Goal: Task Accomplishment & Management: Use online tool/utility

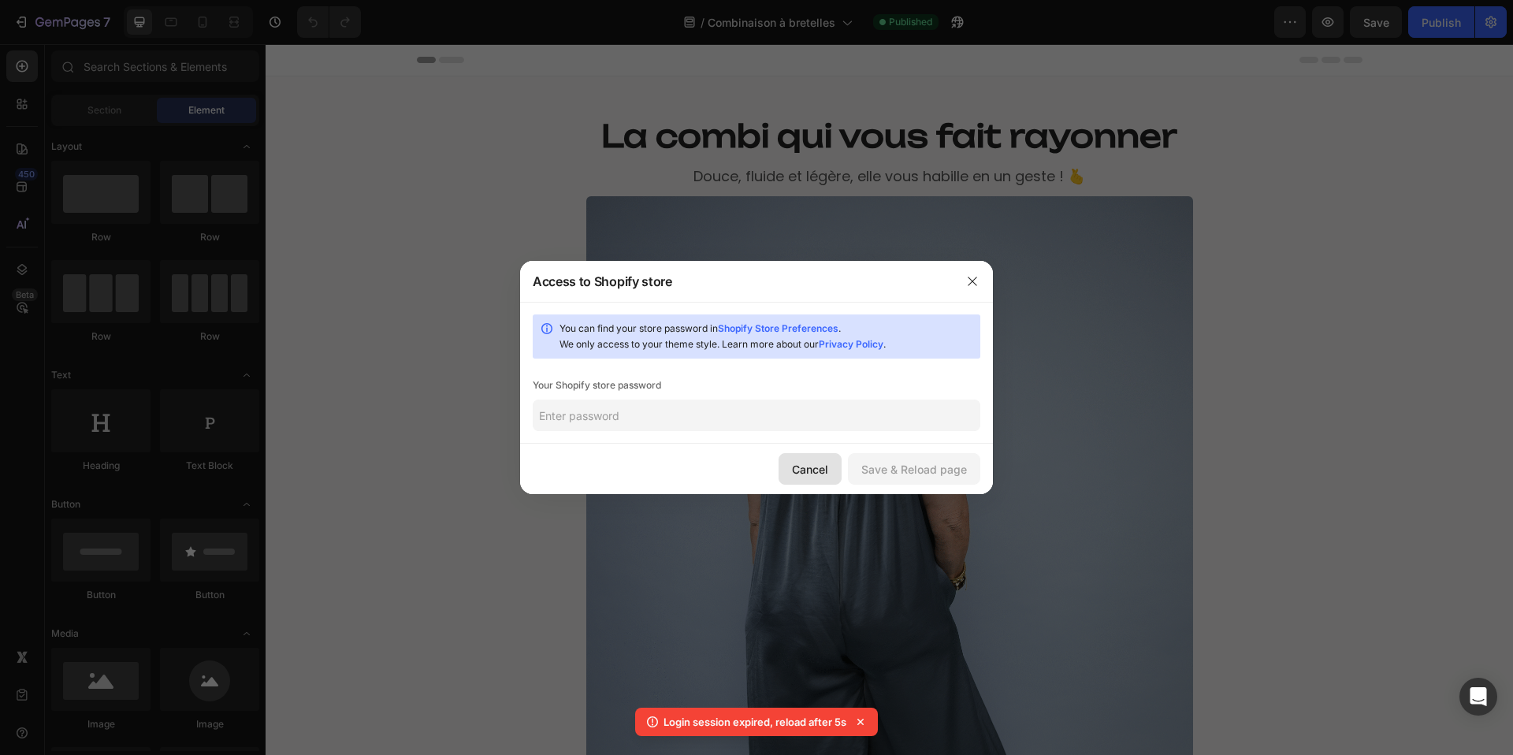
click at [826, 471] on div "Cancel" at bounding box center [810, 469] width 36 height 17
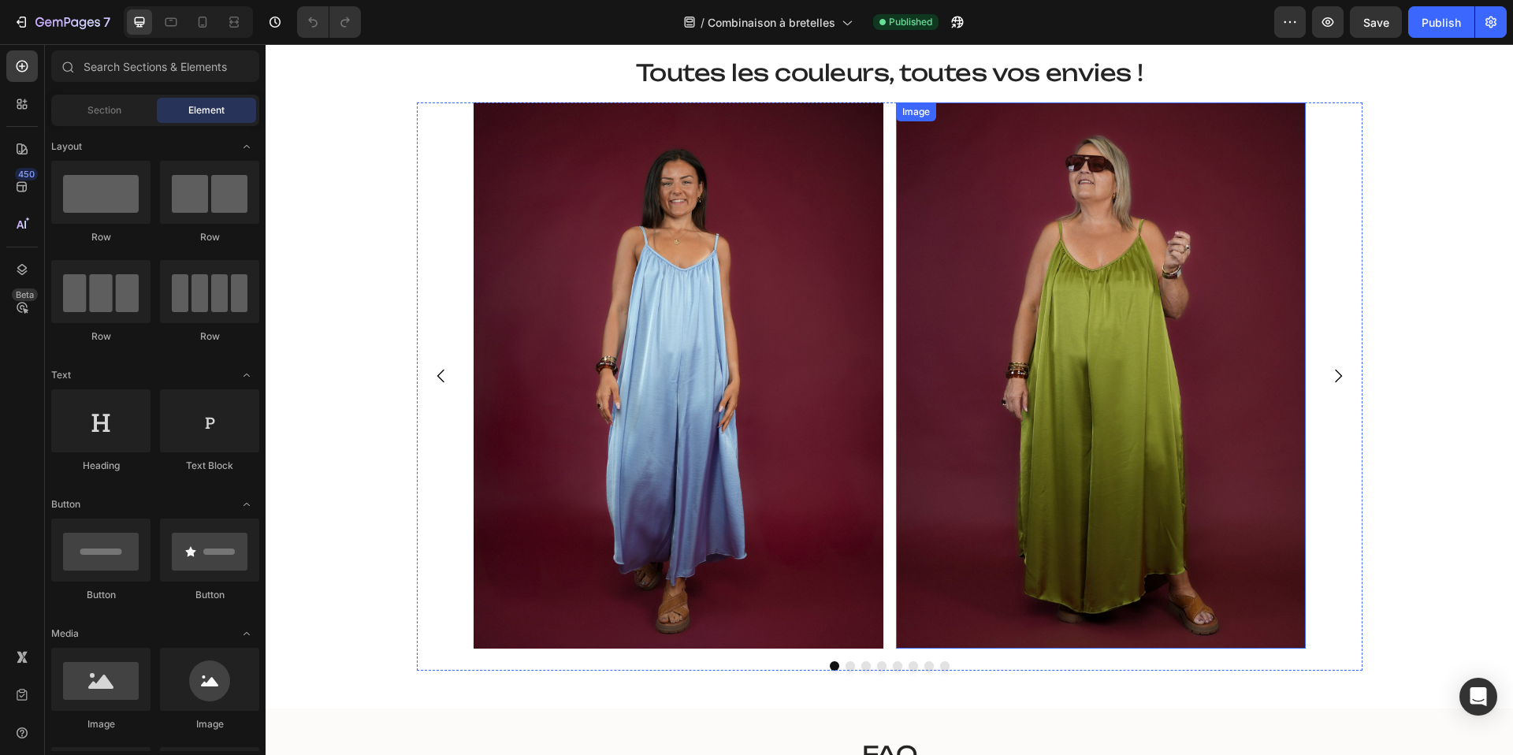
scroll to position [2726, 0]
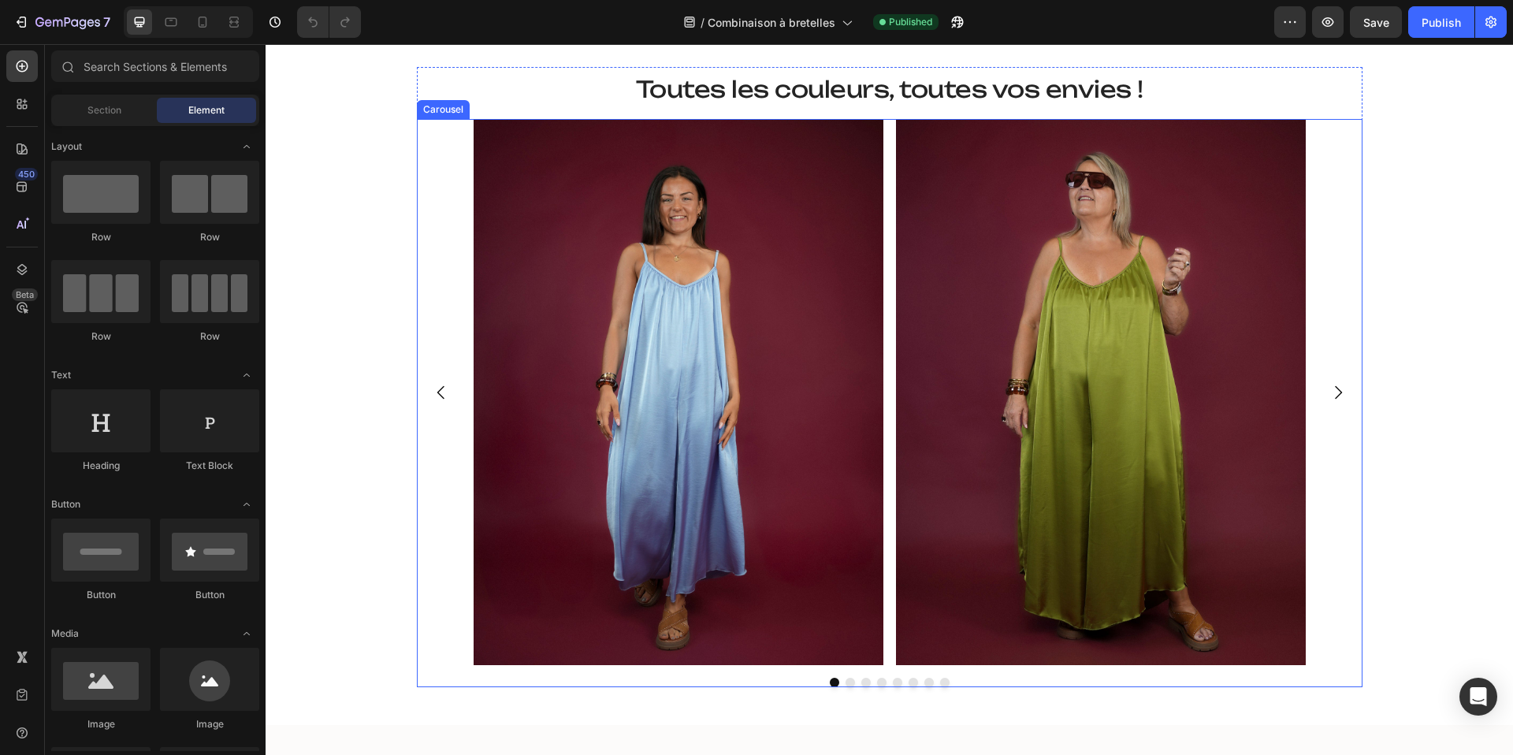
click at [1339, 388] on icon "Carousel Next Arrow" at bounding box center [1337, 392] width 19 height 19
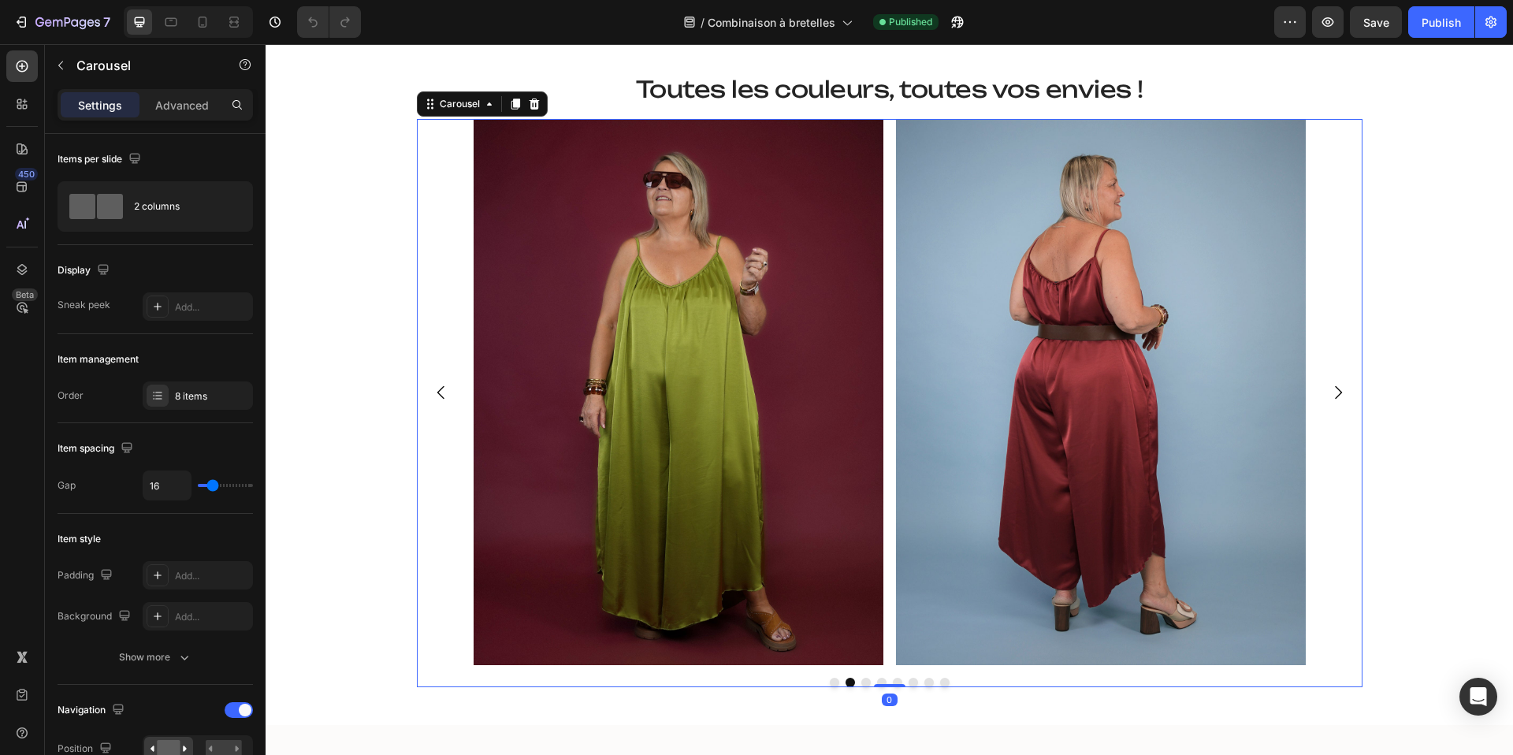
click at [1339, 388] on icon "Carousel Next Arrow" at bounding box center [1337, 392] width 19 height 19
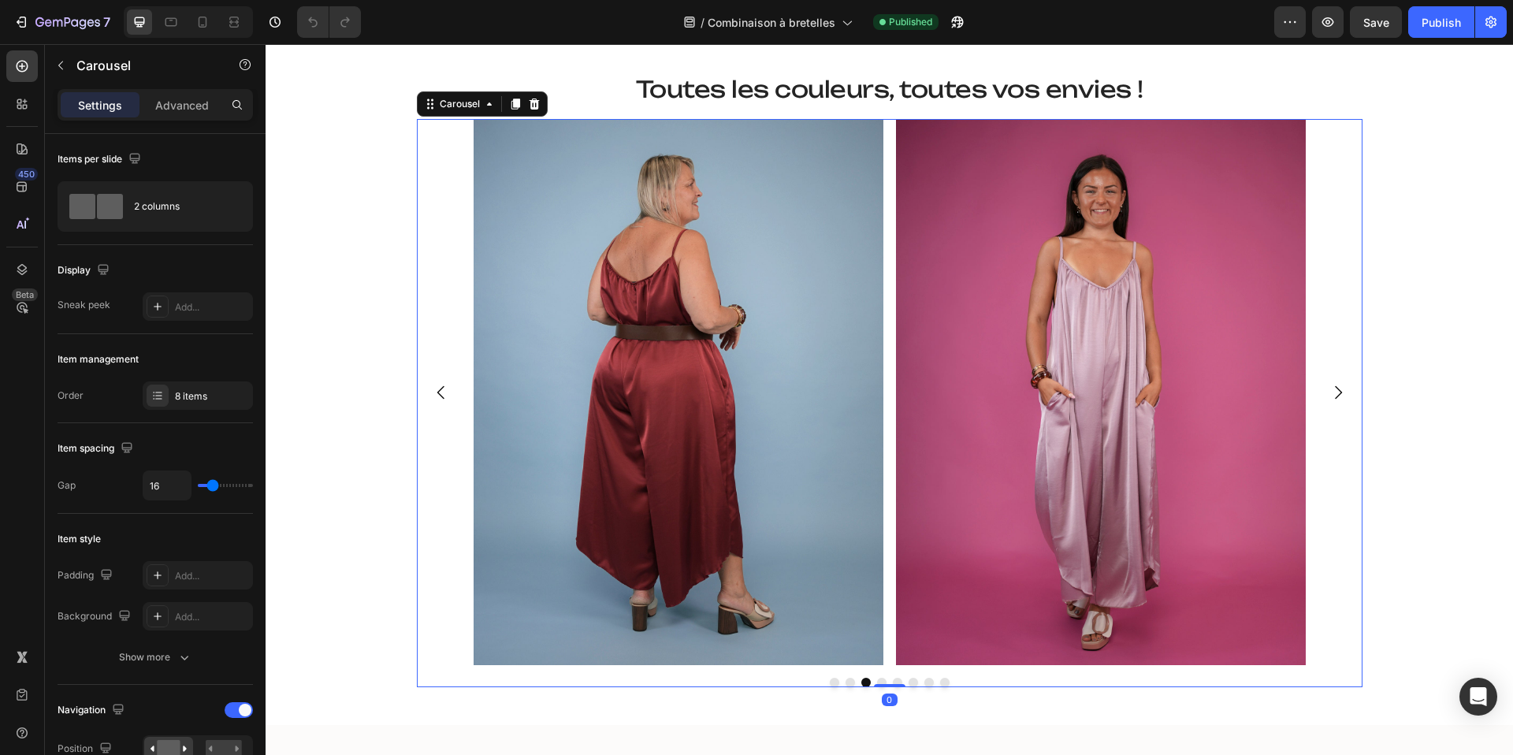
click at [1339, 388] on icon "Carousel Next Arrow" at bounding box center [1337, 392] width 19 height 19
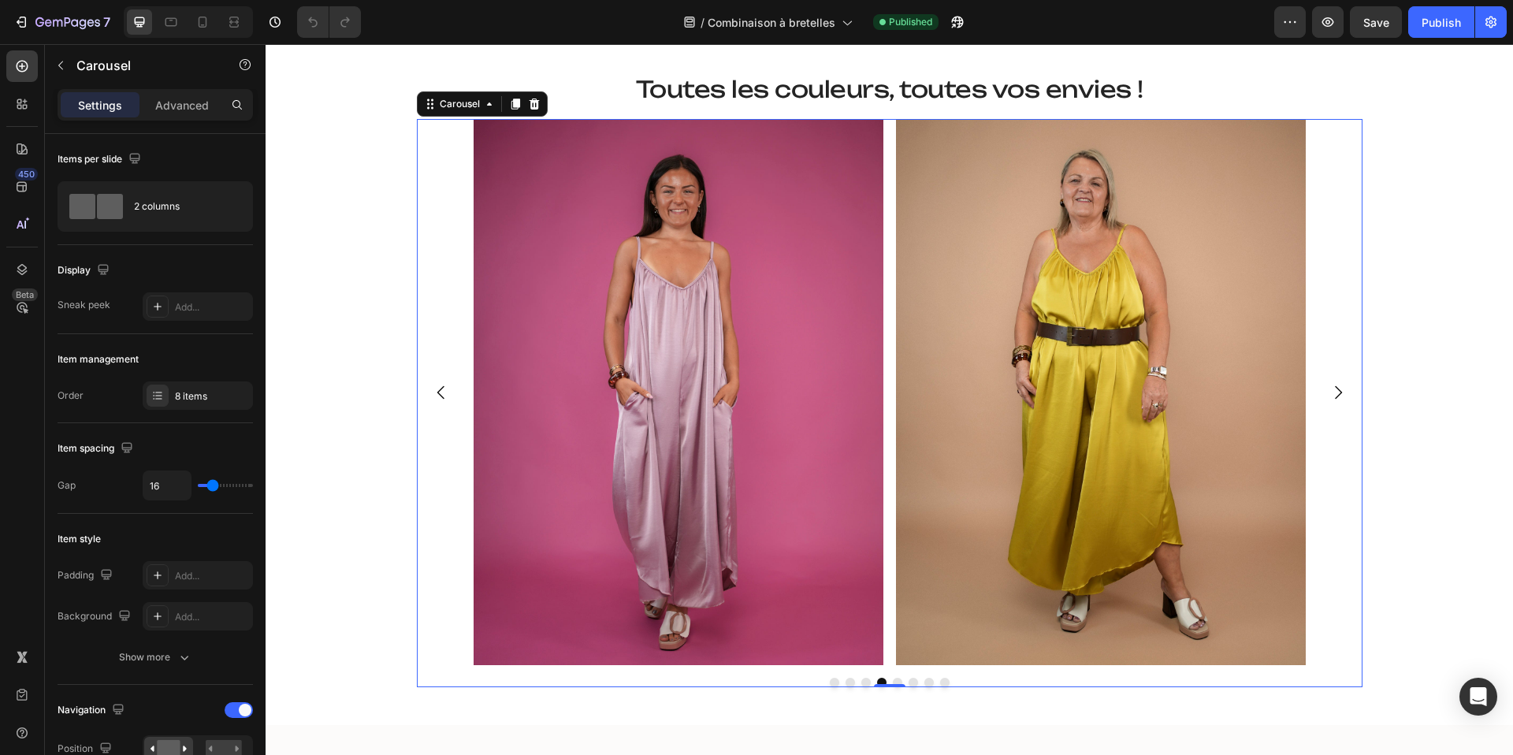
click at [1339, 388] on icon "Carousel Next Arrow" at bounding box center [1337, 392] width 19 height 19
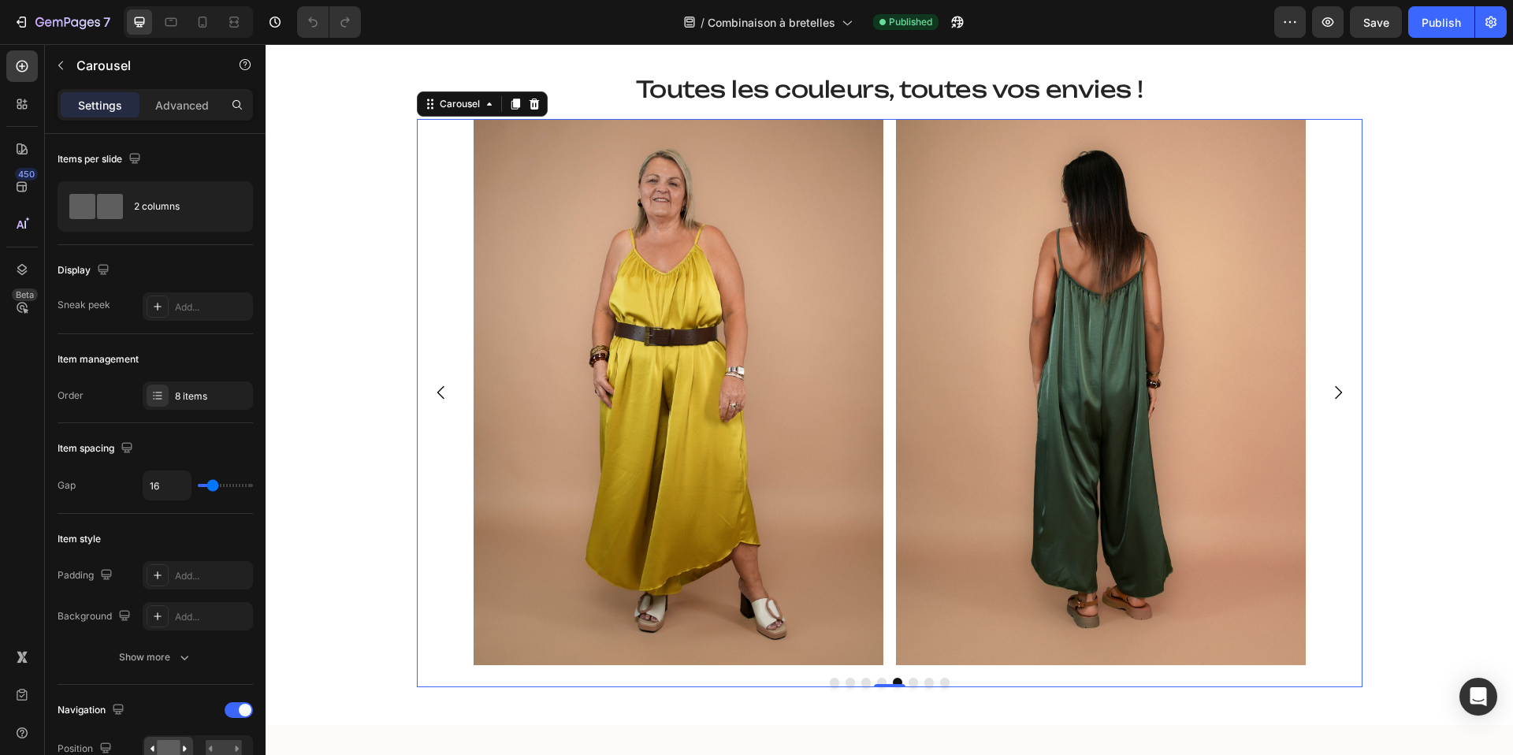
click at [1339, 388] on icon "Carousel Next Arrow" at bounding box center [1337, 392] width 19 height 19
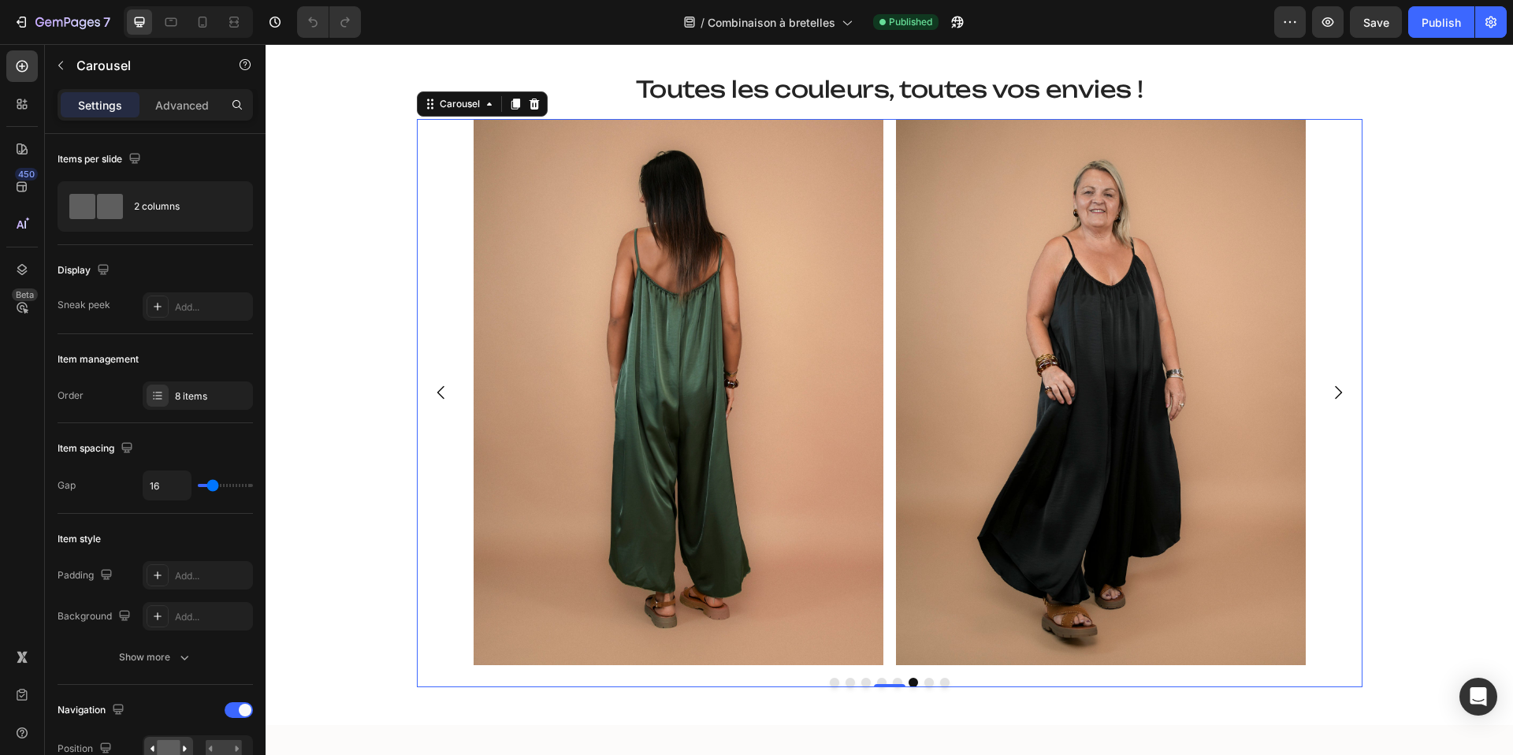
click at [1339, 388] on icon "Carousel Next Arrow" at bounding box center [1337, 392] width 19 height 19
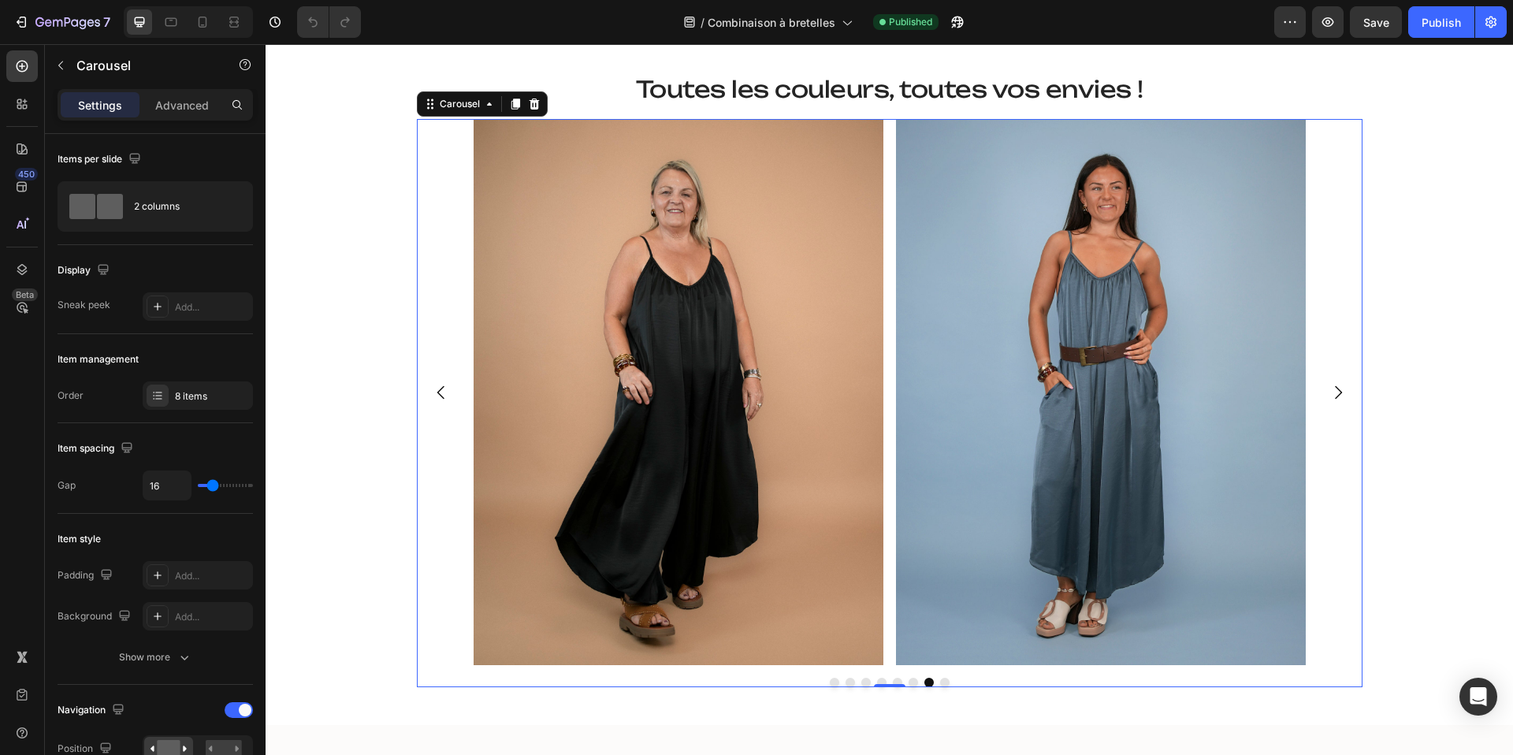
click at [1339, 388] on icon "Carousel Next Arrow" at bounding box center [1337, 392] width 19 height 19
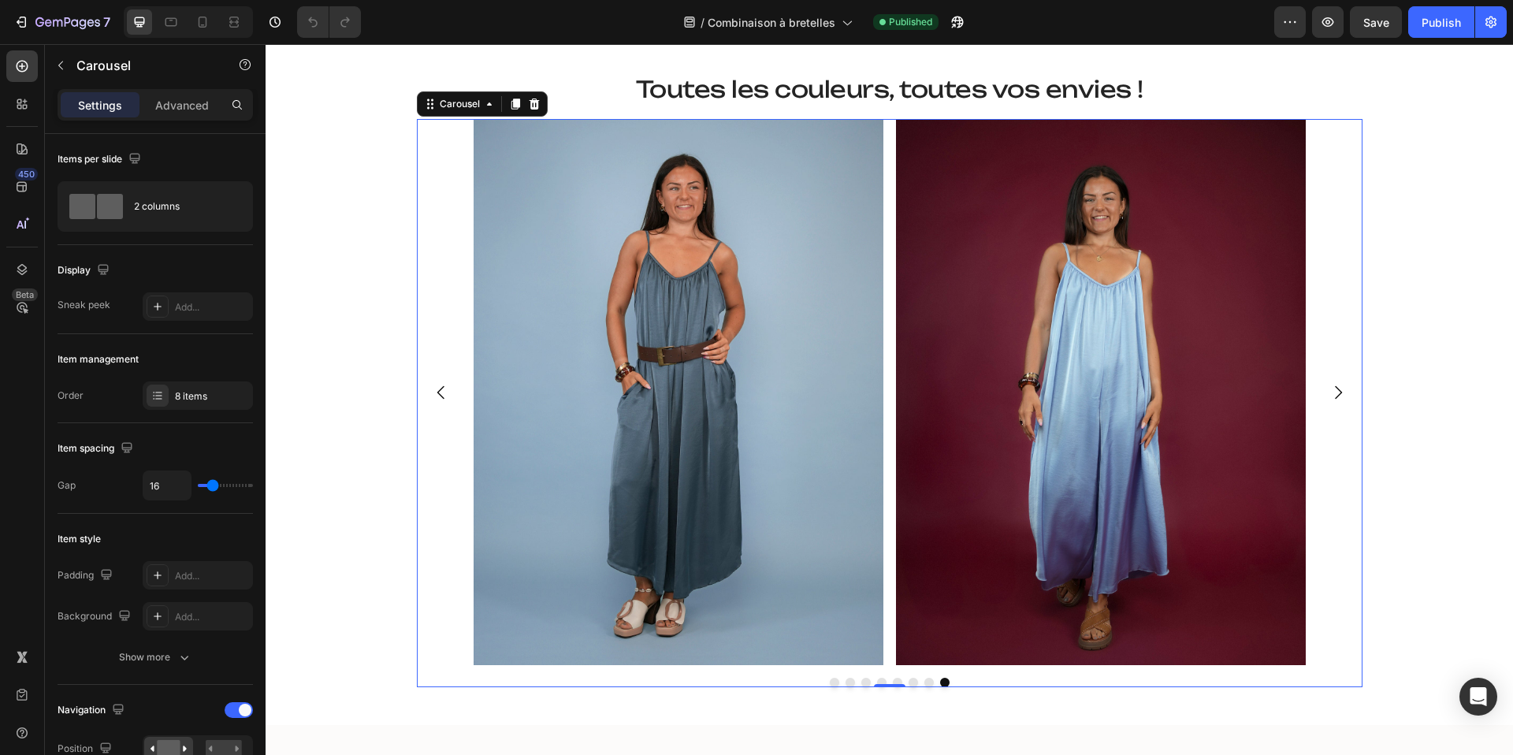
click at [1339, 388] on icon "Carousel Next Arrow" at bounding box center [1337, 392] width 19 height 19
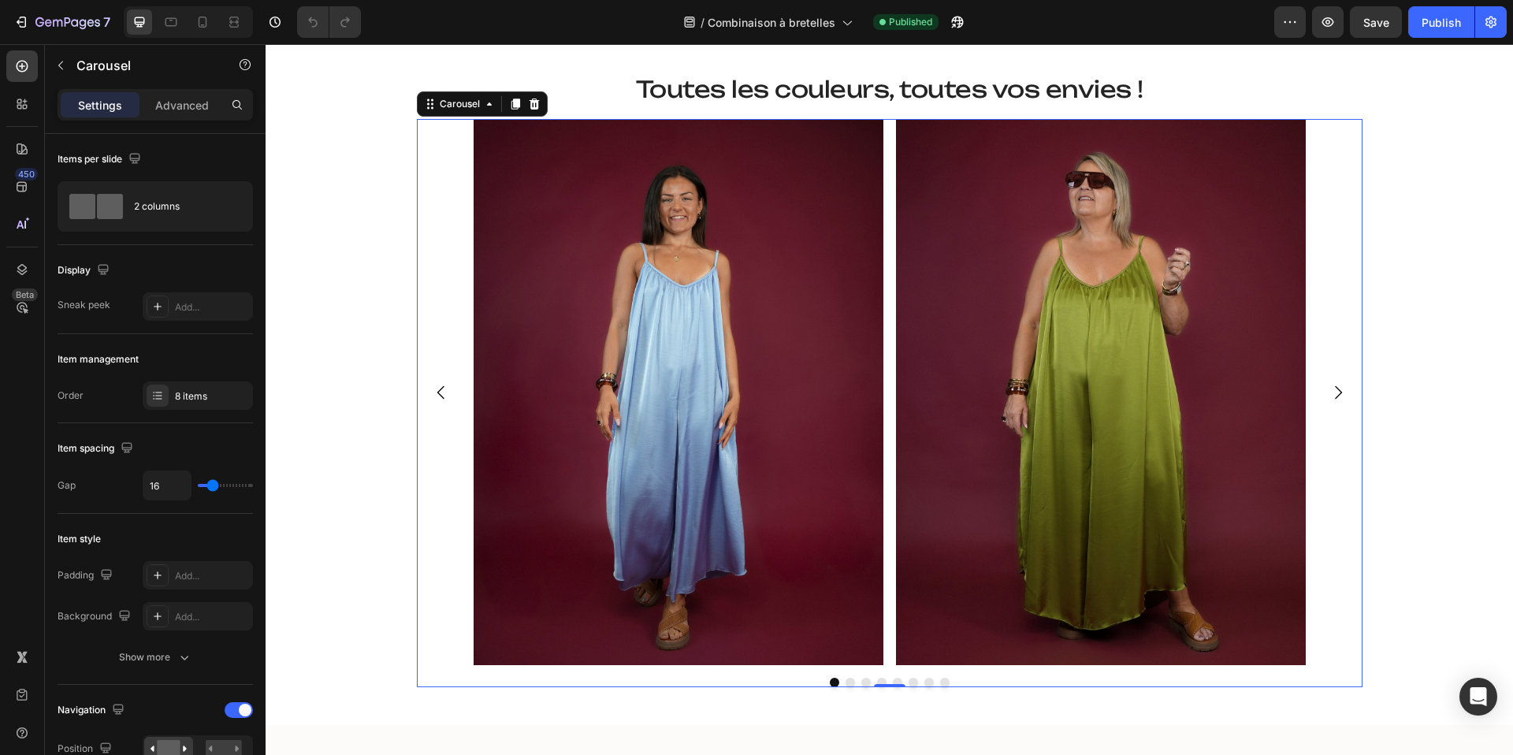
click at [1339, 388] on icon "Carousel Next Arrow" at bounding box center [1337, 392] width 19 height 19
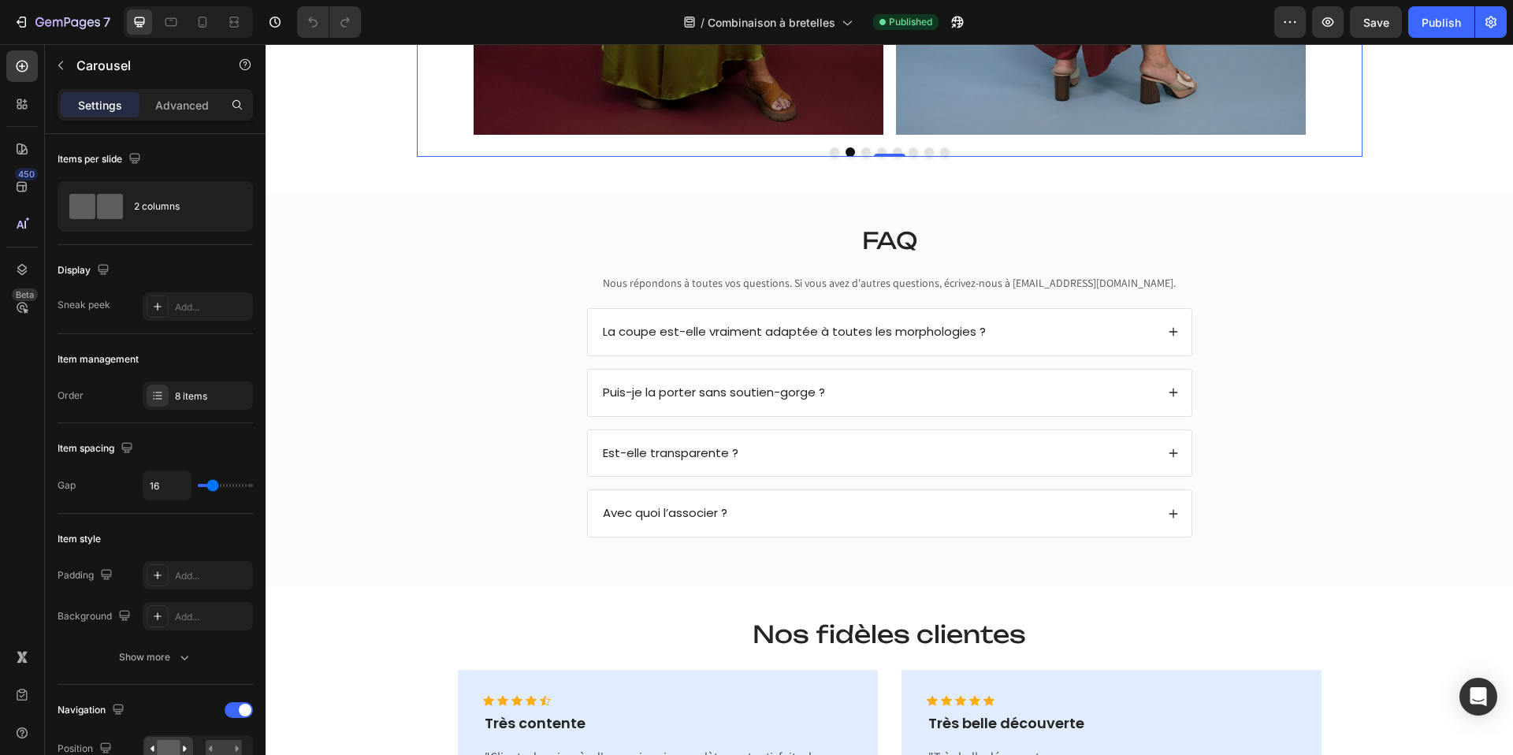
scroll to position [3281, 0]
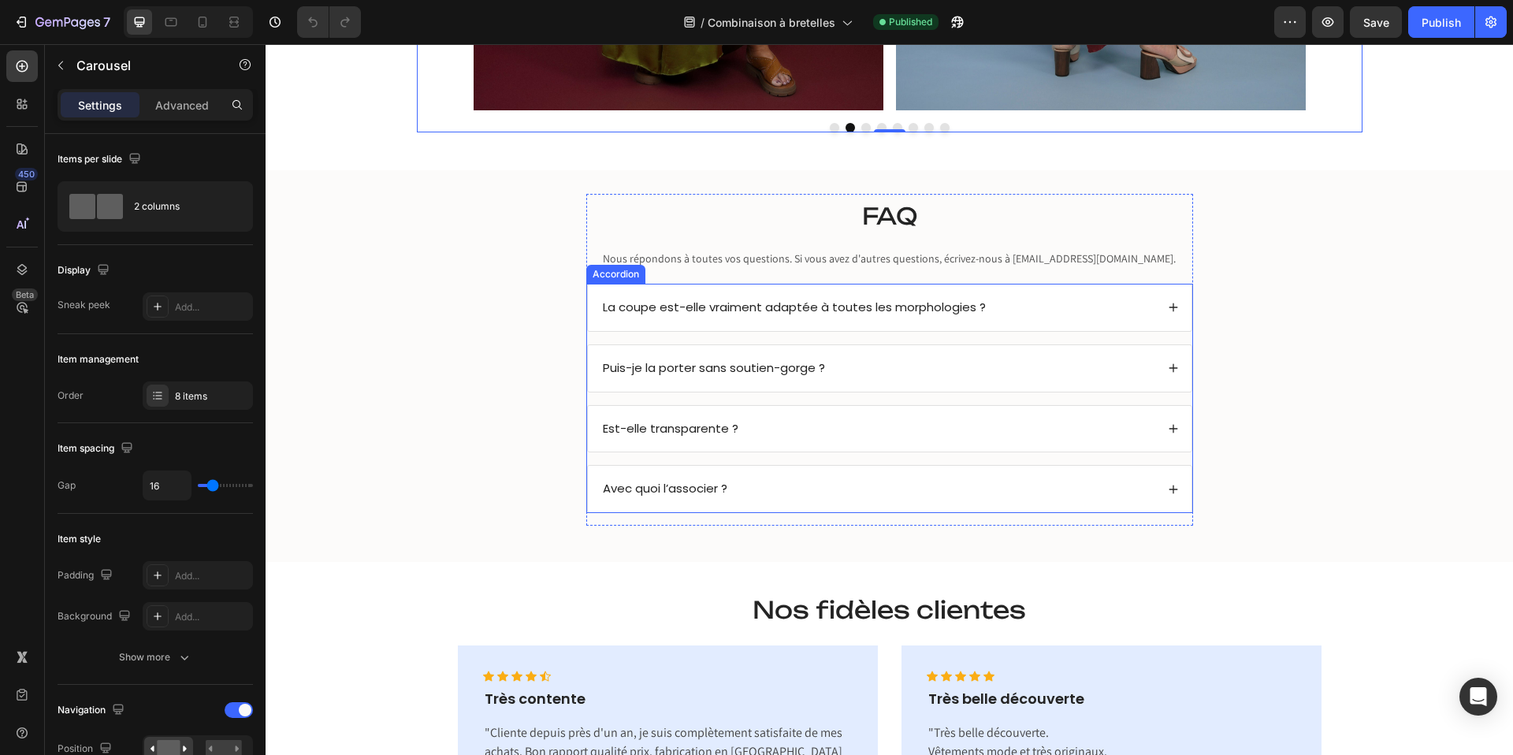
click at [1143, 307] on div "La coupe est-elle vraiment adaptée à toutes les morphologies ?" at bounding box center [877, 307] width 555 height 21
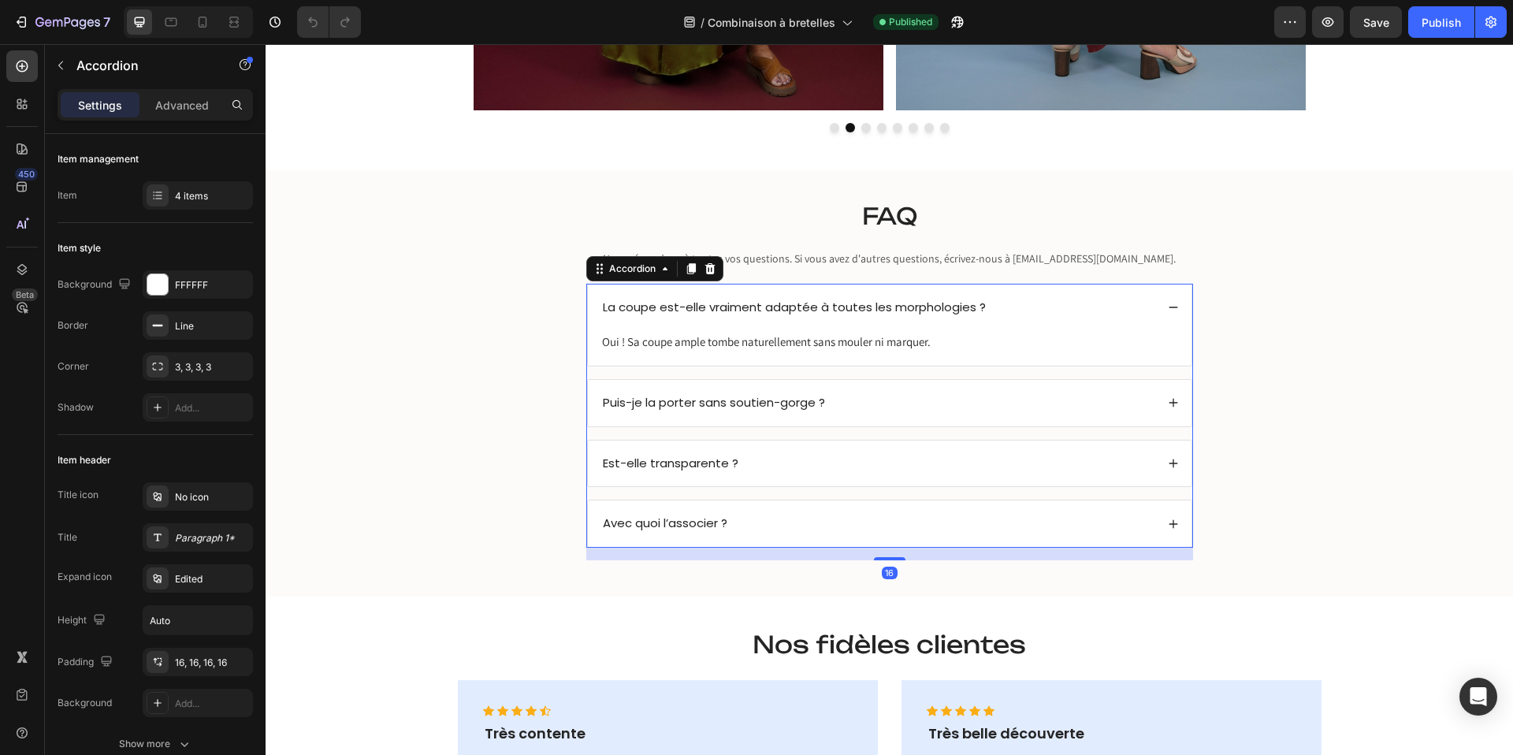
click at [1143, 307] on div "La coupe est-elle vraiment adaptée à toutes les morphologies ?" at bounding box center [877, 307] width 555 height 21
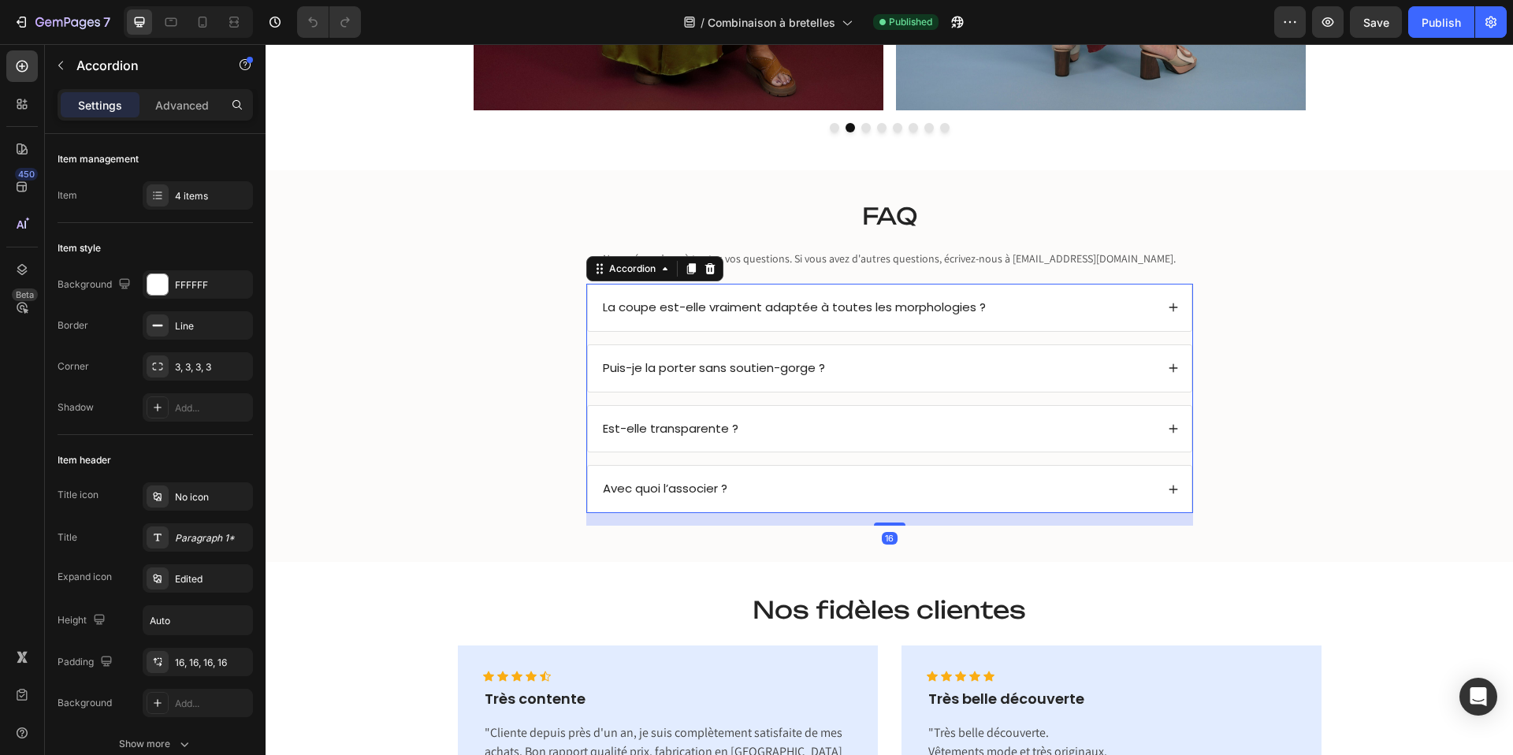
click at [1115, 363] on div "Puis-je la porter sans soutien-gorge ?" at bounding box center [877, 368] width 555 height 21
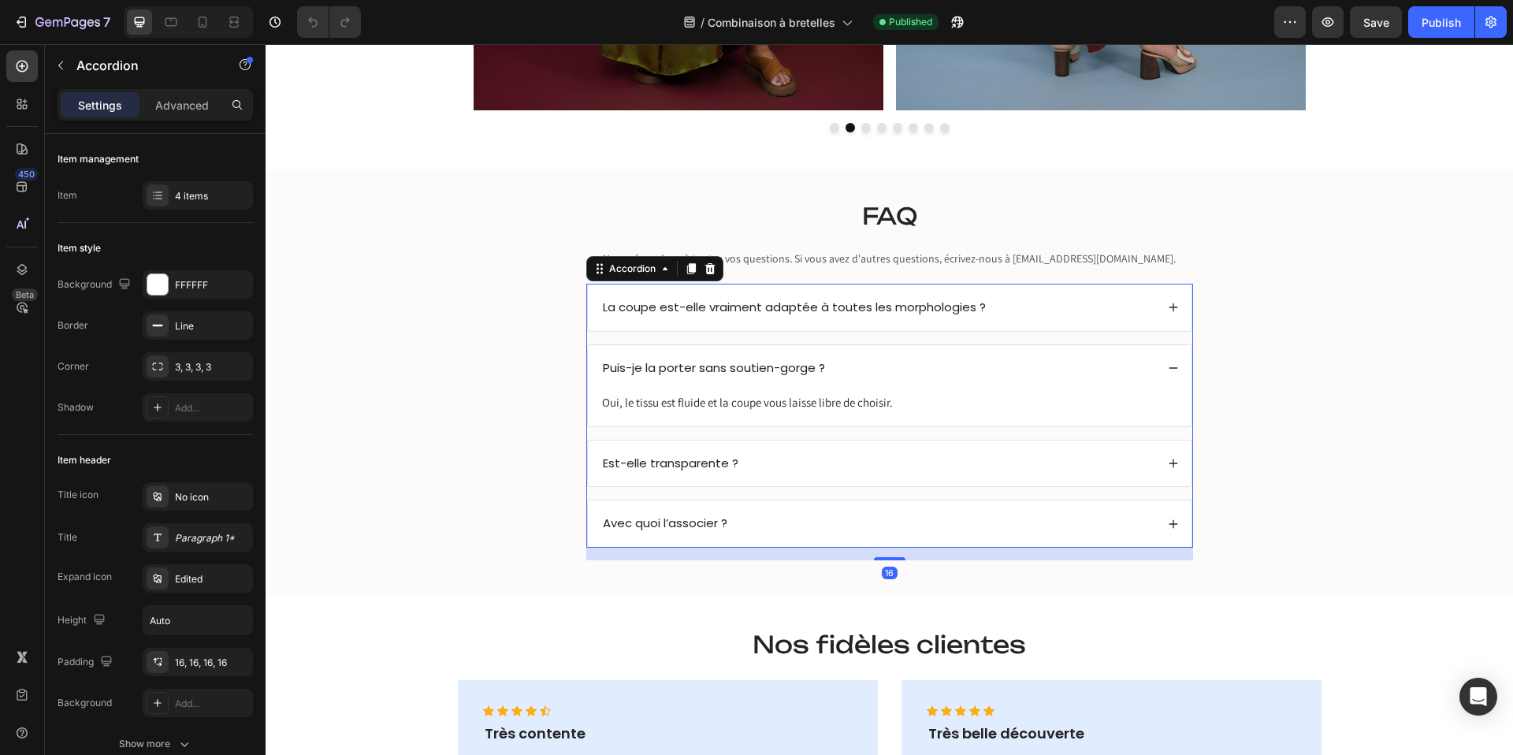
click at [1115, 363] on div "Puis-je la porter sans soutien-gorge ?" at bounding box center [877, 368] width 555 height 21
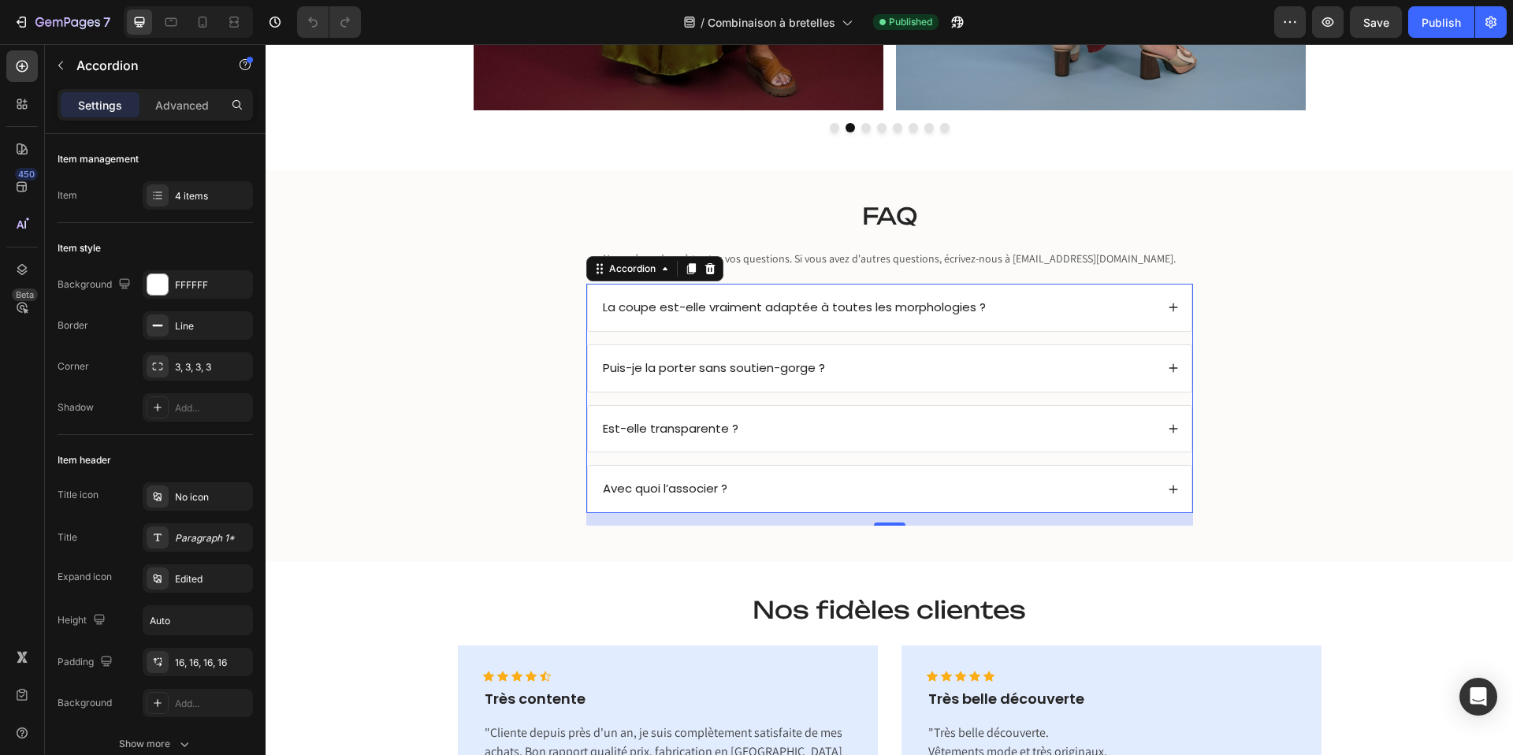
click at [1061, 423] on div "Est-elle transparente ?" at bounding box center [877, 428] width 555 height 21
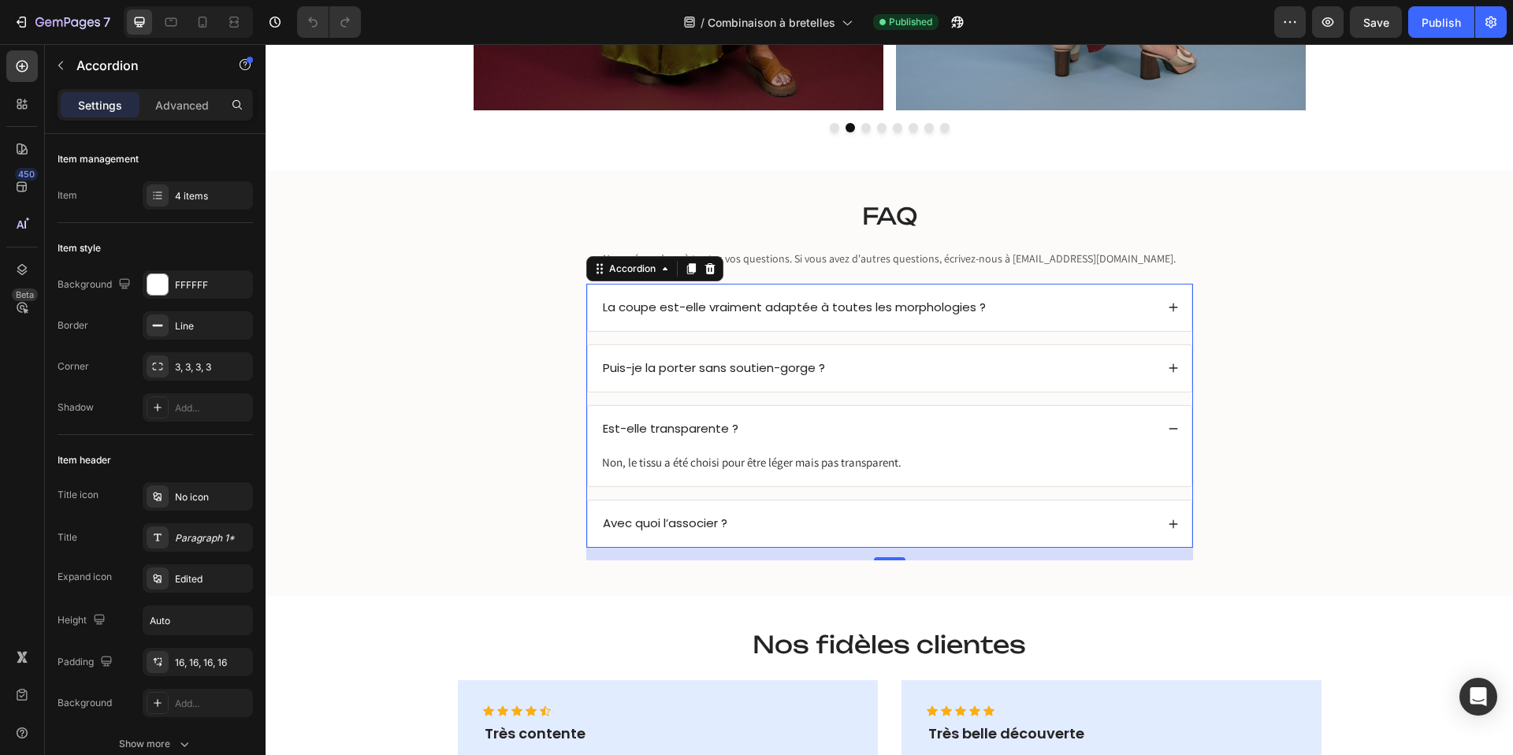
click at [1061, 423] on div "Est-elle transparente ?" at bounding box center [877, 428] width 555 height 21
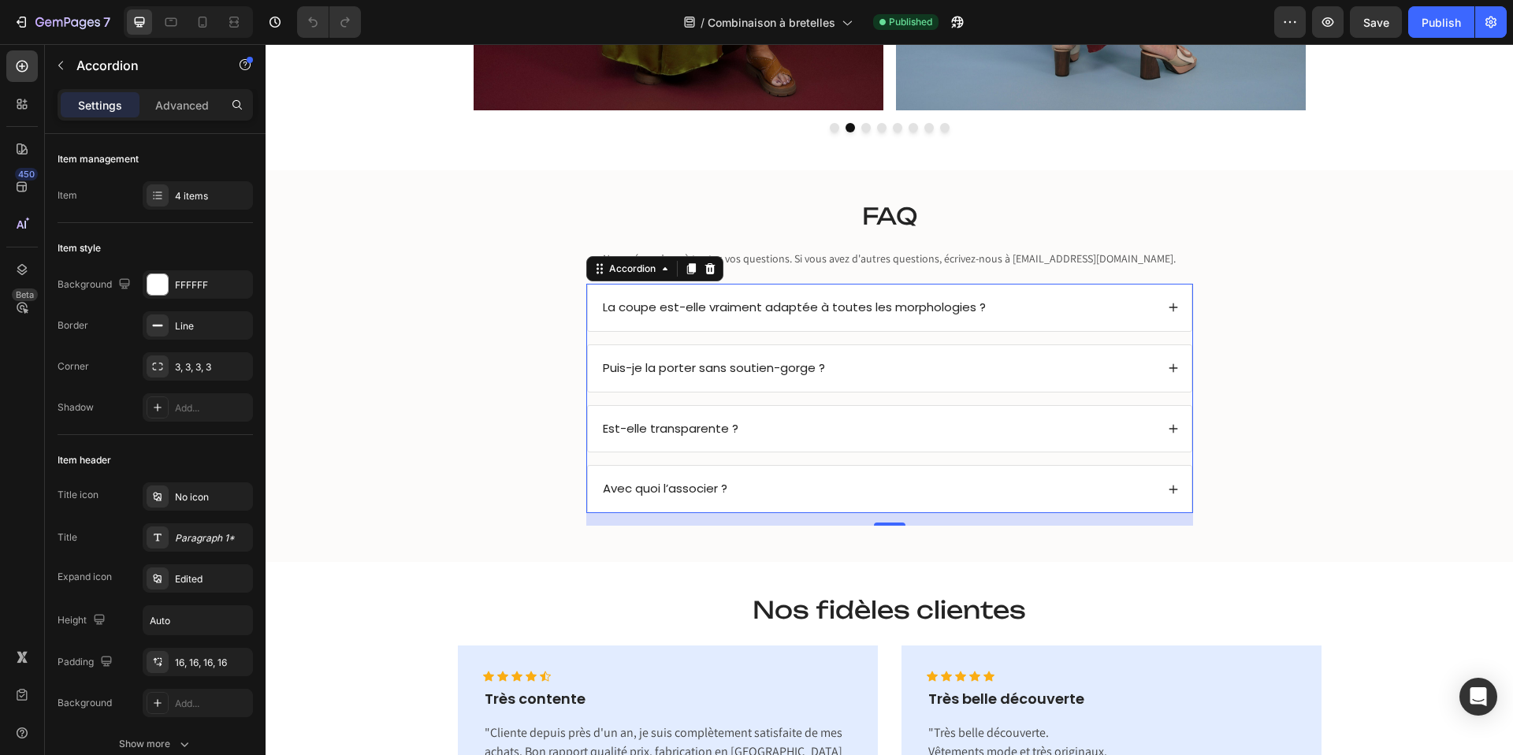
click at [1037, 483] on div "Avec quoi l’associer ?" at bounding box center [877, 488] width 555 height 21
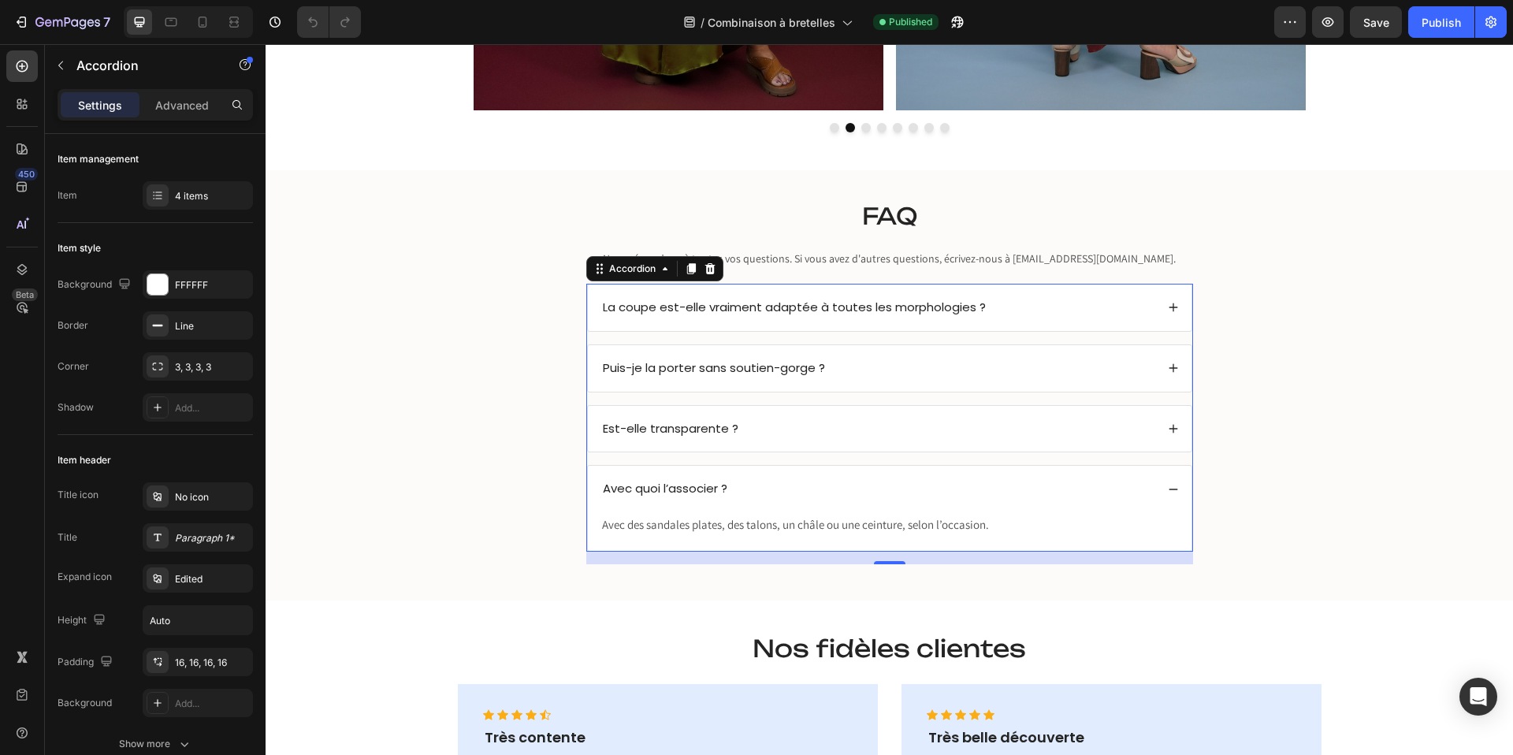
click at [1037, 481] on div "Avec quoi l’associer ?" at bounding box center [877, 488] width 555 height 21
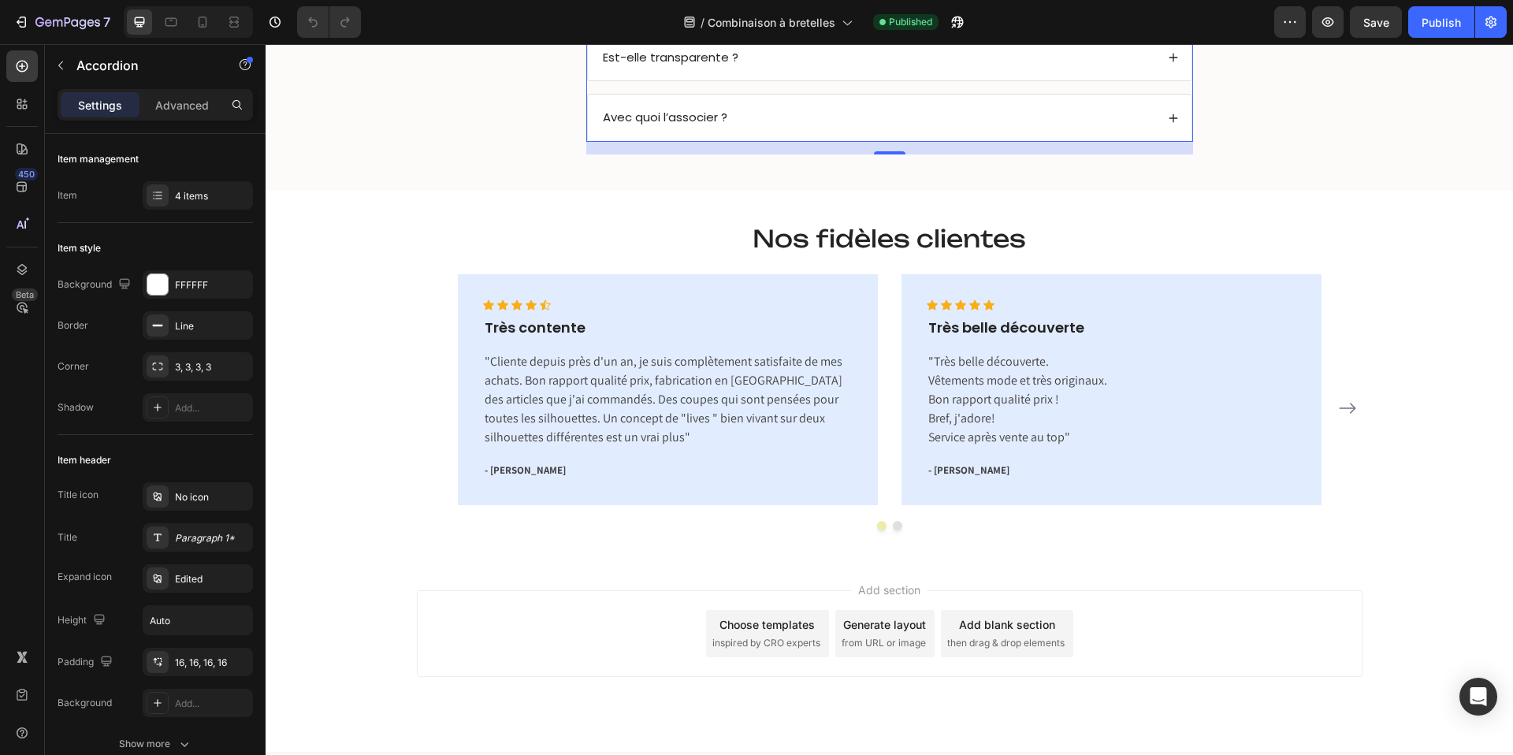
scroll to position [3662, 0]
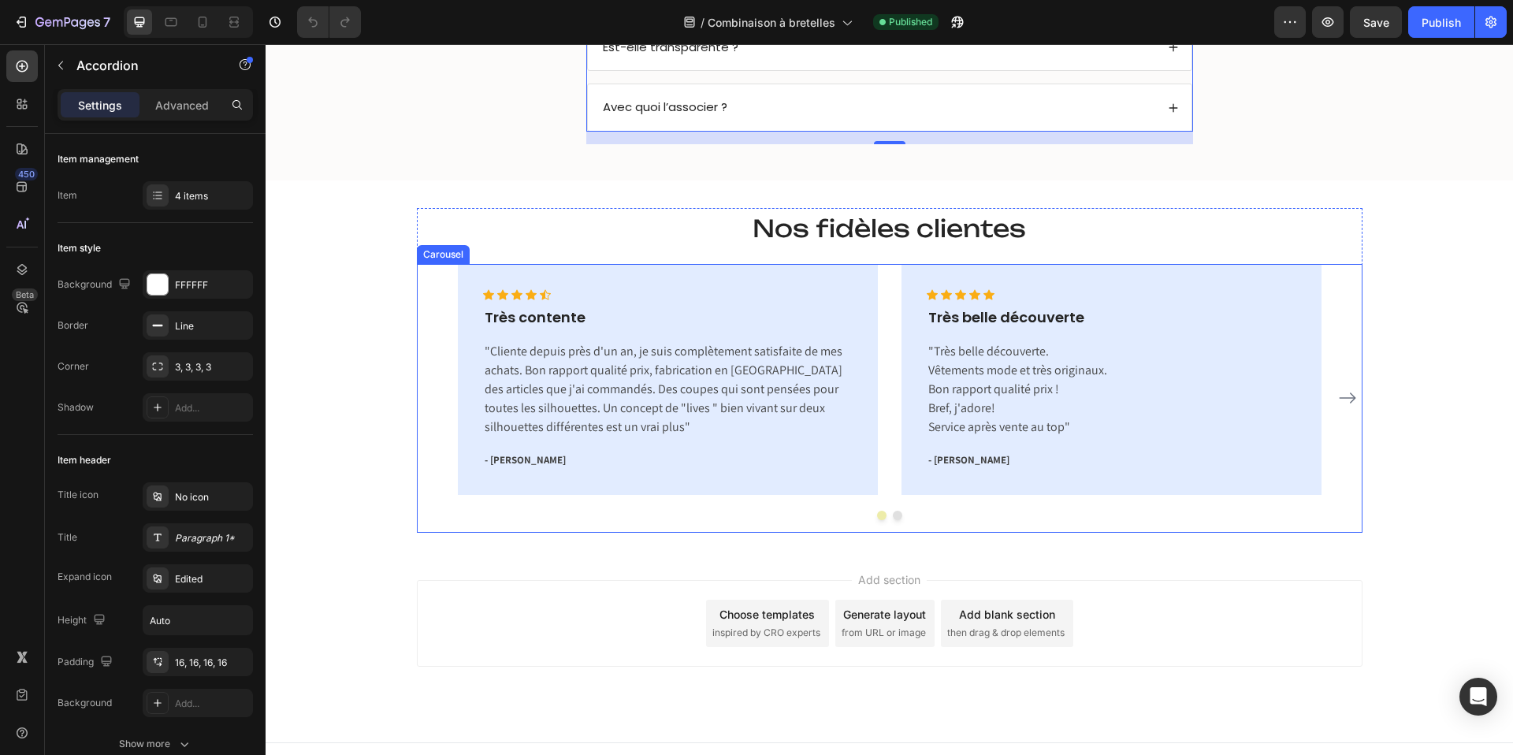
click at [901, 512] on button "Dot" at bounding box center [897, 515] width 9 height 9
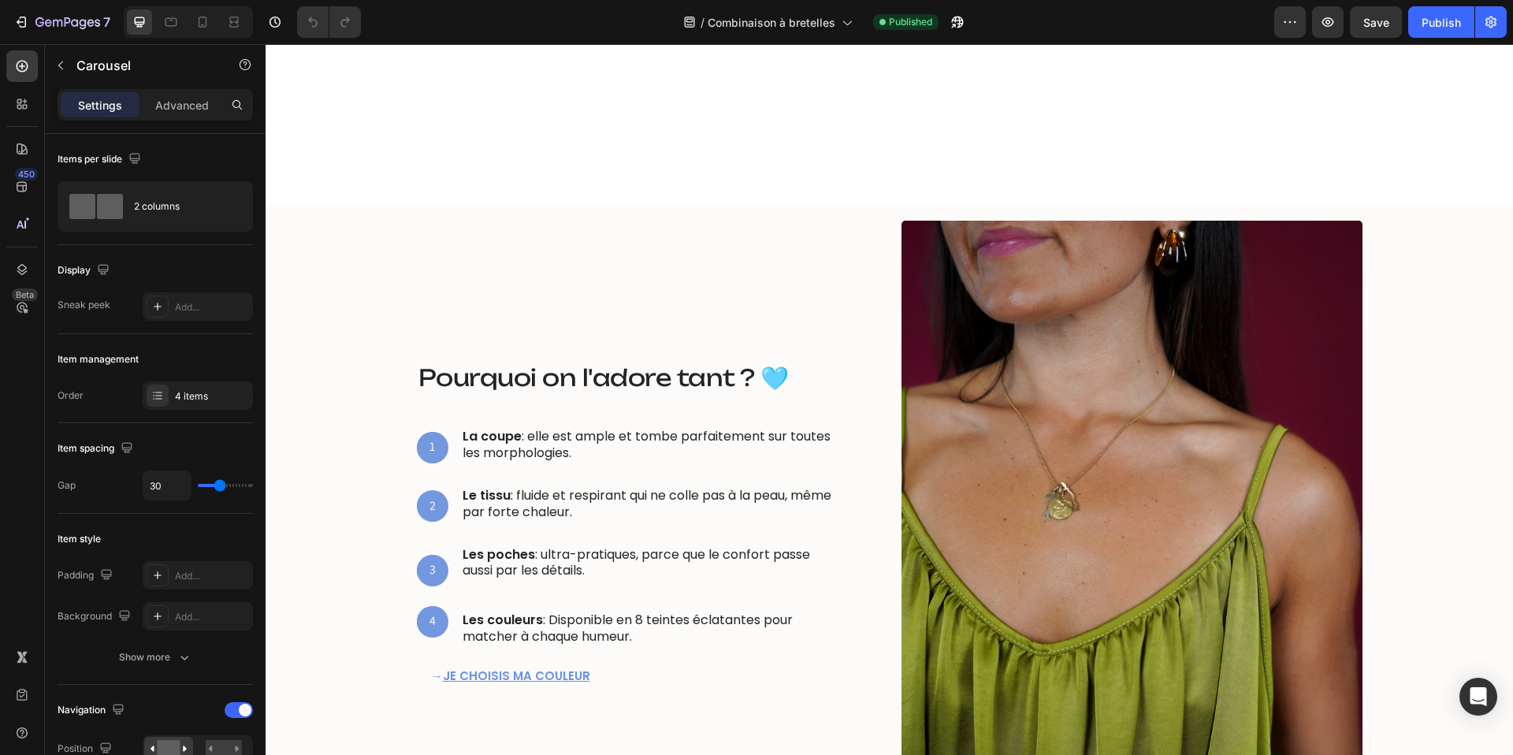
scroll to position [0, 0]
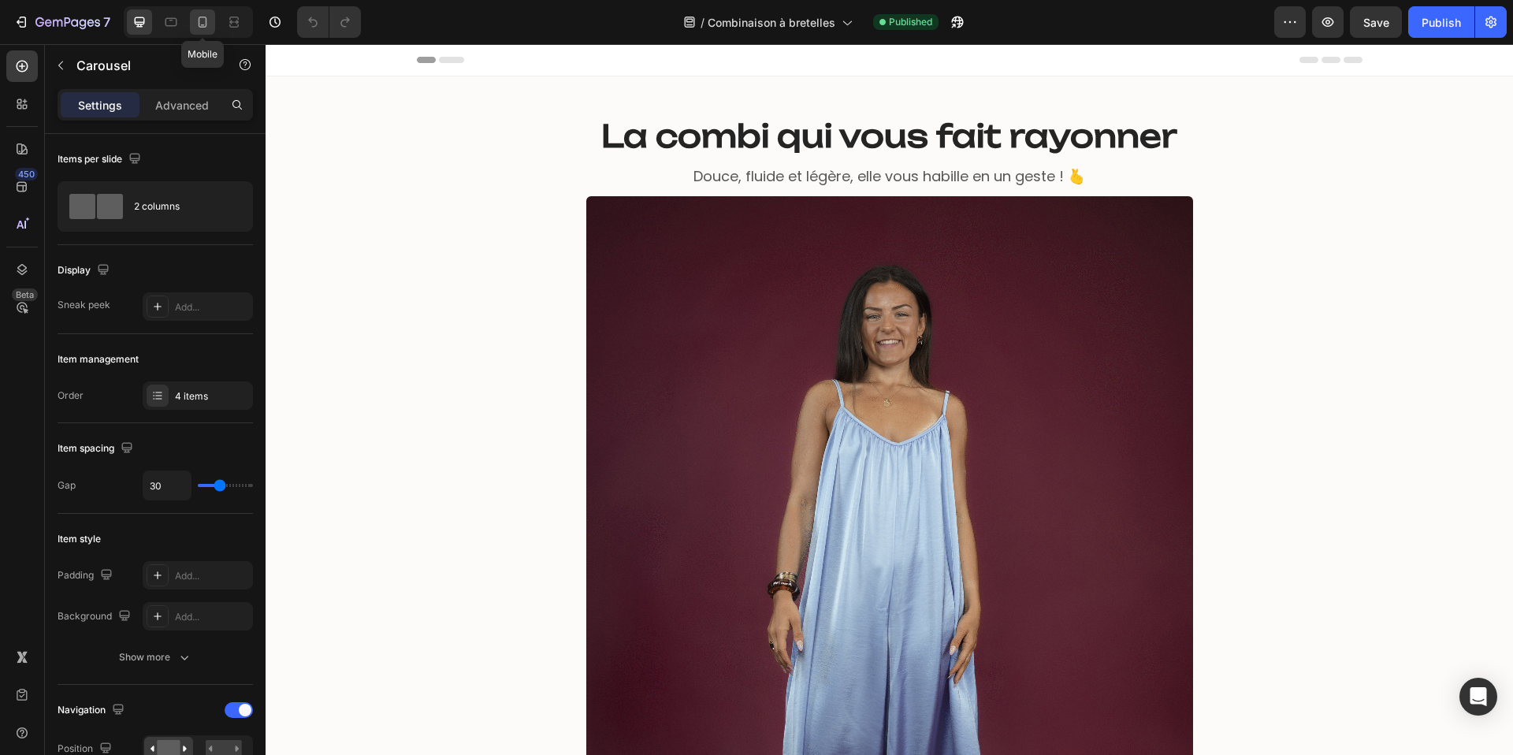
click at [207, 20] on icon at bounding box center [203, 22] width 16 height 16
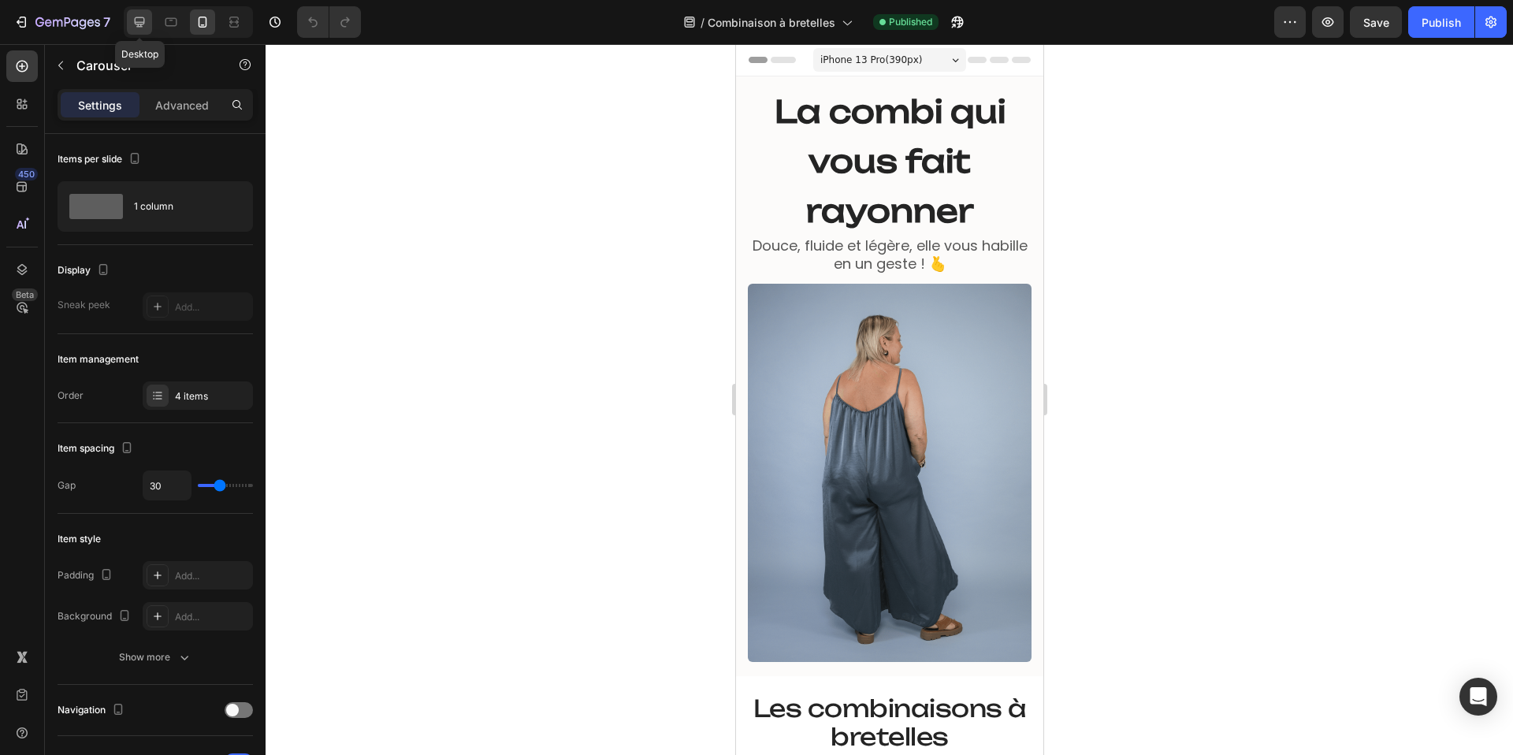
click at [142, 14] on icon at bounding box center [140, 22] width 16 height 16
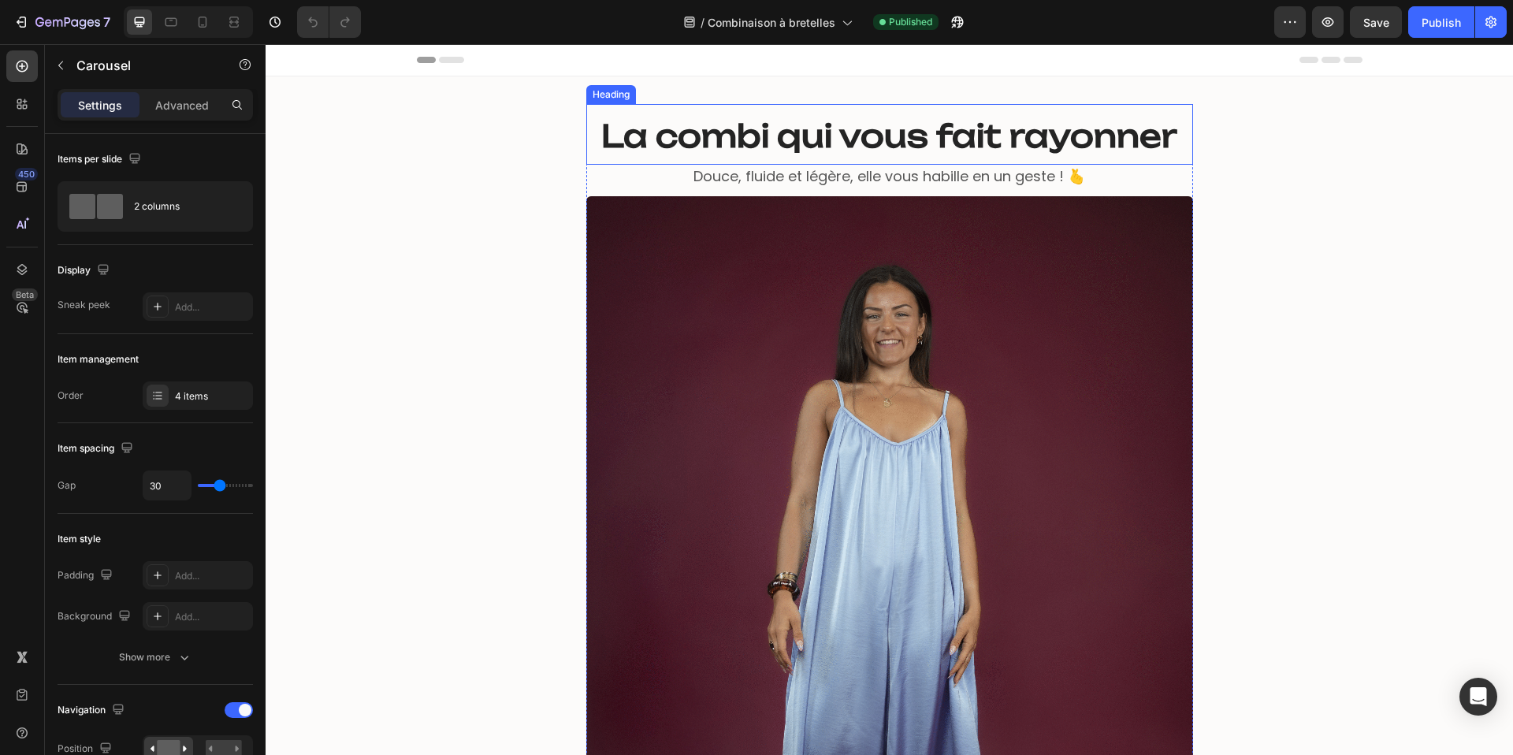
click at [753, 121] on strong "La combi qui vous fait rayonner" at bounding box center [889, 136] width 576 height 39
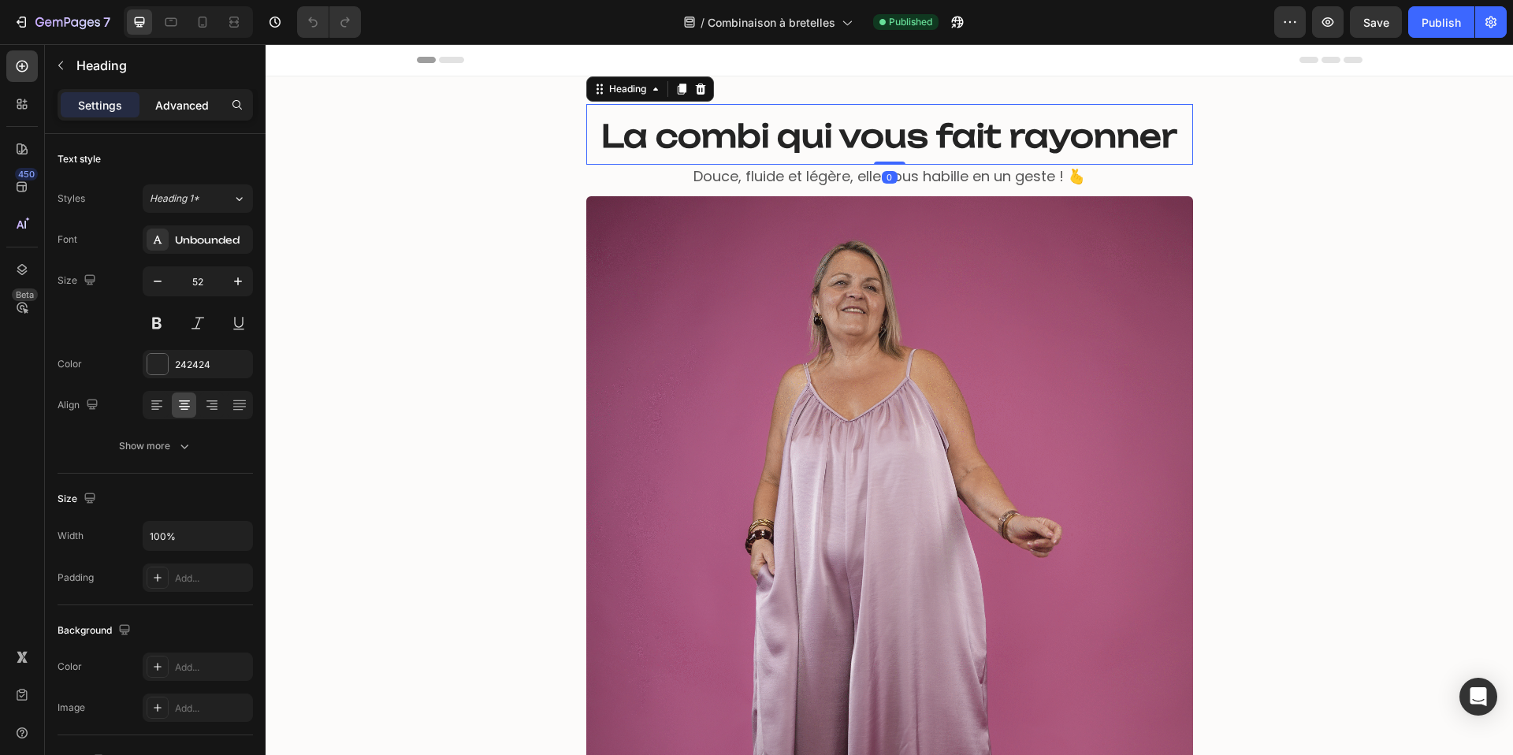
click at [191, 102] on p "Advanced" at bounding box center [182, 105] width 54 height 17
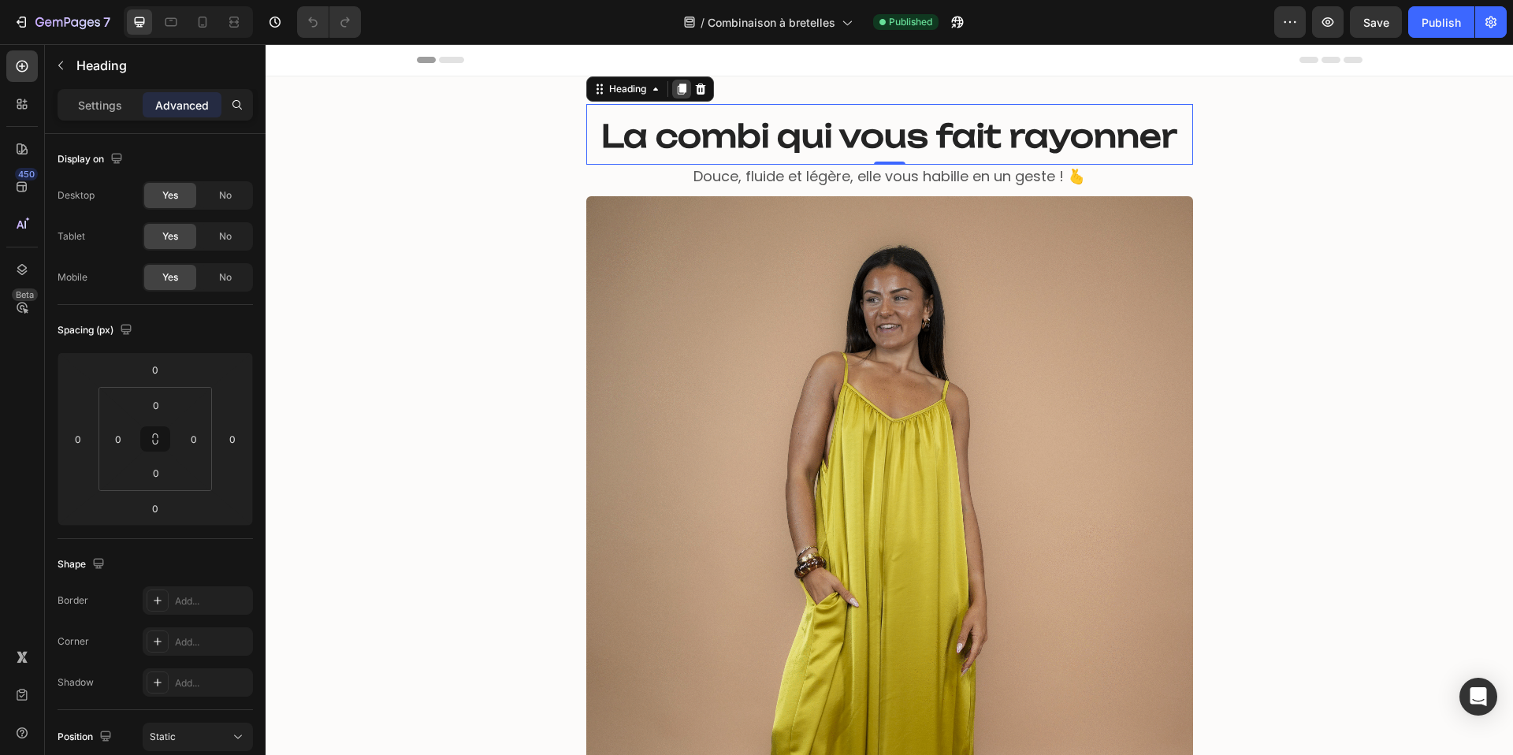
click at [679, 91] on icon at bounding box center [681, 89] width 9 height 11
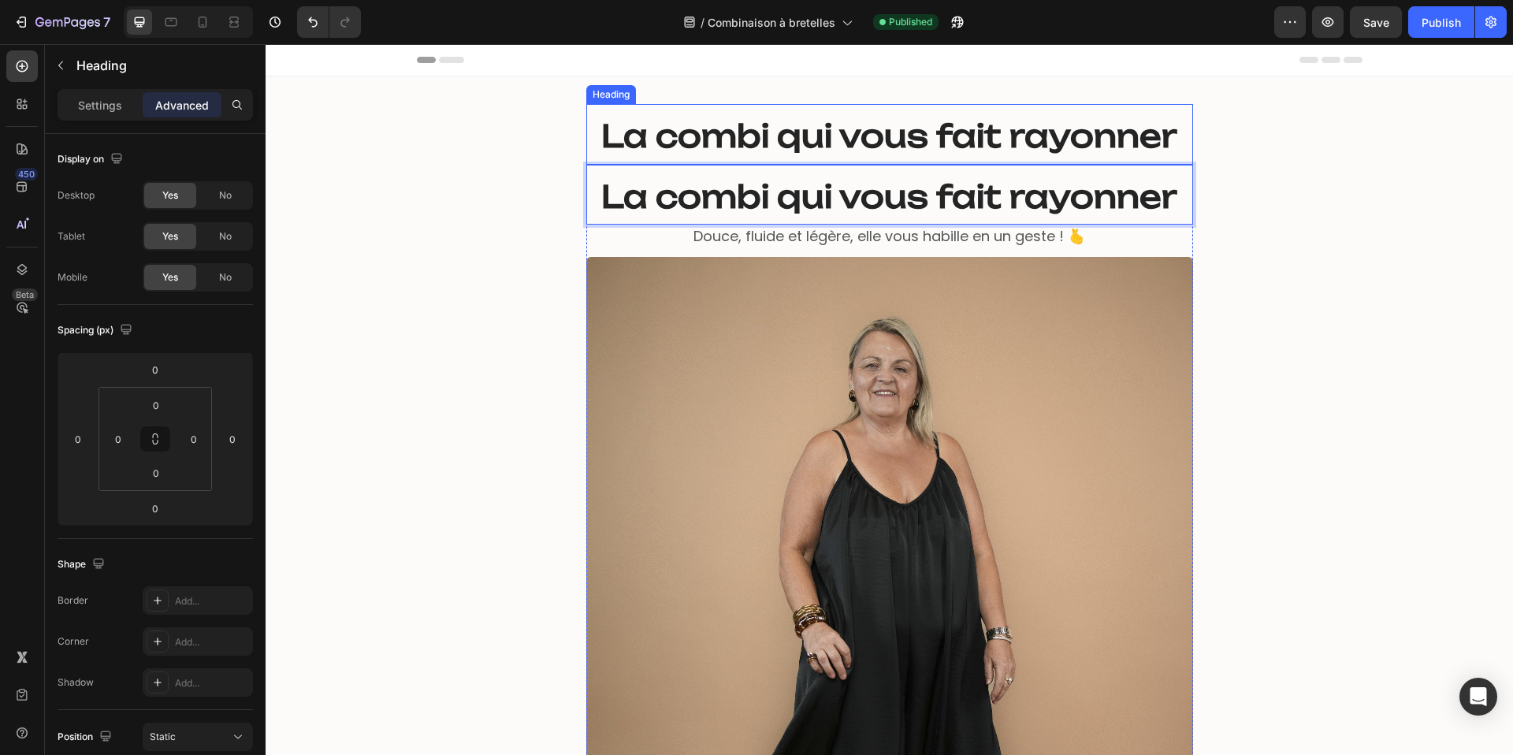
click at [692, 138] on strong "La combi qui vous fait rayonner" at bounding box center [889, 136] width 576 height 39
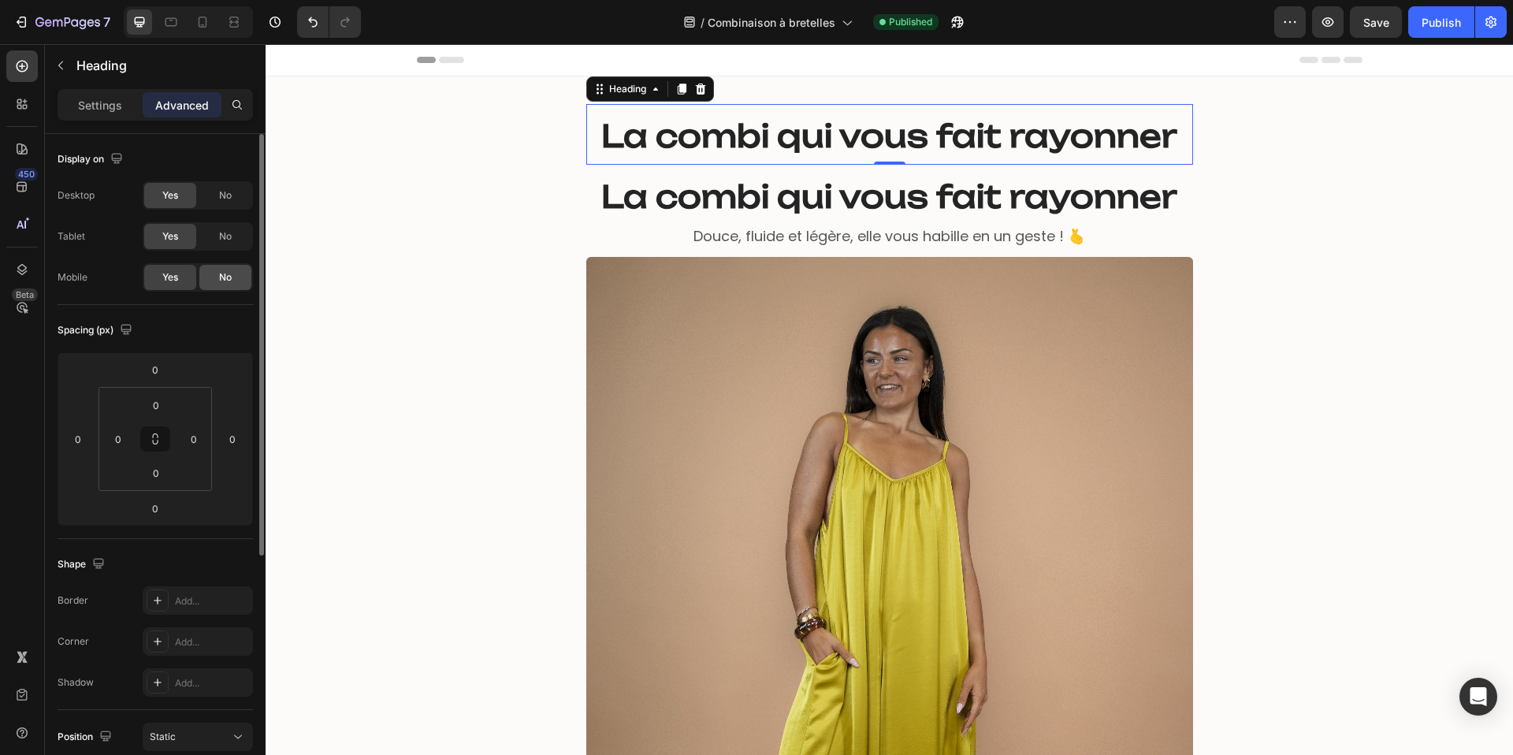
click at [224, 277] on span "No" at bounding box center [225, 277] width 13 height 14
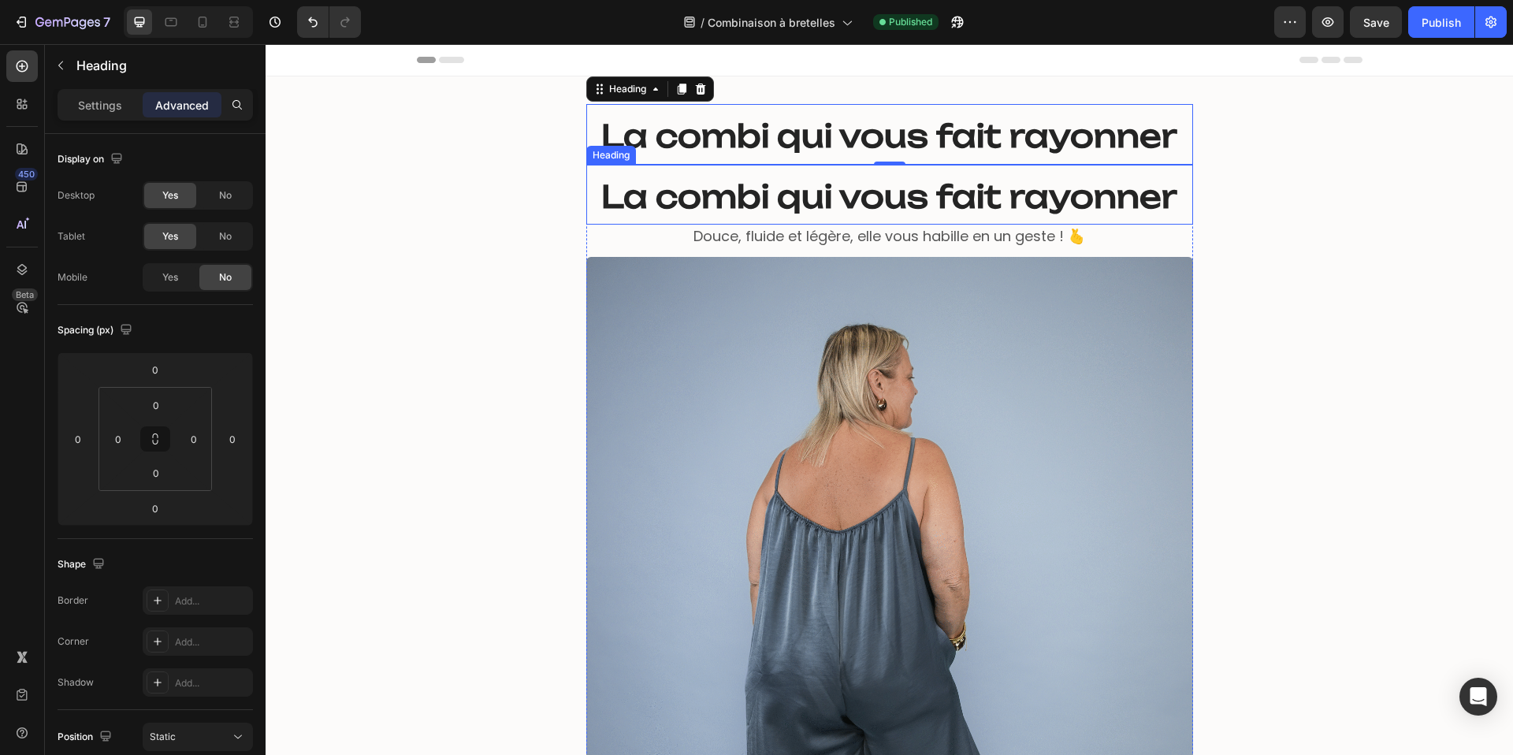
click at [667, 199] on strong "La combi qui vous fait rayonner" at bounding box center [889, 196] width 576 height 39
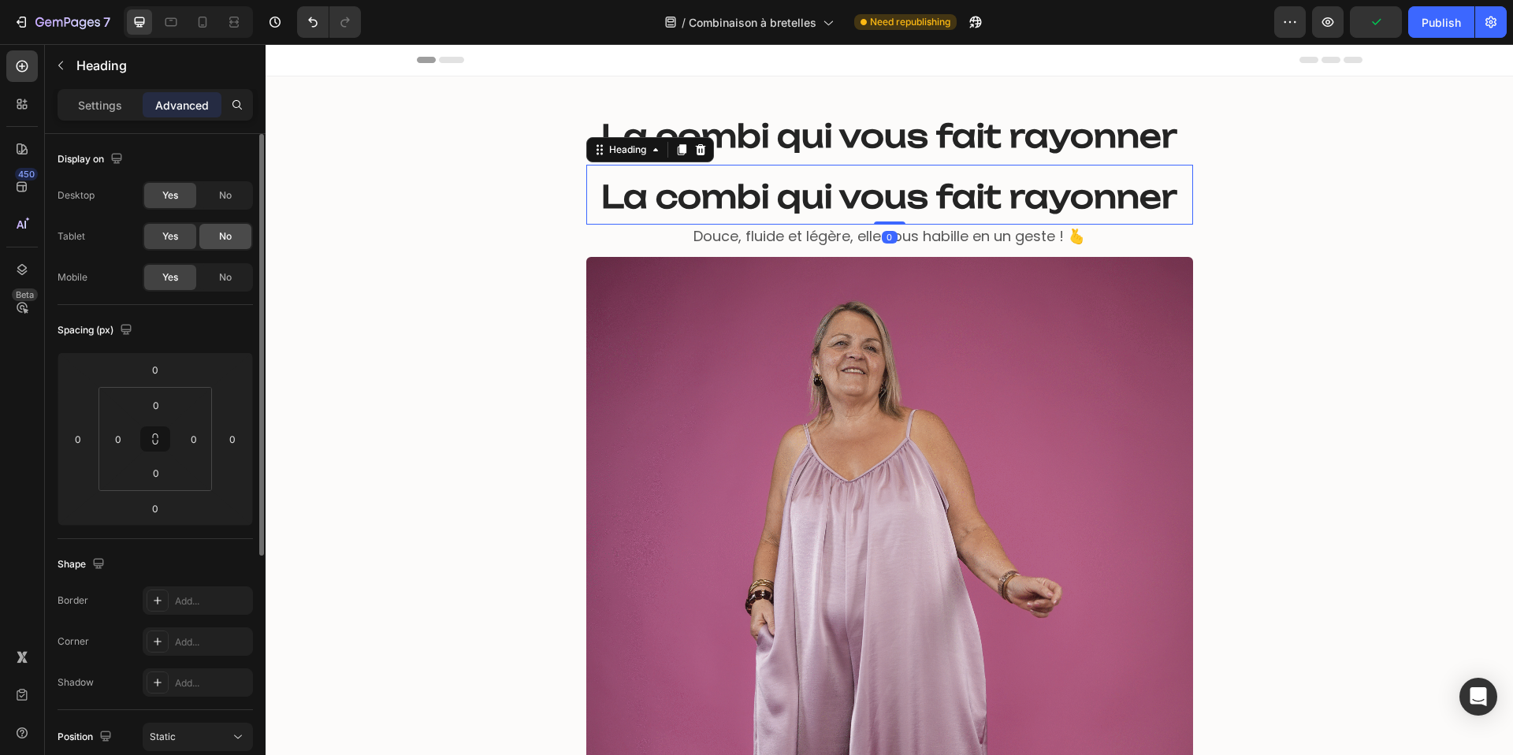
click at [233, 228] on div "No" at bounding box center [225, 236] width 52 height 25
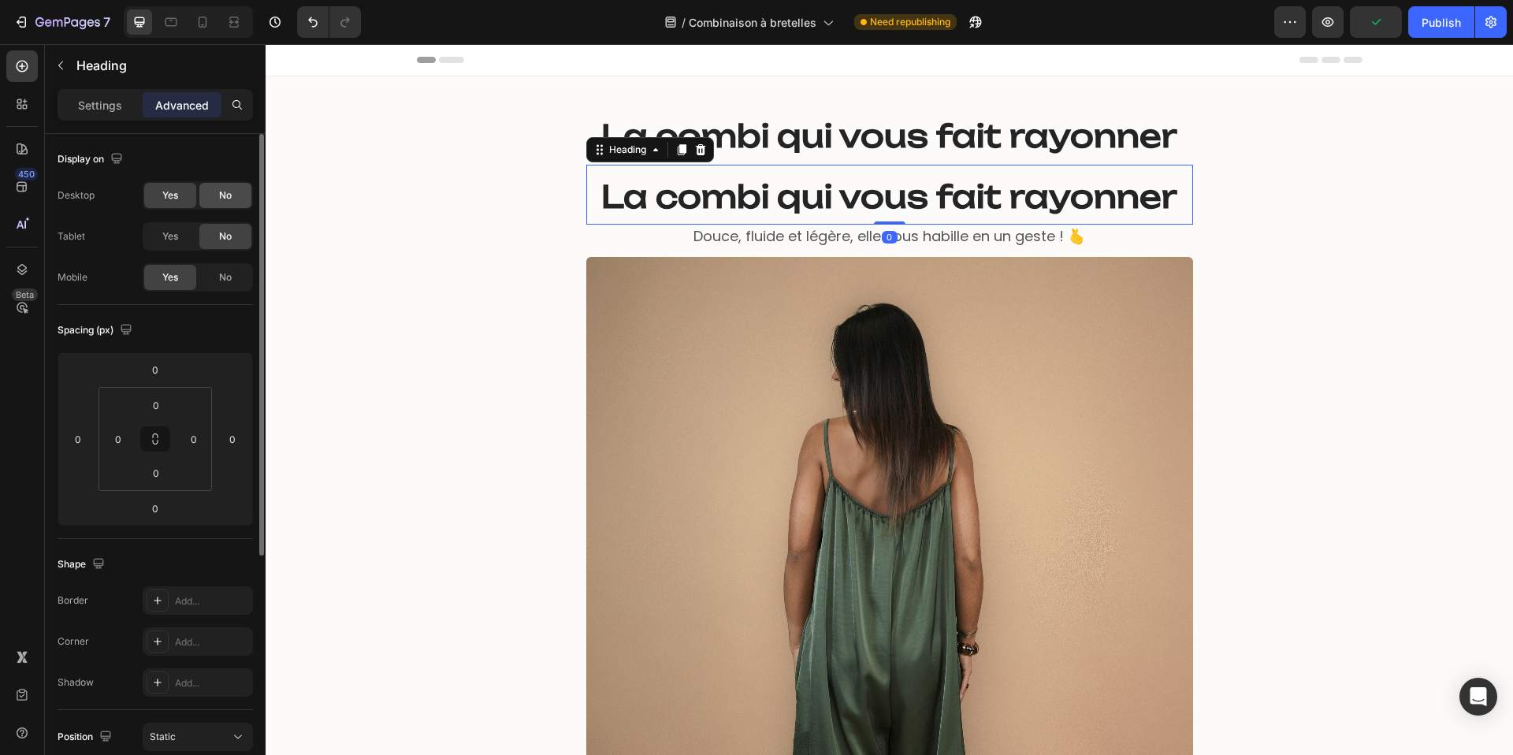
click at [225, 192] on span "No" at bounding box center [225, 195] width 13 height 14
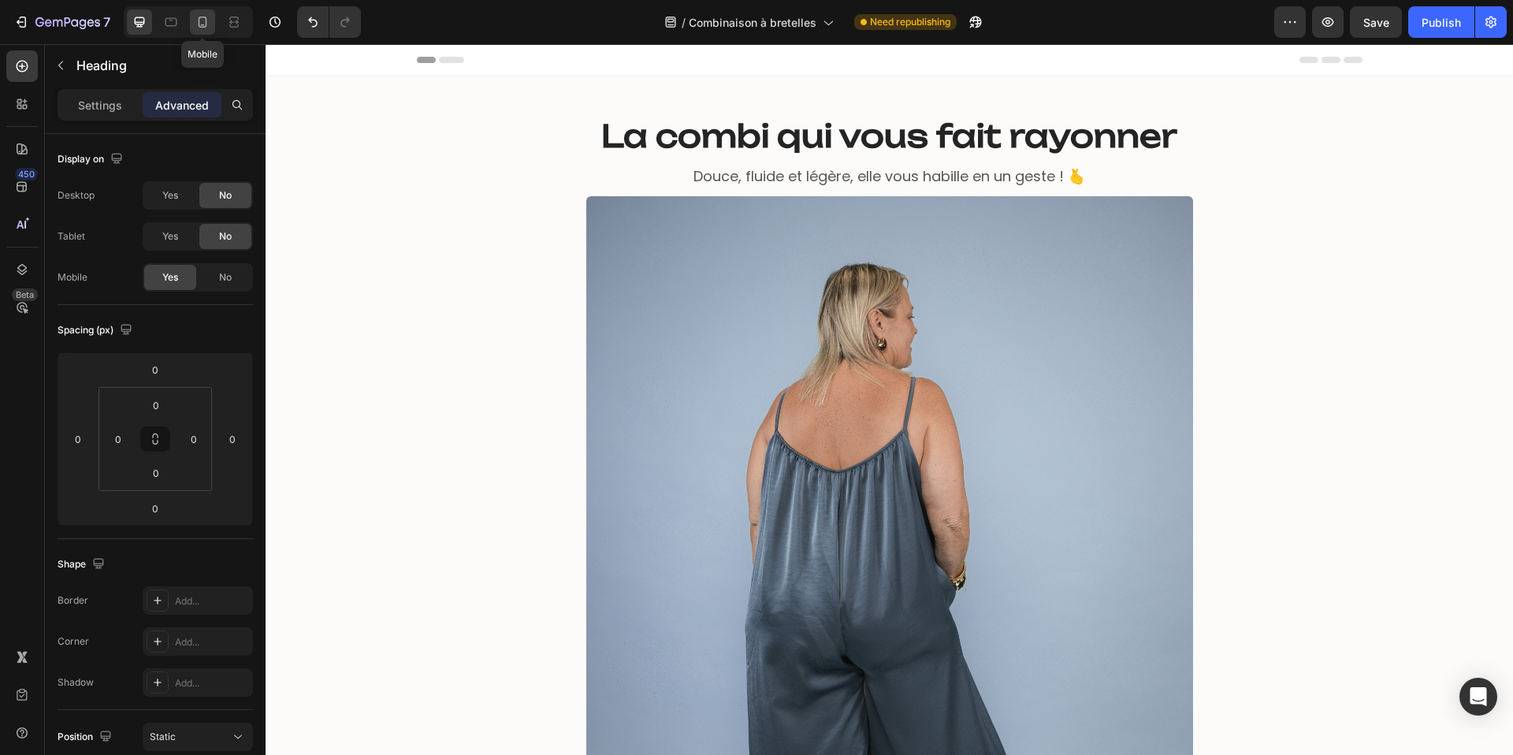
click at [199, 22] on icon at bounding box center [203, 22] width 16 height 16
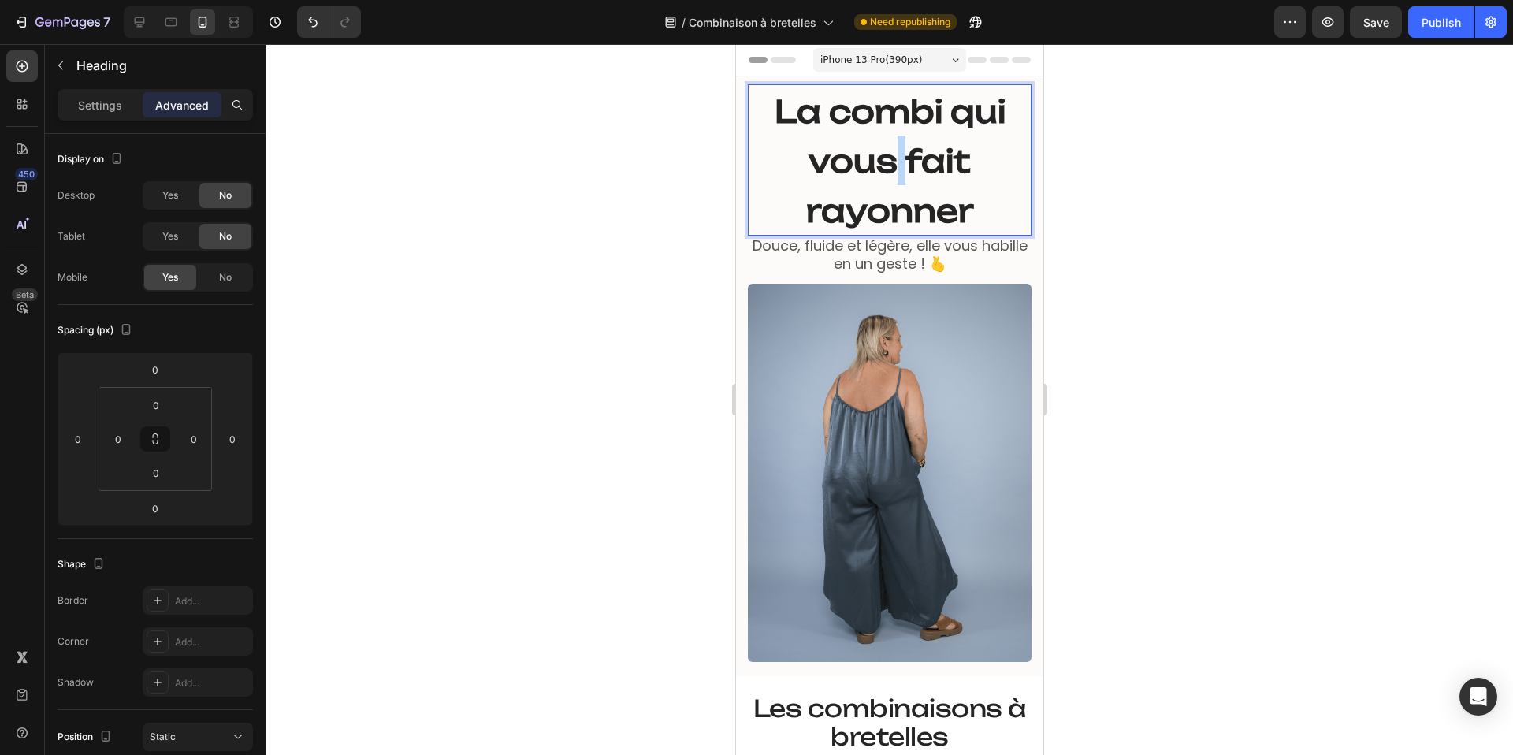
click at [890, 163] on strong "La combi qui vous fait rayonner" at bounding box center [889, 161] width 231 height 138
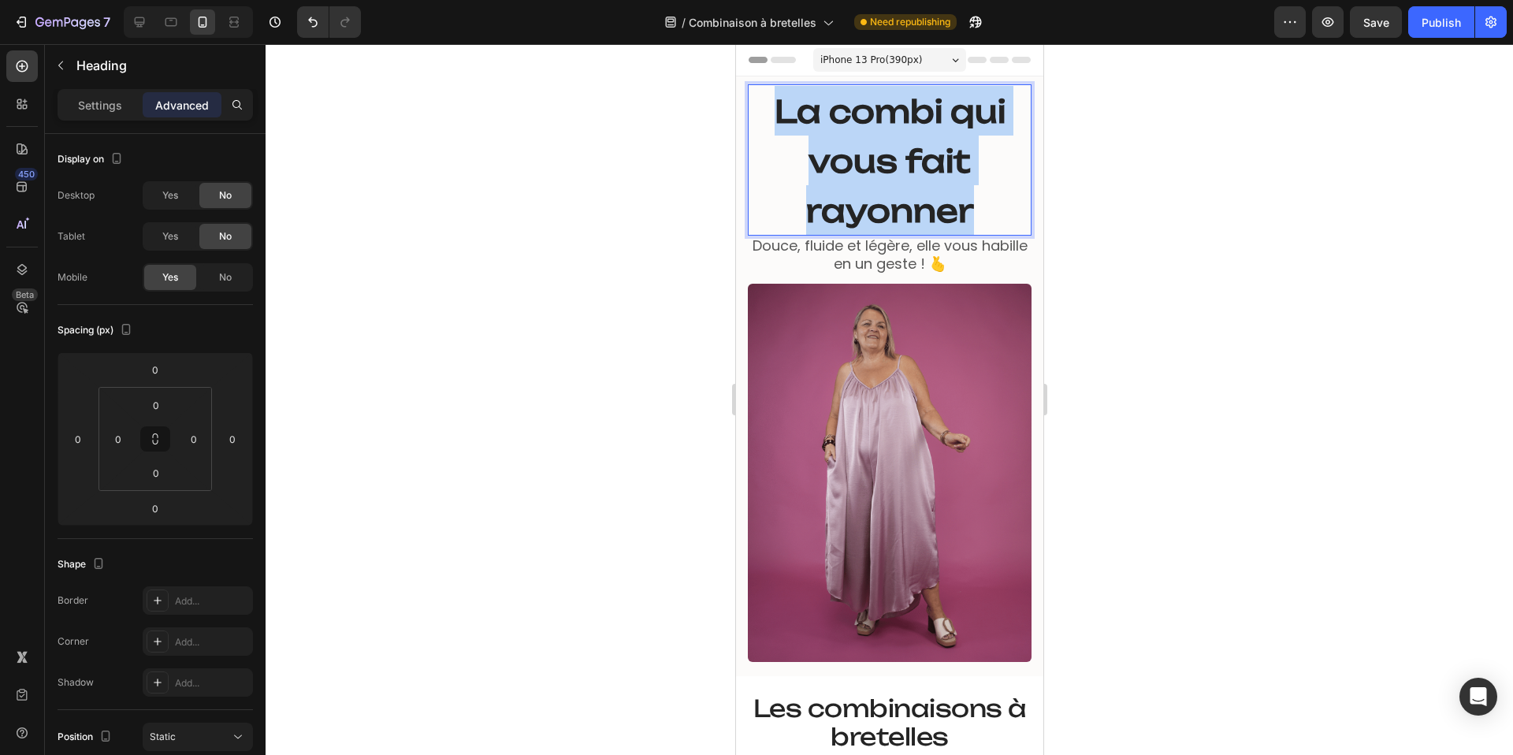
click at [890, 163] on strong "La combi qui vous fait rayonner" at bounding box center [889, 161] width 231 height 138
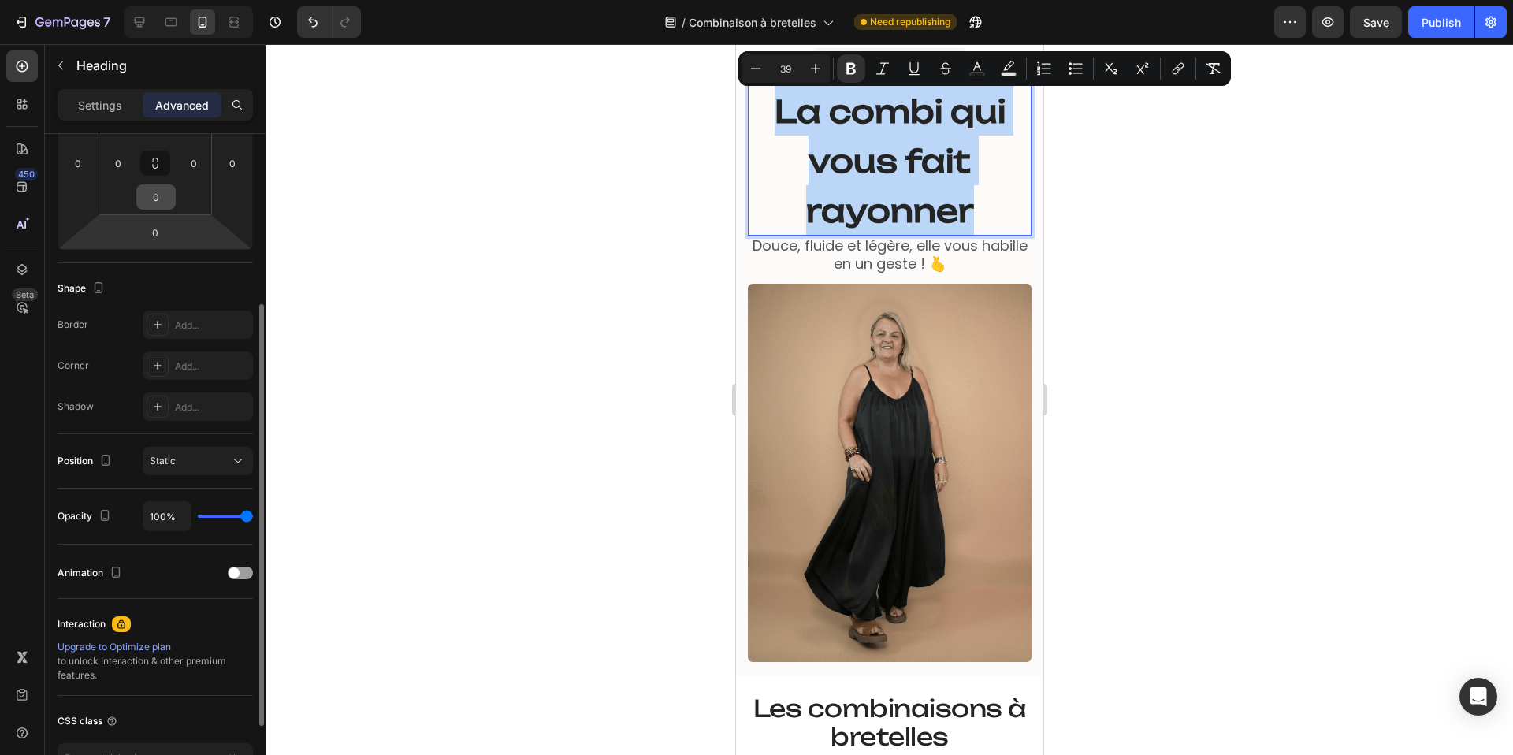
scroll to position [273, 0]
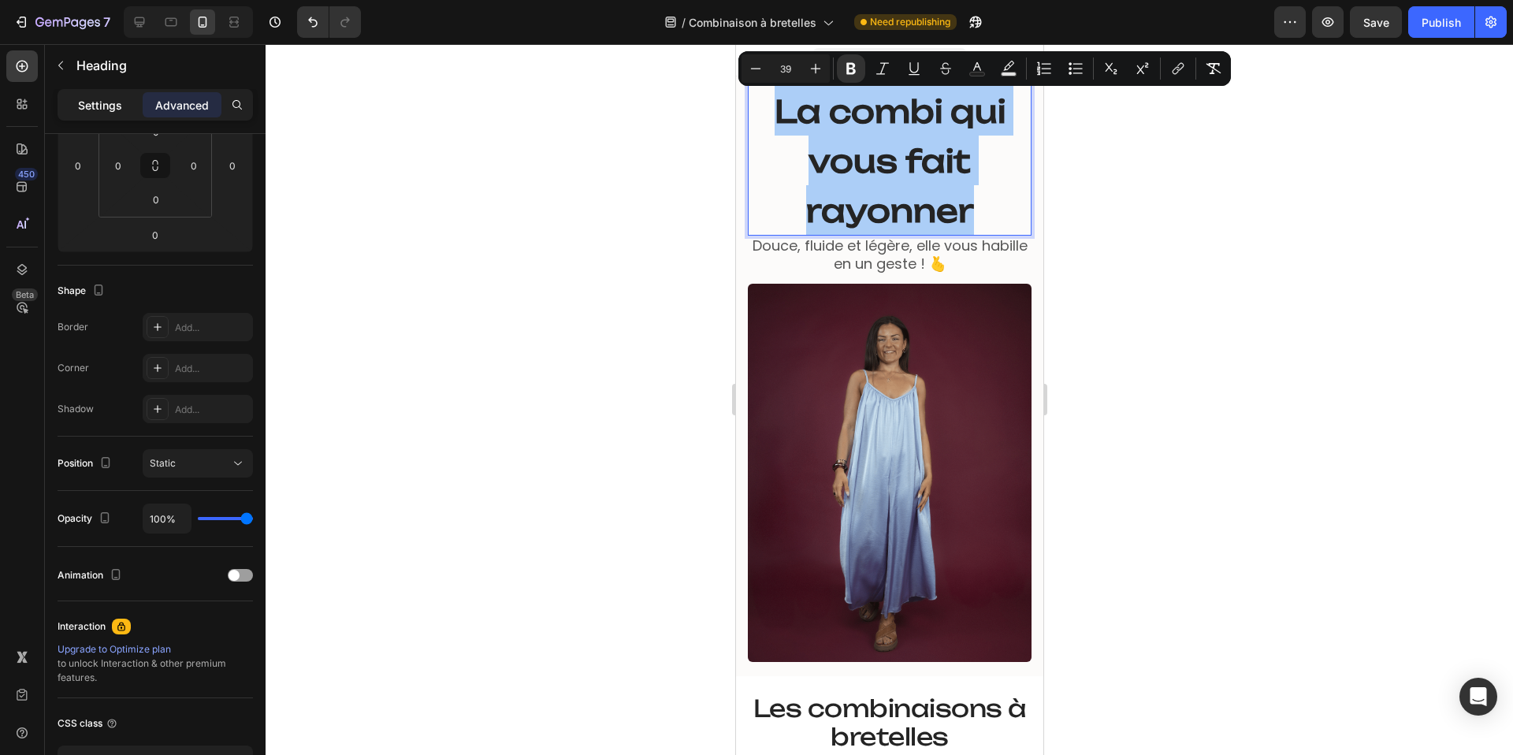
click at [104, 109] on p "Settings" at bounding box center [100, 105] width 44 height 17
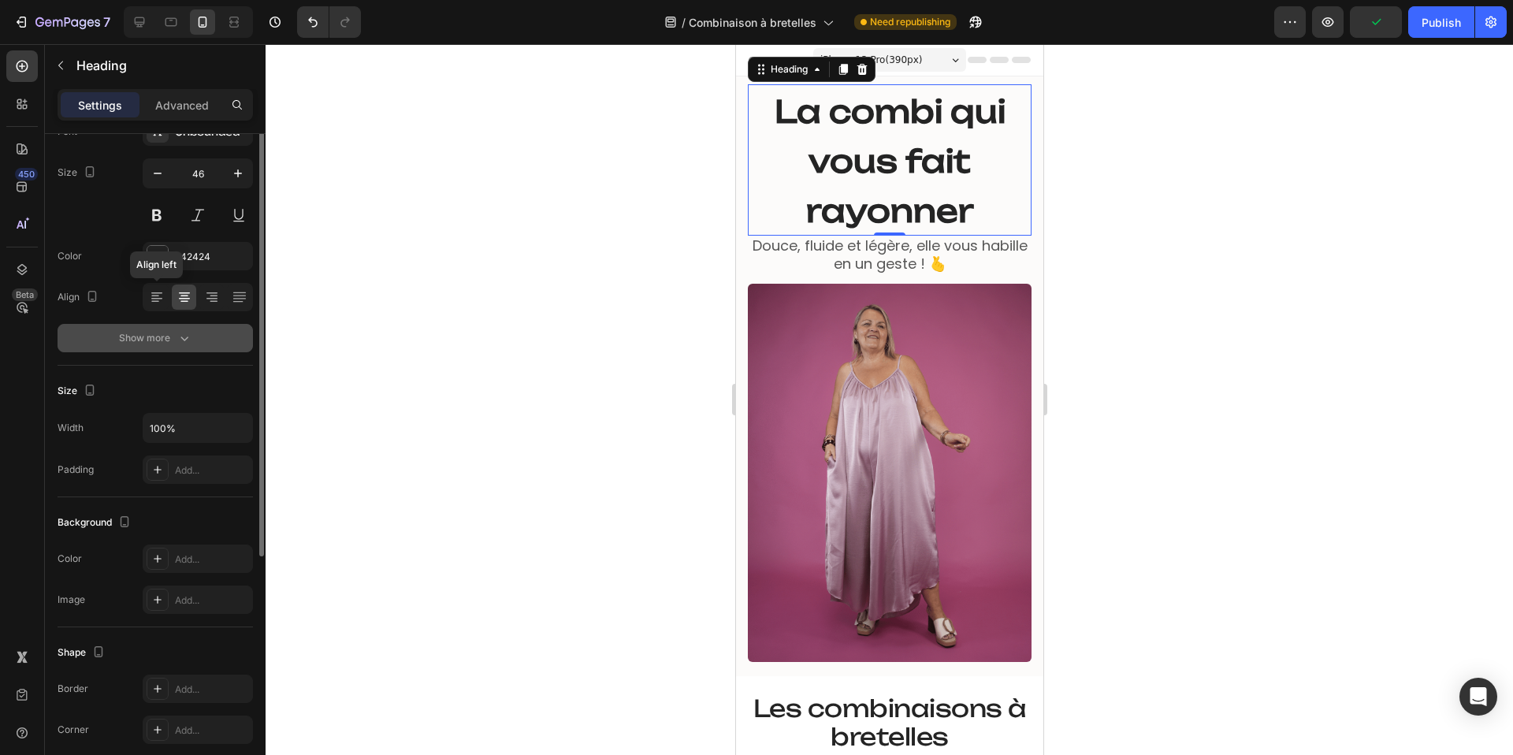
scroll to position [0, 0]
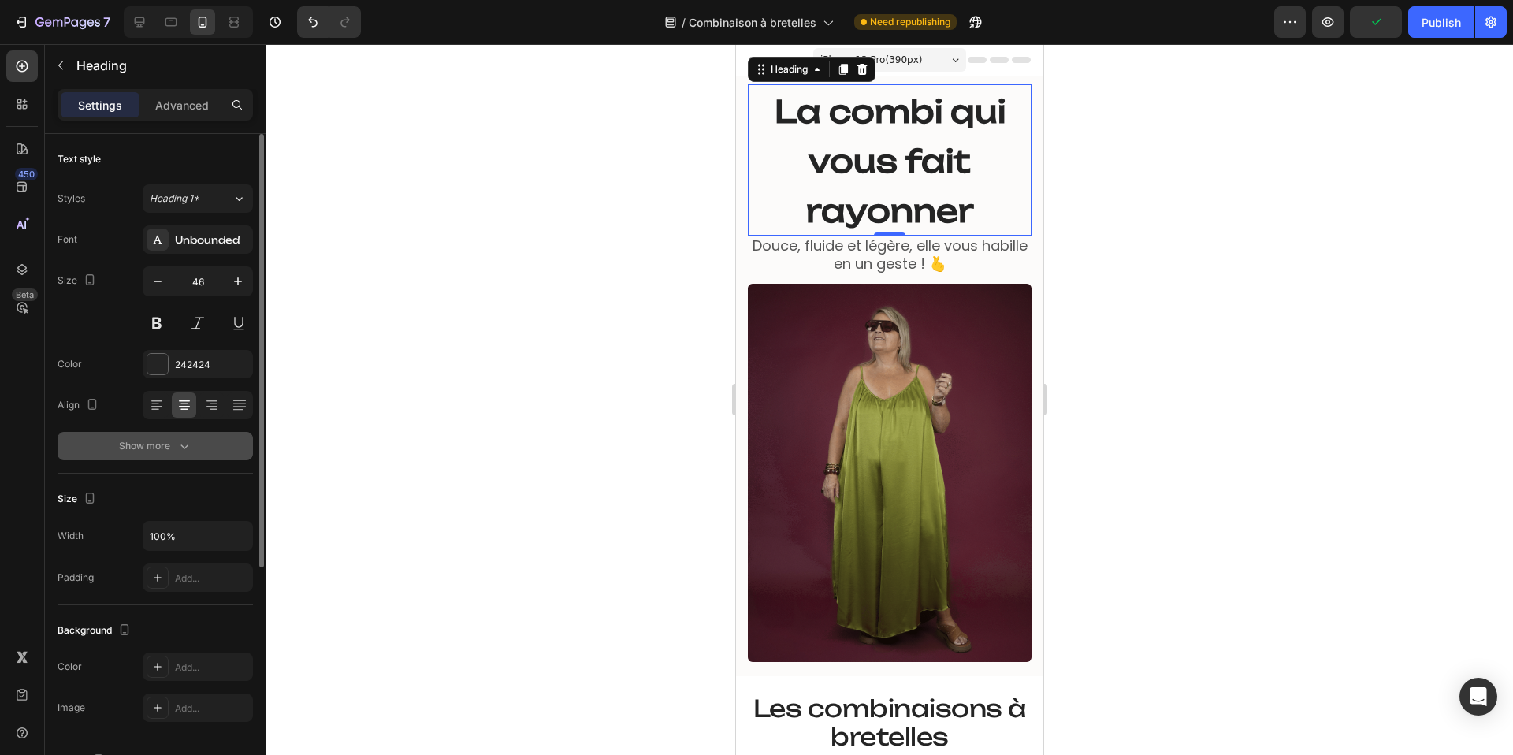
click at [153, 455] on button "Show more" at bounding box center [155, 446] width 195 height 28
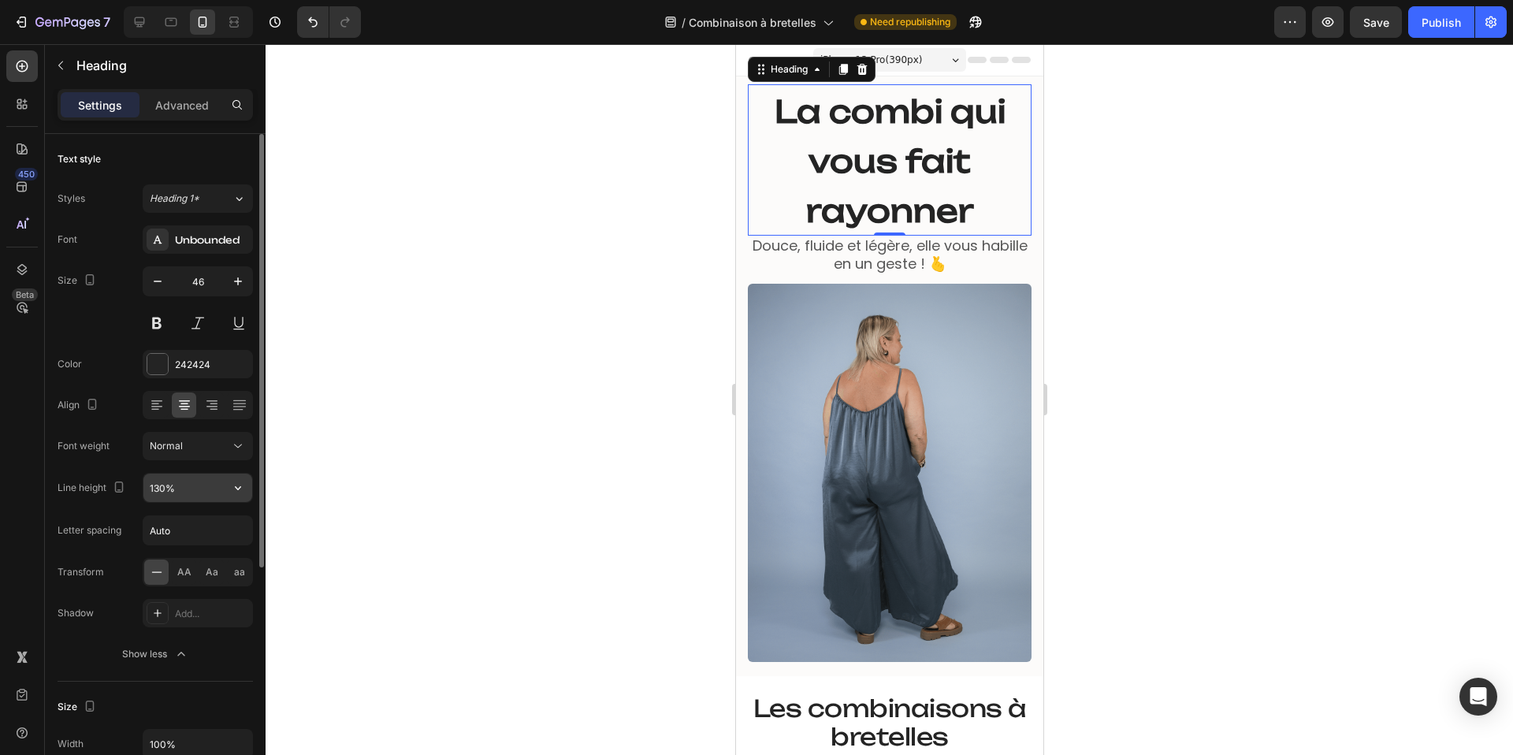
click at [158, 485] on input "130%" at bounding box center [197, 488] width 109 height 28
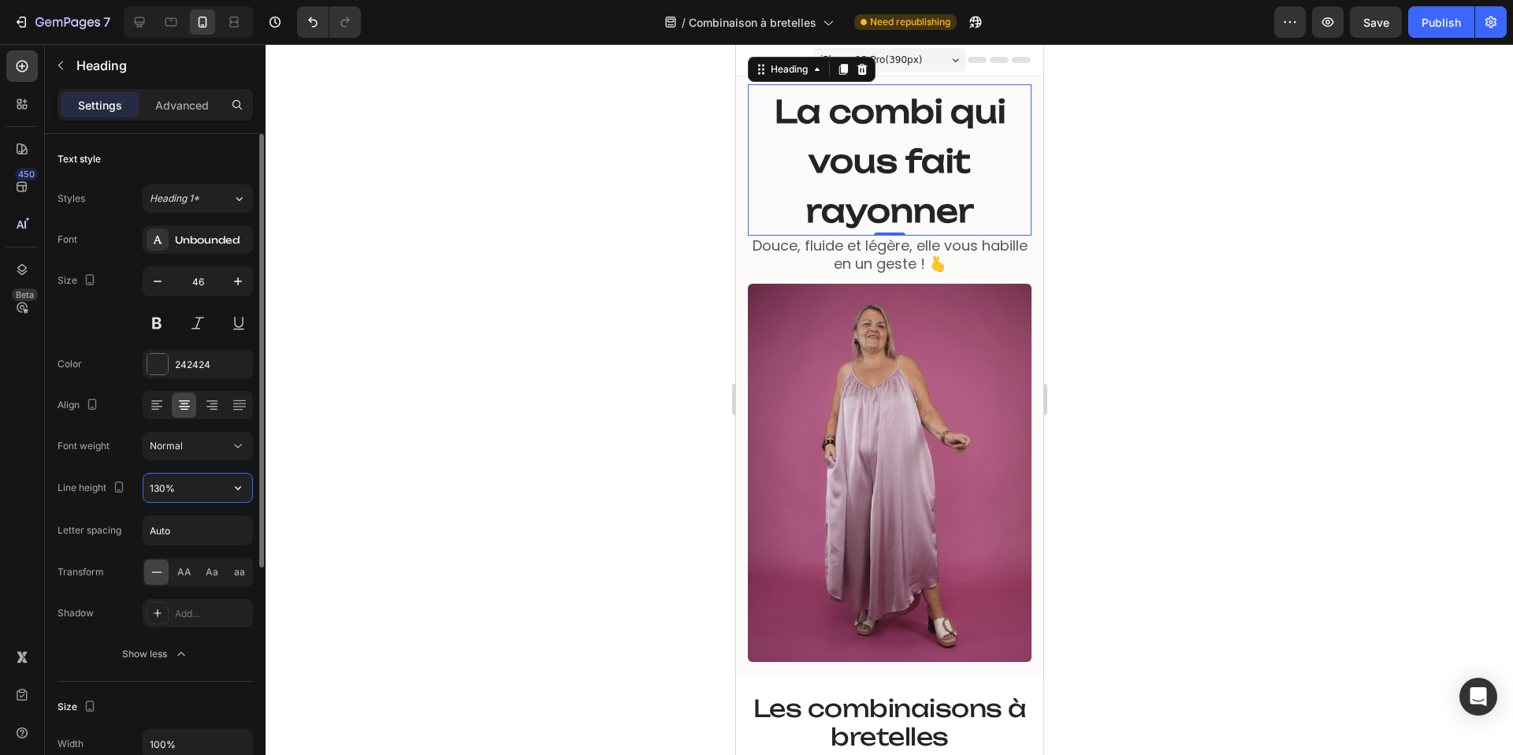
click at [158, 485] on input "130%" at bounding box center [197, 488] width 109 height 28
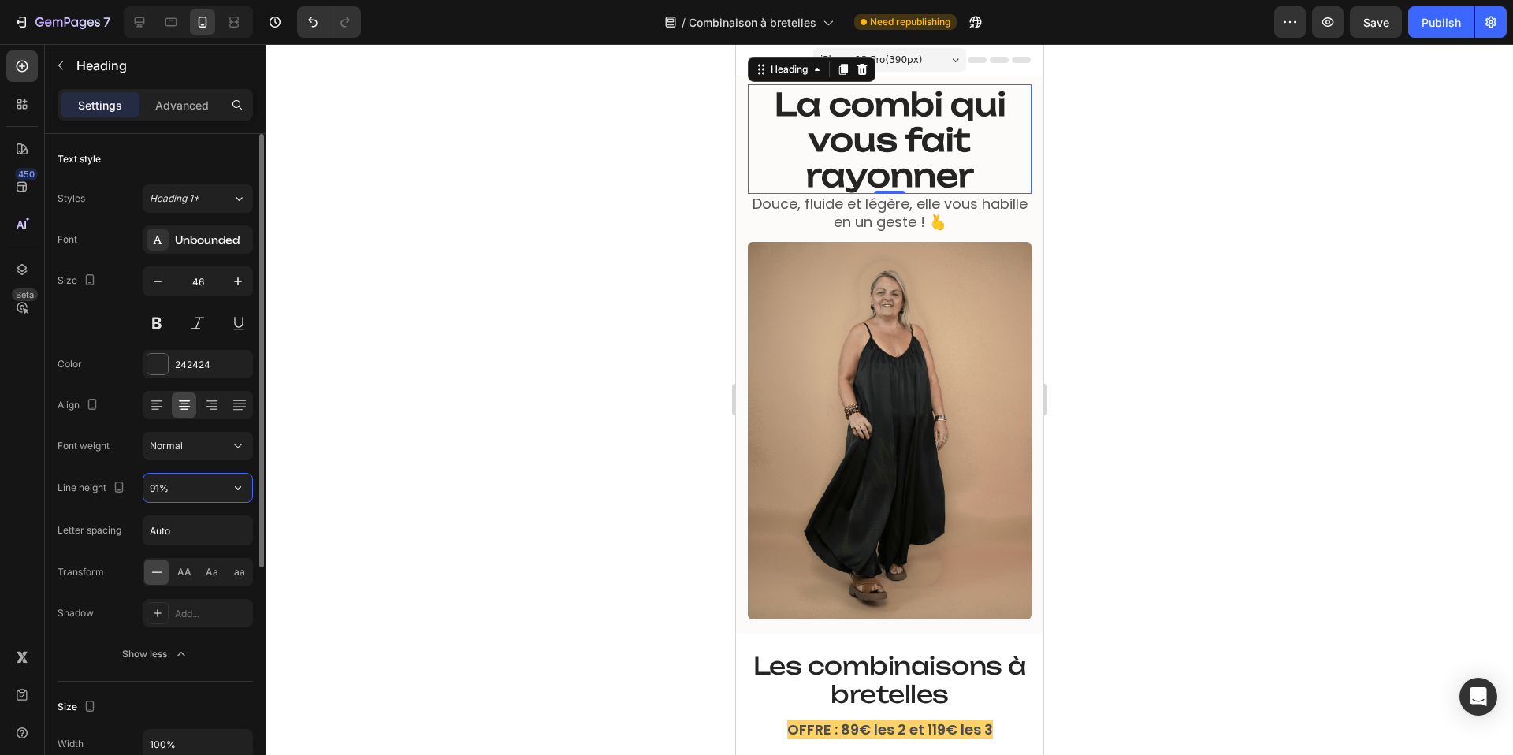
type input "90%"
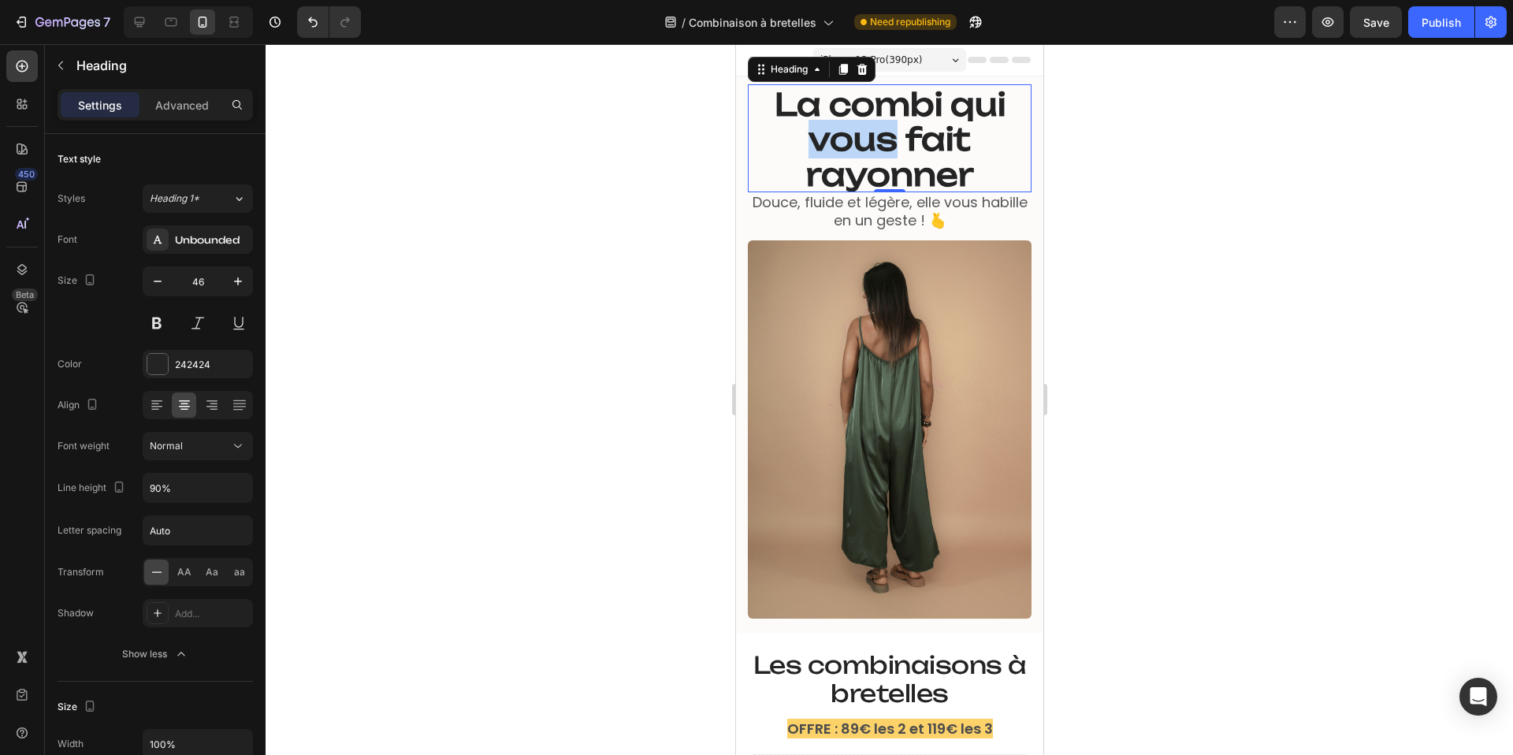
click at [867, 134] on strong "La combi qui vous fait rayonner" at bounding box center [889, 139] width 231 height 109
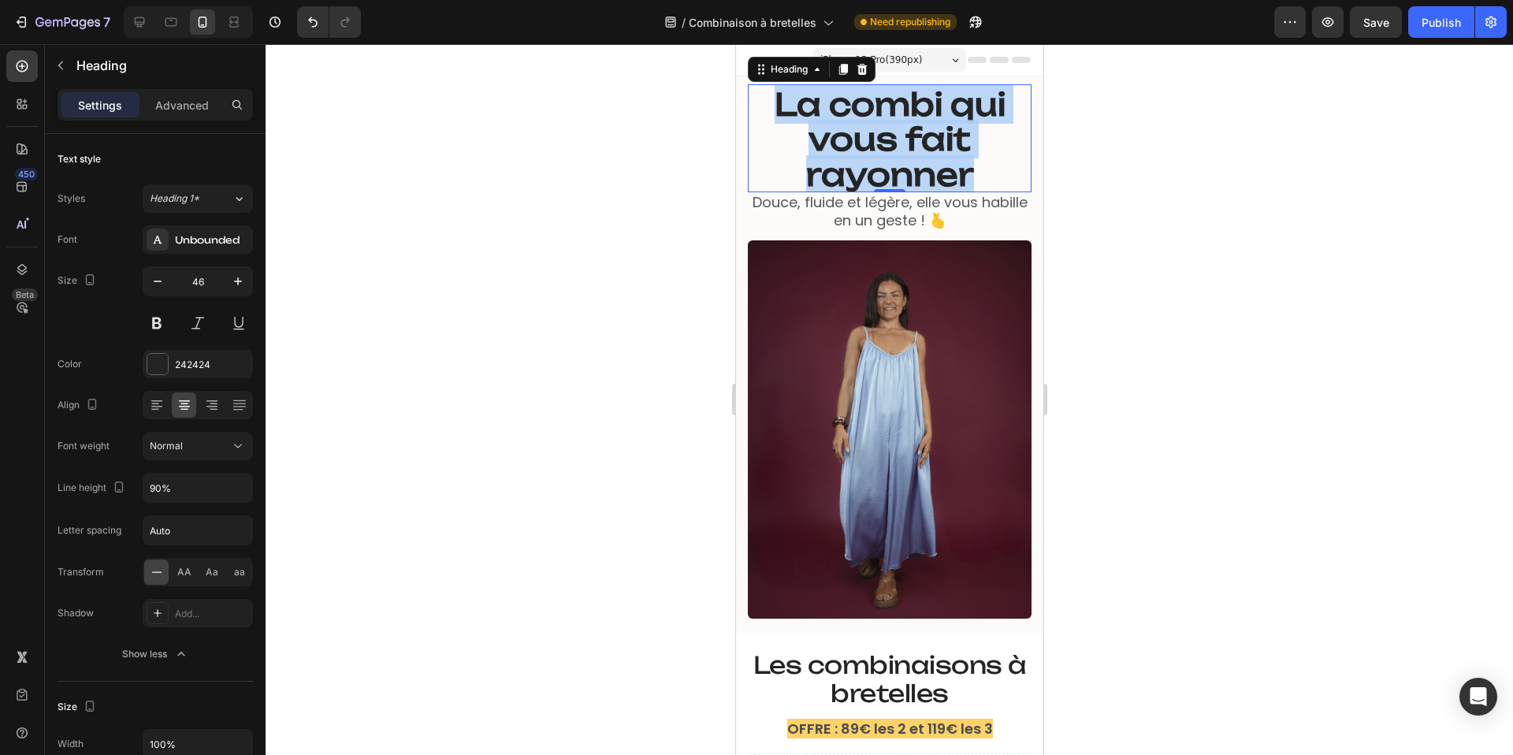
click at [867, 134] on strong "La combi qui vous fait rayonner" at bounding box center [889, 139] width 231 height 109
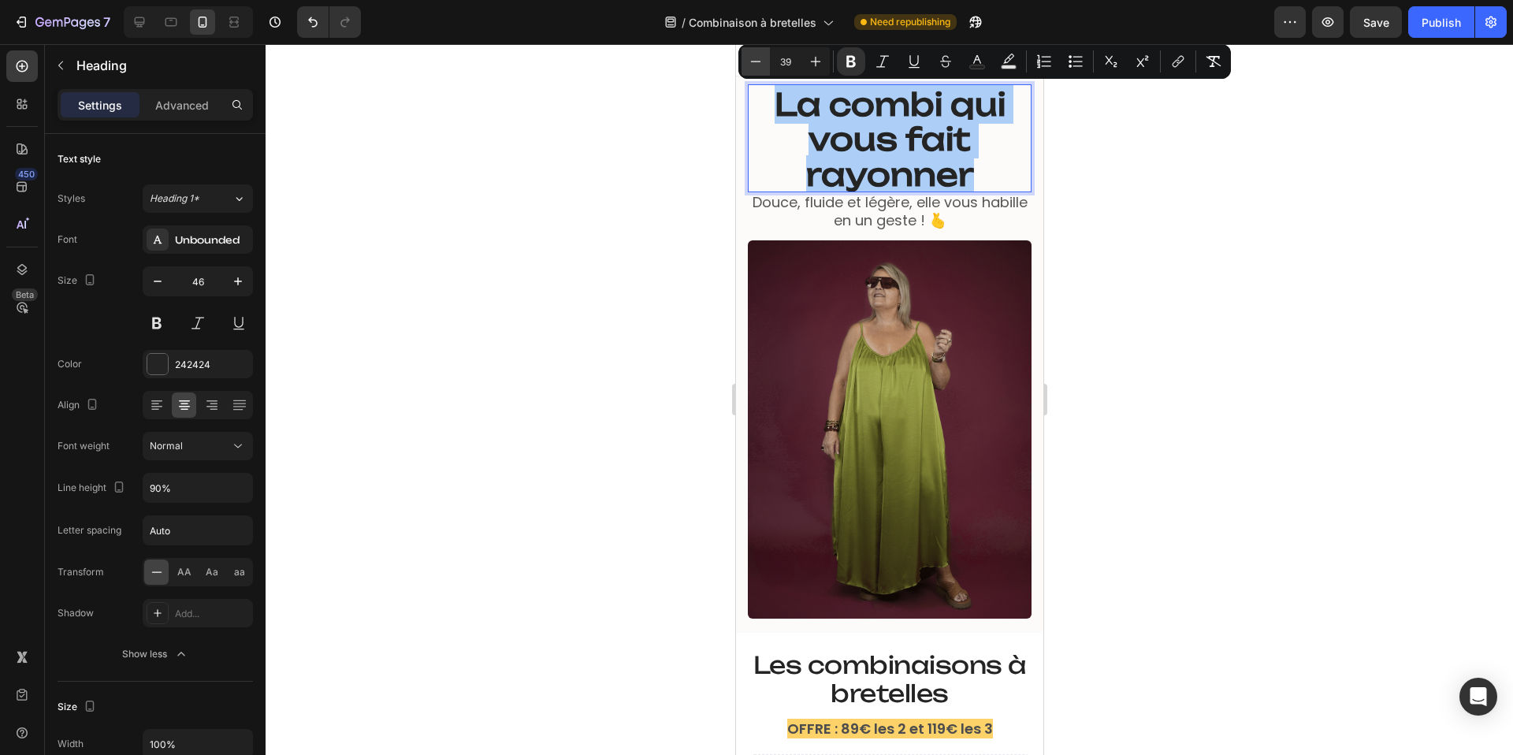
click at [752, 55] on icon "Editor contextual toolbar" at bounding box center [756, 62] width 16 height 16
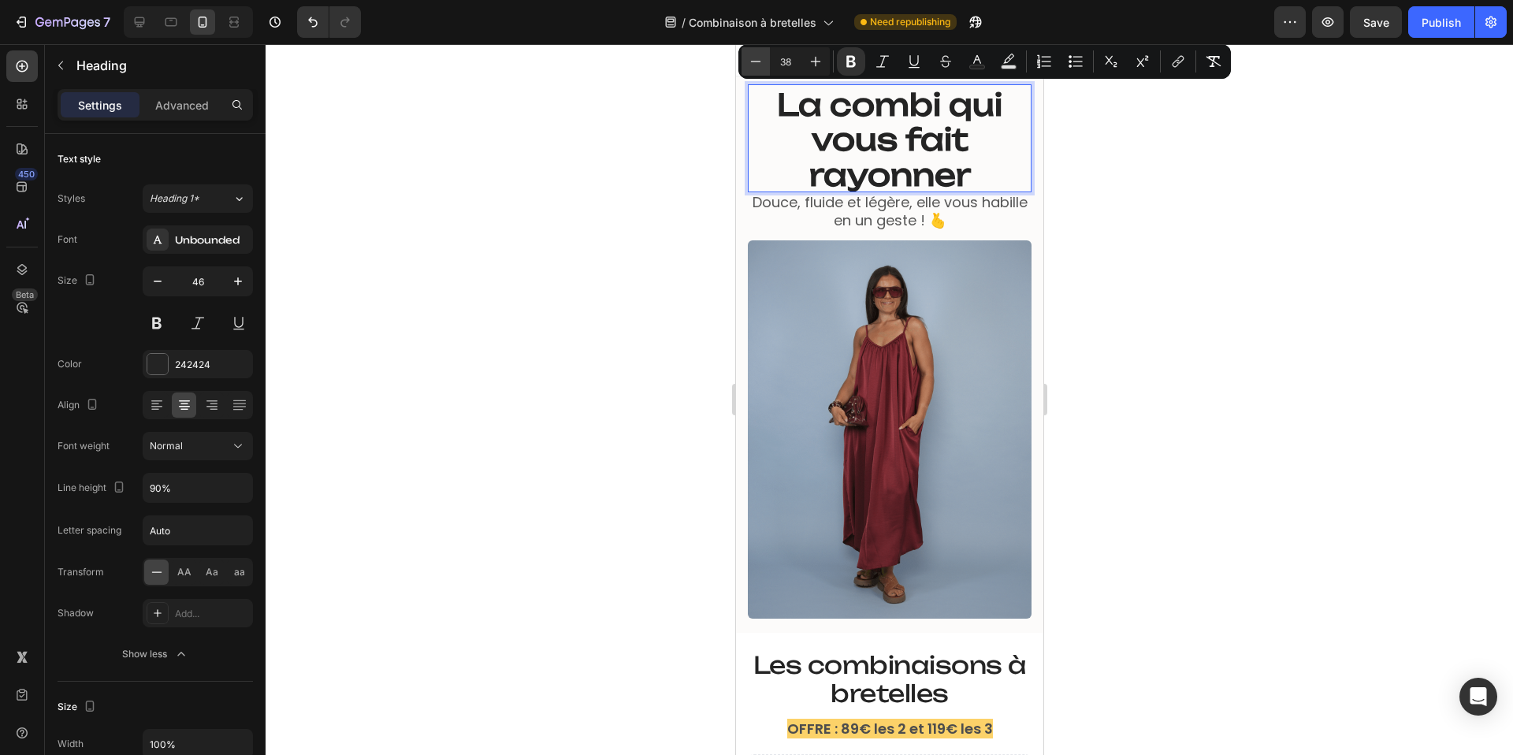
click at [752, 55] on icon "Editor contextual toolbar" at bounding box center [756, 62] width 16 height 16
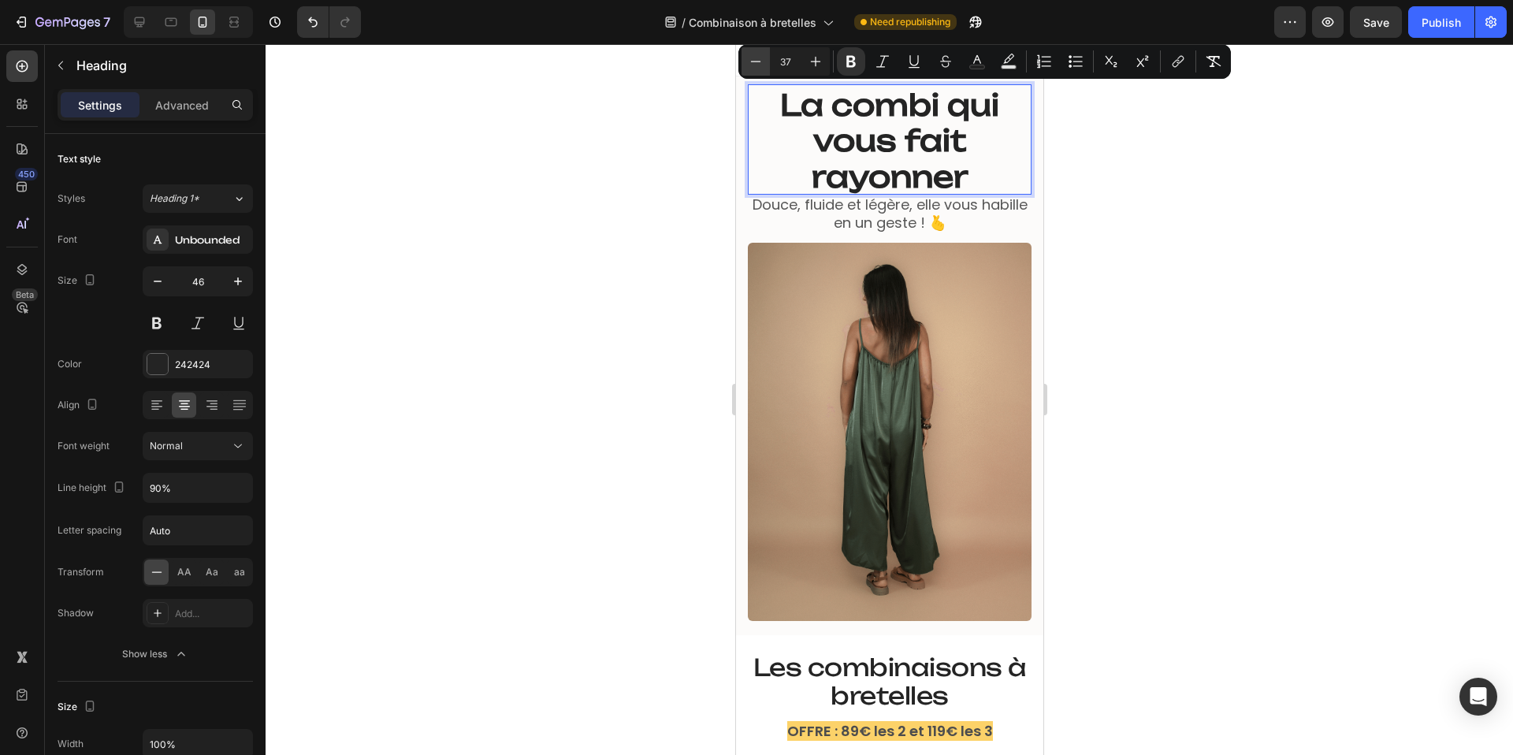
click at [752, 55] on icon "Editor contextual toolbar" at bounding box center [756, 62] width 16 height 16
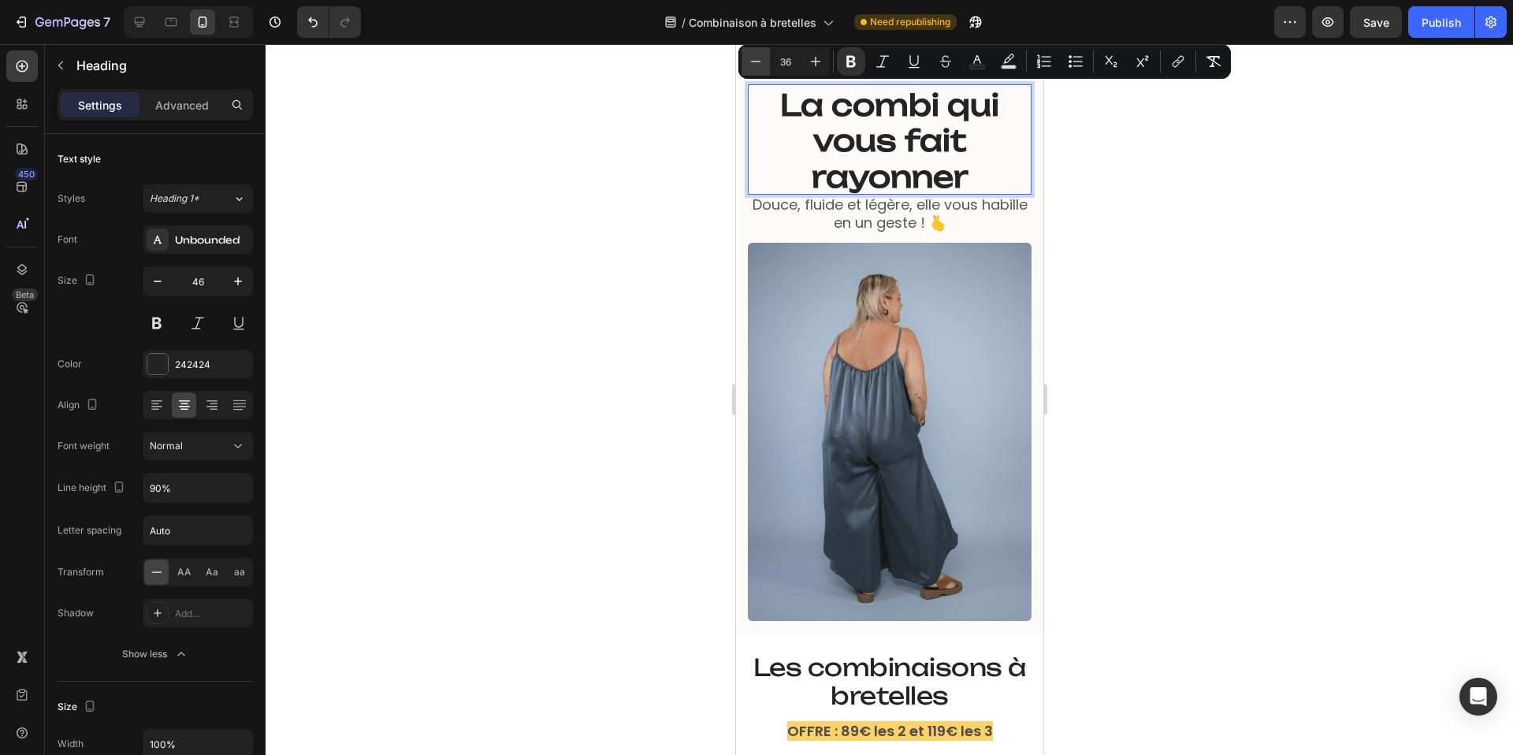
click at [752, 55] on icon "Editor contextual toolbar" at bounding box center [756, 62] width 16 height 16
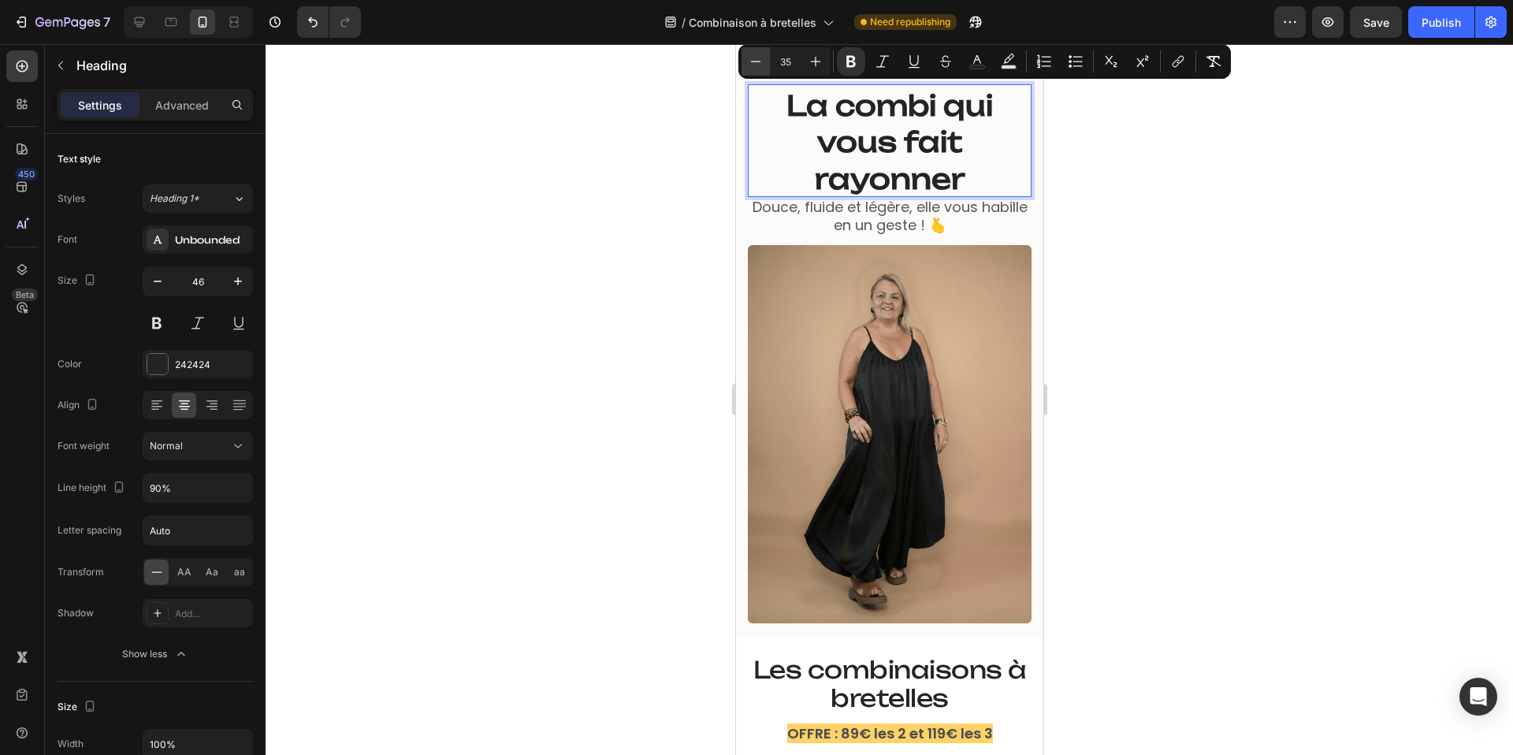
click at [752, 55] on icon "Editor contextual toolbar" at bounding box center [756, 62] width 16 height 16
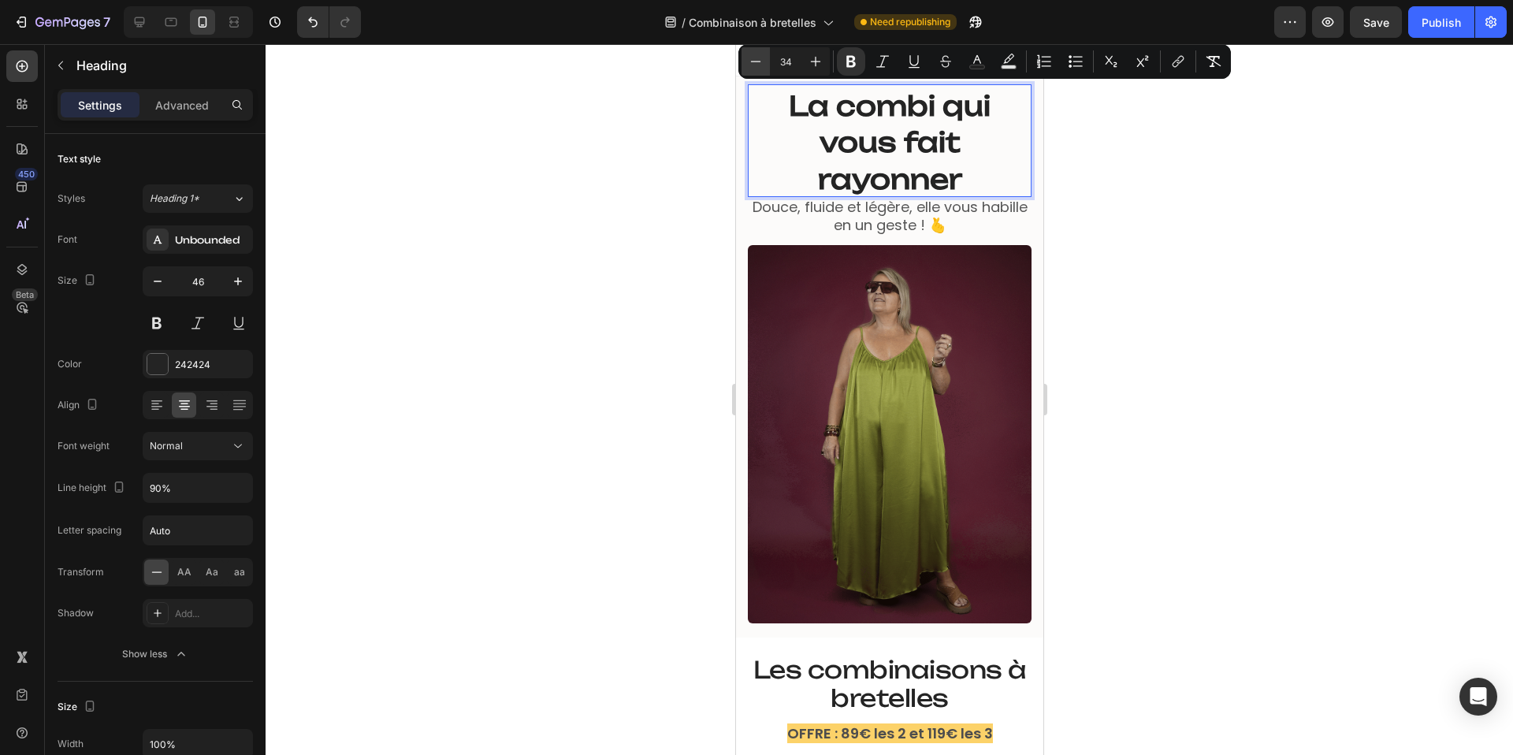
click at [752, 55] on icon "Editor contextual toolbar" at bounding box center [756, 62] width 16 height 16
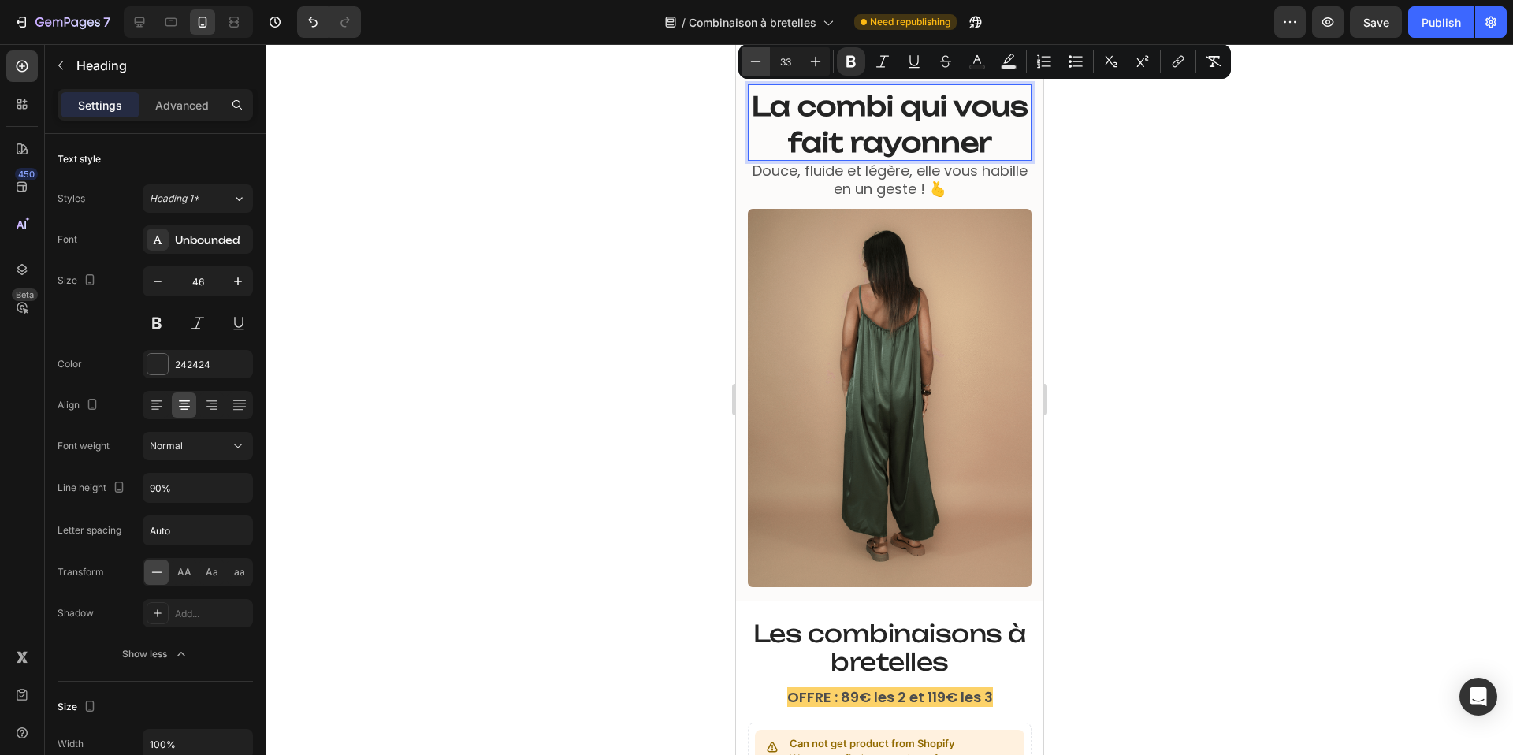
click at [752, 55] on icon "Editor contextual toolbar" at bounding box center [756, 62] width 16 height 16
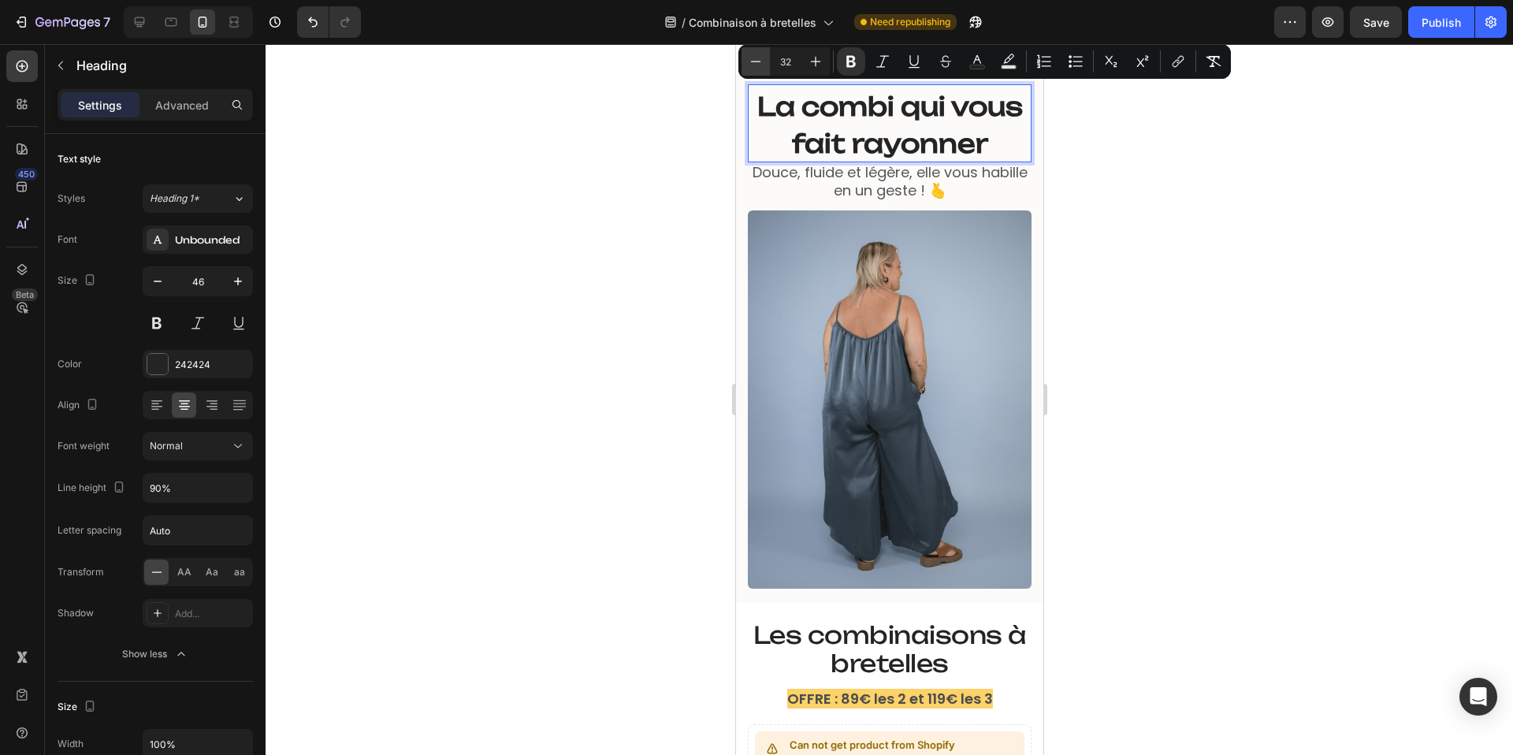
click at [752, 55] on icon "Editor contextual toolbar" at bounding box center [756, 62] width 16 height 16
click at [808, 63] on icon "Editor contextual toolbar" at bounding box center [816, 62] width 16 height 16
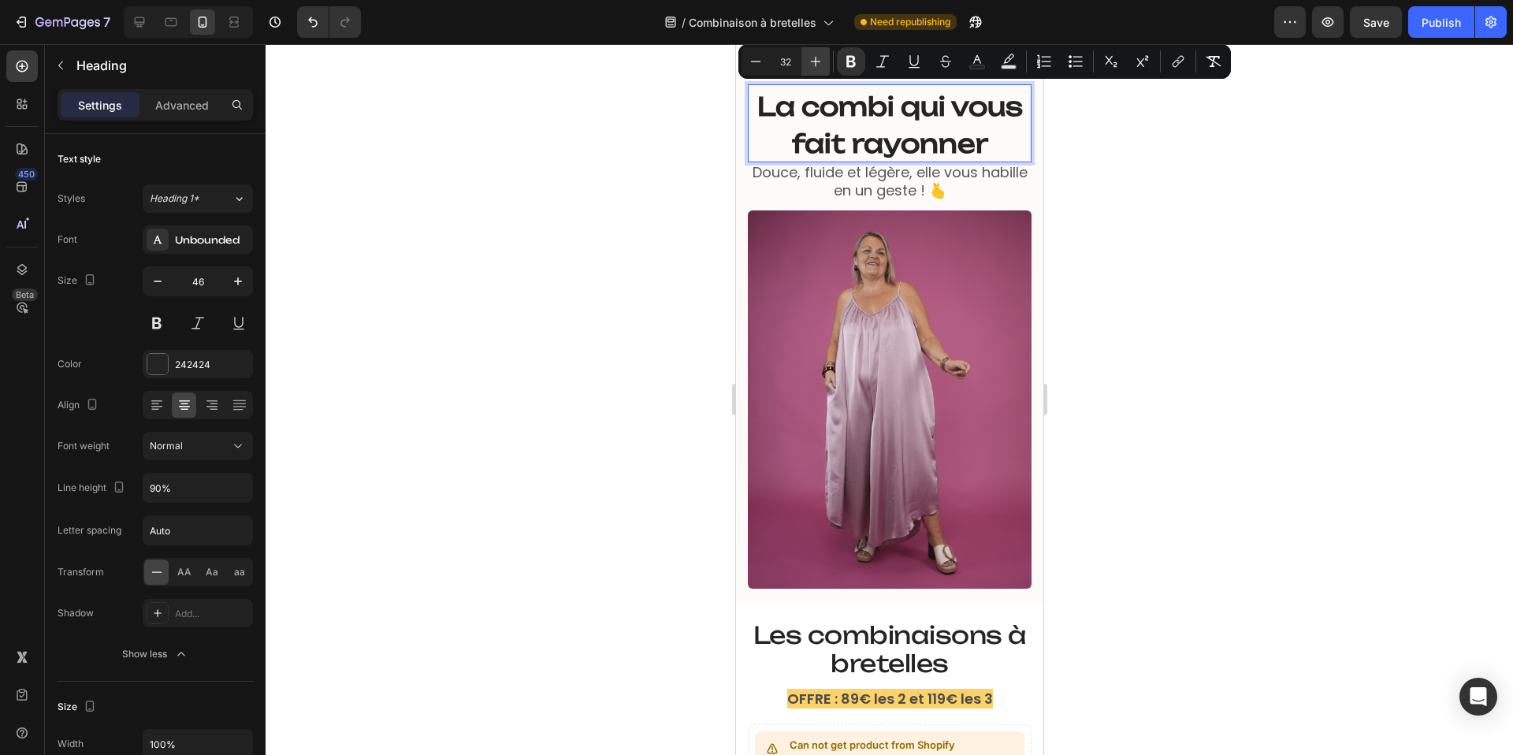
click at [808, 63] on icon "Editor contextual toolbar" at bounding box center [816, 62] width 16 height 16
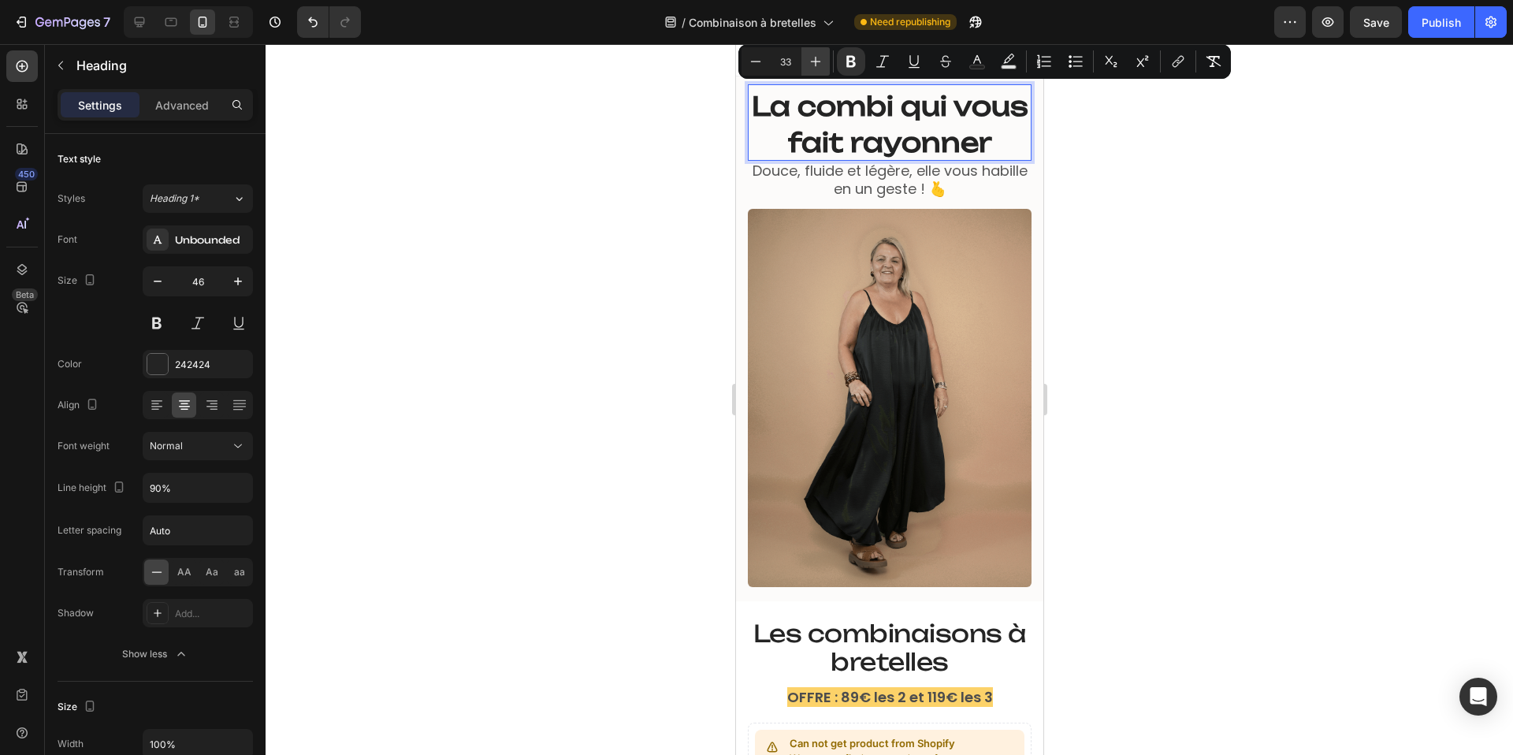
click at [808, 63] on icon "Editor contextual toolbar" at bounding box center [816, 62] width 16 height 16
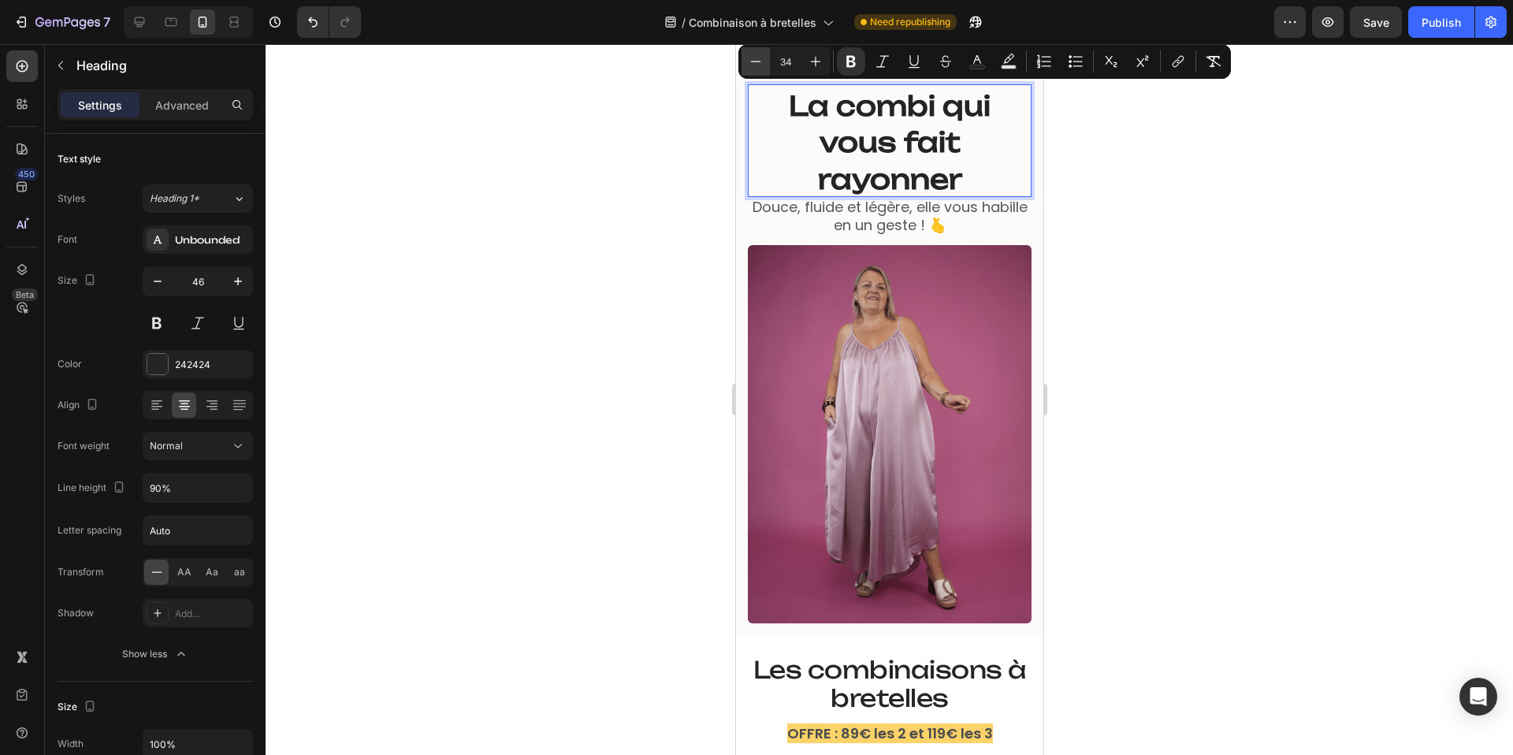
click at [756, 59] on icon "Editor contextual toolbar" at bounding box center [756, 62] width 16 height 16
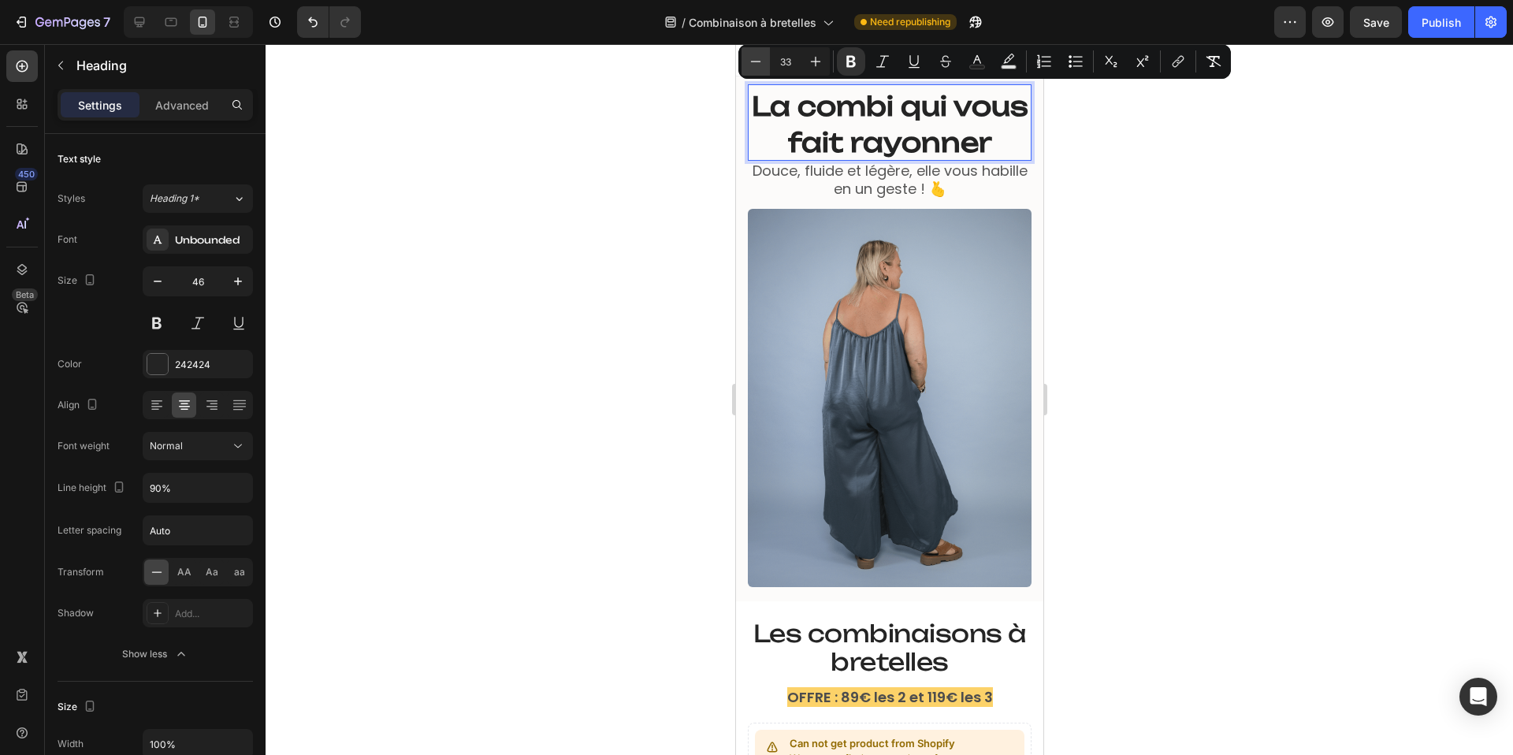
click at [756, 59] on icon "Editor contextual toolbar" at bounding box center [756, 62] width 16 height 16
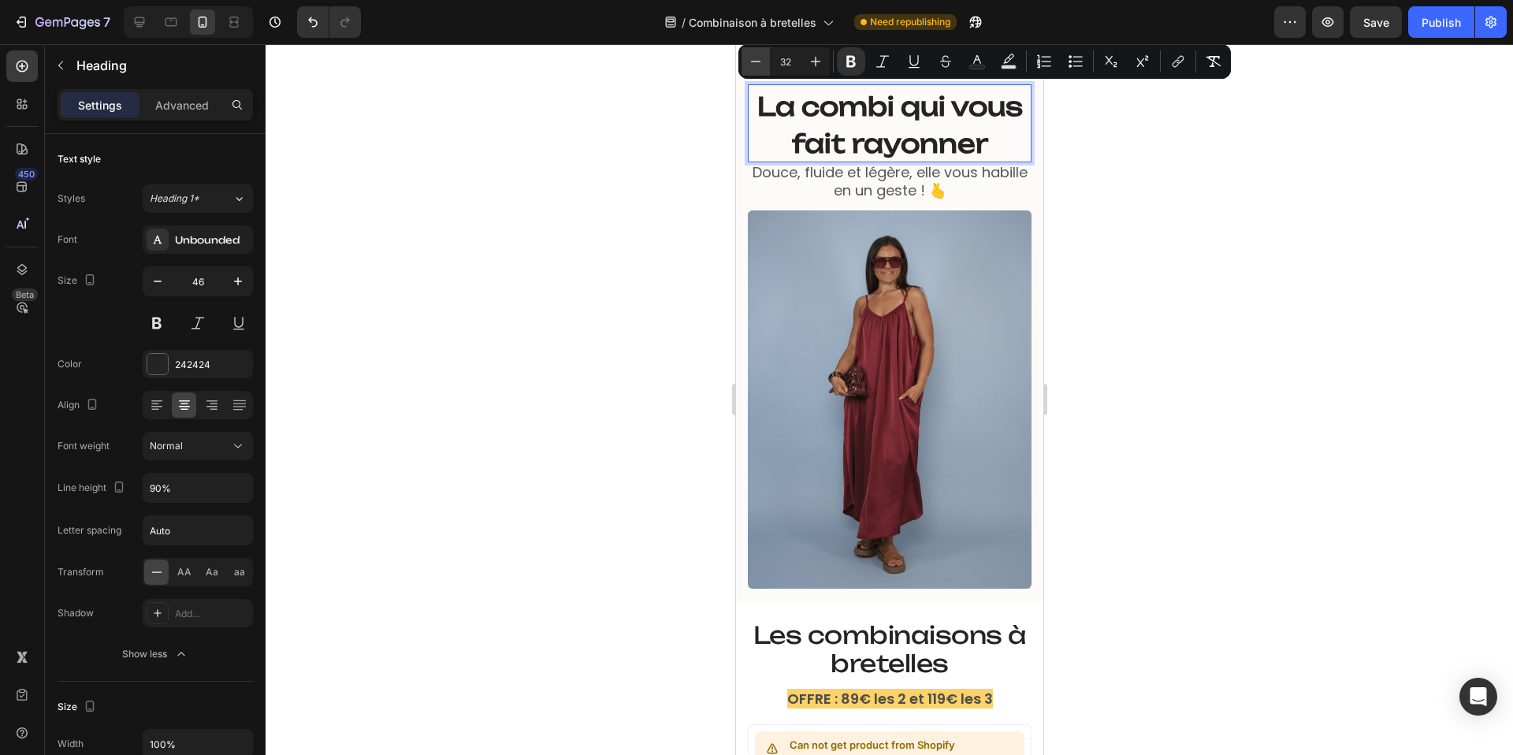
click at [756, 59] on icon "Editor contextual toolbar" at bounding box center [756, 62] width 16 height 16
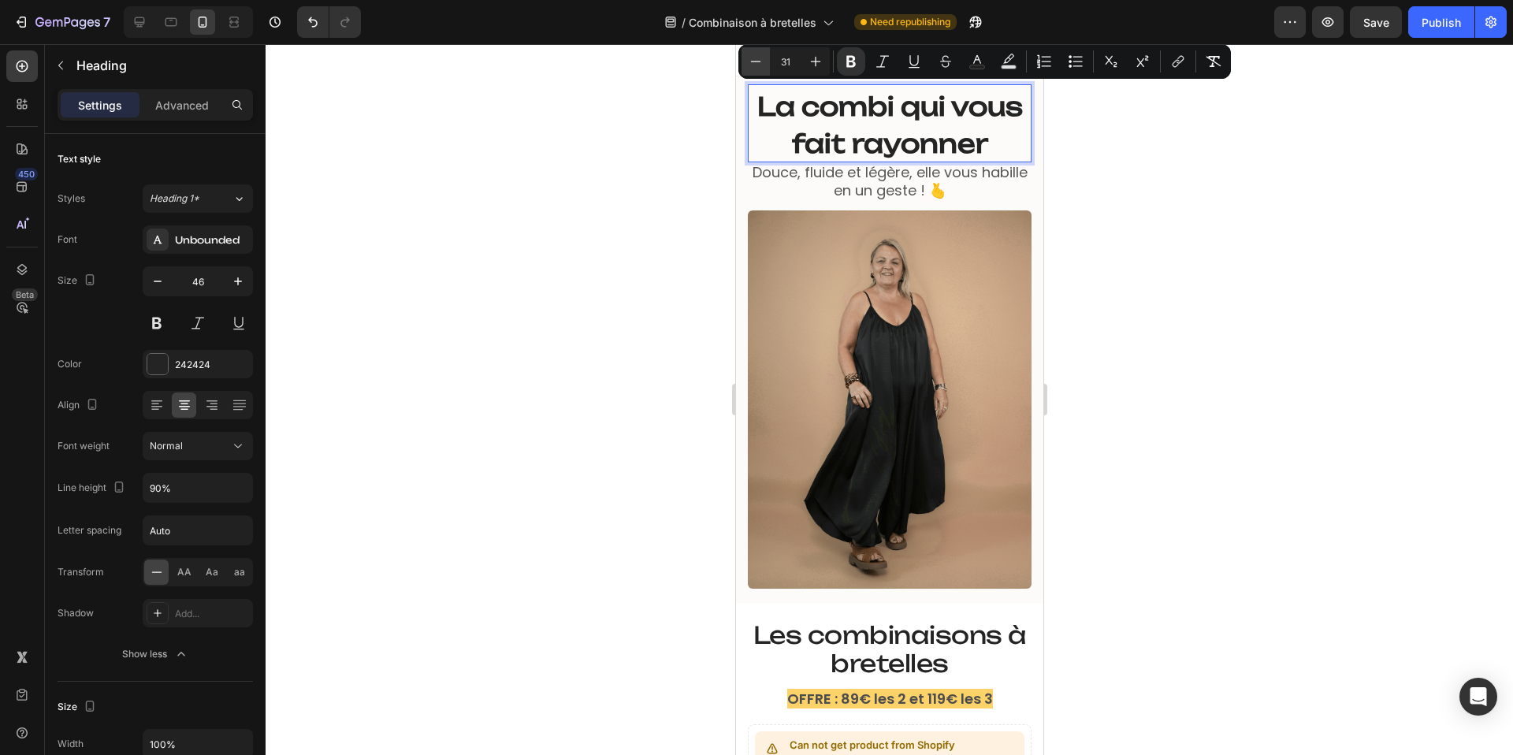
click at [756, 59] on icon "Editor contextual toolbar" at bounding box center [756, 62] width 16 height 16
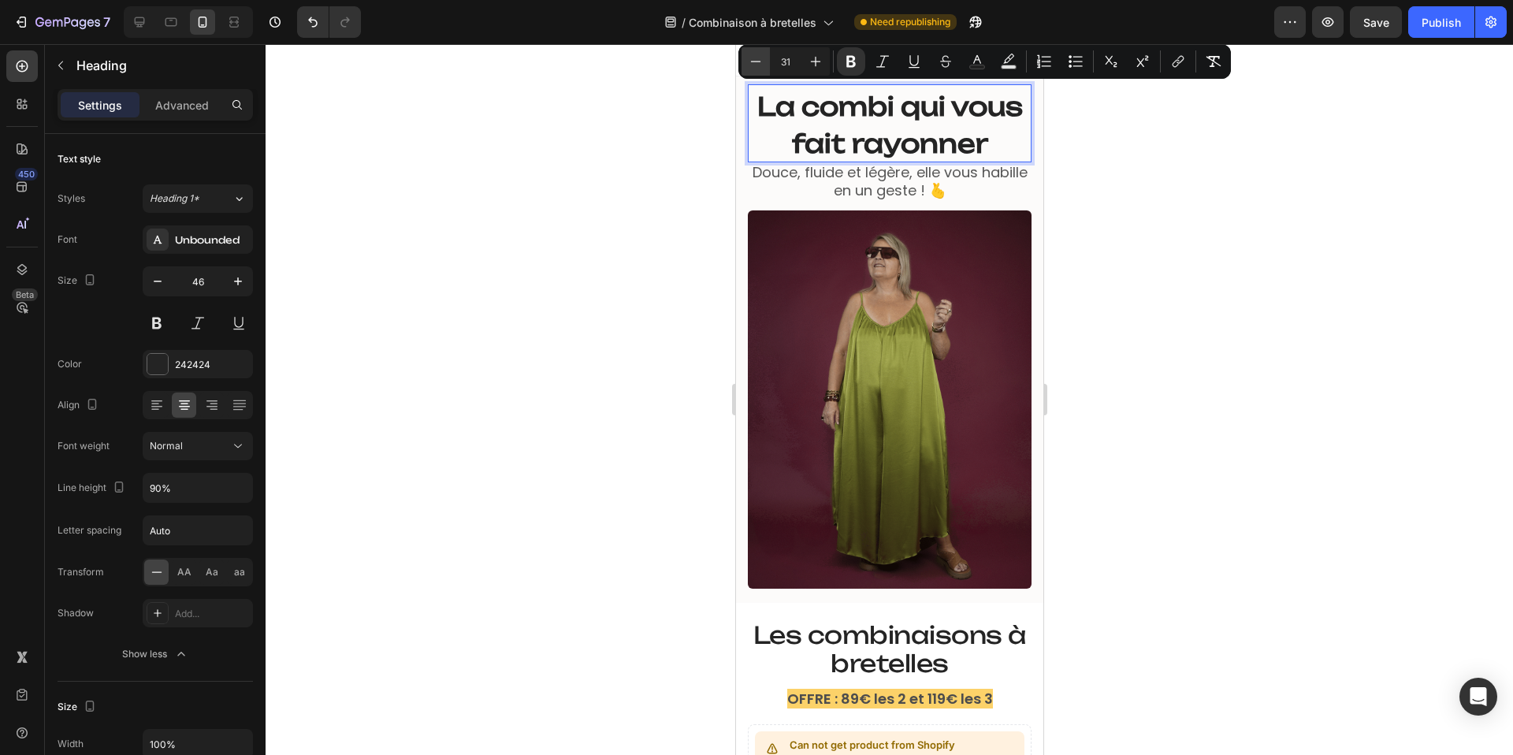
type input "30"
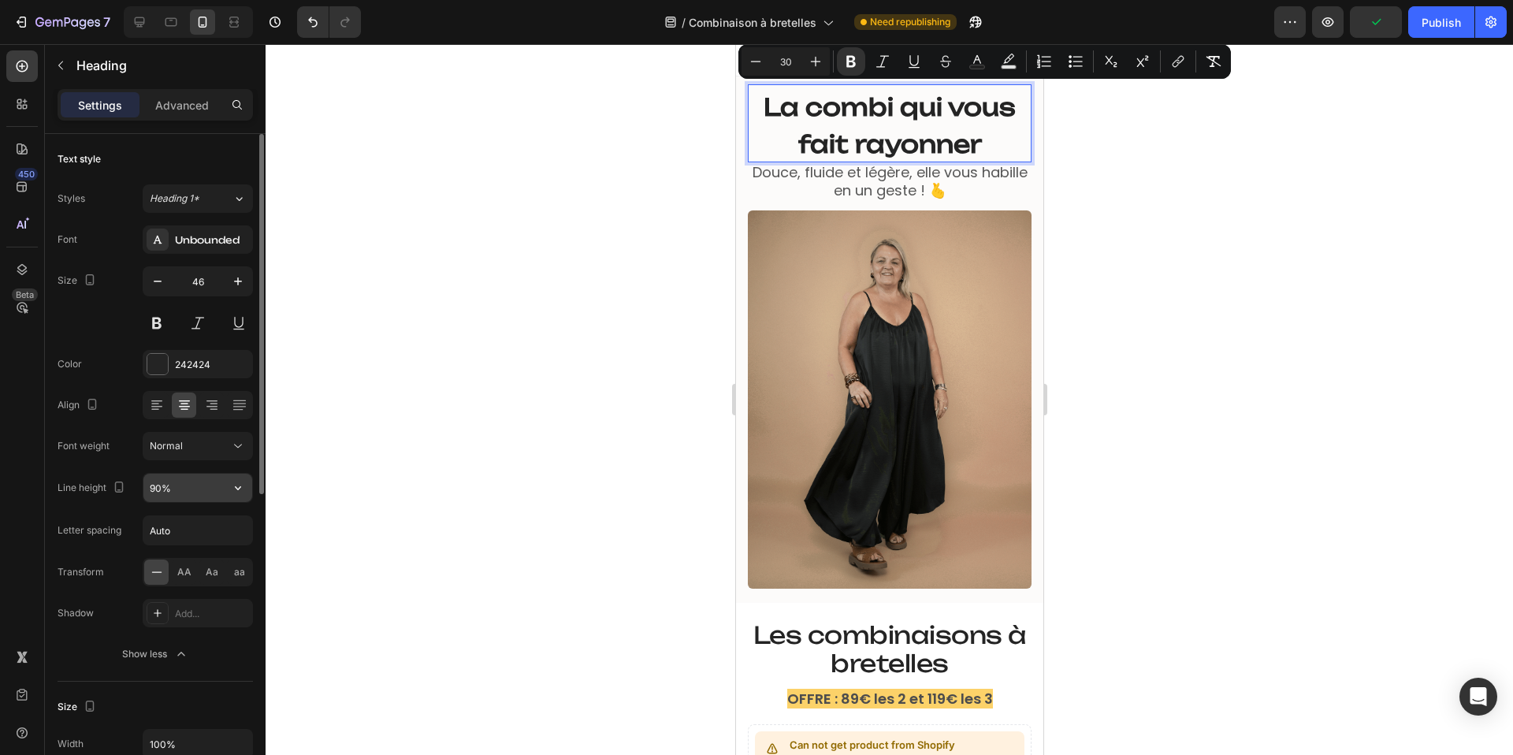
click at [152, 481] on input "90%" at bounding box center [197, 488] width 109 height 28
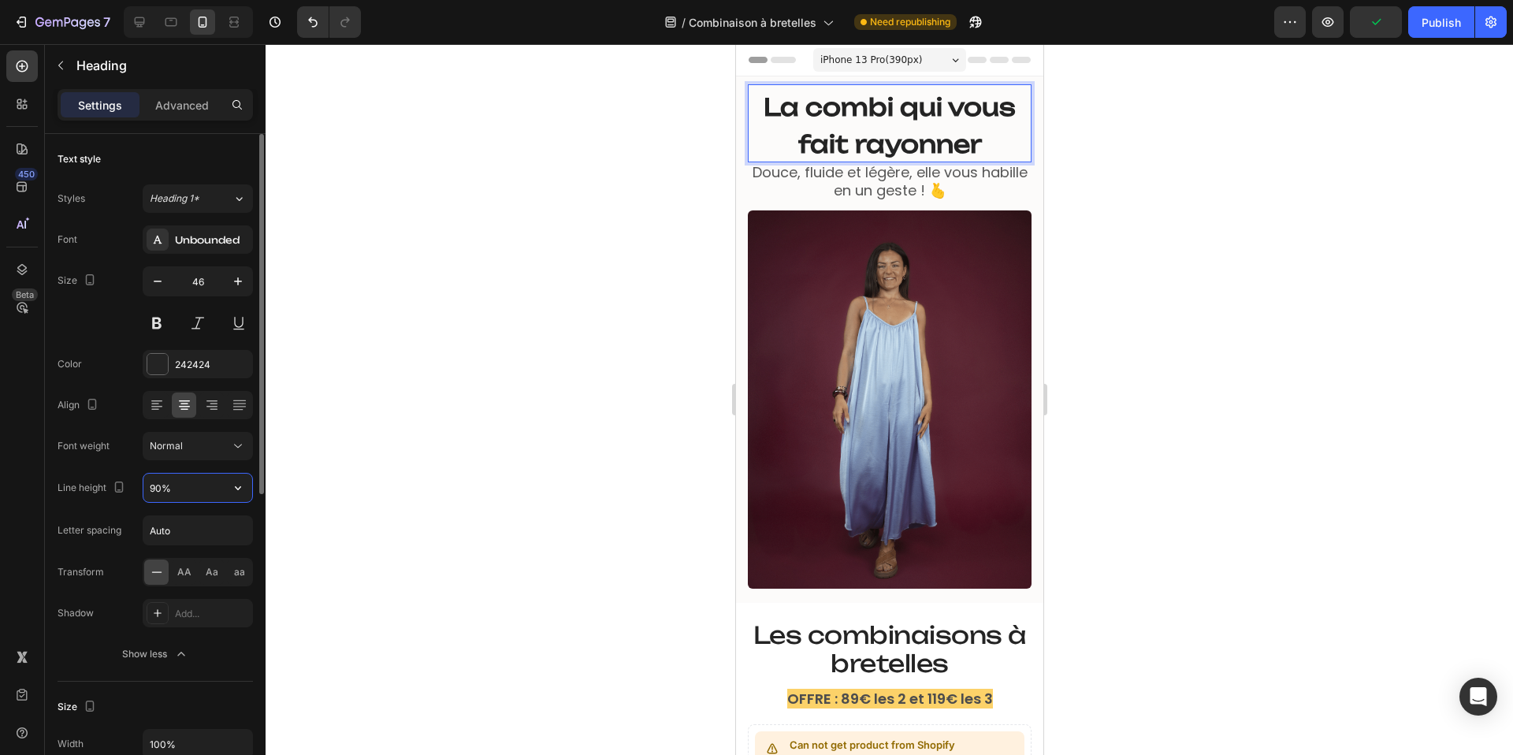
click at [152, 481] on input "90%" at bounding box center [197, 488] width 109 height 28
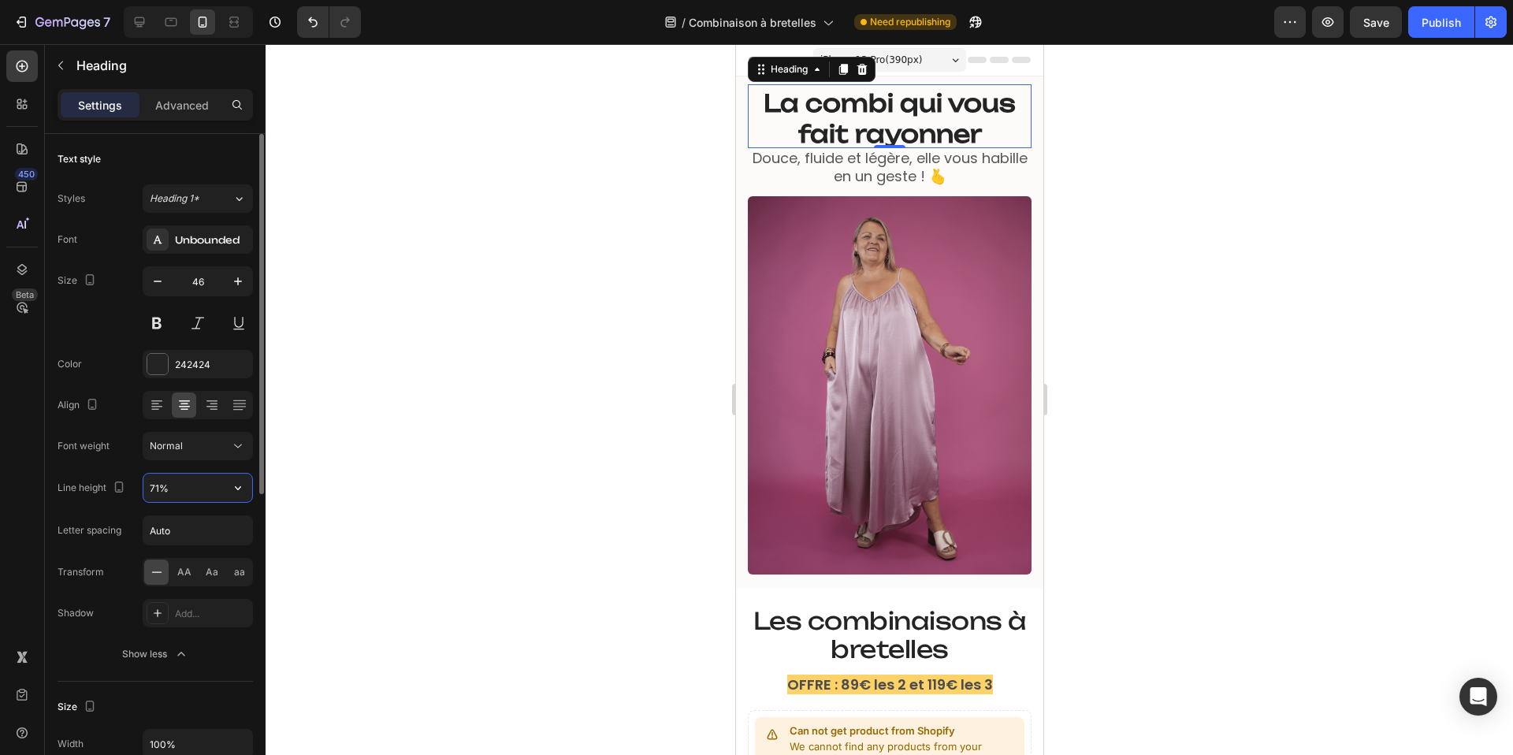
type input "70%"
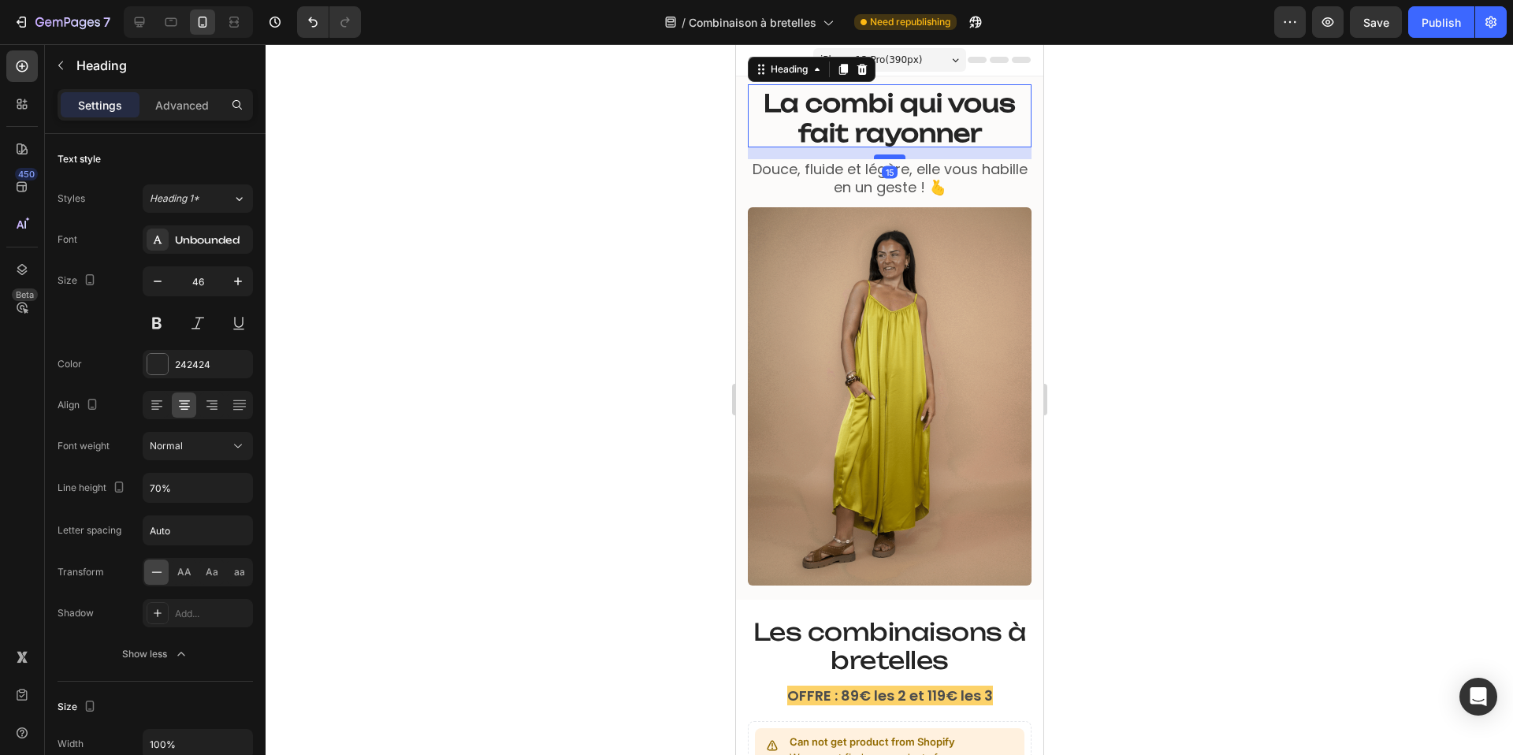
drag, startPoint x: 888, startPoint y: 146, endPoint x: 886, endPoint y: 158, distance: 12.1
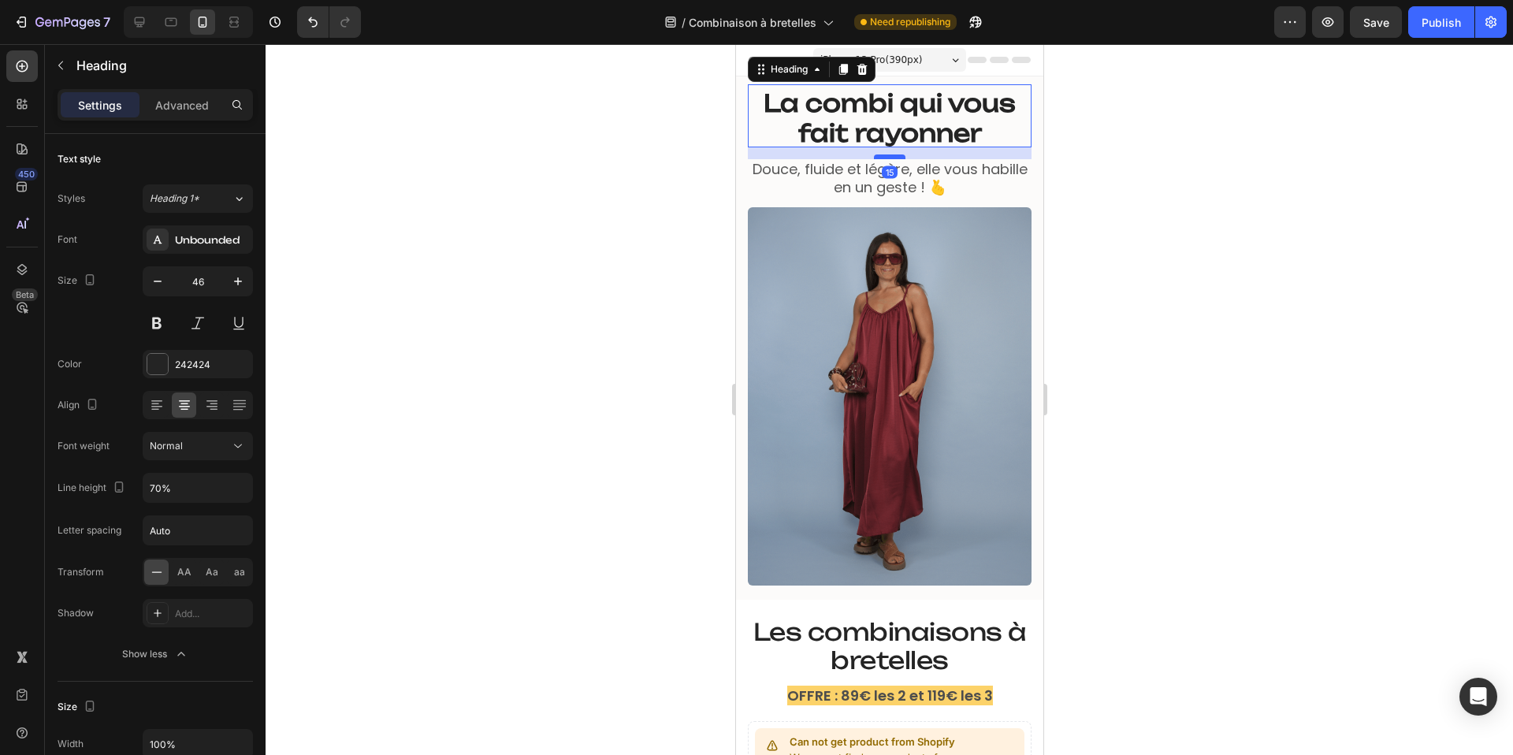
click at [886, 158] on div at bounding box center [889, 156] width 32 height 5
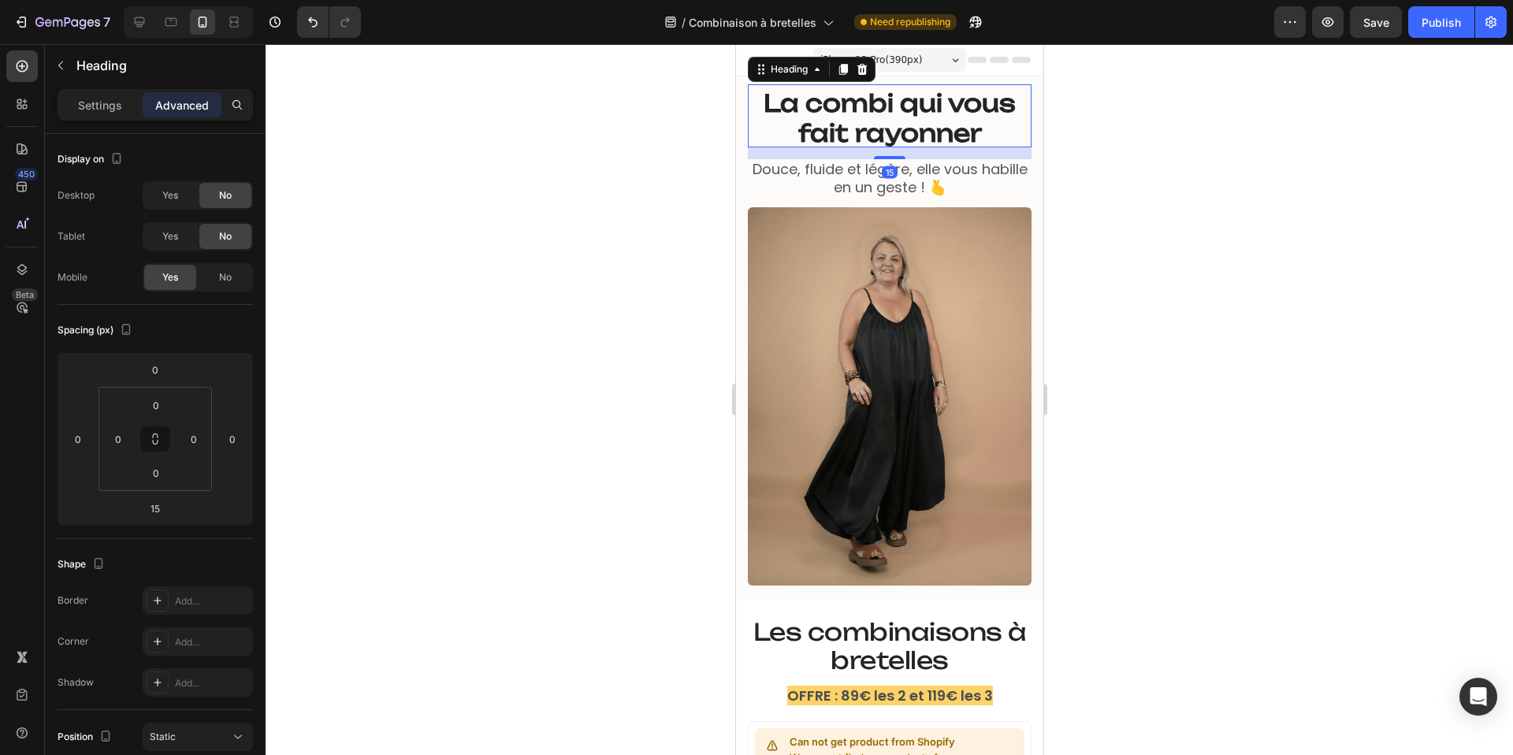
click at [633, 207] on div at bounding box center [889, 399] width 1247 height 711
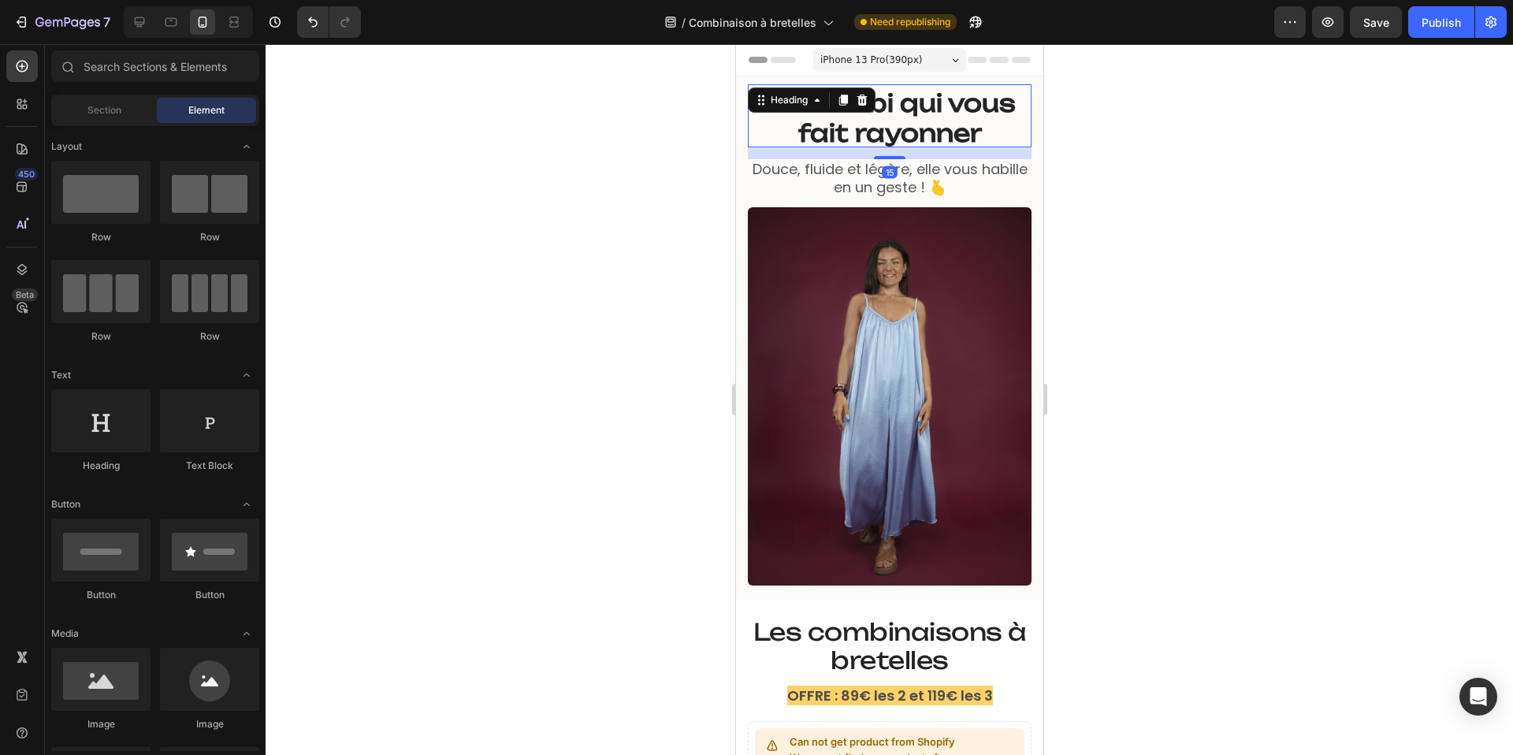
click at [879, 97] on strong "La combi qui vous fait rayonner" at bounding box center [889, 117] width 252 height 59
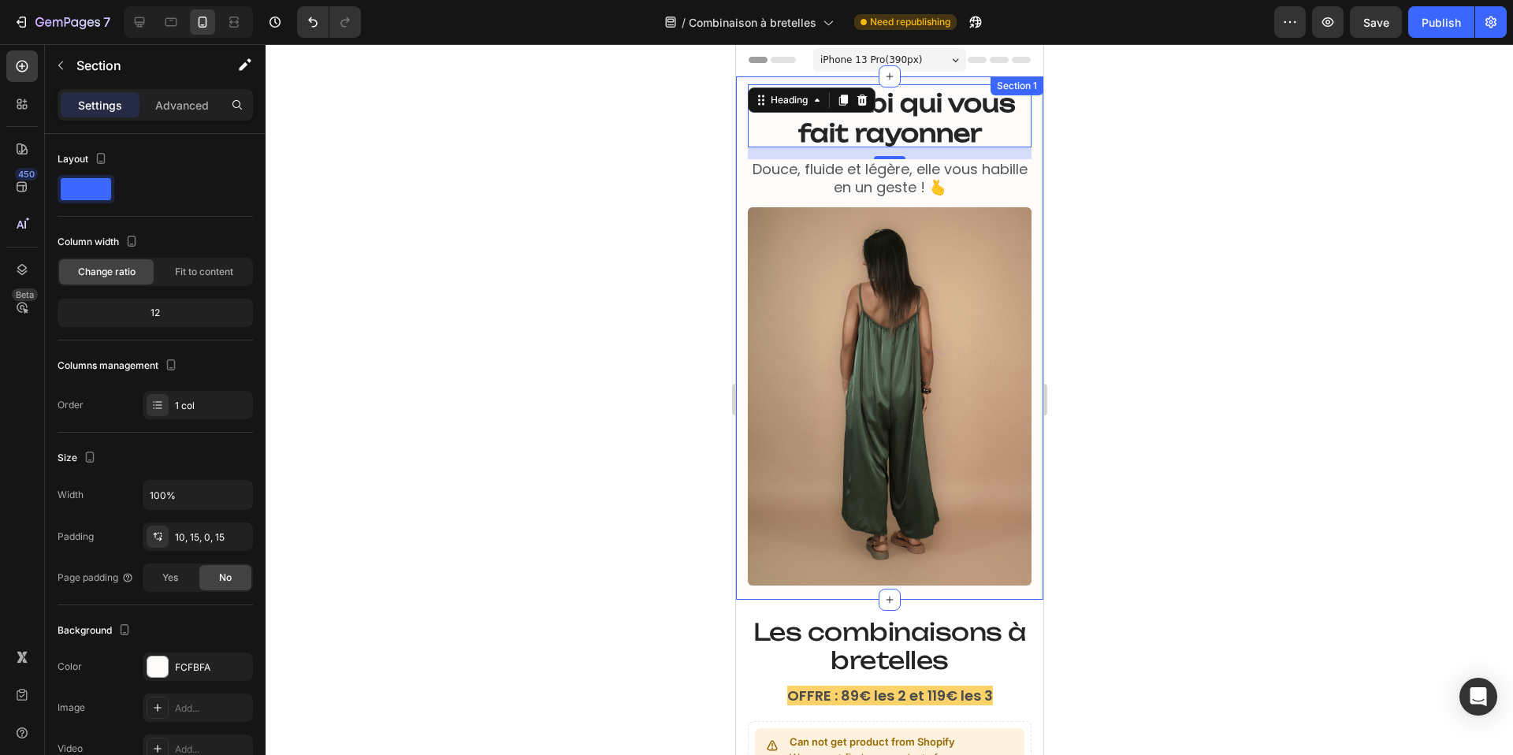
click at [905, 83] on div "La combi qui vous fait rayonner Heading ⁠⁠⁠⁠⁠⁠⁠ La combi qui vous fait rayonner…" at bounding box center [888, 337] width 307 height 523
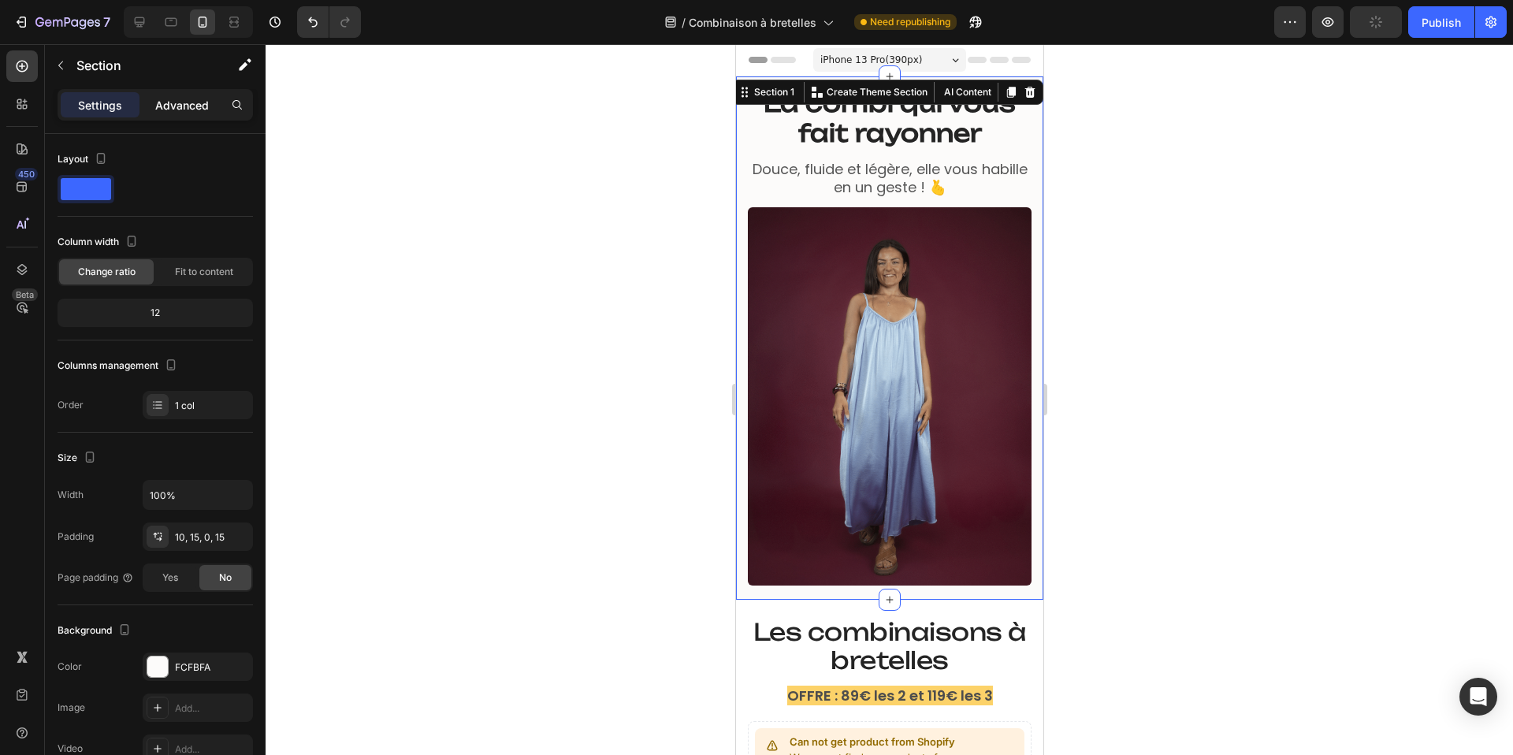
click at [190, 102] on p "Advanced" at bounding box center [182, 105] width 54 height 17
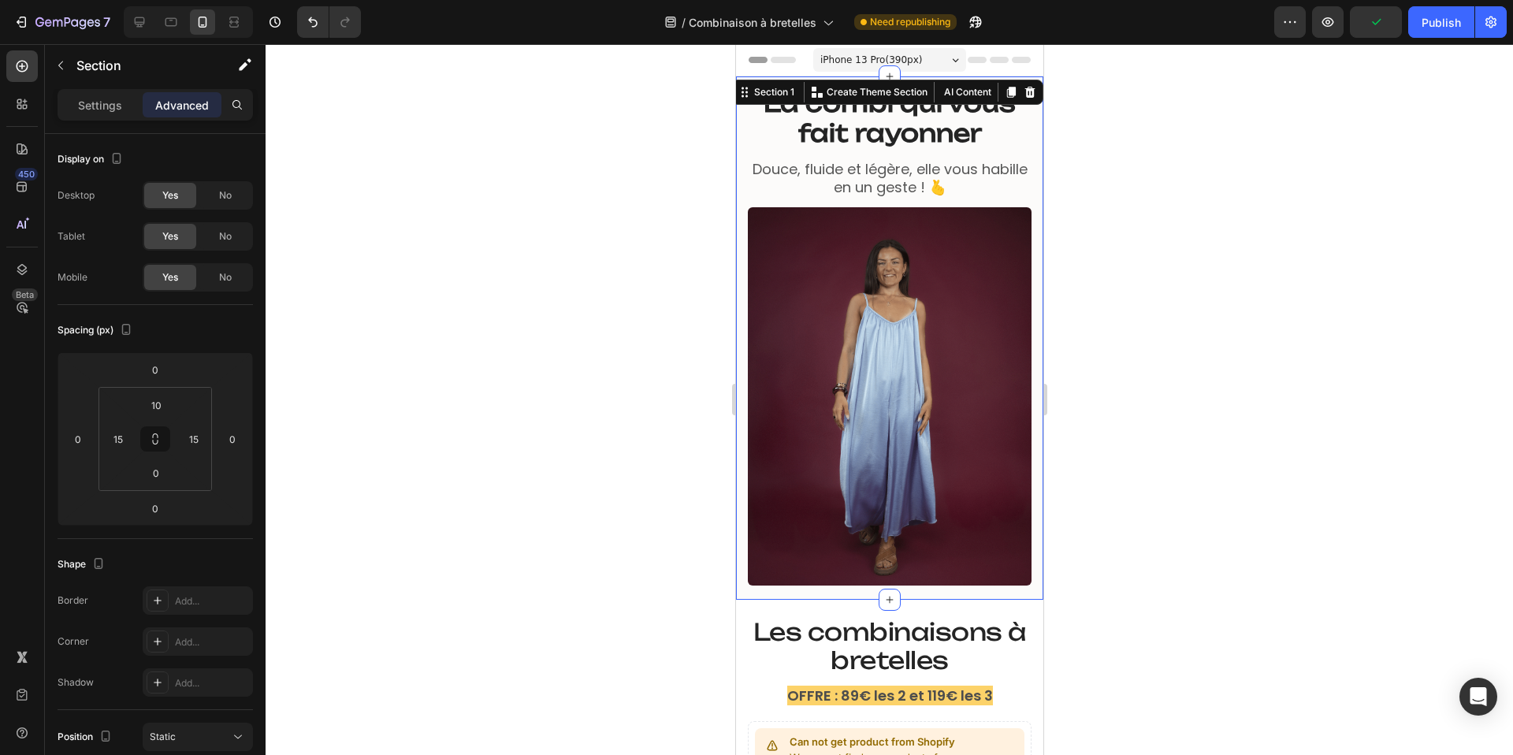
click at [504, 444] on div at bounding box center [889, 399] width 1247 height 711
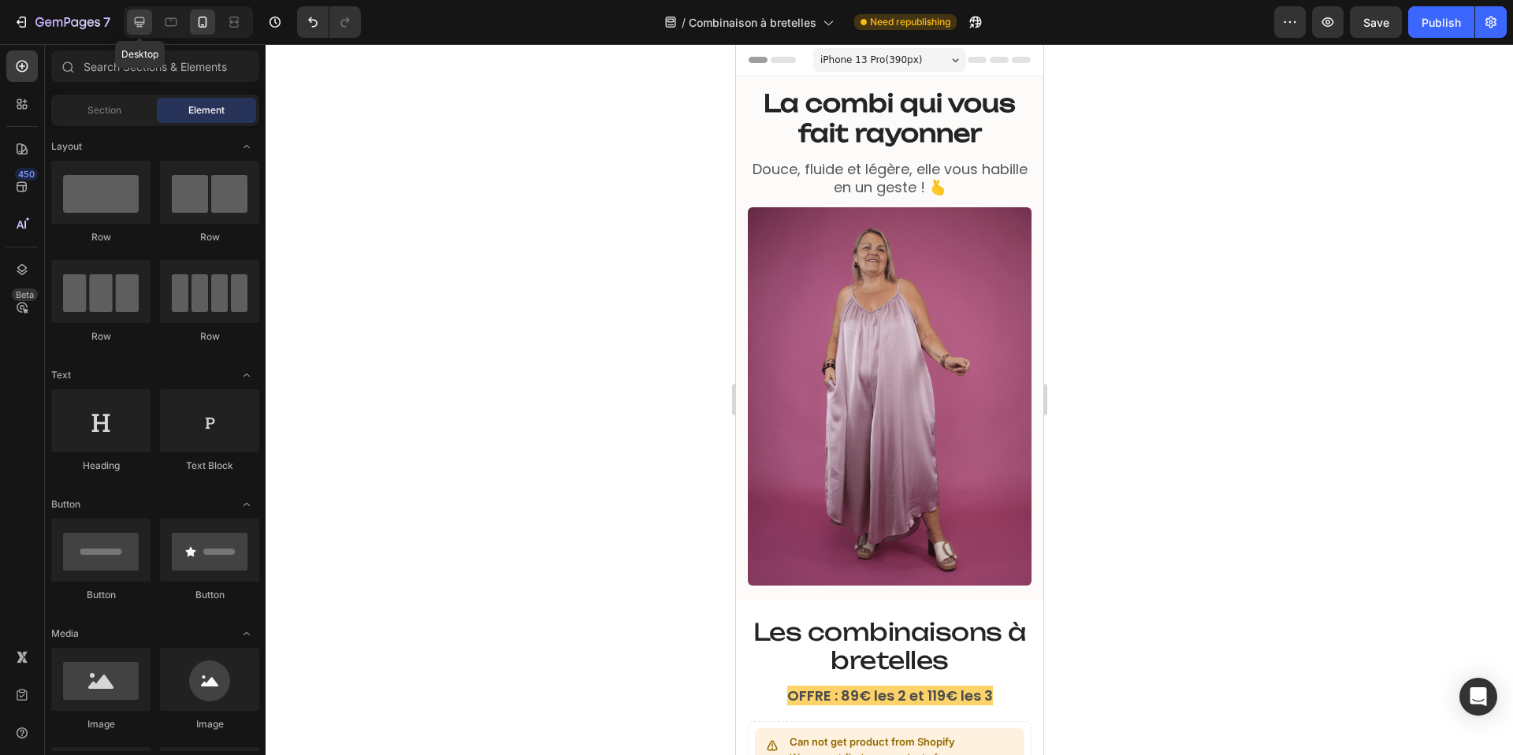
click at [149, 20] on div at bounding box center [139, 21] width 25 height 25
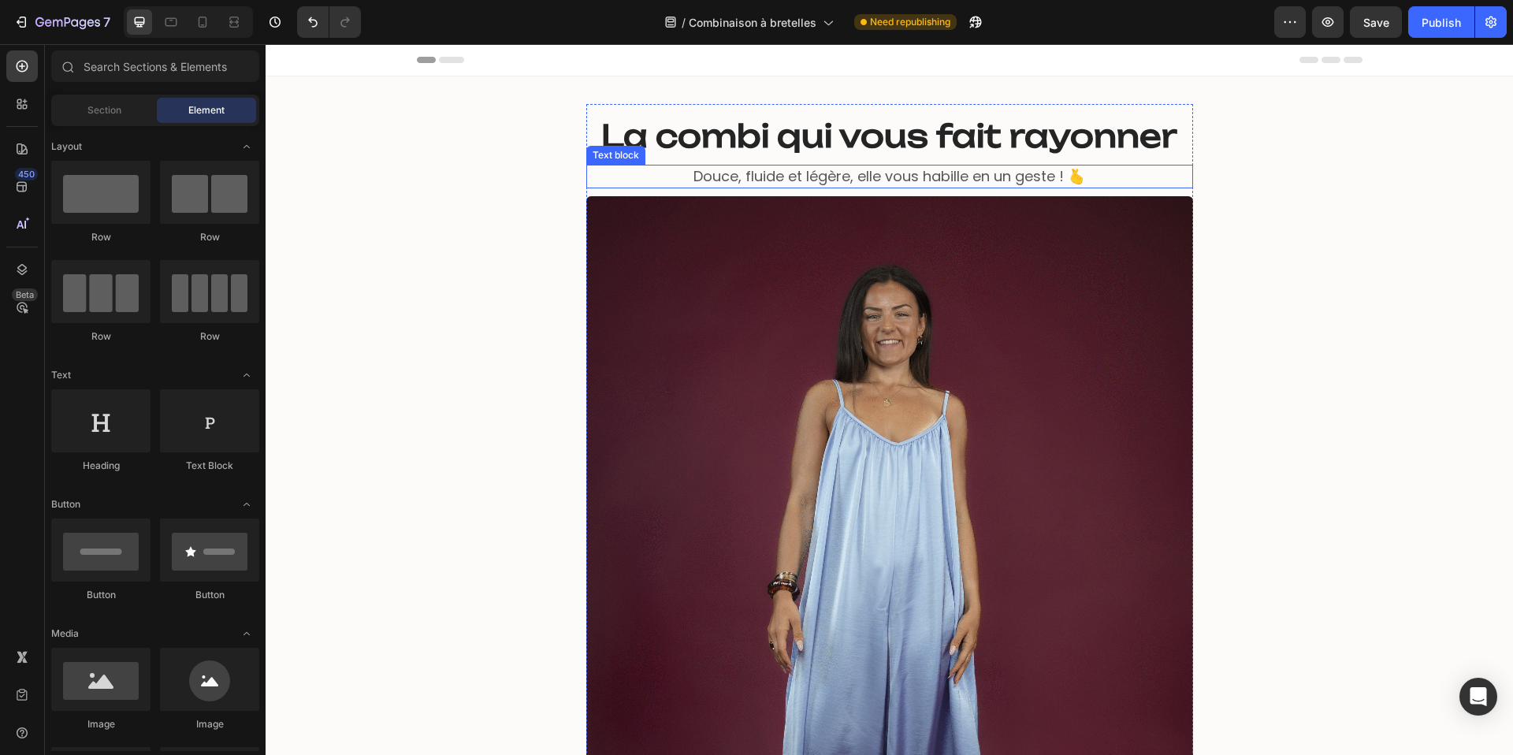
click at [730, 175] on span "Douce, fluide et légère, elle vous habille en un geste ! 🫰" at bounding box center [889, 176] width 392 height 20
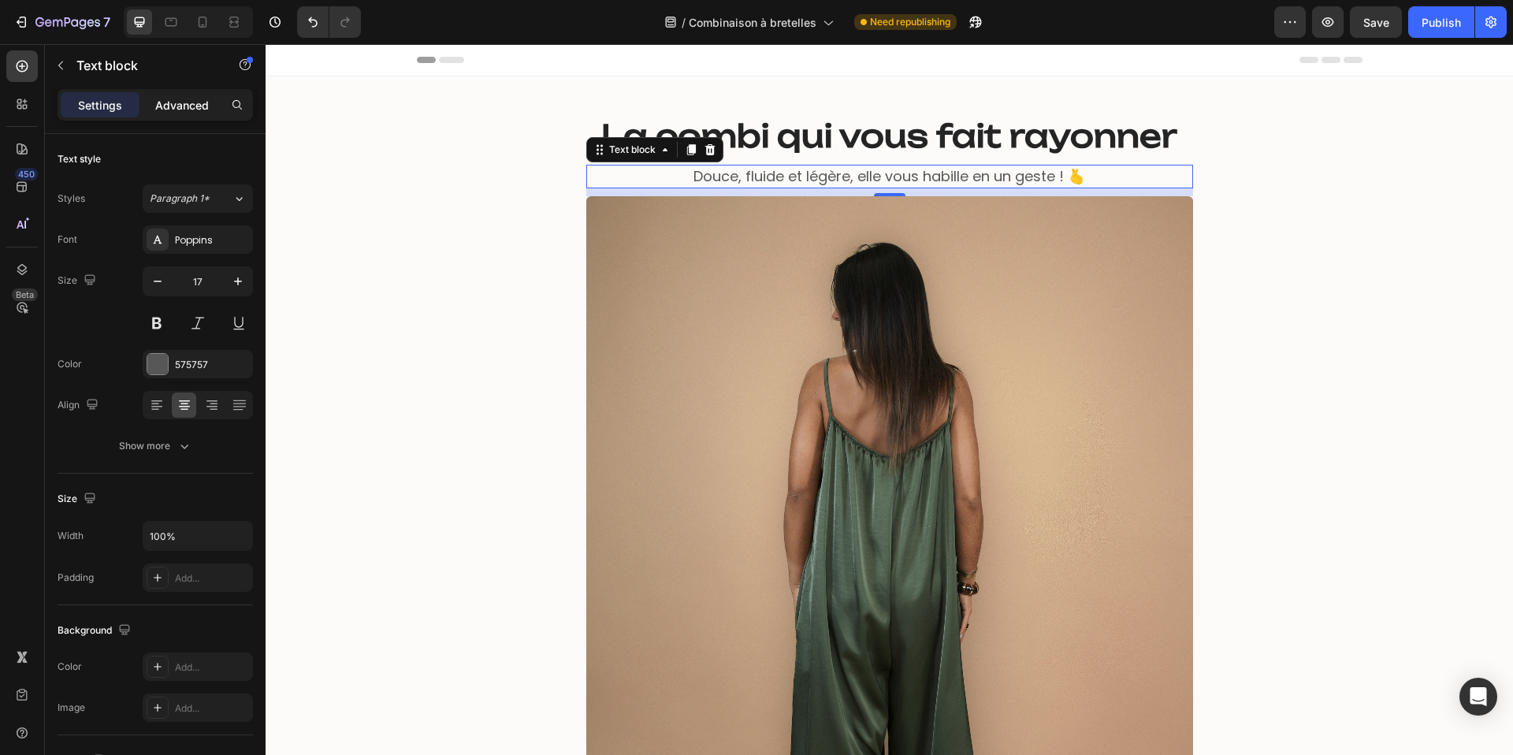
click at [194, 101] on p "Advanced" at bounding box center [182, 105] width 54 height 17
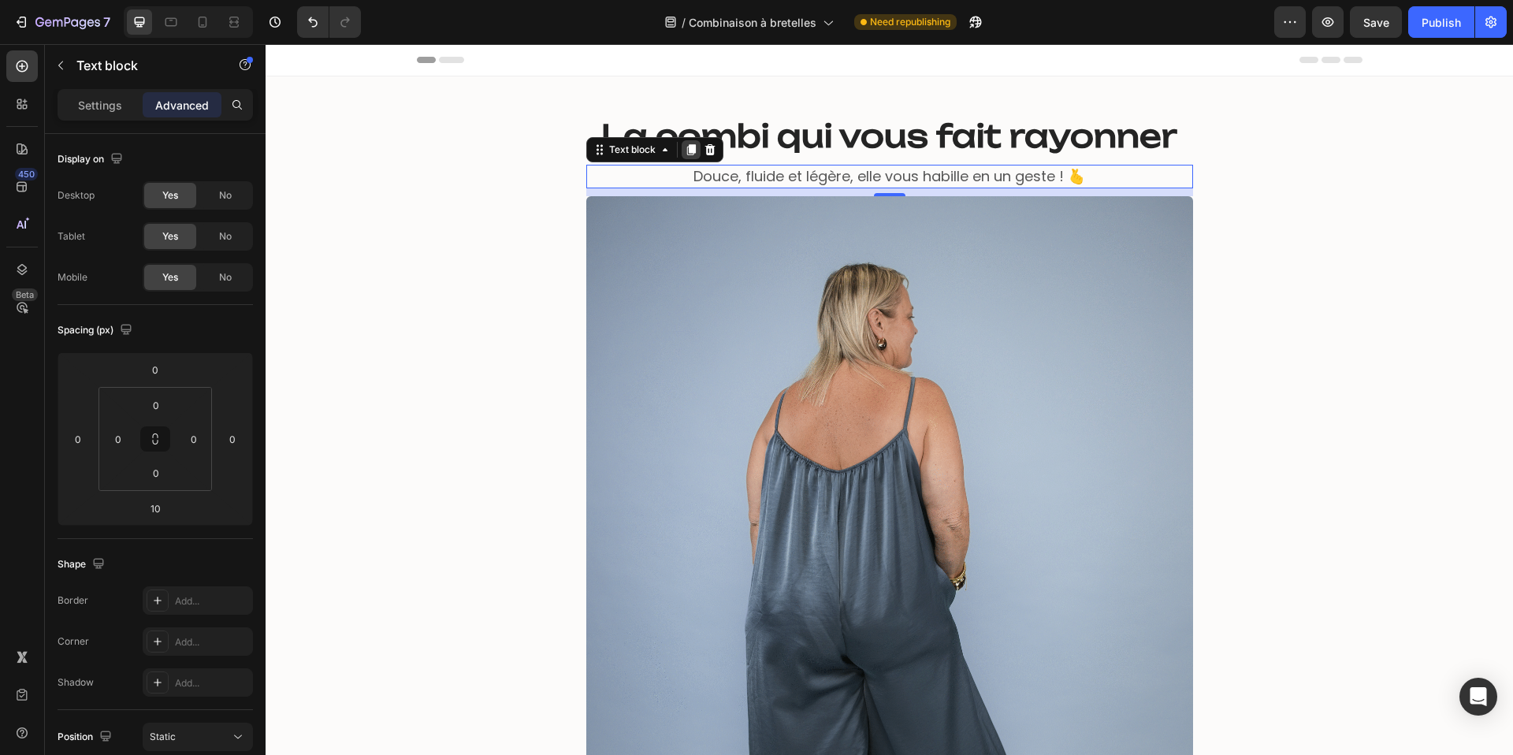
click at [694, 155] on icon at bounding box center [691, 149] width 13 height 13
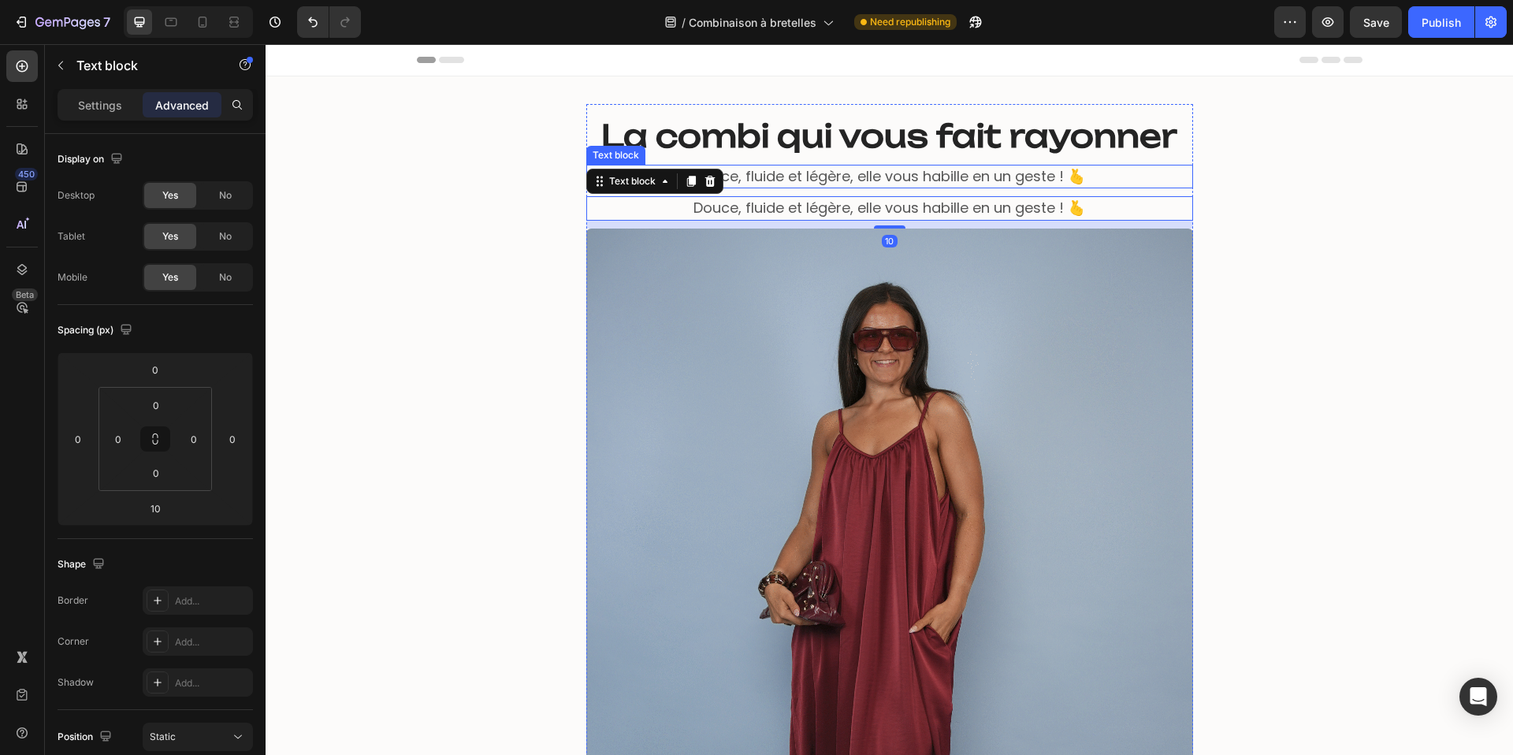
click at [755, 176] on span "Douce, fluide et légère, elle vous habille en un geste ! 🫰" at bounding box center [889, 176] width 392 height 20
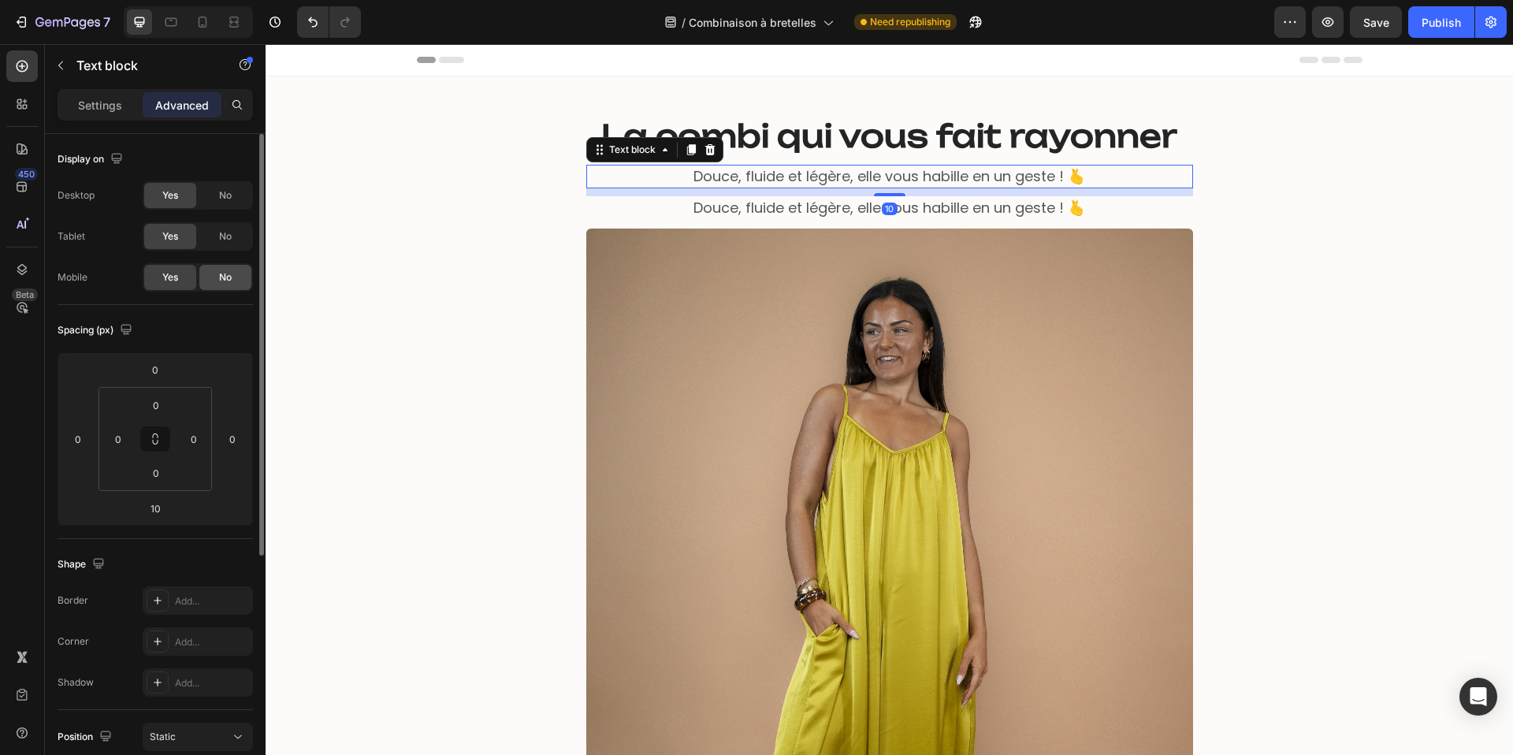
click at [225, 276] on span "No" at bounding box center [225, 277] width 13 height 14
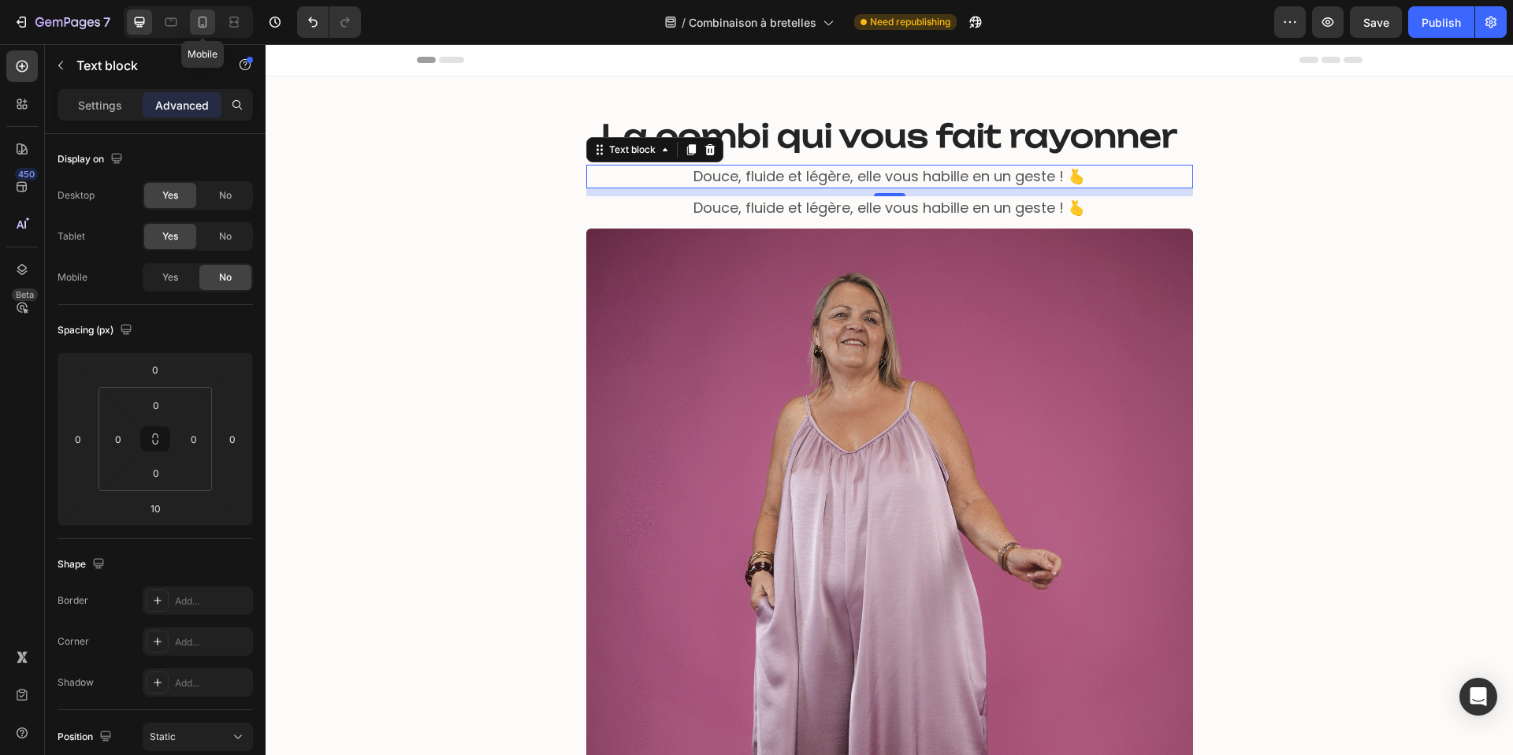
click at [207, 20] on icon at bounding box center [203, 22] width 16 height 16
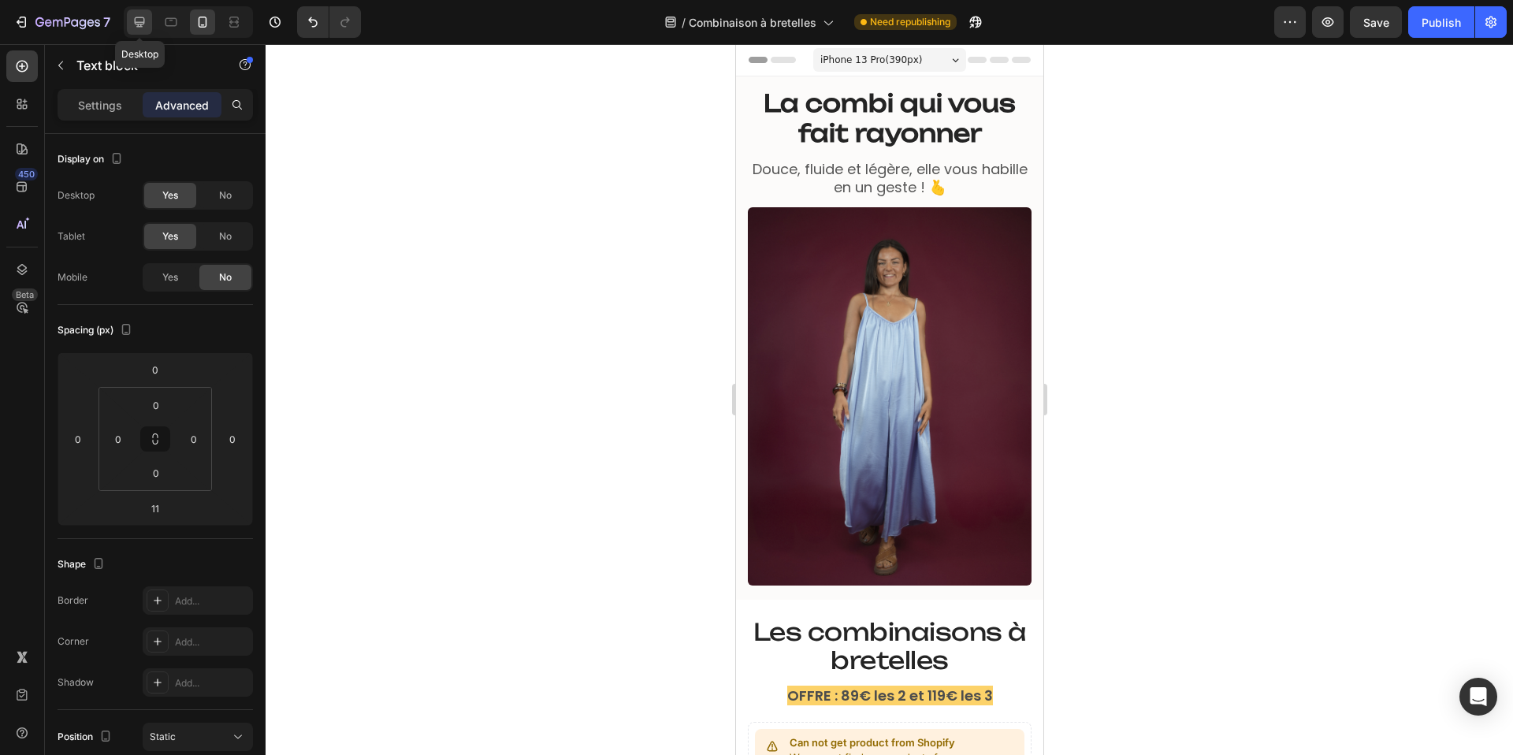
click at [142, 19] on icon at bounding box center [140, 22] width 16 height 16
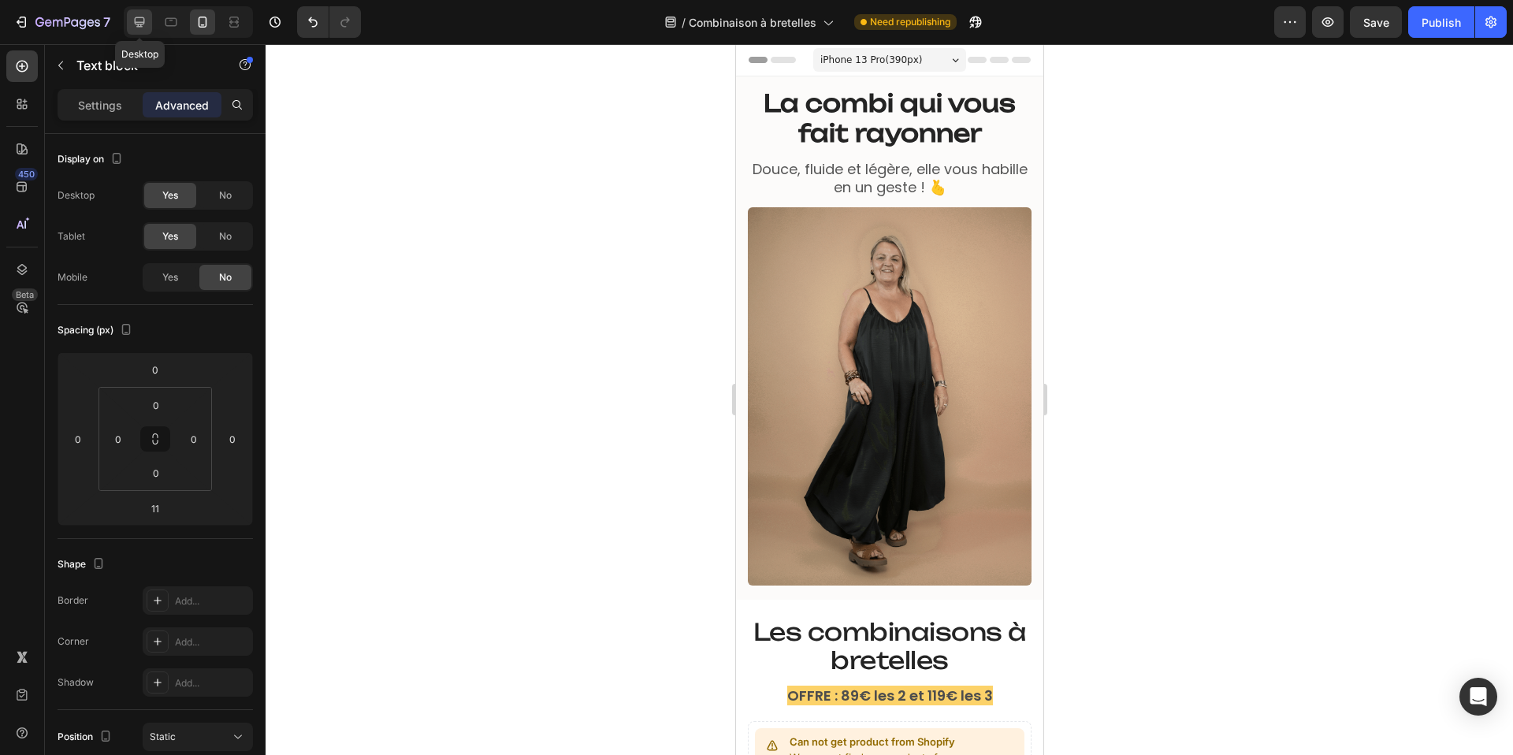
type input "10"
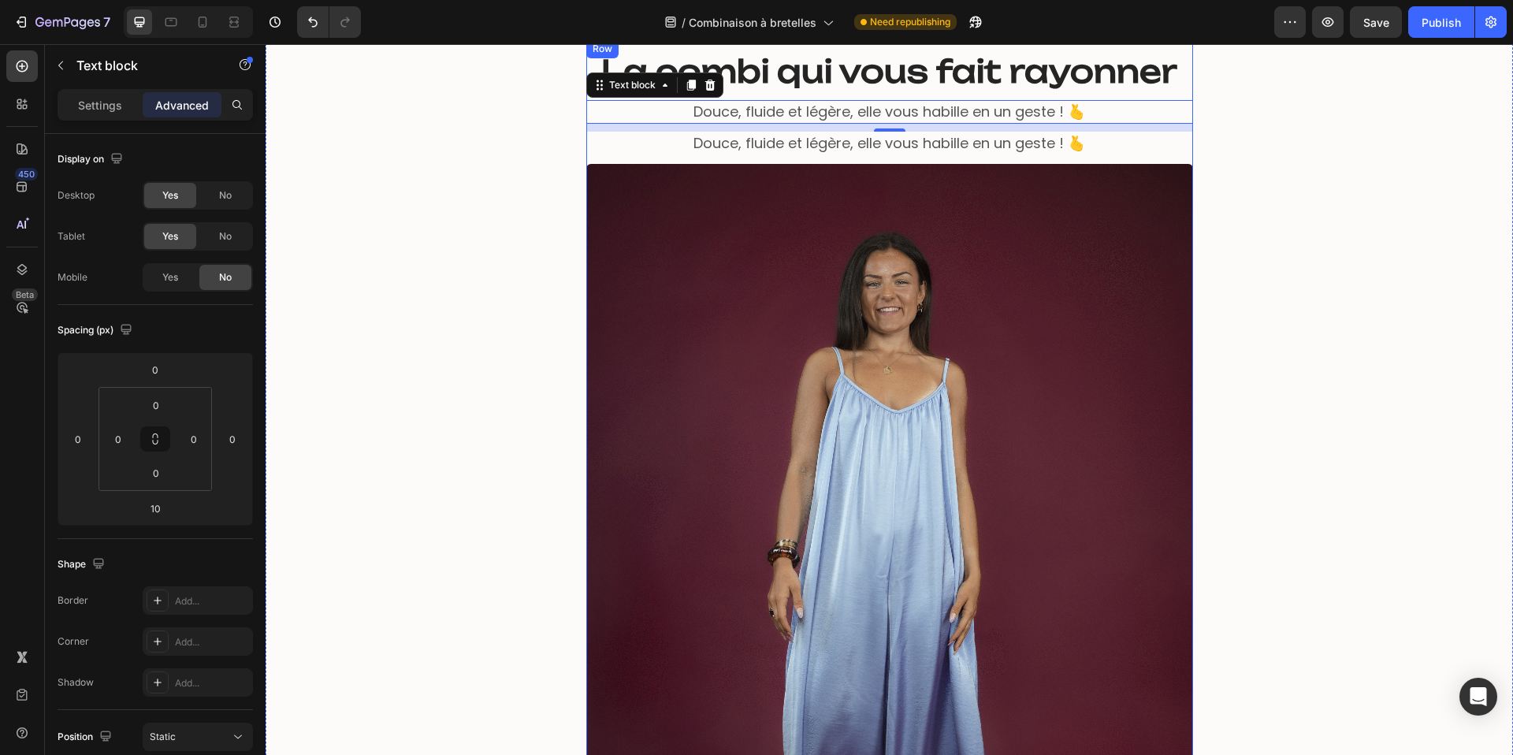
scroll to position [65, 0]
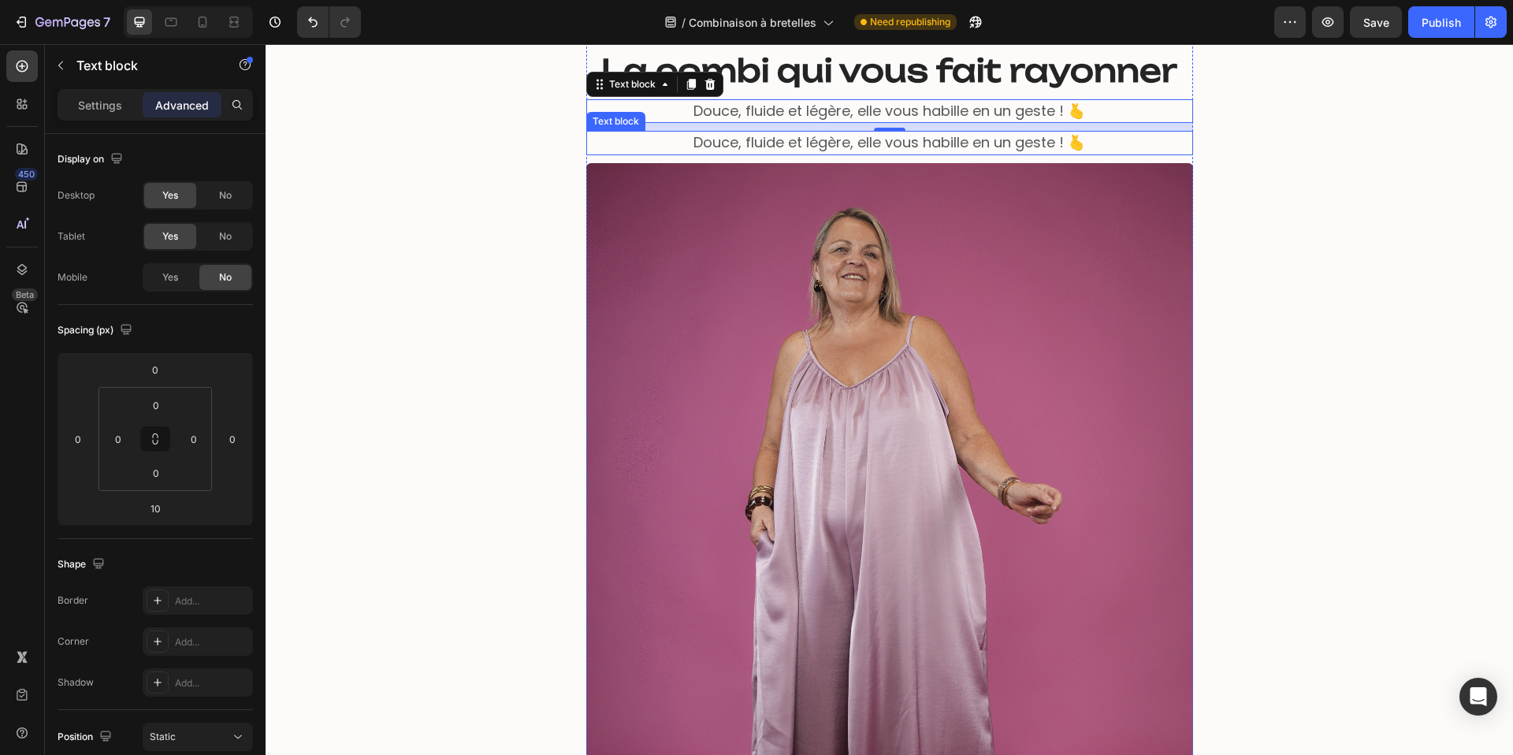
click at [714, 146] on span "Douce, fluide et légère, elle vous habille en un geste ! 🫰" at bounding box center [889, 142] width 392 height 20
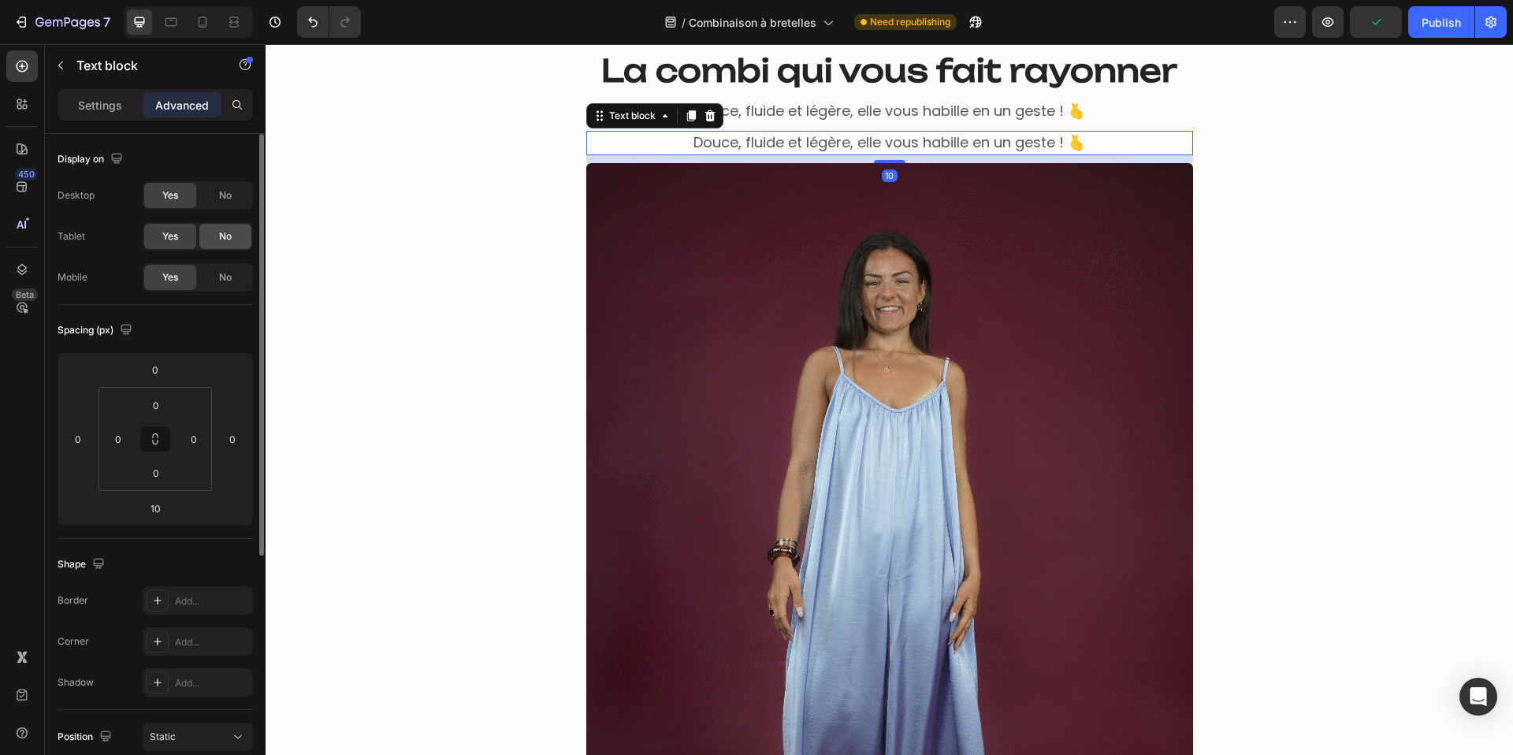
click at [227, 232] on span "No" at bounding box center [225, 236] width 13 height 14
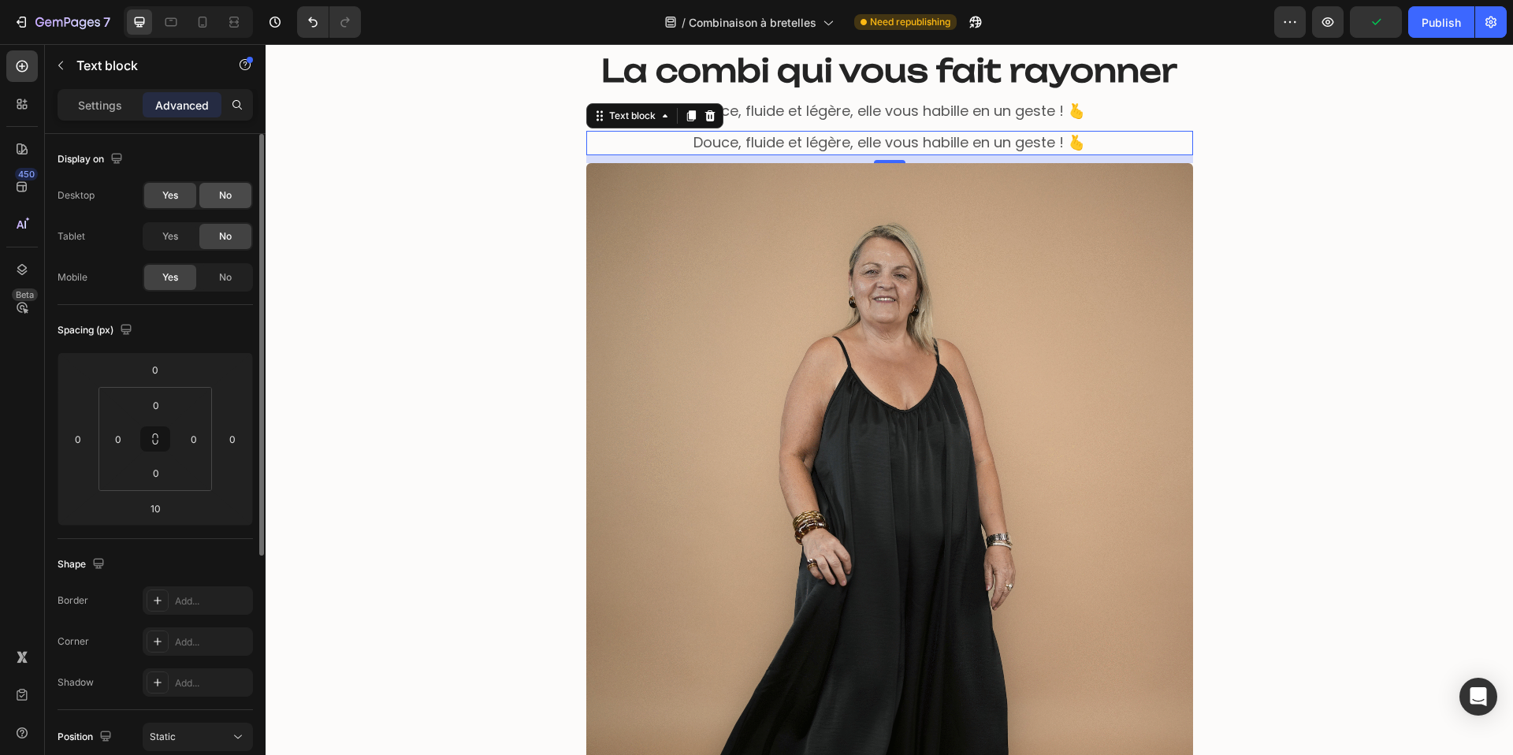
click at [231, 191] on span "No" at bounding box center [225, 195] width 13 height 14
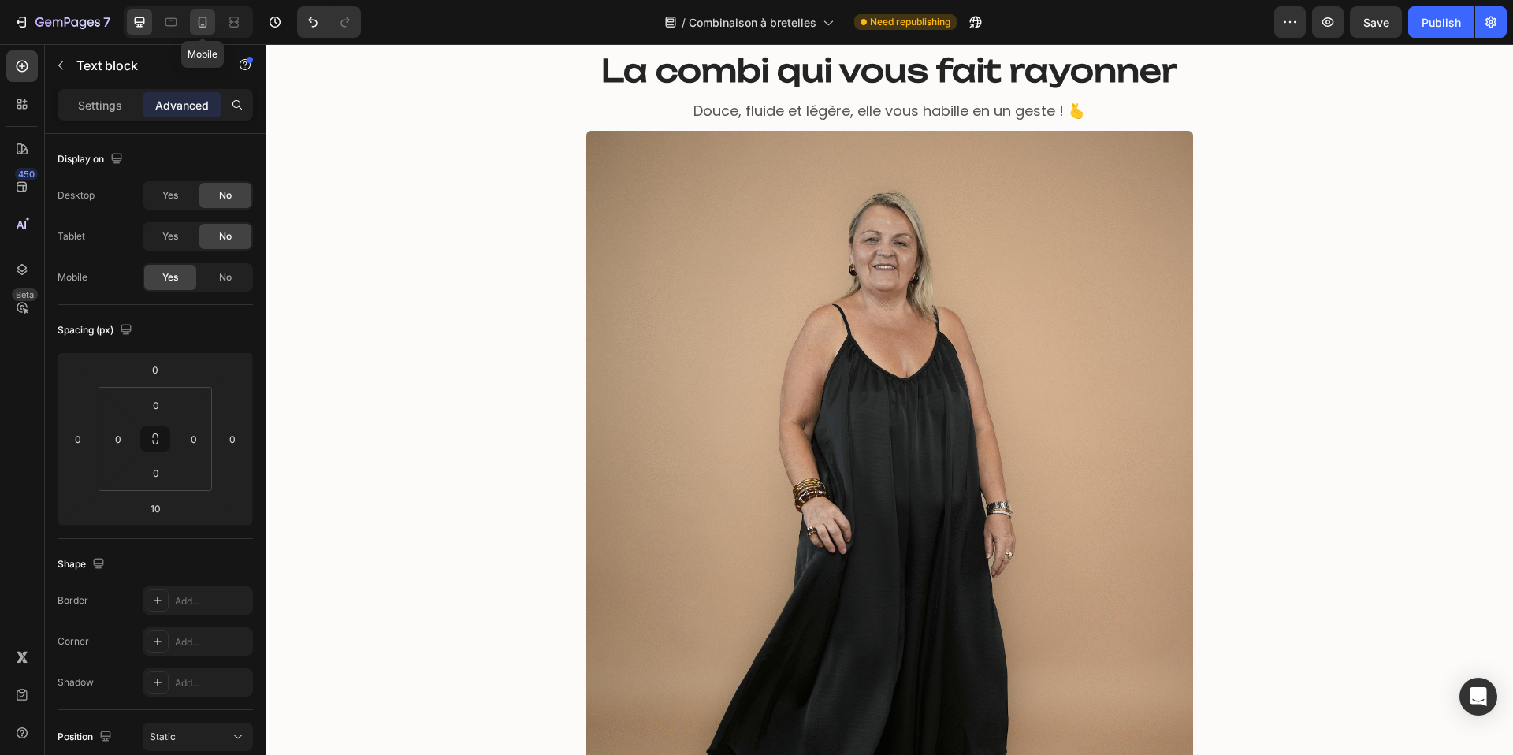
click at [200, 20] on icon at bounding box center [203, 22] width 16 height 16
type input "11"
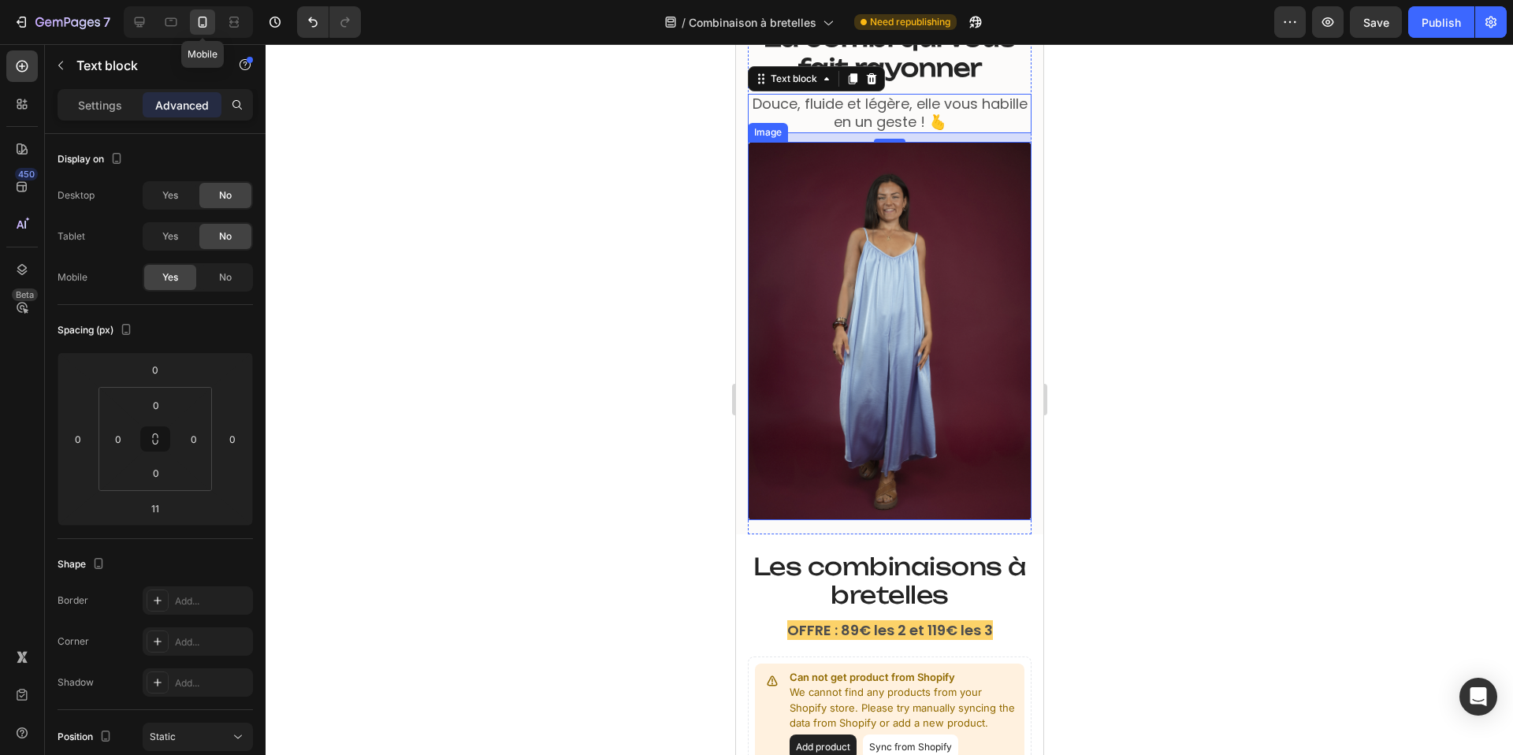
scroll to position [60, 0]
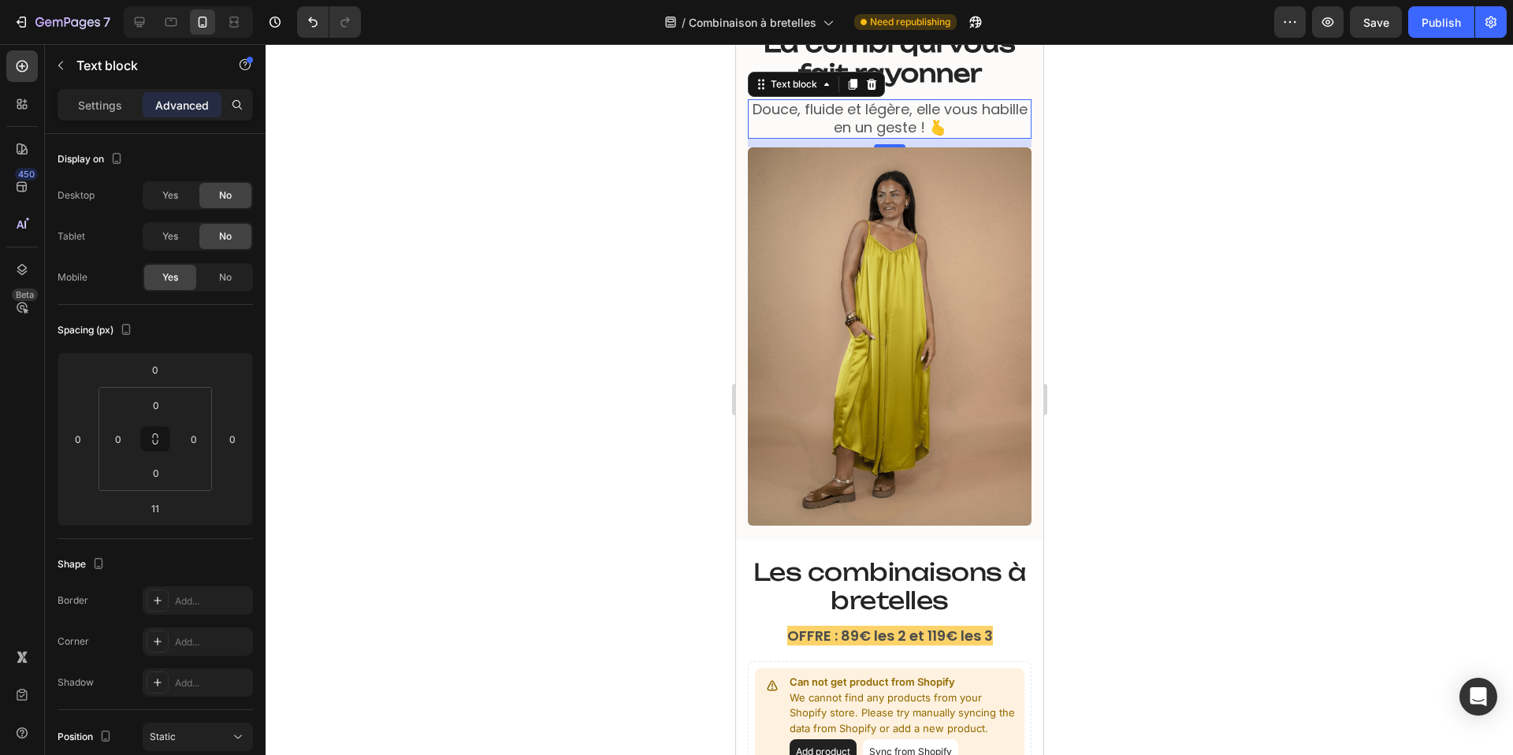
click at [853, 112] on span "Douce, fluide et légère, elle vous habille en un geste ! 🫰" at bounding box center [889, 118] width 275 height 38
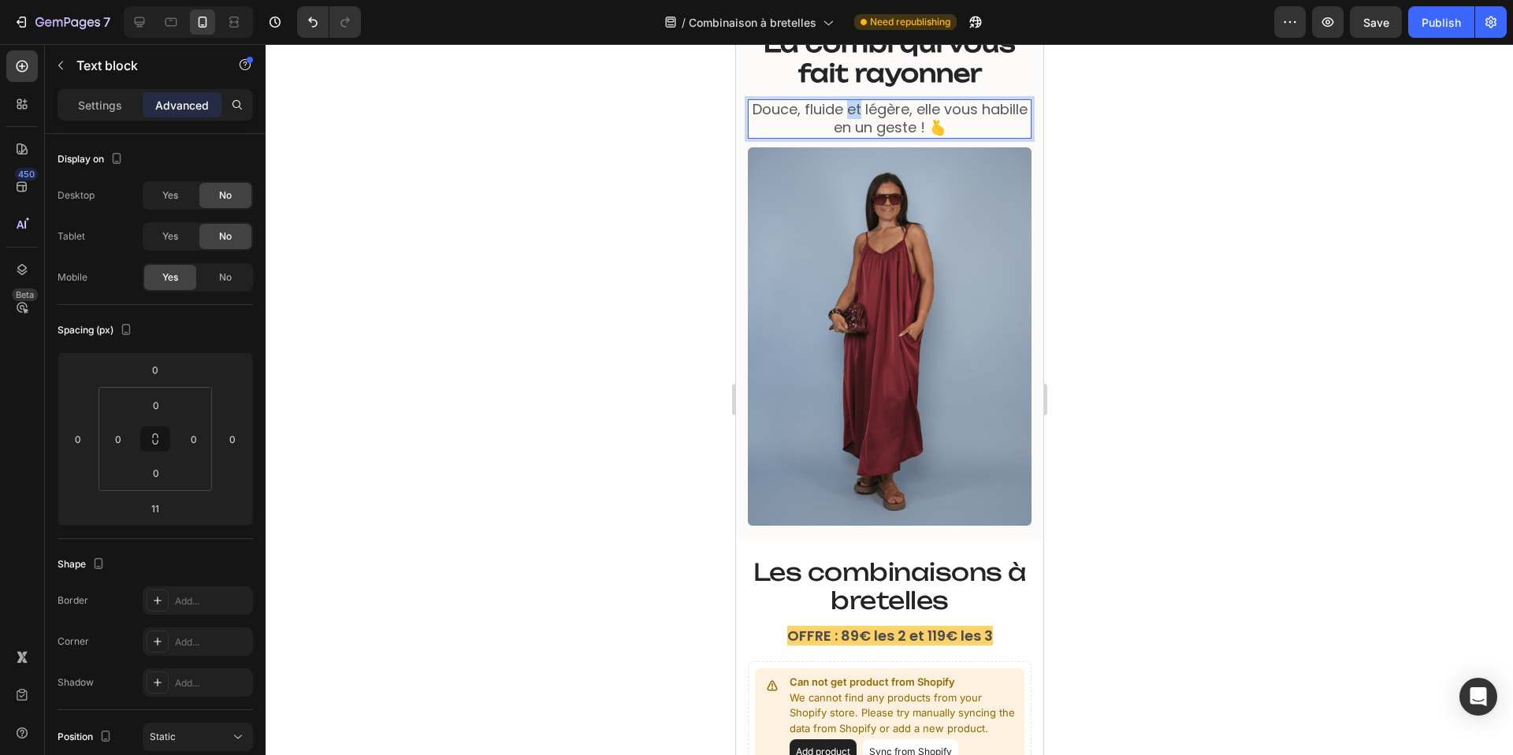
click at [853, 112] on span "Douce, fluide et légère, elle vous habille en un geste ! 🫰" at bounding box center [889, 118] width 275 height 38
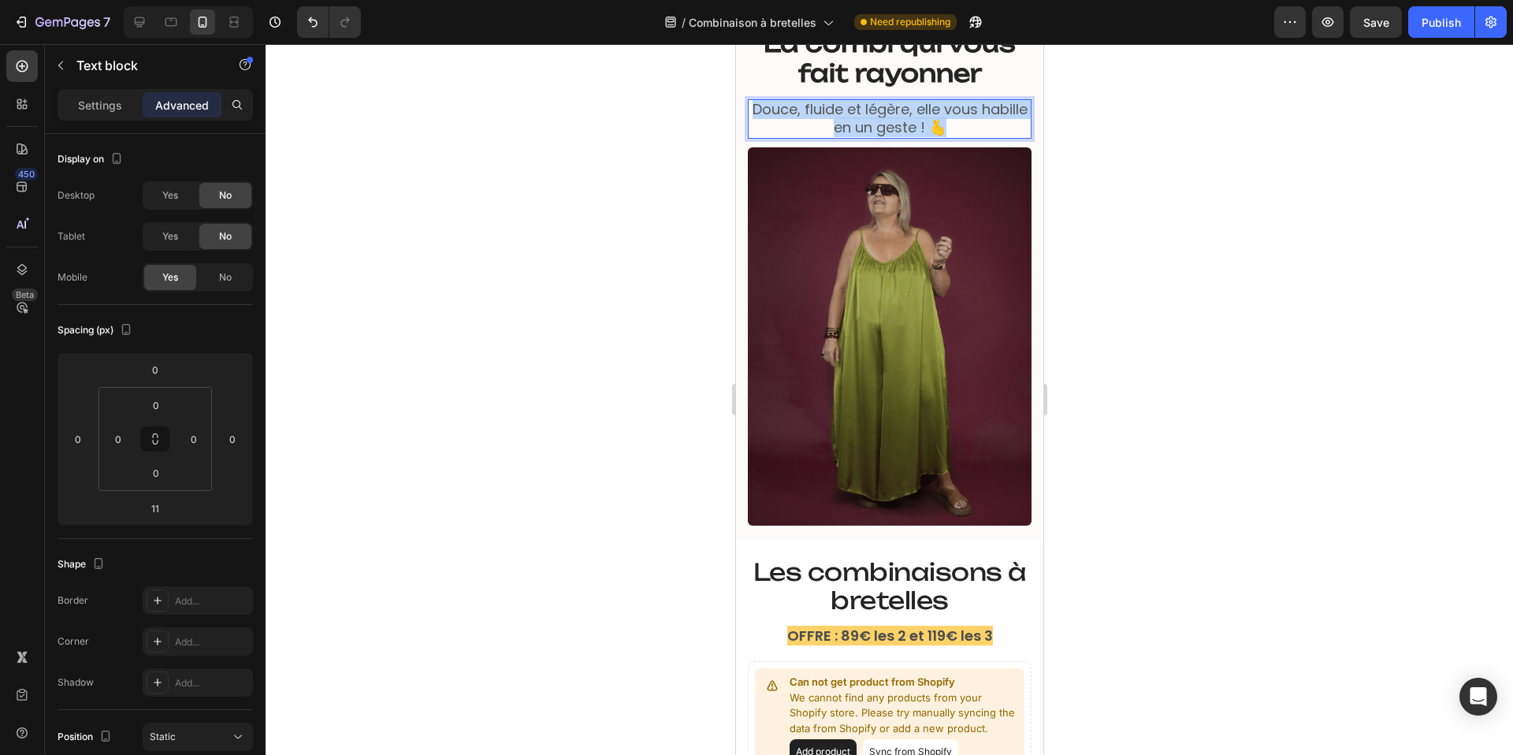
click at [853, 112] on span "Douce, fluide et légère, elle vous habille en un geste ! 🫰" at bounding box center [889, 118] width 275 height 38
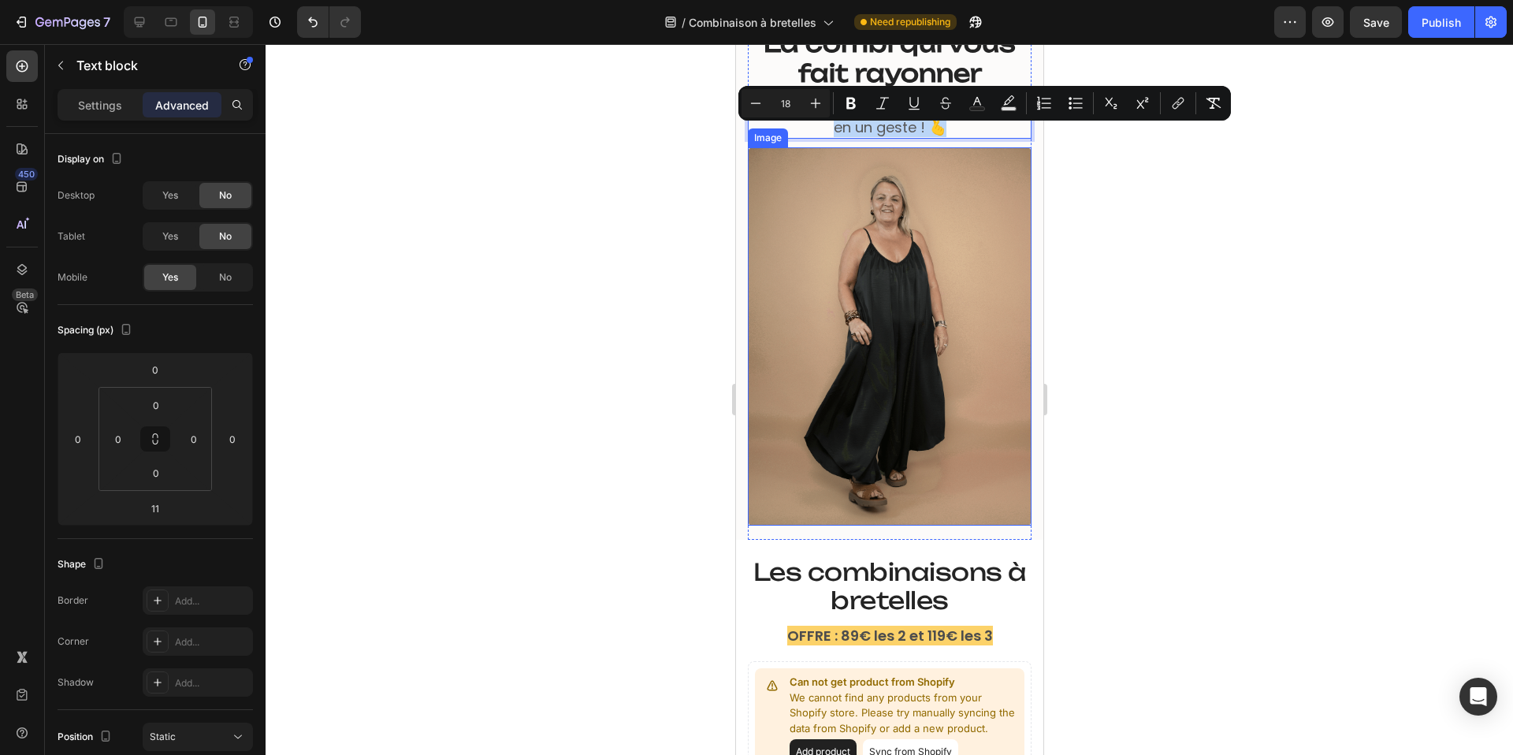
scroll to position [0, 0]
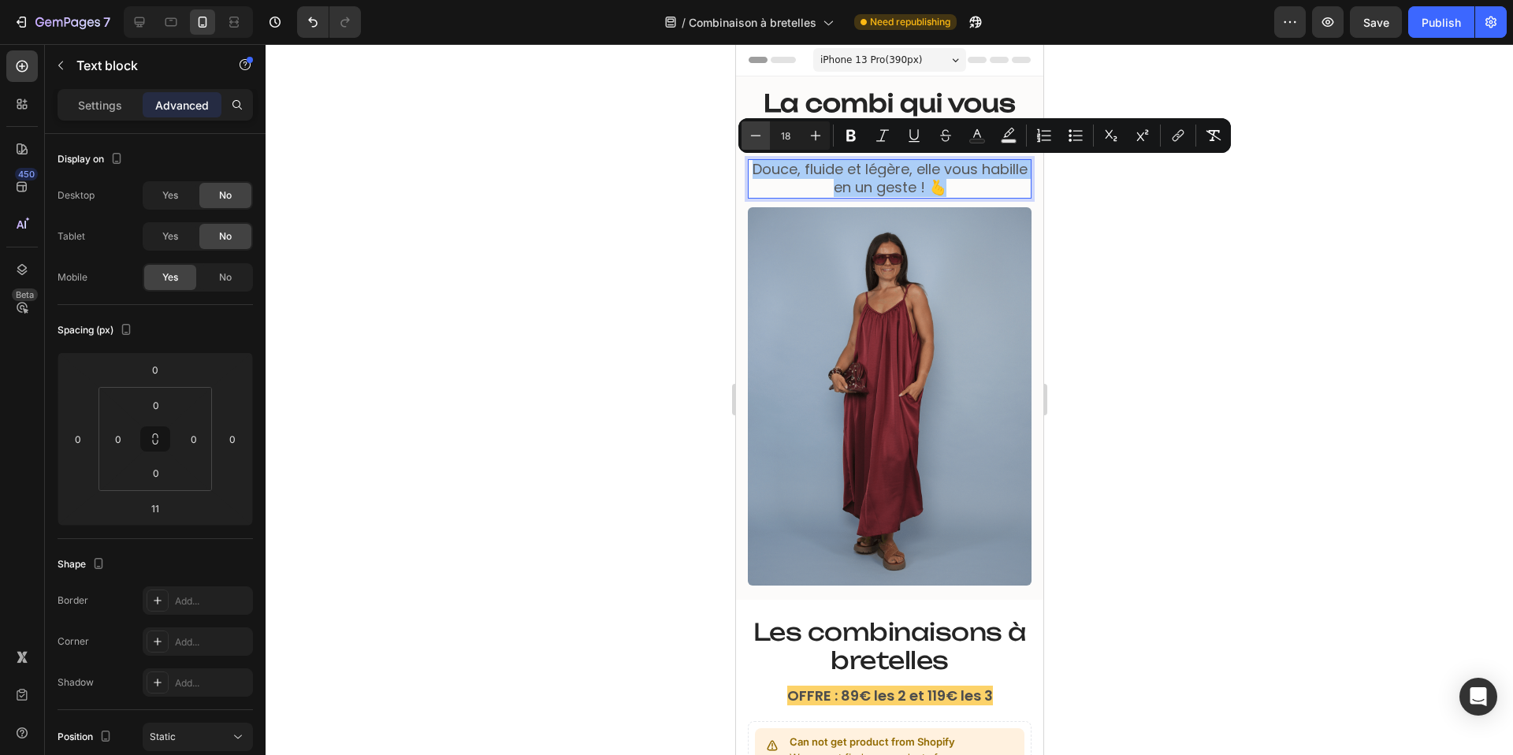
click at [753, 134] on icon "Editor contextual toolbar" at bounding box center [756, 136] width 16 height 16
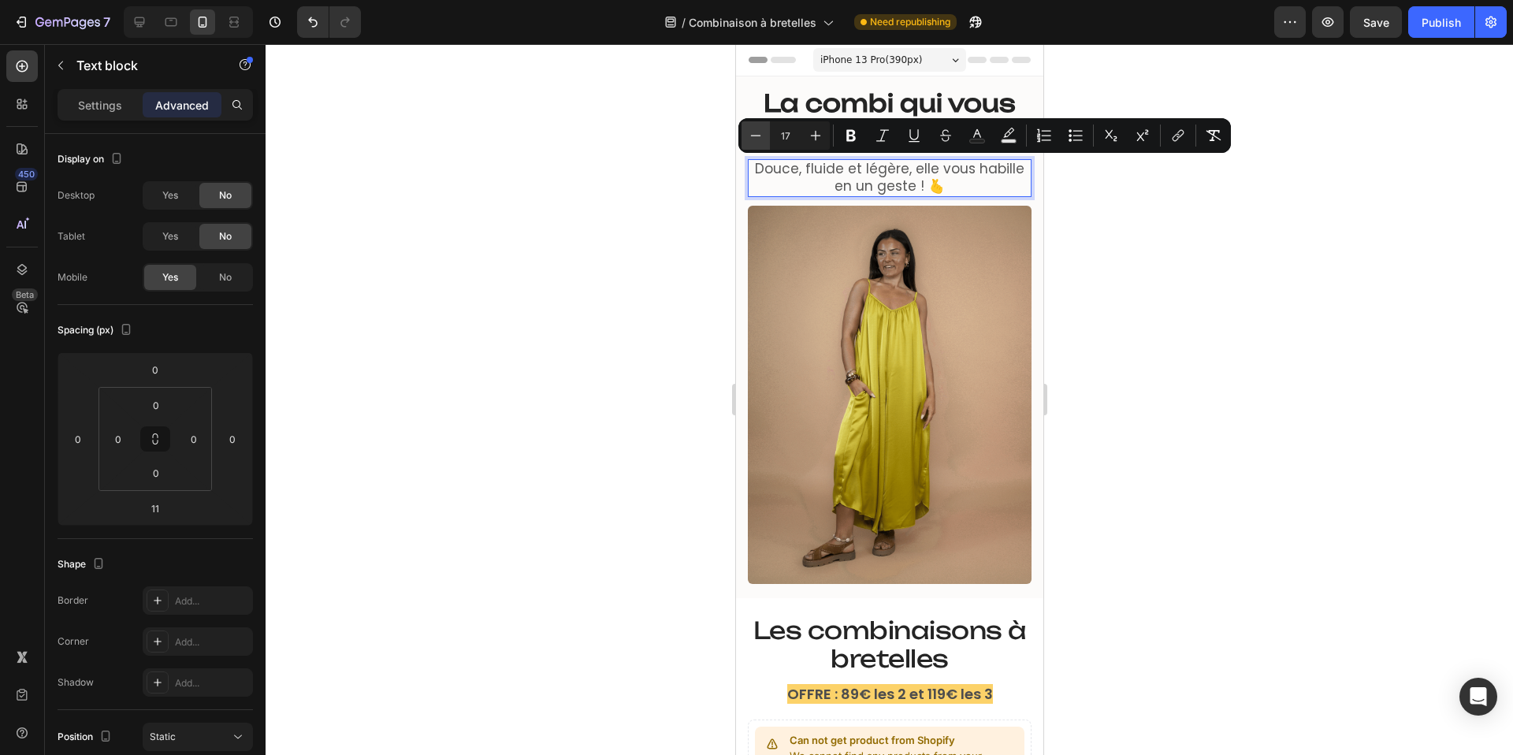
click at [753, 134] on icon "Editor contextual toolbar" at bounding box center [756, 136] width 16 height 16
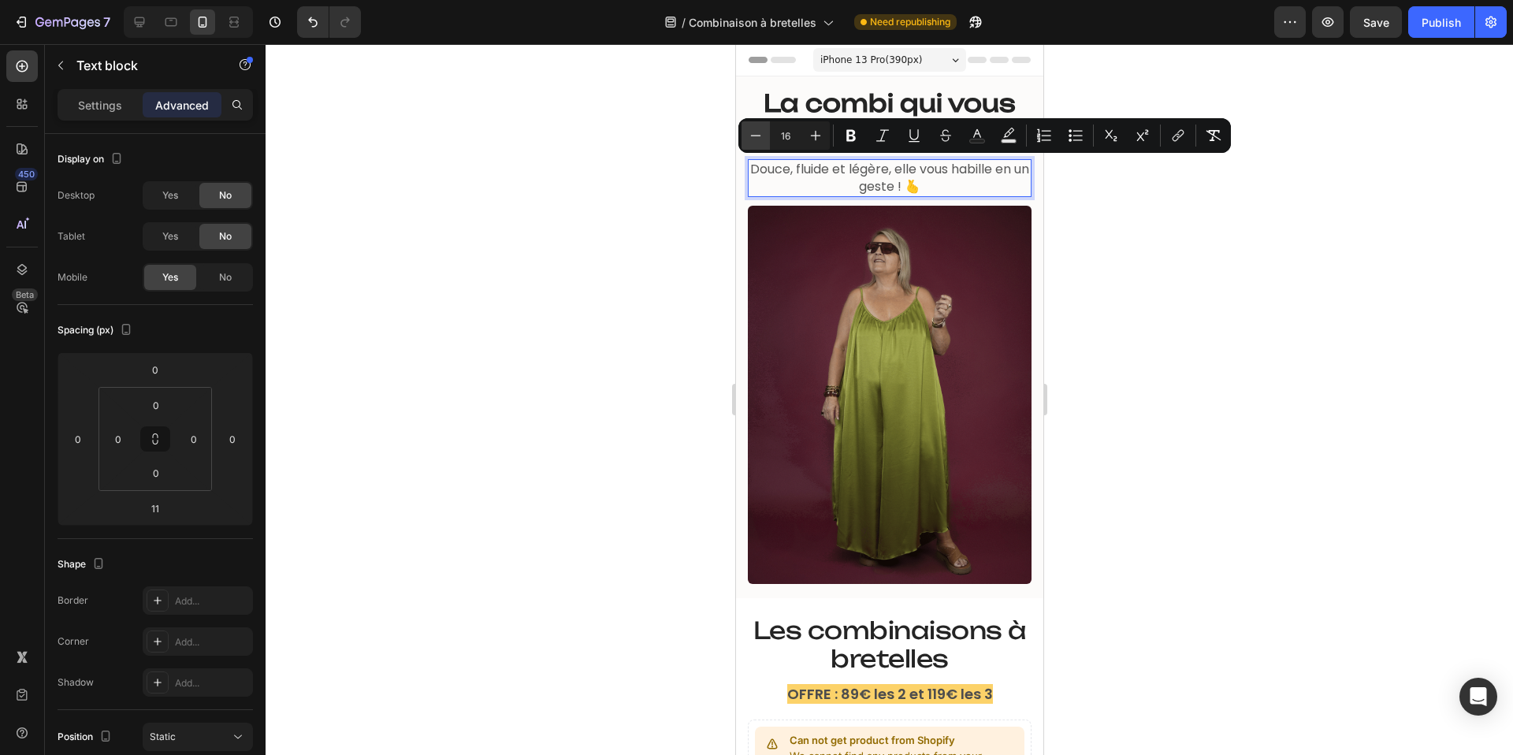
click at [753, 134] on icon "Editor contextual toolbar" at bounding box center [756, 136] width 16 height 16
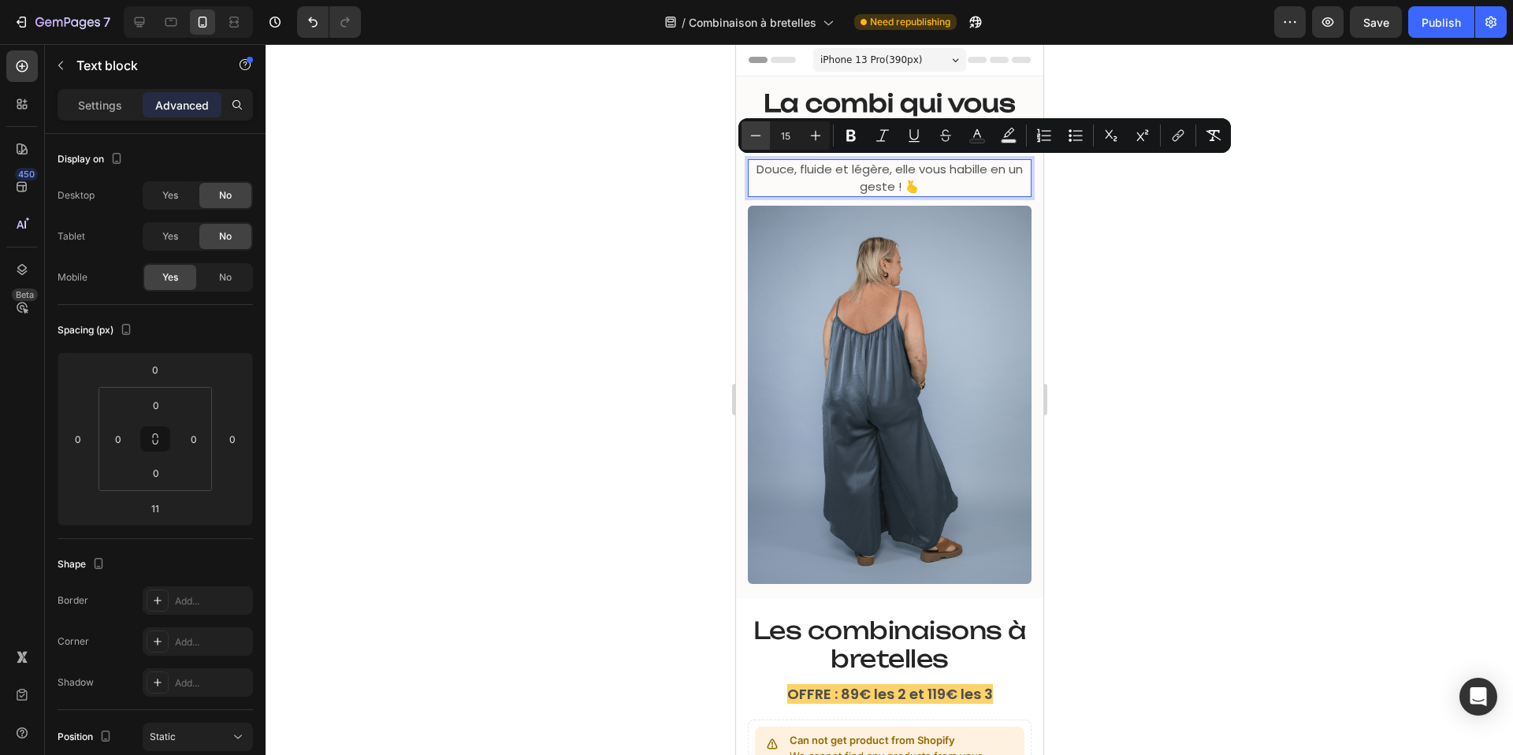
click at [753, 134] on icon "Editor contextual toolbar" at bounding box center [756, 136] width 16 height 16
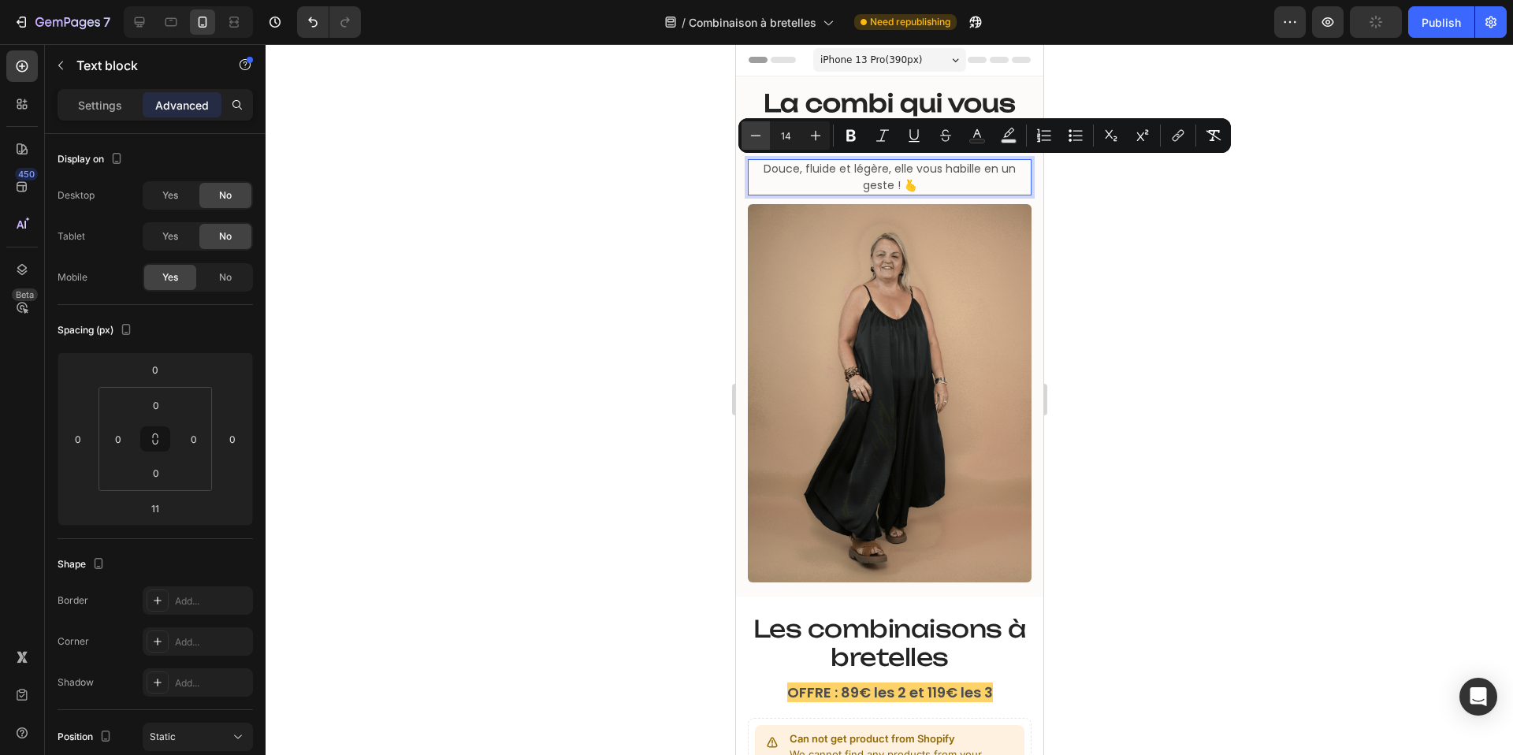
click at [753, 134] on icon "Editor contextual toolbar" at bounding box center [756, 136] width 16 height 16
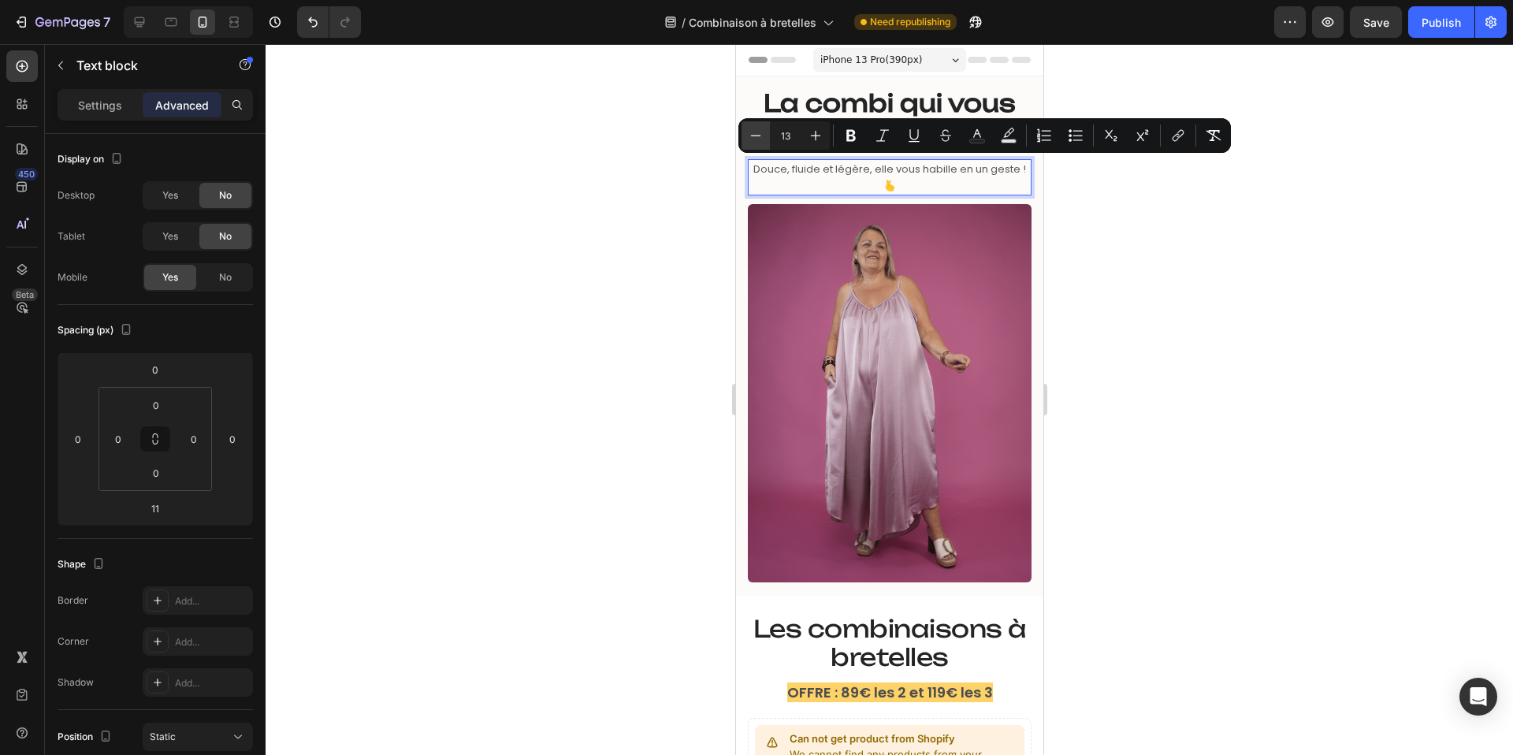
click at [753, 134] on icon "Editor contextual toolbar" at bounding box center [756, 136] width 16 height 16
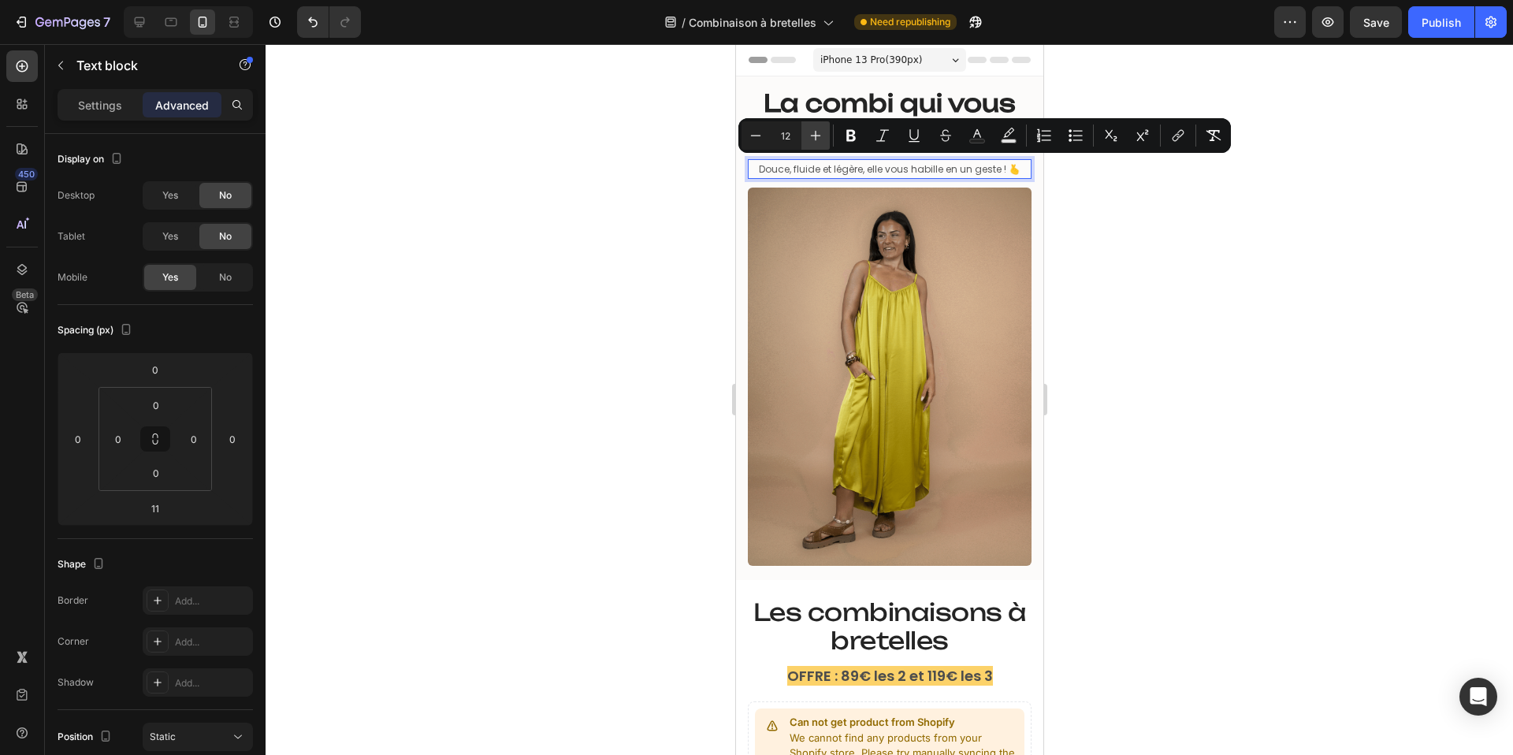
click at [812, 136] on icon "Editor contextual toolbar" at bounding box center [816, 136] width 16 height 16
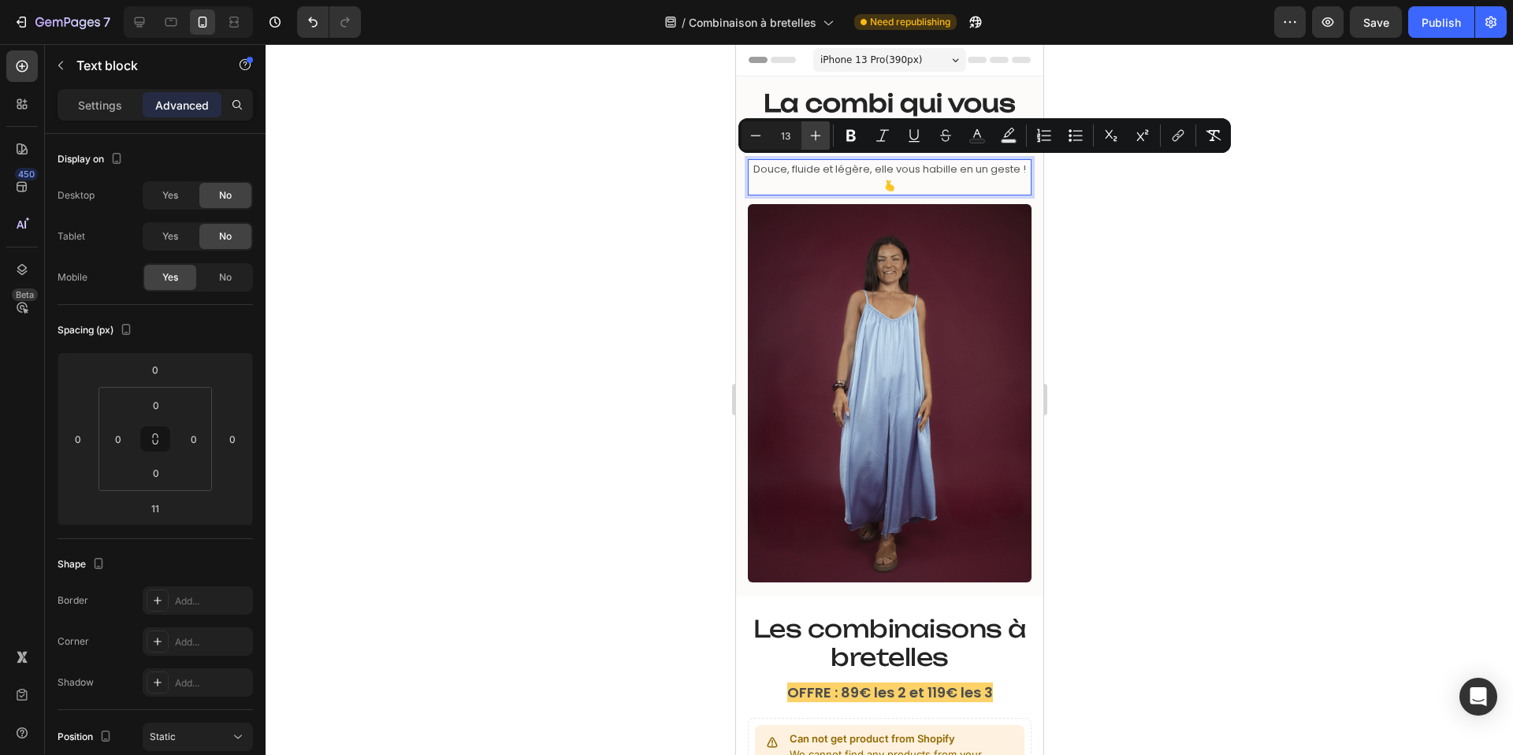
click at [812, 136] on icon "Editor contextual toolbar" at bounding box center [816, 136] width 16 height 16
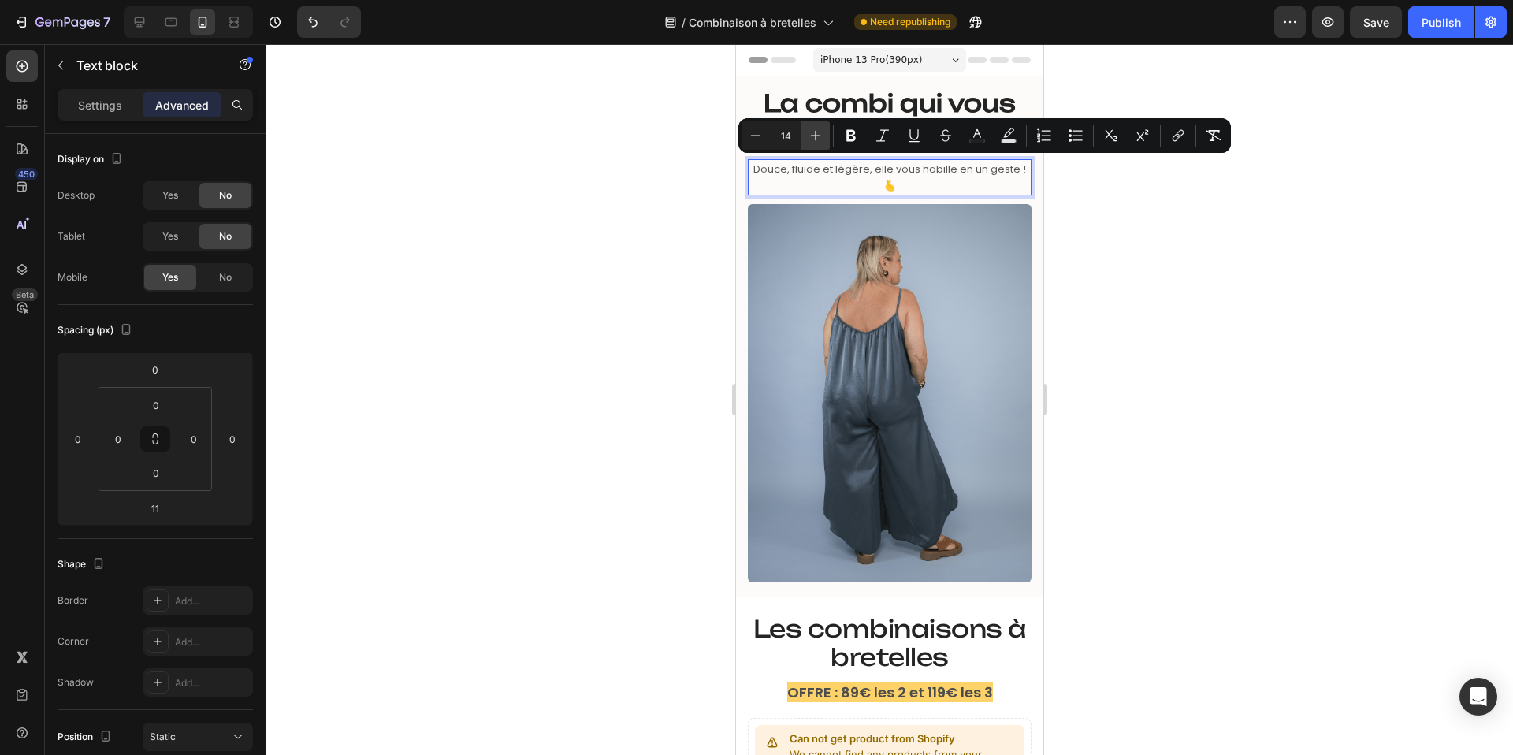
click at [812, 136] on icon "Editor contextual toolbar" at bounding box center [816, 136] width 16 height 16
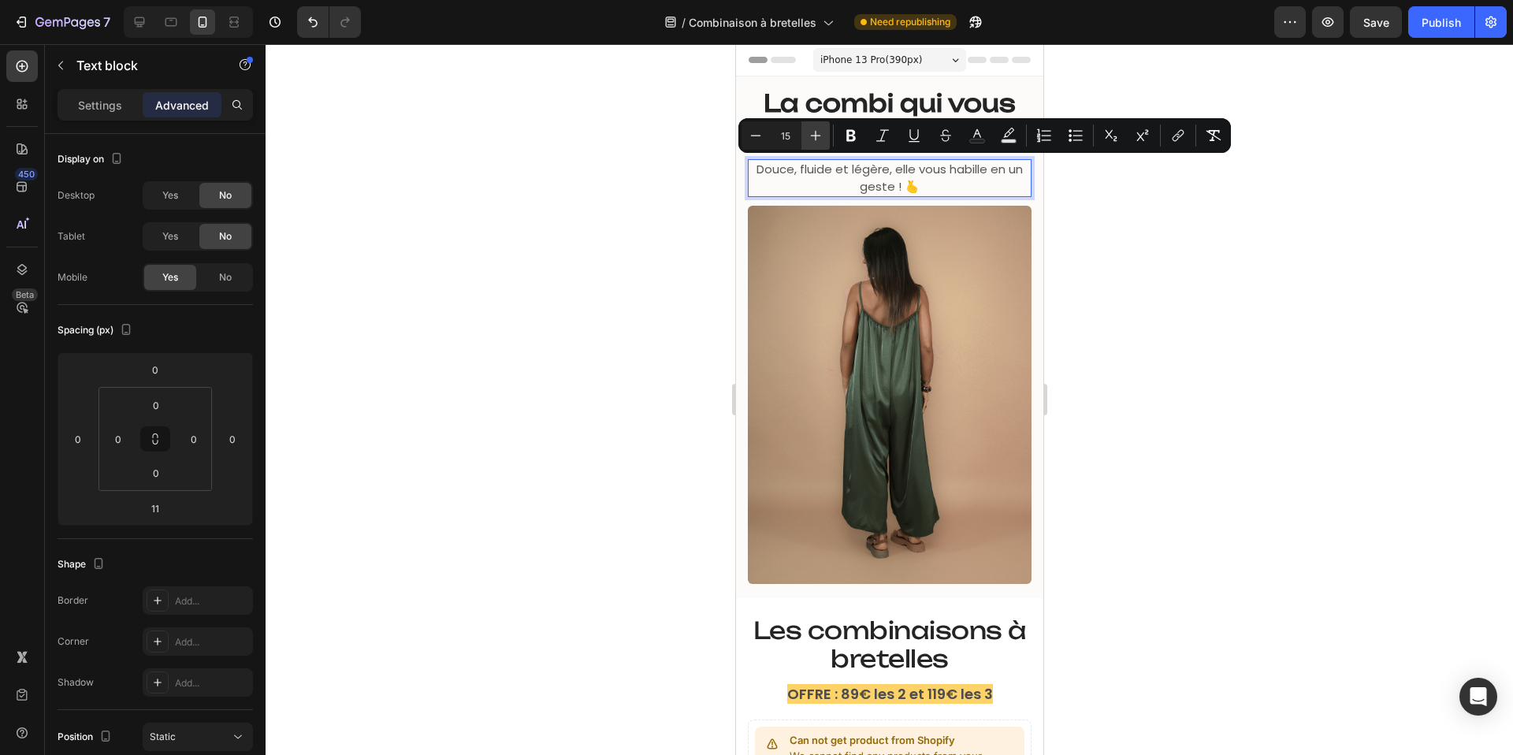
click at [812, 136] on icon "Editor contextual toolbar" at bounding box center [816, 136] width 16 height 16
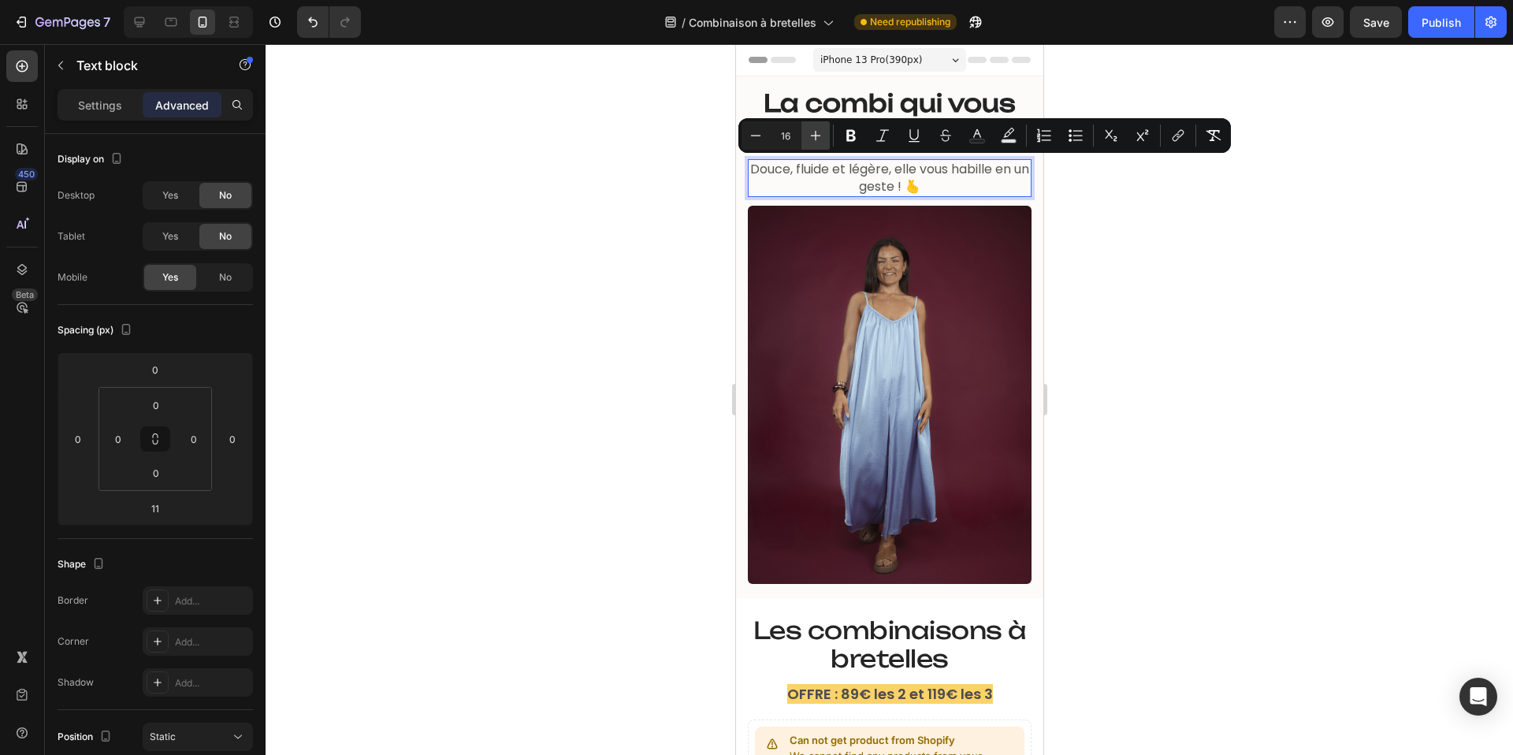
click at [812, 136] on icon "Editor contextual toolbar" at bounding box center [816, 136] width 16 height 16
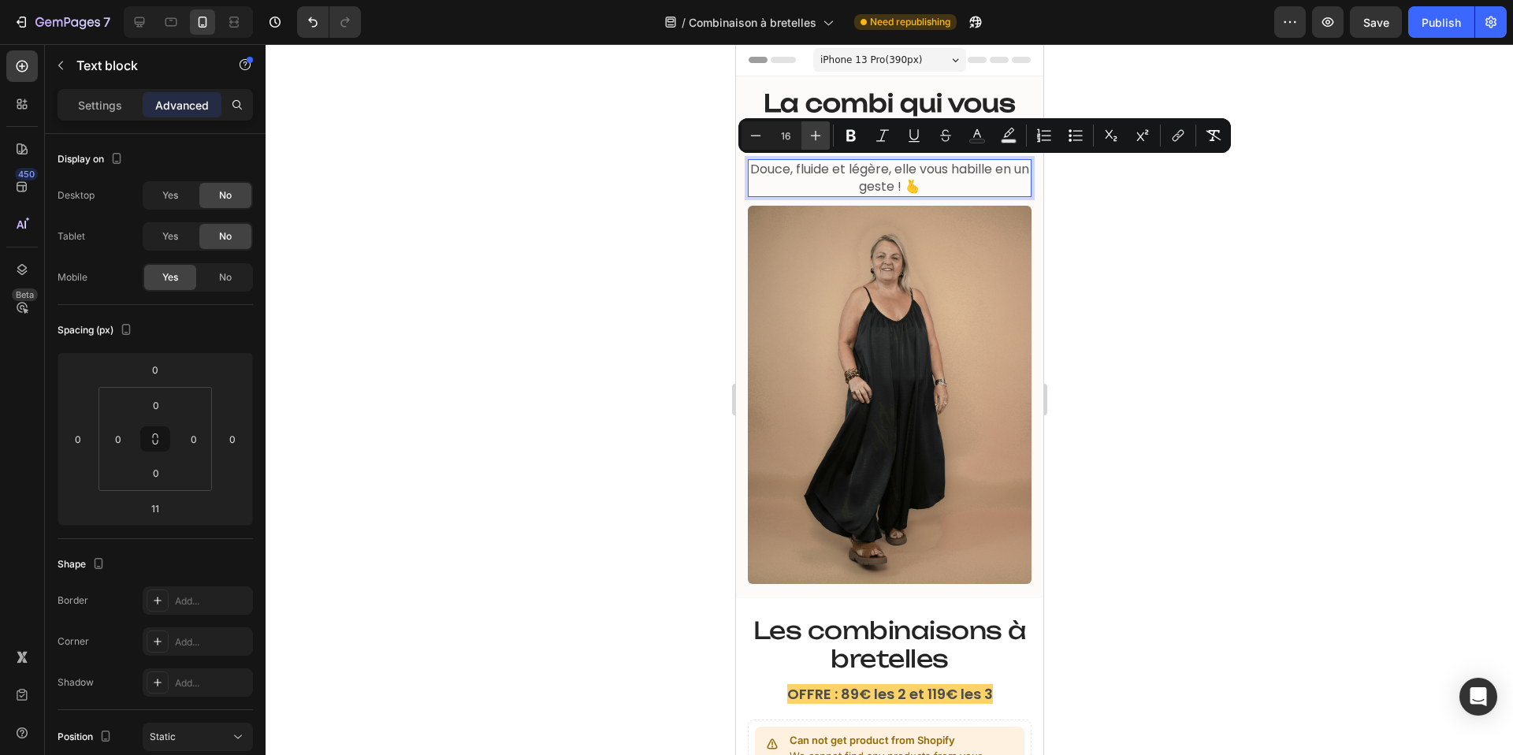
type input "17"
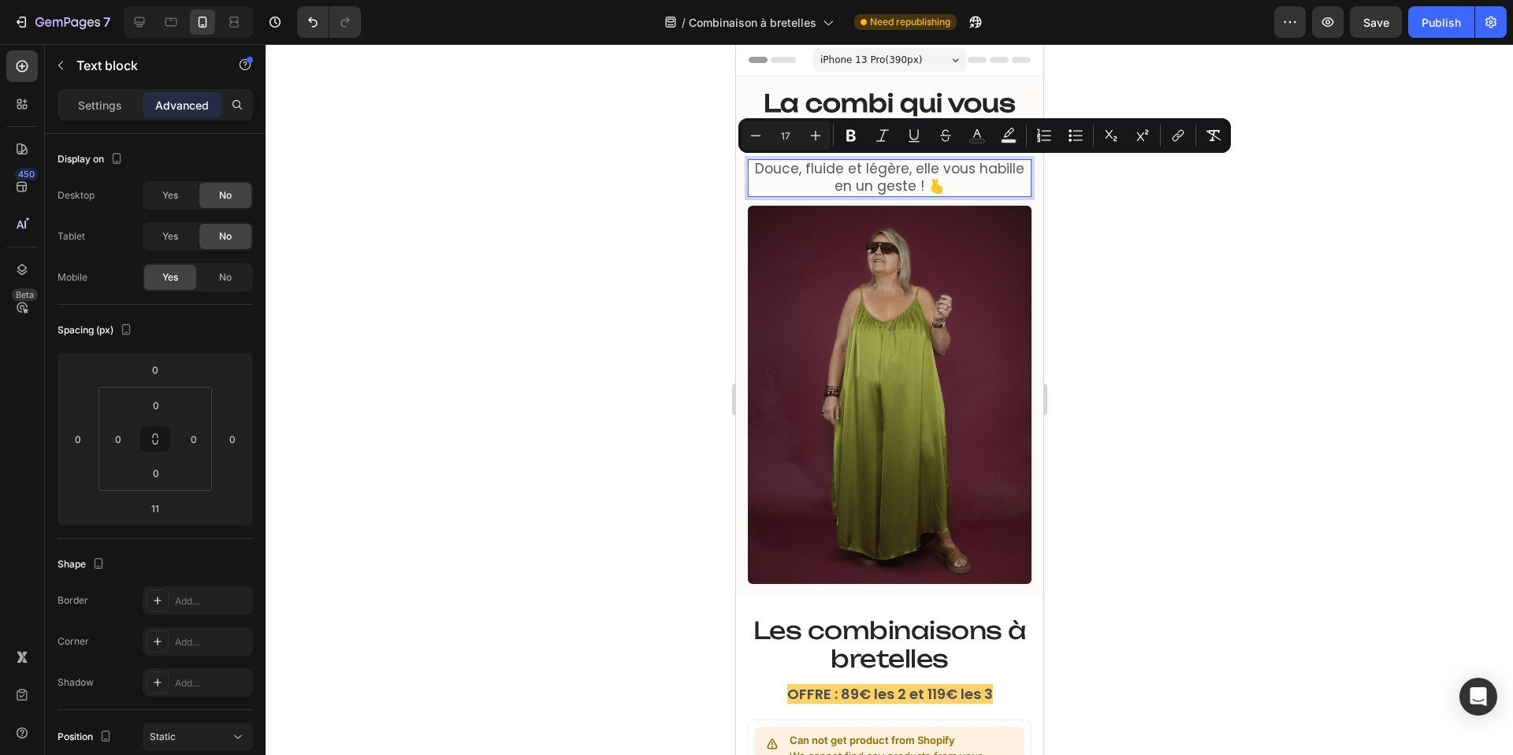
click at [667, 158] on div at bounding box center [889, 399] width 1247 height 711
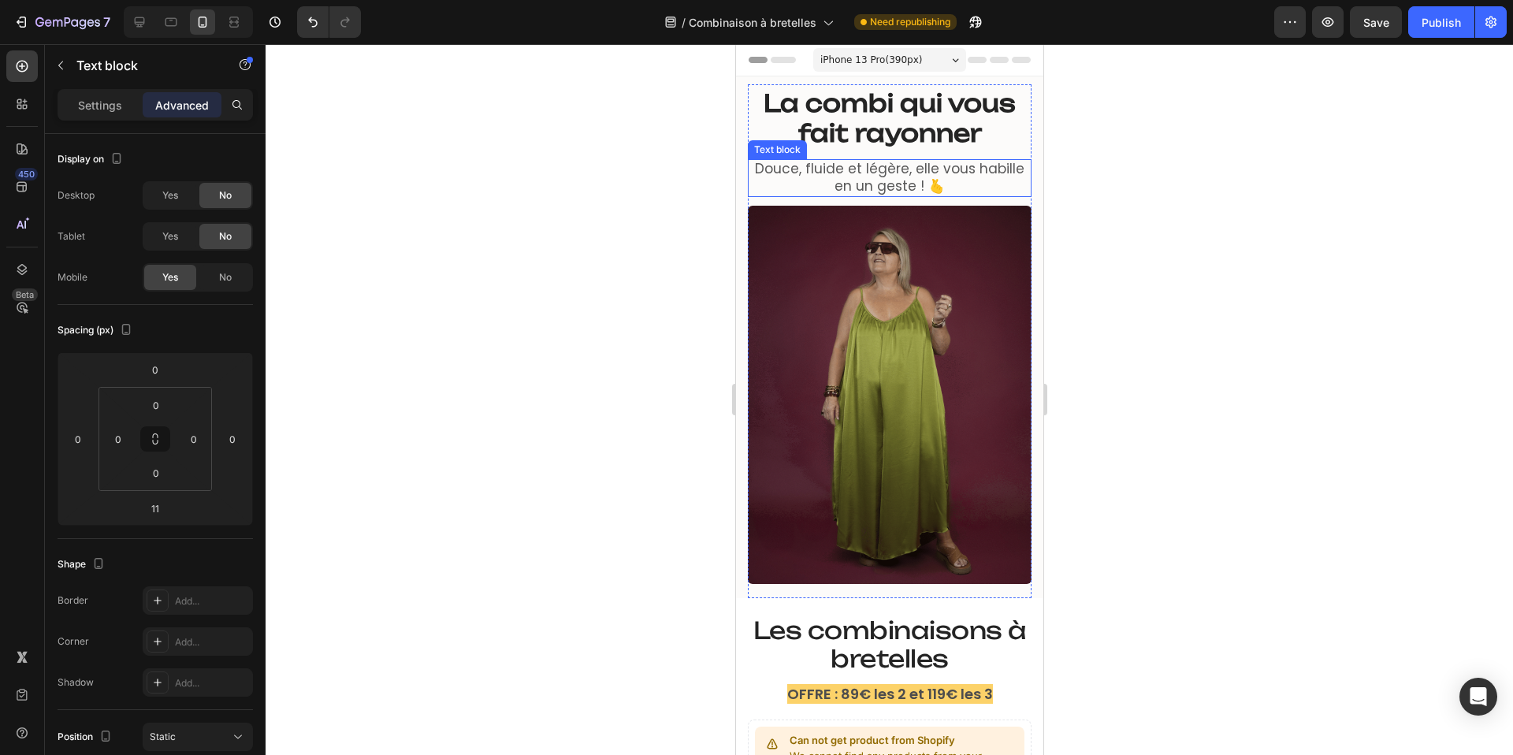
click at [845, 175] on span "Douce, fluide et légère, elle vous habille en un geste ! 🫰" at bounding box center [888, 177] width 269 height 36
click at [827, 176] on span "Douce, fluide et légère, elle vous habille en un geste ! 🫰" at bounding box center [888, 177] width 269 height 36
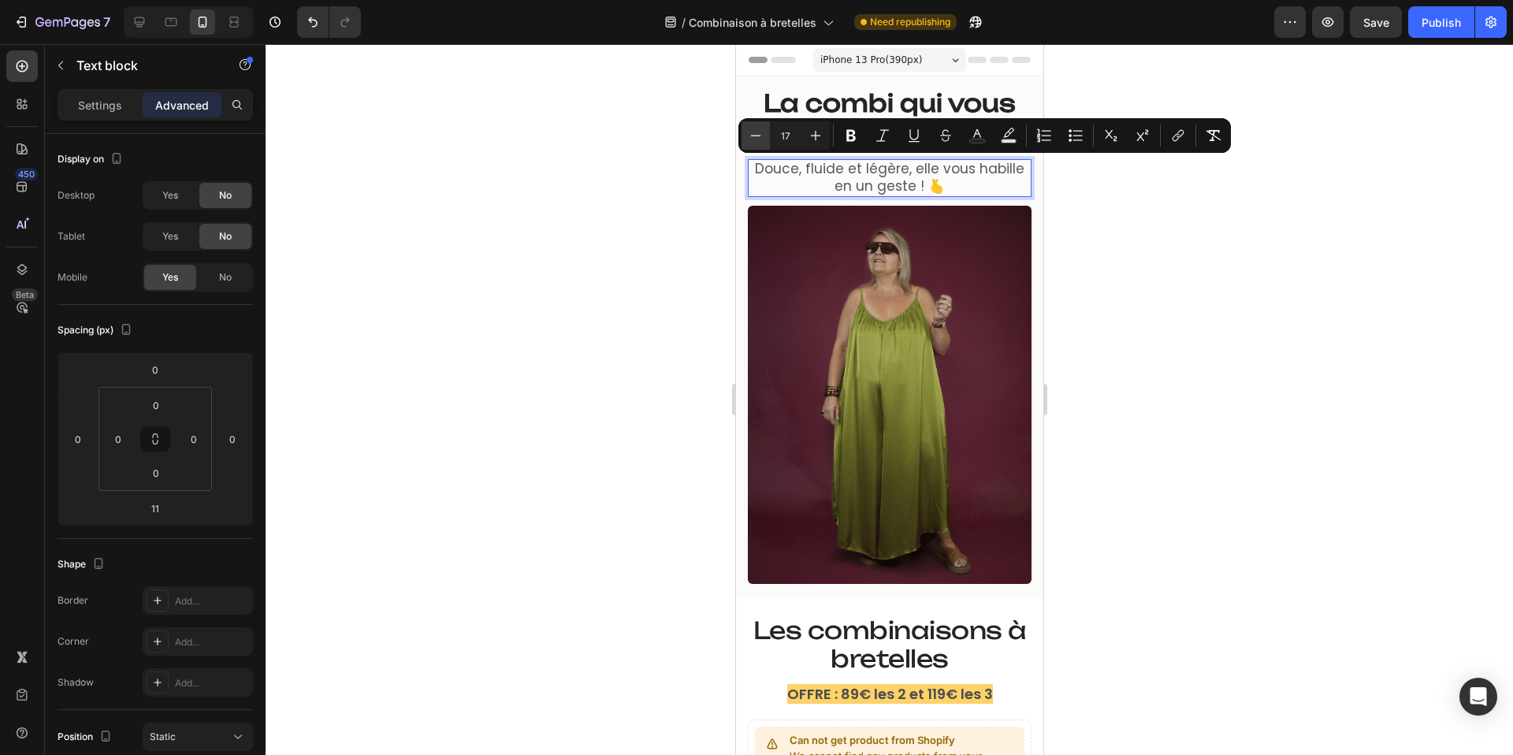
click at [757, 133] on icon "Editor contextual toolbar" at bounding box center [756, 136] width 16 height 16
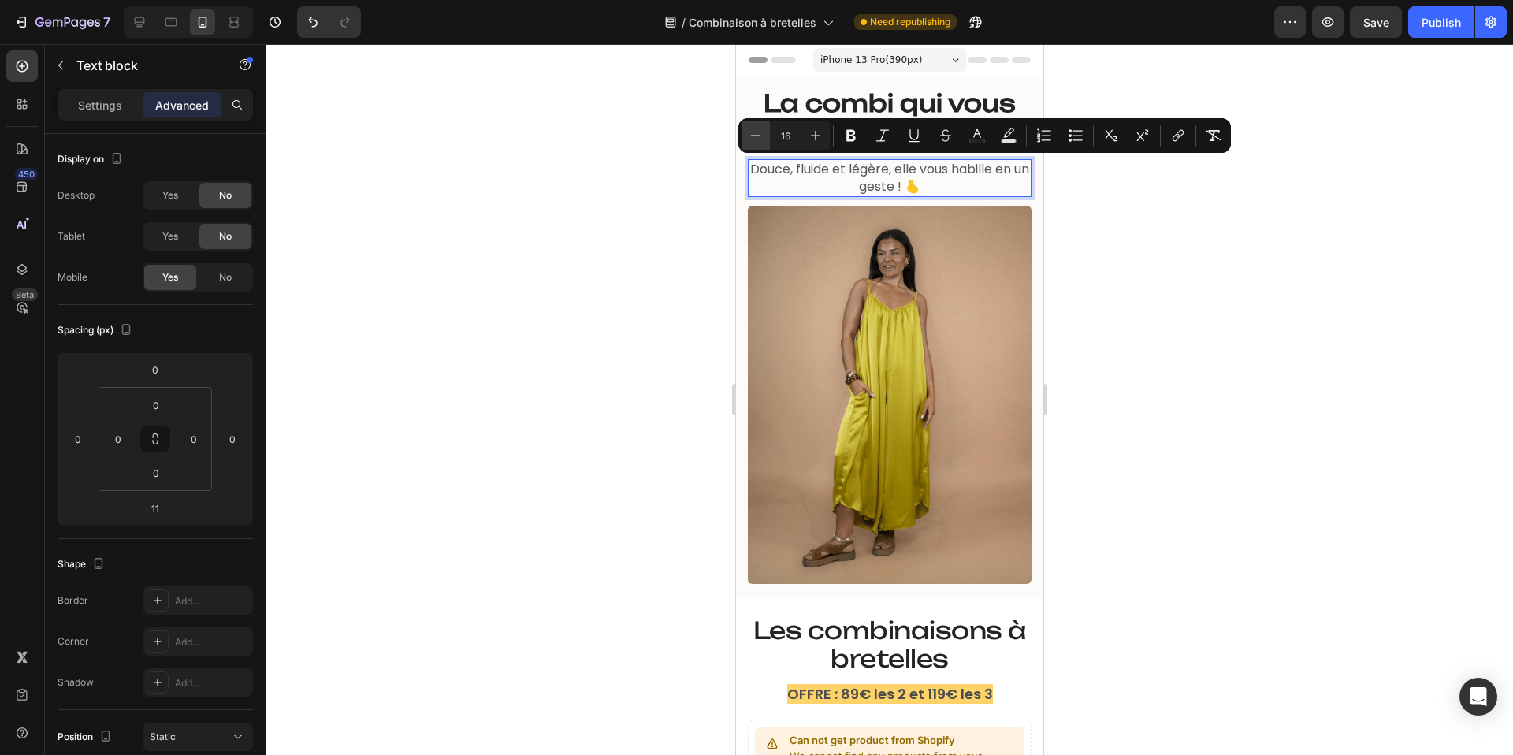
type input "15"
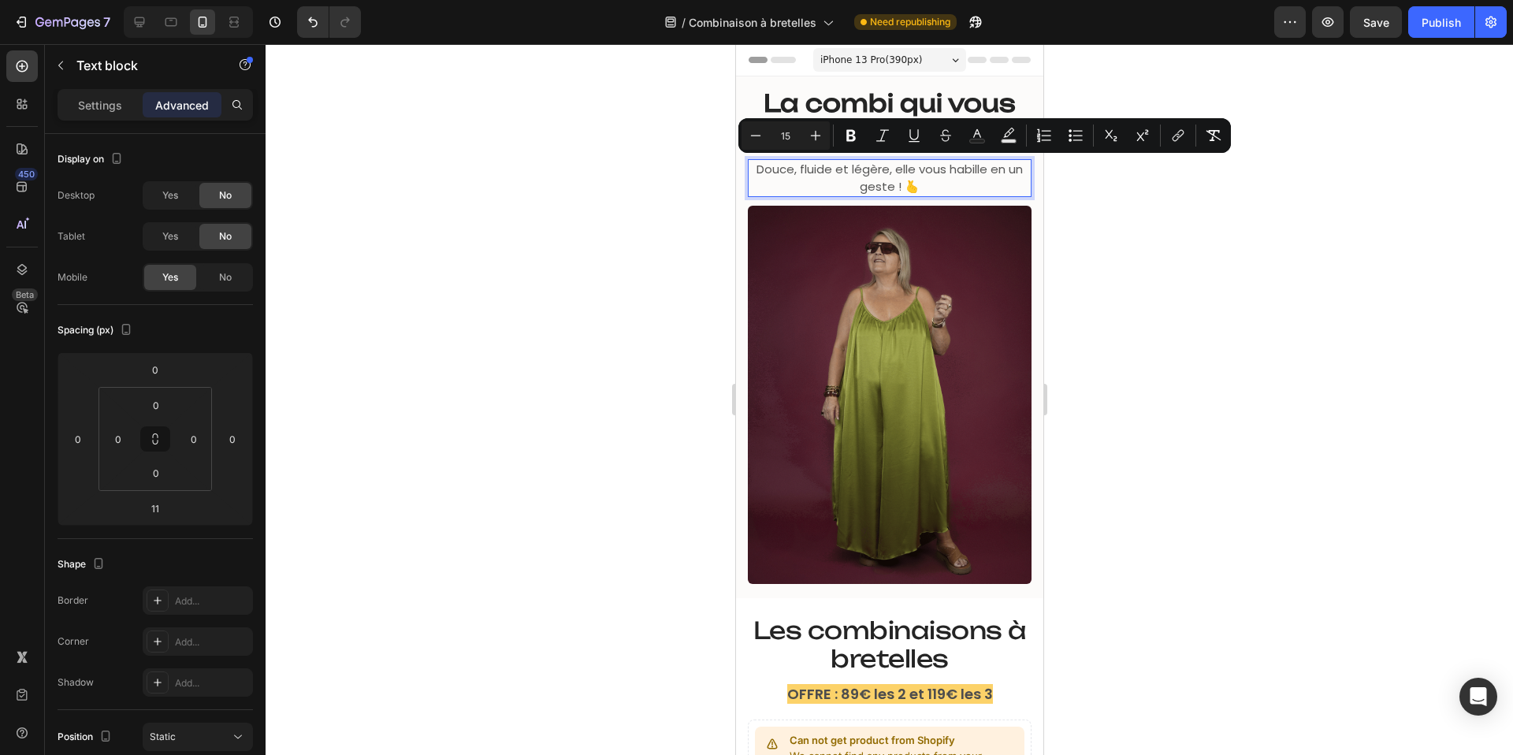
click at [695, 175] on div at bounding box center [889, 399] width 1247 height 711
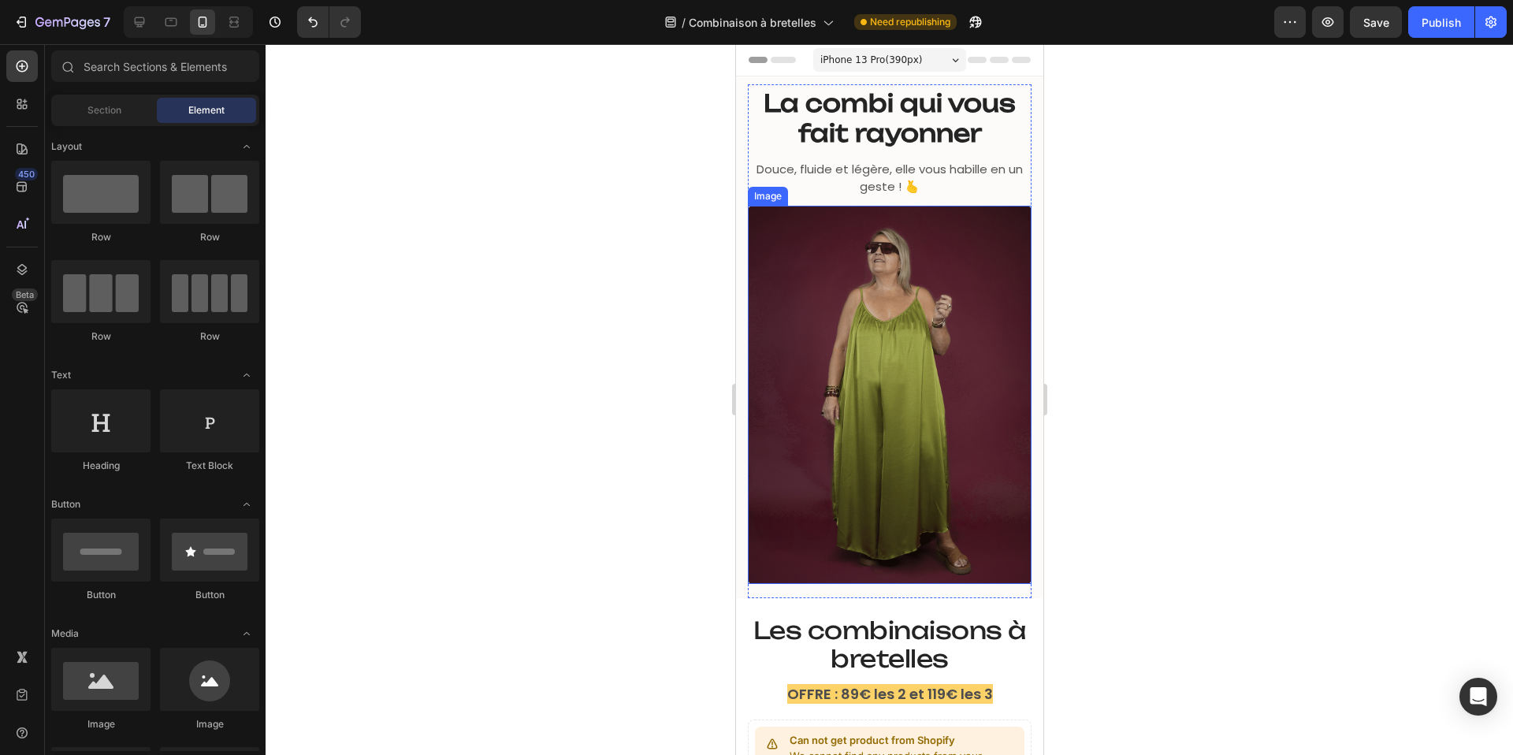
click at [633, 266] on div at bounding box center [889, 399] width 1247 height 711
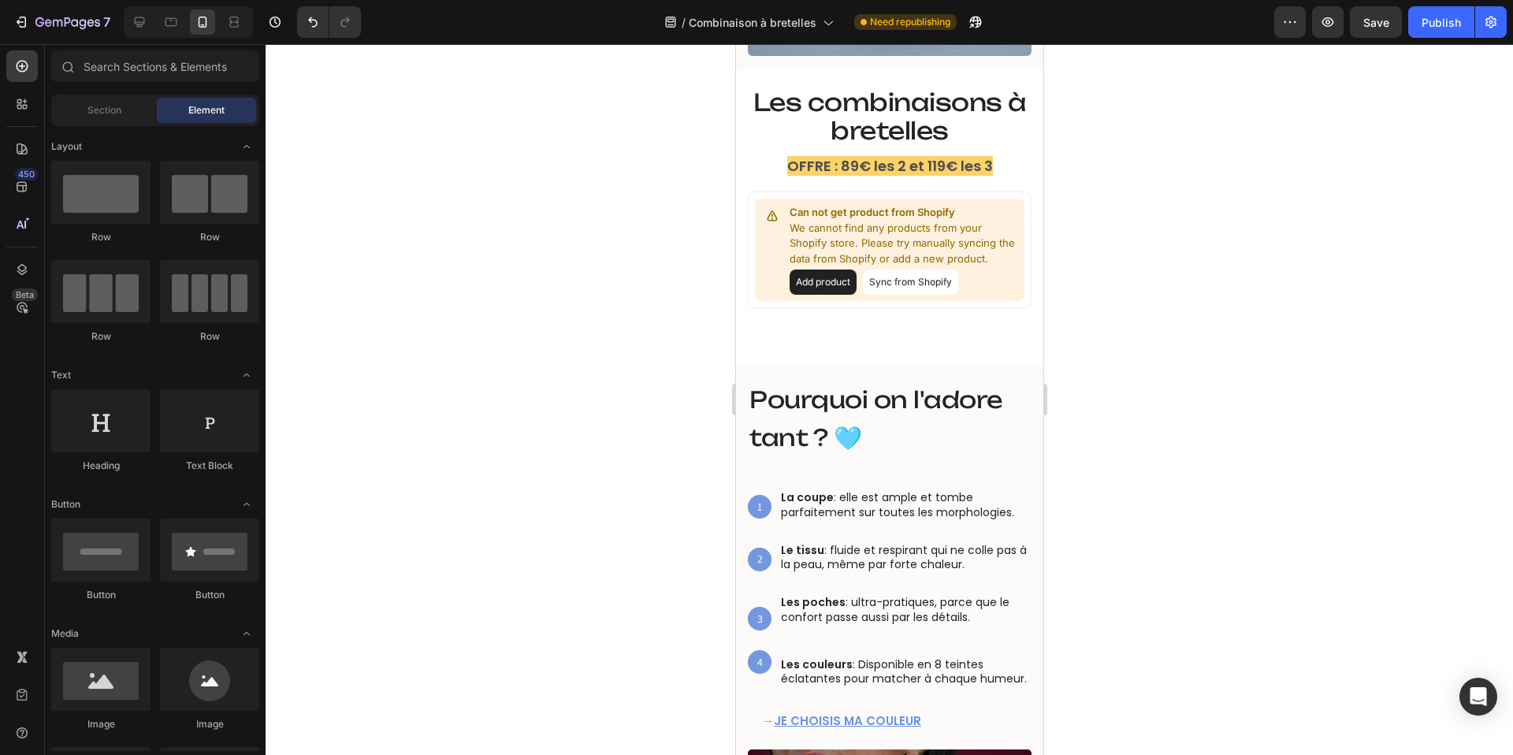
scroll to position [523, 0]
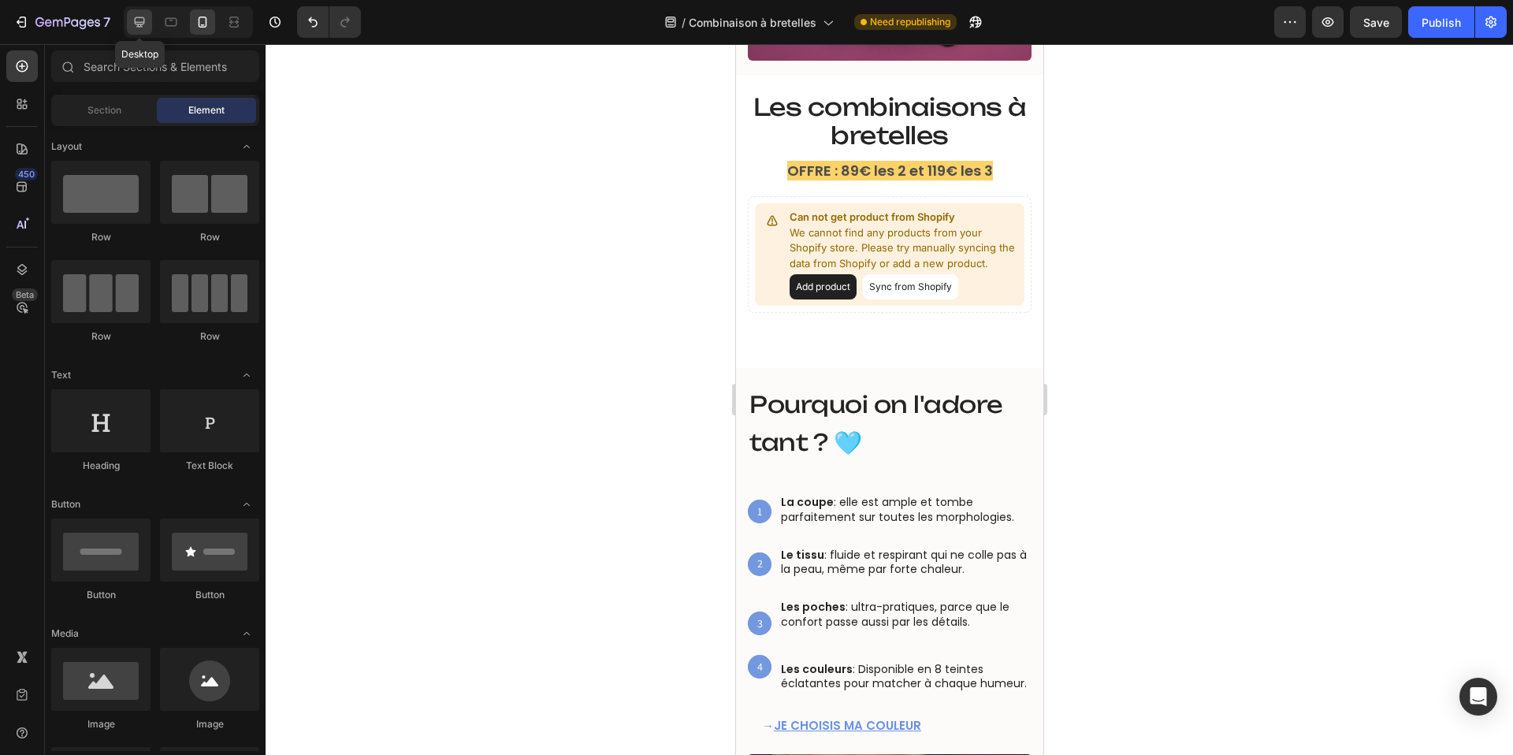
click at [137, 15] on icon at bounding box center [140, 22] width 16 height 16
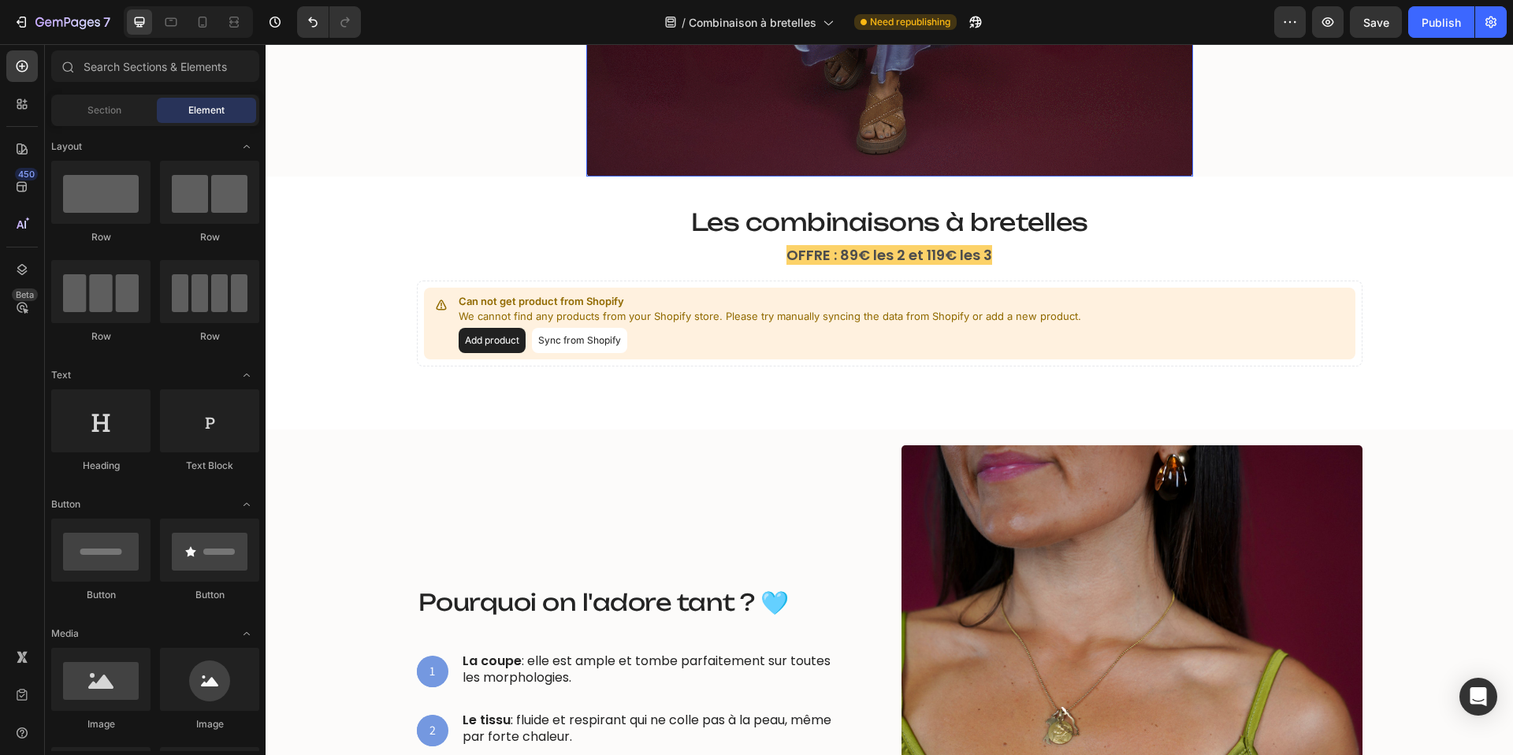
scroll to position [827, 0]
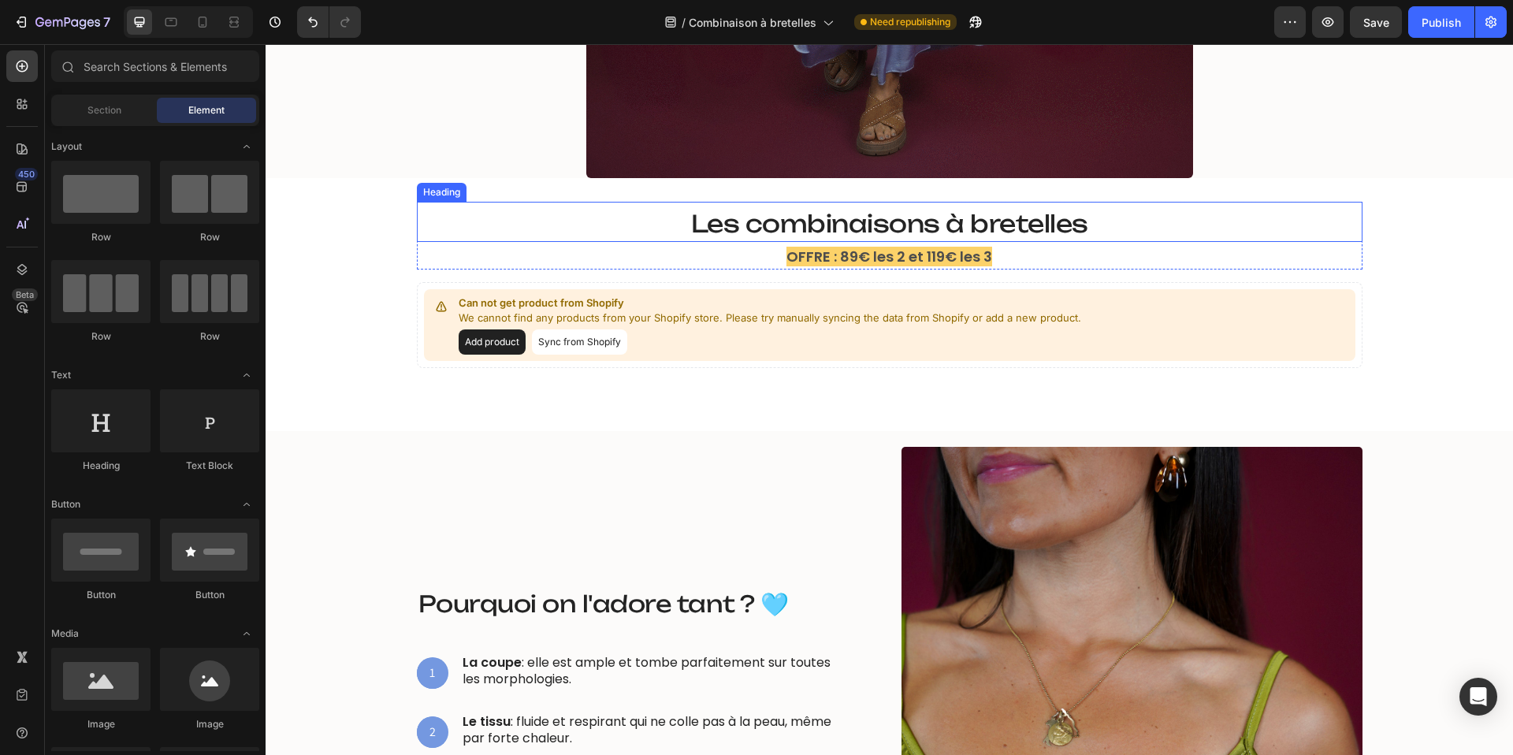
click at [828, 221] on span "Les combinaisons à bretelles" at bounding box center [889, 223] width 397 height 29
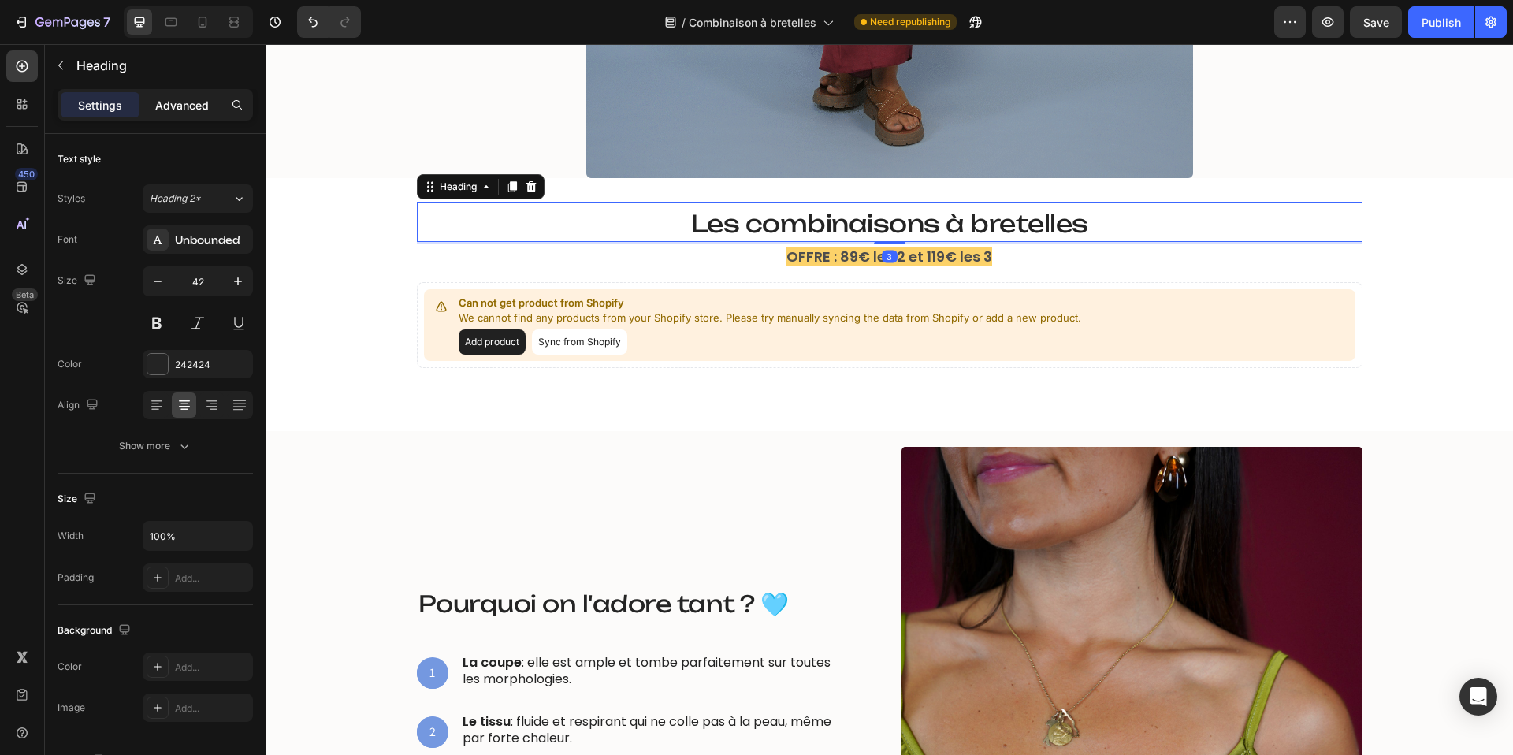
click at [194, 95] on div "Advanced" at bounding box center [182, 104] width 79 height 25
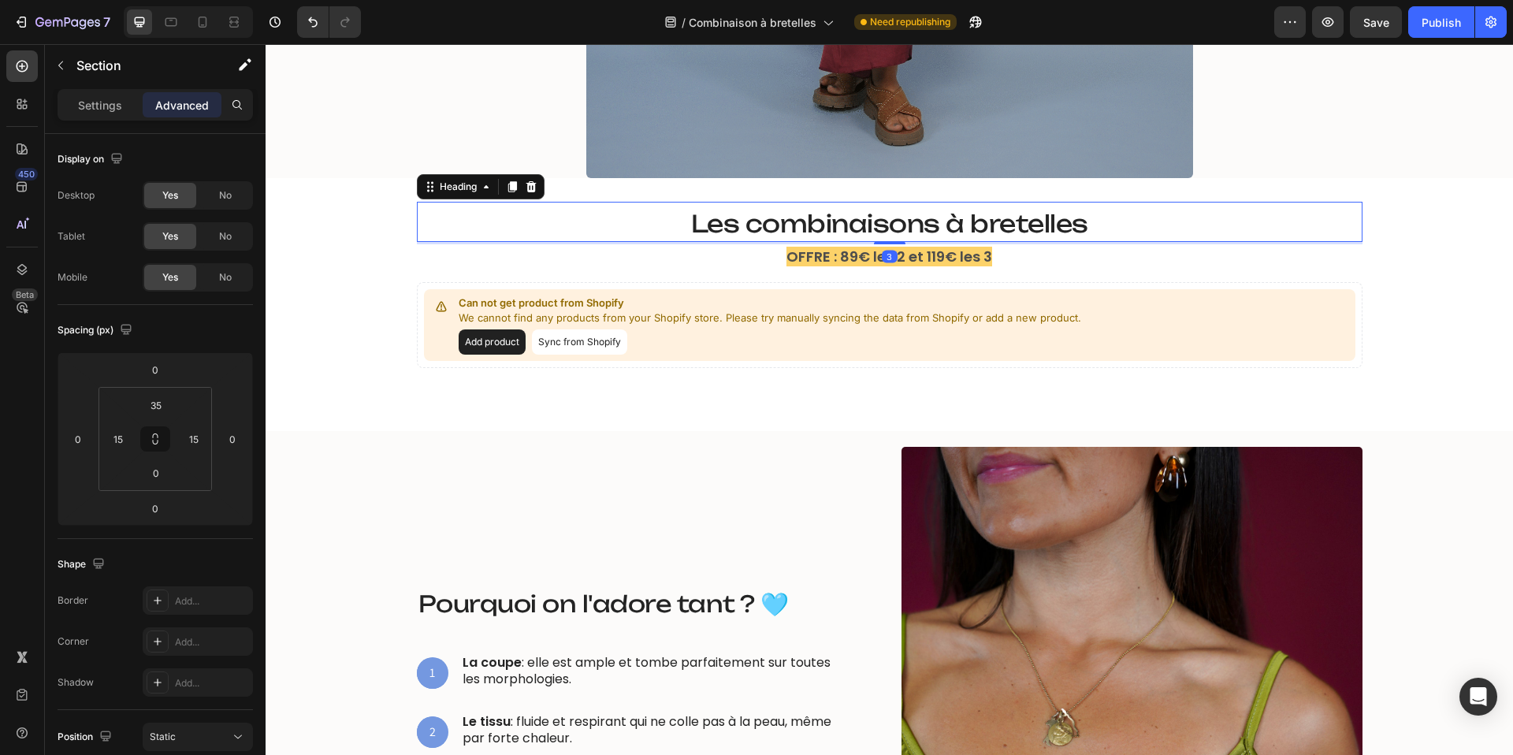
click at [741, 220] on span "Les combinaisons à bretelles" at bounding box center [889, 223] width 397 height 29
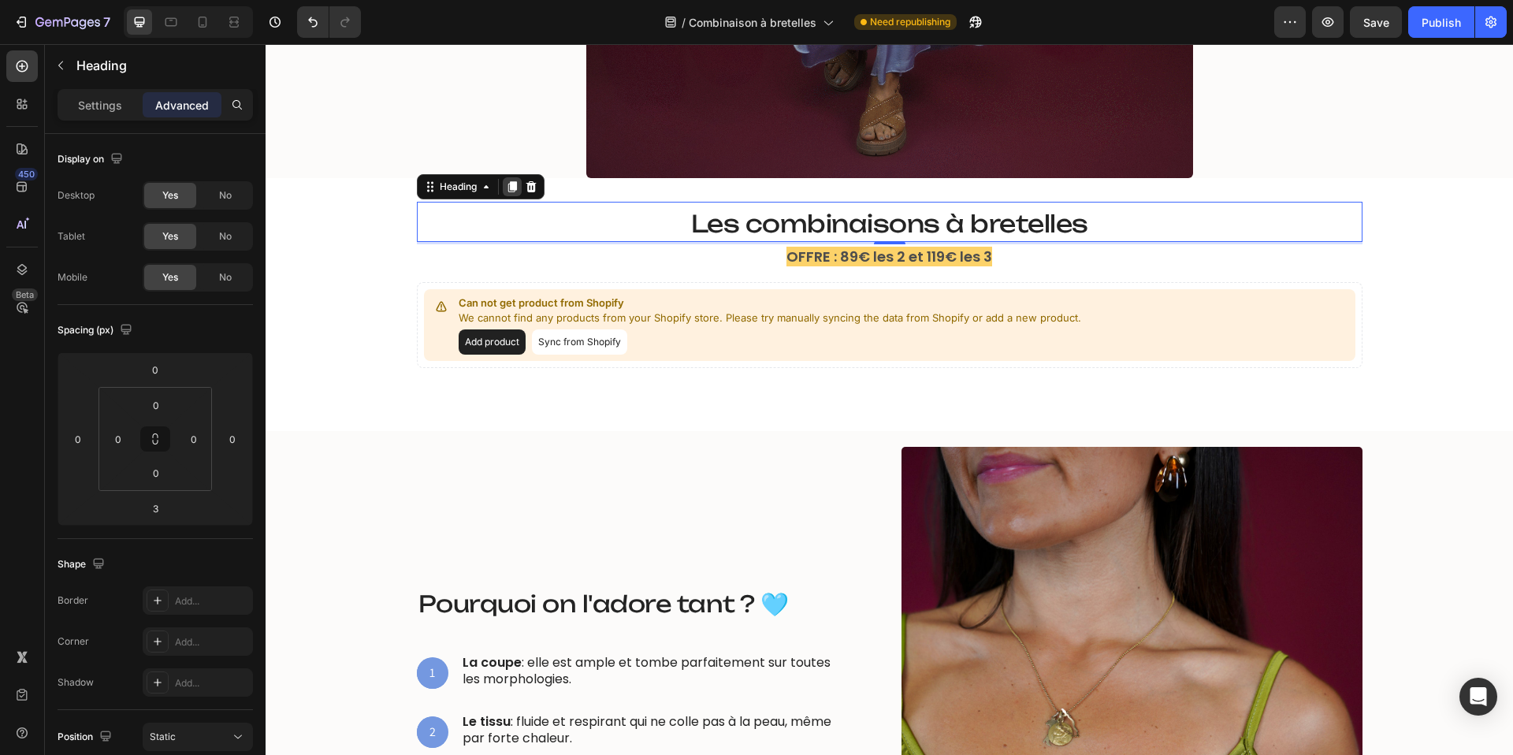
click at [513, 184] on icon at bounding box center [511, 186] width 9 height 11
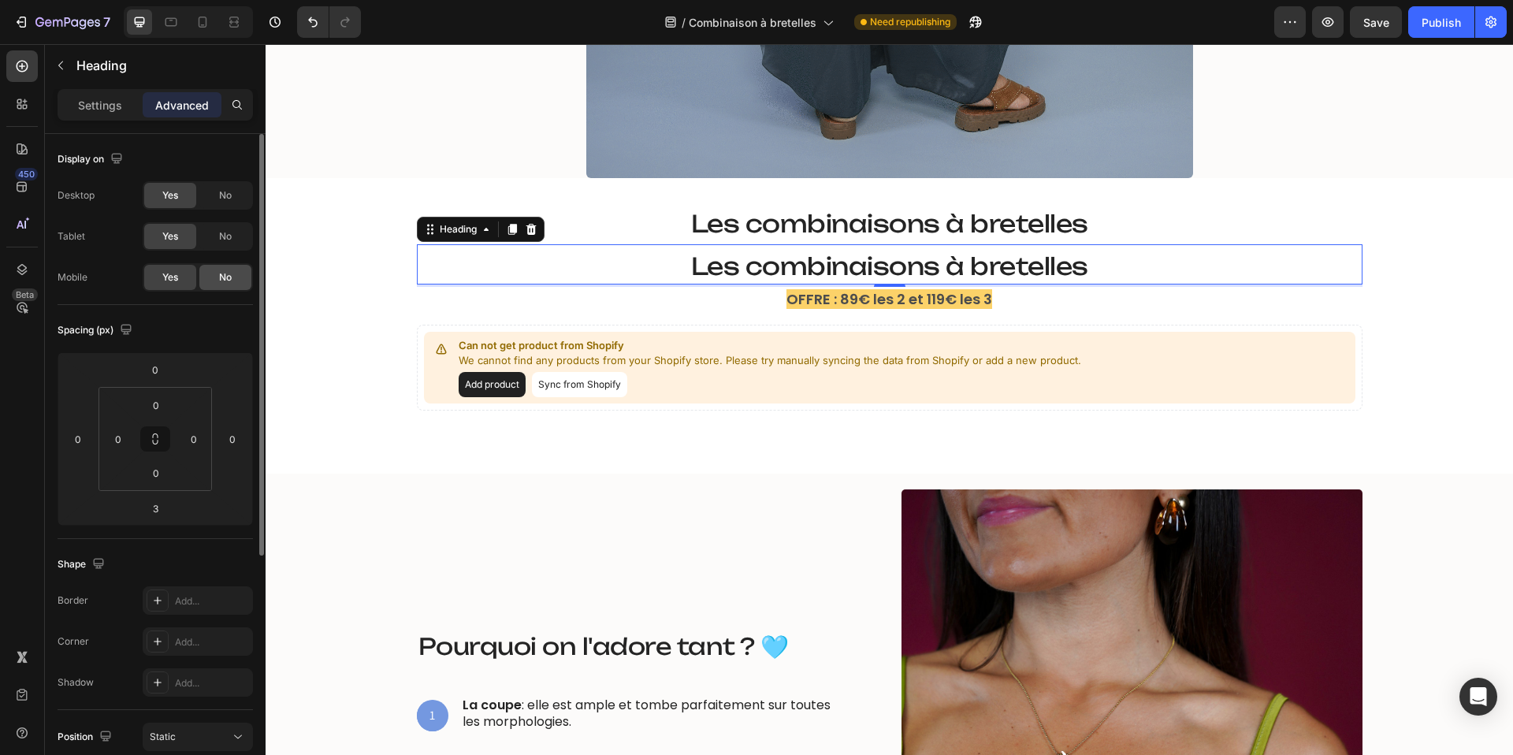
click at [233, 272] on div "No" at bounding box center [225, 277] width 52 height 25
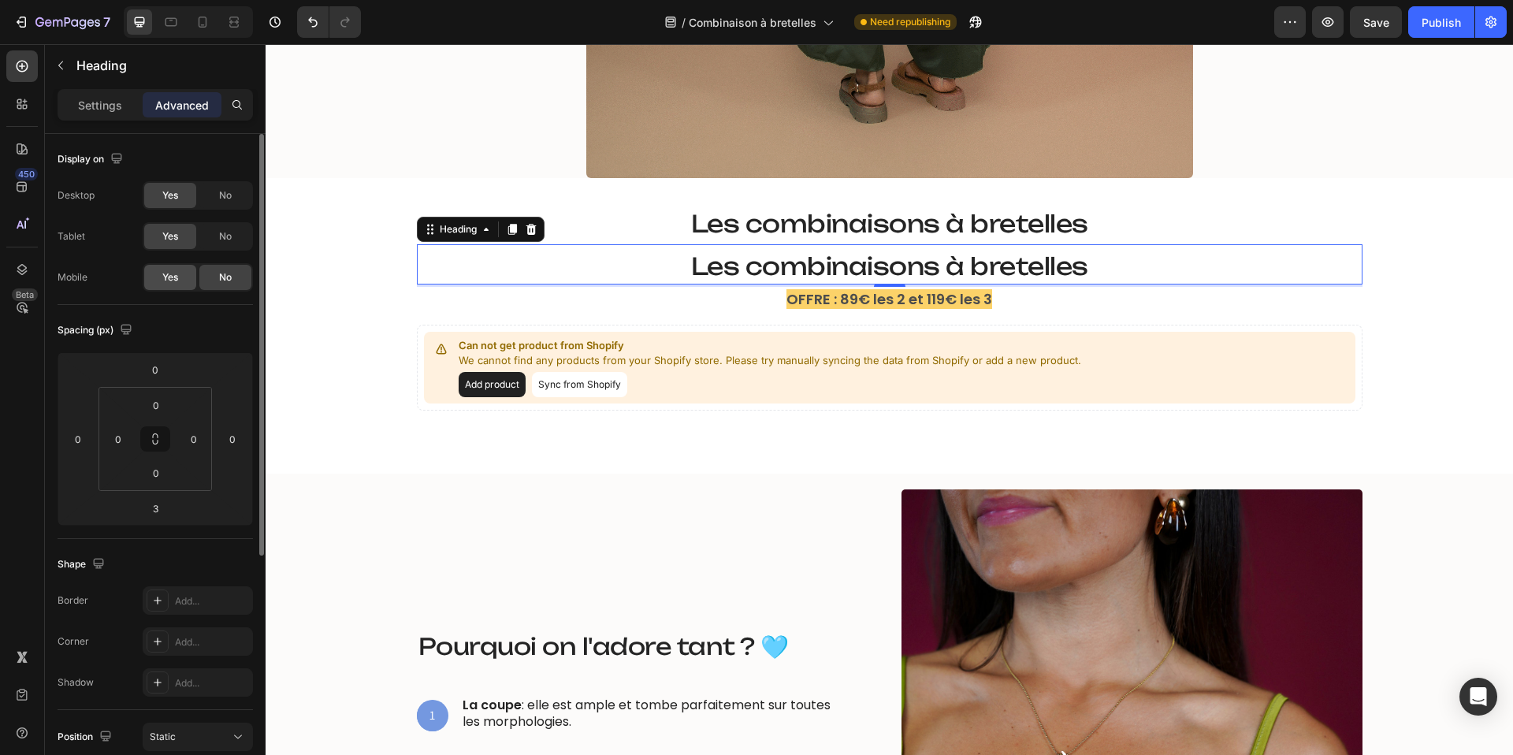
click at [179, 281] on div "Yes" at bounding box center [170, 277] width 52 height 25
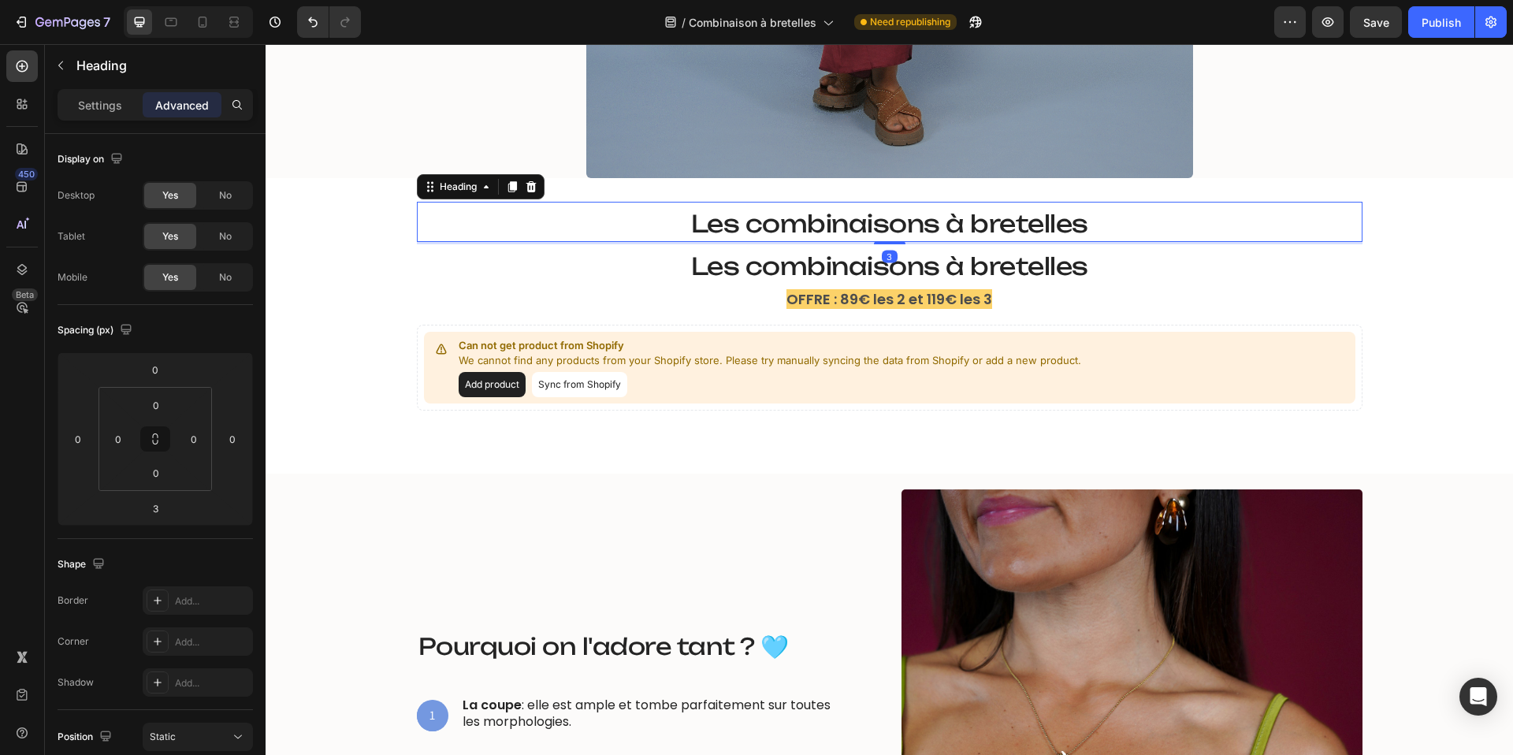
click at [748, 221] on span "Les combinaisons à bretelles" at bounding box center [889, 223] width 397 height 29
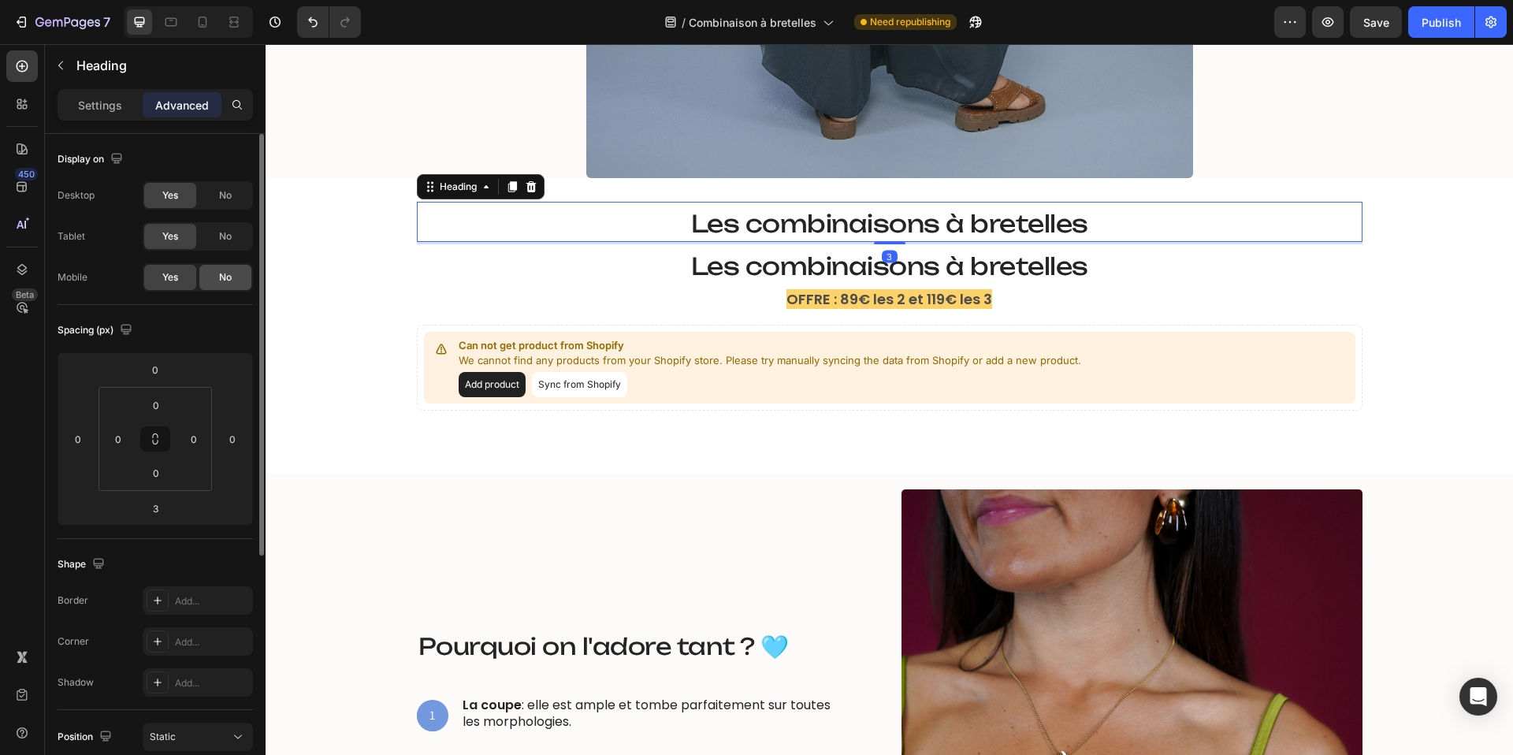
click at [230, 278] on span "No" at bounding box center [225, 277] width 13 height 14
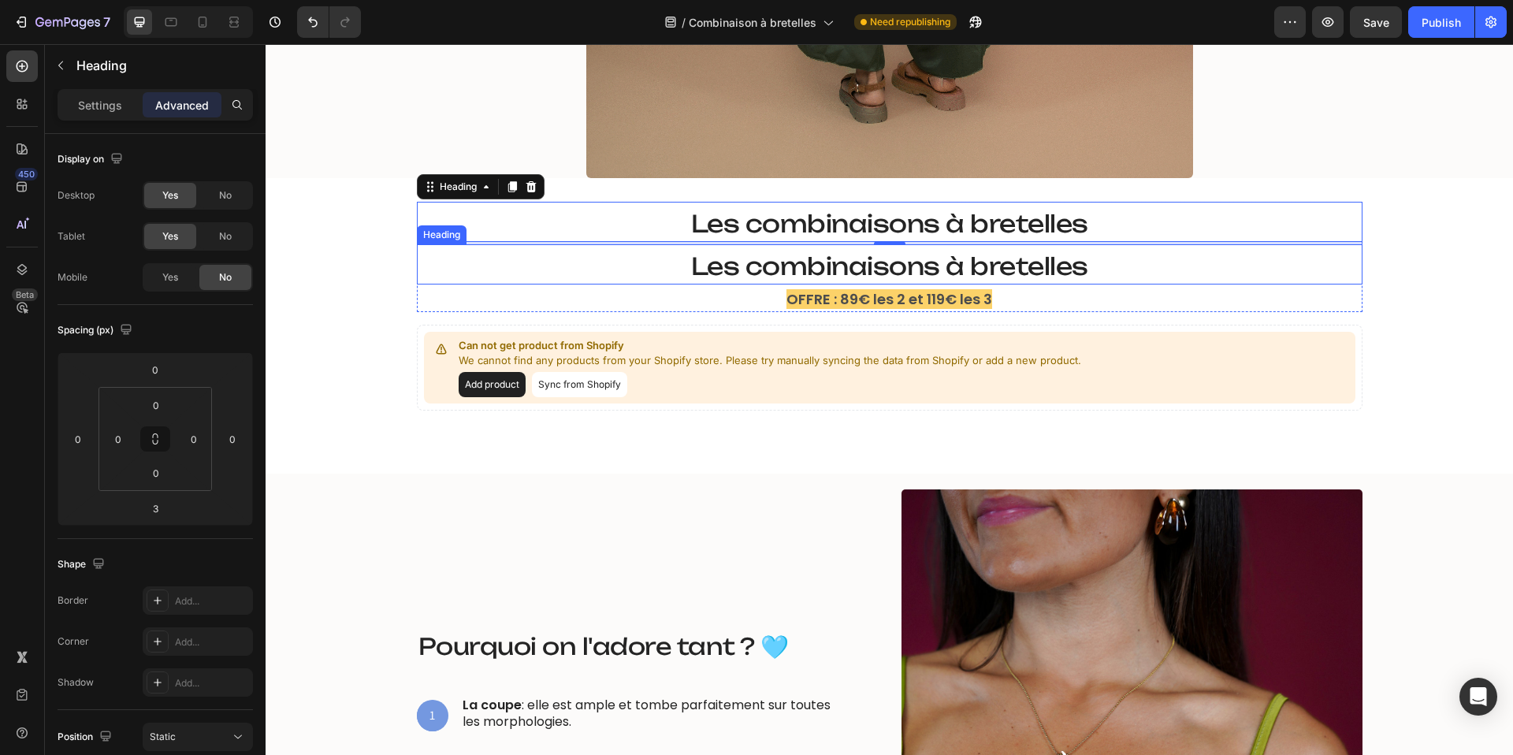
click at [716, 271] on span "Les combinaisons à bretelles" at bounding box center [889, 265] width 397 height 29
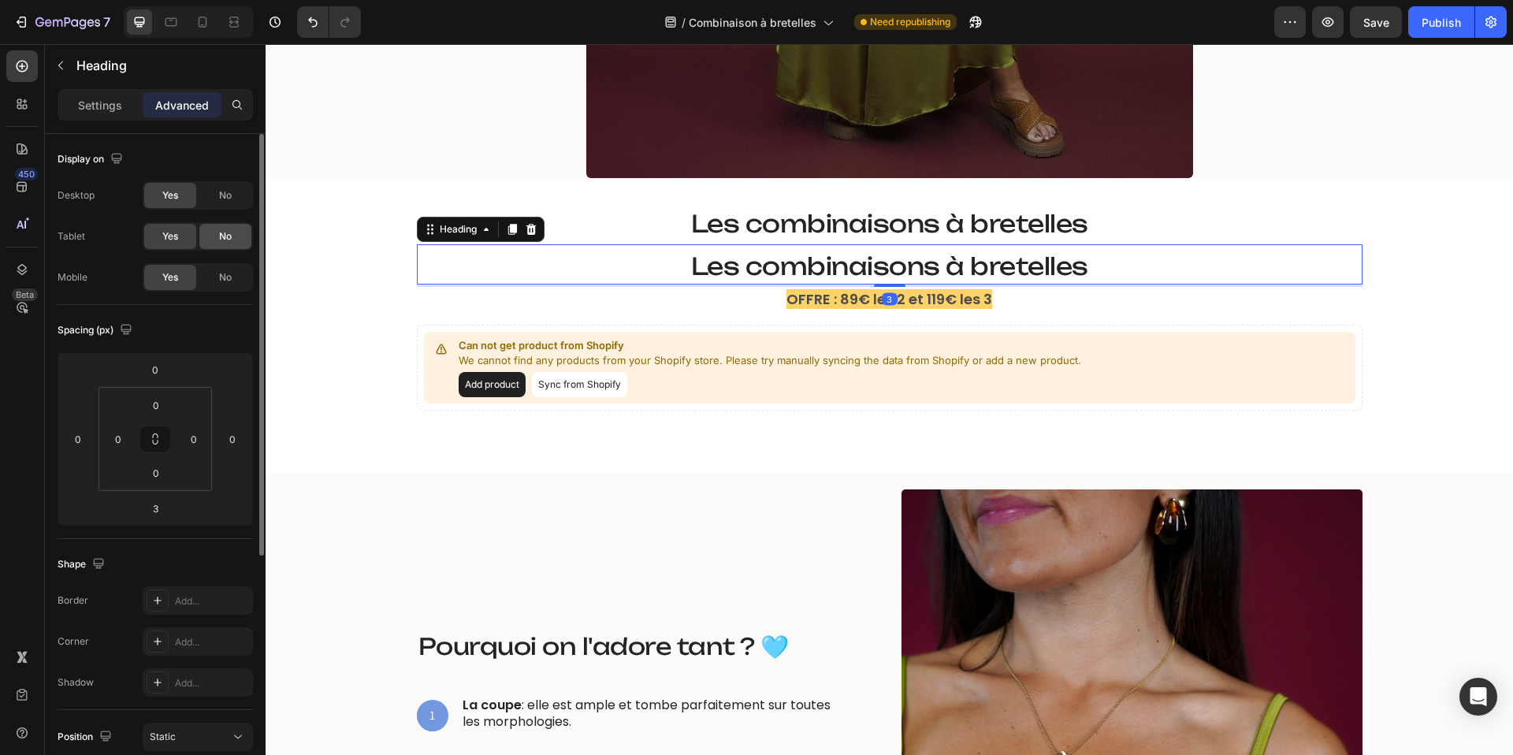
click at [221, 233] on span "No" at bounding box center [225, 236] width 13 height 14
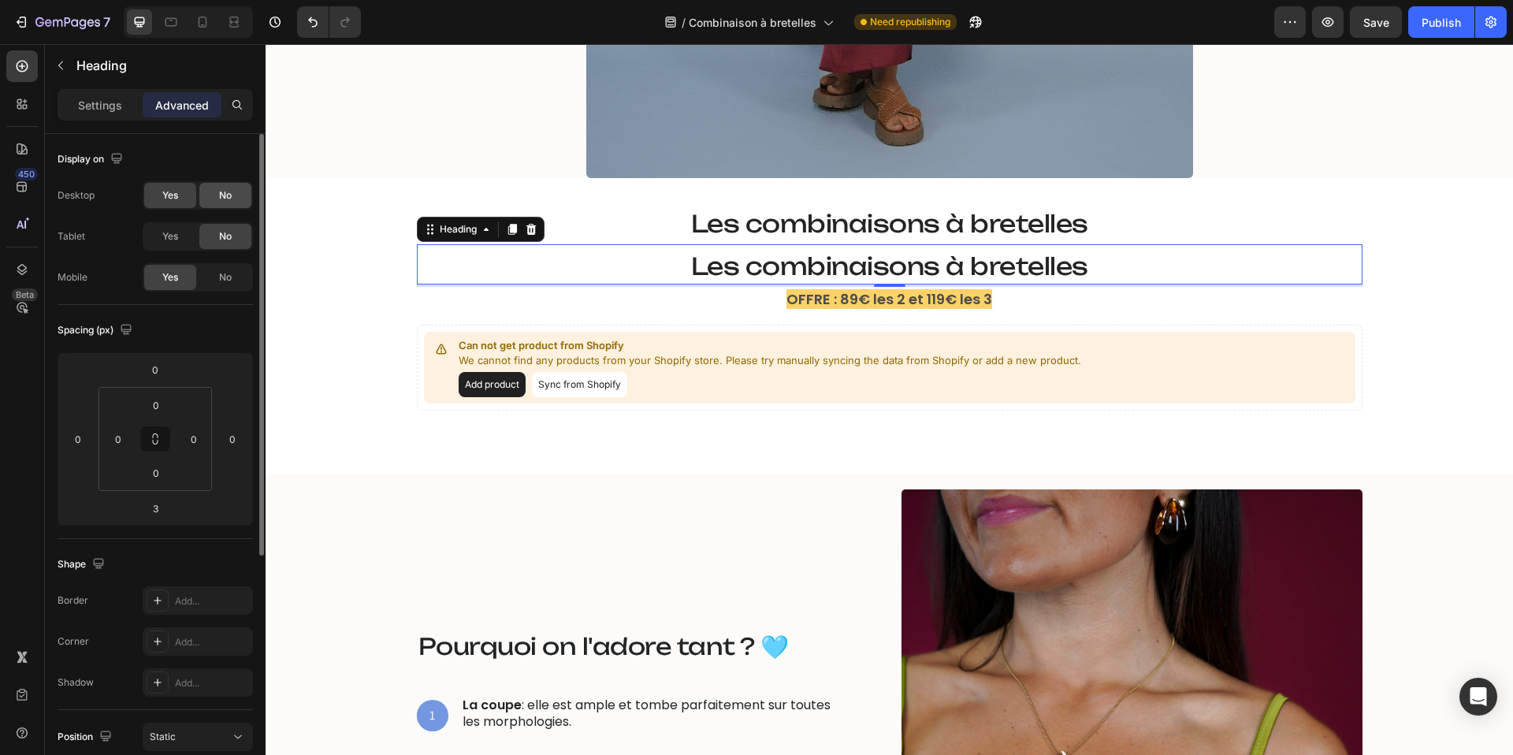
click at [223, 199] on span "No" at bounding box center [225, 195] width 13 height 14
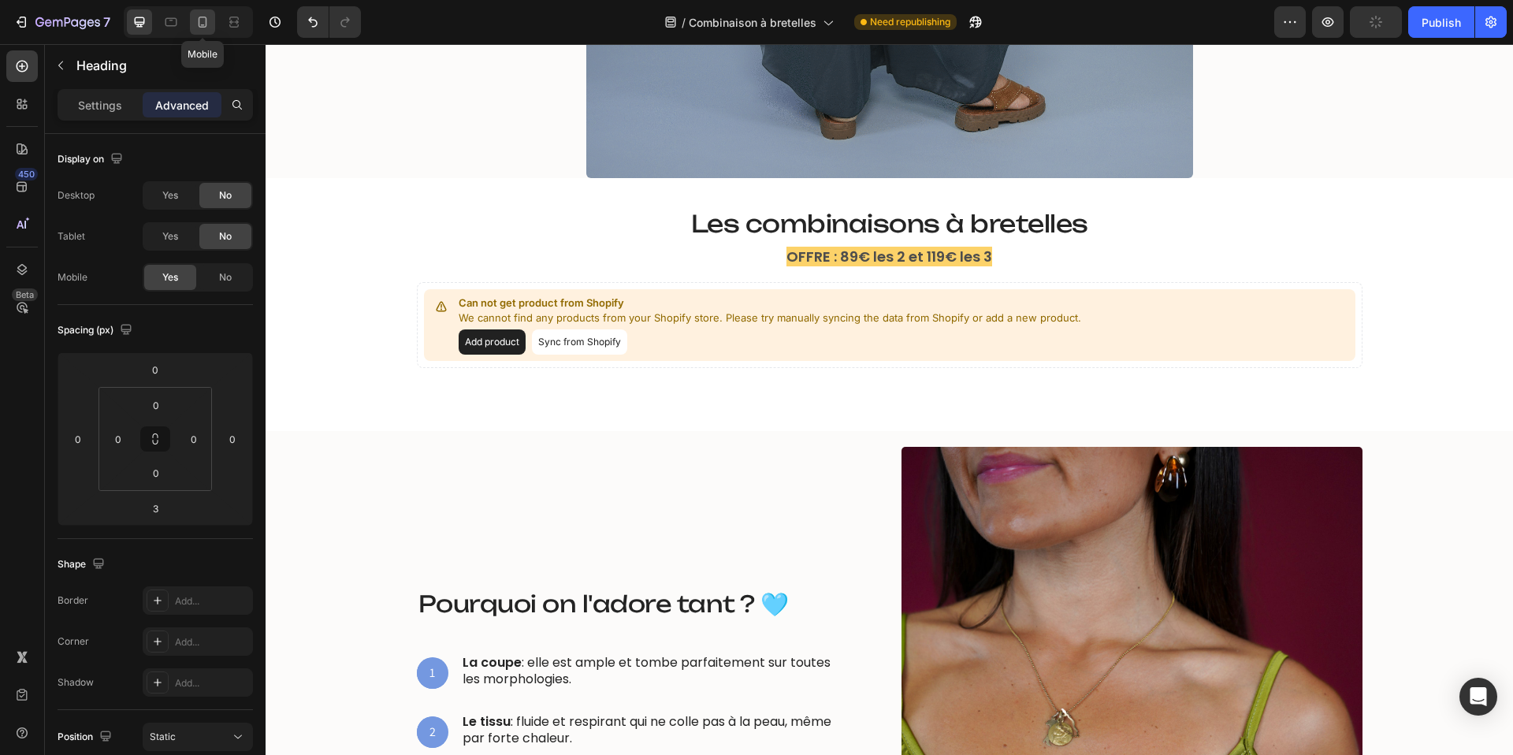
click at [202, 20] on icon at bounding box center [203, 22] width 16 height 16
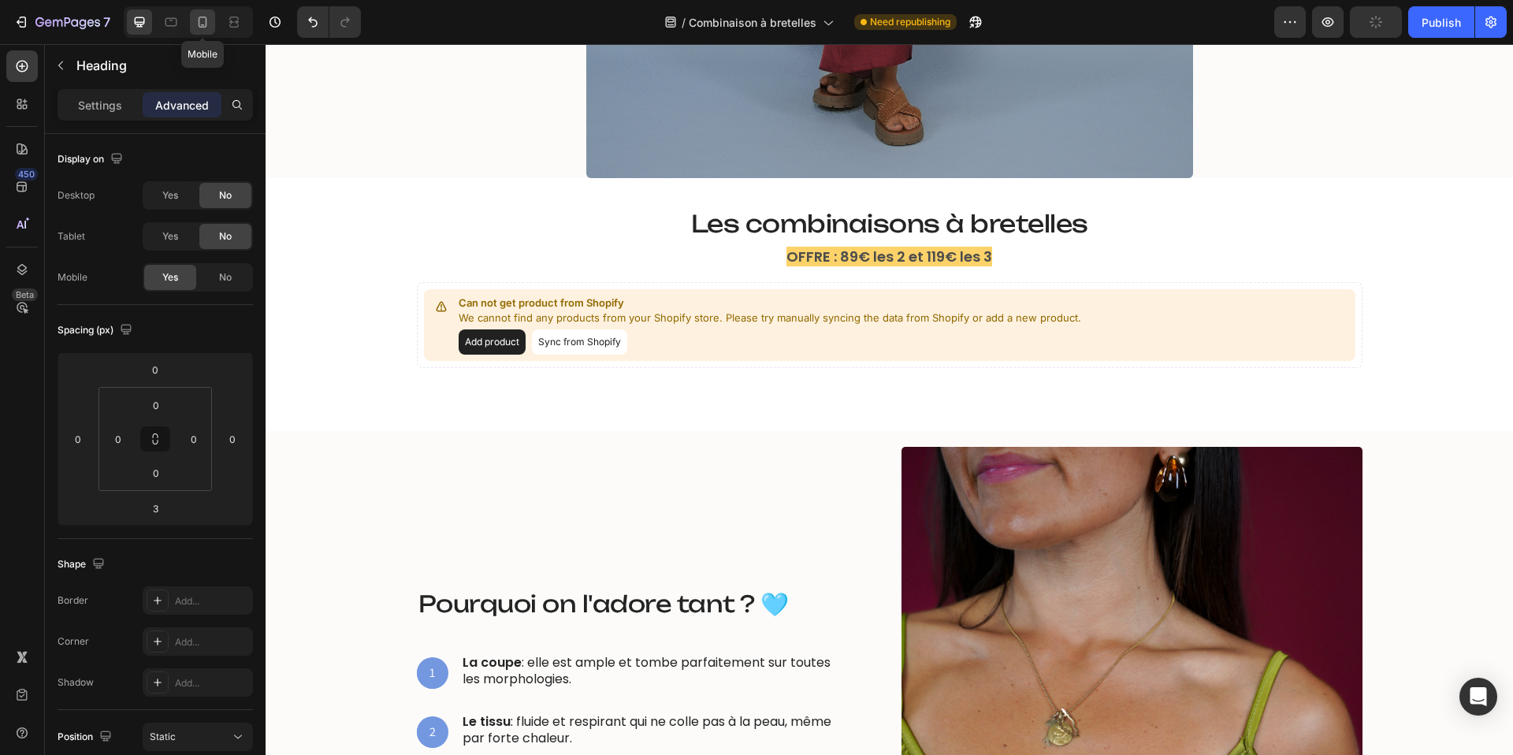
type input "11"
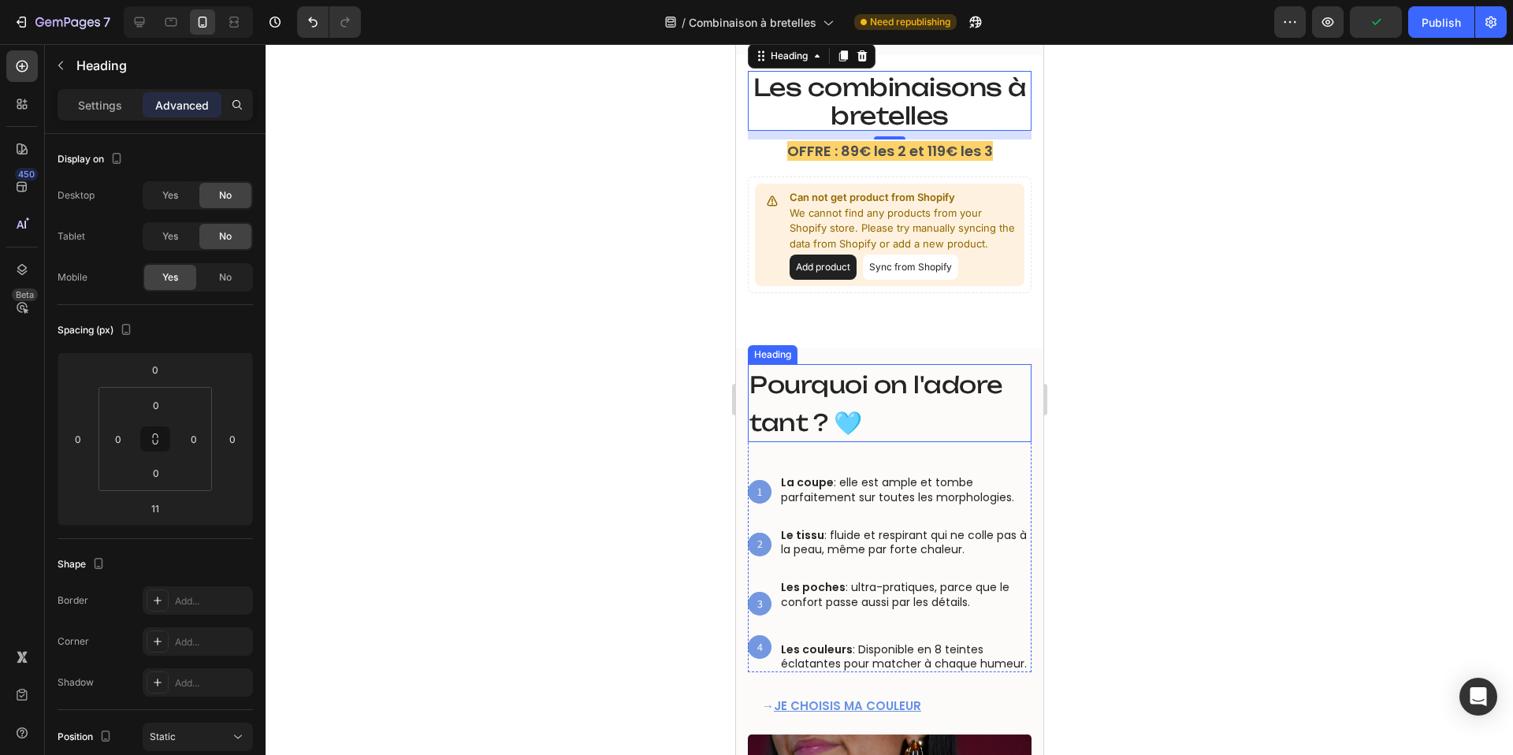
scroll to position [442, 0]
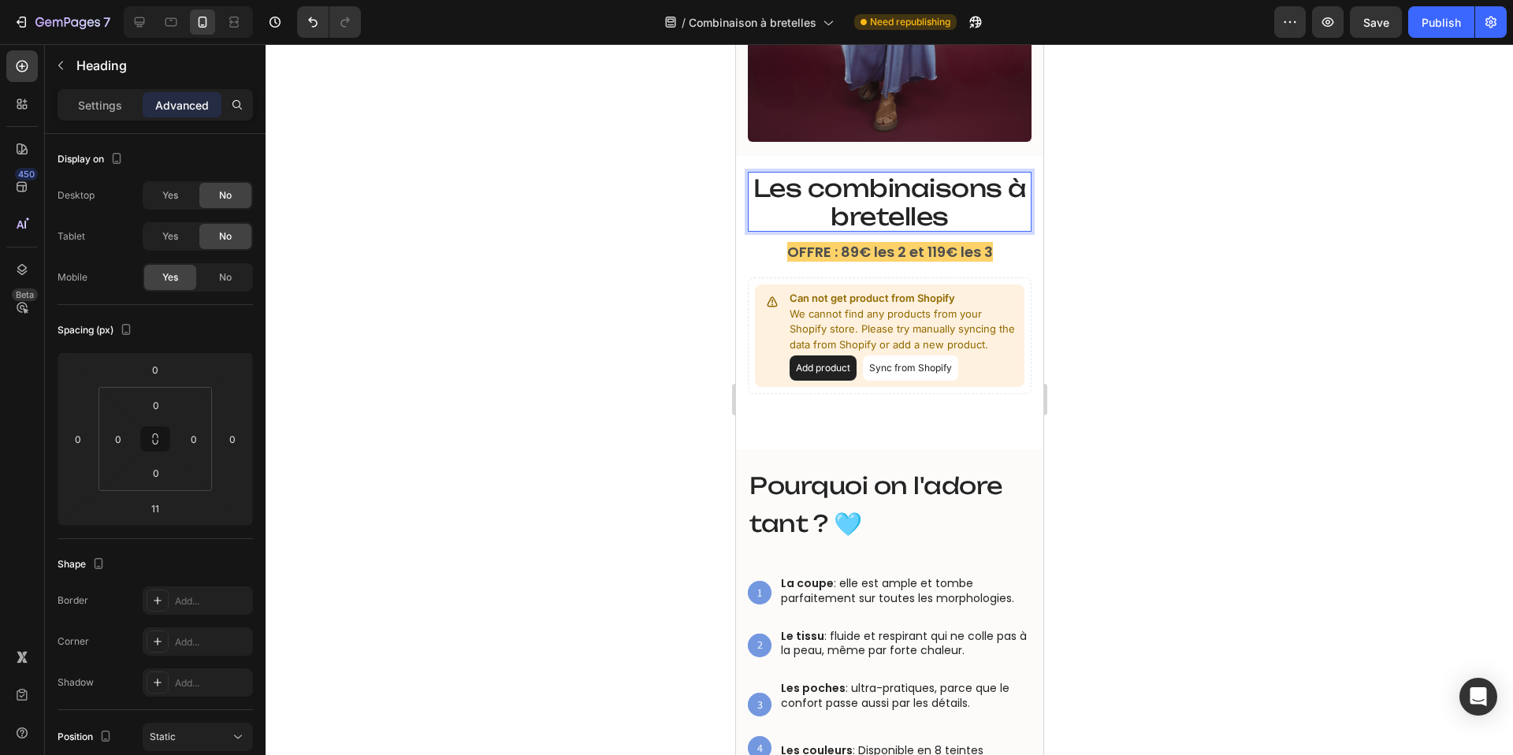
click at [857, 206] on span "Les combinaisons à bretelles" at bounding box center [888, 202] width 273 height 58
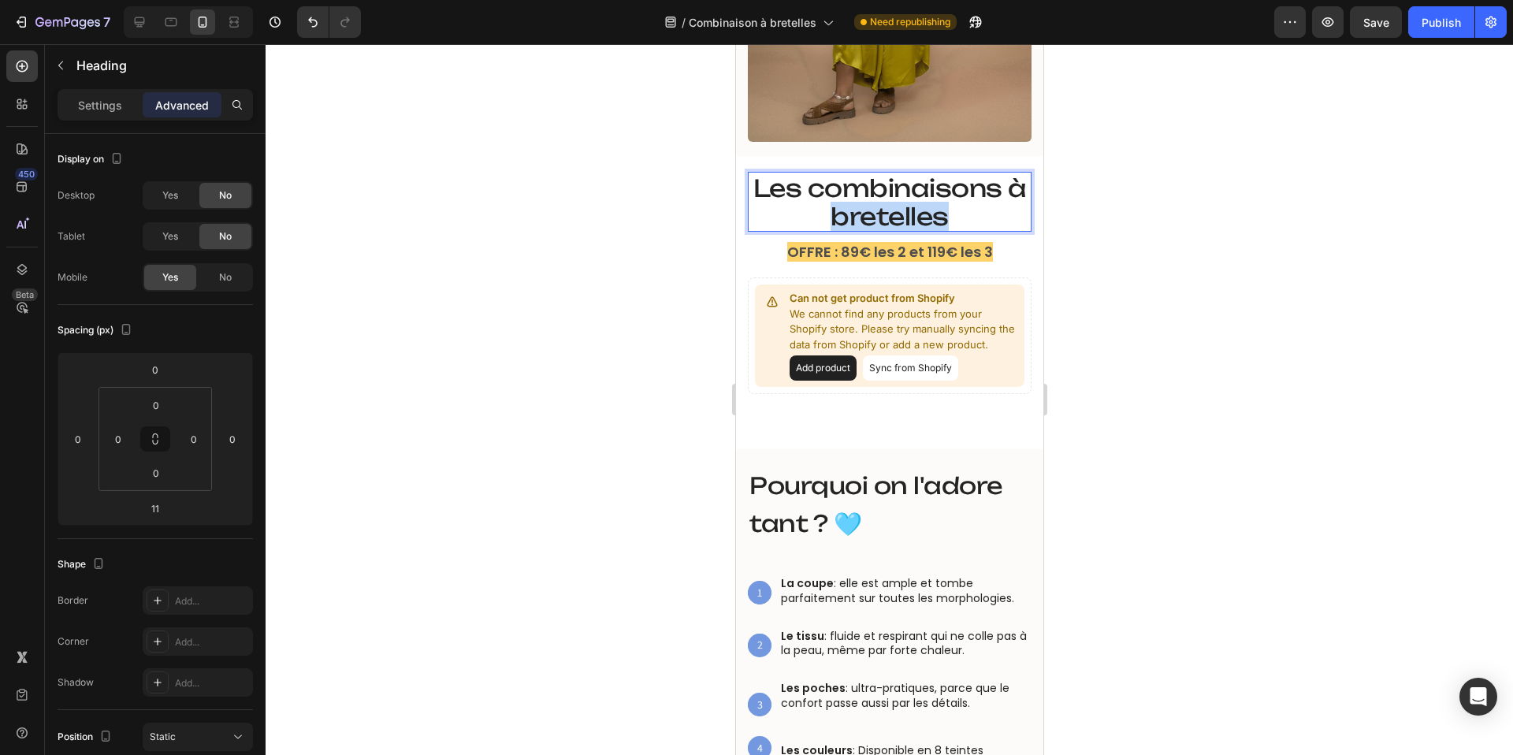
click at [857, 206] on span "Les combinaisons à bretelles" at bounding box center [888, 202] width 273 height 58
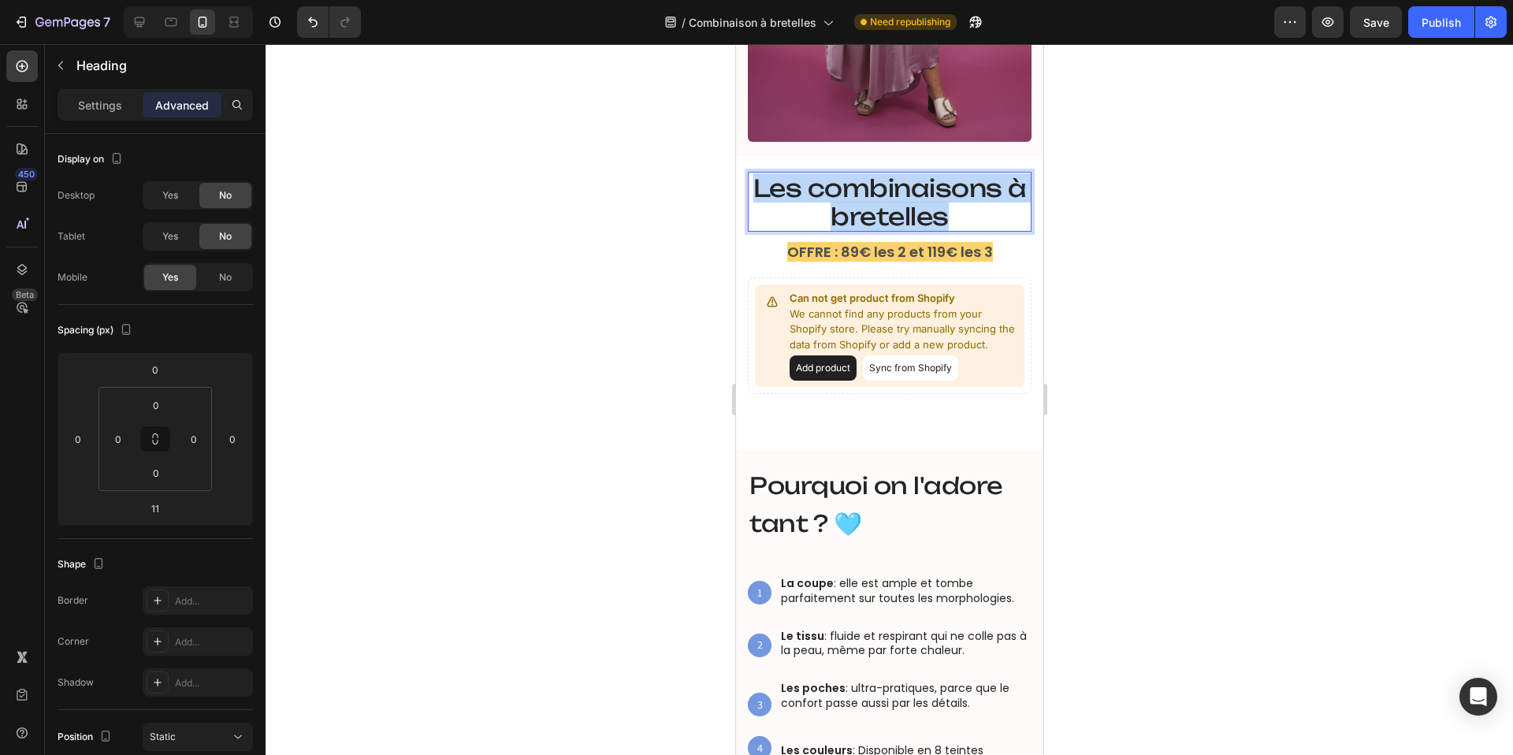
click at [857, 206] on span "Les combinaisons à bretelles" at bounding box center [888, 202] width 273 height 58
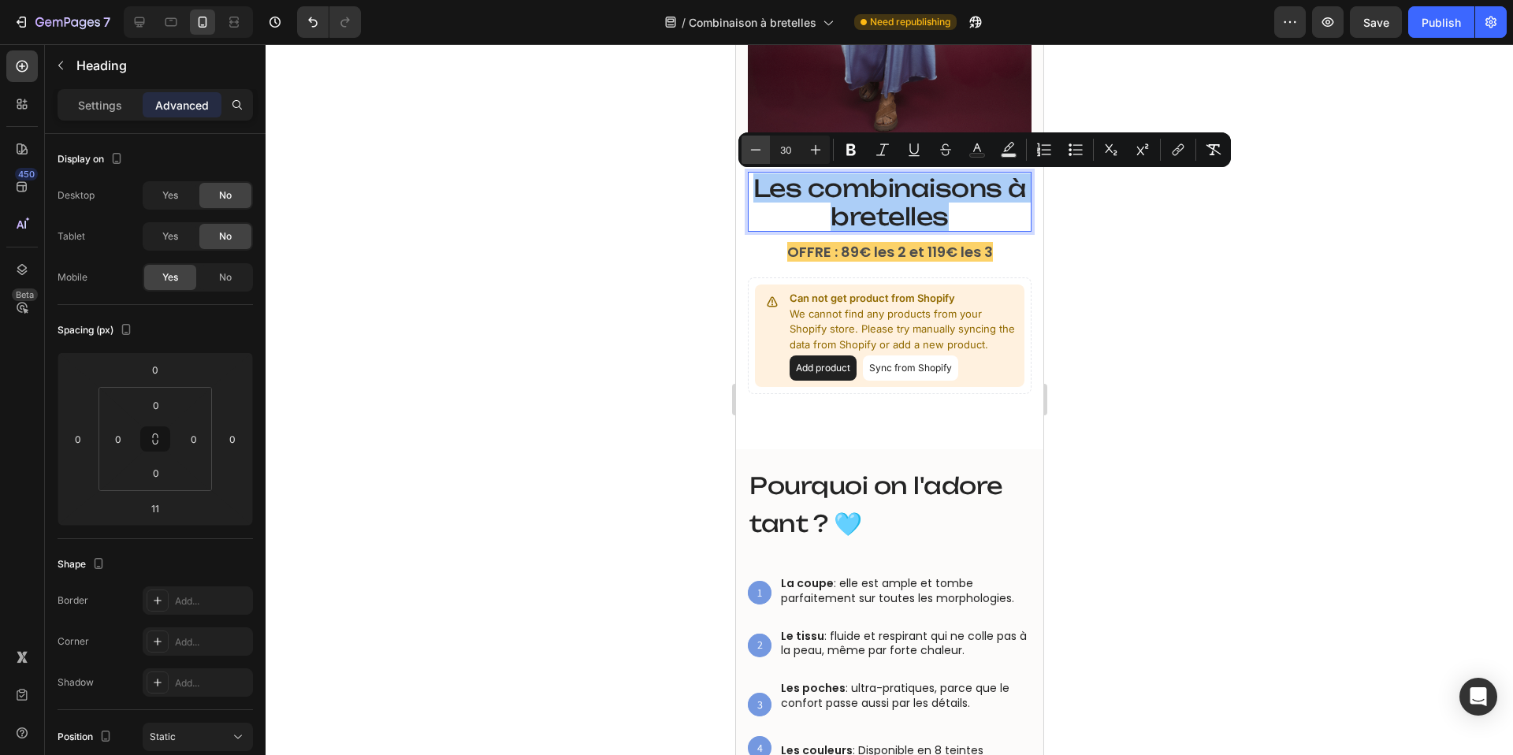
click at [756, 152] on icon "Editor contextual toolbar" at bounding box center [756, 150] width 16 height 16
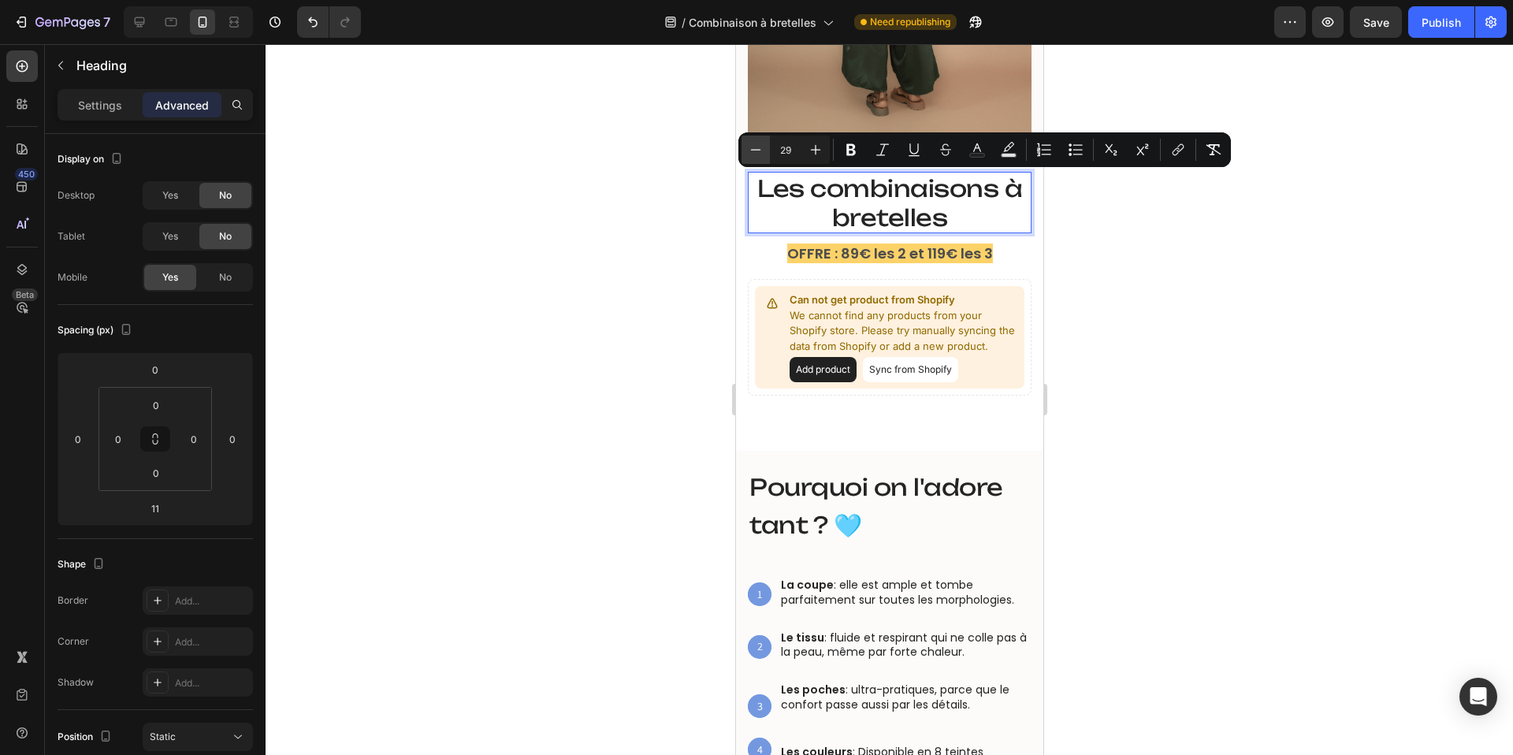
click at [756, 152] on icon "Editor contextual toolbar" at bounding box center [756, 150] width 16 height 16
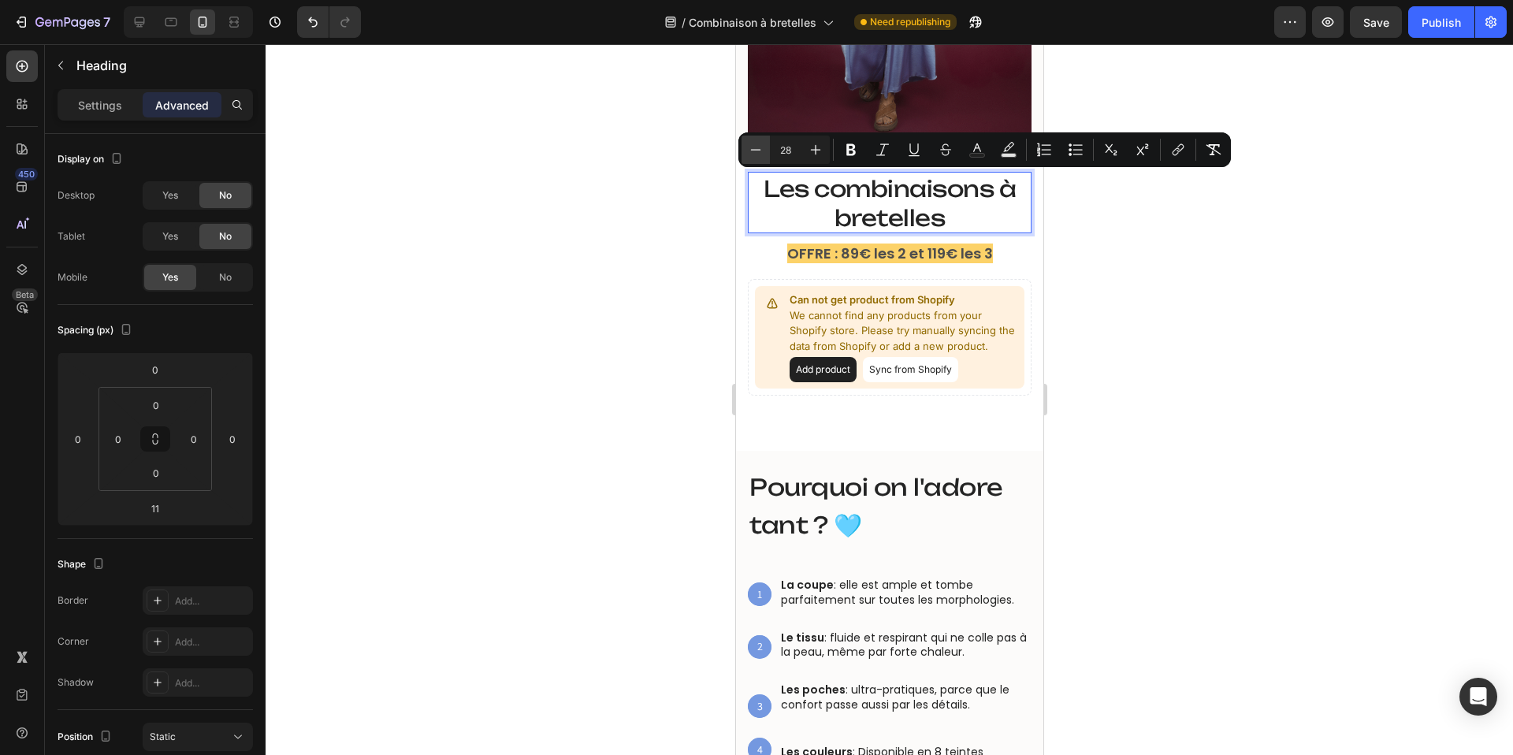
click at [756, 152] on icon "Editor contextual toolbar" at bounding box center [756, 150] width 16 height 16
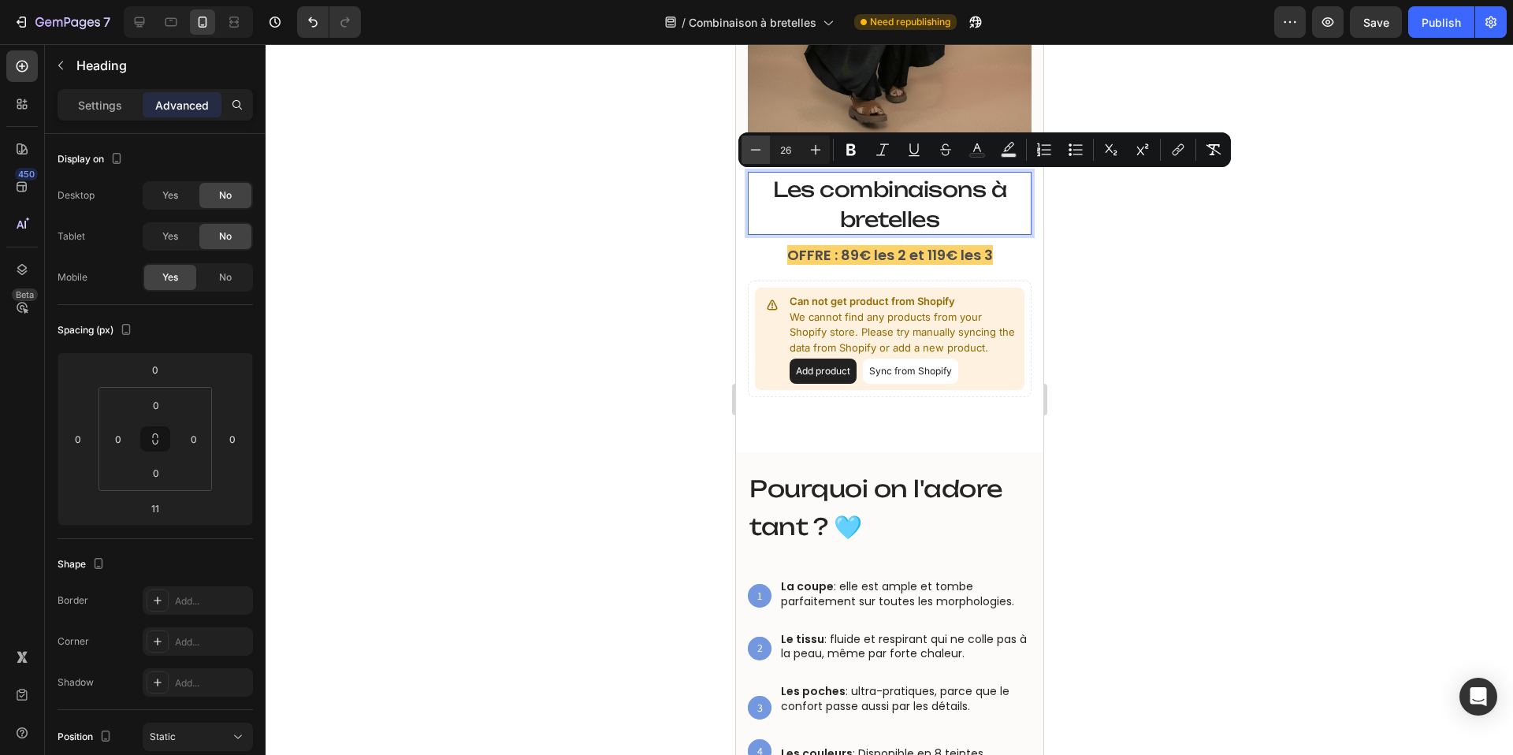
click at [756, 152] on icon "Editor contextual toolbar" at bounding box center [756, 150] width 16 height 16
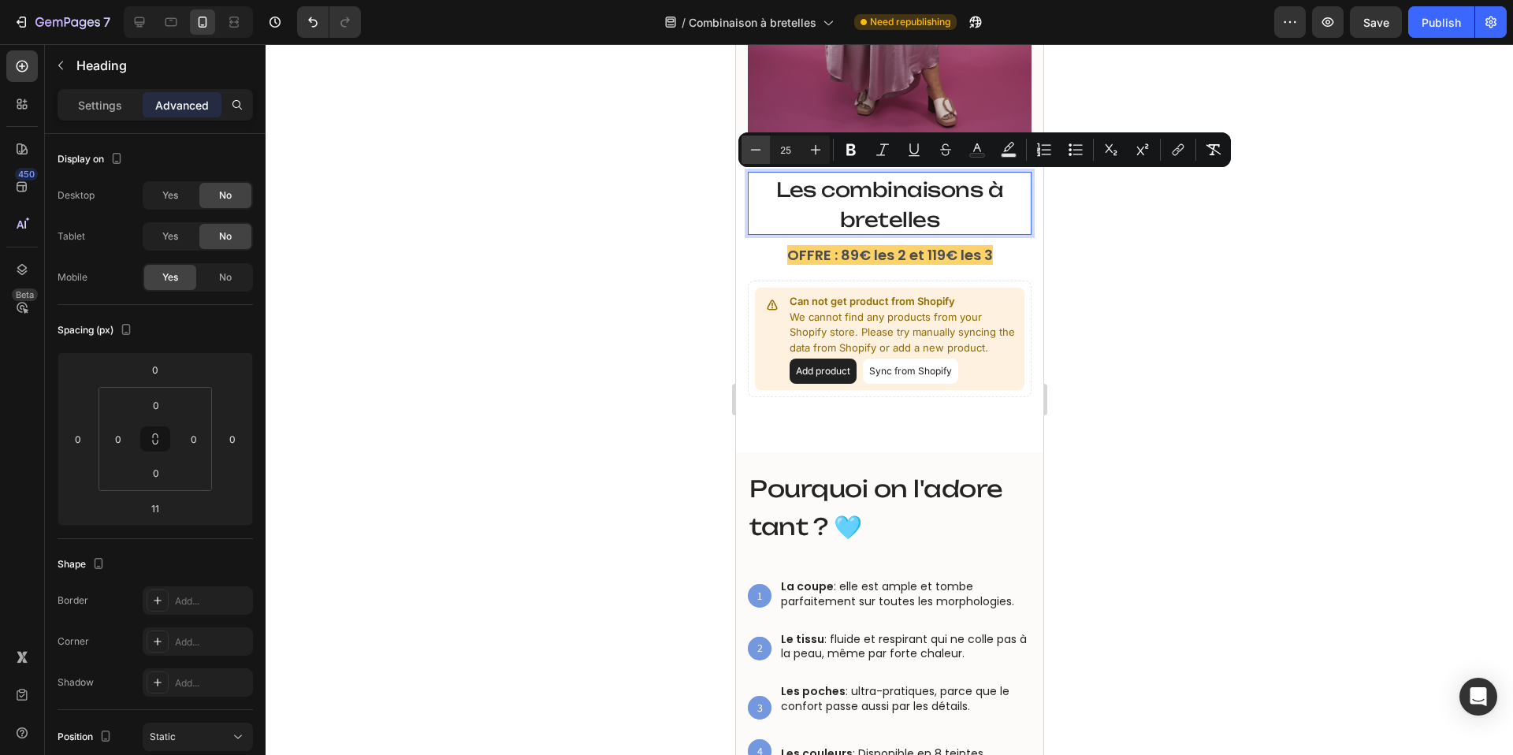
click at [756, 152] on icon "Editor contextual toolbar" at bounding box center [756, 150] width 16 height 16
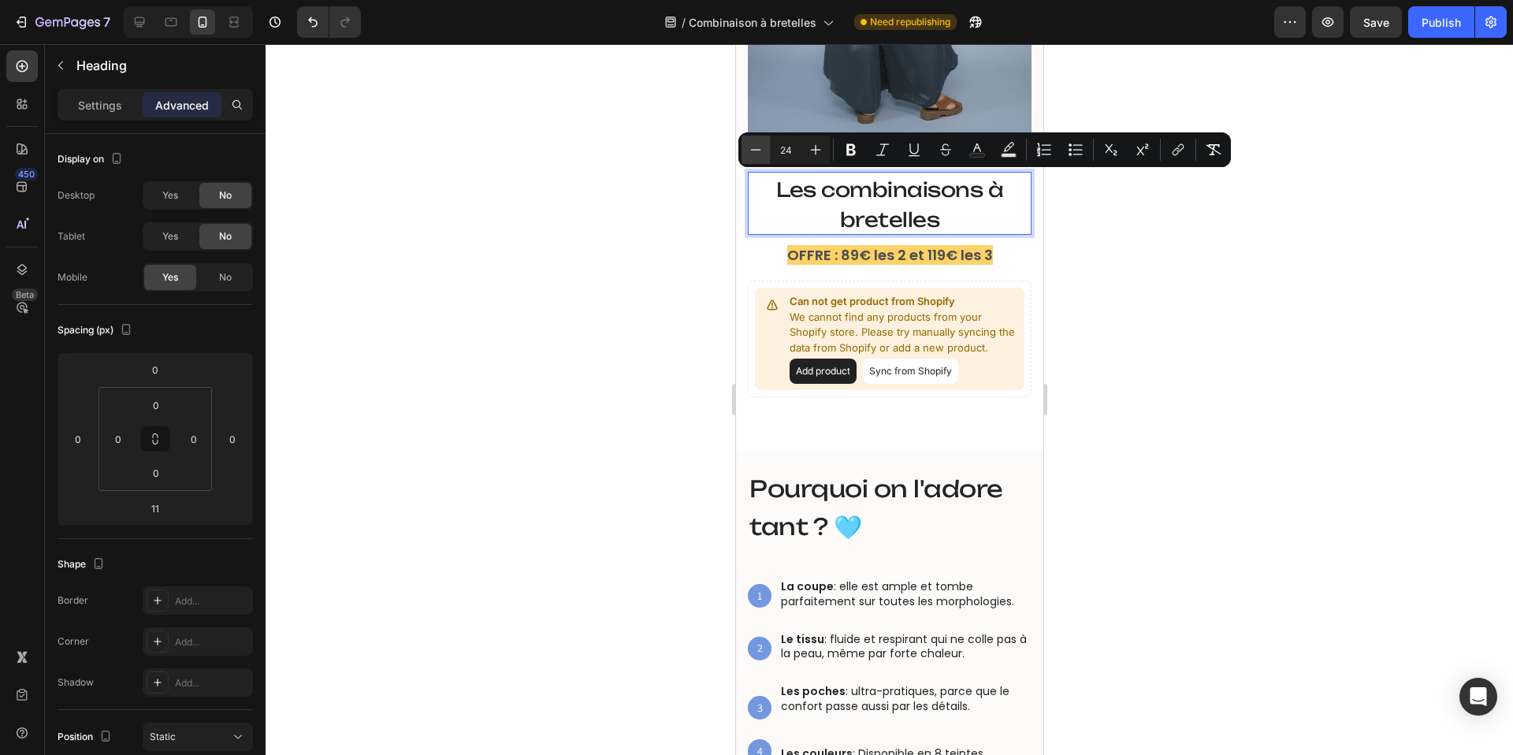
click at [756, 152] on icon "Editor contextual toolbar" at bounding box center [756, 150] width 16 height 16
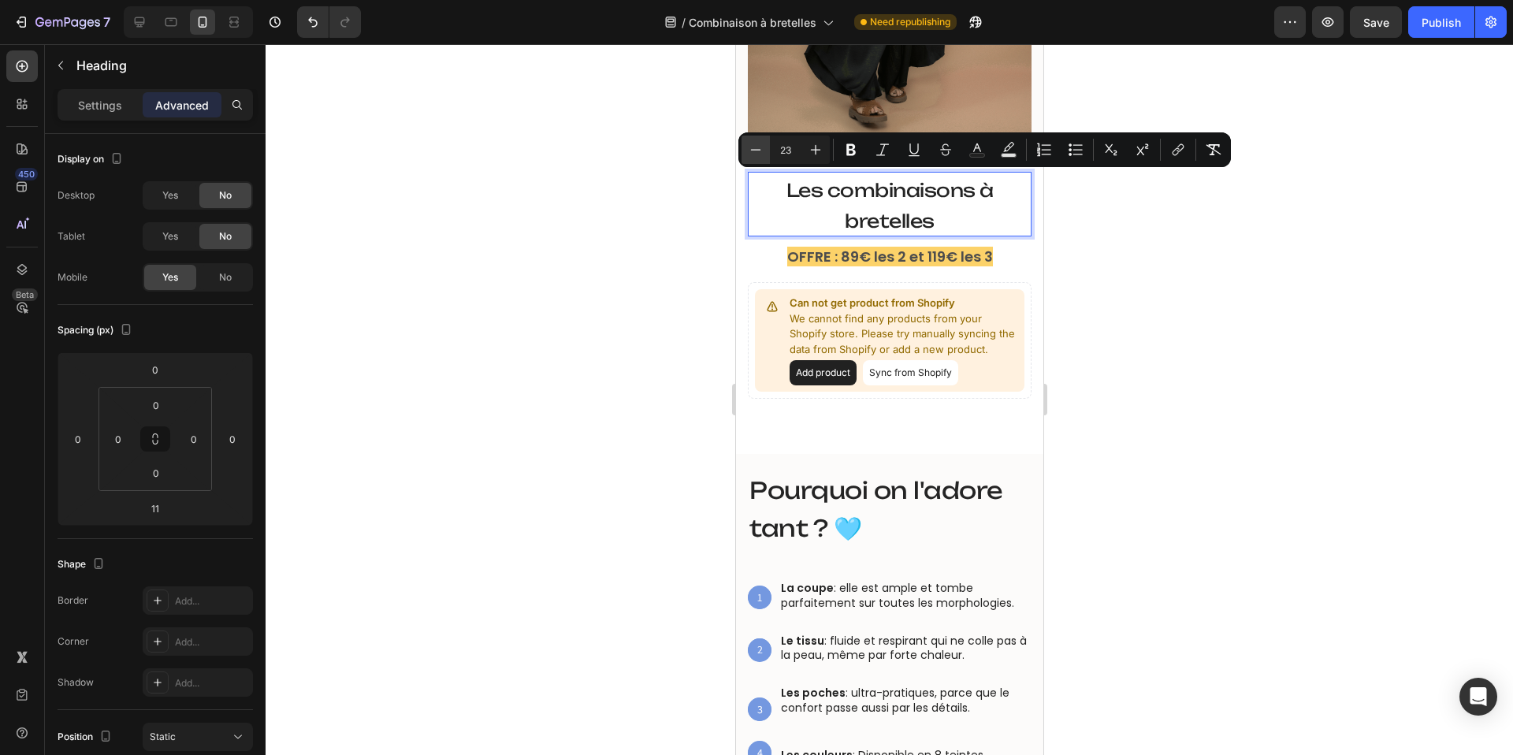
click at [756, 152] on icon "Editor contextual toolbar" at bounding box center [756, 150] width 16 height 16
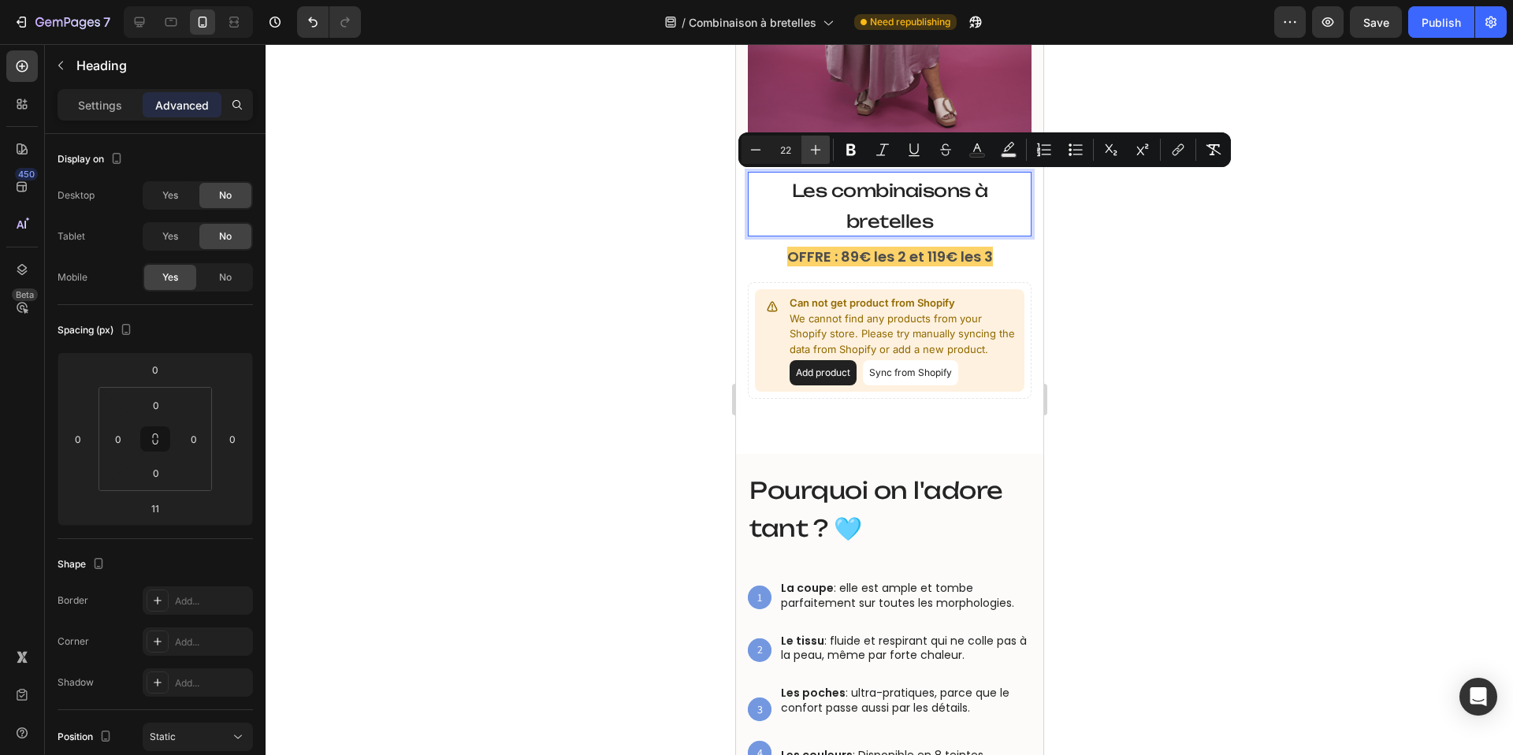
click at [808, 147] on icon "Editor contextual toolbar" at bounding box center [816, 150] width 16 height 16
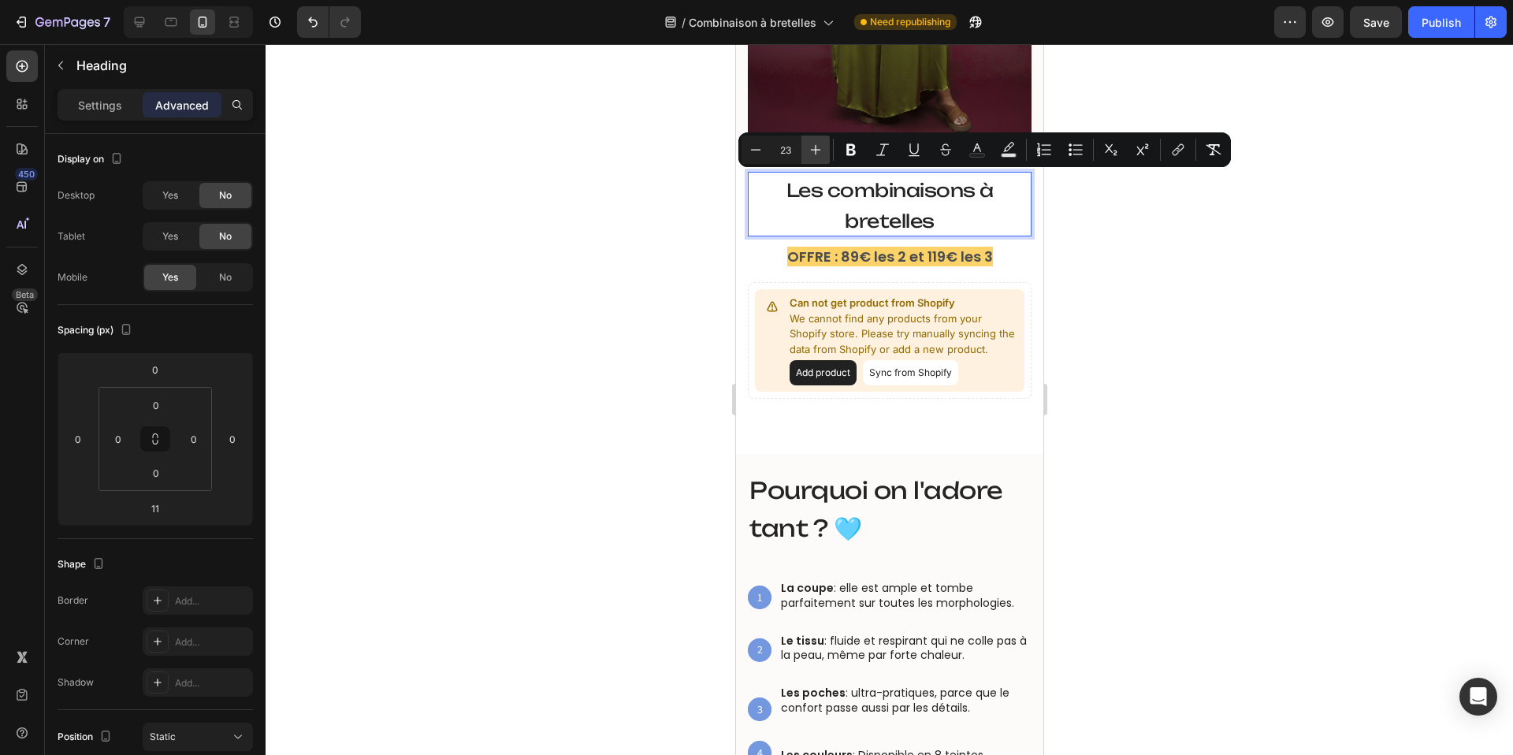
click at [808, 147] on icon "Editor contextual toolbar" at bounding box center [816, 150] width 16 height 16
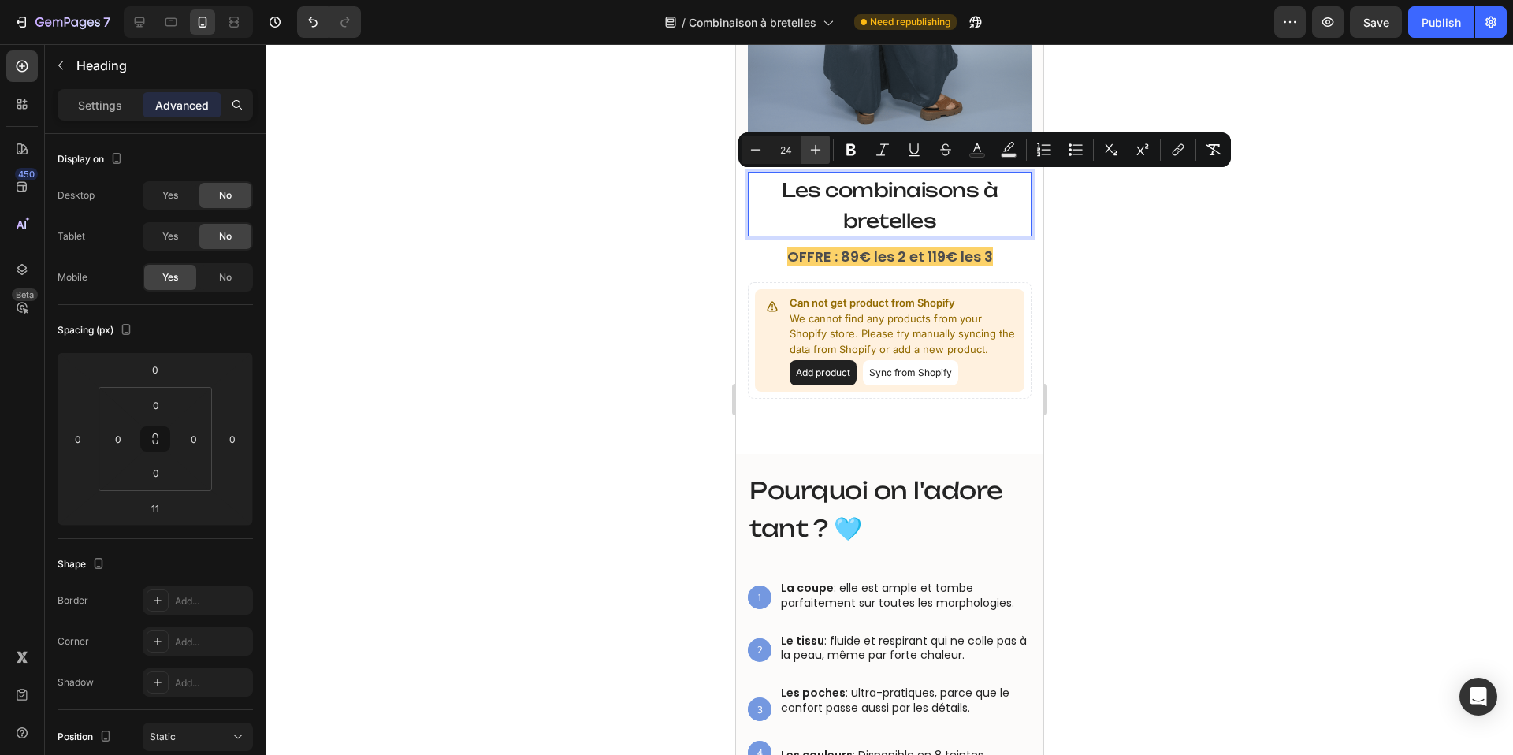
click at [808, 147] on icon "Editor contextual toolbar" at bounding box center [816, 150] width 16 height 16
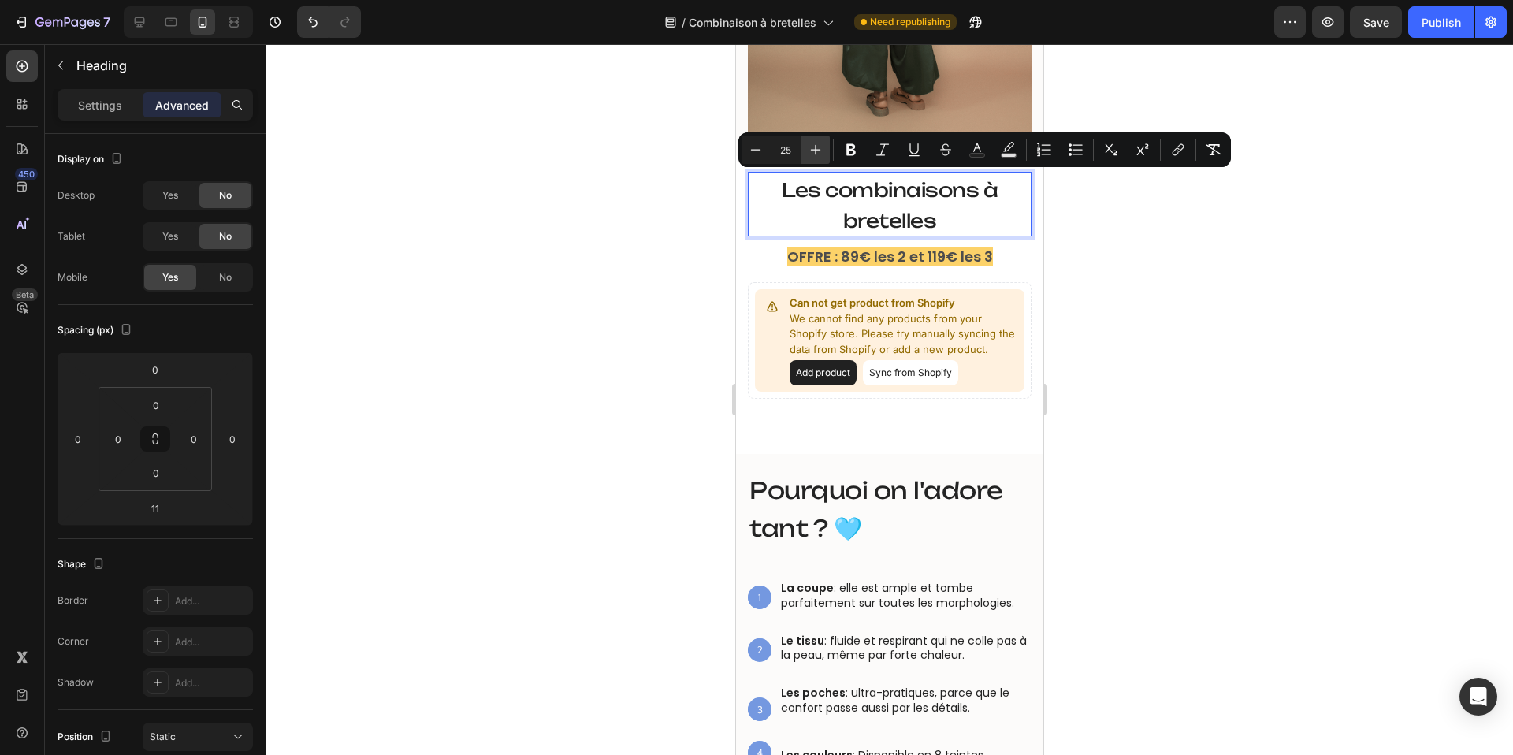
click at [808, 147] on icon "Editor contextual toolbar" at bounding box center [816, 150] width 16 height 16
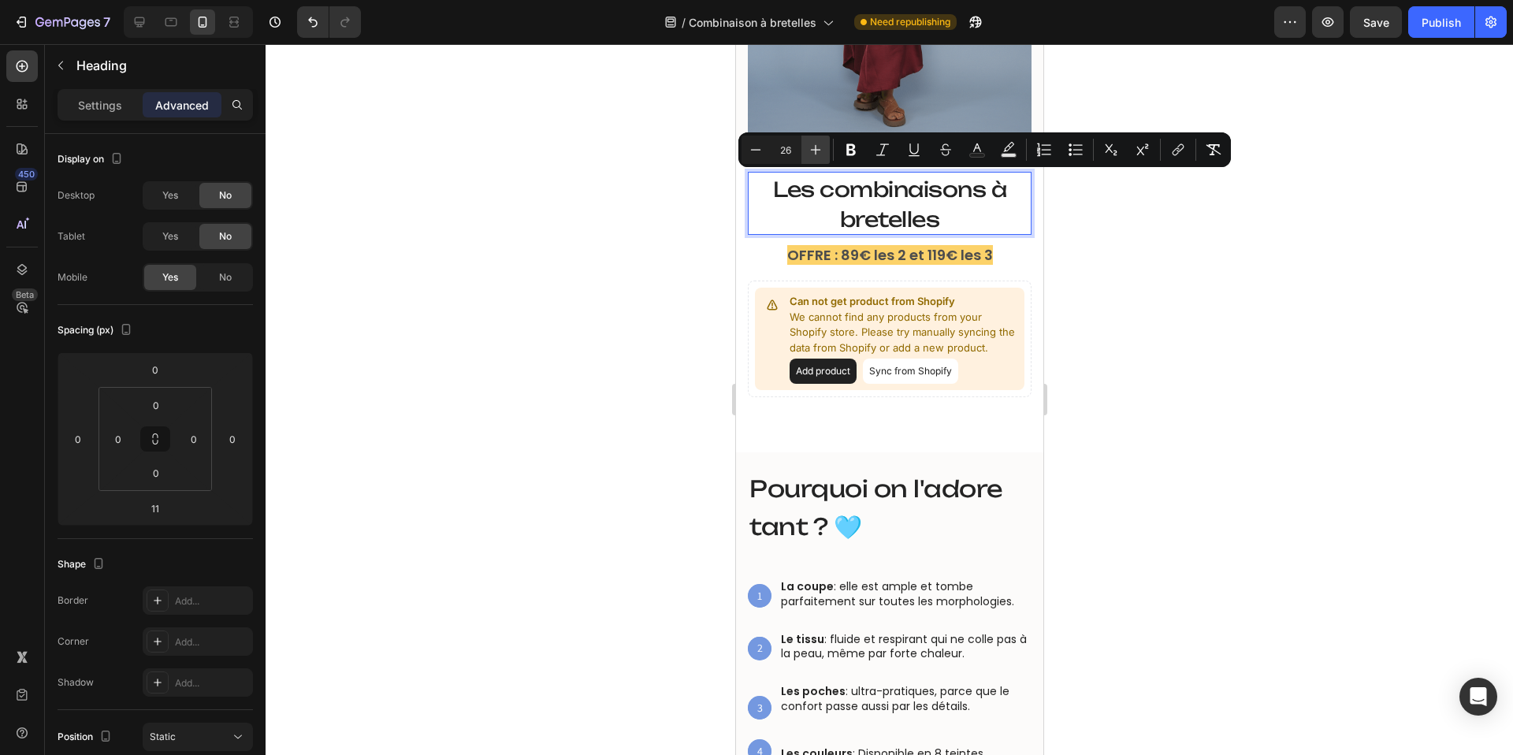
click at [808, 147] on icon "Editor contextual toolbar" at bounding box center [816, 150] width 16 height 16
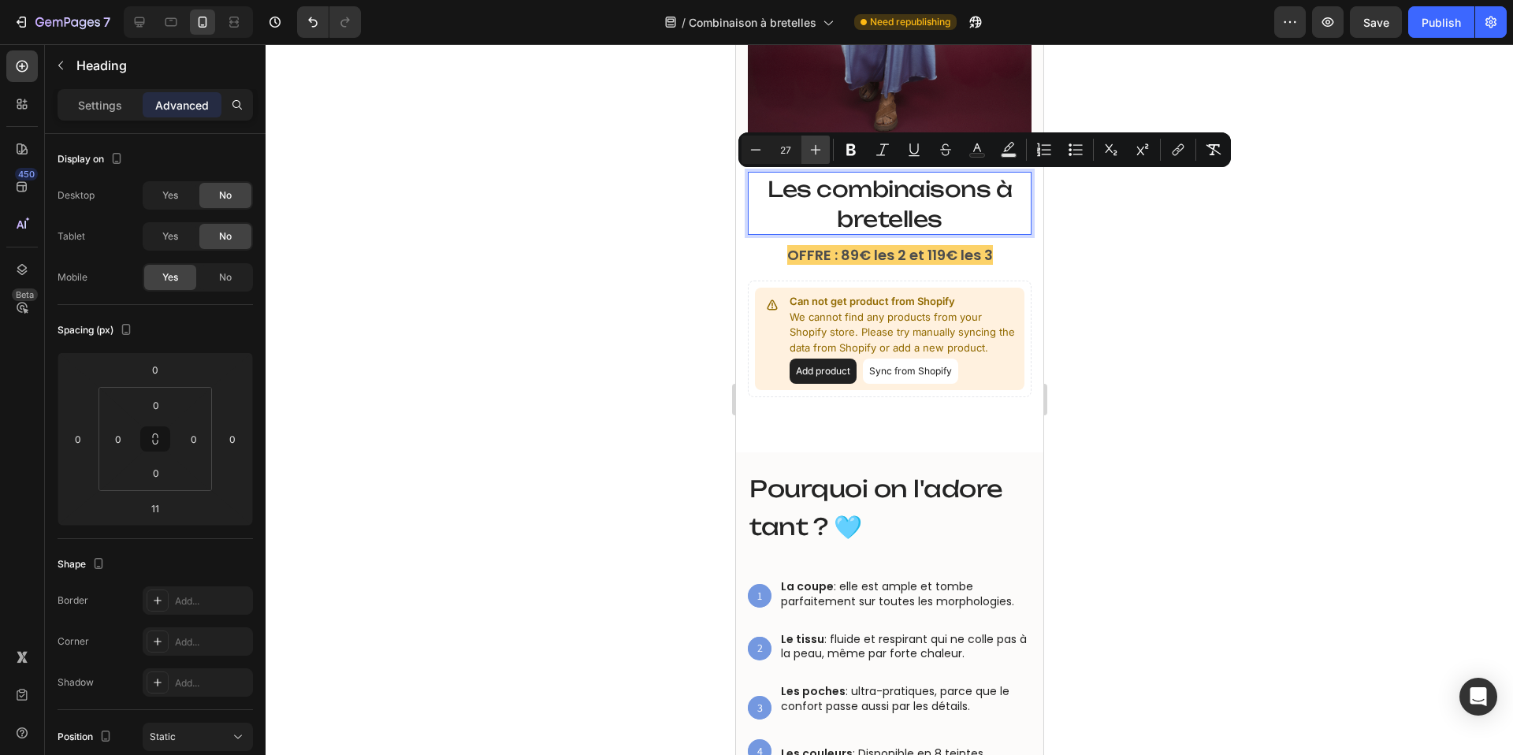
click at [808, 147] on icon "Editor contextual toolbar" at bounding box center [816, 150] width 16 height 16
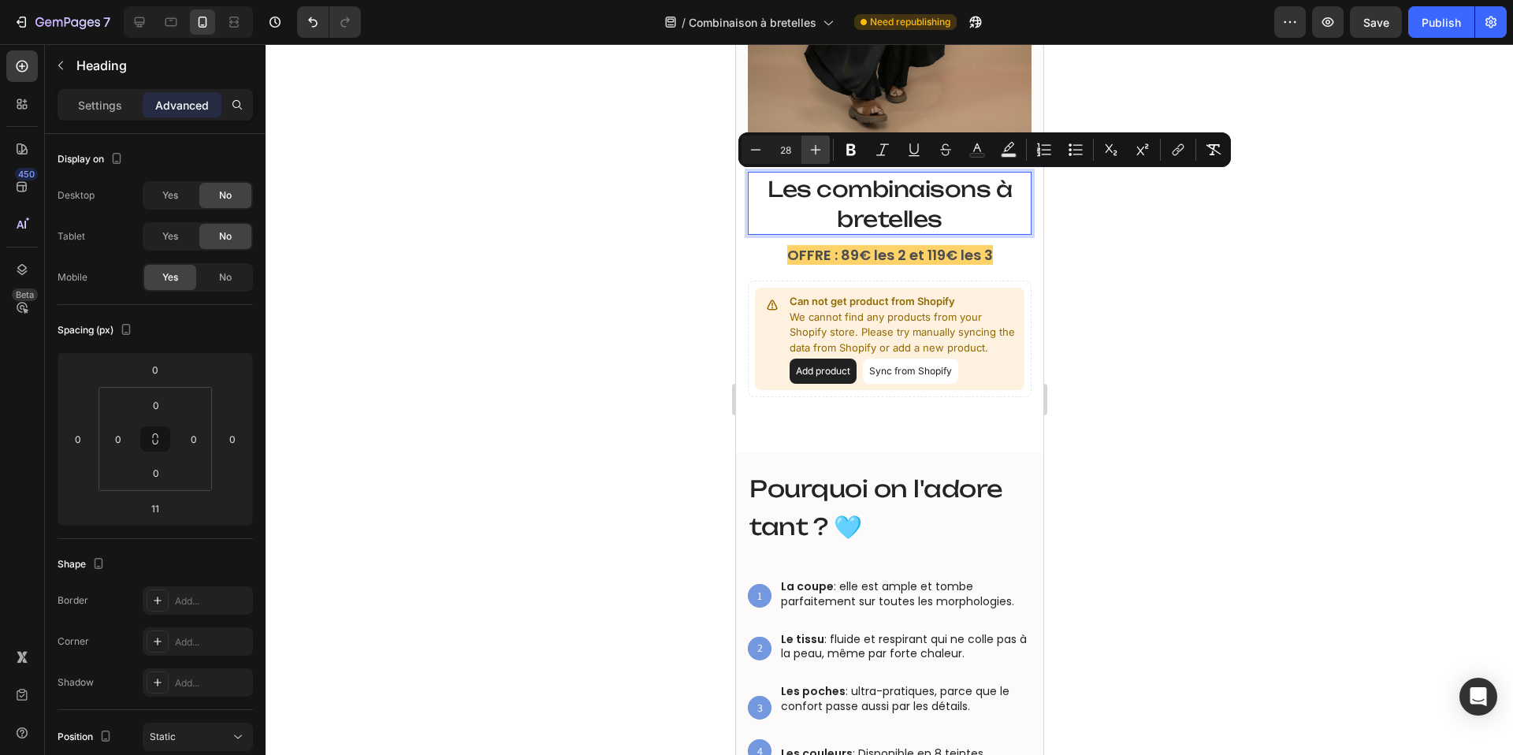
click at [808, 147] on icon "Editor contextual toolbar" at bounding box center [816, 150] width 16 height 16
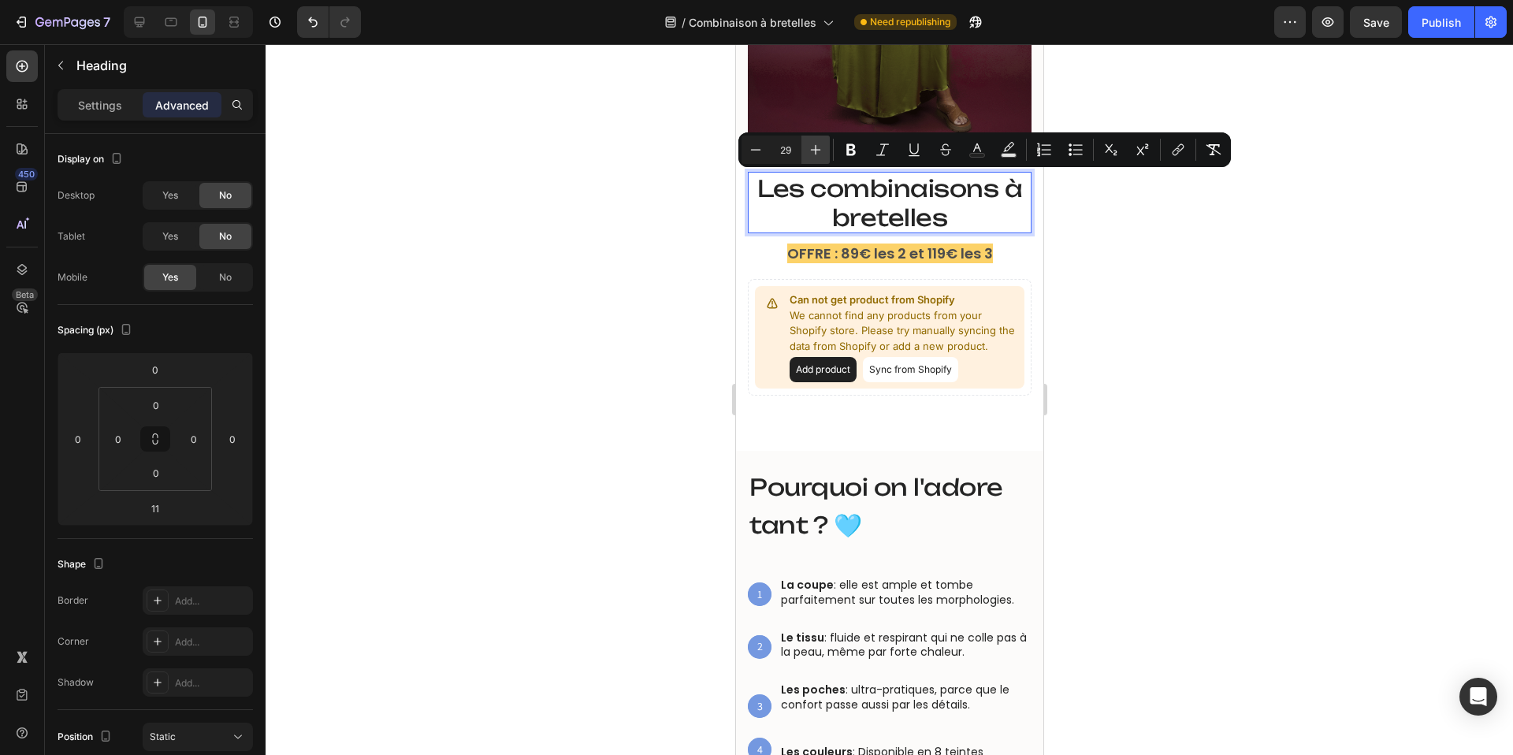
click at [808, 147] on icon "Editor contextual toolbar" at bounding box center [816, 150] width 16 height 16
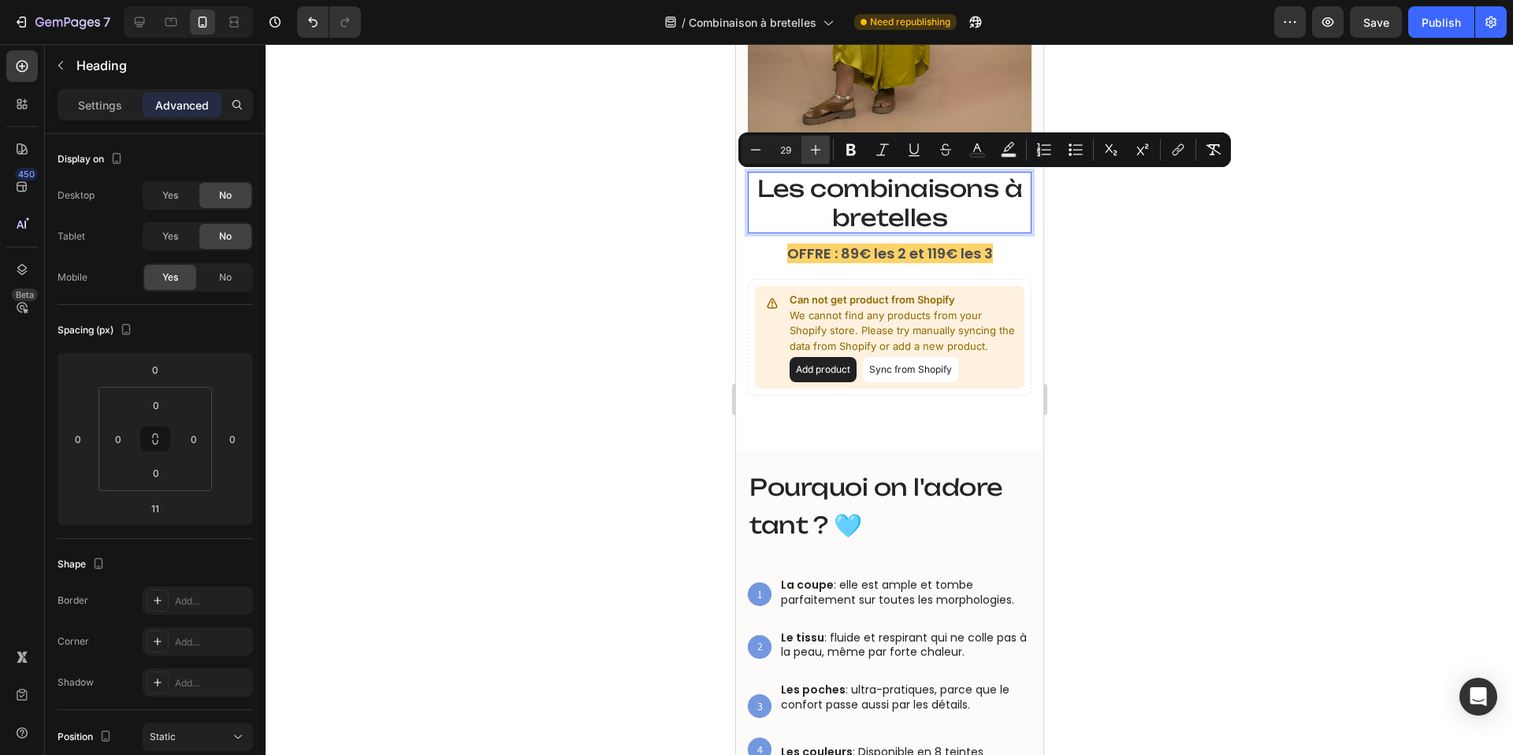
type input "30"
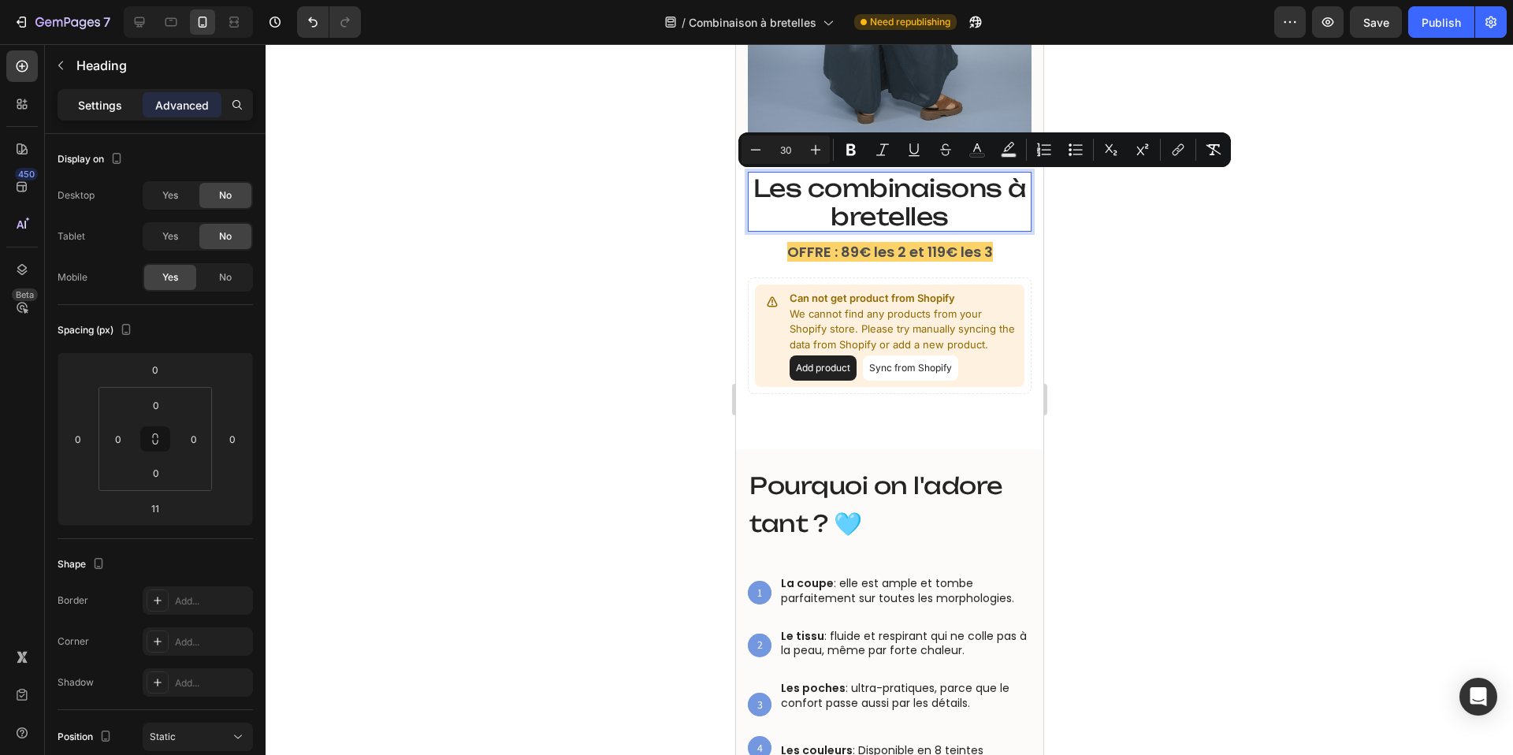
click at [99, 109] on p "Settings" at bounding box center [100, 105] width 44 height 17
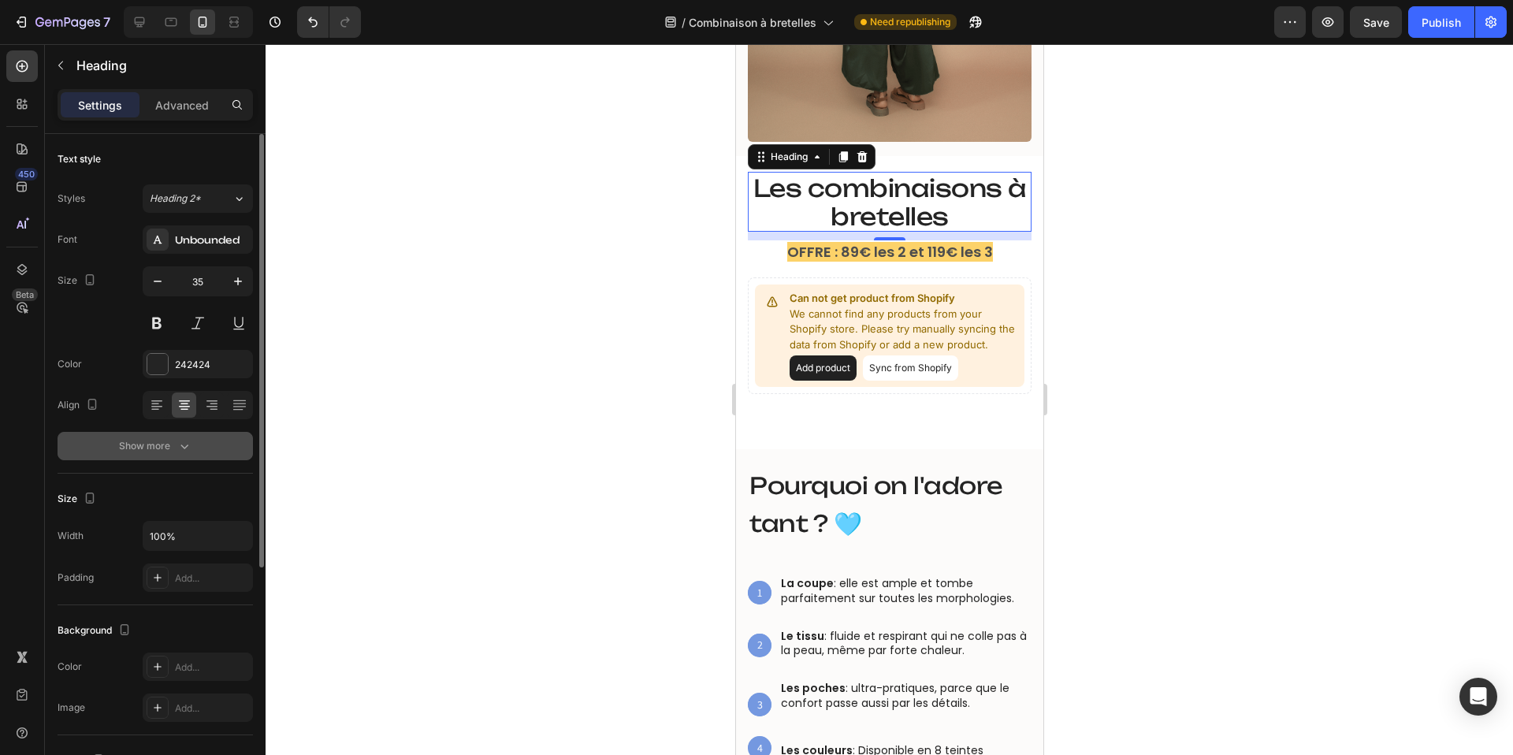
click at [162, 445] on div "Show more" at bounding box center [155, 446] width 73 height 16
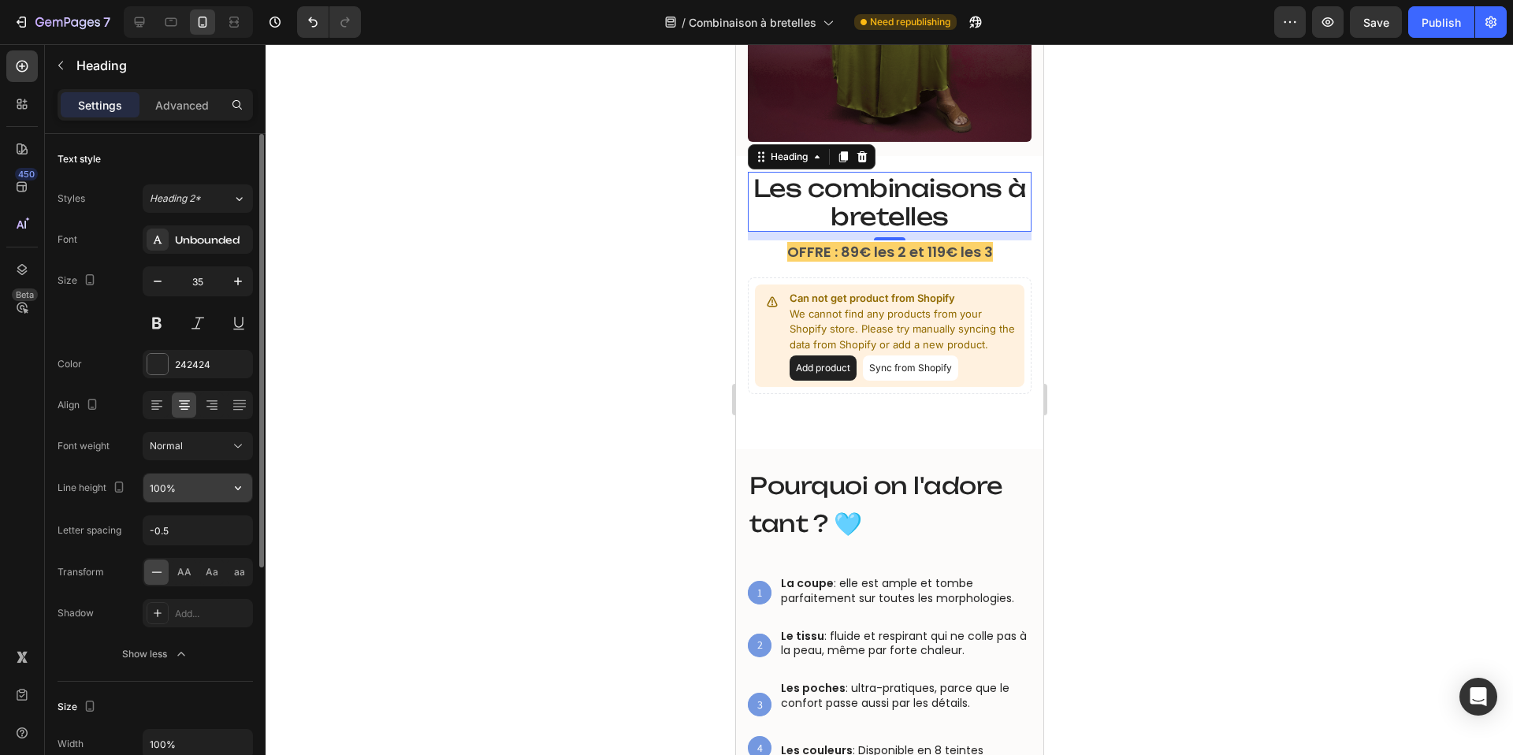
click at [155, 489] on input "100%" at bounding box center [197, 488] width 109 height 28
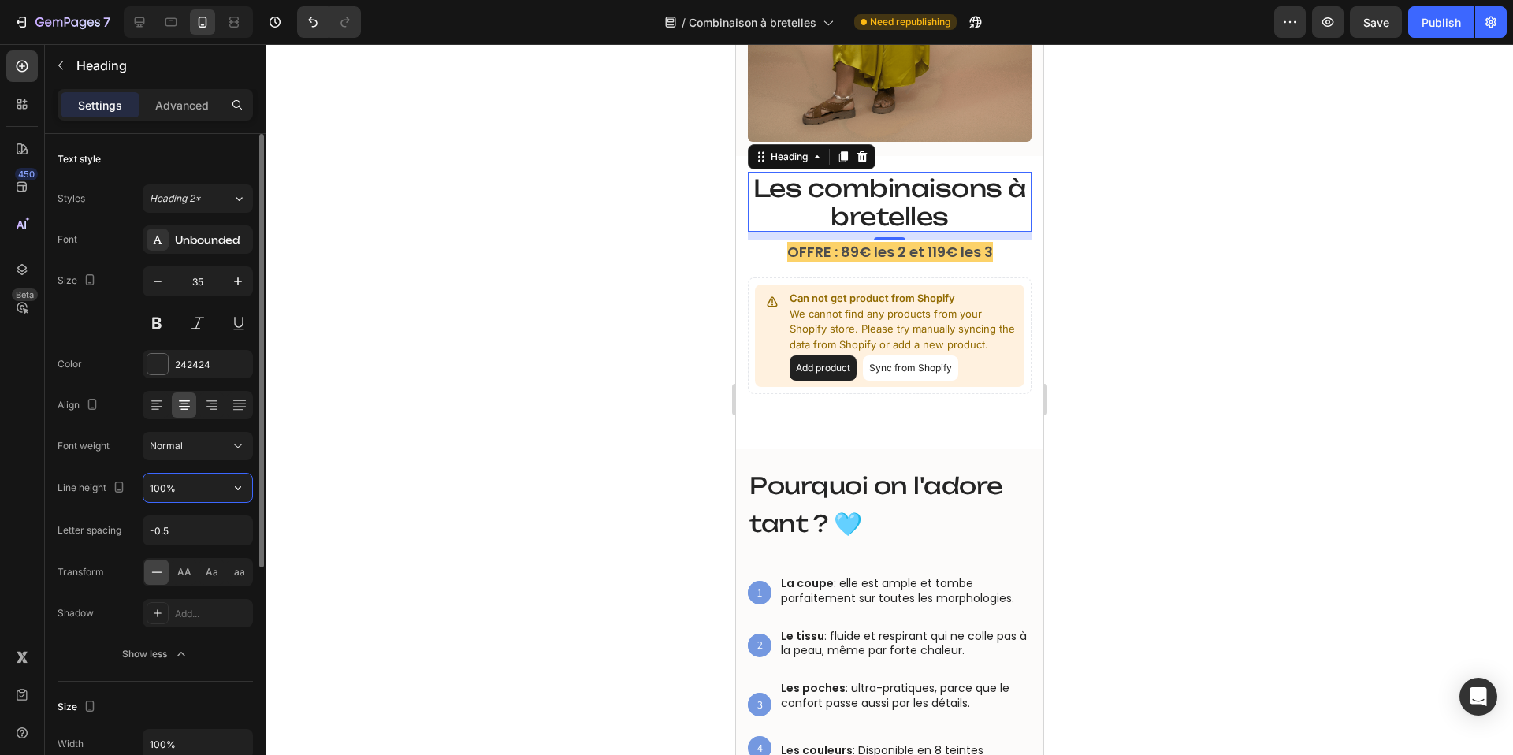
click at [155, 489] on input "100%" at bounding box center [197, 488] width 109 height 28
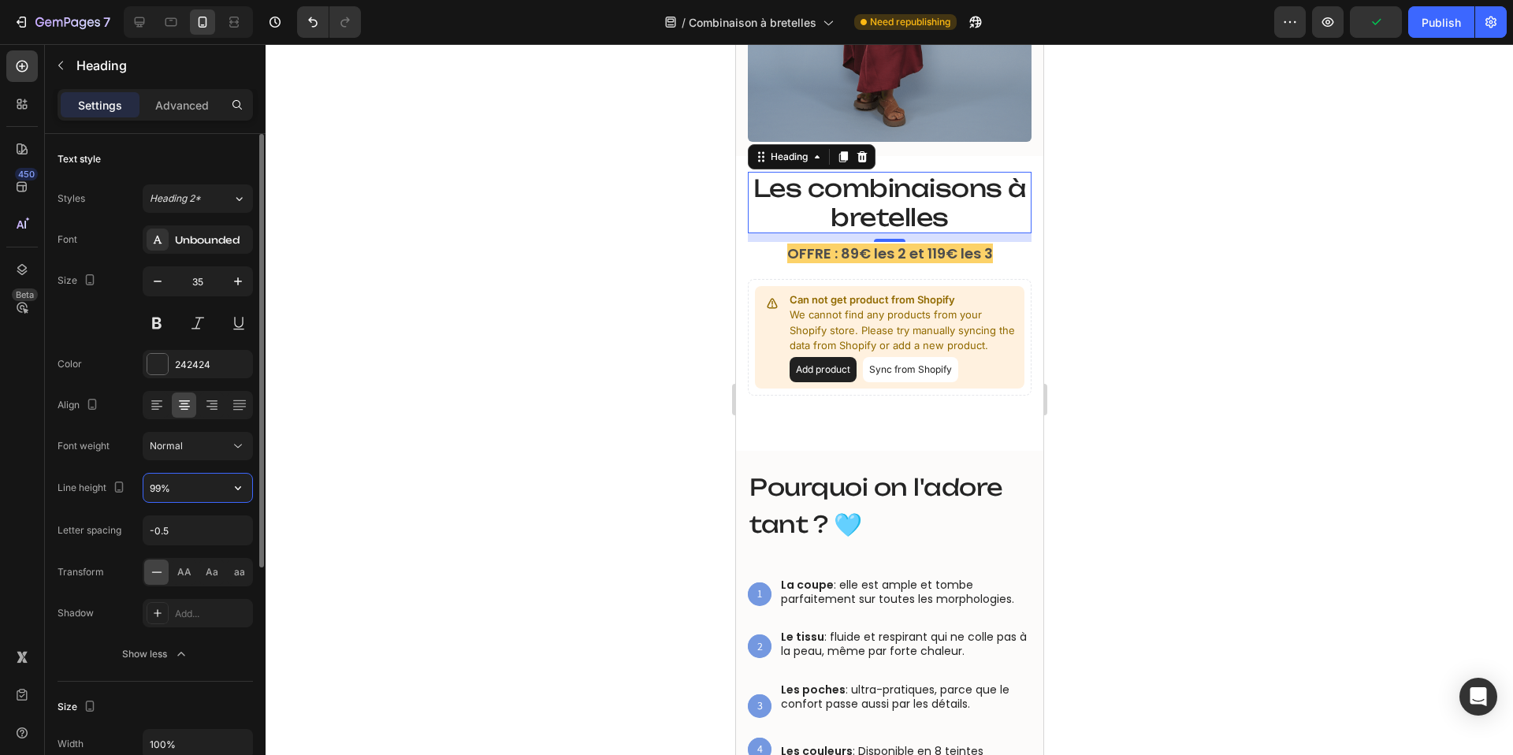
type input "100%"
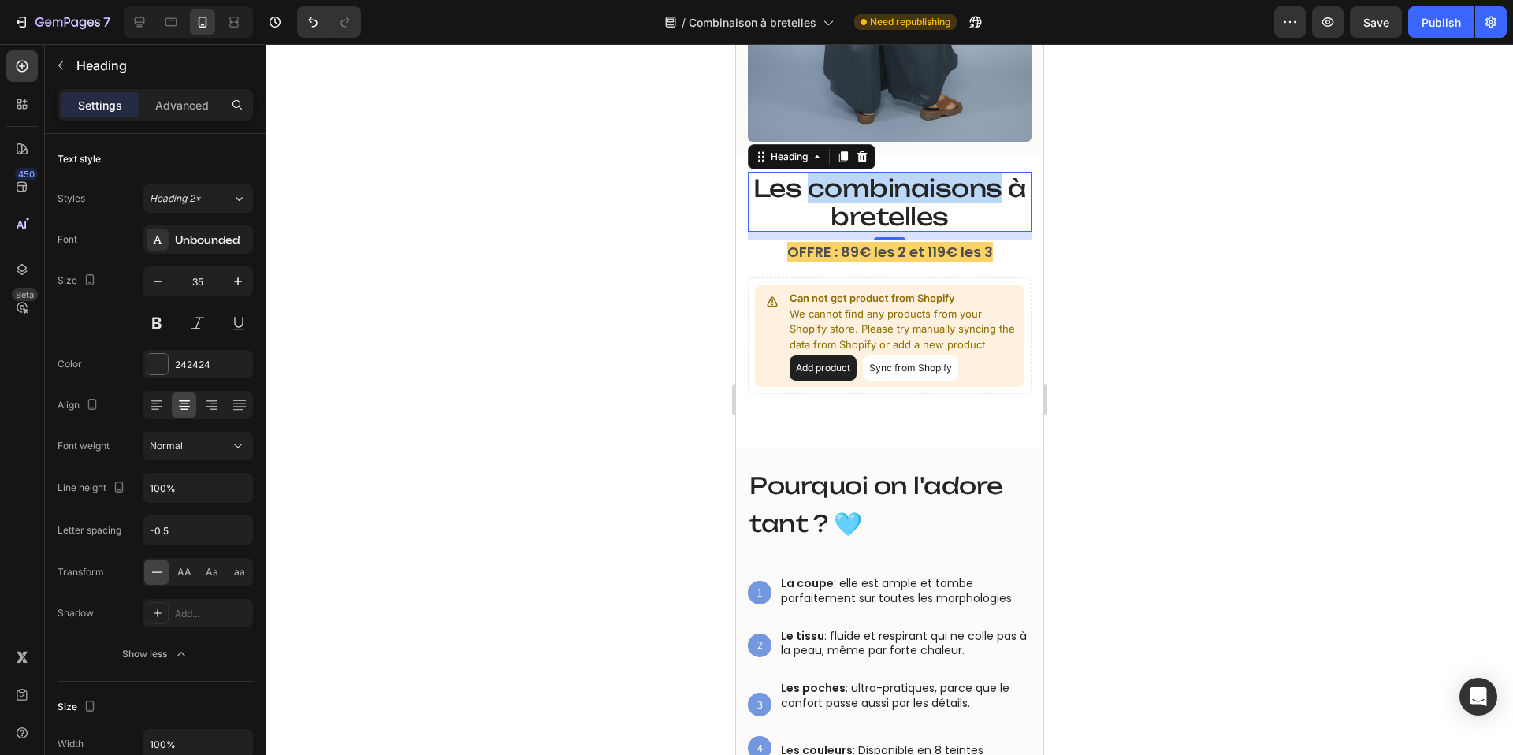
click at [850, 180] on span "Les combinaisons à bretelles" at bounding box center [888, 202] width 273 height 58
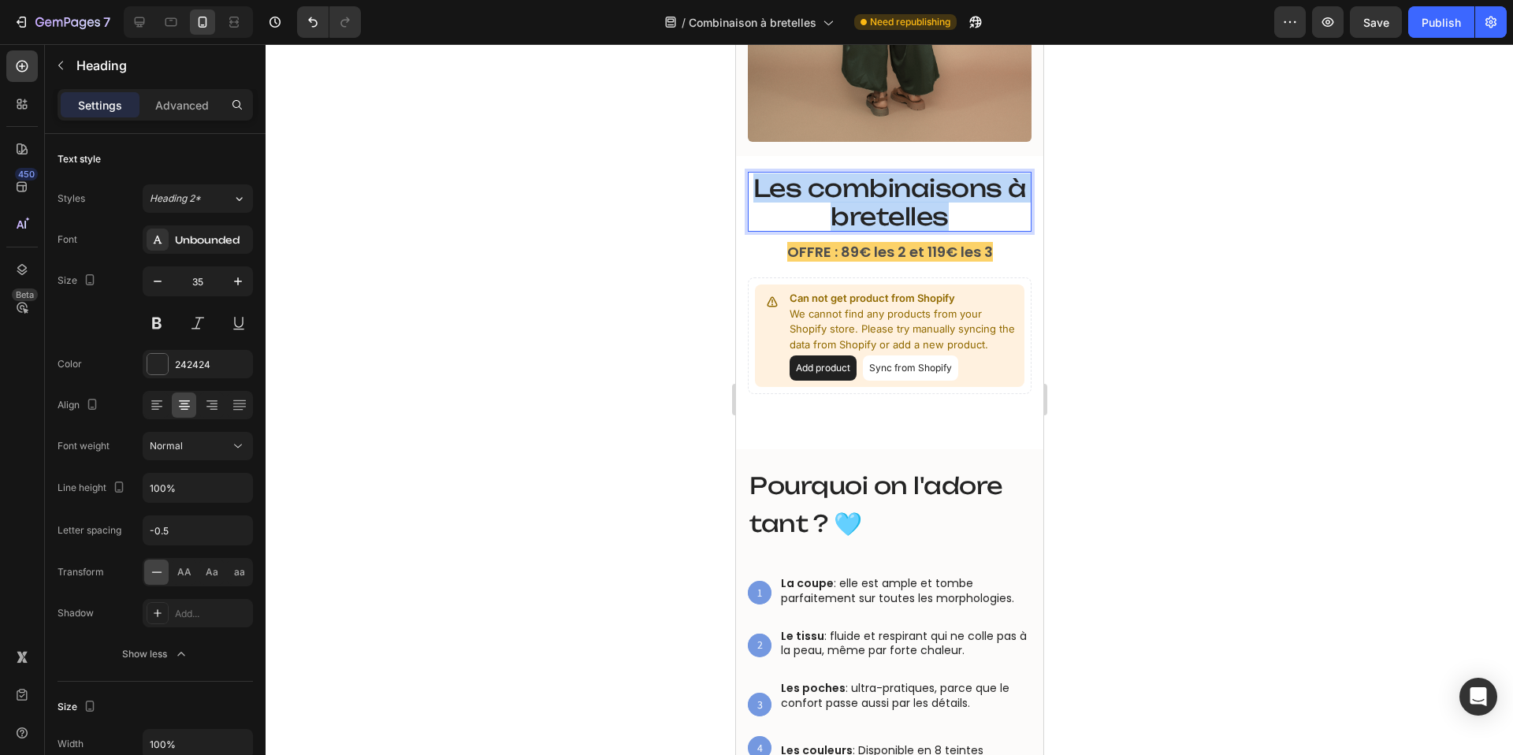
click at [850, 180] on span "Les combinaisons à bretelles" at bounding box center [888, 202] width 273 height 58
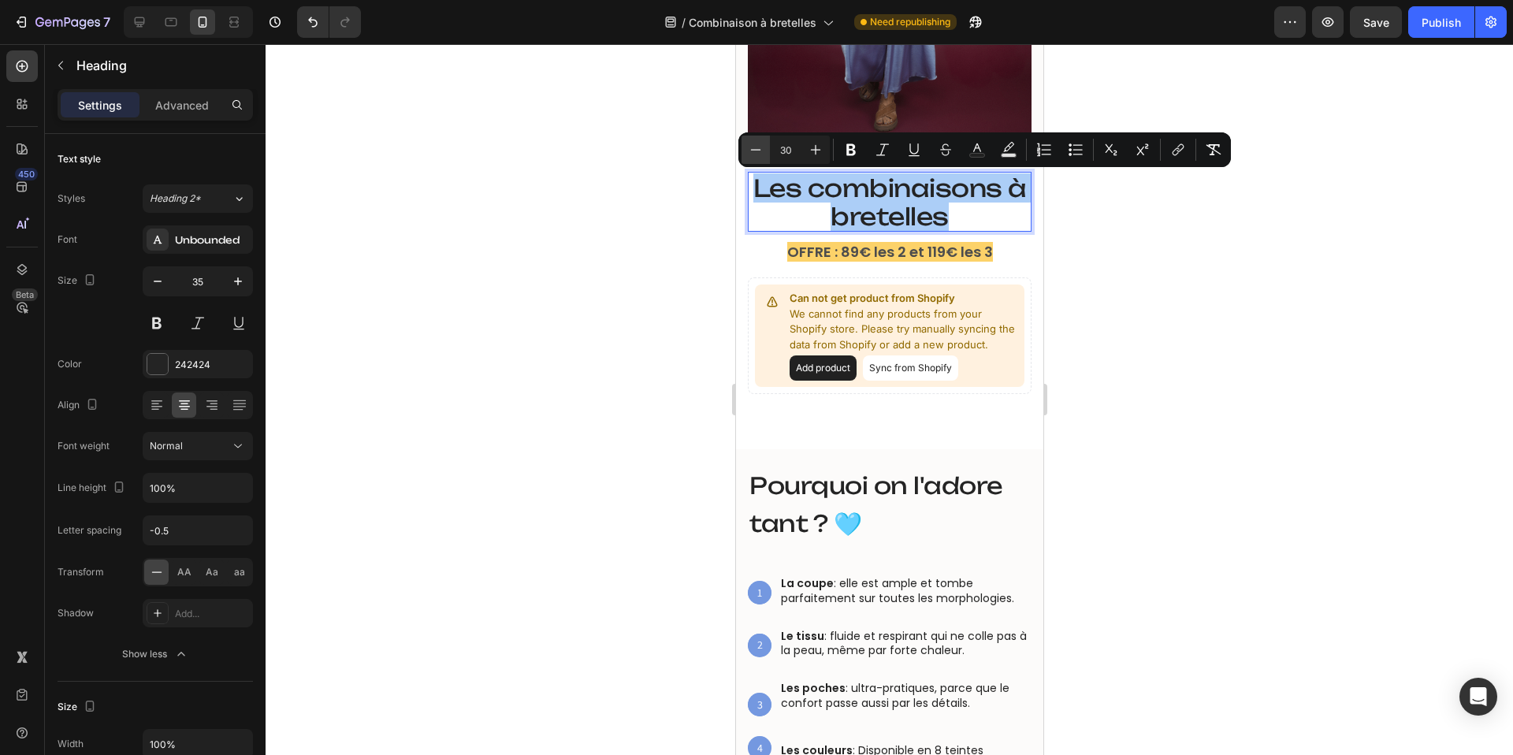
click at [753, 154] on icon "Editor contextual toolbar" at bounding box center [756, 150] width 16 height 16
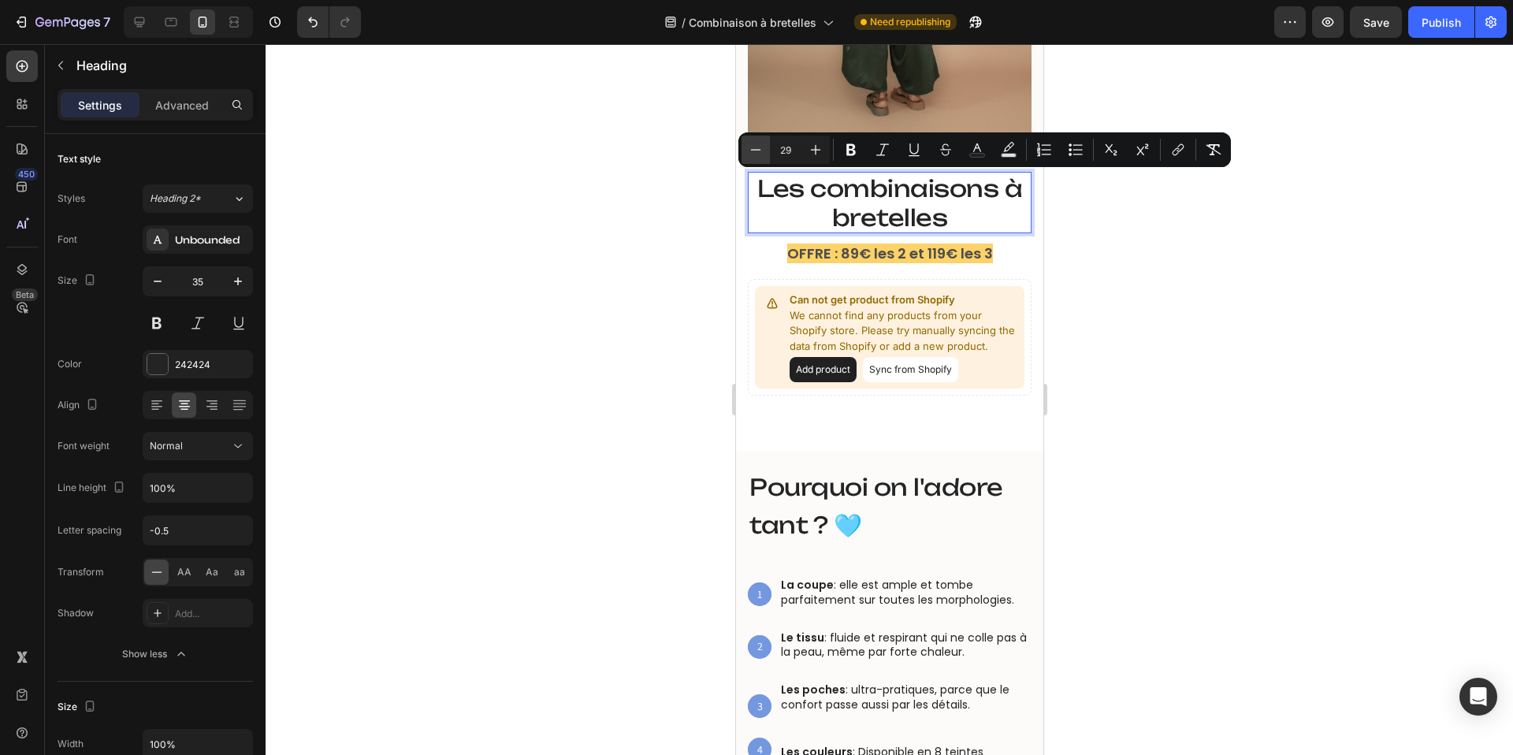
click at [753, 154] on icon "Editor contextual toolbar" at bounding box center [756, 150] width 16 height 16
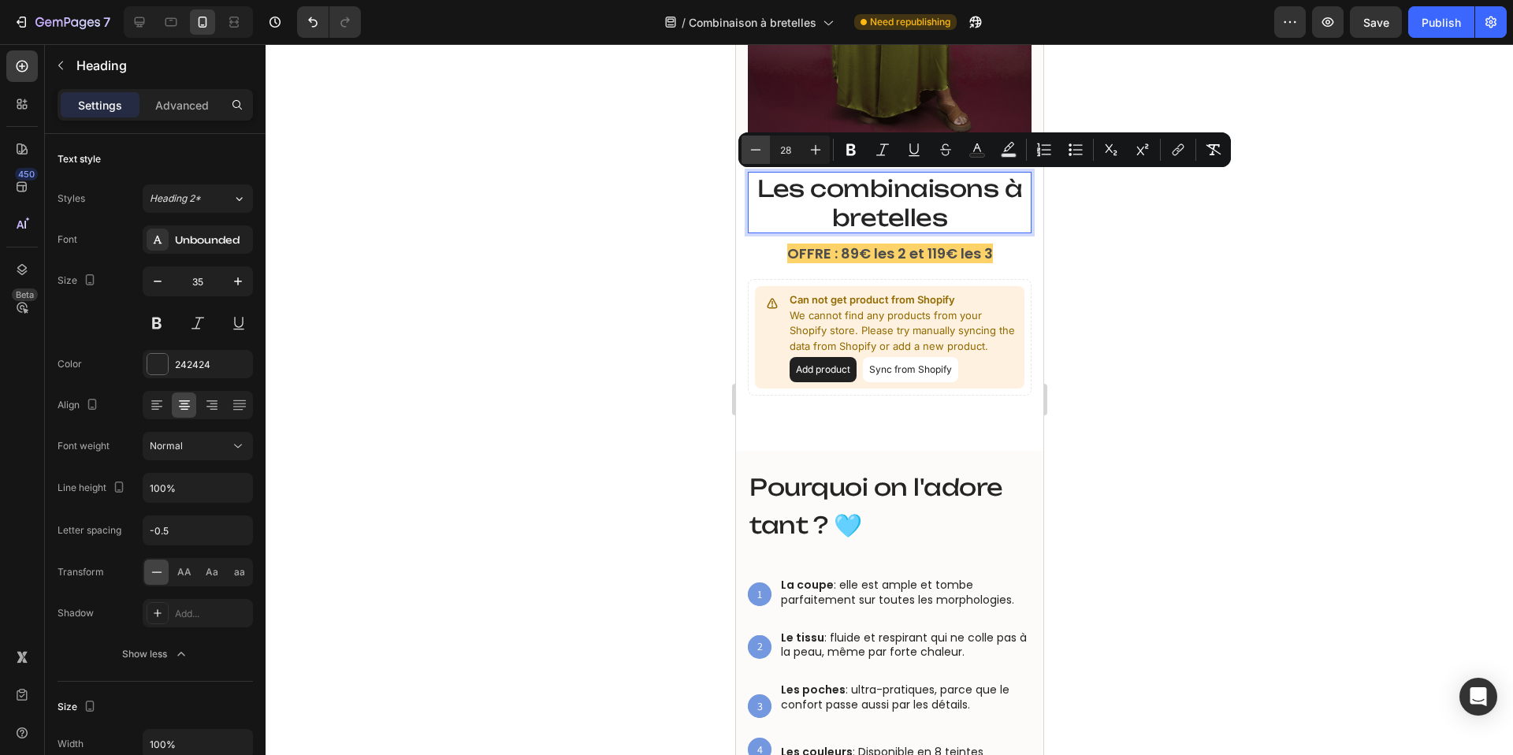
click at [753, 154] on icon "Editor contextual toolbar" at bounding box center [756, 150] width 16 height 16
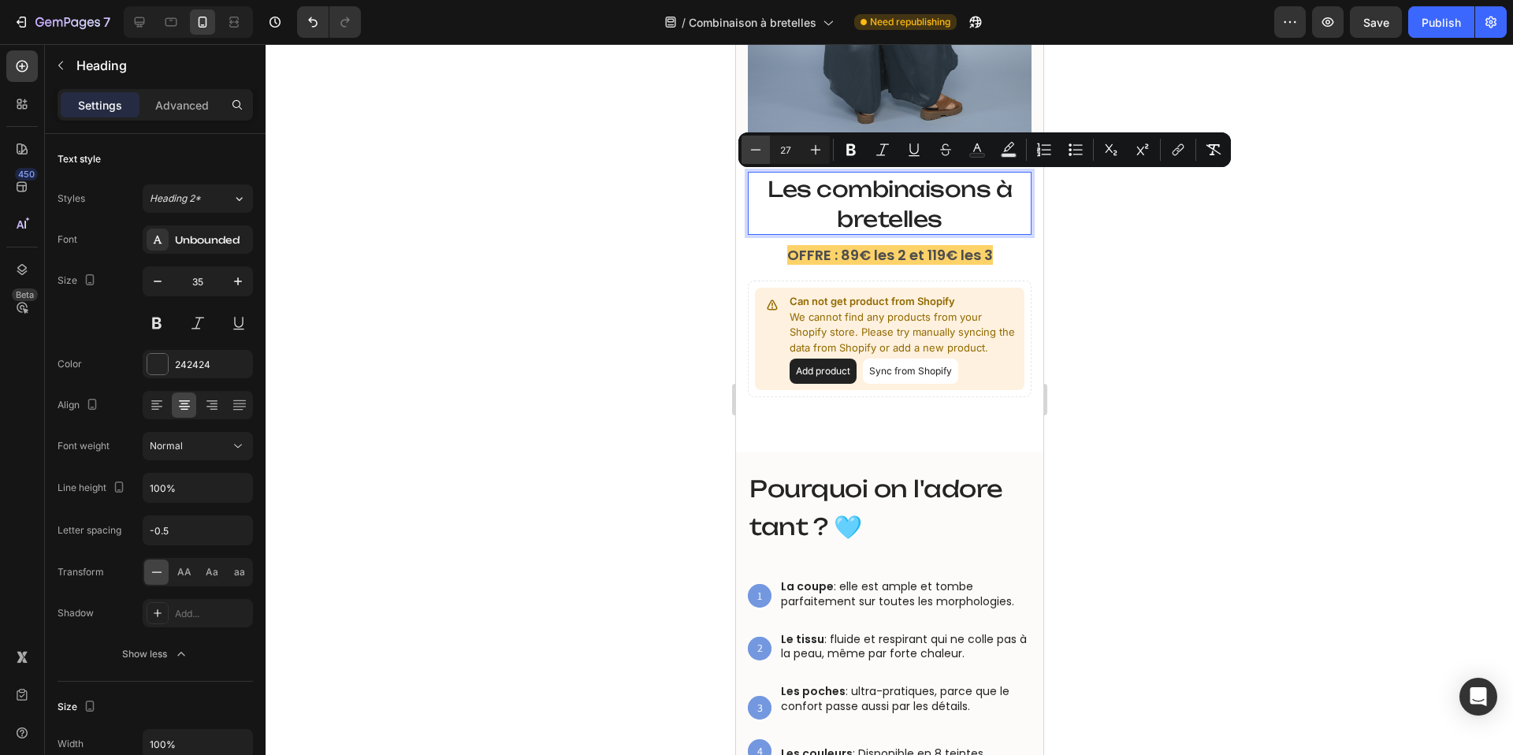
click at [753, 154] on icon "Editor contextual toolbar" at bounding box center [756, 150] width 16 height 16
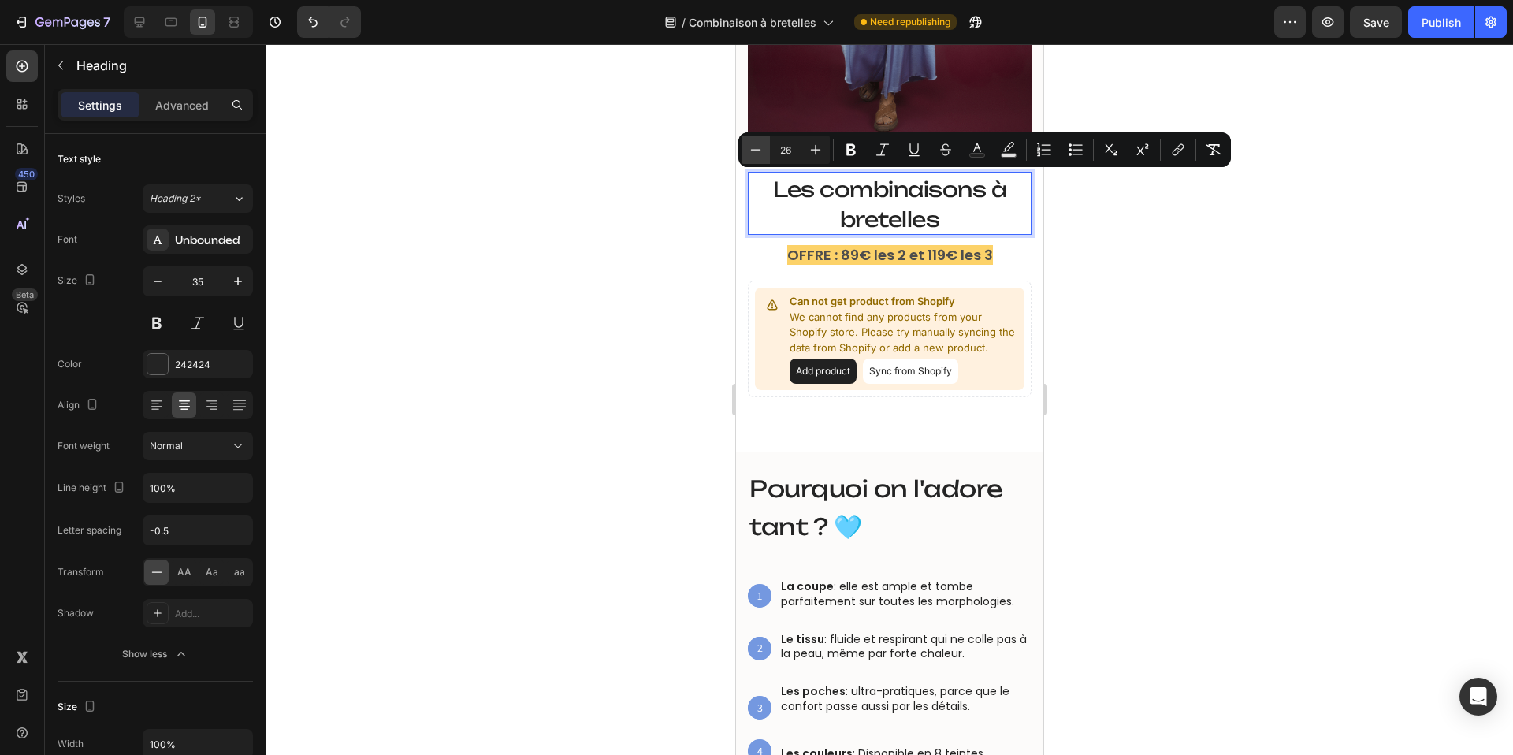
click at [753, 154] on icon "Editor contextual toolbar" at bounding box center [756, 150] width 16 height 16
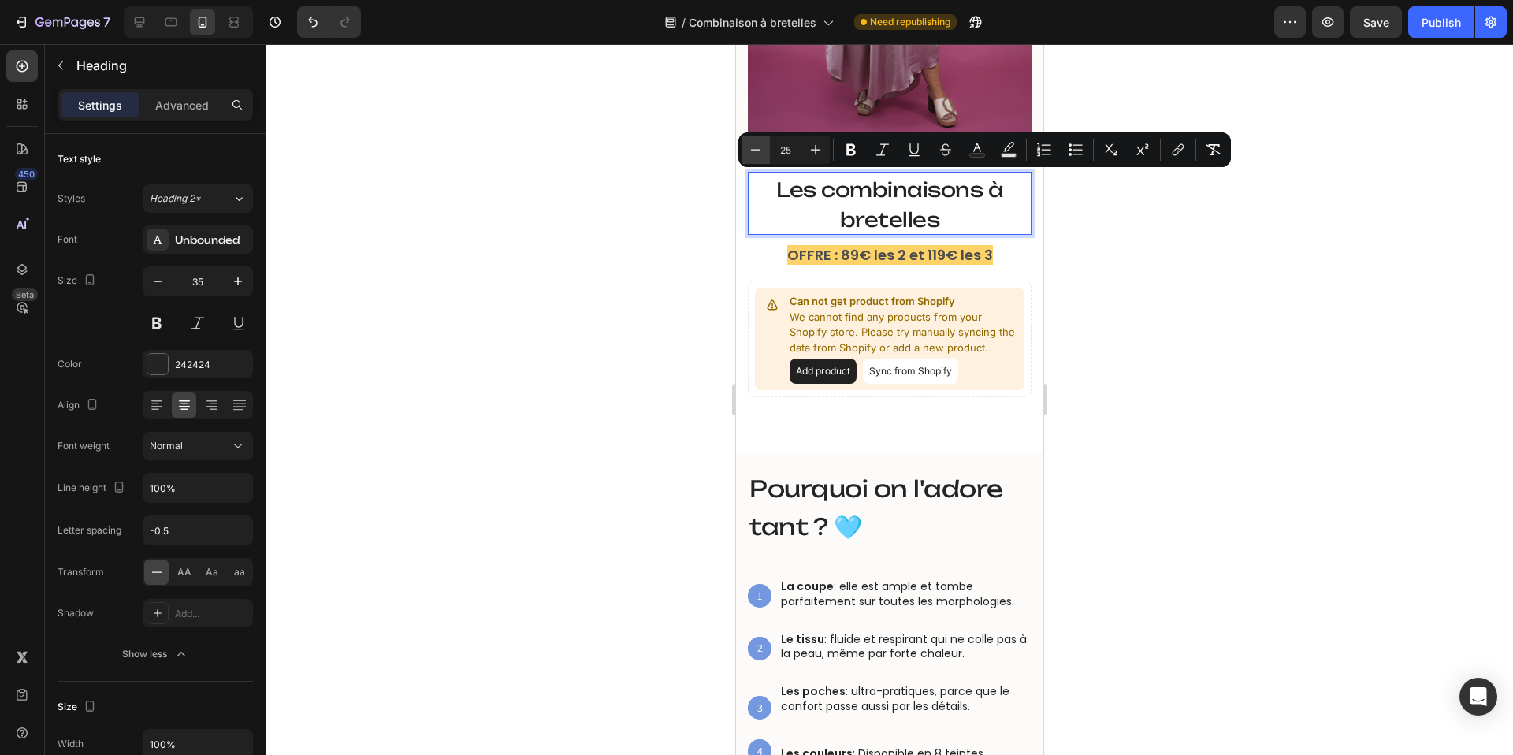
click at [753, 154] on icon "Editor contextual toolbar" at bounding box center [756, 150] width 16 height 16
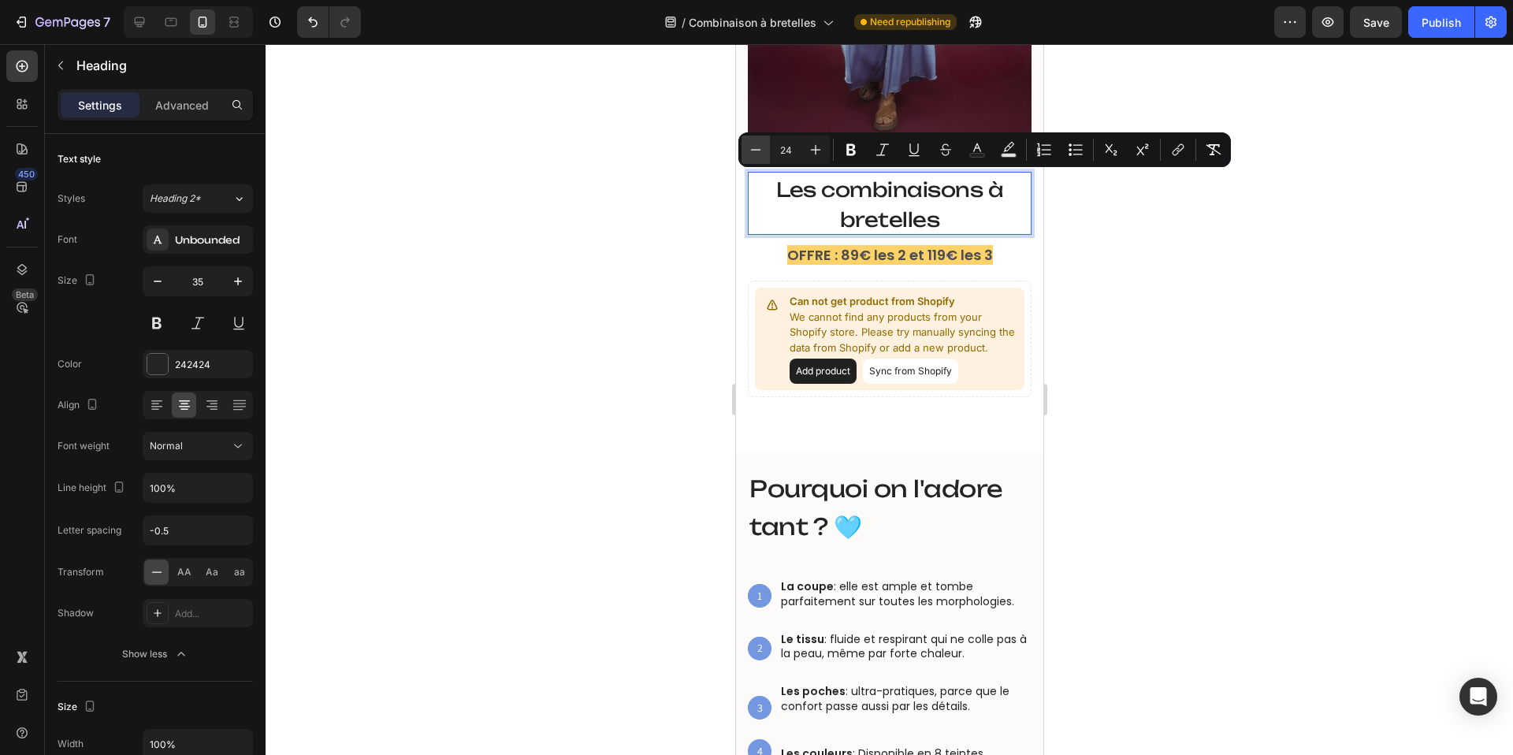
click at [753, 154] on icon "Editor contextual toolbar" at bounding box center [756, 150] width 16 height 16
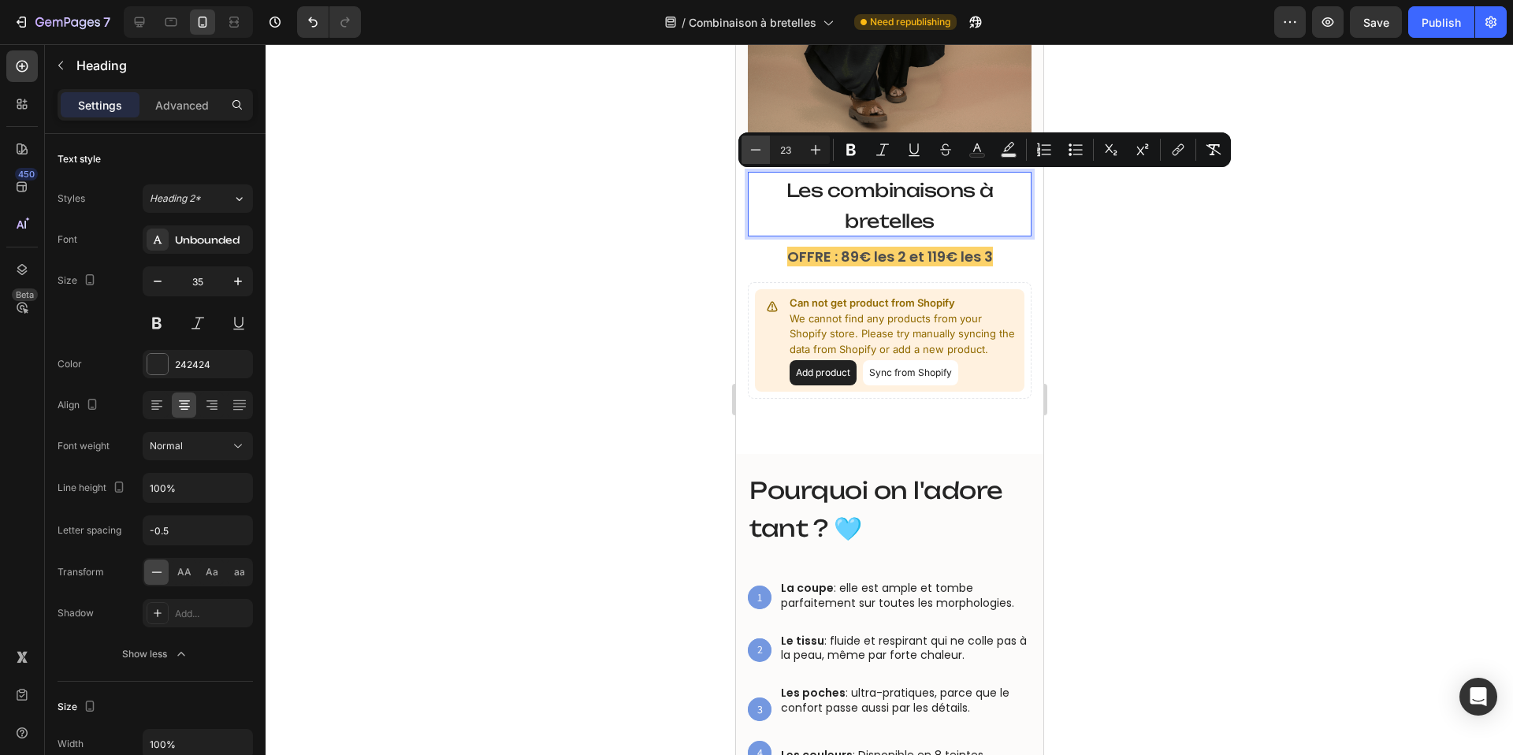
click at [753, 154] on icon "Editor contextual toolbar" at bounding box center [756, 150] width 16 height 16
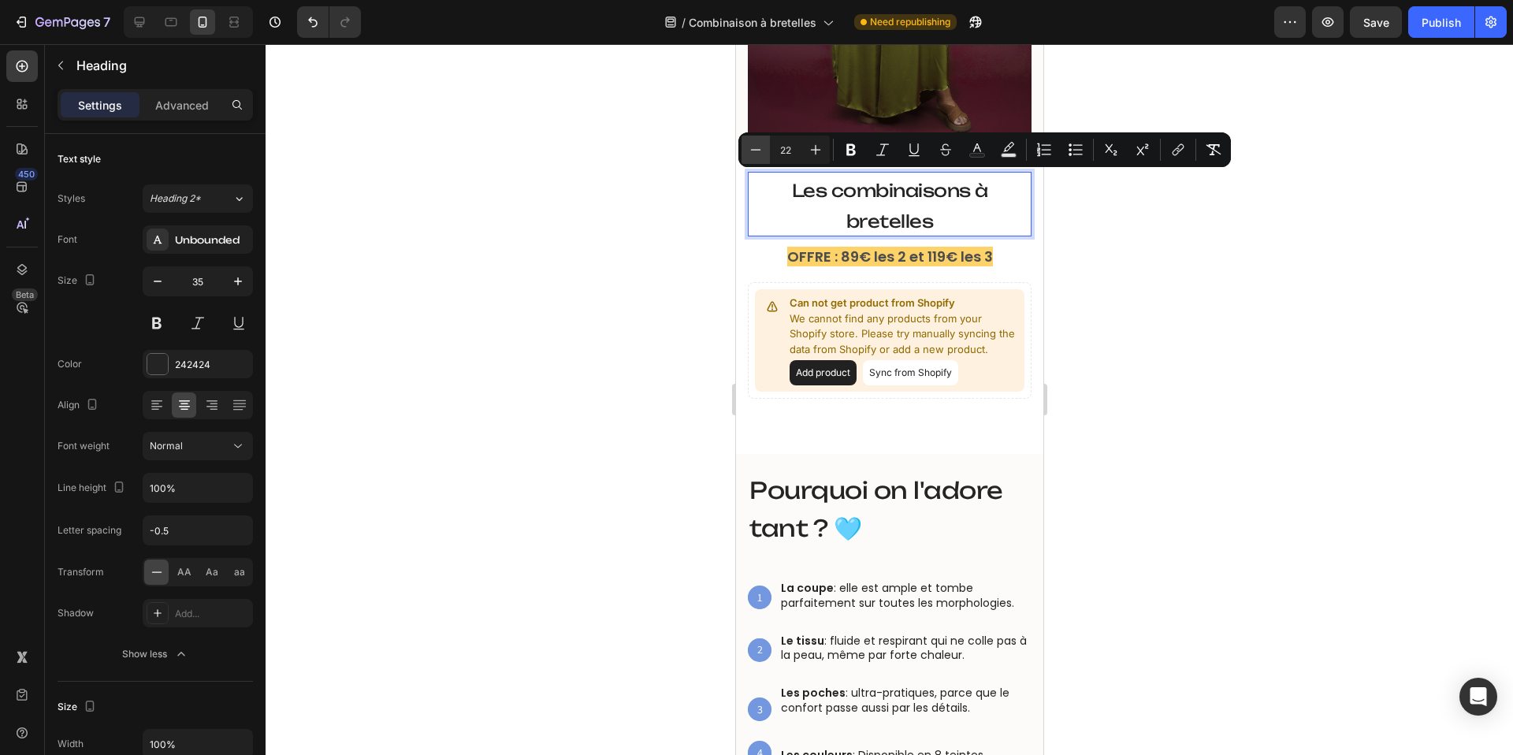
click at [753, 154] on icon "Editor contextual toolbar" at bounding box center [756, 150] width 16 height 16
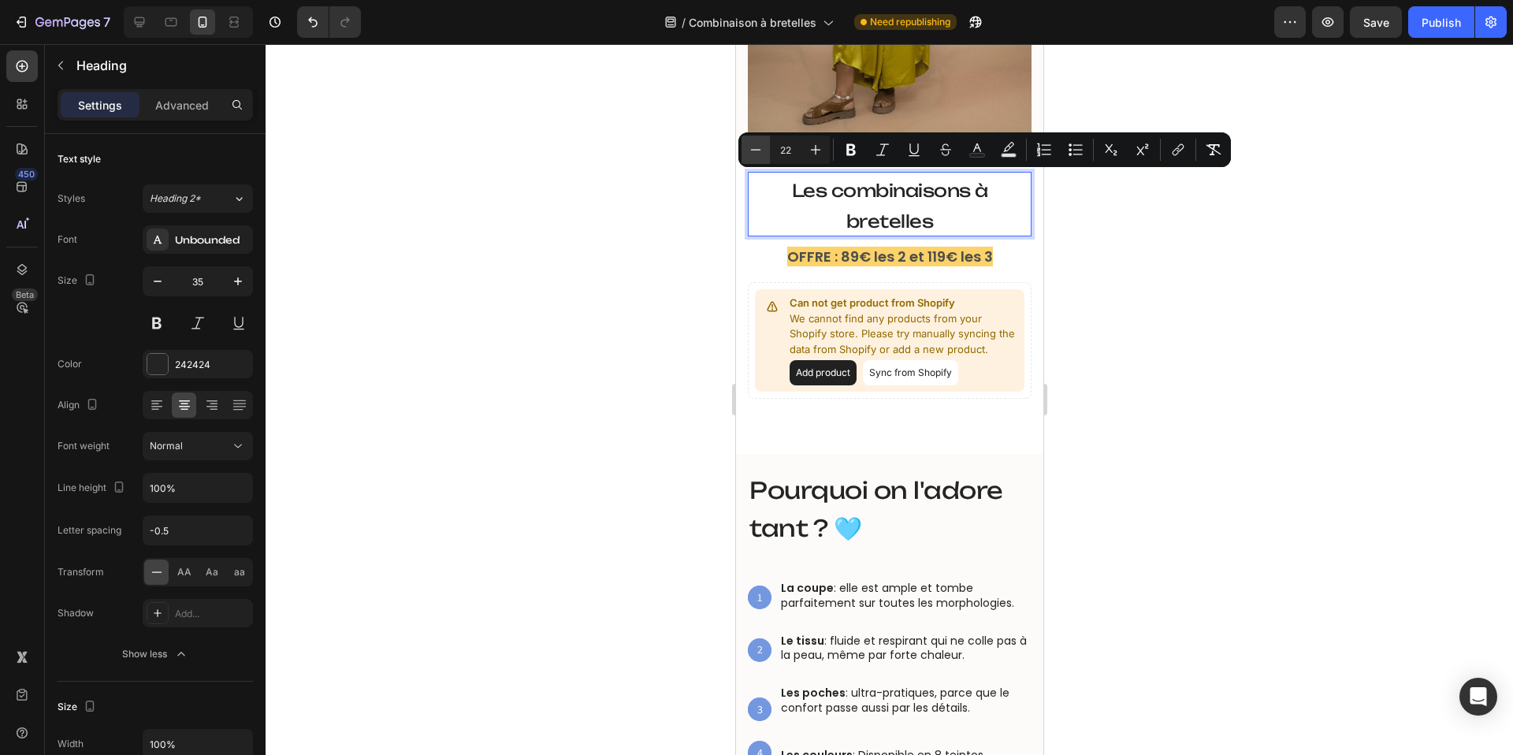
type input "21"
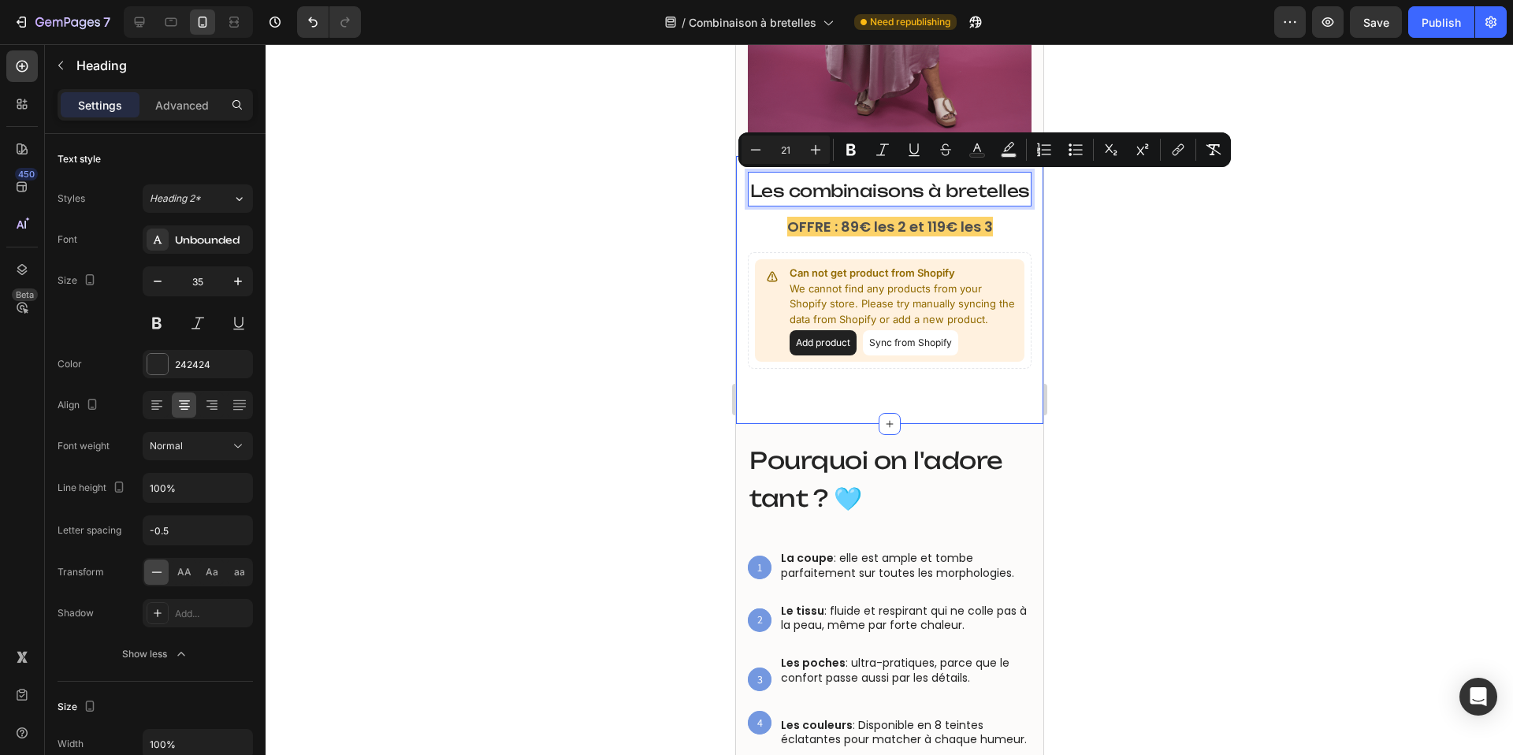
click at [648, 260] on div at bounding box center [889, 399] width 1247 height 711
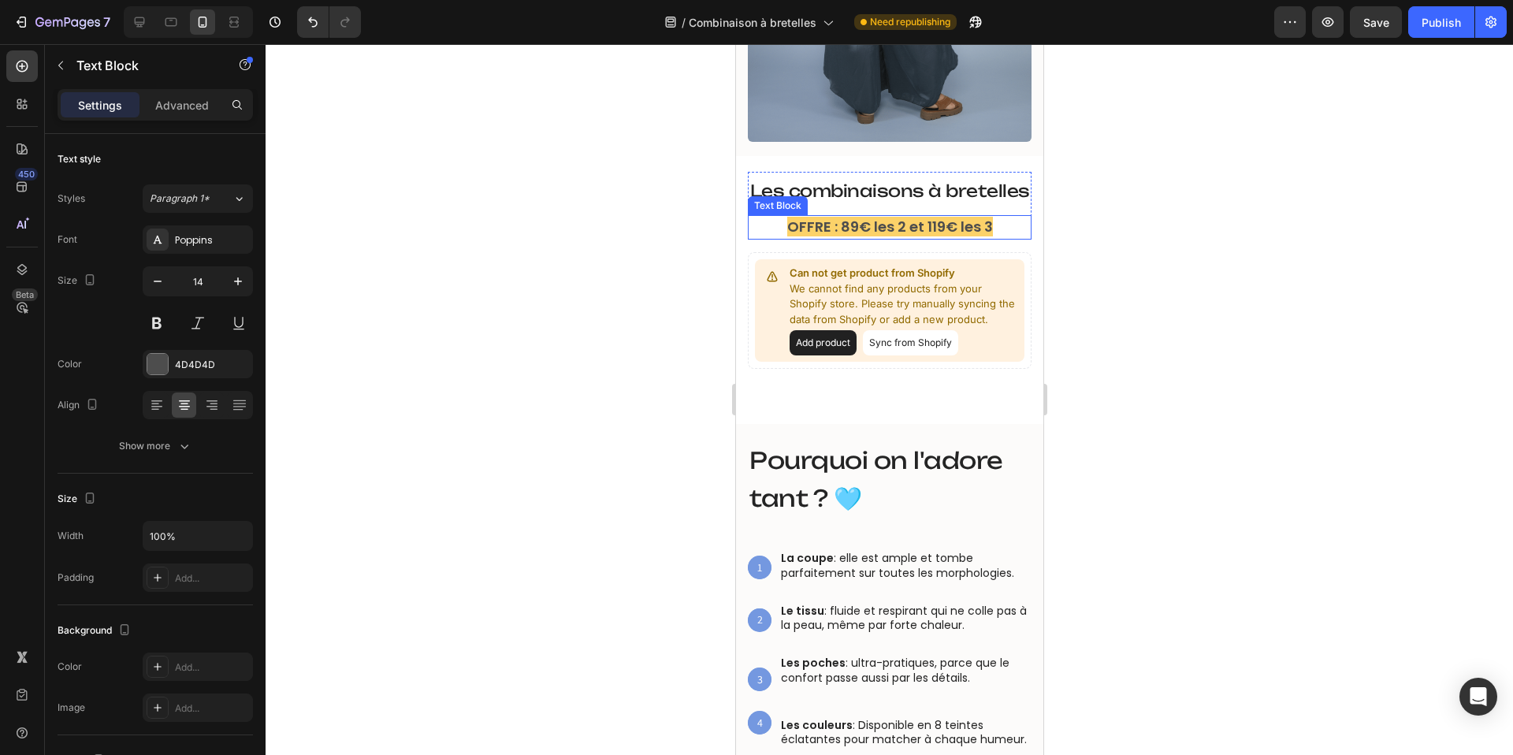
click at [842, 225] on strong "OFFRE : 89€ les 2 et 119€ les 3" at bounding box center [889, 227] width 206 height 20
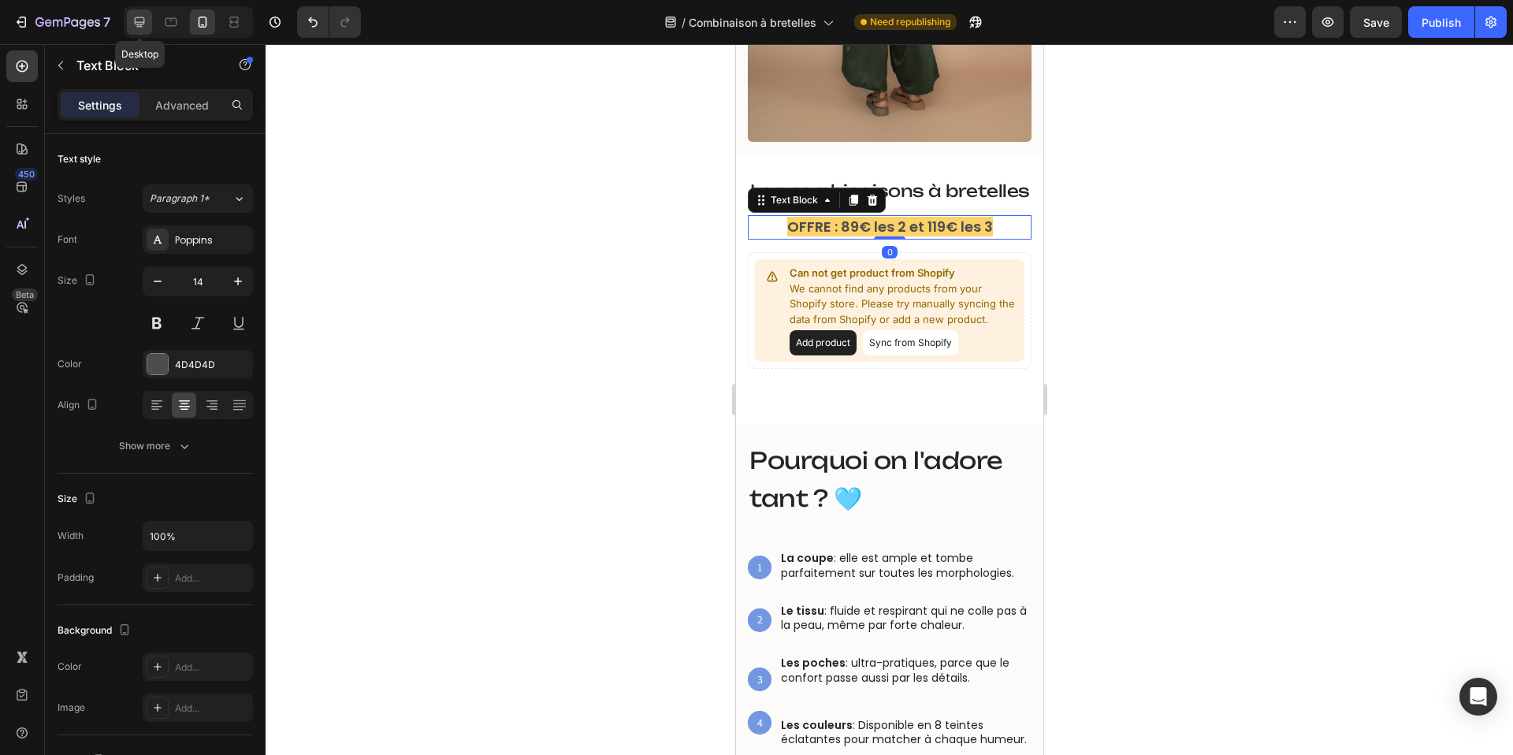
click at [129, 20] on div at bounding box center [139, 21] width 25 height 25
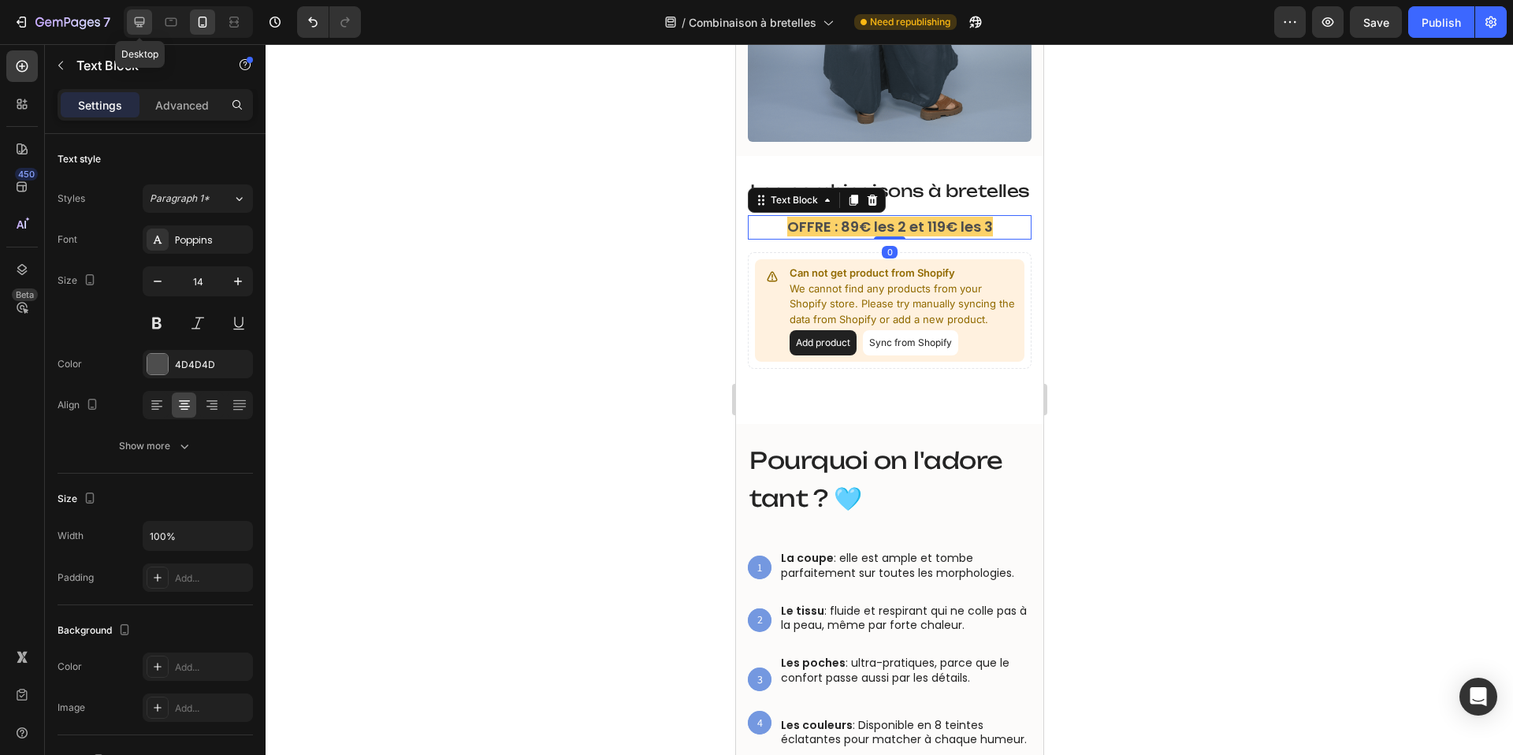
type input "16"
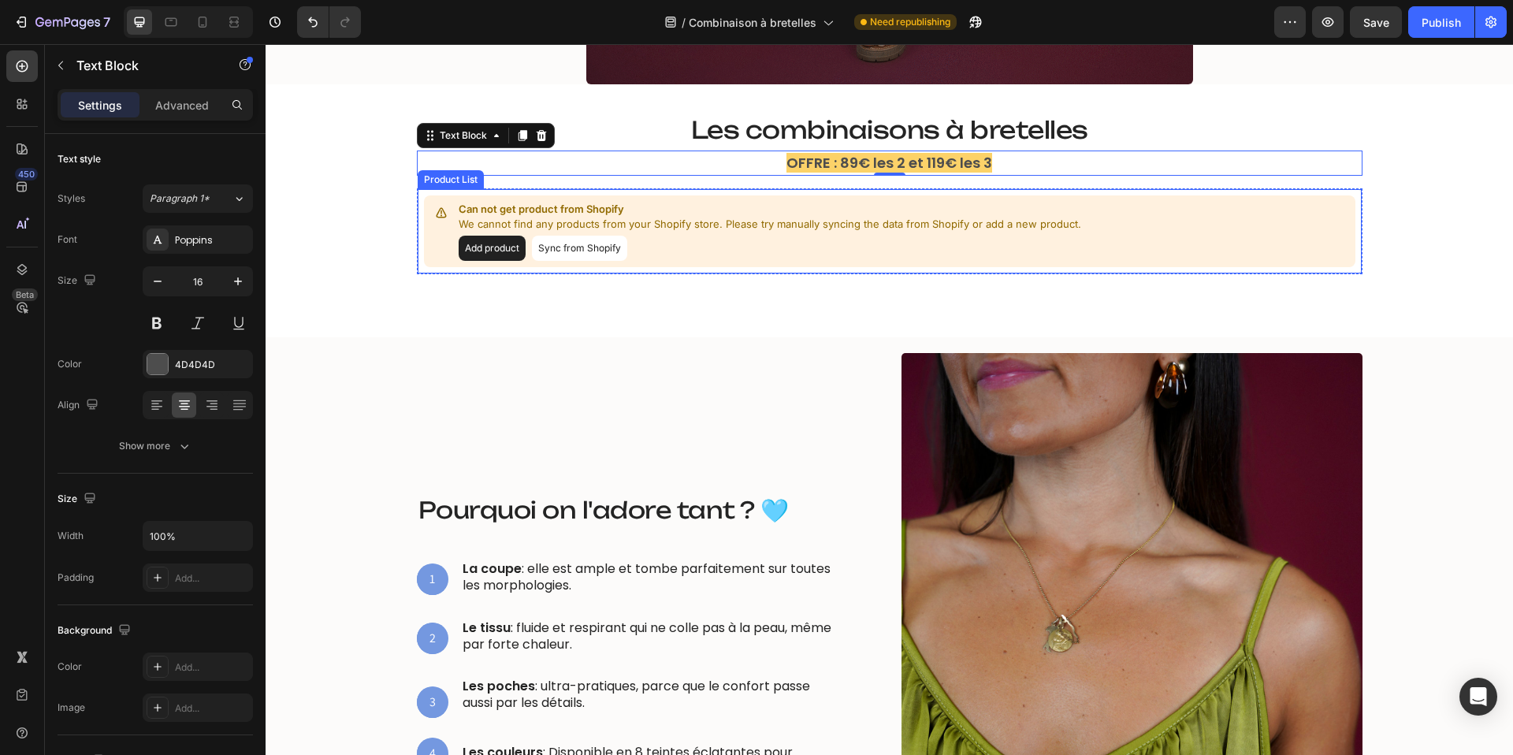
scroll to position [908, 0]
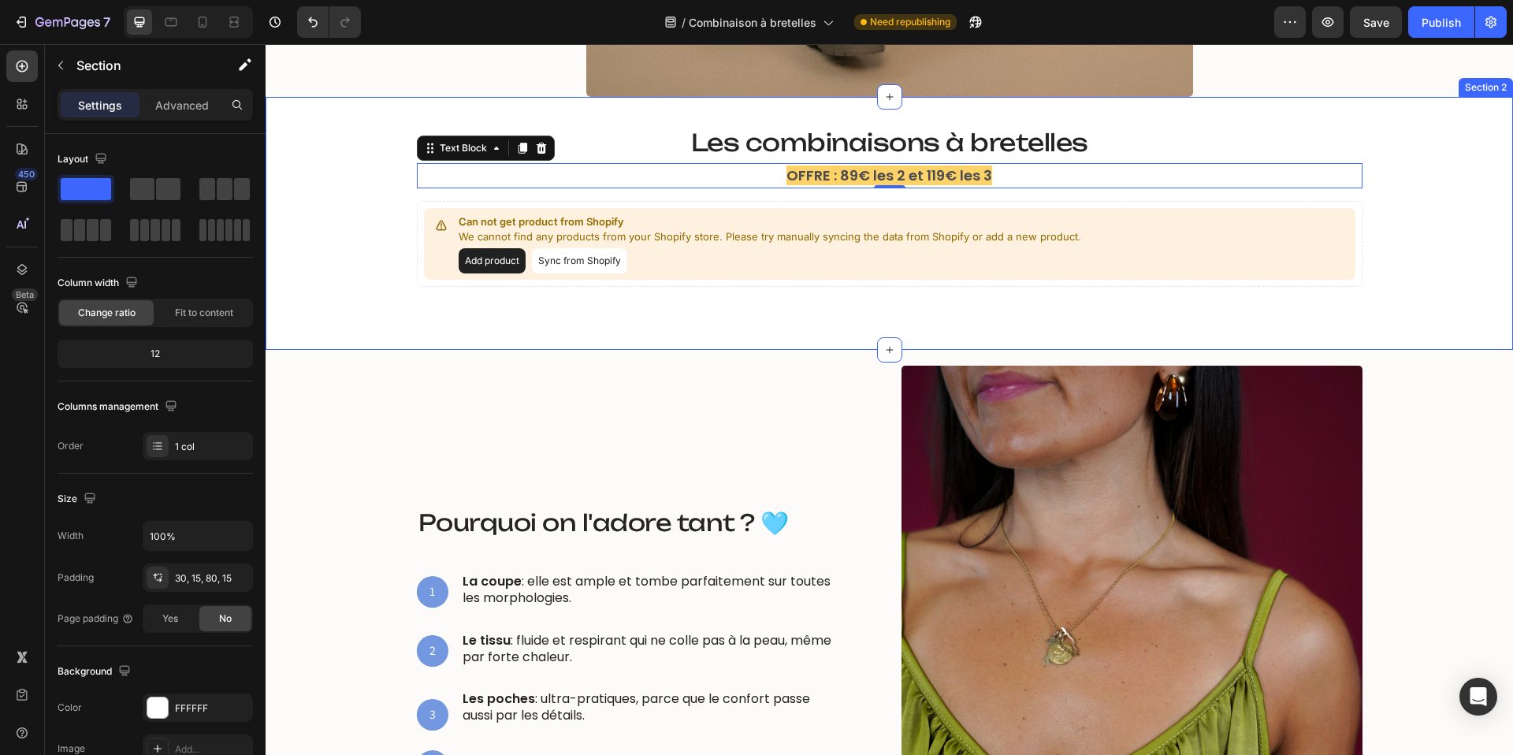
click at [596, 100] on div "⁠⁠⁠⁠⁠⁠⁠ Les combinaisons à bretelles Heading ⁠⁠⁠⁠⁠⁠⁠ Les combinaisons à bretell…" at bounding box center [889, 223] width 1247 height 253
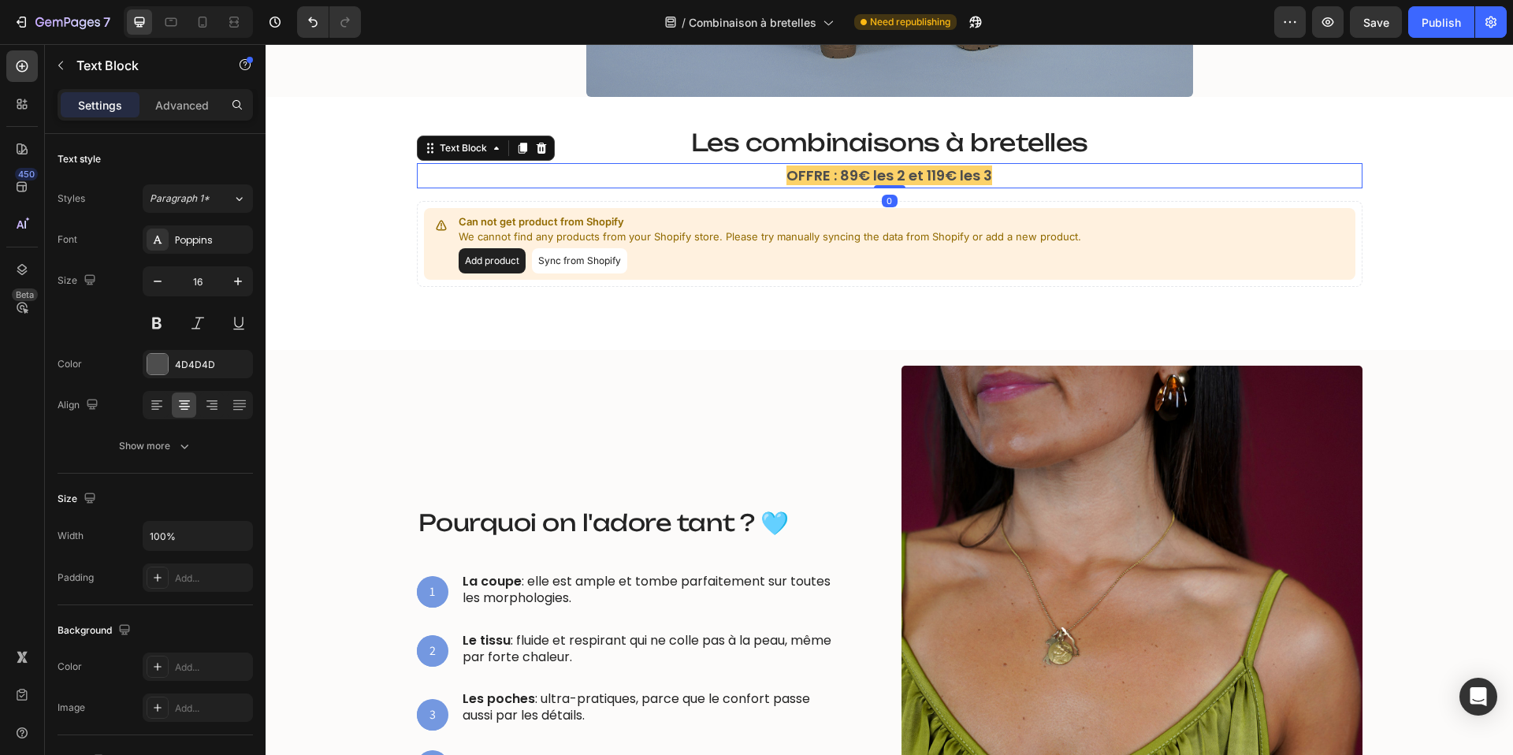
click at [812, 173] on strong "OFFRE : 89€ les 2 et 119€ les 3" at bounding box center [889, 175] width 206 height 20
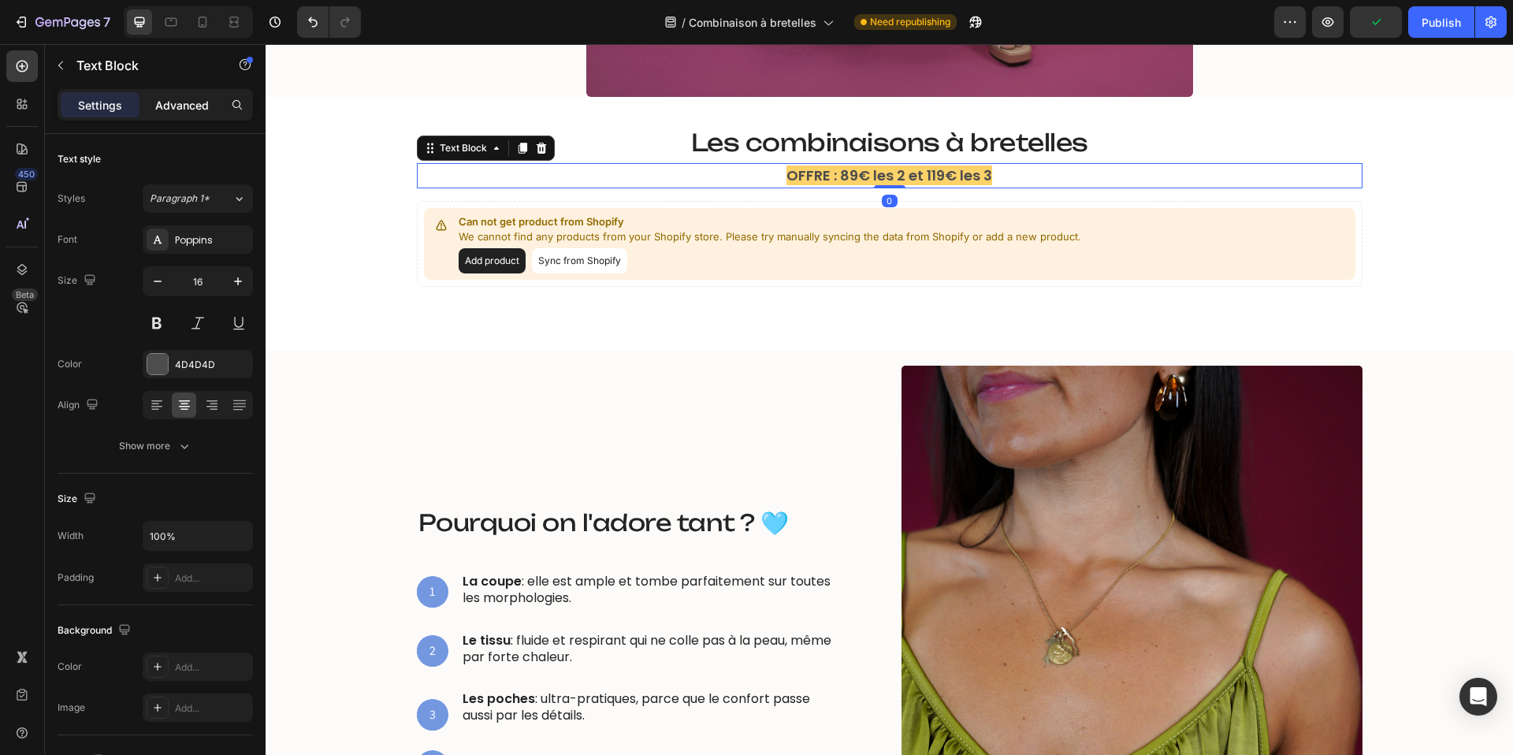
click at [194, 103] on p "Advanced" at bounding box center [182, 105] width 54 height 17
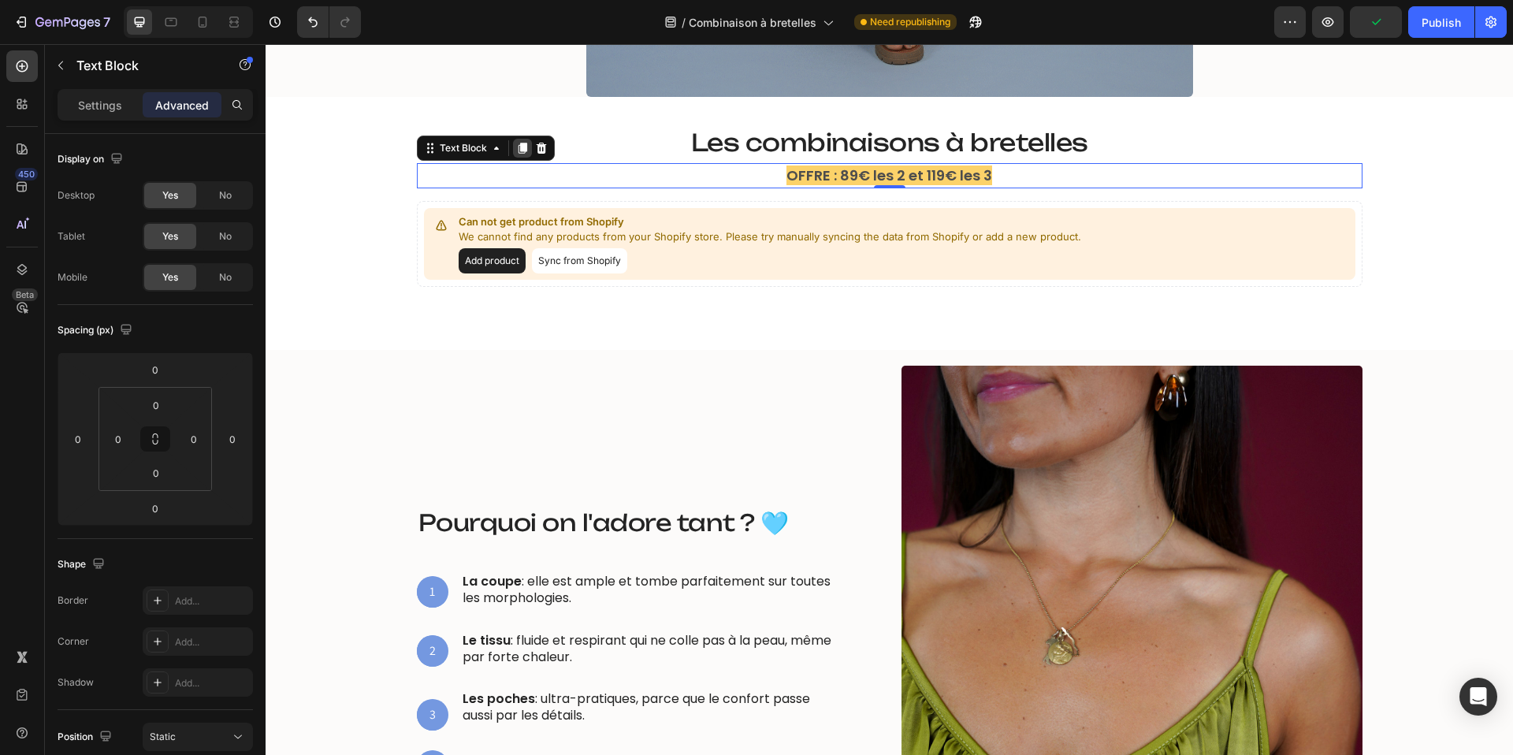
click at [520, 150] on icon at bounding box center [522, 148] width 9 height 11
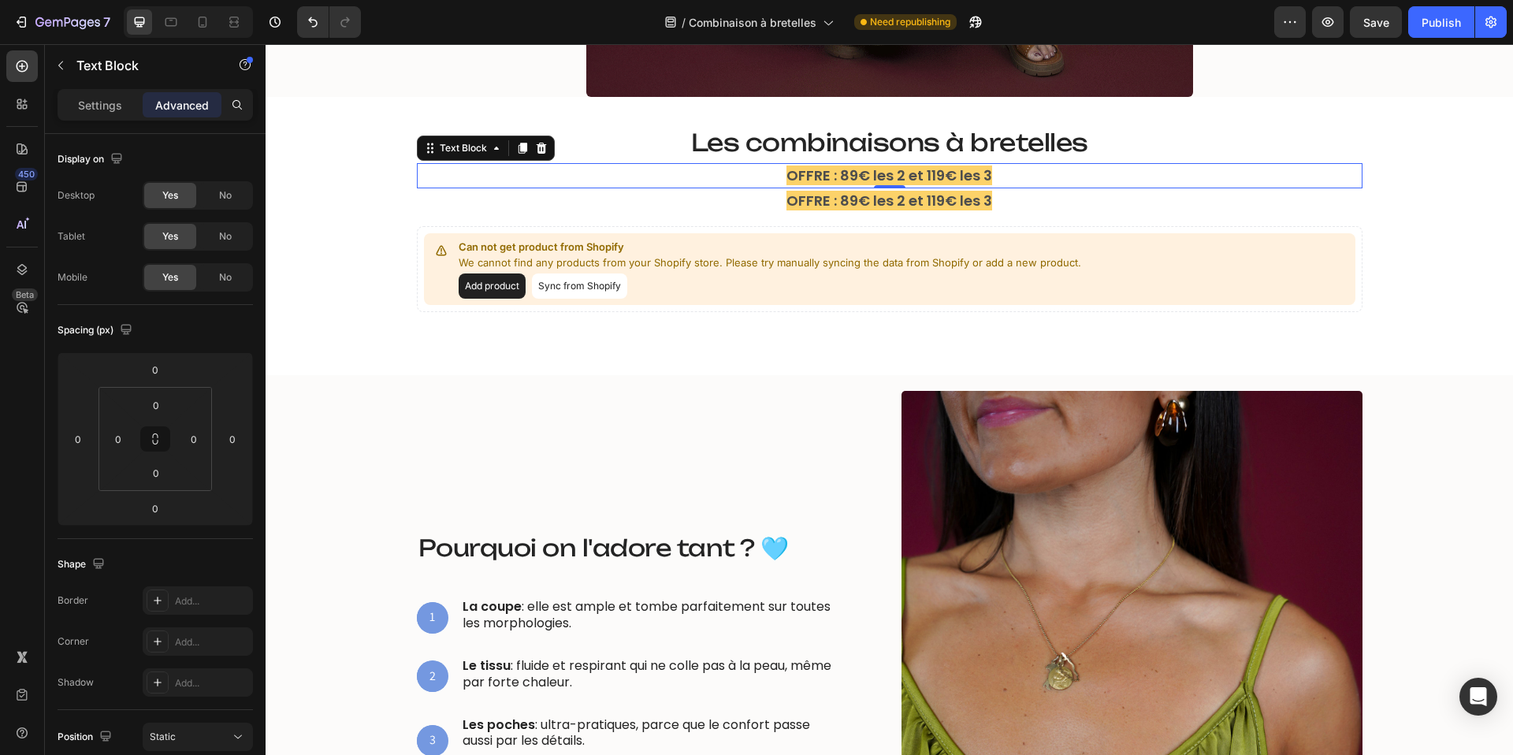
click at [611, 177] on p "OFFRE : 89€ les 2 et 119€ les 3" at bounding box center [889, 176] width 942 height 22
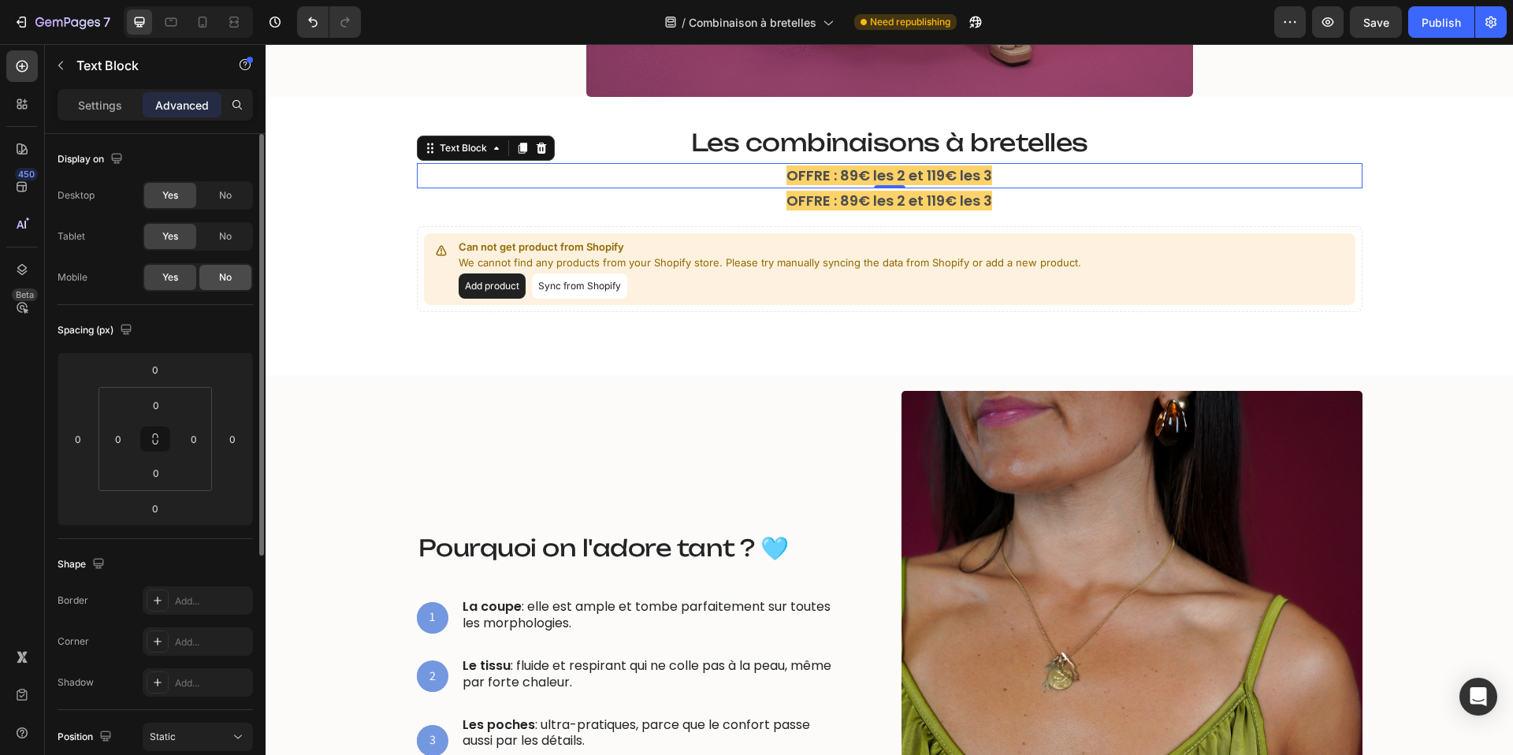
click at [231, 275] on span "No" at bounding box center [225, 277] width 13 height 14
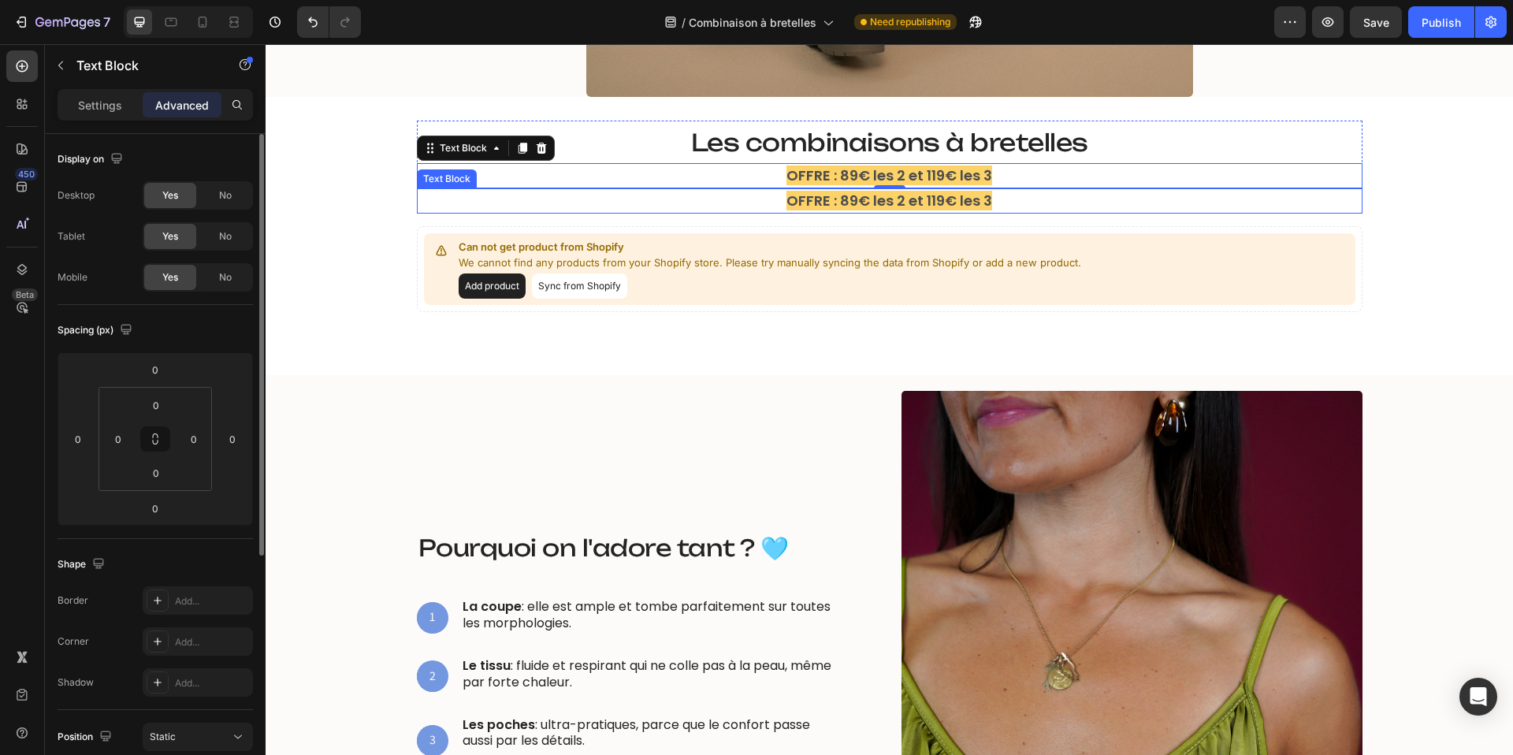
click at [834, 195] on strong "OFFRE : 89€ les 2 et 119€ les 3" at bounding box center [889, 201] width 206 height 20
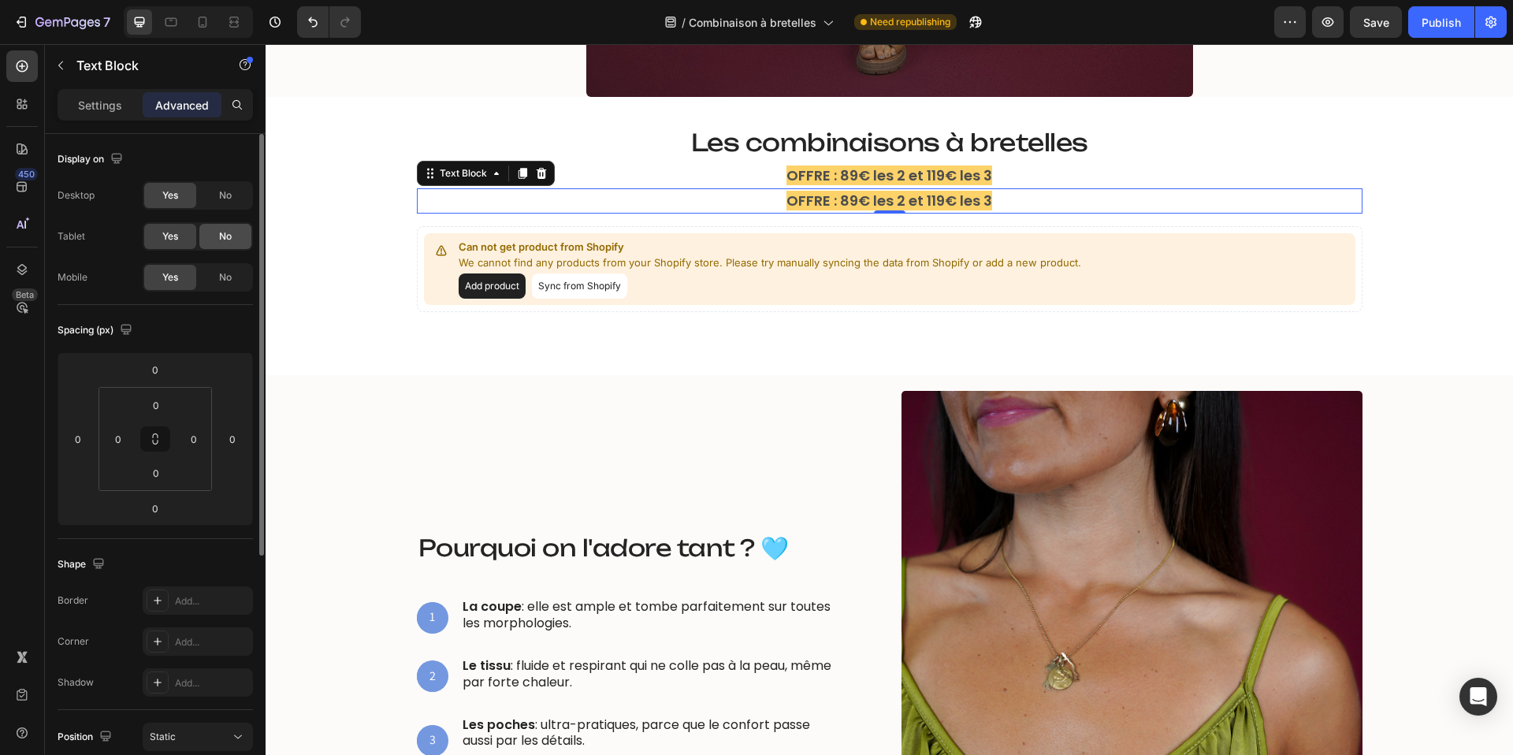
click at [225, 235] on span "No" at bounding box center [225, 236] width 13 height 14
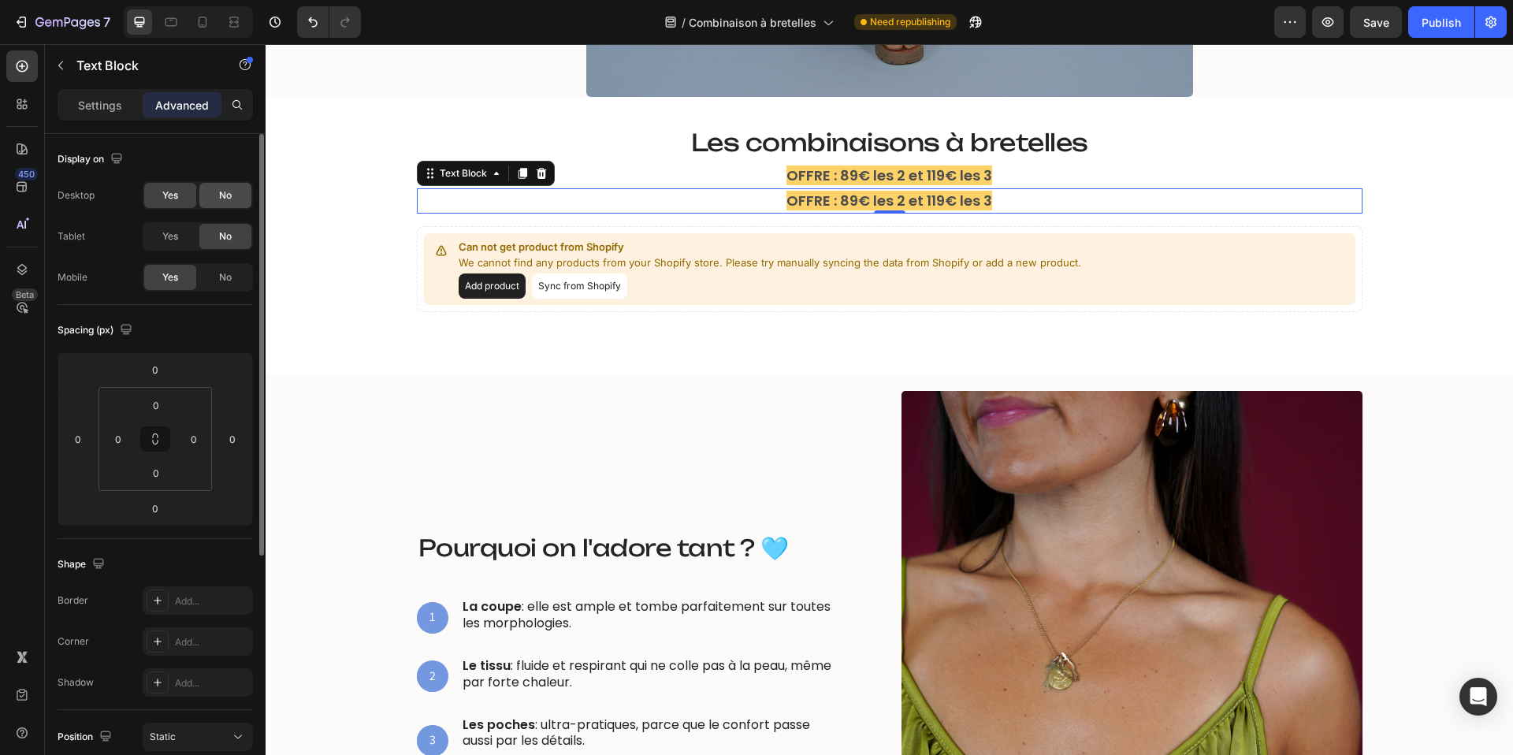
click at [225, 202] on span "No" at bounding box center [225, 195] width 13 height 14
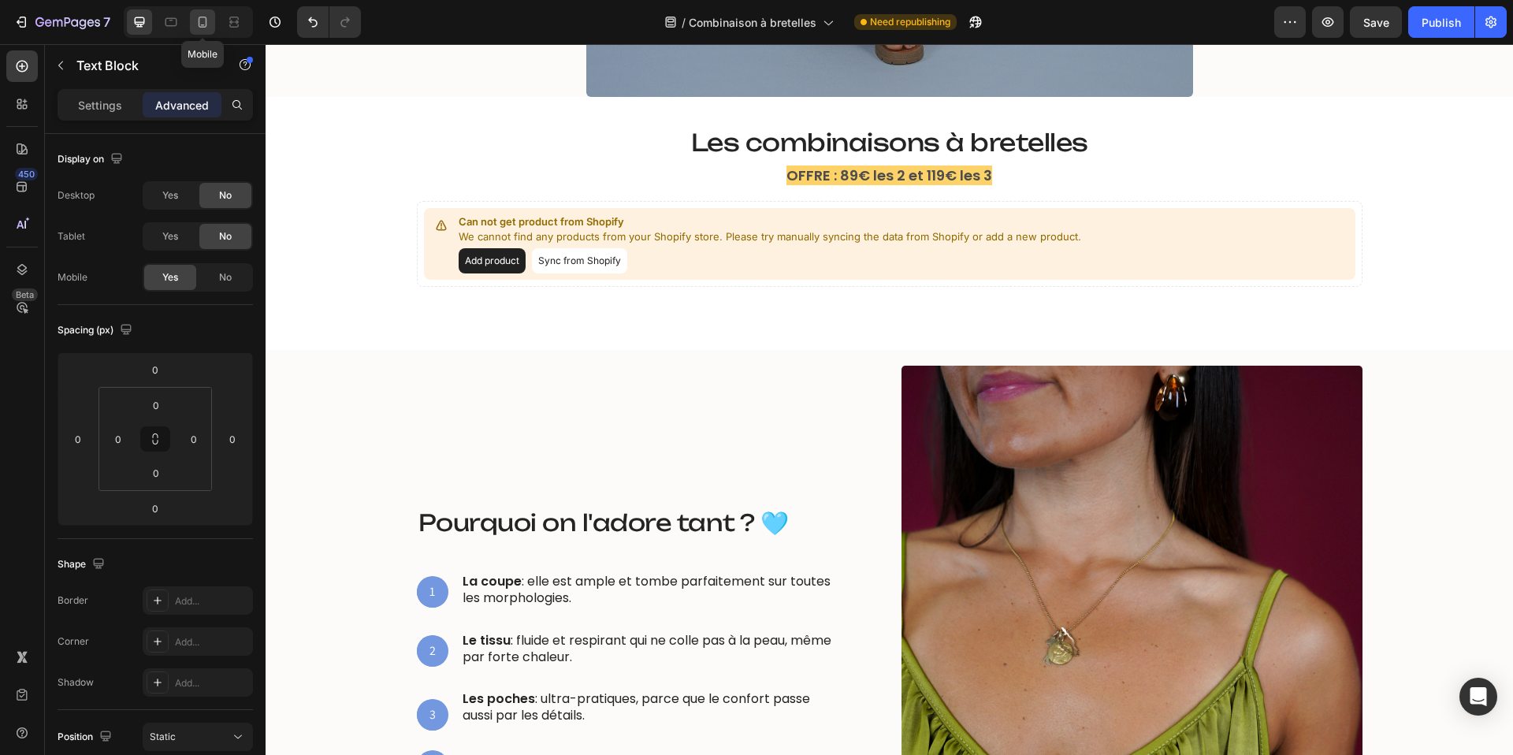
click at [201, 20] on icon at bounding box center [203, 22] width 16 height 16
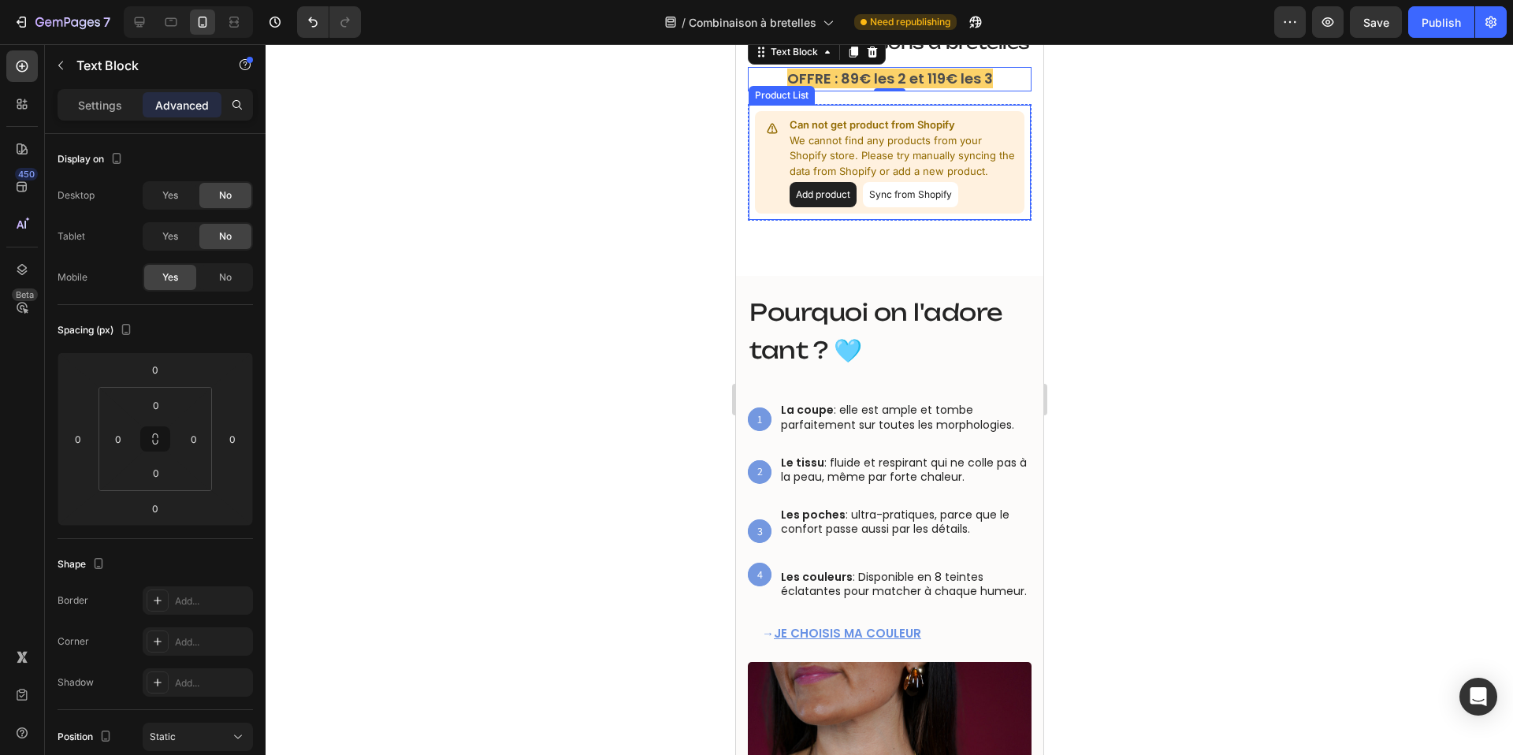
scroll to position [583, 0]
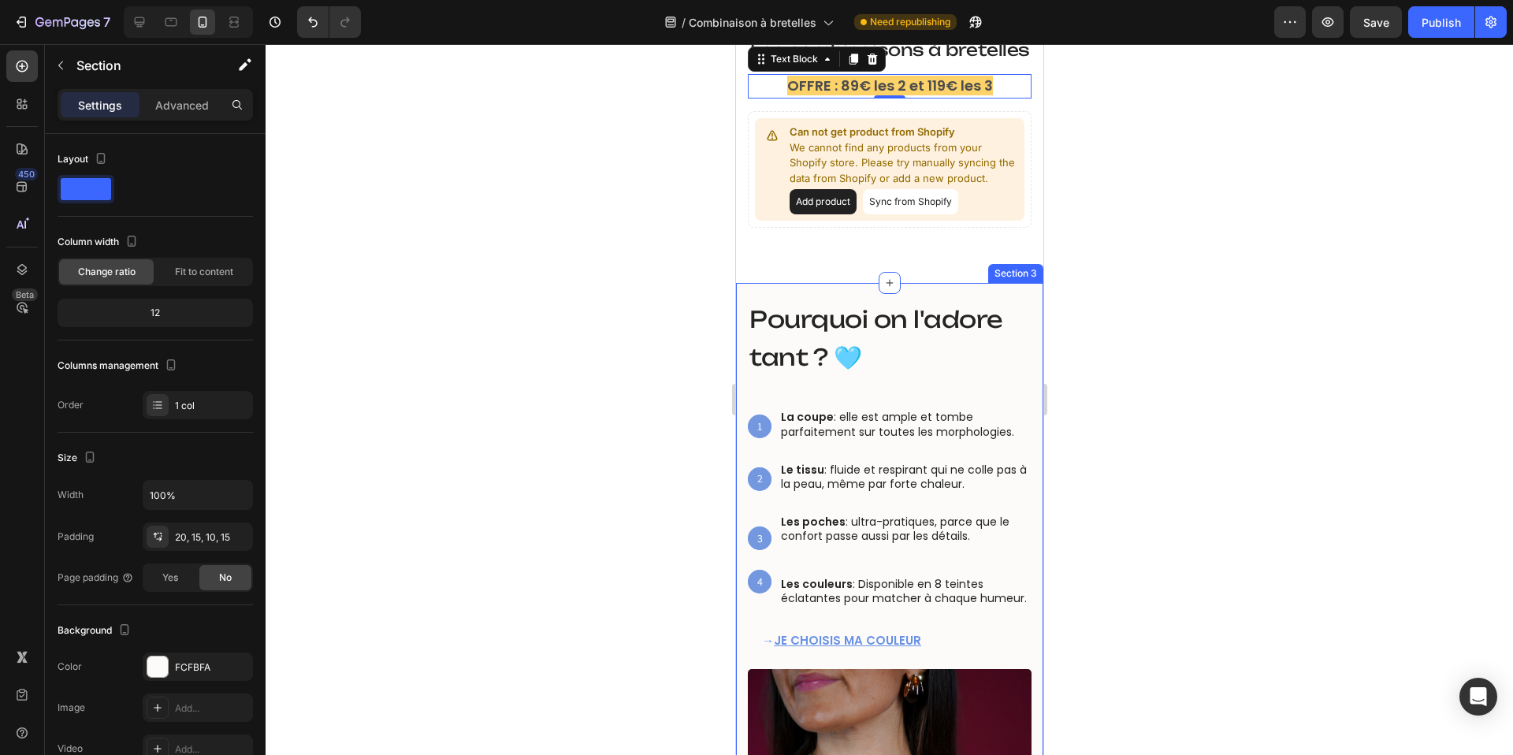
click at [901, 294] on div "Pourquoi on l'adore tant ? 🩵 Heading 1 Text Block Hero Banner La coupe : elle e…" at bounding box center [888, 674] width 307 height 783
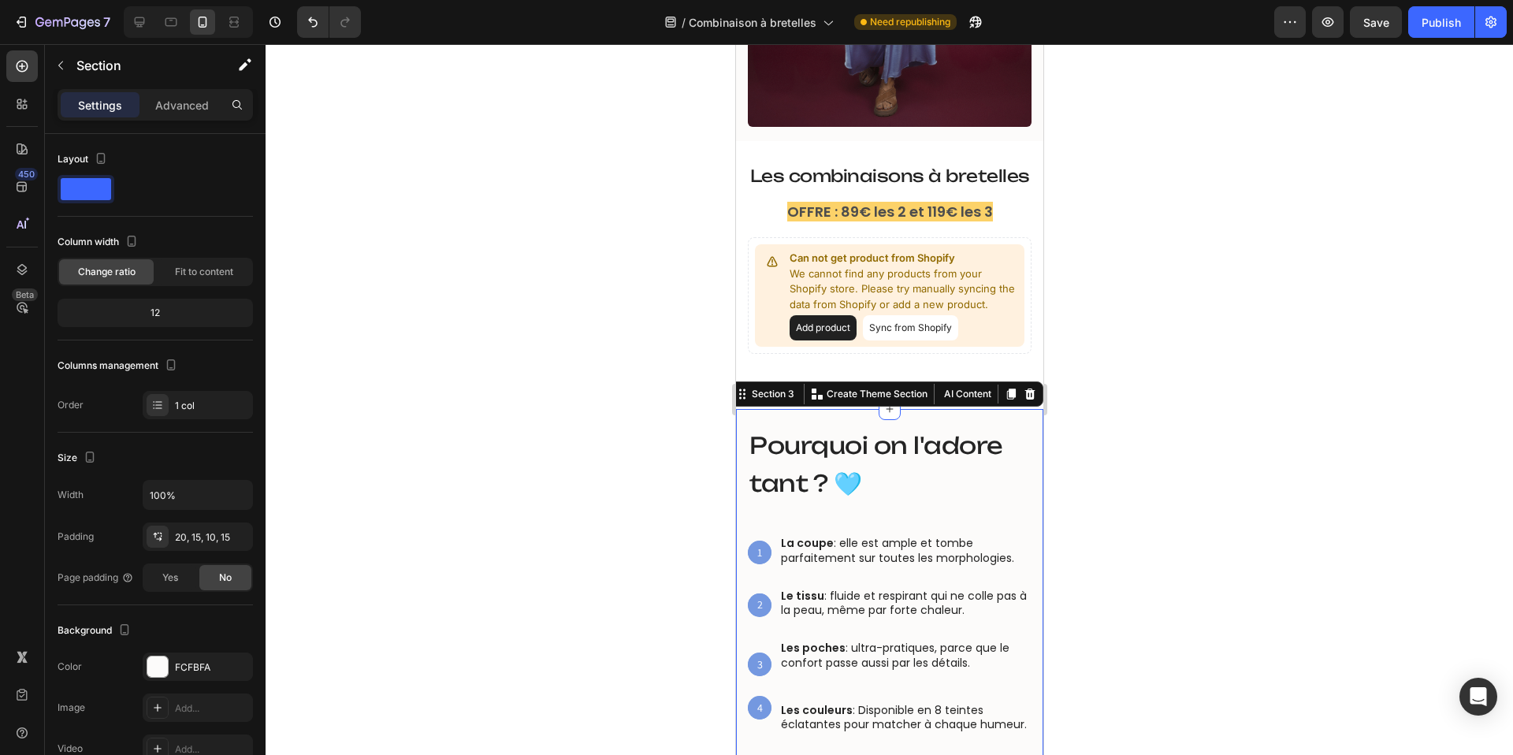
scroll to position [455, 0]
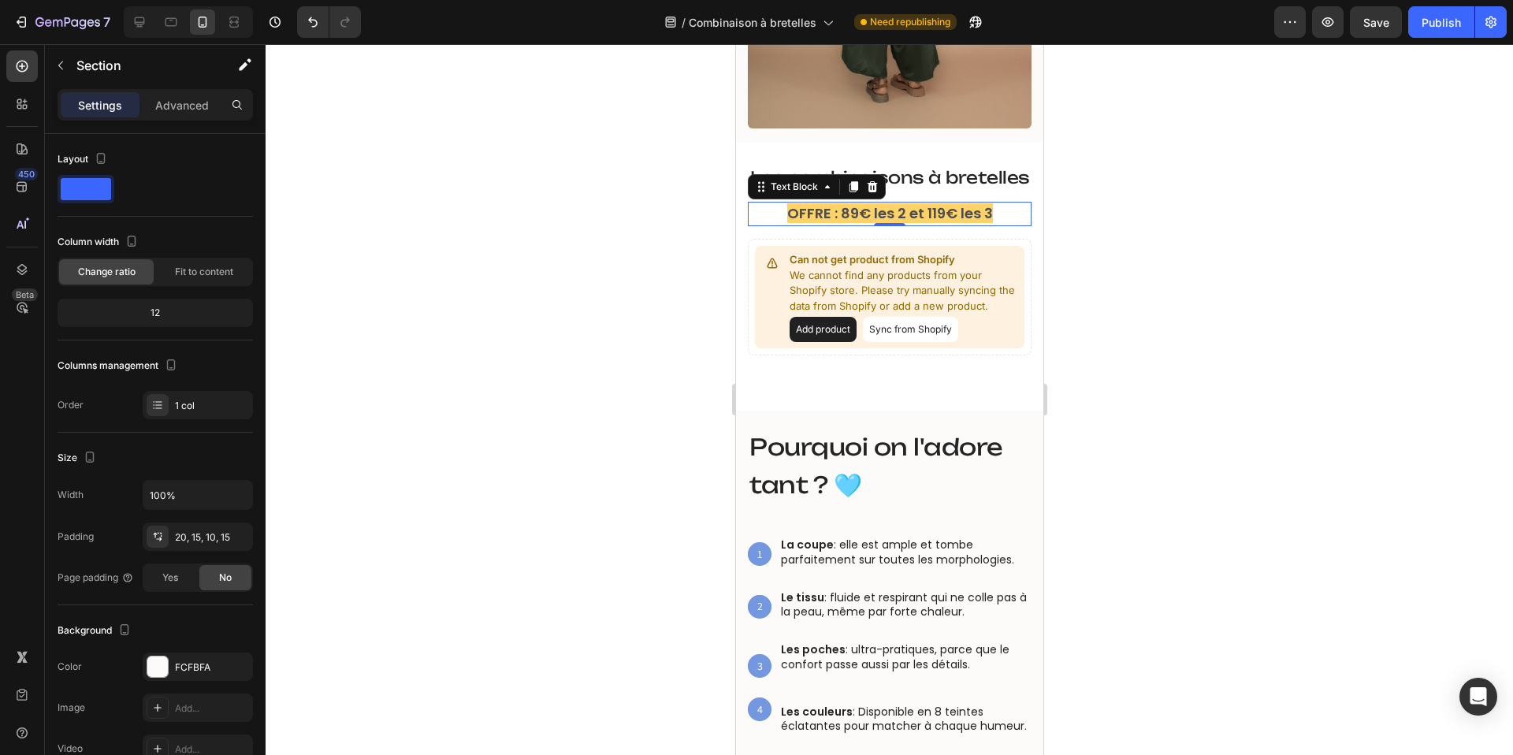
click at [864, 217] on strong "OFFRE : 89€ les 2 et 119€ les 3" at bounding box center [889, 213] width 206 height 20
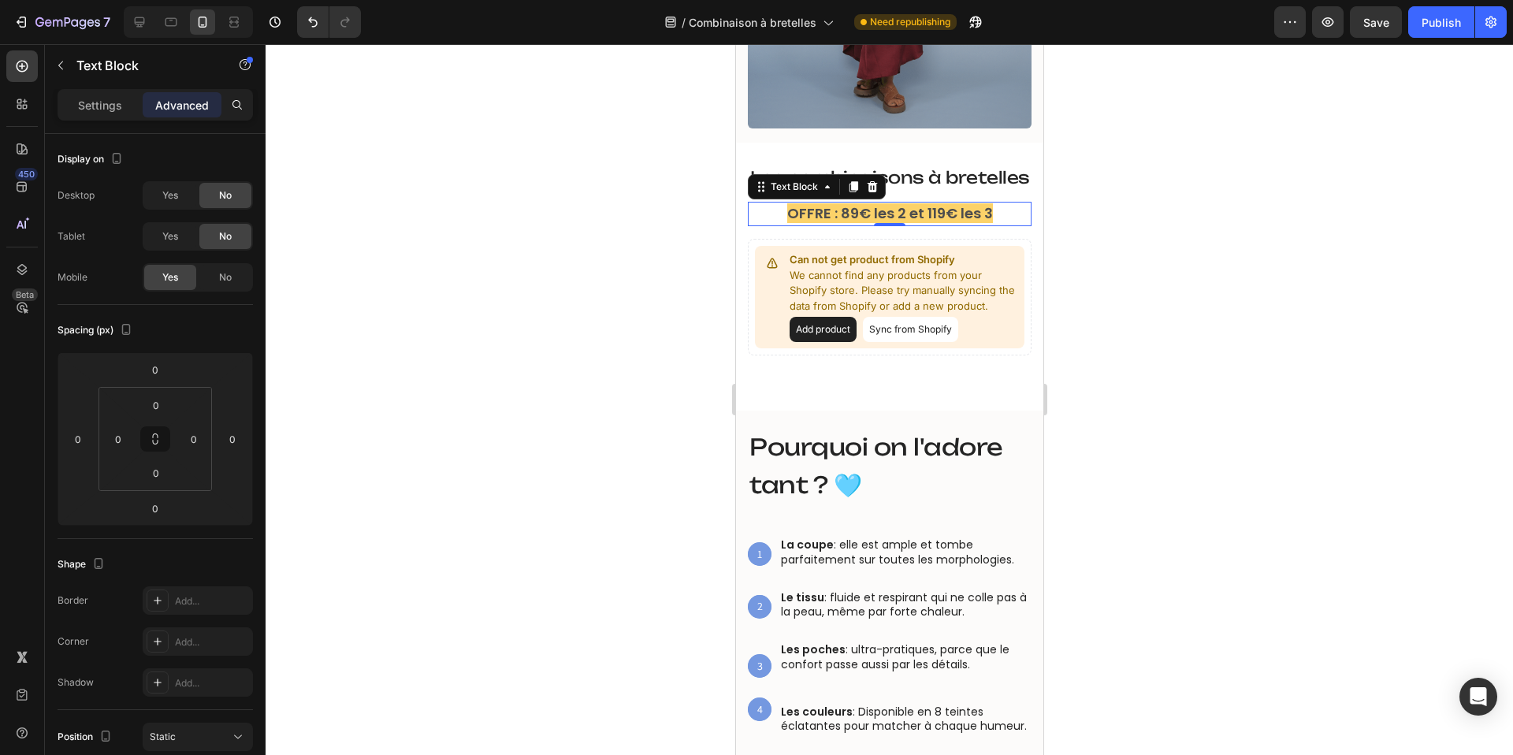
click at [864, 217] on strong "OFFRE : 89€ les 2 et 119€ les 3" at bounding box center [889, 213] width 206 height 20
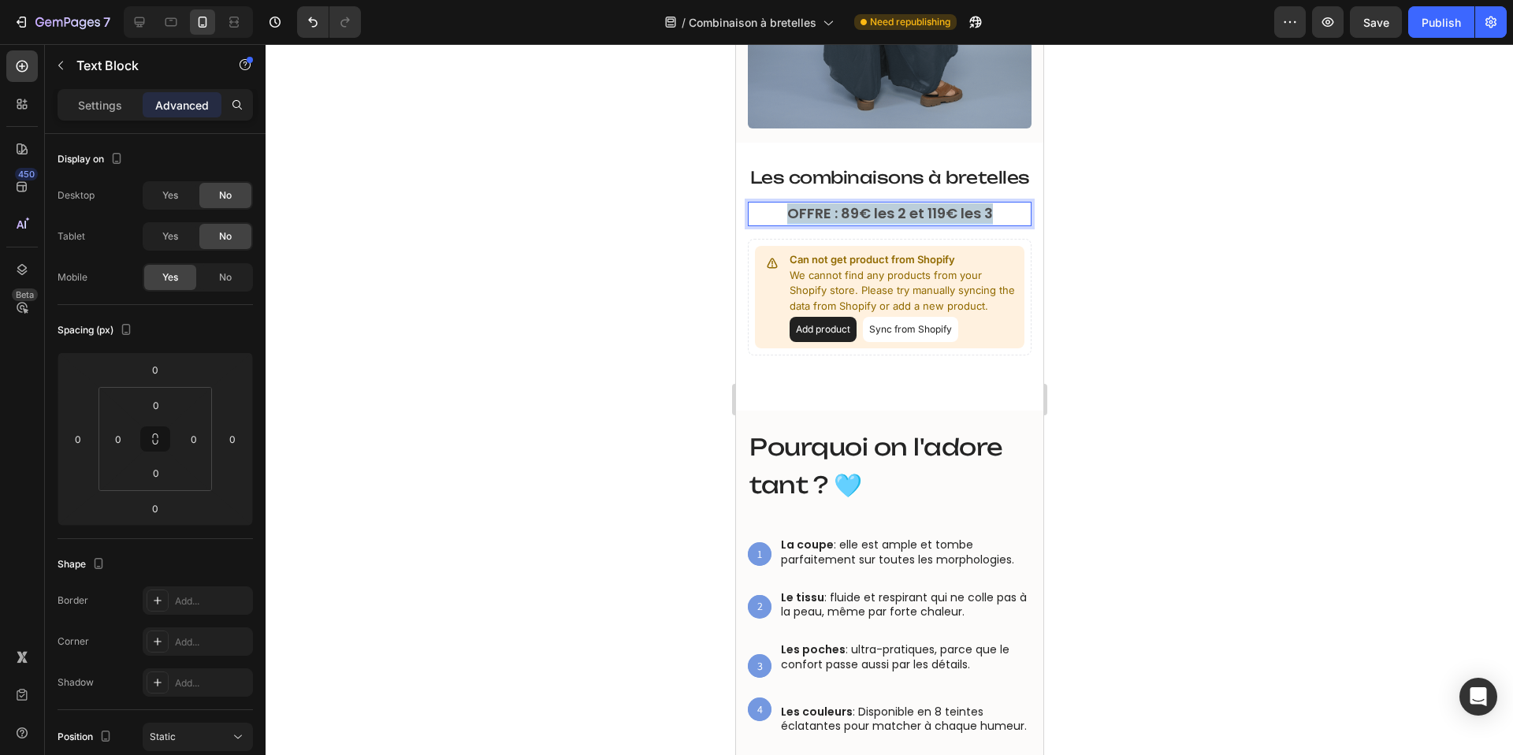
click at [864, 217] on strong "OFFRE : 89€ les 2 et 119€ les 3" at bounding box center [889, 213] width 206 height 20
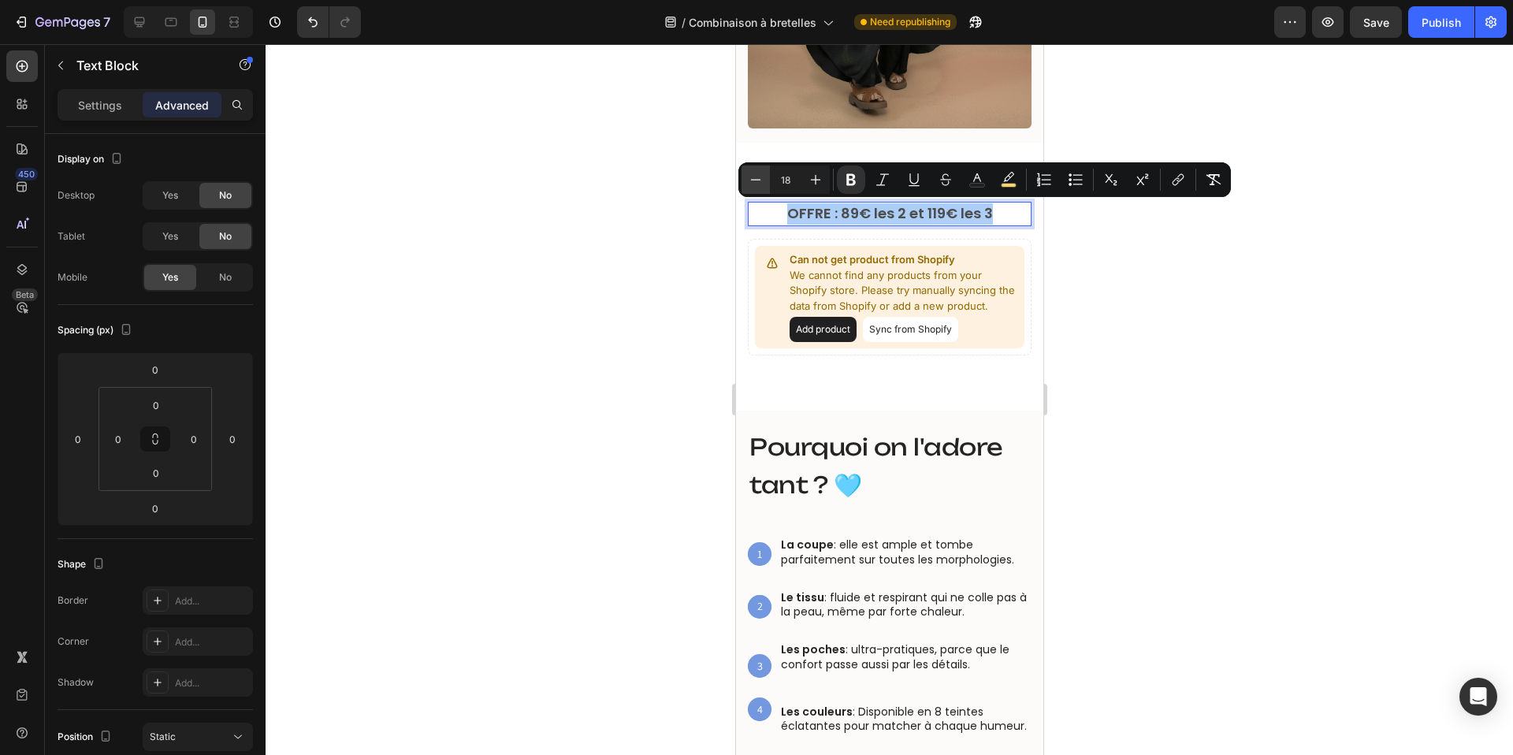
click at [753, 174] on icon "Editor contextual toolbar" at bounding box center [756, 180] width 16 height 16
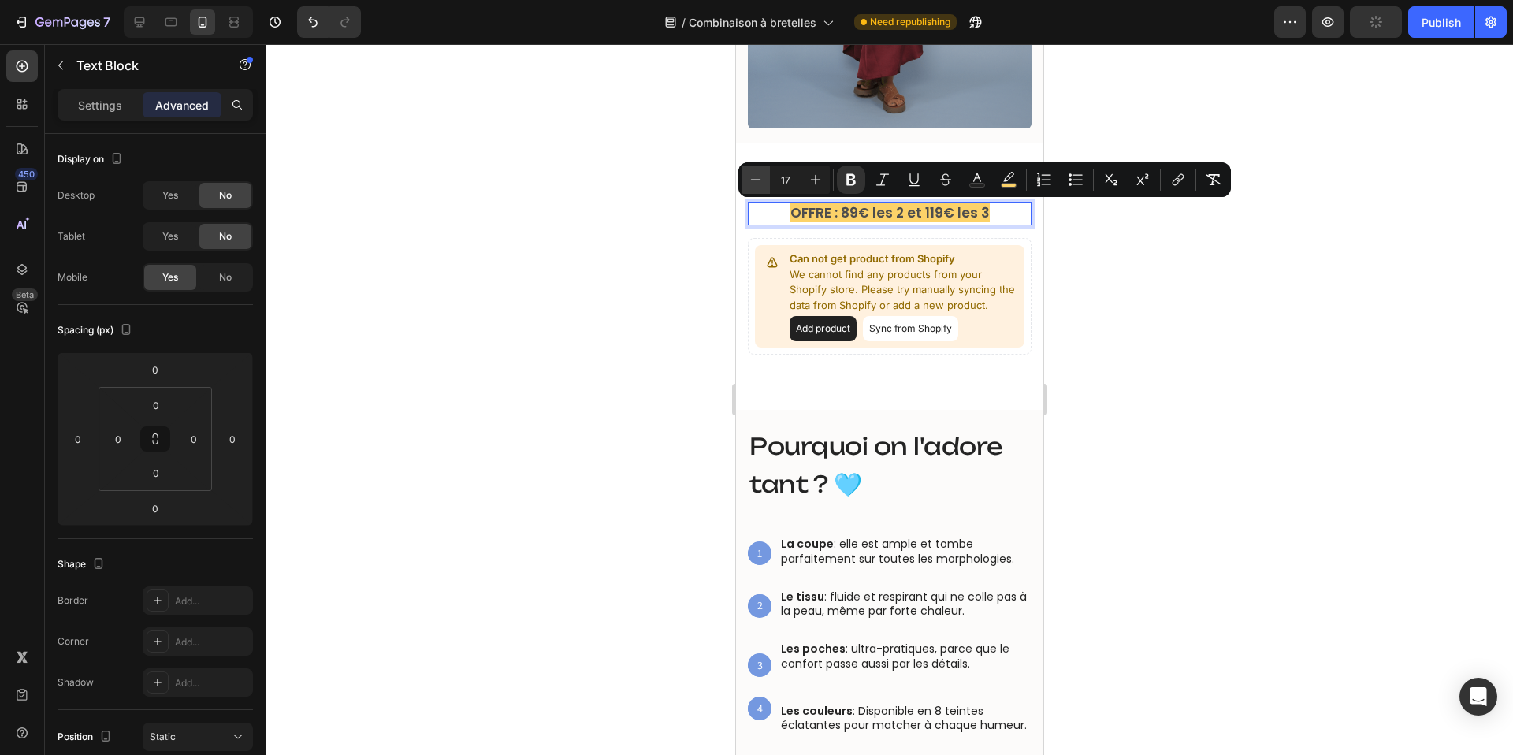
click at [753, 174] on icon "Editor contextual toolbar" at bounding box center [756, 180] width 16 height 16
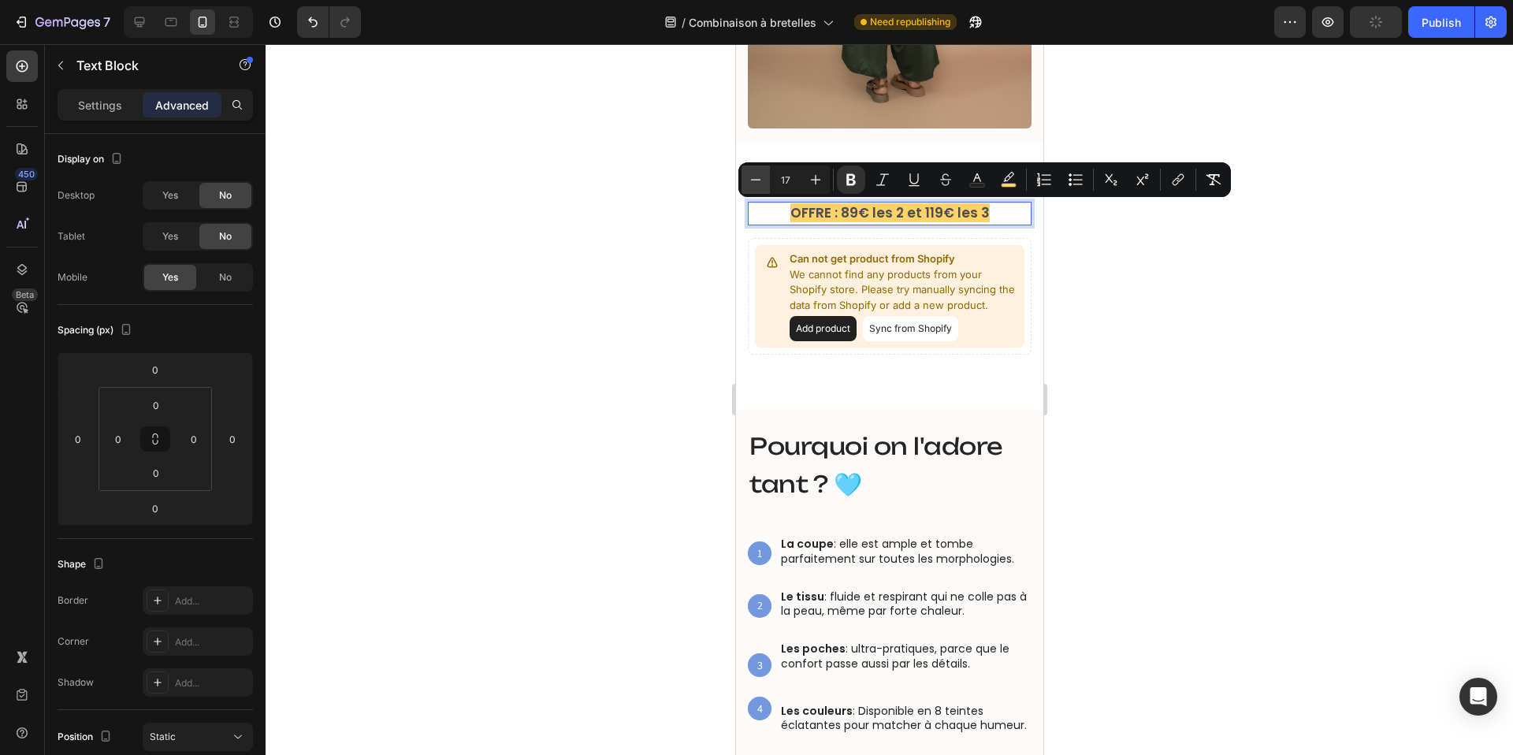
type input "16"
click at [682, 220] on div at bounding box center [889, 399] width 1247 height 711
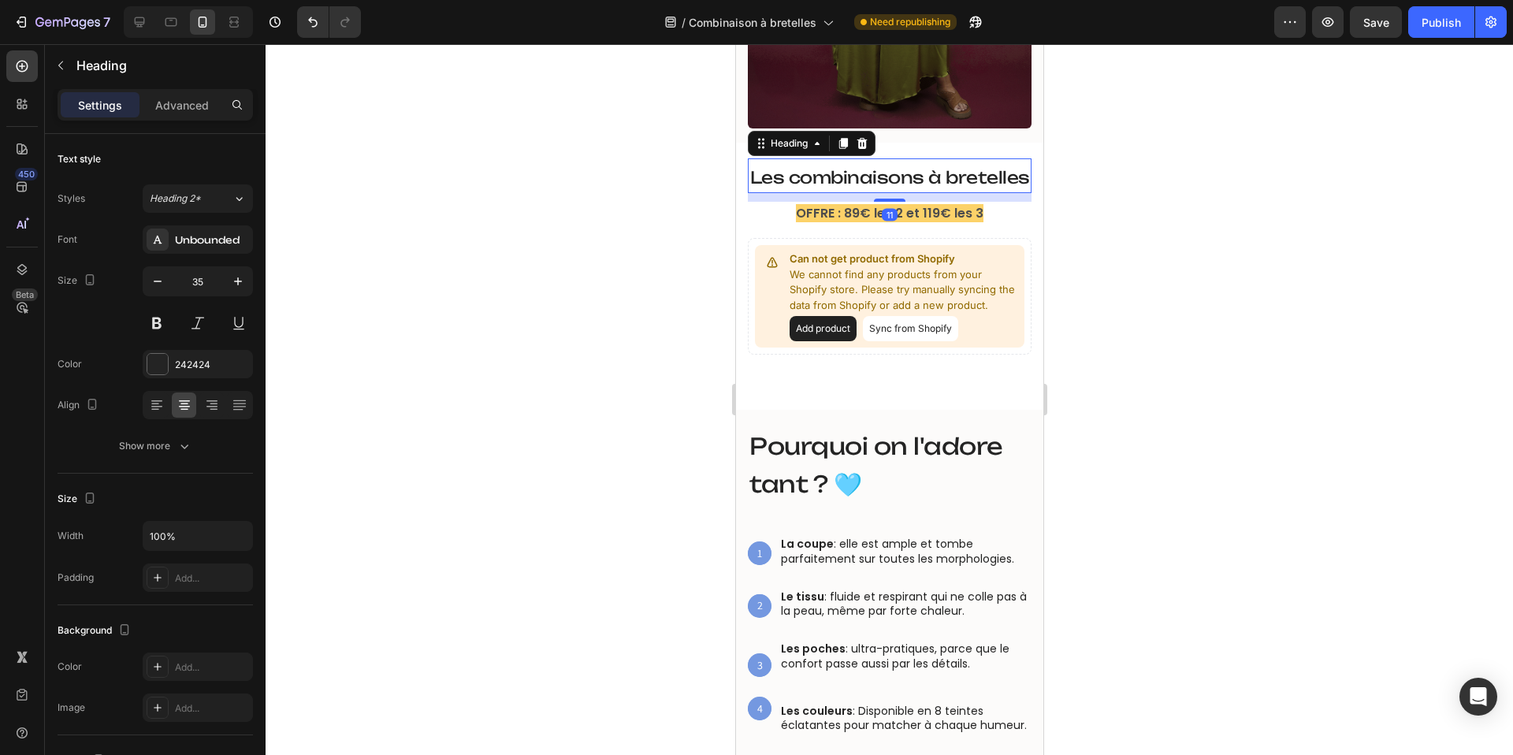
click at [855, 184] on span "Les combinaisons à bretelles" at bounding box center [889, 177] width 280 height 20
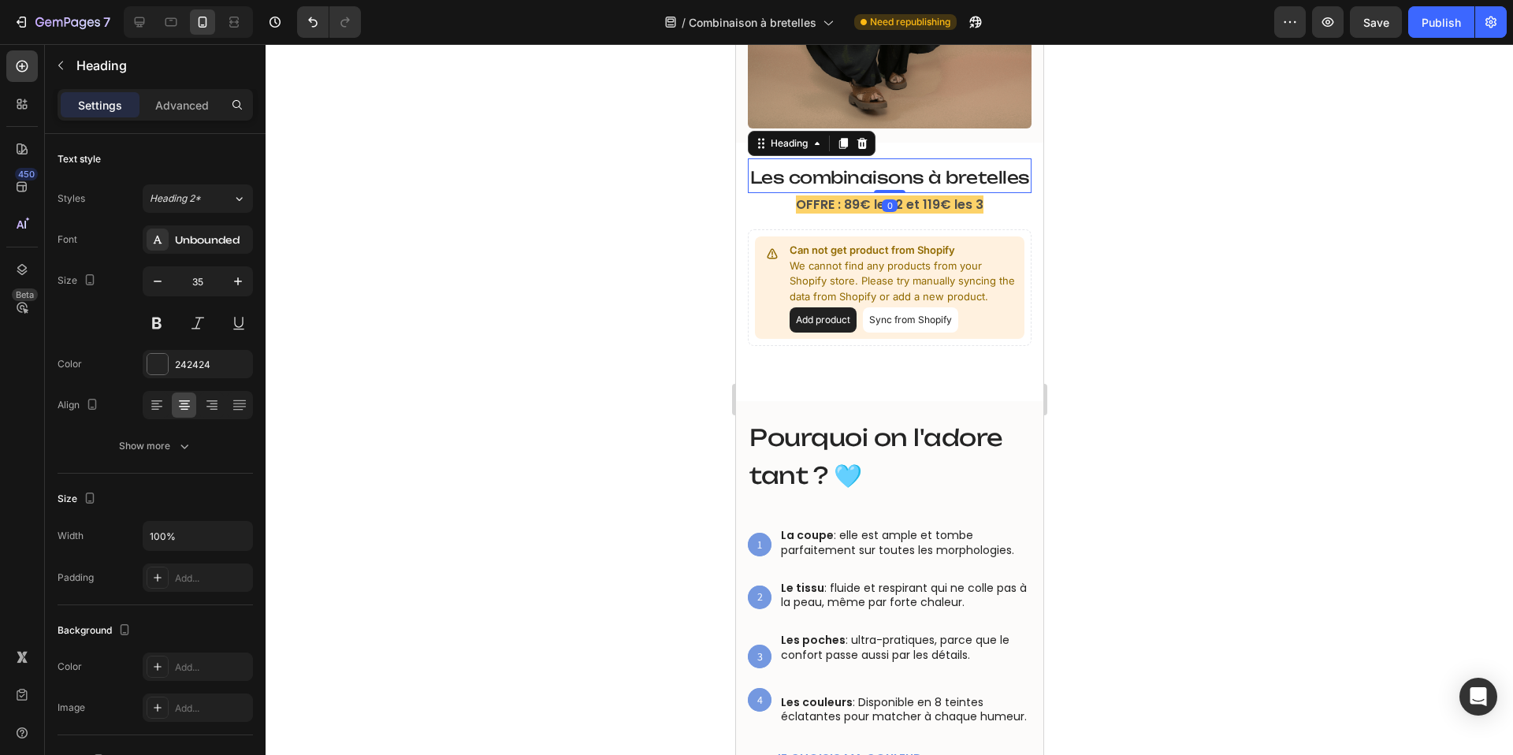
drag, startPoint x: 886, startPoint y: 198, endPoint x: 886, endPoint y: 184, distance: 14.2
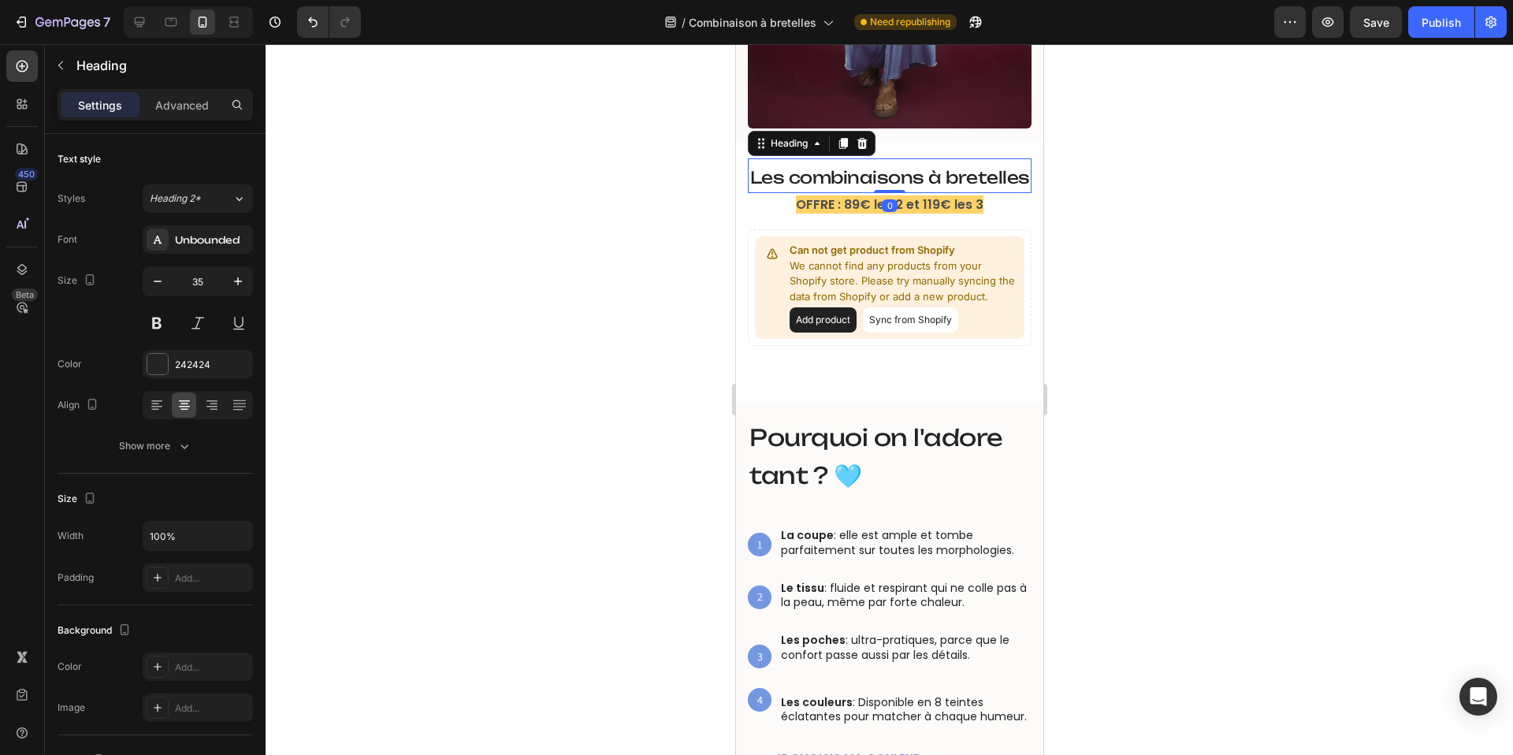
click at [886, 184] on div "⁠⁠⁠⁠⁠⁠⁠ Les combinaisons à bretelles Heading 0" at bounding box center [889, 175] width 284 height 35
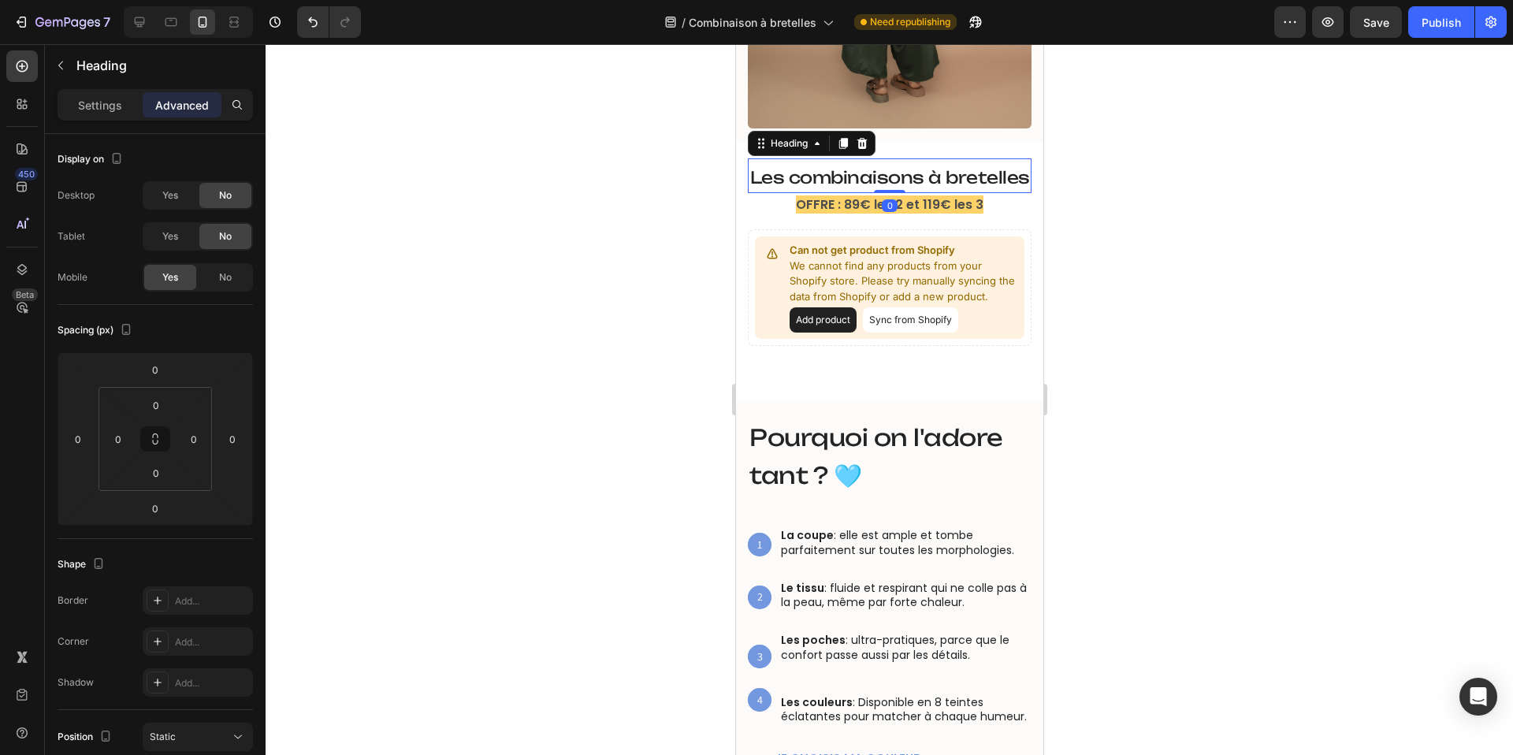
click at [678, 258] on div at bounding box center [889, 399] width 1247 height 711
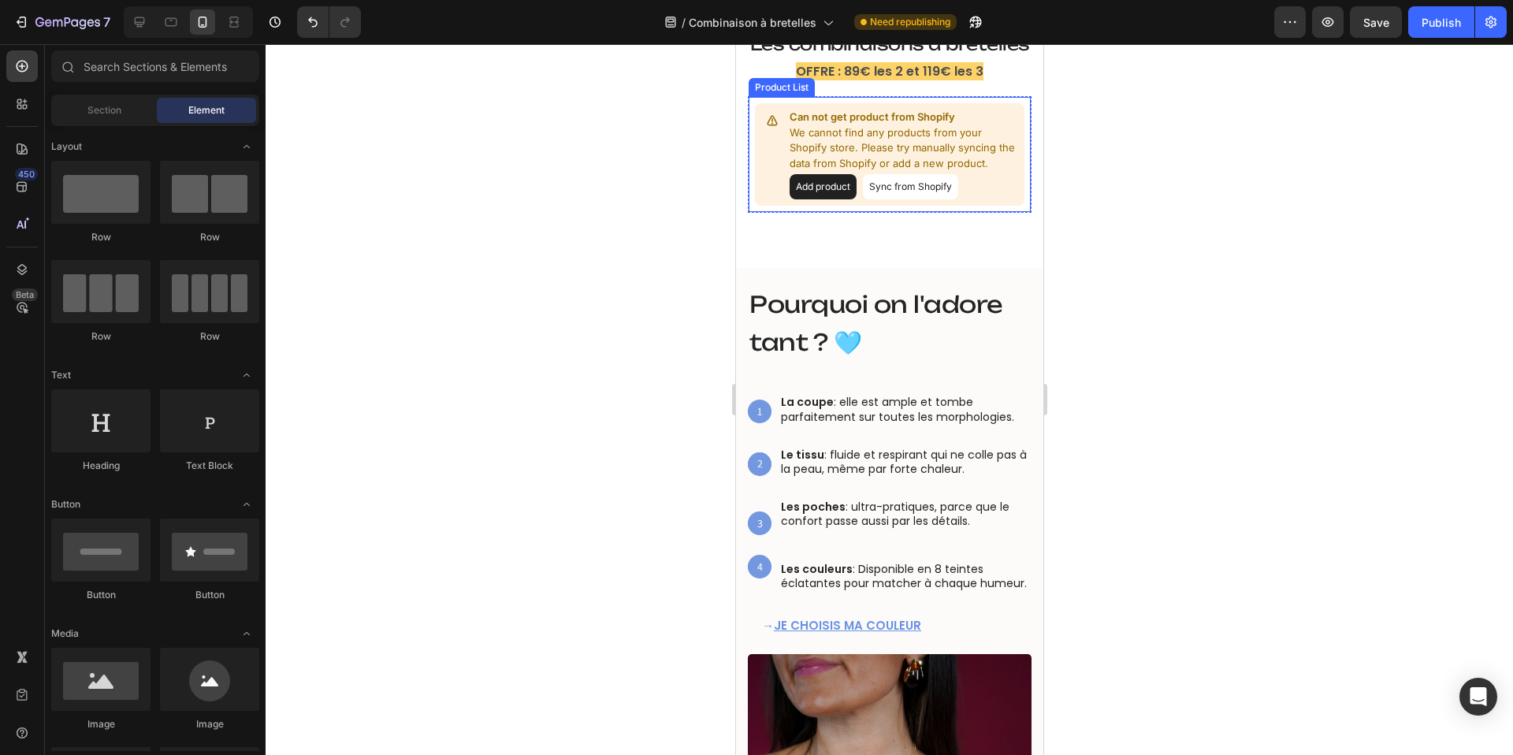
scroll to position [589, 0]
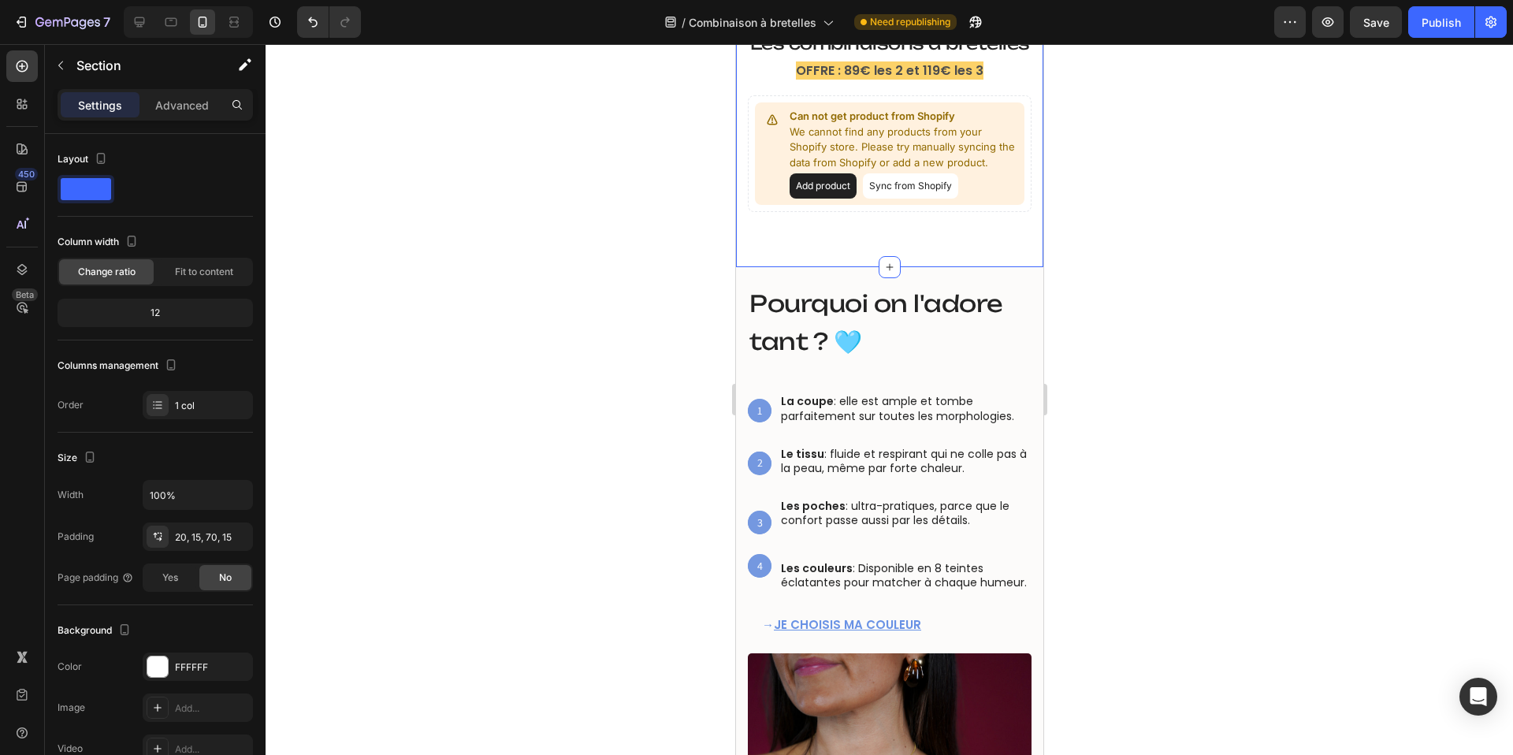
click at [863, 247] on div "⁠⁠⁠⁠⁠⁠⁠ Les combinaisons à bretelles Heading ⁠⁠⁠⁠⁠⁠⁠ Les combinaisons à bretell…" at bounding box center [888, 138] width 307 height 258
click at [183, 108] on p "Advanced" at bounding box center [182, 105] width 54 height 17
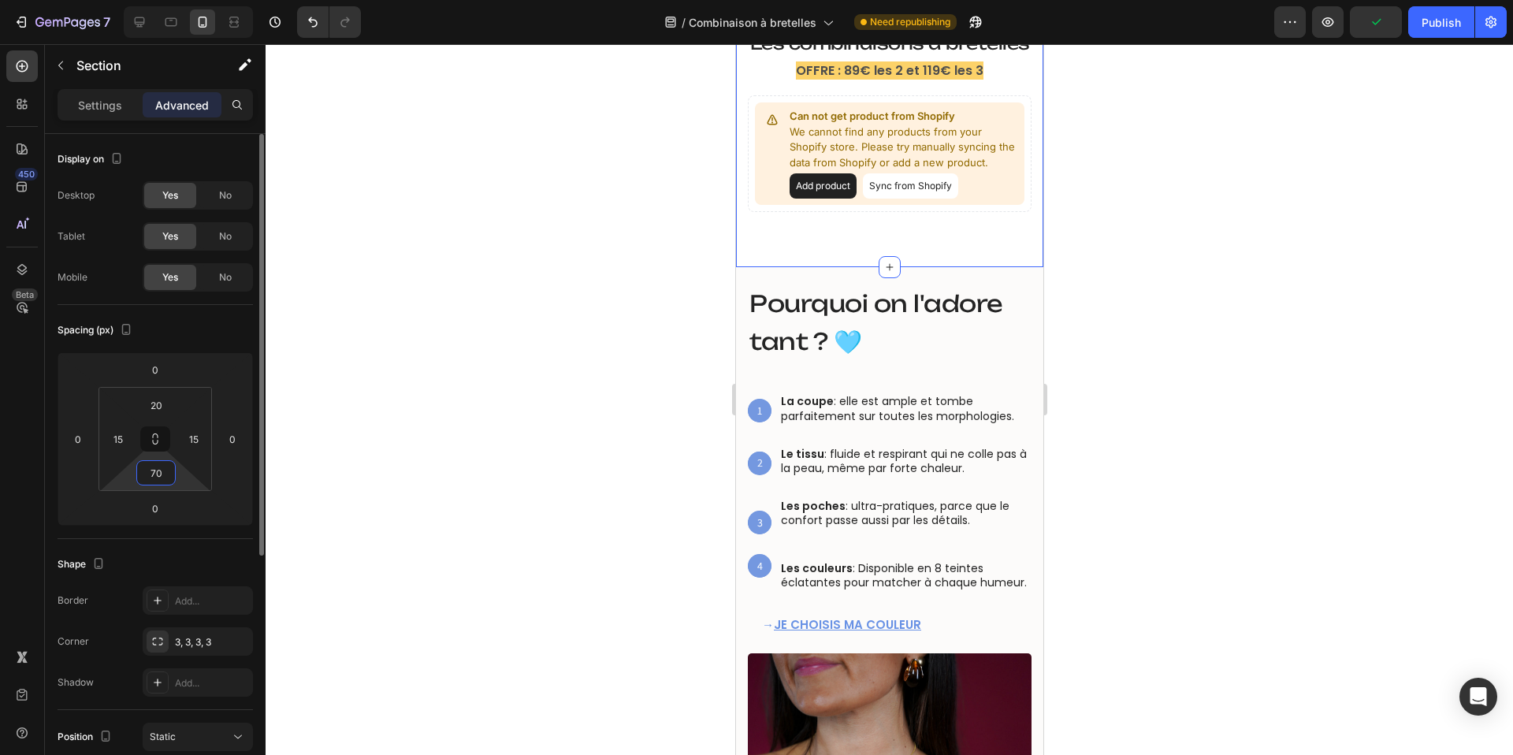
click at [155, 470] on input "70" at bounding box center [156, 473] width 32 height 24
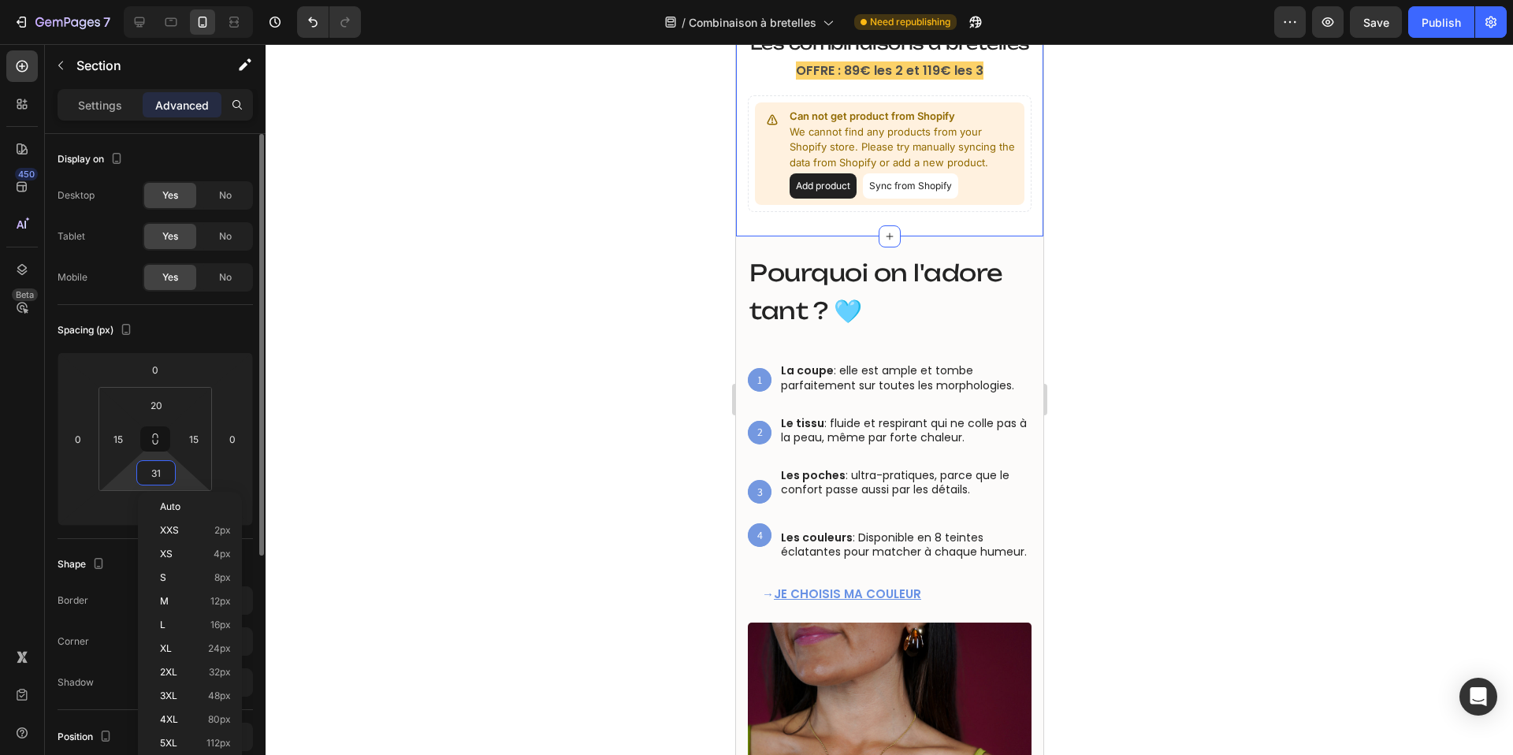
type input "30"
click at [136, 17] on icon at bounding box center [140, 22] width 16 height 16
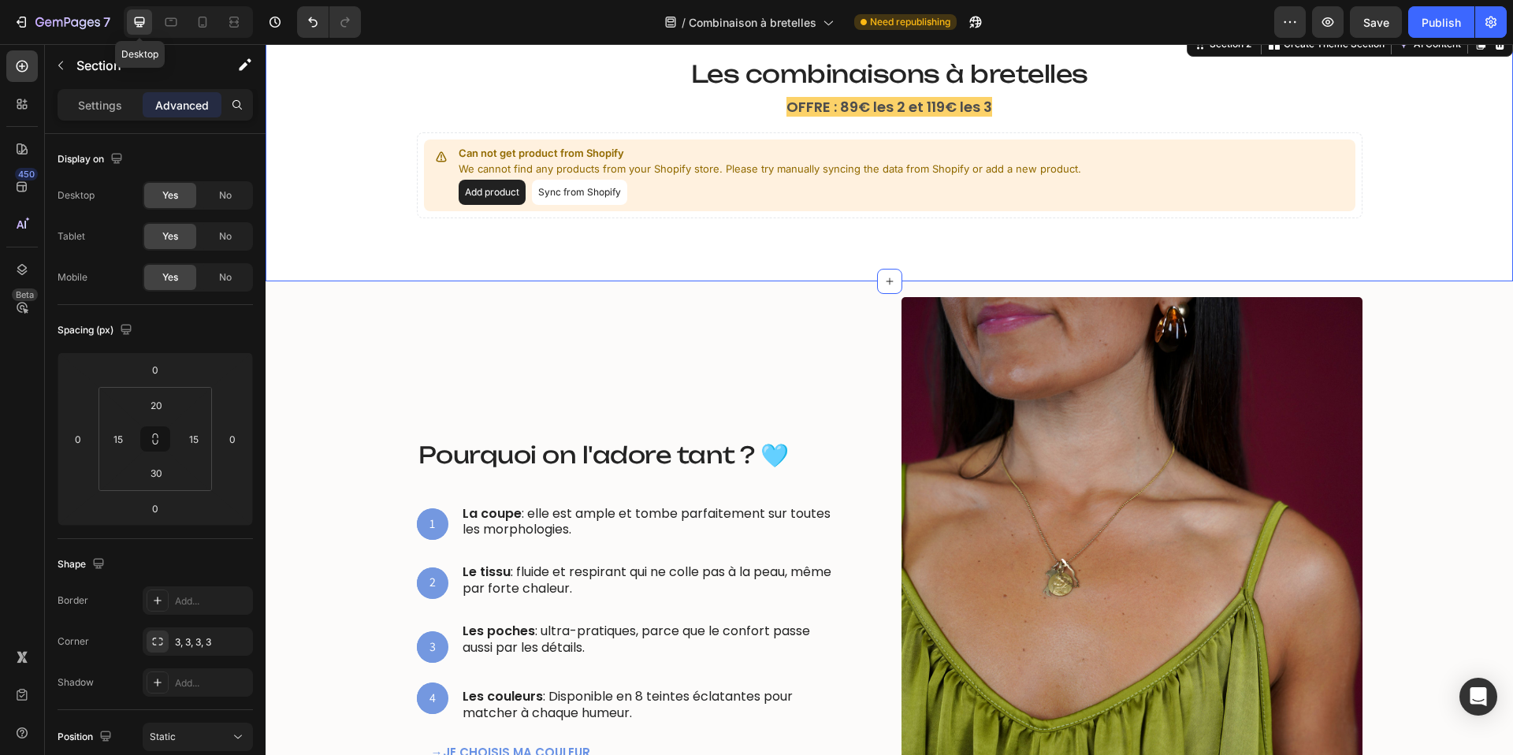
type input "30"
type input "80"
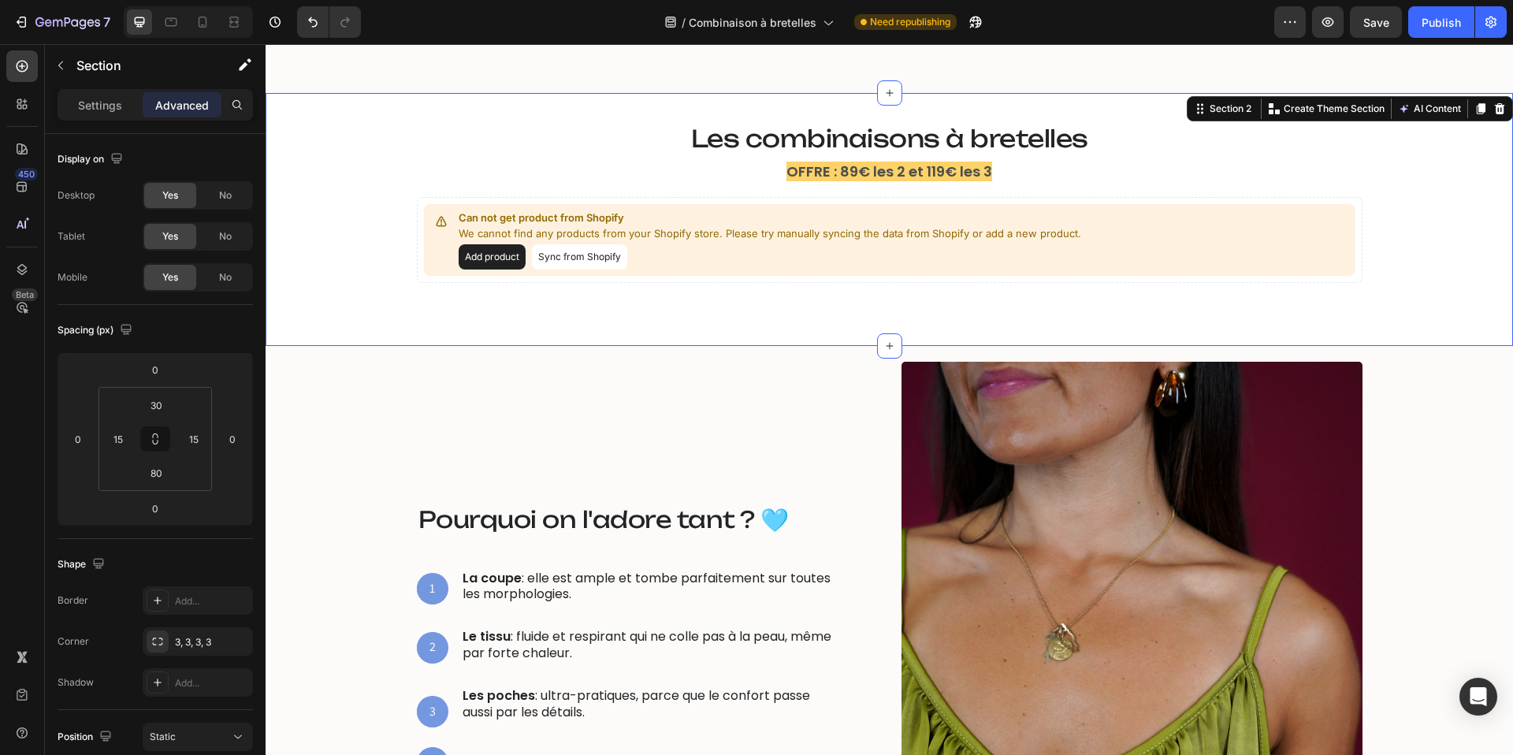
scroll to position [518, 0]
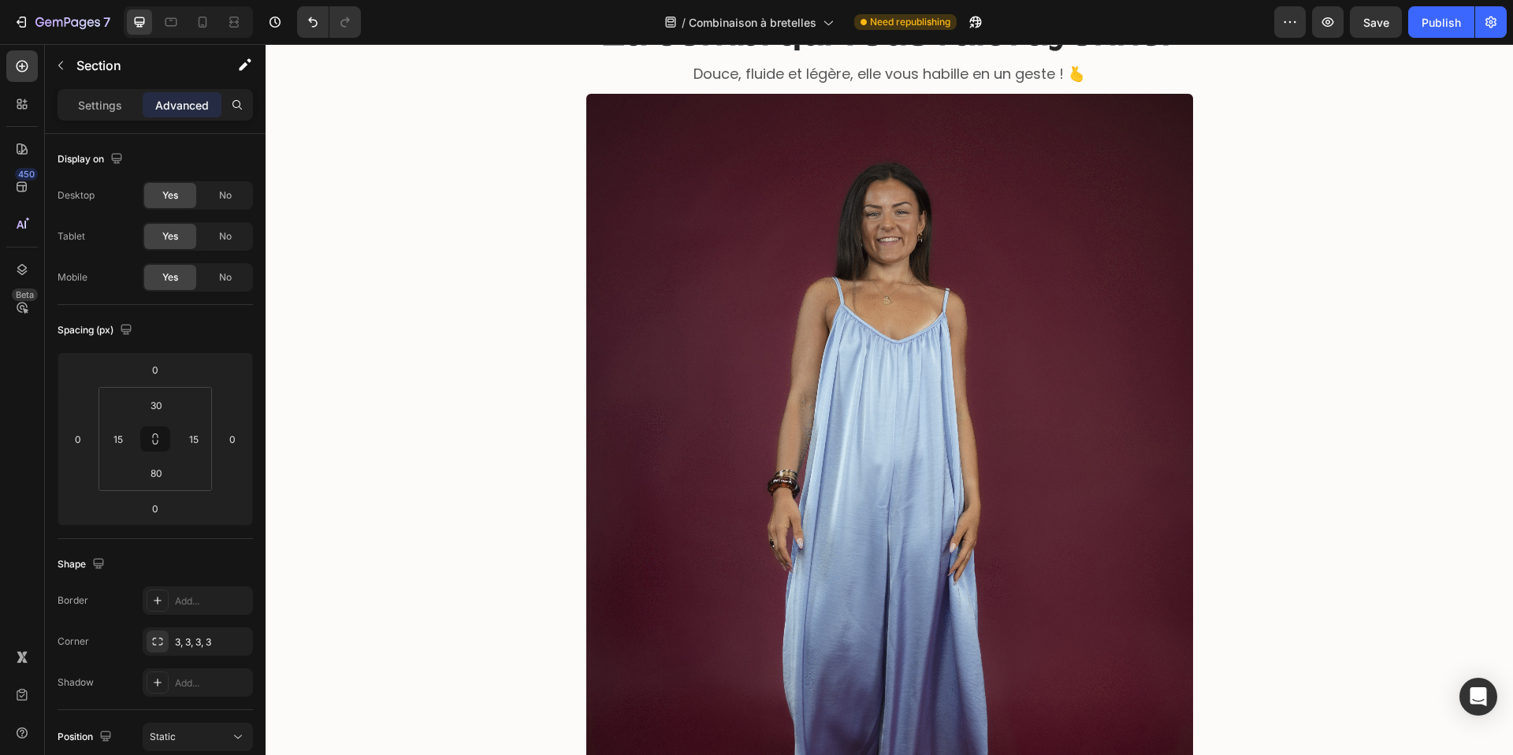
click at [509, 516] on div "La combi qui vous fait rayonner Heading La combi qui vous fait rayonner Heading…" at bounding box center [889, 452] width 1224 height 901
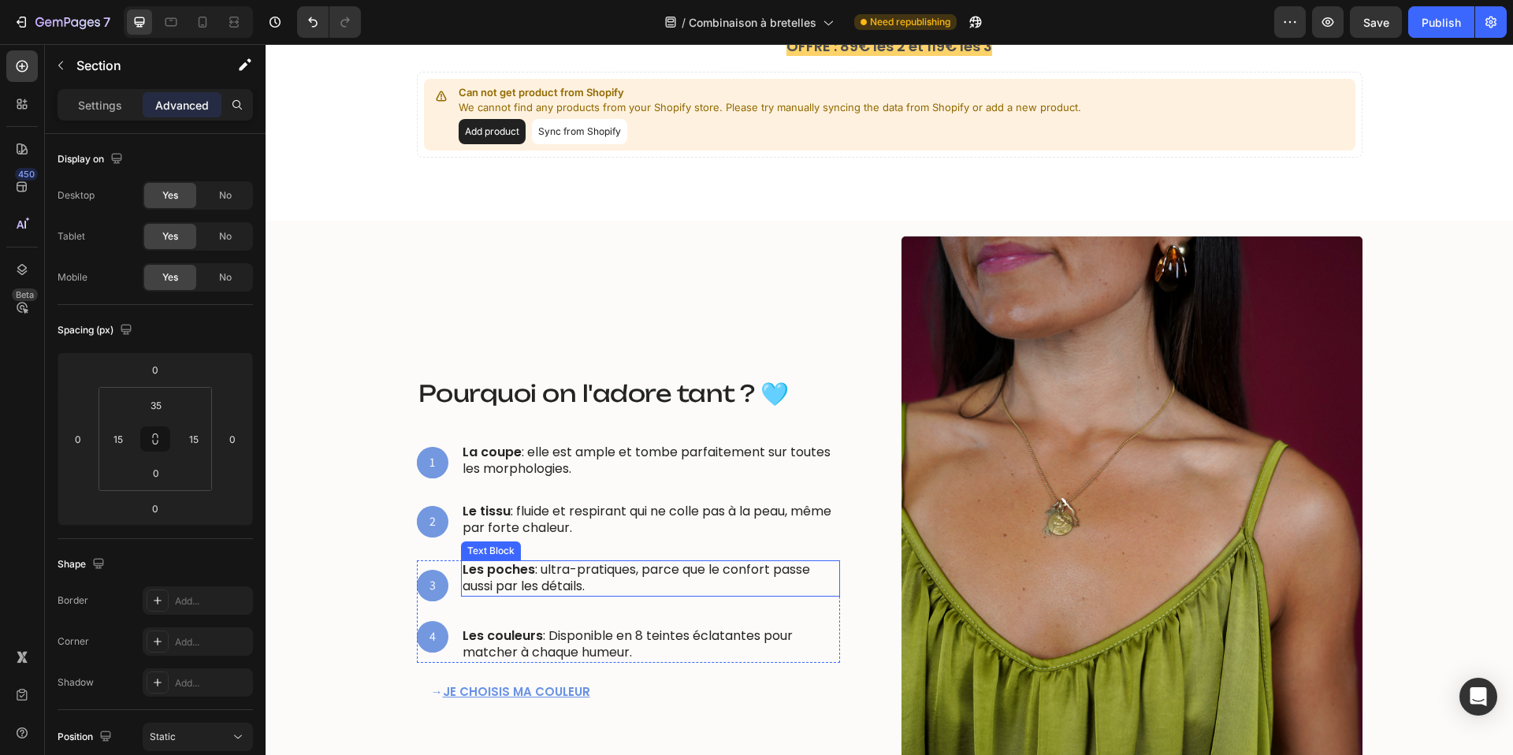
scroll to position [1039, 0]
click at [203, 22] on icon at bounding box center [203, 22] width 16 height 16
type input "10"
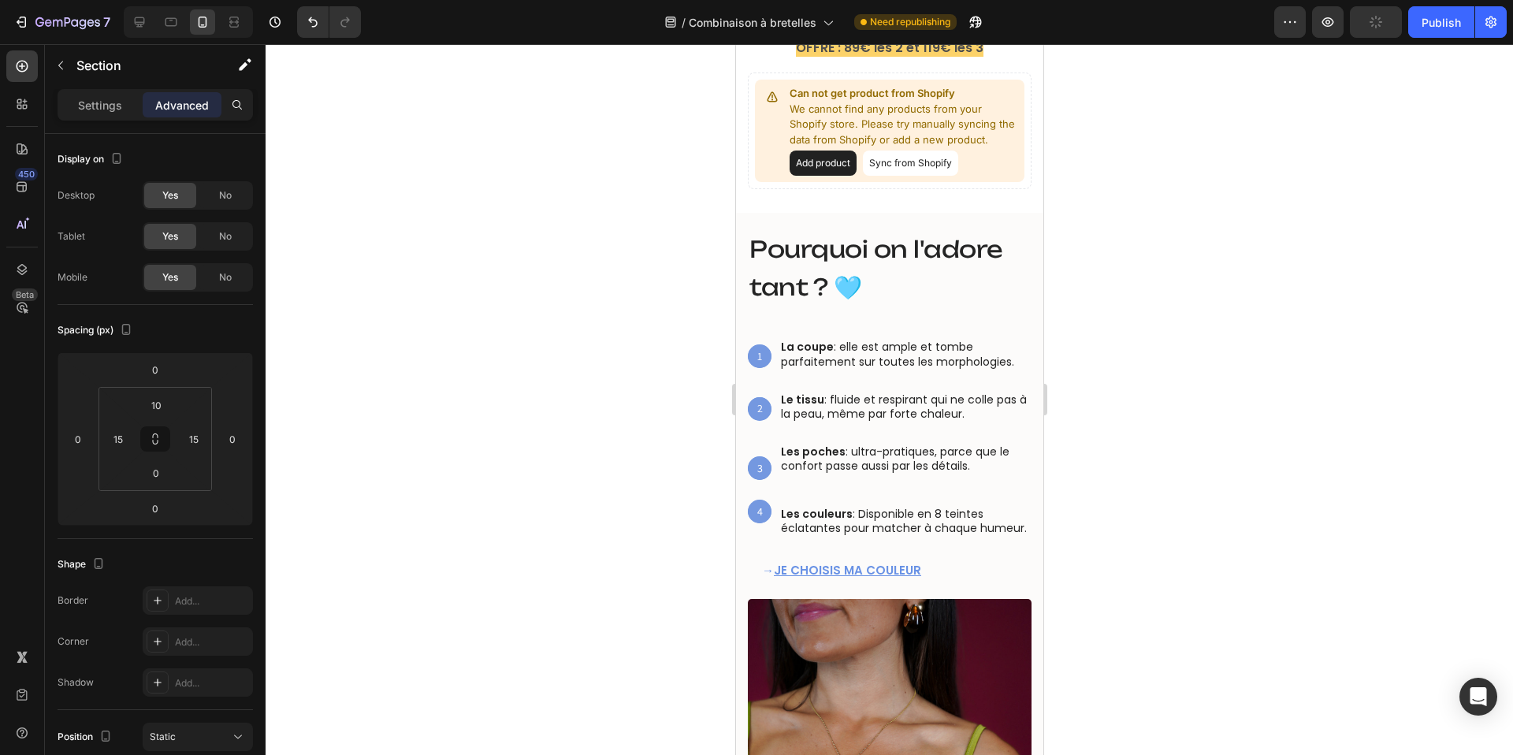
scroll to position [634, 0]
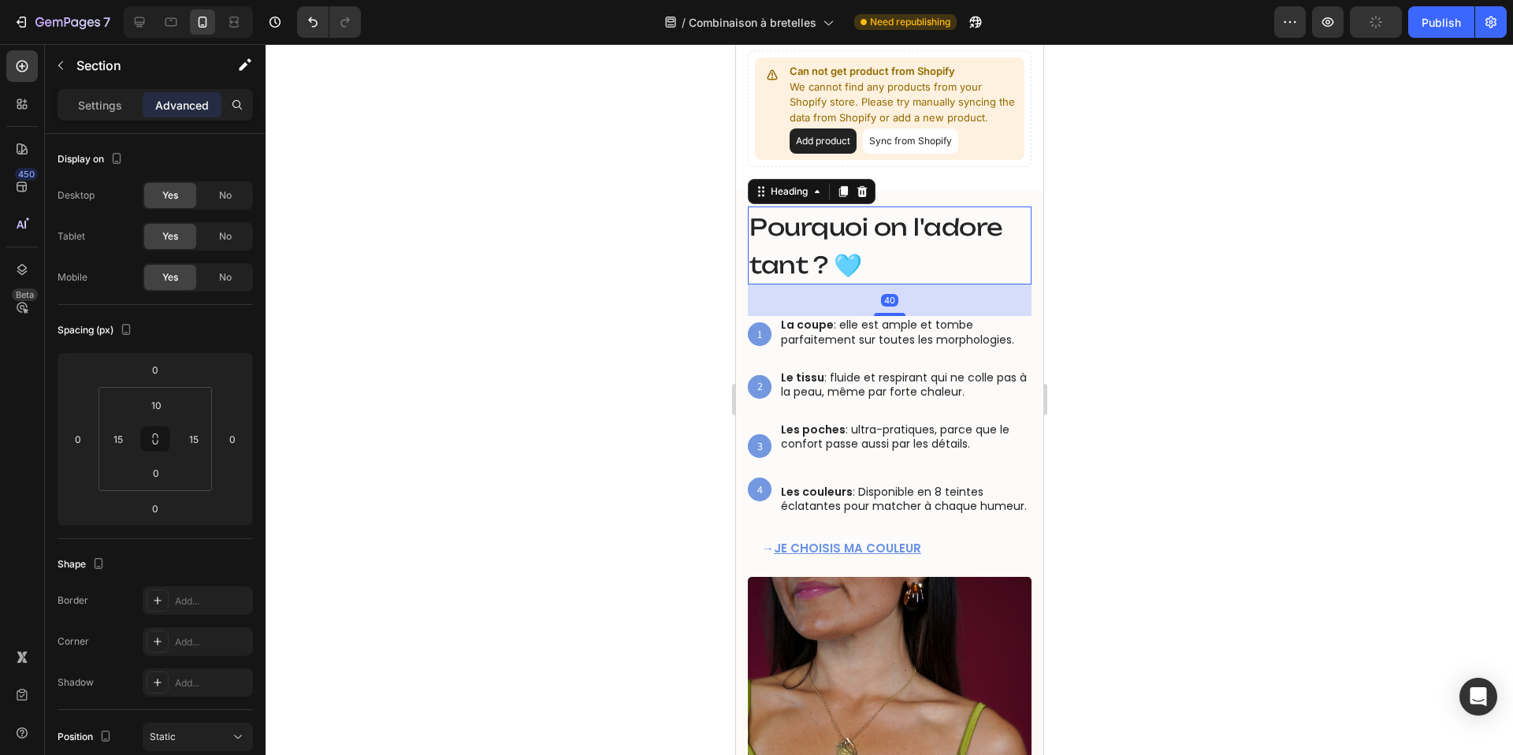
click at [823, 243] on h2 "Pourquoi on l'adore tant ? 🩵" at bounding box center [889, 245] width 284 height 78
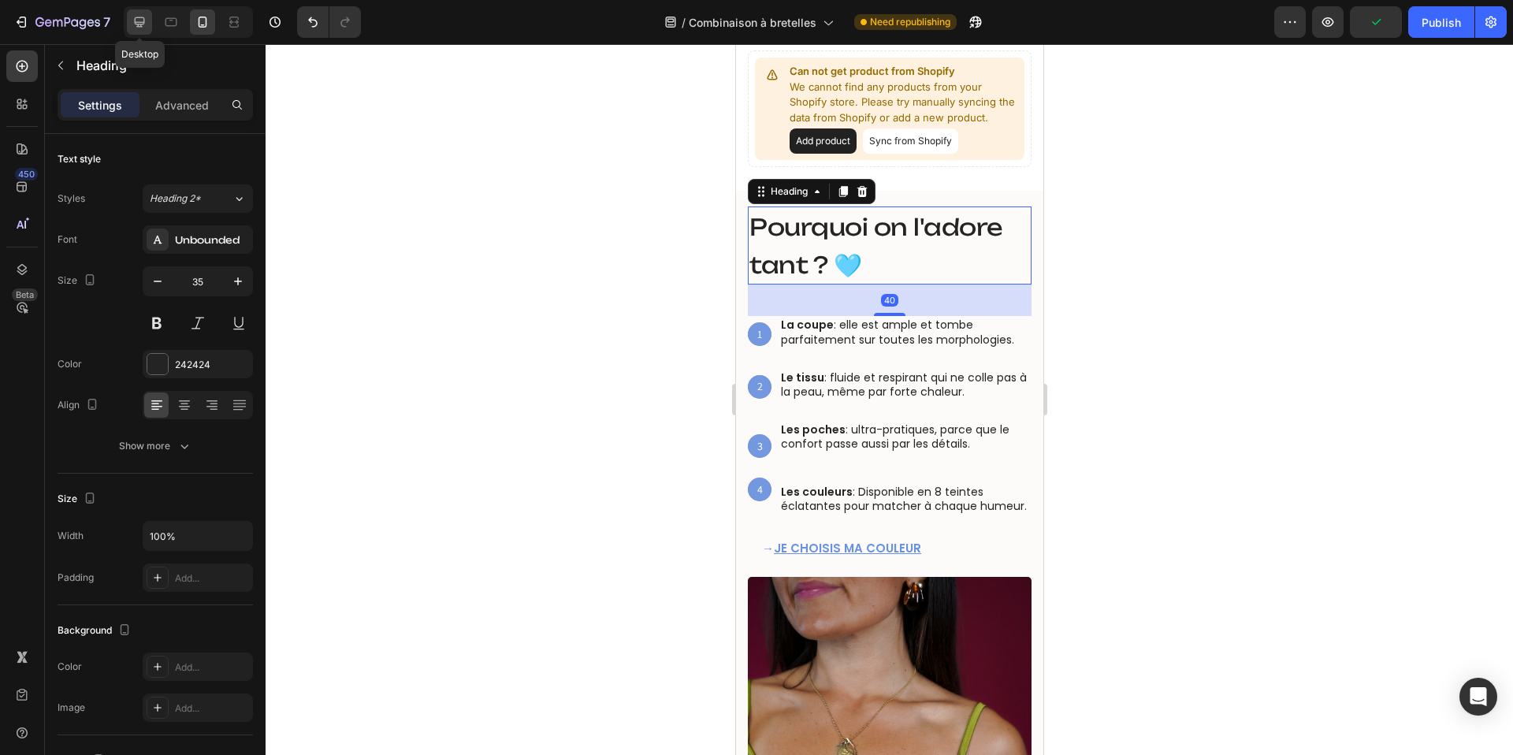
click at [139, 19] on icon at bounding box center [140, 22] width 16 height 16
type input "42"
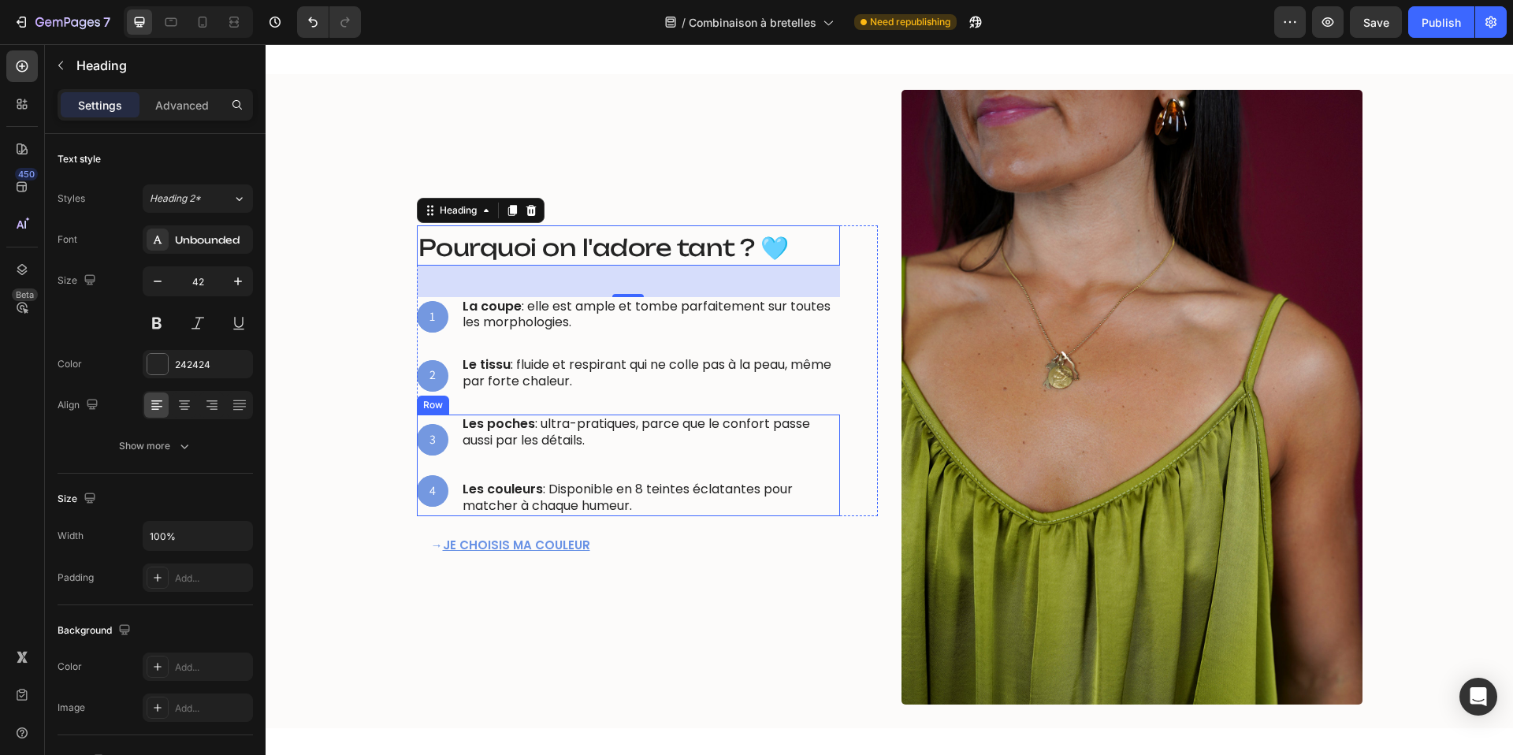
scroll to position [798, 0]
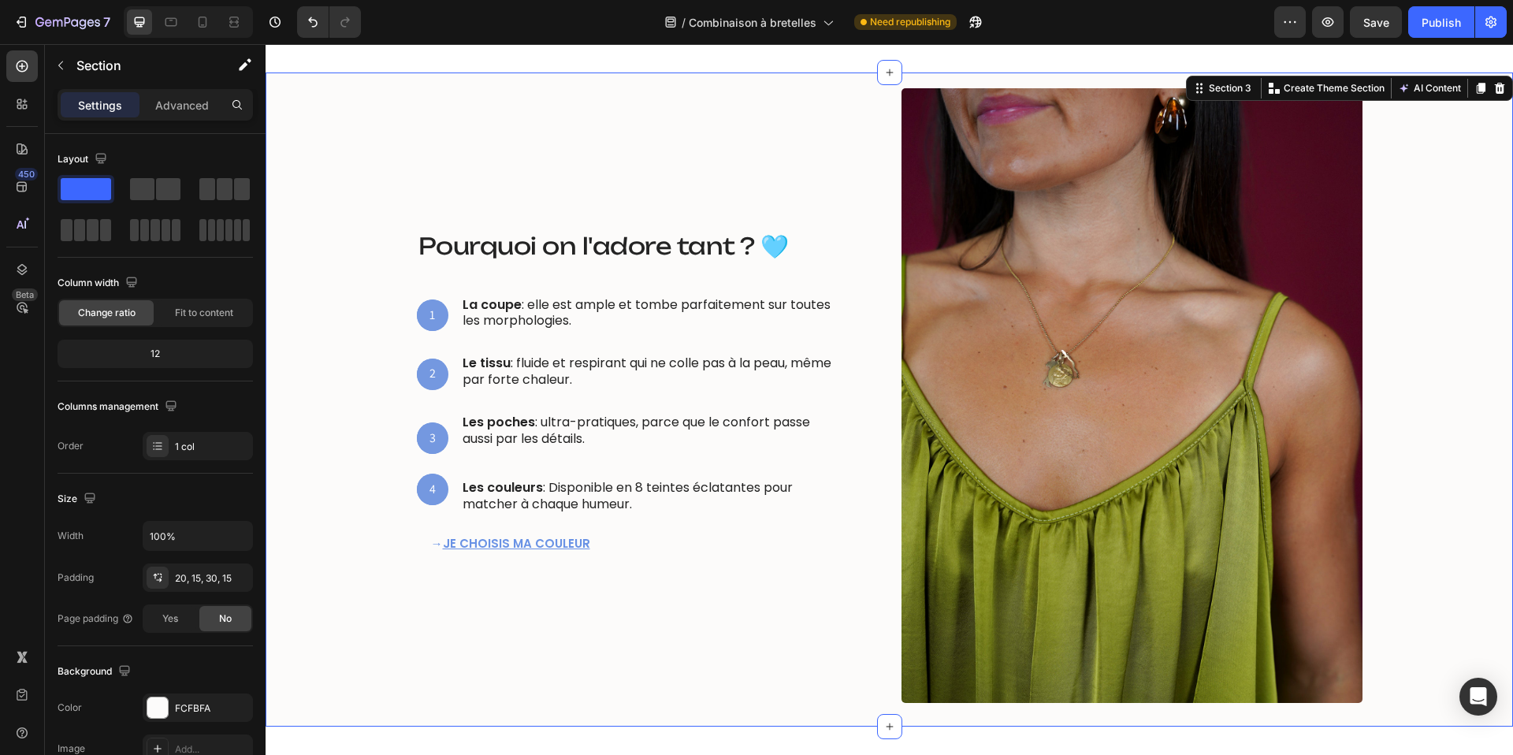
click at [351, 210] on div "⁠⁠⁠⁠⁠⁠⁠ Pourquoi on l'adore tant ? 🩵 Heading 1 Text Block Hero Banner La coupe …" at bounding box center [889, 395] width 1224 height 615
click at [481, 244] on span "Pourquoi on l'adore tant ? 🩵" at bounding box center [603, 246] width 370 height 28
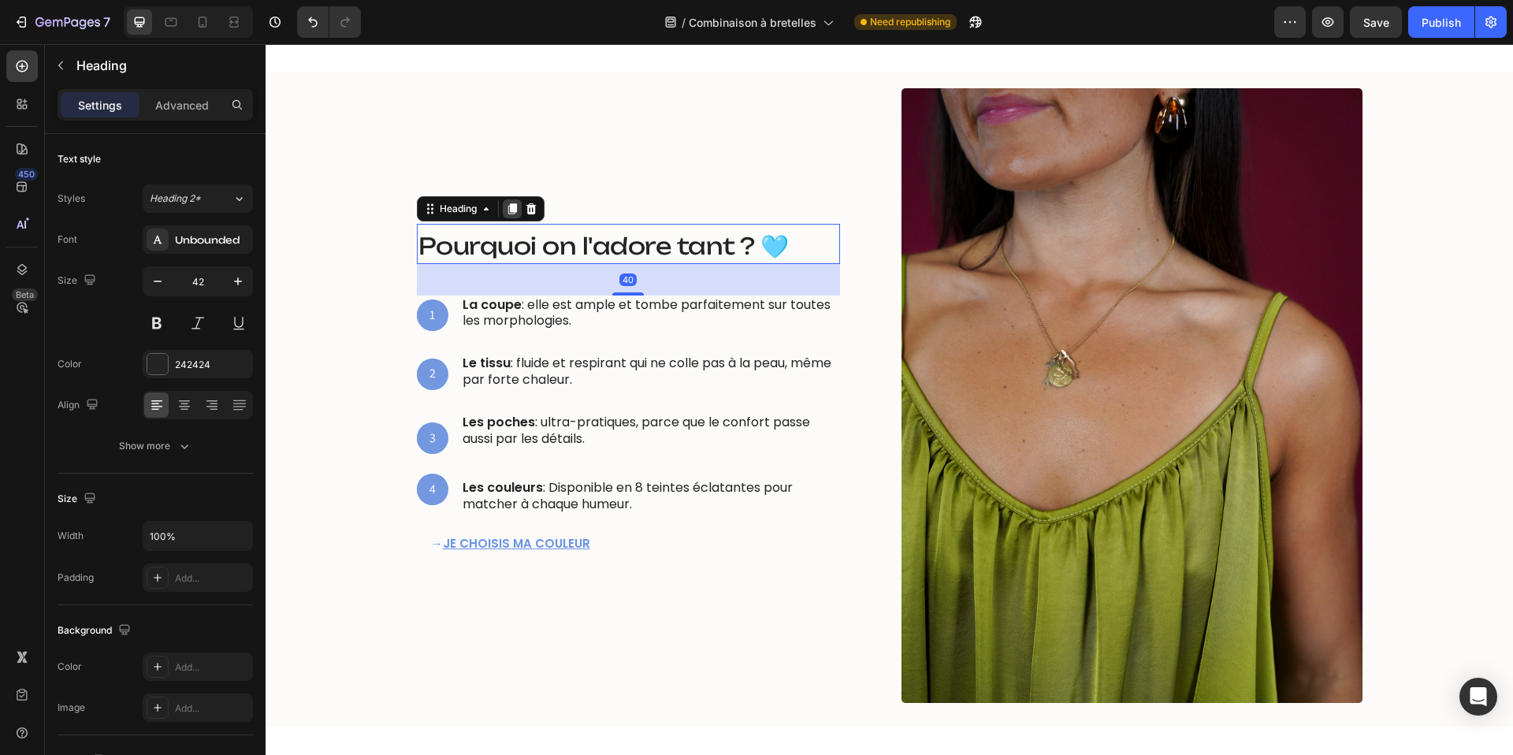
click at [513, 212] on icon at bounding box center [512, 209] width 13 height 13
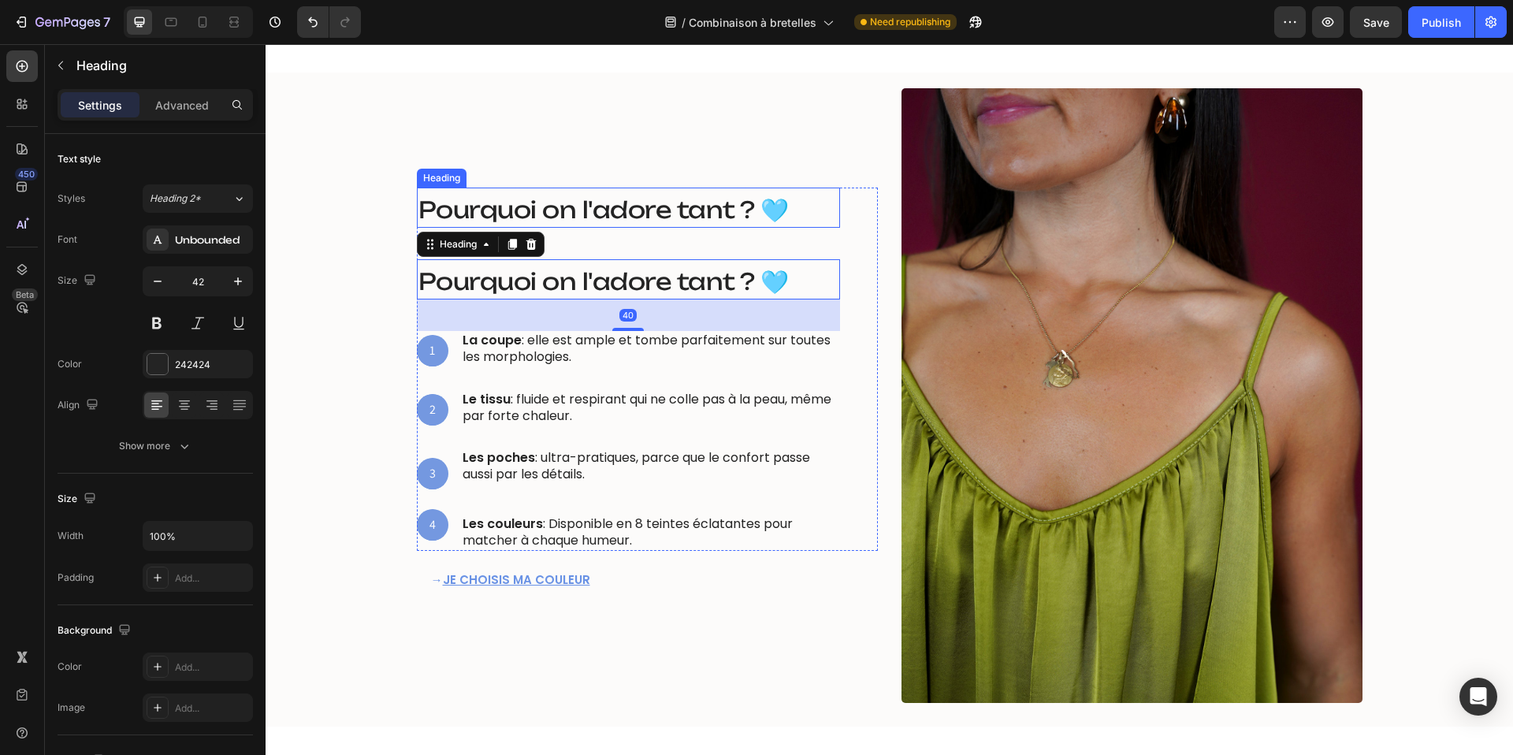
click at [521, 214] on span "Pourquoi on l'adore tant ? 🩵" at bounding box center [603, 209] width 370 height 28
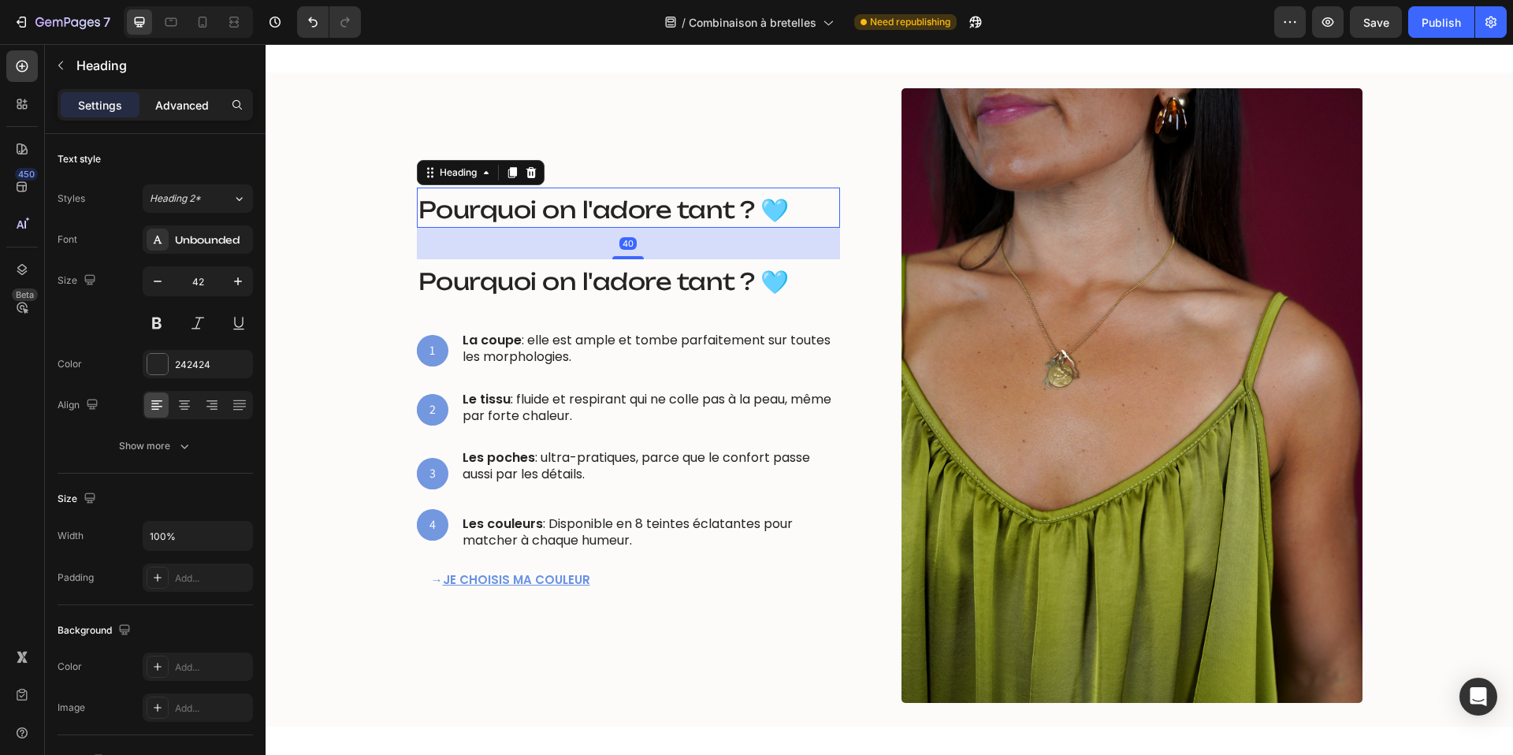
click at [189, 102] on p "Advanced" at bounding box center [182, 105] width 54 height 17
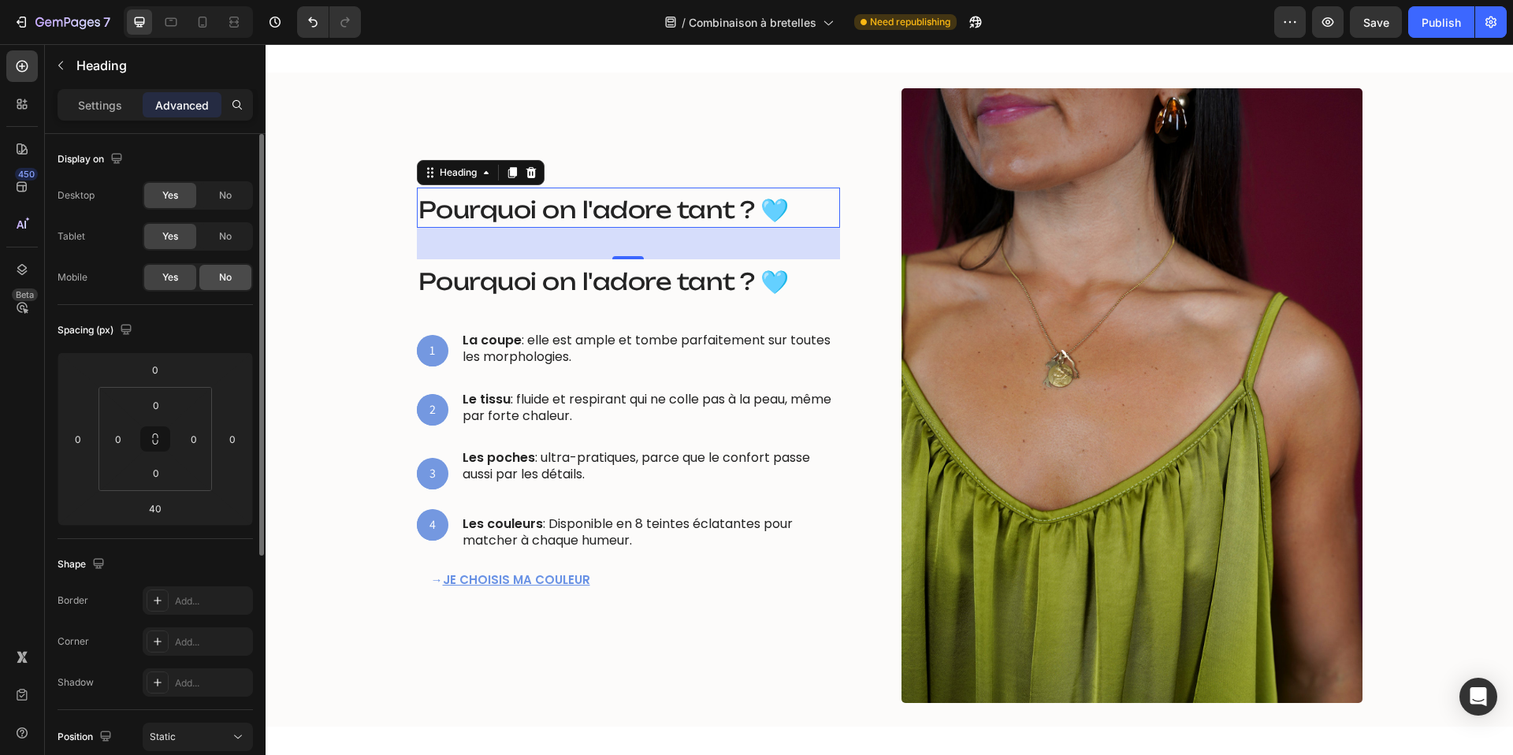
click at [229, 282] on span "No" at bounding box center [225, 277] width 13 height 14
click at [474, 276] on span "Pourquoi on l'adore tant ? 🩵" at bounding box center [603, 281] width 370 height 28
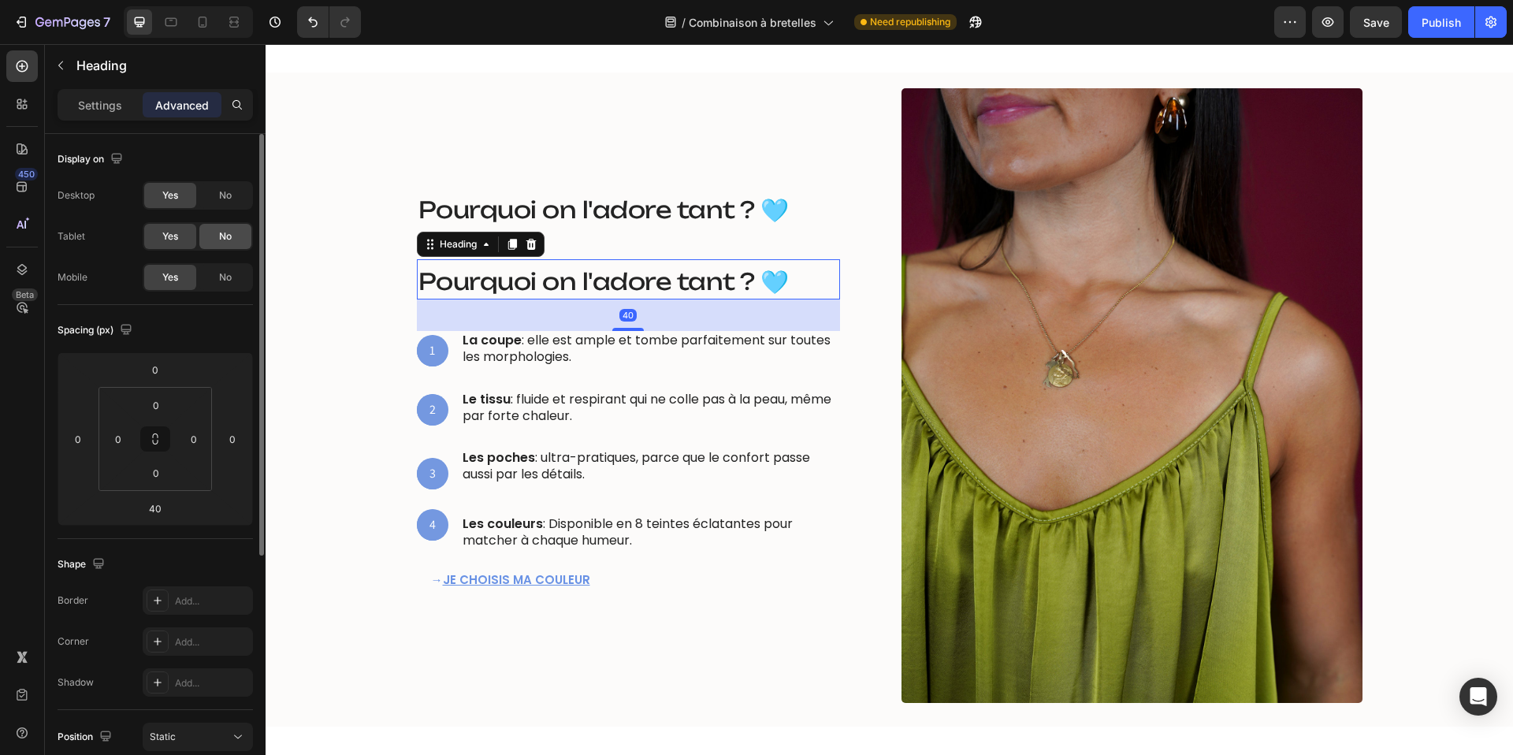
click at [217, 229] on div "No" at bounding box center [225, 236] width 52 height 25
click at [223, 194] on span "No" at bounding box center [225, 195] width 13 height 14
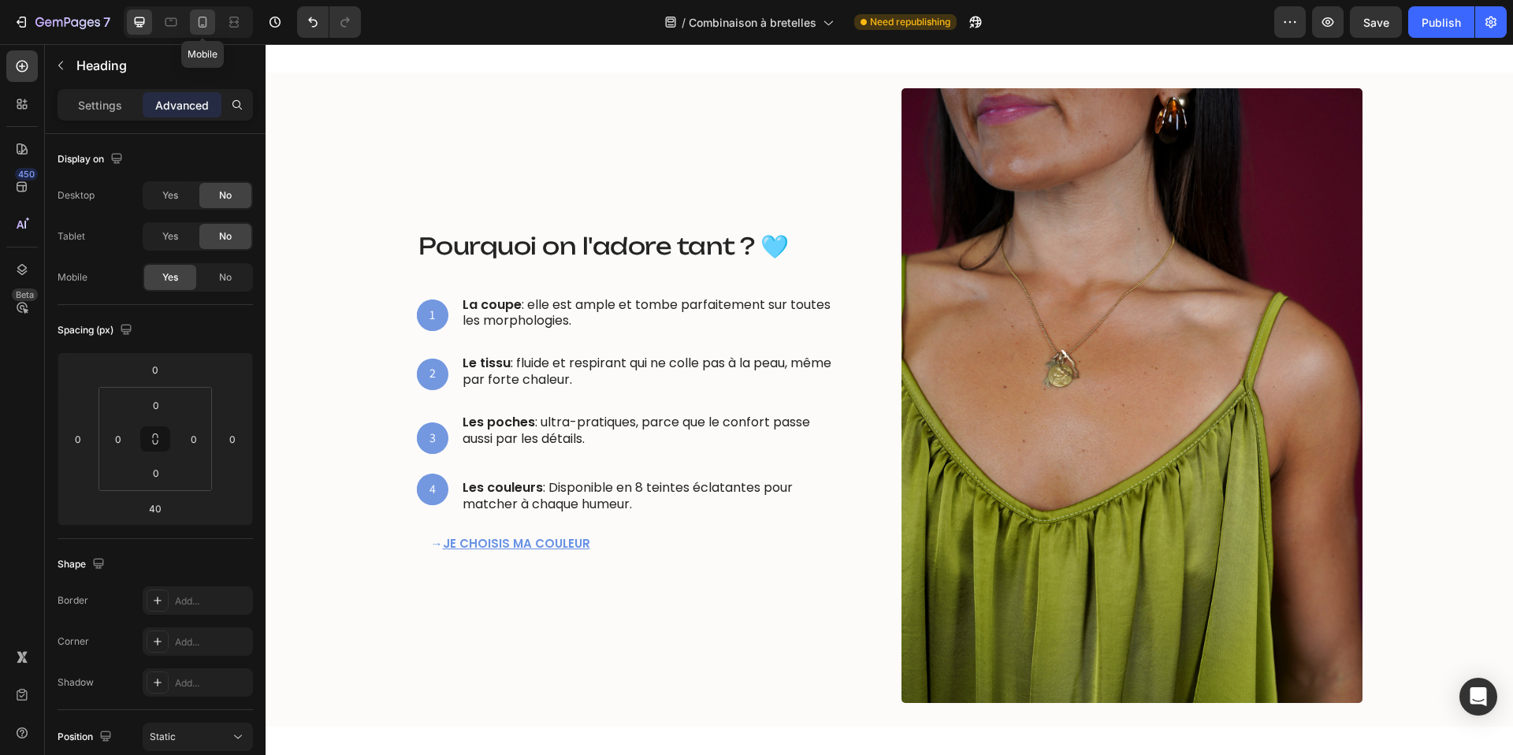
click at [206, 23] on icon at bounding box center [203, 22] width 9 height 11
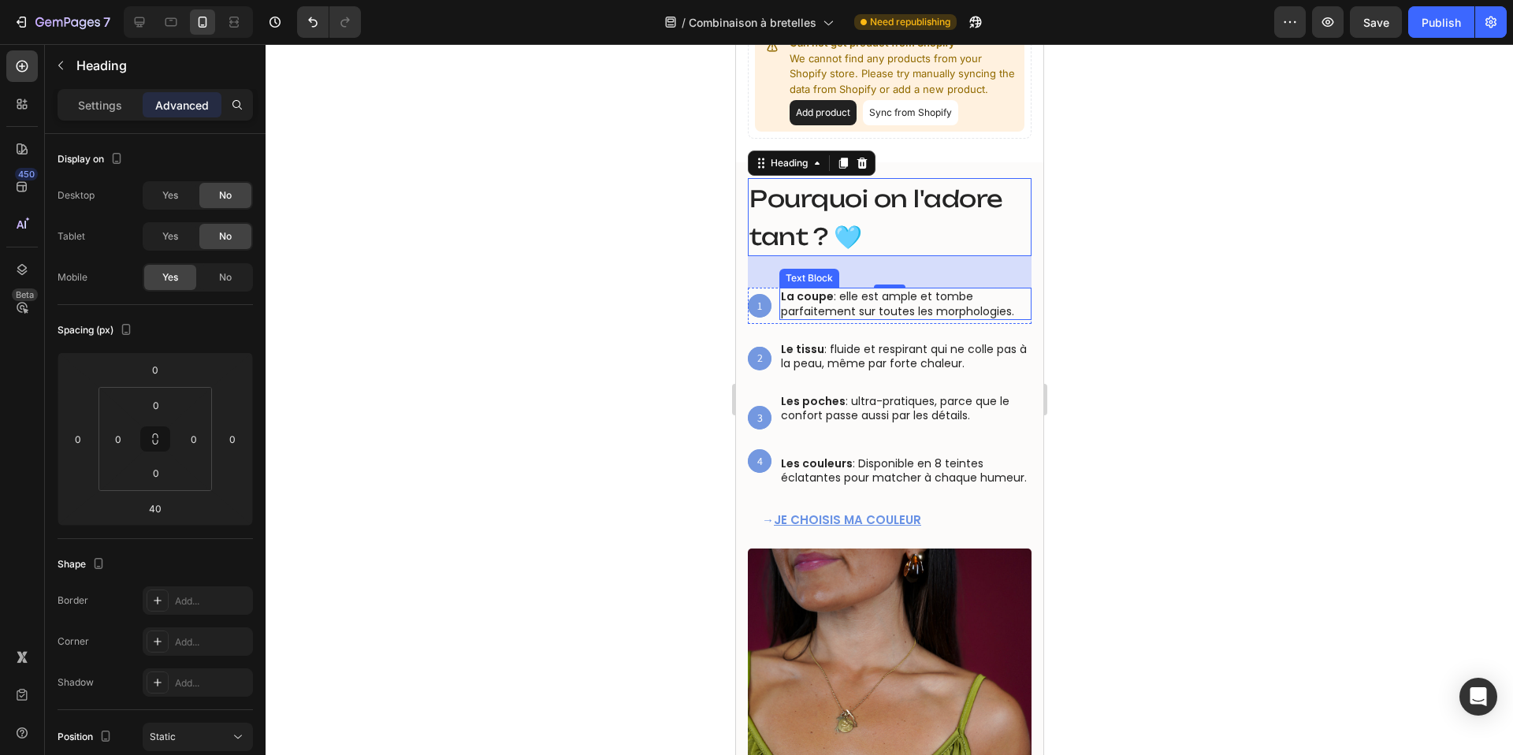
scroll to position [656, 0]
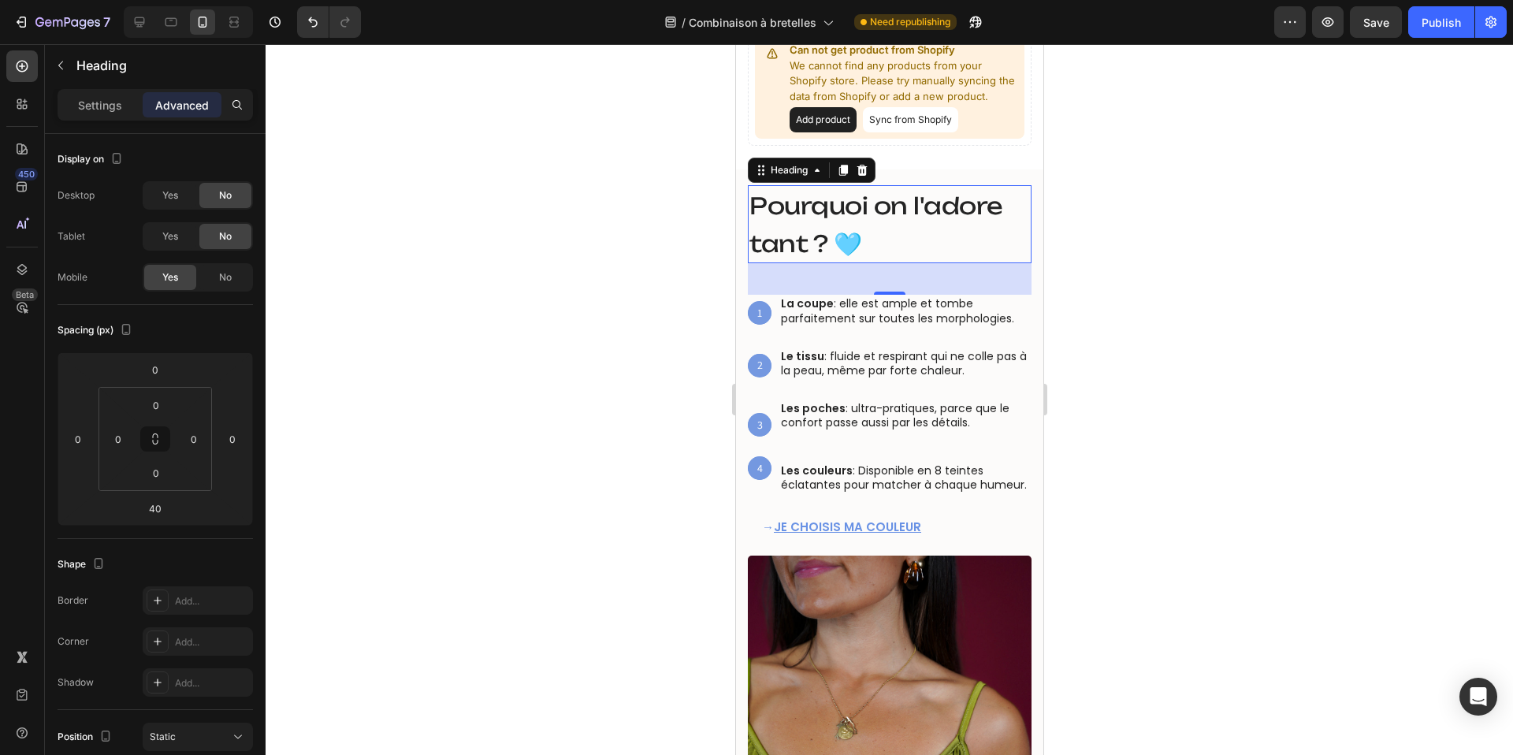
click at [865, 221] on h2 "Pourquoi on l'adore tant ? 🩵" at bounding box center [889, 224] width 284 height 78
click at [865, 221] on p "Pourquoi on l'adore tant ? 🩵" at bounding box center [889, 224] width 281 height 75
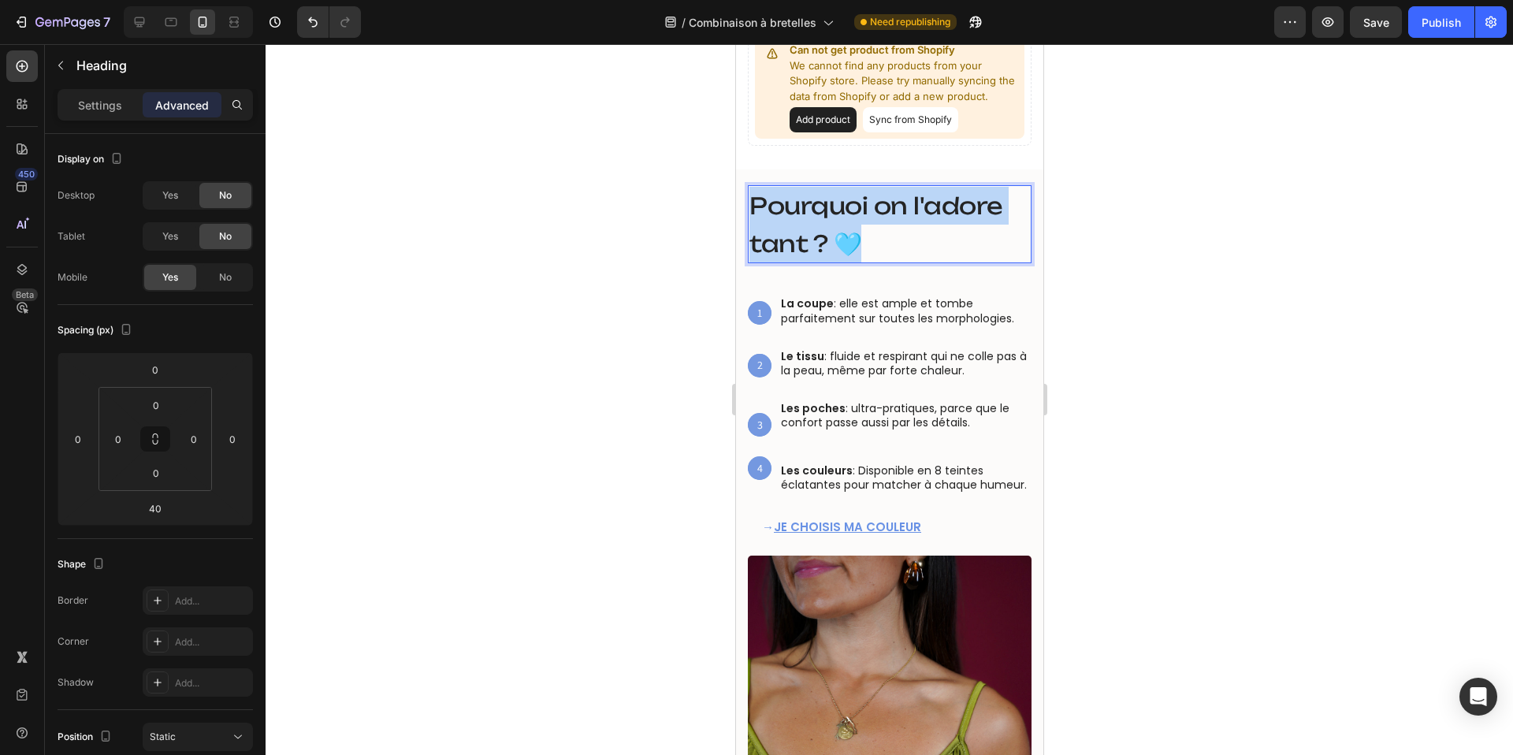
click at [865, 221] on p "Pourquoi on l'adore tant ? 🩵" at bounding box center [889, 224] width 281 height 75
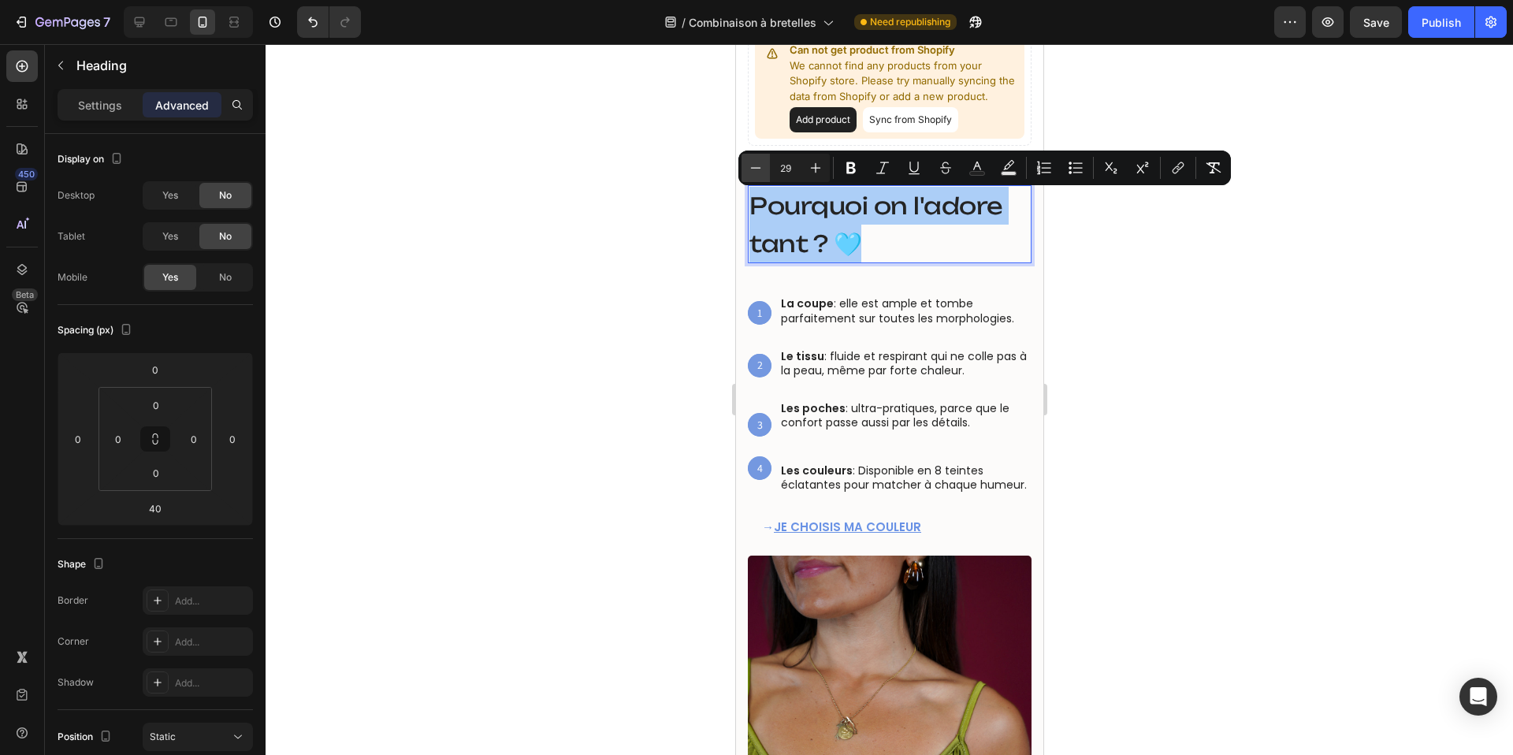
click at [749, 165] on icon "Editor contextual toolbar" at bounding box center [756, 168] width 16 height 16
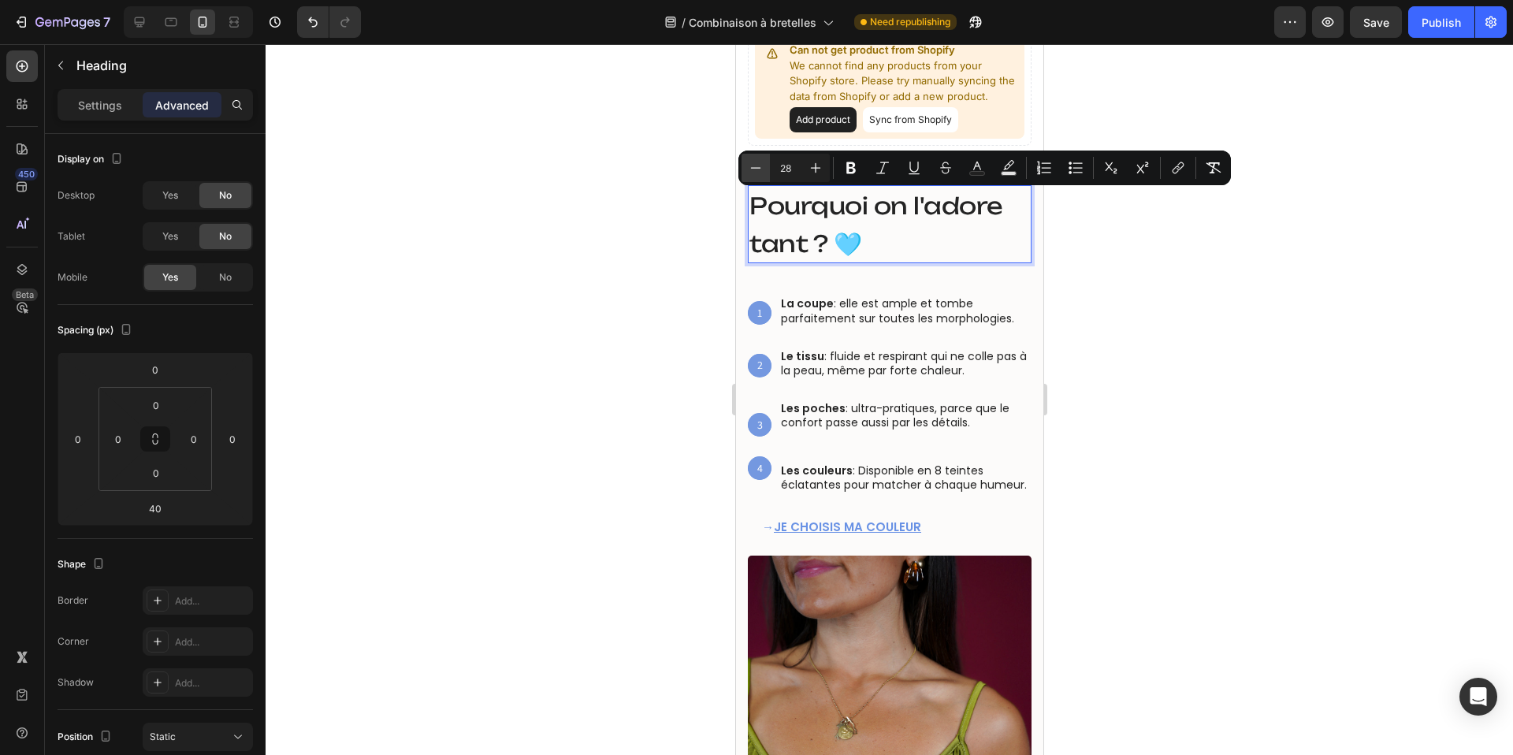
click at [749, 165] on icon "Editor contextual toolbar" at bounding box center [756, 168] width 16 height 16
type input "26"
click at [104, 104] on p "Settings" at bounding box center [100, 105] width 44 height 17
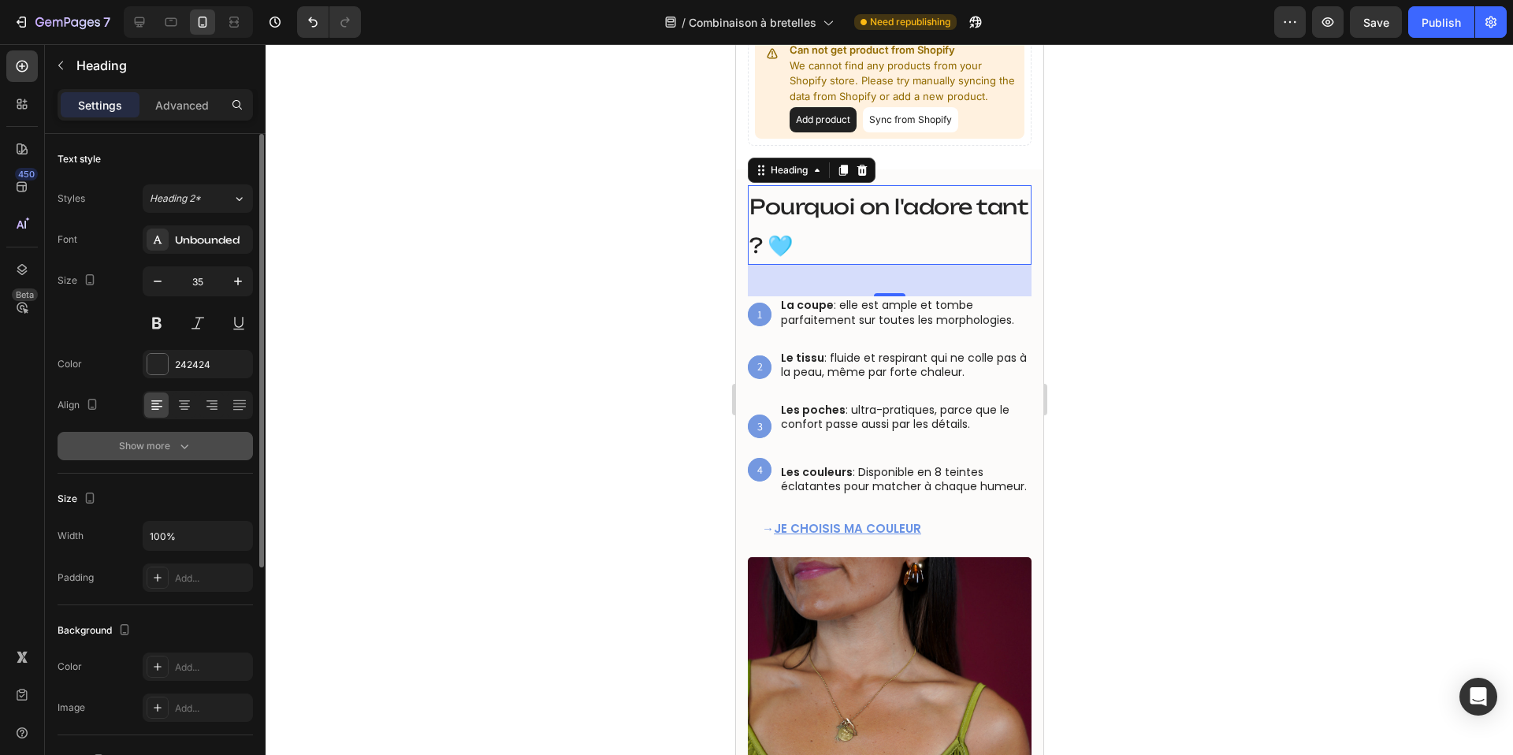
click at [178, 445] on icon "button" at bounding box center [184, 446] width 16 height 16
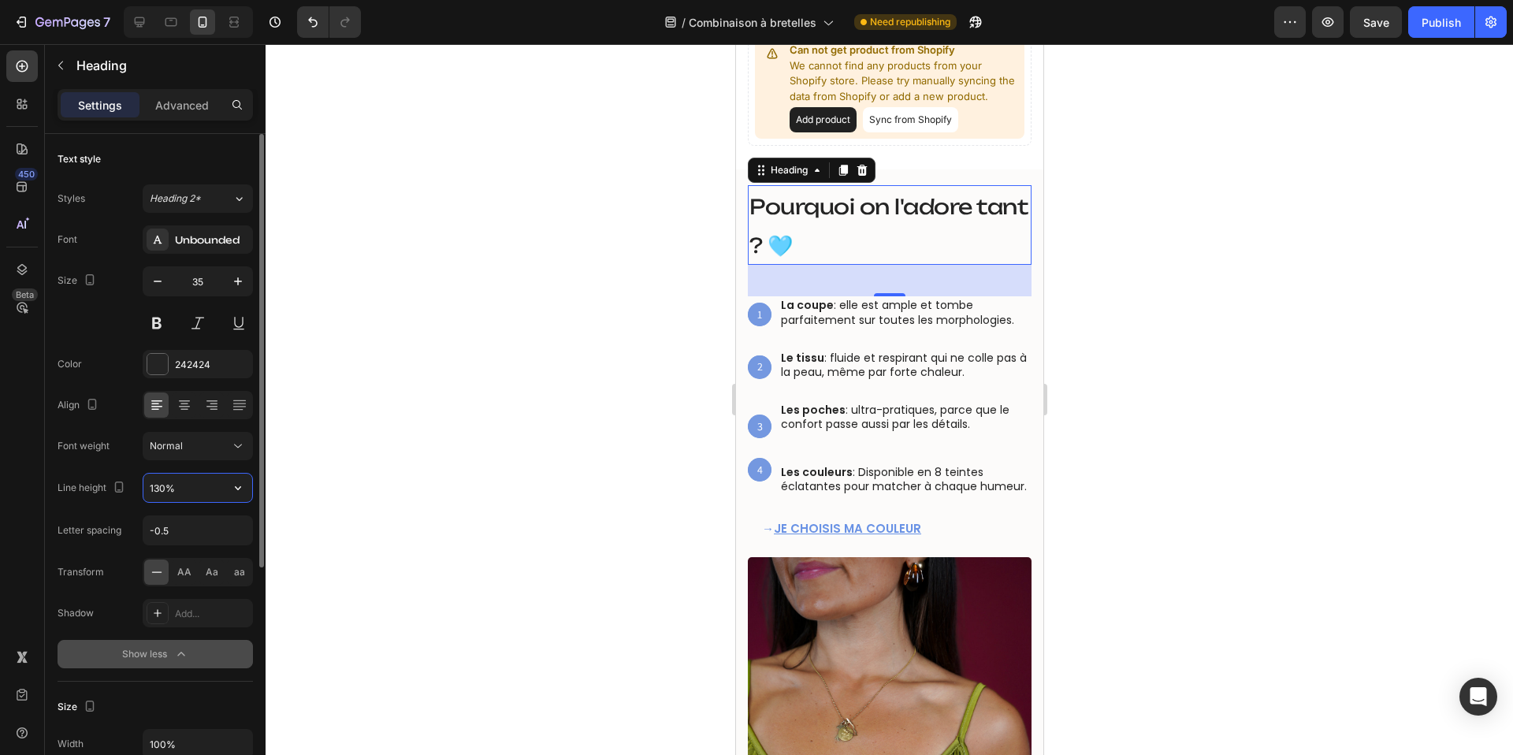
click at [157, 485] on input "130%" at bounding box center [197, 488] width 109 height 28
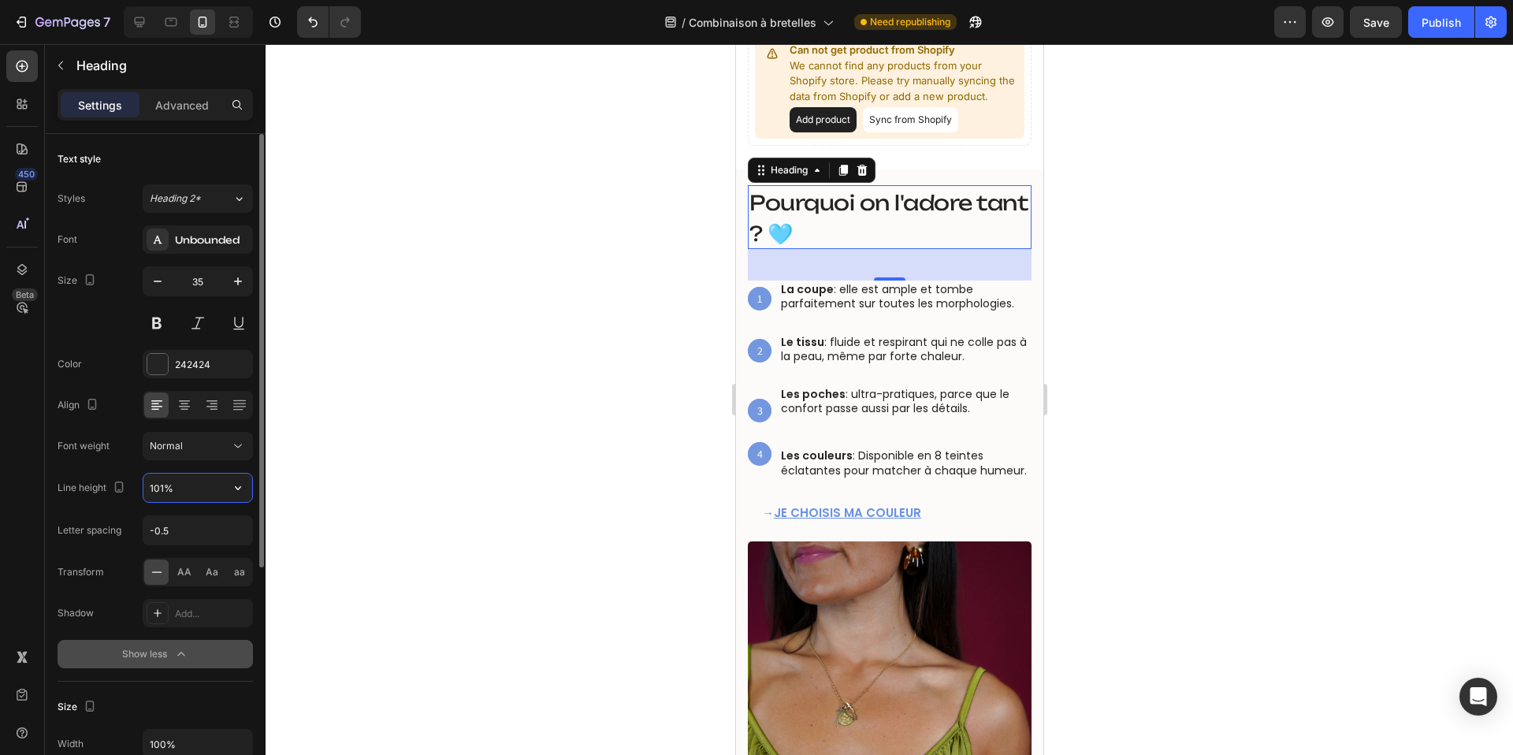
type input "100%"
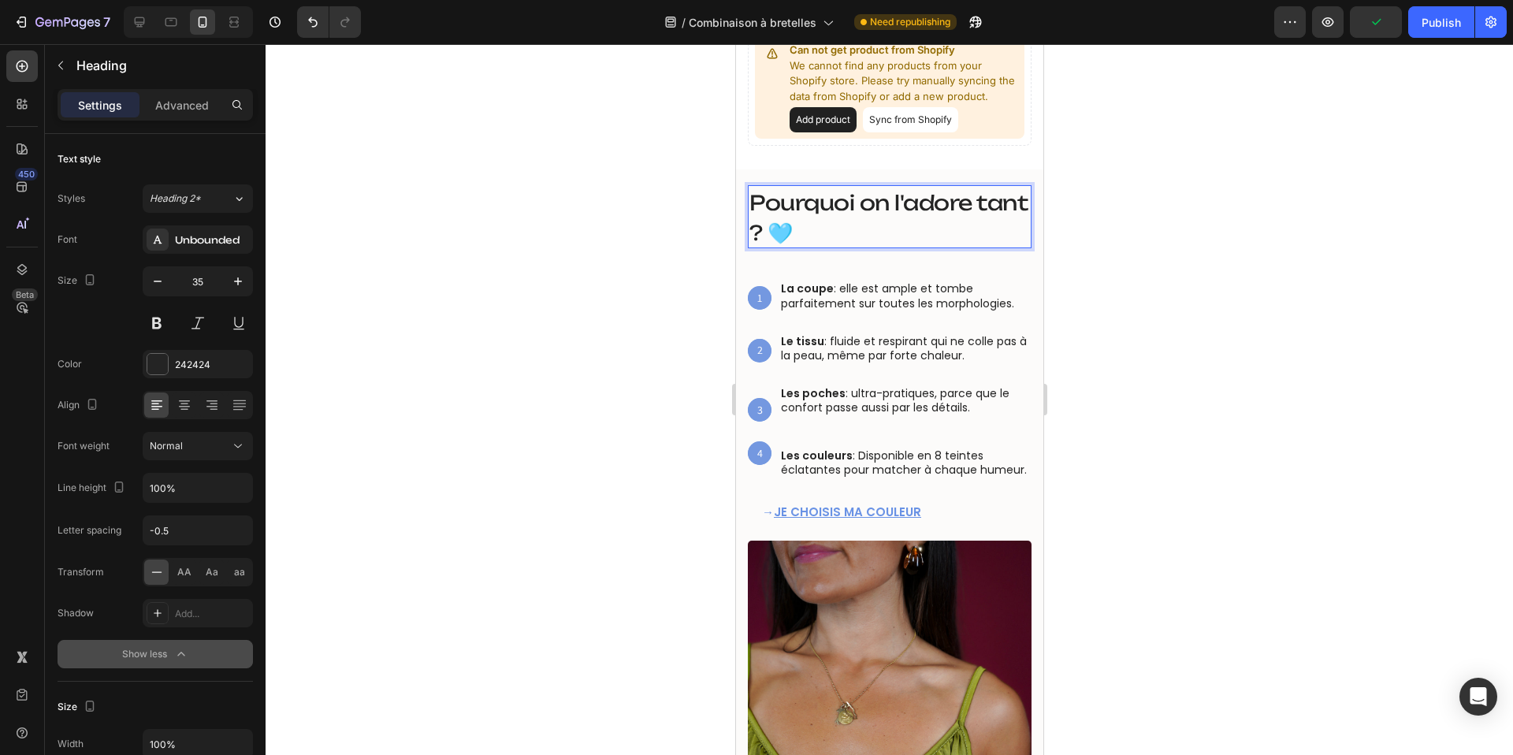
click at [798, 219] on span "Pourquoi on l'adore tant ? 🩵" at bounding box center [888, 217] width 278 height 55
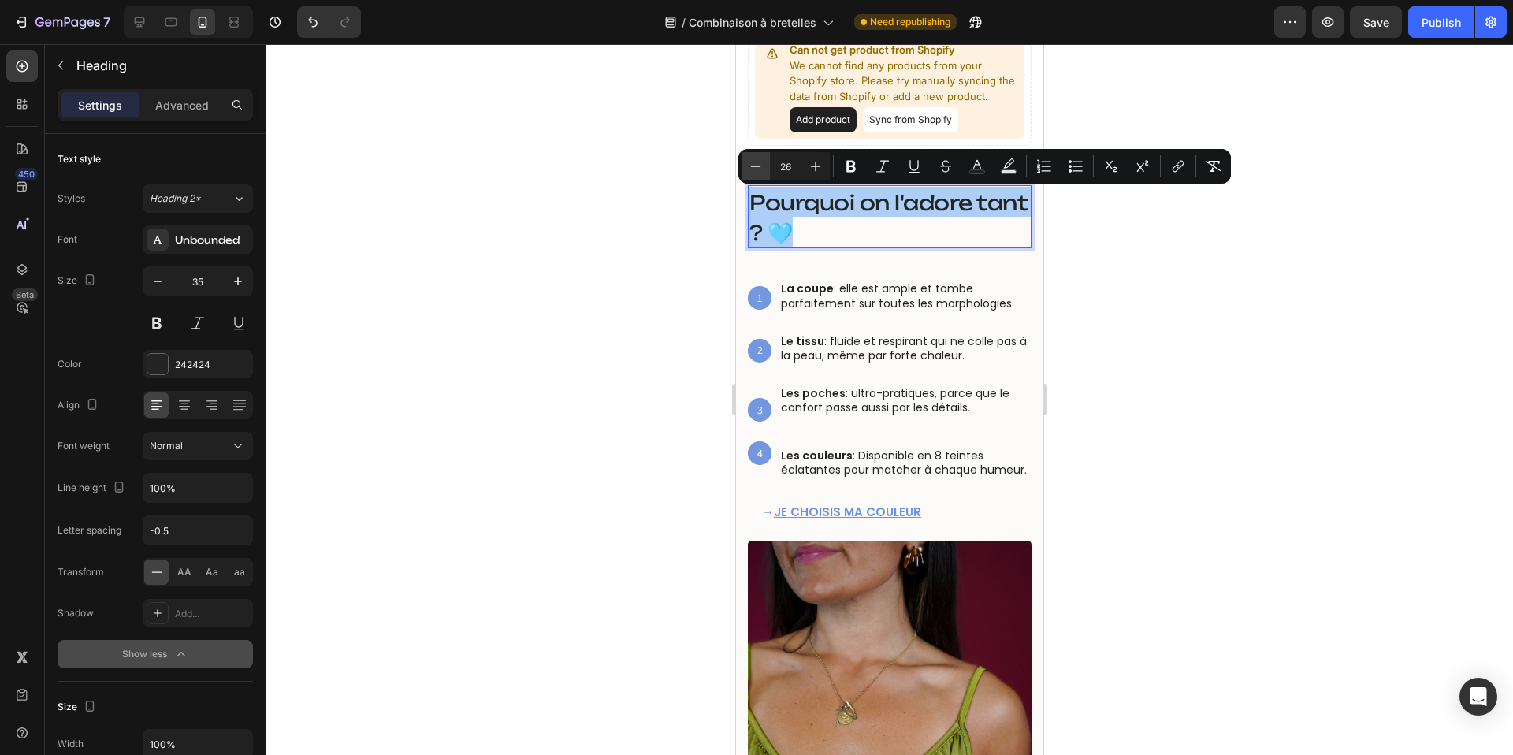
click at [749, 163] on icon "Editor contextual toolbar" at bounding box center [756, 166] width 16 height 16
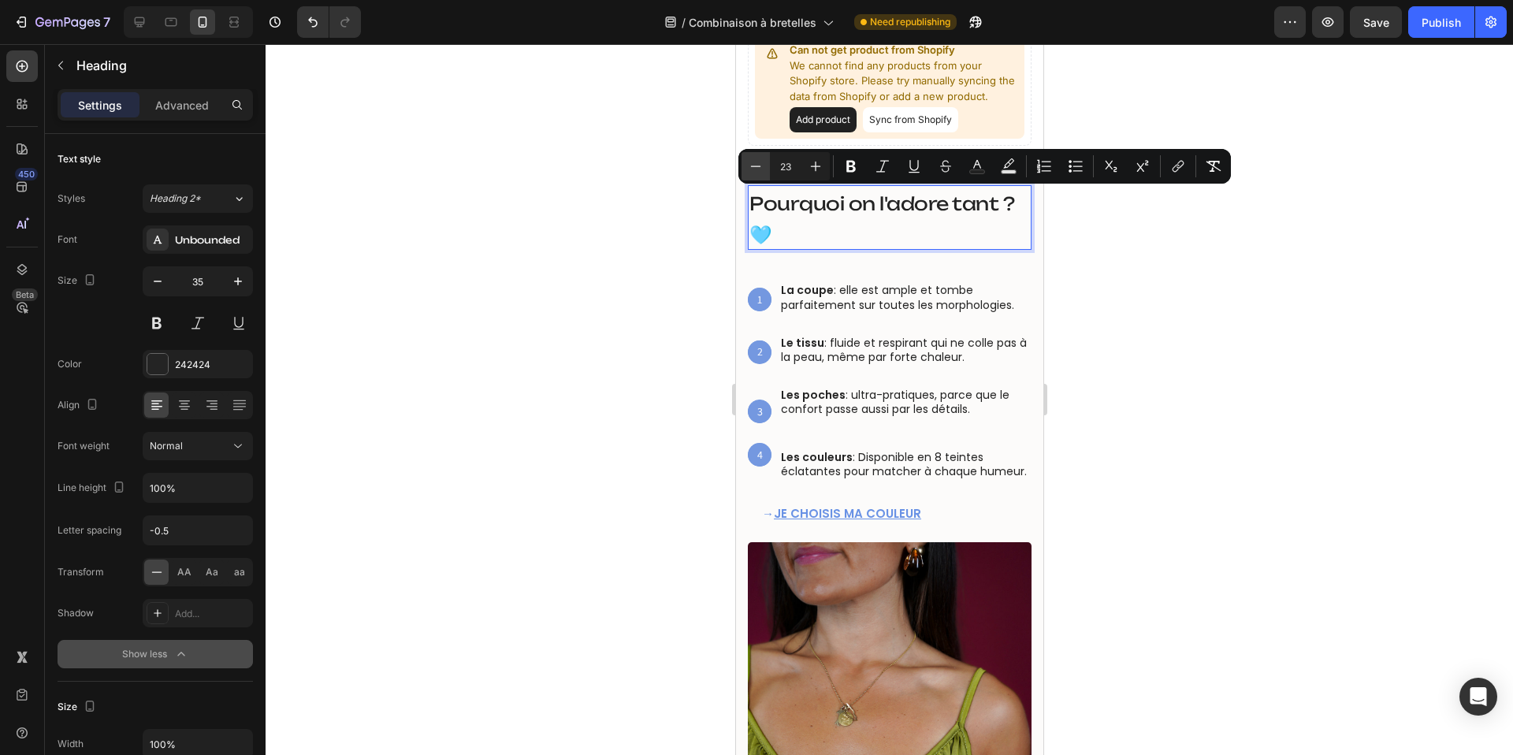
click at [749, 163] on icon "Editor contextual toolbar" at bounding box center [756, 166] width 16 height 16
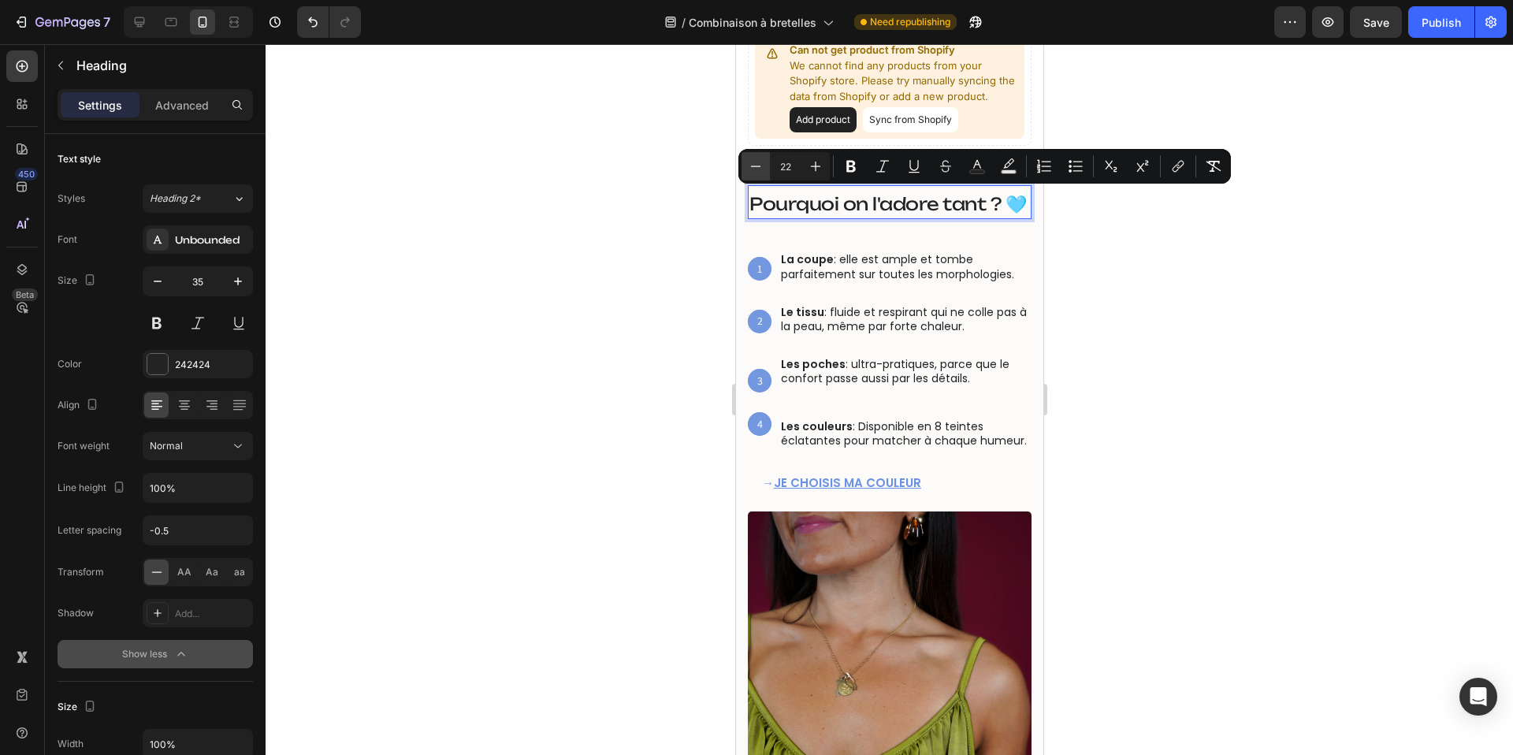
click at [749, 163] on icon "Editor contextual toolbar" at bounding box center [756, 166] width 16 height 16
click at [811, 165] on icon "Editor contextual toolbar" at bounding box center [816, 167] width 10 height 10
type input "22"
click at [622, 249] on div at bounding box center [889, 399] width 1247 height 711
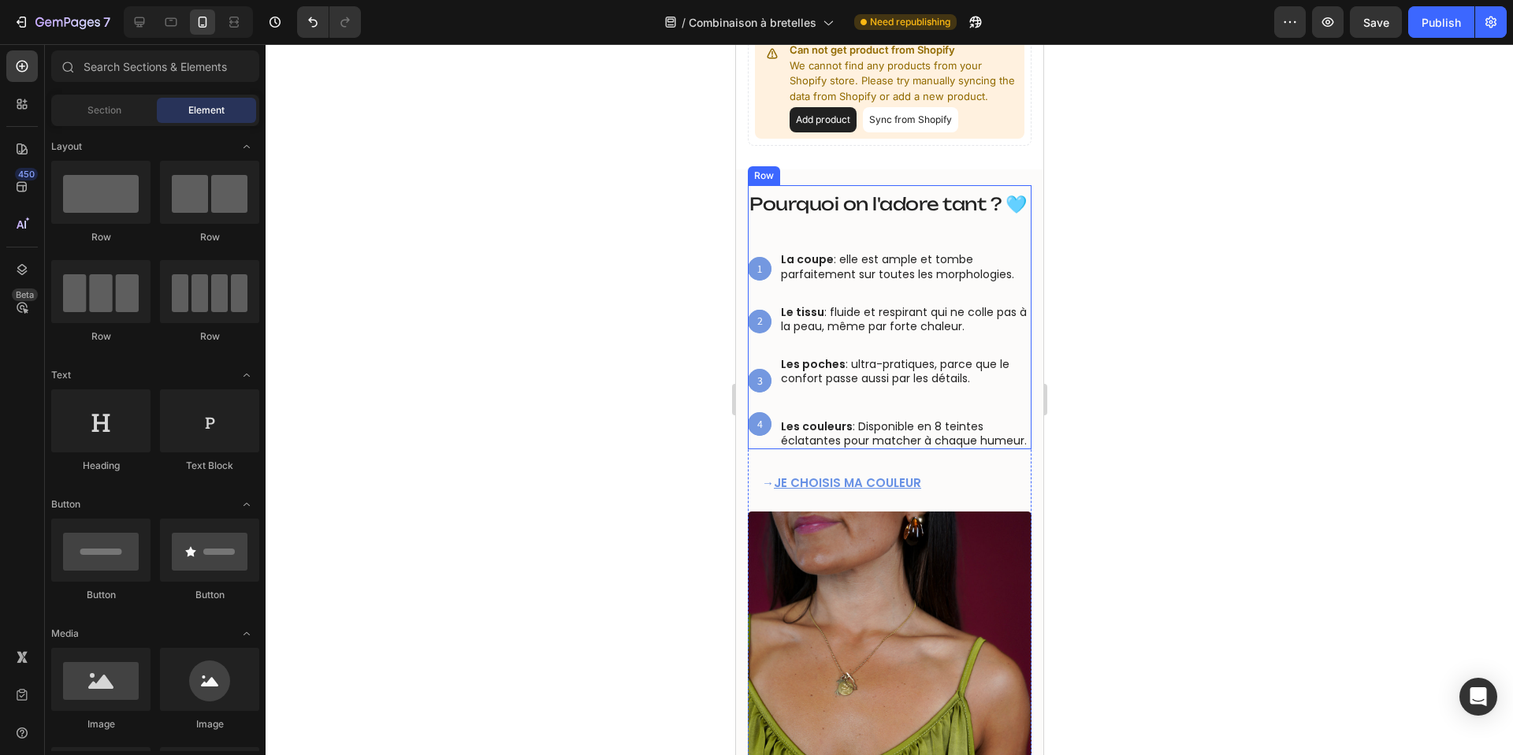
click at [853, 215] on p "⁠⁠⁠⁠⁠⁠⁠ Pourquoi on l'adore tant ? 🩵" at bounding box center [889, 202] width 281 height 31
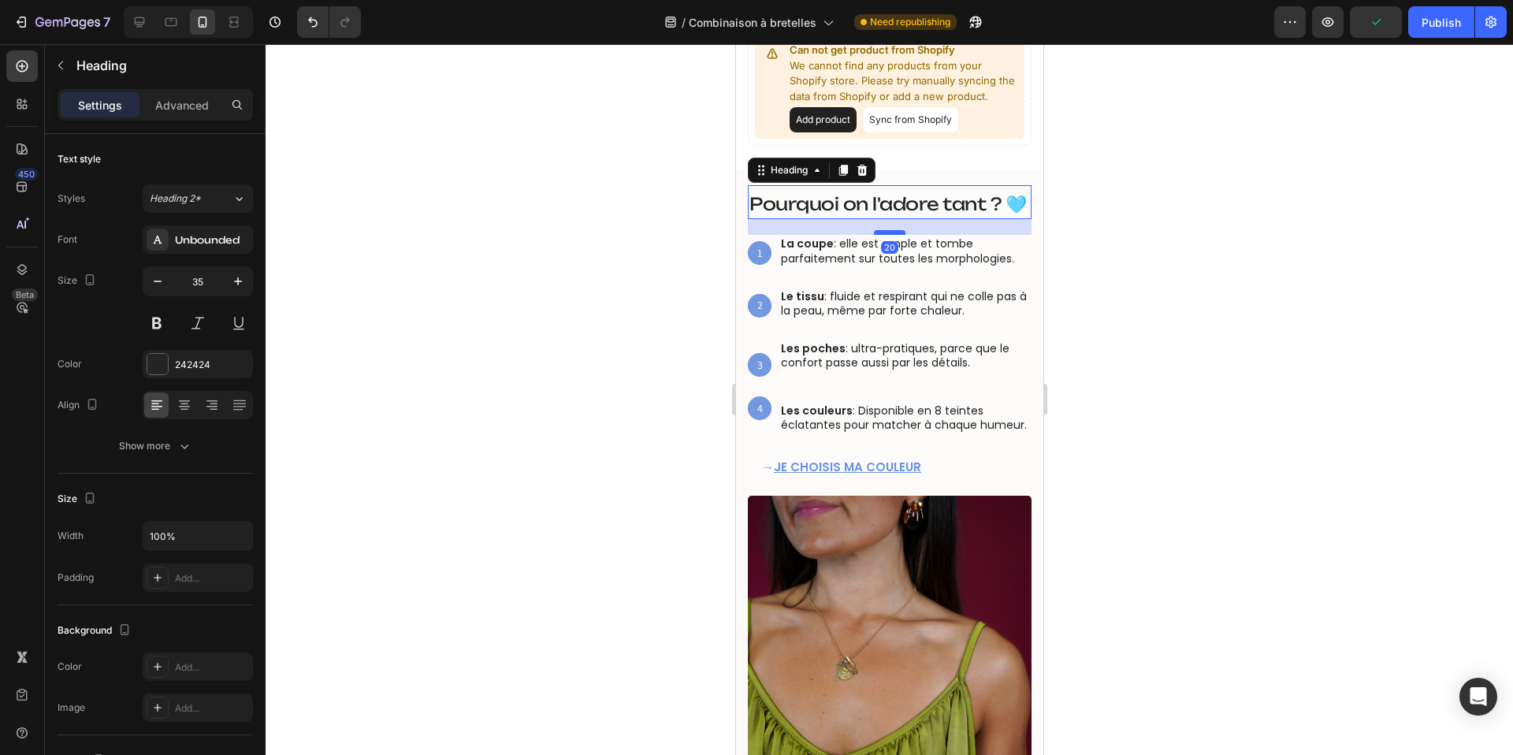
drag, startPoint x: 886, startPoint y: 248, endPoint x: 885, endPoint y: 232, distance: 15.8
click at [885, 232] on div at bounding box center [889, 232] width 32 height 5
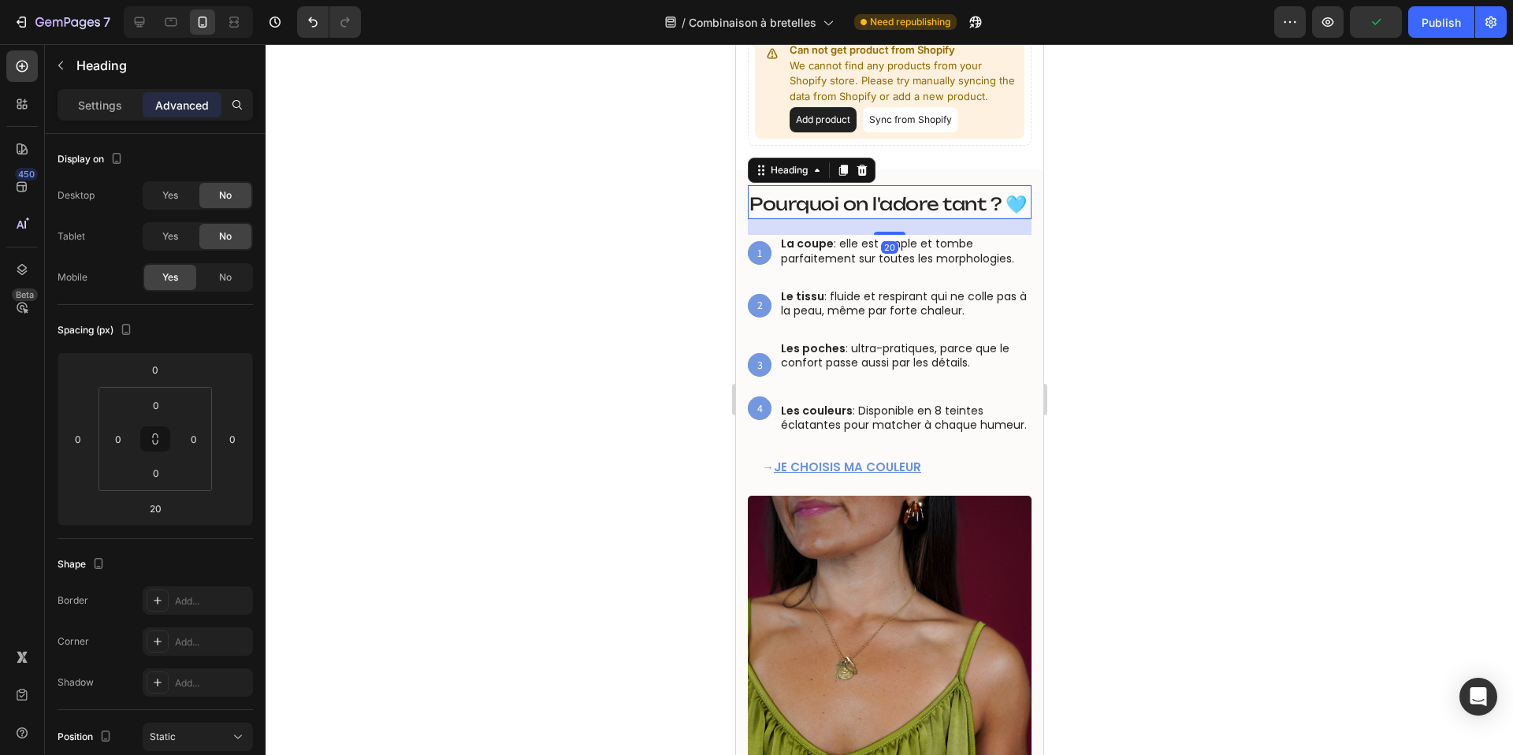
click at [536, 246] on div at bounding box center [889, 399] width 1247 height 711
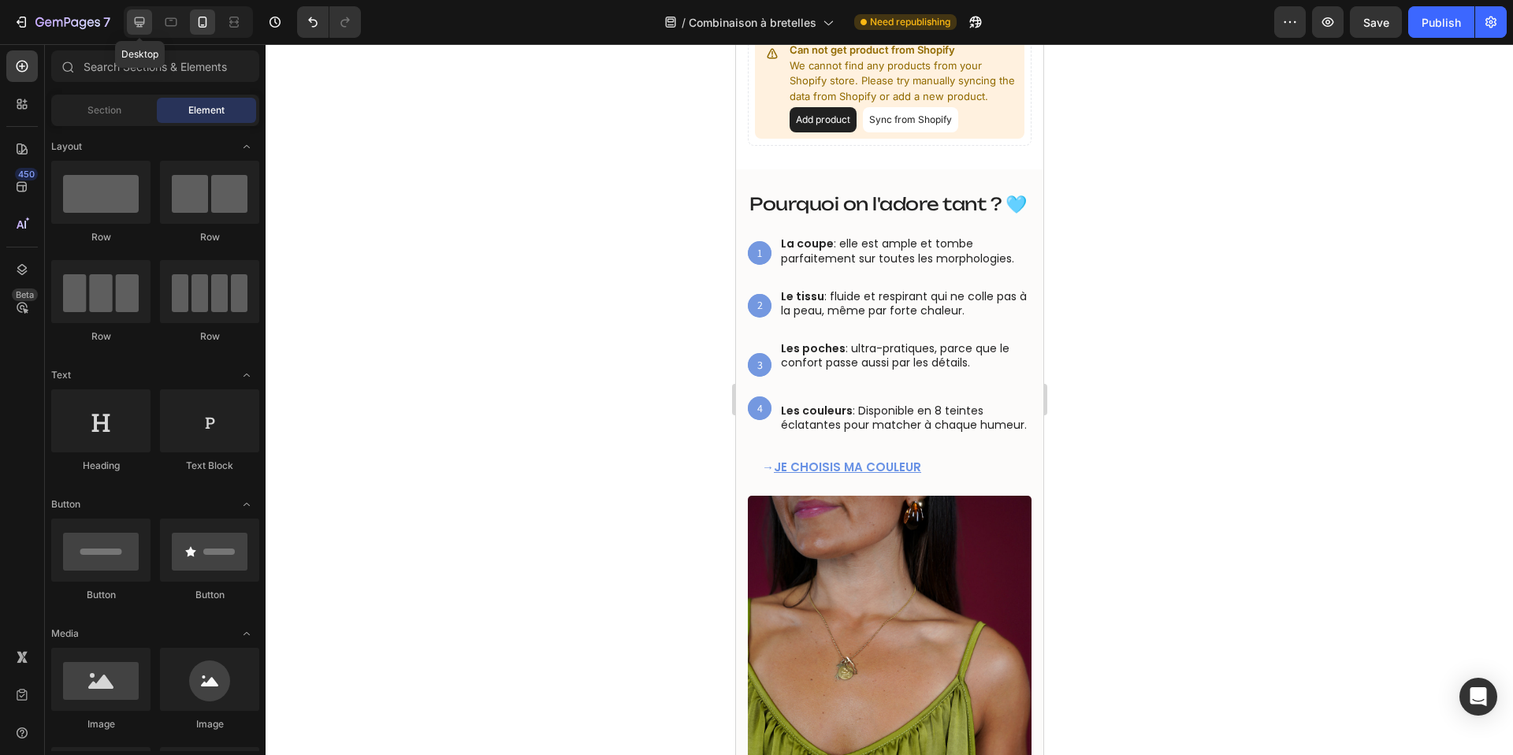
click at [140, 26] on icon at bounding box center [140, 22] width 10 height 10
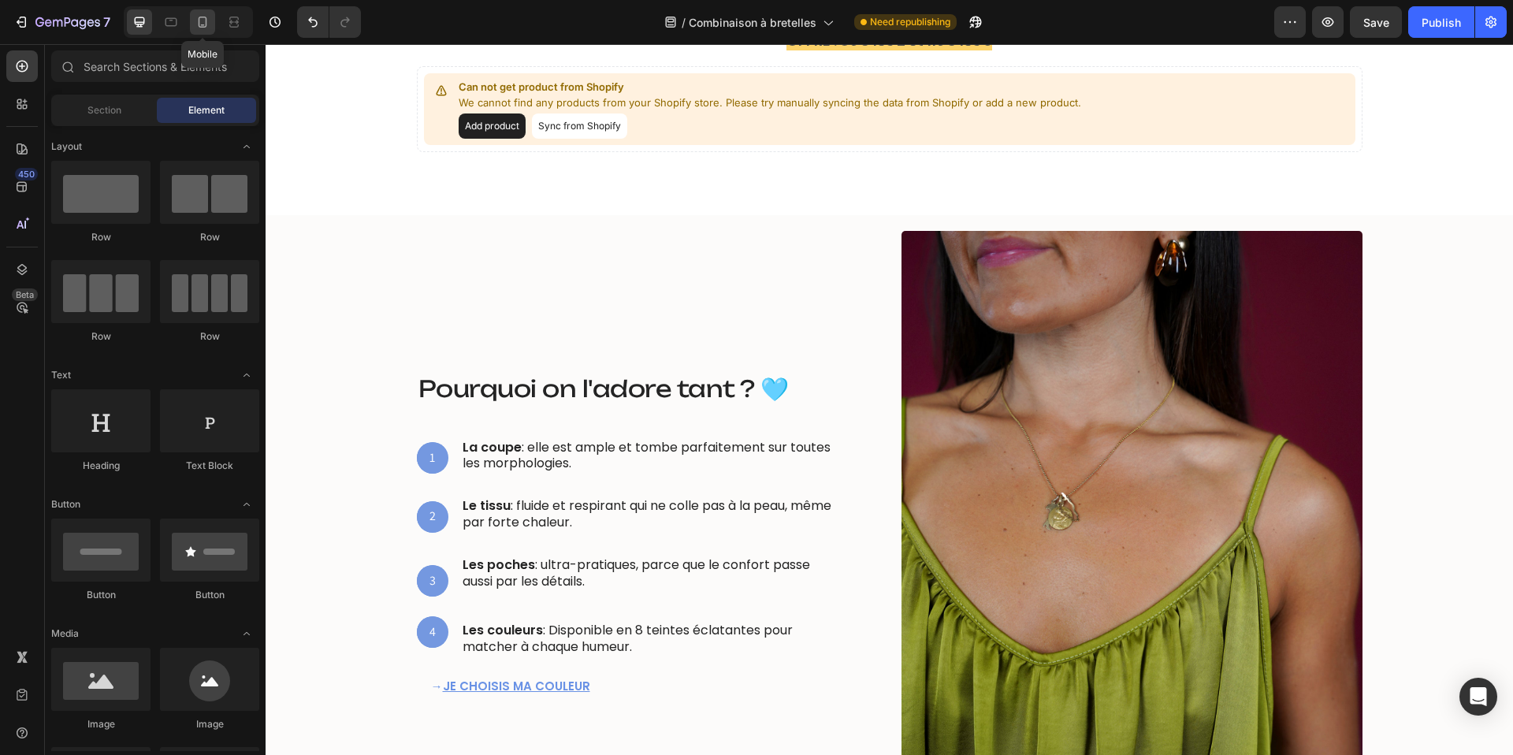
click at [200, 27] on icon at bounding box center [203, 22] width 9 height 11
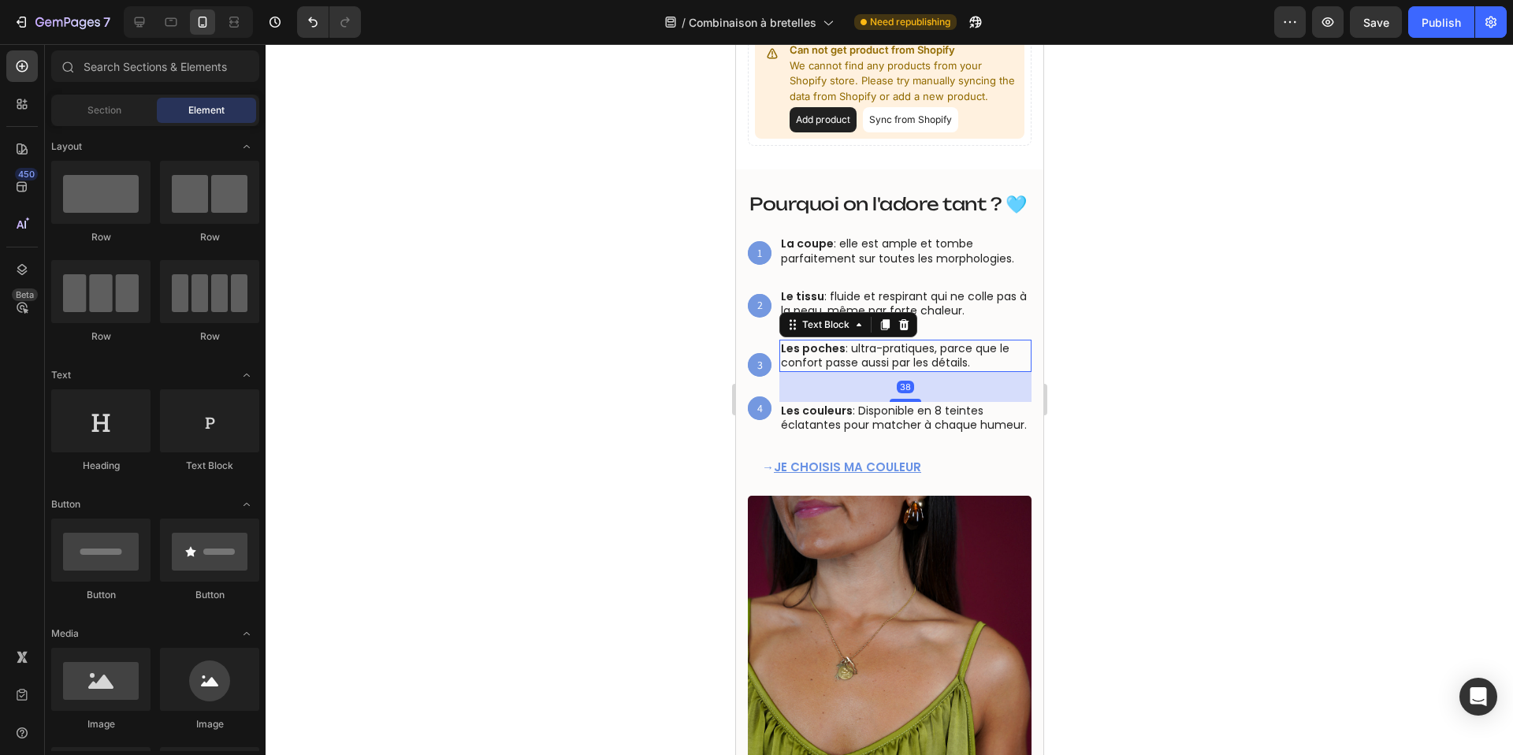
click at [799, 354] on strong "Les poches" at bounding box center [812, 348] width 65 height 16
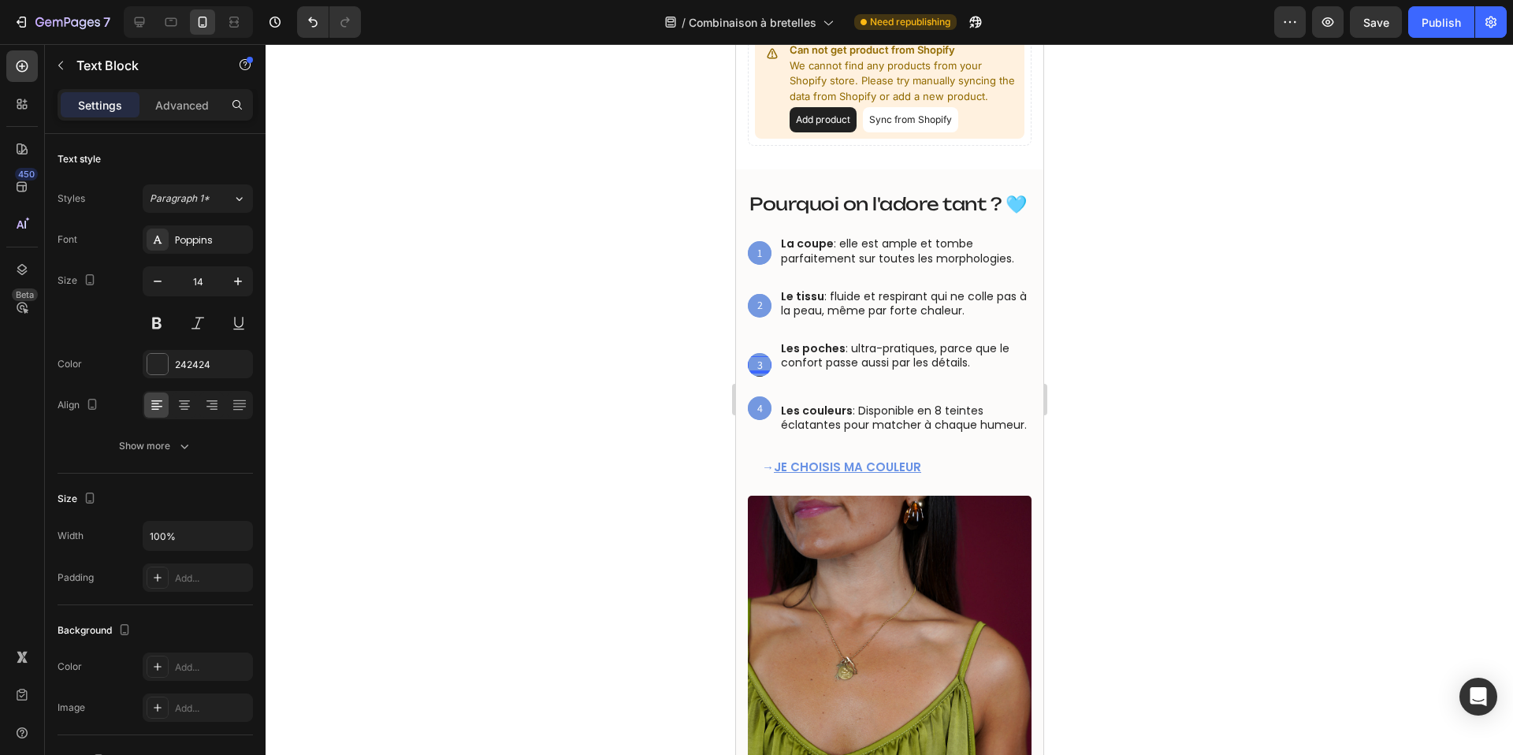
click at [767, 356] on div "3" at bounding box center [759, 364] width 24 height 17
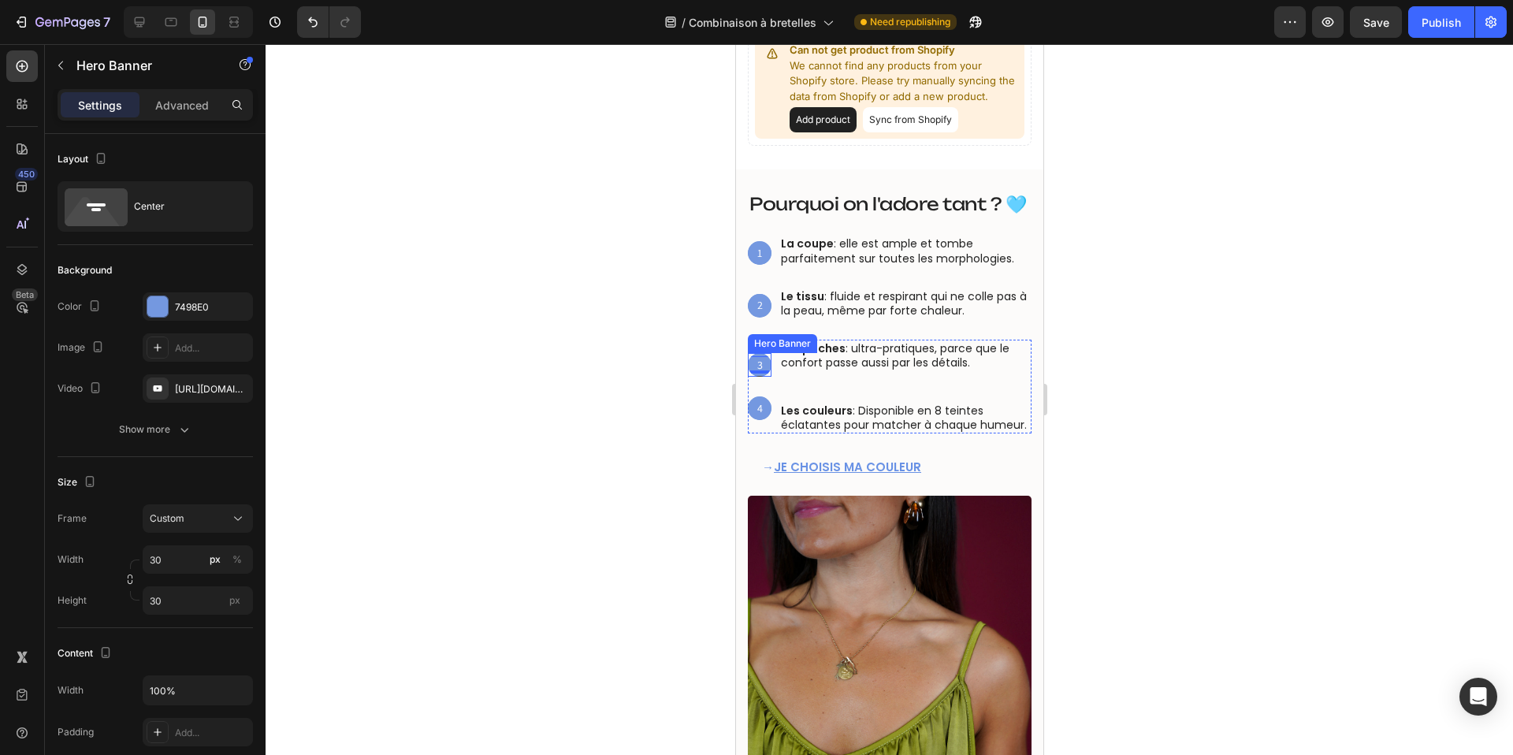
click at [764, 344] on div "Hero Banner" at bounding box center [781, 343] width 63 height 14
click at [640, 333] on div at bounding box center [889, 399] width 1247 height 711
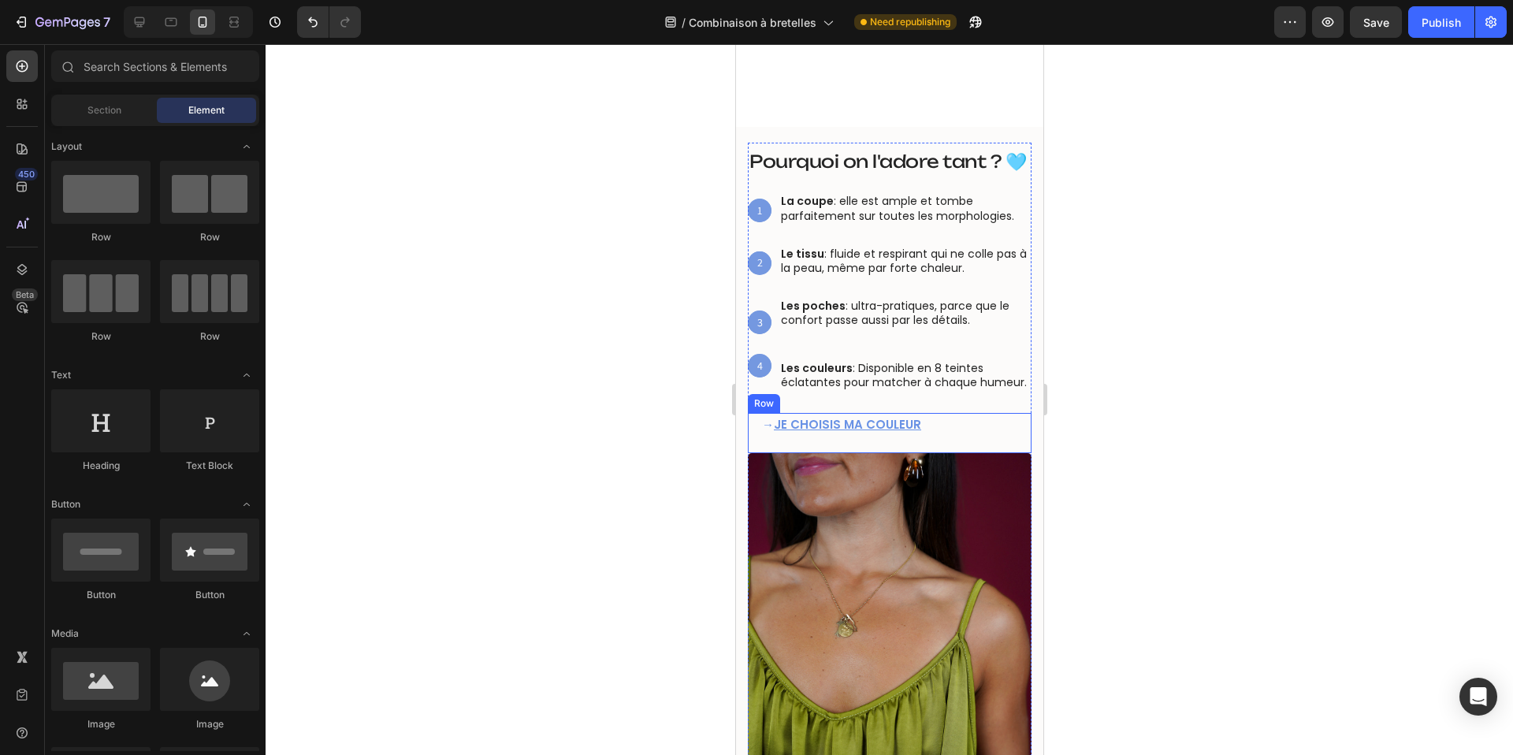
scroll to position [689, 0]
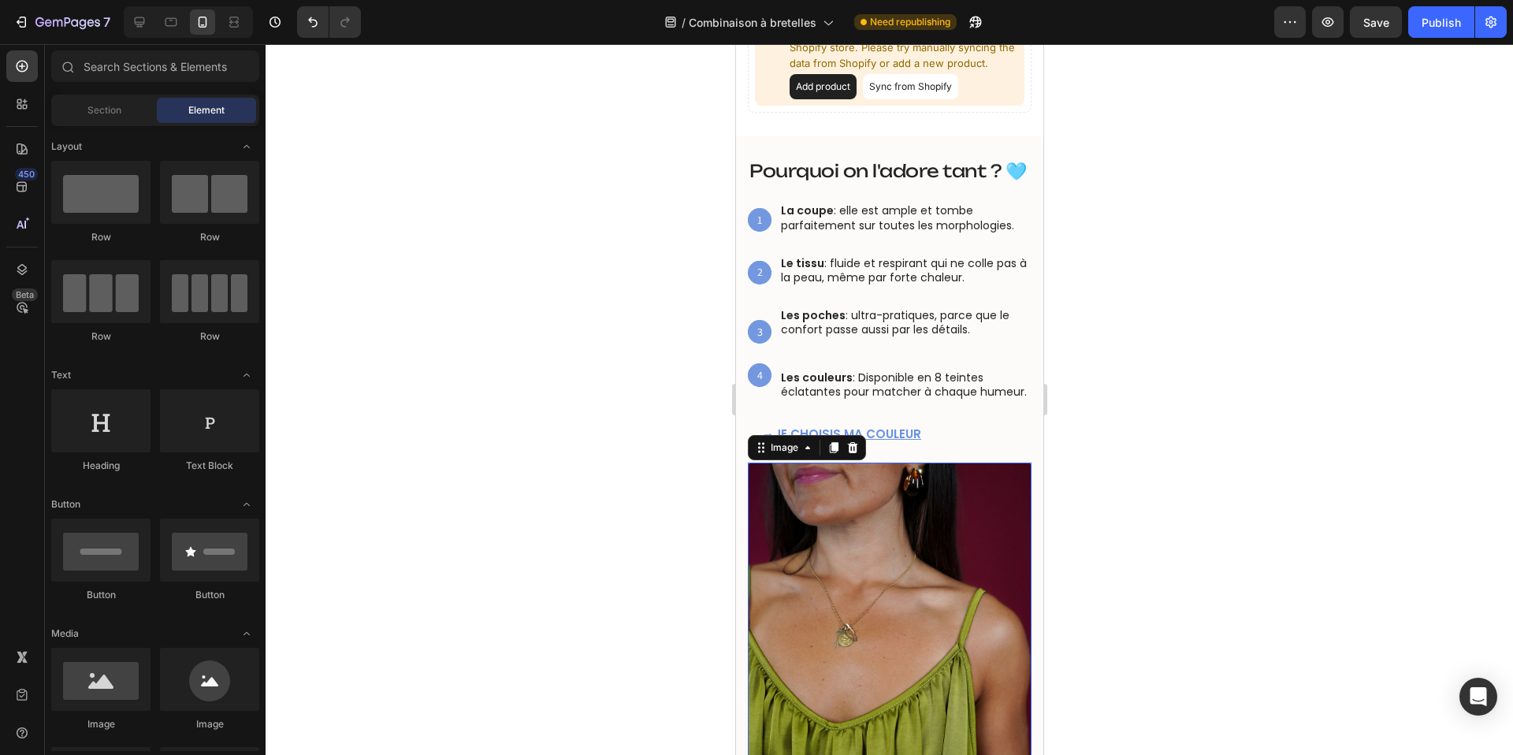
click at [844, 497] on img at bounding box center [889, 652] width 284 height 378
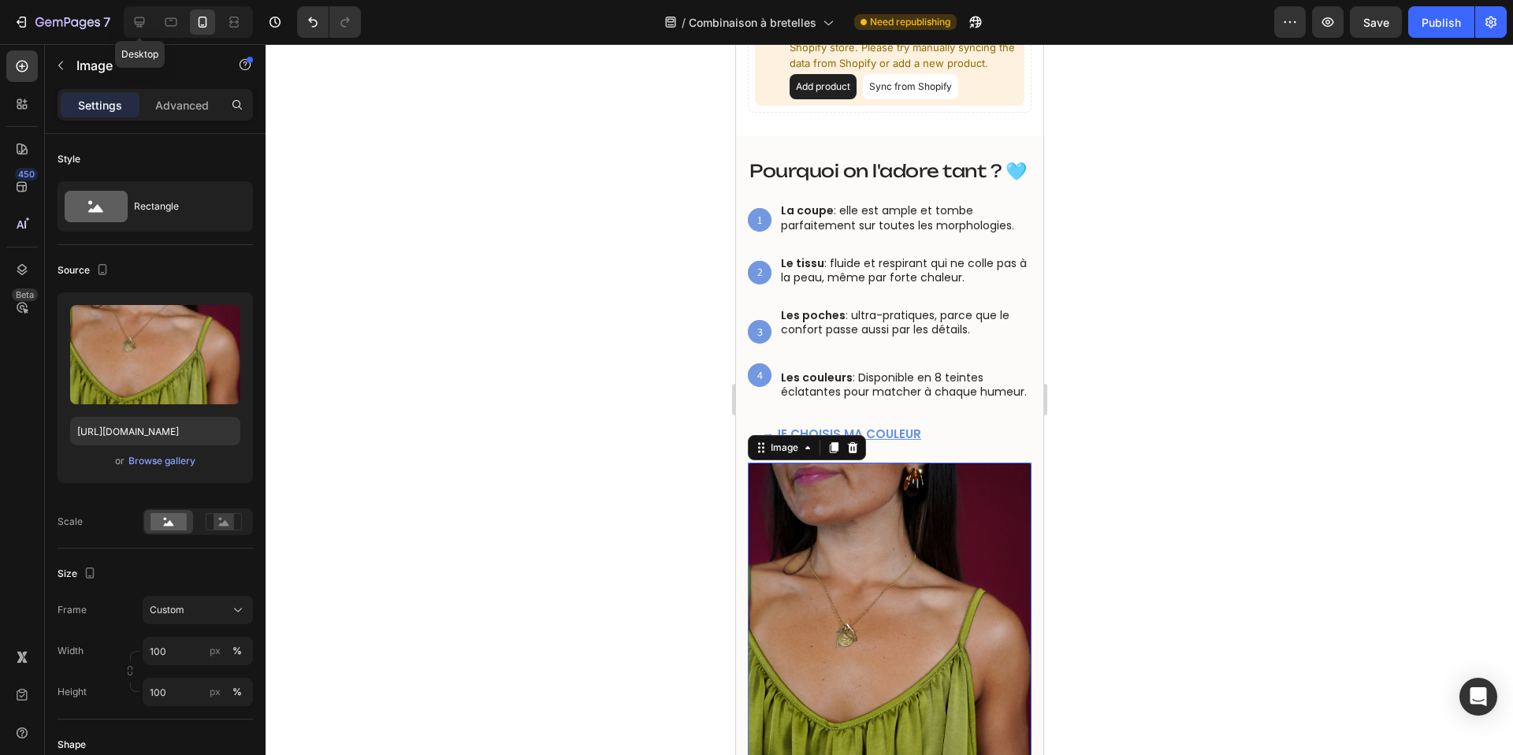
click at [132, 7] on div "Desktop" at bounding box center [188, 22] width 129 height 32
click at [129, 18] on div at bounding box center [139, 21] width 25 height 25
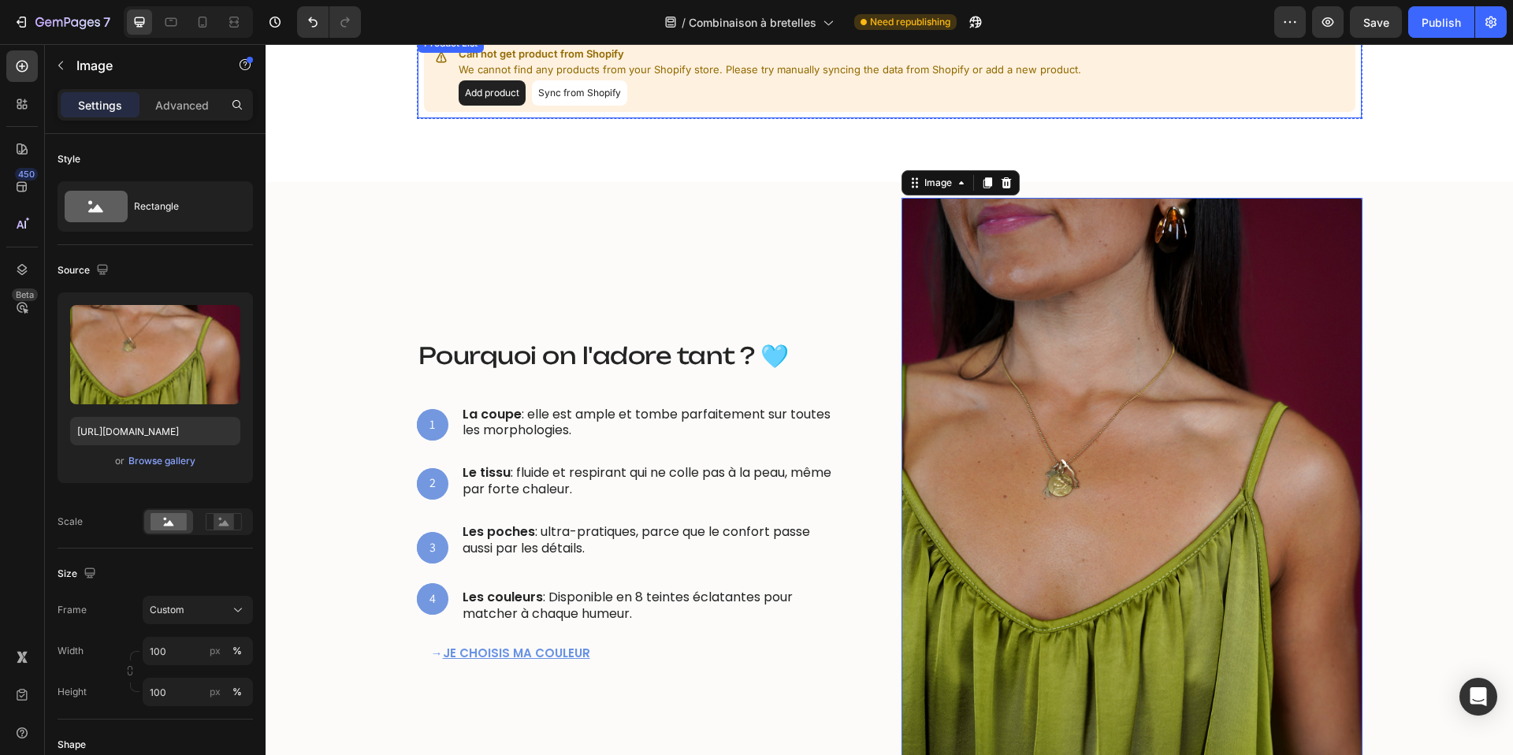
scroll to position [787, 0]
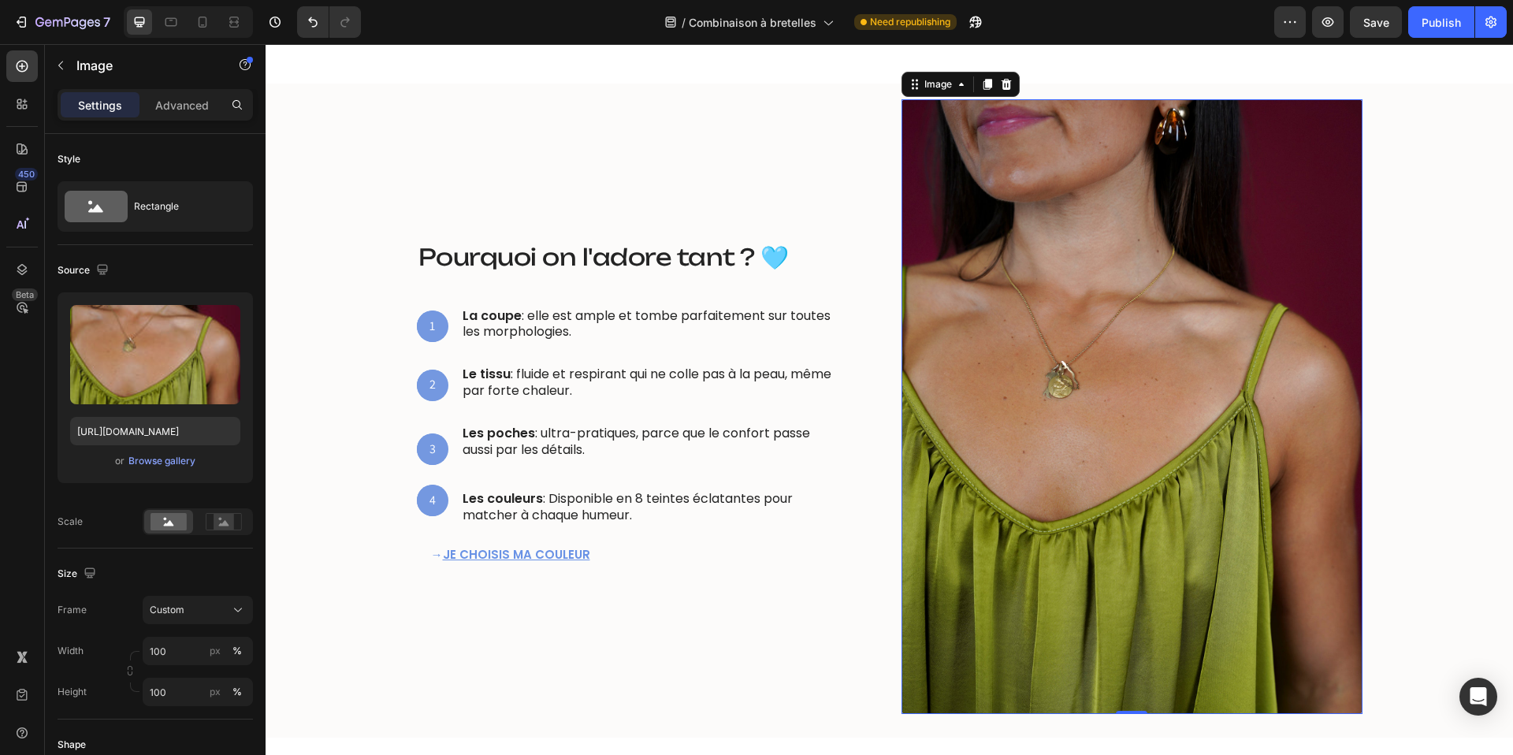
click at [972, 173] on img at bounding box center [1131, 406] width 461 height 615
click at [988, 86] on icon at bounding box center [987, 85] width 9 height 11
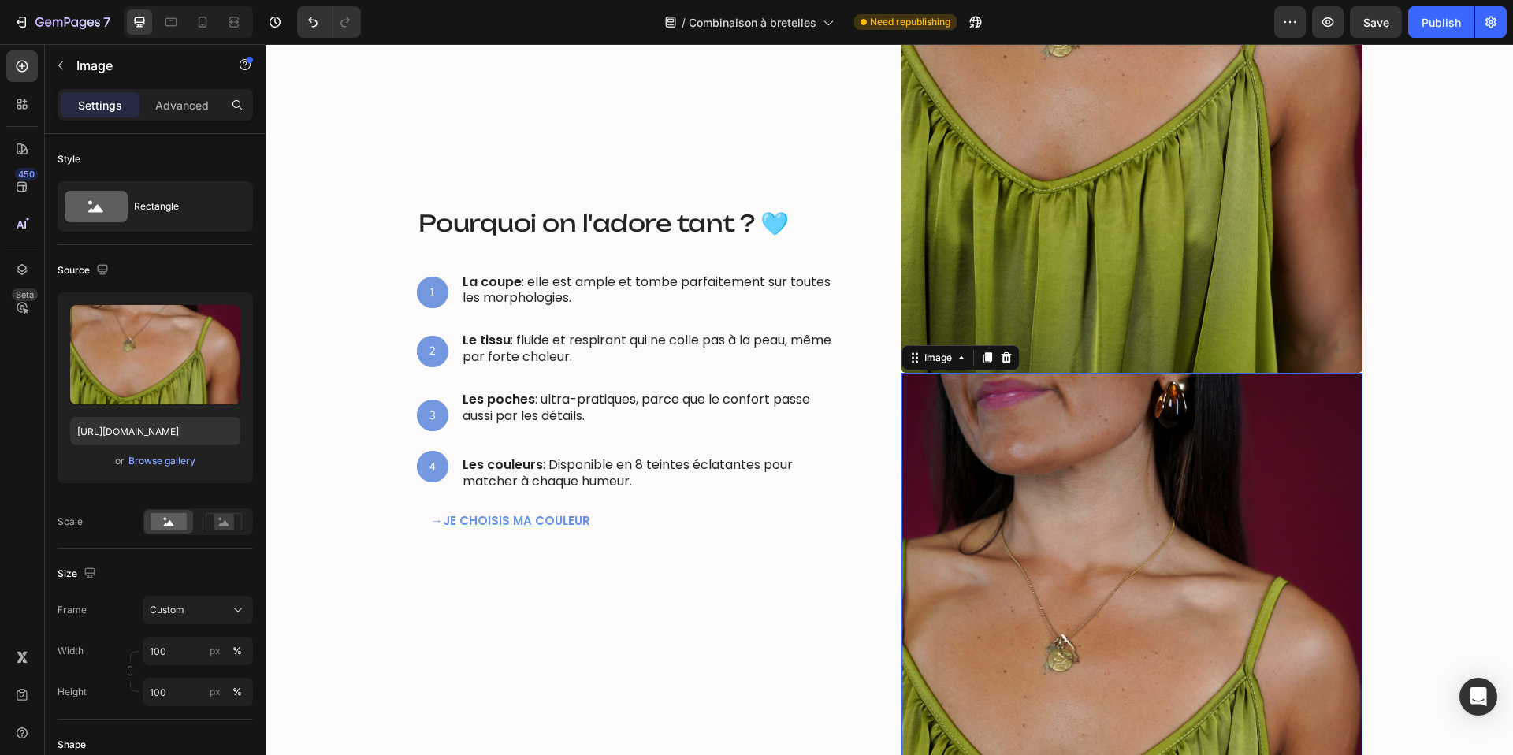
scroll to position [994, 0]
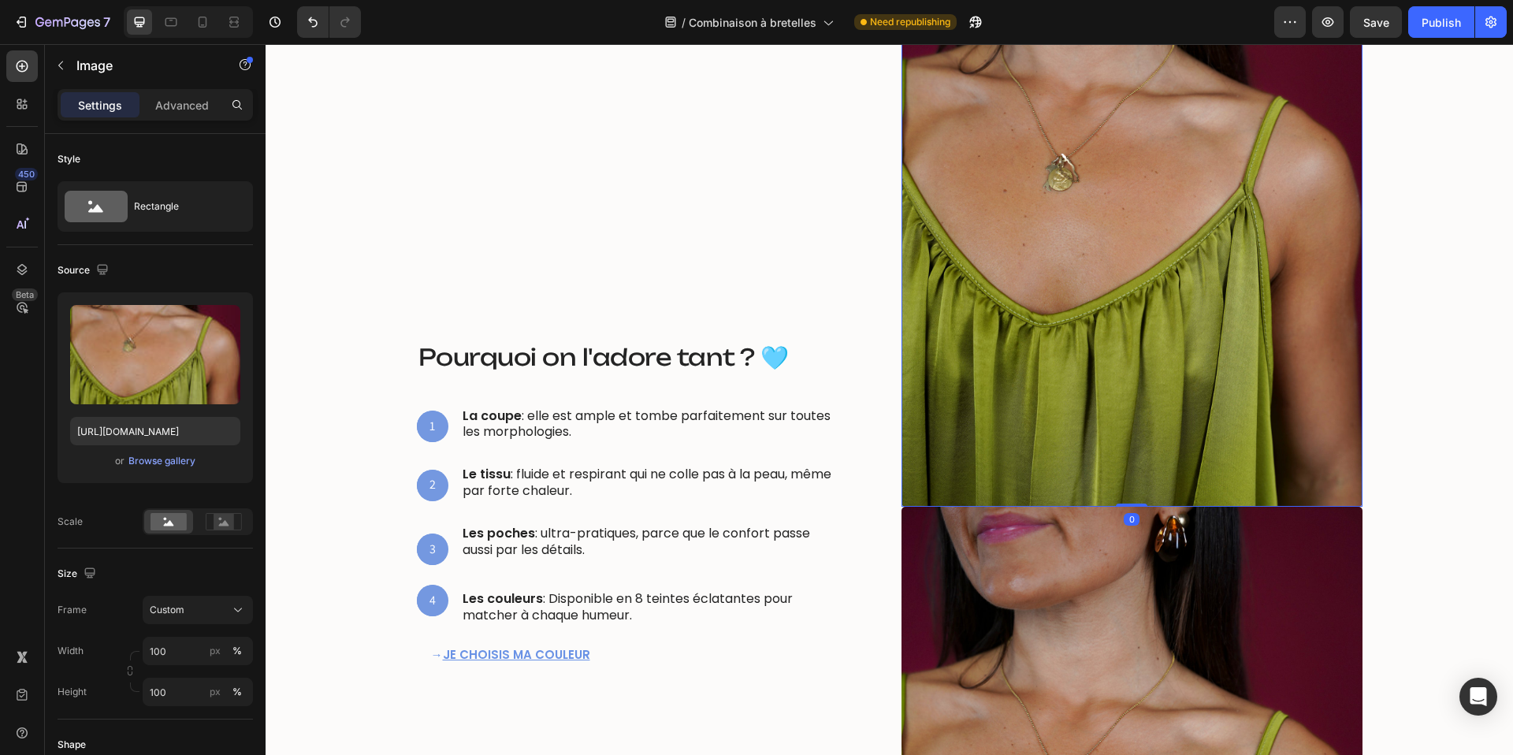
click at [1020, 158] on img at bounding box center [1131, 199] width 461 height 615
click at [179, 106] on p "Advanced" at bounding box center [182, 105] width 54 height 17
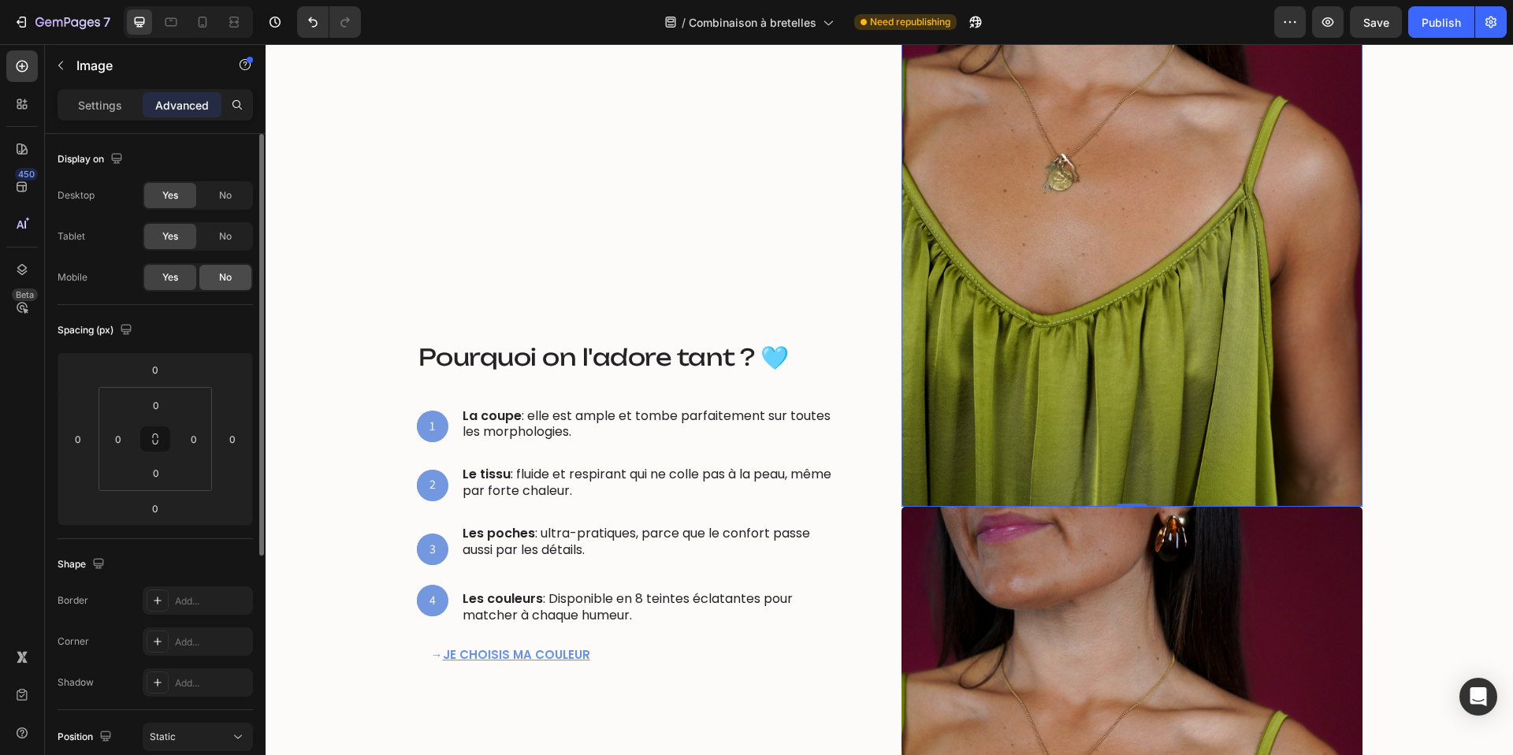
click at [233, 267] on div "No" at bounding box center [225, 277] width 52 height 25
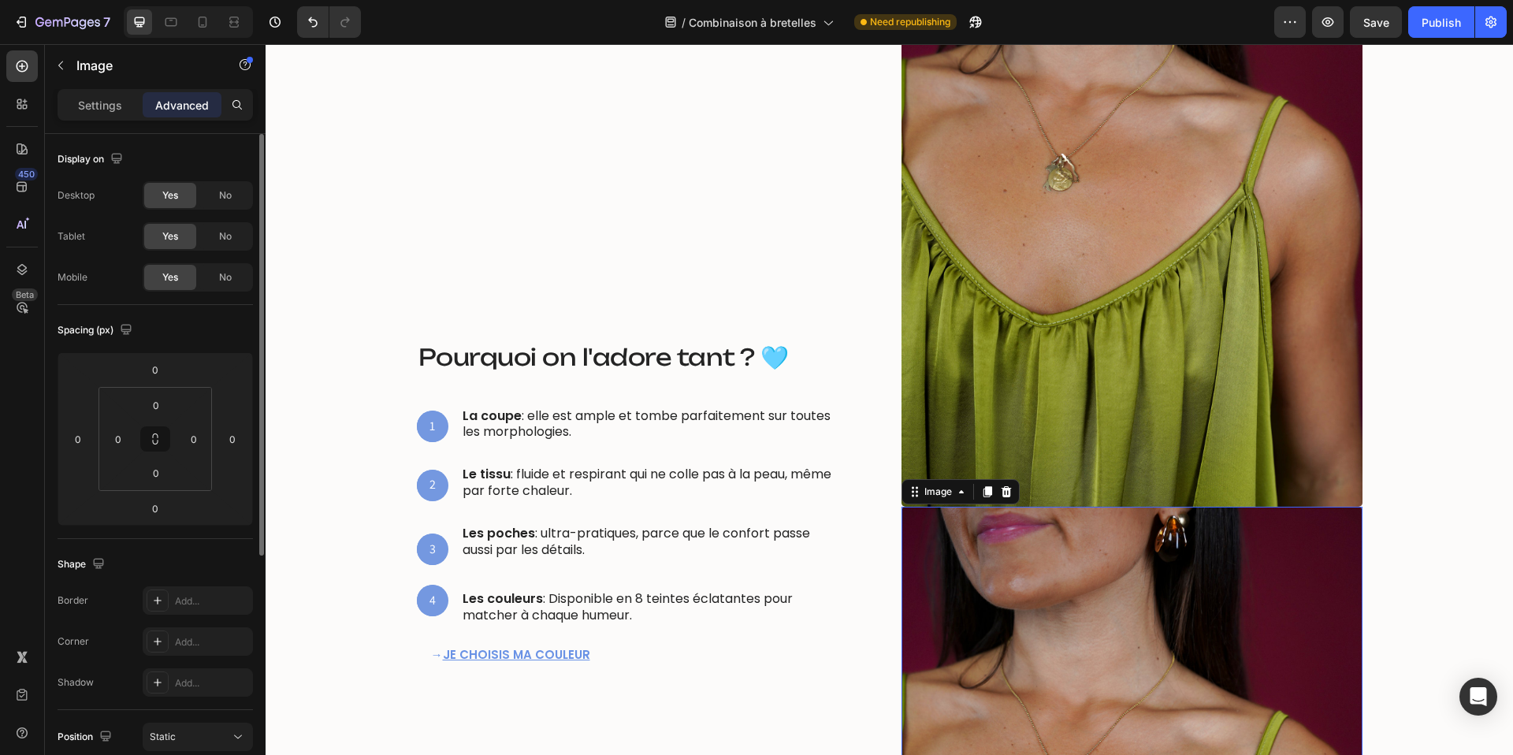
click at [224, 234] on span "No" at bounding box center [225, 236] width 13 height 14
click at [225, 191] on span "No" at bounding box center [225, 195] width 13 height 14
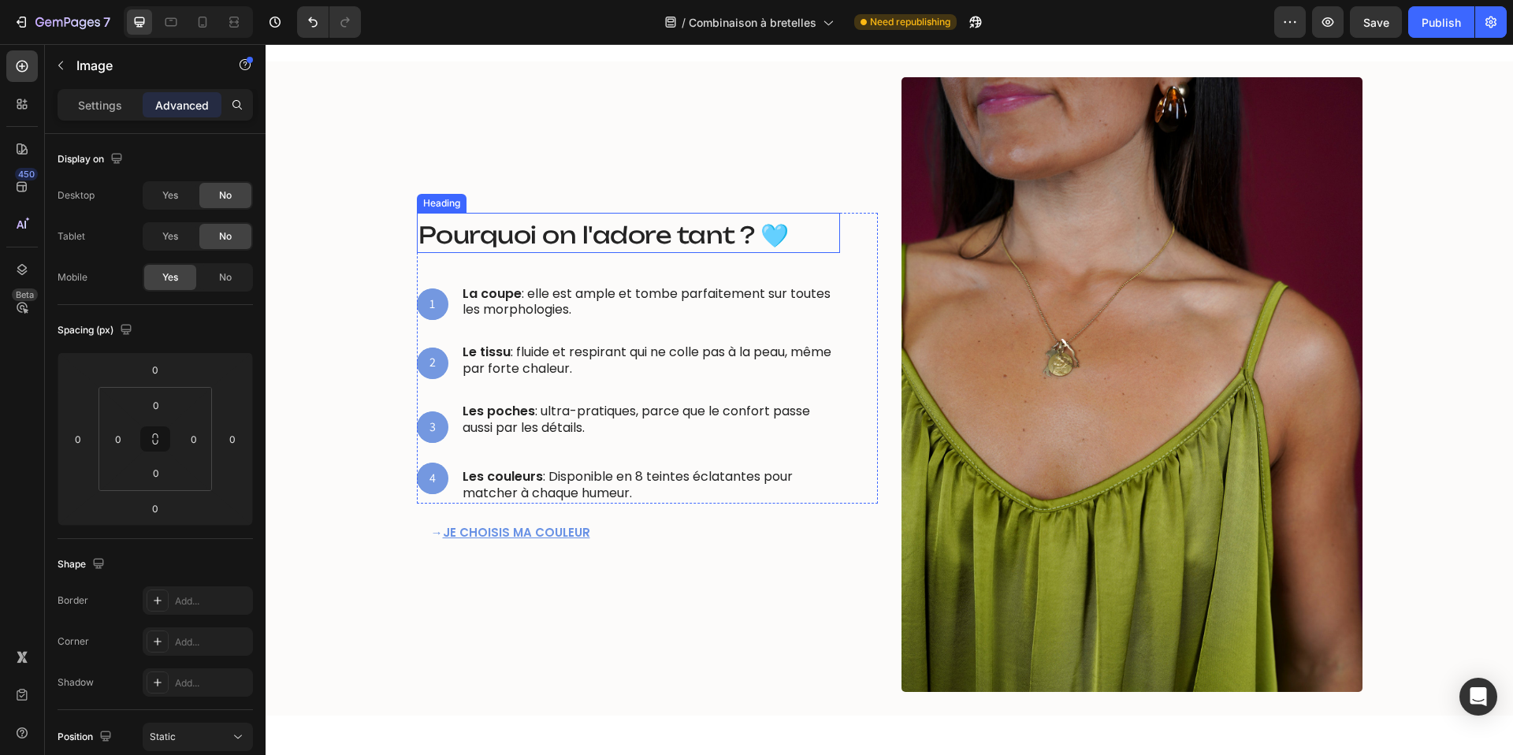
scroll to position [810, 0]
click at [202, 20] on icon at bounding box center [203, 22] width 16 height 16
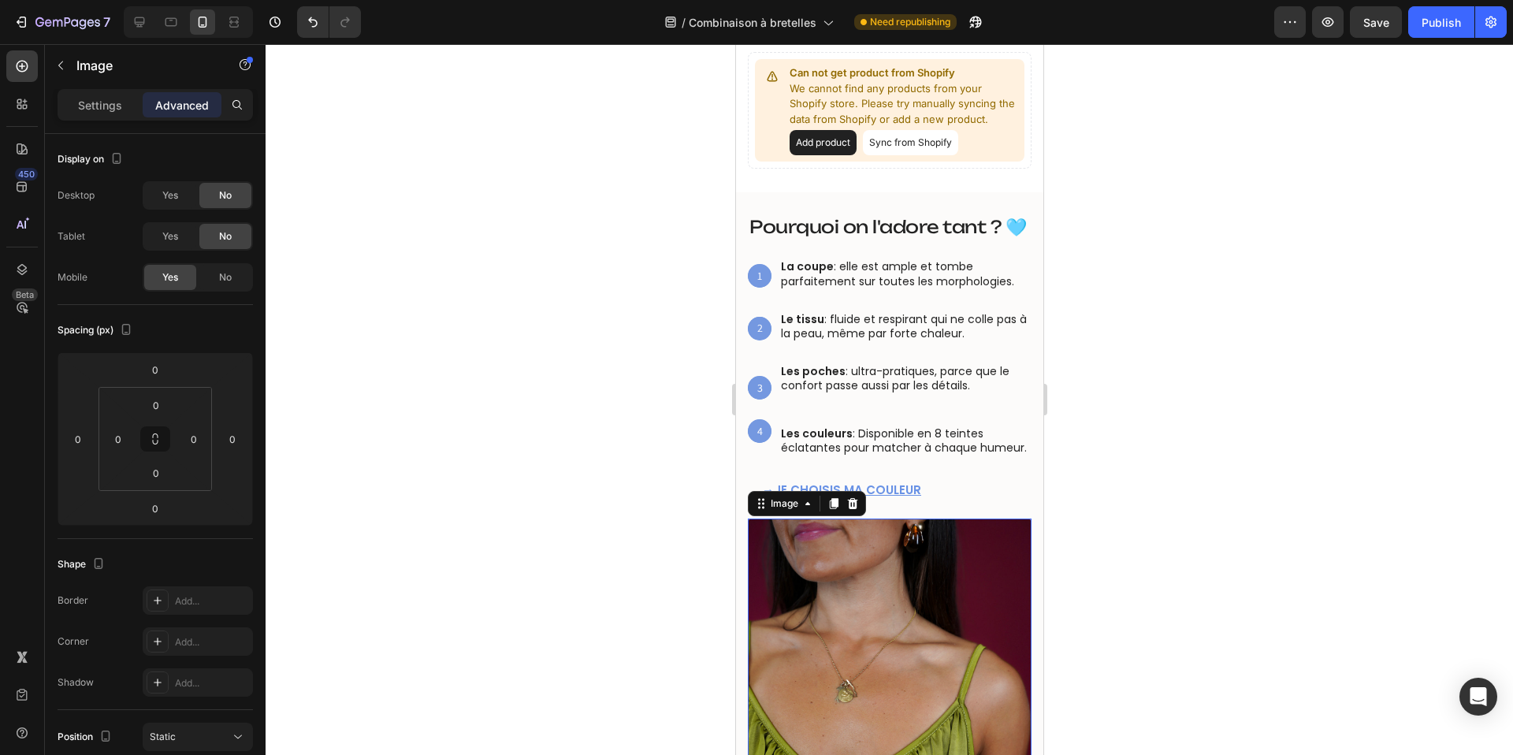
scroll to position [634, 0]
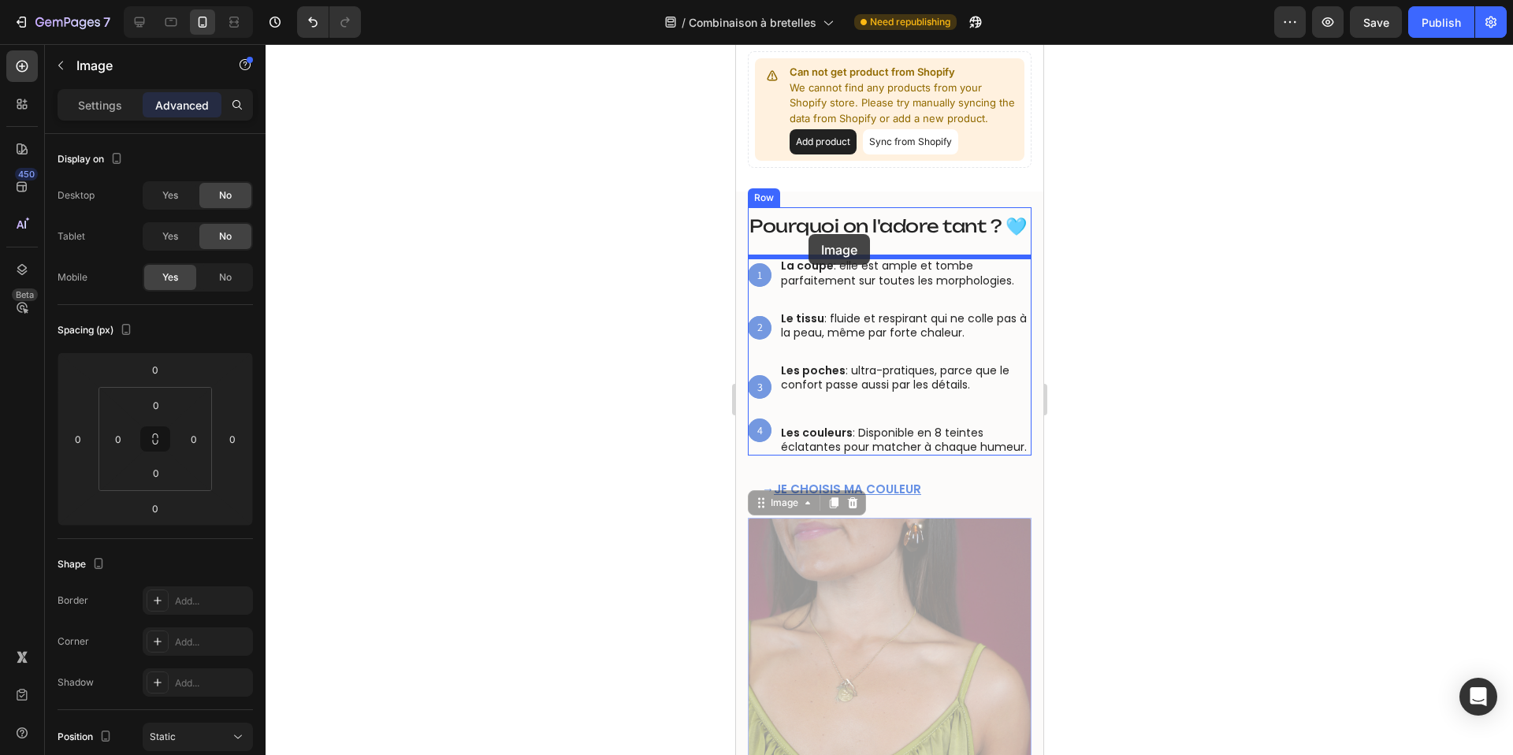
drag, startPoint x: 759, startPoint y: 503, endPoint x: 808, endPoint y: 234, distance: 273.9
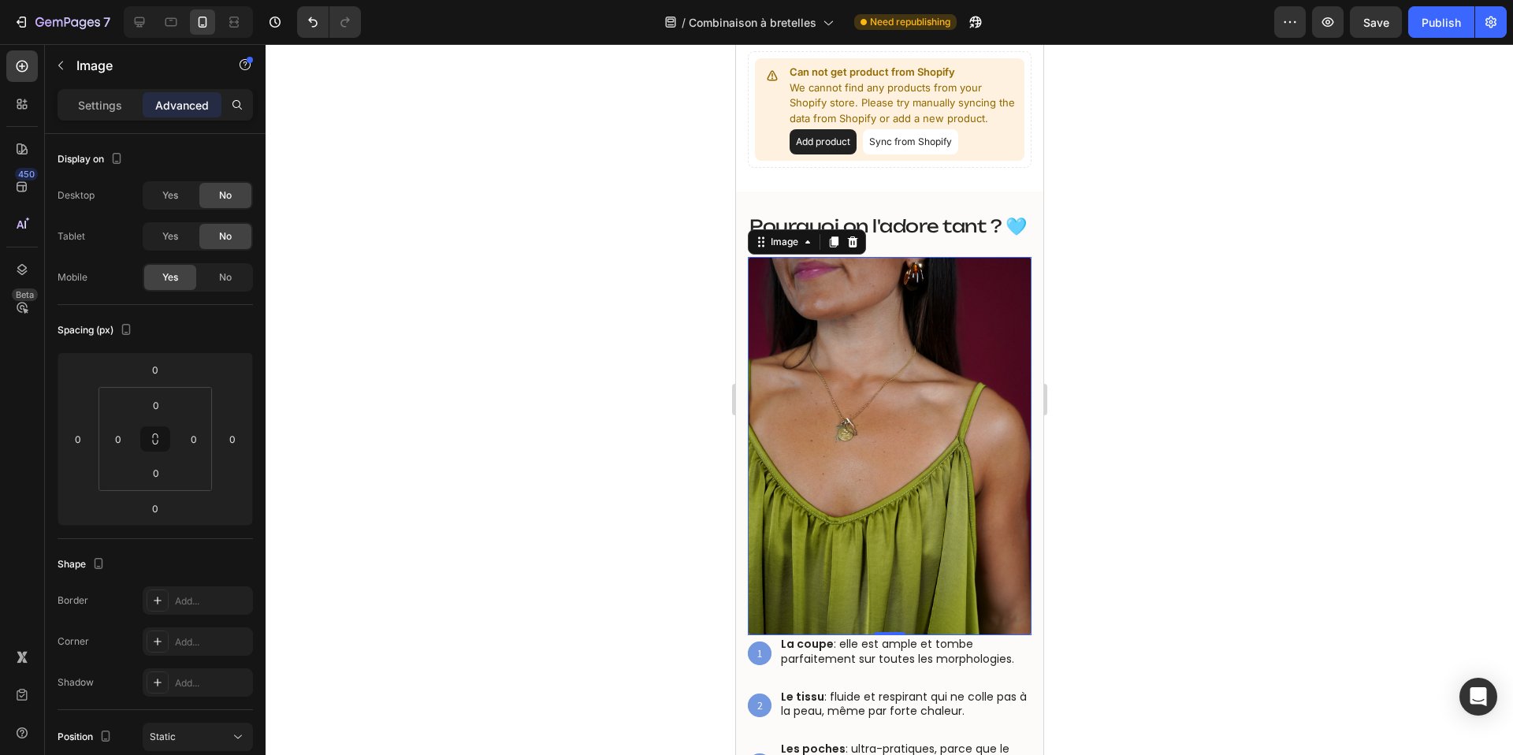
click at [888, 536] on img at bounding box center [889, 446] width 284 height 378
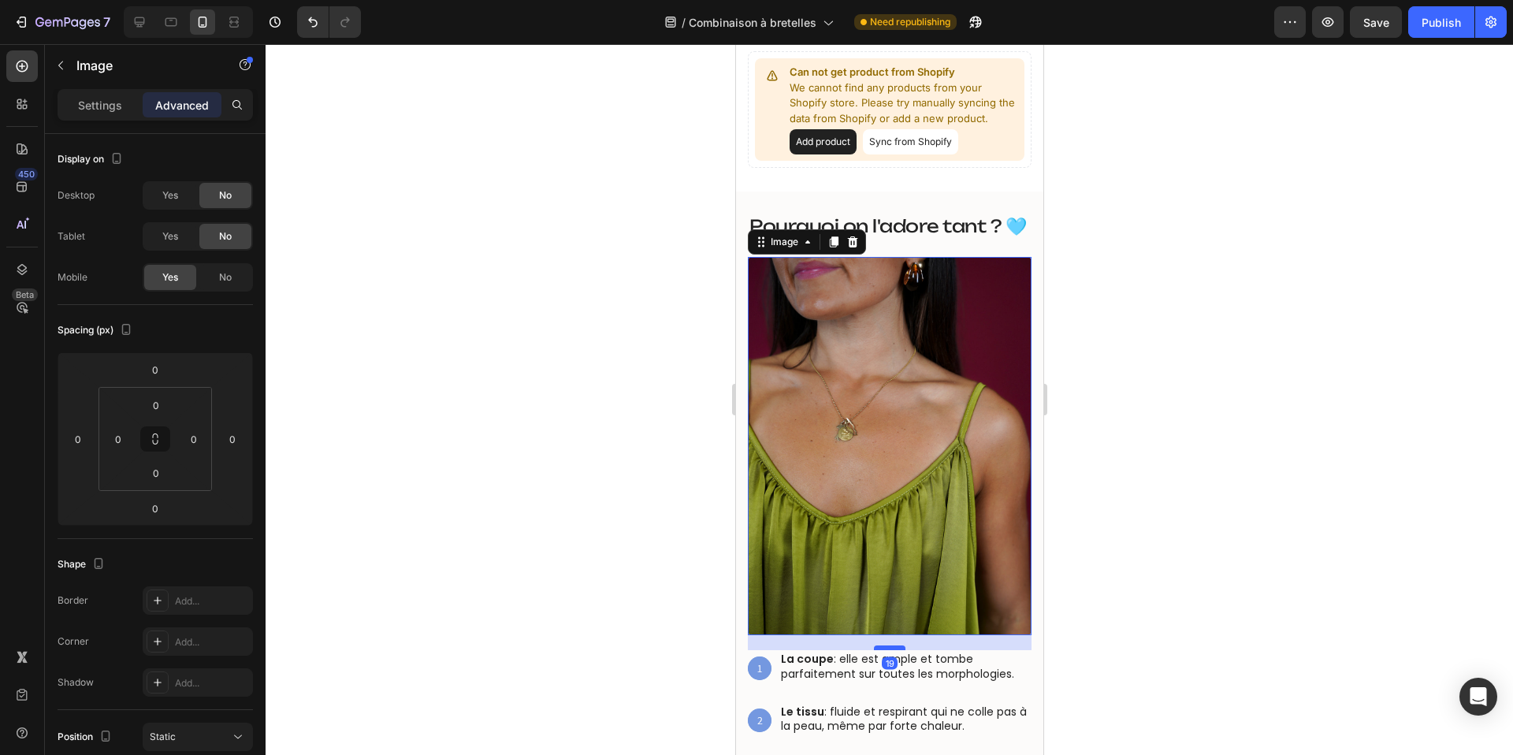
drag, startPoint x: 886, startPoint y: 632, endPoint x: 886, endPoint y: 647, distance: 15.0
click at [886, 647] on div at bounding box center [889, 647] width 32 height 5
type input "19"
click at [1209, 206] on div at bounding box center [889, 399] width 1247 height 711
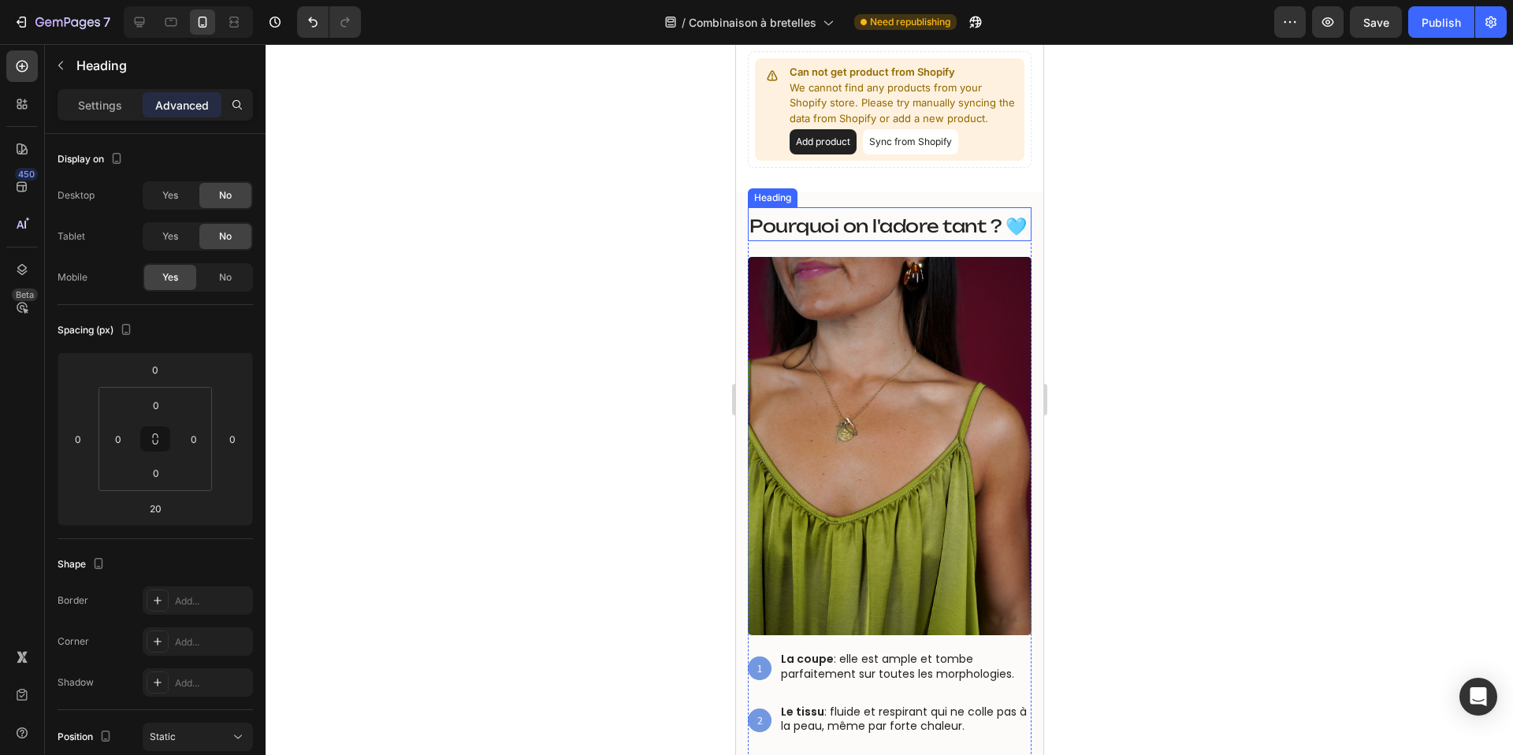
click at [935, 232] on span "Pourquoi on l'adore tant ? 🩵" at bounding box center [887, 225] width 277 height 21
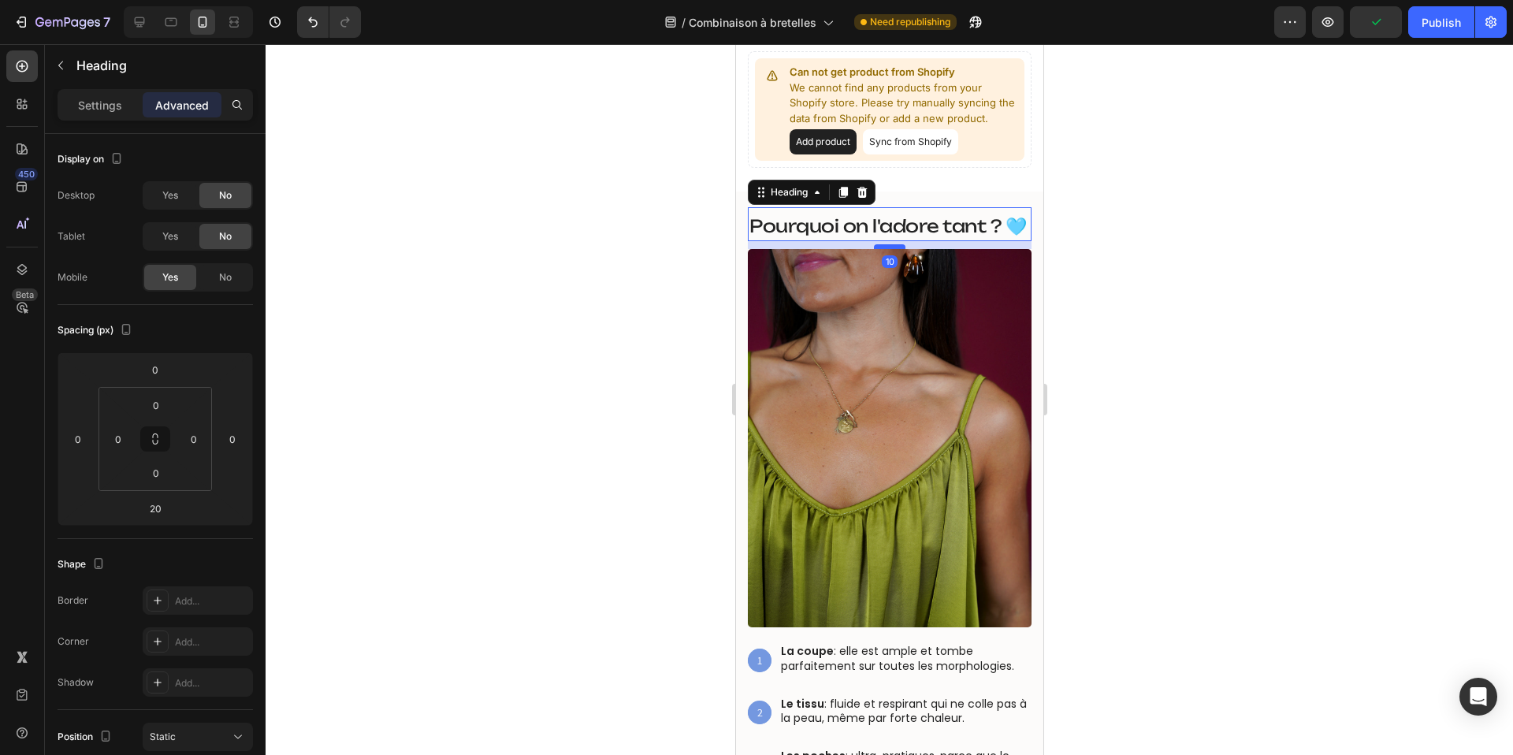
click at [886, 247] on div at bounding box center [889, 246] width 32 height 5
type input "10"
click at [658, 284] on div at bounding box center [889, 399] width 1247 height 711
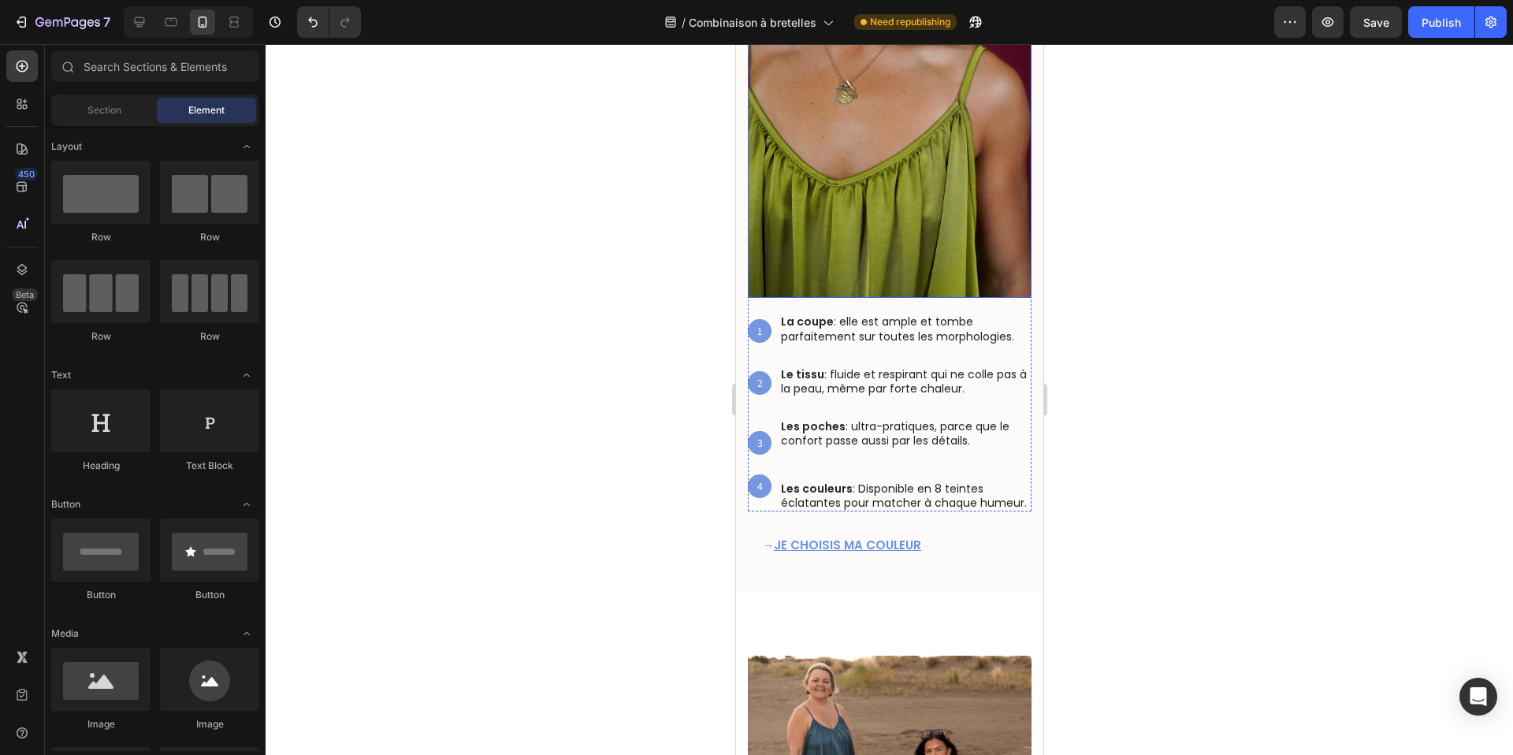
scroll to position [975, 0]
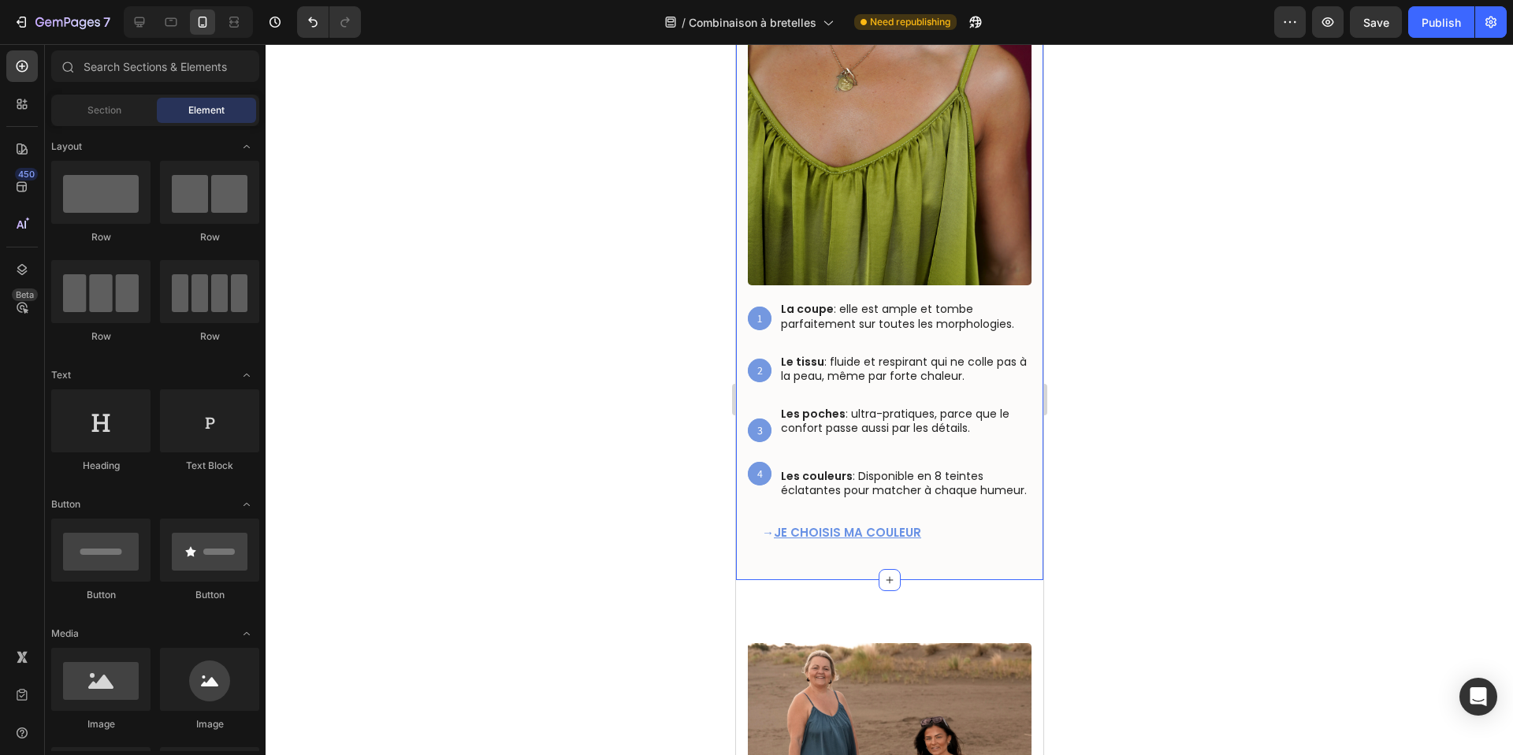
click at [870, 572] on div "⁠⁠⁠⁠⁠⁠⁠ Pourquoi on l'adore tant ? 🩵 Heading ⁠⁠⁠⁠⁠⁠⁠ Pourquoi on l'adore tant ?…" at bounding box center [888, 215] width 307 height 730
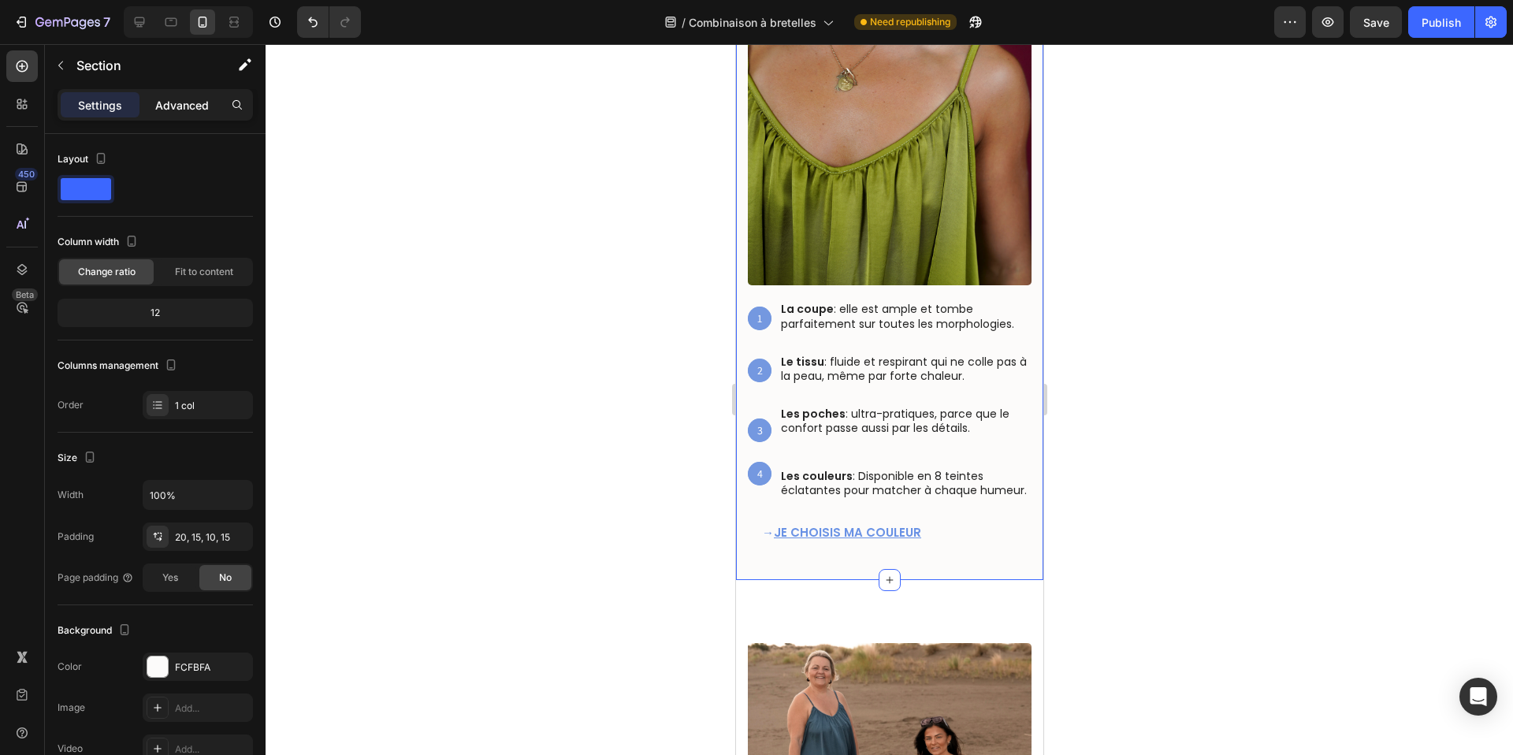
click at [173, 97] on p "Advanced" at bounding box center [182, 105] width 54 height 17
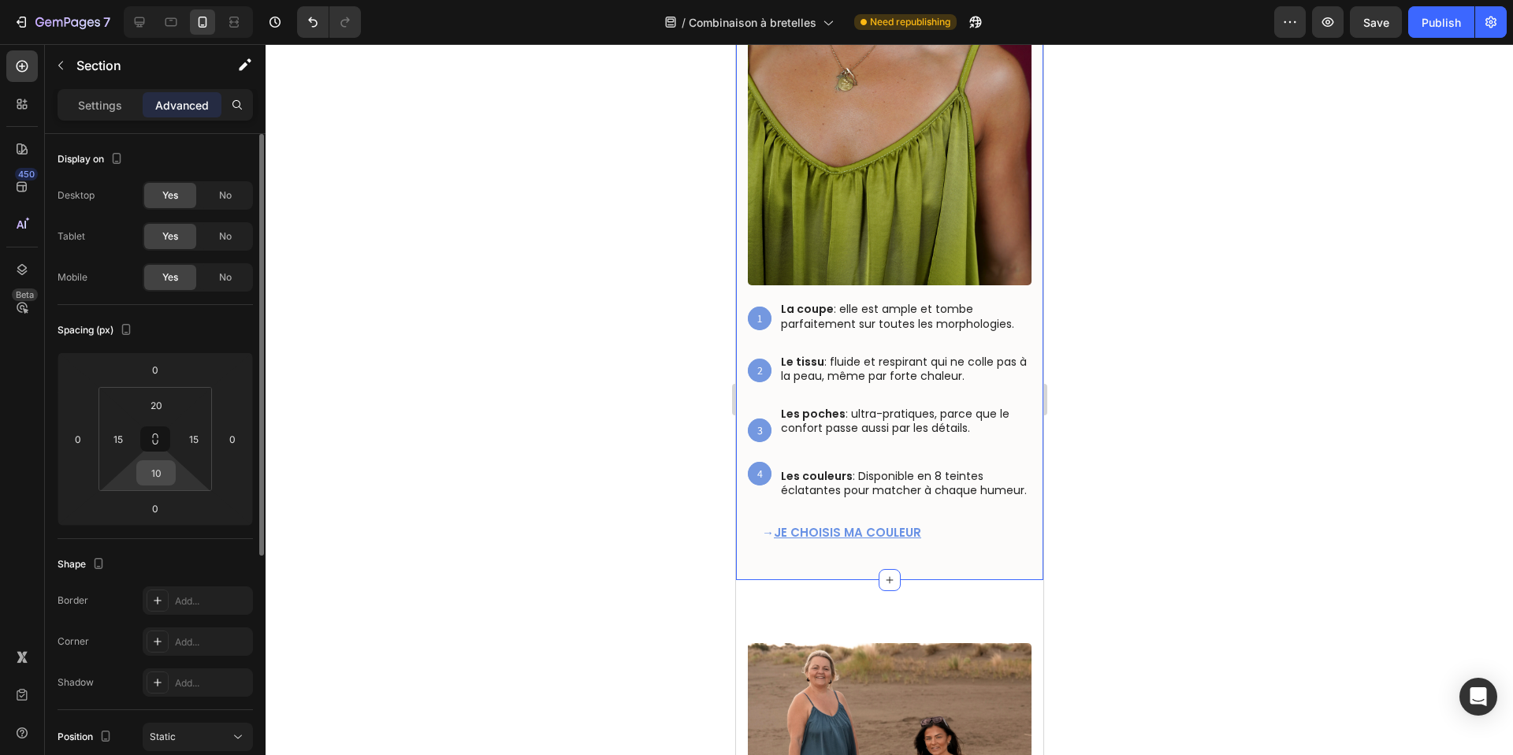
click at [158, 477] on input "10" at bounding box center [156, 473] width 32 height 24
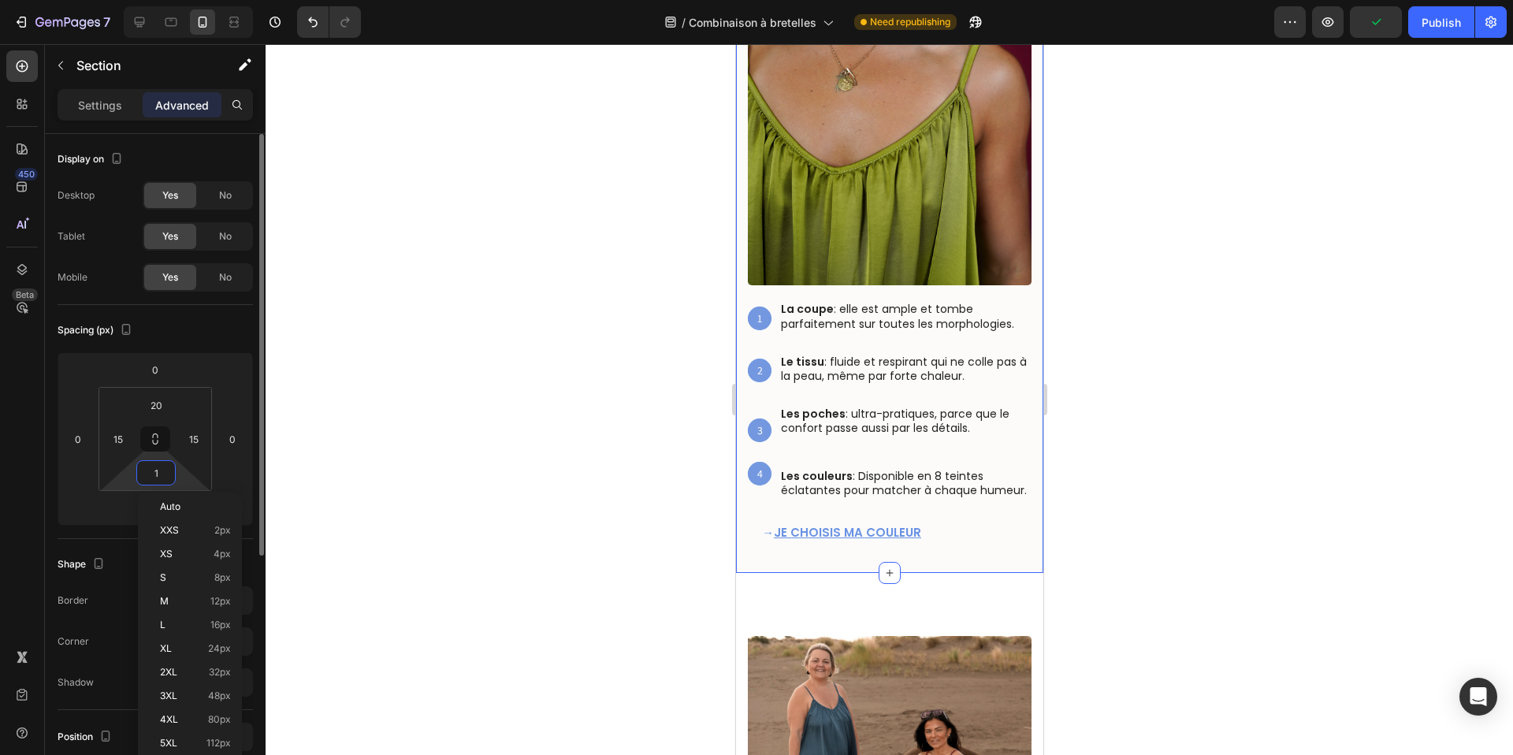
type input "0"
click at [638, 387] on div at bounding box center [889, 399] width 1247 height 711
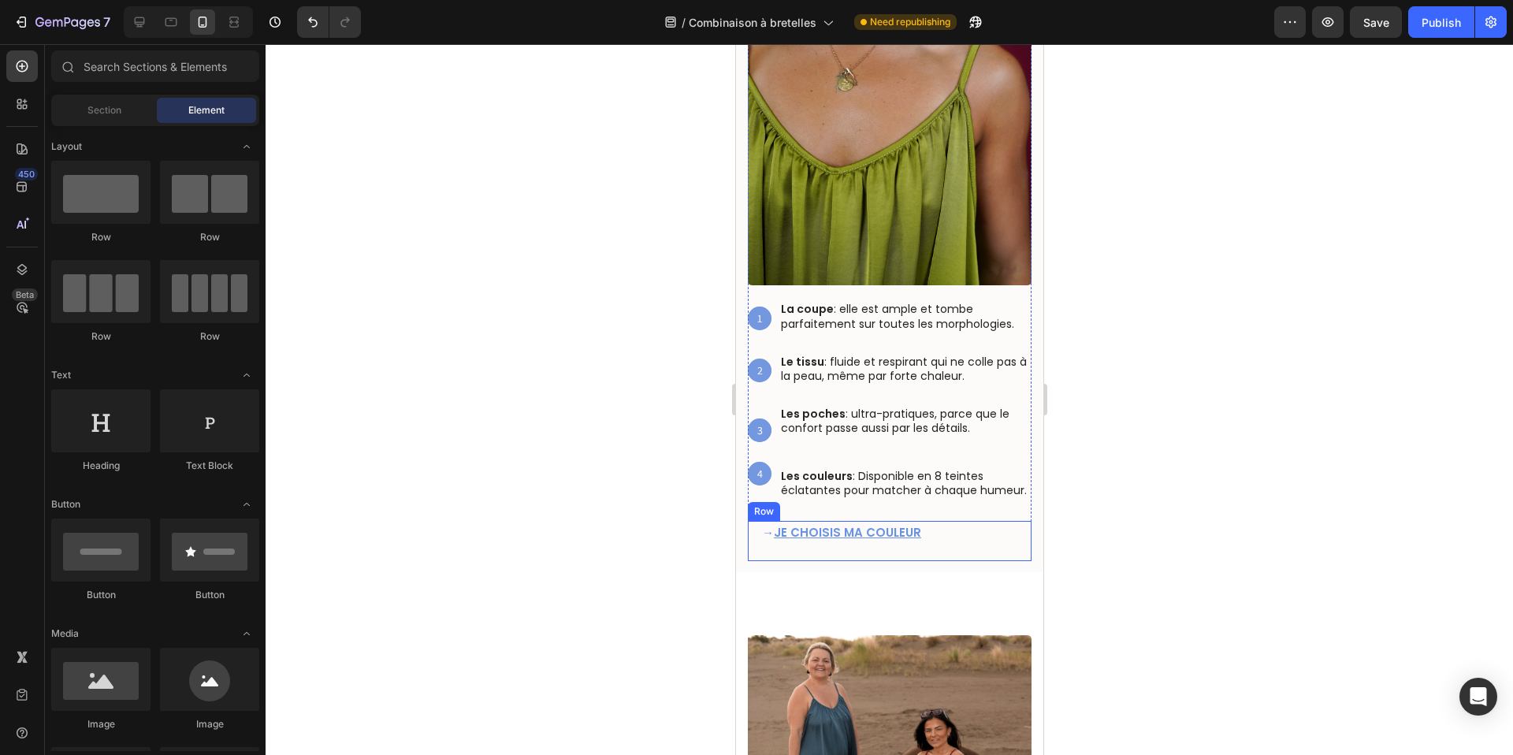
click at [840, 553] on div "→ JE CHOISIS MA COULEUR Text Block" at bounding box center [889, 539] width 258 height 36
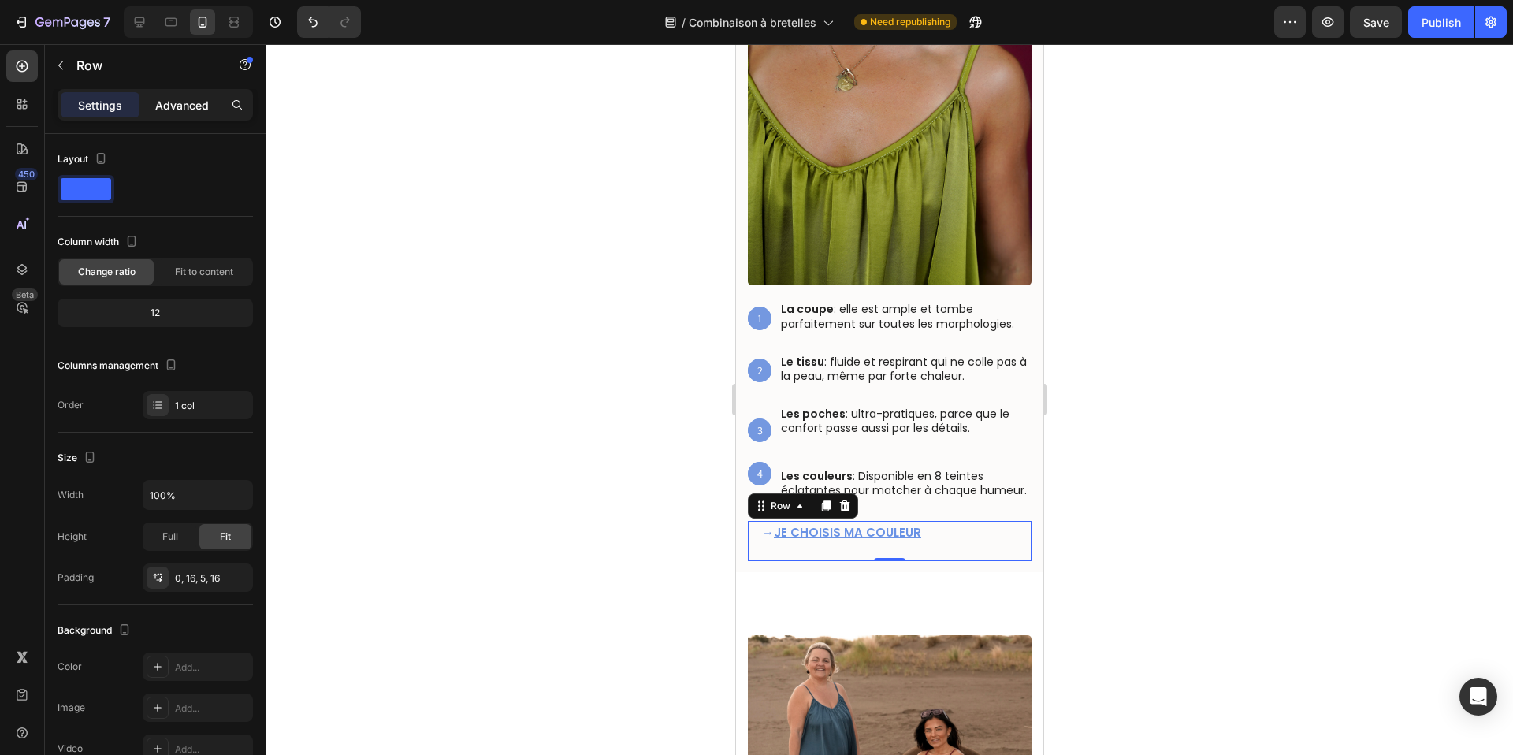
click at [196, 107] on p "Advanced" at bounding box center [182, 105] width 54 height 17
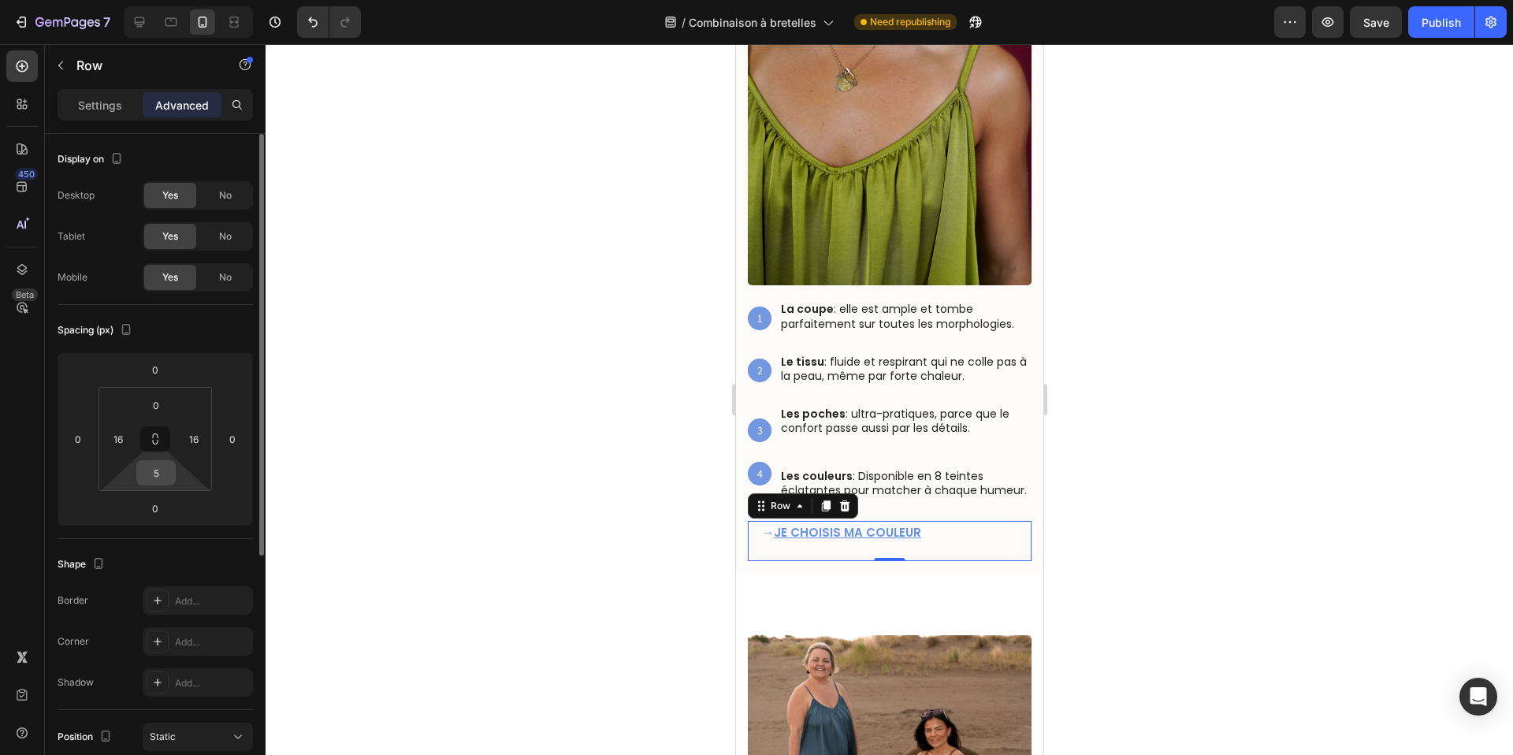
click at [161, 474] on input "5" at bounding box center [156, 473] width 32 height 24
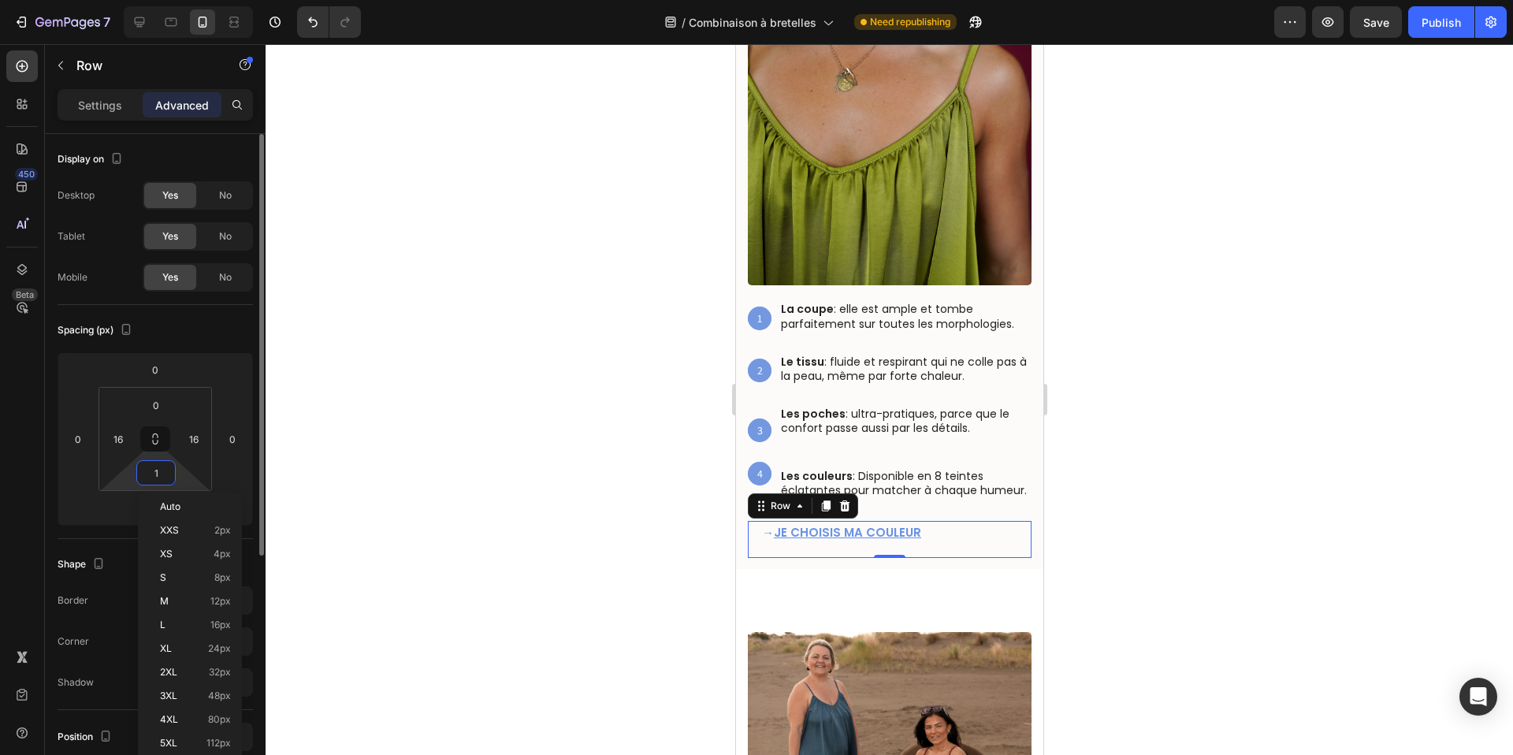
type input "0"
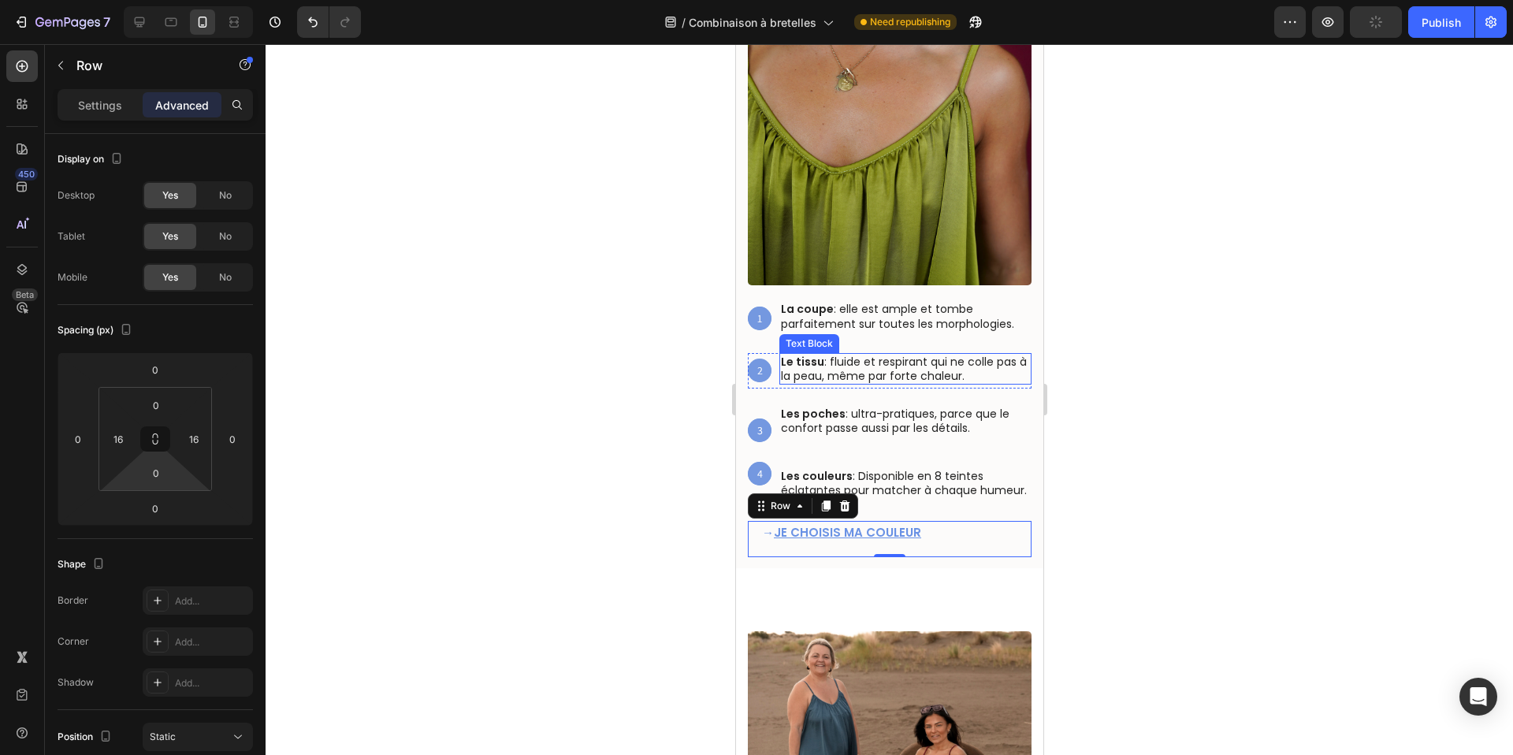
click at [1131, 391] on div at bounding box center [889, 399] width 1247 height 711
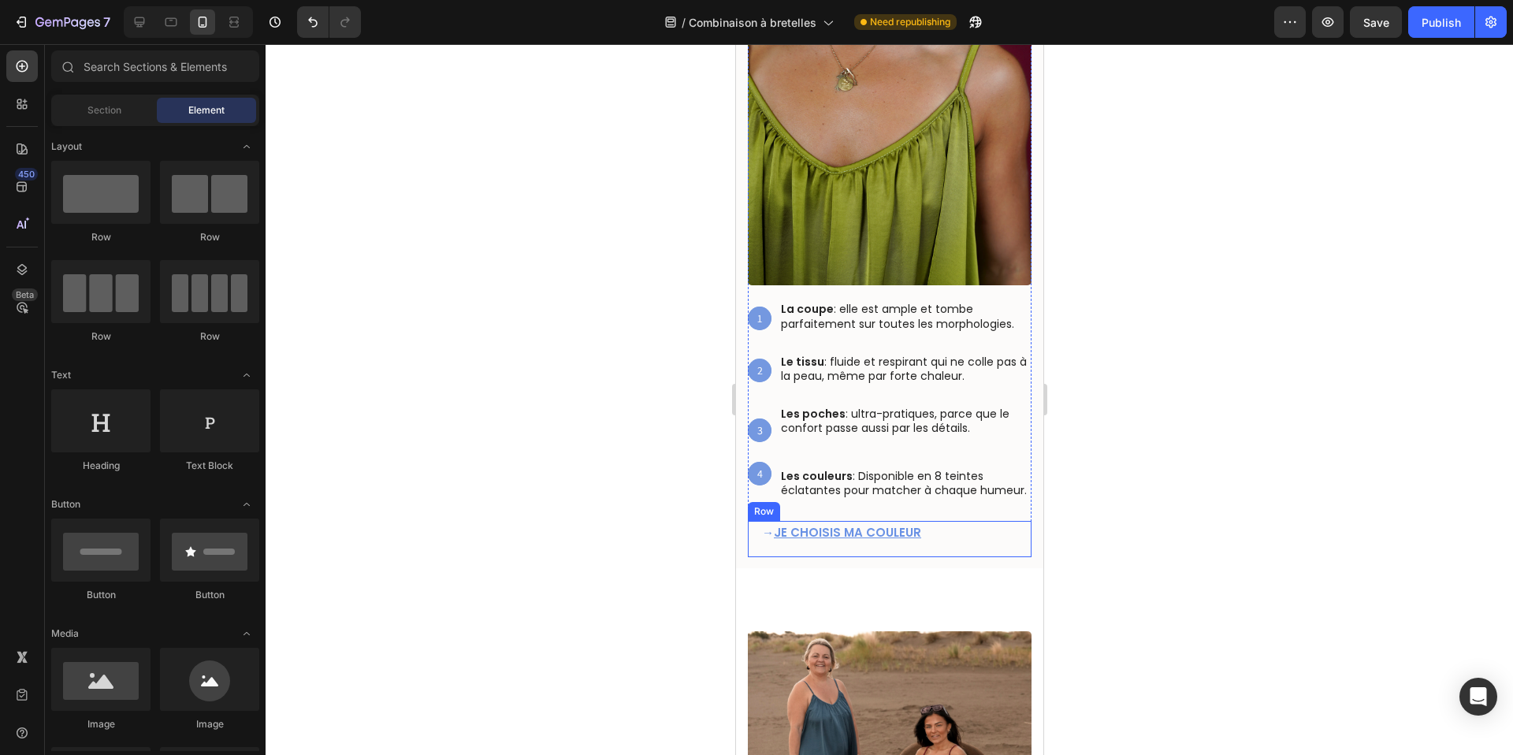
click at [949, 557] on div "→ JE CHOISIS MA COULEUR Text Block" at bounding box center [889, 539] width 258 height 36
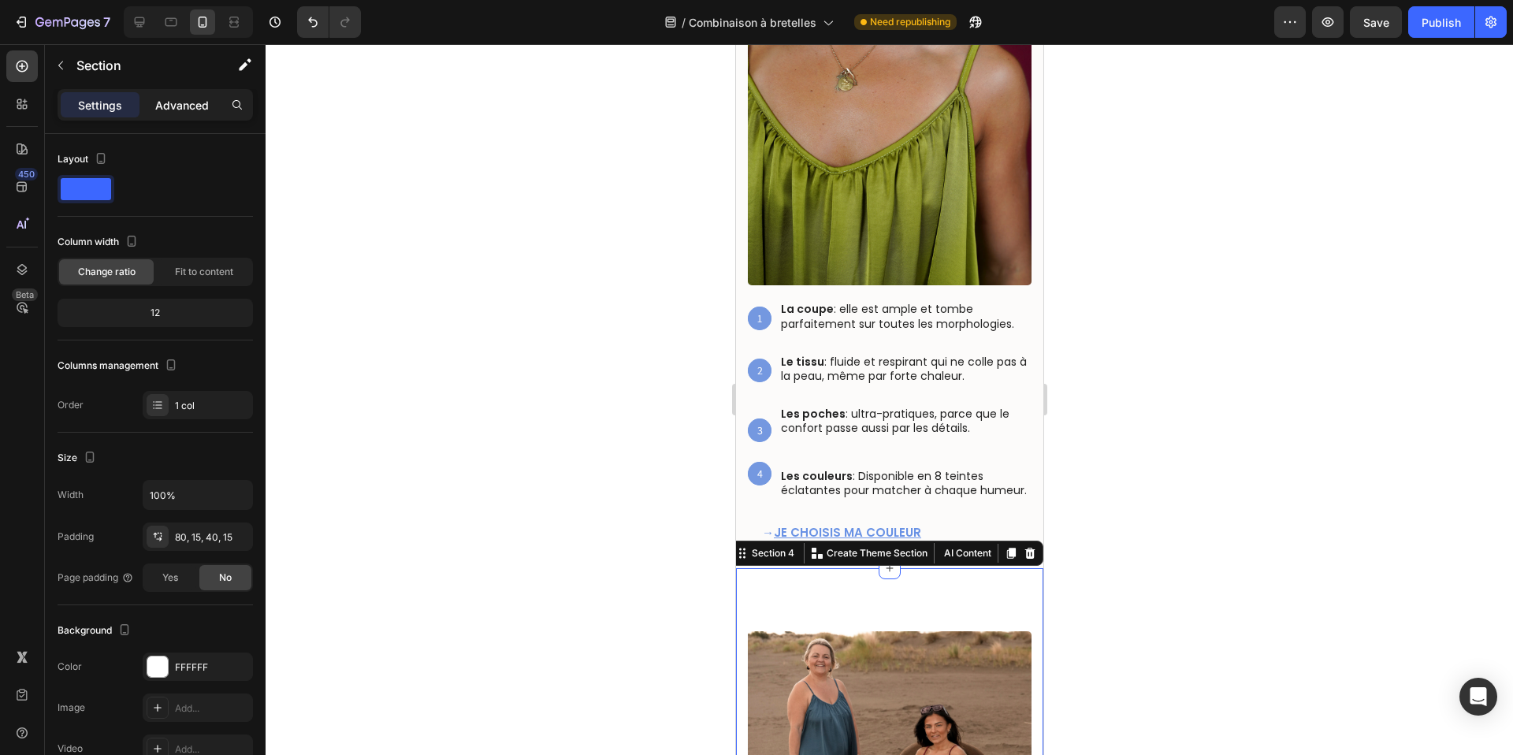
click at [186, 104] on p "Advanced" at bounding box center [182, 105] width 54 height 17
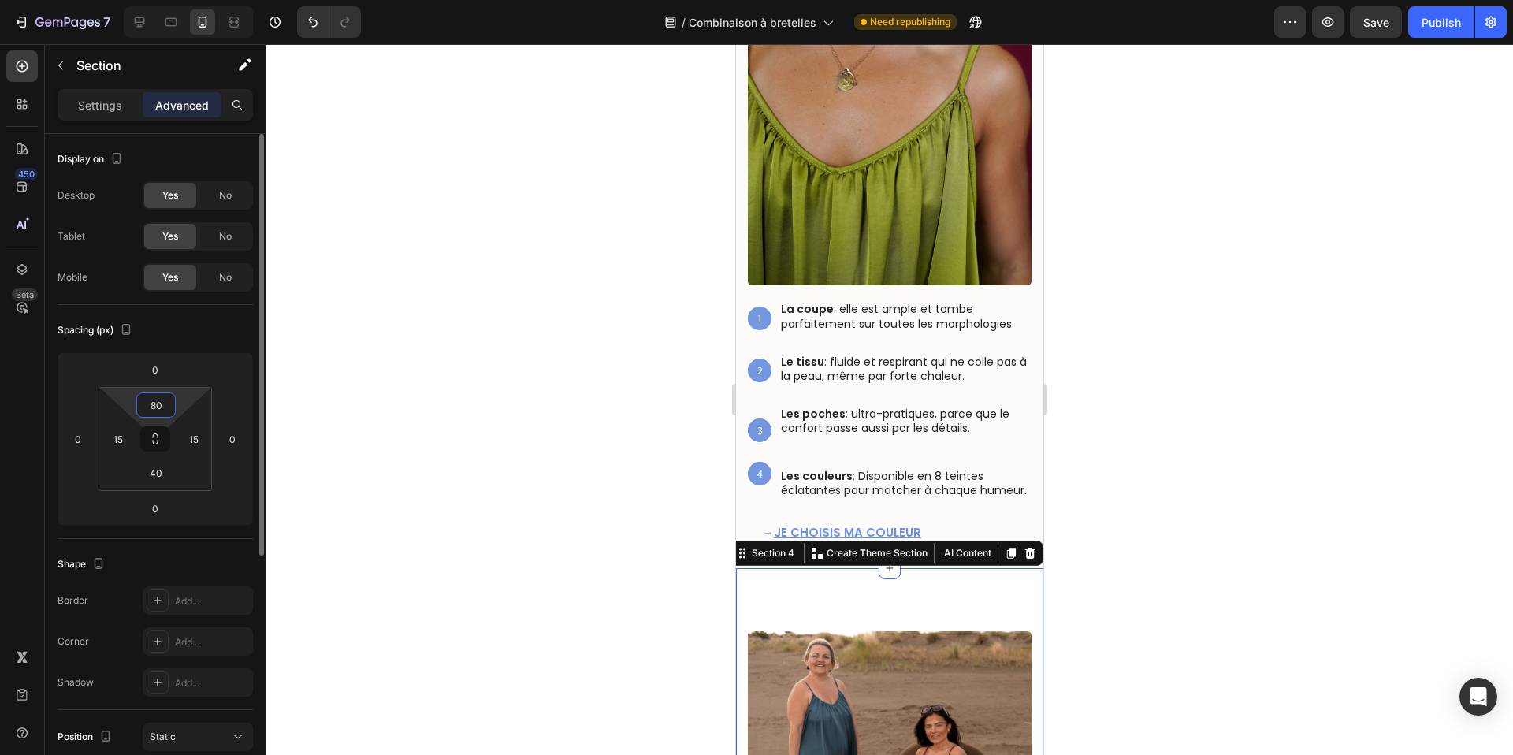
click at [162, 408] on input "80" at bounding box center [156, 405] width 32 height 24
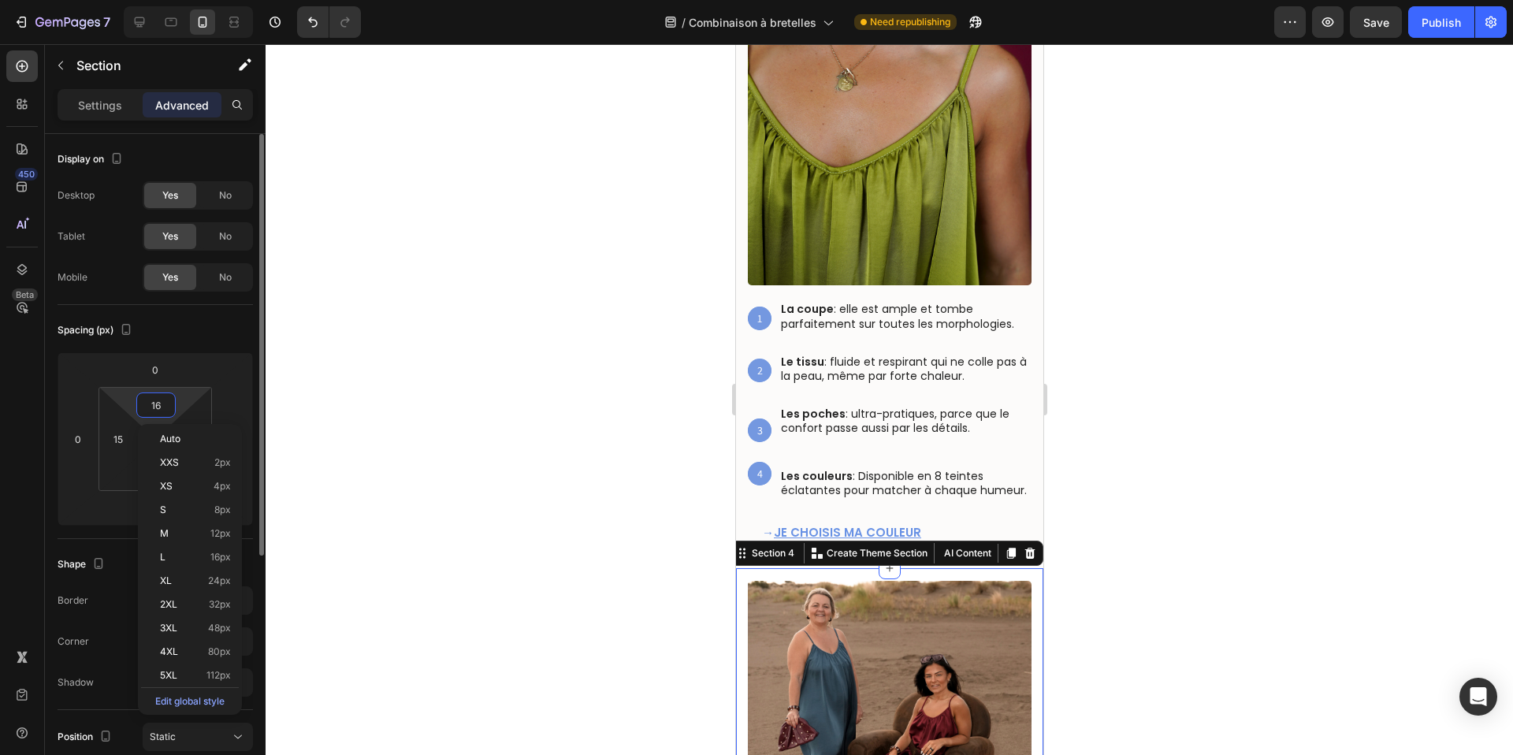
type input "15"
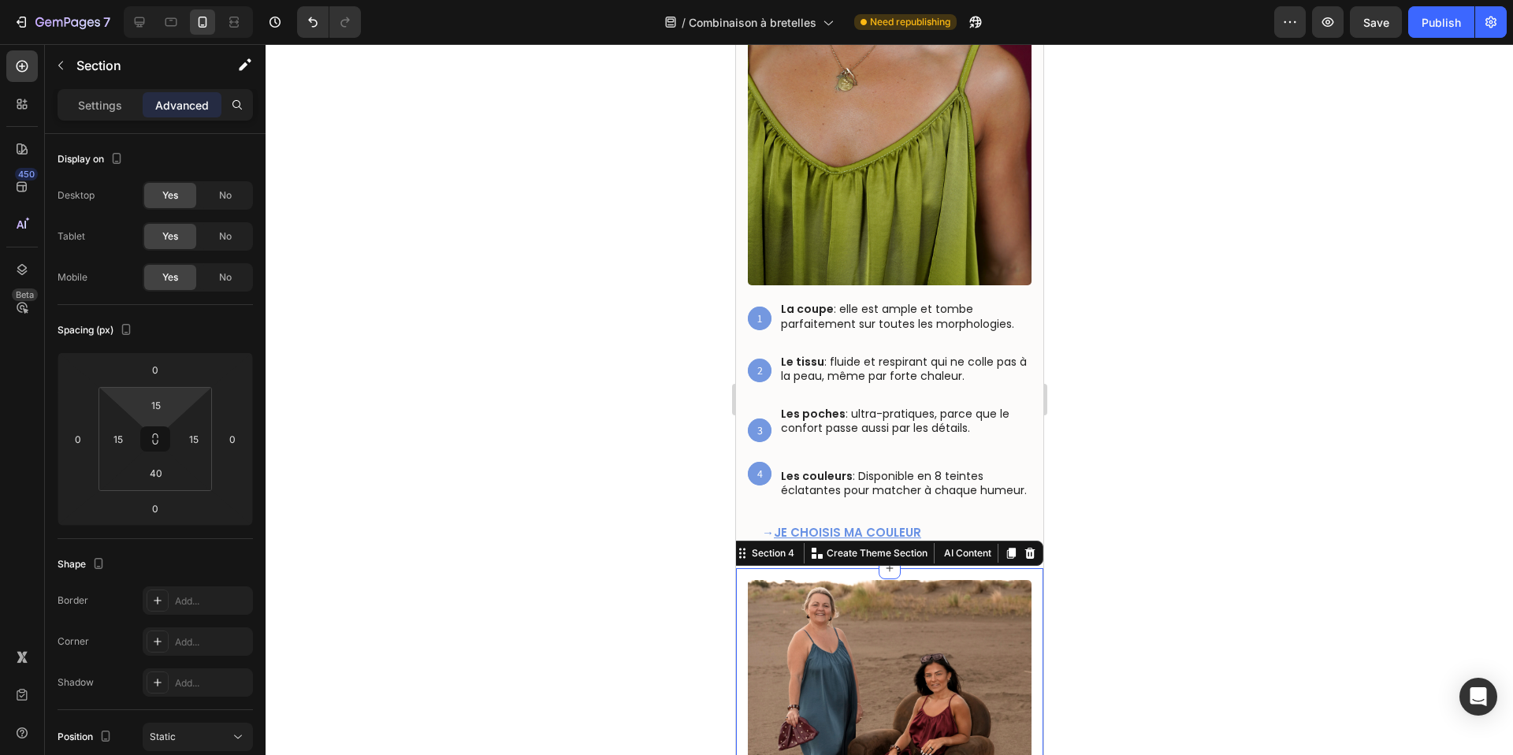
click at [679, 236] on div at bounding box center [889, 399] width 1247 height 711
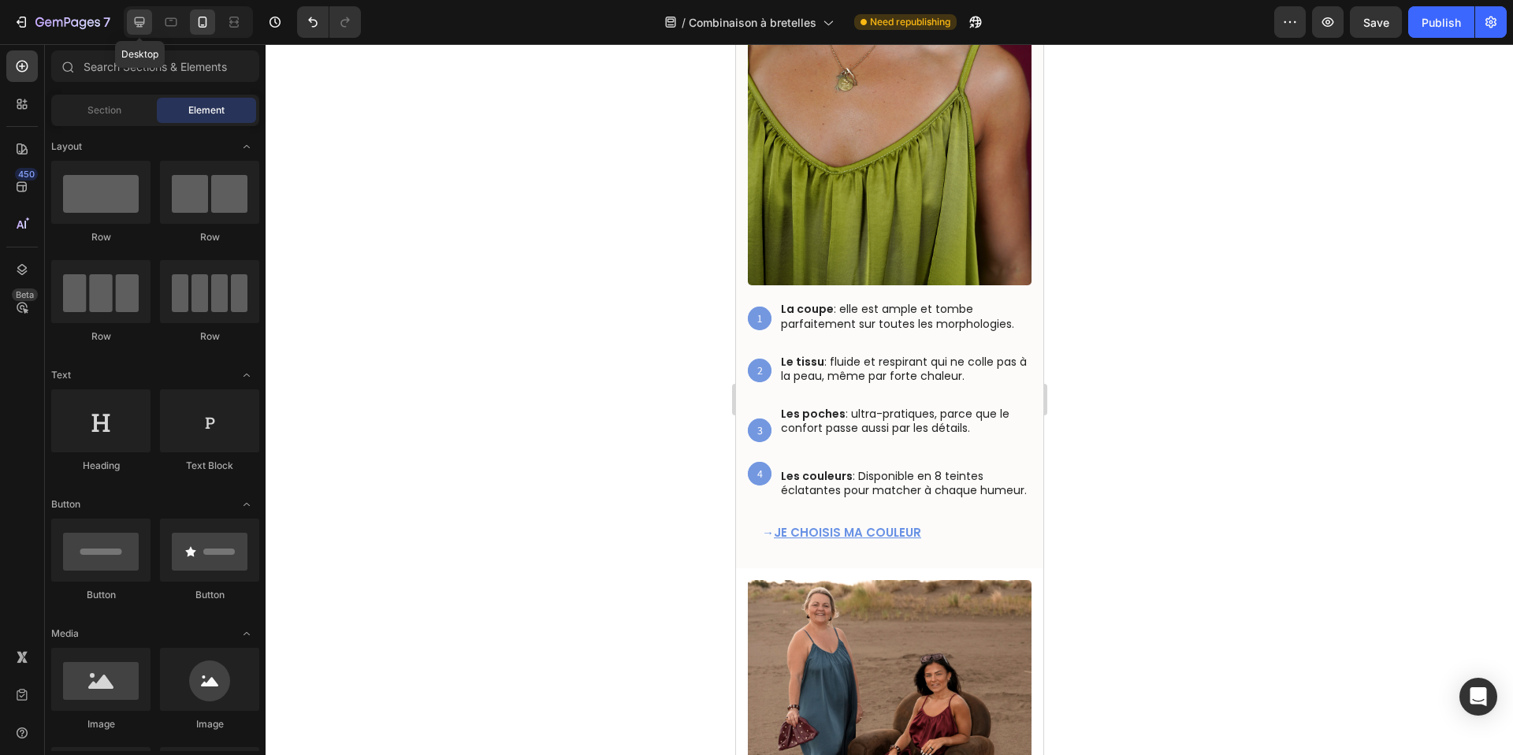
click at [144, 21] on icon at bounding box center [140, 22] width 16 height 16
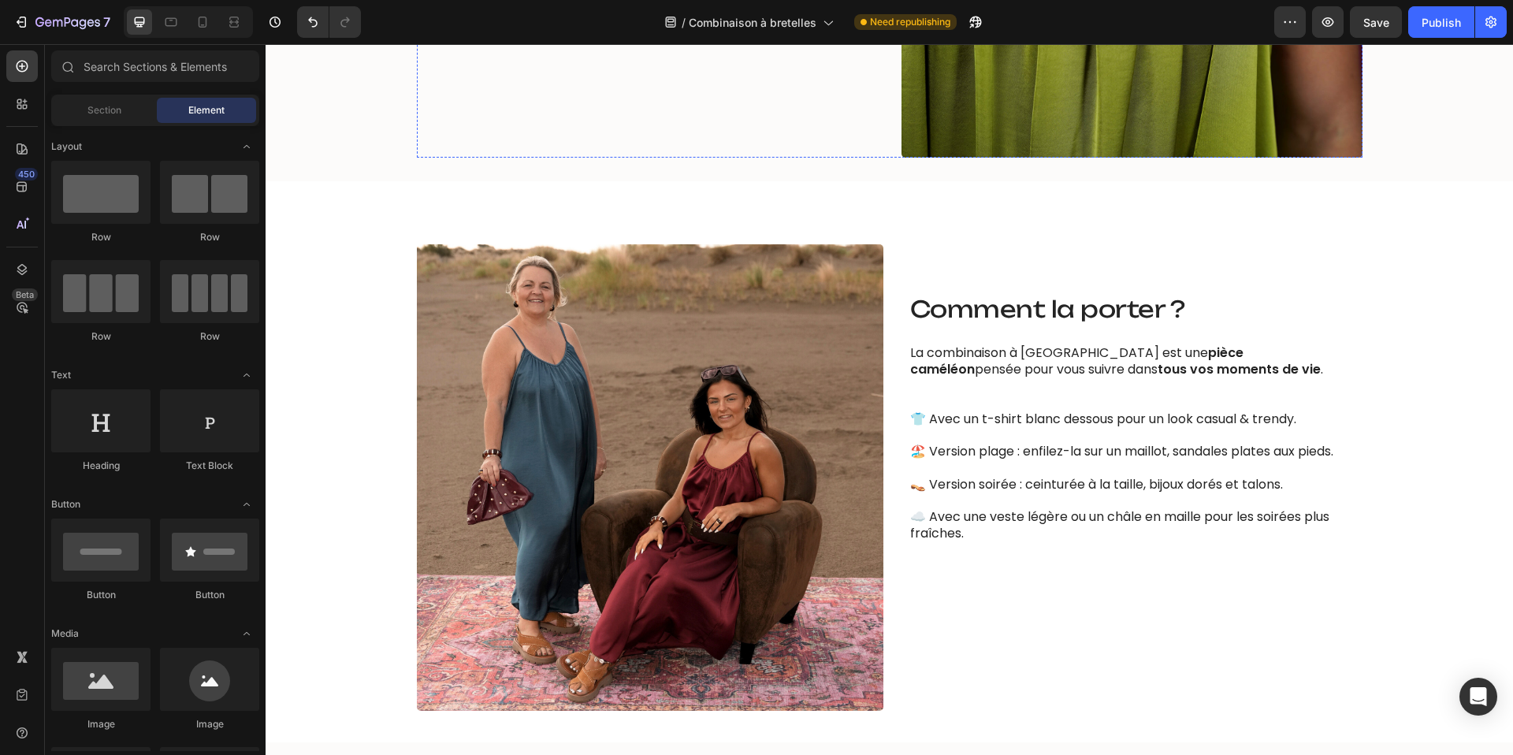
scroll to position [1410, 0]
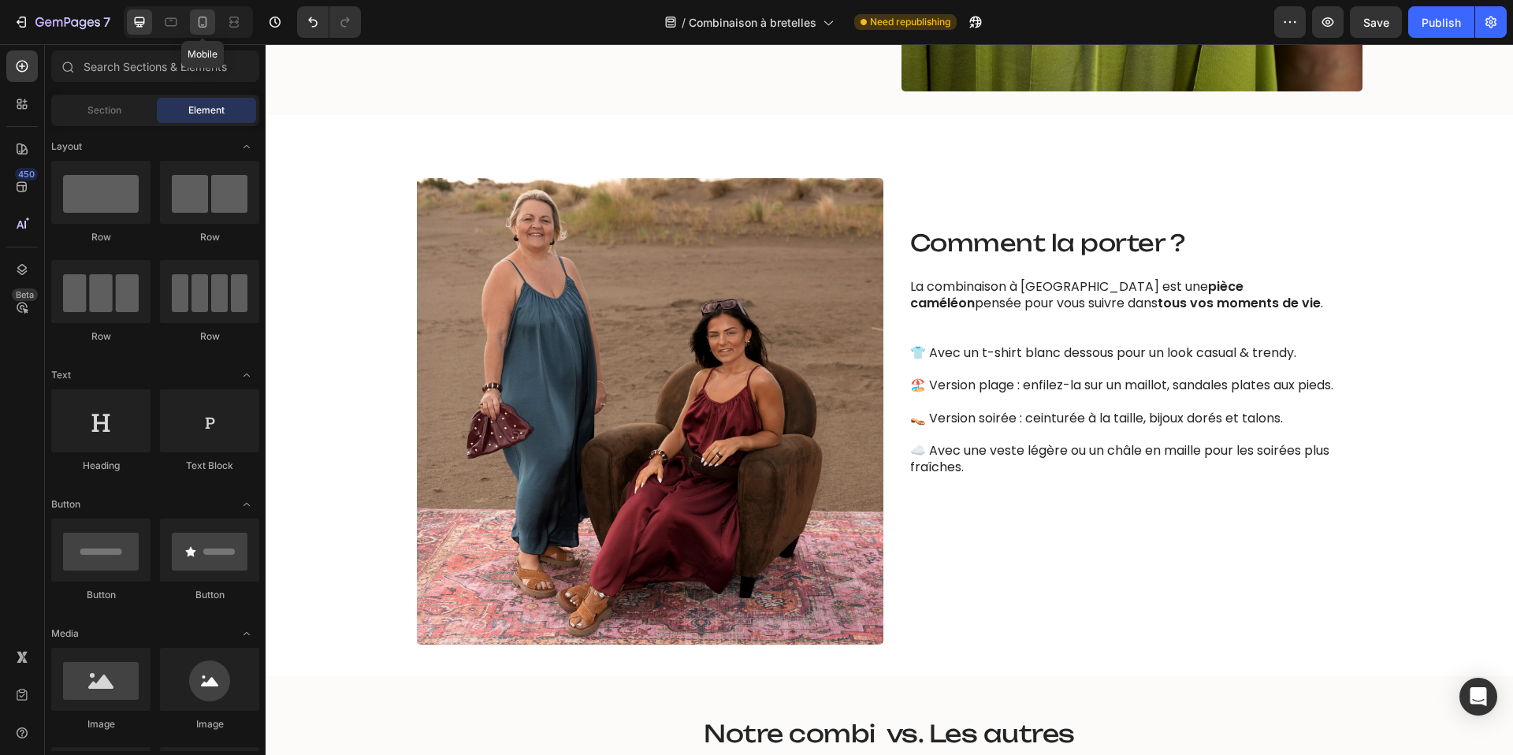
click at [201, 25] on icon at bounding box center [203, 22] width 9 height 11
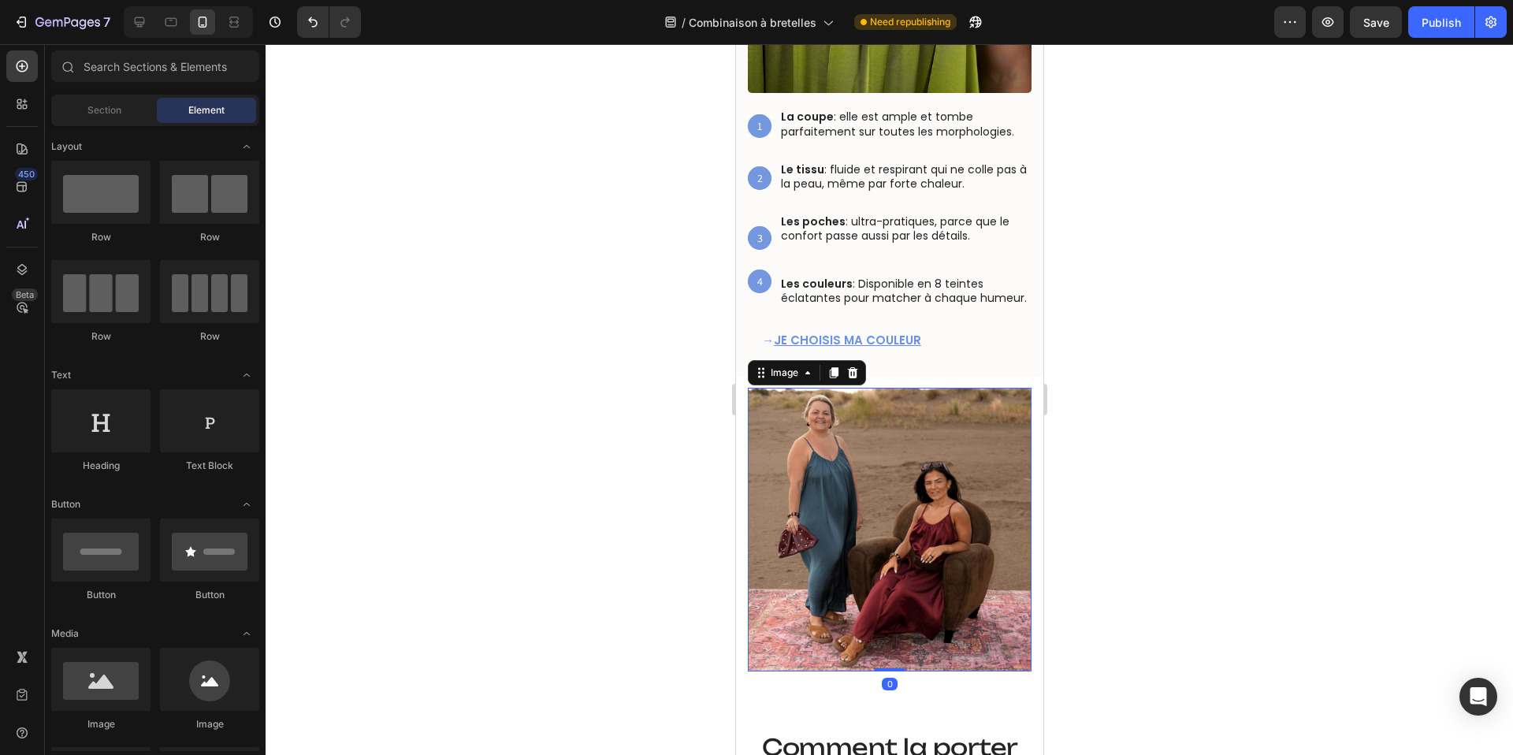
click at [899, 481] on img at bounding box center [889, 530] width 284 height 284
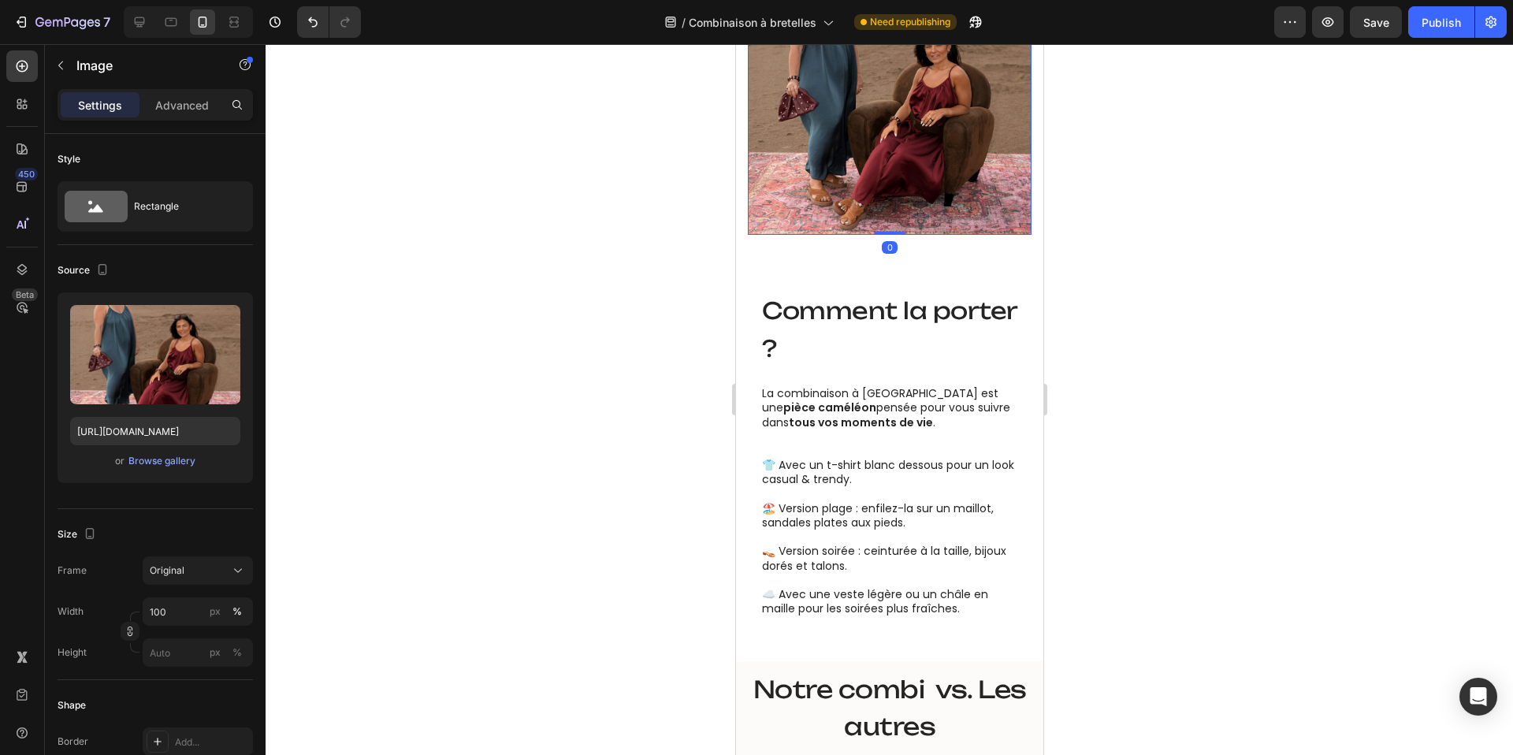
scroll to position [1586, 0]
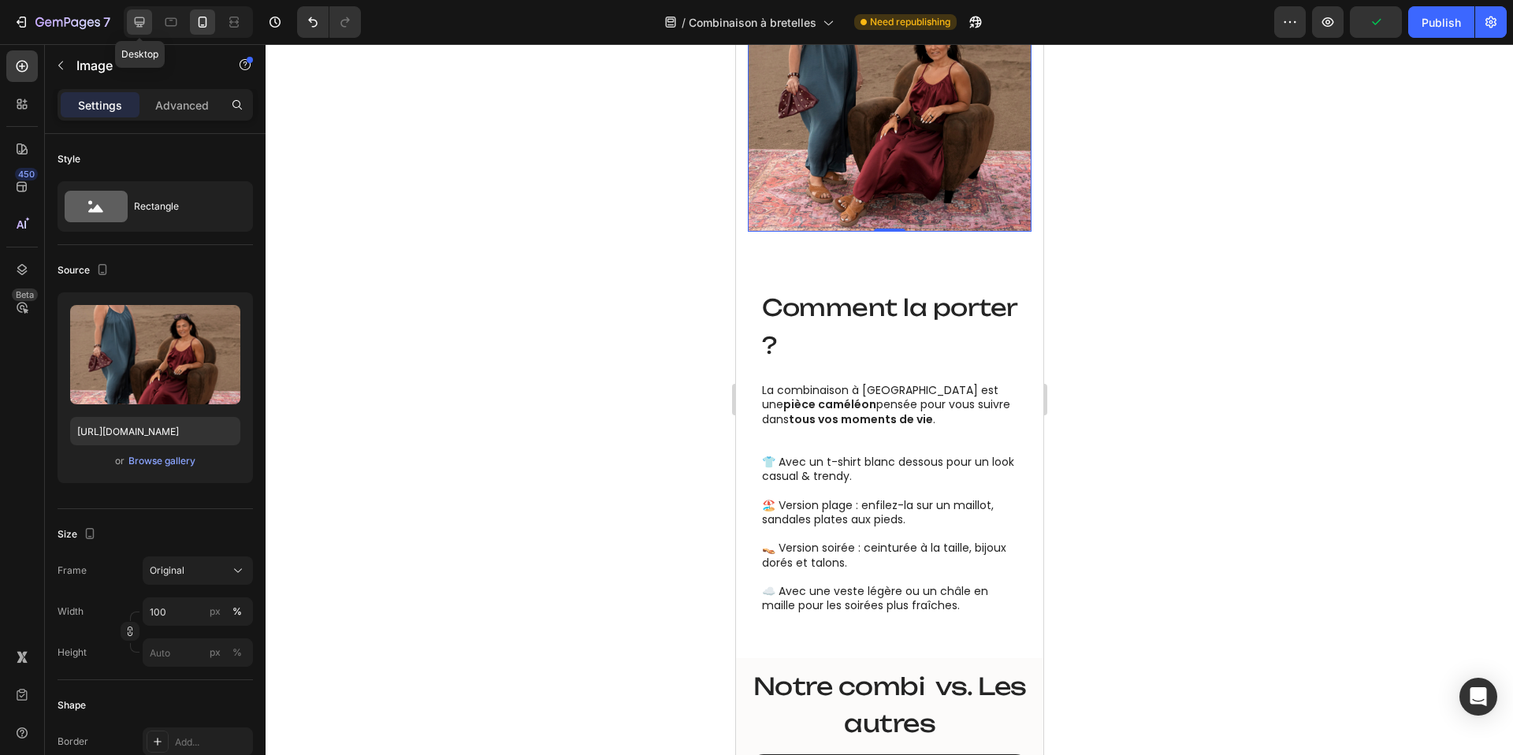
click at [143, 17] on icon at bounding box center [140, 22] width 10 height 10
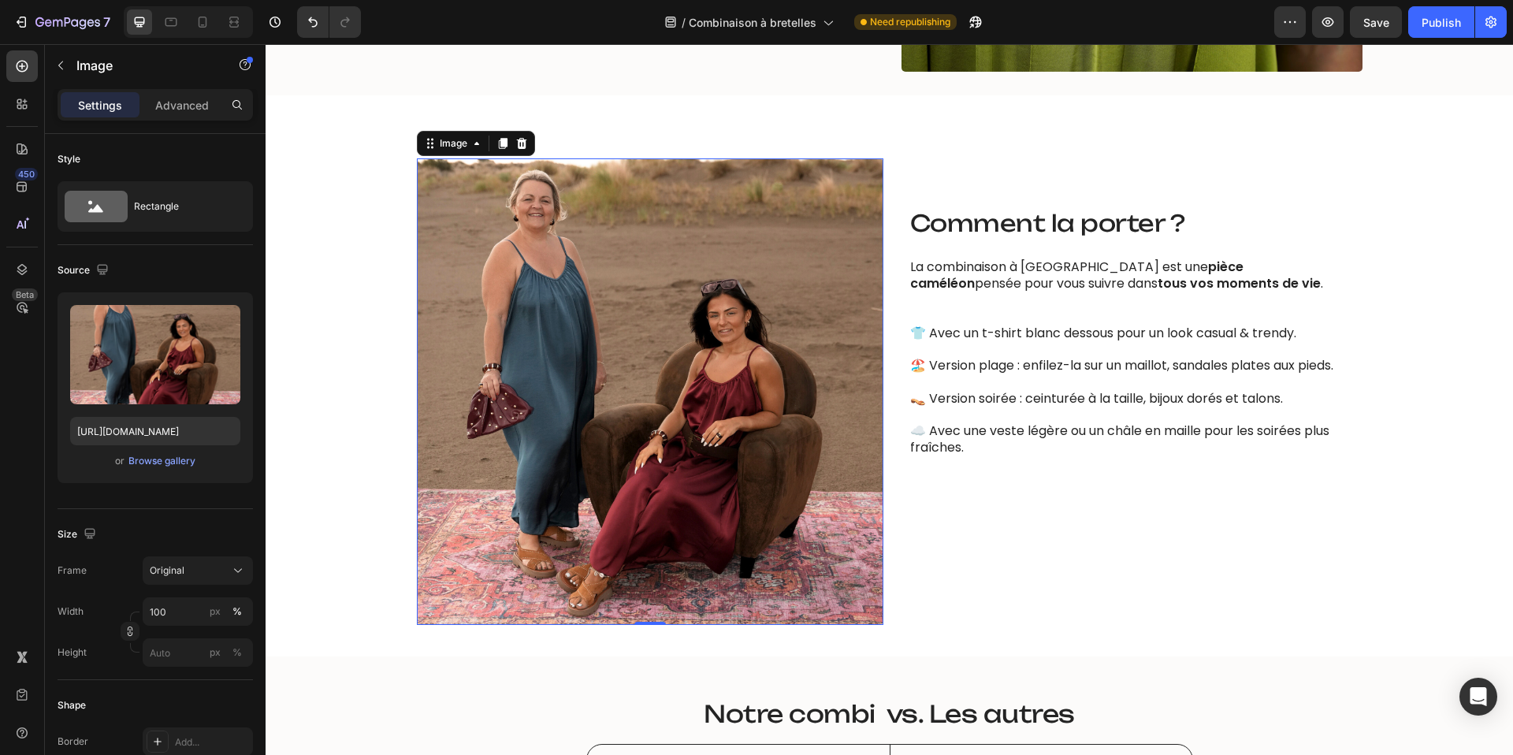
scroll to position [1420, 0]
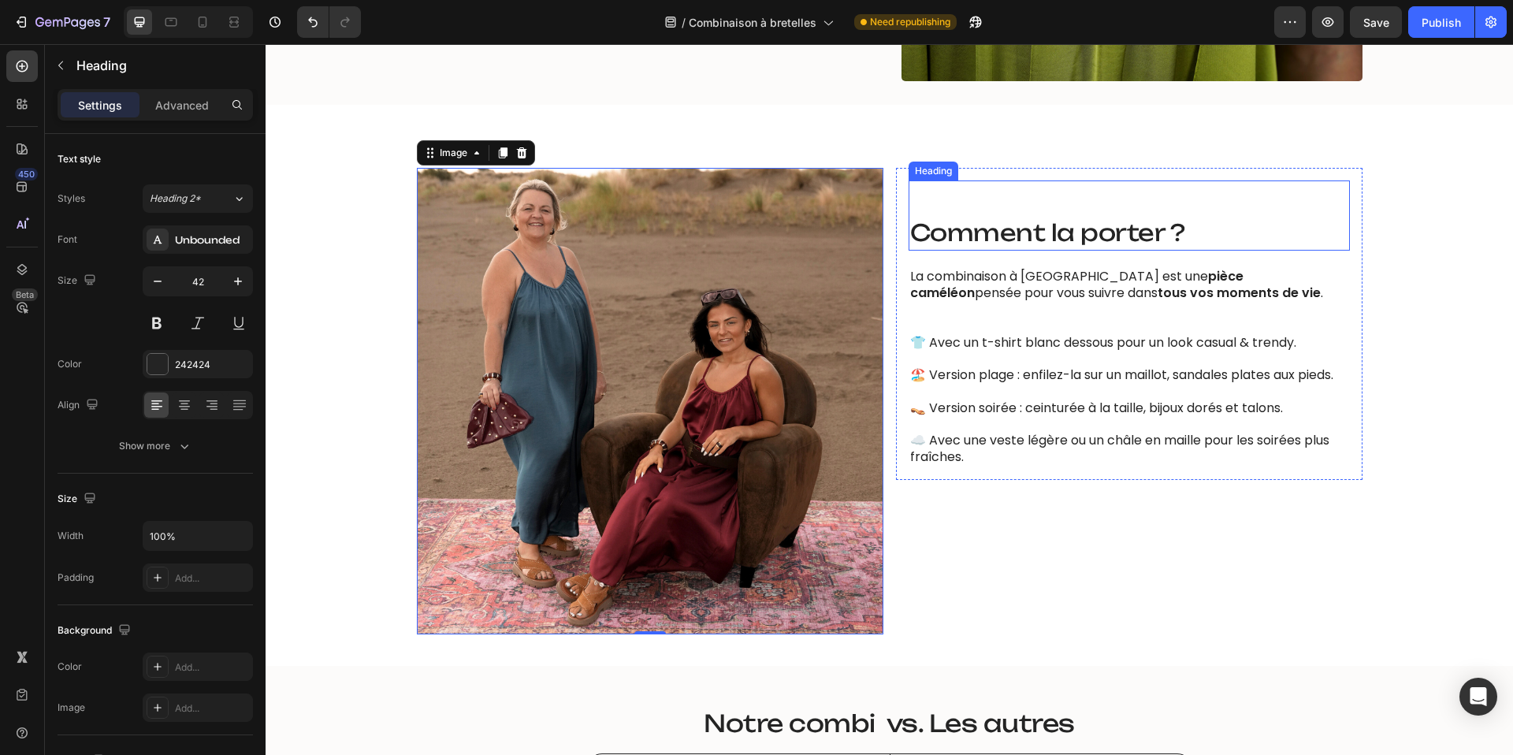
click at [997, 229] on span "Comment la porter ?" at bounding box center [1047, 232] width 275 height 28
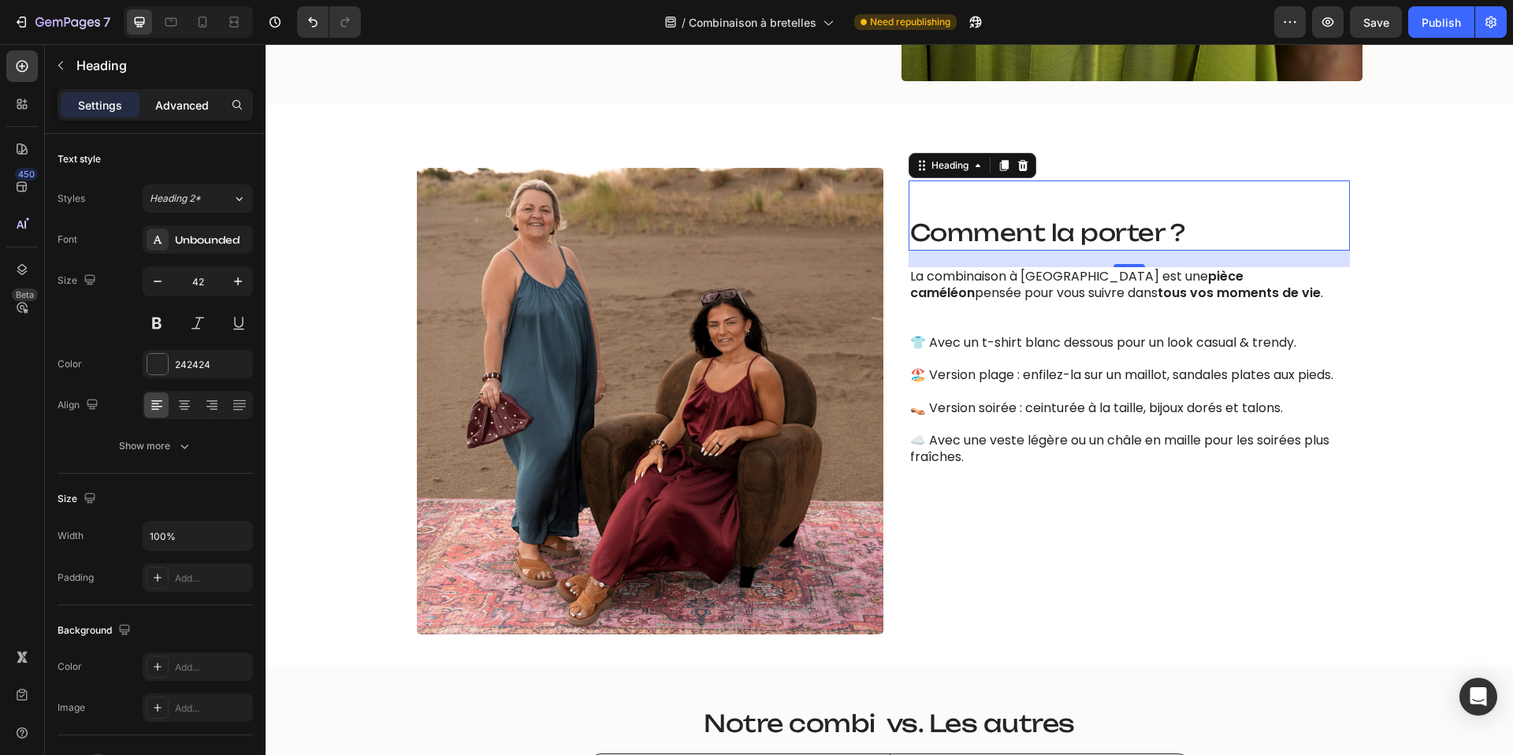
click at [165, 100] on p "Advanced" at bounding box center [182, 105] width 54 height 17
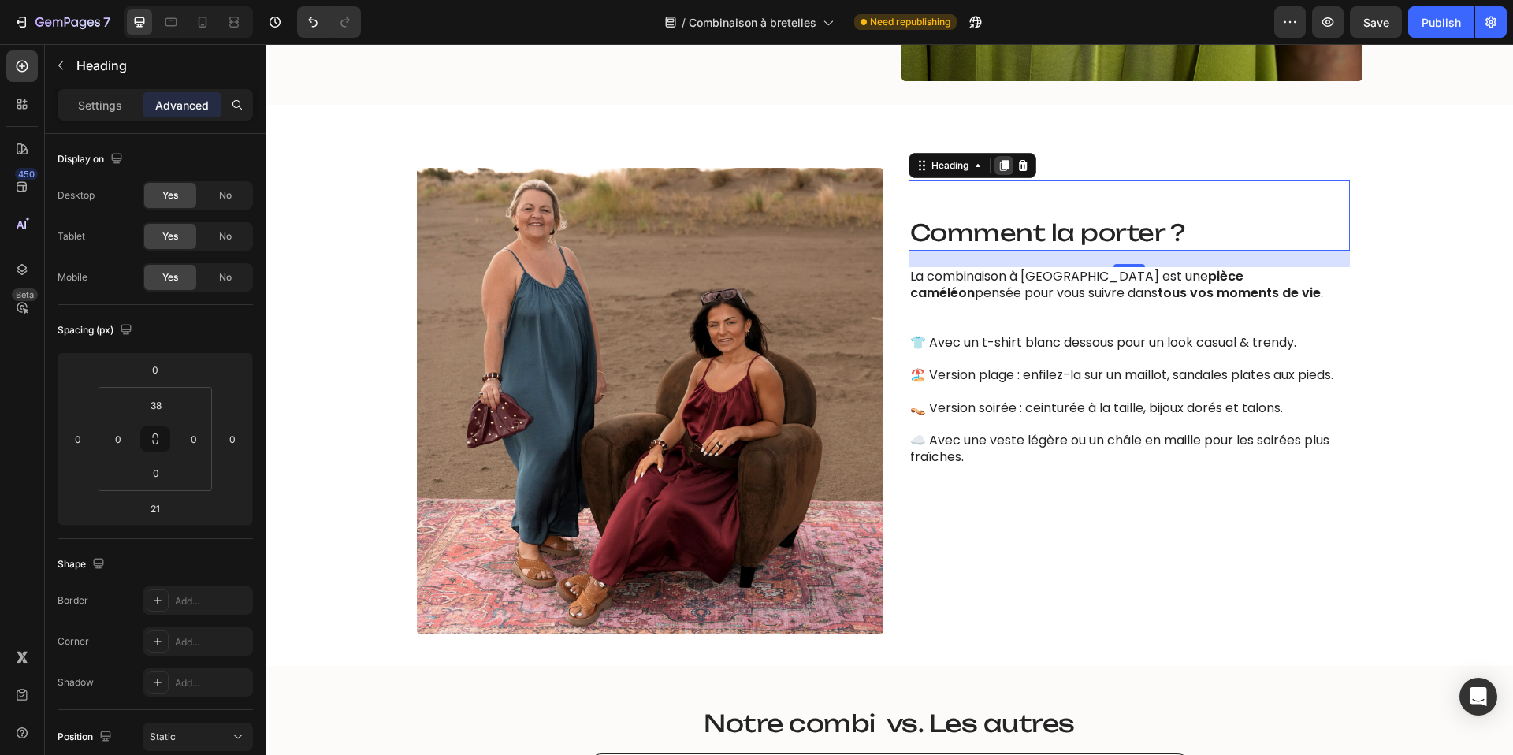
click at [1005, 166] on icon at bounding box center [1003, 166] width 9 height 11
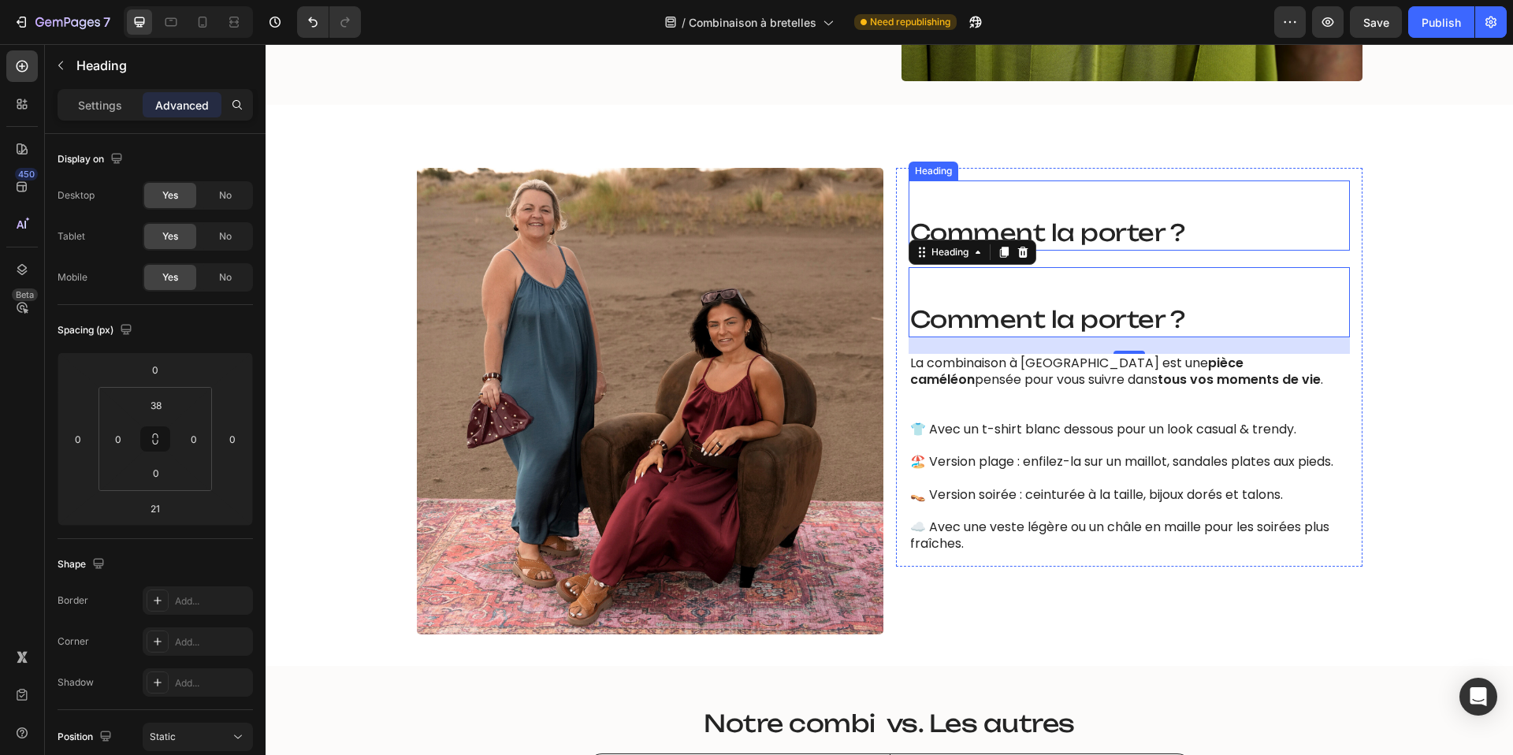
click at [1050, 225] on span "Comment la porter ?" at bounding box center [1047, 232] width 275 height 28
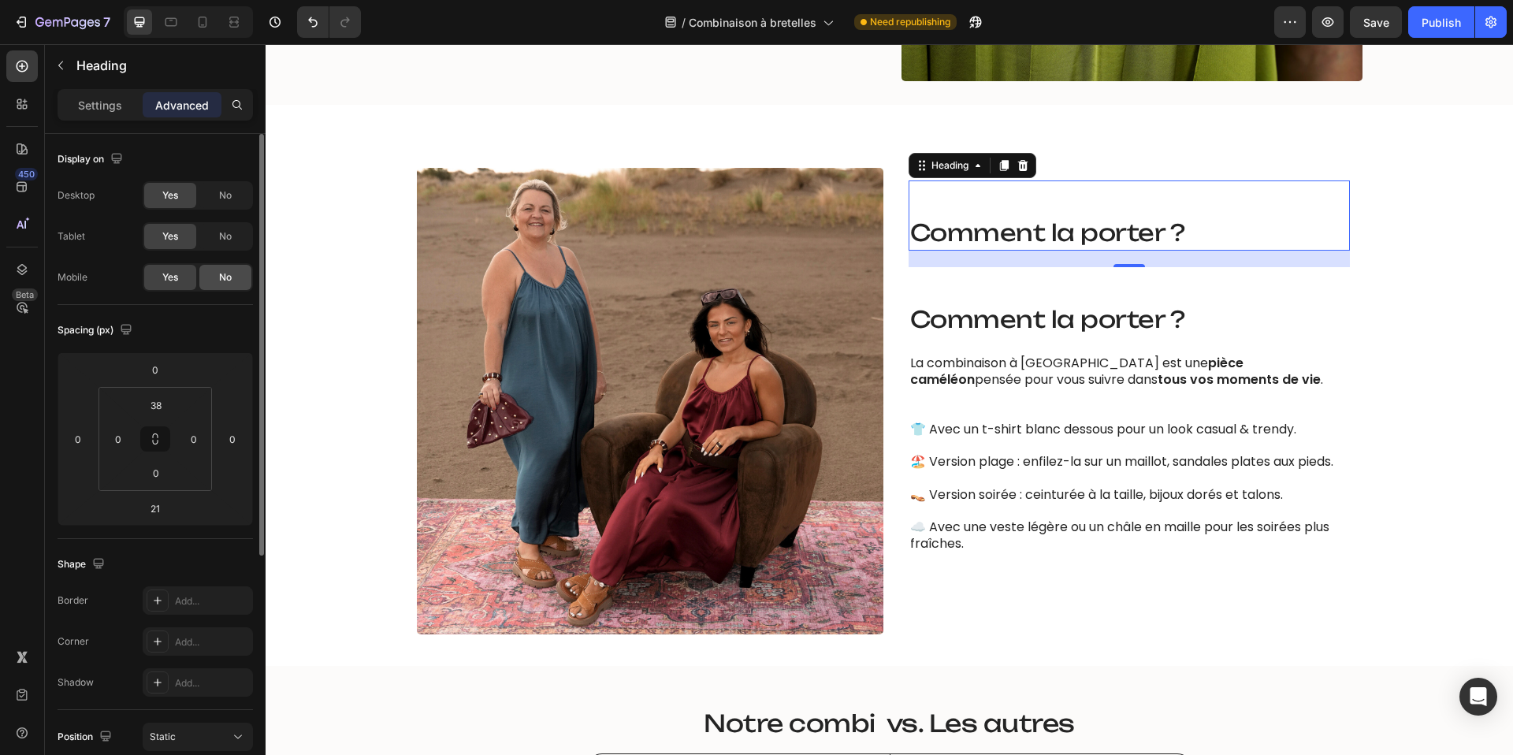
click at [219, 269] on div "No" at bounding box center [225, 277] width 52 height 25
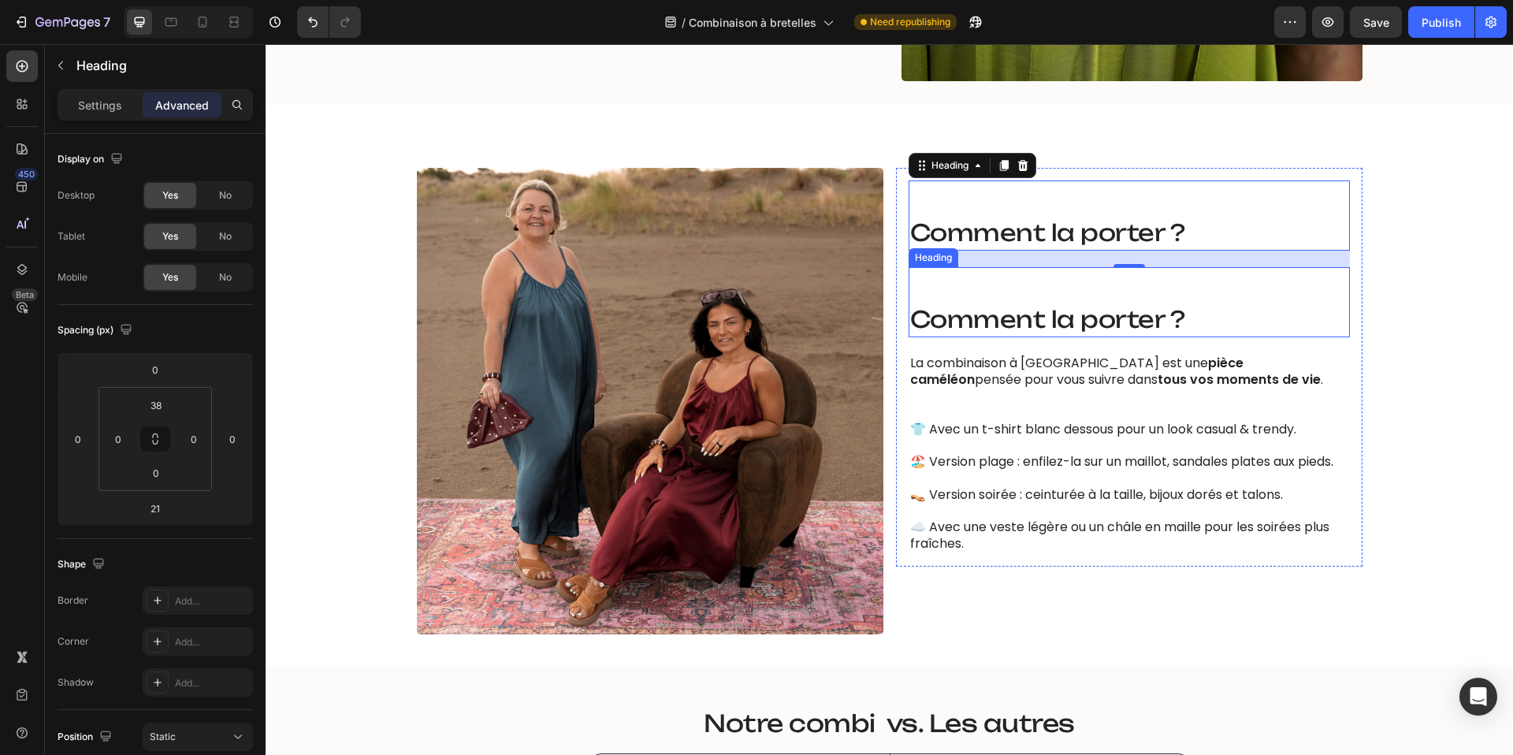
click at [1042, 319] on span "Comment la porter ?" at bounding box center [1047, 319] width 275 height 28
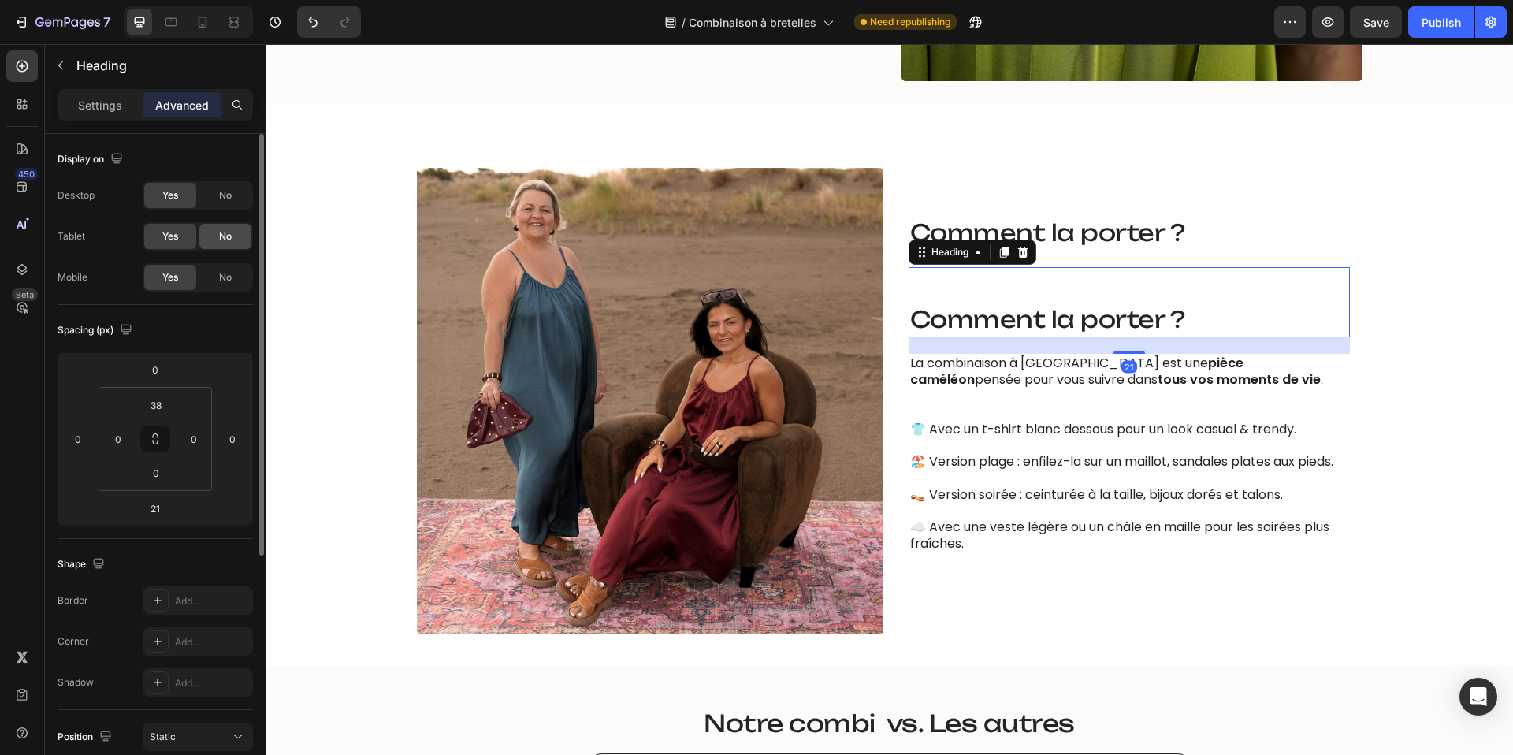
click at [231, 236] on span "No" at bounding box center [225, 236] width 13 height 14
click at [232, 183] on div "No" at bounding box center [225, 195] width 52 height 25
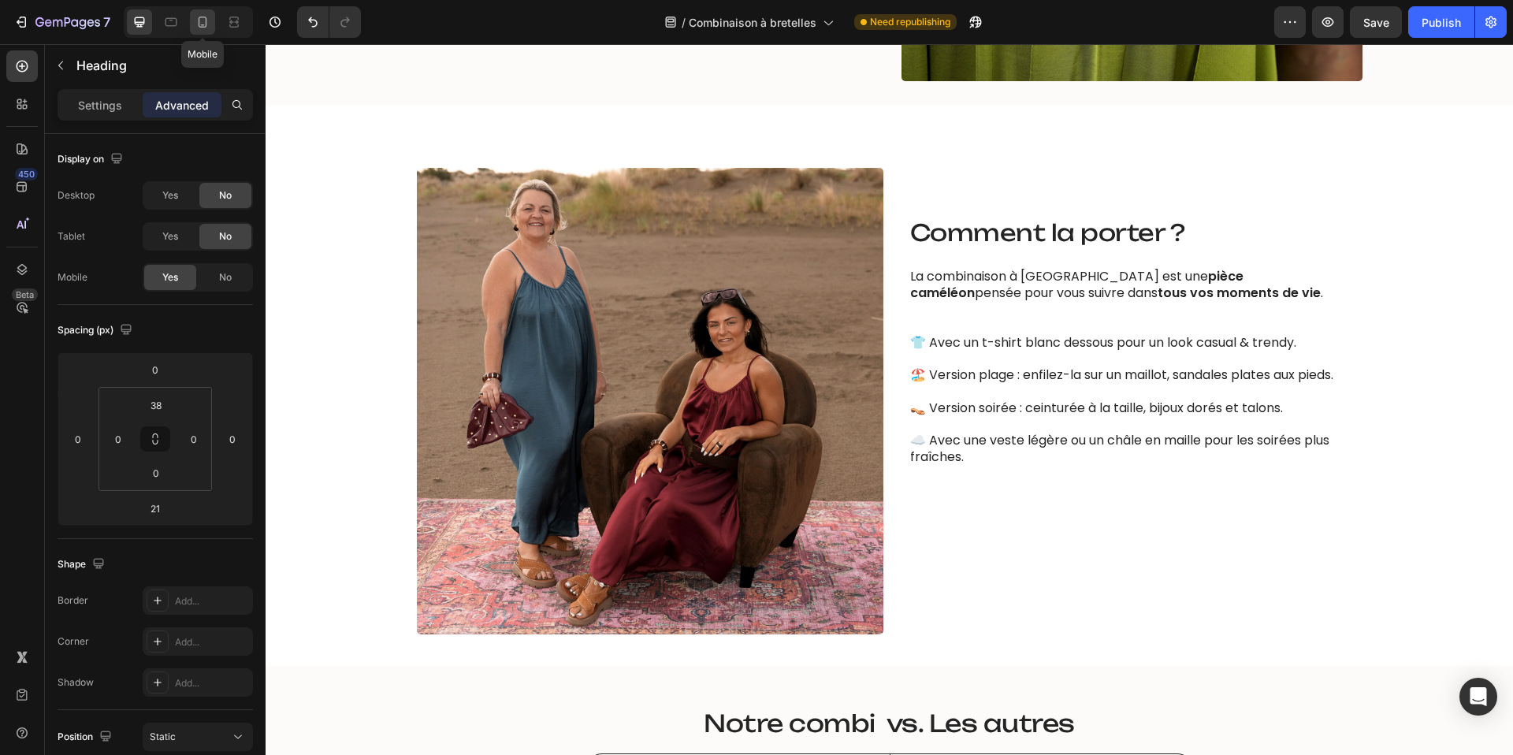
click at [204, 22] on icon at bounding box center [203, 22] width 16 height 16
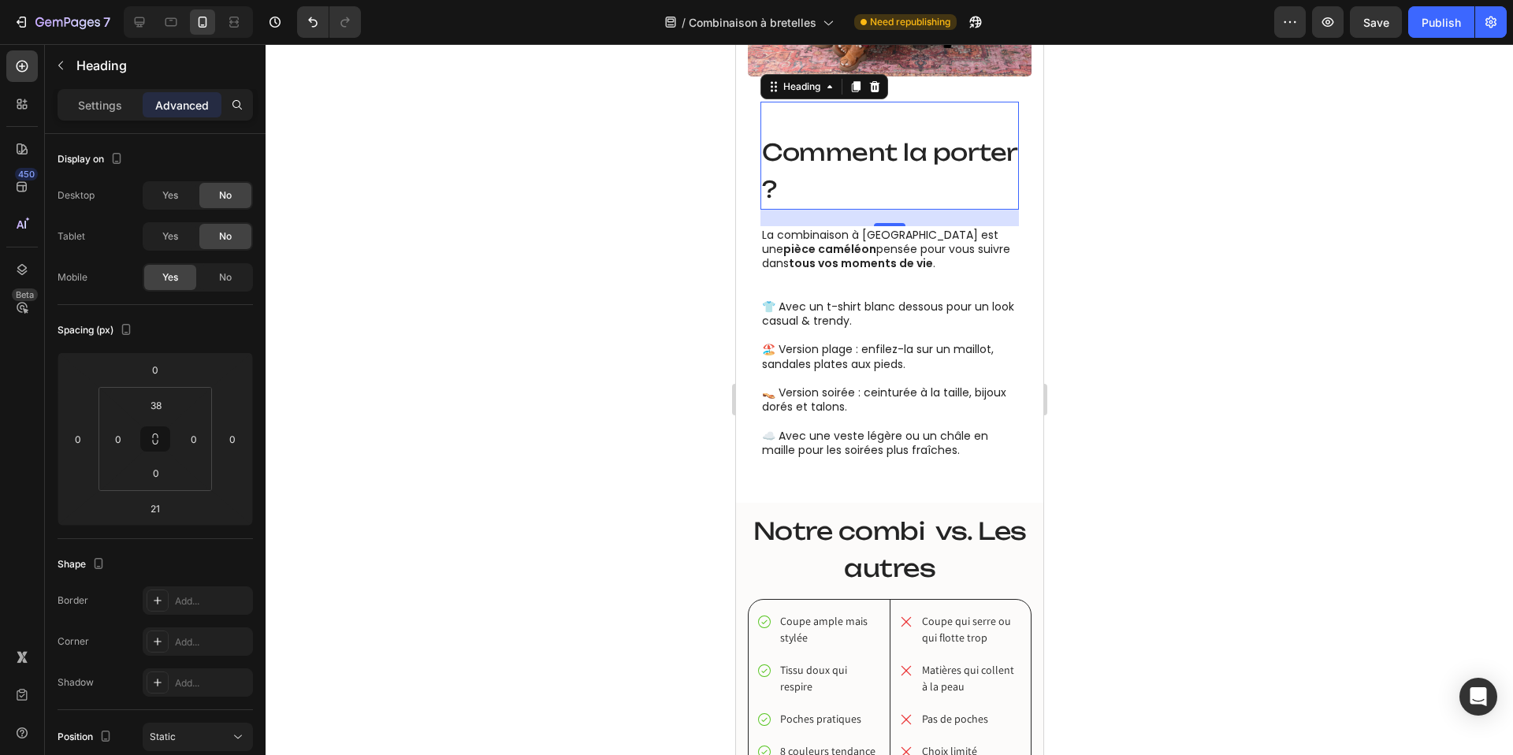
scroll to position [1586, 0]
click at [809, 176] on h2 "Comment la porter ?" at bounding box center [889, 168] width 258 height 78
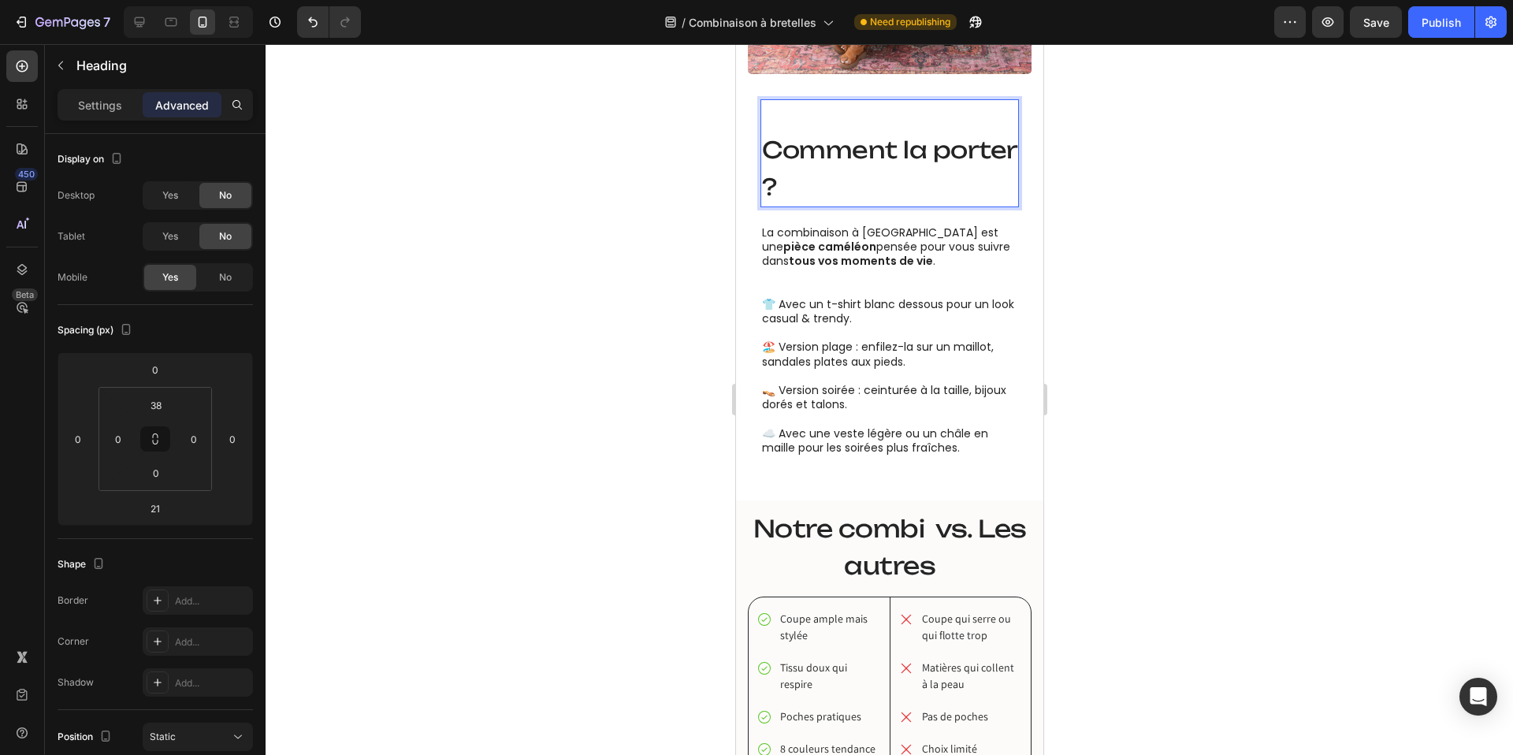
click at [809, 176] on p "Comment la porter ?" at bounding box center [888, 168] width 255 height 75
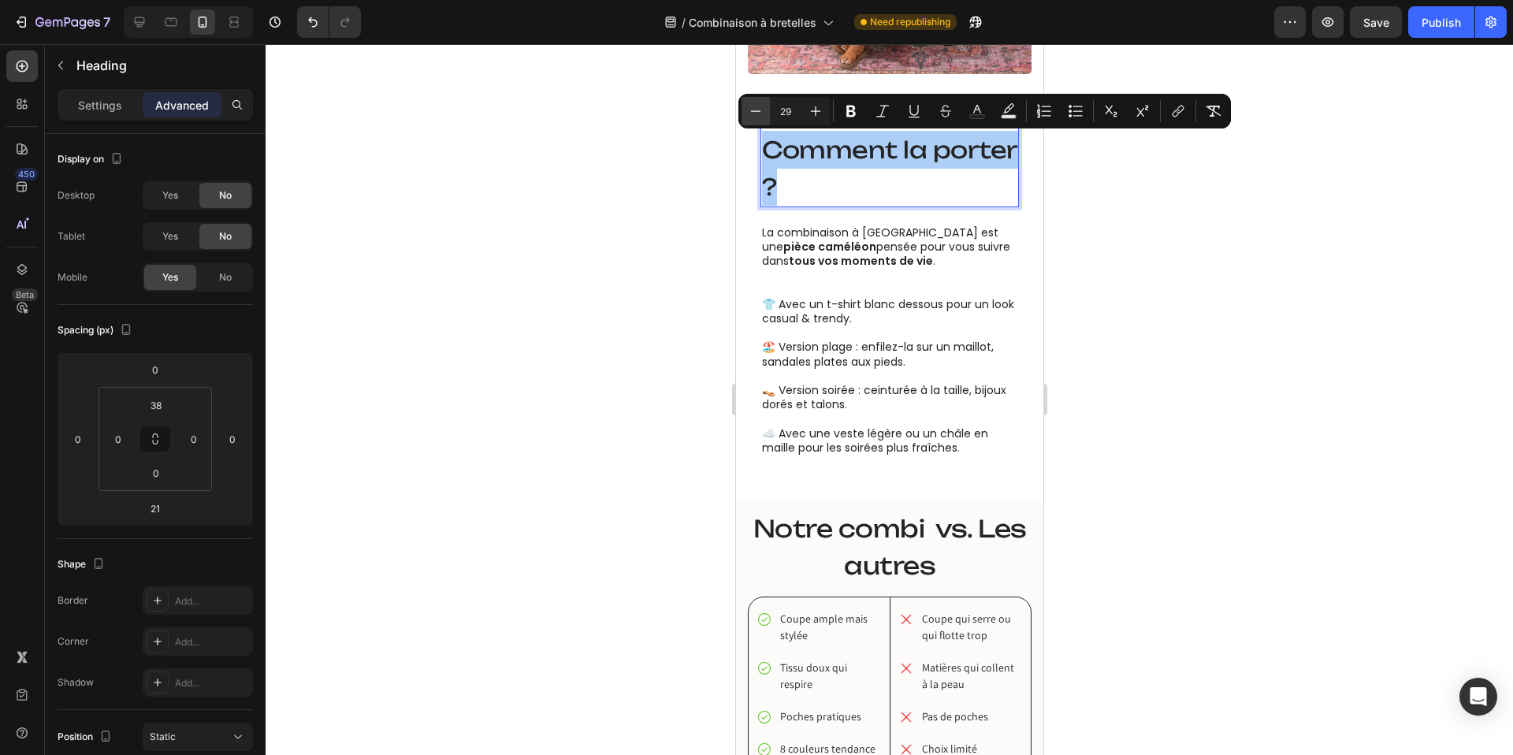
click at [758, 113] on icon "Editor contextual toolbar" at bounding box center [756, 111] width 16 height 16
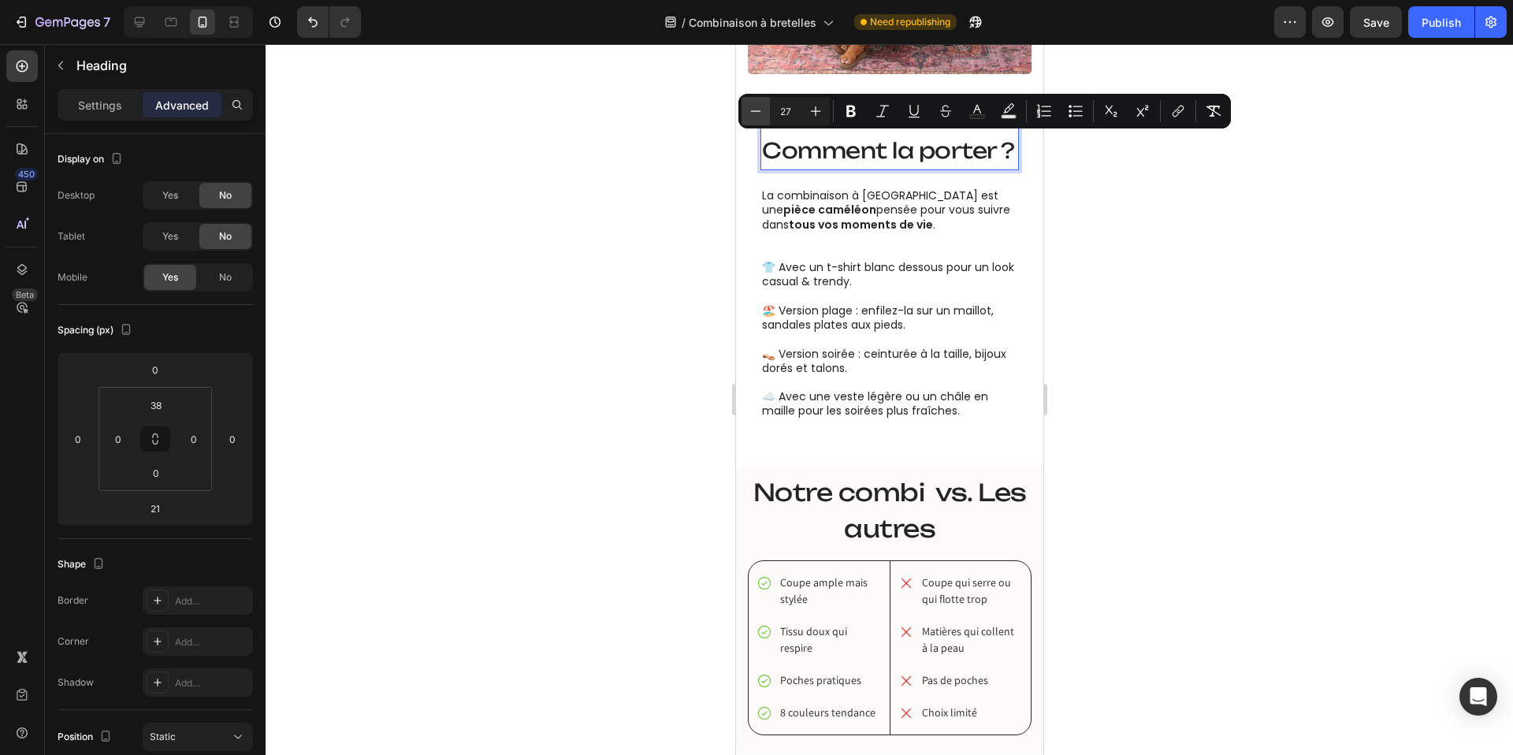
click at [758, 113] on icon "Editor contextual toolbar" at bounding box center [756, 111] width 16 height 16
type input "26"
click at [851, 239] on p "La combinaison à bretelles est une pièce caméléon pensée pour vous suivre dans …" at bounding box center [888, 217] width 255 height 58
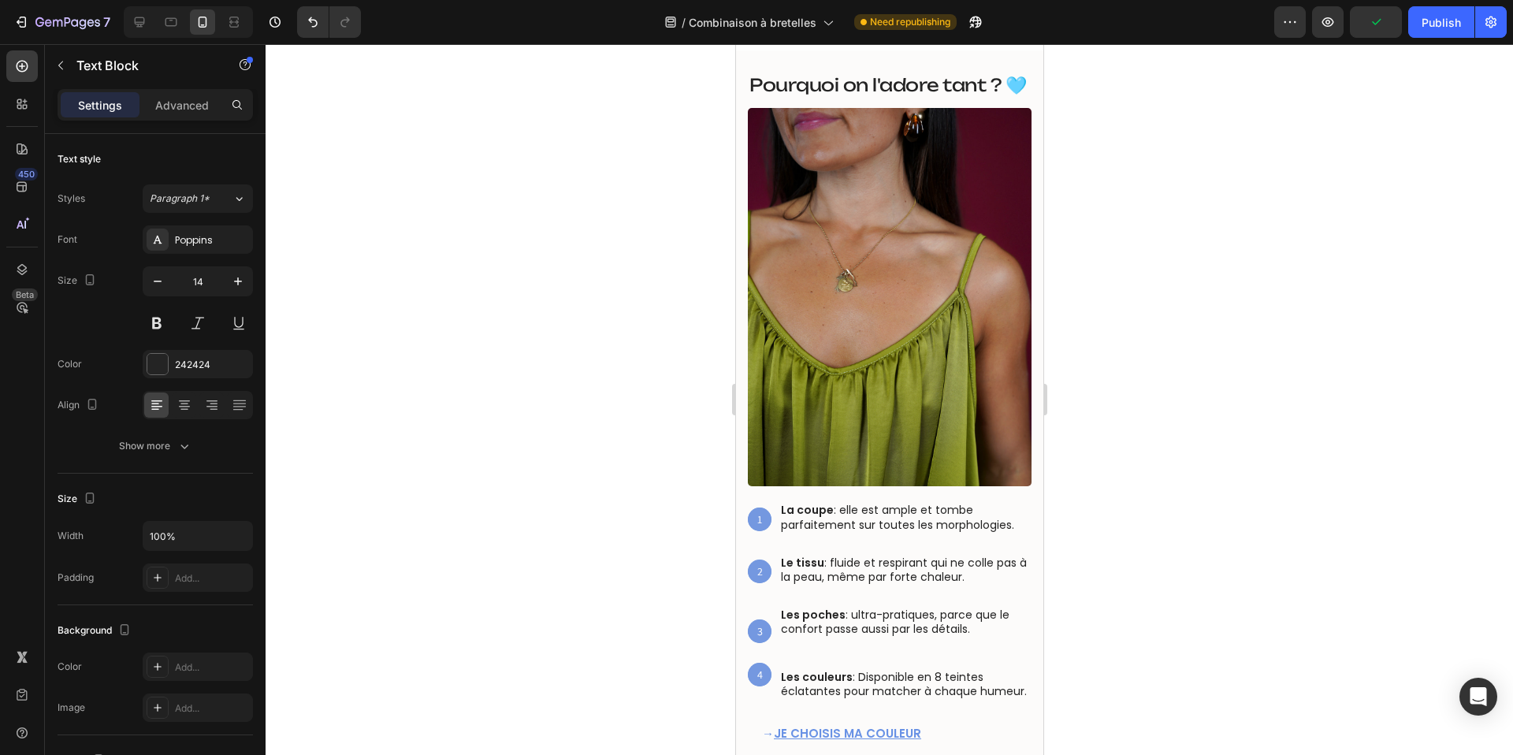
scroll to position [749, 0]
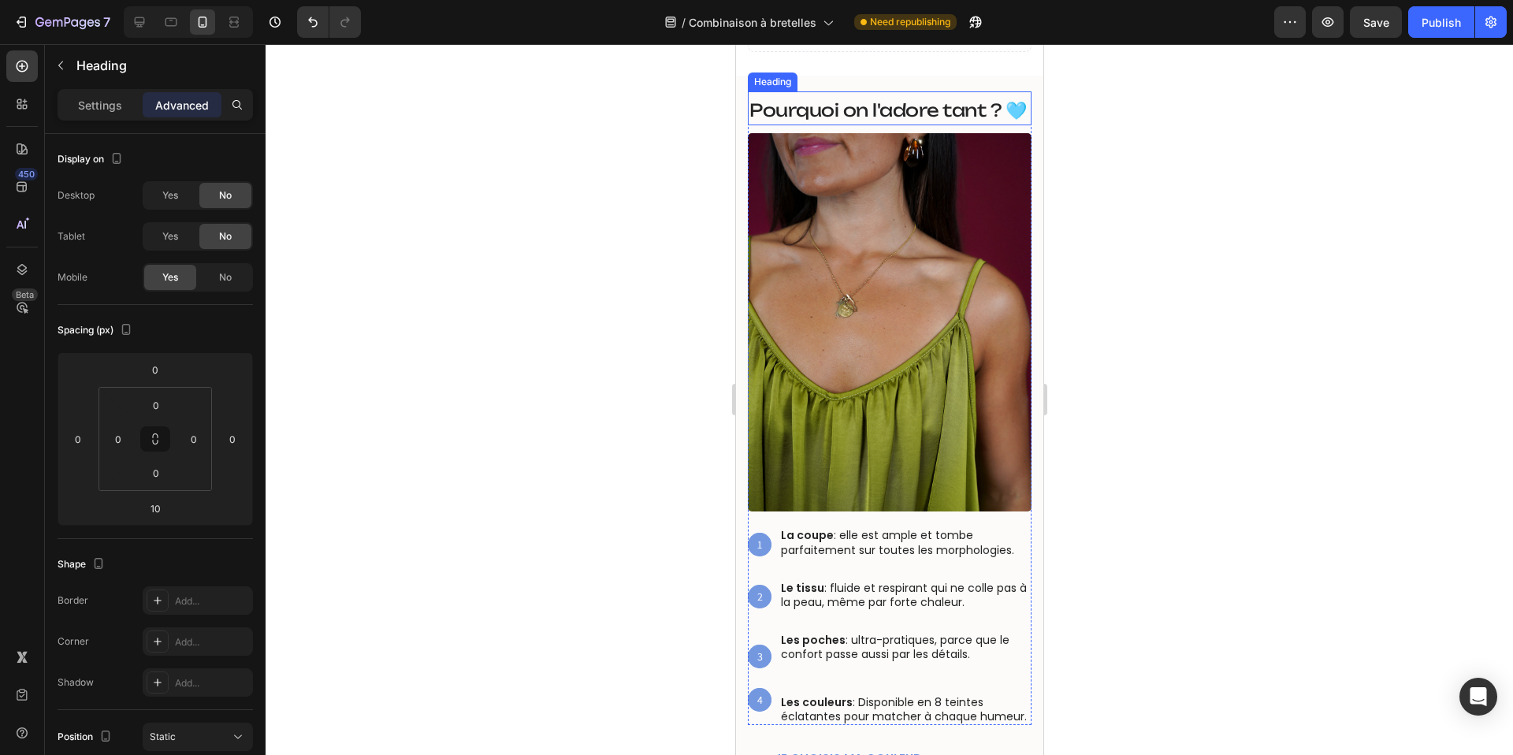
click at [848, 108] on span "Pourquoi on l'adore tant ? 🩵" at bounding box center [887, 109] width 277 height 21
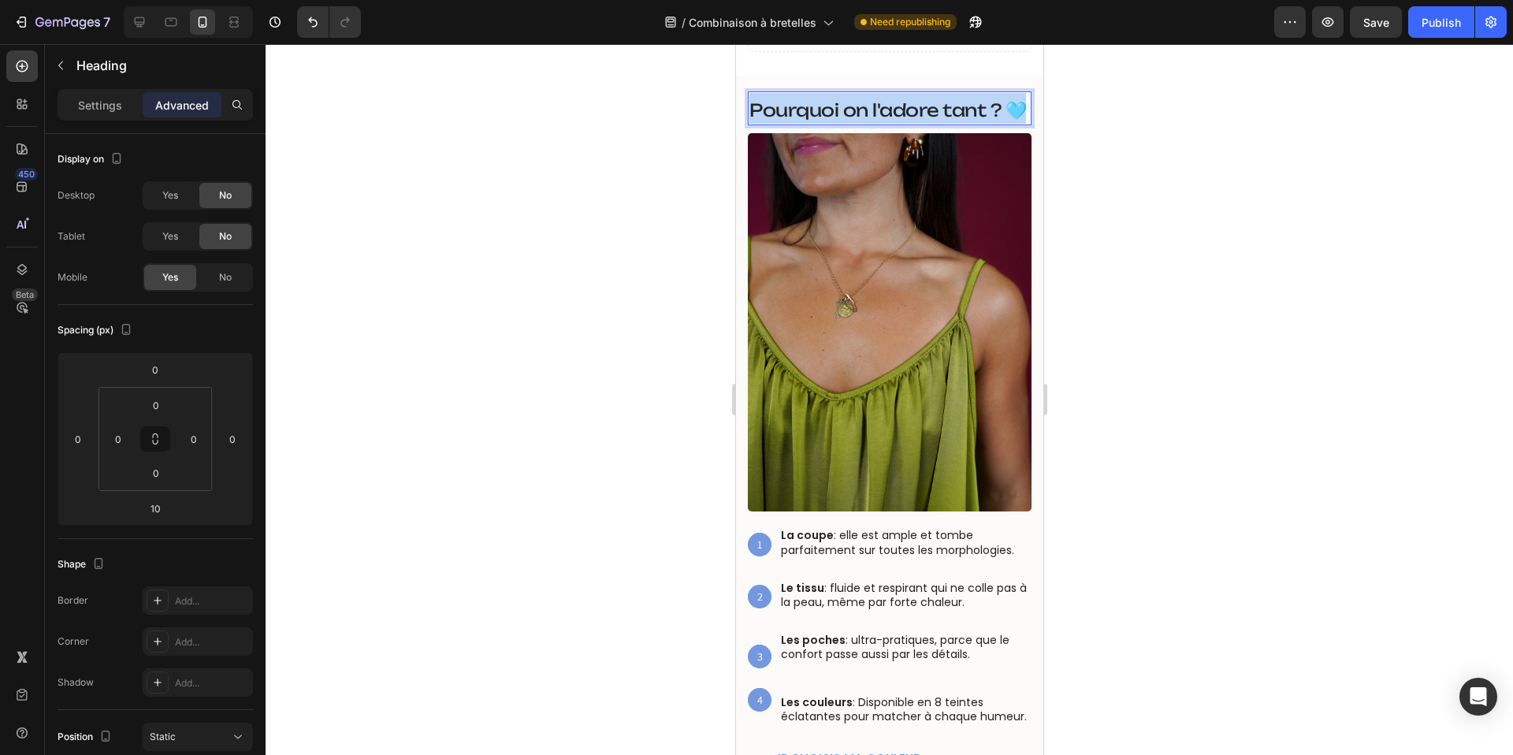
click at [848, 108] on span "Pourquoi on l'adore tant ? 🩵" at bounding box center [887, 109] width 277 height 21
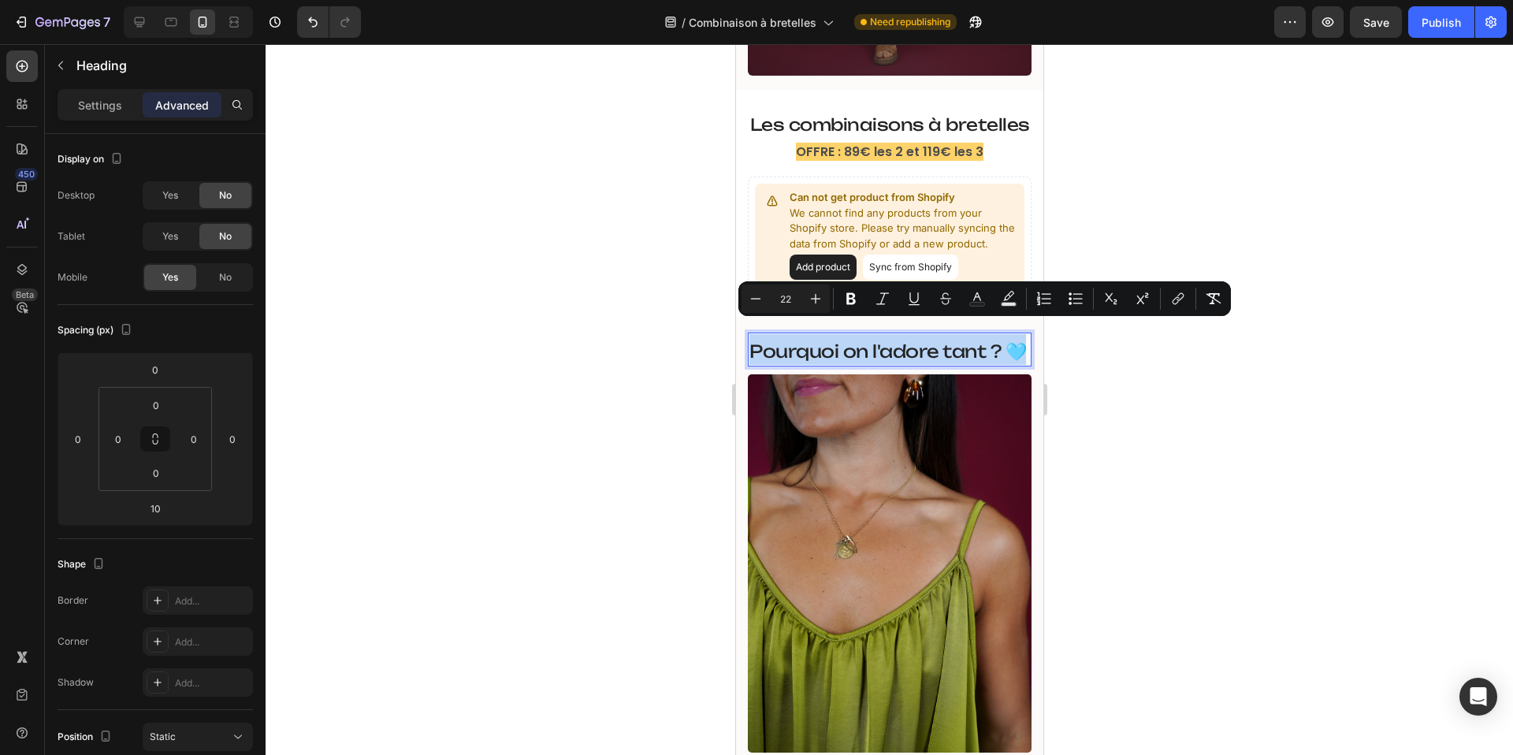
scroll to position [507, 0]
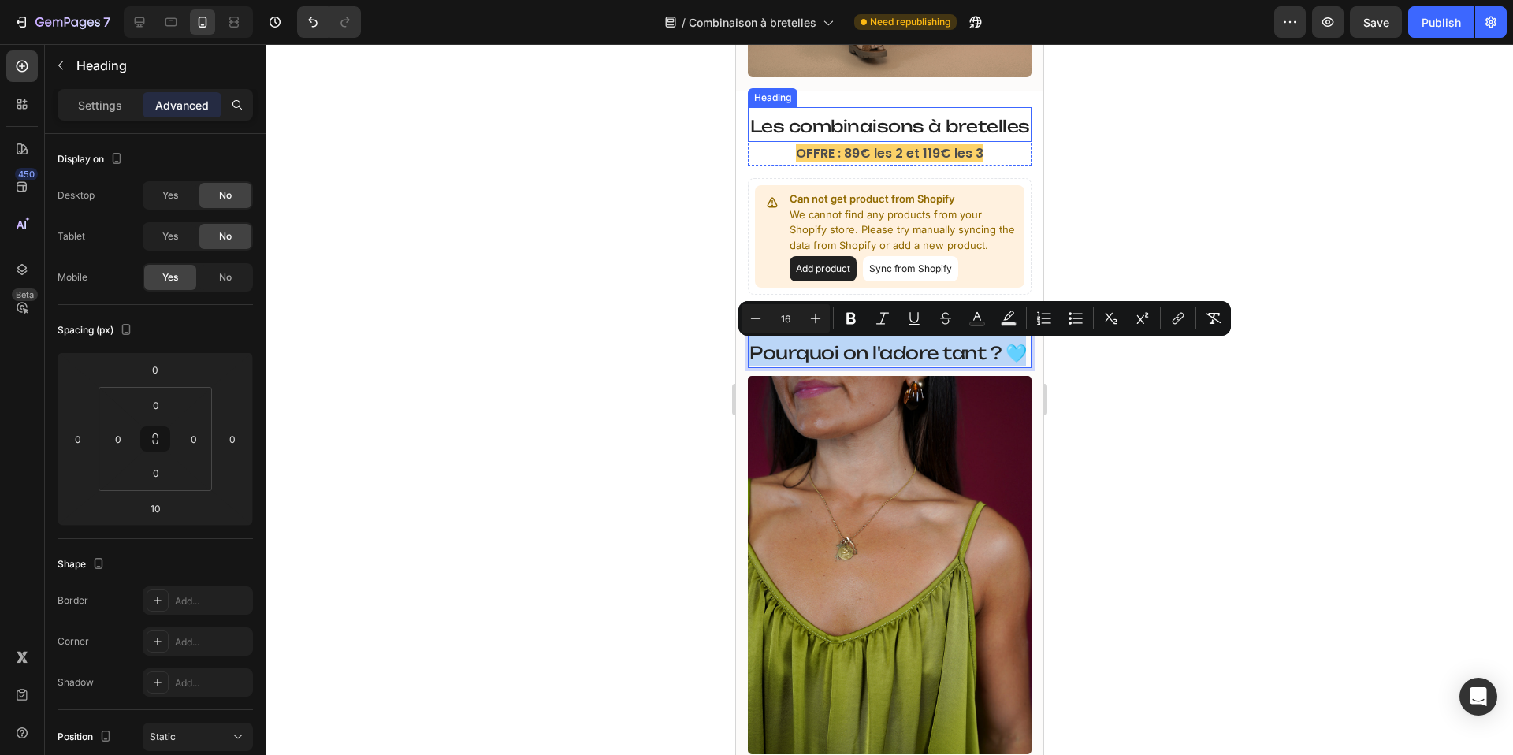
click at [841, 124] on span "Les combinaisons à bretelles" at bounding box center [889, 126] width 280 height 20
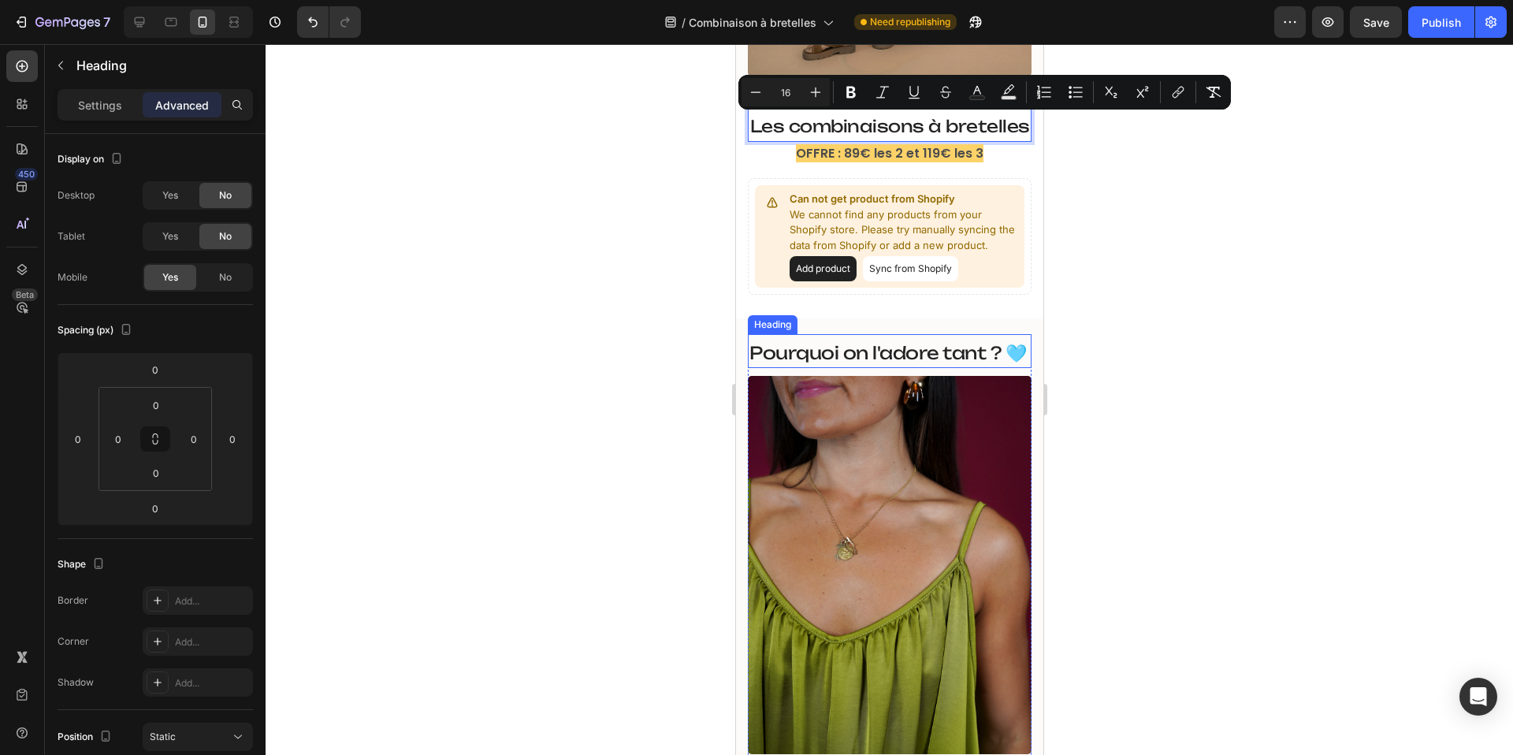
click at [852, 351] on span "Pourquoi on l'adore tant ? 🩵" at bounding box center [887, 352] width 277 height 21
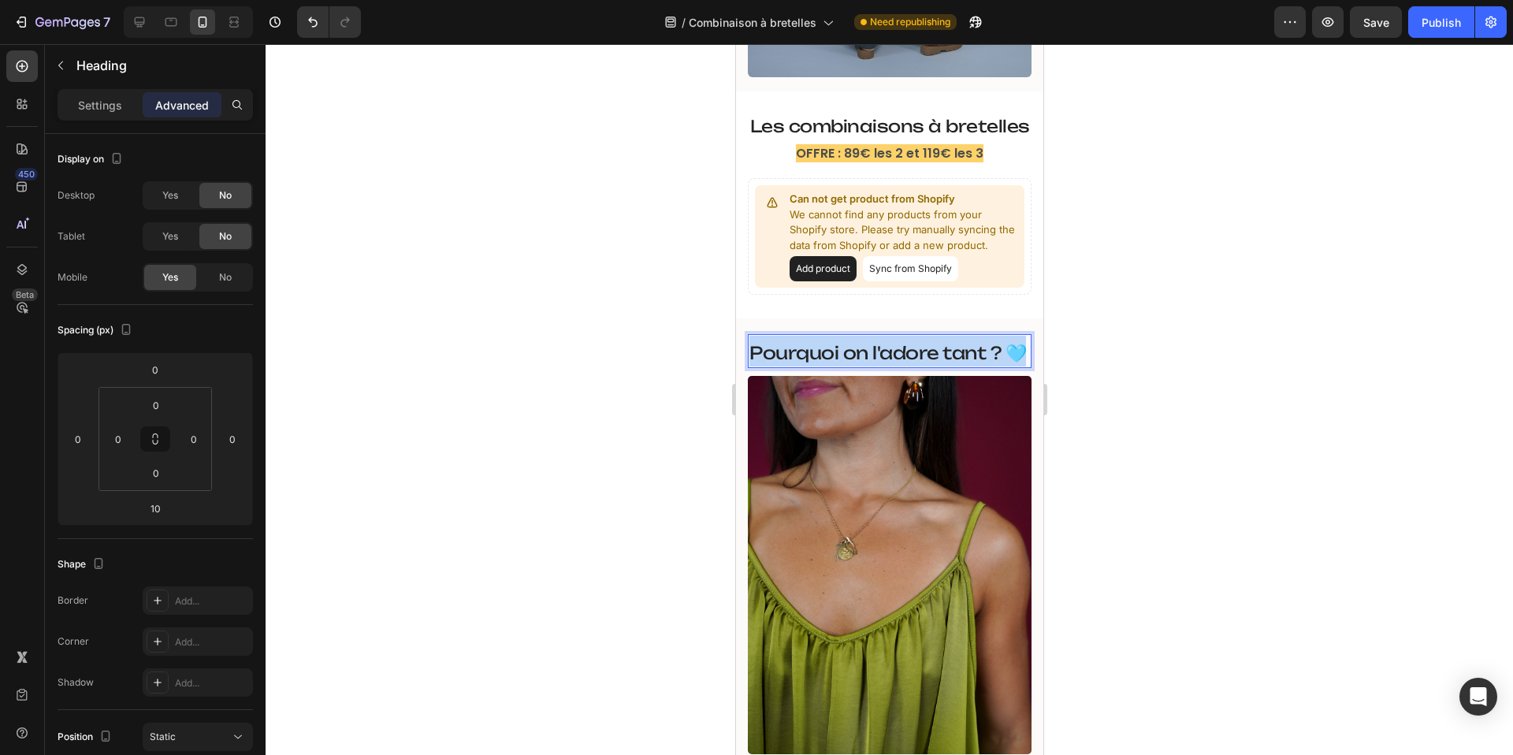
click at [852, 351] on span "Pourquoi on l'adore tant ? 🩵" at bounding box center [887, 352] width 277 height 21
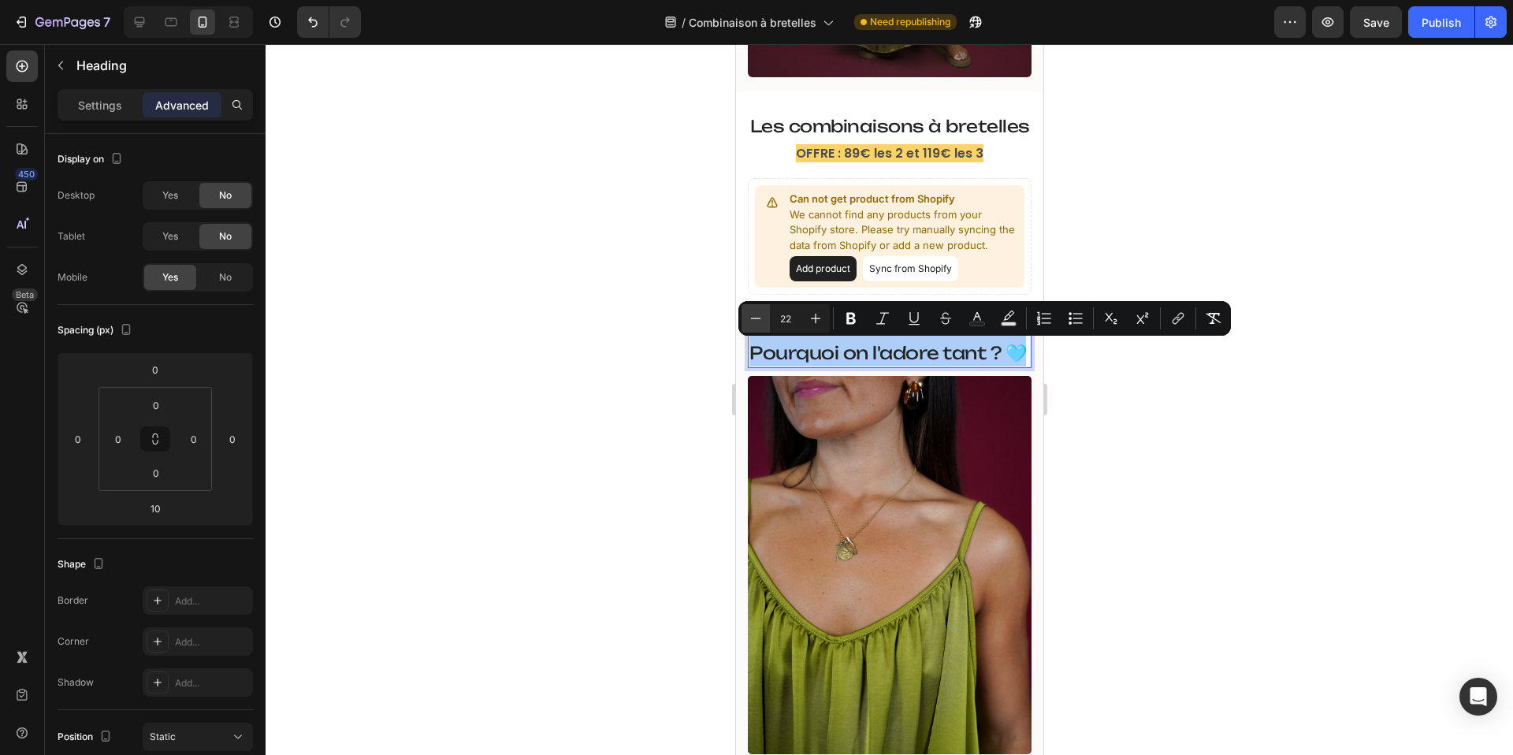
click at [760, 317] on icon "Editor contextual toolbar" at bounding box center [756, 318] width 16 height 16
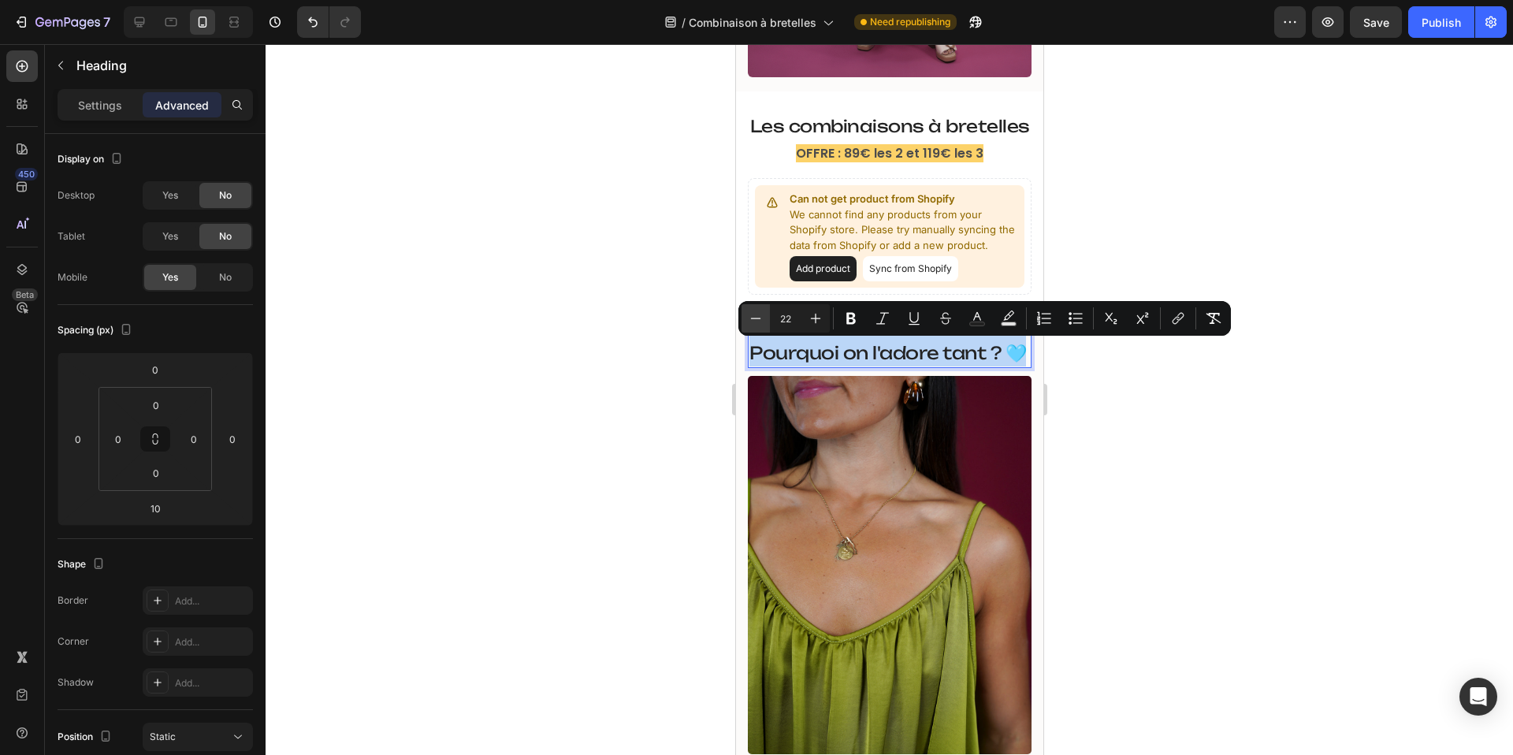
type input "21"
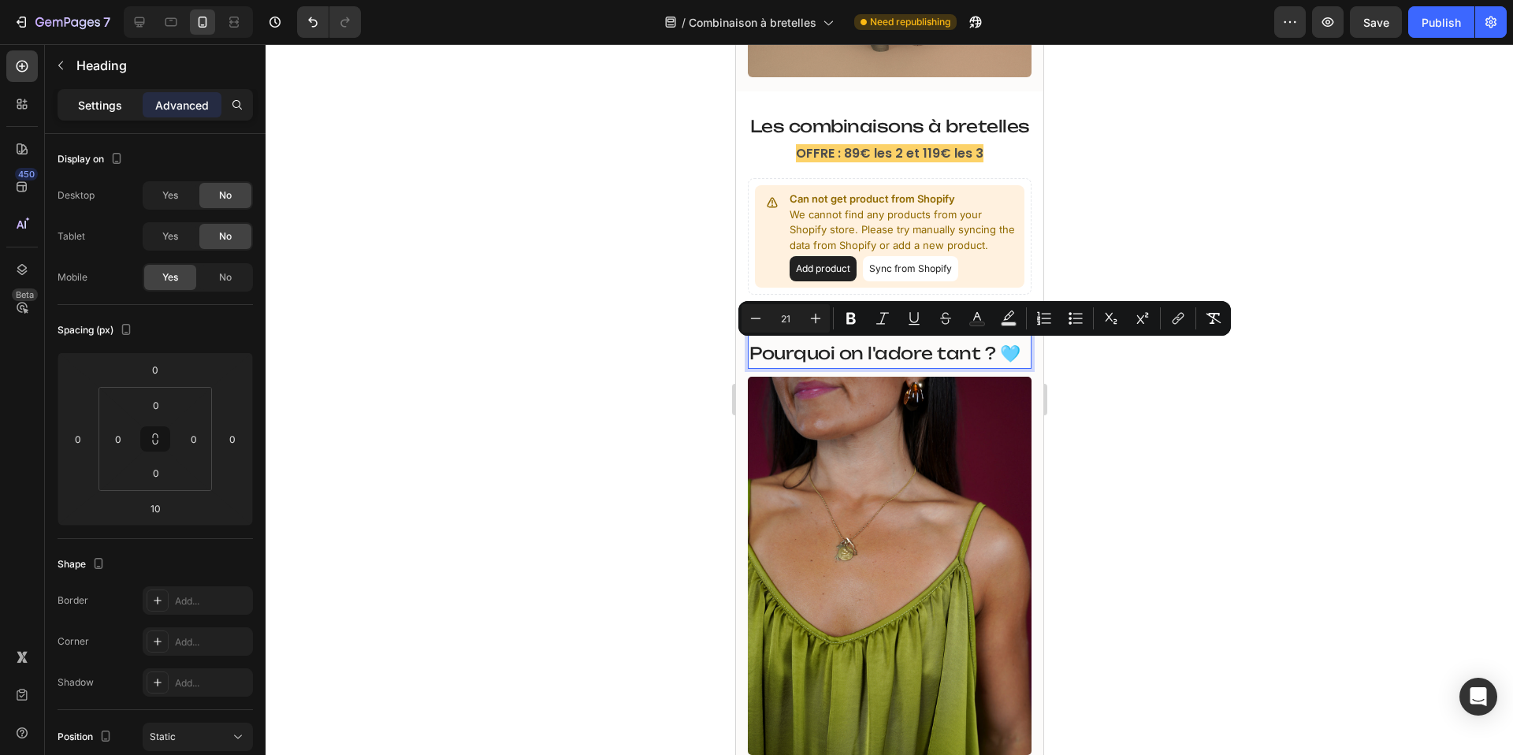
click at [103, 114] on div "Settings" at bounding box center [100, 104] width 79 height 25
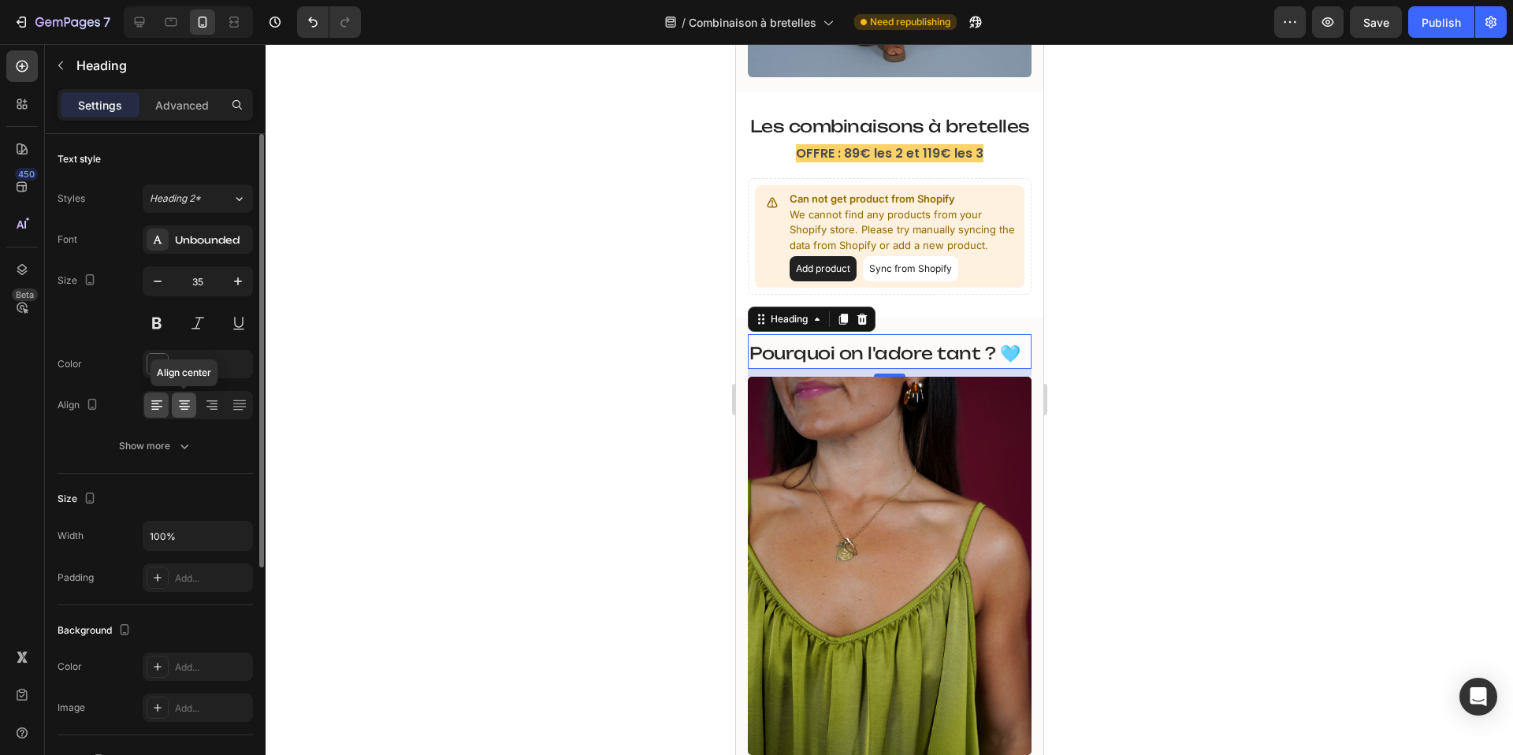
click at [184, 407] on icon at bounding box center [184, 405] width 16 height 16
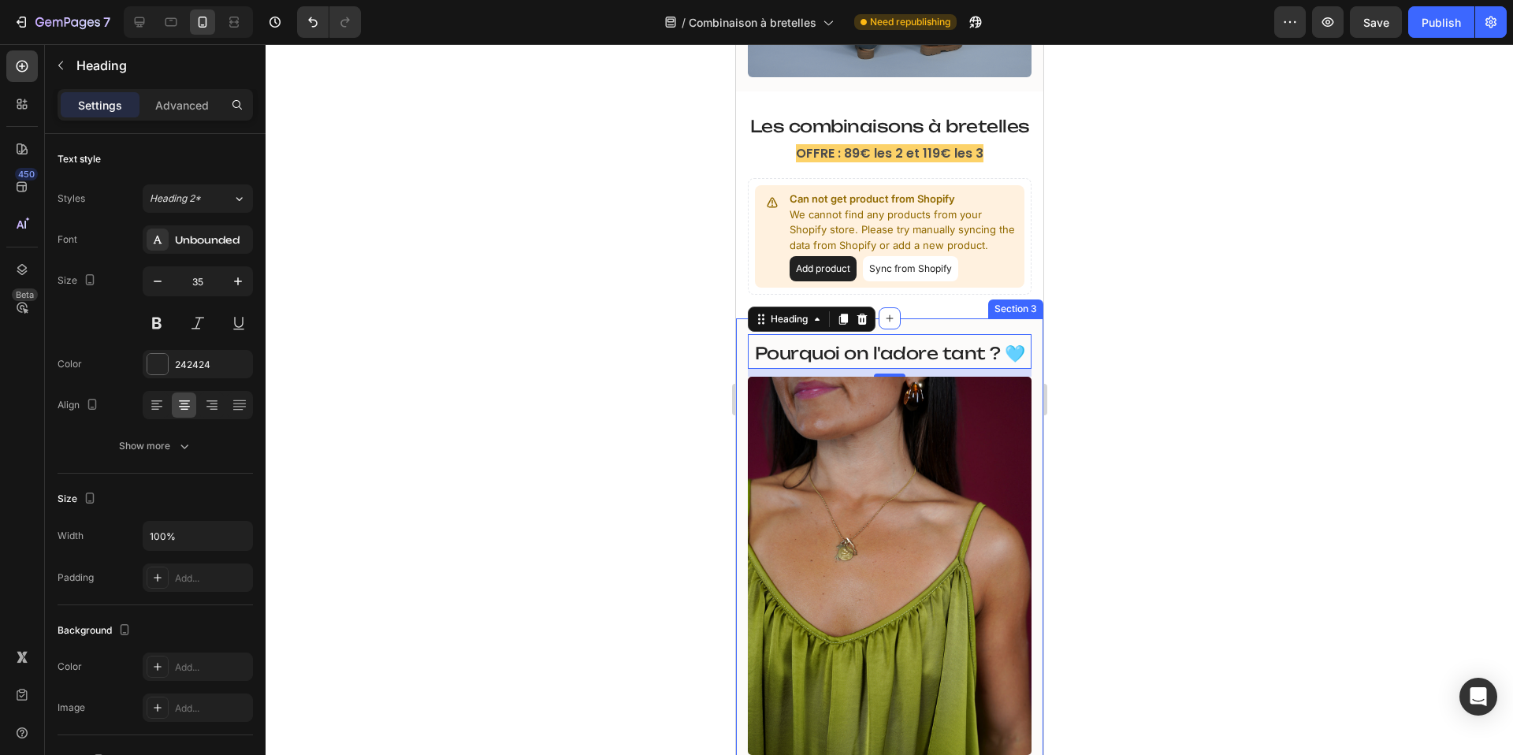
click at [1201, 305] on div at bounding box center [889, 399] width 1247 height 711
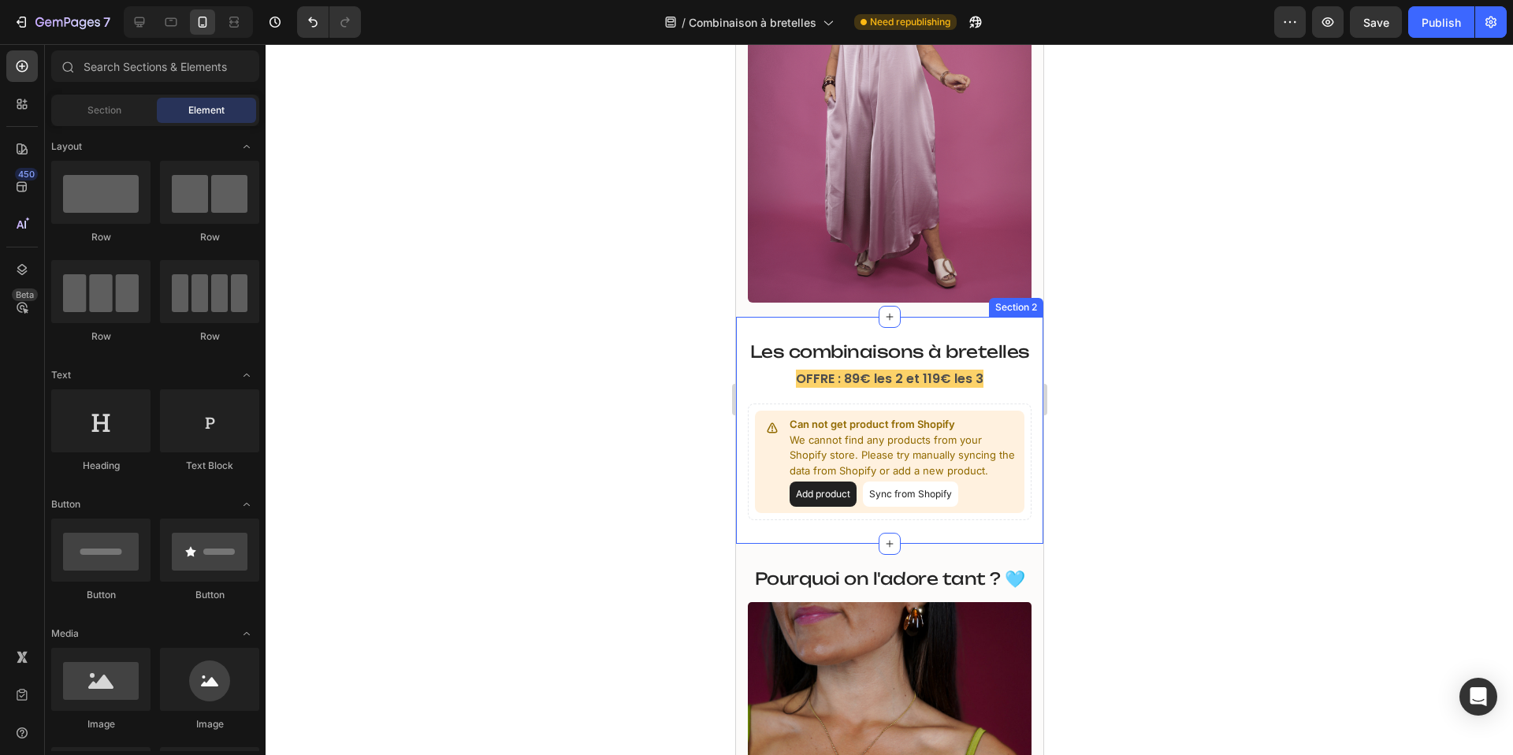
scroll to position [278, 0]
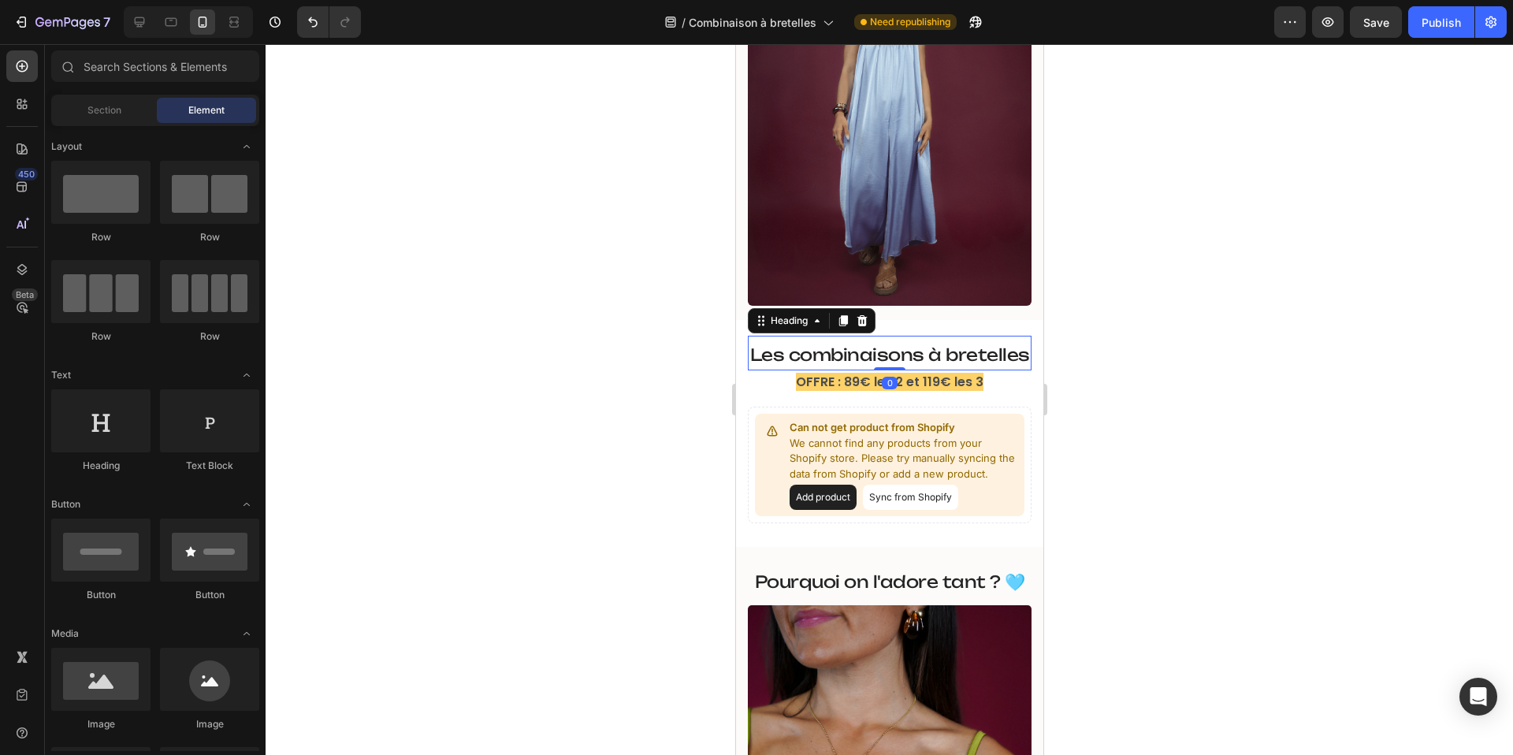
click at [892, 353] on span "Les combinaisons à bretelles" at bounding box center [889, 354] width 280 height 20
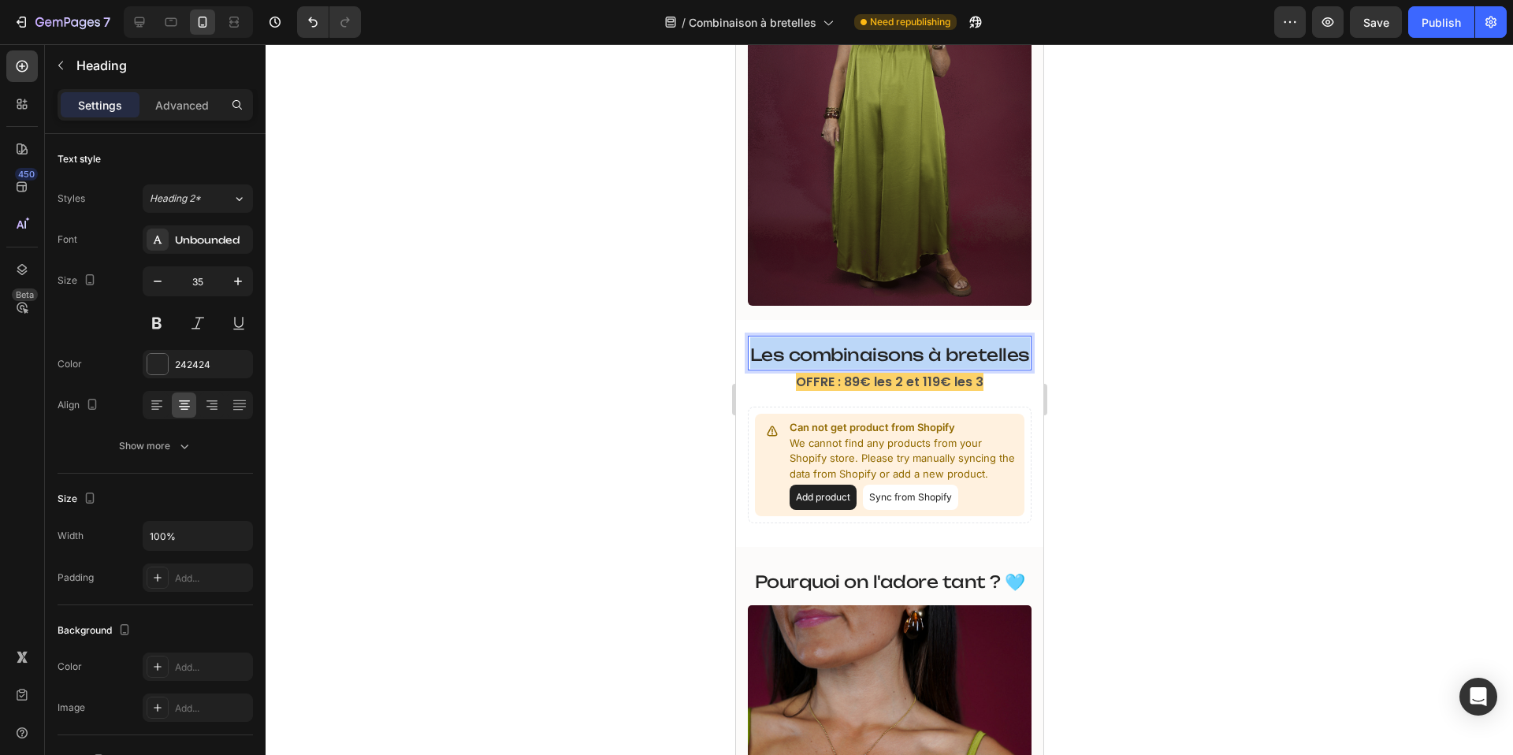
click at [892, 353] on span "Les combinaisons à bretelles" at bounding box center [889, 354] width 280 height 20
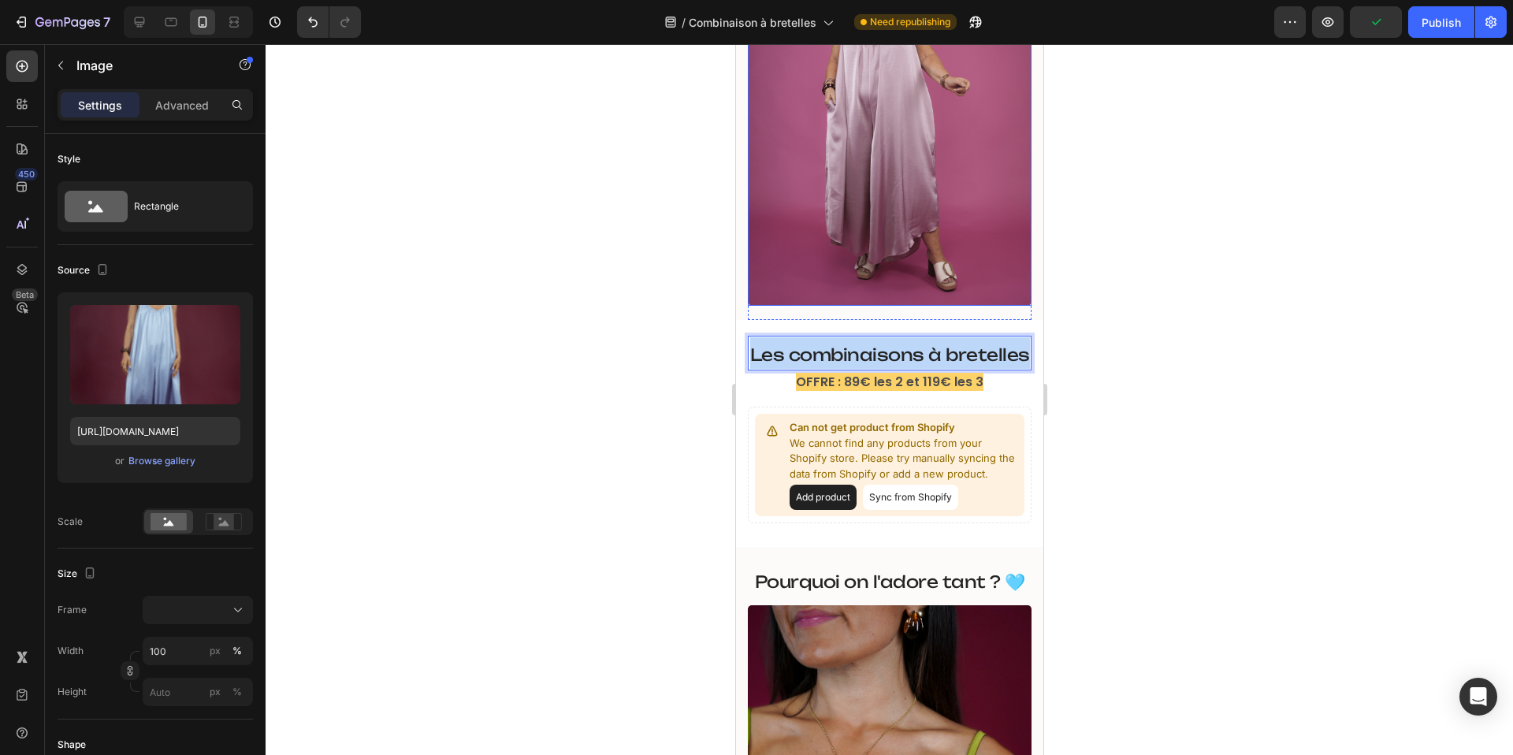
click at [920, 209] on img at bounding box center [889, 117] width 284 height 378
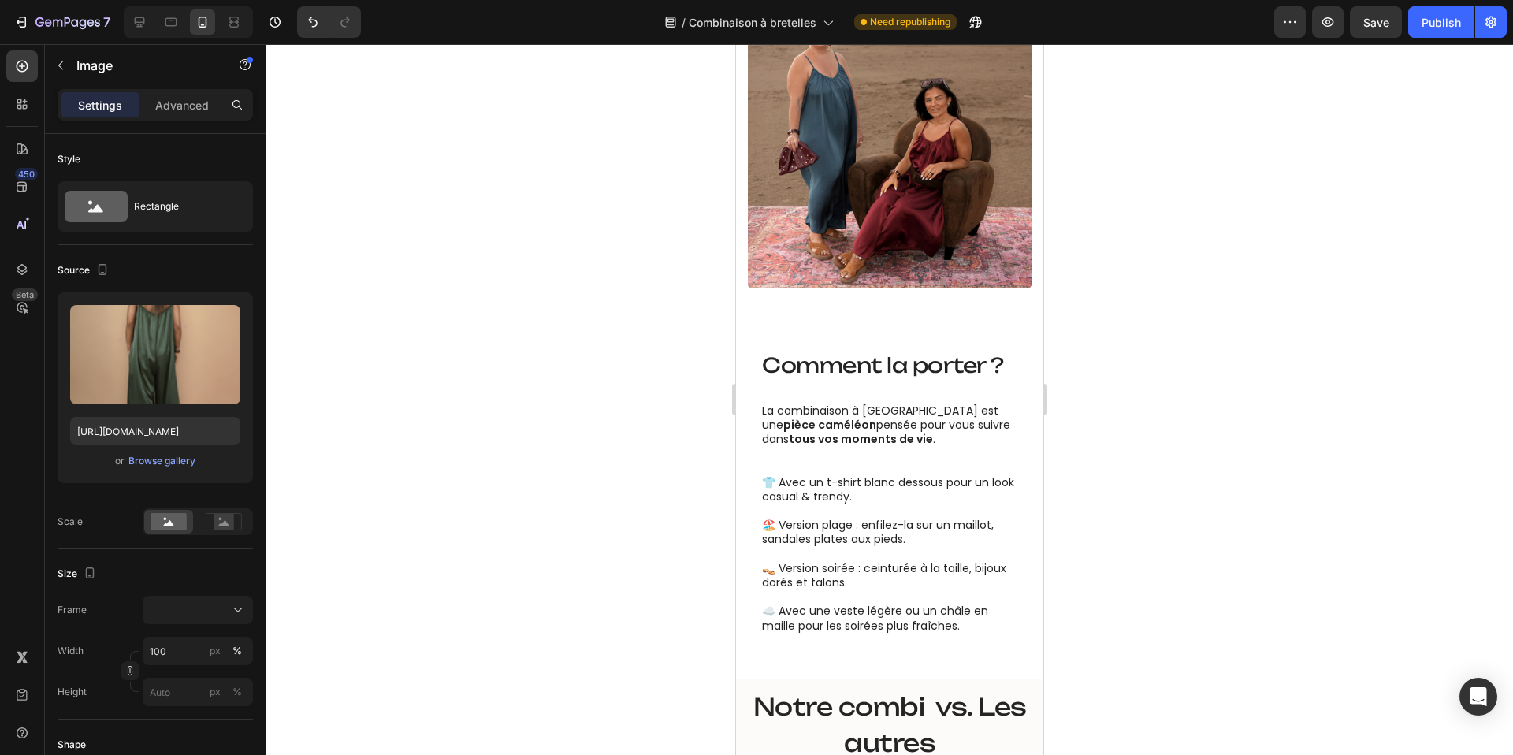
scroll to position [1587, 0]
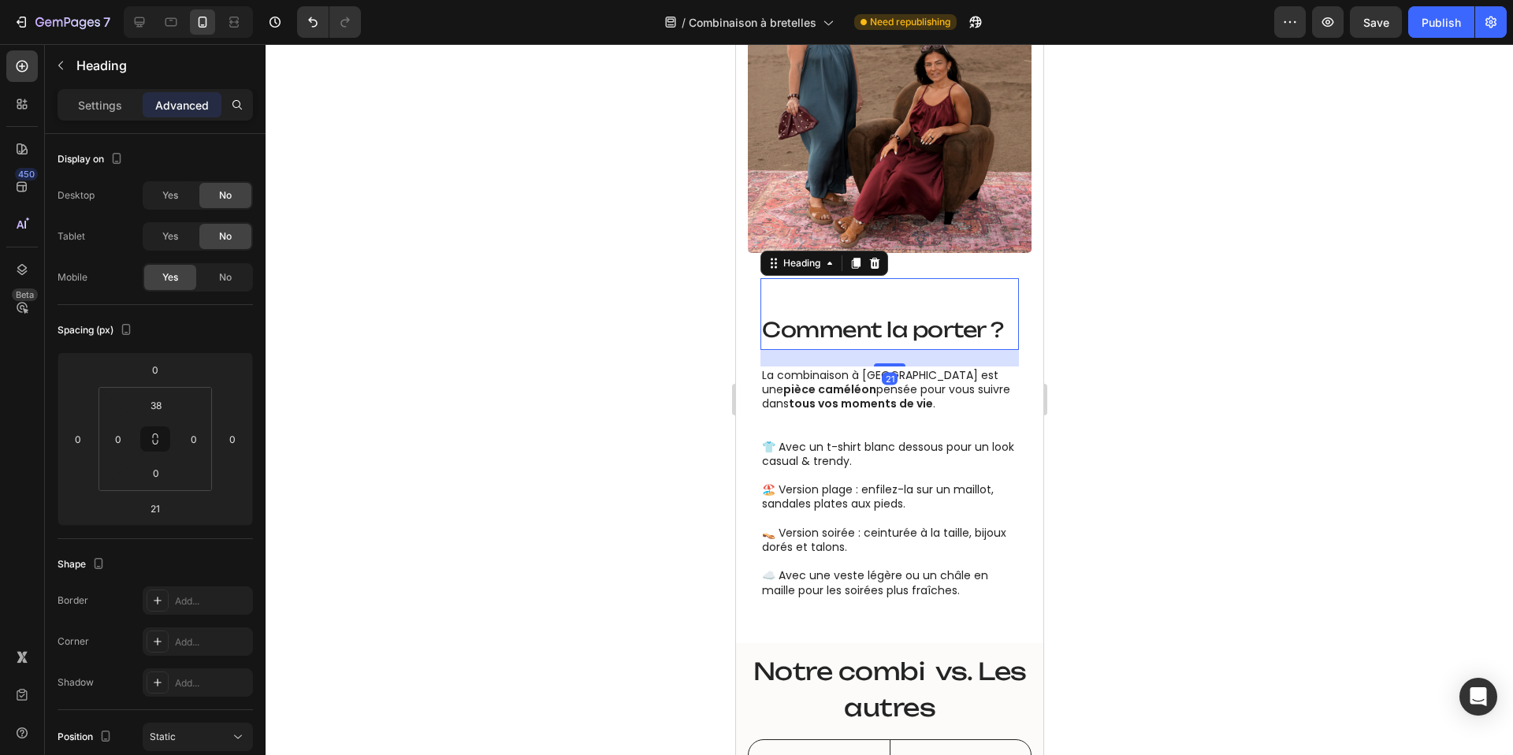
click at [865, 334] on span "Comment la porter ?" at bounding box center [882, 329] width 242 height 25
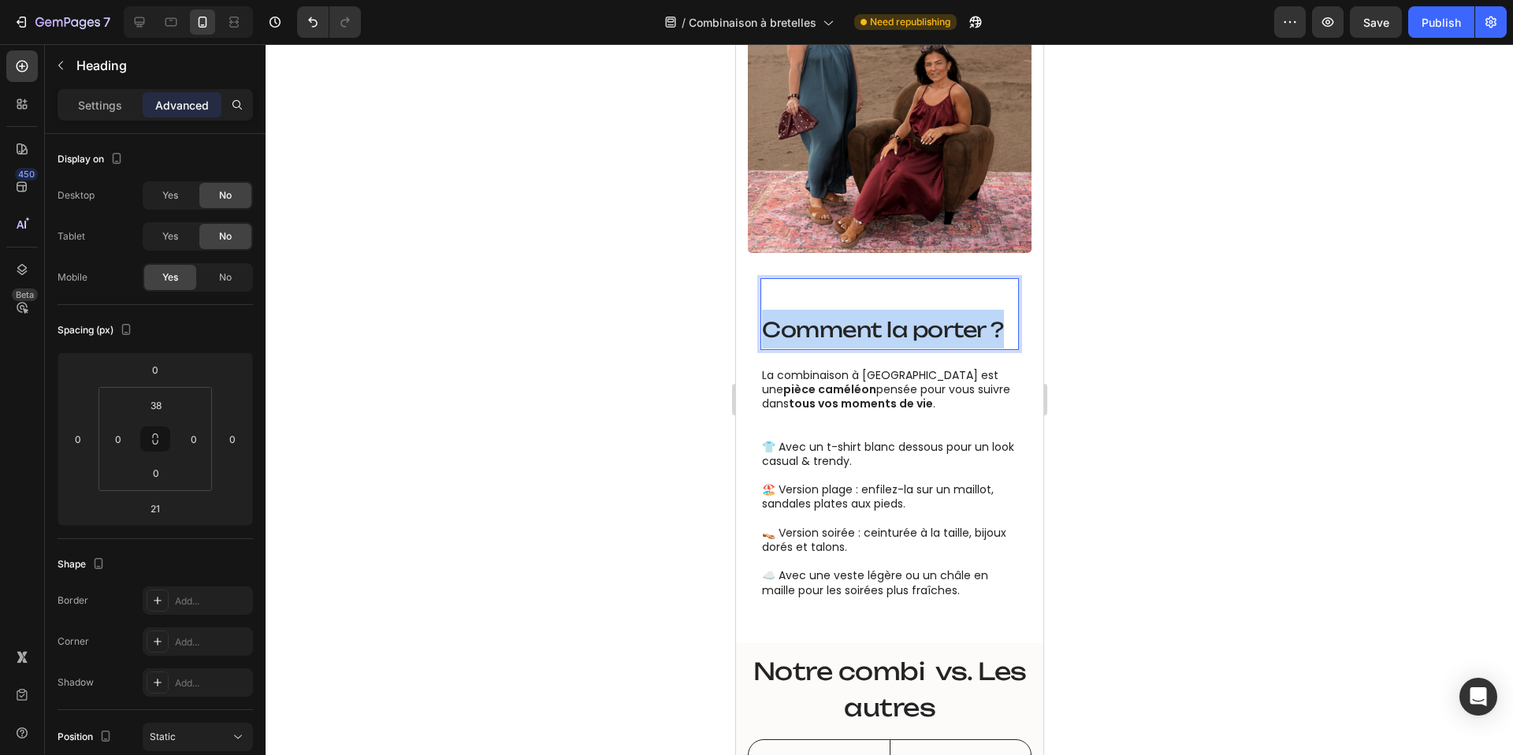
click at [865, 334] on span "Comment la porter ?" at bounding box center [882, 329] width 242 height 25
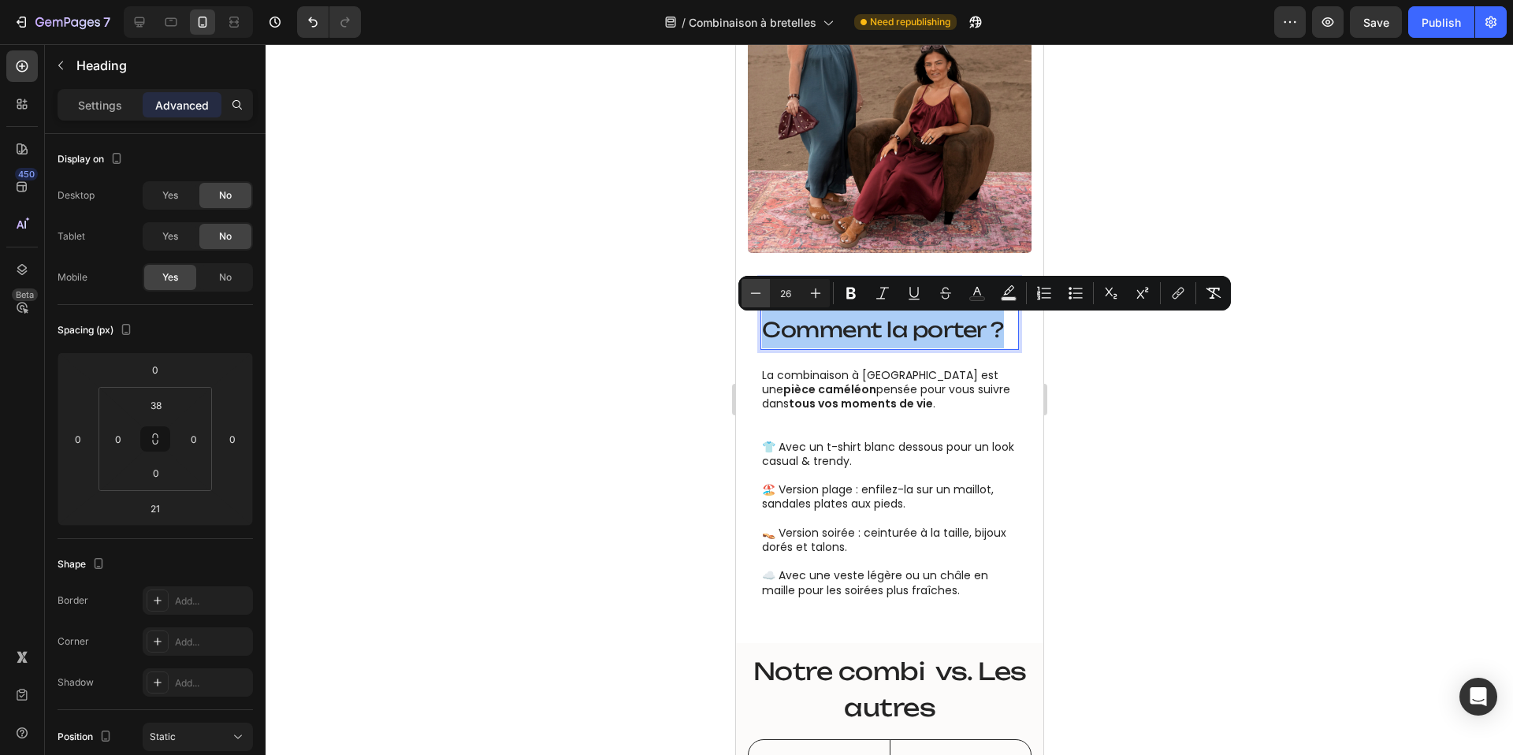
click at [752, 285] on icon "Editor contextual toolbar" at bounding box center [756, 293] width 16 height 16
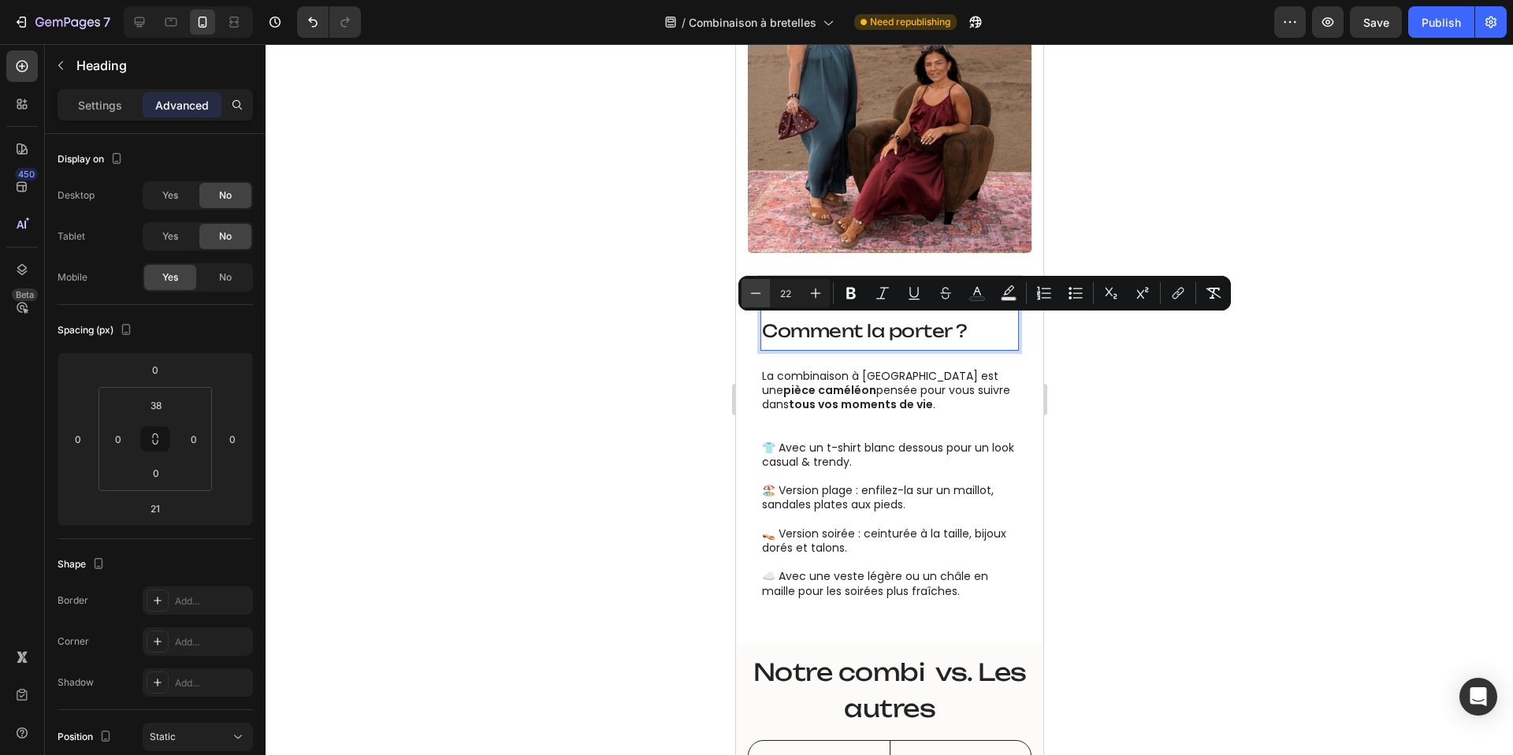
type input "21"
click at [110, 109] on p "Settings" at bounding box center [100, 105] width 44 height 17
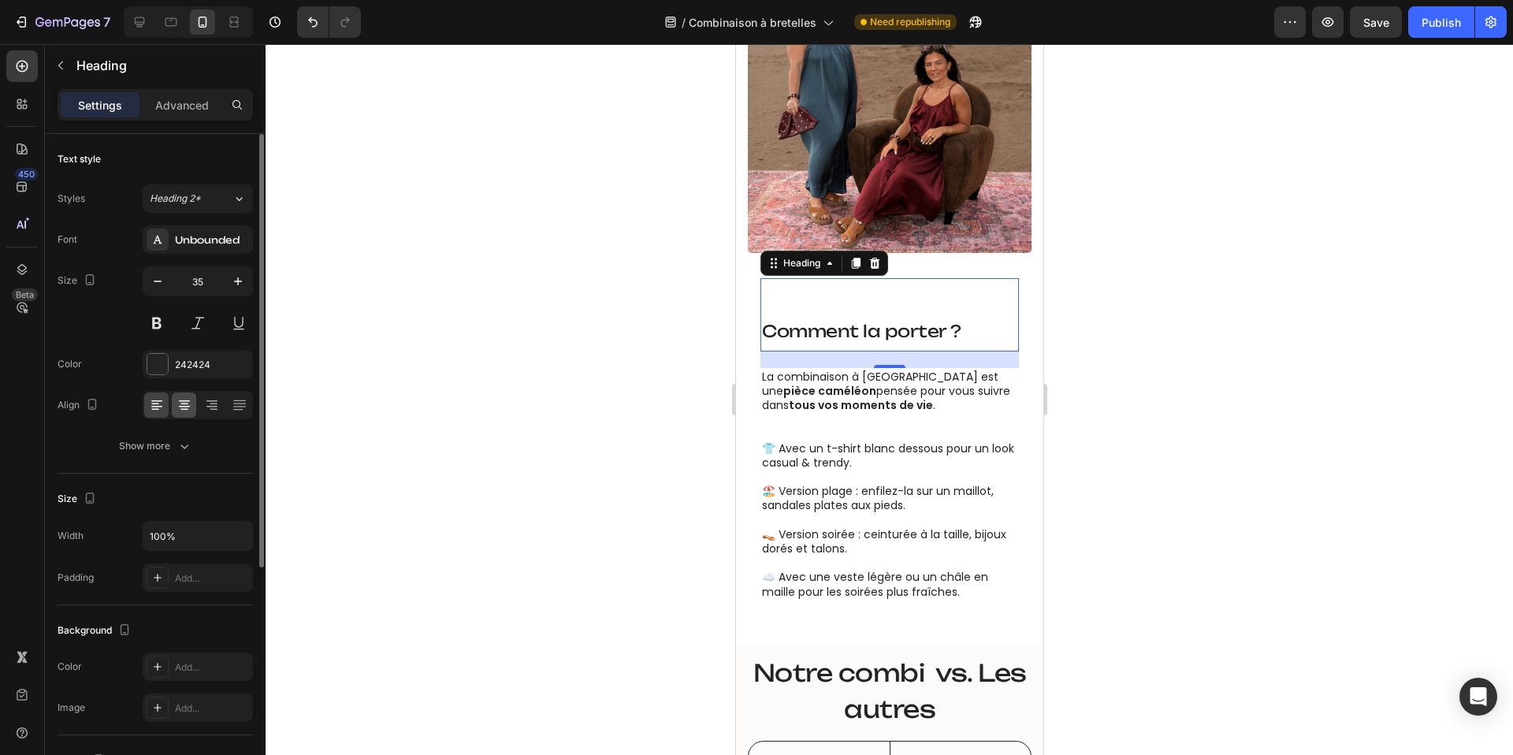
click at [187, 414] on div at bounding box center [184, 404] width 24 height 25
click at [176, 104] on p "Advanced" at bounding box center [182, 105] width 54 height 17
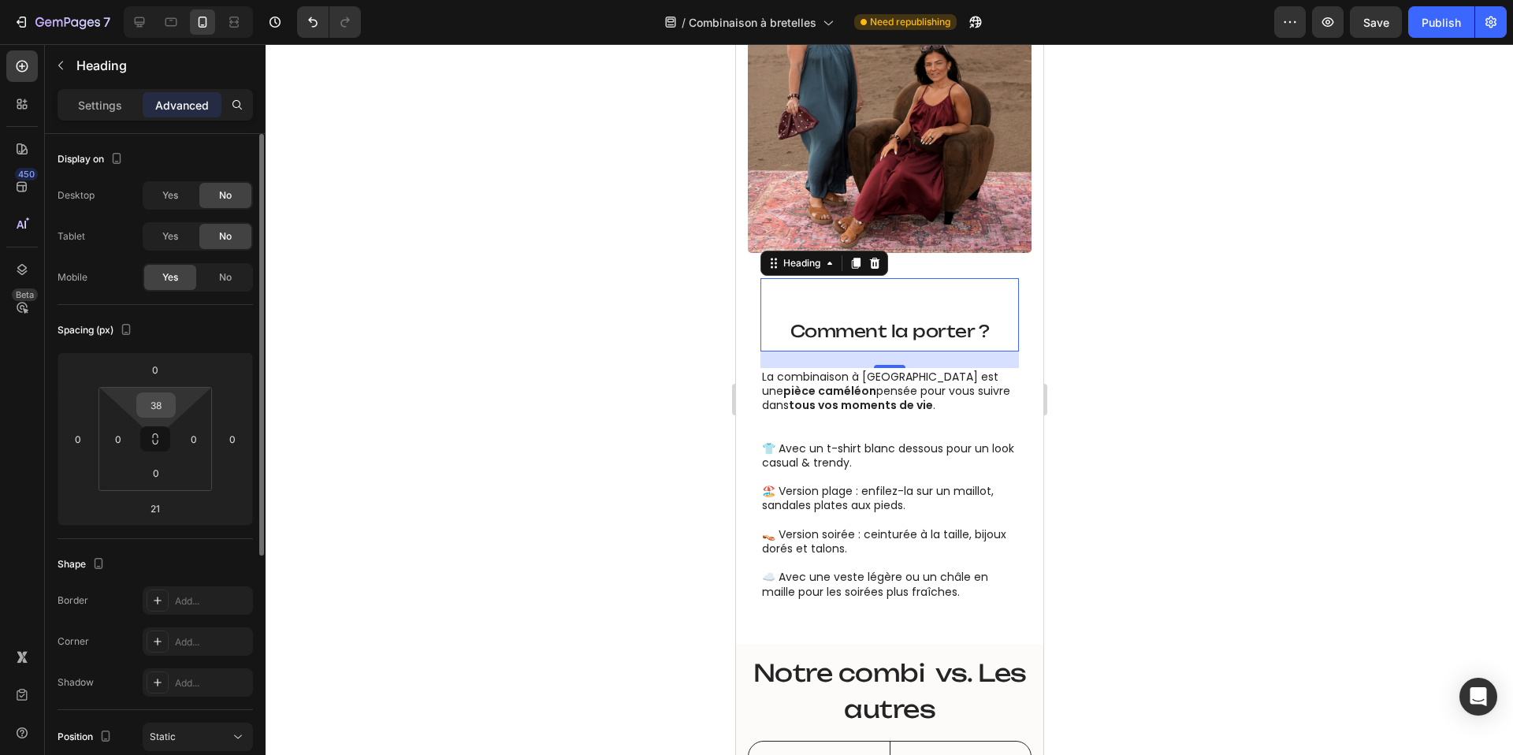
click at [159, 408] on input "38" at bounding box center [156, 405] width 32 height 24
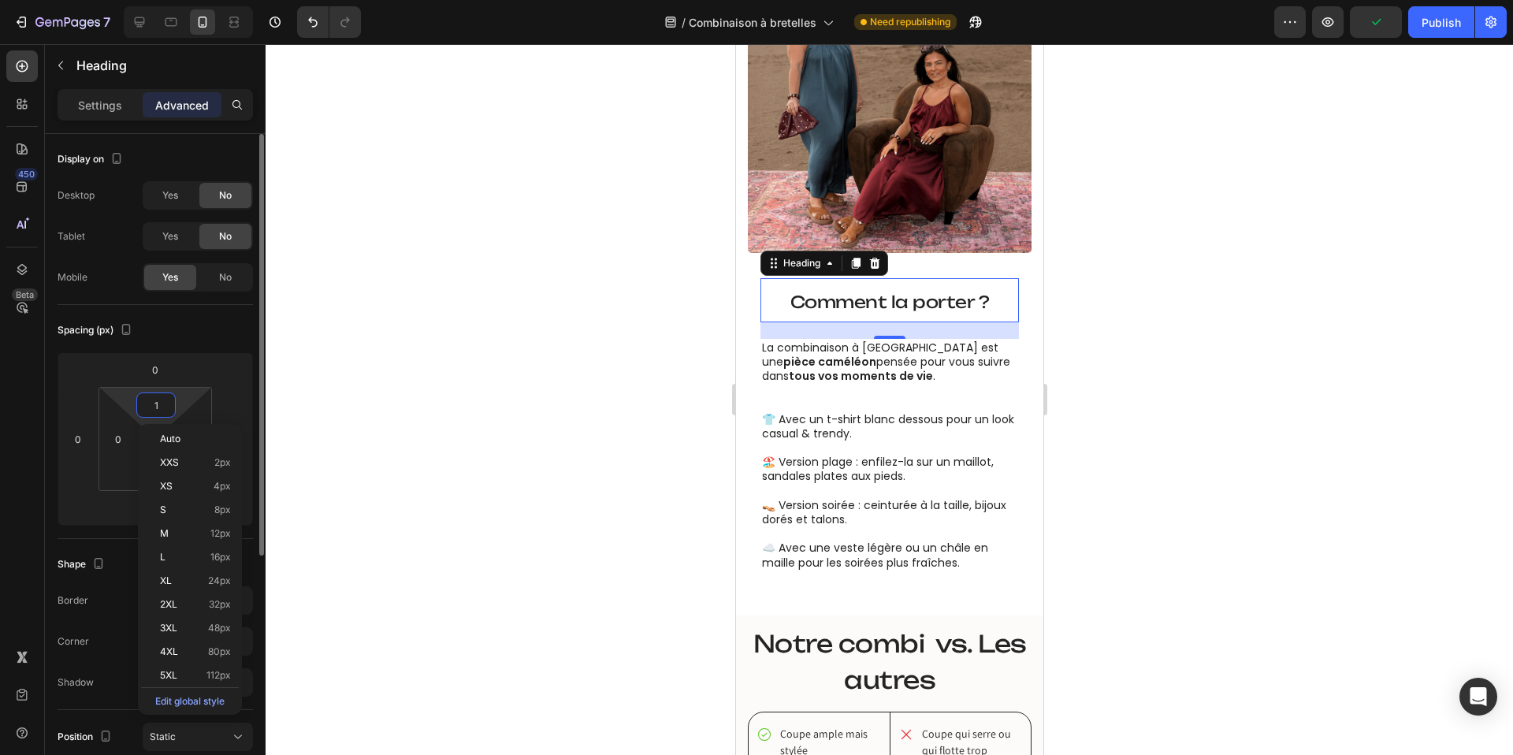
type input "0"
click at [555, 323] on div at bounding box center [889, 399] width 1247 height 711
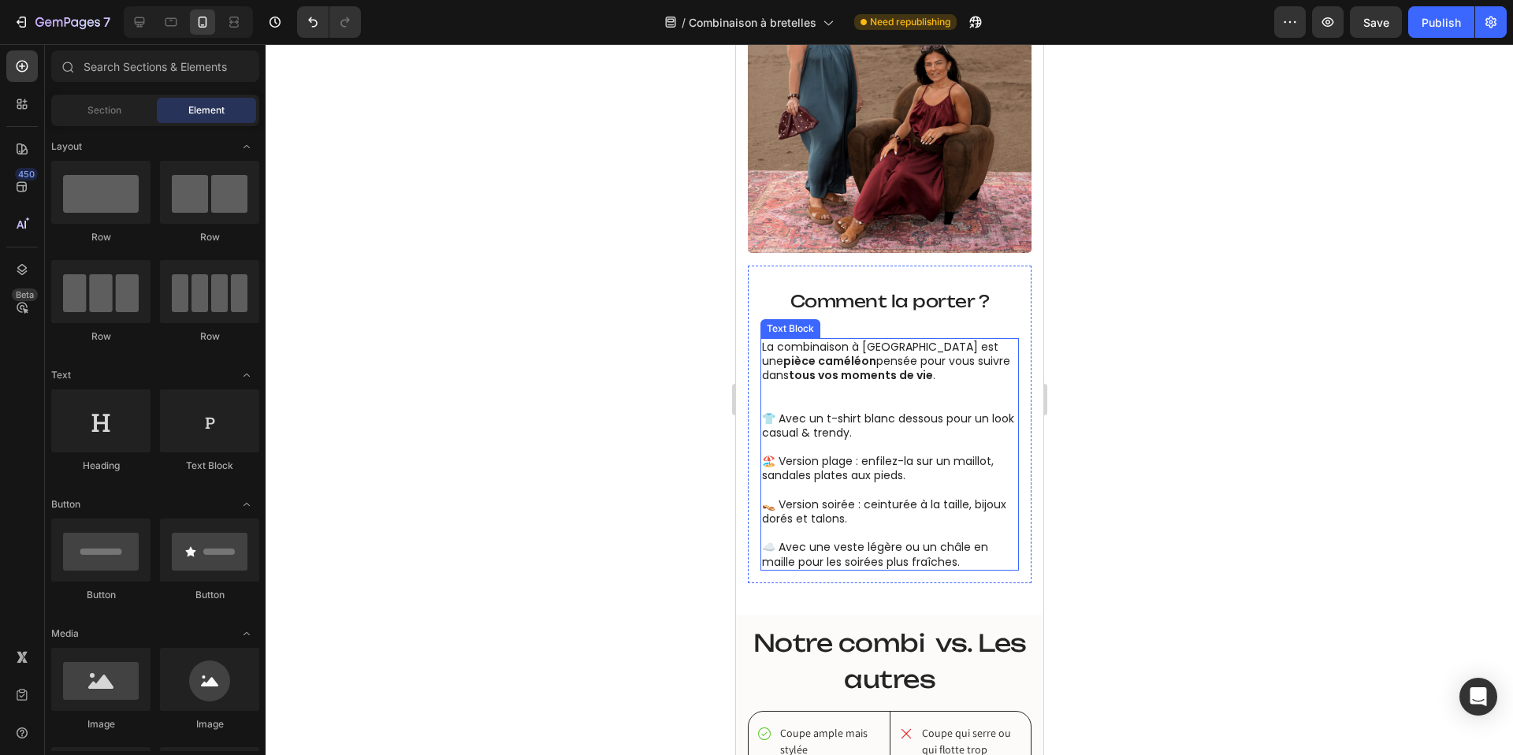
click at [849, 355] on p "La combinaison à bretelles est une pièce caméléon pensée pour vous suivre dans …" at bounding box center [888, 369] width 255 height 58
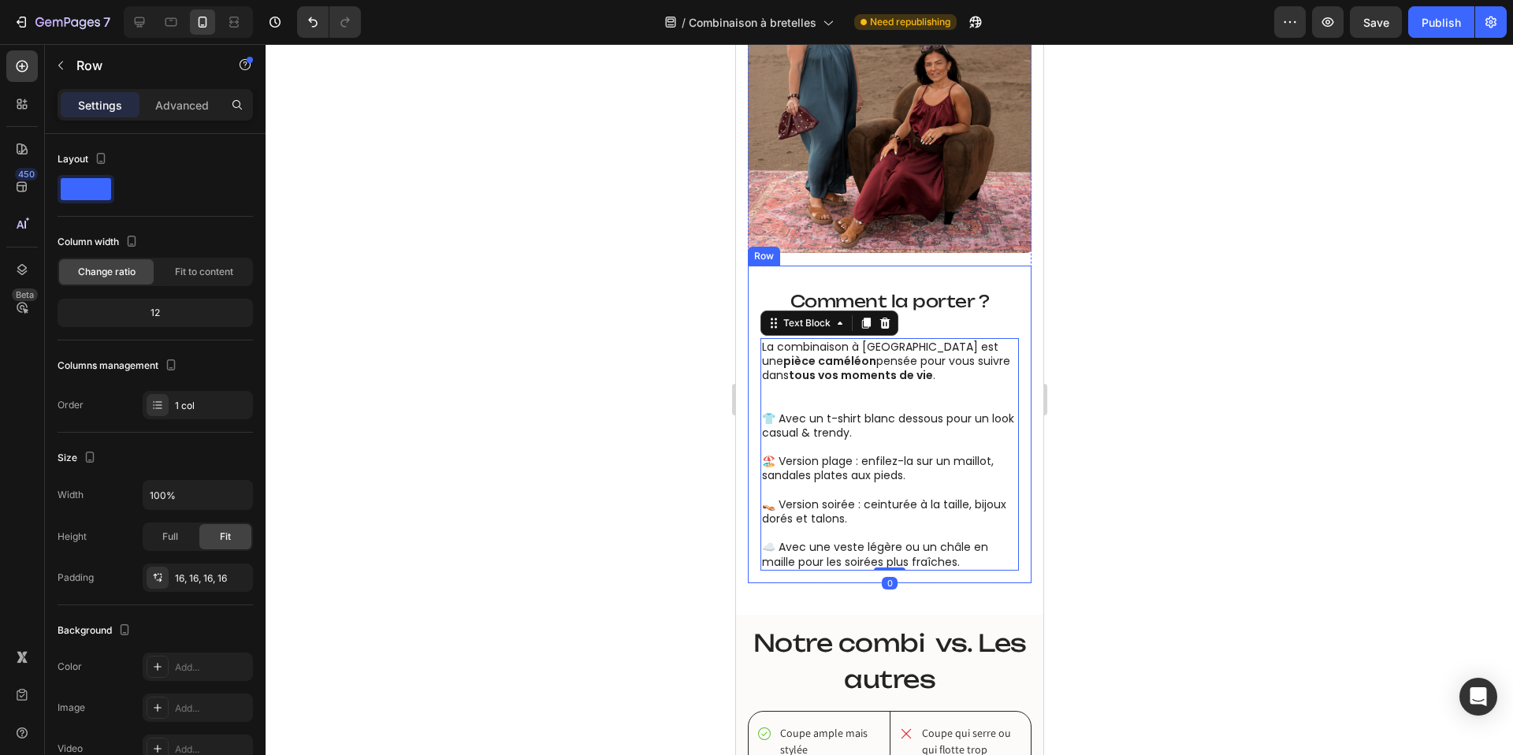
click at [942, 325] on div "Comment la porter ? Heading ⁠⁠⁠⁠⁠⁠⁠ Comment la porter ? Heading La combinaison …" at bounding box center [889, 424] width 258 height 292
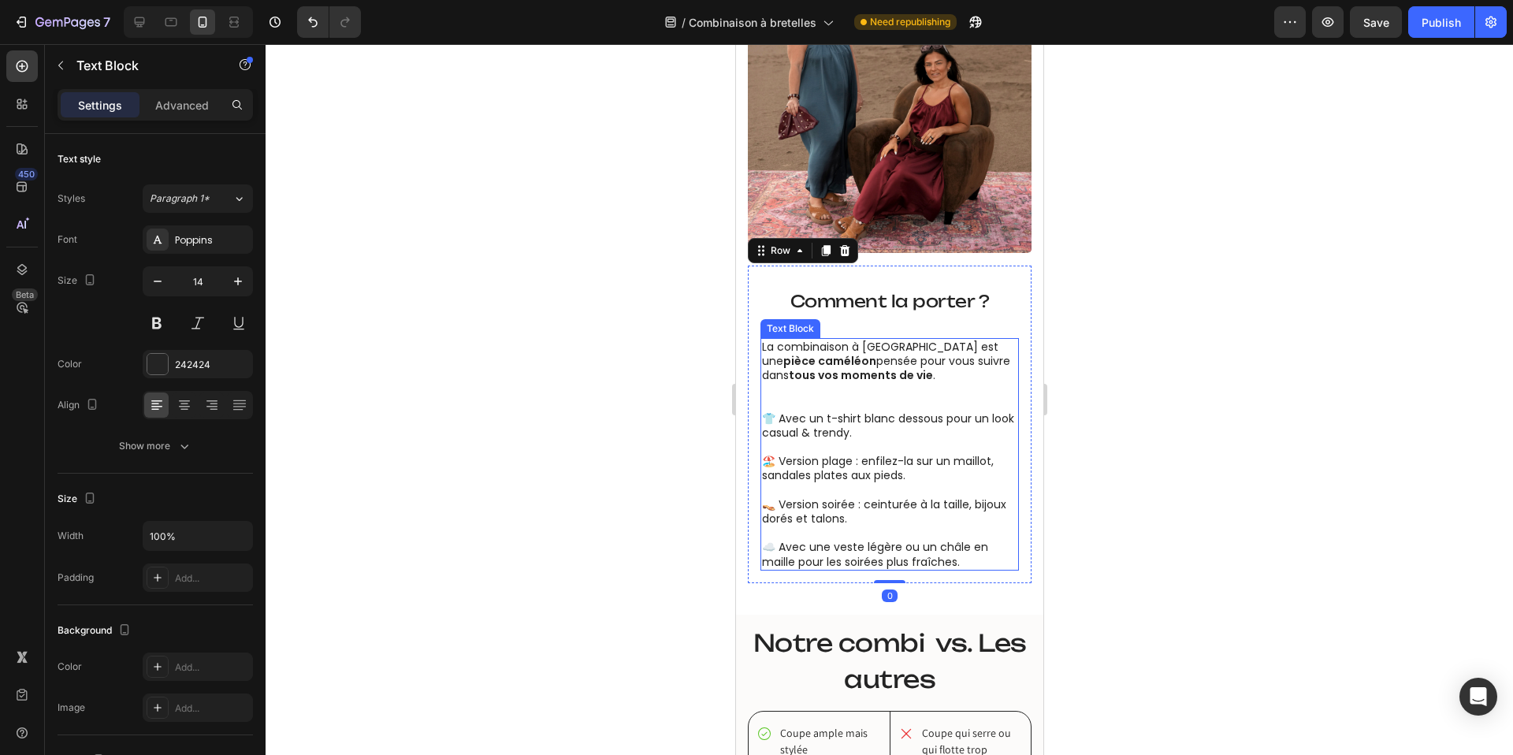
click at [875, 344] on p "La combinaison à bretelles est une pièce caméléon pensée pour vous suivre dans …" at bounding box center [888, 369] width 255 height 58
click at [189, 112] on p "Advanced" at bounding box center [182, 105] width 54 height 17
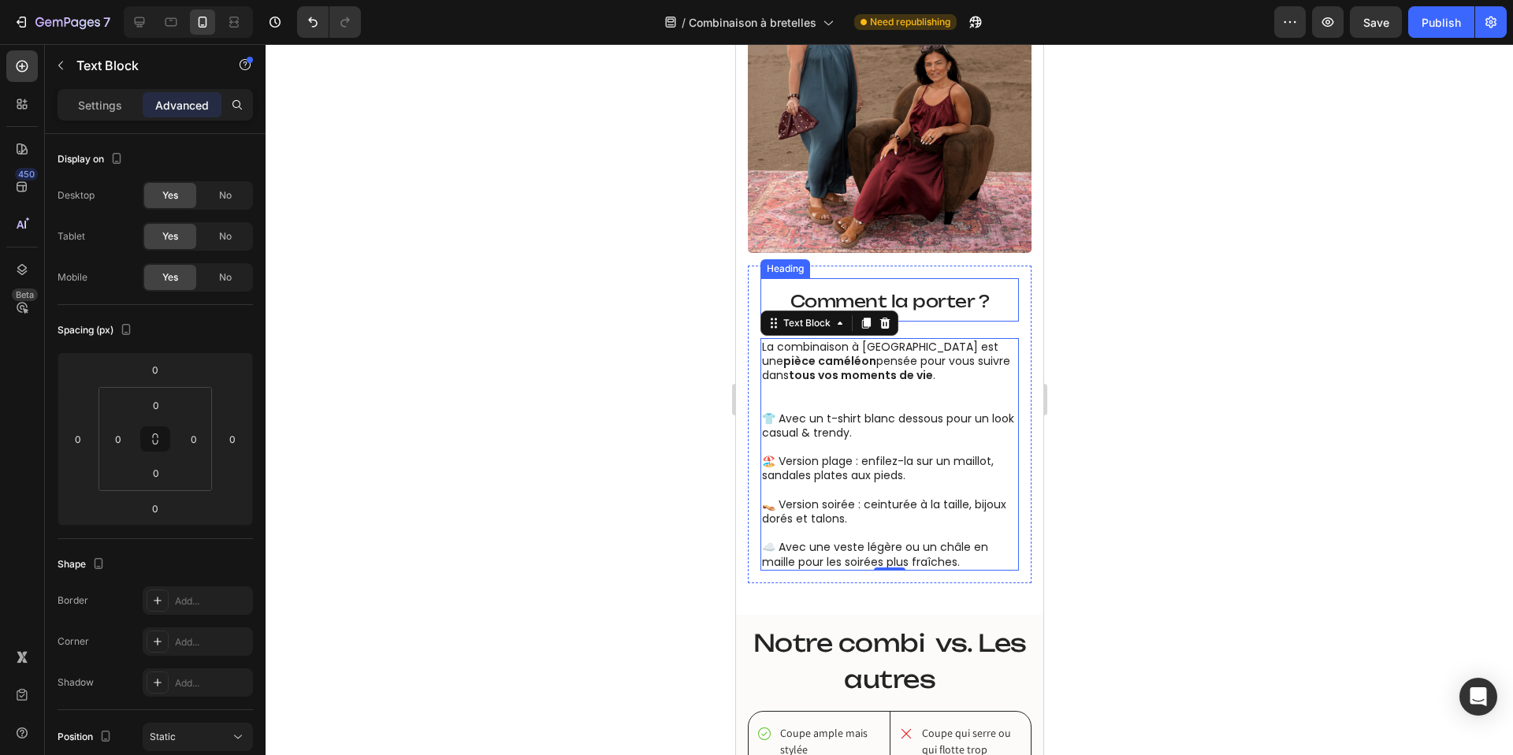
click at [1184, 286] on div at bounding box center [889, 399] width 1247 height 711
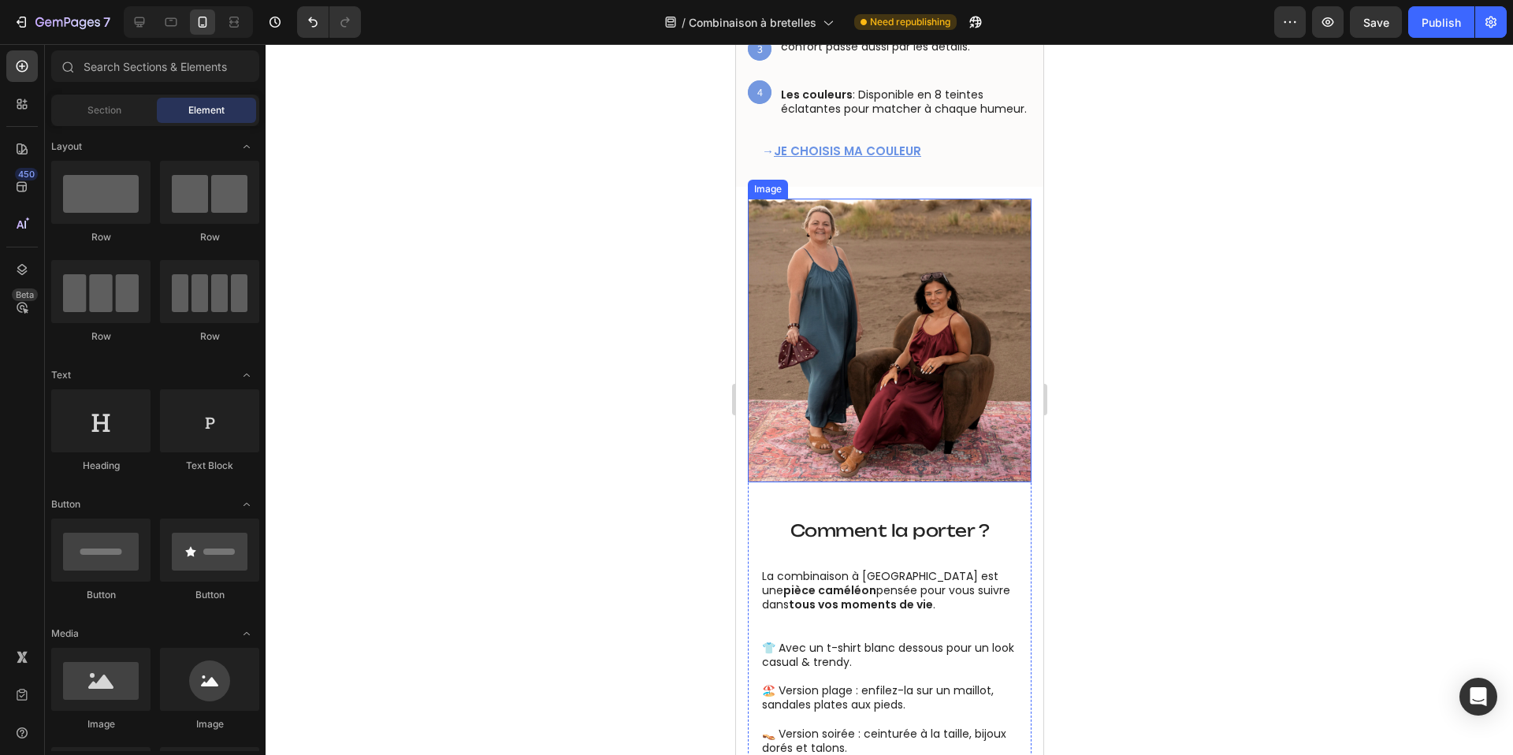
scroll to position [1355, 0]
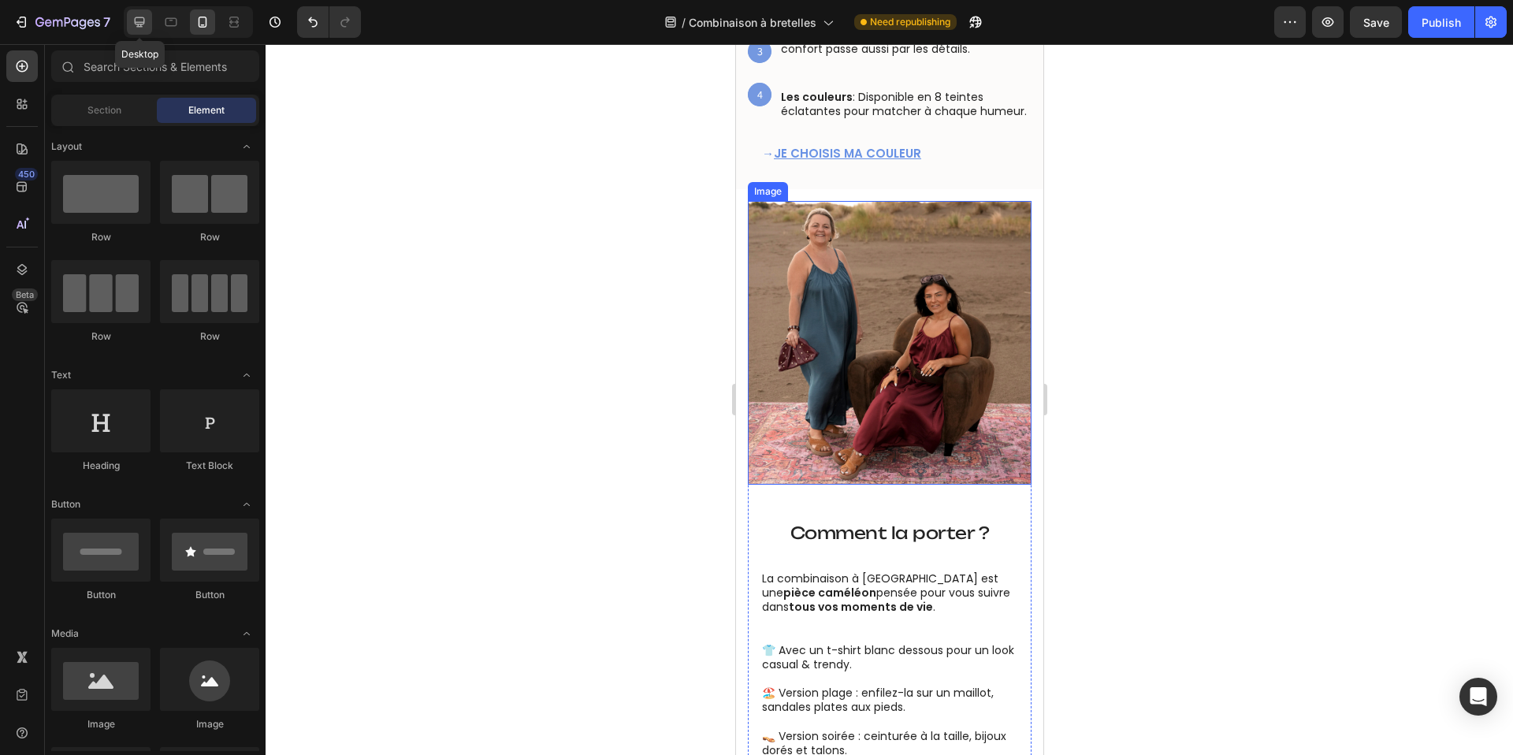
click at [145, 17] on icon at bounding box center [140, 22] width 16 height 16
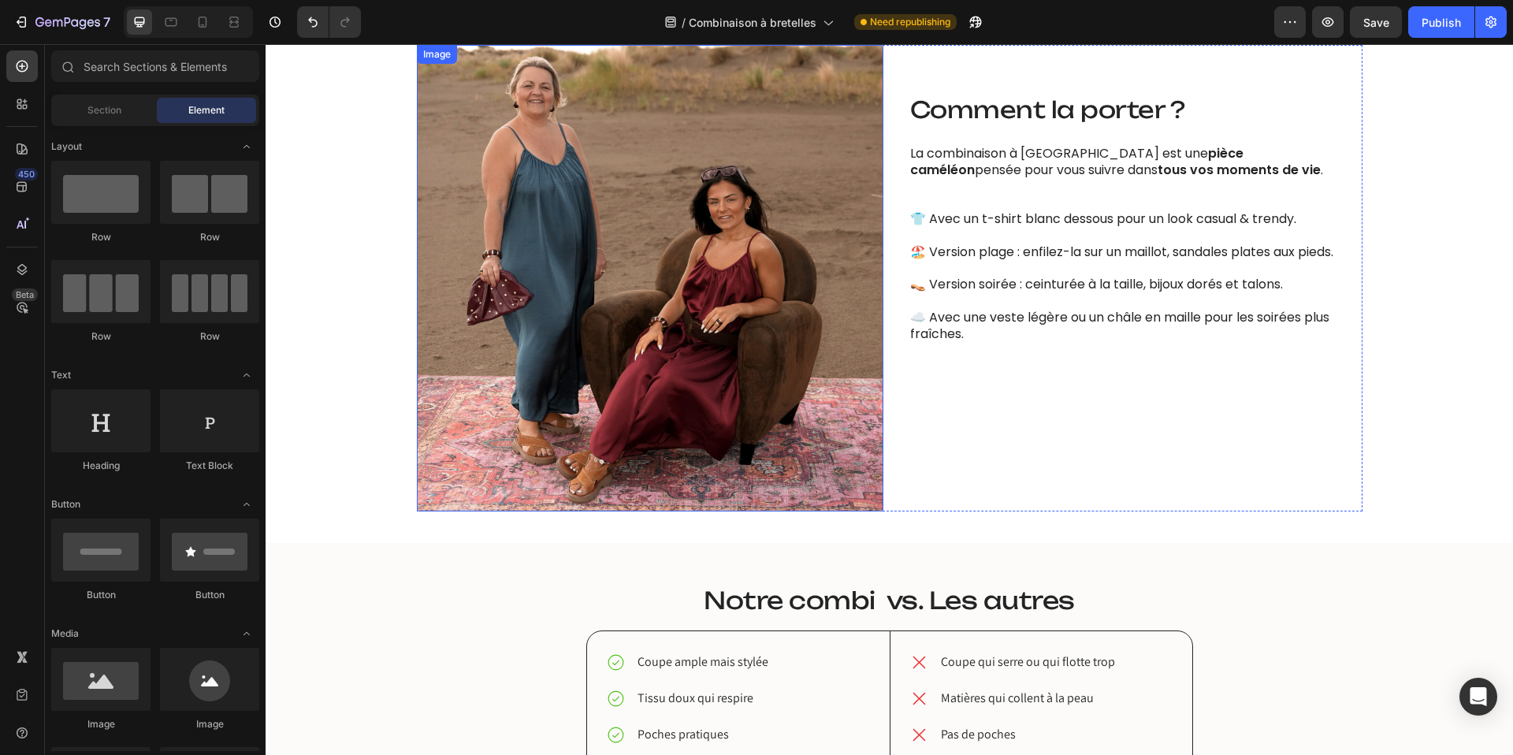
scroll to position [1274, 0]
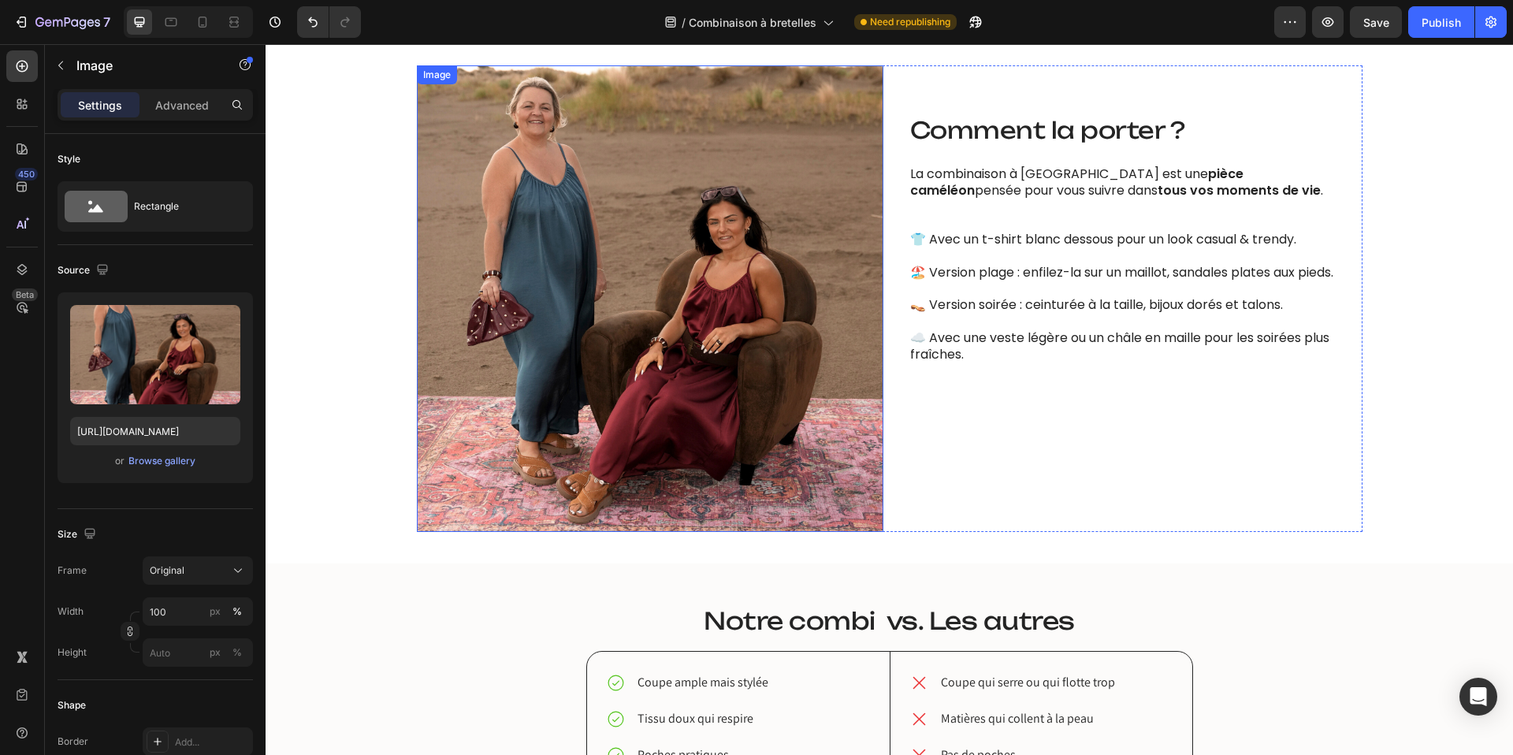
click at [731, 241] on img at bounding box center [650, 298] width 466 height 466
click at [193, 111] on p "Advanced" at bounding box center [182, 105] width 54 height 17
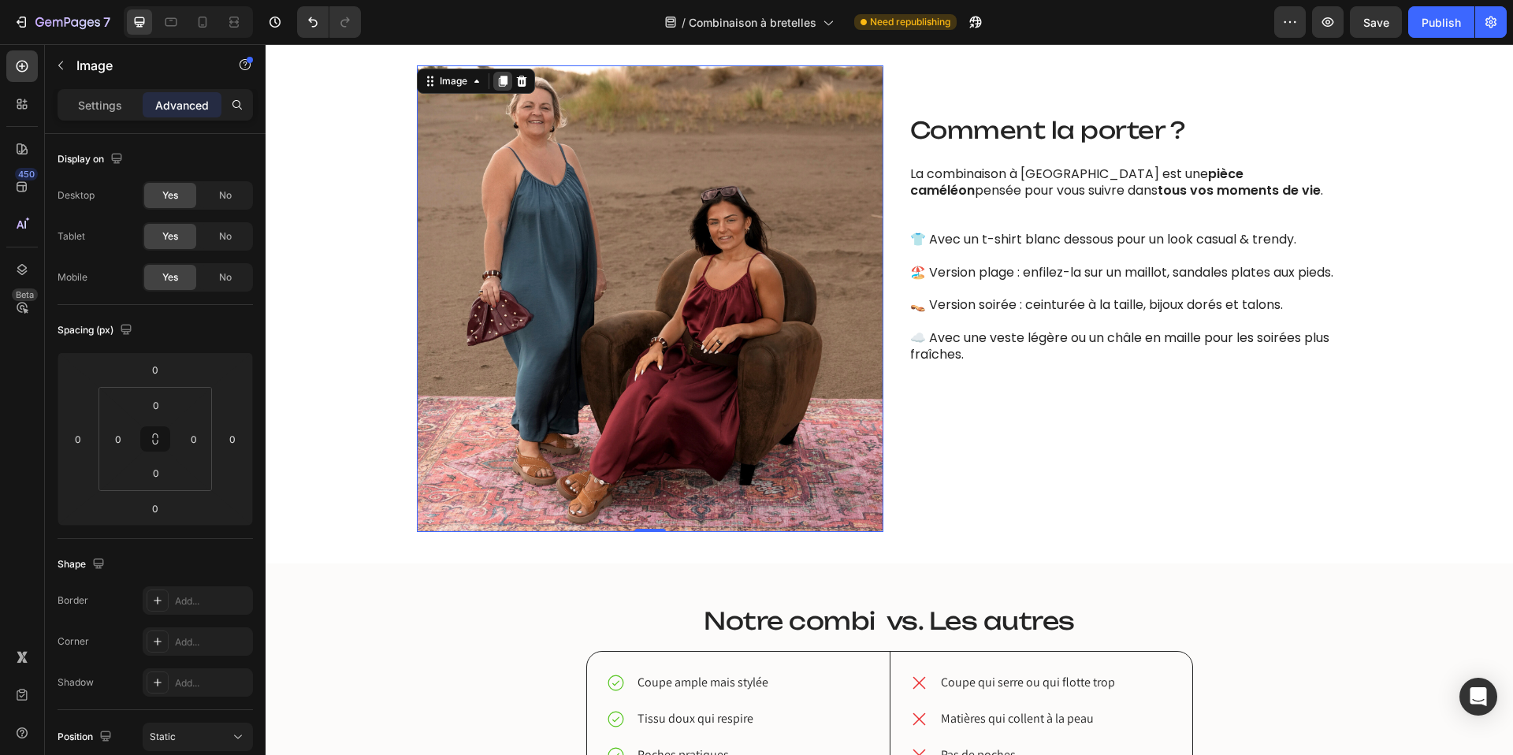
click at [501, 80] on icon at bounding box center [502, 81] width 9 height 11
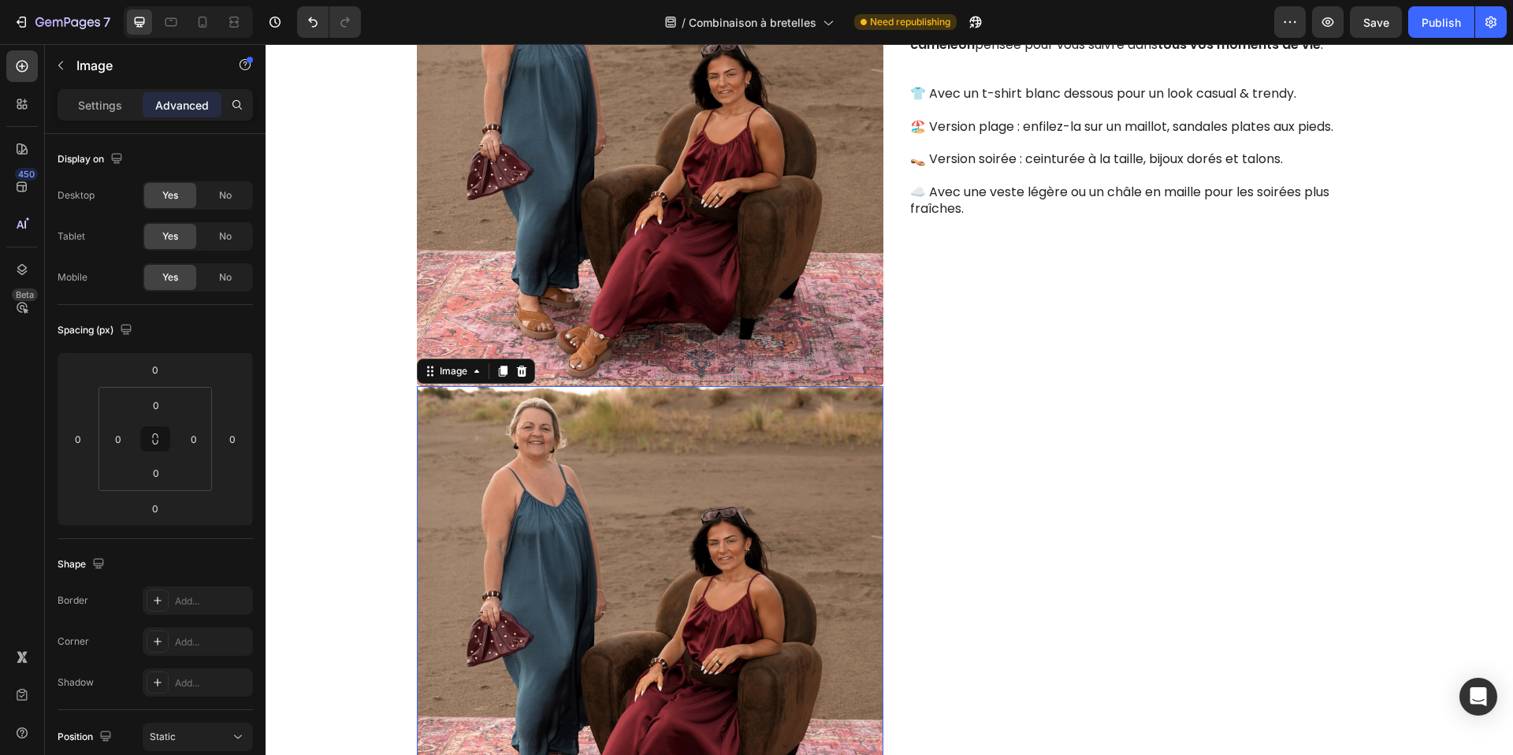
scroll to position [1412, 0]
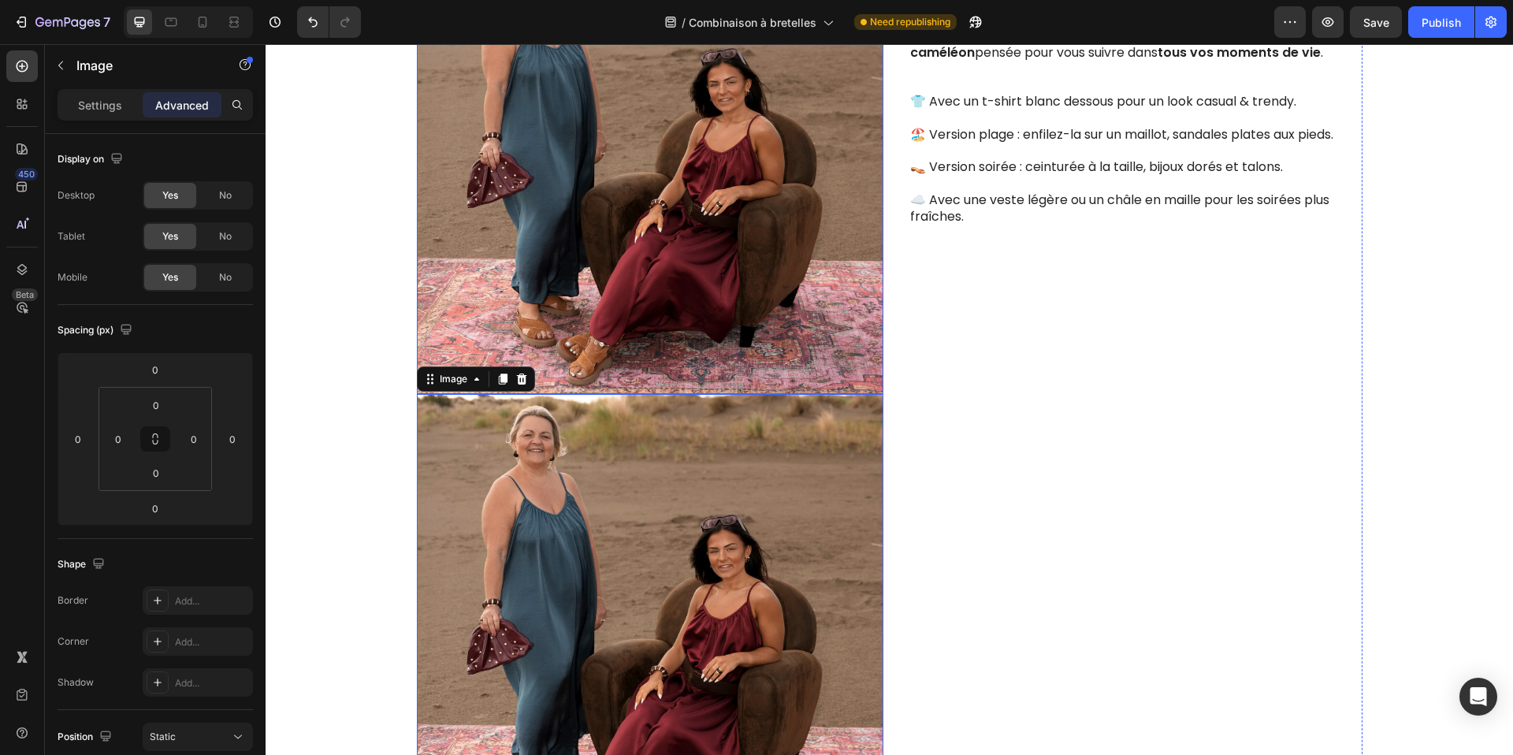
click at [523, 130] on img at bounding box center [650, 161] width 466 height 466
click at [214, 280] on div "No" at bounding box center [225, 277] width 52 height 25
click at [512, 494] on img at bounding box center [650, 627] width 466 height 466
click at [207, 240] on div "No" at bounding box center [225, 236] width 52 height 25
click at [223, 203] on div "No" at bounding box center [225, 195] width 52 height 25
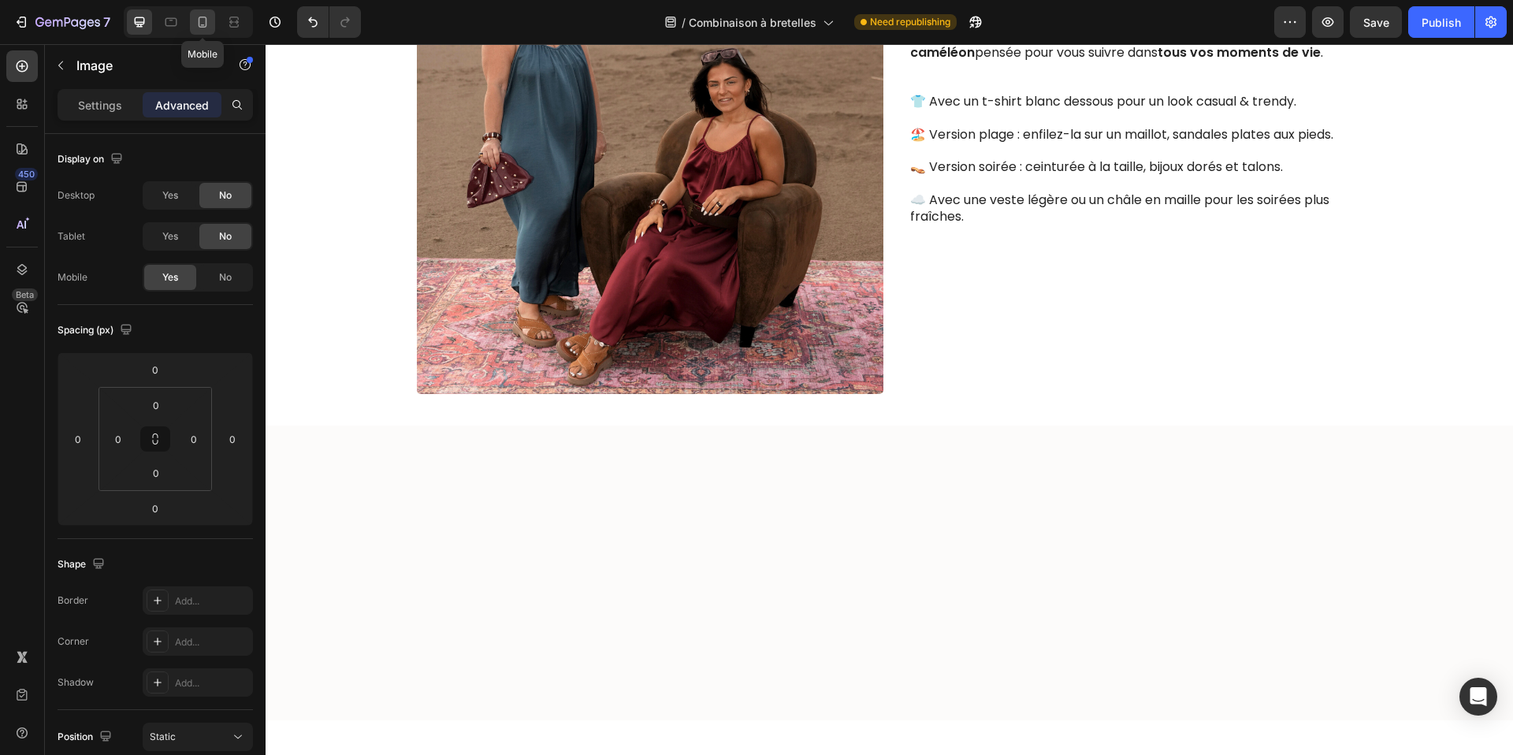
click at [206, 23] on icon at bounding box center [203, 22] width 9 height 11
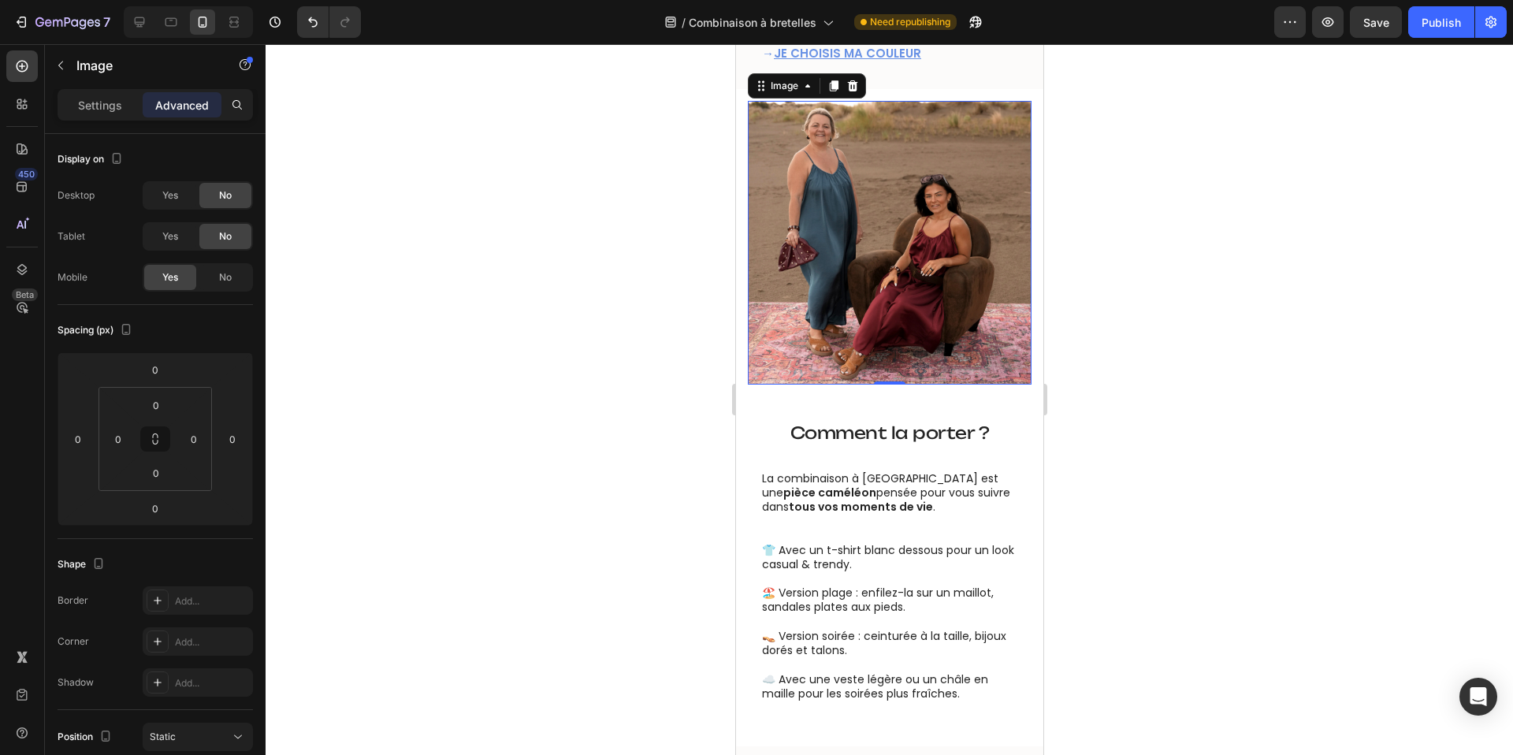
scroll to position [1476, 0]
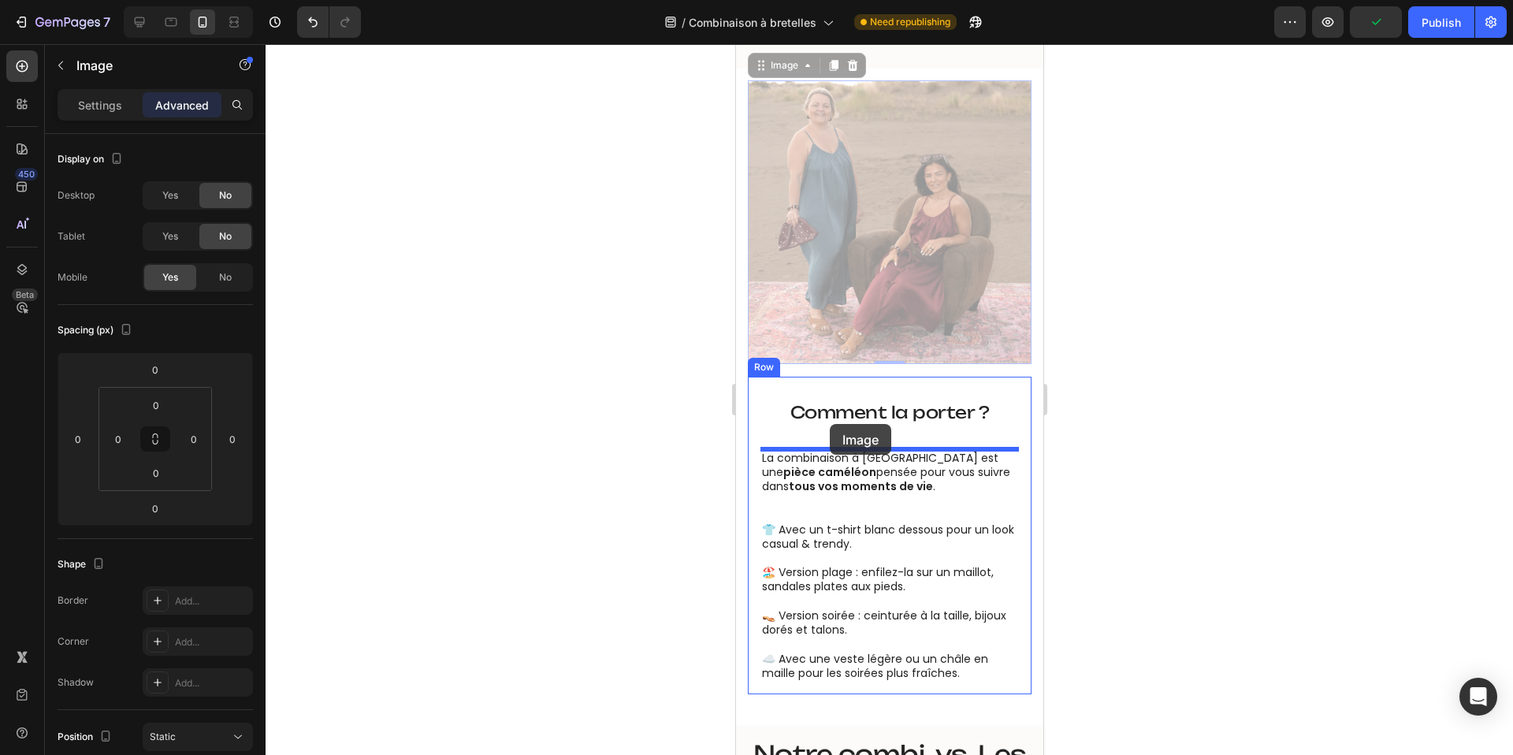
drag, startPoint x: 760, startPoint y: 66, endPoint x: 829, endPoint y: 424, distance: 364.4
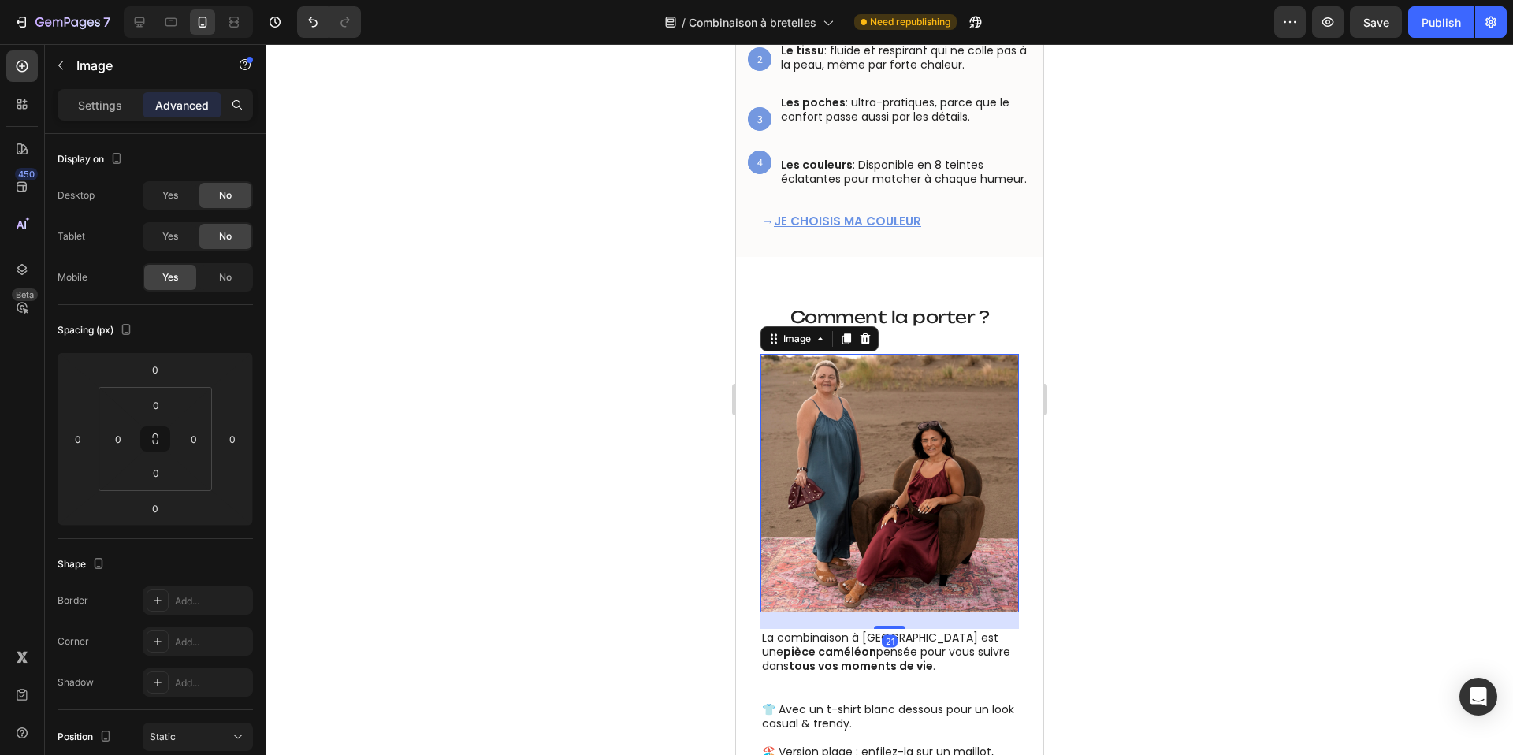
scroll to position [1279, 0]
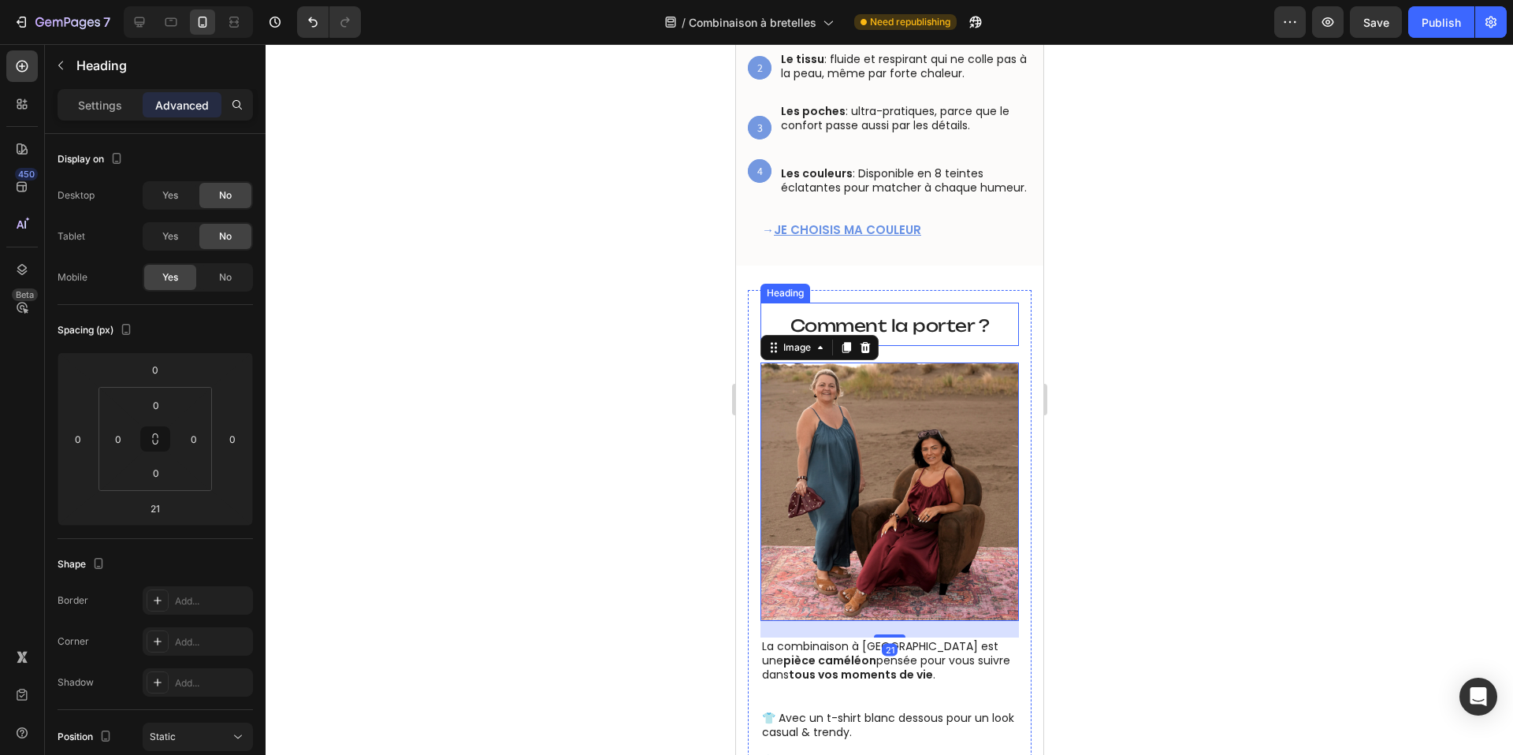
click at [942, 333] on span "Comment la porter ?" at bounding box center [889, 325] width 199 height 20
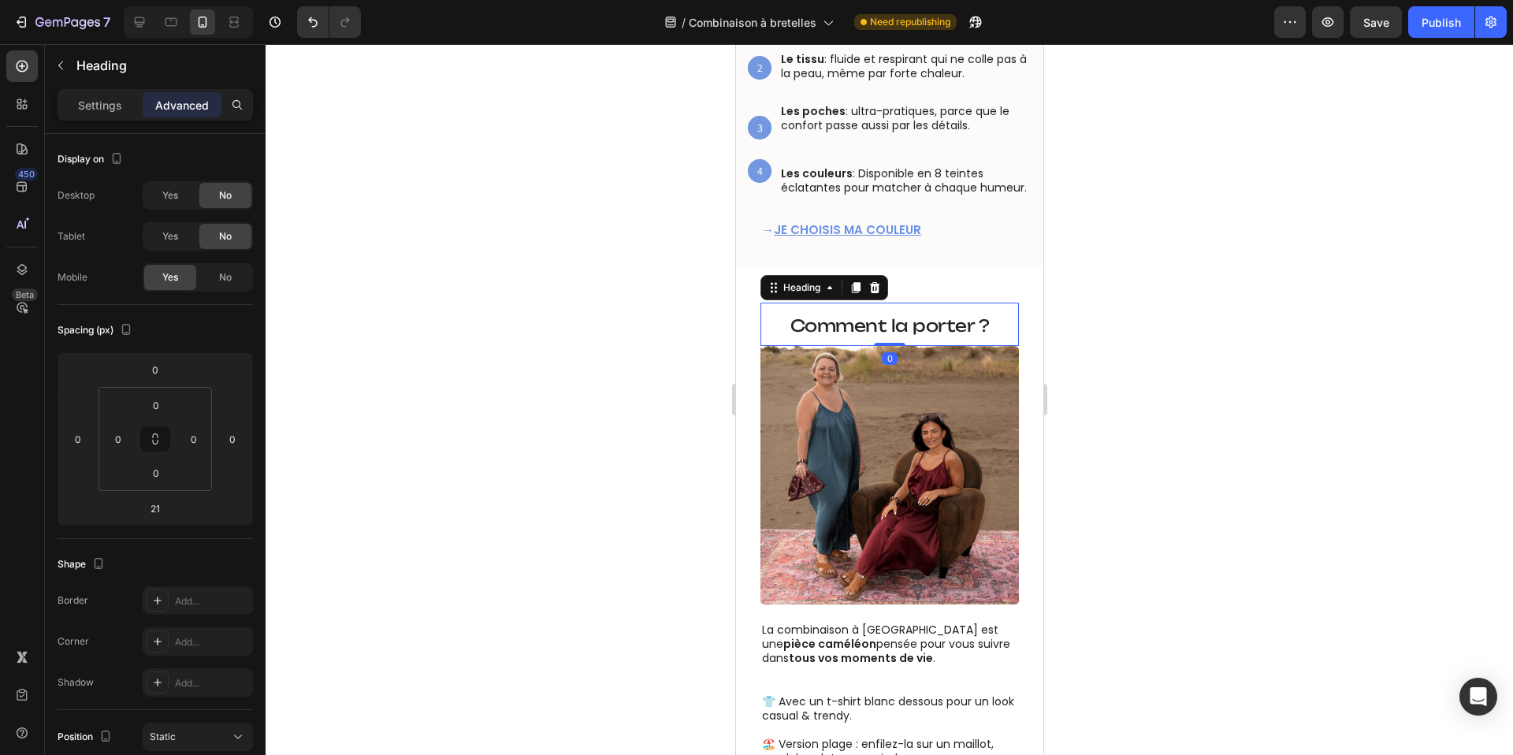
drag, startPoint x: 894, startPoint y: 359, endPoint x: 894, endPoint y: 337, distance: 21.3
click at [894, 337] on div "Comment la porter ? Heading 0" at bounding box center [889, 324] width 258 height 43
type input "0"
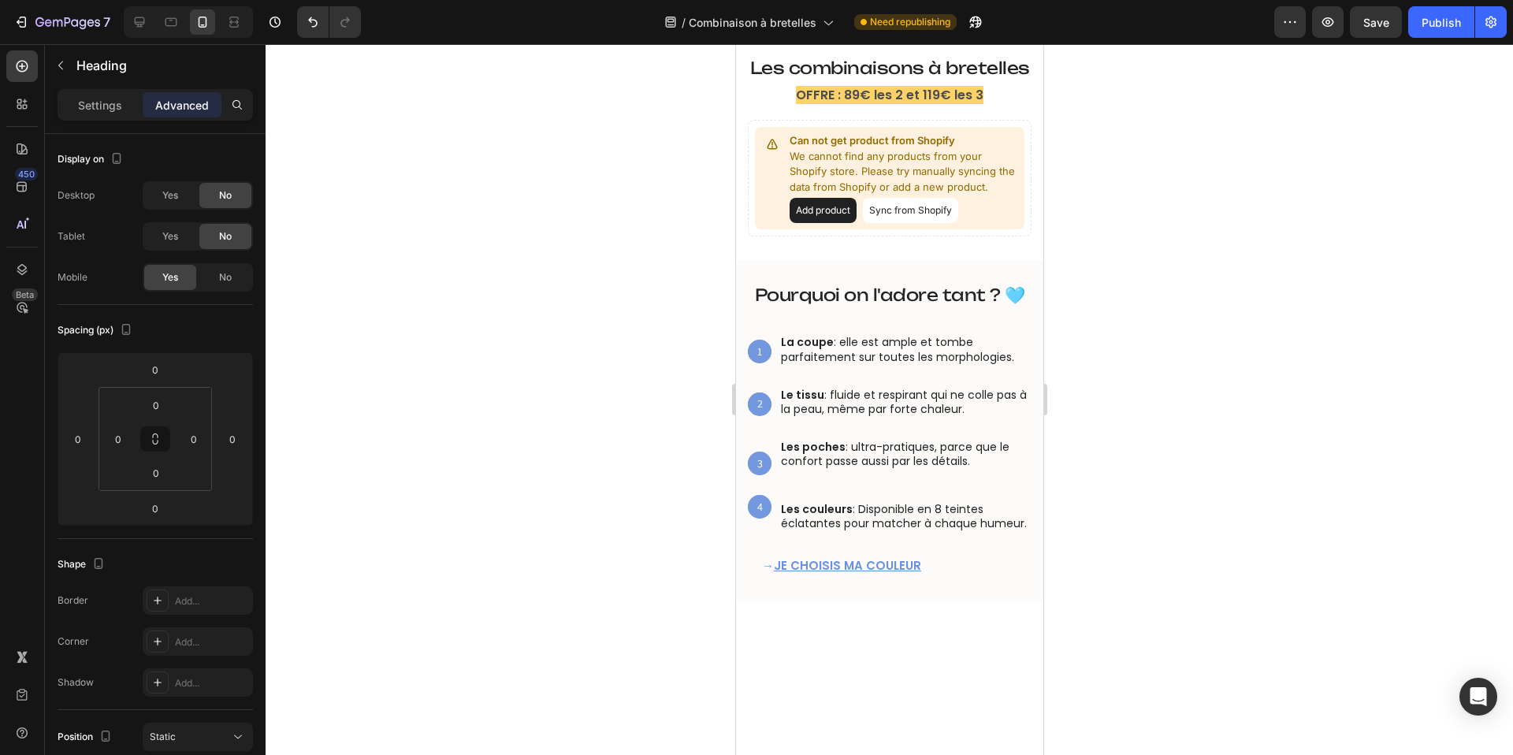
scroll to position [563, 0]
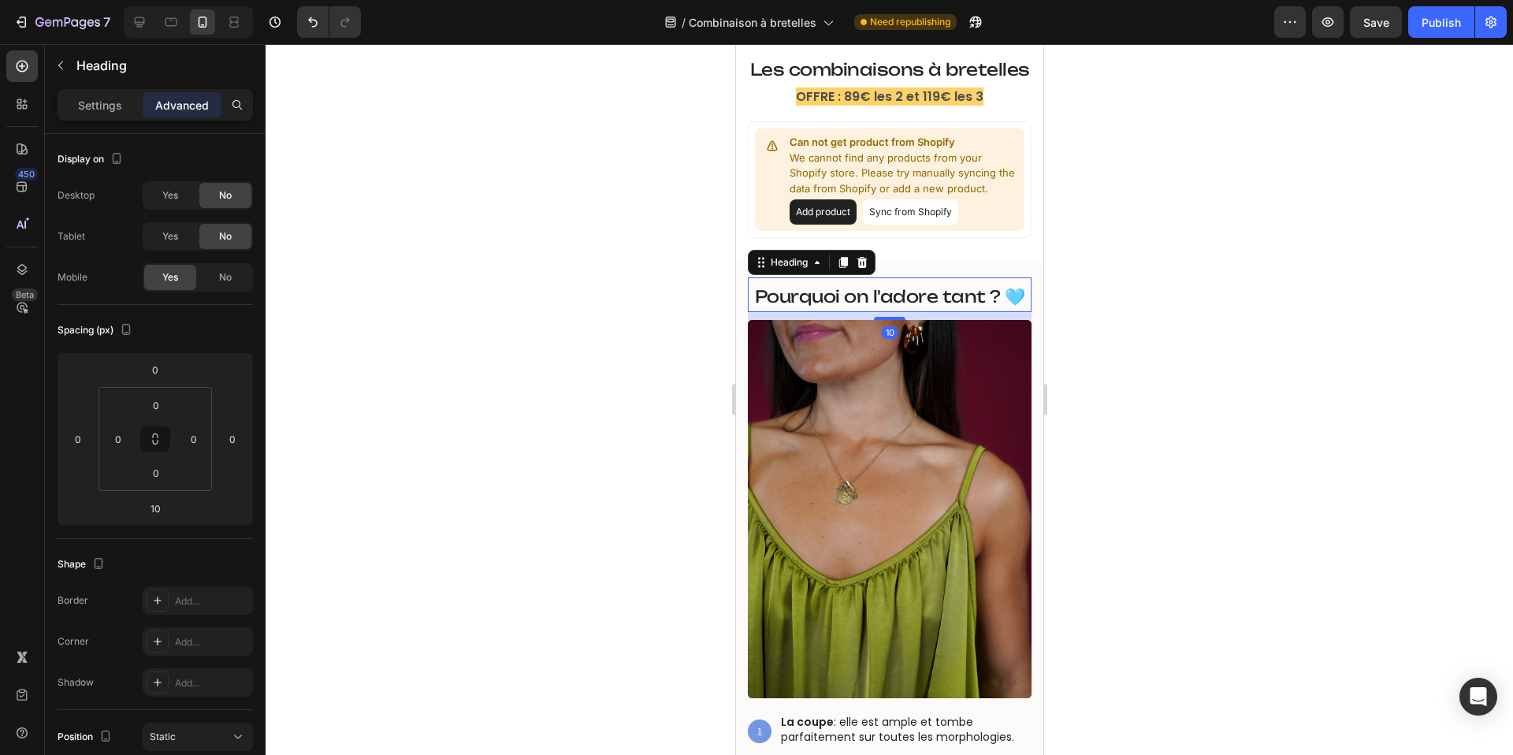
click at [923, 282] on h2 "Pourquoi on l'adore tant ? 🩵" at bounding box center [889, 294] width 284 height 35
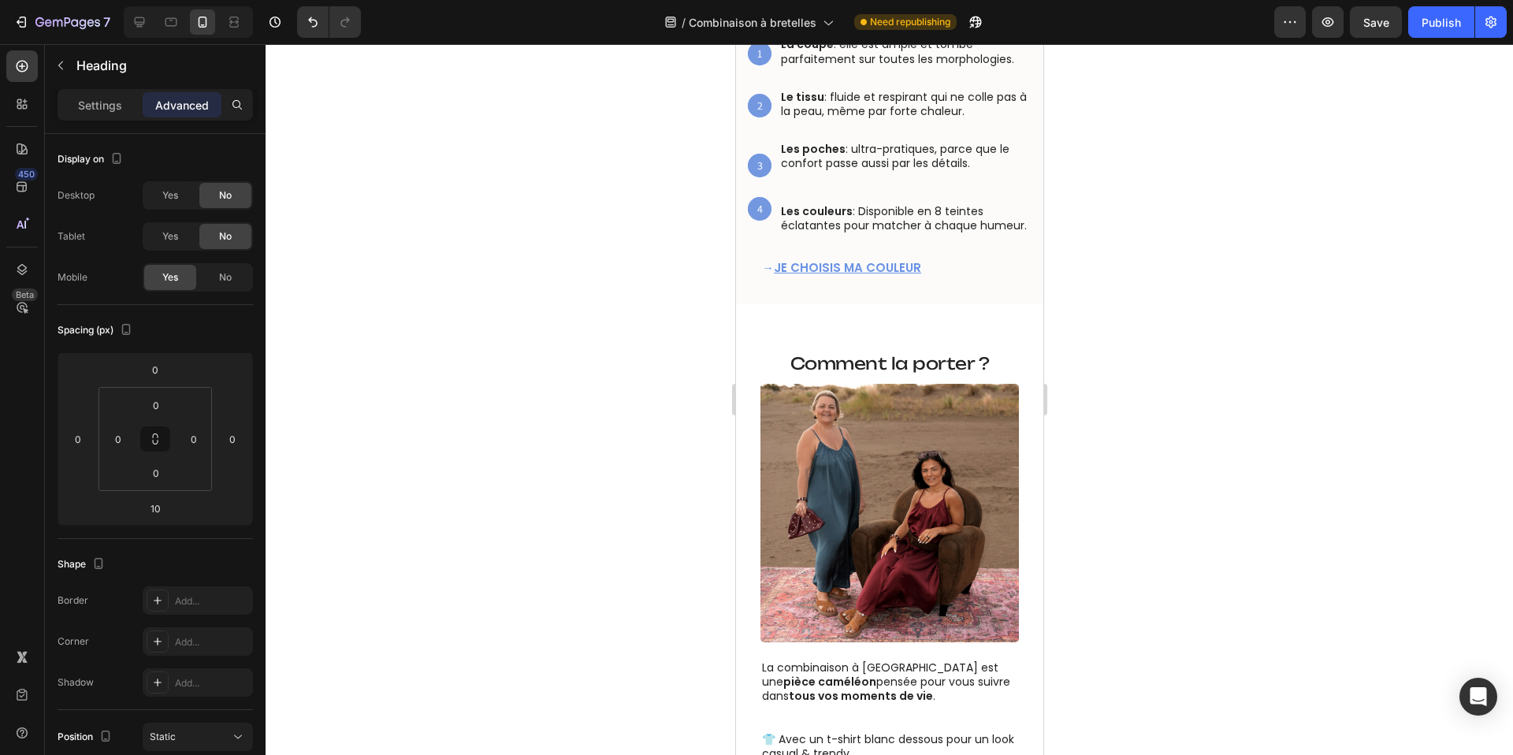
scroll to position [1250, 0]
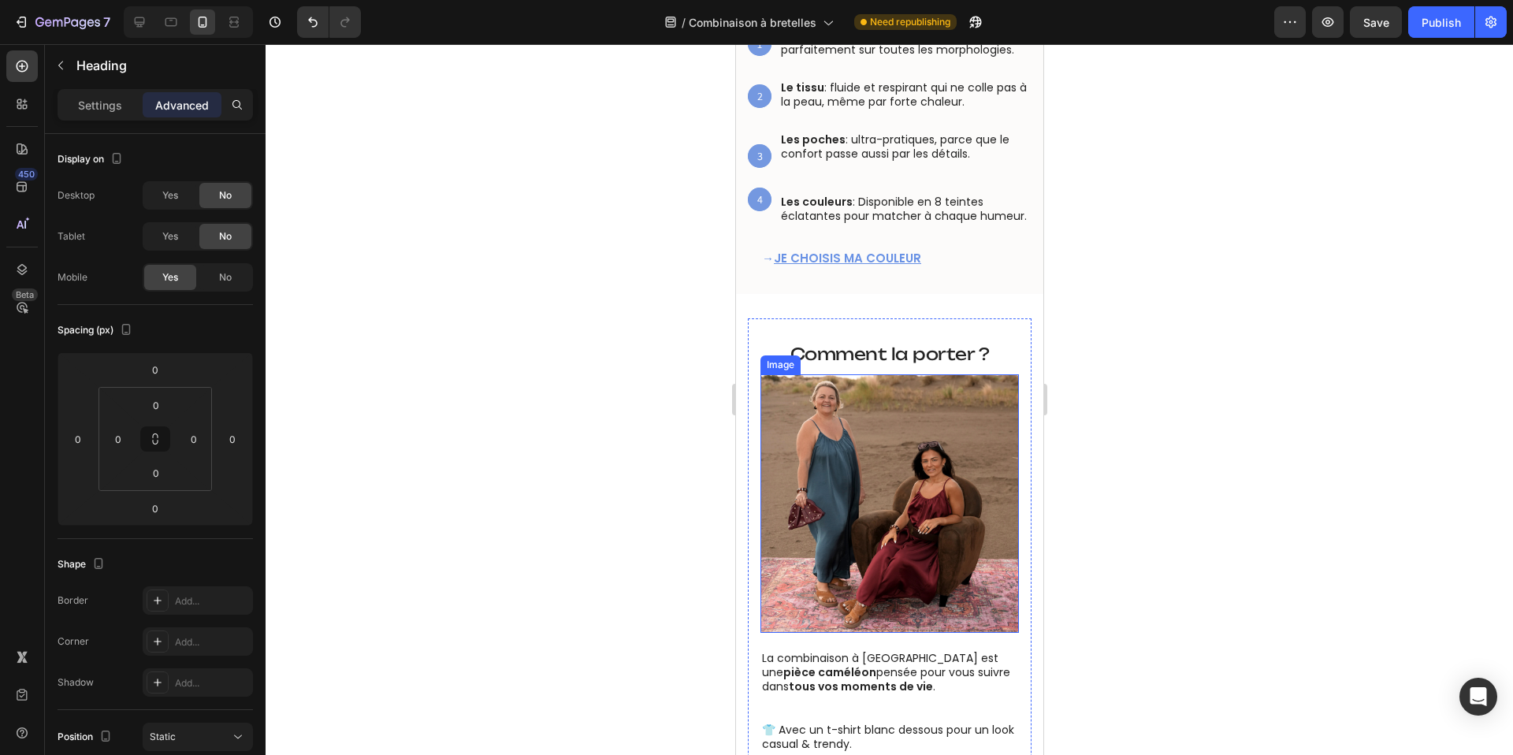
click at [860, 356] on span "Comment la porter ?" at bounding box center [889, 354] width 199 height 20
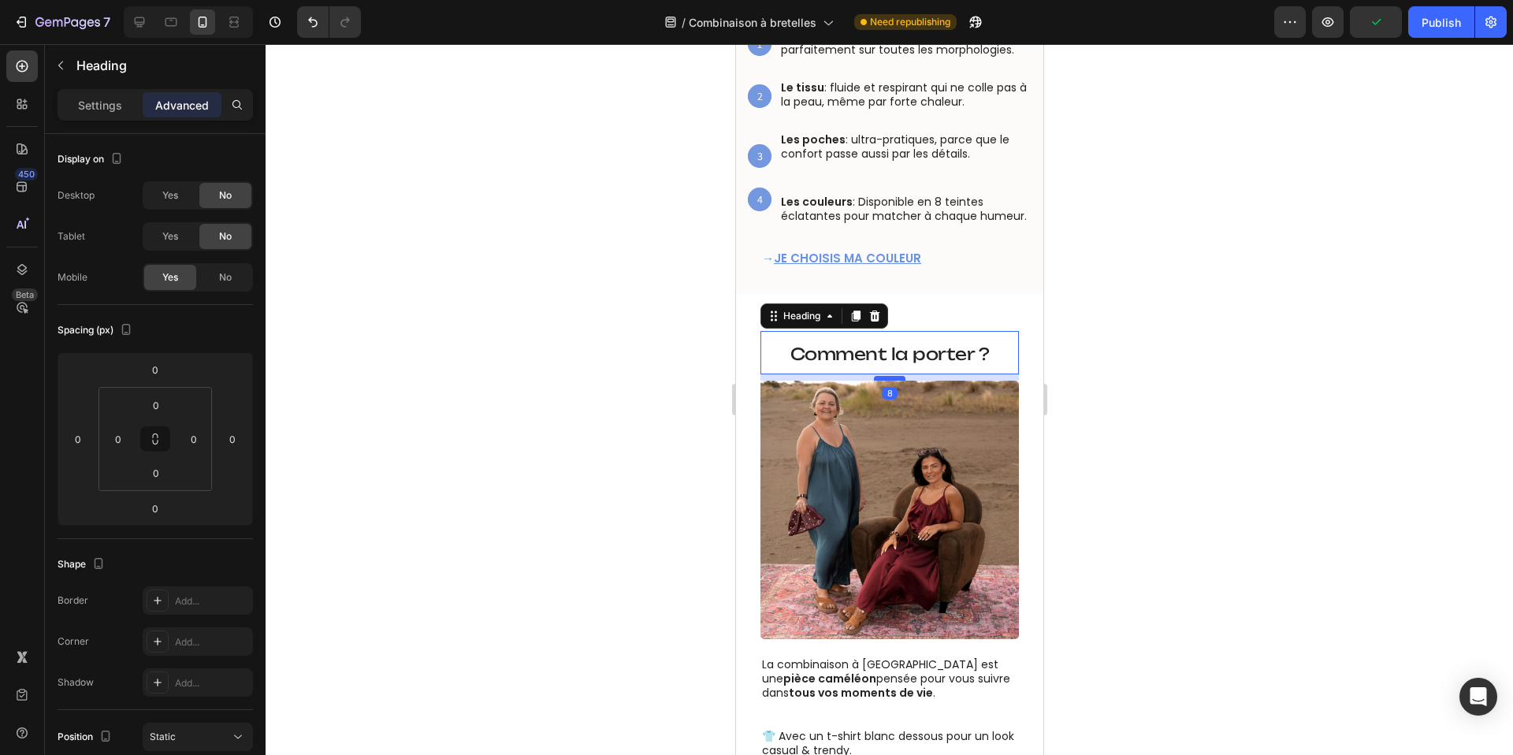
click at [890, 379] on div at bounding box center [889, 378] width 32 height 5
type input "8"
click at [1075, 286] on div at bounding box center [889, 399] width 1247 height 711
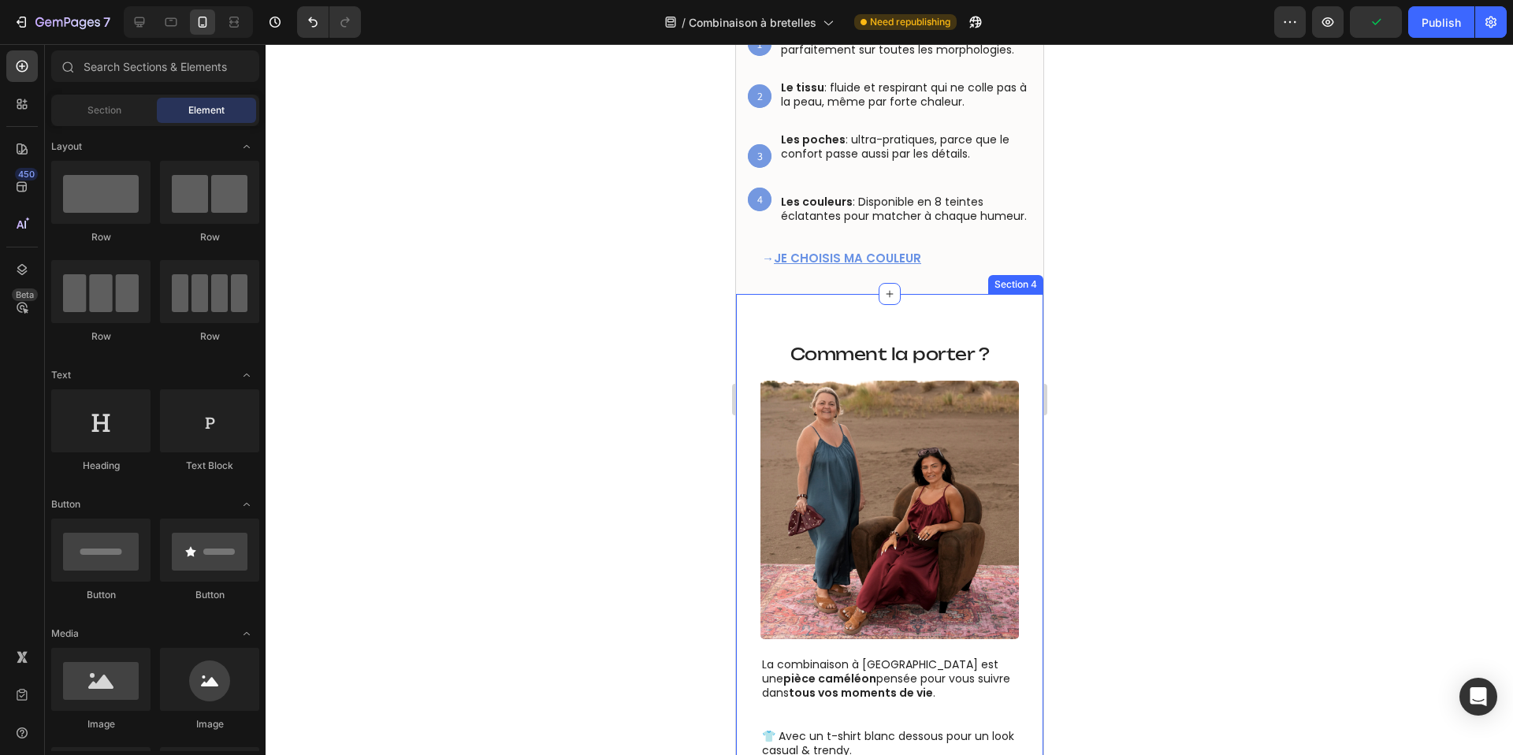
click at [1207, 247] on div at bounding box center [889, 399] width 1247 height 711
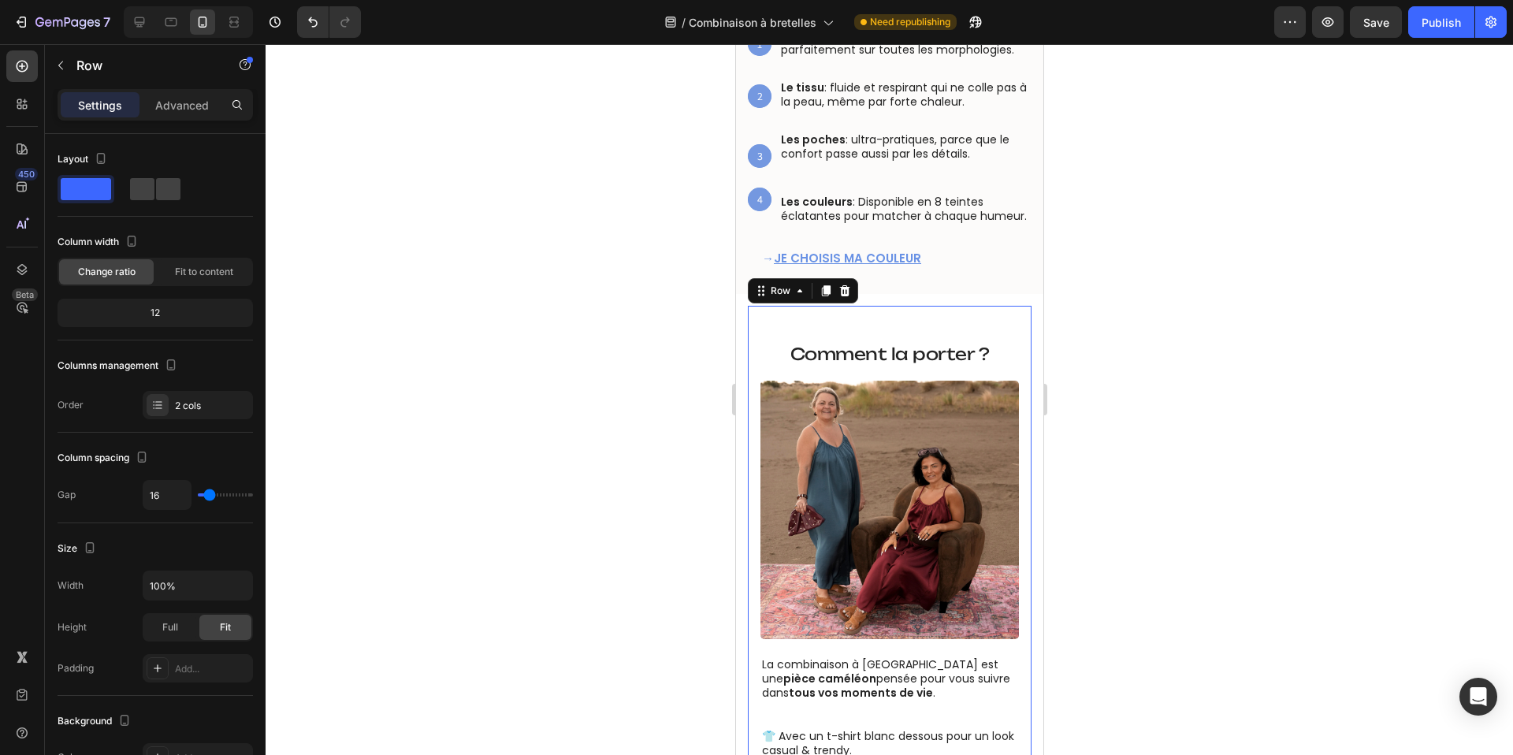
click at [899, 314] on div "Image Comment la porter ? Heading Comment la porter ? Heading Image La combinai…" at bounding box center [889, 603] width 284 height 595
click at [173, 113] on div "Advanced" at bounding box center [182, 104] width 79 height 25
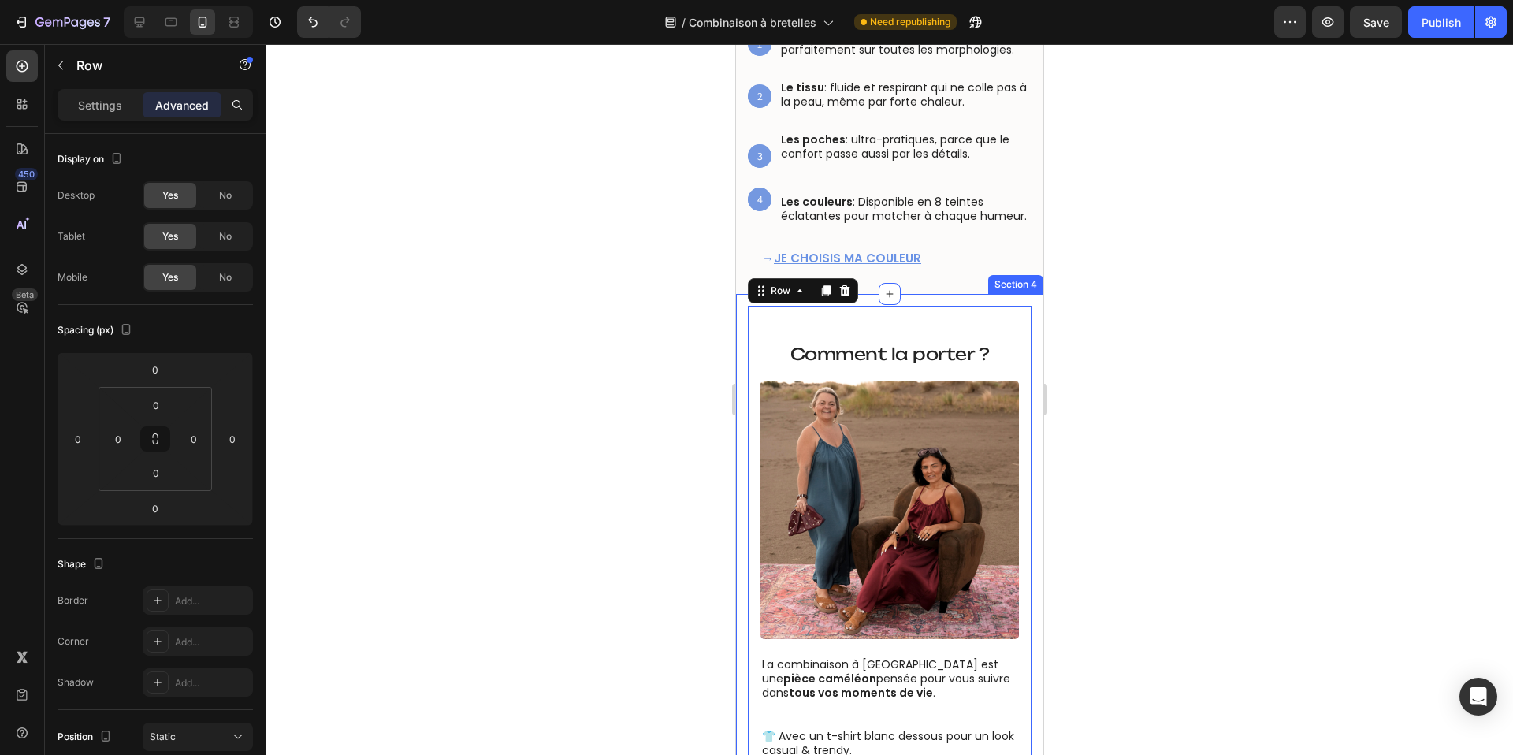
click at [920, 302] on div "Image Comment la porter ? Heading Comment la porter ? Heading Image La combinai…" at bounding box center [888, 613] width 307 height 638
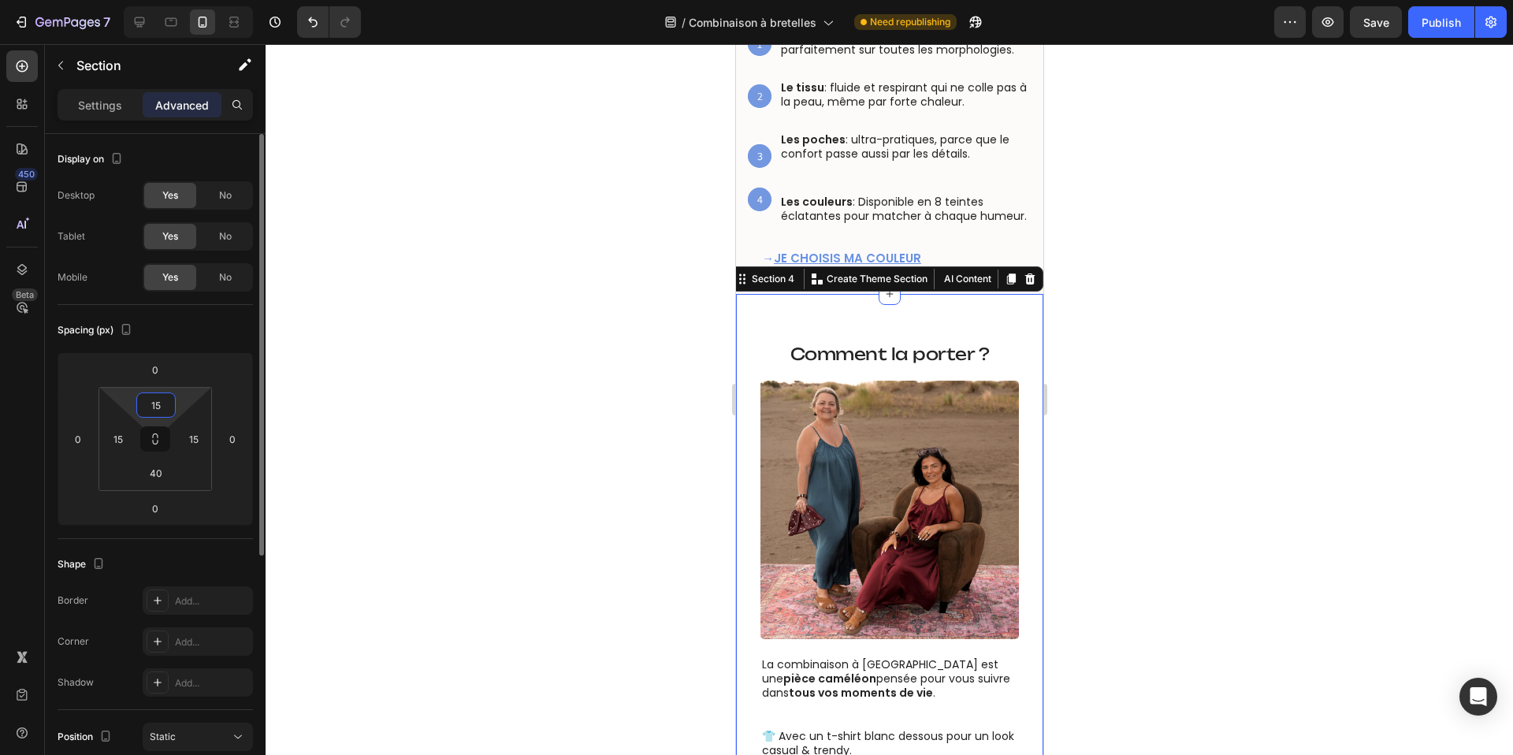
click at [166, 401] on input "15" at bounding box center [156, 405] width 32 height 24
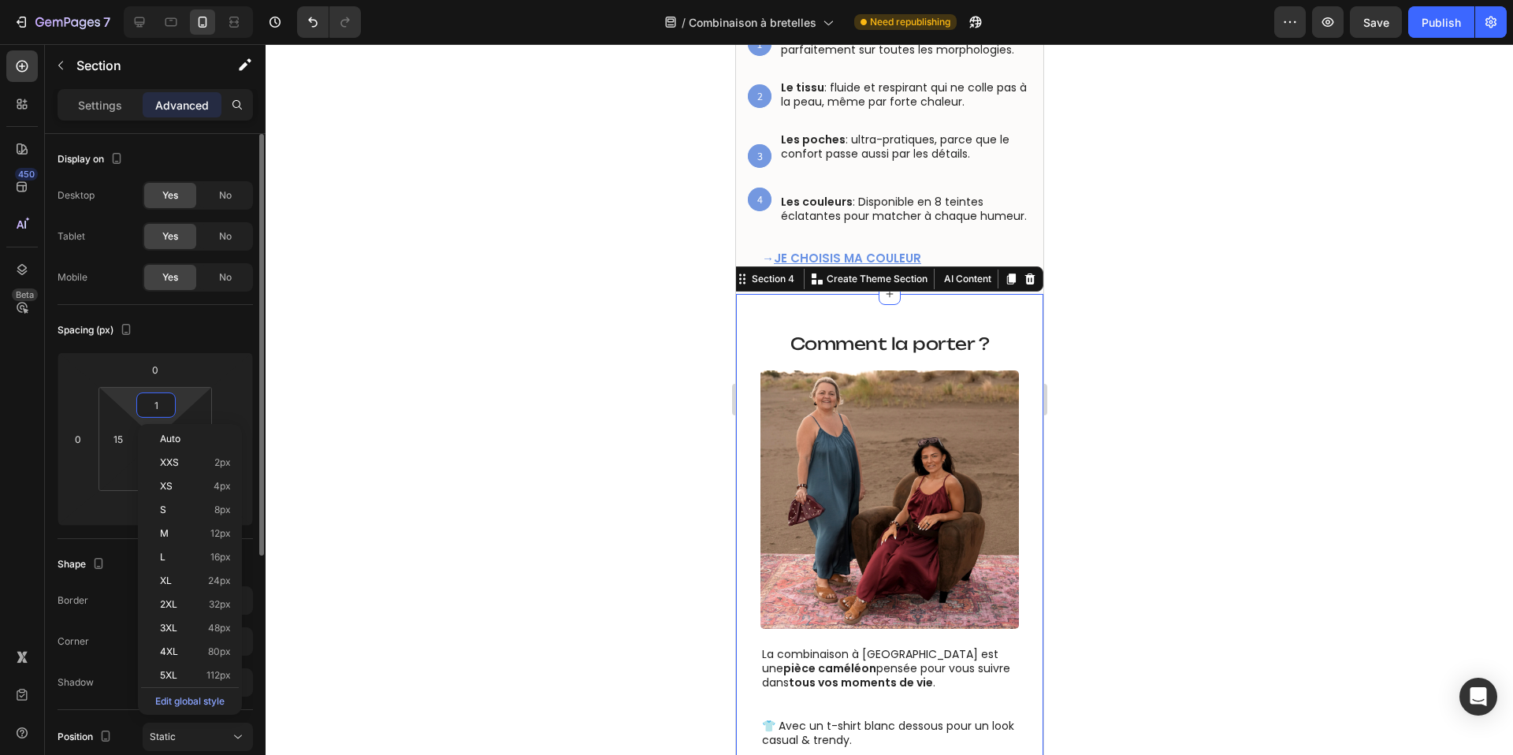
type input "0"
click at [645, 289] on div at bounding box center [889, 399] width 1247 height 711
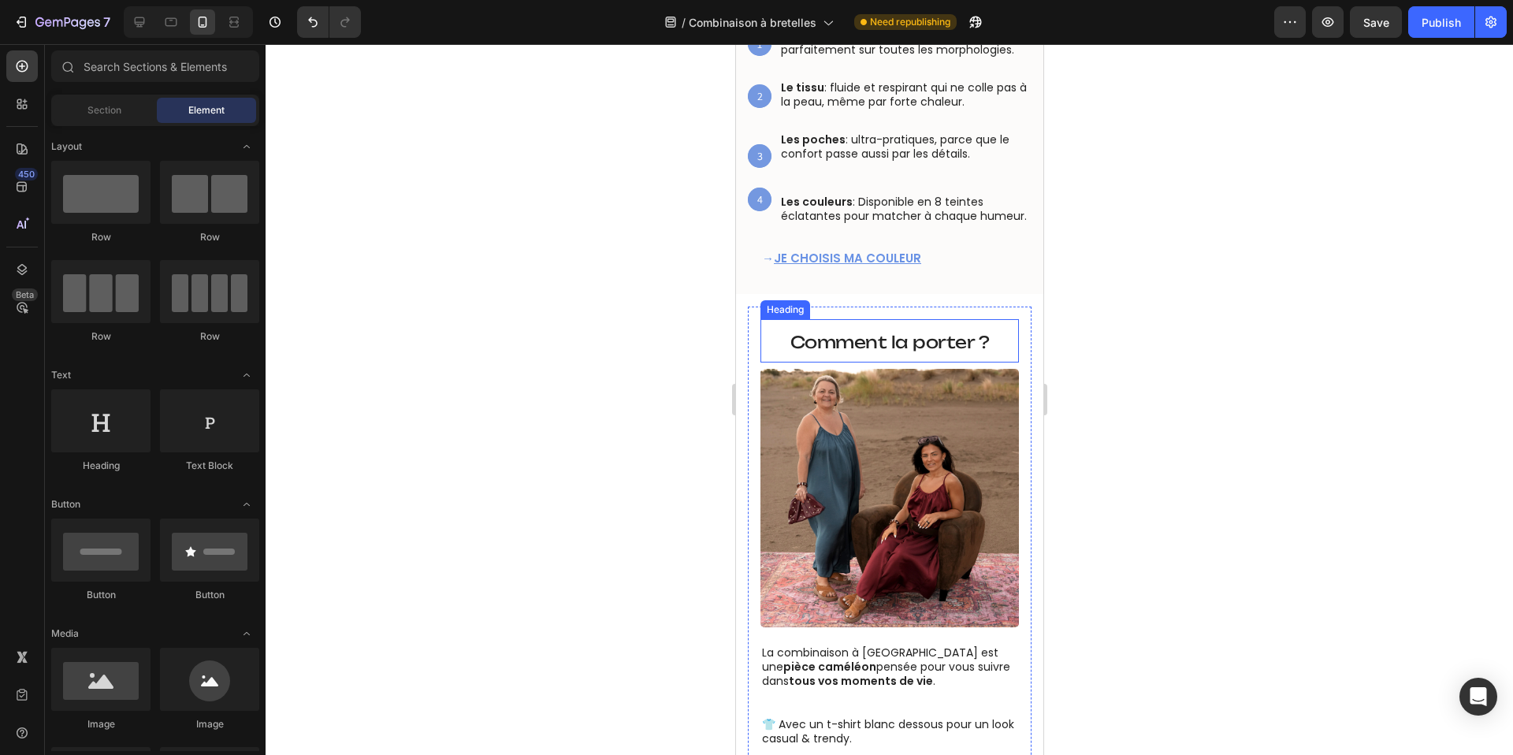
click at [869, 319] on h2 "Comment la porter ?" at bounding box center [889, 340] width 258 height 43
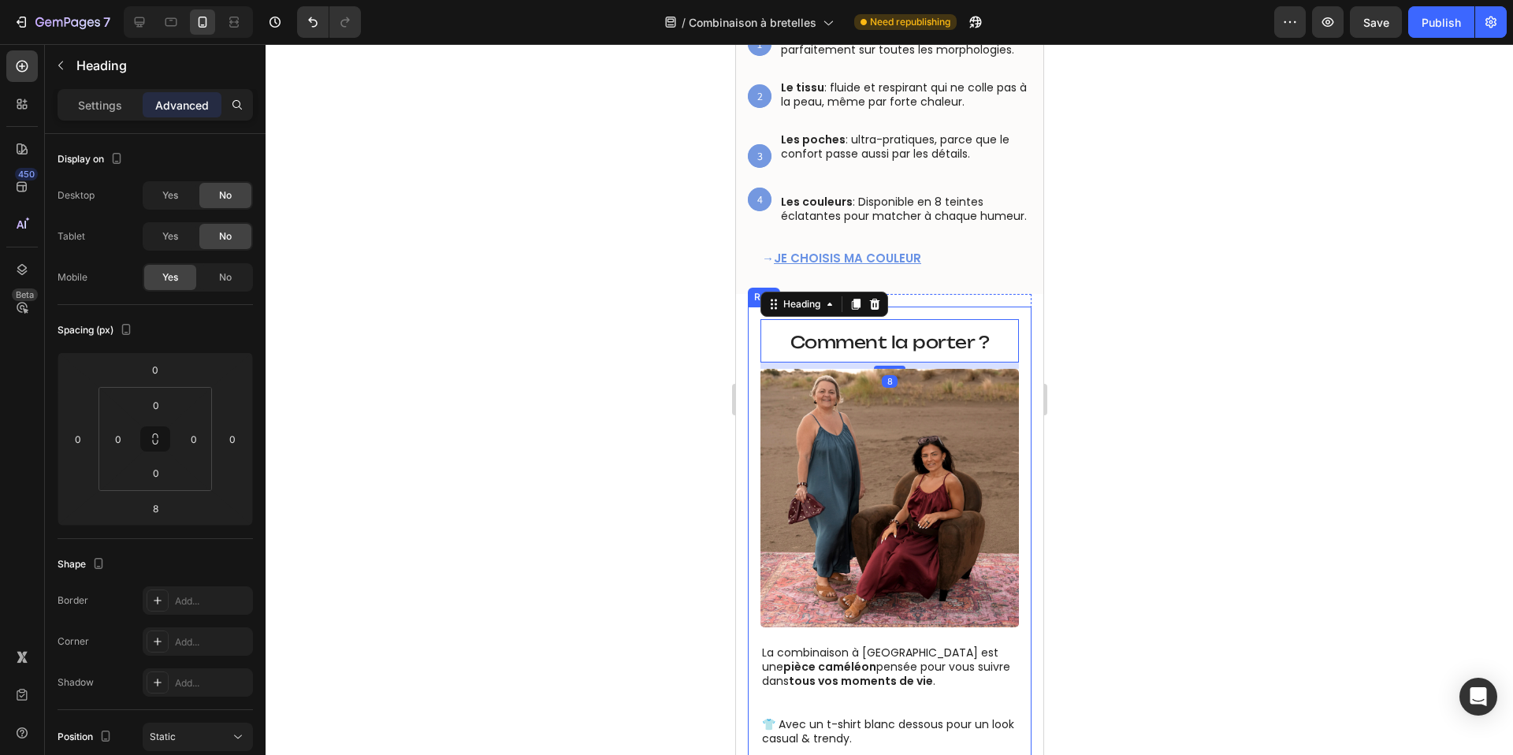
click at [941, 307] on div "Comment la porter ? Heading Comment la porter ? Heading 8 Image La combinaison …" at bounding box center [889, 598] width 284 height 582
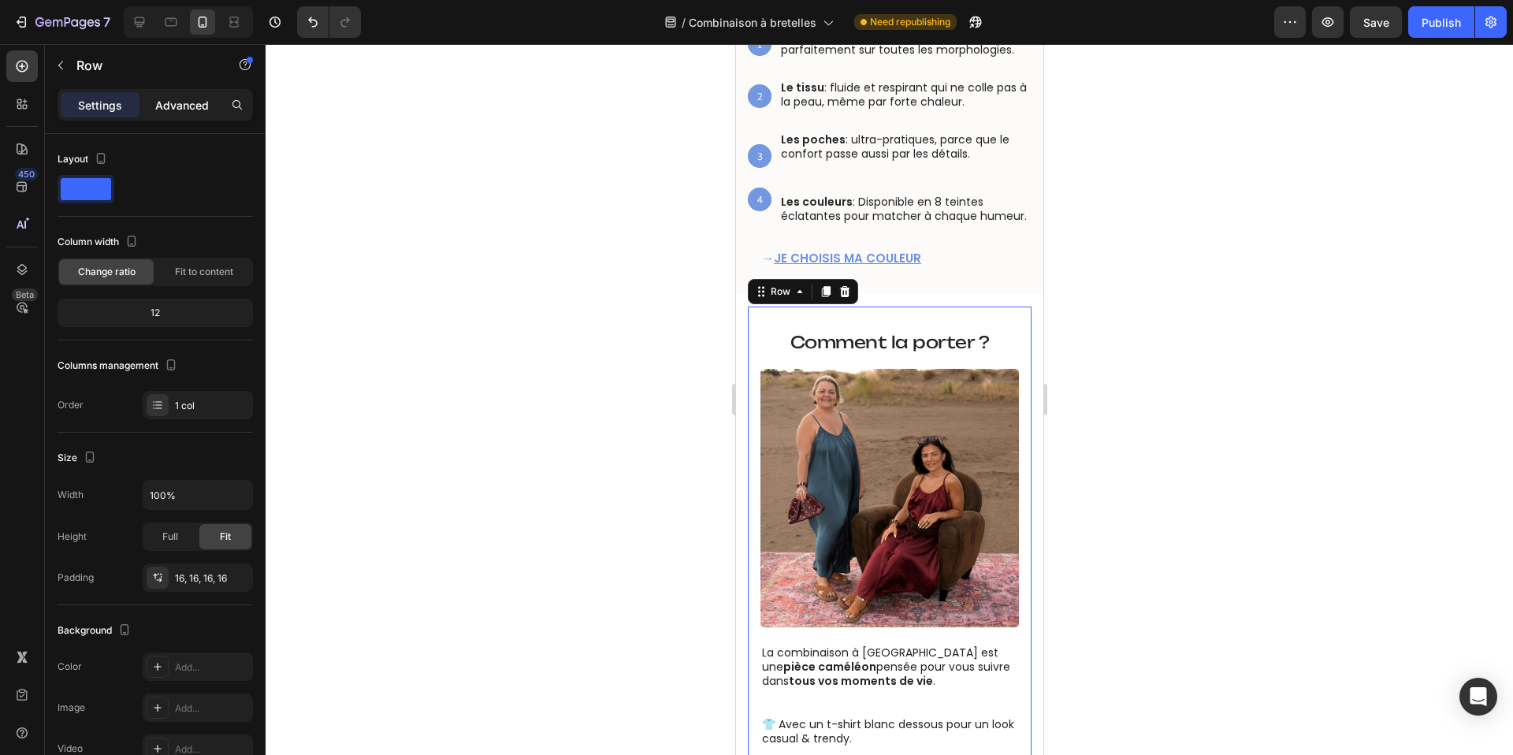
click at [187, 101] on p "Advanced" at bounding box center [182, 105] width 54 height 17
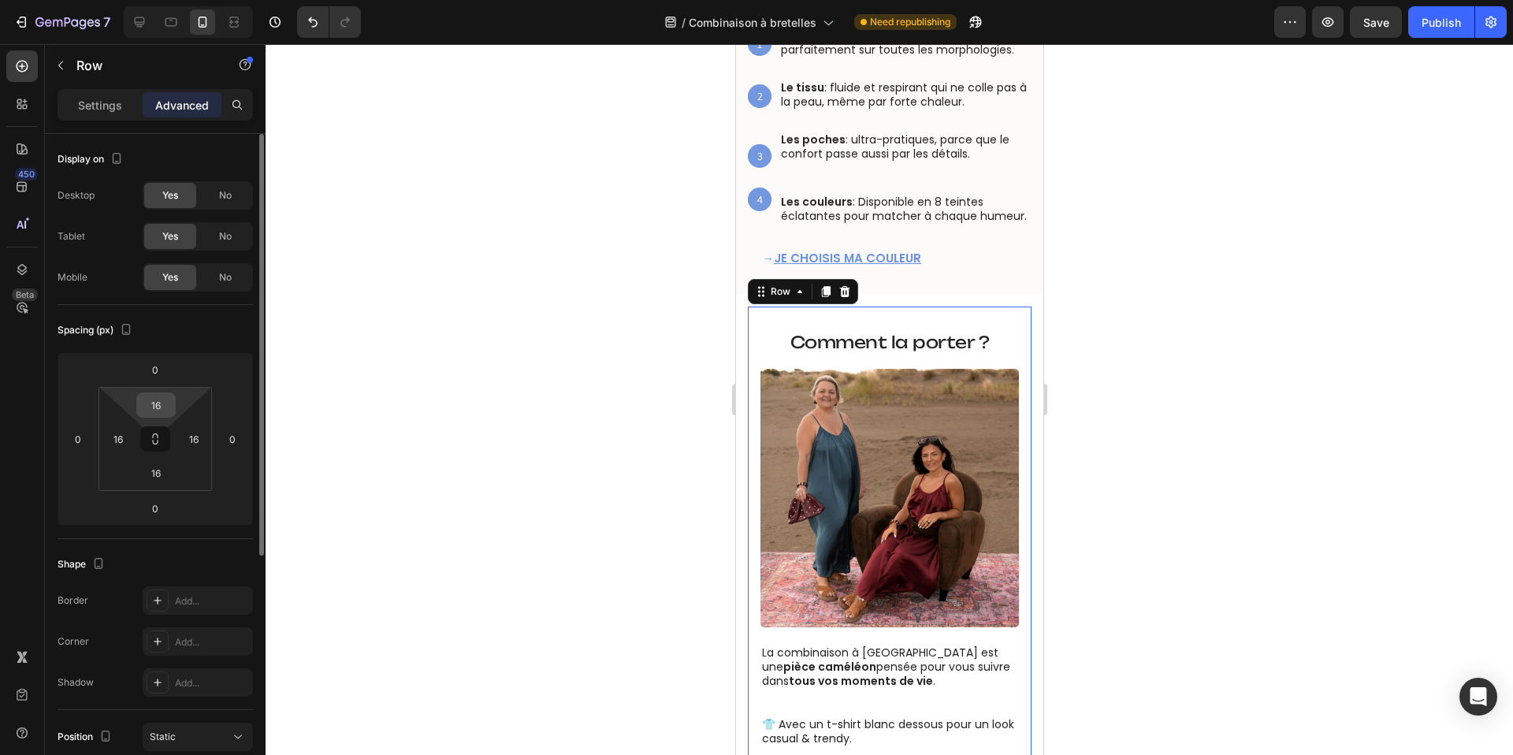
click at [162, 403] on input "16" at bounding box center [156, 405] width 32 height 24
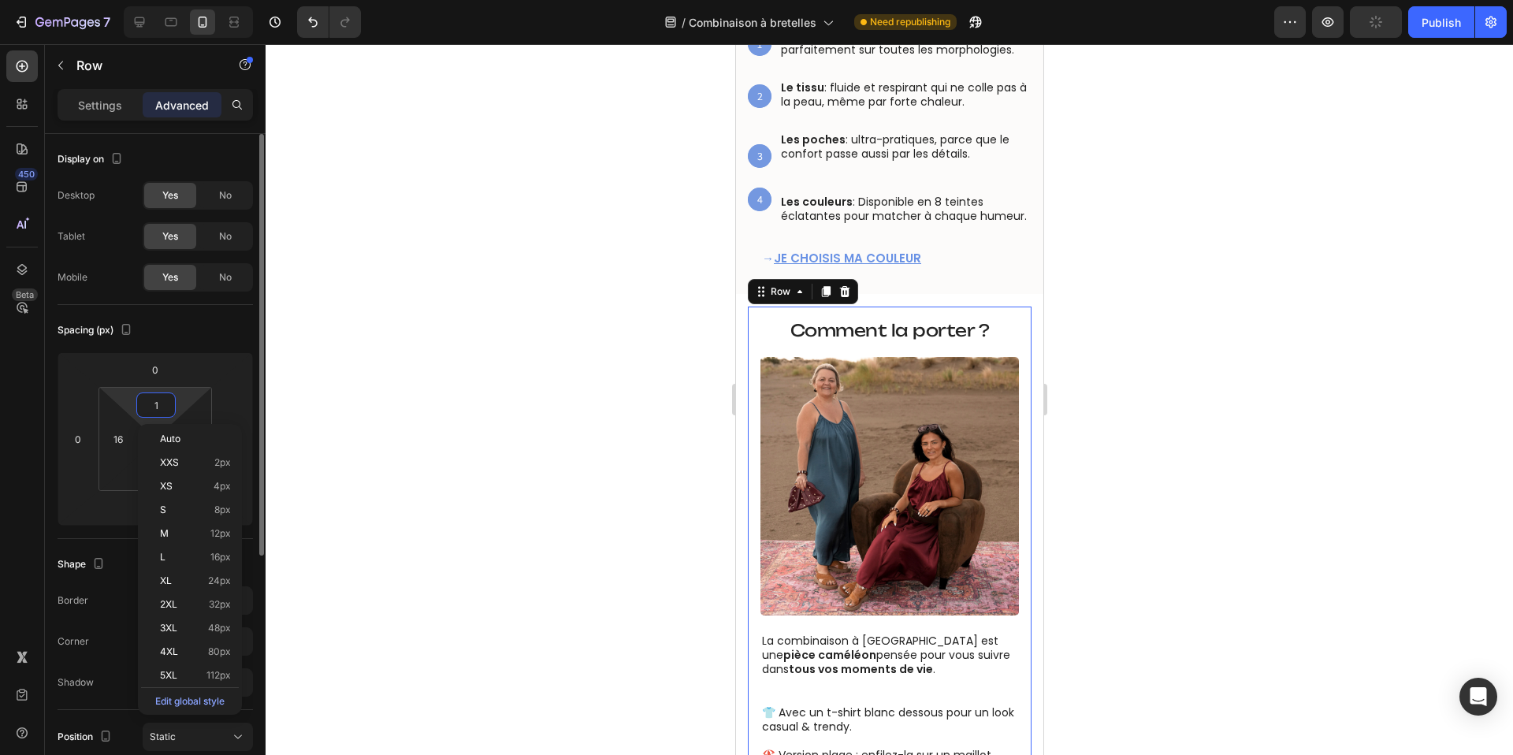
type input "0"
click at [645, 340] on div at bounding box center [889, 399] width 1247 height 711
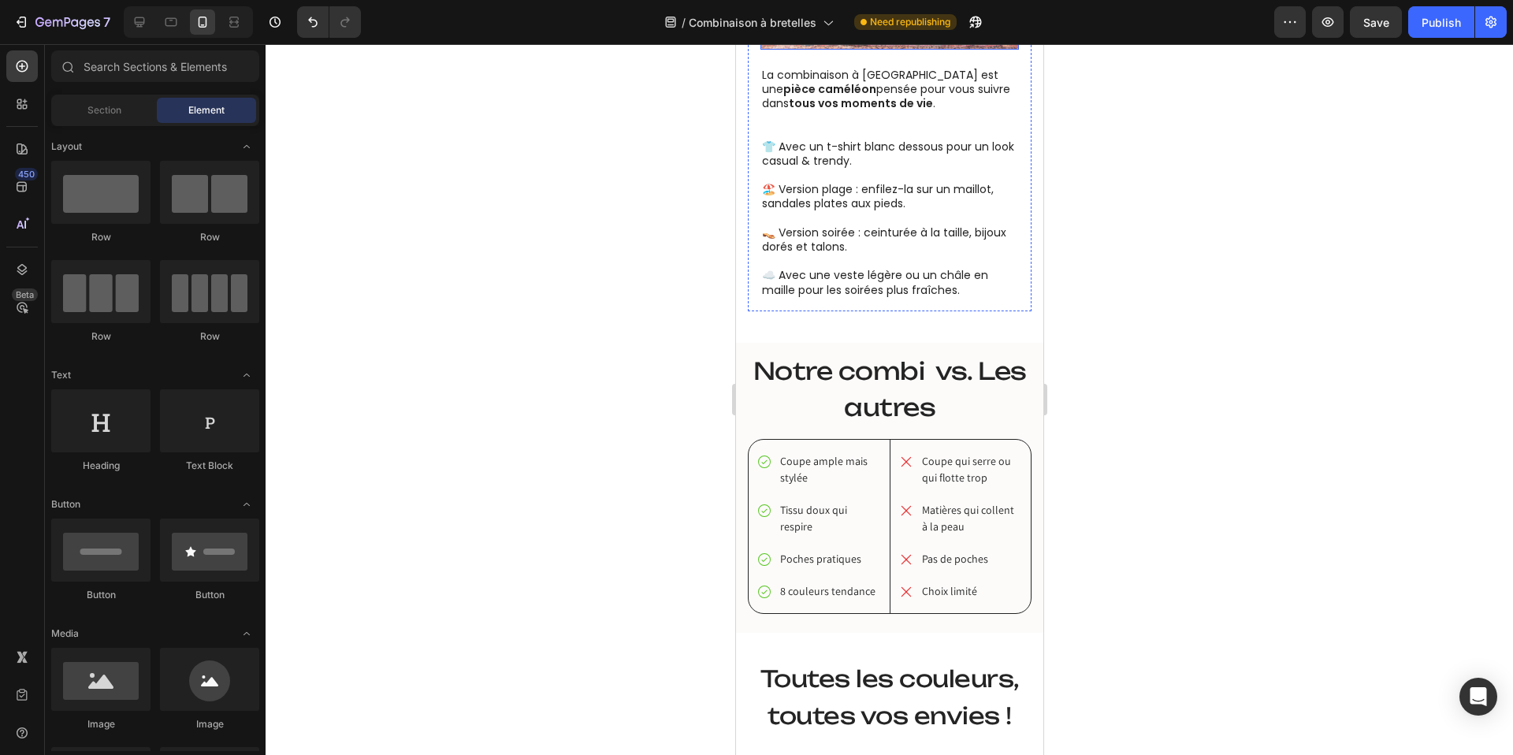
scroll to position [1819, 0]
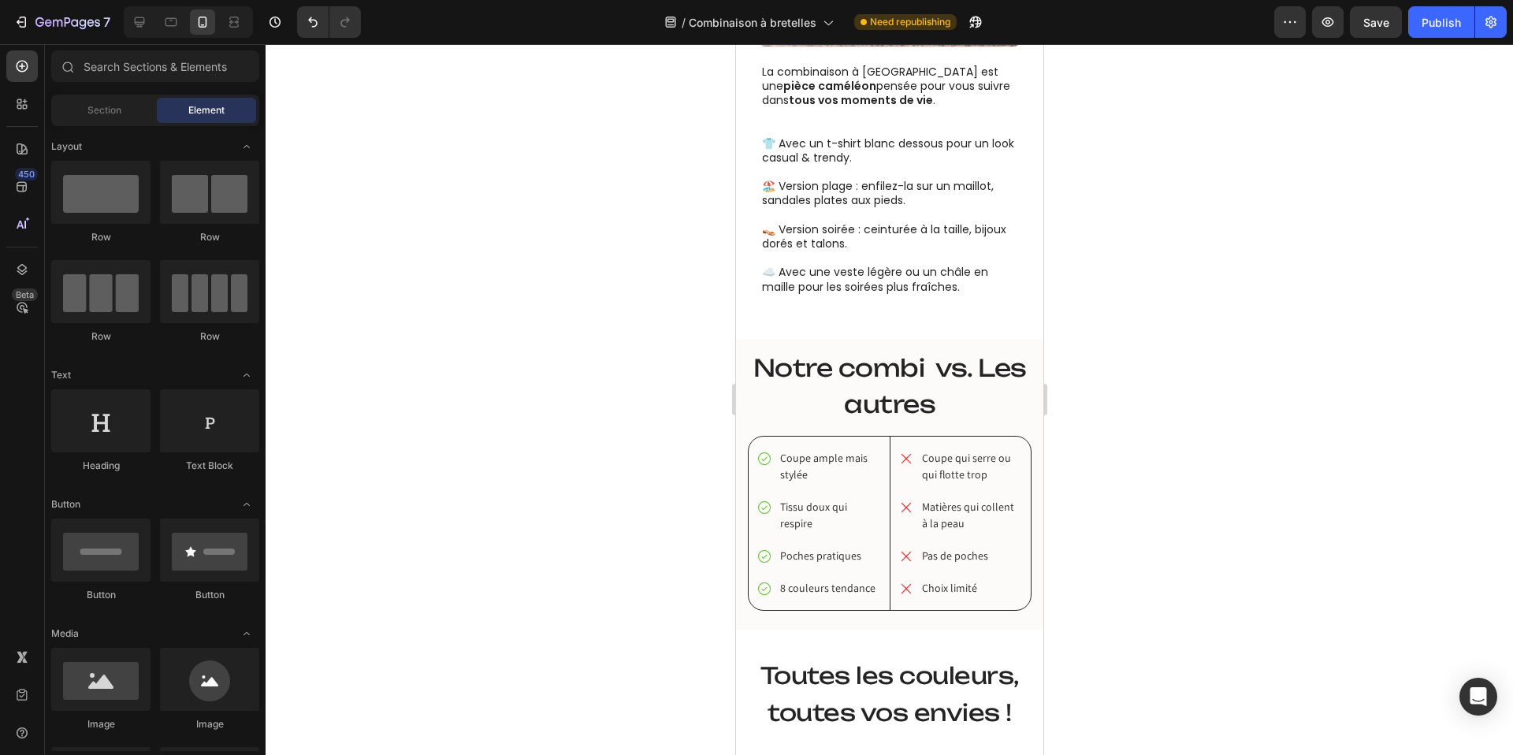
click at [616, 291] on div at bounding box center [889, 399] width 1247 height 711
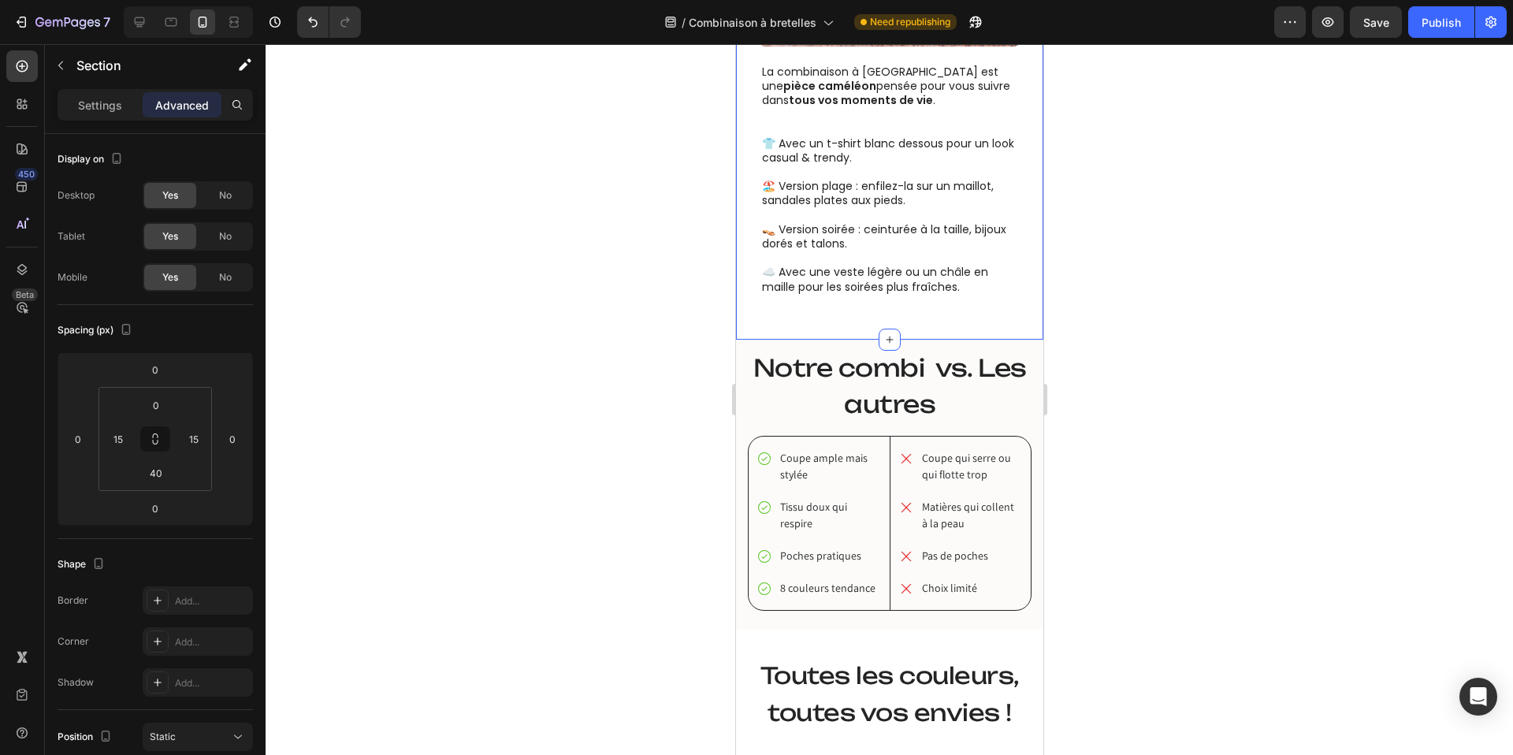
click at [823, 313] on div "Image Comment la porter ? Heading Comment la porter ? Heading Image La combinai…" at bounding box center [888, 33] width 307 height 614
click at [162, 470] on input "40" at bounding box center [156, 473] width 32 height 24
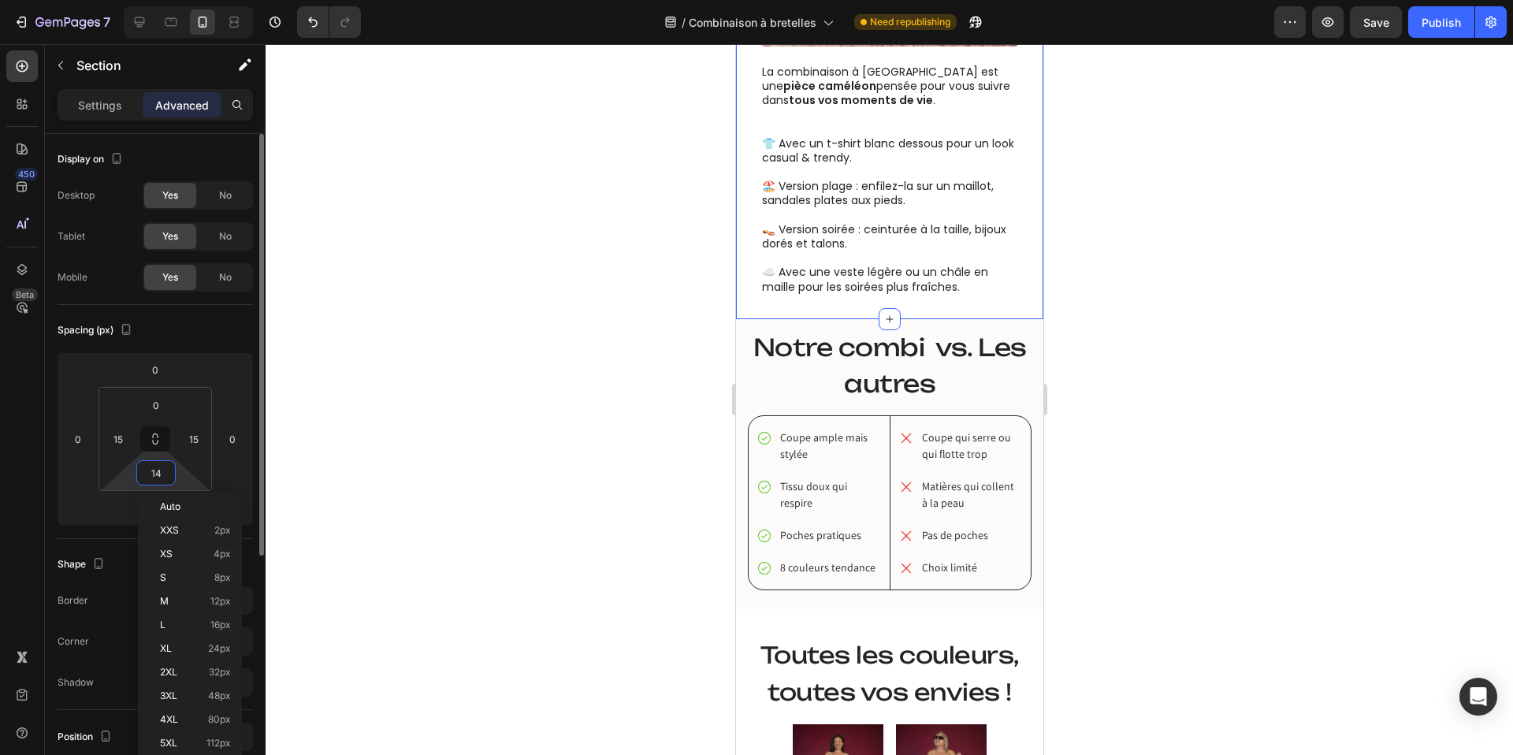
type input "15"
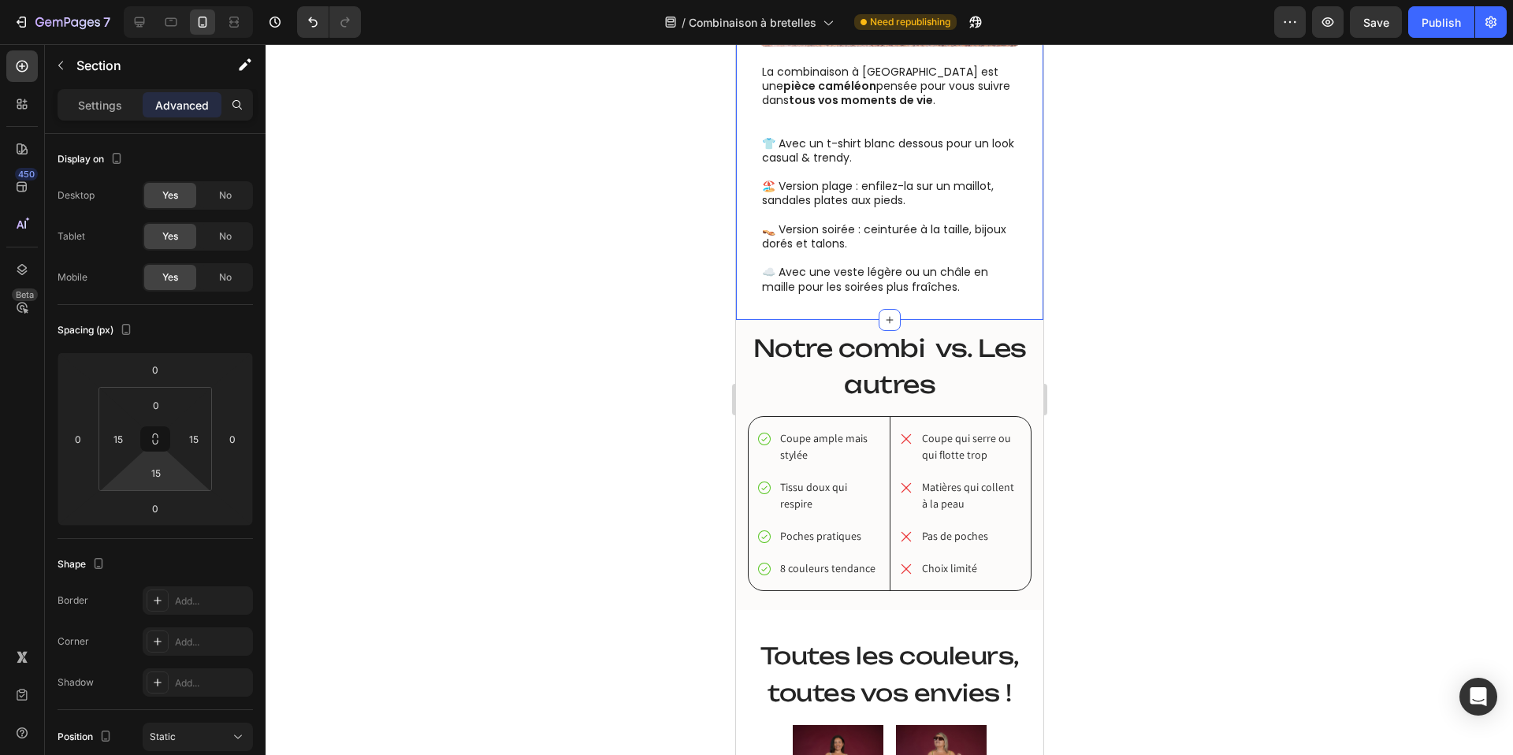
click at [674, 334] on div at bounding box center [889, 399] width 1247 height 711
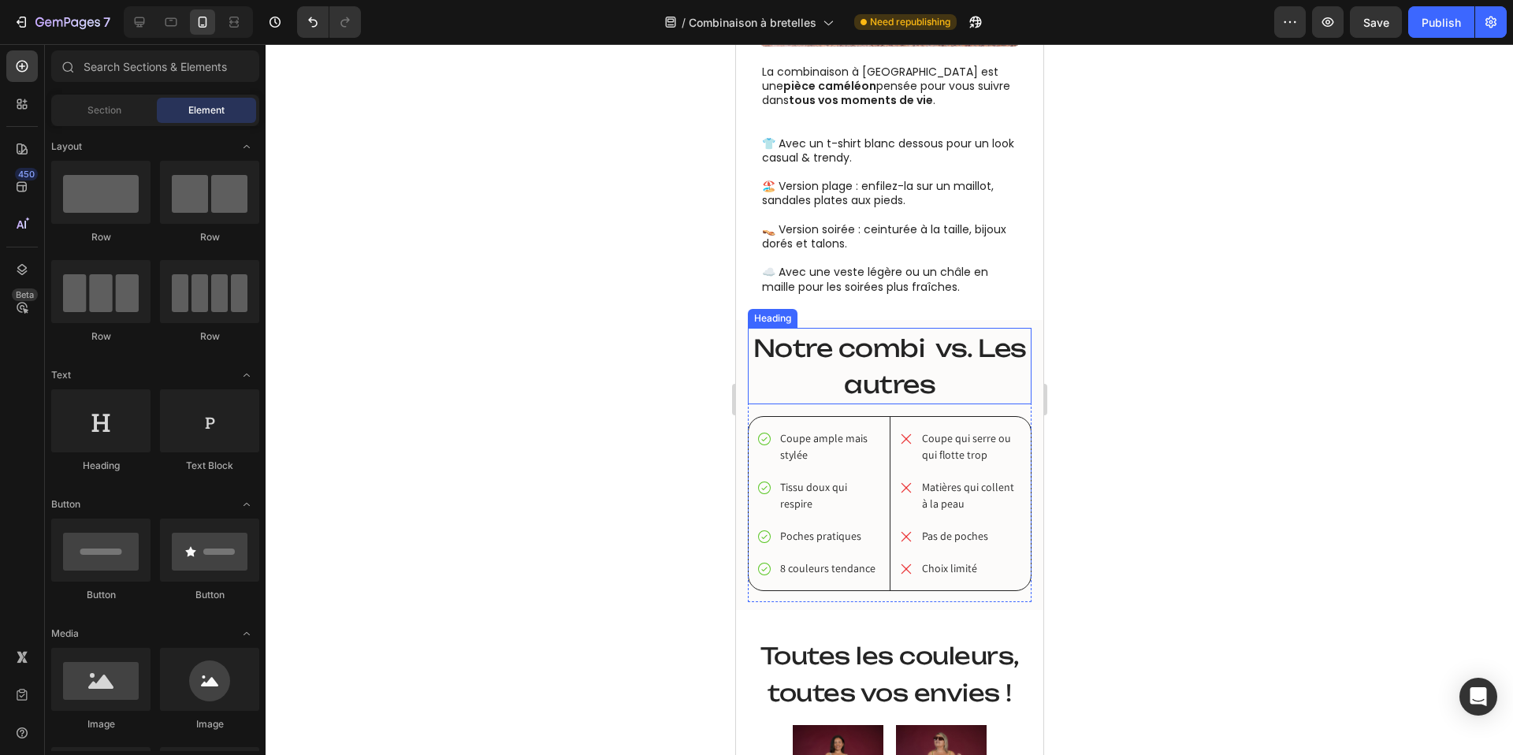
click at [882, 350] on span "Notre combi vs. Les autres" at bounding box center [888, 366] width 273 height 66
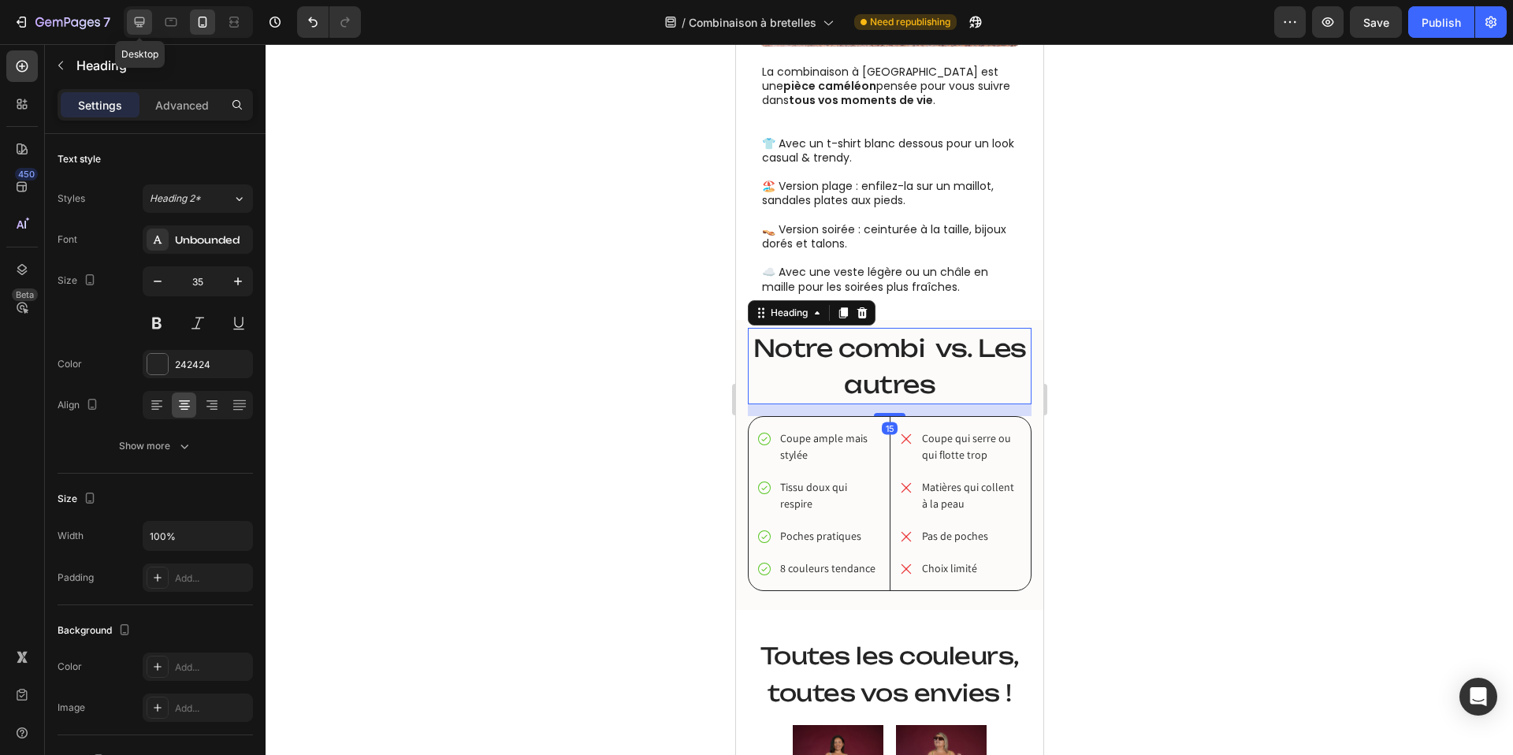
click at [132, 20] on icon at bounding box center [140, 22] width 16 height 16
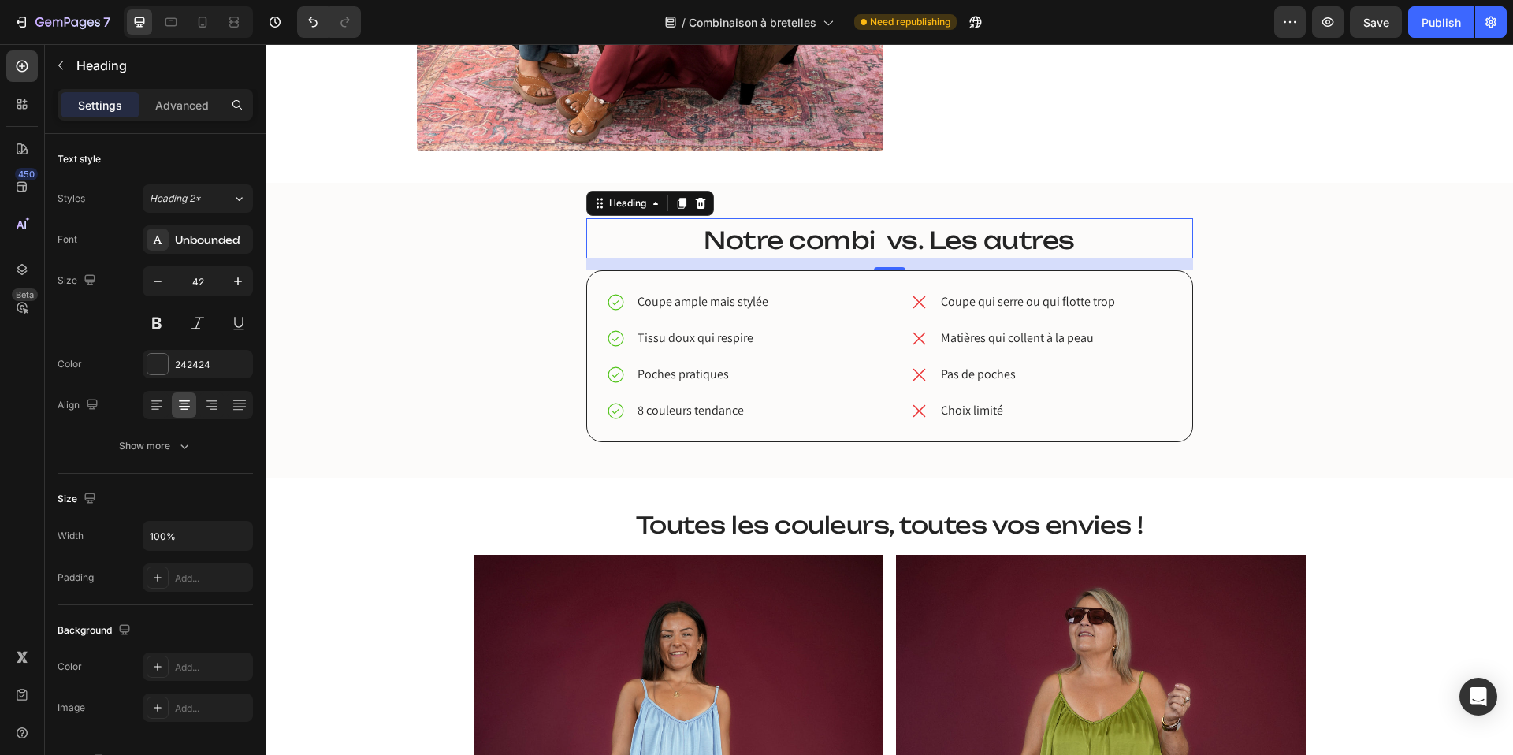
scroll to position [2001, 0]
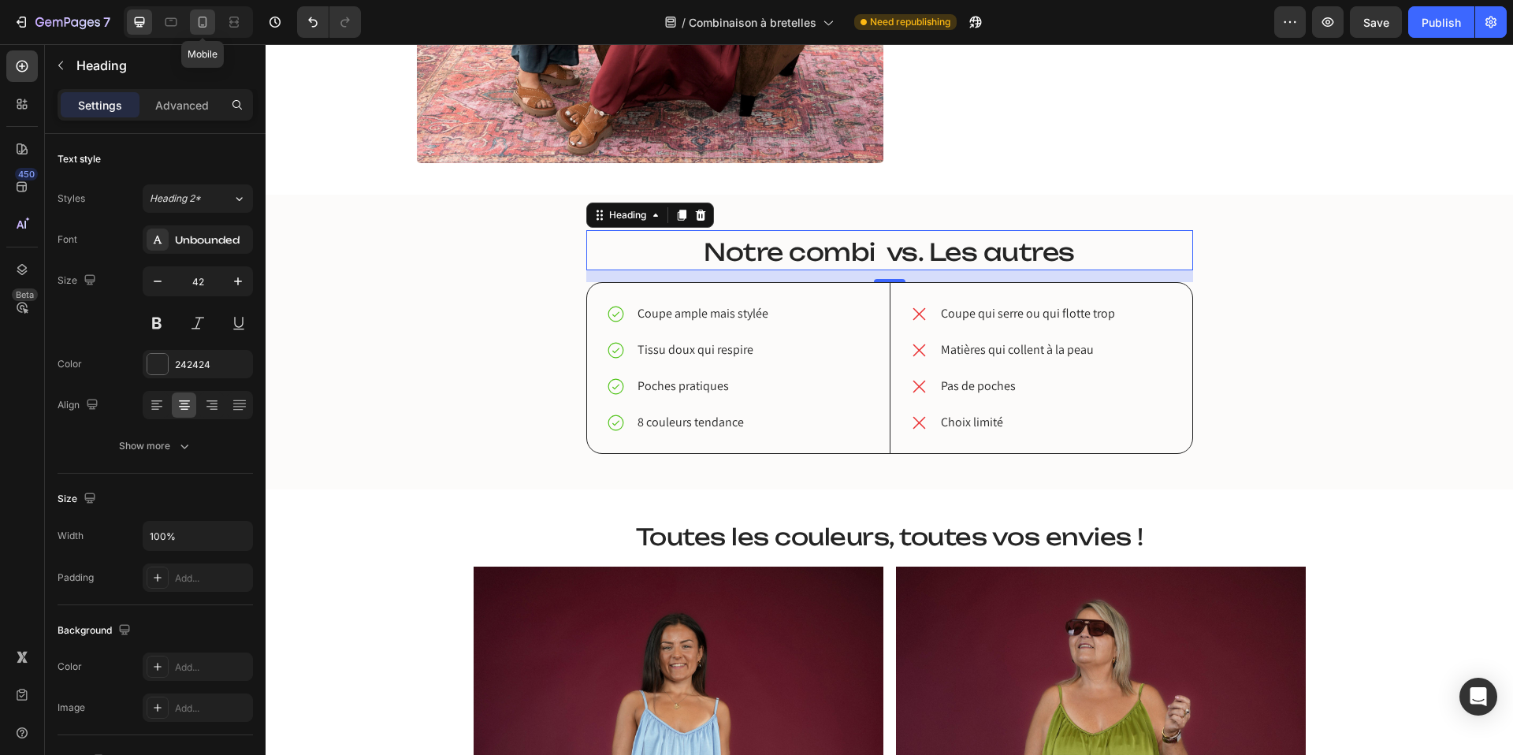
click at [201, 22] on icon at bounding box center [203, 22] width 16 height 16
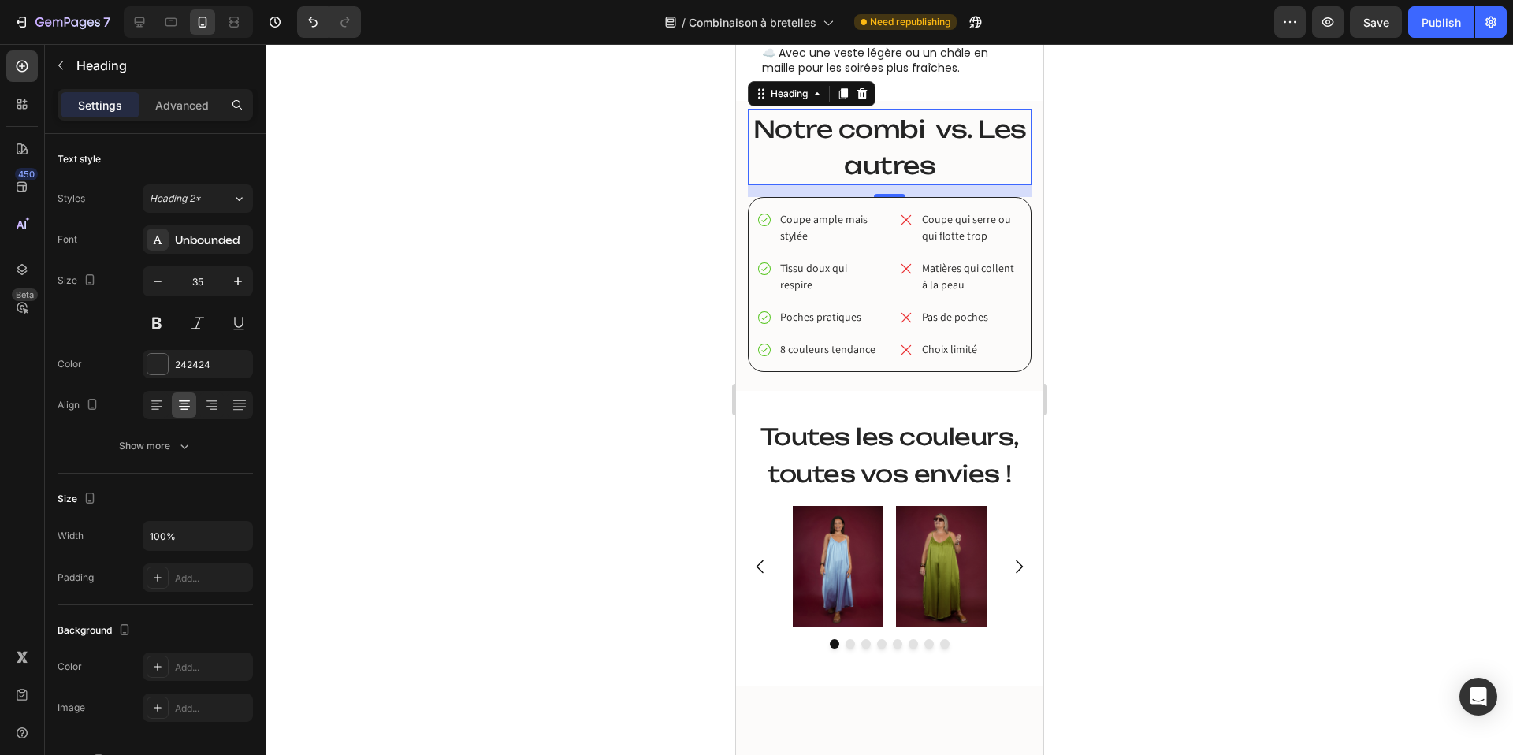
scroll to position [2047, 0]
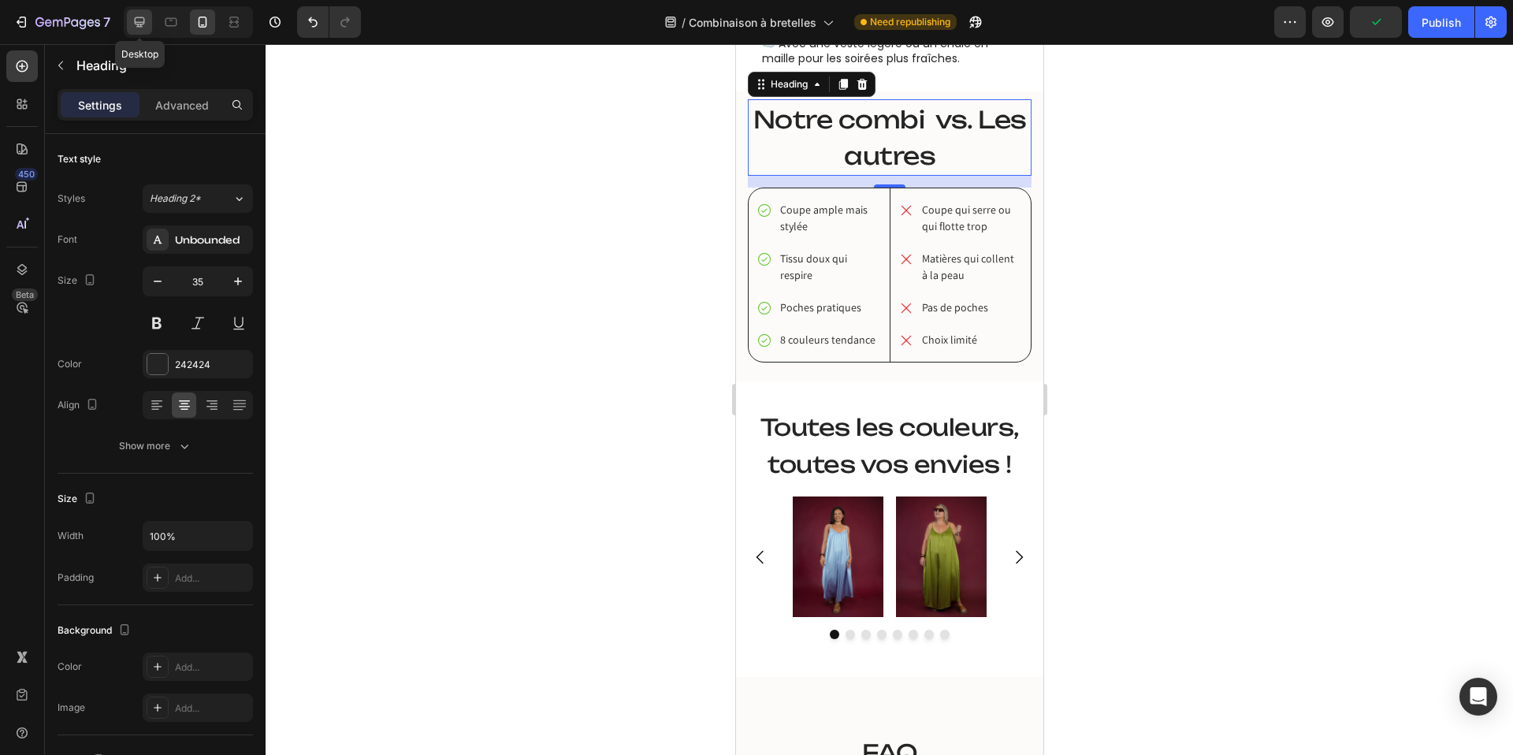
click at [139, 23] on icon at bounding box center [140, 22] width 16 height 16
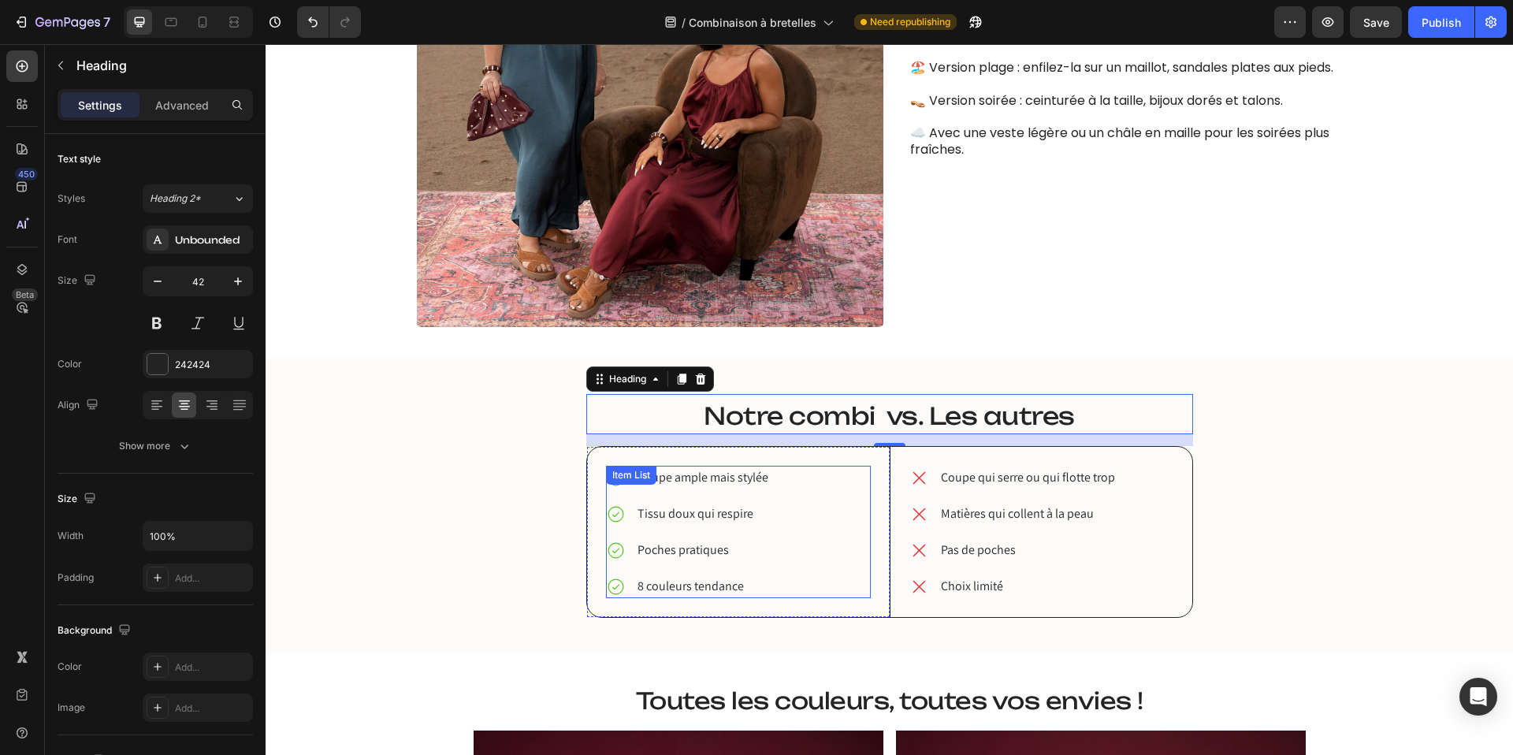
scroll to position [1836, 0]
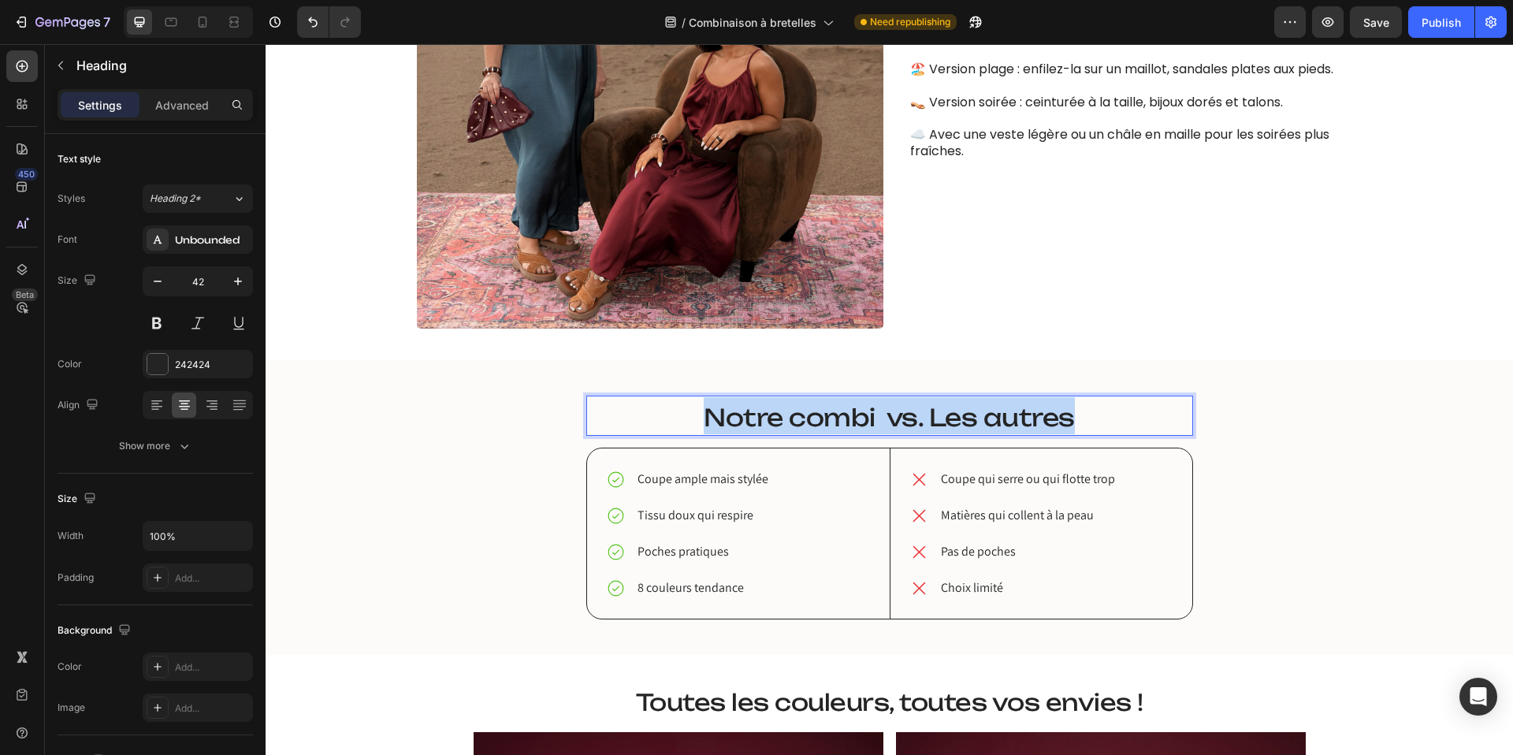
click at [845, 411] on span "Notre combi vs. Les autres" at bounding box center [889, 417] width 371 height 29
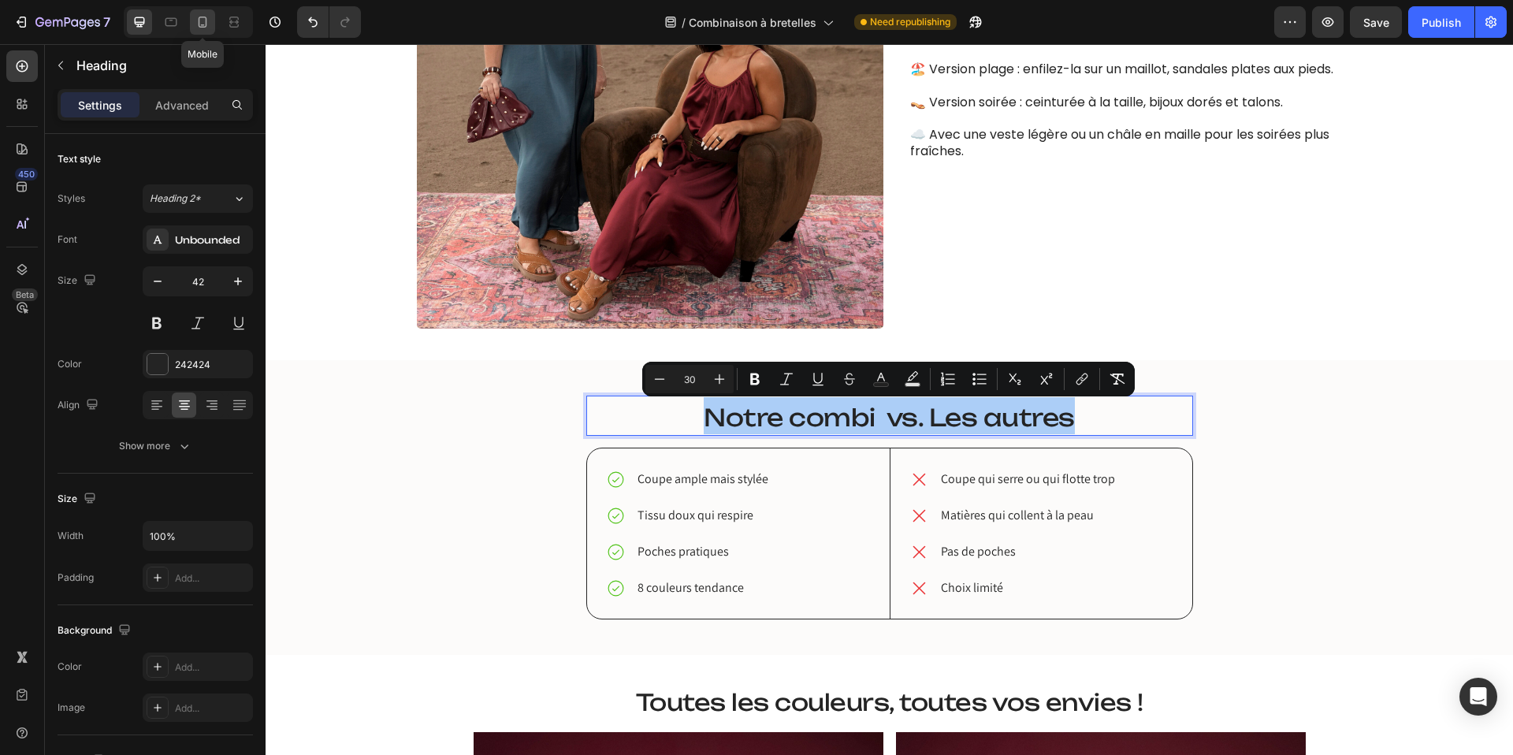
click at [197, 20] on icon at bounding box center [203, 22] width 16 height 16
type input "35"
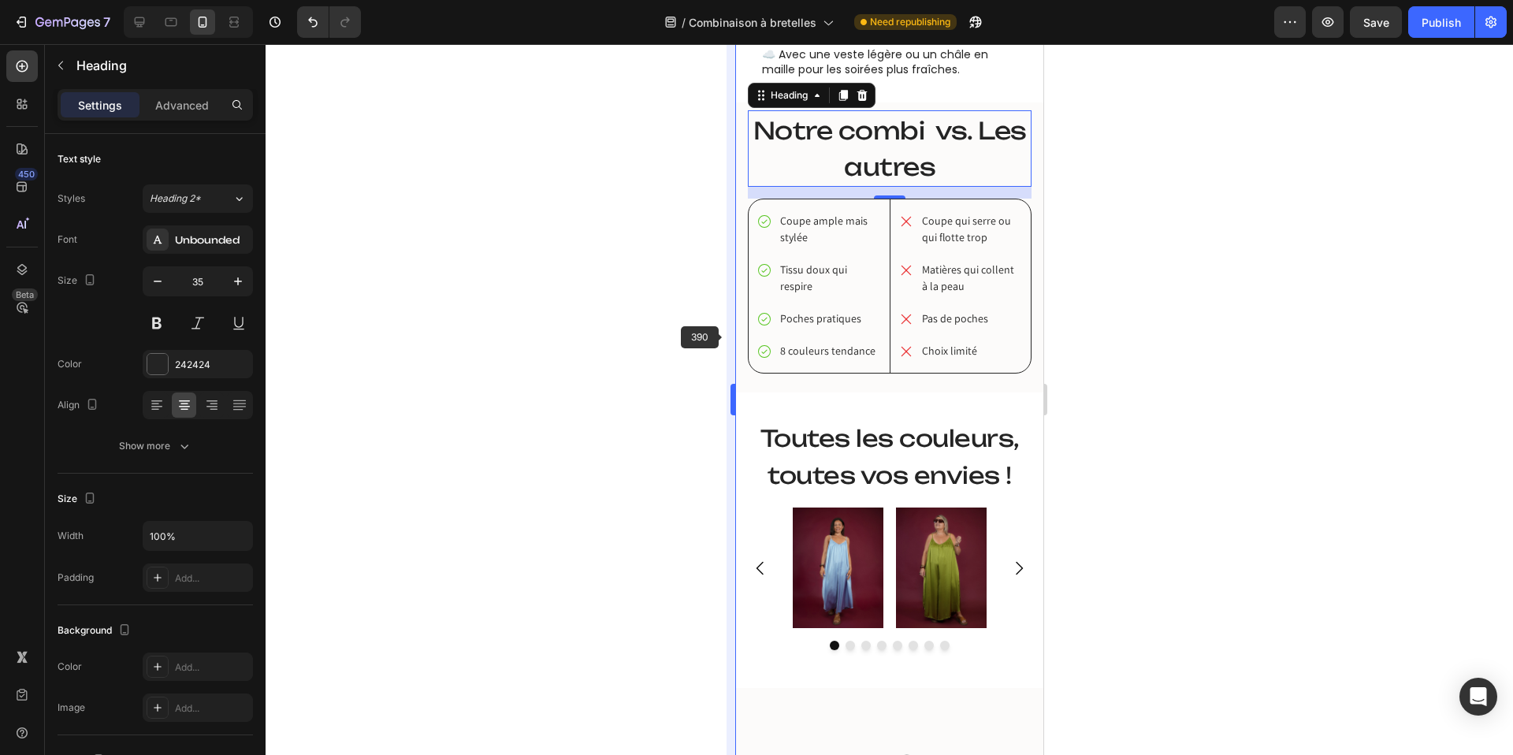
scroll to position [2047, 0]
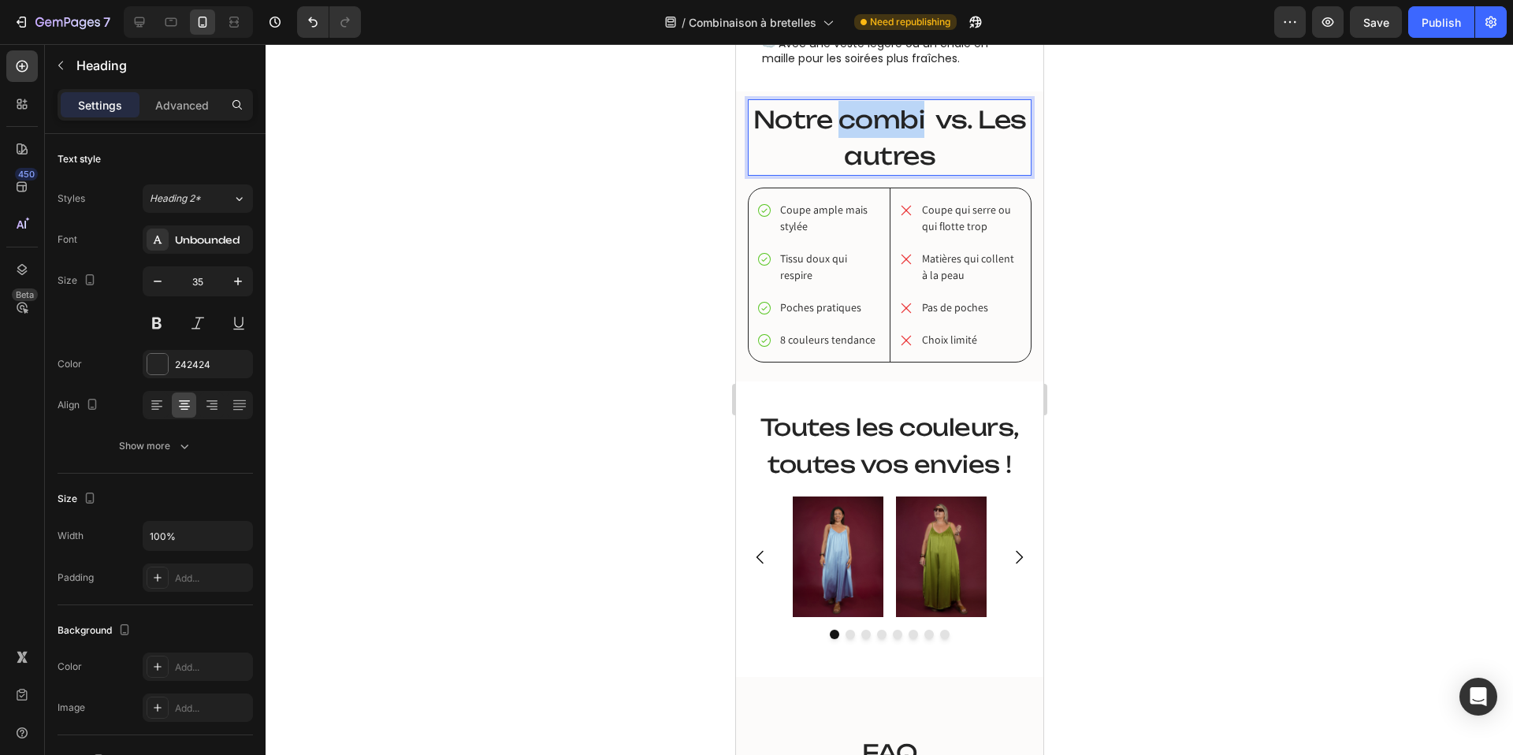
click at [863, 118] on span "Notre combi vs. Les autres" at bounding box center [888, 138] width 273 height 66
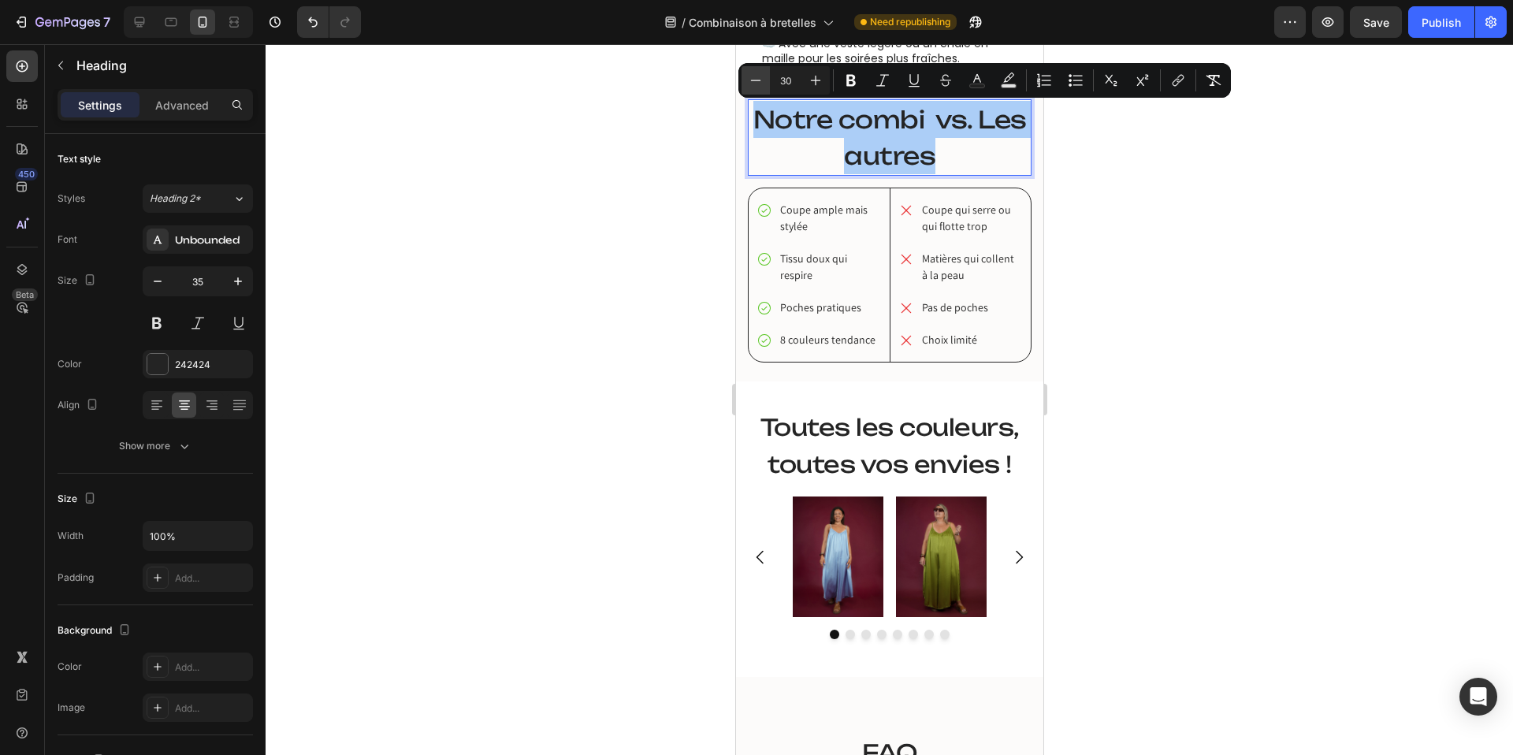
click at [763, 71] on button "Minus" at bounding box center [755, 80] width 28 height 28
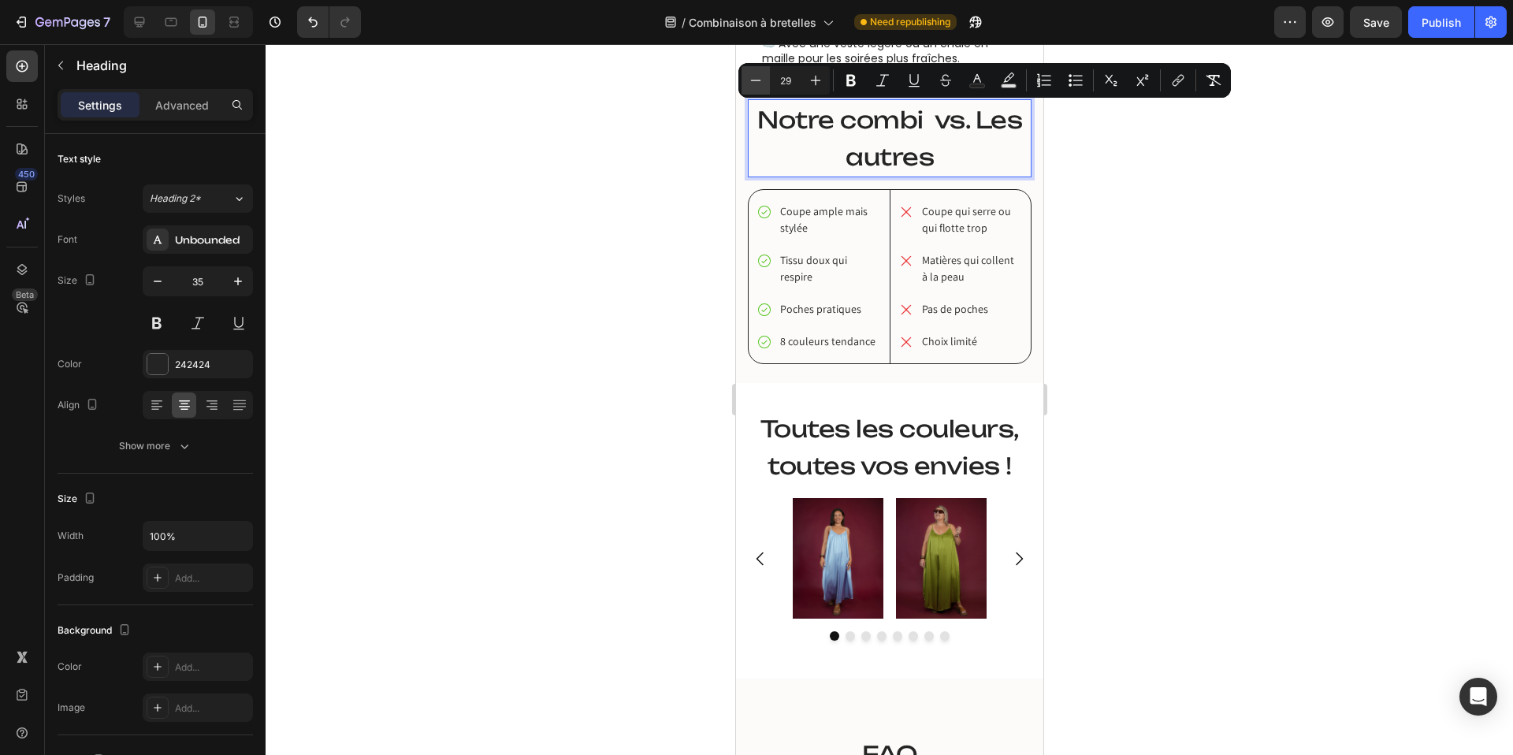
click at [763, 71] on button "Minus" at bounding box center [755, 80] width 28 height 28
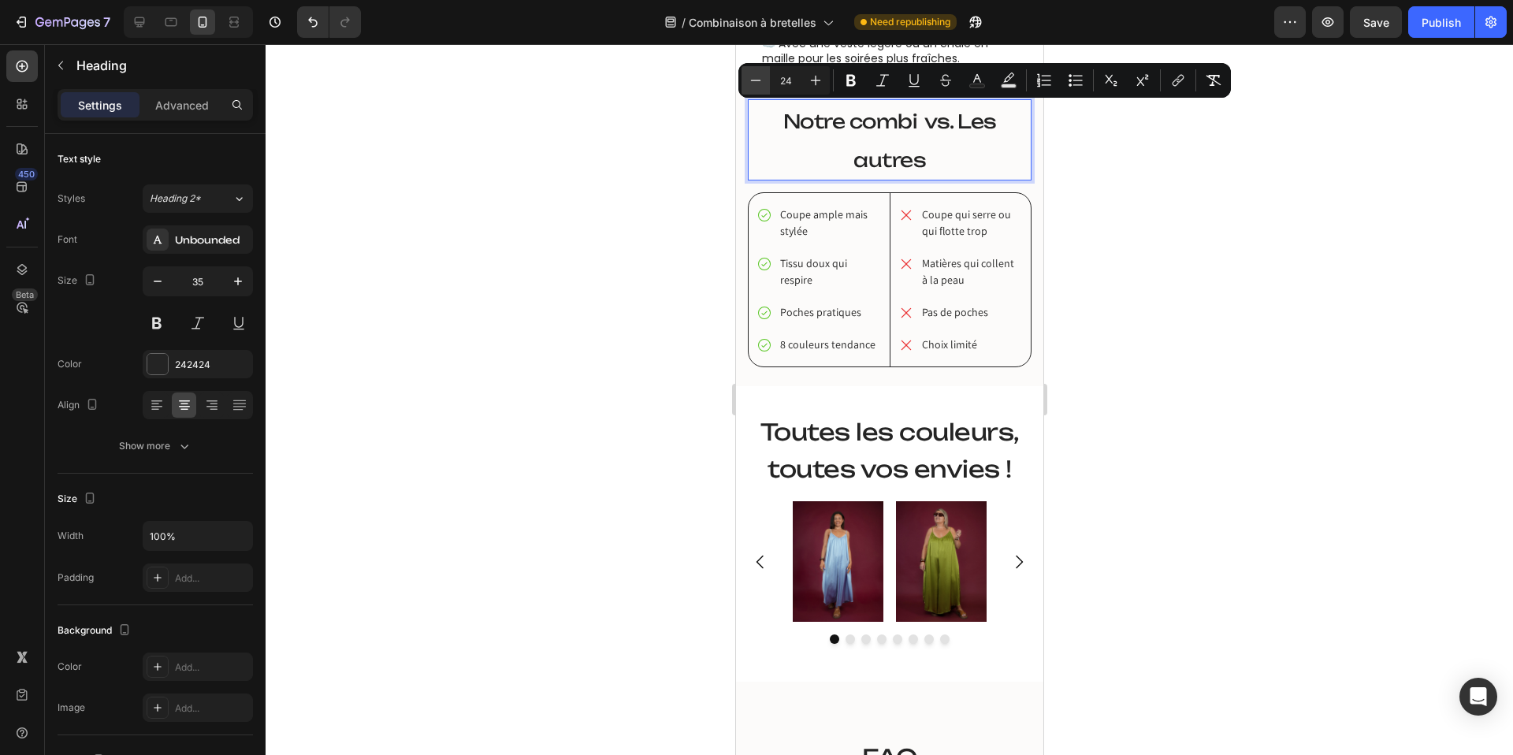
click at [763, 71] on button "Minus" at bounding box center [755, 80] width 28 height 28
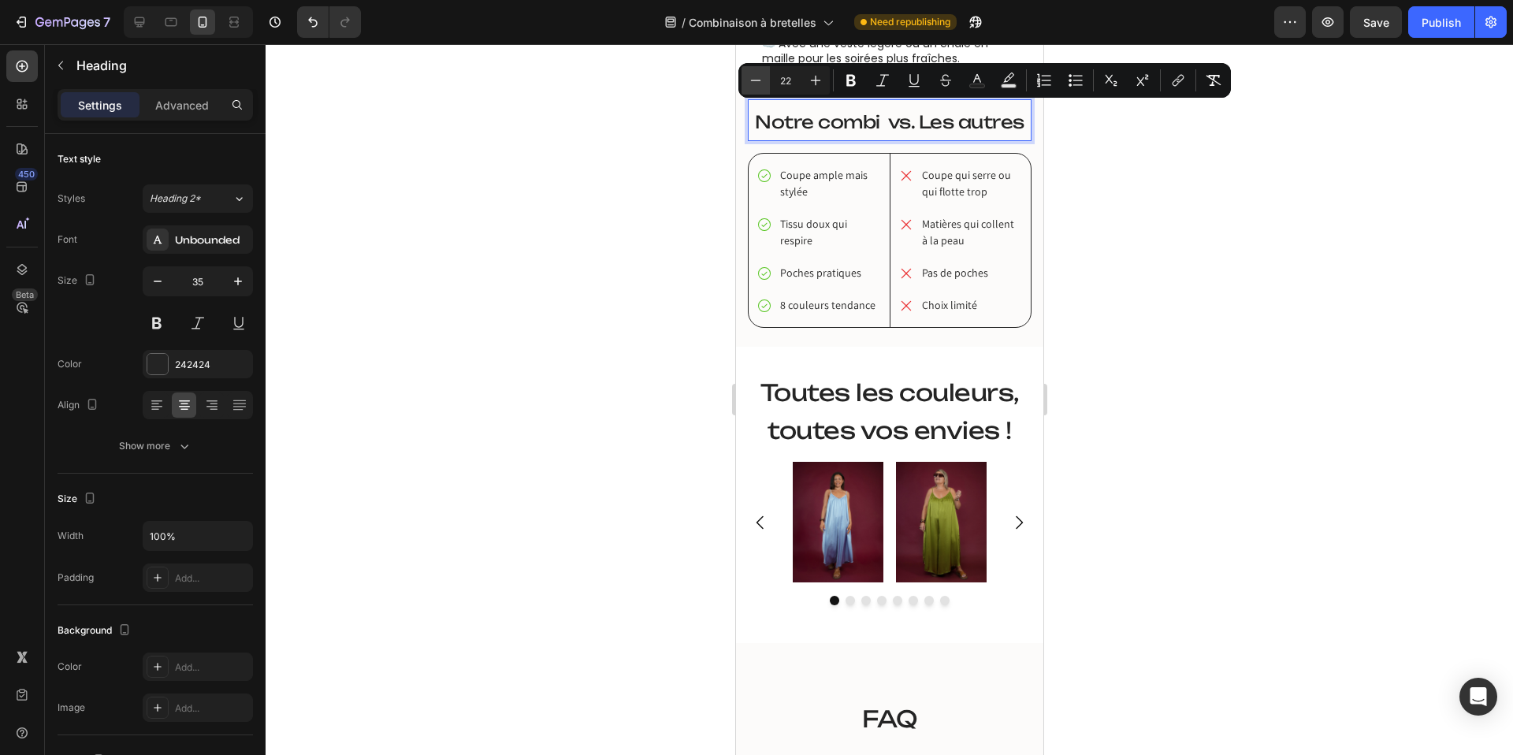
click at [763, 71] on button "Minus" at bounding box center [755, 80] width 28 height 28
type input "21"
click at [146, 24] on icon at bounding box center [140, 22] width 16 height 16
type input "42"
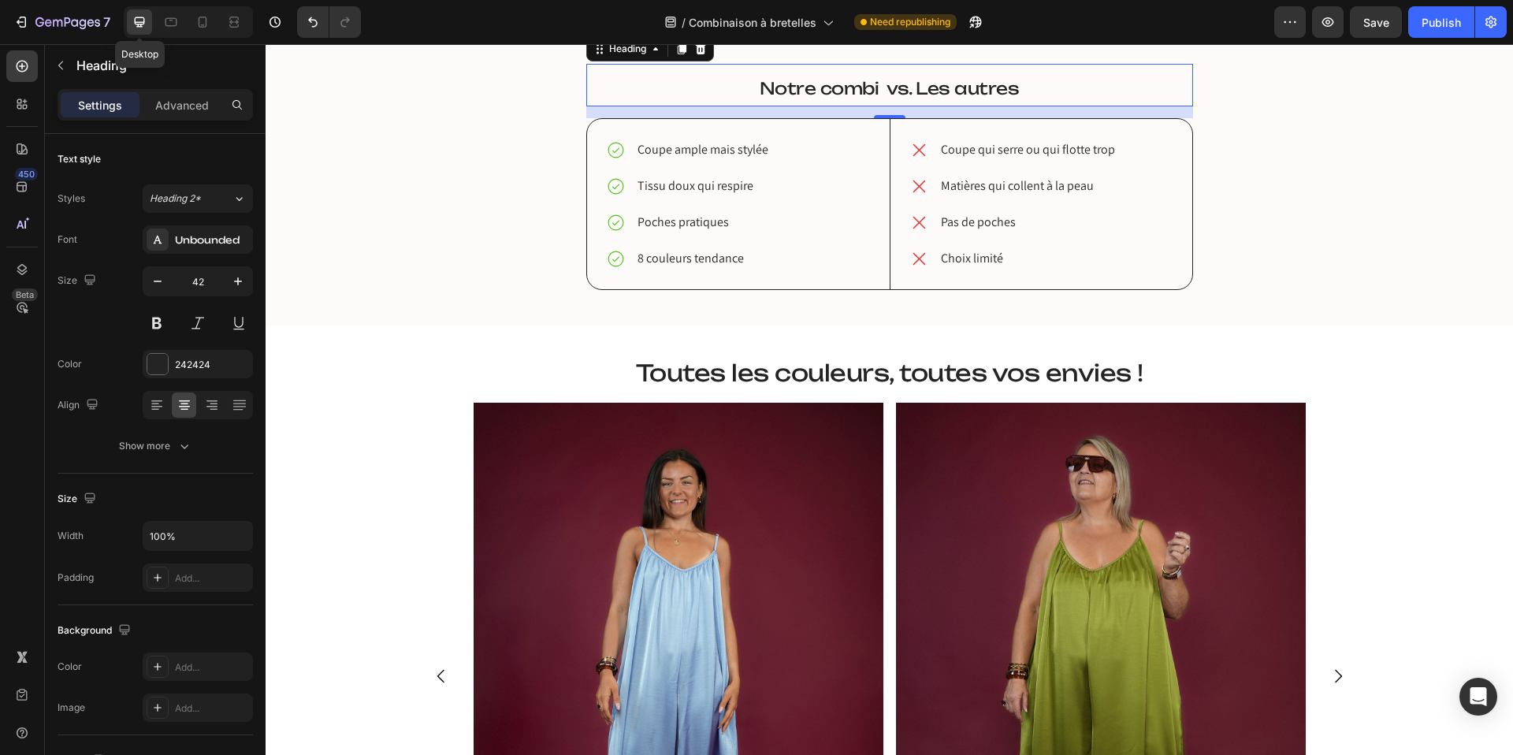
scroll to position [2060, 0]
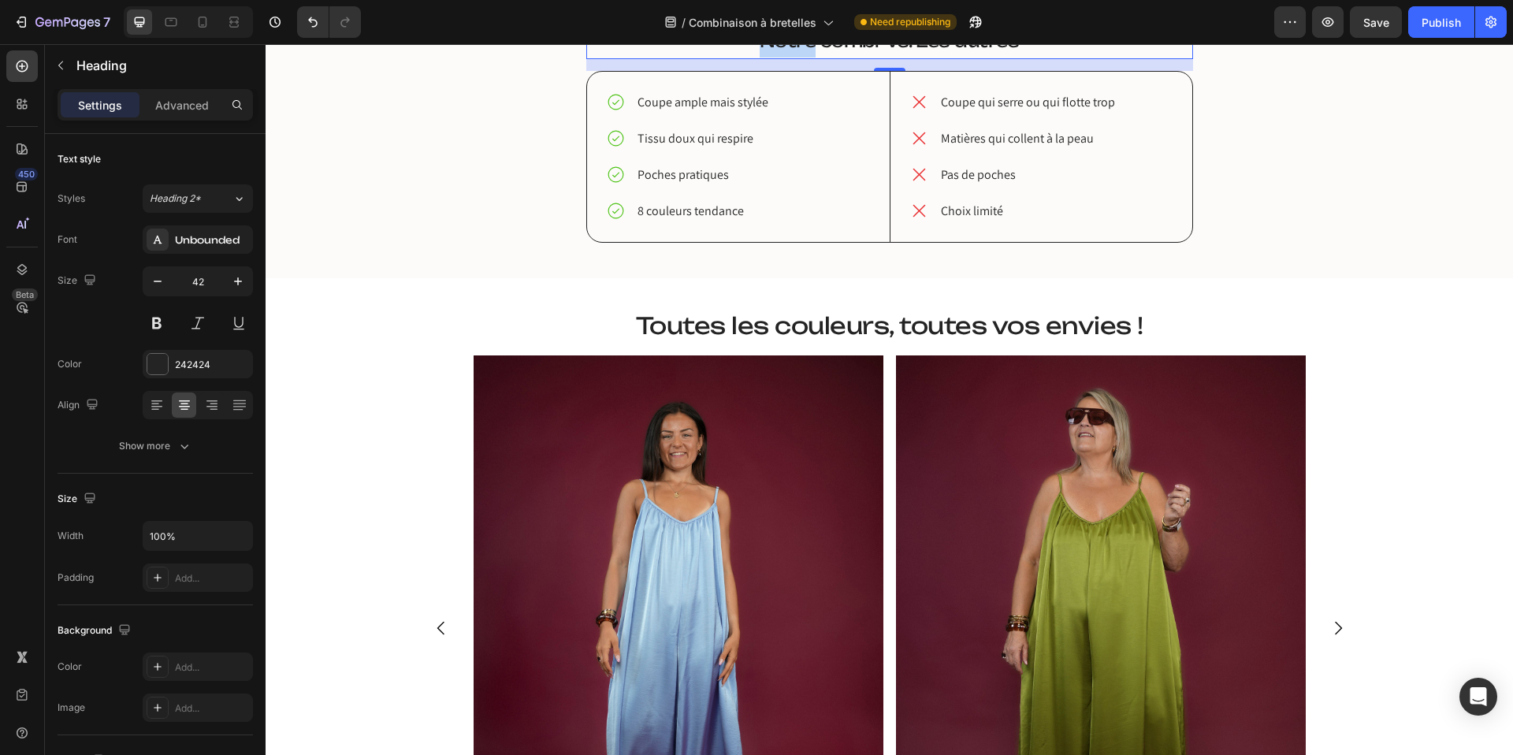
click at [778, 51] on span "Notre combi vs. Les autres" at bounding box center [890, 41] width 260 height 20
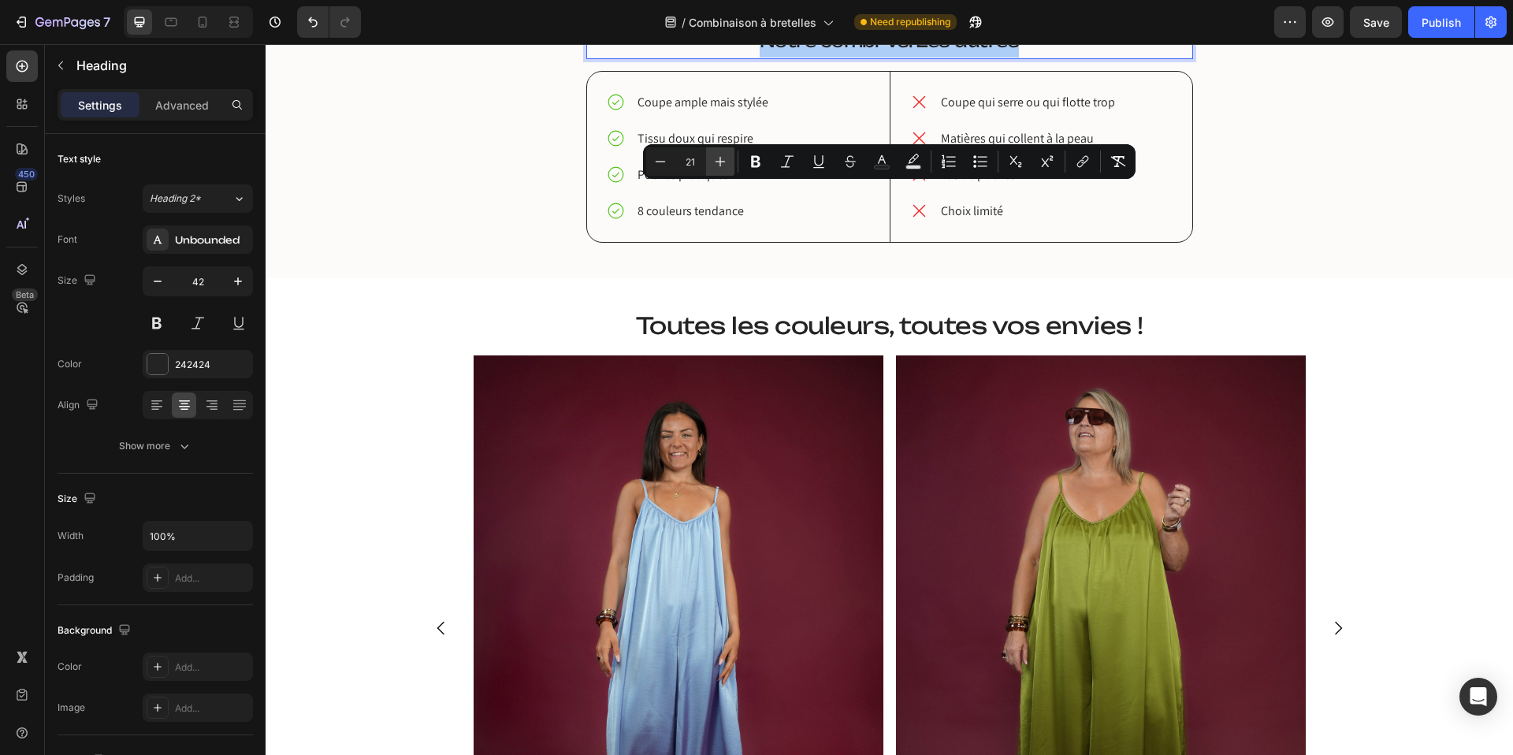
click at [724, 160] on icon "Editor contextual toolbar" at bounding box center [720, 162] width 16 height 16
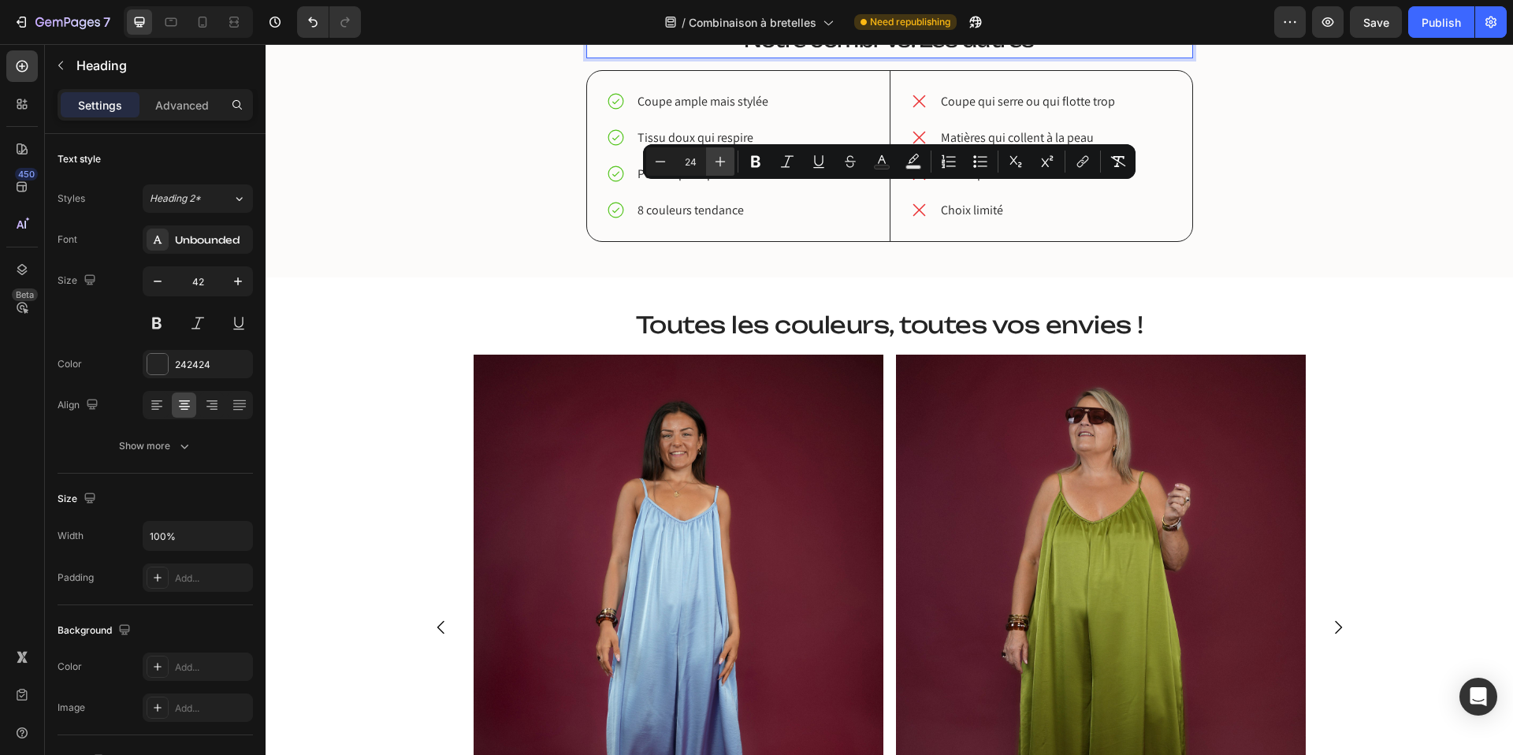
click at [724, 160] on icon "Editor contextual toolbar" at bounding box center [720, 162] width 16 height 16
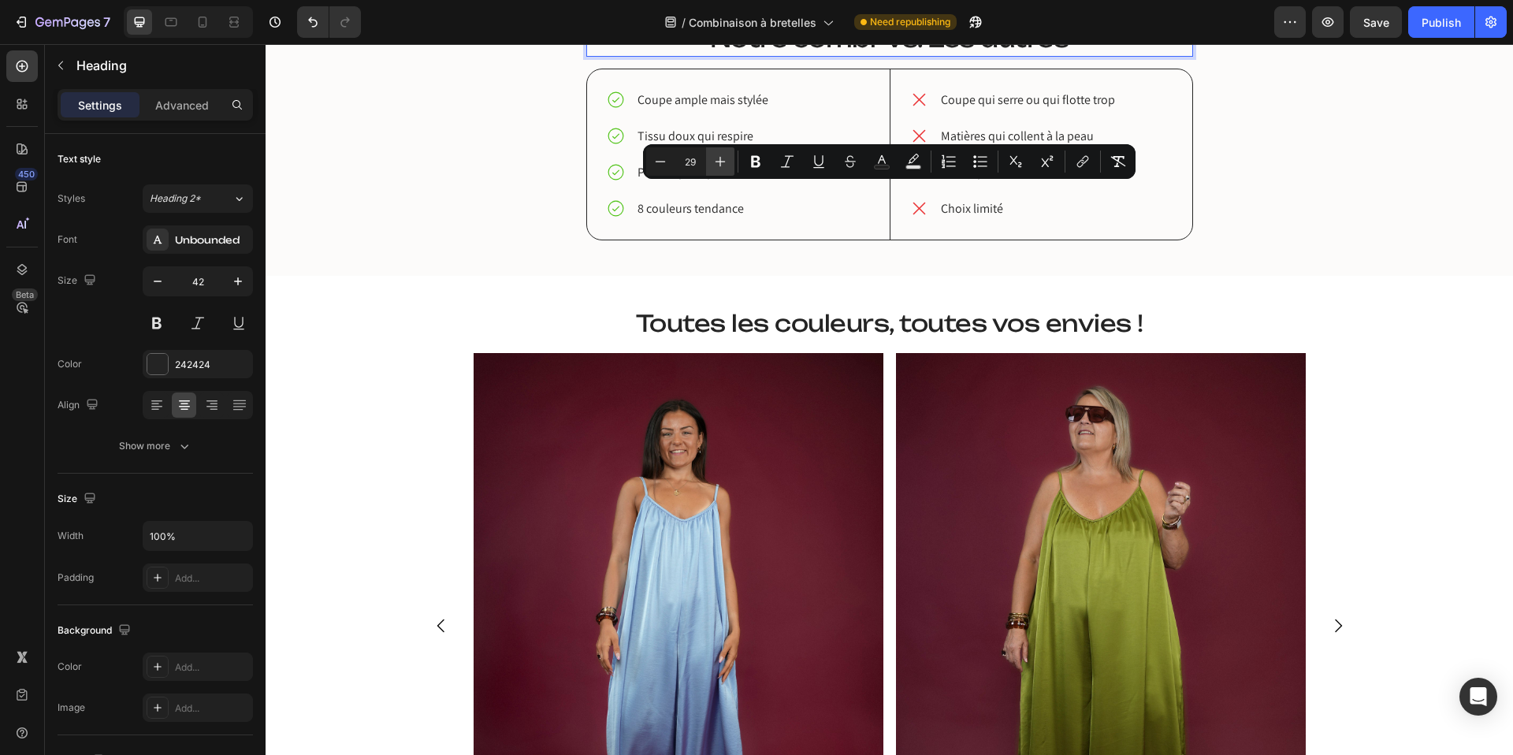
click at [724, 160] on icon "Editor contextual toolbar" at bounding box center [720, 162] width 16 height 16
type input "30"
click at [496, 240] on div "Notre combi vs. Les autres Heading 15 Coupe ample mais stylée Tissu doux qui re…" at bounding box center [889, 129] width 1224 height 224
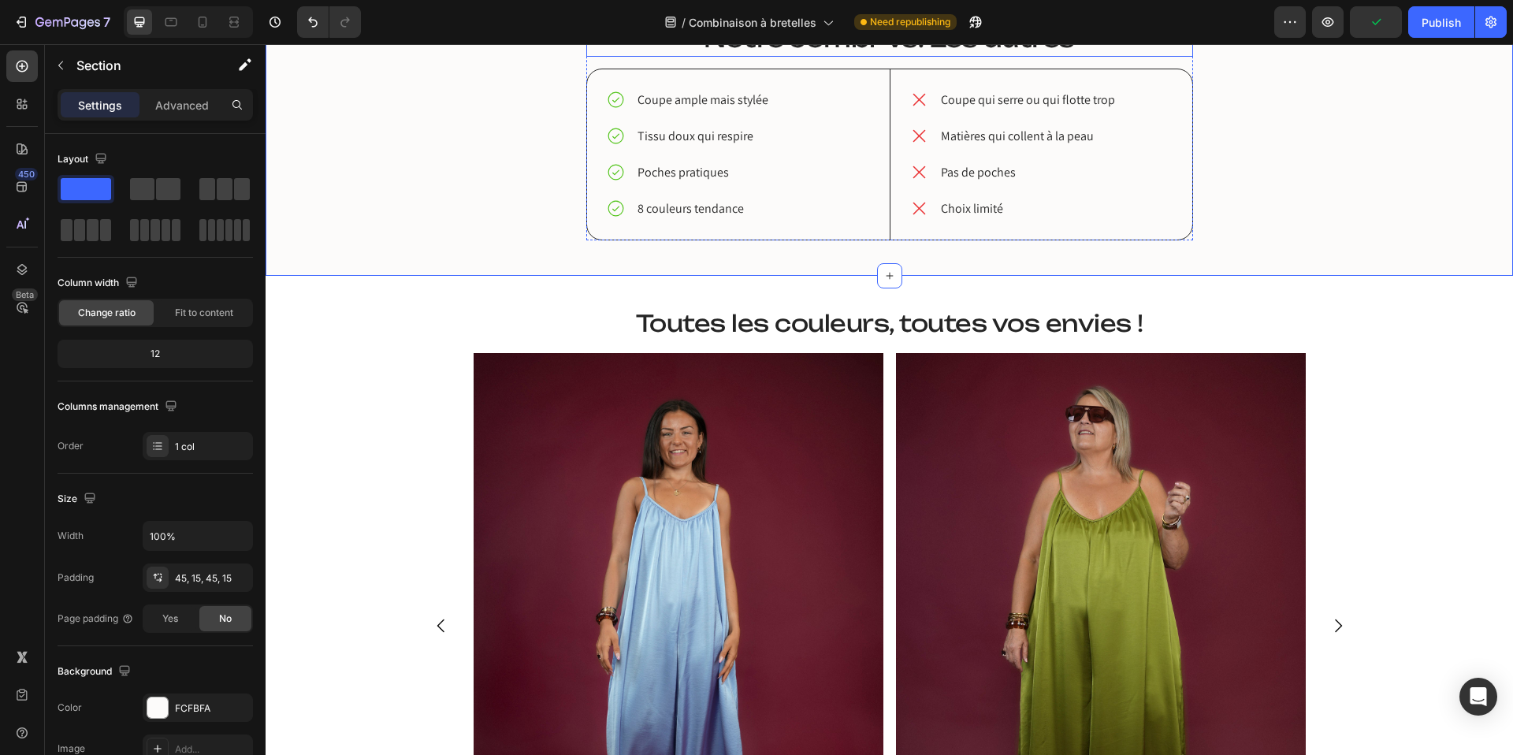
click at [823, 53] on span "Notre combi vs. Les autres" at bounding box center [889, 38] width 371 height 29
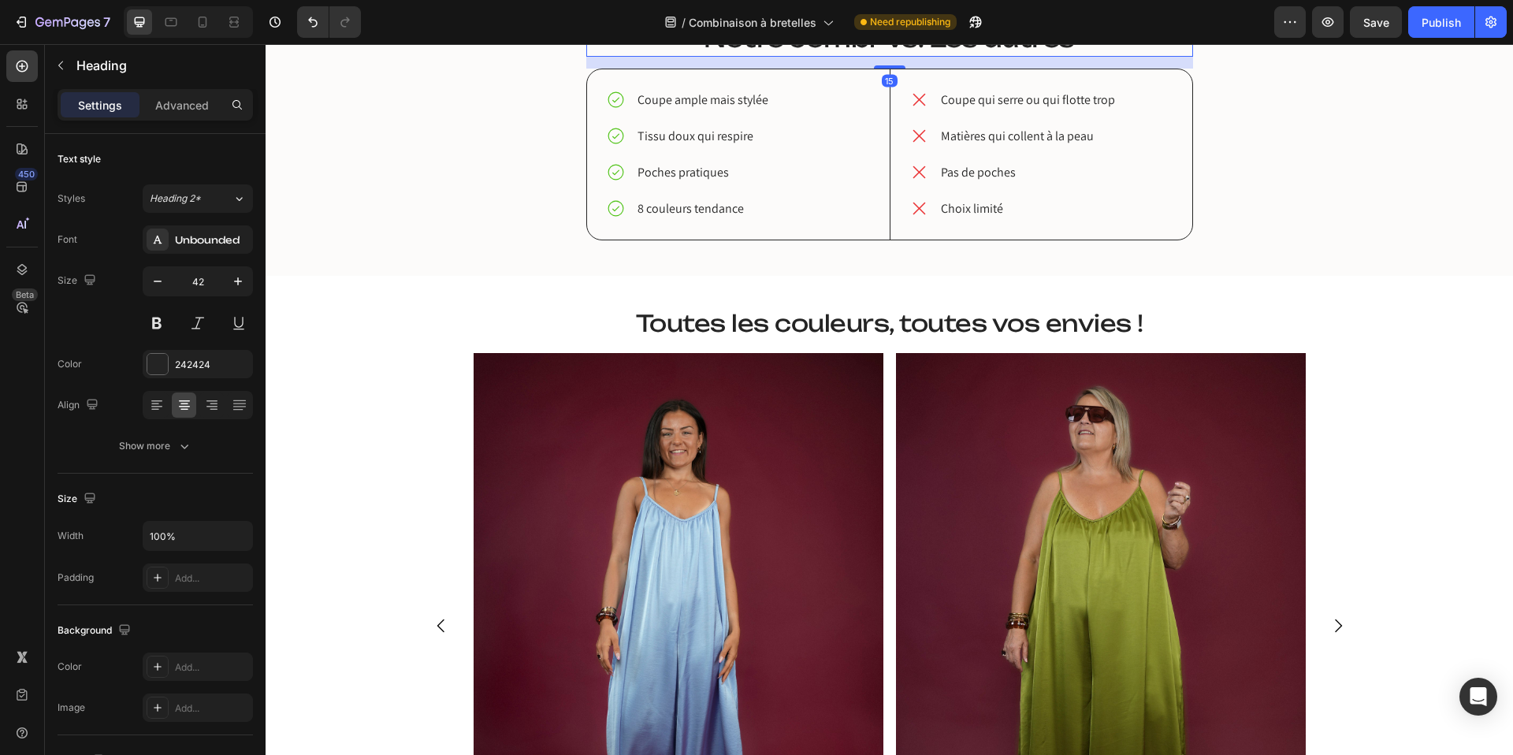
click at [683, 7] on icon at bounding box center [681, 1] width 9 height 11
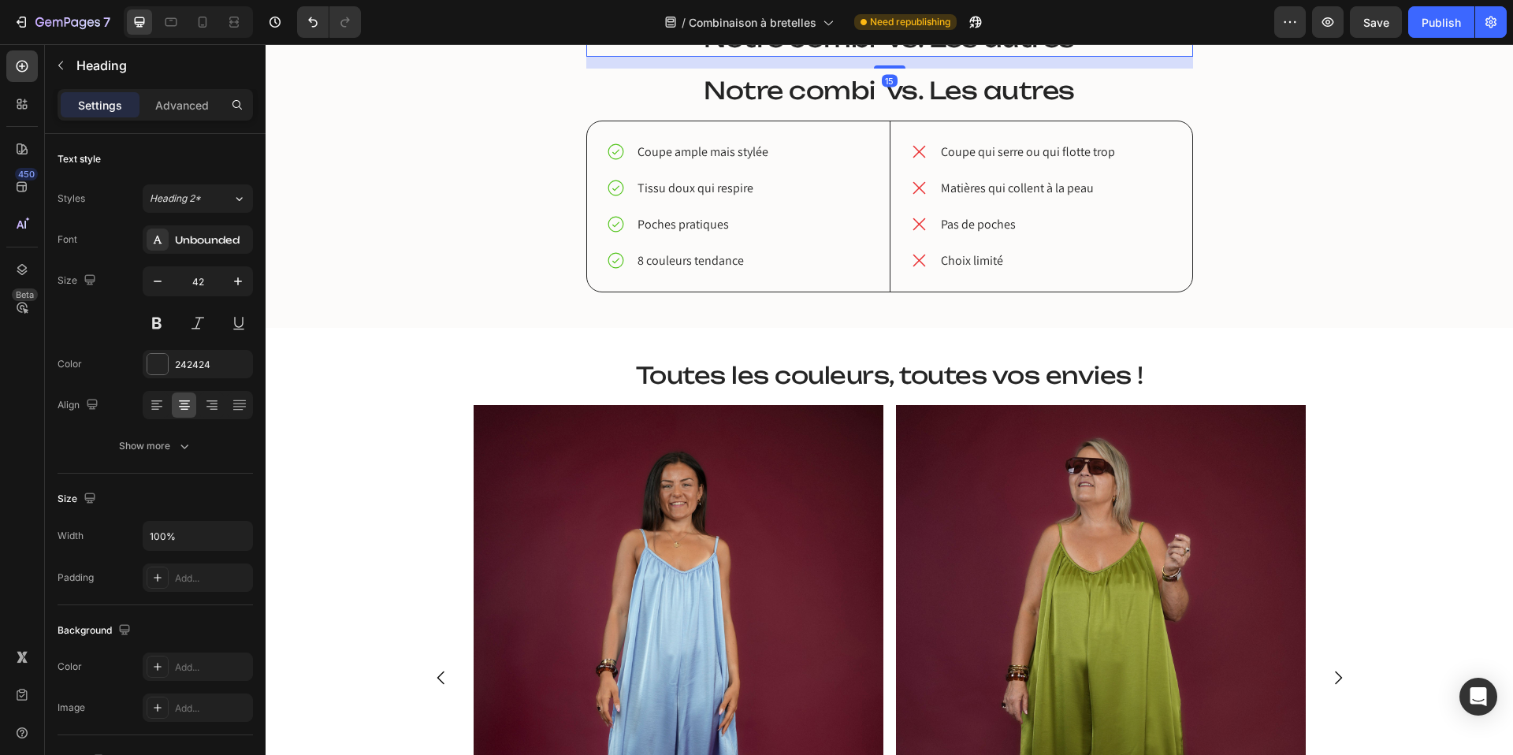
click at [775, 53] on span "Notre combi vs. Les autres" at bounding box center [889, 38] width 371 height 29
click at [199, 106] on p "Advanced" at bounding box center [182, 105] width 54 height 17
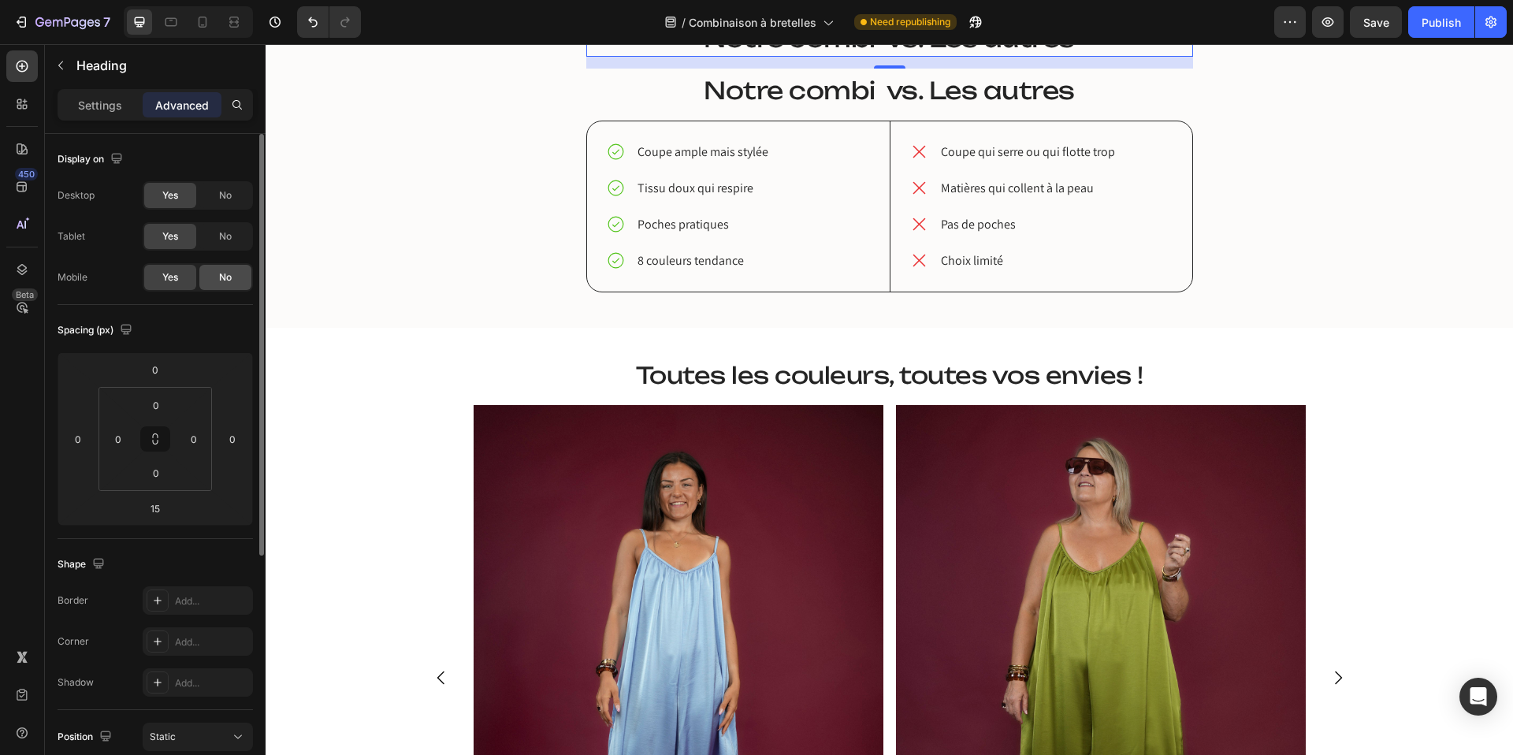
click at [231, 284] on div "No" at bounding box center [225, 277] width 52 height 25
click at [732, 105] on span "Notre combi vs. Les autres" at bounding box center [889, 90] width 371 height 29
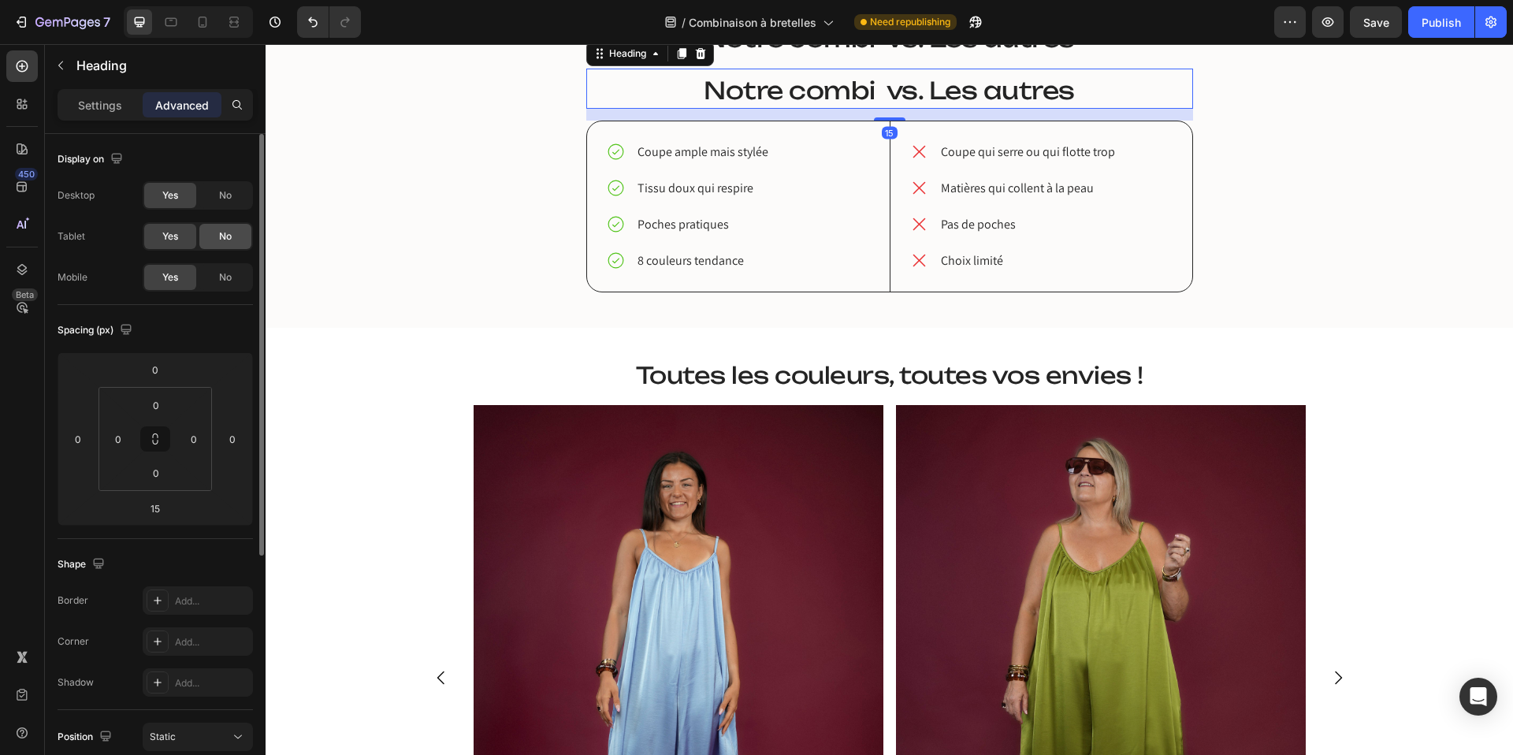
click at [236, 234] on div "No" at bounding box center [225, 236] width 52 height 25
click at [233, 195] on div "No" at bounding box center [225, 195] width 52 height 25
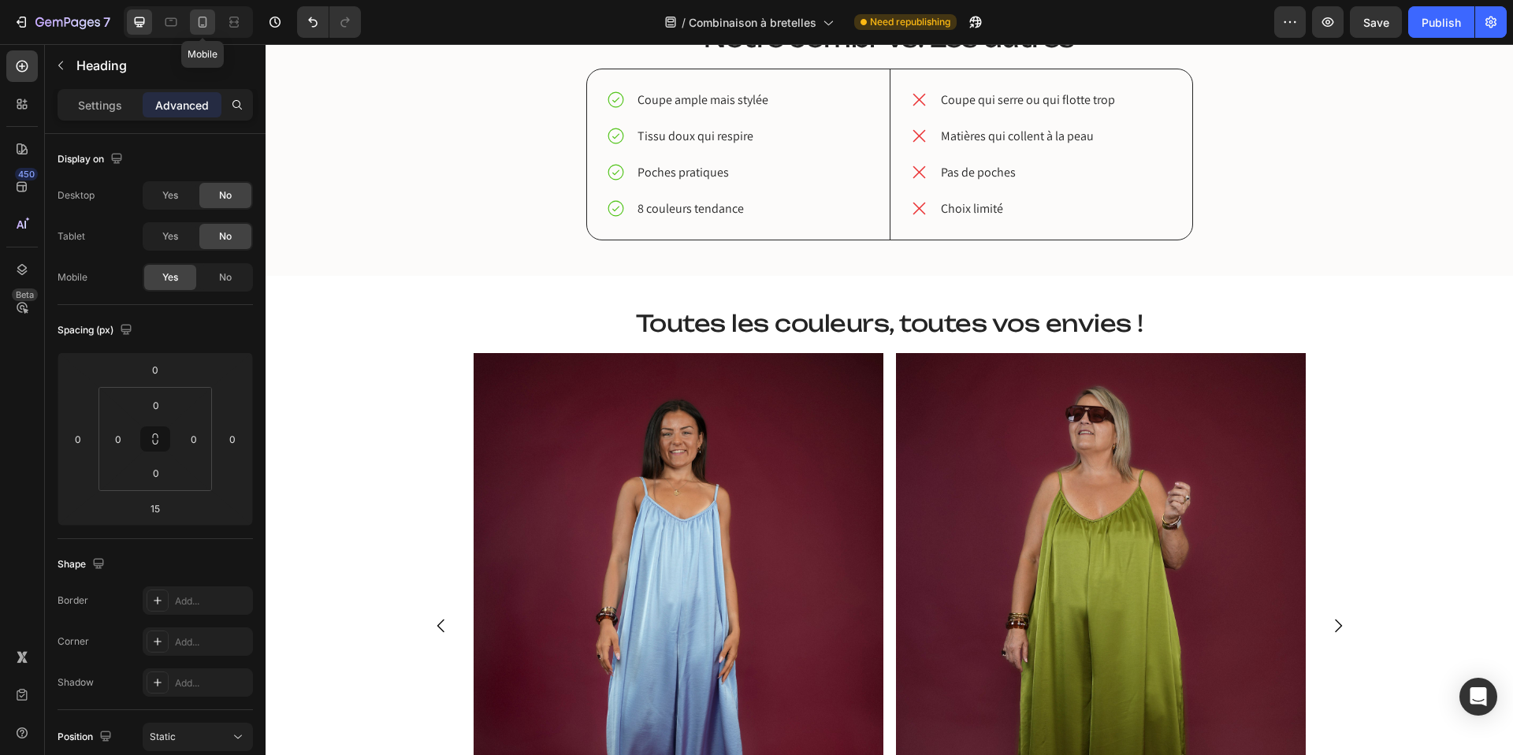
click at [200, 21] on icon at bounding box center [203, 22] width 16 height 16
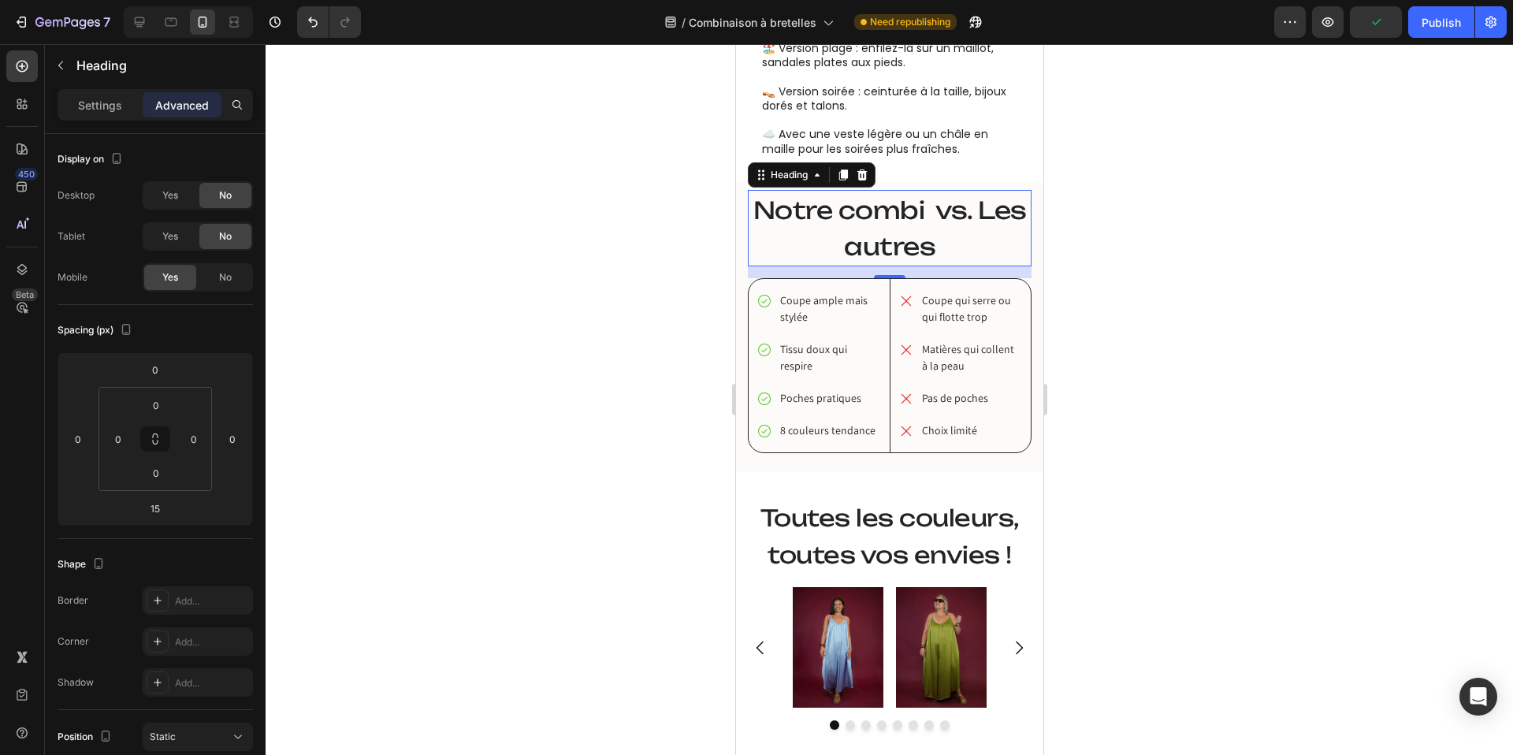
scroll to position [1953, 0]
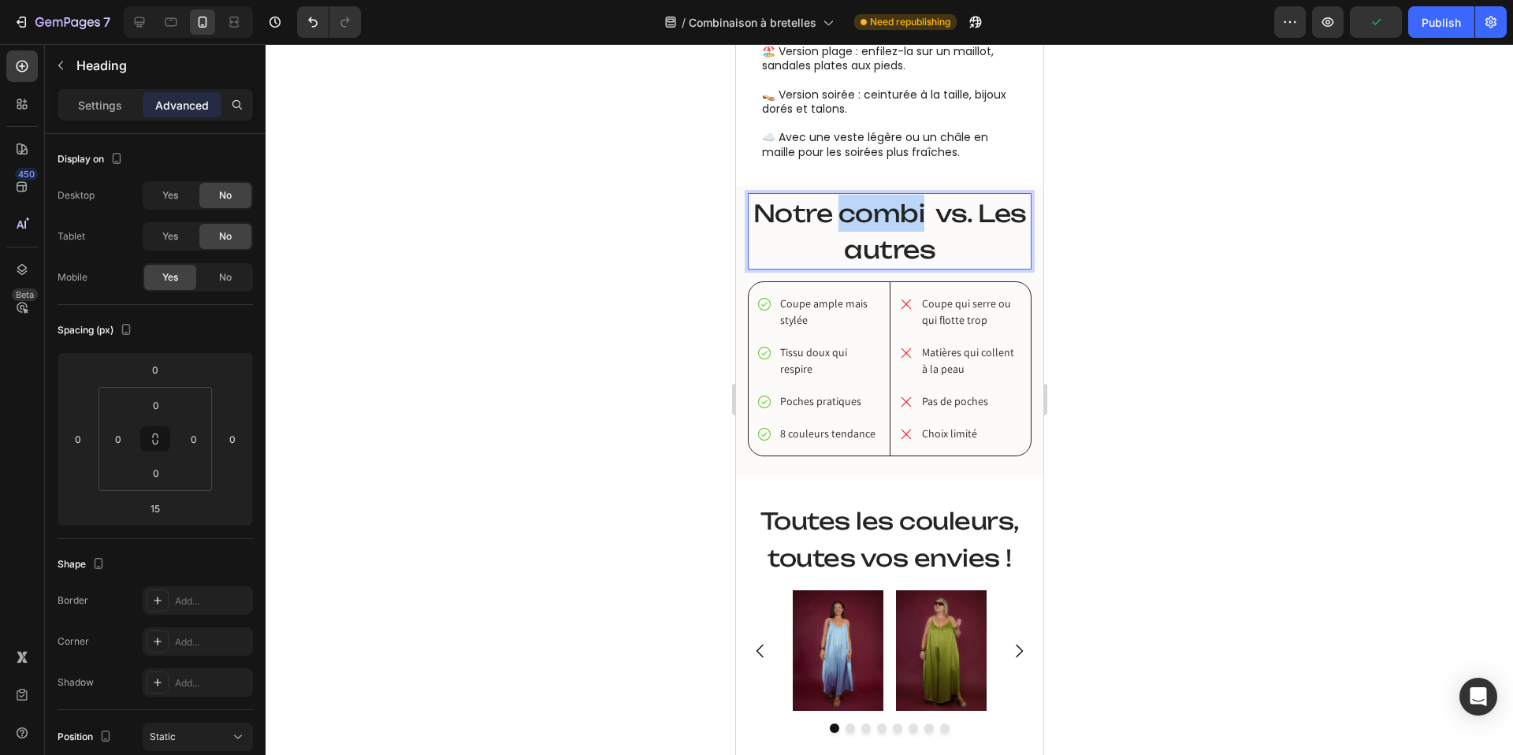
click at [864, 228] on p "Notre combi vs. Les autres" at bounding box center [889, 231] width 281 height 73
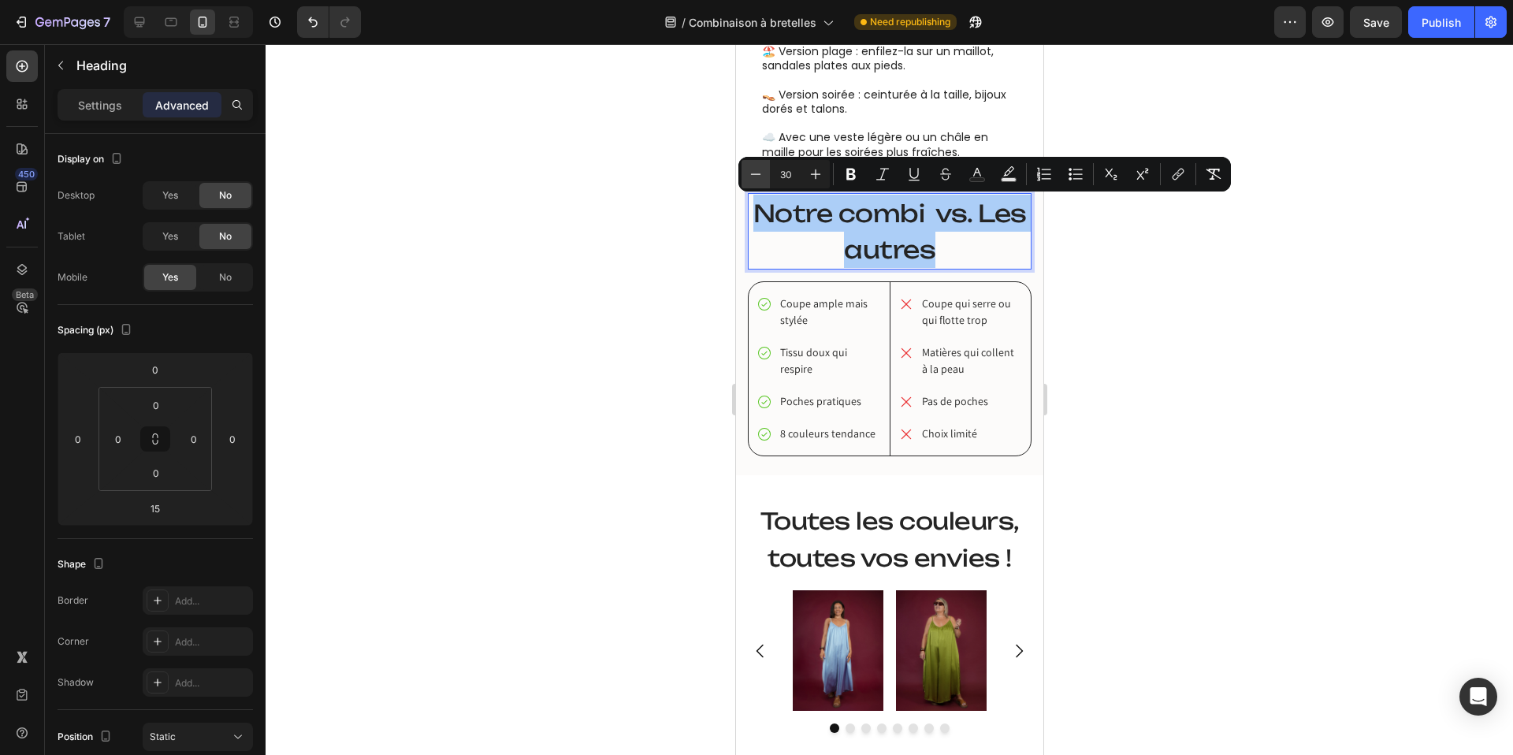
click at [756, 172] on icon "Editor contextual toolbar" at bounding box center [756, 174] width 16 height 16
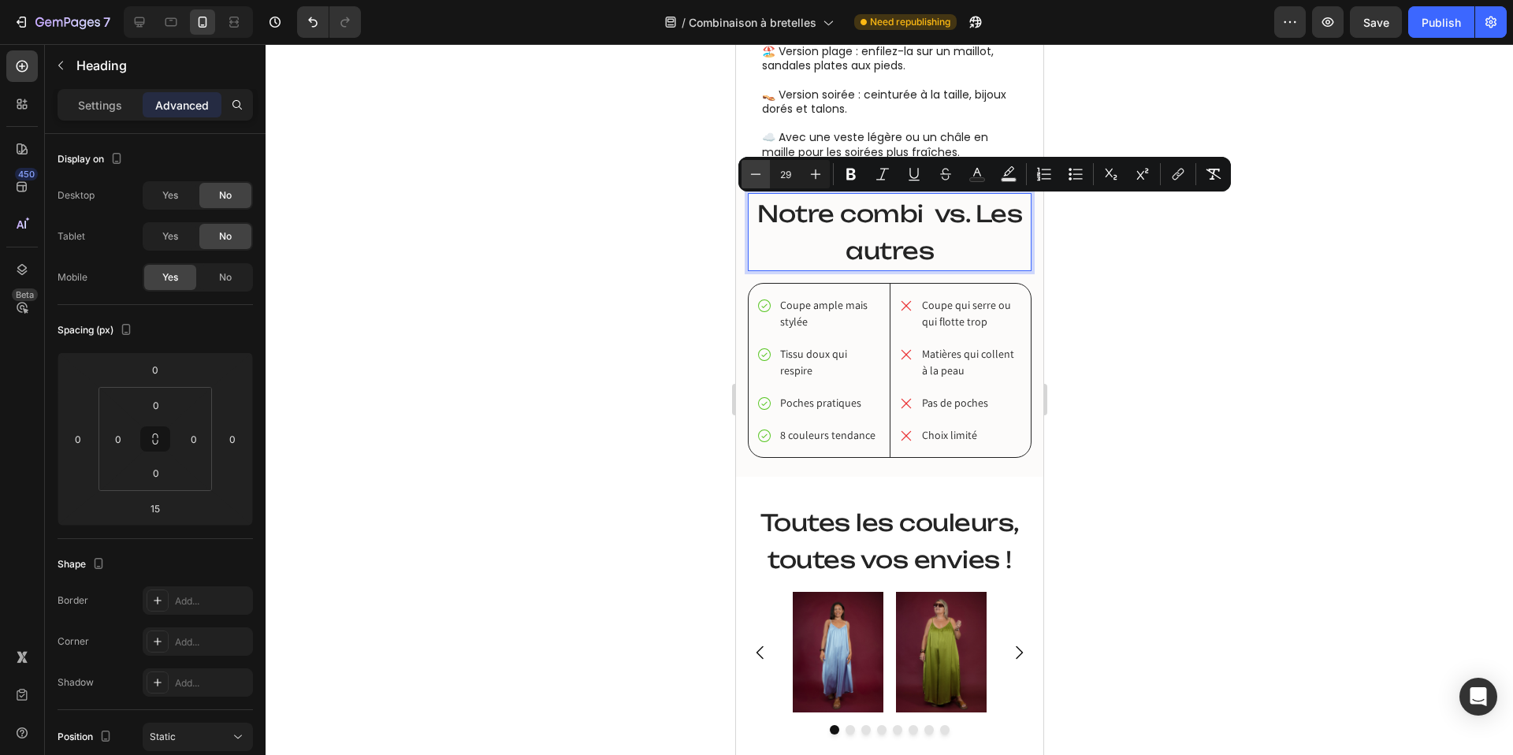
click at [756, 172] on icon "Editor contextual toolbar" at bounding box center [756, 174] width 16 height 16
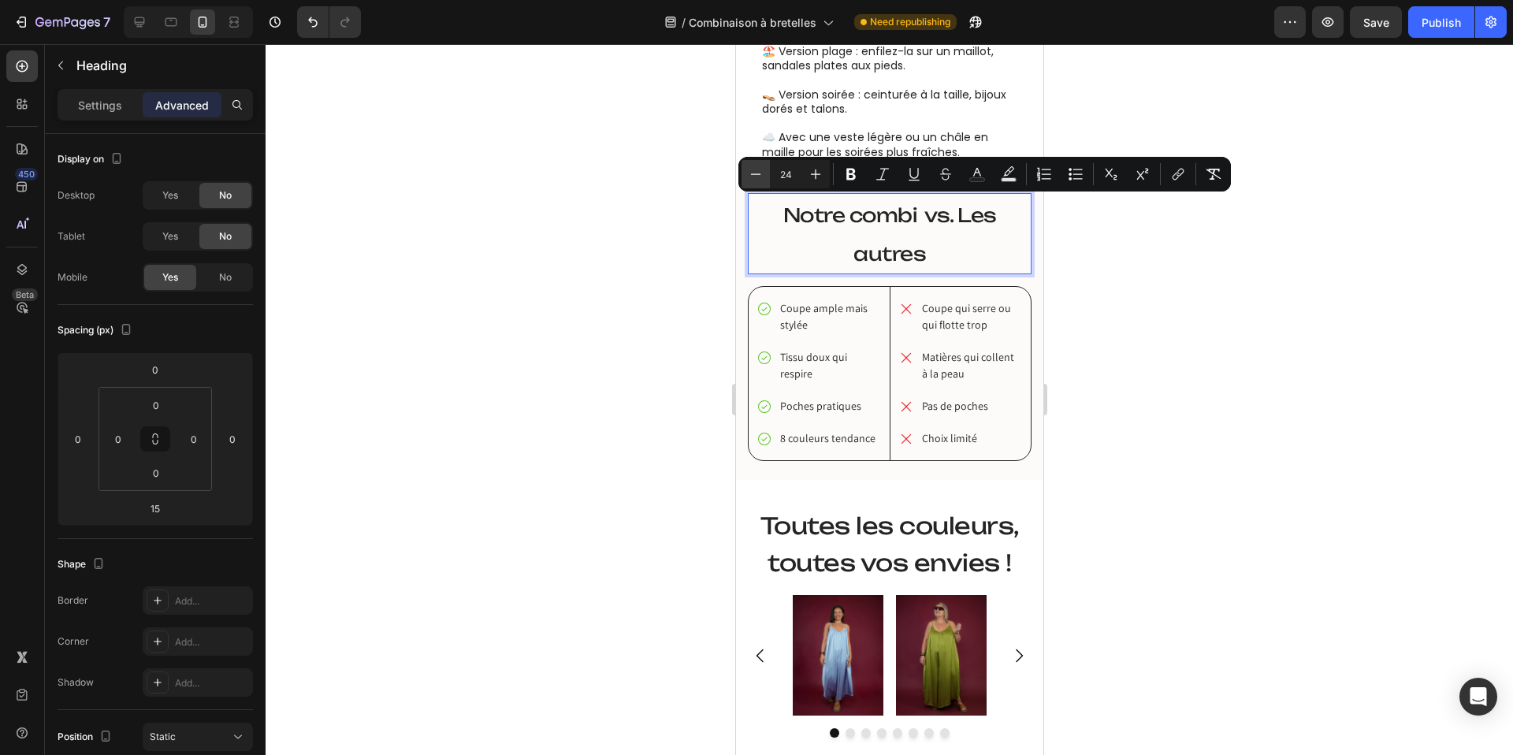
click at [756, 172] on icon "Editor contextual toolbar" at bounding box center [756, 174] width 16 height 16
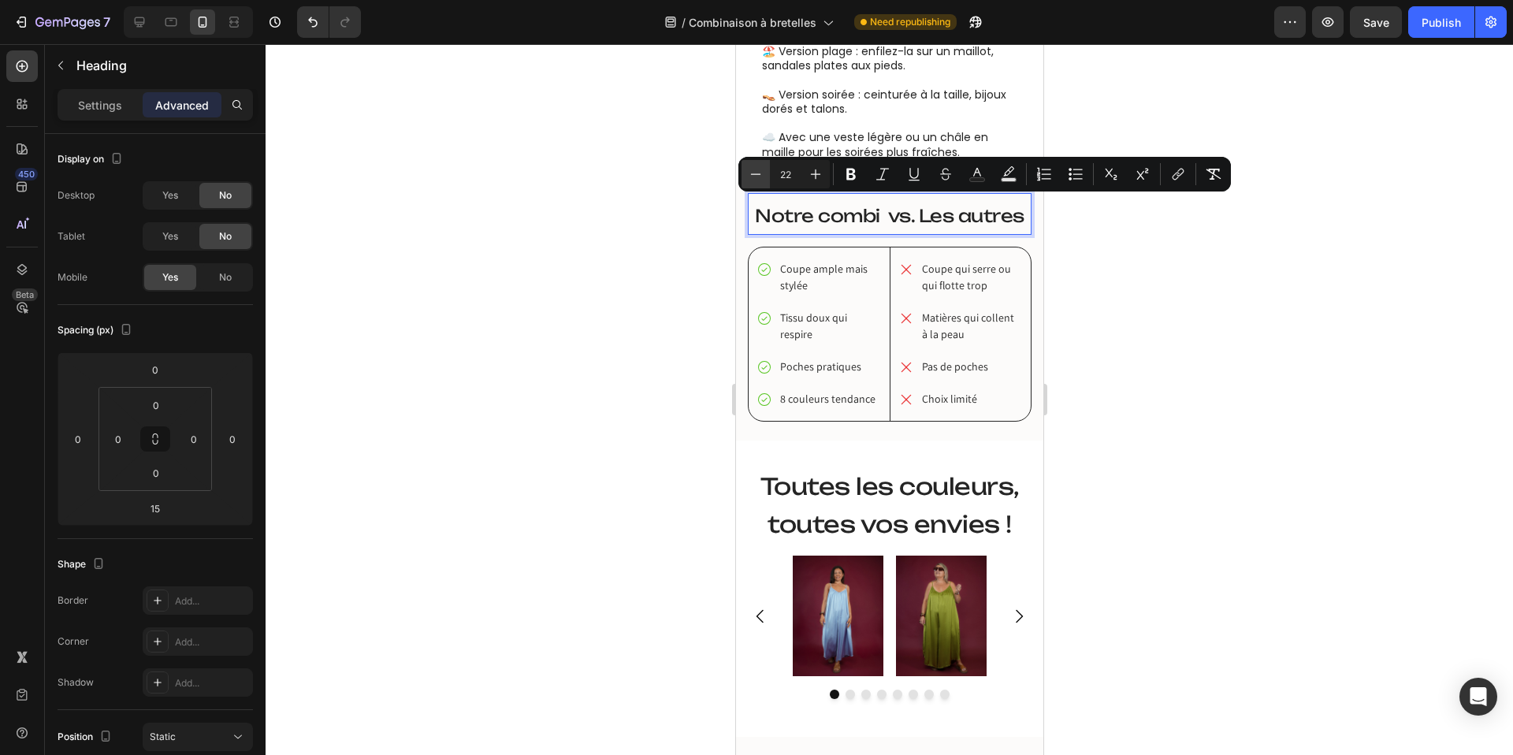
click at [756, 172] on icon "Editor contextual toolbar" at bounding box center [756, 174] width 16 height 16
type input "21"
click at [715, 226] on div at bounding box center [889, 399] width 1247 height 711
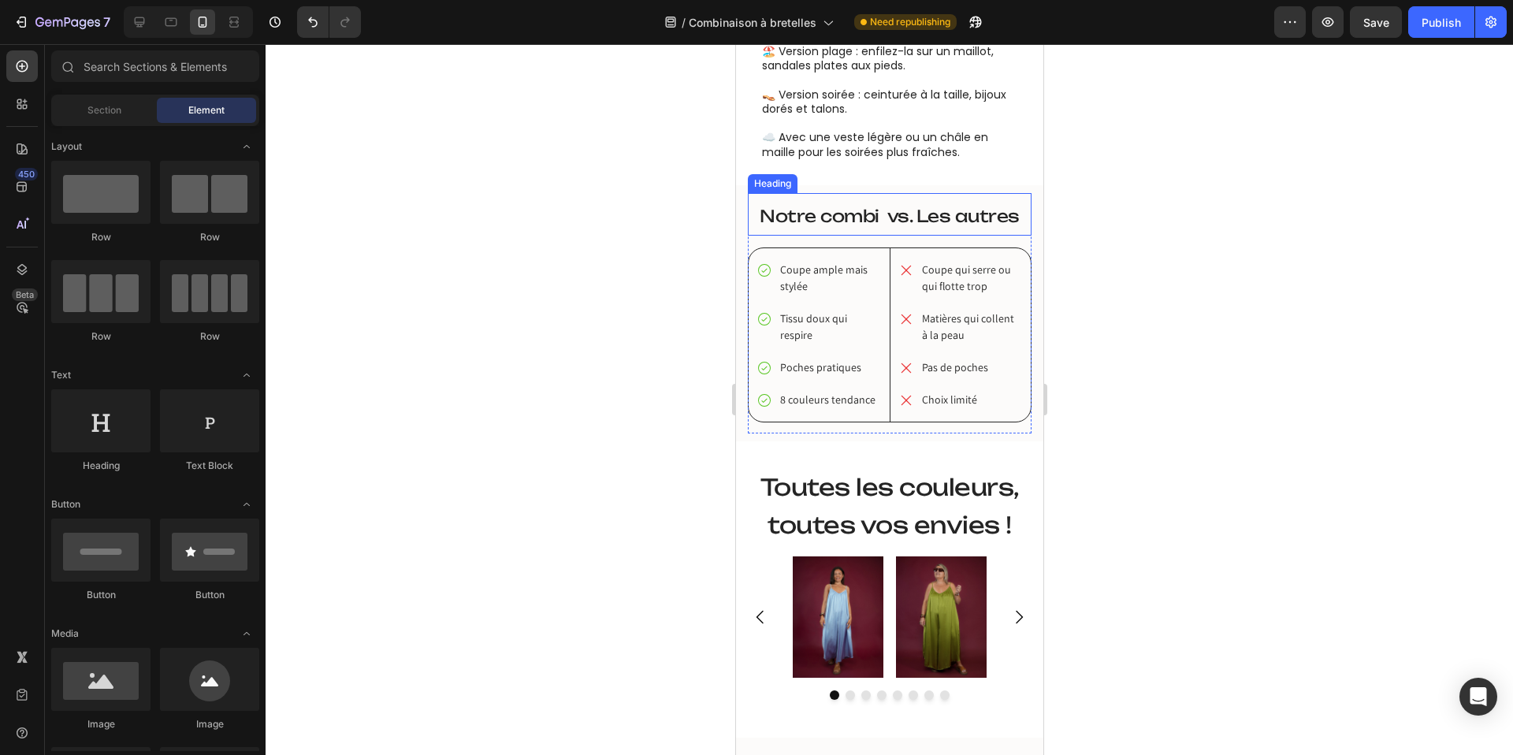
click at [844, 210] on span "Notre combi vs. Les autres" at bounding box center [889, 216] width 260 height 20
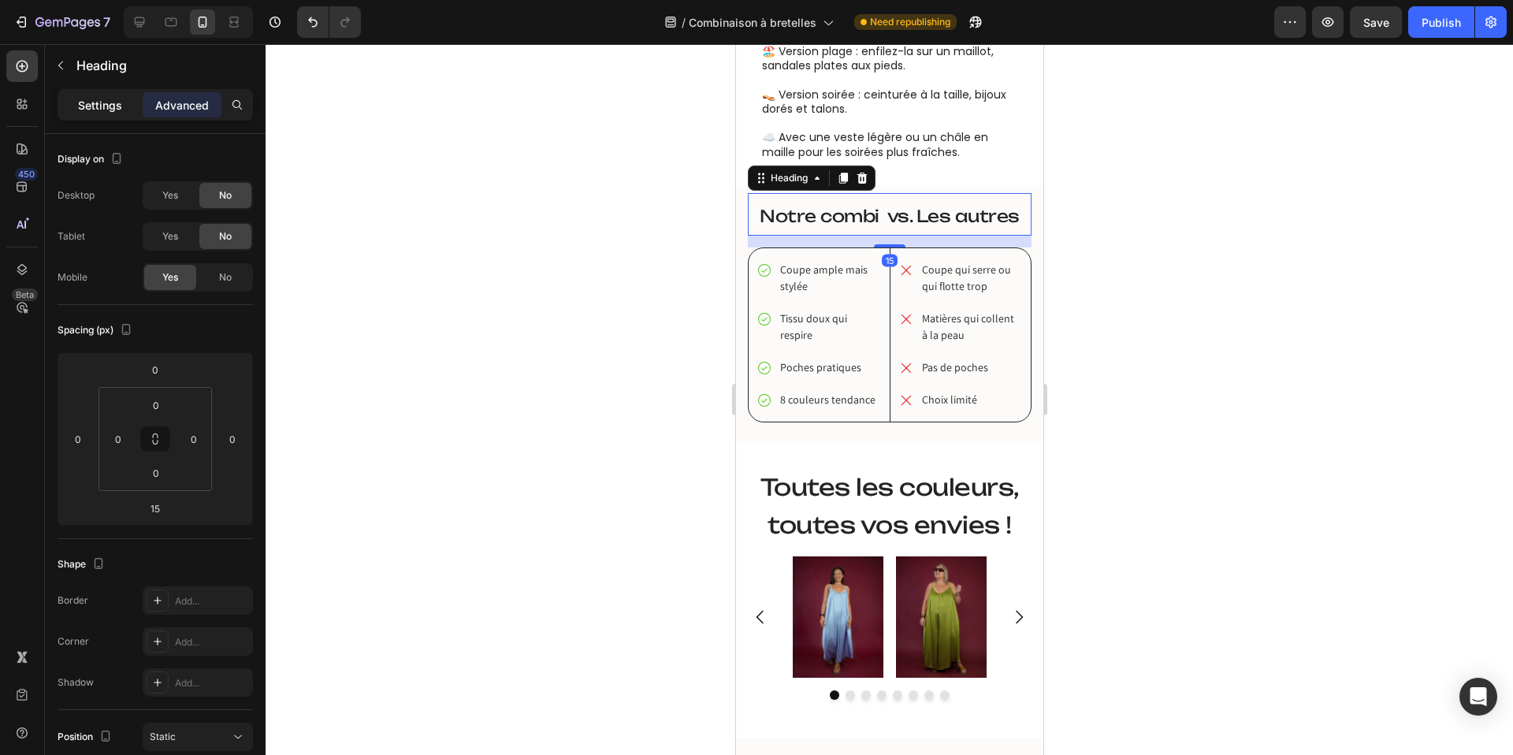
click at [110, 107] on p "Settings" at bounding box center [100, 105] width 44 height 17
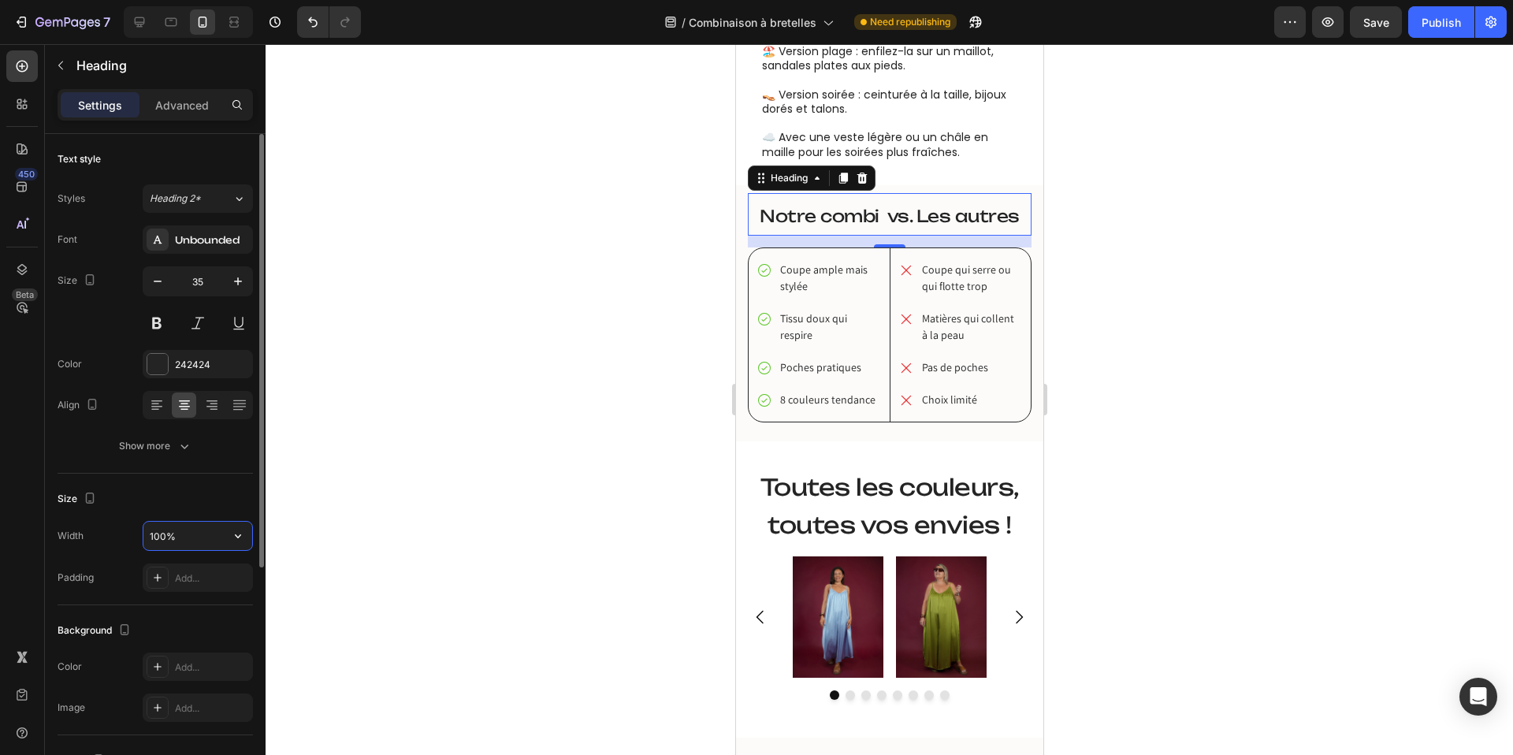
click at [159, 533] on input "100%" at bounding box center [197, 536] width 109 height 28
click at [169, 438] on div "Show more" at bounding box center [155, 446] width 73 height 16
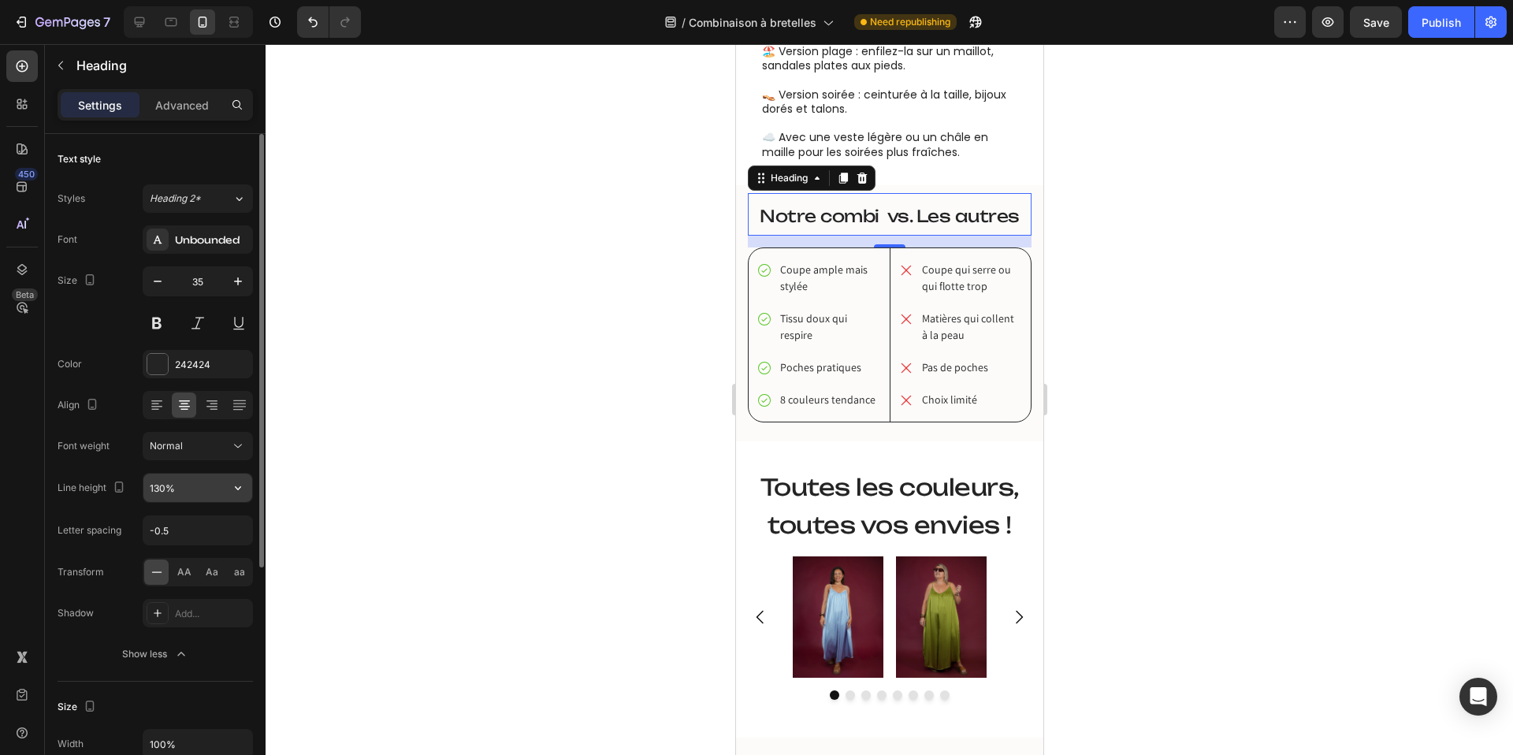
click at [154, 489] on input "130%" at bounding box center [197, 488] width 109 height 28
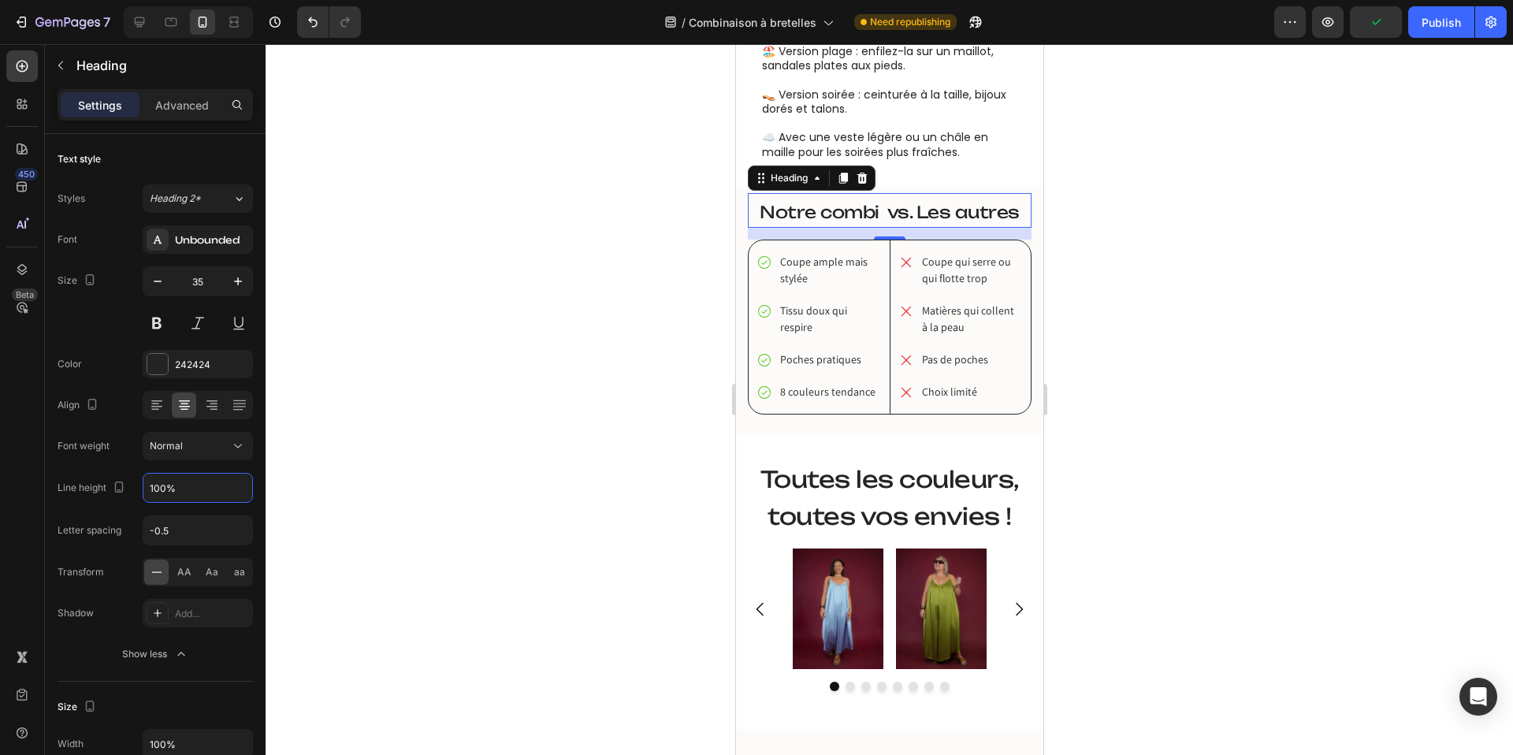
type input "100%"
click at [531, 358] on div at bounding box center [889, 399] width 1247 height 711
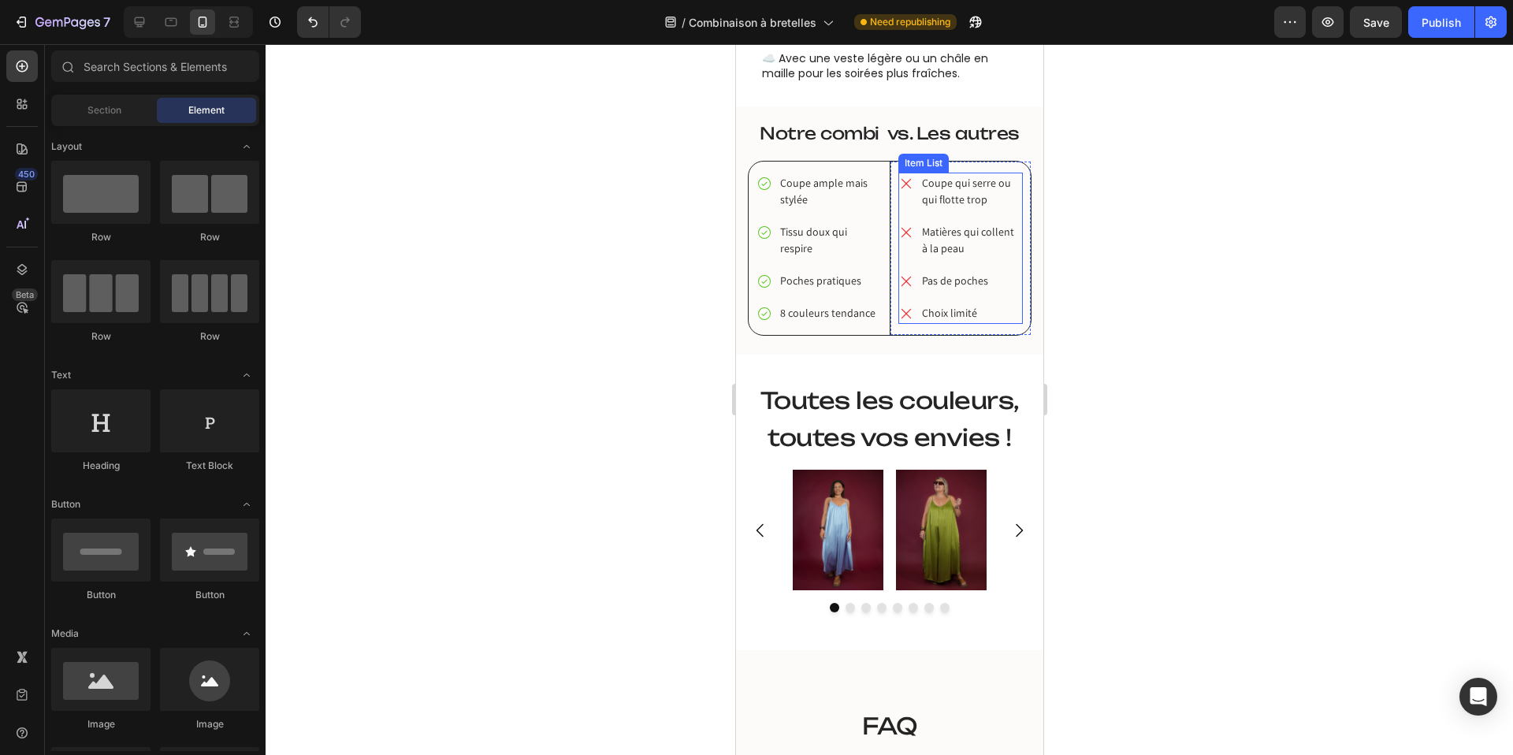
scroll to position [2045, 0]
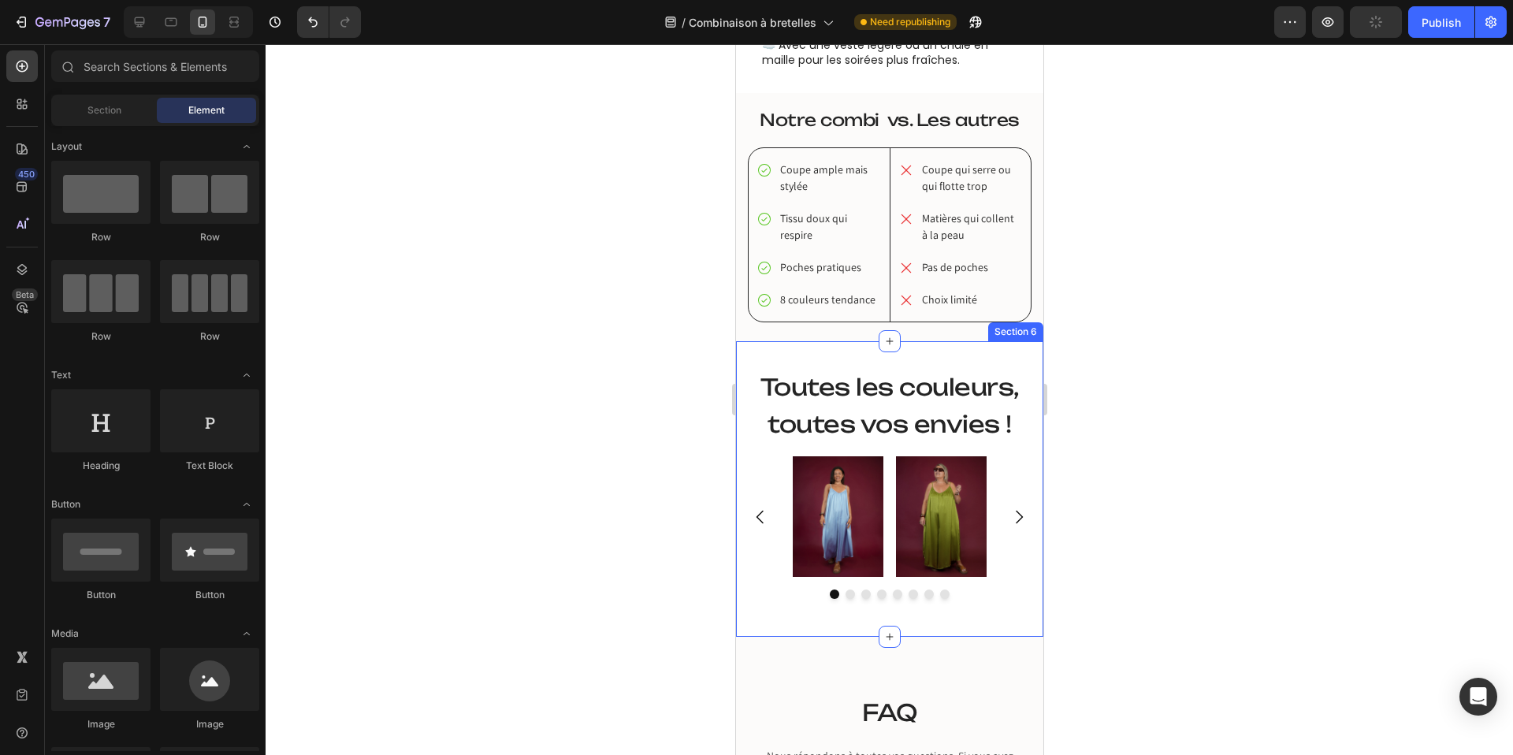
click at [894, 359] on div "Toutes les couleurs, toutes vos envies ! Heading Image Image Image Image Image …" at bounding box center [888, 488] width 307 height 295
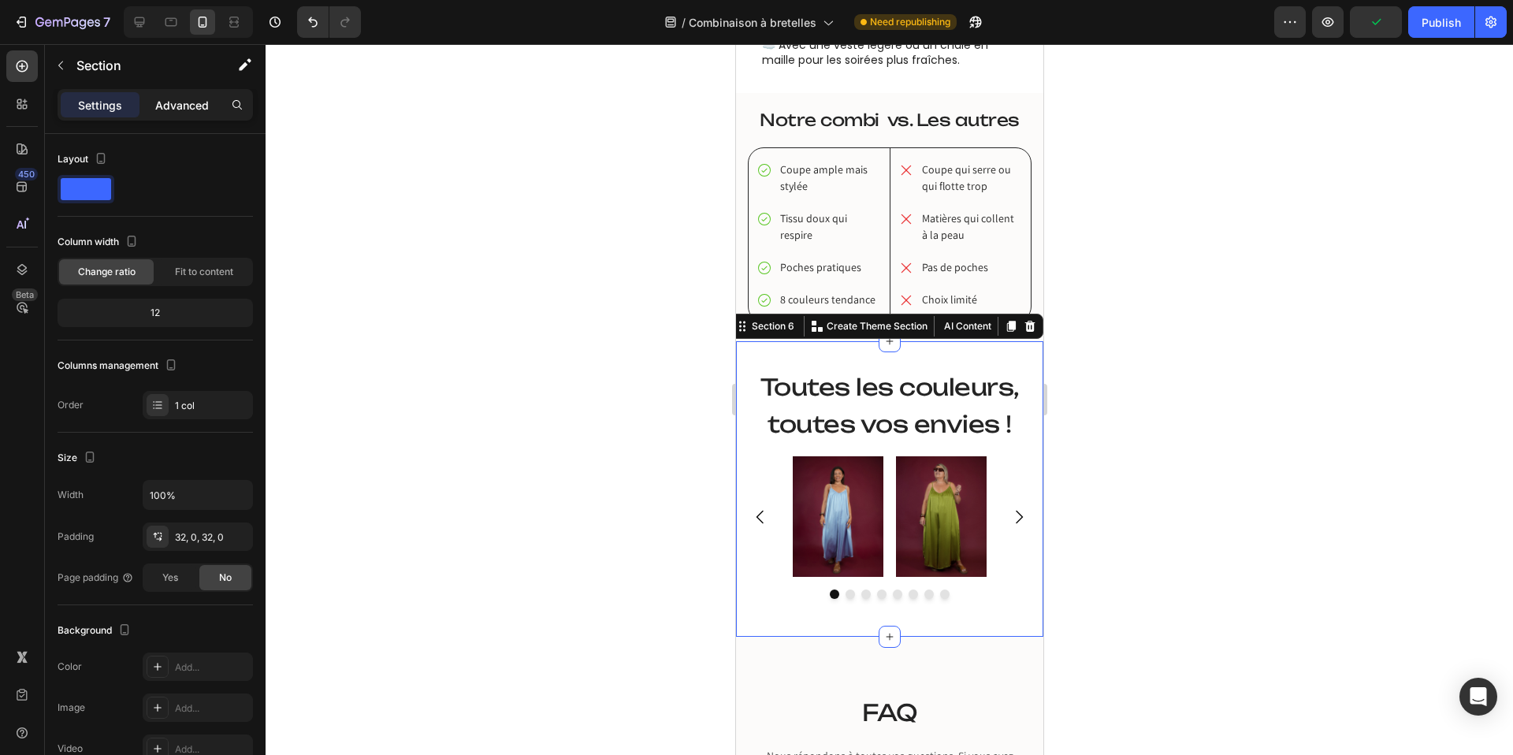
click at [182, 117] on div "Advanced" at bounding box center [182, 104] width 79 height 25
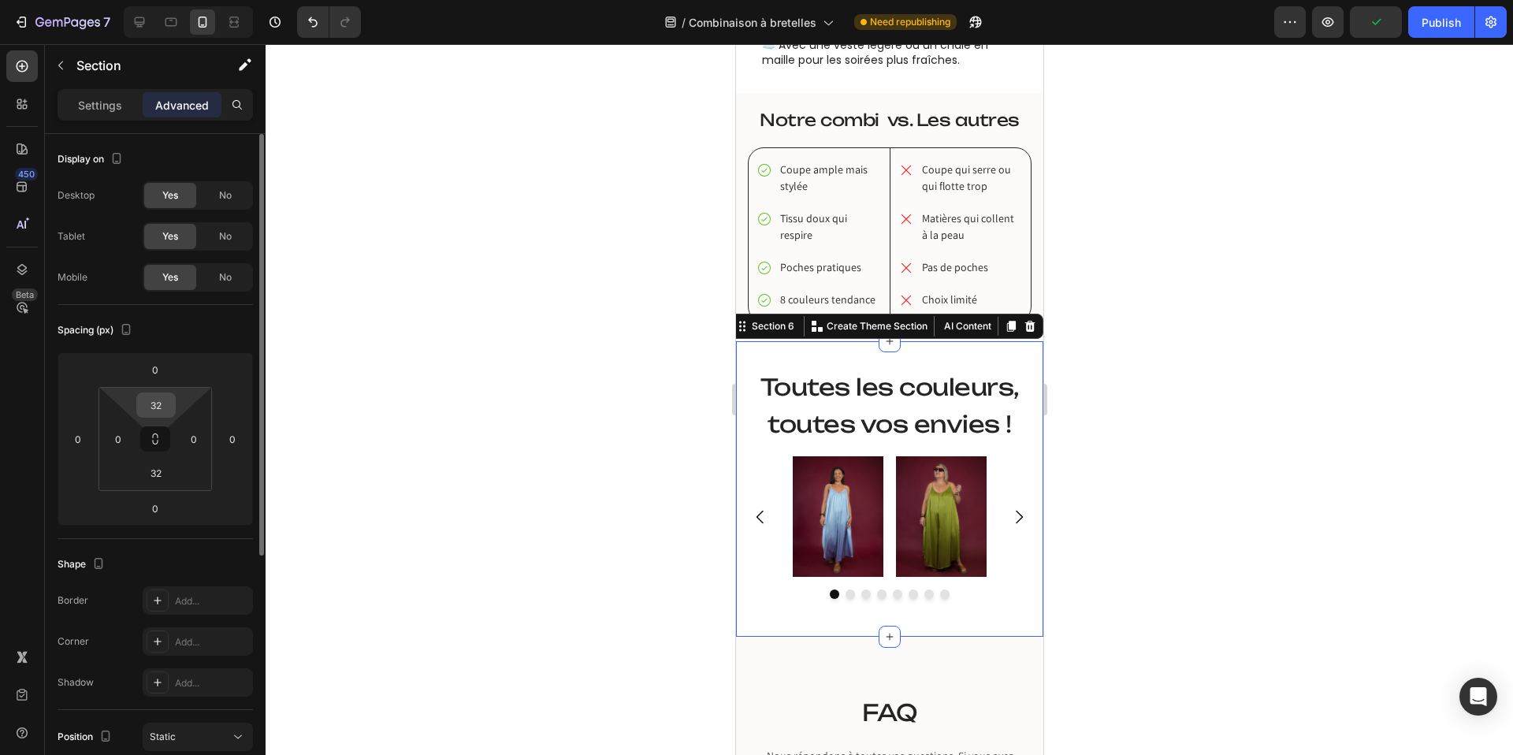
click at [157, 404] on input "32" at bounding box center [156, 405] width 32 height 24
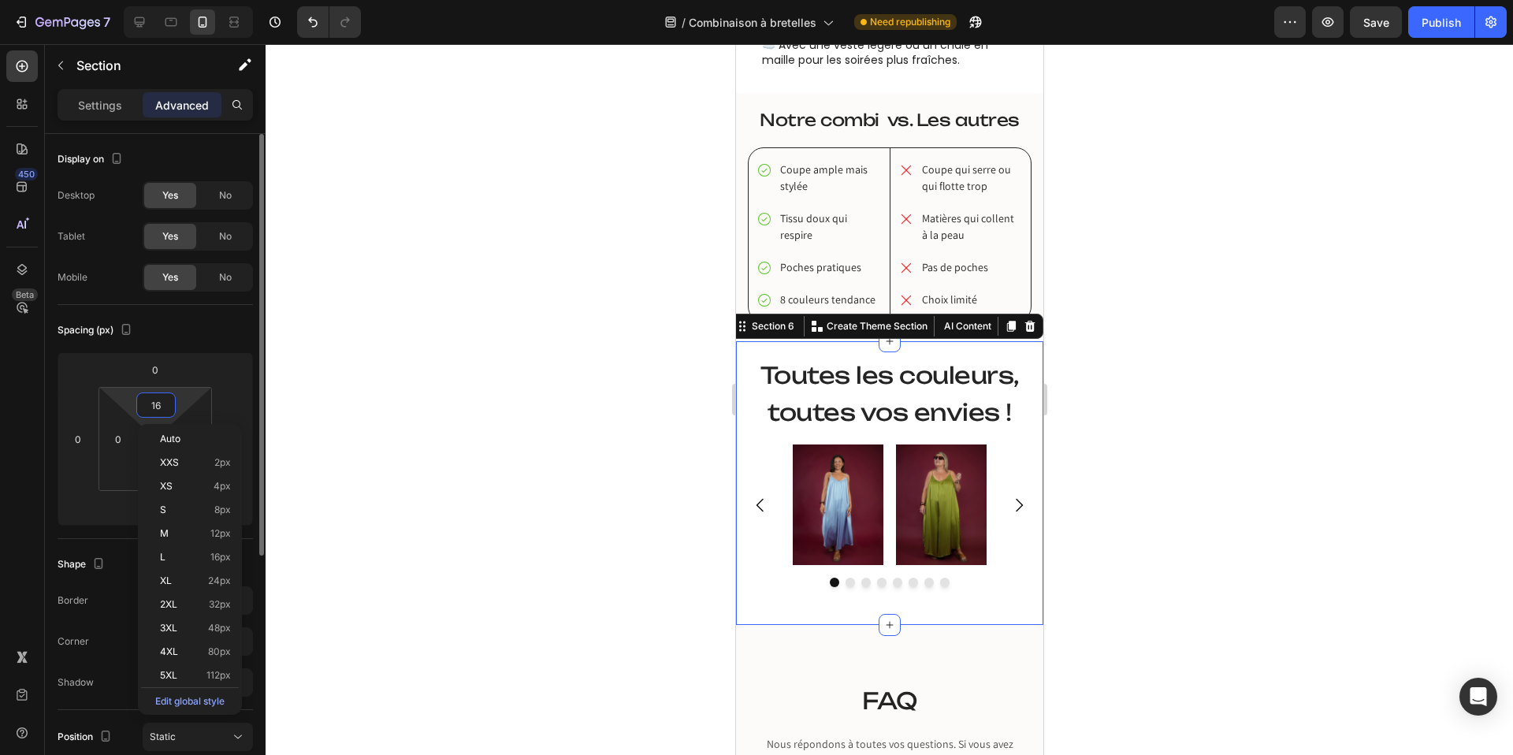
type input "15"
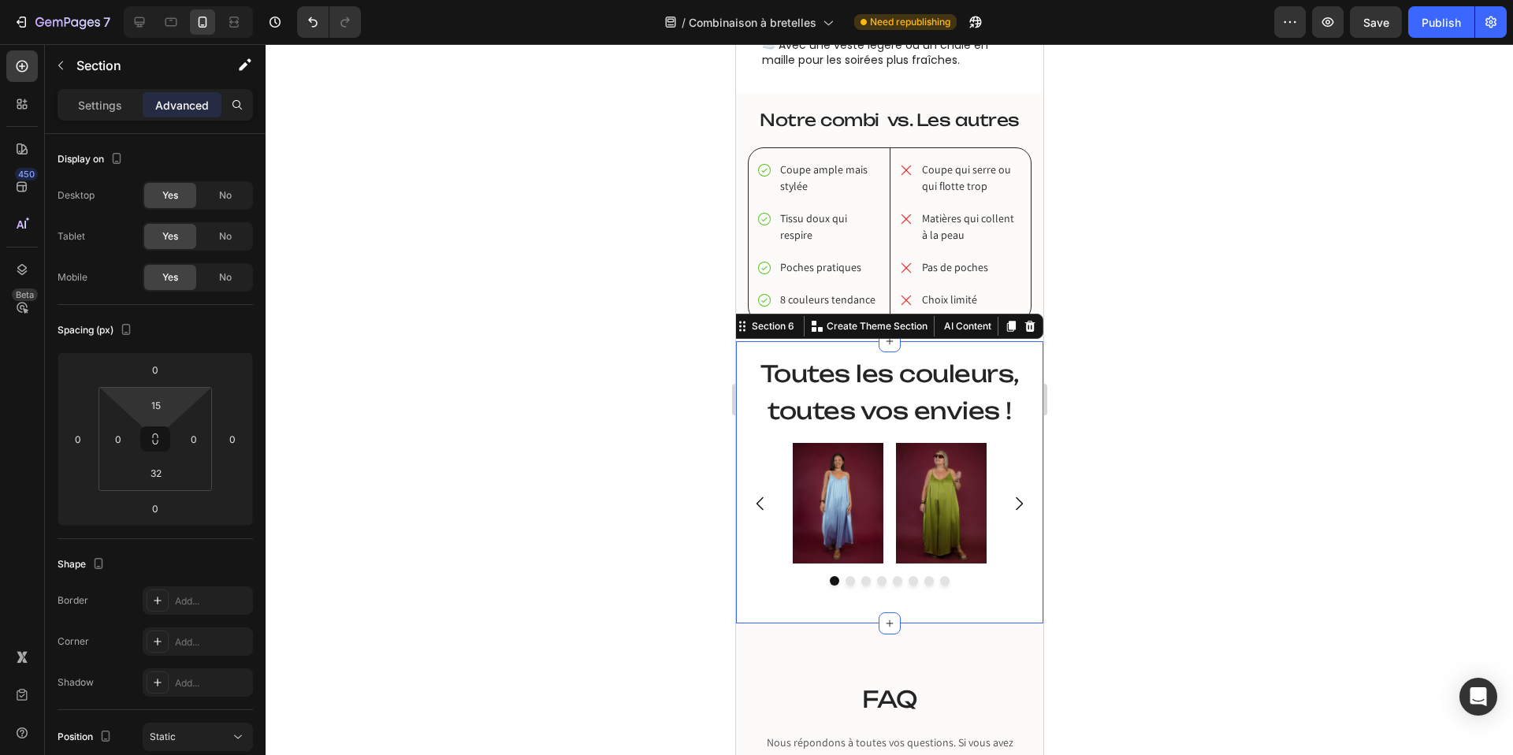
click at [567, 373] on div at bounding box center [889, 399] width 1247 height 711
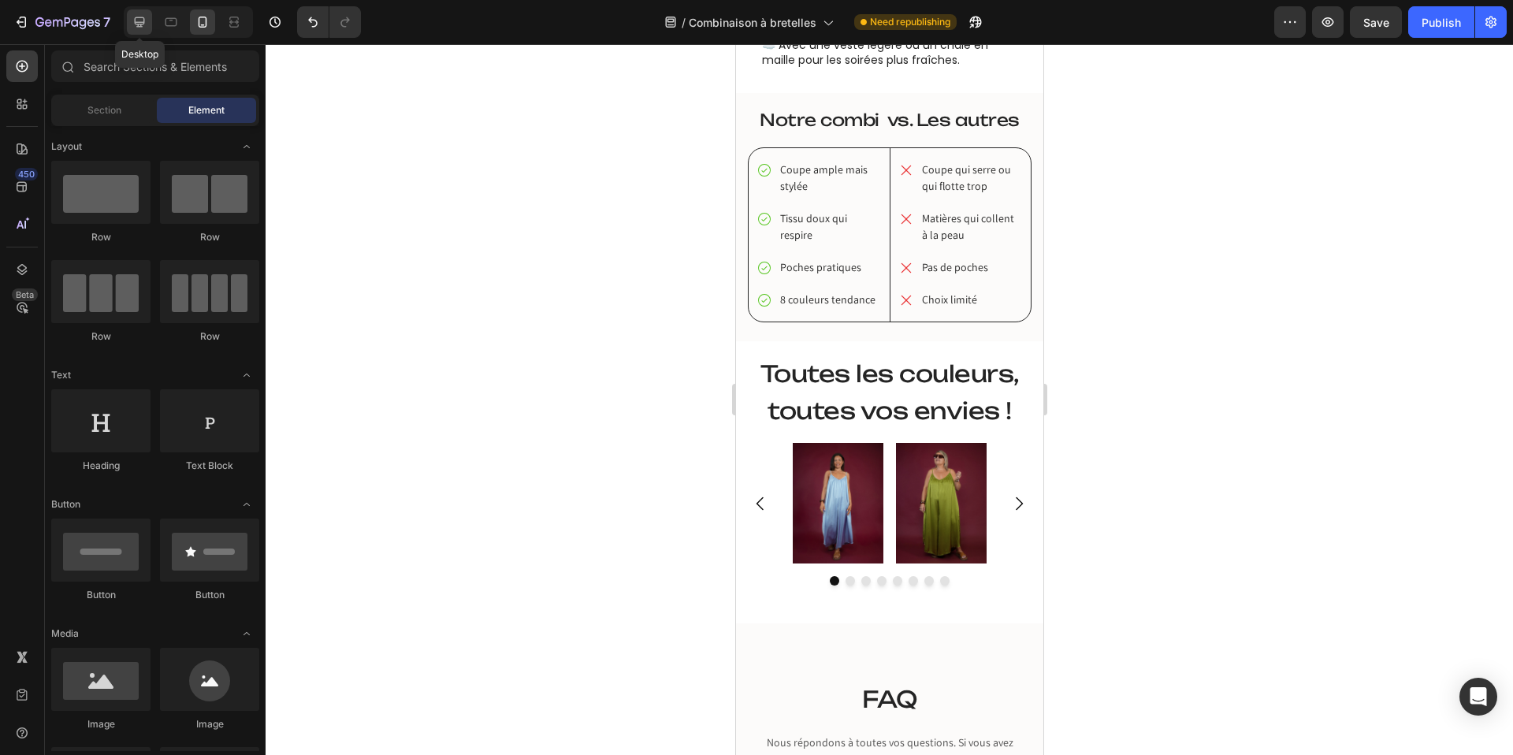
click at [139, 17] on icon at bounding box center [140, 22] width 16 height 16
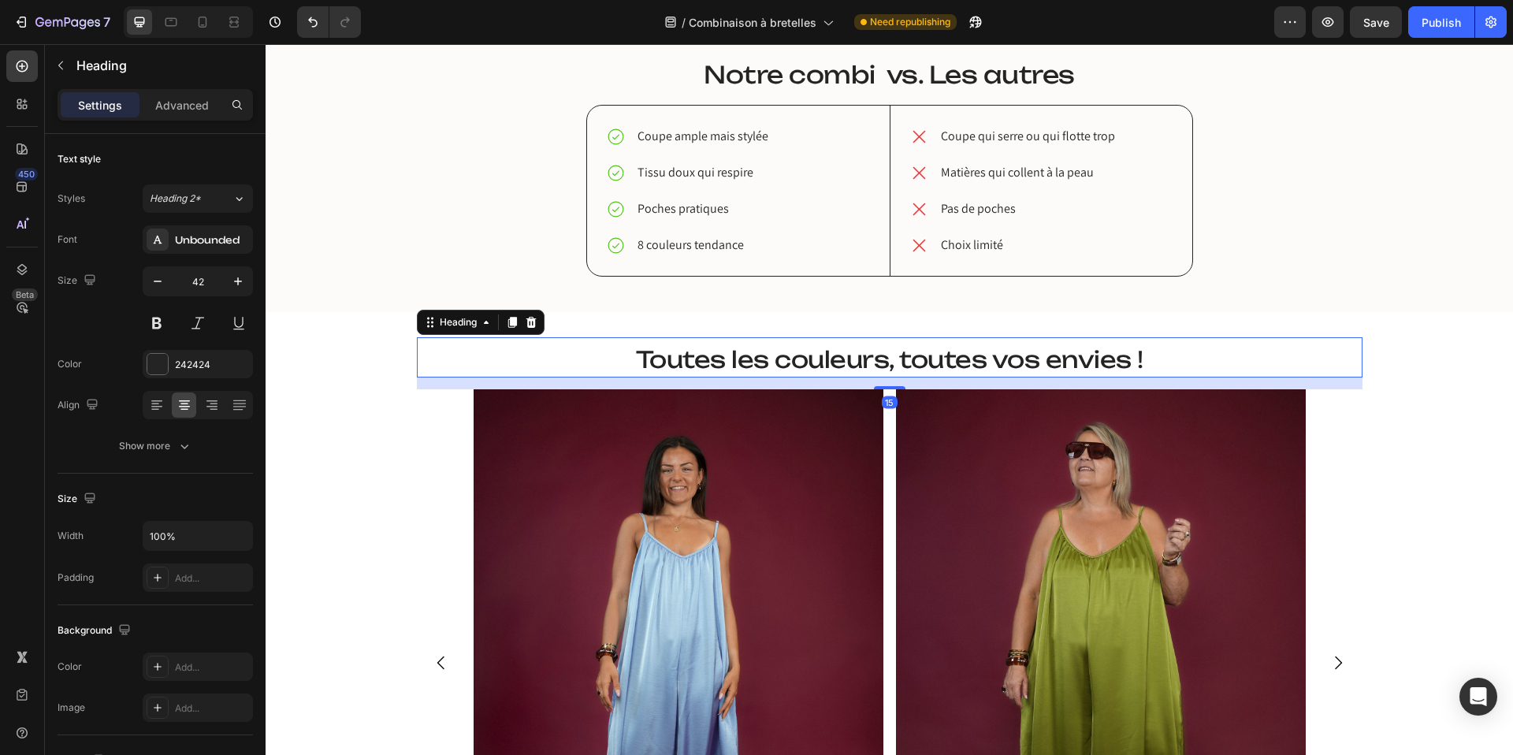
click at [778, 351] on span "Toutes les couleurs, toutes vos envies !" at bounding box center [889, 359] width 507 height 28
click at [512, 325] on icon at bounding box center [511, 322] width 9 height 11
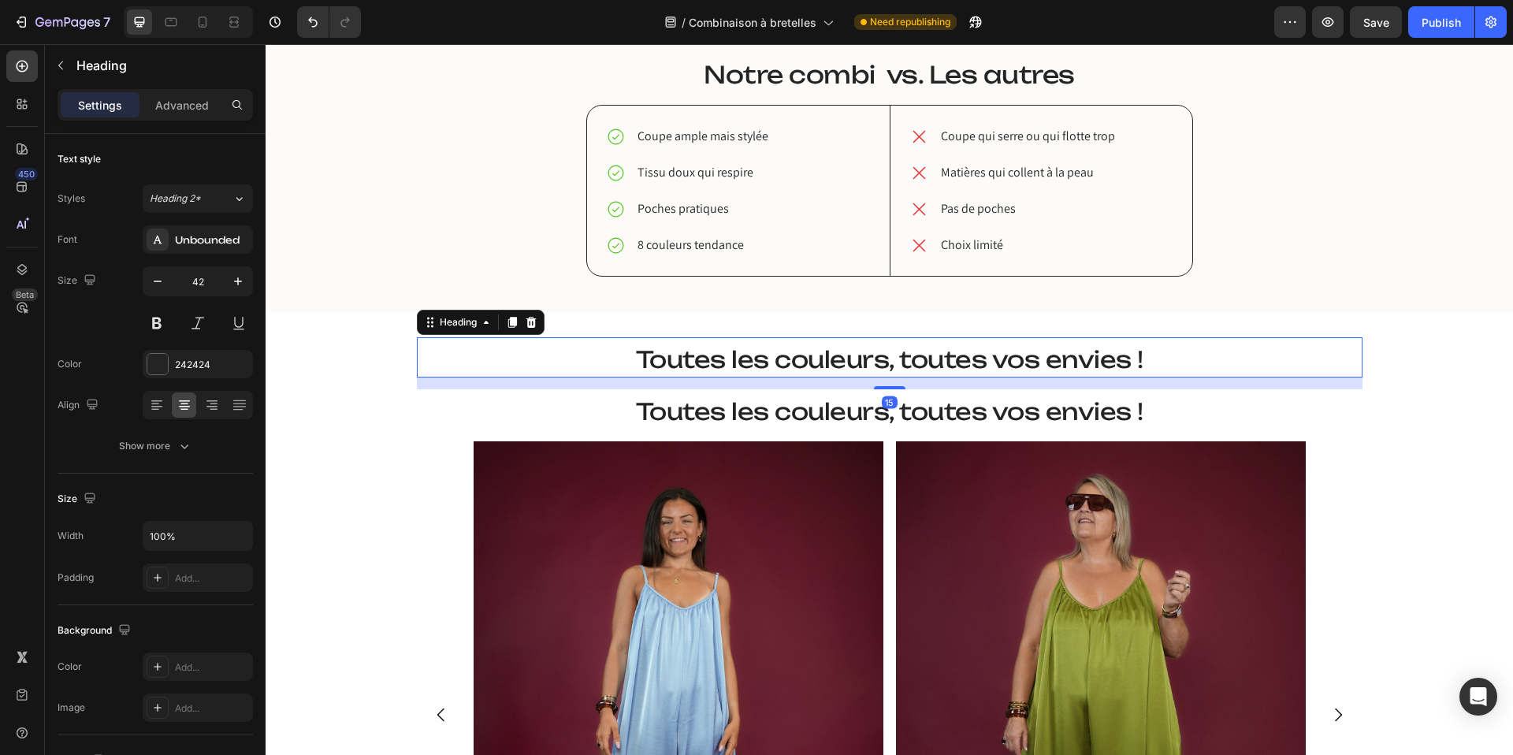
click at [709, 360] on span "Toutes les couleurs, toutes vos envies !" at bounding box center [889, 359] width 507 height 28
click at [201, 113] on div "Advanced" at bounding box center [182, 104] width 79 height 25
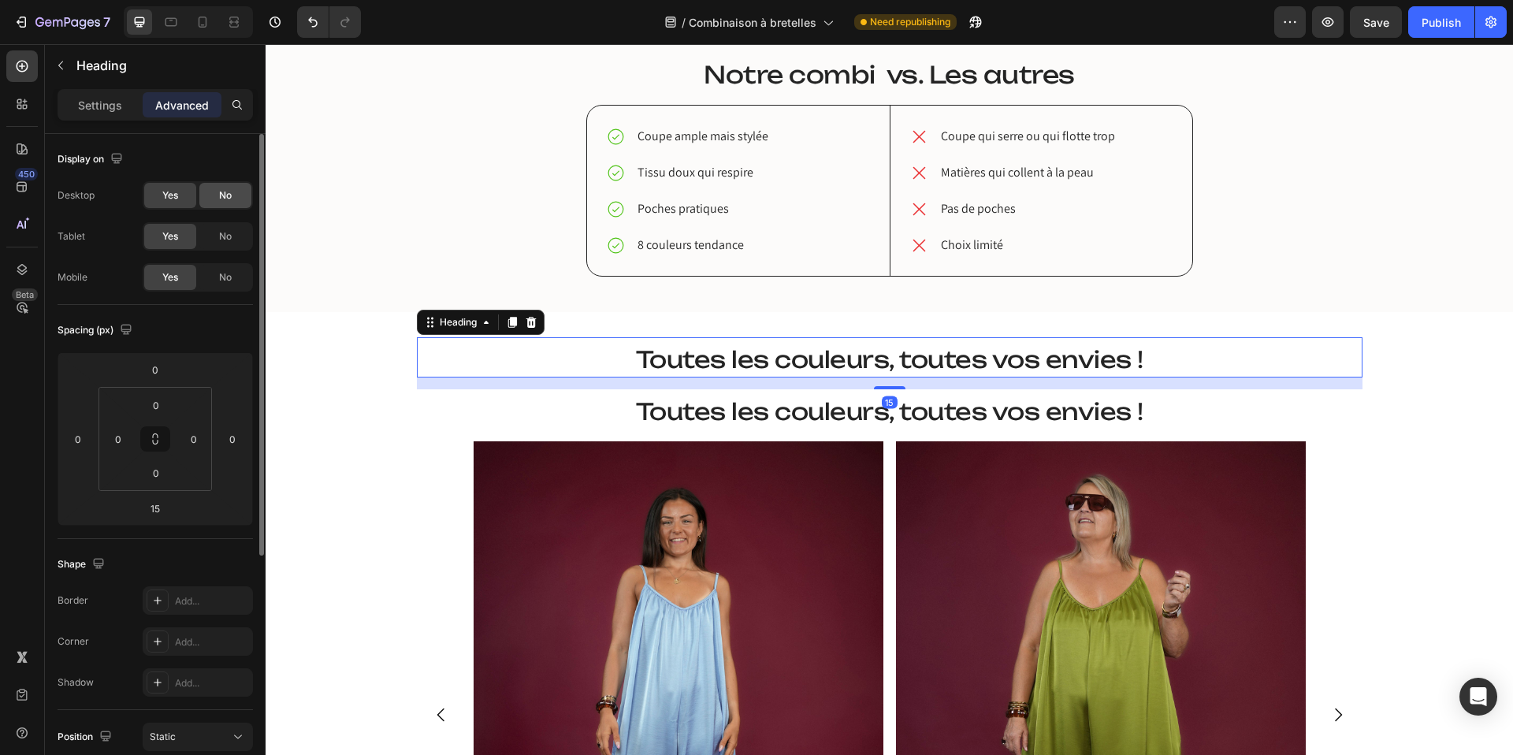
click at [228, 200] on span "No" at bounding box center [225, 195] width 13 height 14
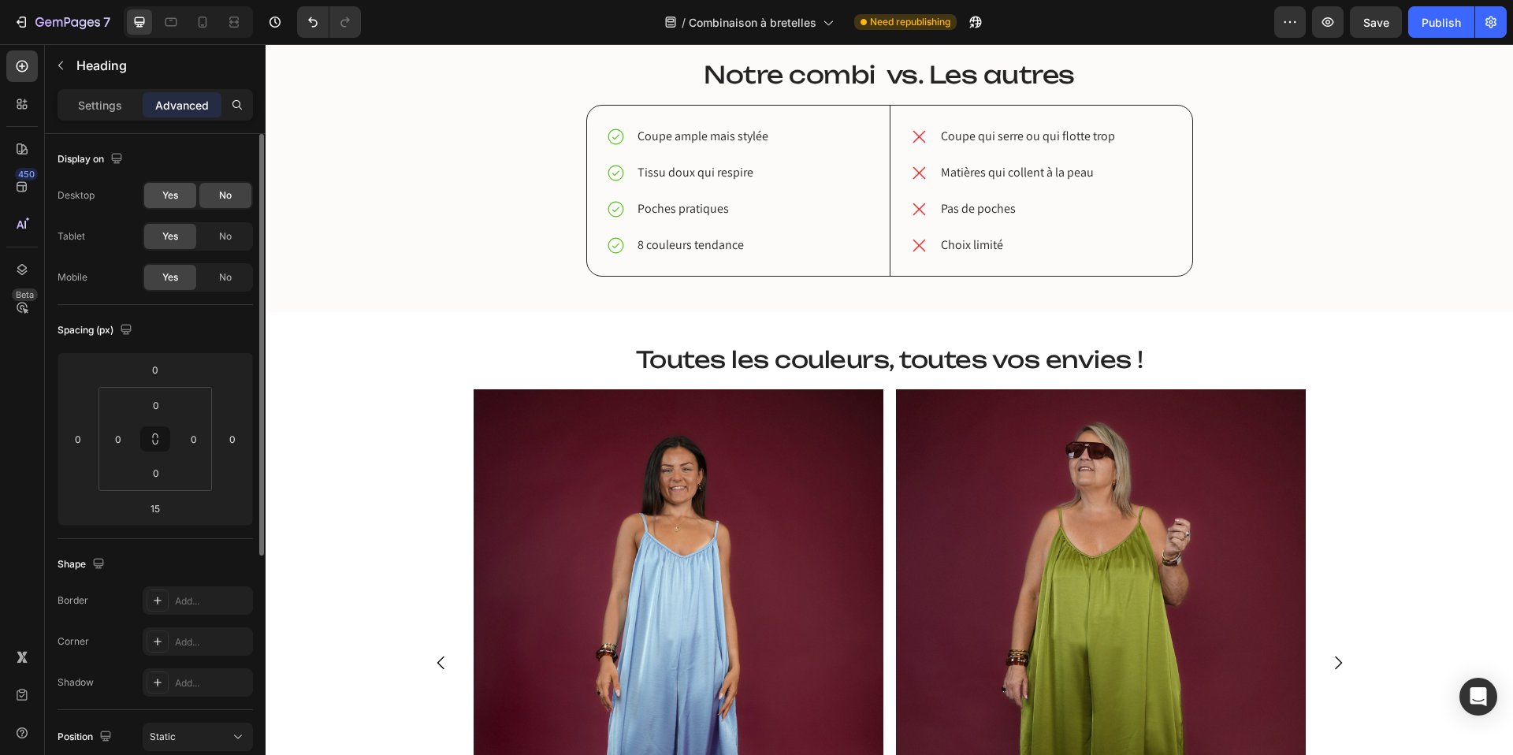
click at [186, 191] on div "Yes" at bounding box center [170, 195] width 52 height 25
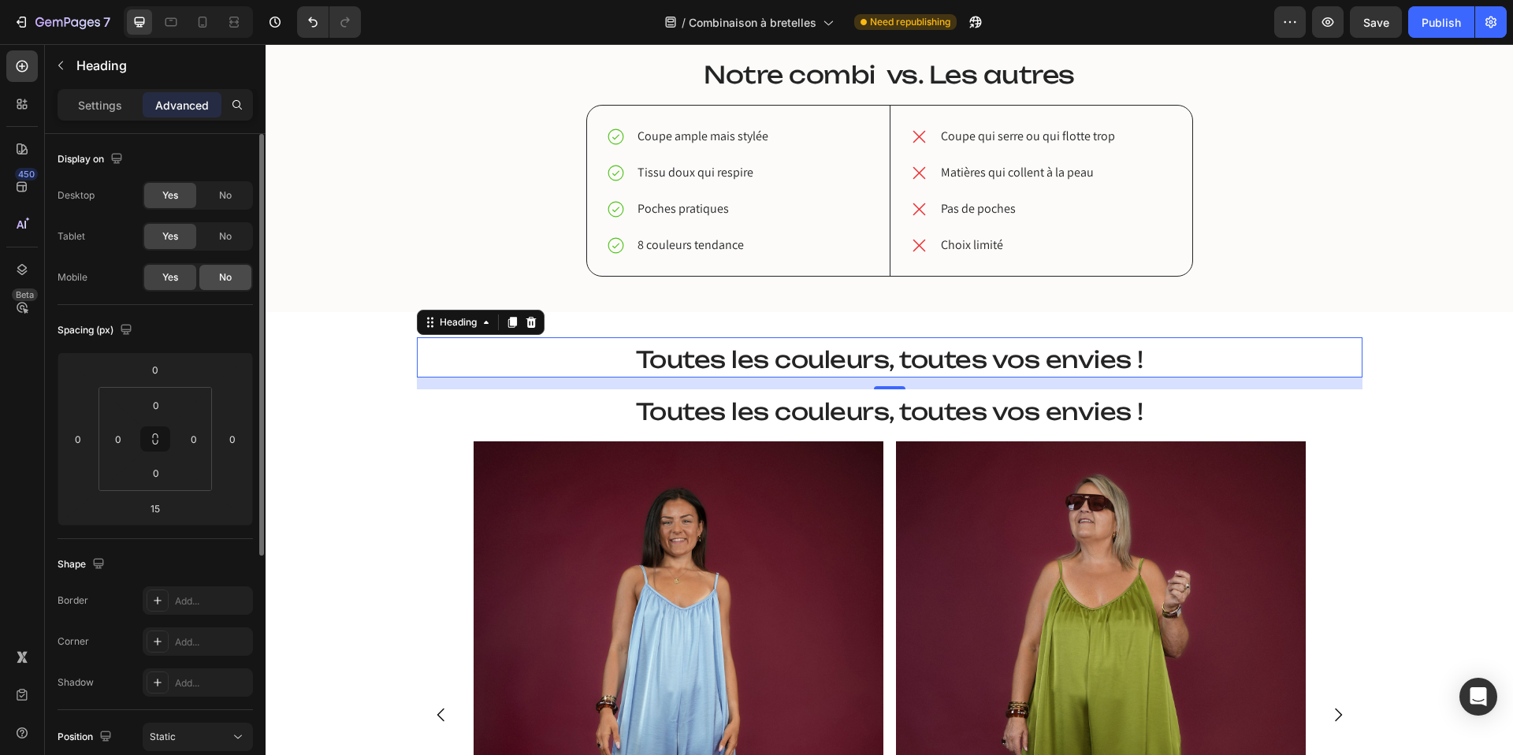
click at [224, 267] on div "No" at bounding box center [225, 277] width 52 height 25
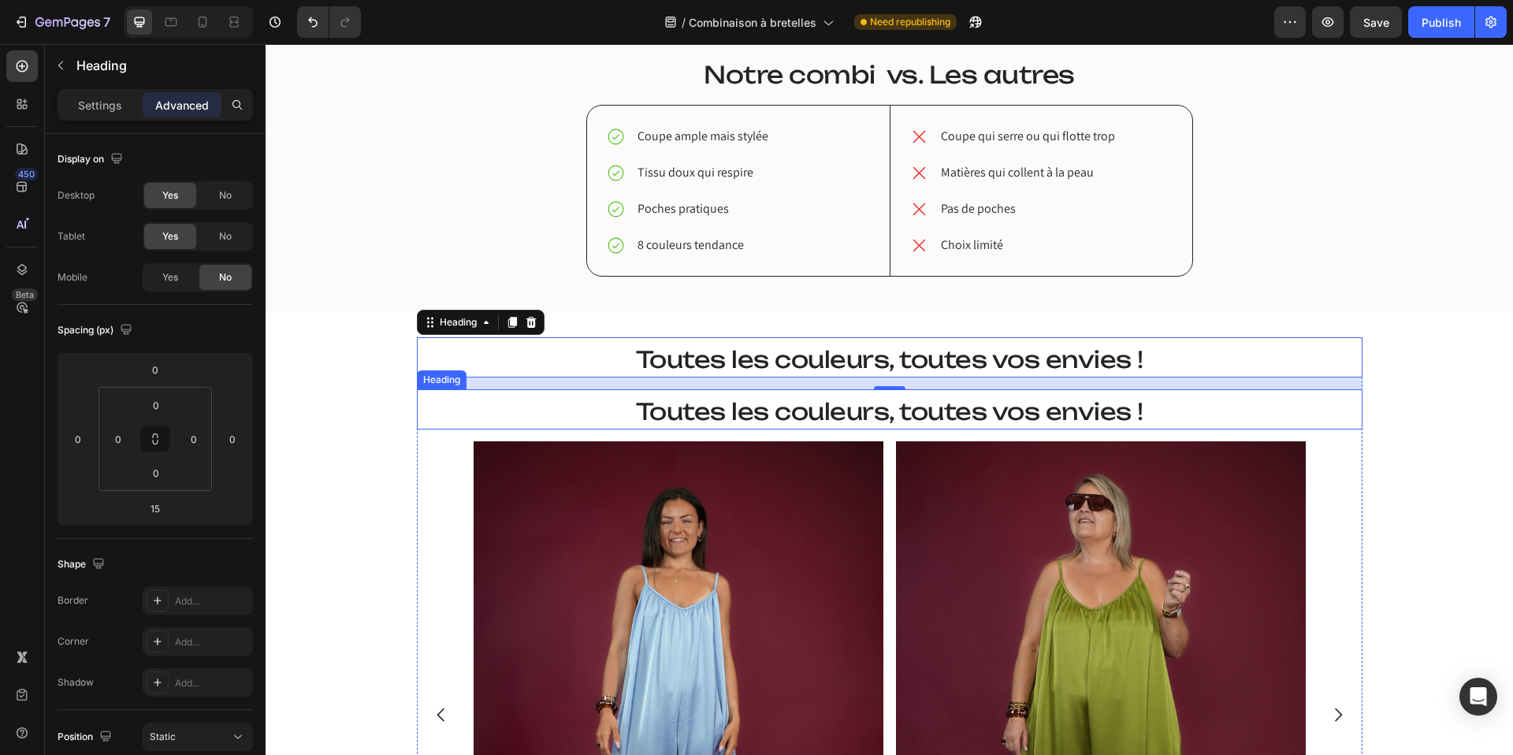
click at [674, 405] on span "Toutes les couleurs, toutes vos envies !" at bounding box center [889, 411] width 507 height 28
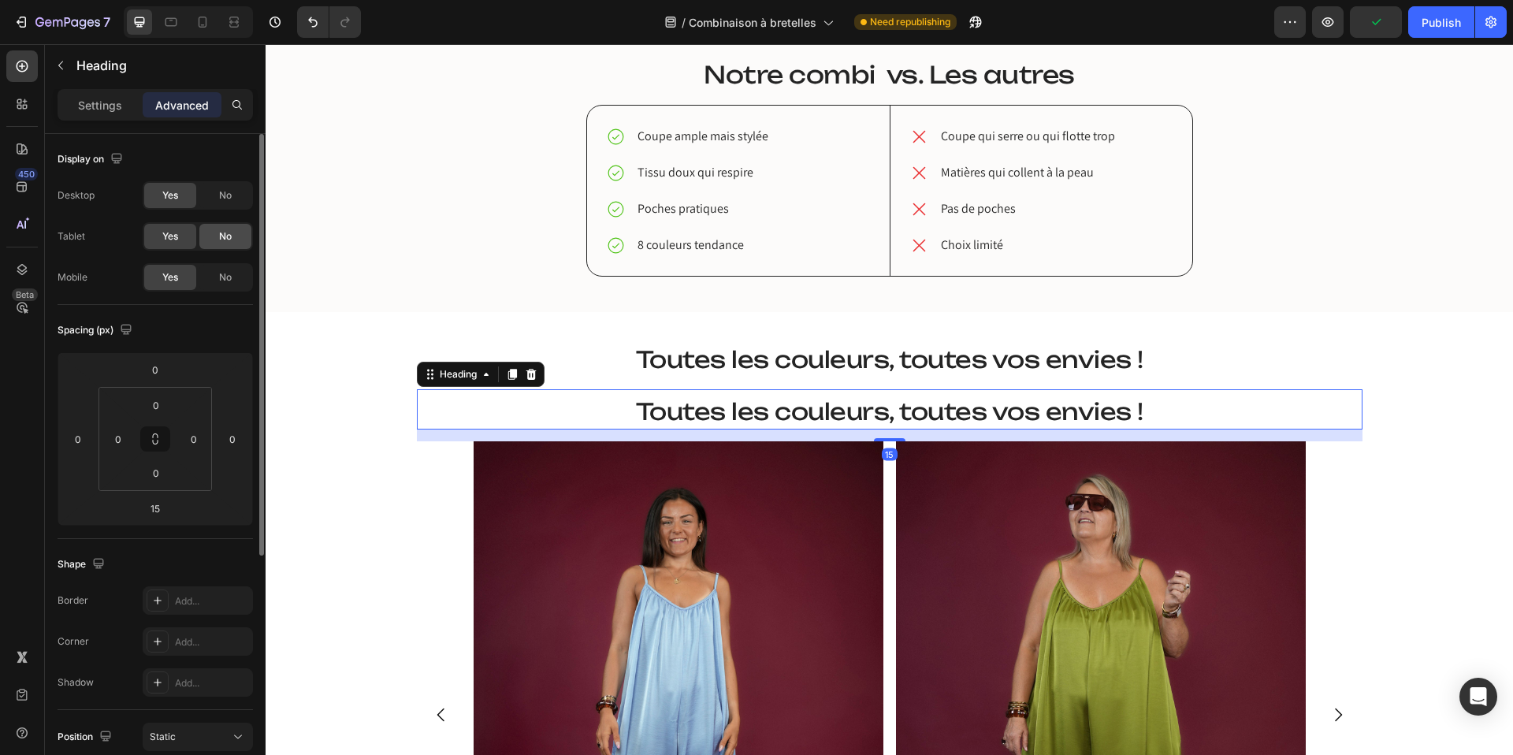
click at [229, 231] on span "No" at bounding box center [225, 236] width 13 height 14
click at [227, 200] on span "No" at bounding box center [225, 195] width 13 height 14
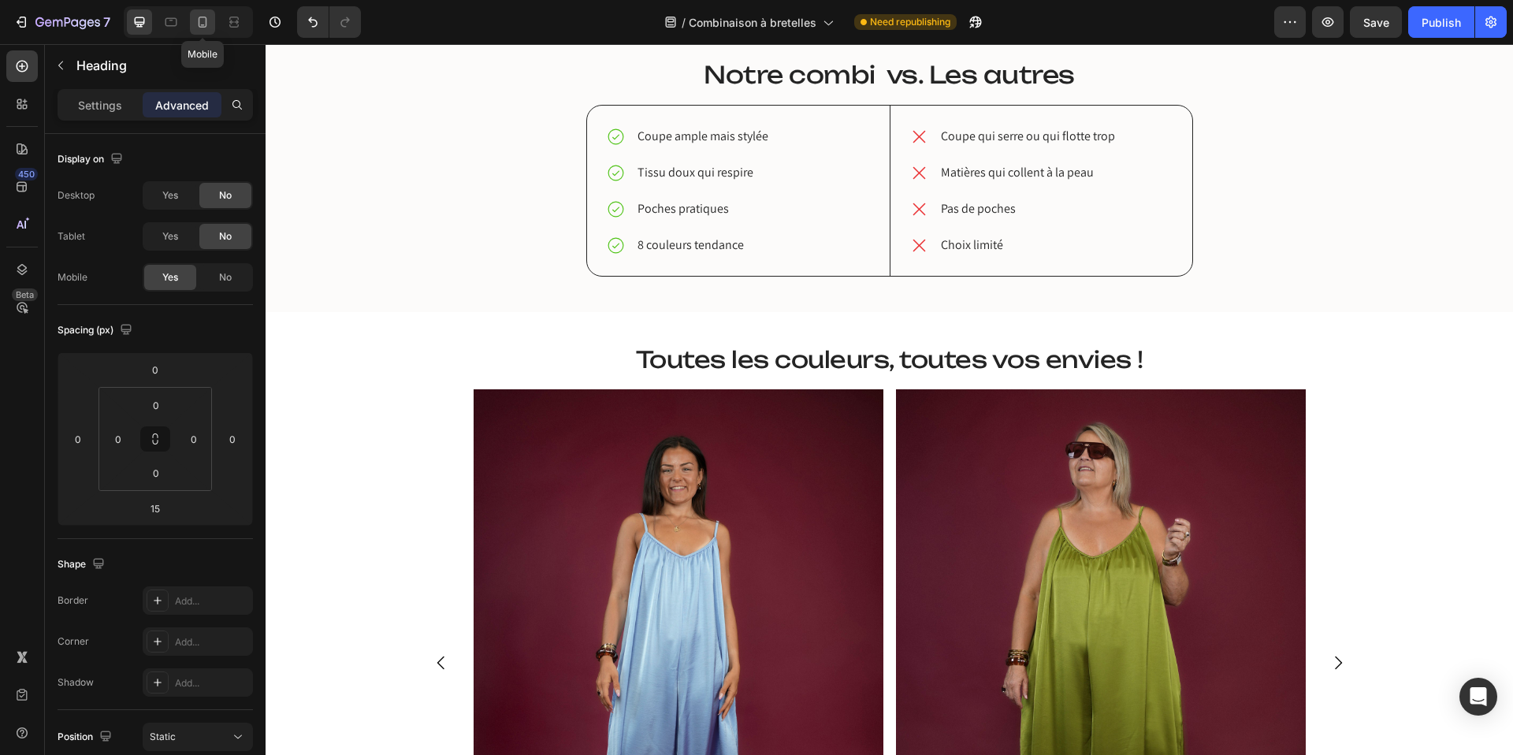
click at [201, 17] on icon at bounding box center [203, 22] width 9 height 11
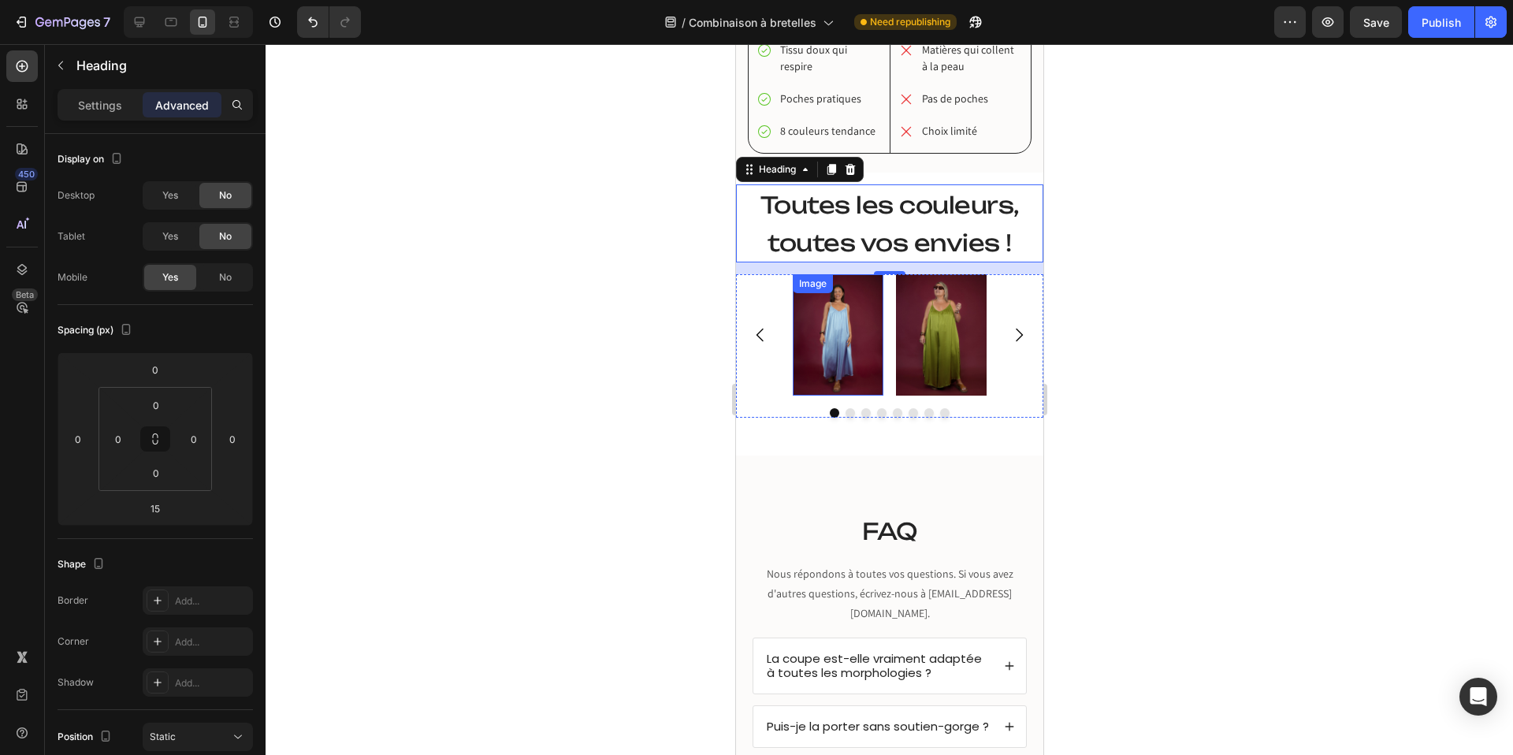
scroll to position [2012, 0]
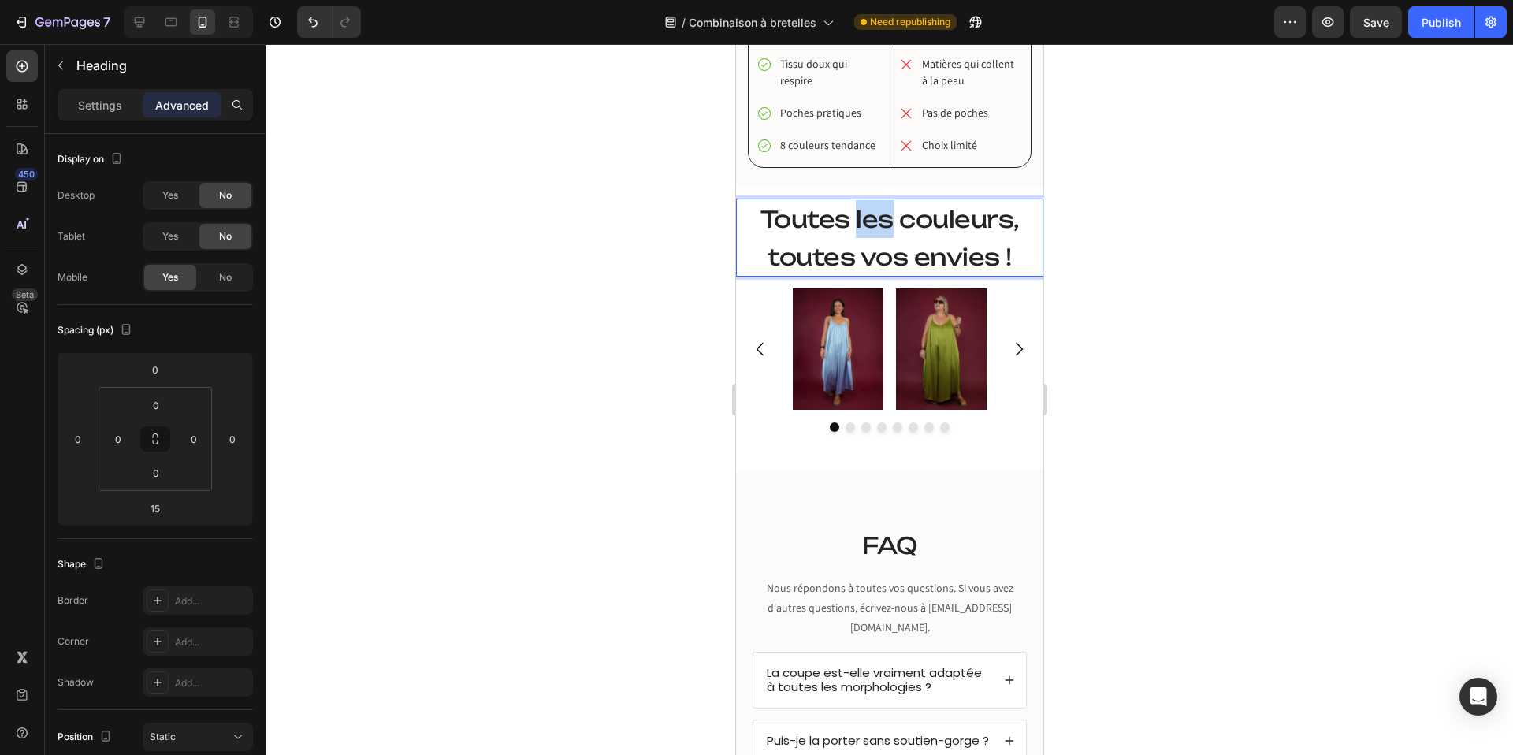
click at [876, 232] on span "Toutes les couleurs, toutes vos envies !" at bounding box center [889, 238] width 259 height 66
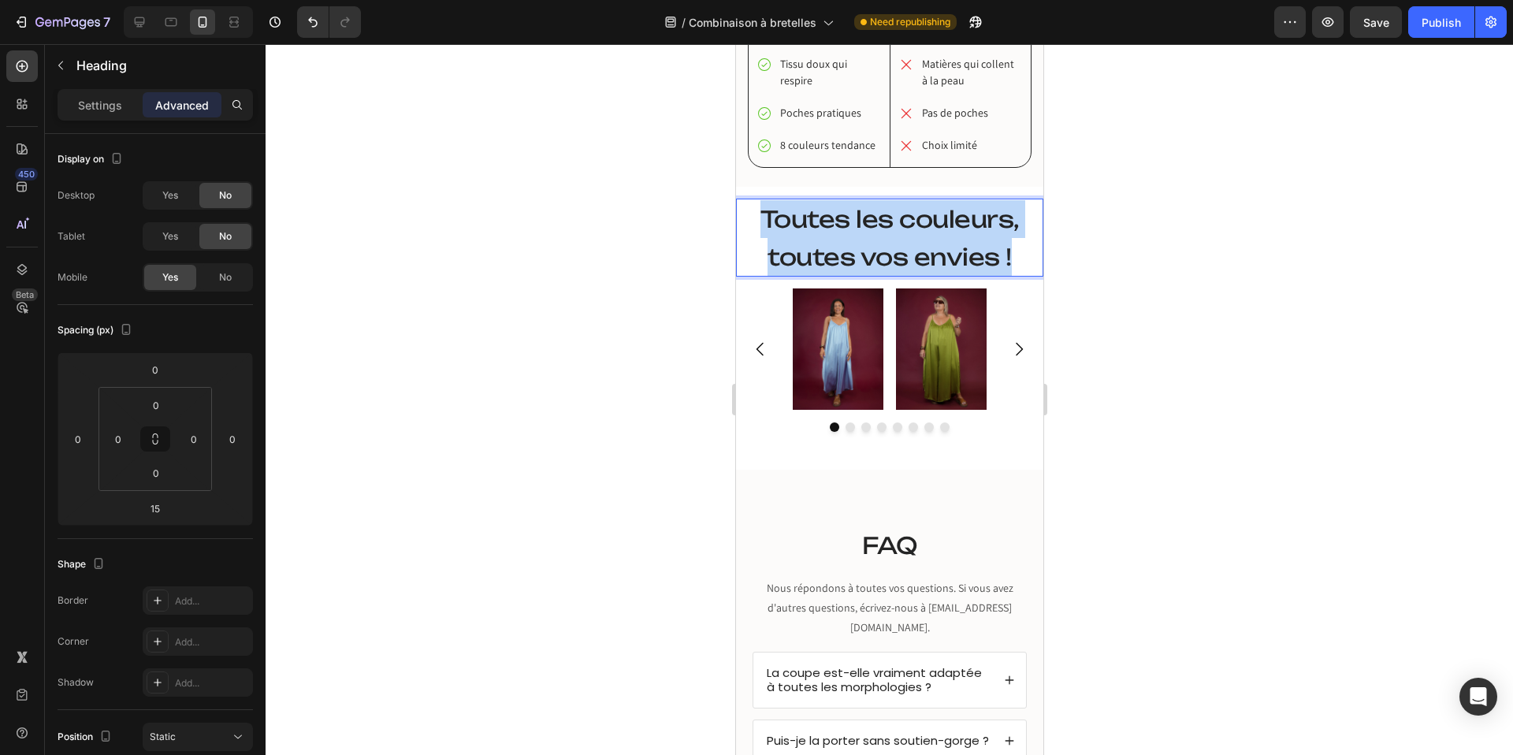
click at [876, 232] on span "Toutes les couleurs, toutes vos envies !" at bounding box center [889, 238] width 259 height 66
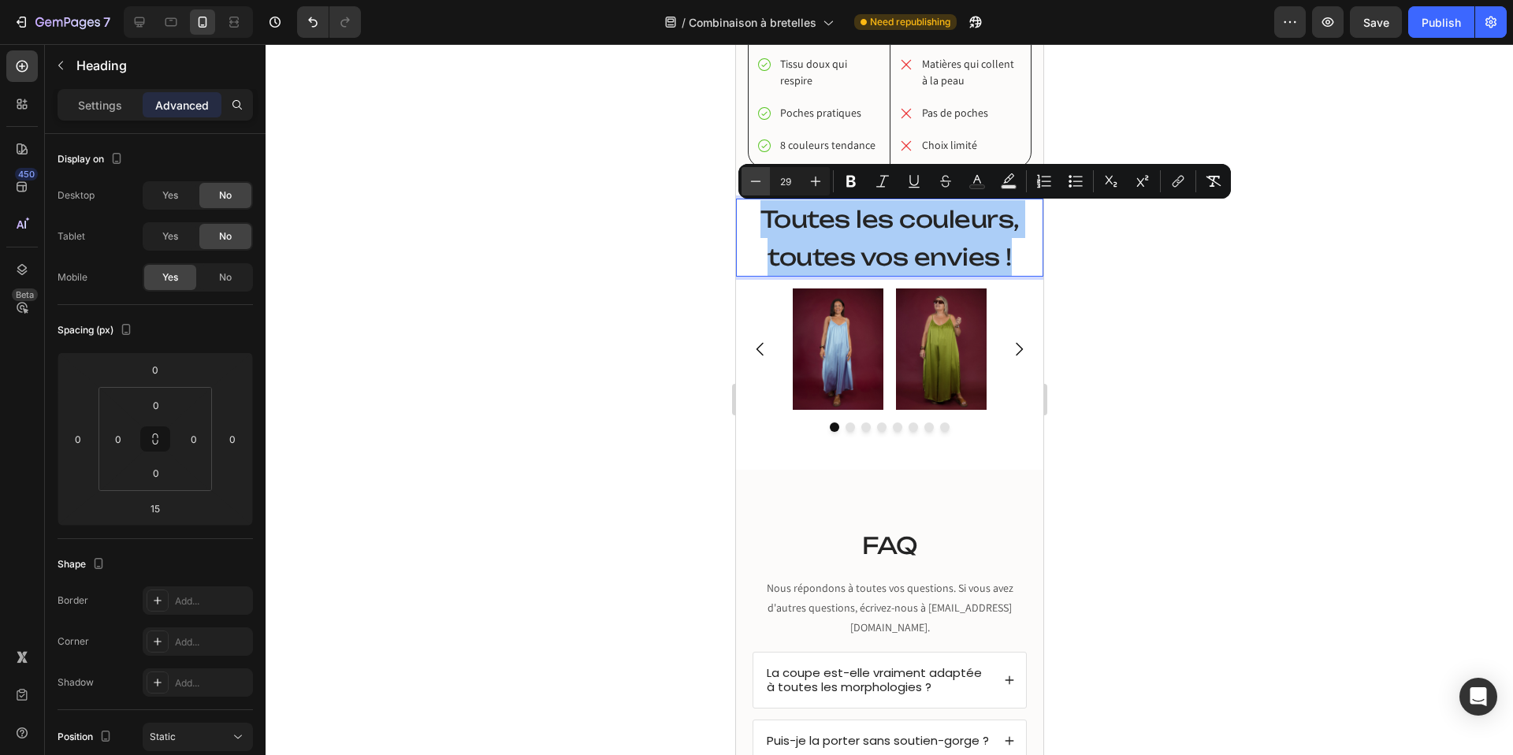
click at [748, 180] on icon "Editor contextual toolbar" at bounding box center [756, 181] width 16 height 16
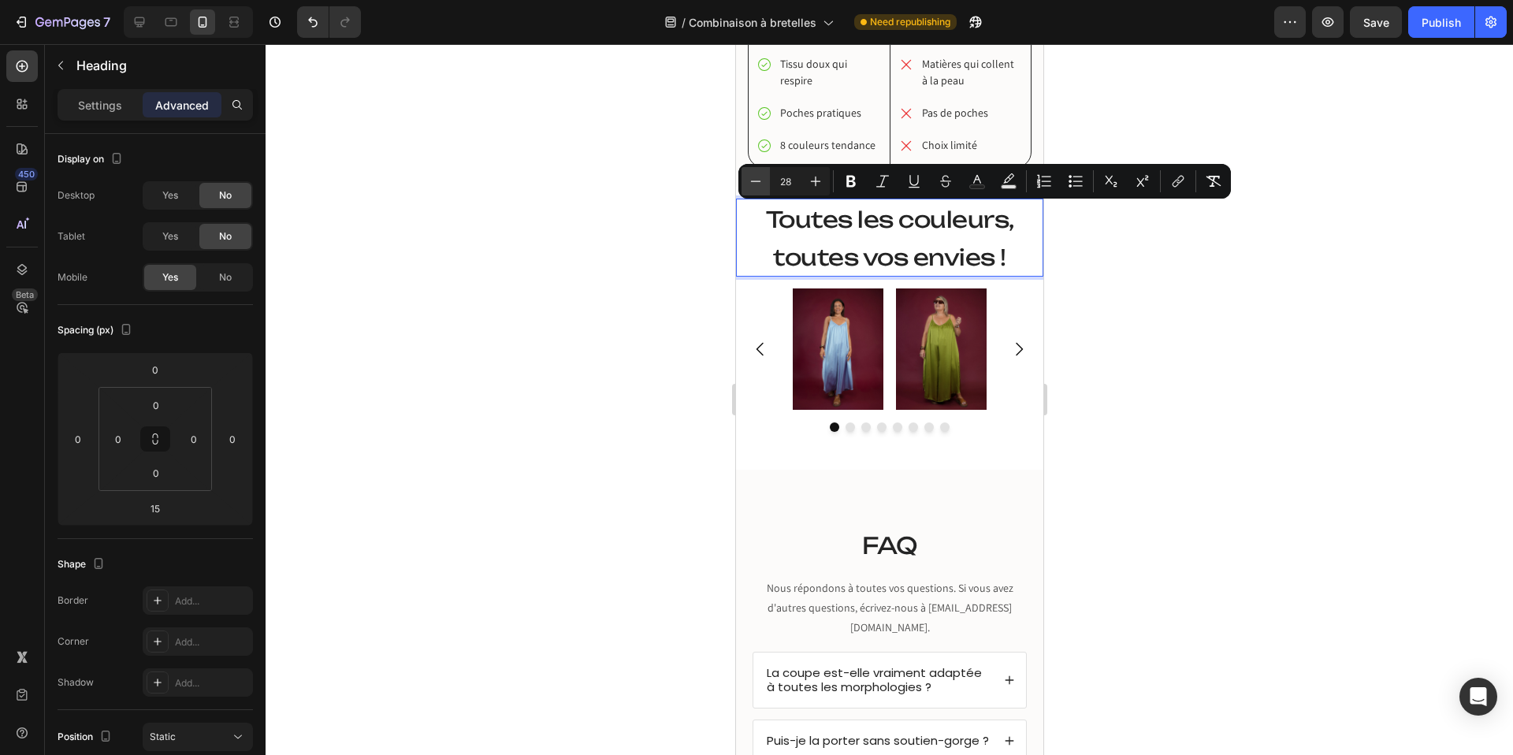
click at [748, 180] on icon "Editor contextual toolbar" at bounding box center [756, 181] width 16 height 16
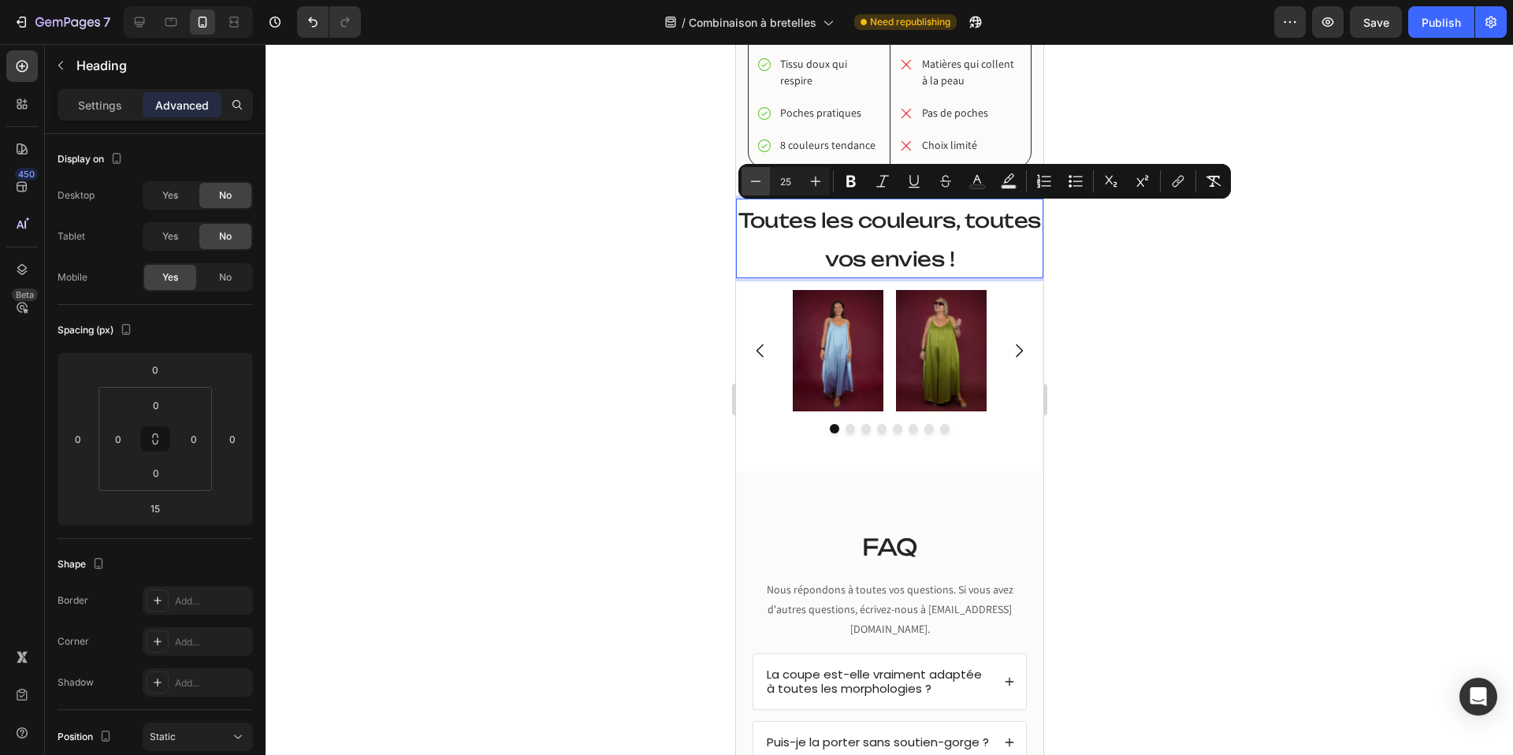
click at [748, 180] on icon "Editor contextual toolbar" at bounding box center [756, 181] width 16 height 16
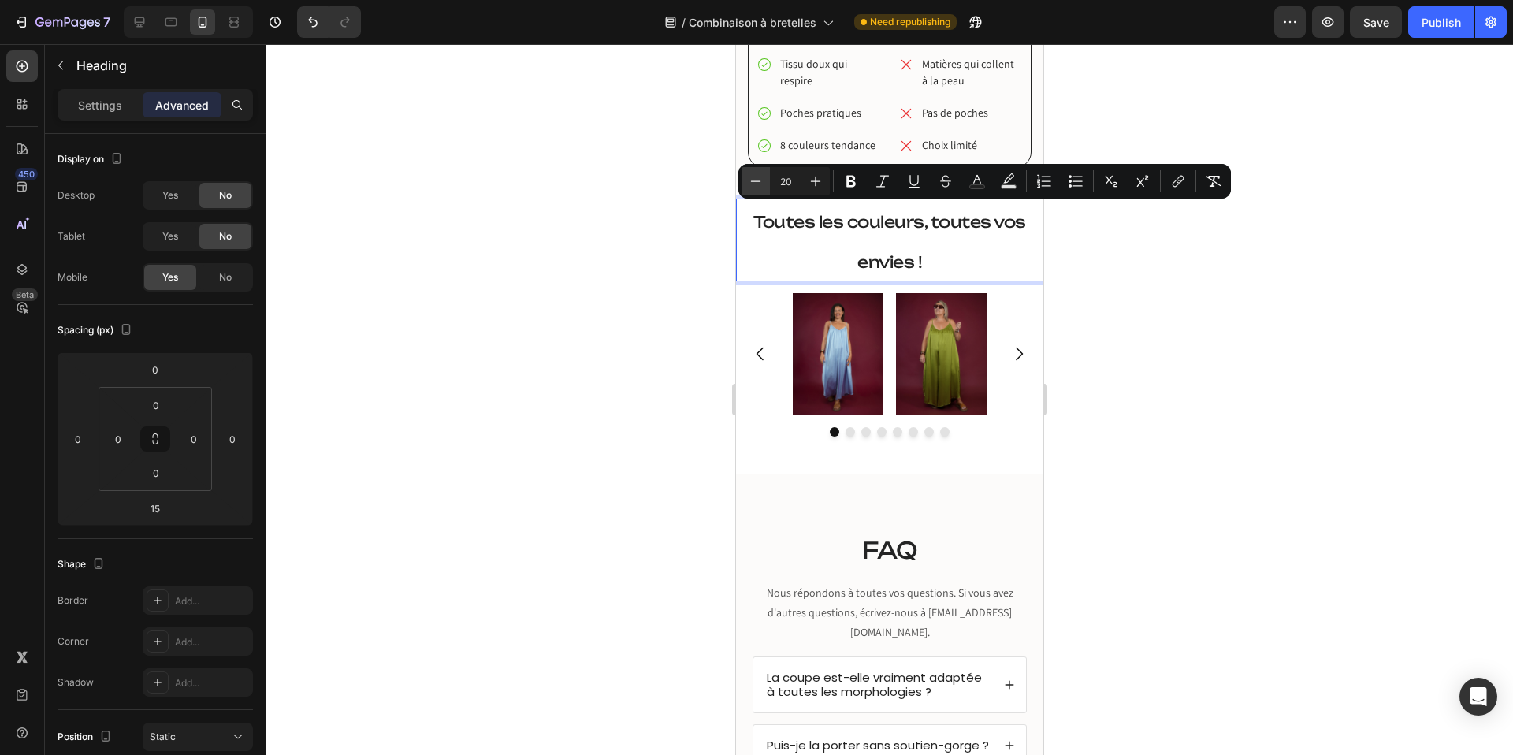
click at [748, 180] on icon "Editor contextual toolbar" at bounding box center [756, 181] width 16 height 16
type input "17"
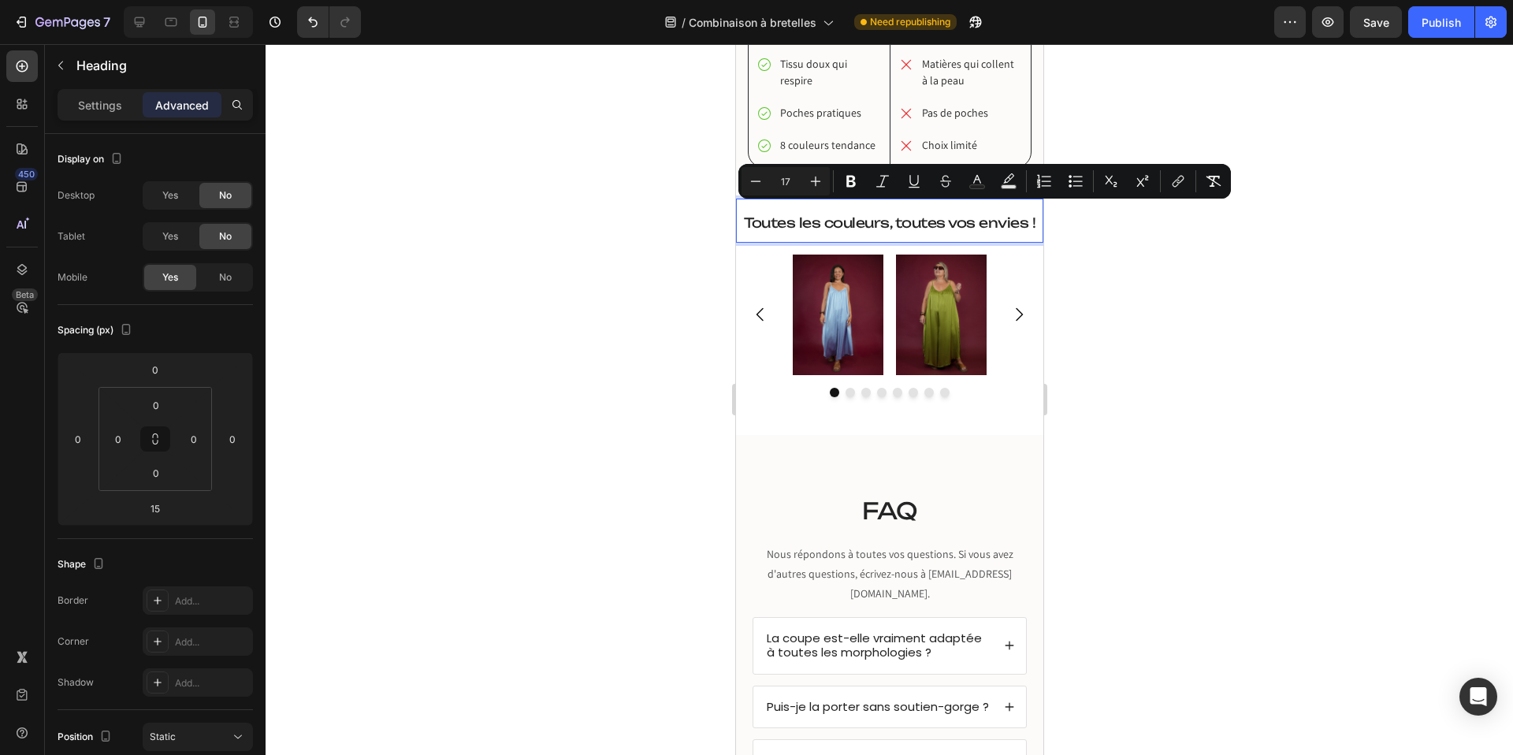
click at [110, 120] on div "Settings Advanced" at bounding box center [155, 105] width 195 height 32
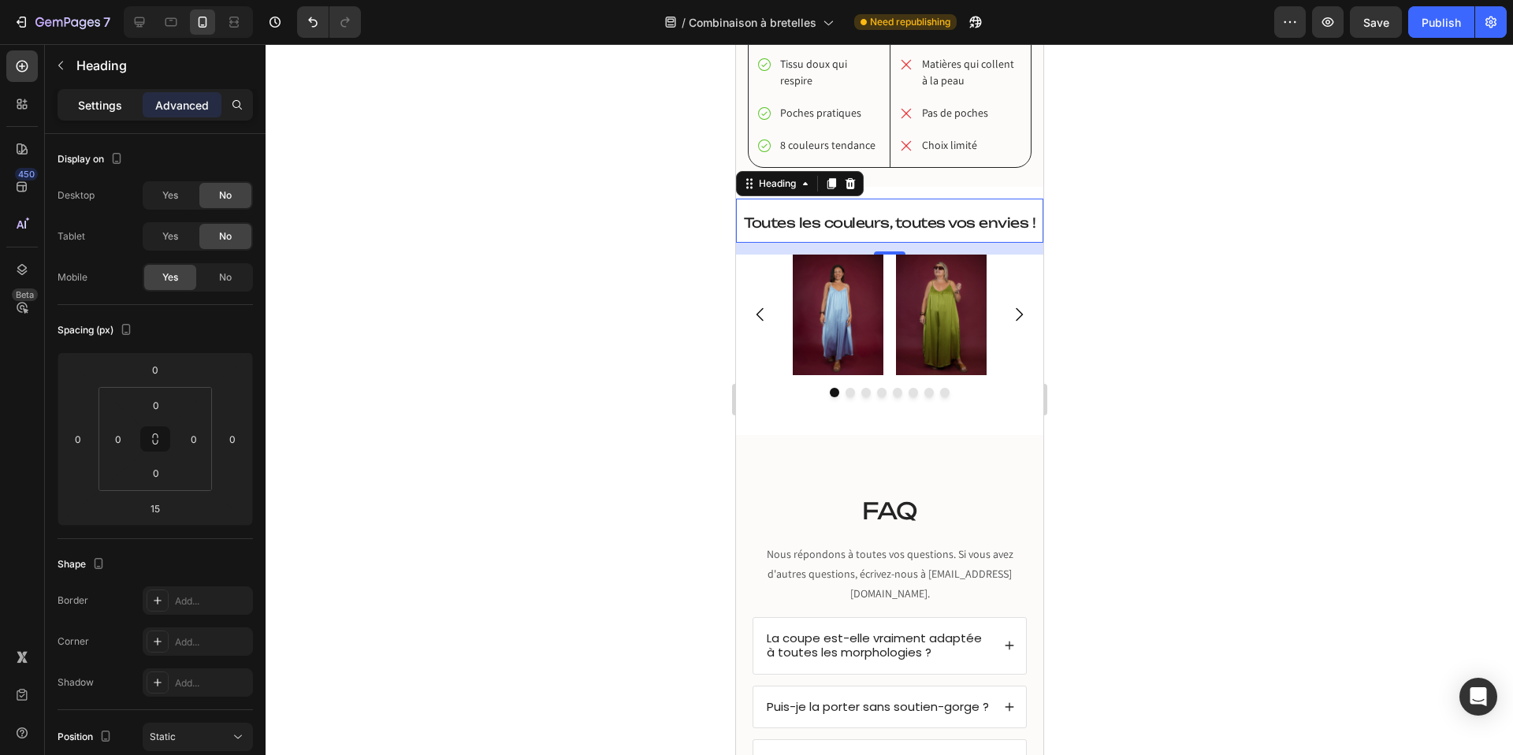
click at [109, 113] on div "Settings" at bounding box center [100, 104] width 79 height 25
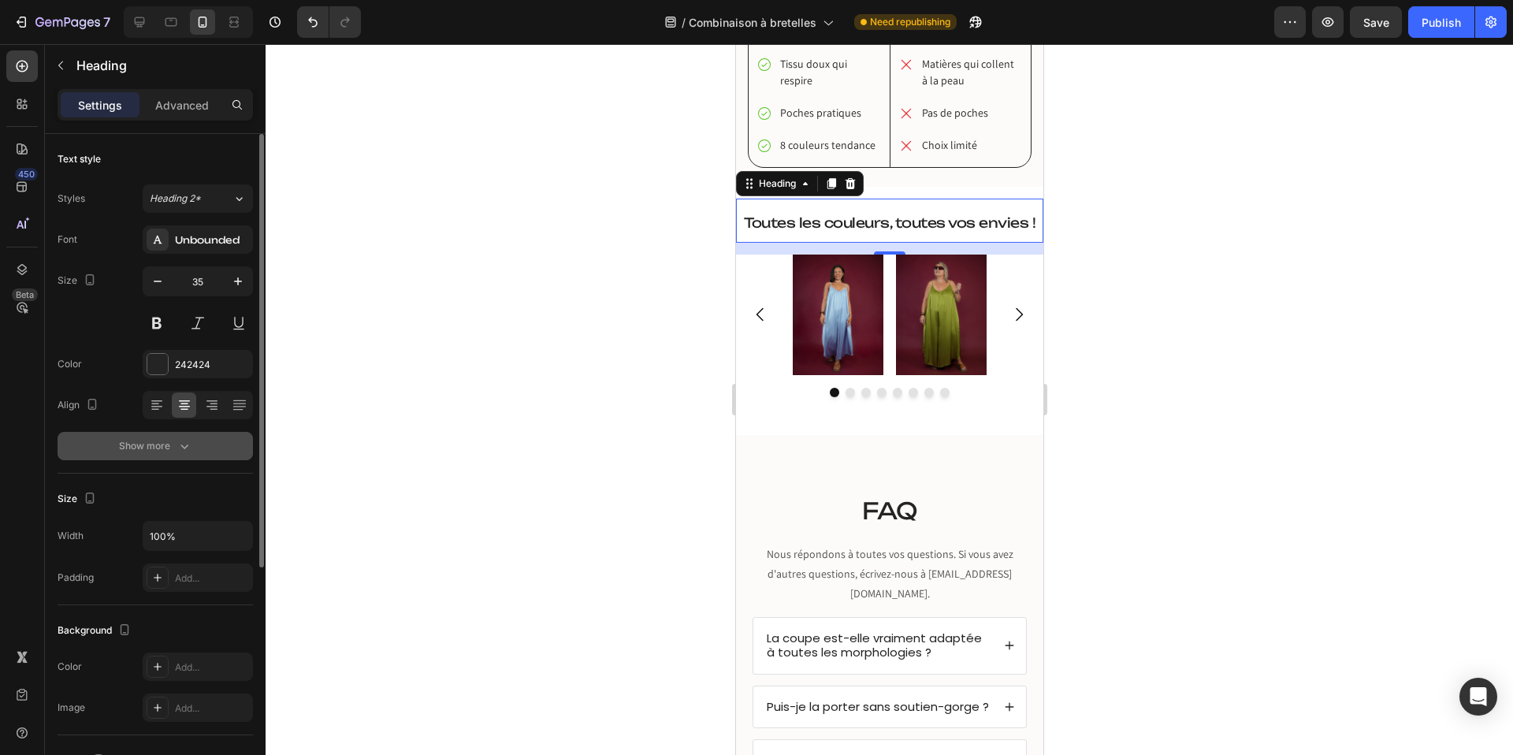
click at [184, 451] on icon "button" at bounding box center [184, 446] width 16 height 16
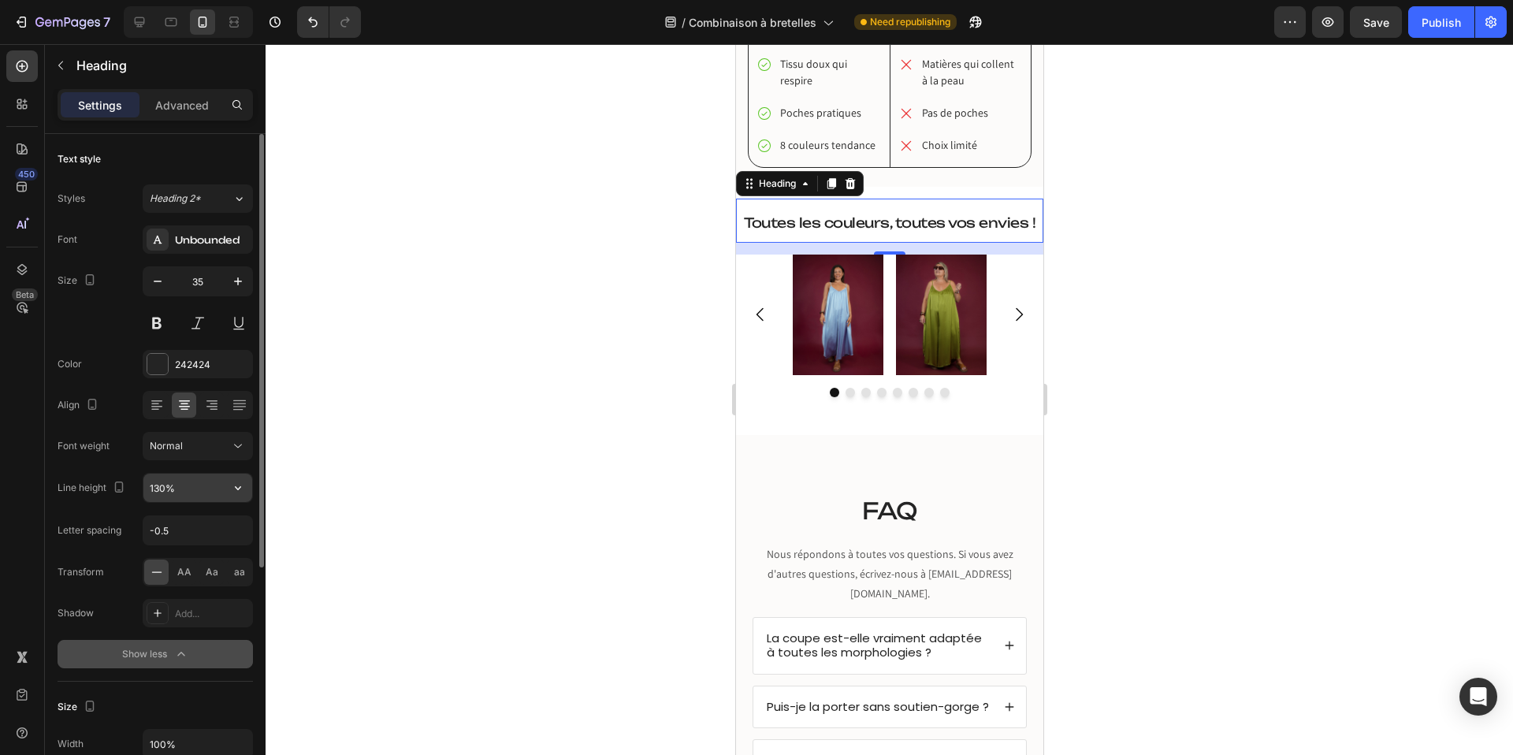
click at [157, 485] on input "130%" at bounding box center [197, 488] width 109 height 28
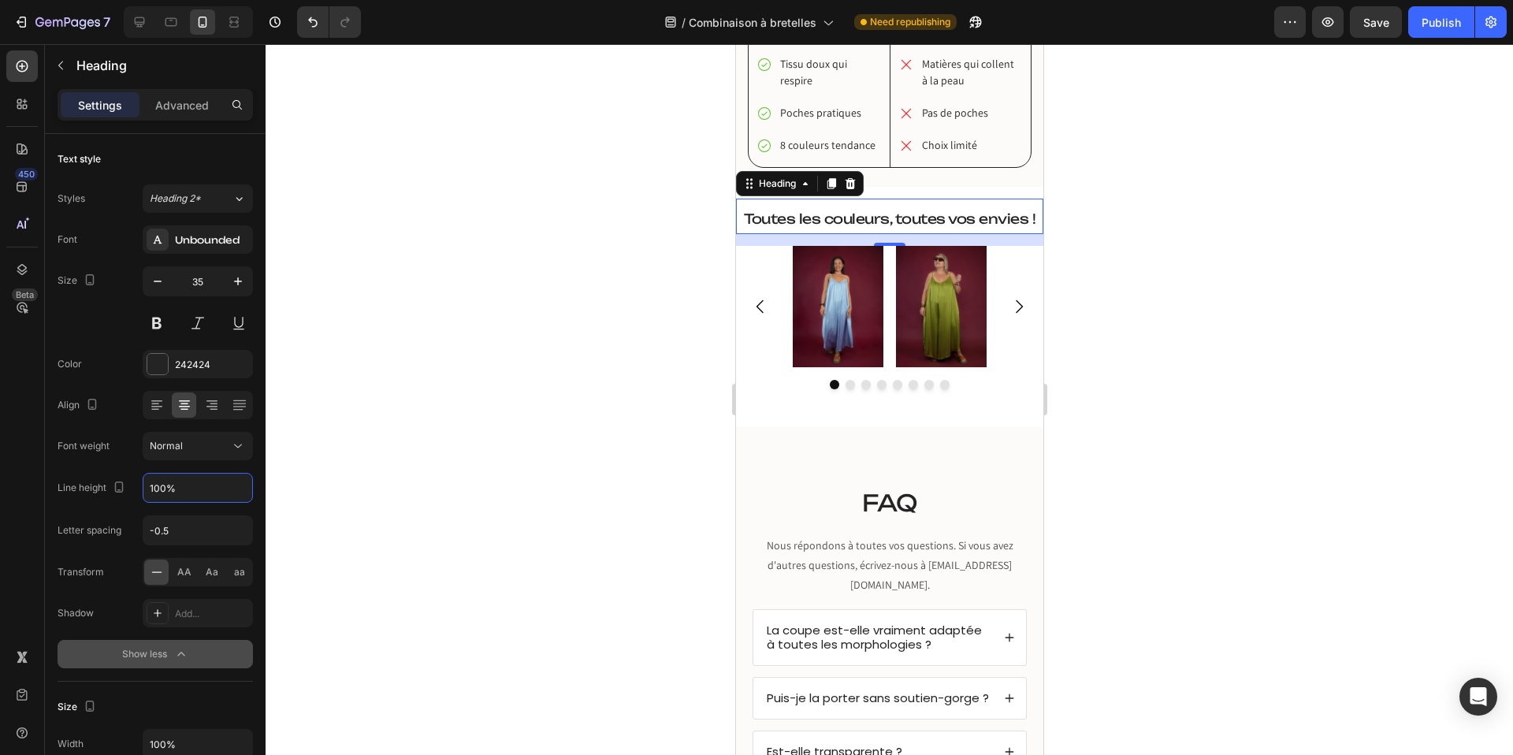
type input "100%"
click at [622, 299] on div at bounding box center [889, 399] width 1247 height 711
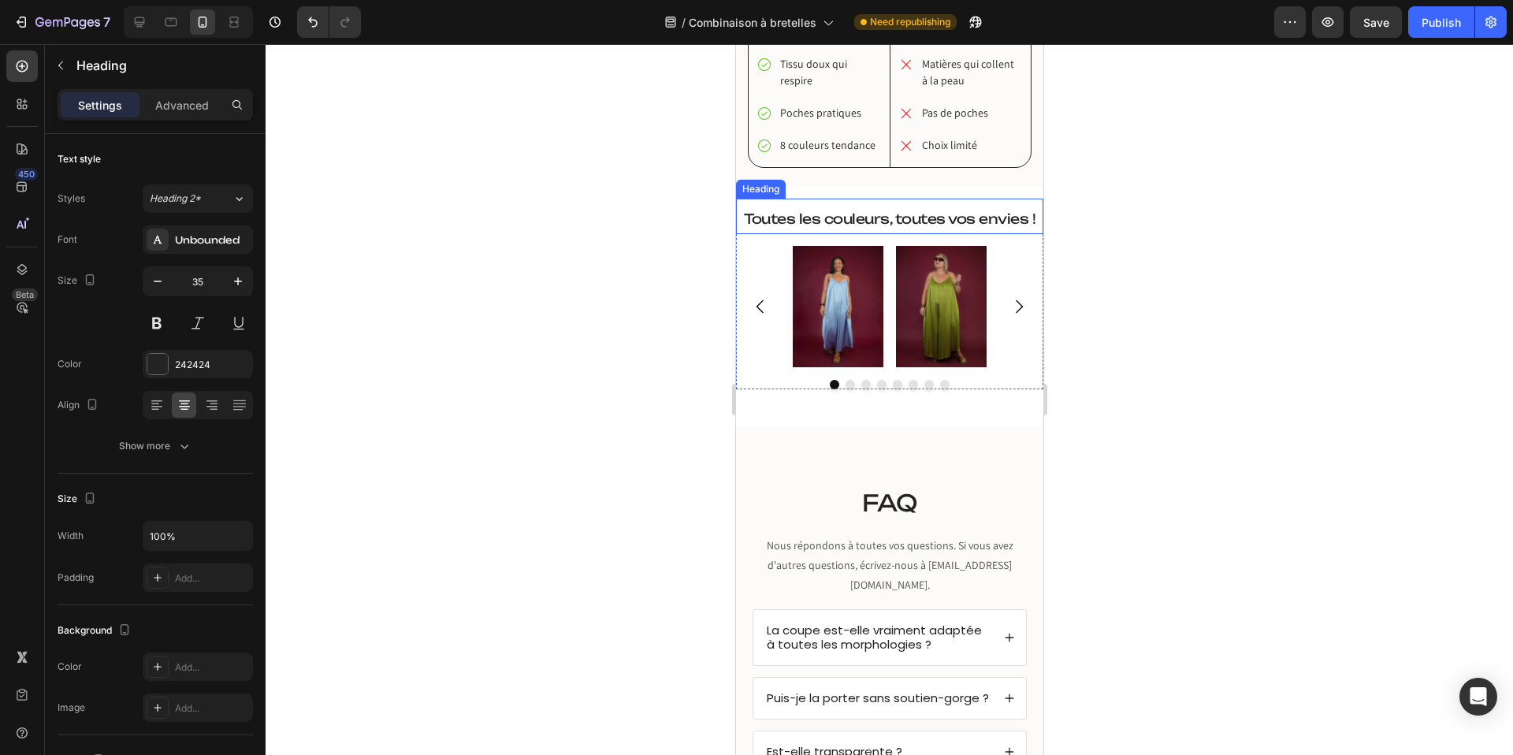
click at [897, 219] on span "Toutes les couleurs, toutes vos envies !" at bounding box center [889, 218] width 292 height 17
click at [1215, 206] on div at bounding box center [889, 399] width 1247 height 711
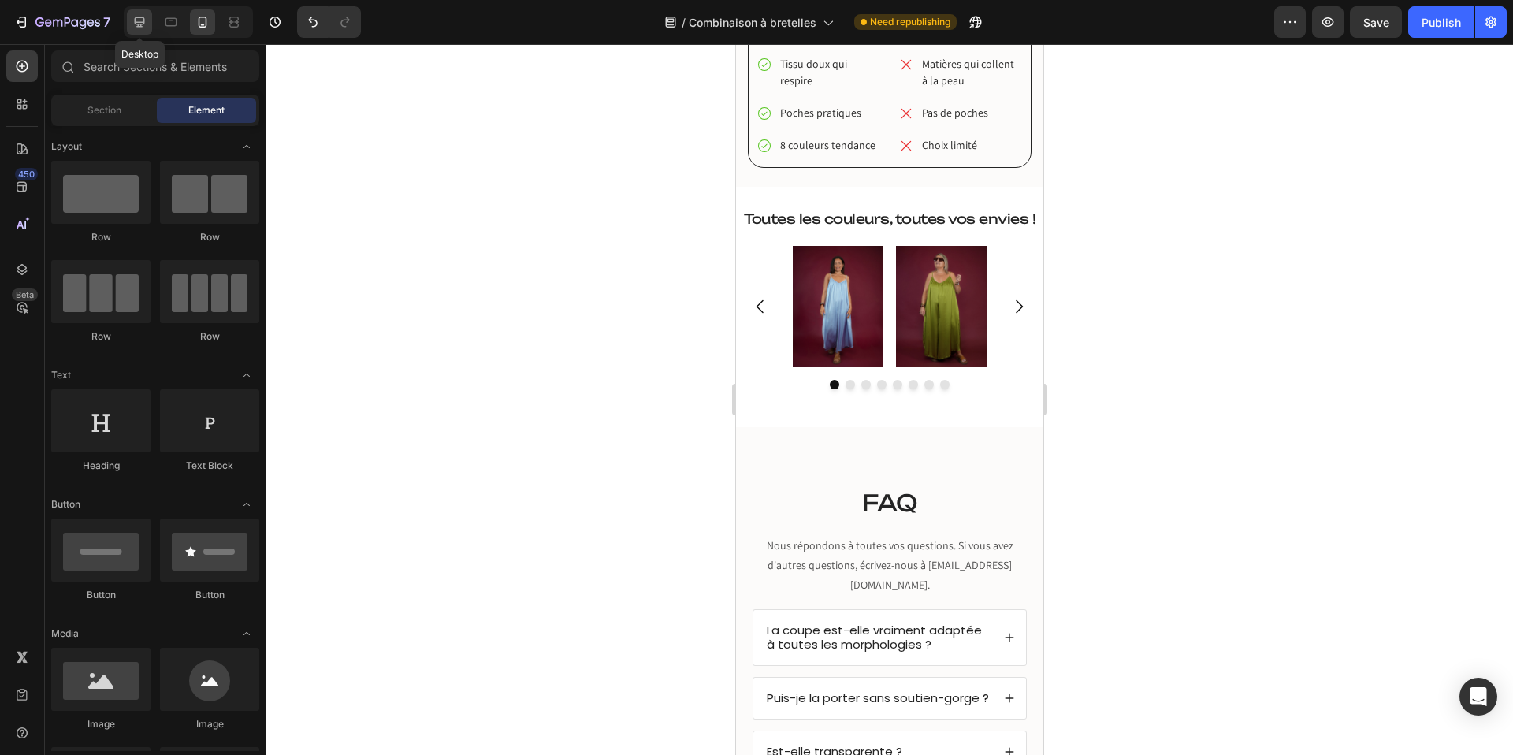
click at [144, 20] on icon at bounding box center [140, 22] width 16 height 16
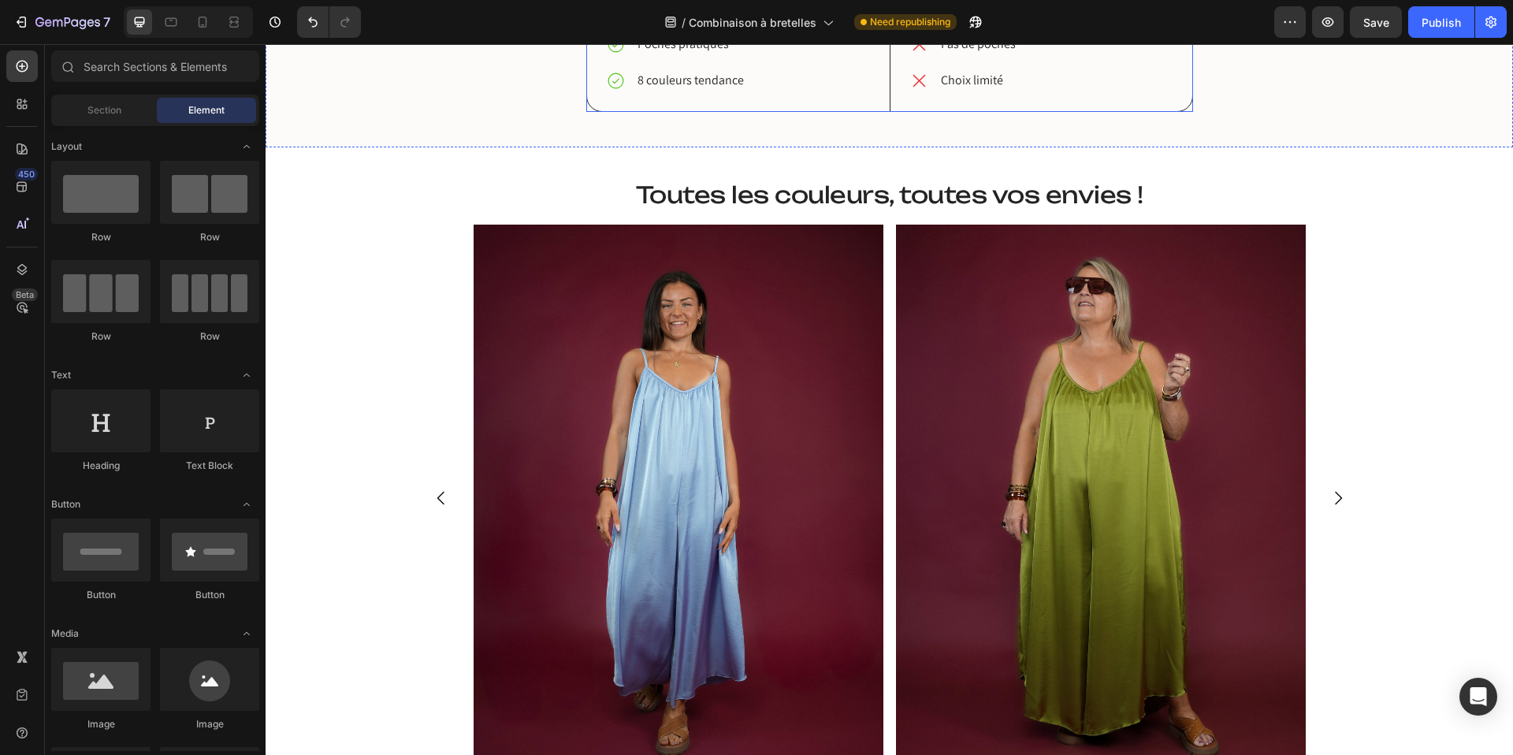
scroll to position [2378, 0]
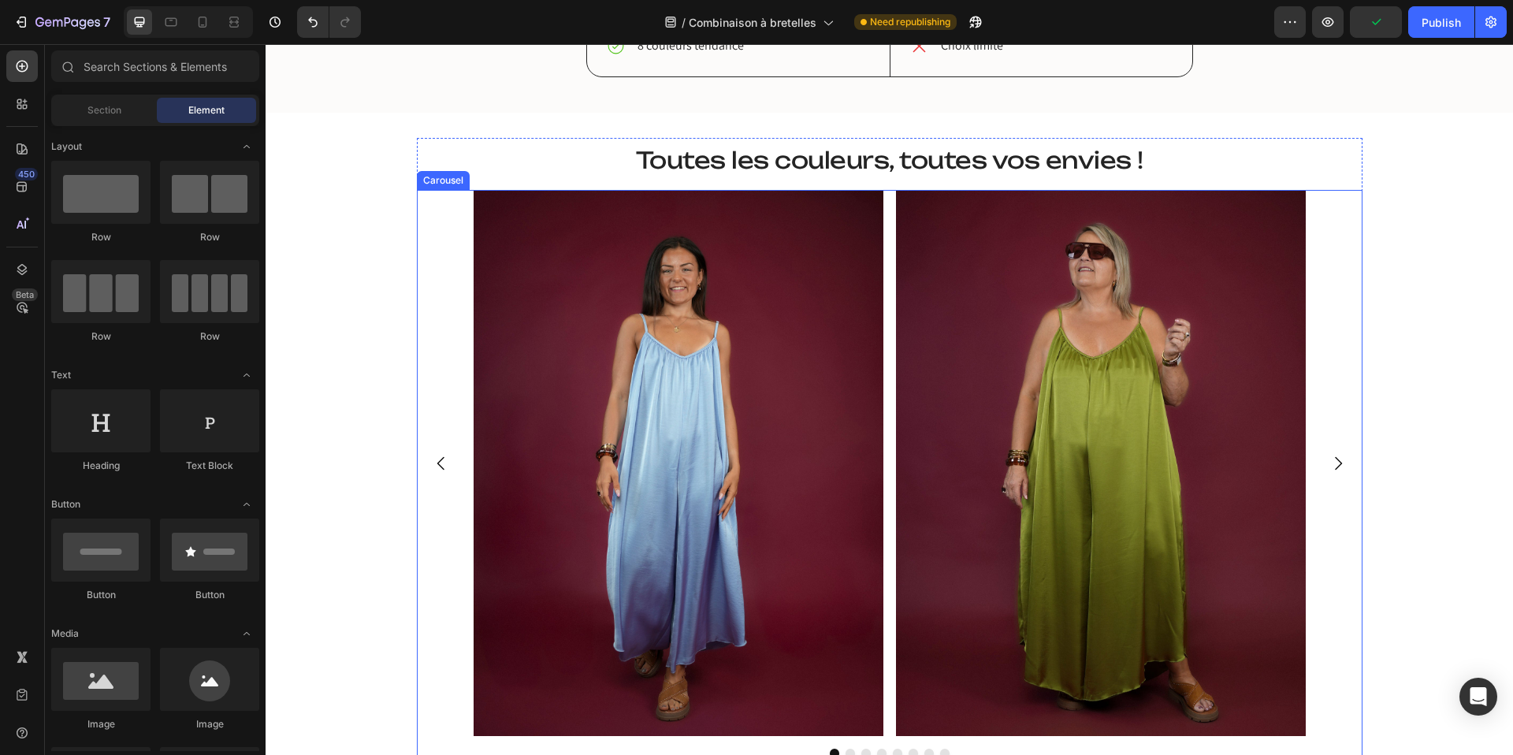
click at [889, 298] on div "Image Image Image Image Image Image Image Image" at bounding box center [890, 463] width 832 height 546
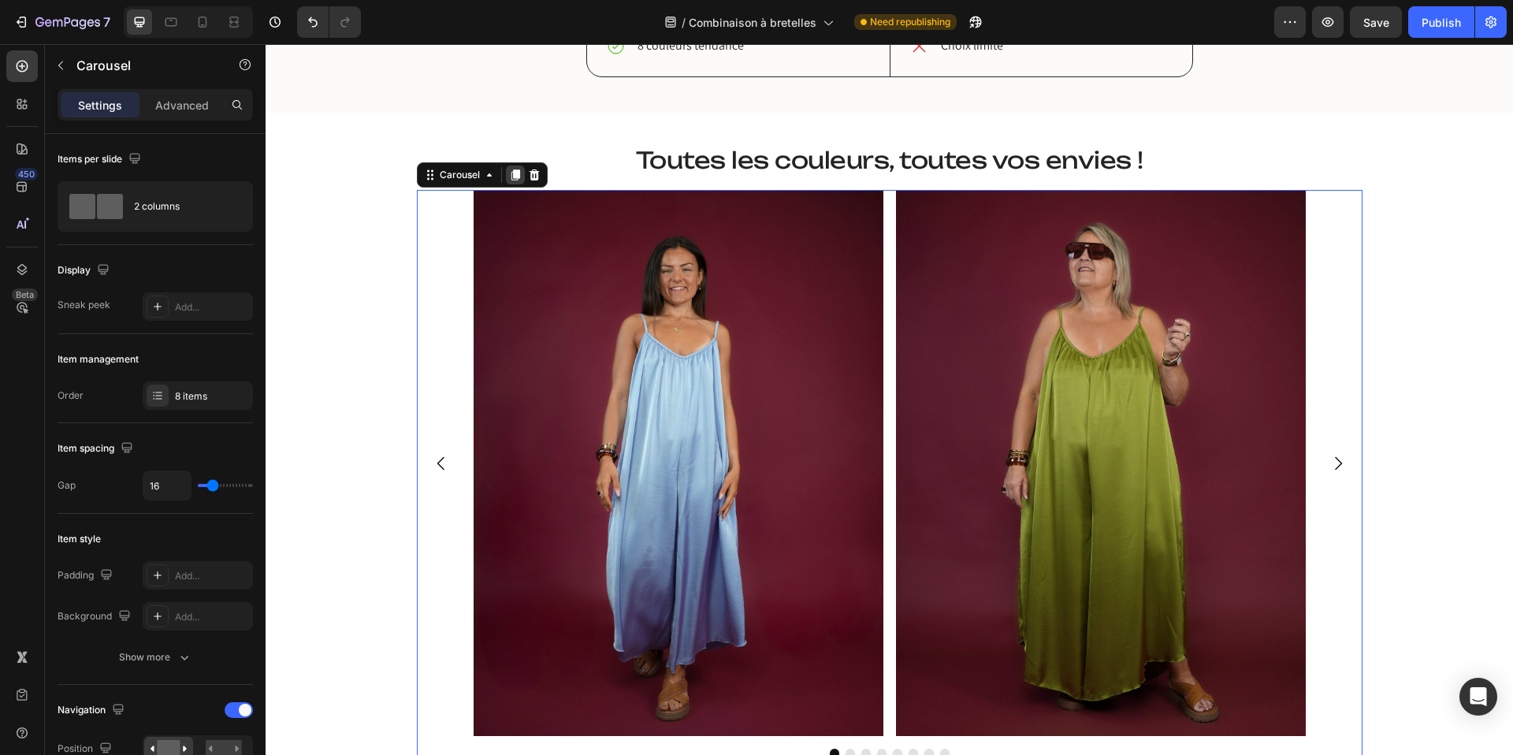
click at [519, 177] on icon at bounding box center [515, 175] width 13 height 13
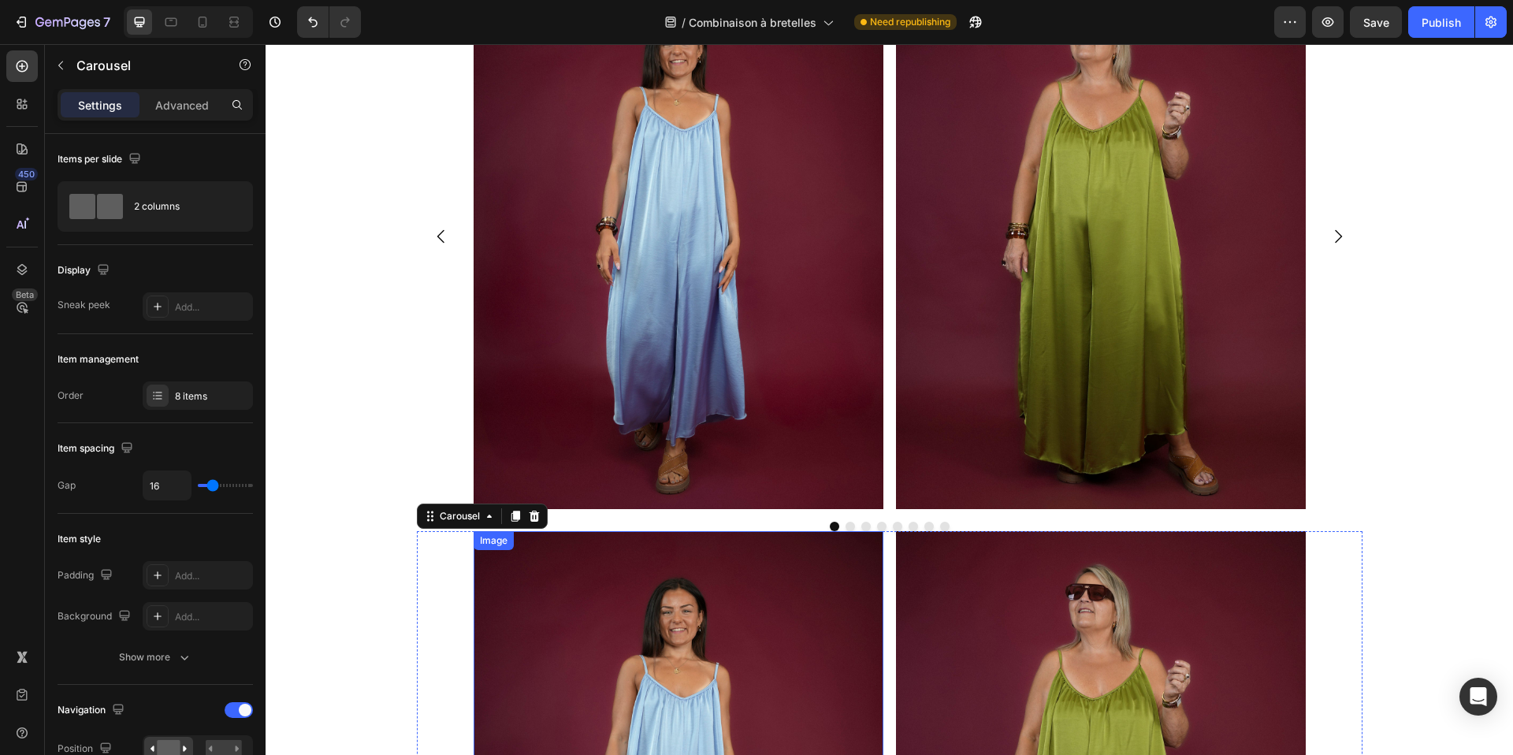
scroll to position [2604, 0]
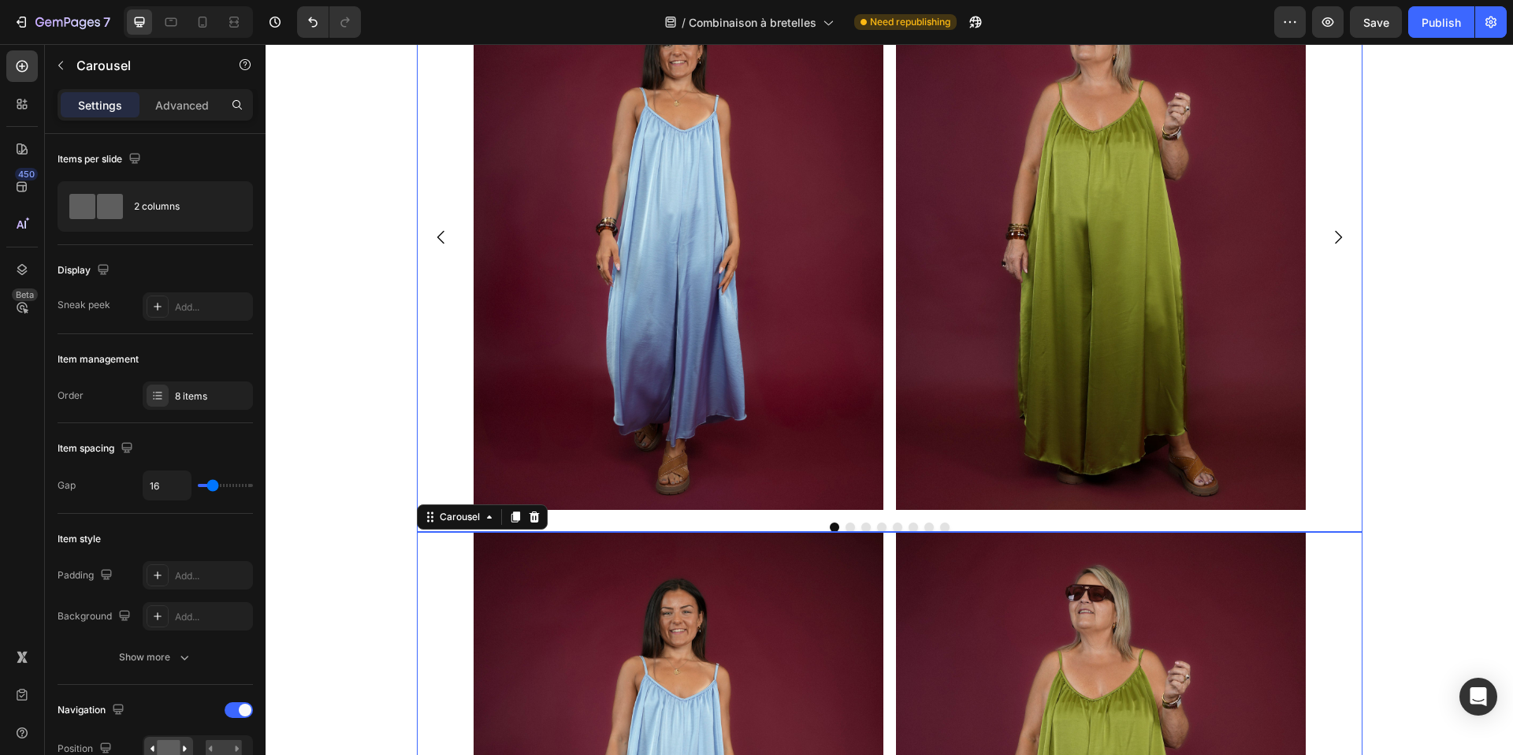
click at [892, 191] on div "Image Image Image Image Image Image Image Image" at bounding box center [890, 237] width 832 height 546
click at [174, 101] on p "Advanced" at bounding box center [182, 105] width 54 height 17
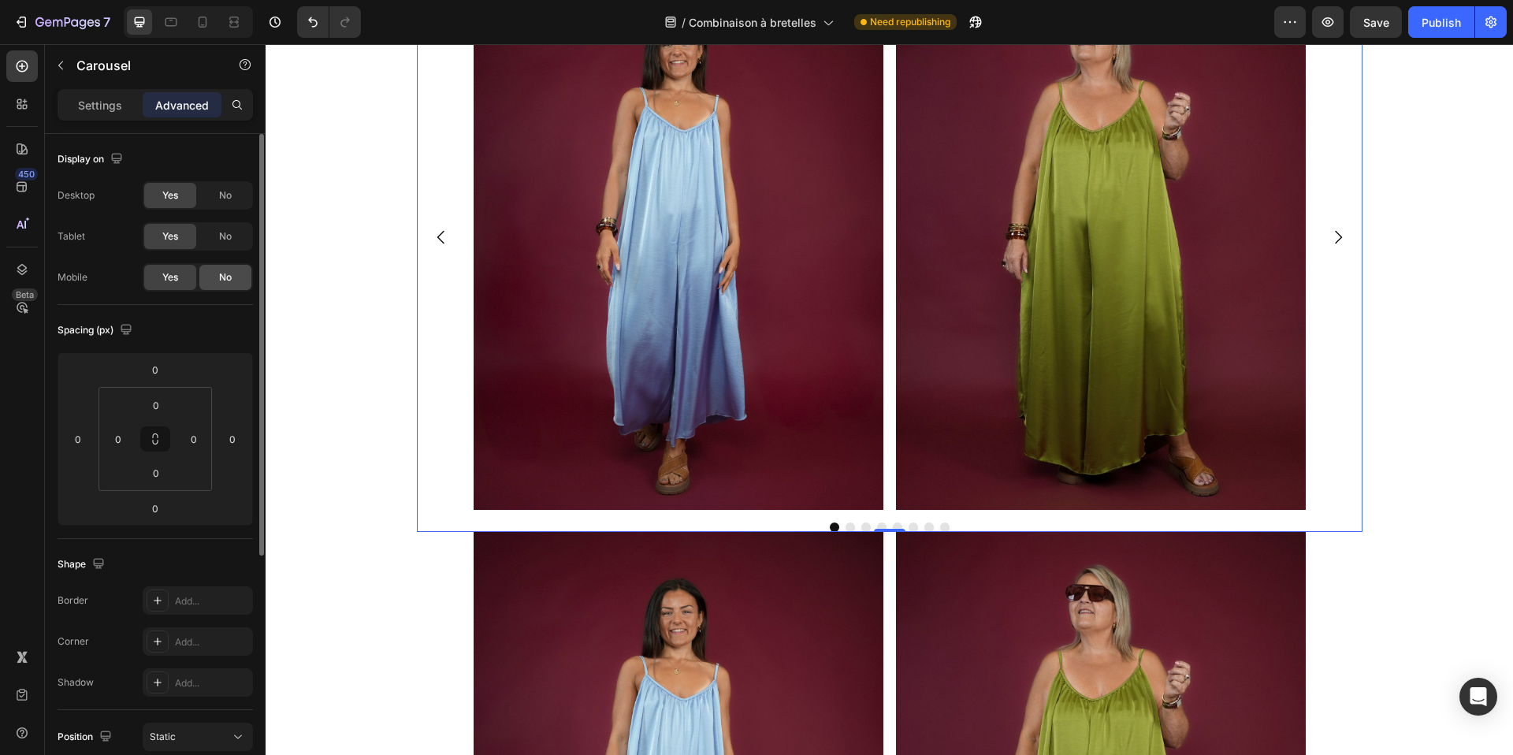
click at [230, 275] on span "No" at bounding box center [225, 277] width 13 height 14
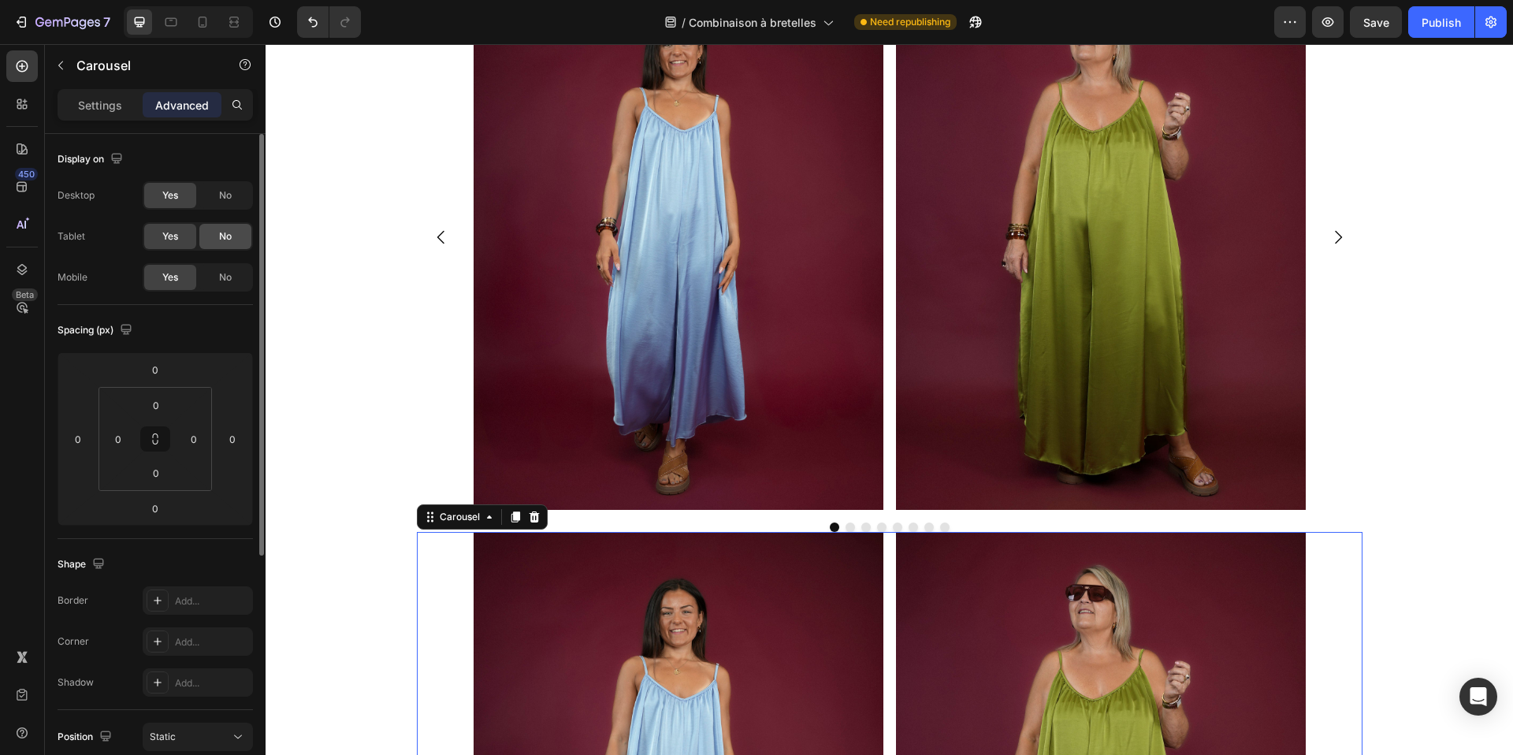
click at [234, 232] on div "No" at bounding box center [225, 236] width 52 height 25
click at [234, 196] on div "No" at bounding box center [225, 195] width 52 height 25
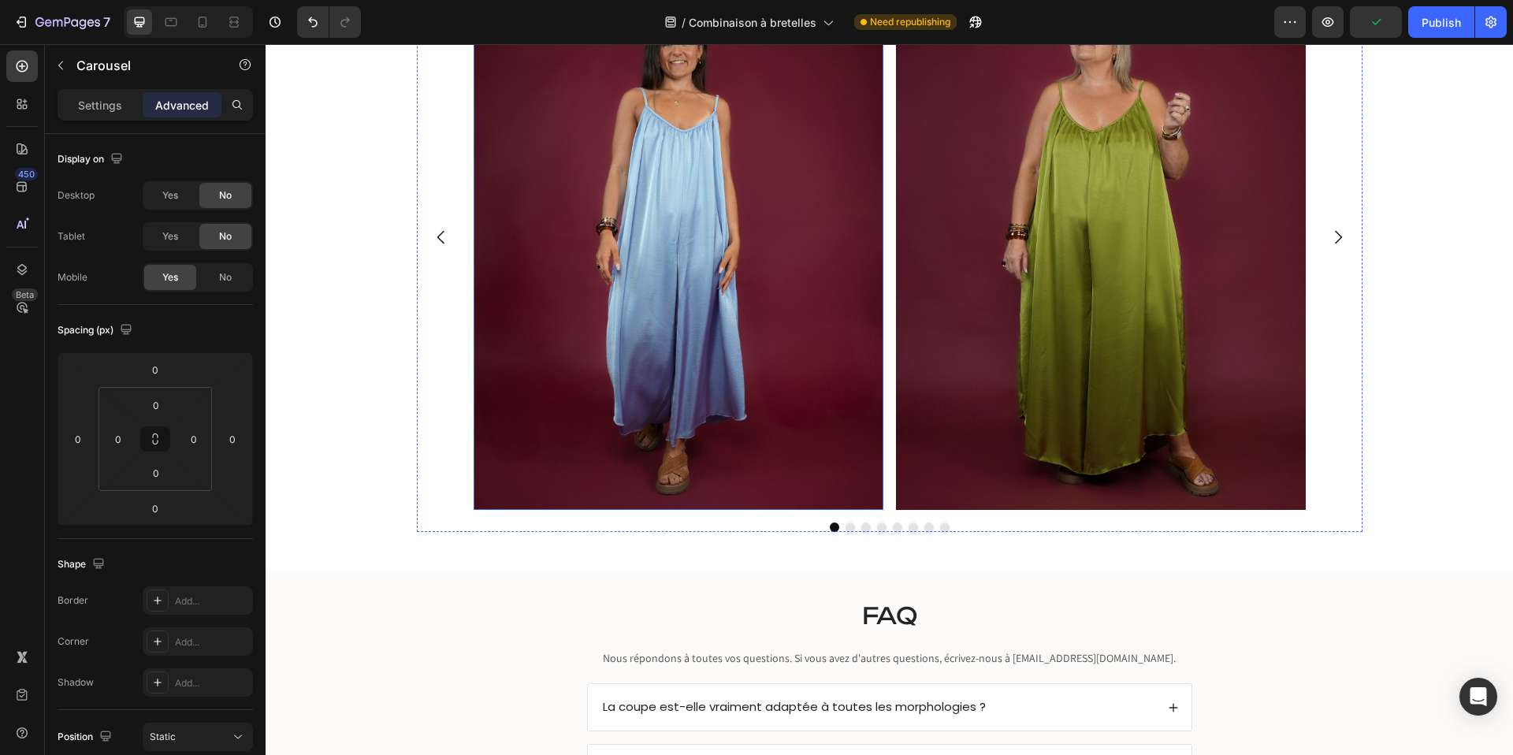
scroll to position [2629, 0]
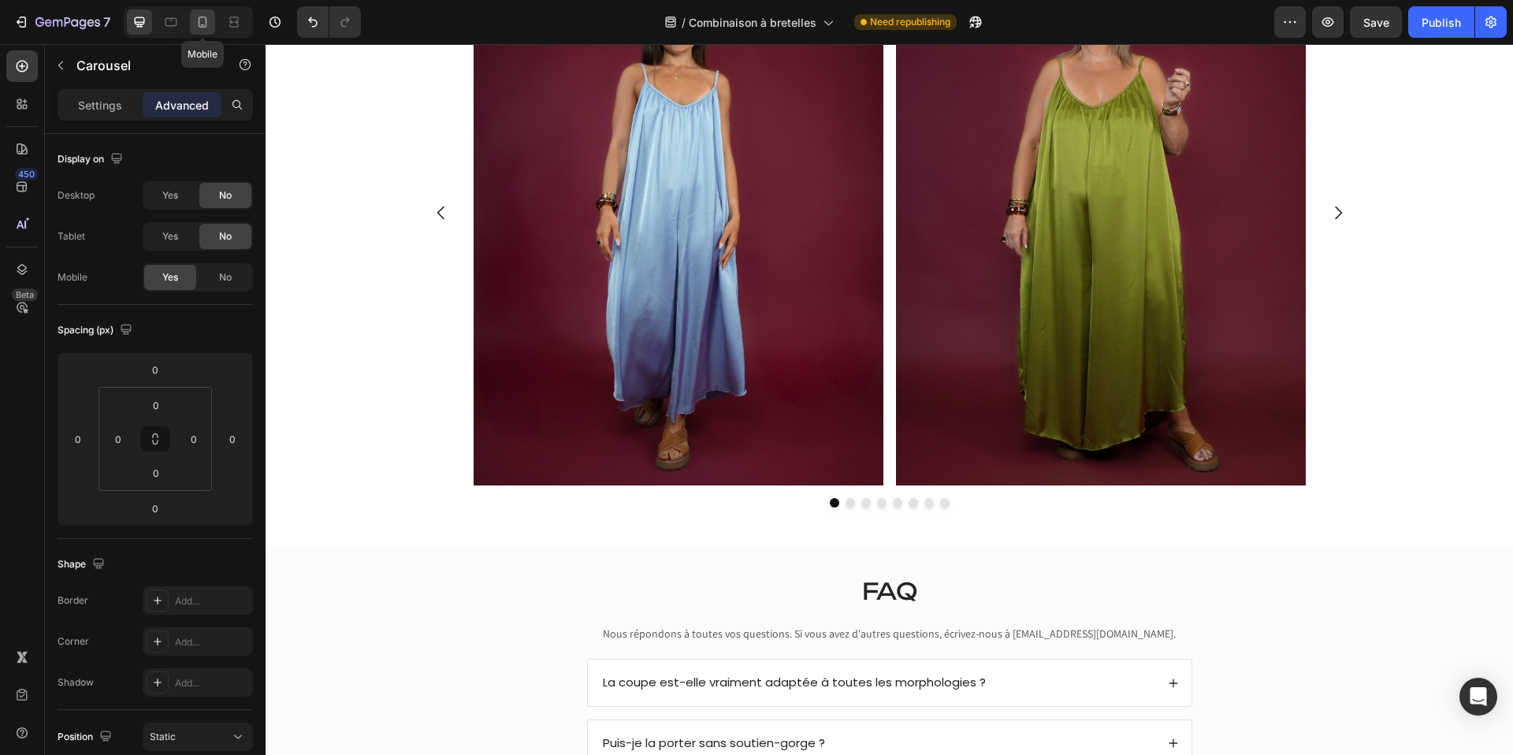
click at [199, 17] on icon at bounding box center [203, 22] width 16 height 16
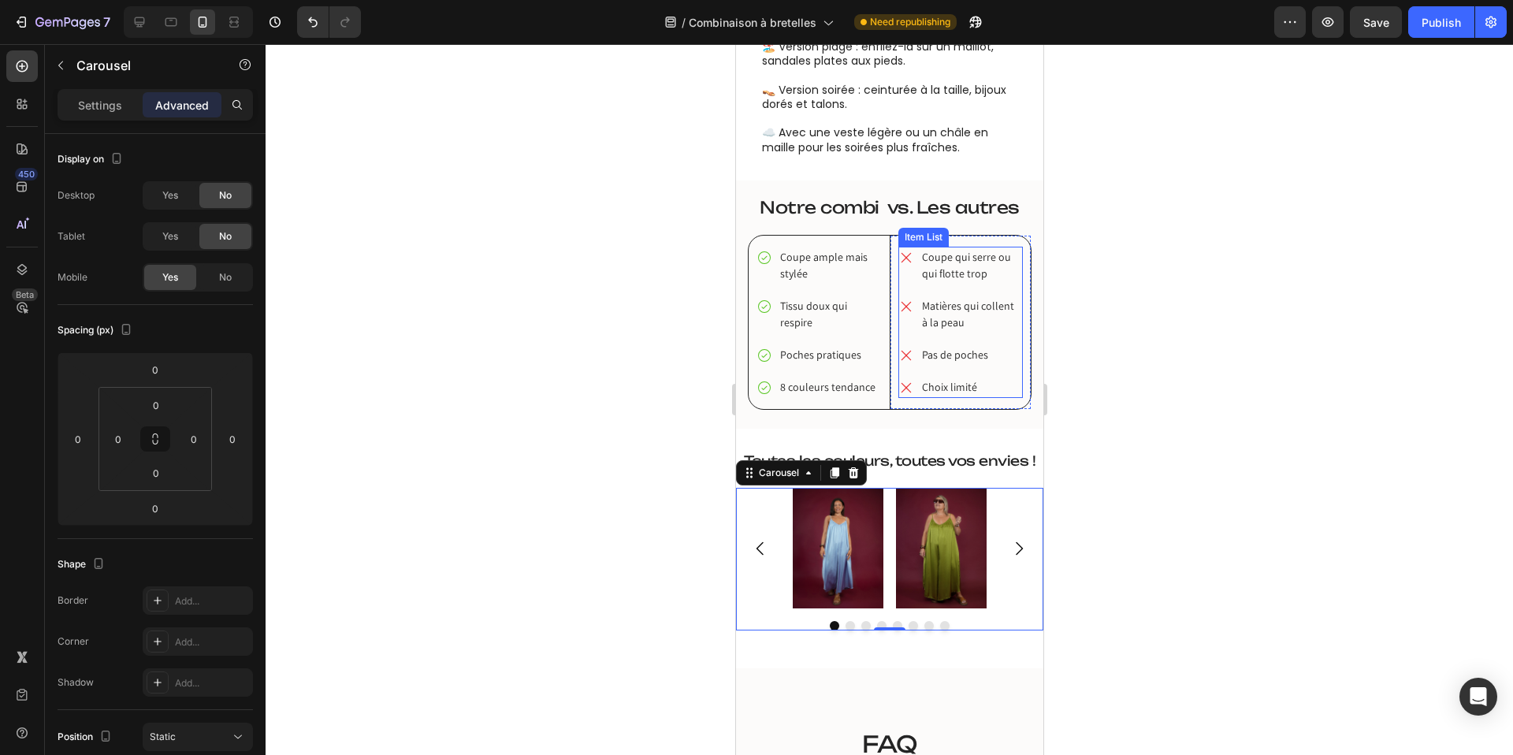
scroll to position [1957, 0]
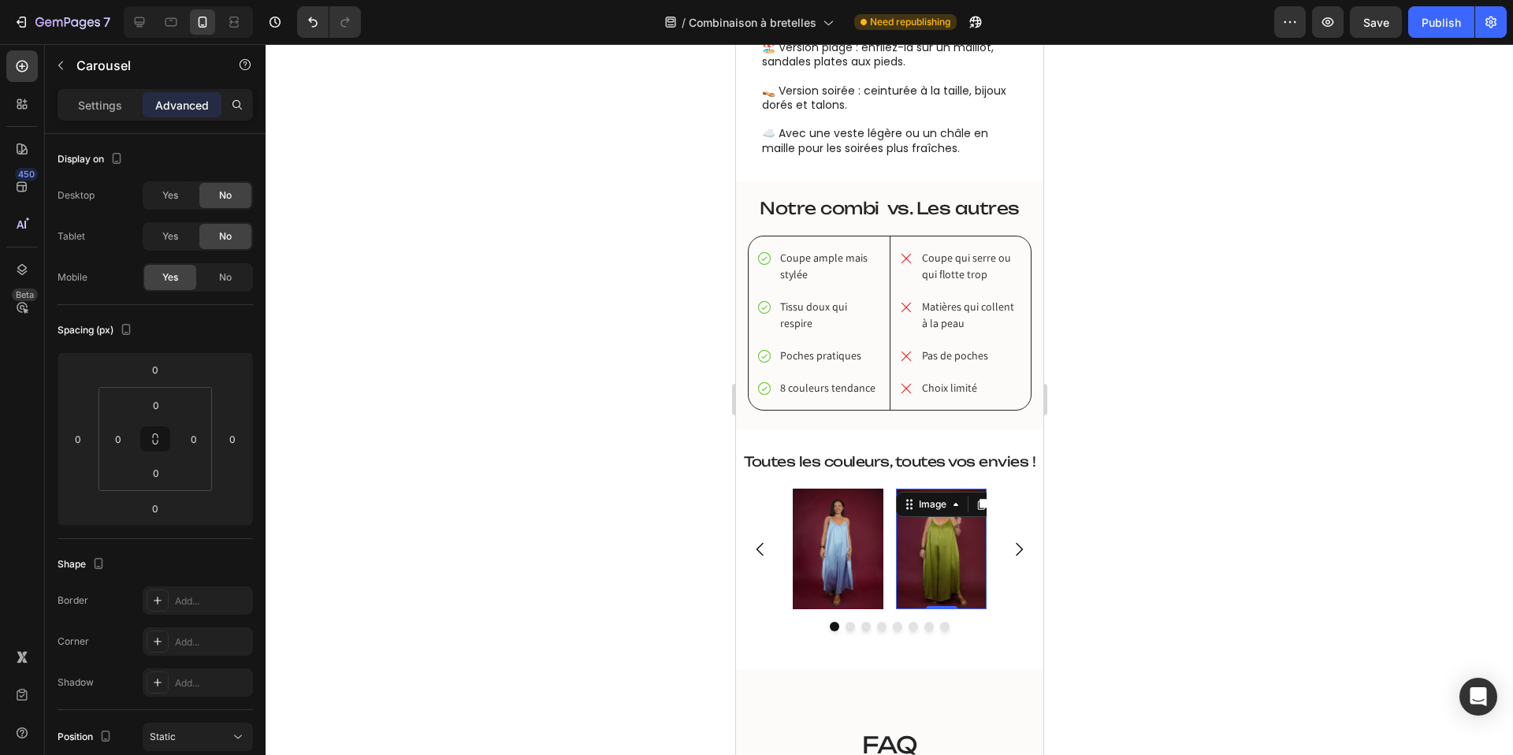
click at [901, 518] on img at bounding box center [940, 549] width 91 height 121
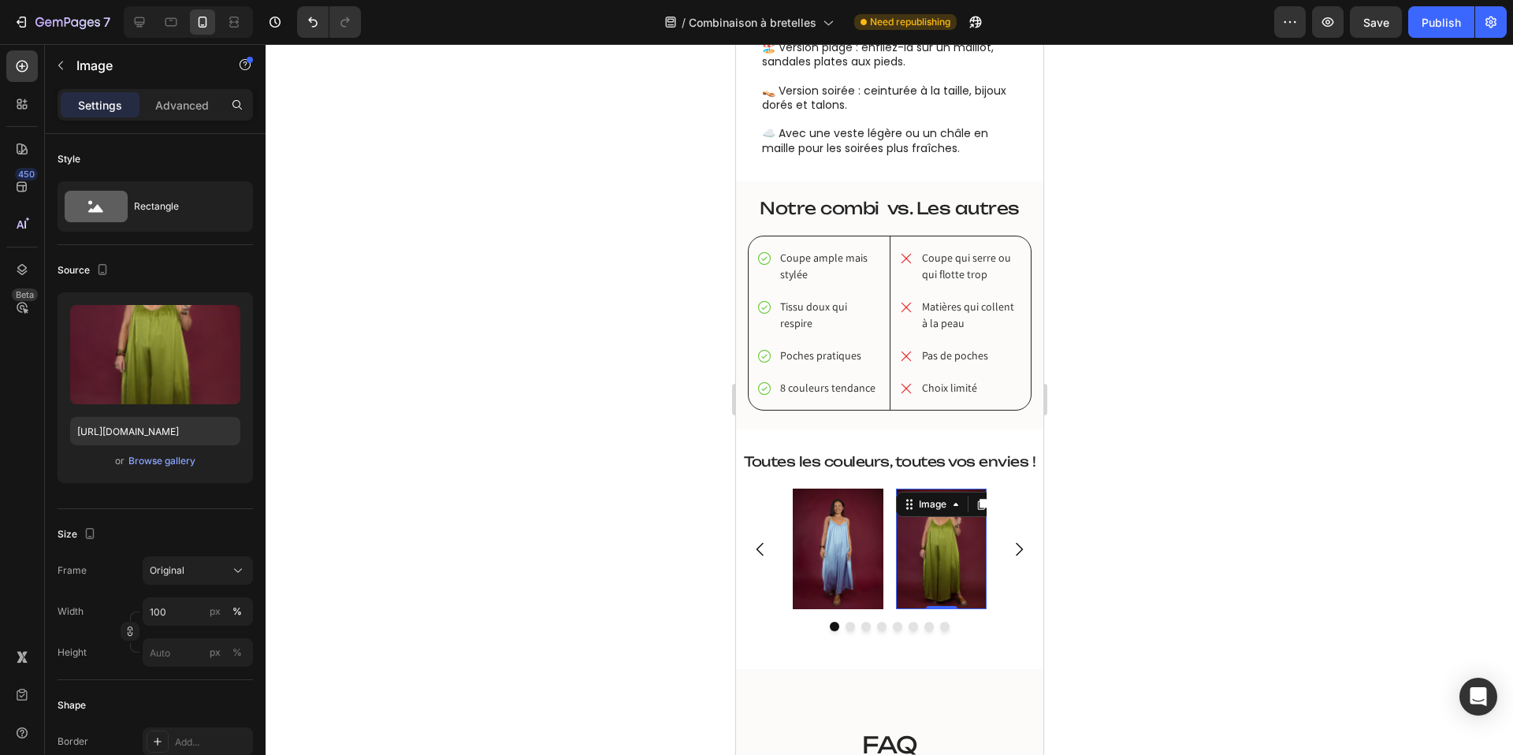
click at [894, 517] on div "Image Image 0 Image Image Image Image Image Image" at bounding box center [889, 549] width 194 height 121
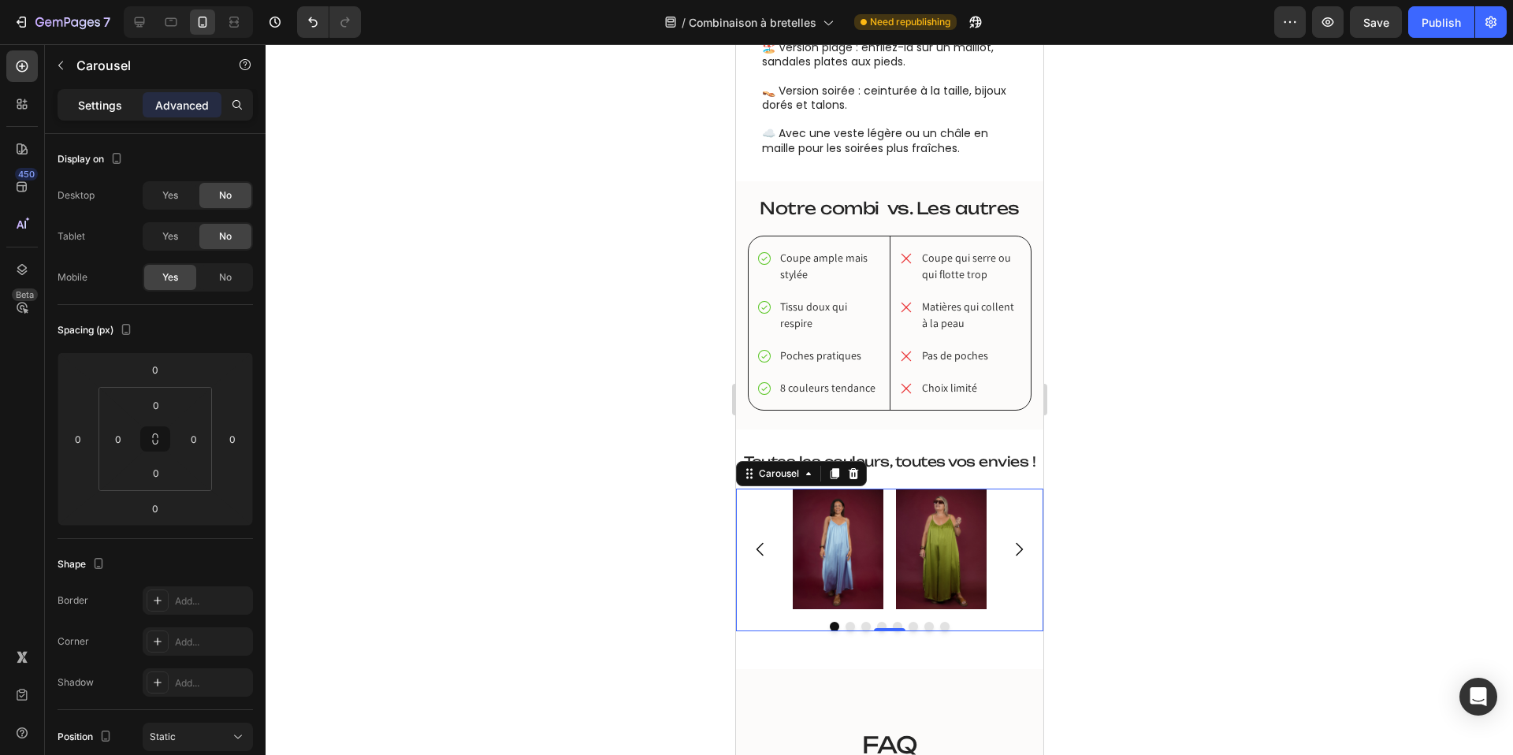
click at [106, 117] on div "Settings" at bounding box center [100, 104] width 79 height 25
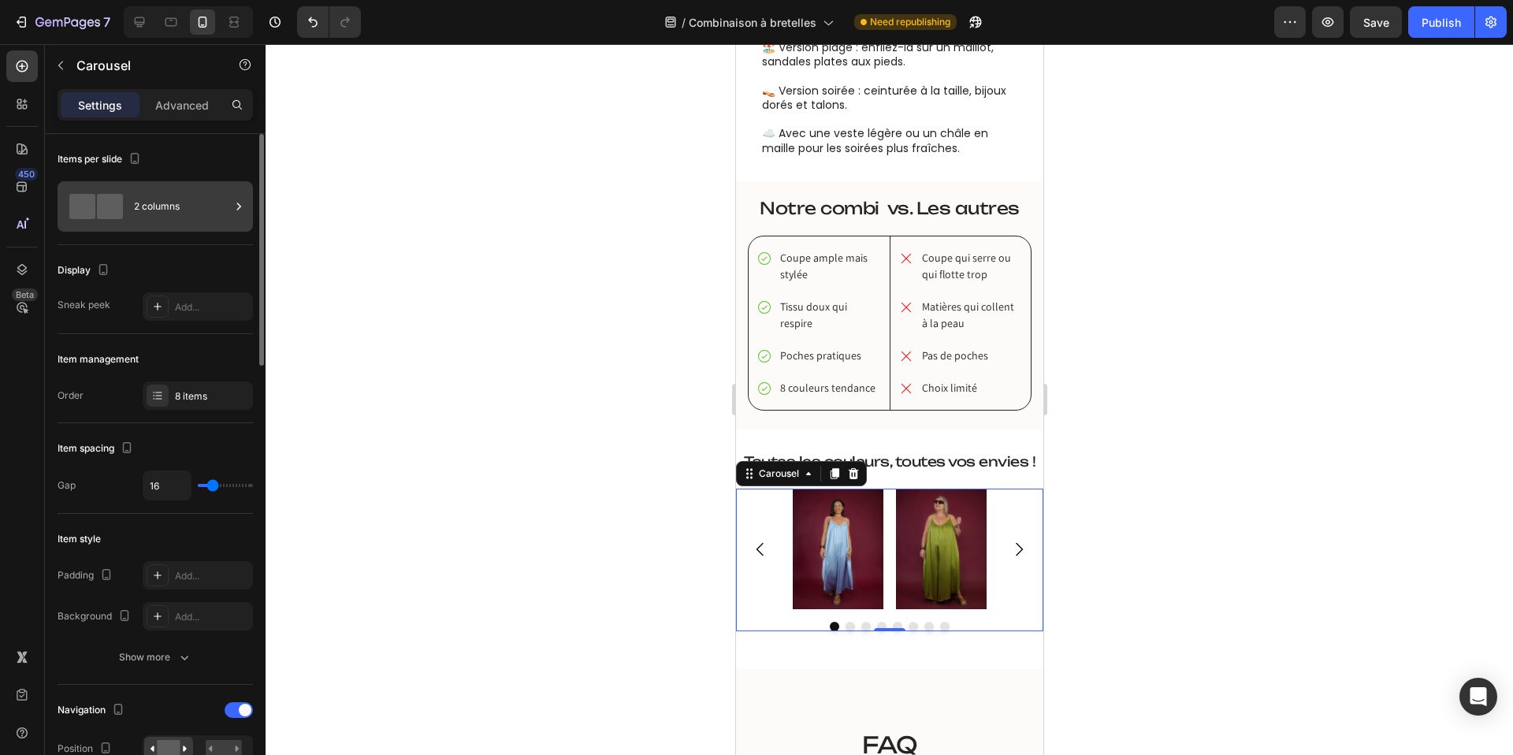
click at [163, 212] on div "2 columns" at bounding box center [182, 206] width 96 height 36
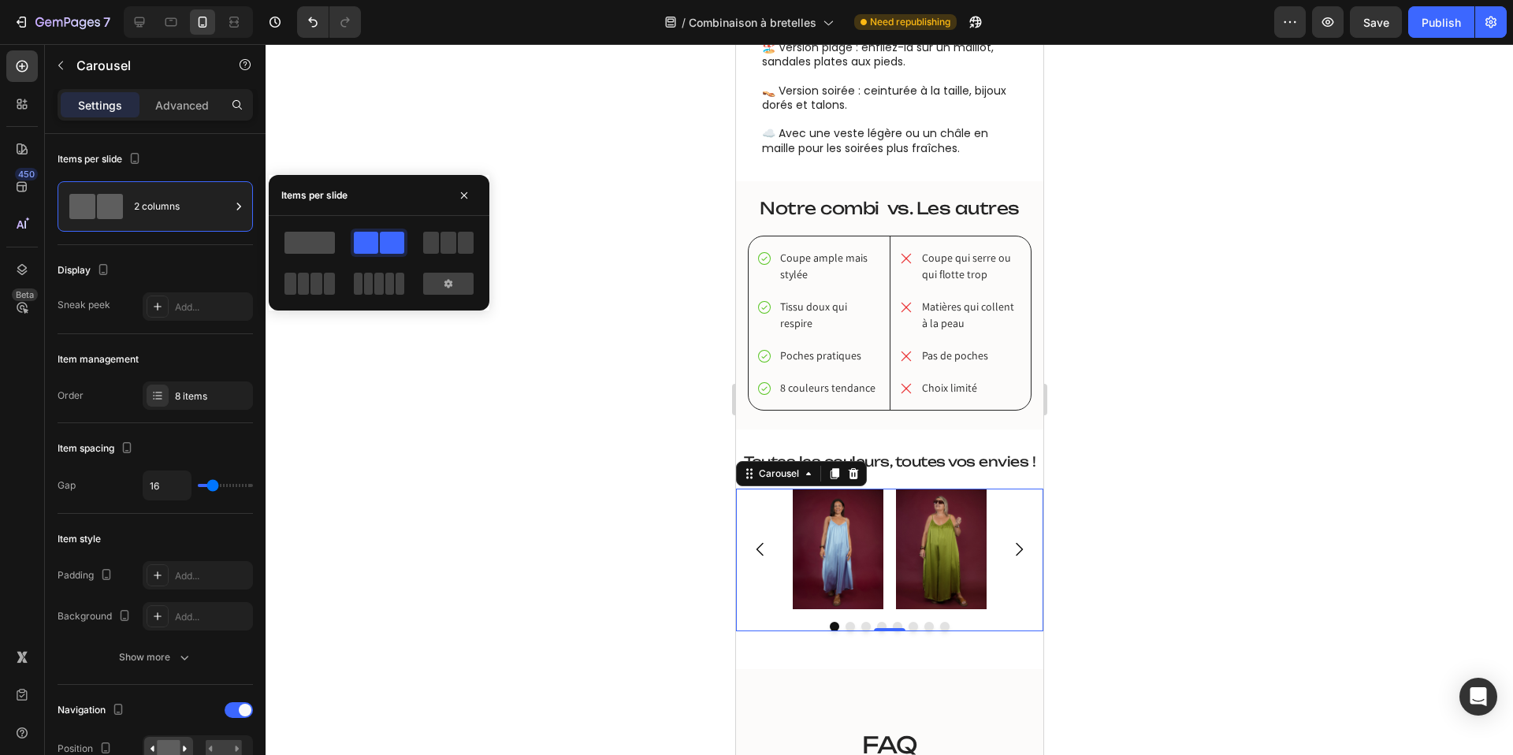
click at [308, 239] on span at bounding box center [309, 243] width 50 height 22
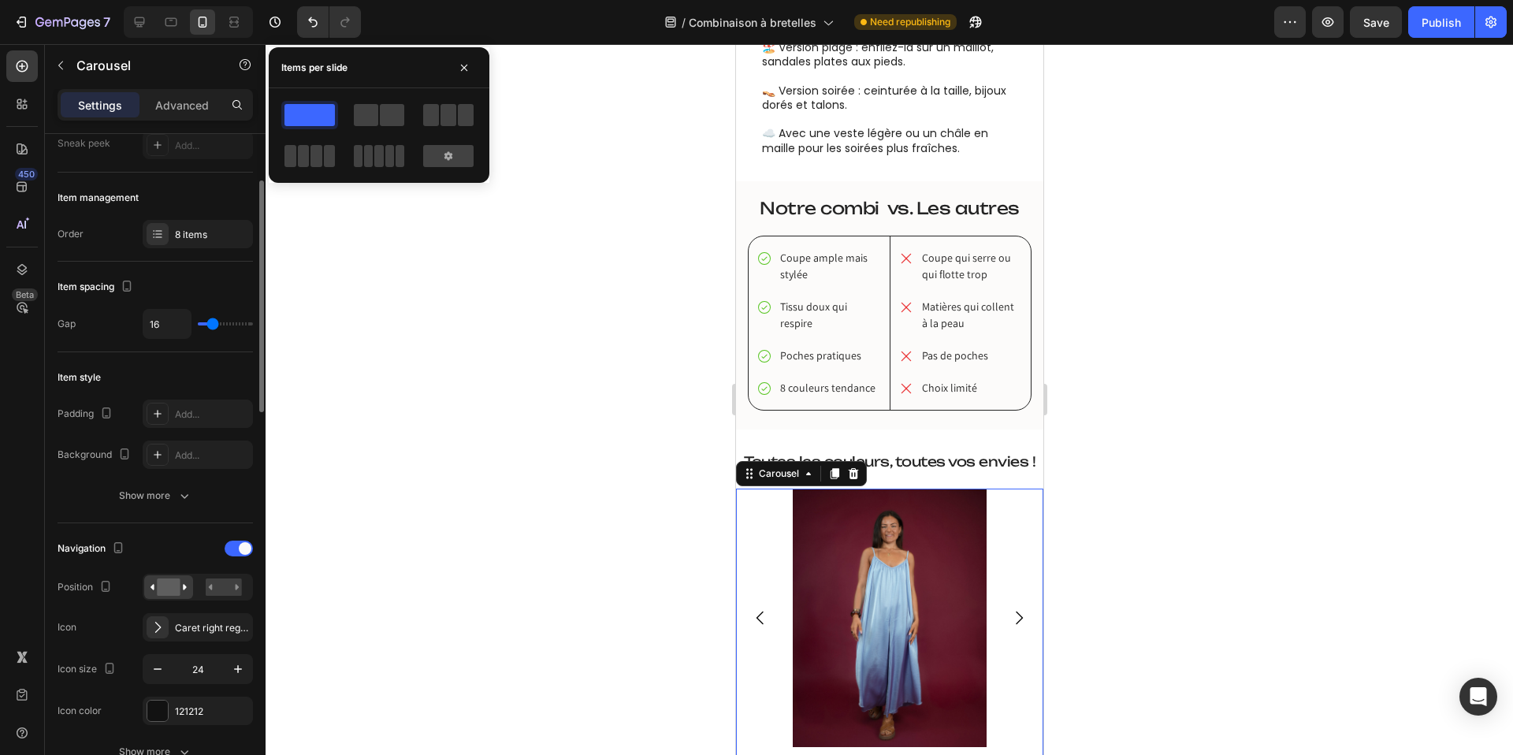
scroll to position [170, 0]
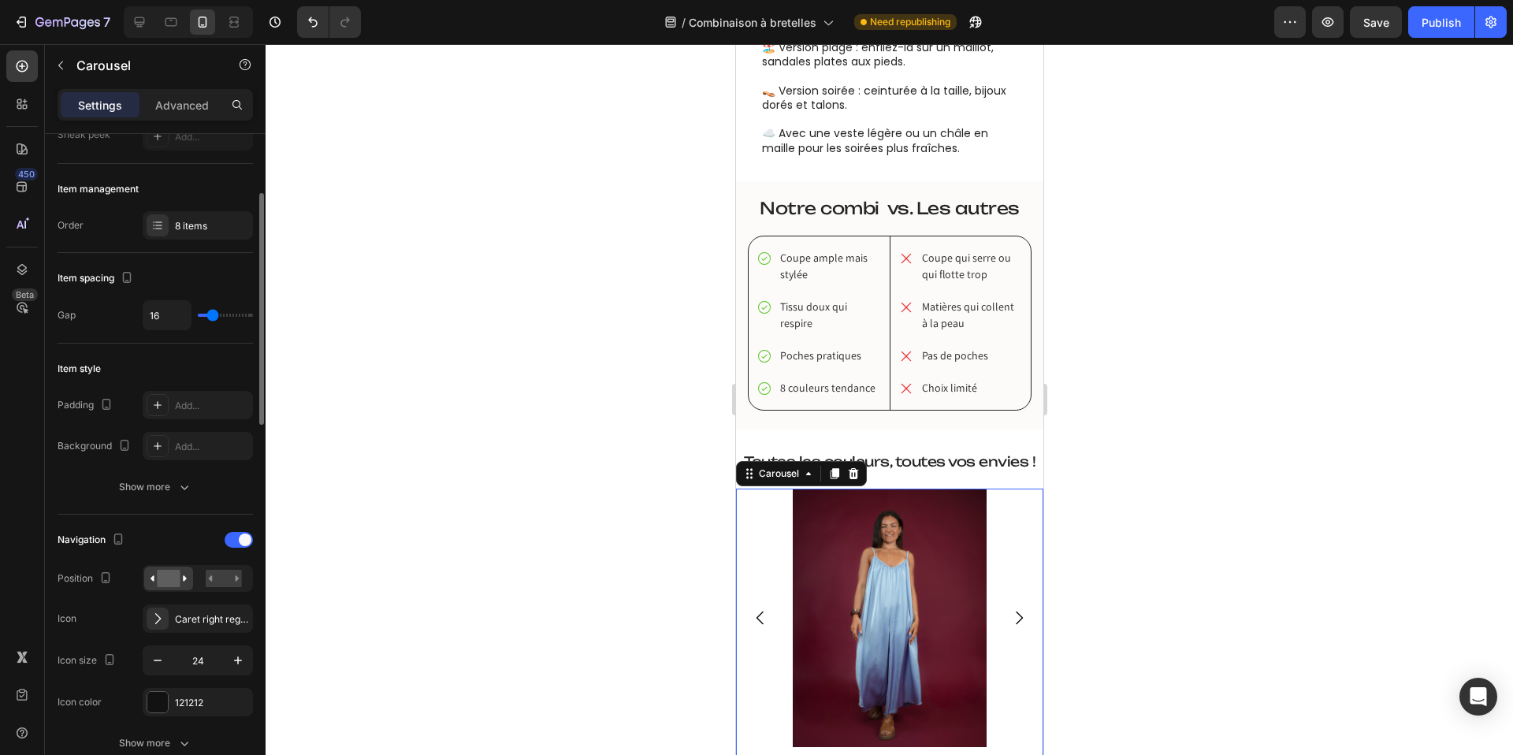
type input "11"
type input "10"
type input "9"
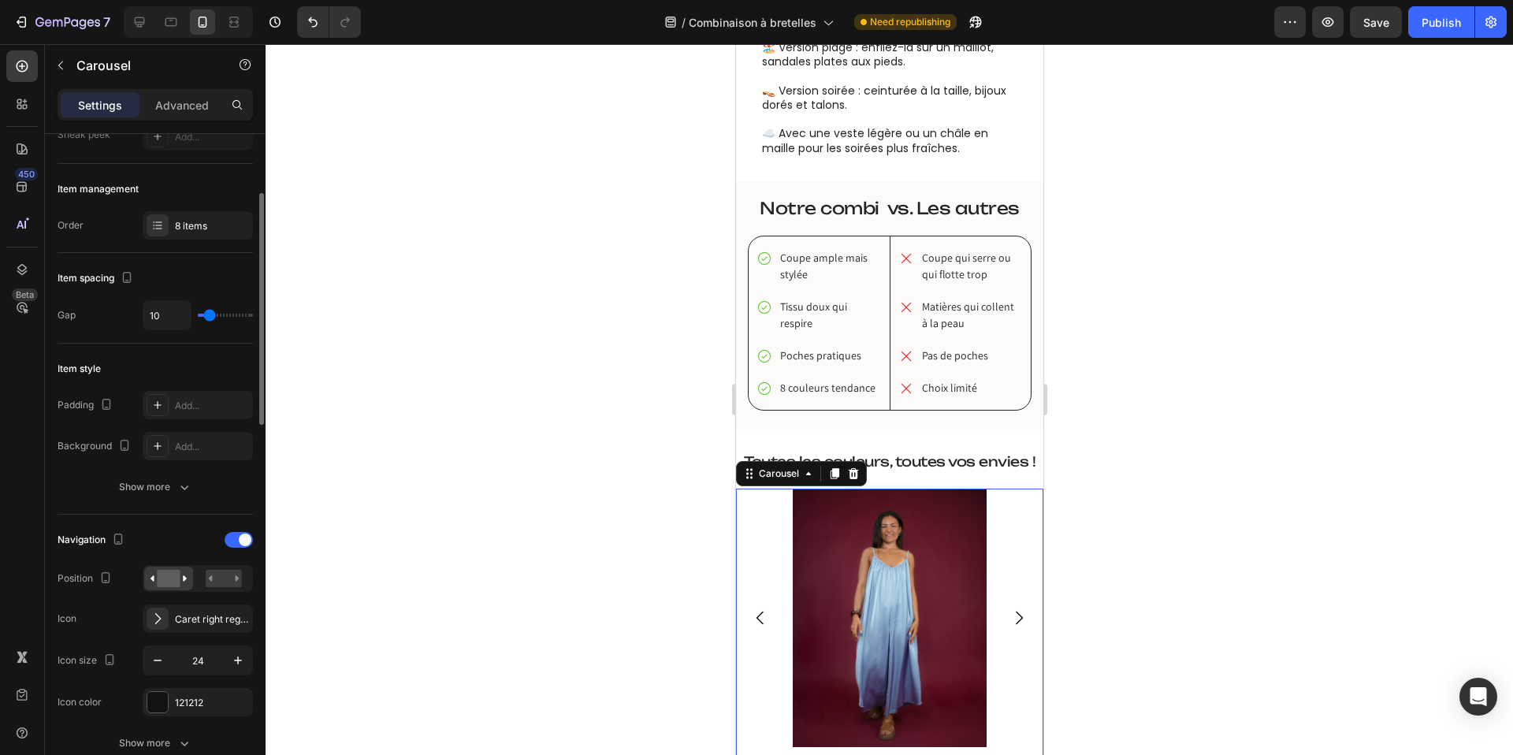
type input "9"
type input "4"
type input "3"
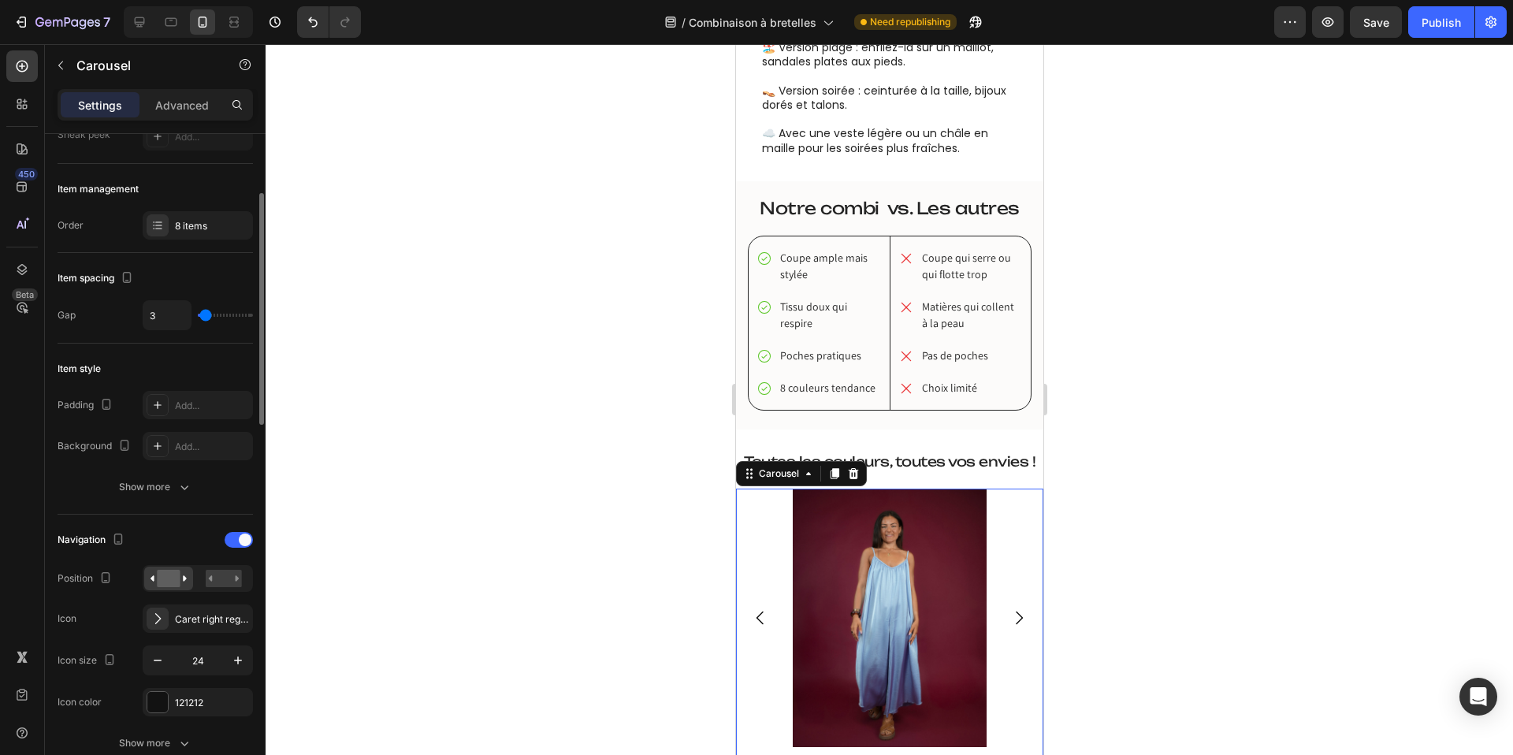
type input "4"
type input "12"
type input "14"
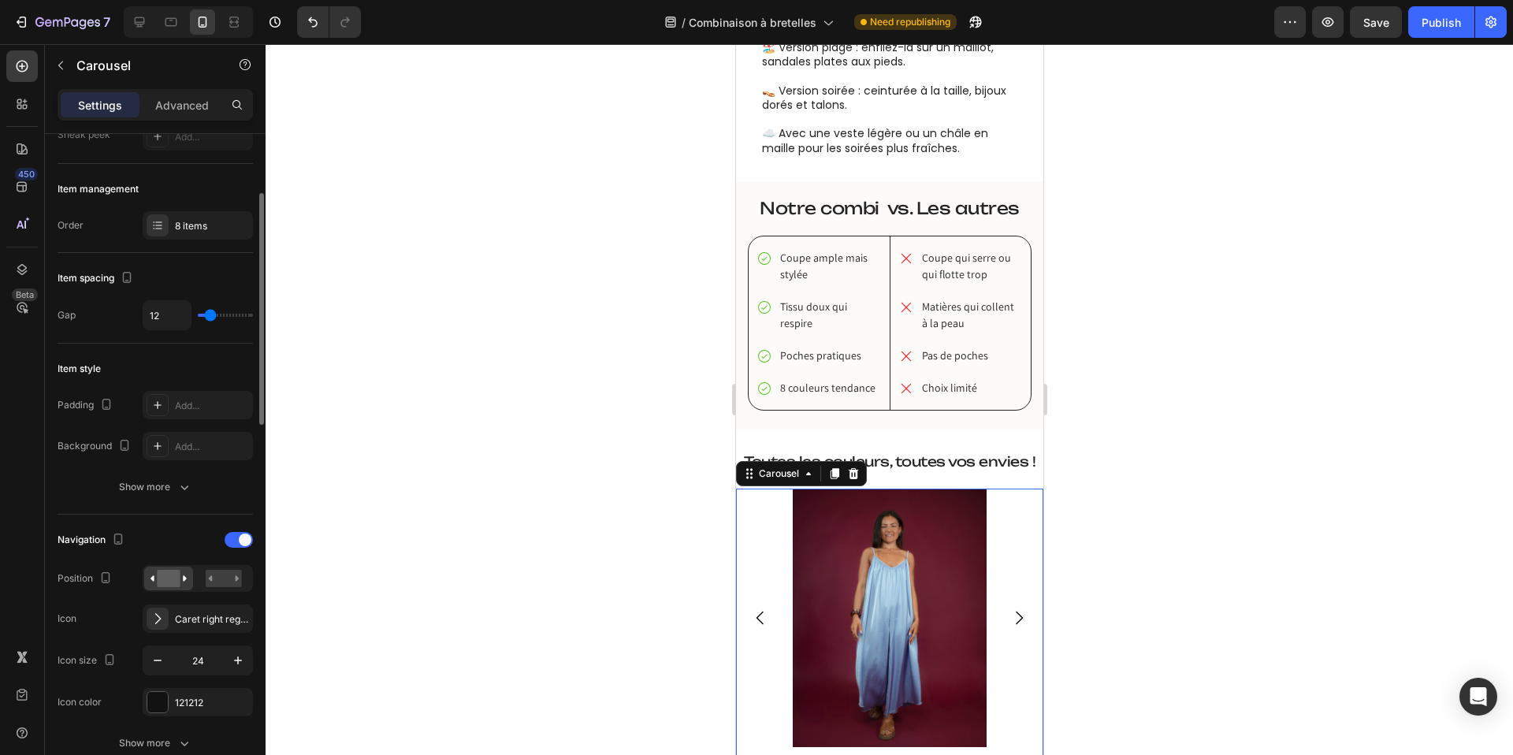
type input "14"
type input "15"
type input "18"
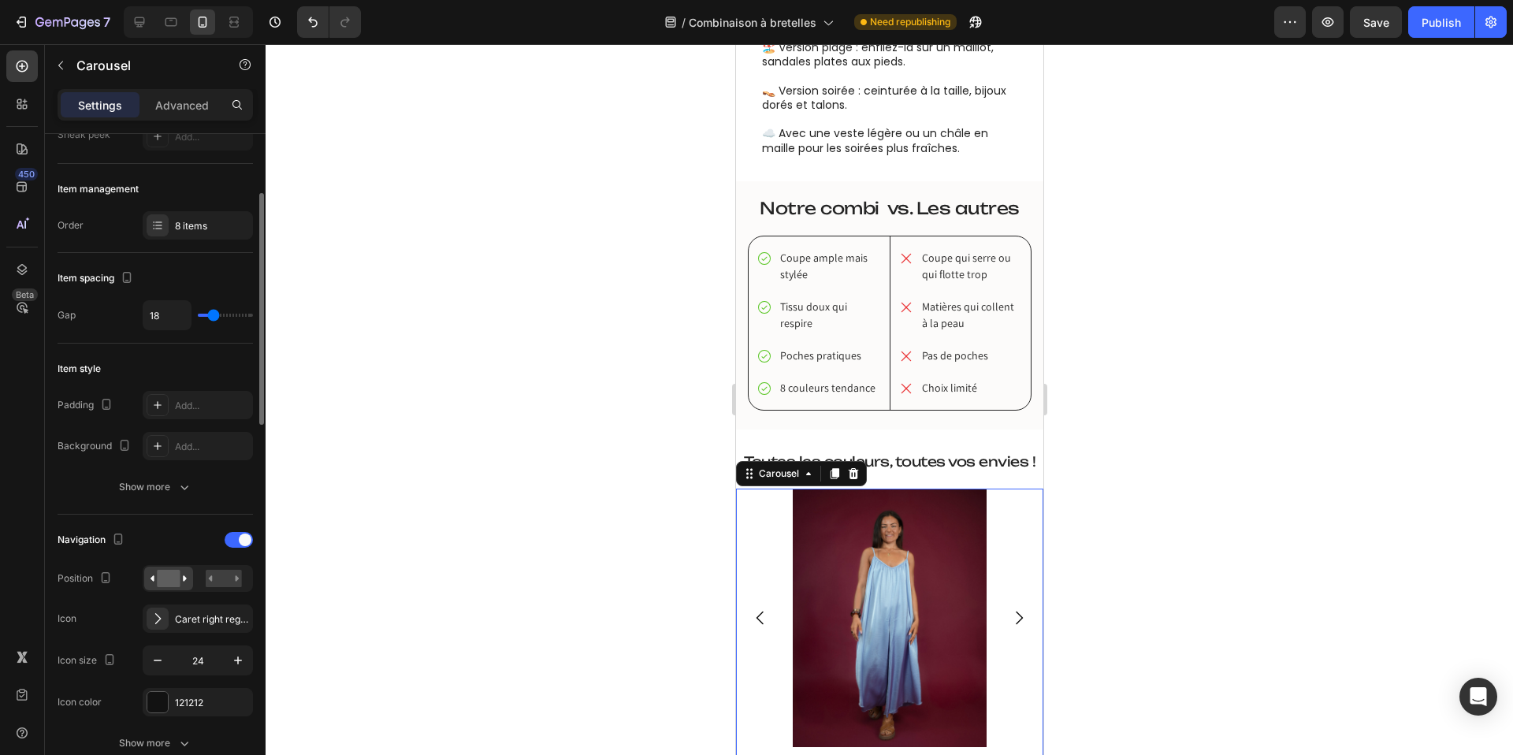
type input "19"
type input "21"
type input "22"
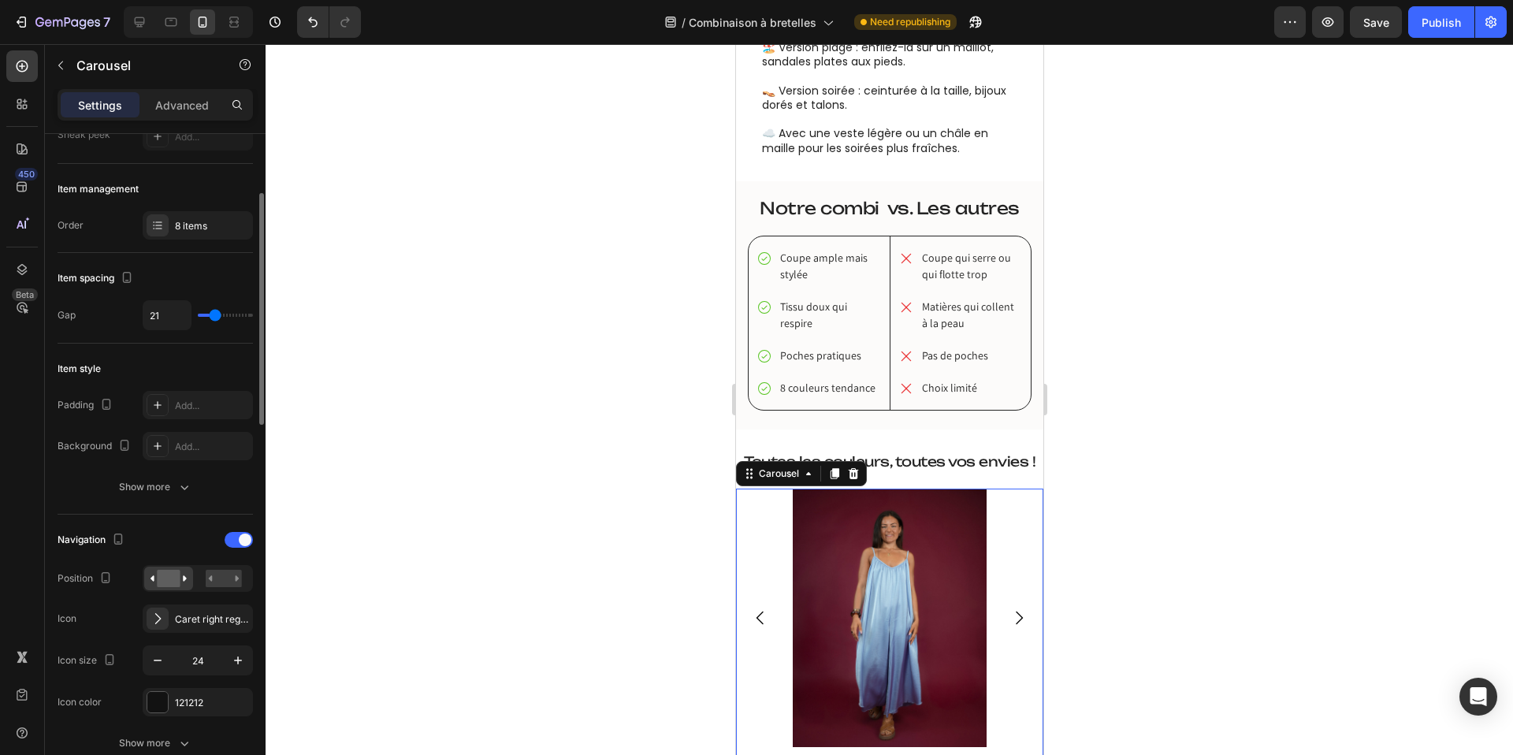
type input "22"
type input "23"
type input "24"
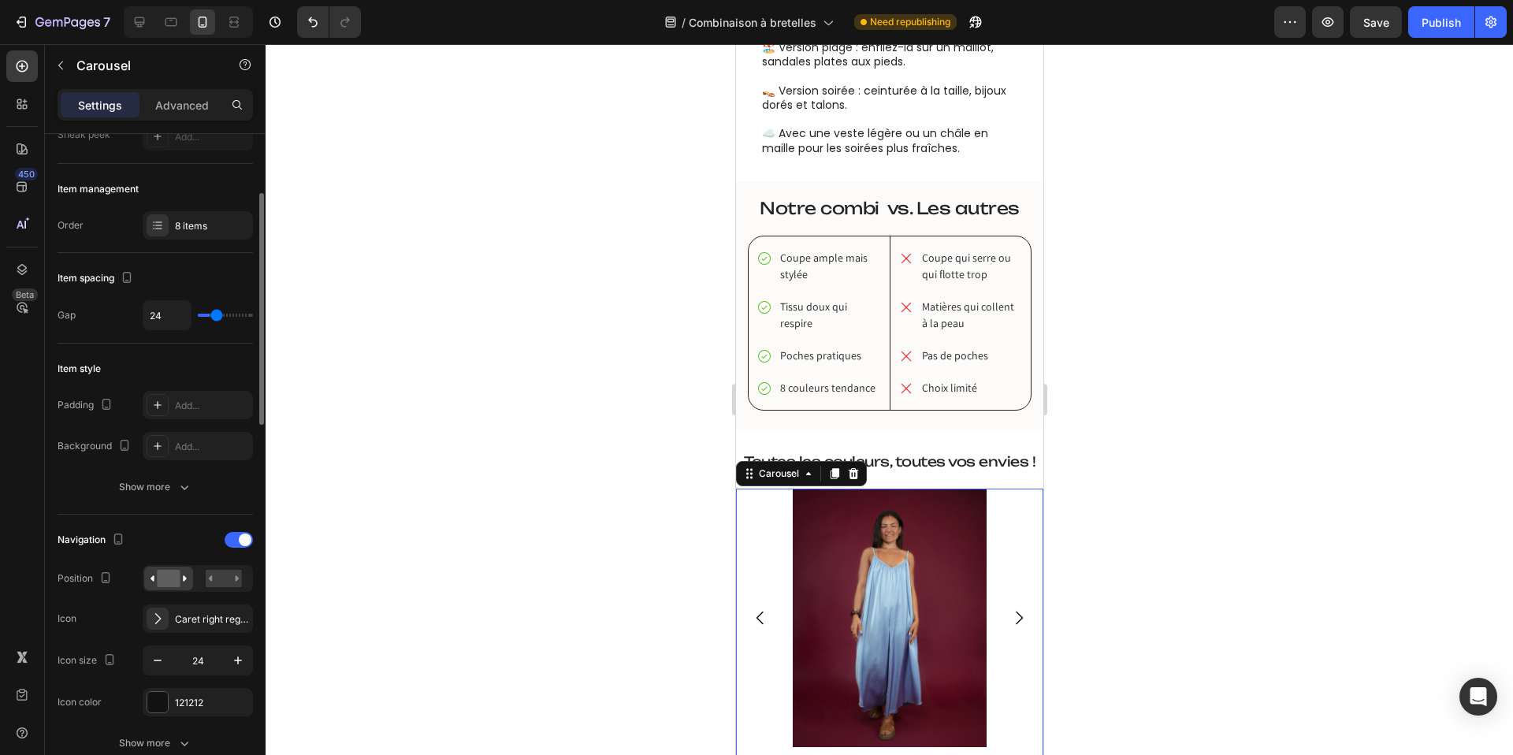
type input "25"
type input "26"
type input "27"
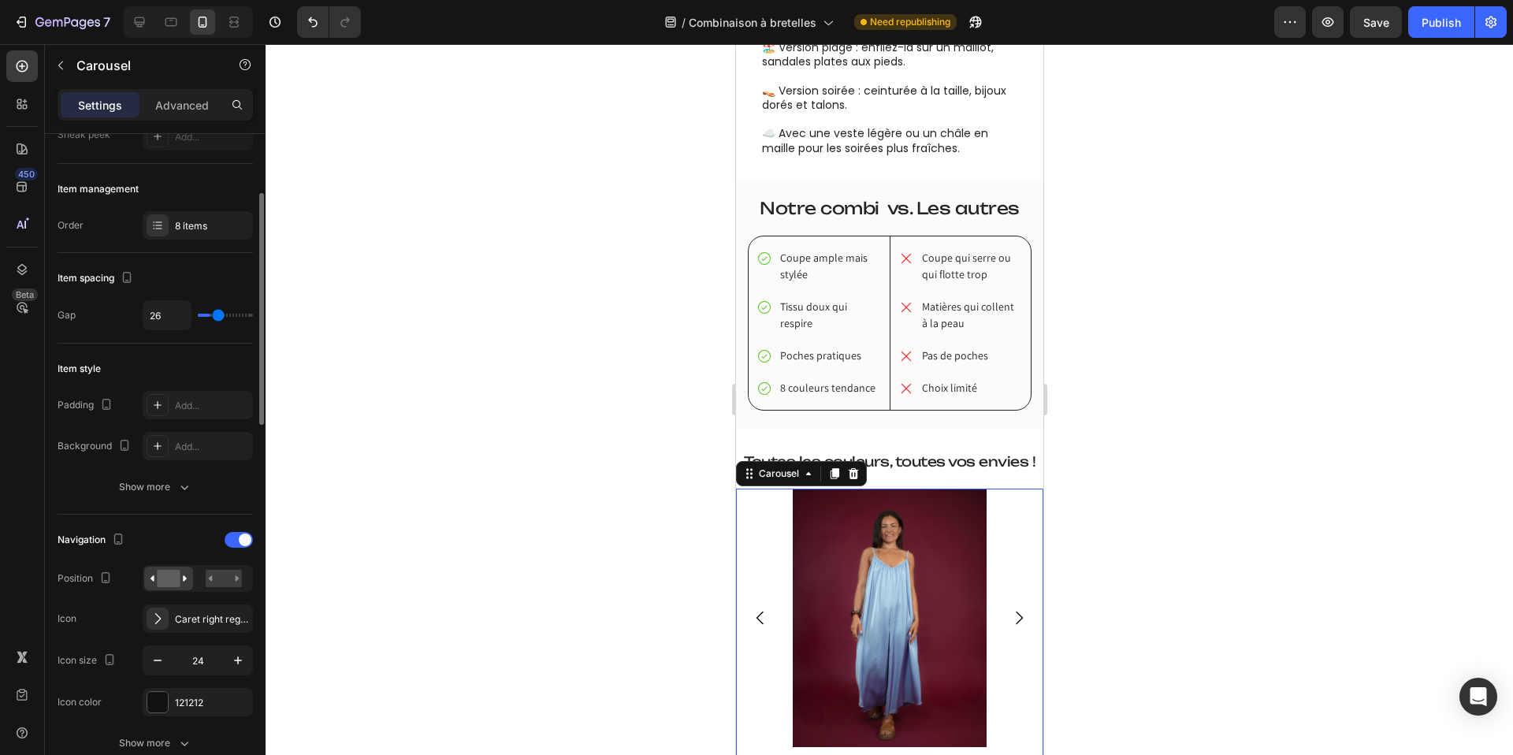
type input "27"
type input "23"
type input "16"
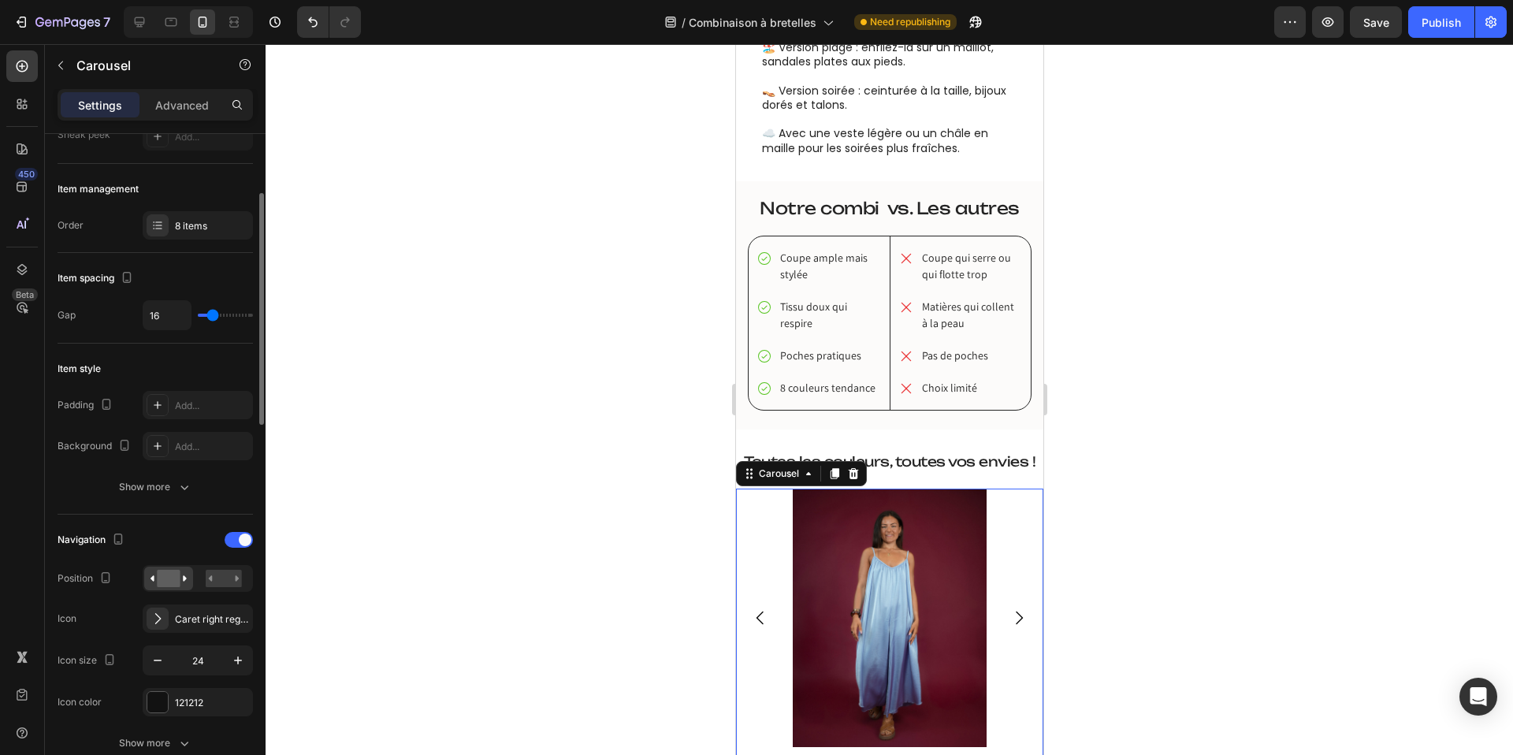
type input "15"
type input "9"
type input "7"
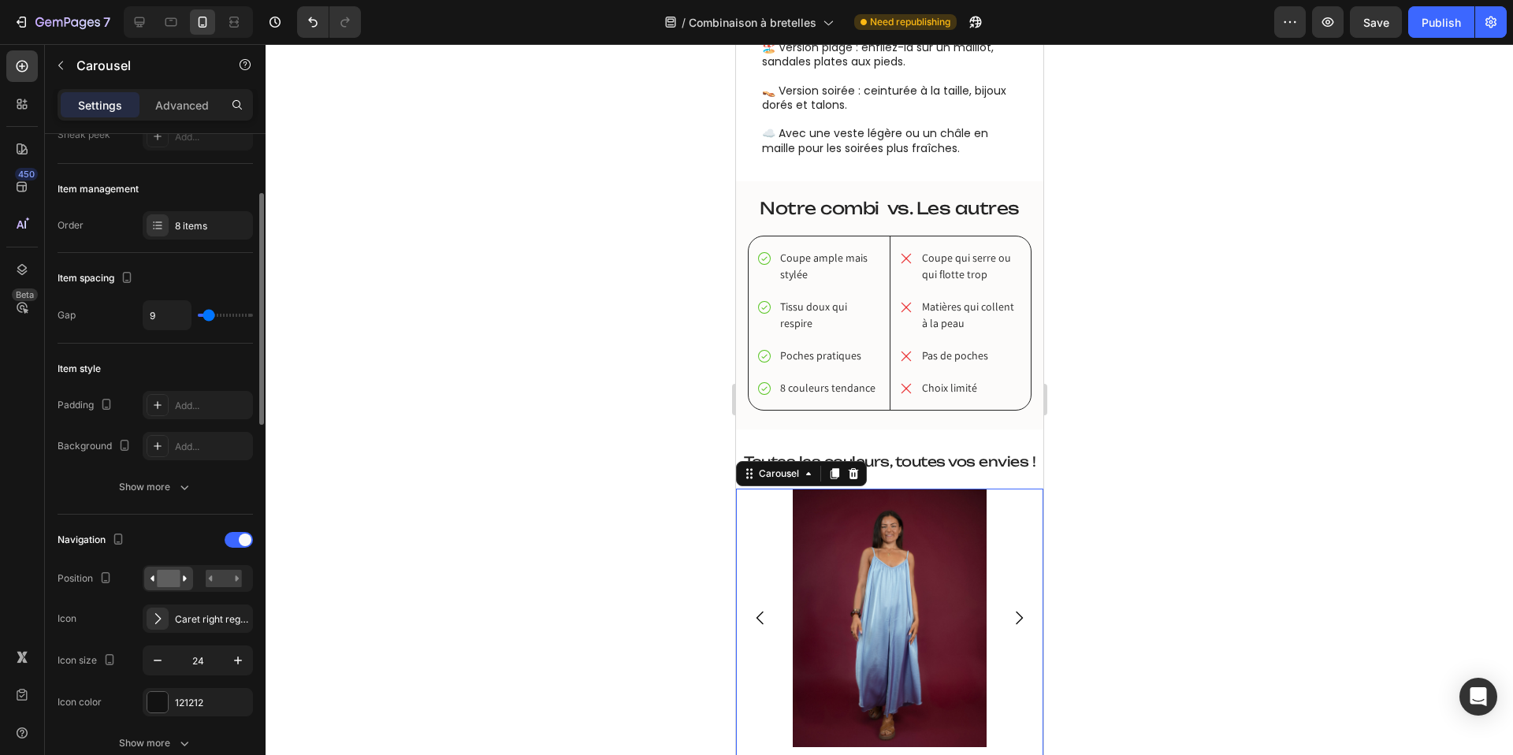
type input "7"
type input "6"
type input "7"
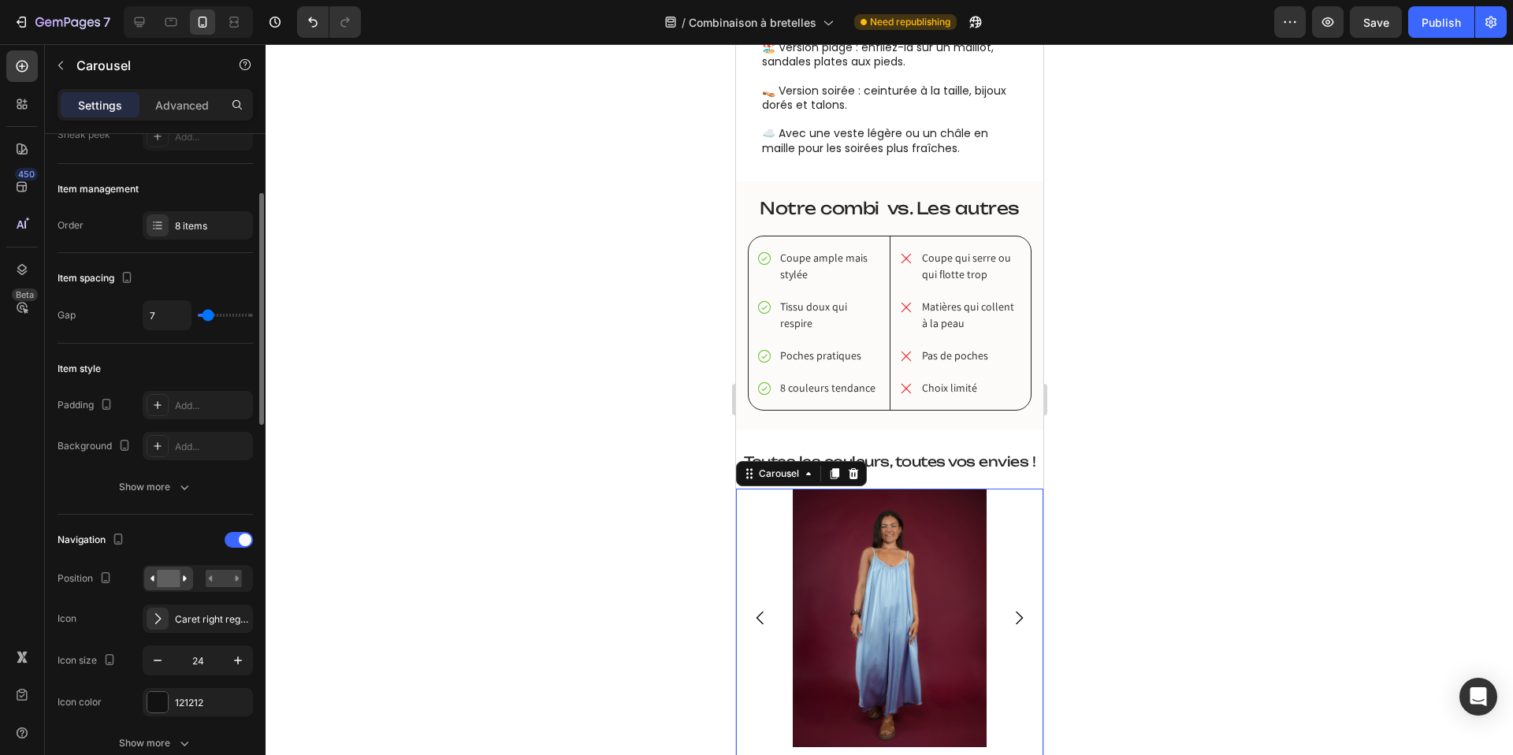
type input "8"
type input "9"
type input "10"
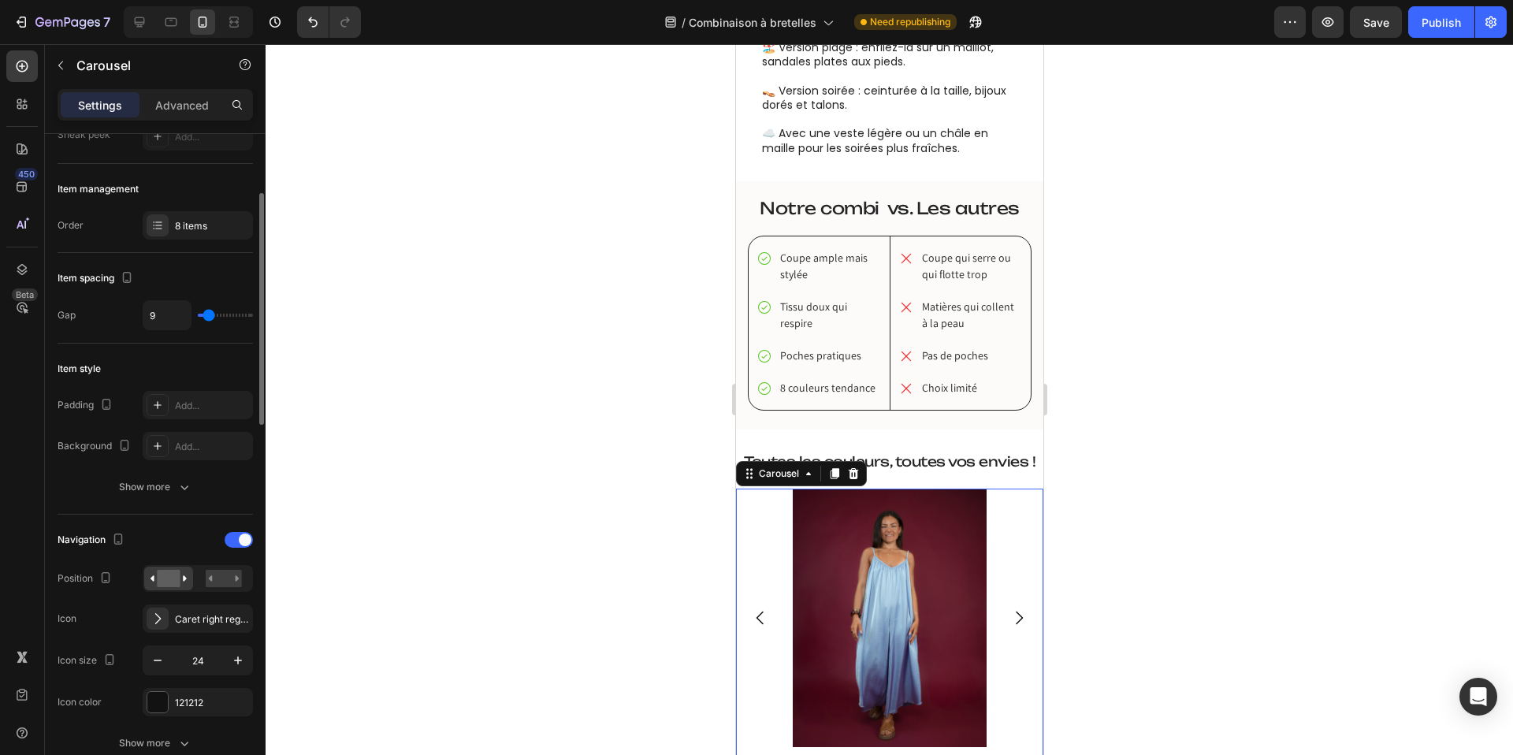
type input "10"
type input "11"
type input "12"
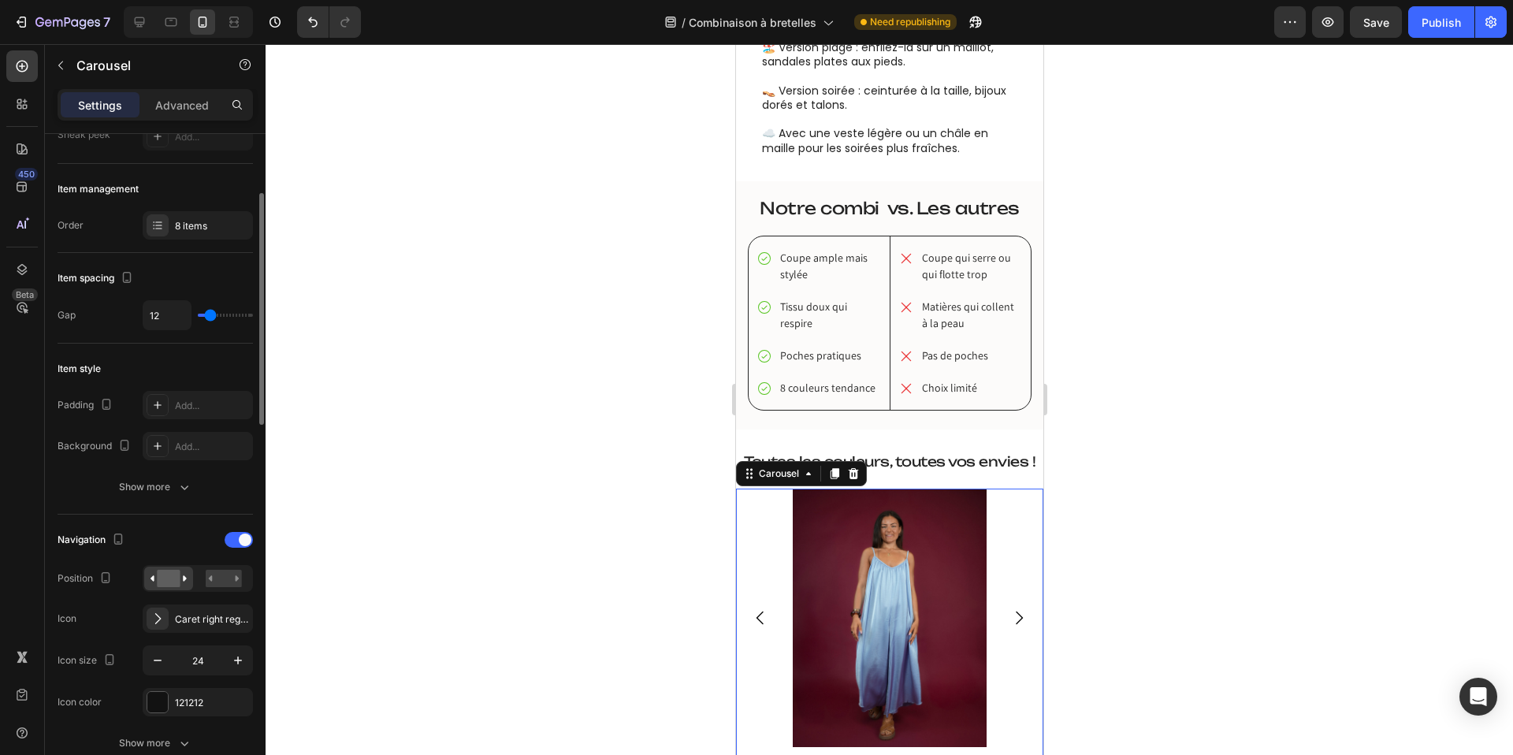
type input "13"
type input "15"
click at [212, 314] on input "range" at bounding box center [225, 315] width 55 height 3
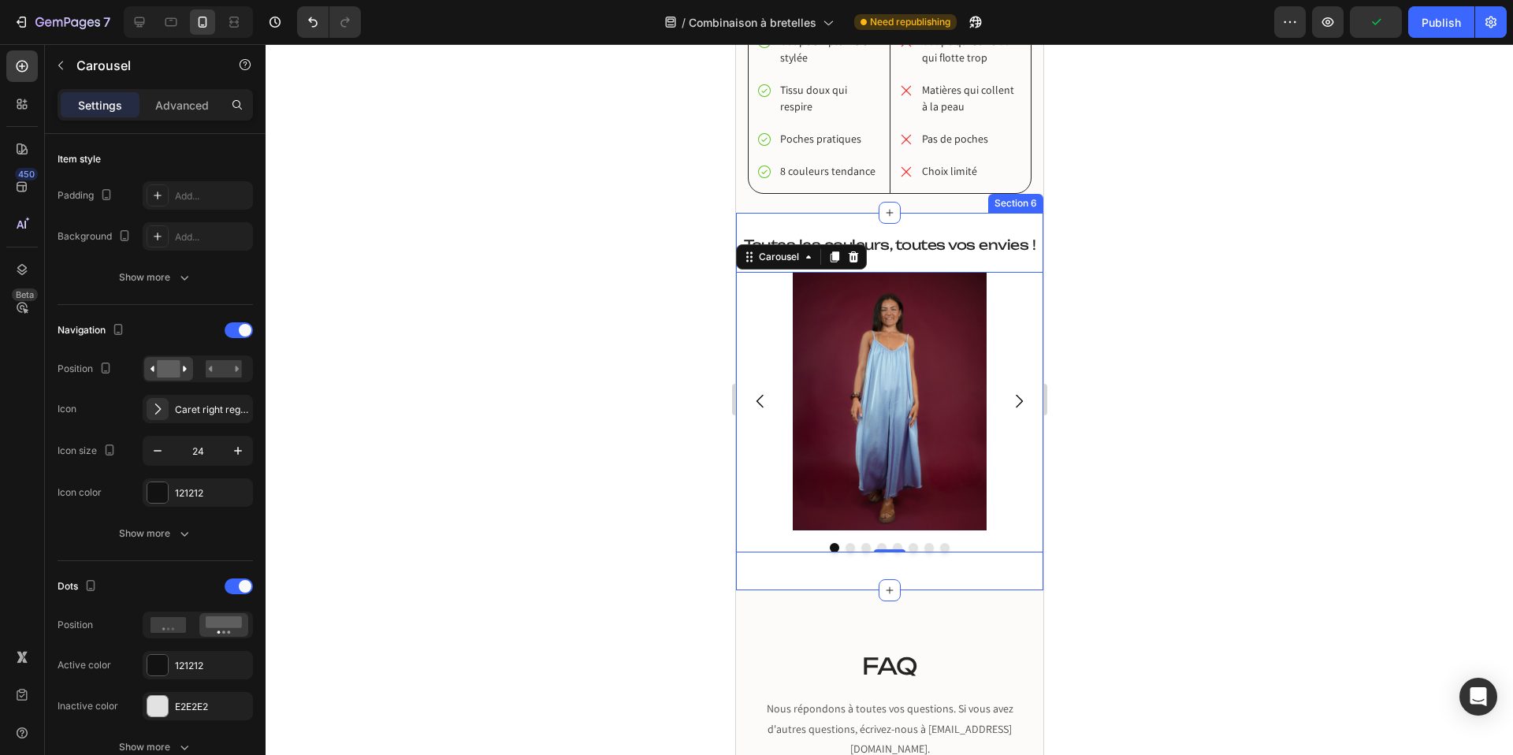
scroll to position [2182, 0]
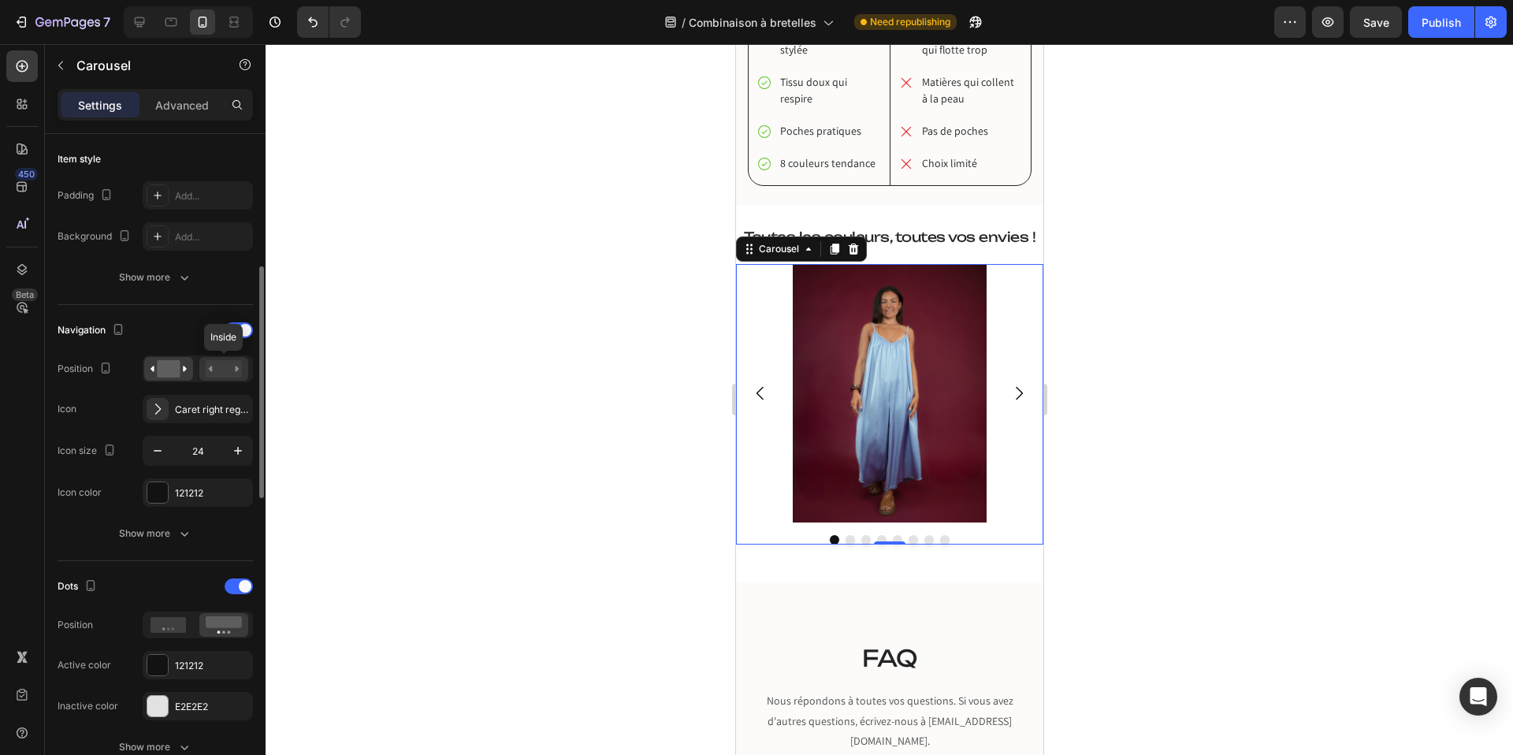
click at [217, 365] on rect at bounding box center [224, 368] width 36 height 17
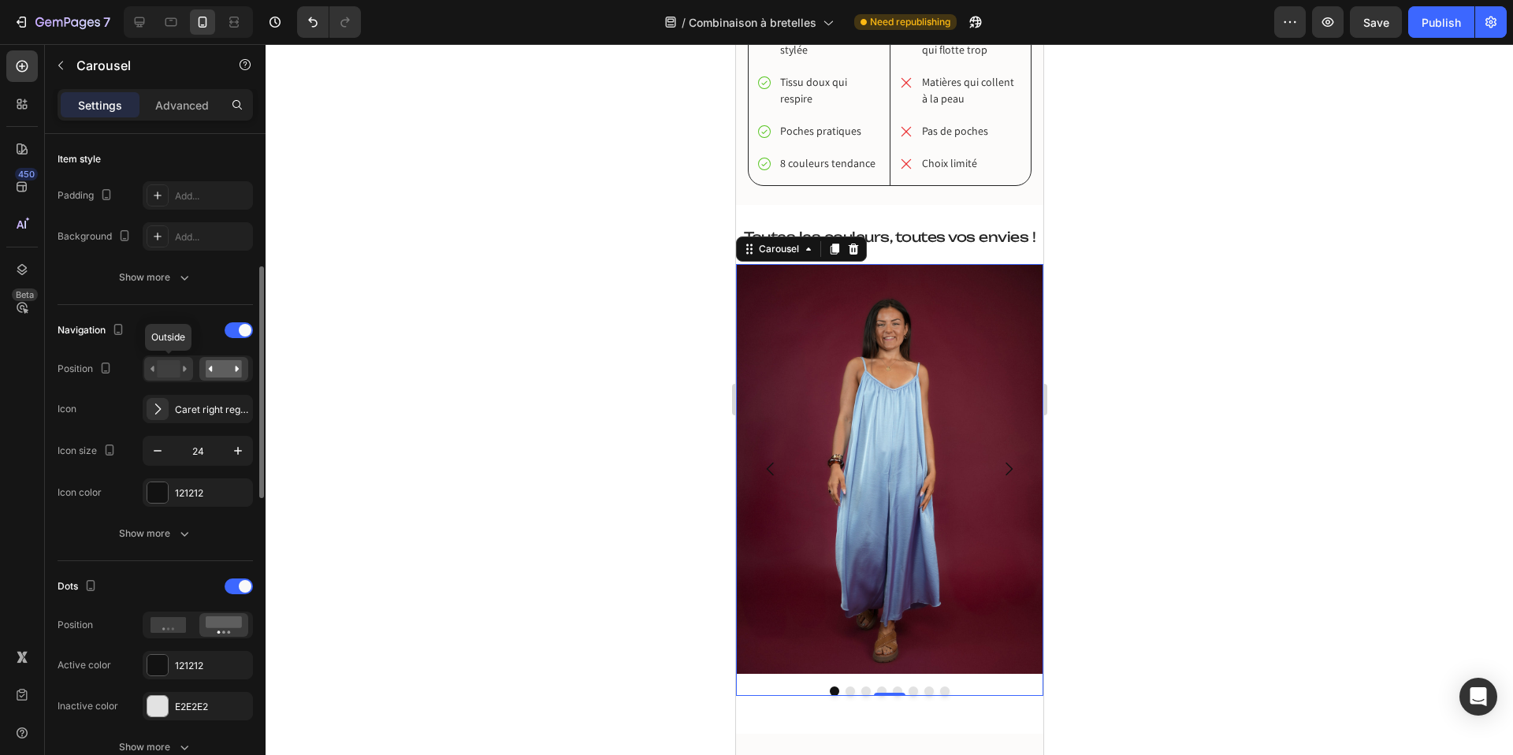
click at [165, 373] on rect at bounding box center [168, 368] width 23 height 17
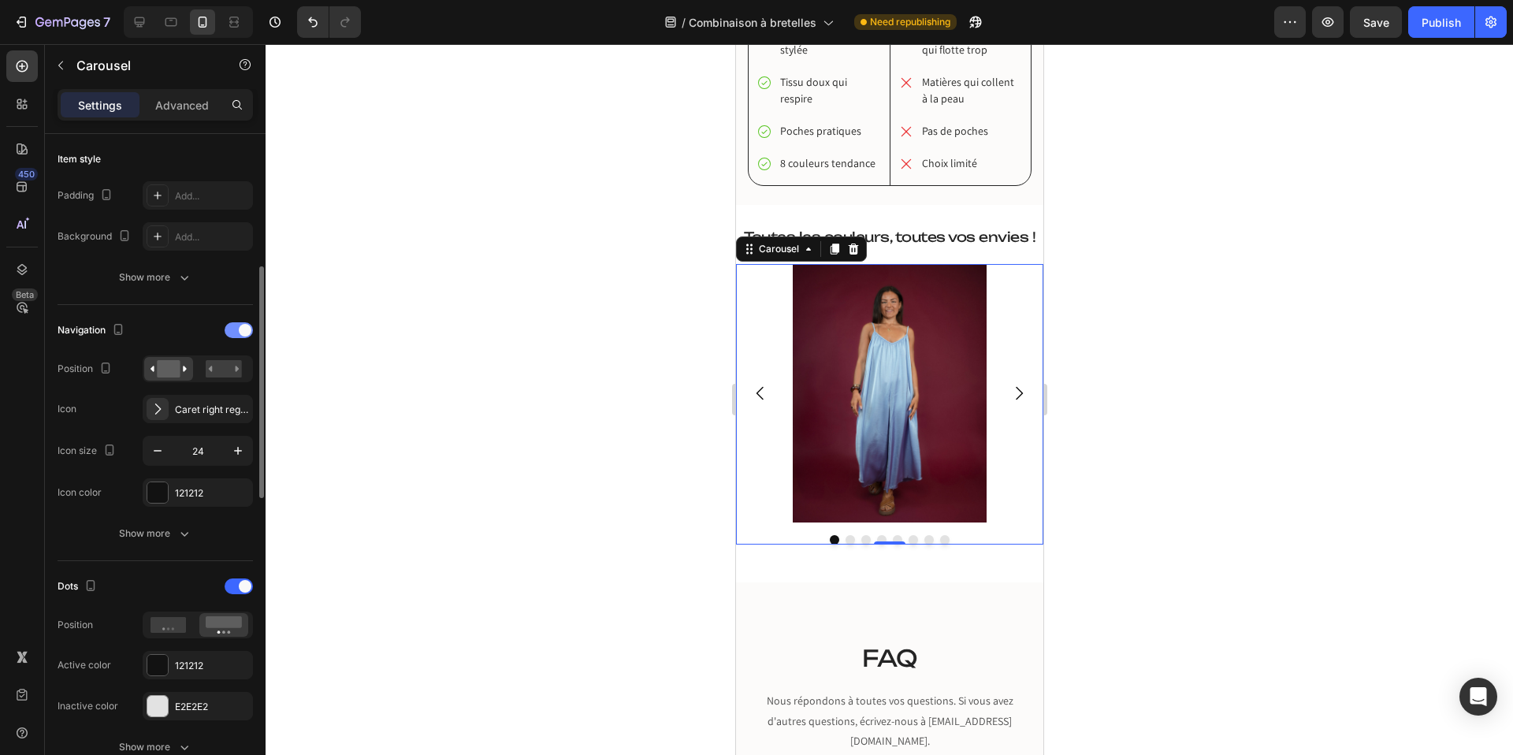
click at [243, 328] on span at bounding box center [245, 330] width 13 height 13
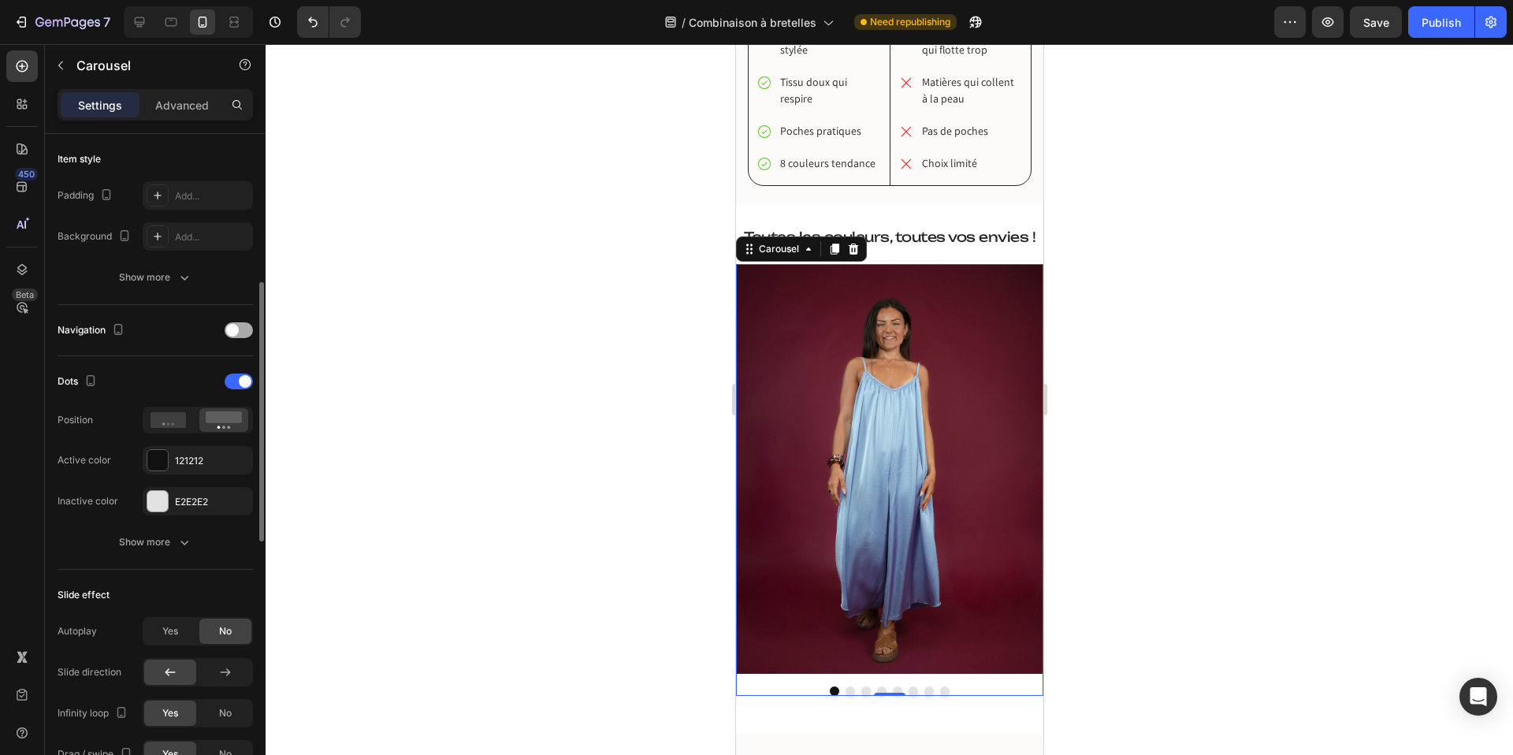
click at [243, 328] on div at bounding box center [239, 330] width 28 height 16
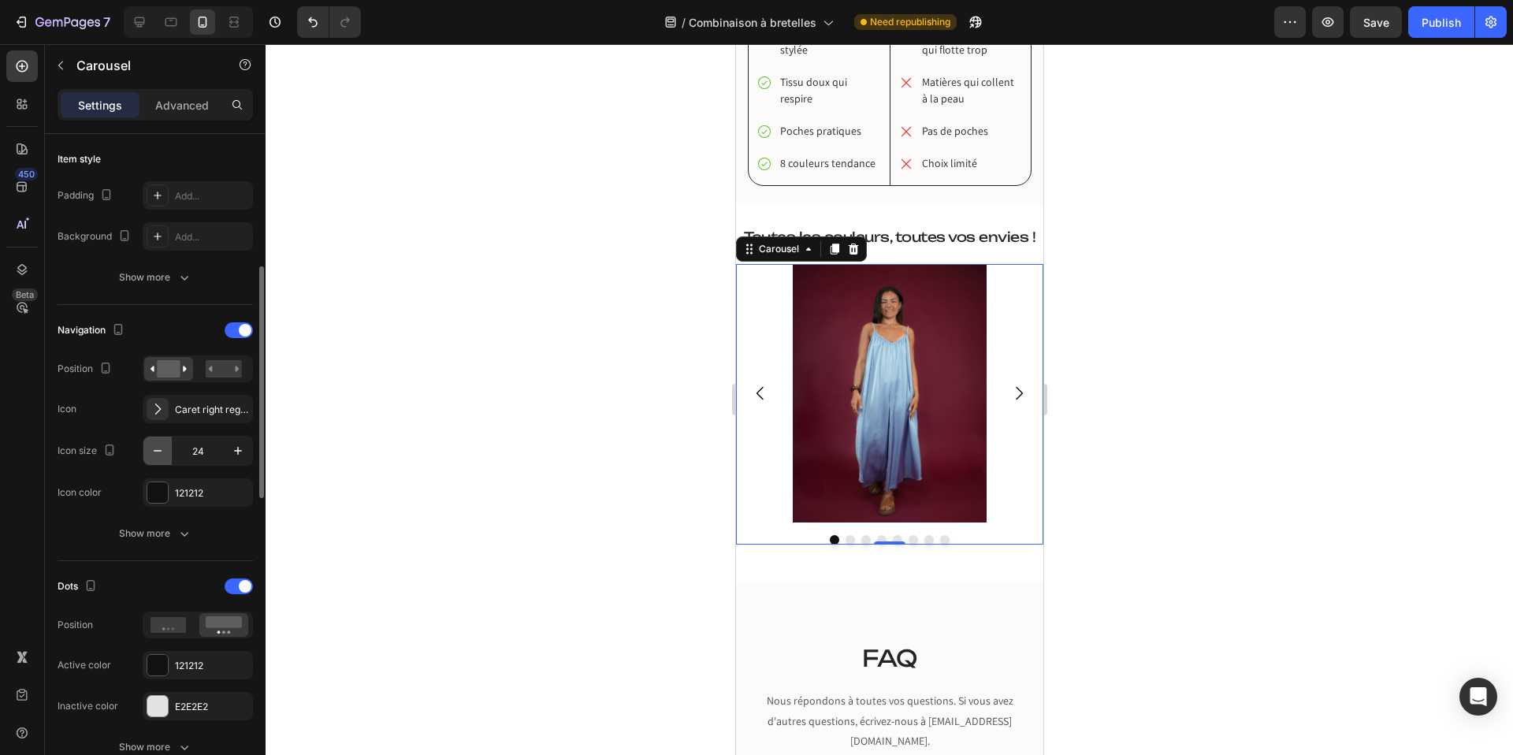
click at [156, 448] on icon "button" at bounding box center [158, 451] width 16 height 16
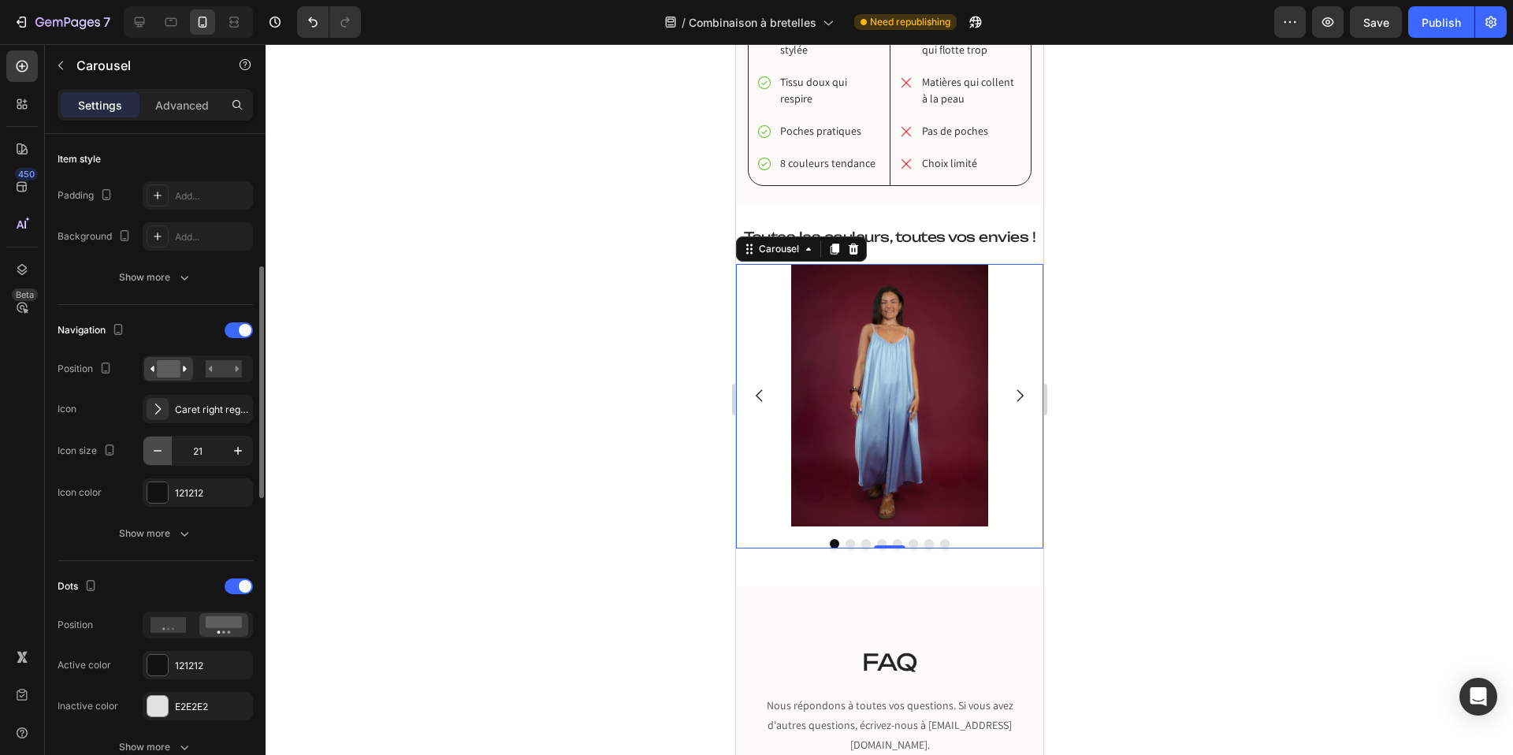
click at [156, 448] on icon "button" at bounding box center [158, 451] width 16 height 16
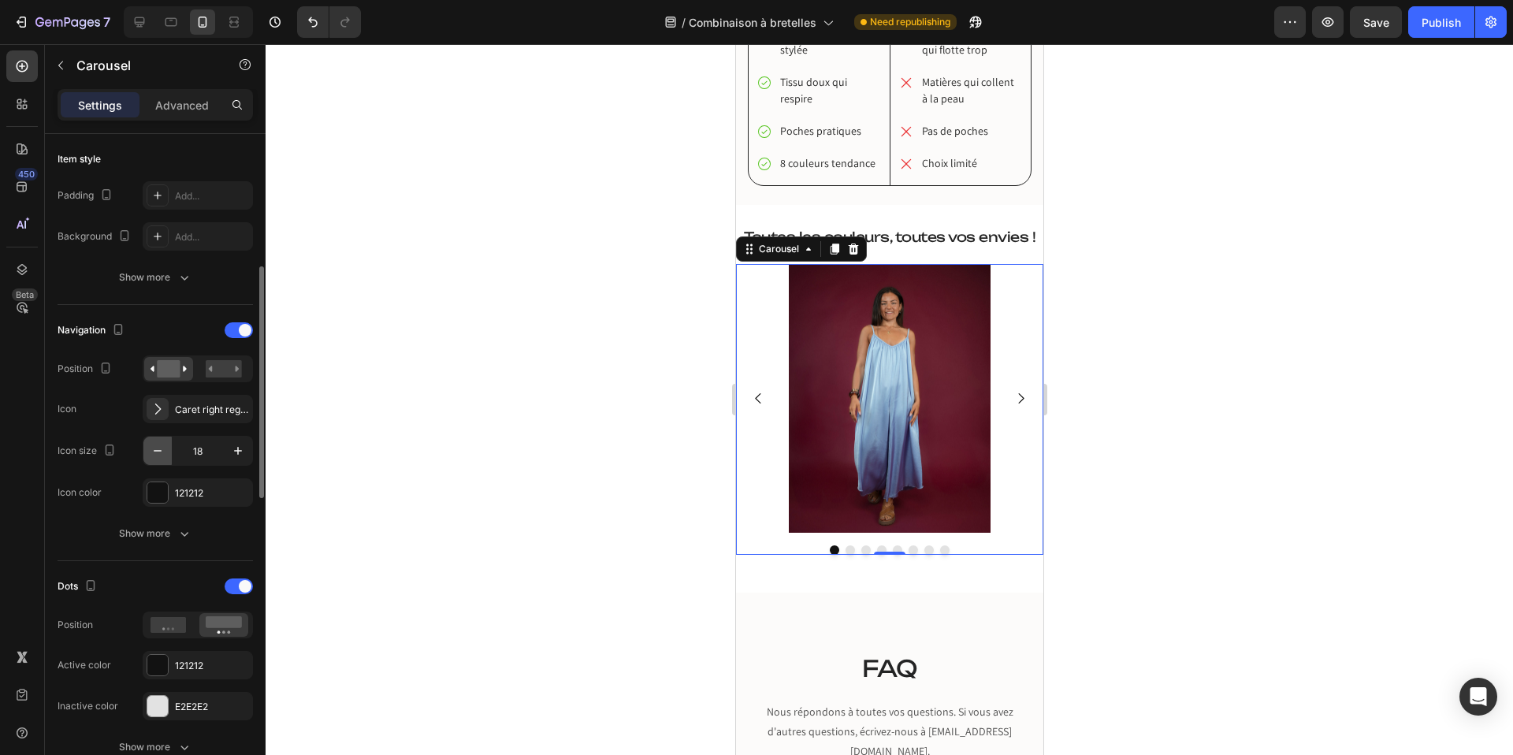
click at [156, 448] on icon "button" at bounding box center [158, 451] width 16 height 16
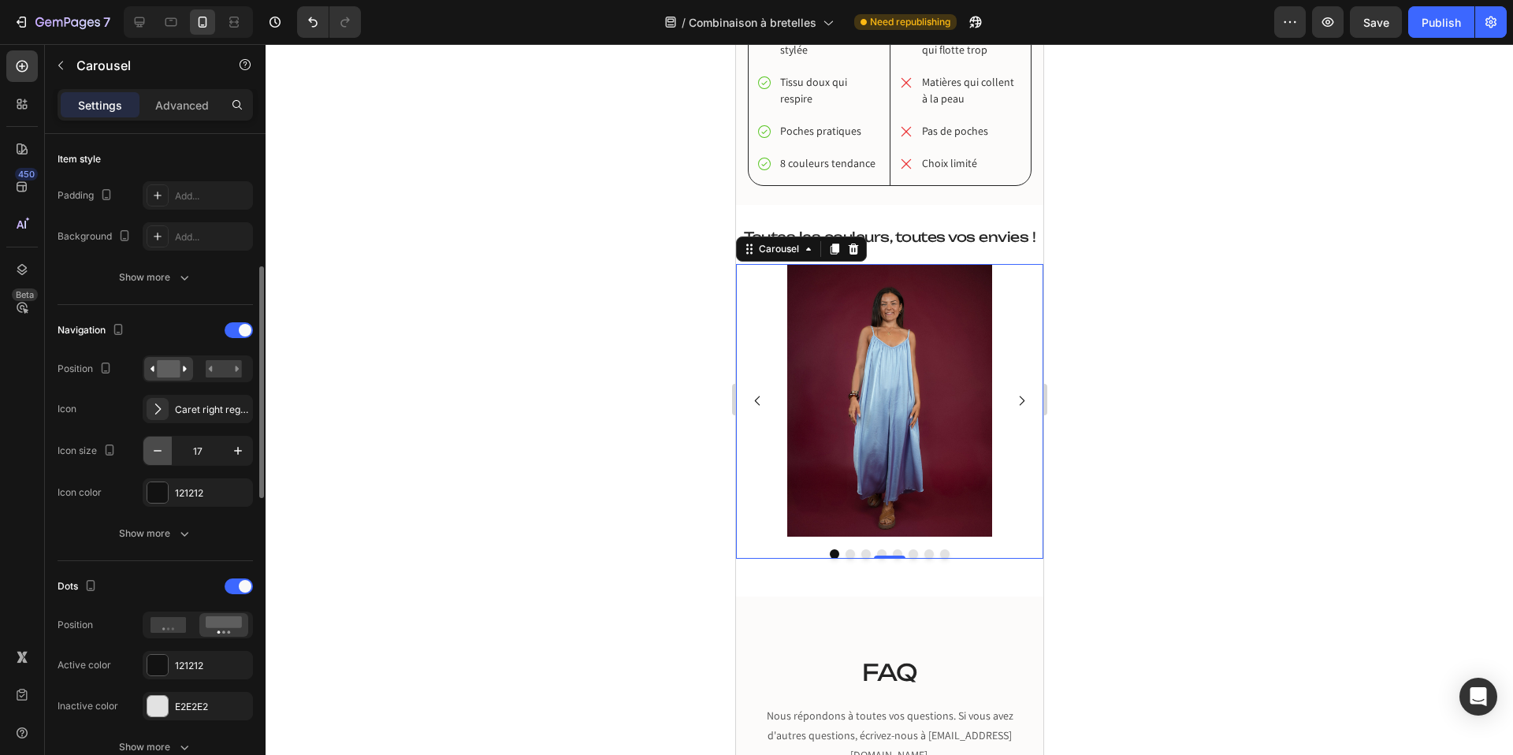
click at [156, 448] on icon "button" at bounding box center [158, 451] width 16 height 16
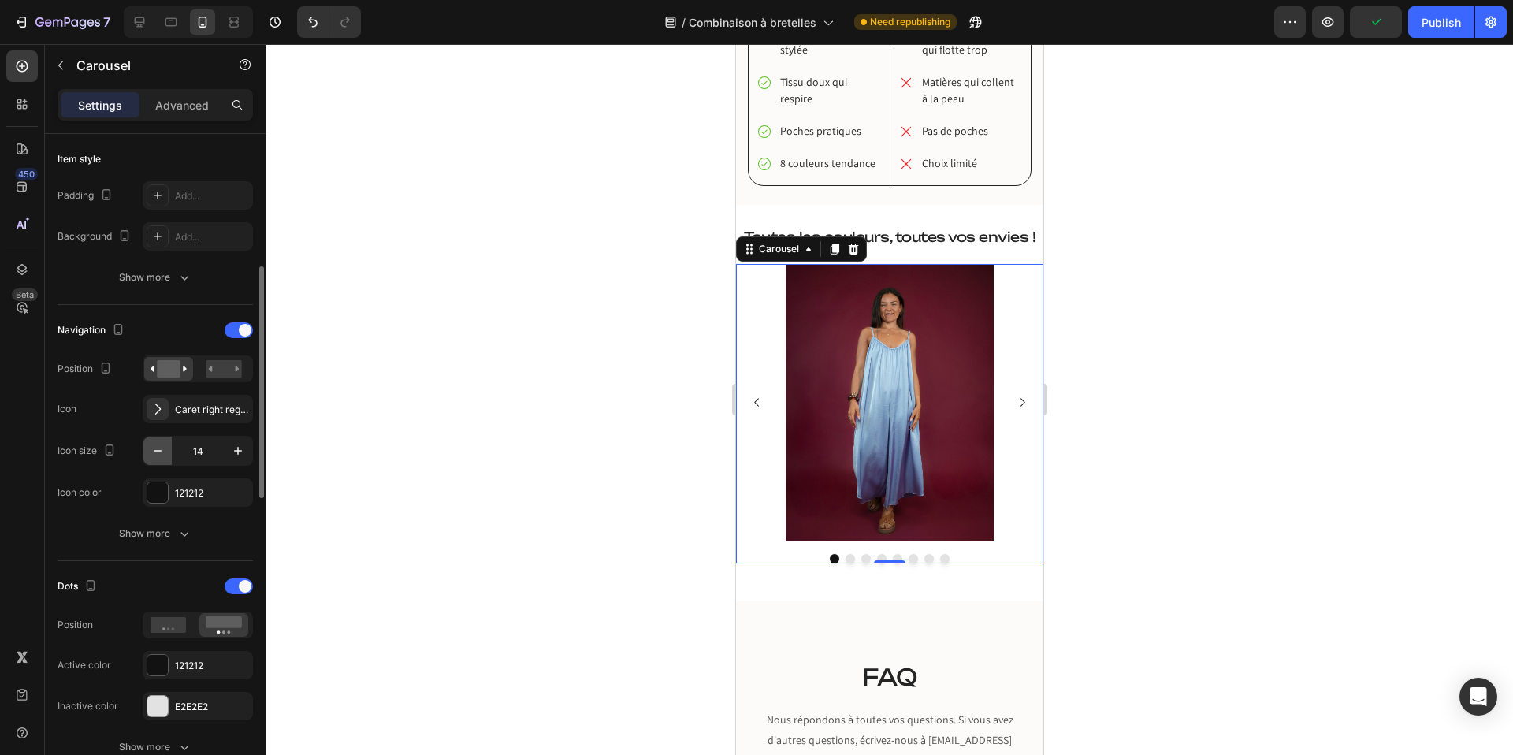
click at [156, 448] on icon "button" at bounding box center [158, 451] width 16 height 16
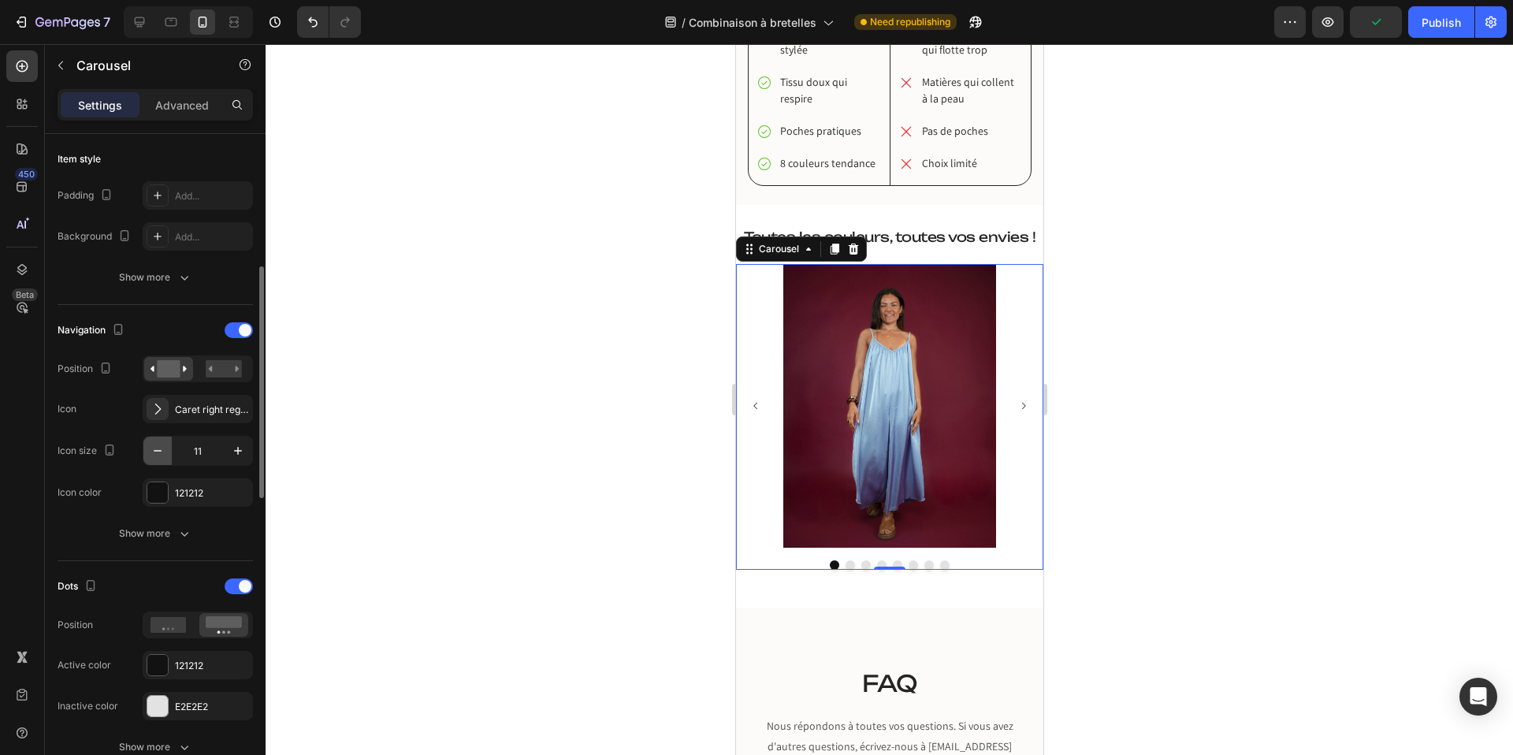
click at [156, 448] on icon "button" at bounding box center [158, 451] width 16 height 16
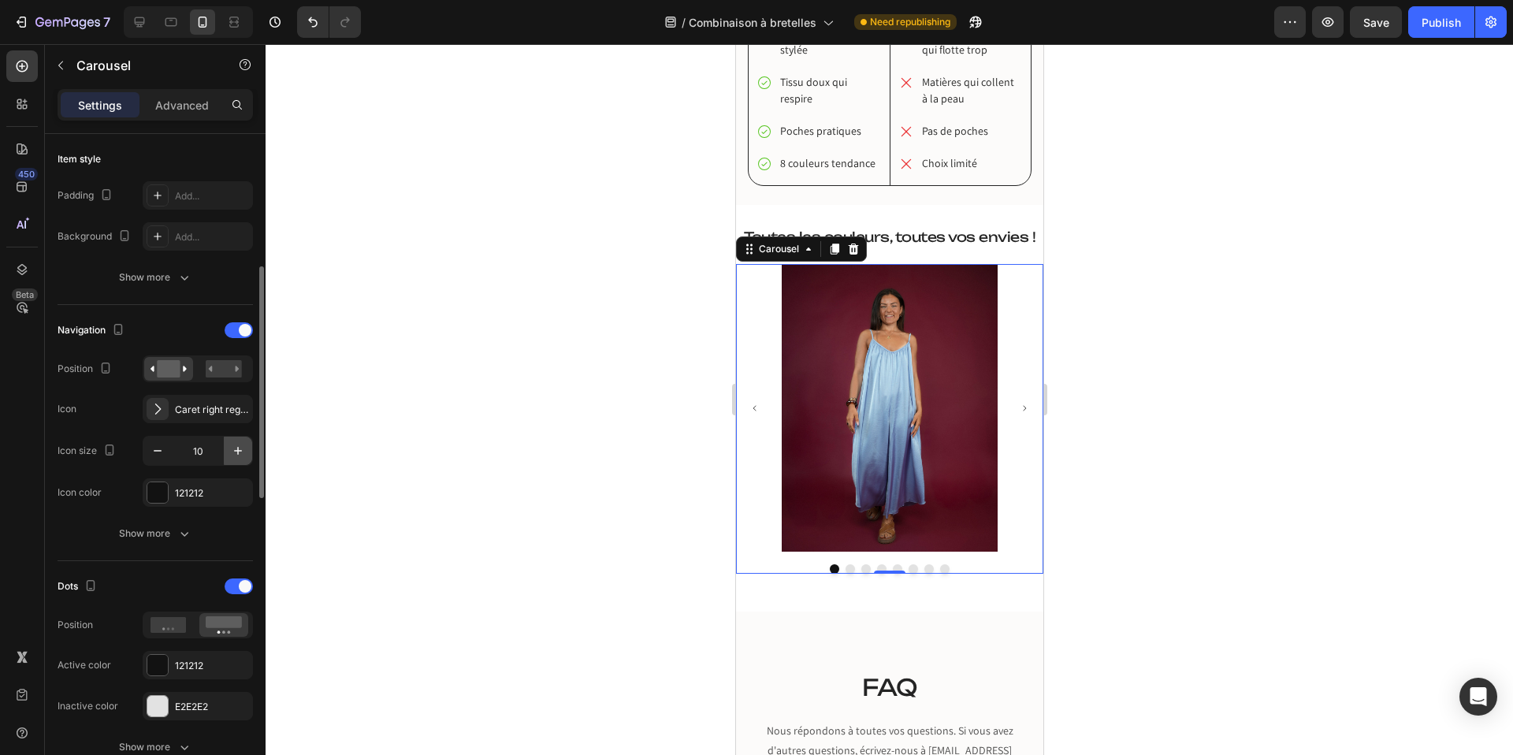
click at [236, 458] on icon "button" at bounding box center [238, 451] width 16 height 16
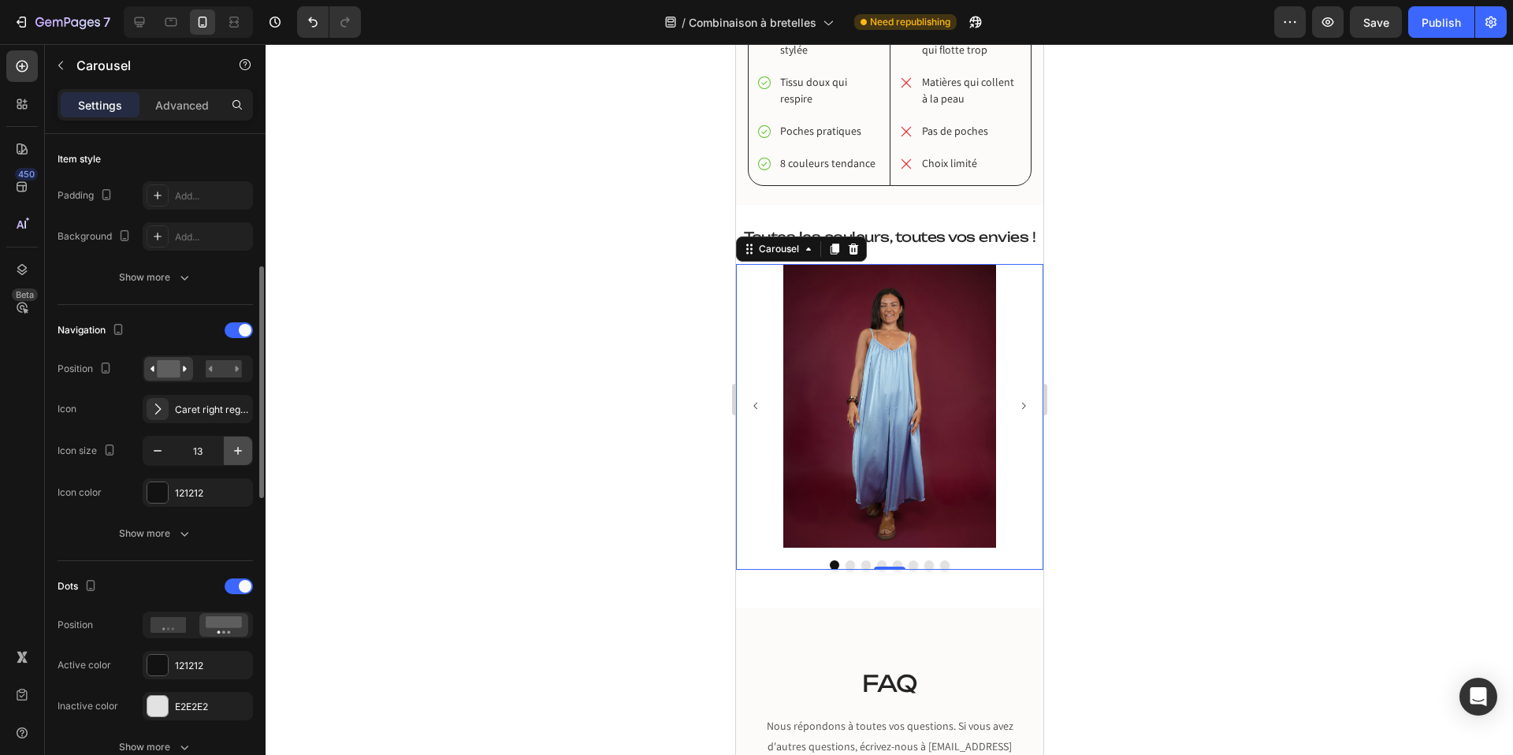
click at [236, 458] on icon "button" at bounding box center [238, 451] width 16 height 16
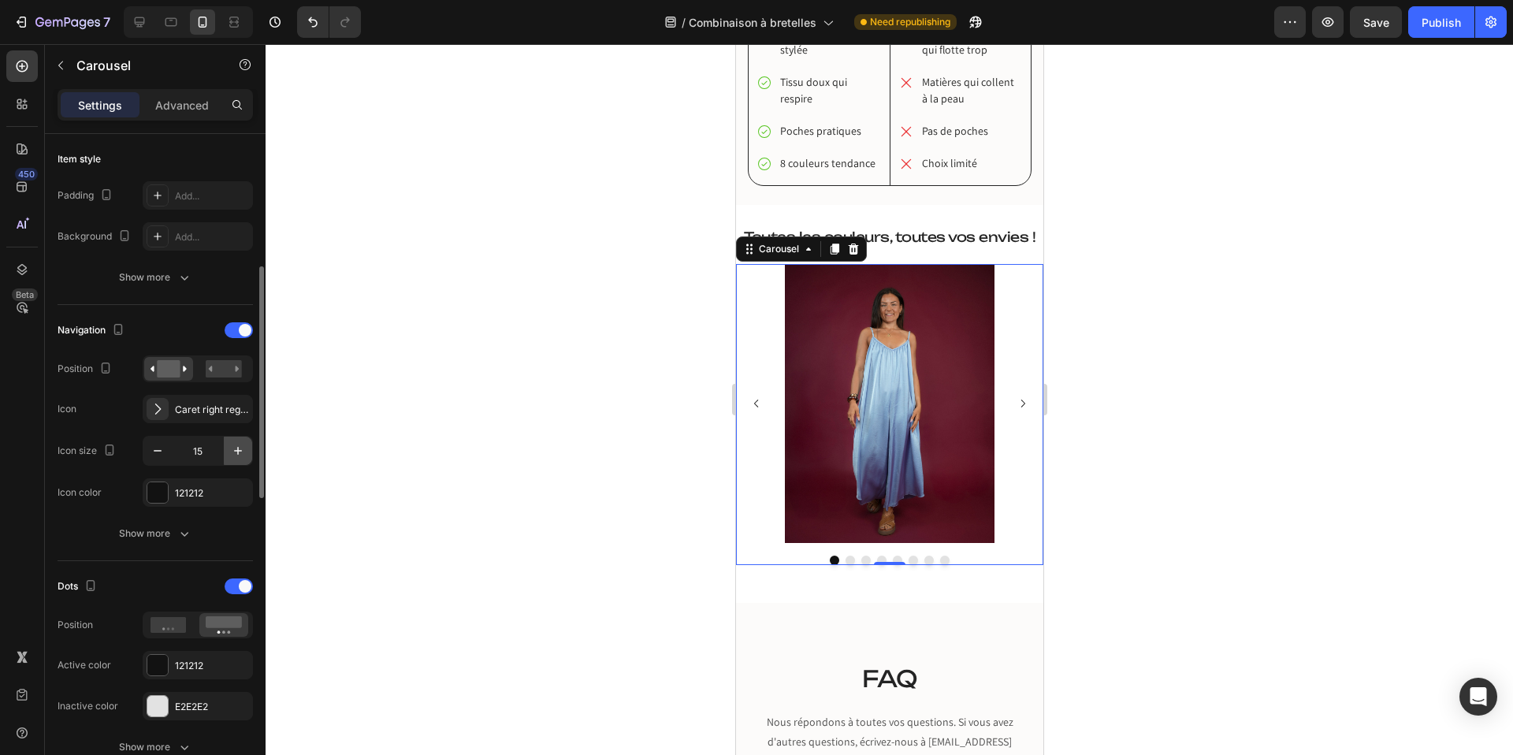
click at [236, 458] on icon "button" at bounding box center [238, 451] width 16 height 16
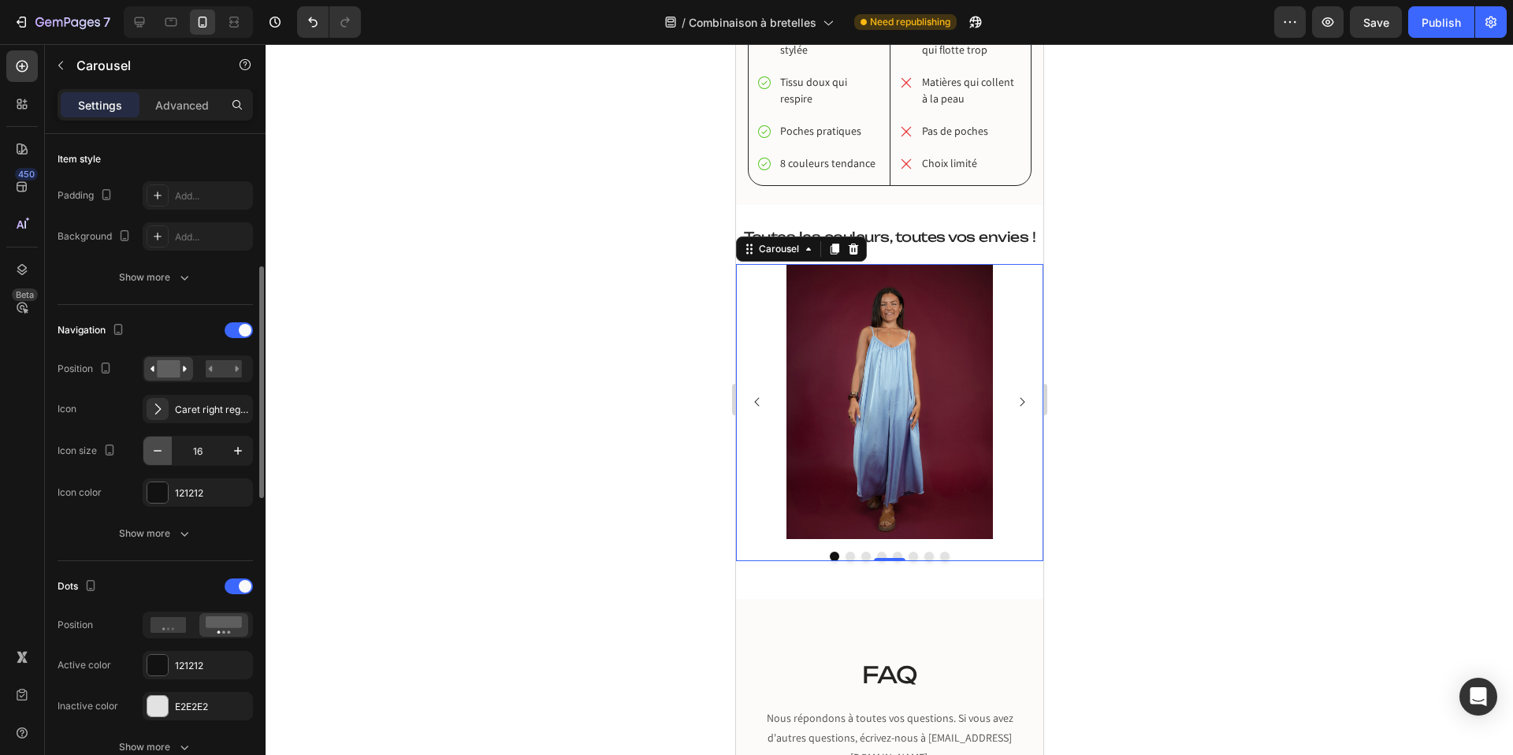
click at [154, 451] on icon "button" at bounding box center [158, 451] width 16 height 16
type input "15"
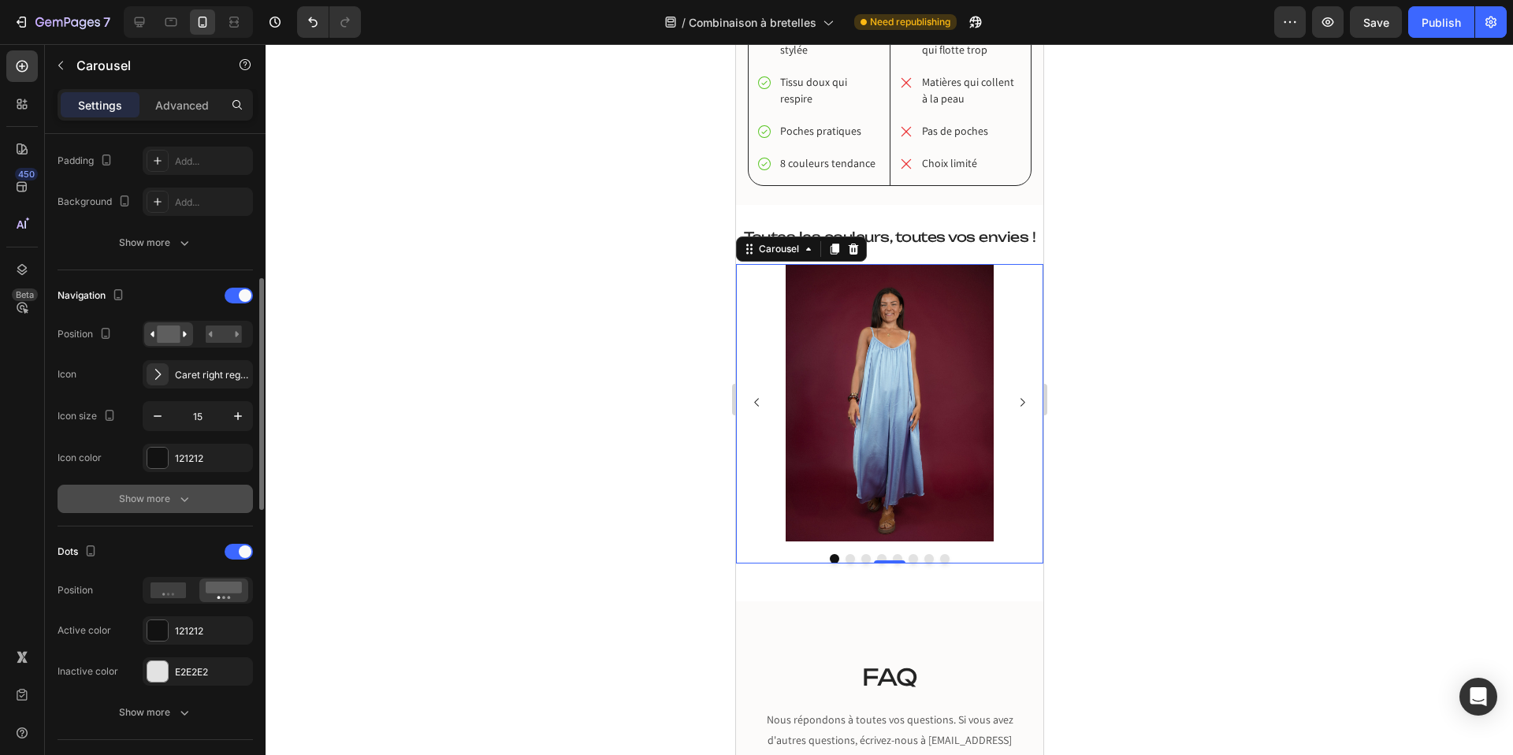
click at [172, 494] on div "Show more" at bounding box center [155, 499] width 73 height 16
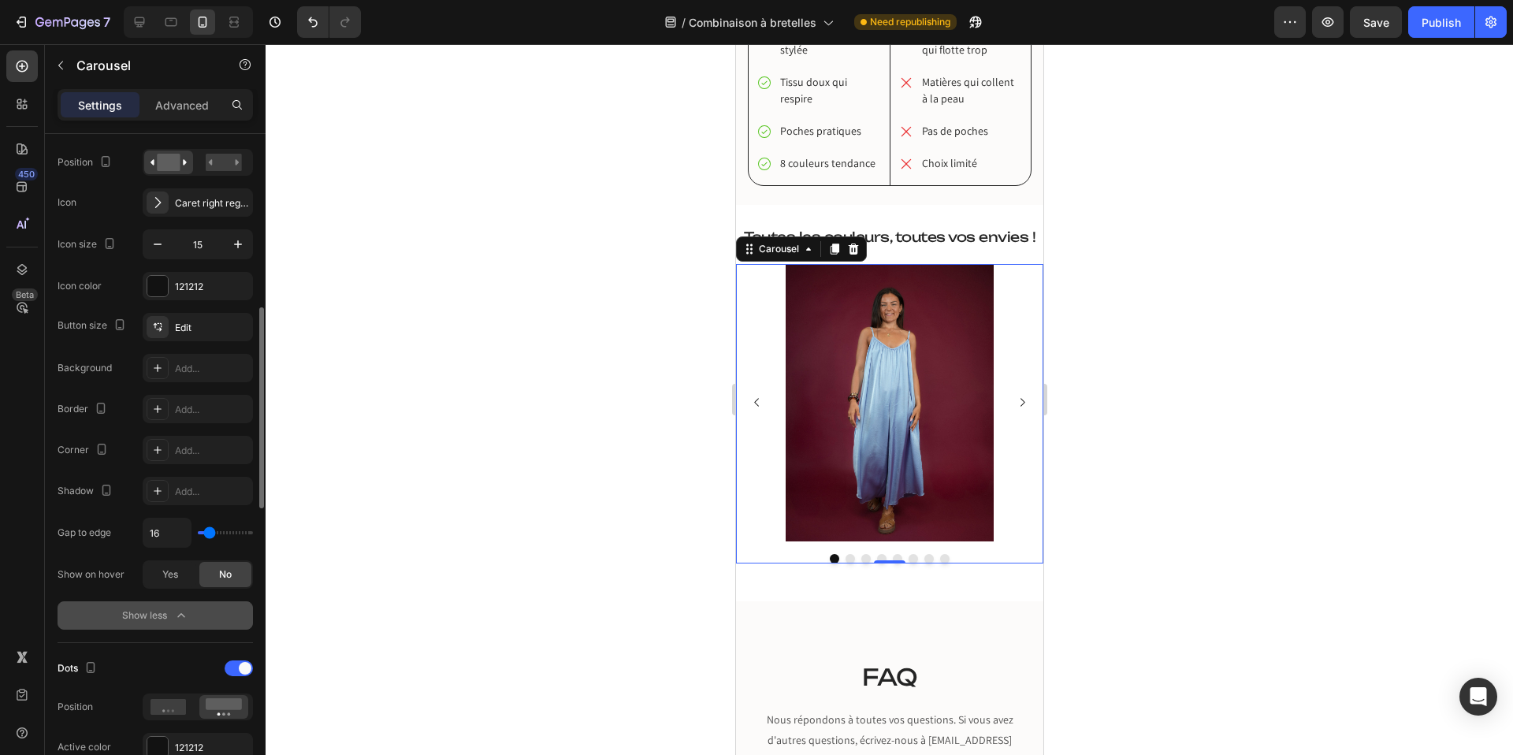
scroll to position [602, 0]
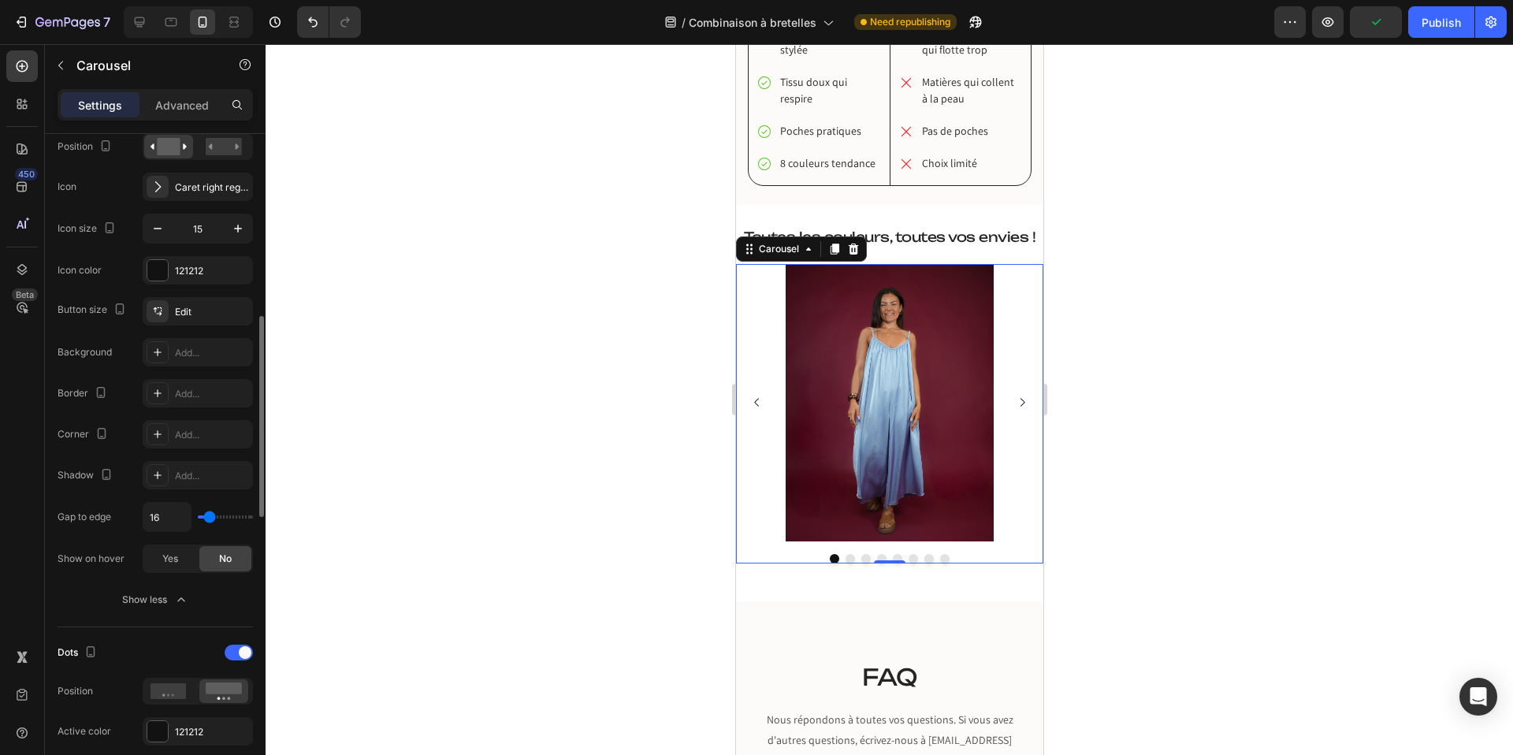
type input "14"
type input "11"
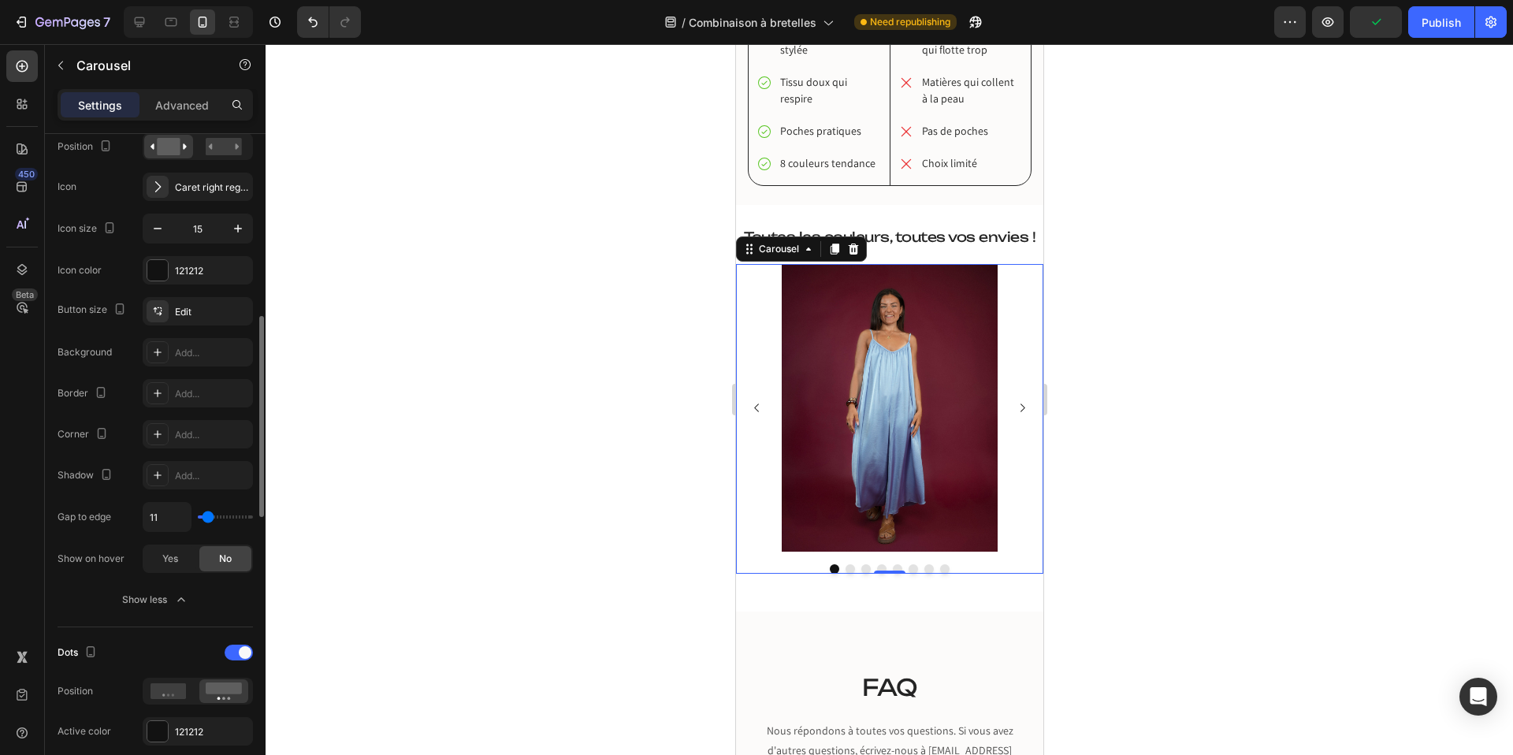
type input "9"
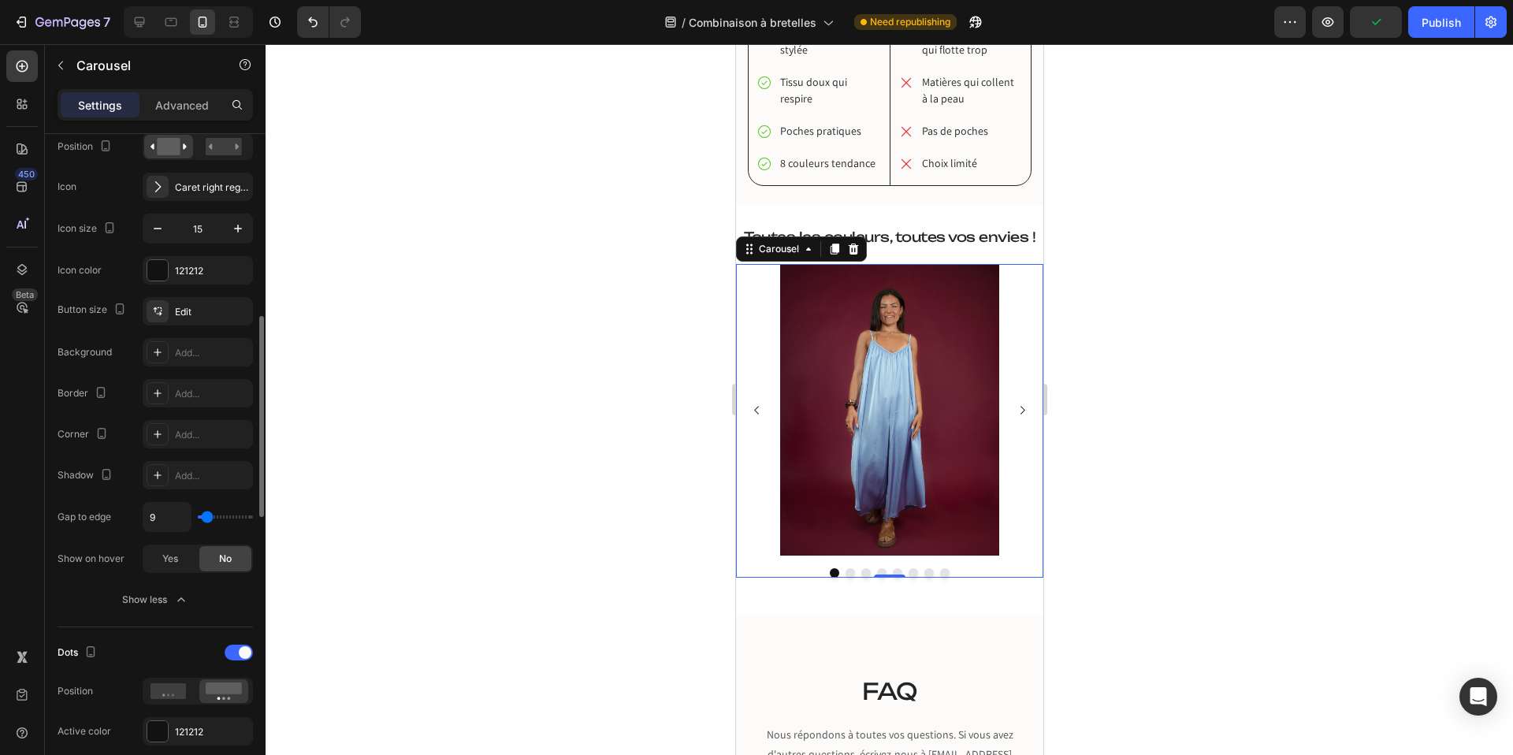
type input "0"
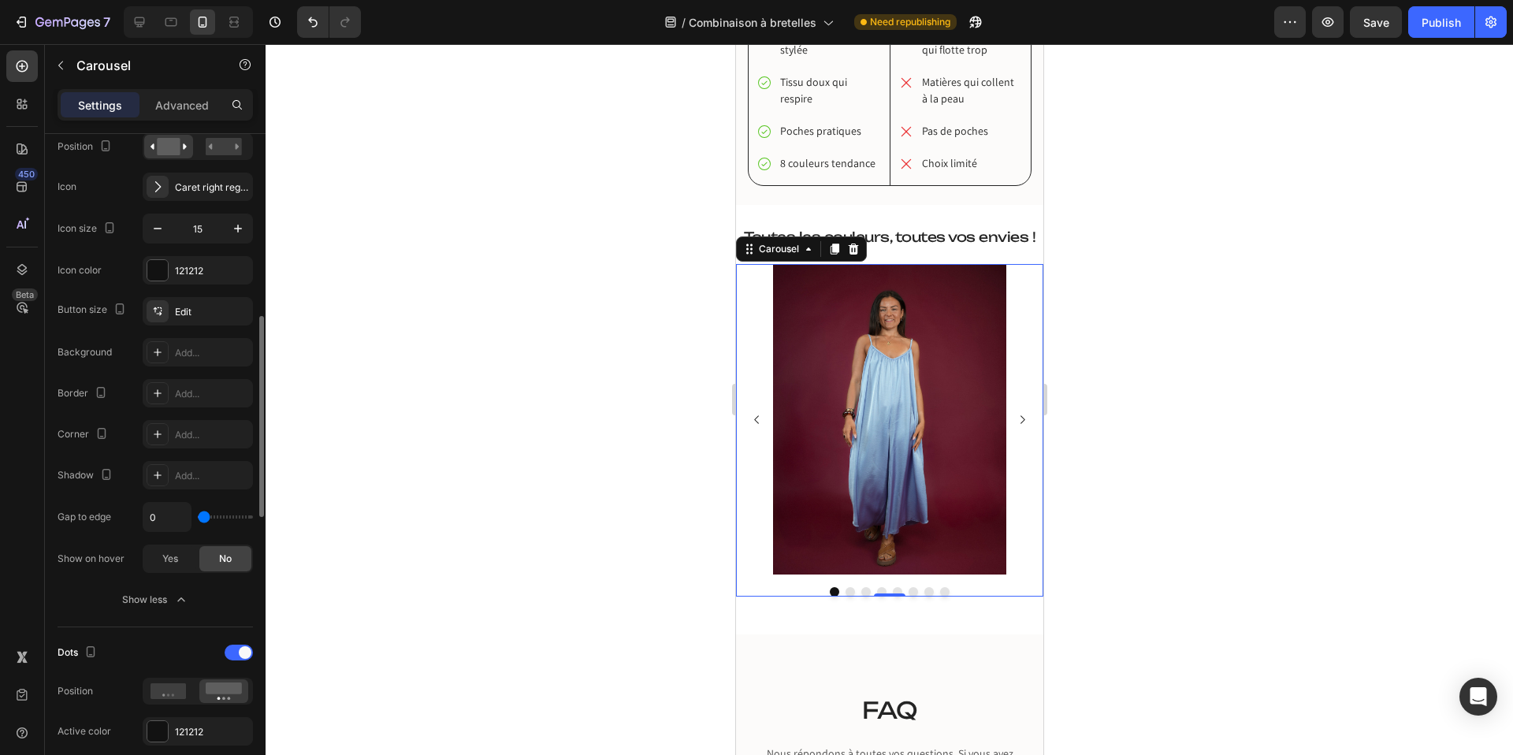
drag, startPoint x: 211, startPoint y: 519, endPoint x: 202, endPoint y: 515, distance: 10.2
type input "0"
click at [202, 515] on input "range" at bounding box center [225, 516] width 55 height 3
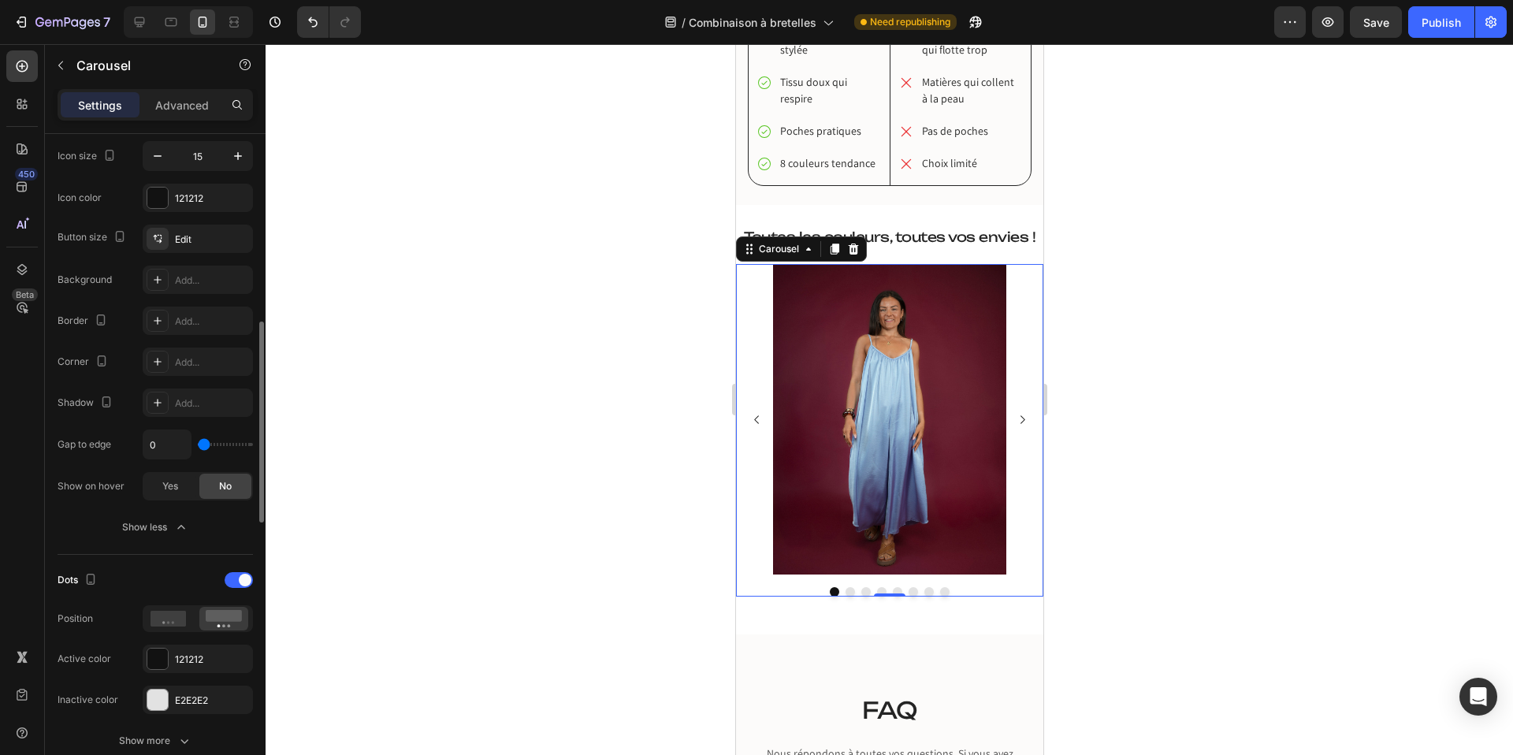
scroll to position [740, 0]
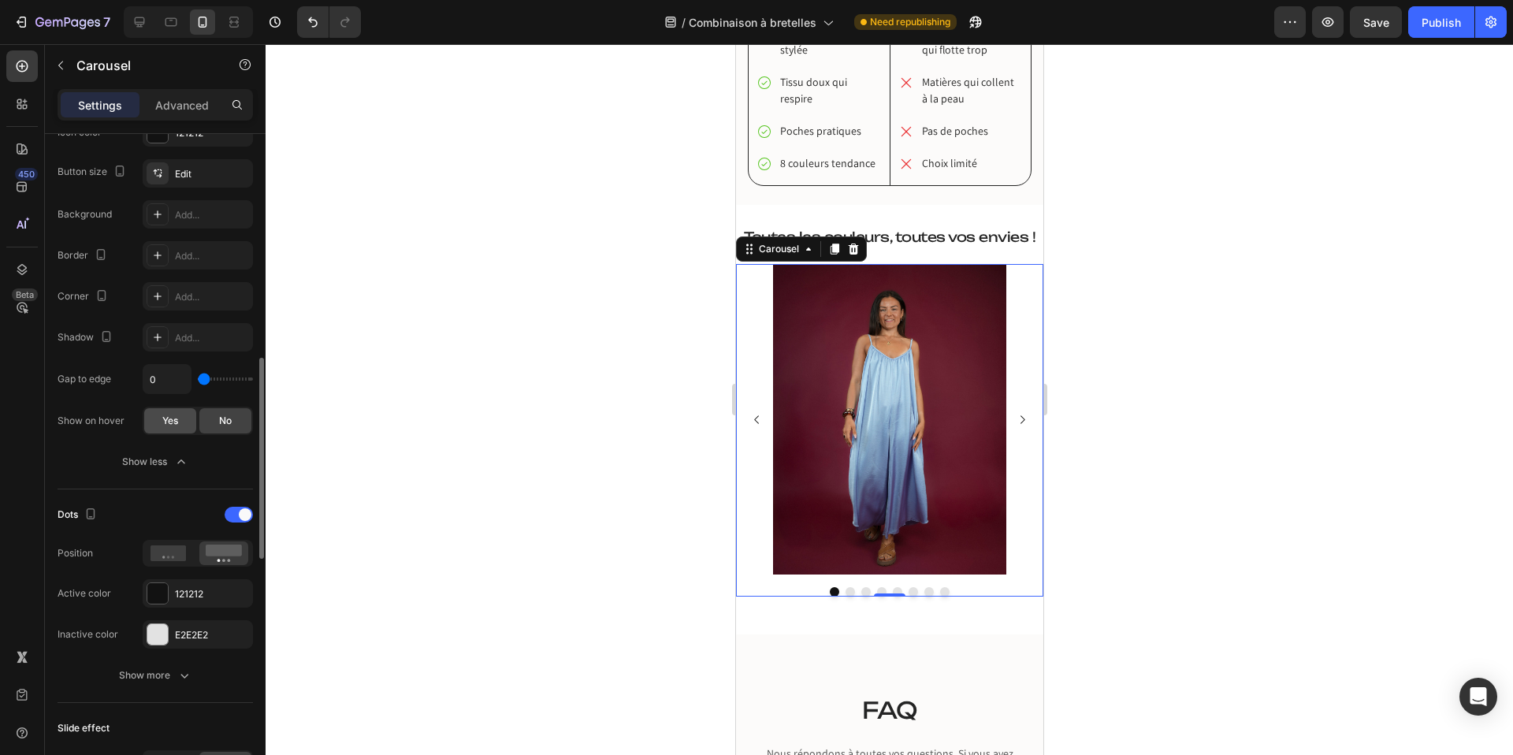
click at [176, 416] on span "Yes" at bounding box center [170, 421] width 16 height 14
click at [240, 416] on div "No" at bounding box center [225, 420] width 52 height 25
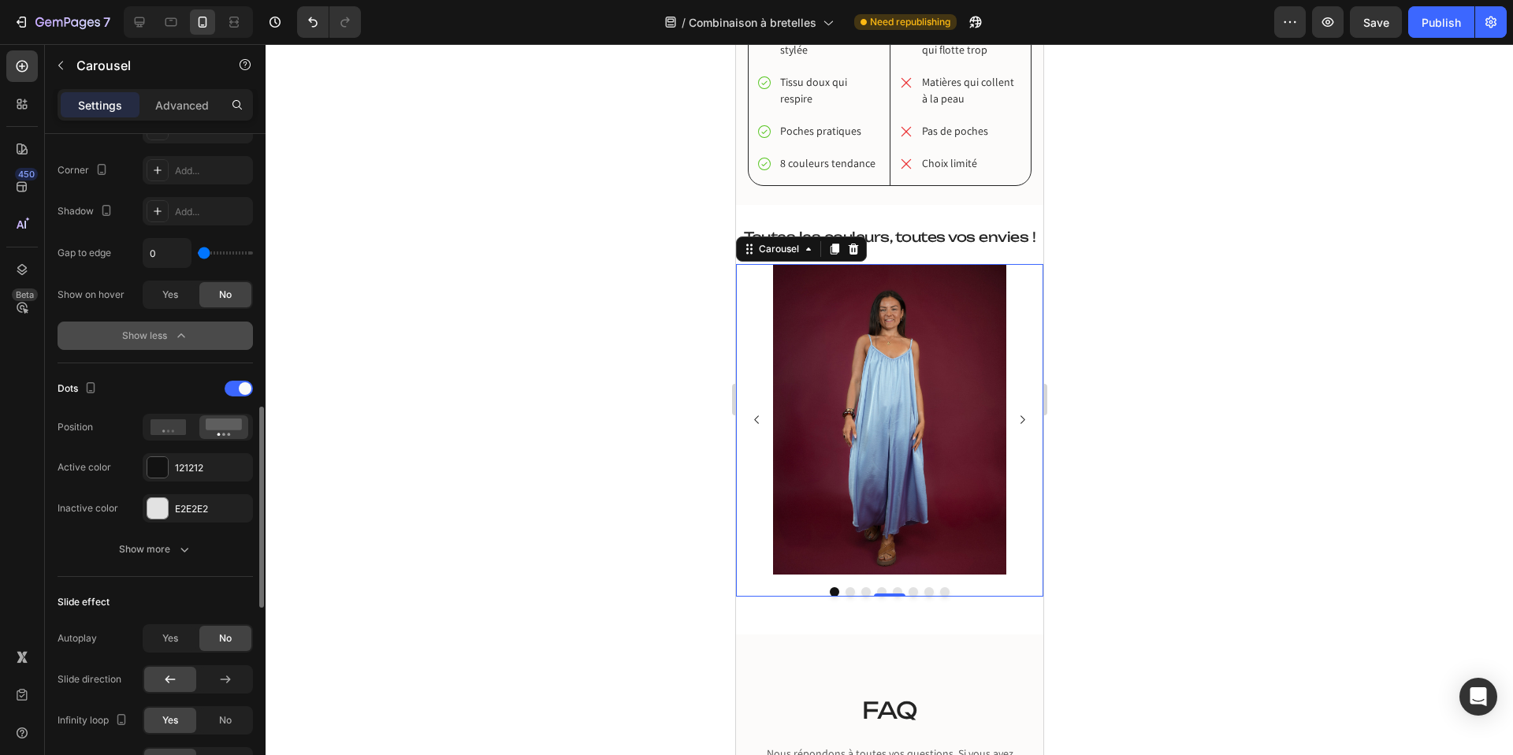
scroll to position [886, 0]
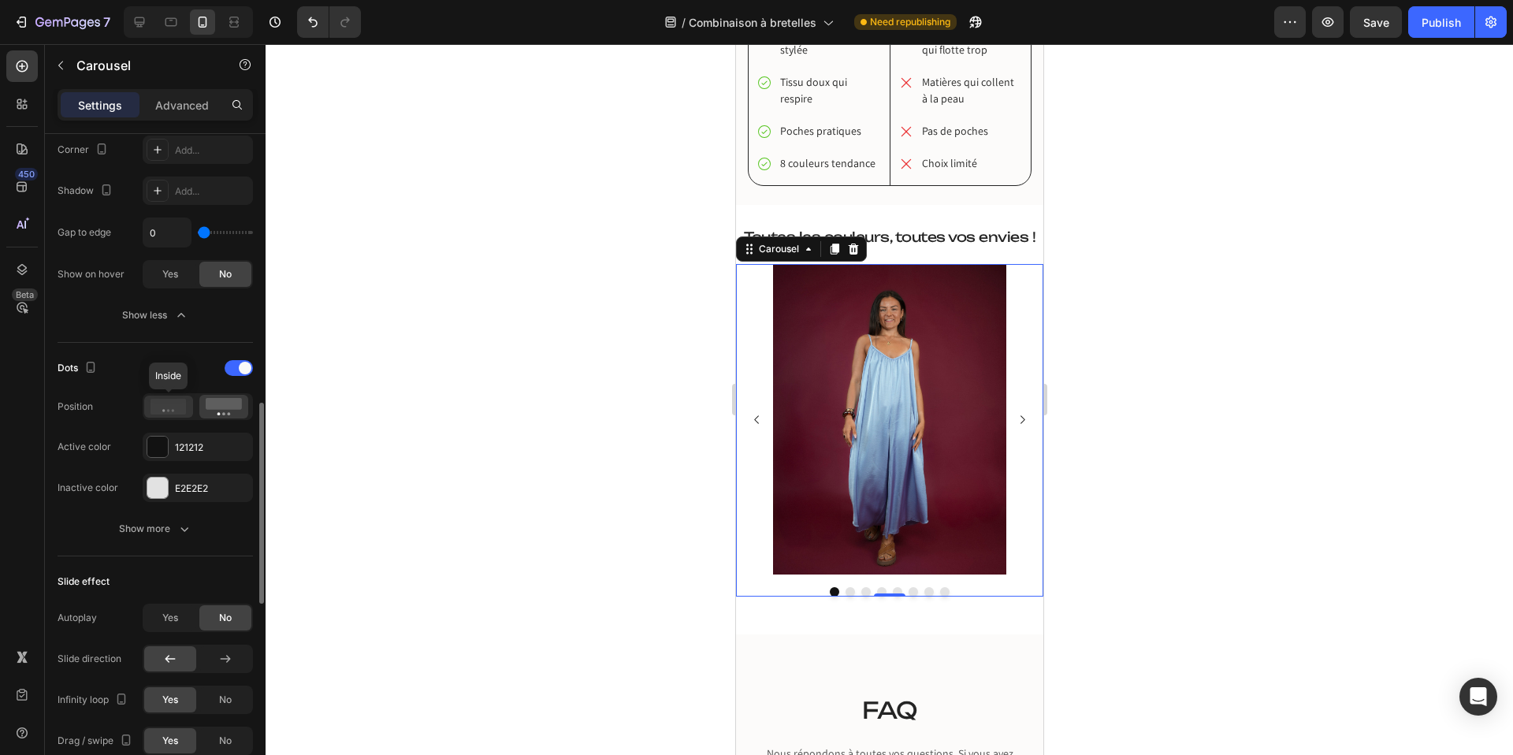
click at [172, 399] on icon at bounding box center [168, 407] width 36 height 16
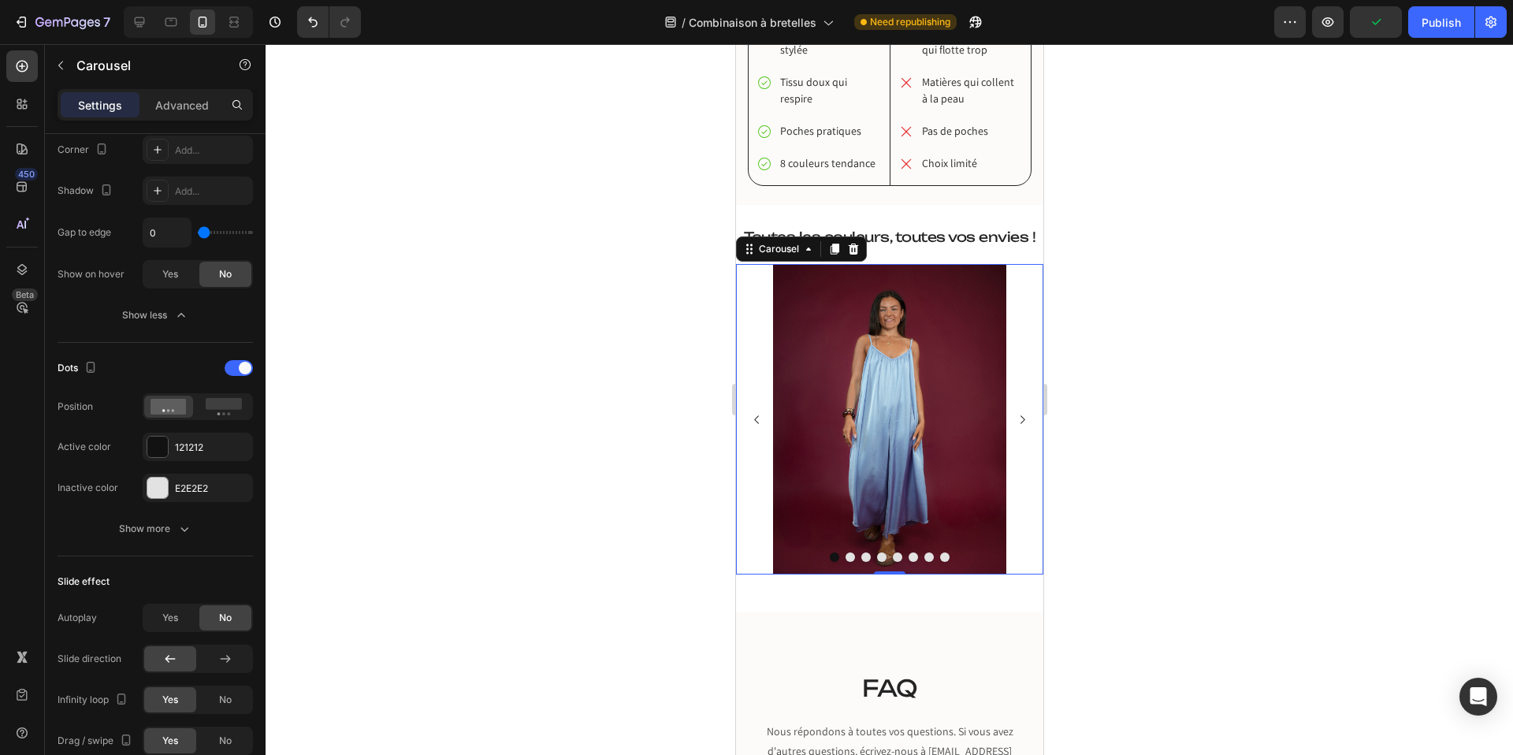
click at [1024, 418] on icon "Carousel Next Arrow" at bounding box center [1022, 419] width 5 height 8
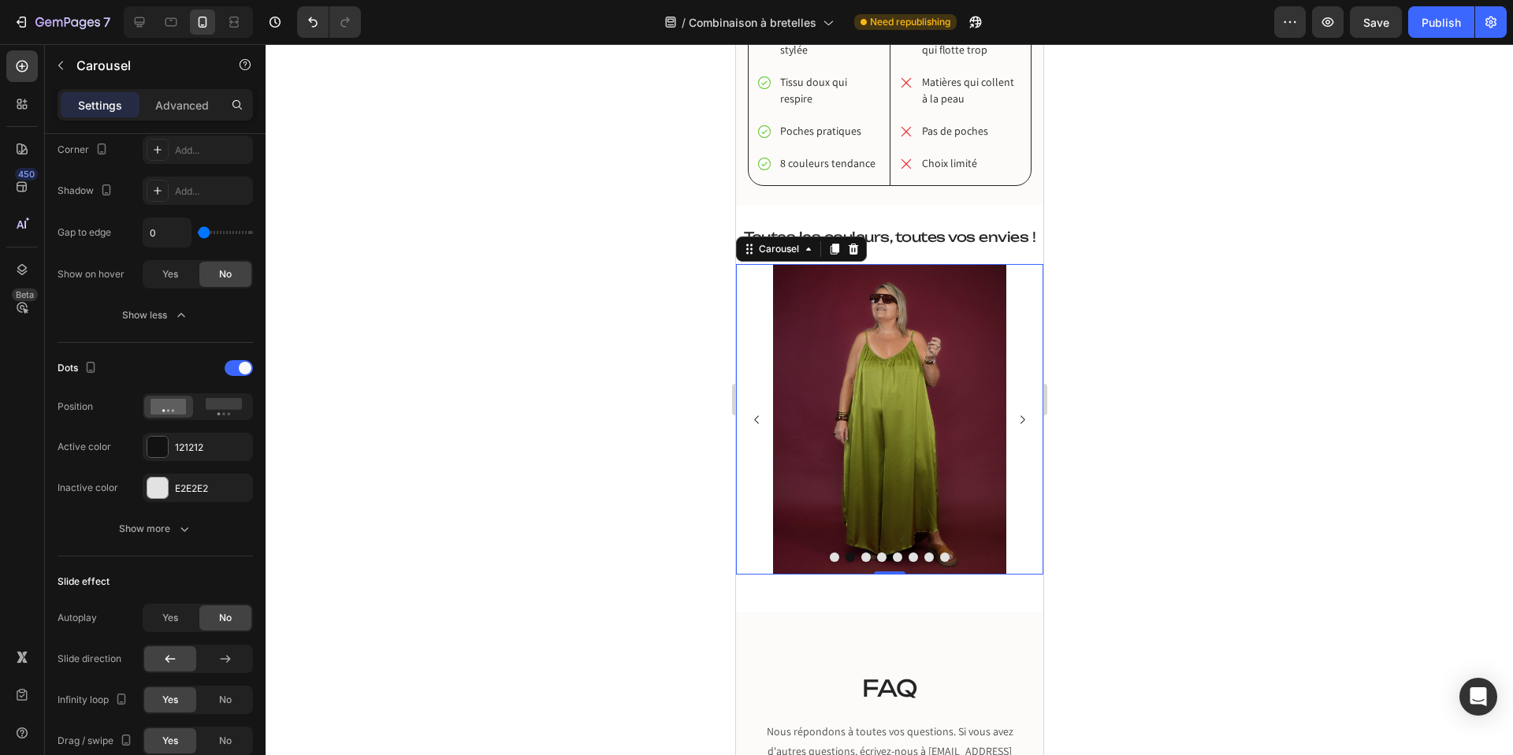
click at [1024, 418] on icon "Carousel Next Arrow" at bounding box center [1022, 419] width 5 height 8
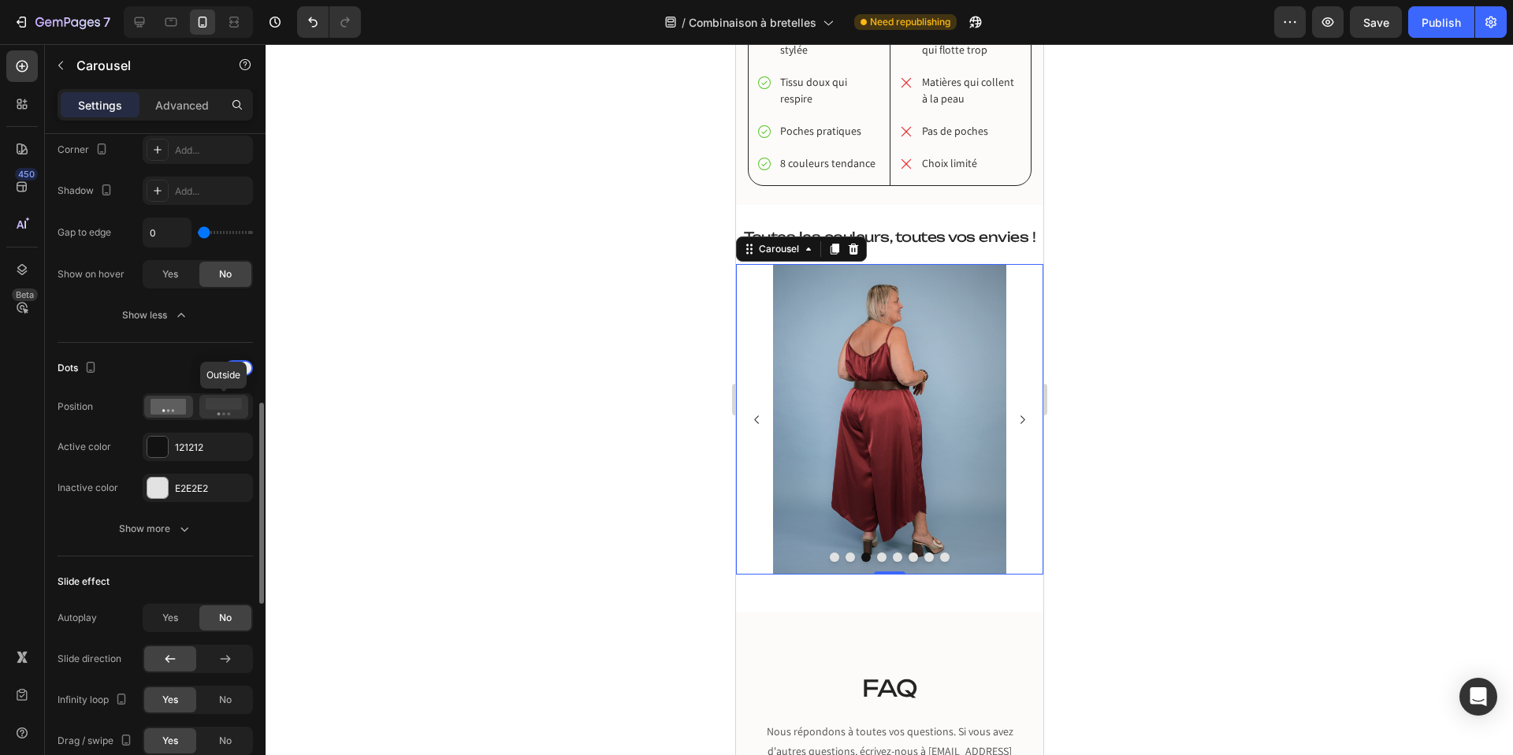
click at [223, 401] on rect at bounding box center [224, 404] width 36 height 12
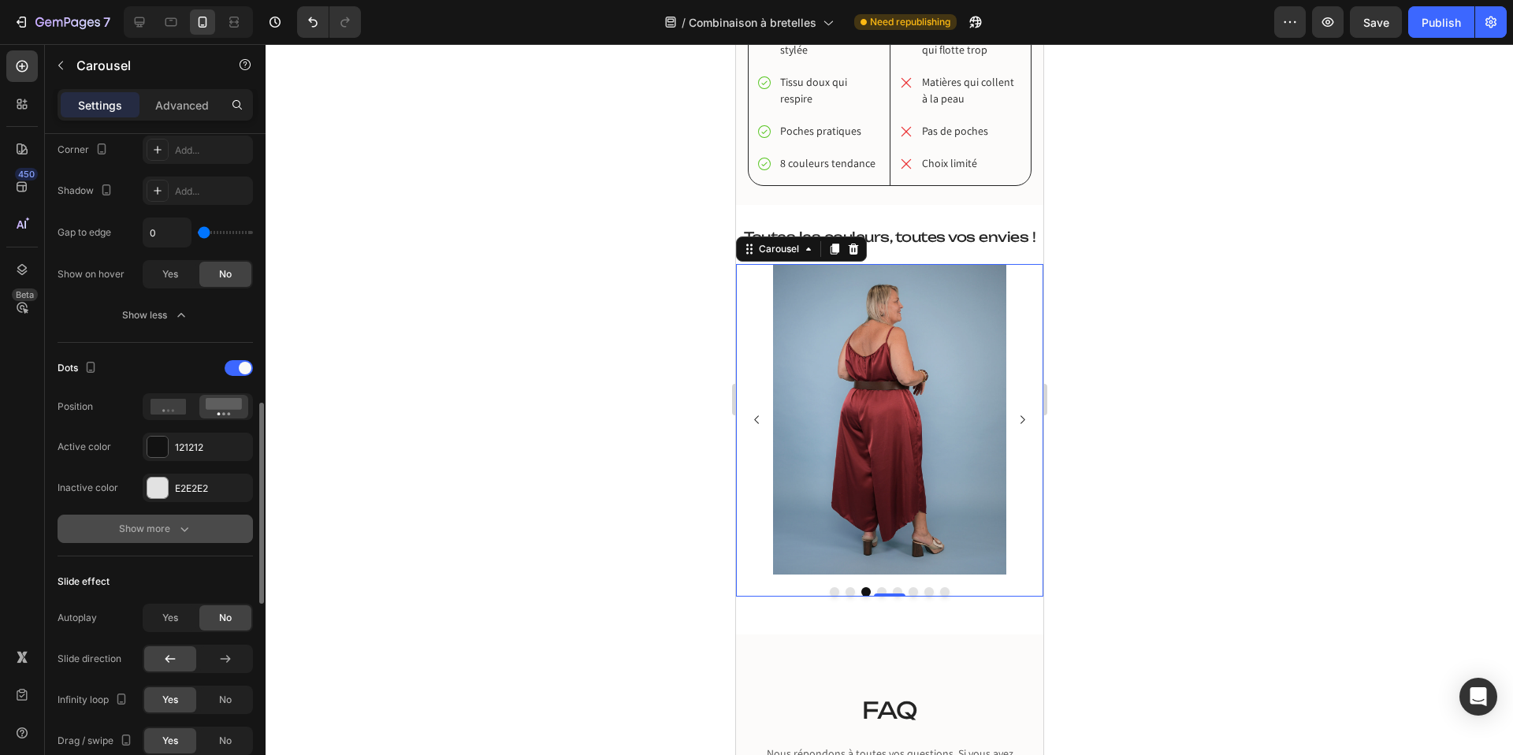
click at [185, 523] on icon "button" at bounding box center [184, 529] width 16 height 16
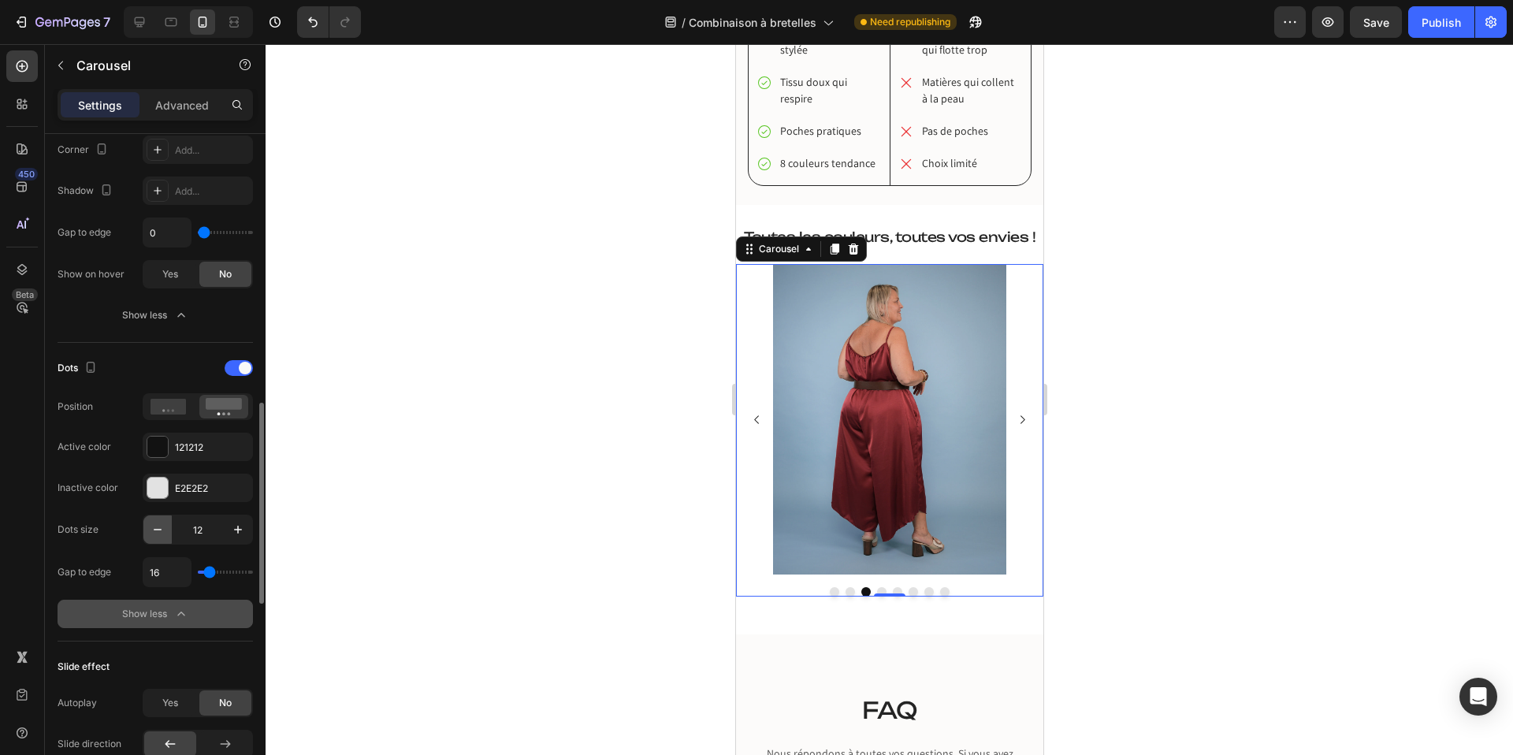
click at [150, 524] on icon "button" at bounding box center [158, 530] width 16 height 16
click at [237, 529] on icon "button" at bounding box center [238, 530] width 8 height 8
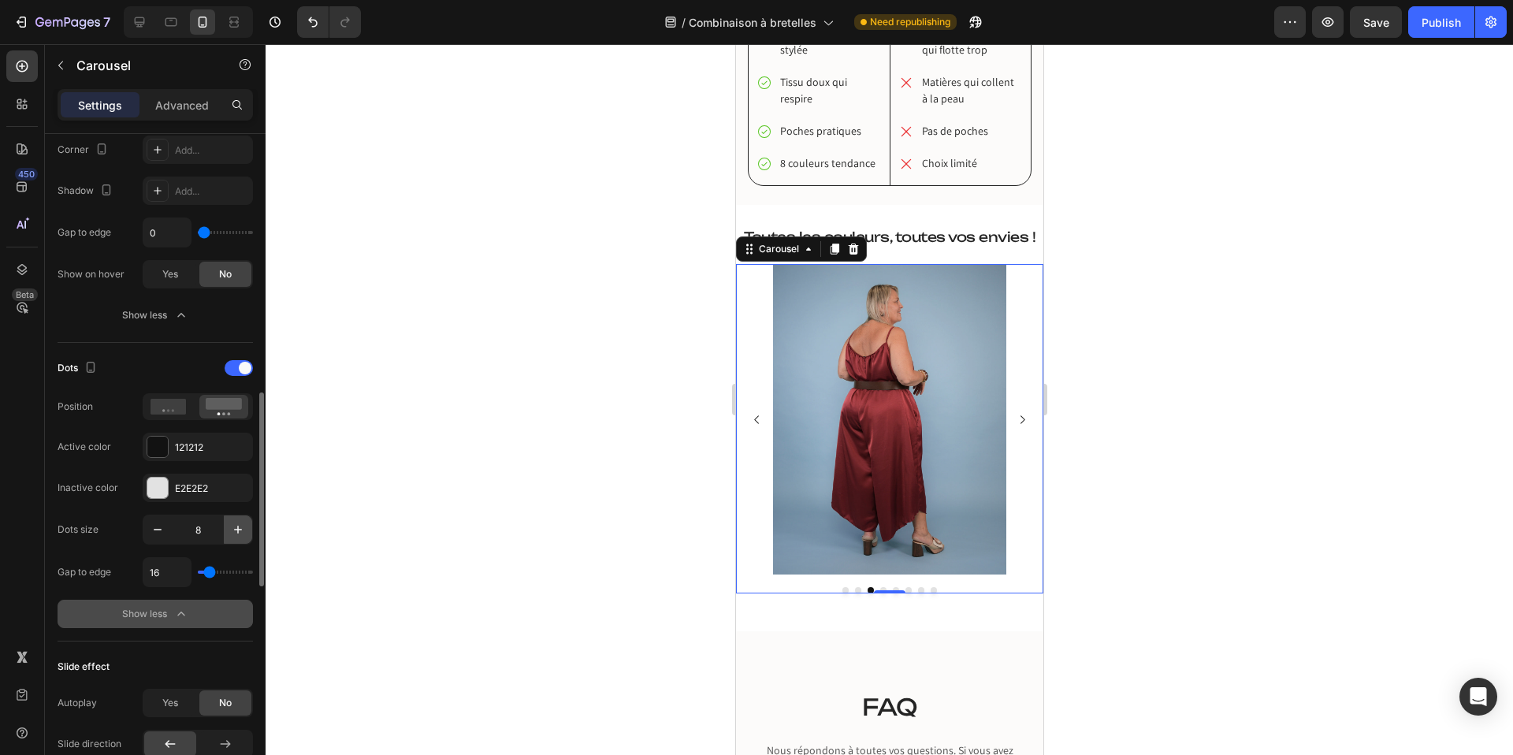
type input "9"
type input "13"
type input "10"
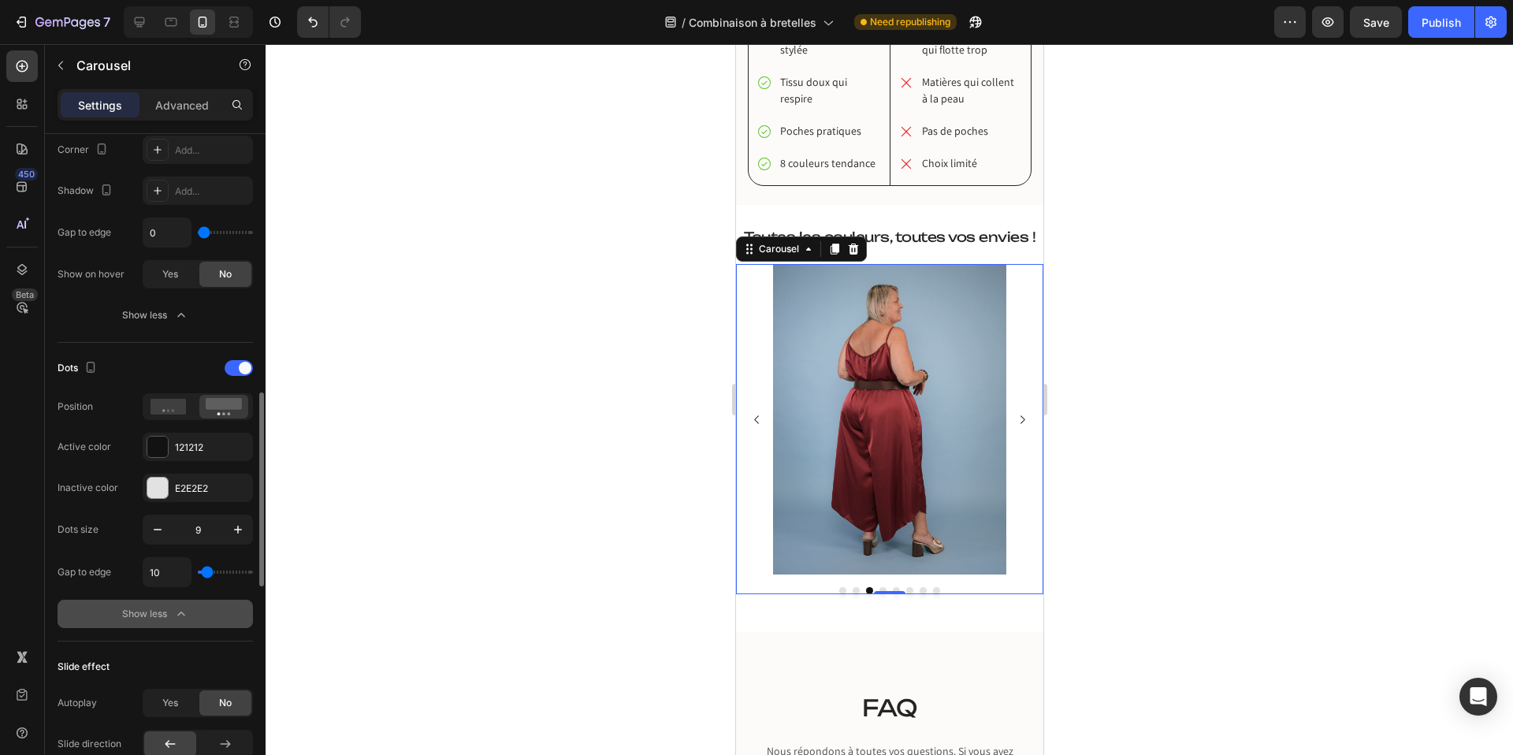
type input "9"
type input "6"
type input "5"
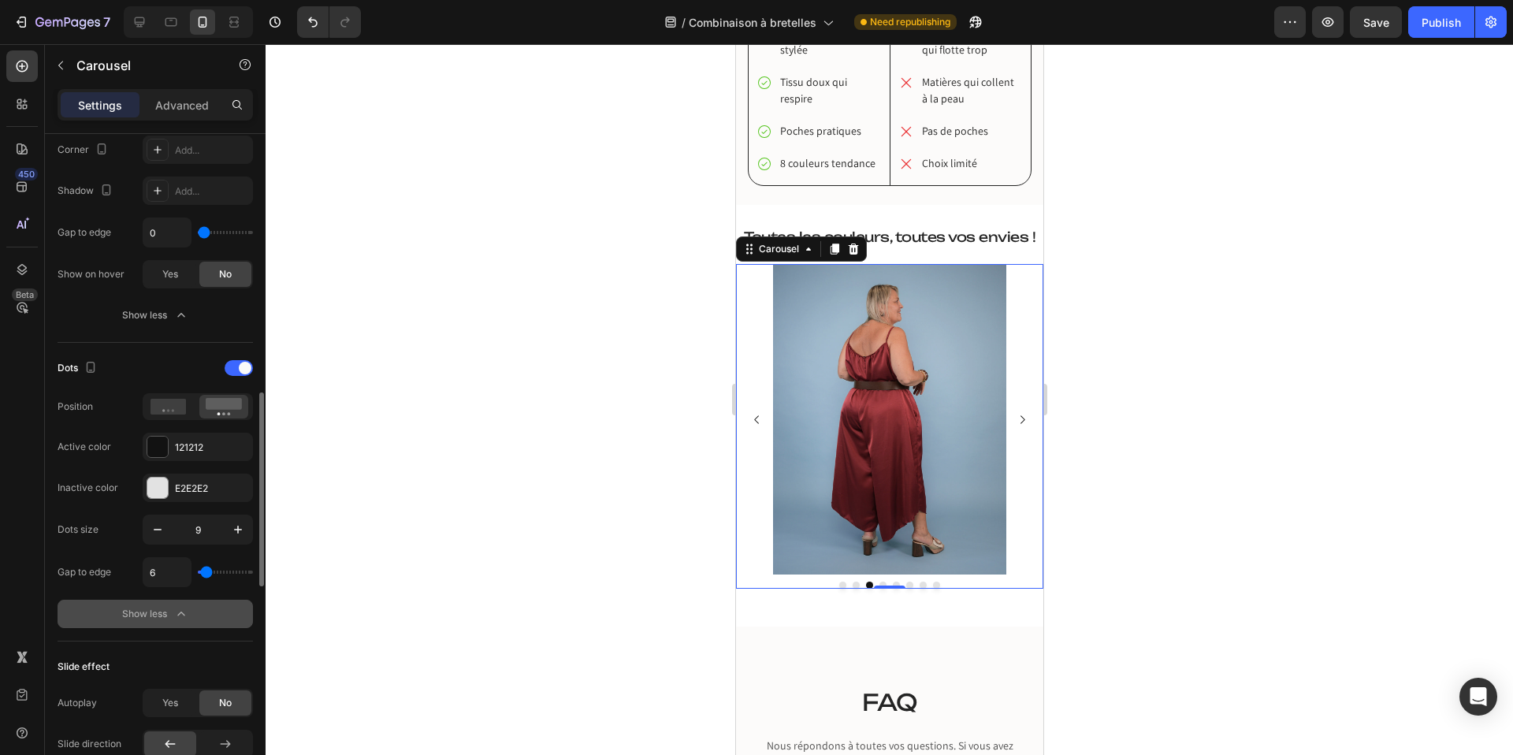
type input "5"
type input "4"
type input "5"
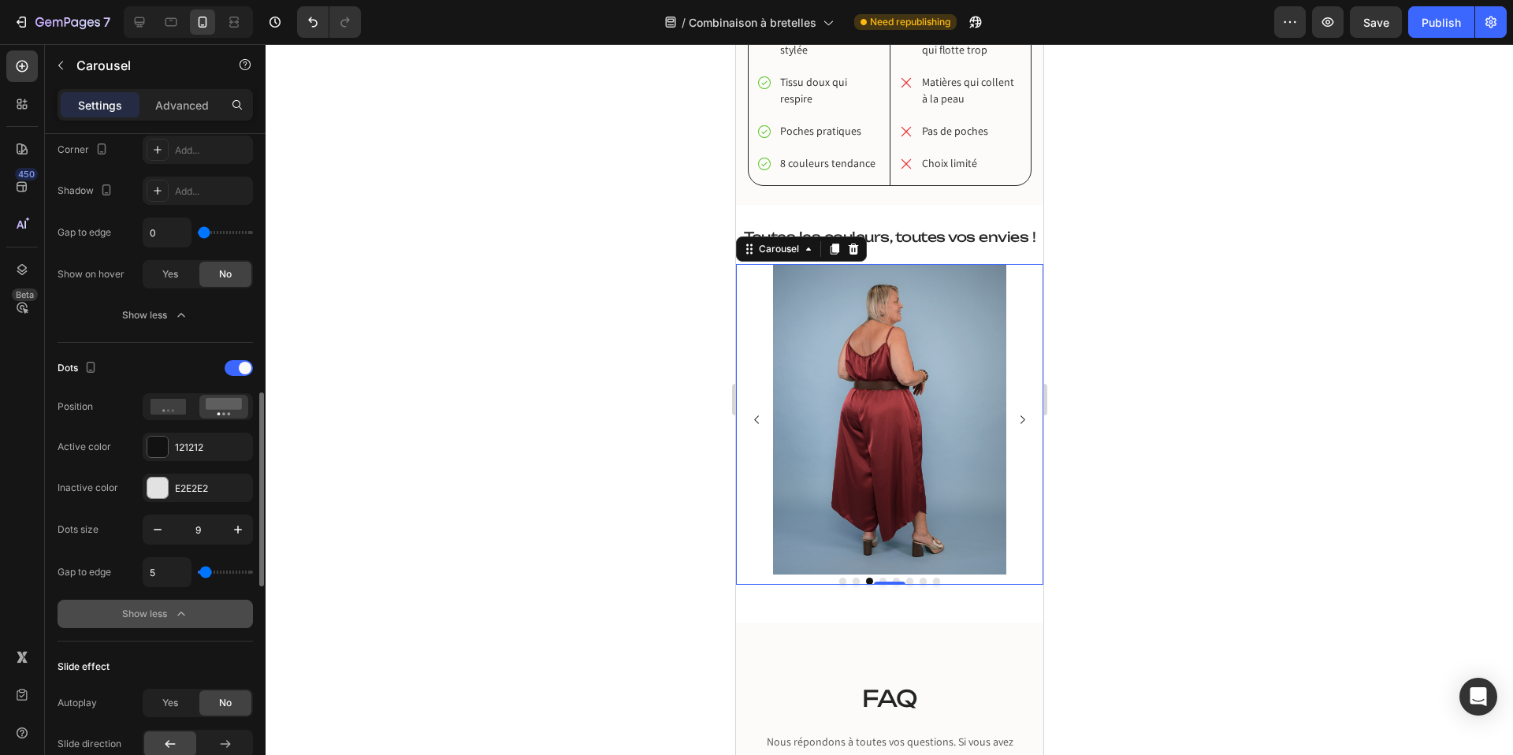
type input "9"
type input "10"
type input "11"
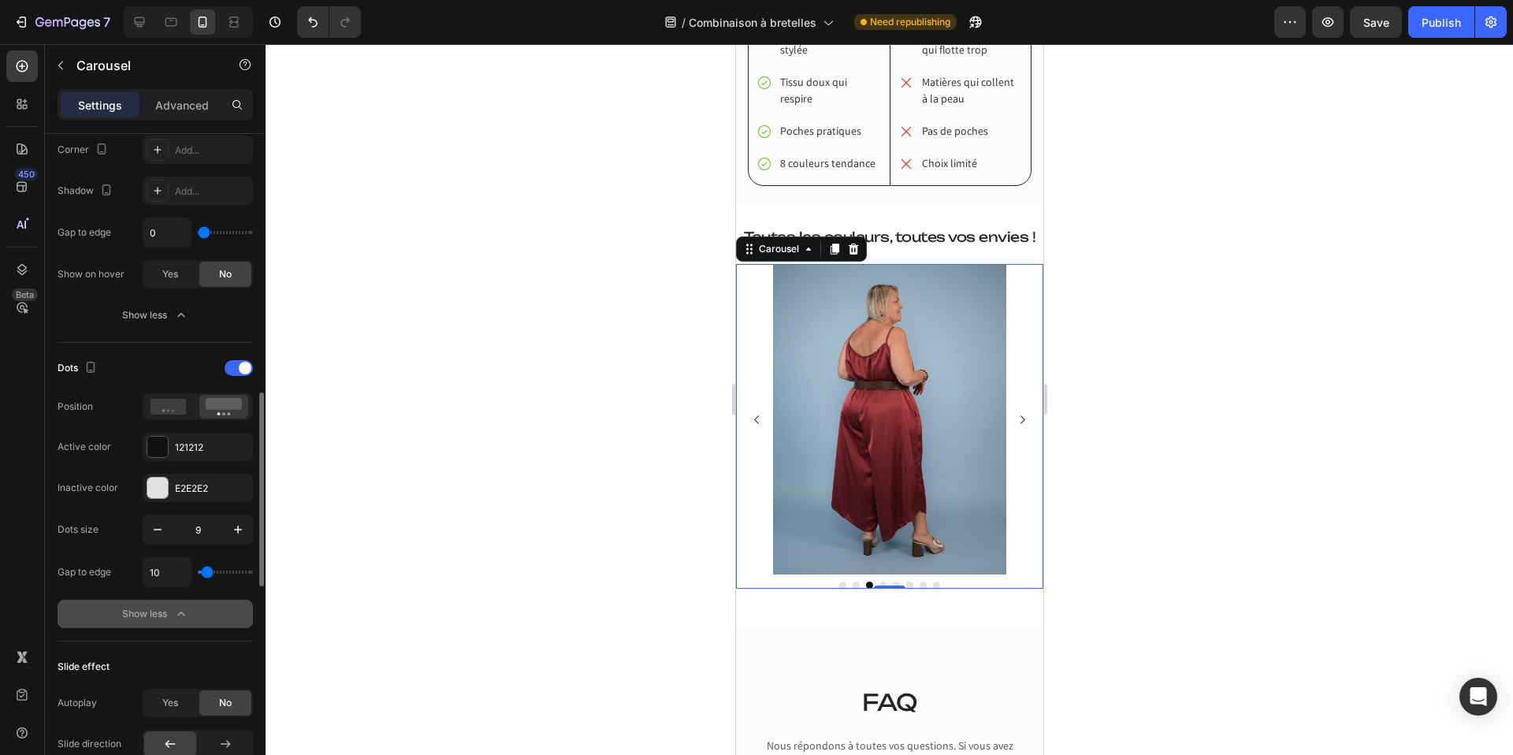
type input "11"
type input "12"
type input "13"
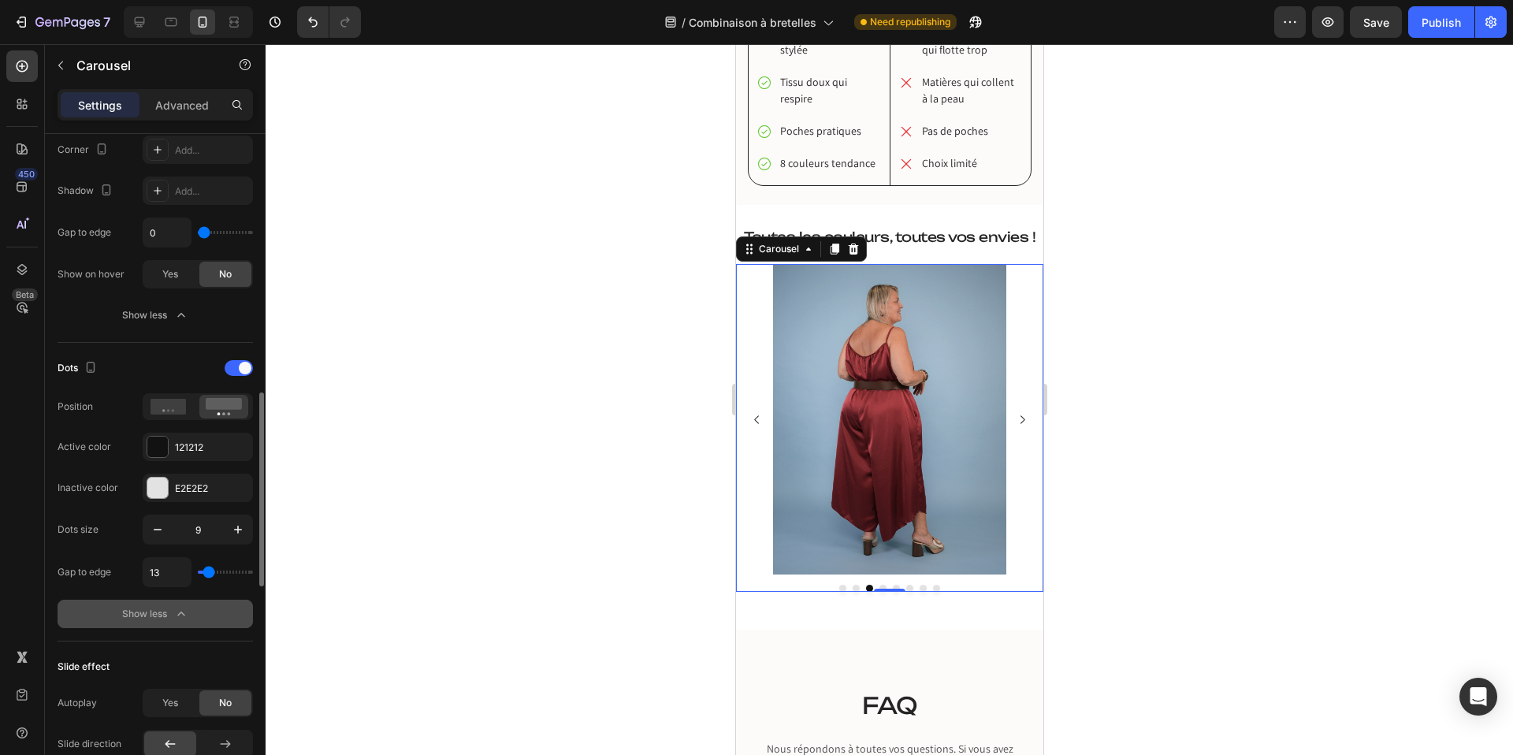
type input "11"
type input "10"
type input "9"
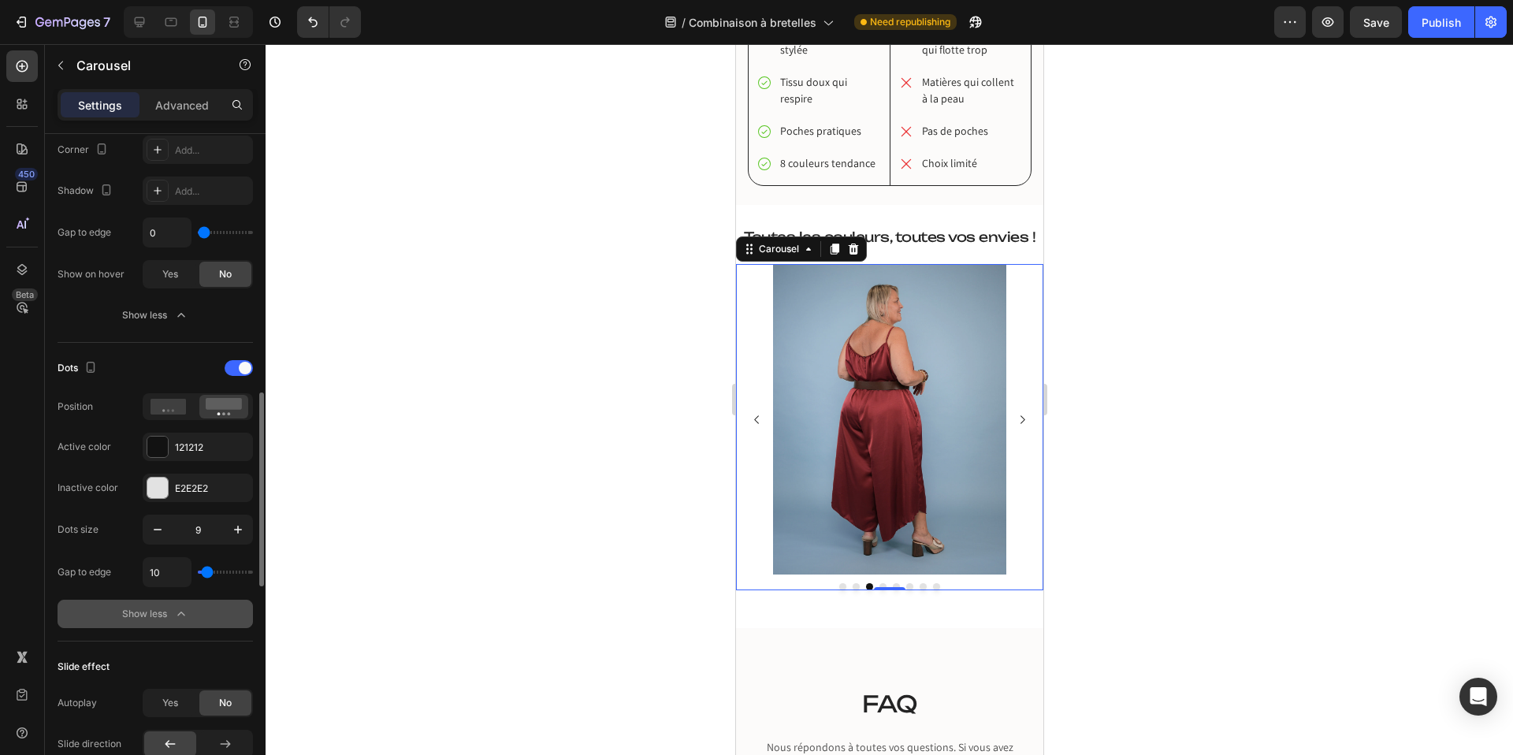
type input "9"
type input "10"
type input "11"
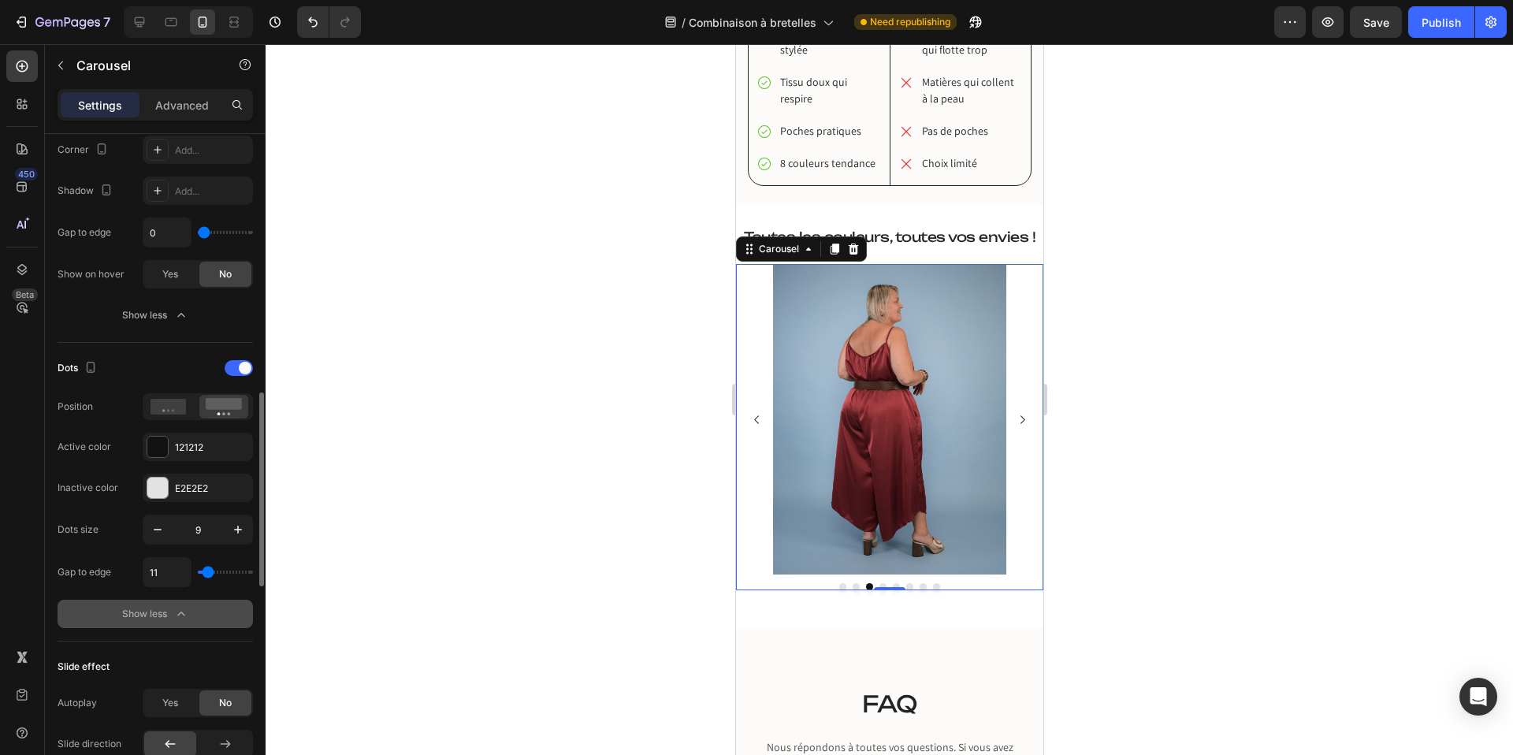
click at [208, 570] on input "range" at bounding box center [225, 571] width 55 height 3
click at [403, 459] on div at bounding box center [889, 399] width 1247 height 711
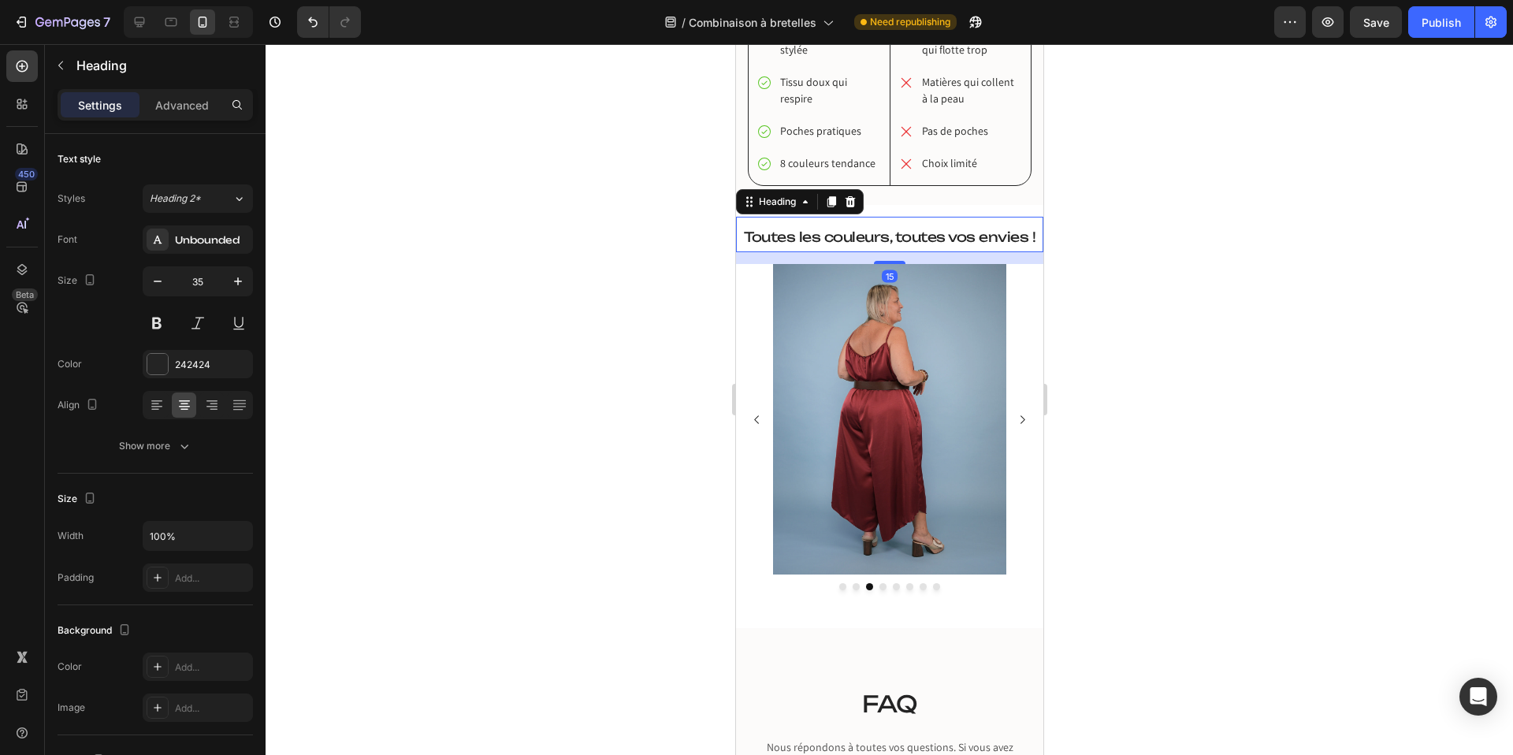
click at [934, 242] on span "Toutes les couleurs, toutes vos envies !" at bounding box center [889, 237] width 292 height 17
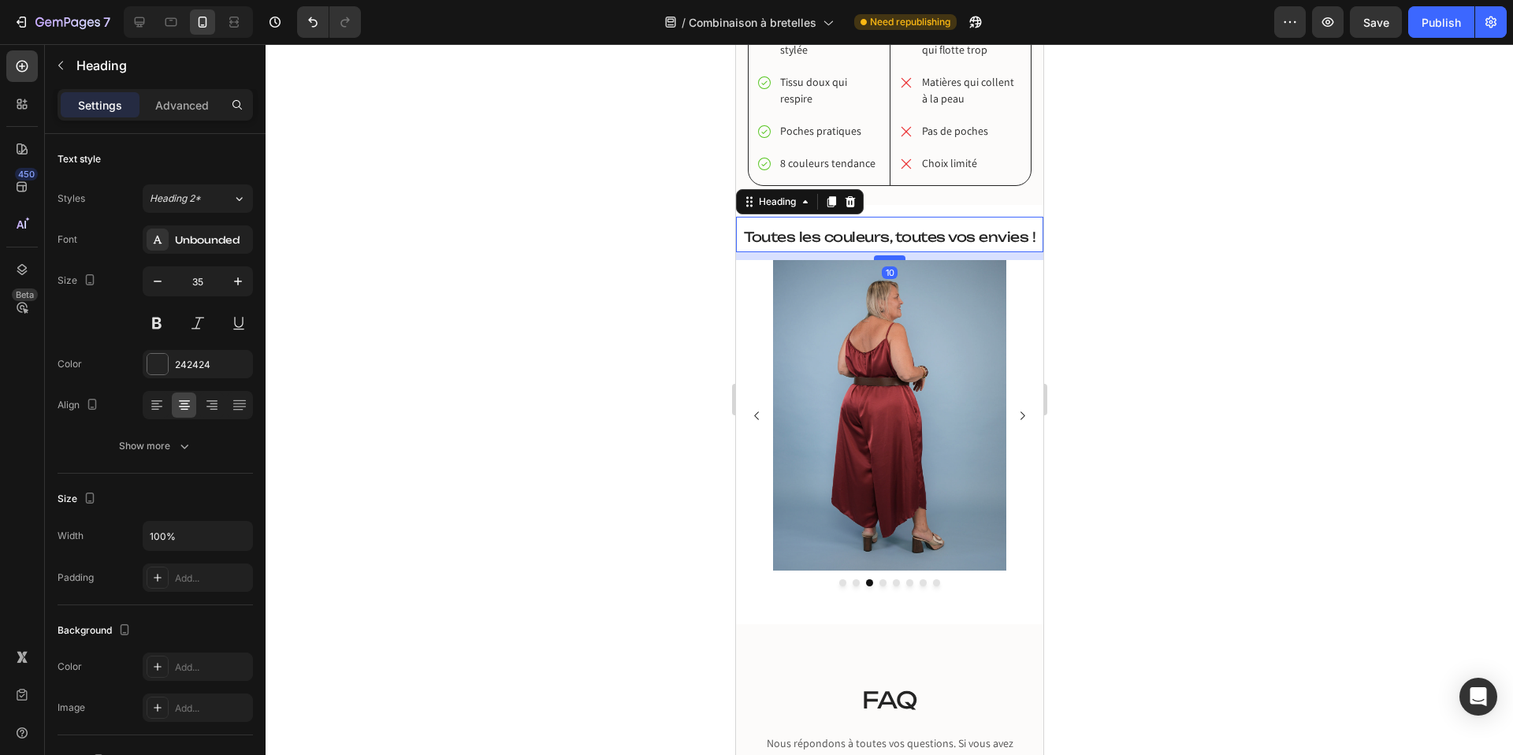
click at [897, 256] on div at bounding box center [889, 257] width 32 height 5
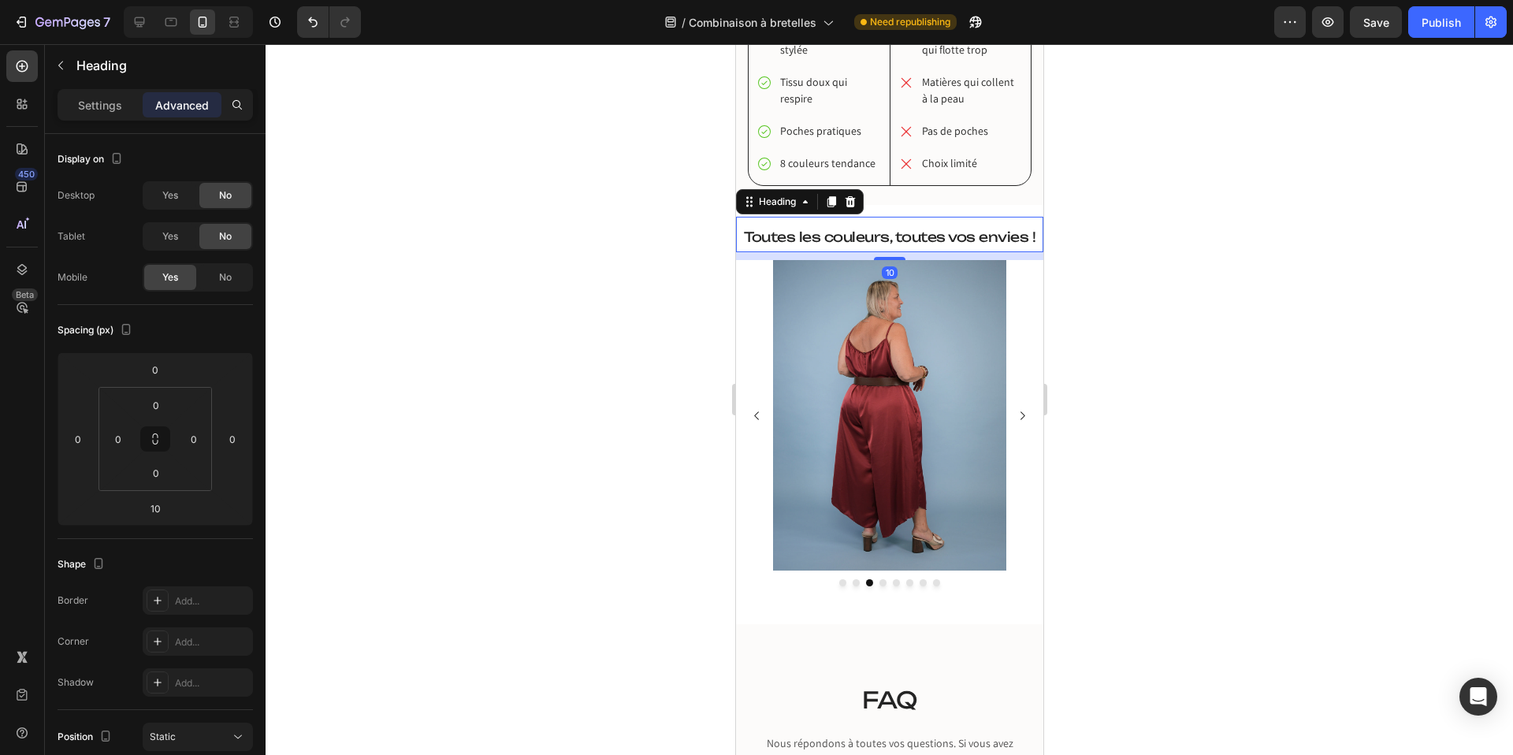
click at [634, 310] on div at bounding box center [889, 399] width 1247 height 711
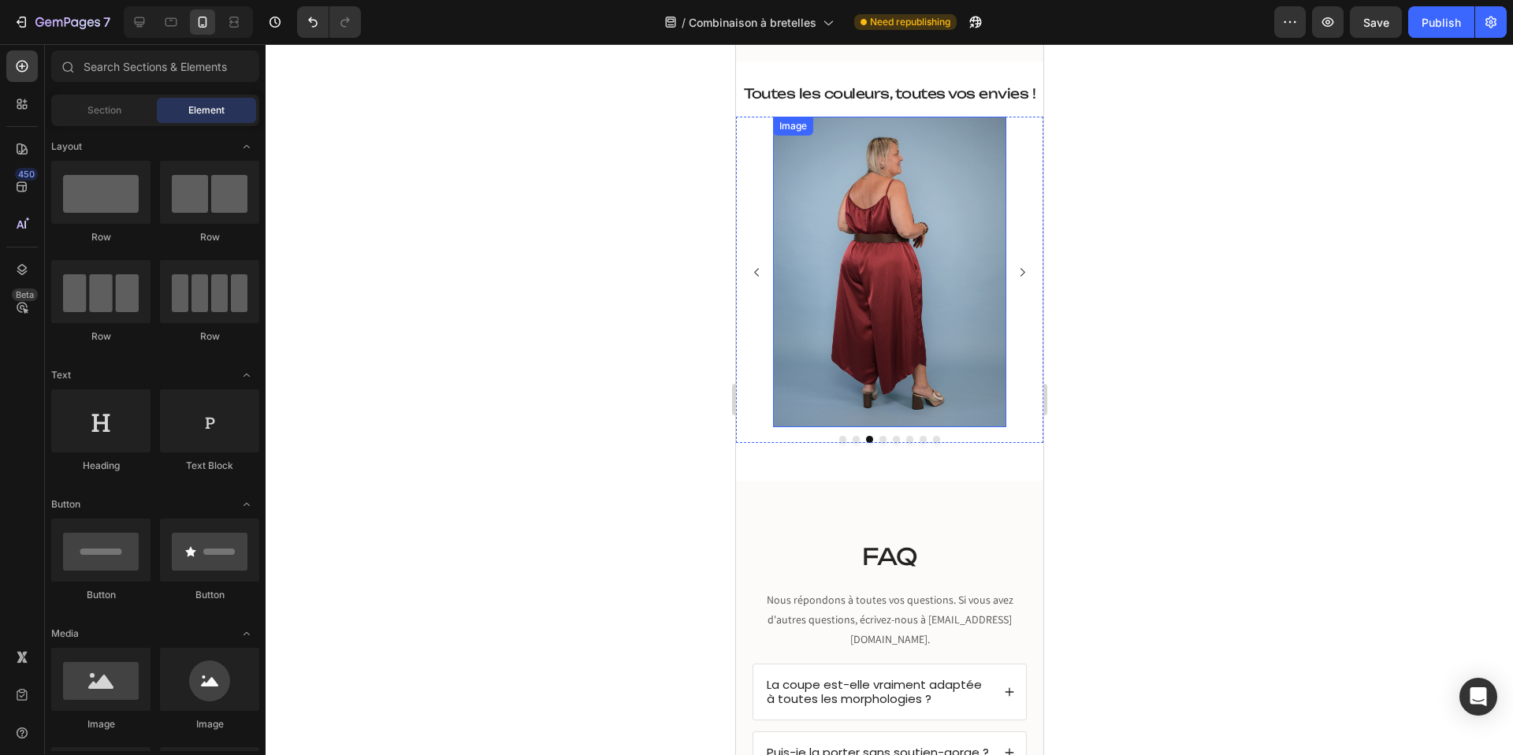
scroll to position [2326, 0]
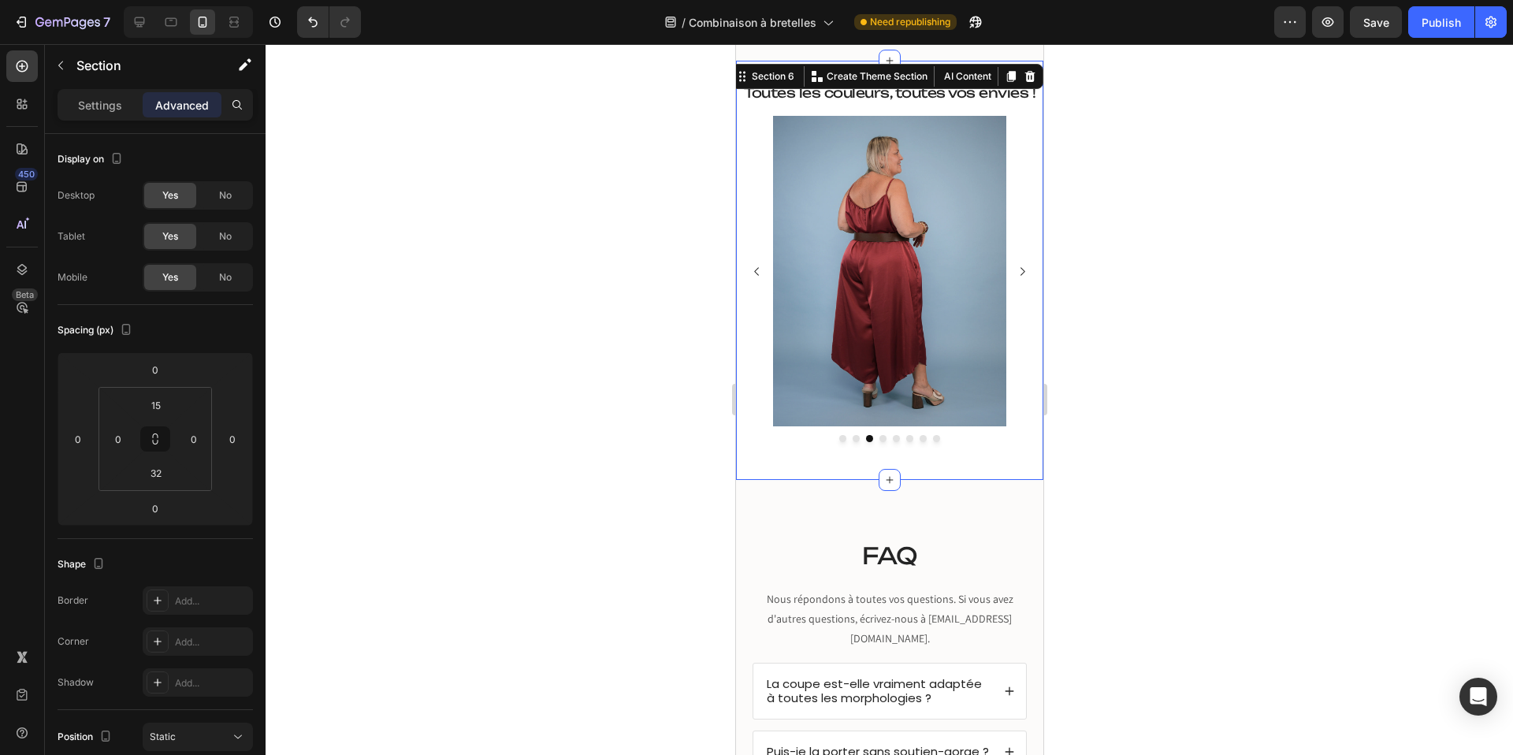
click at [924, 462] on div "Toutes les couleurs, toutes vos envies ! Heading ⁠⁠⁠⁠⁠⁠⁠ Toutes les couleurs, t…" at bounding box center [888, 271] width 307 height 420
click at [156, 482] on input "32" at bounding box center [156, 473] width 32 height 24
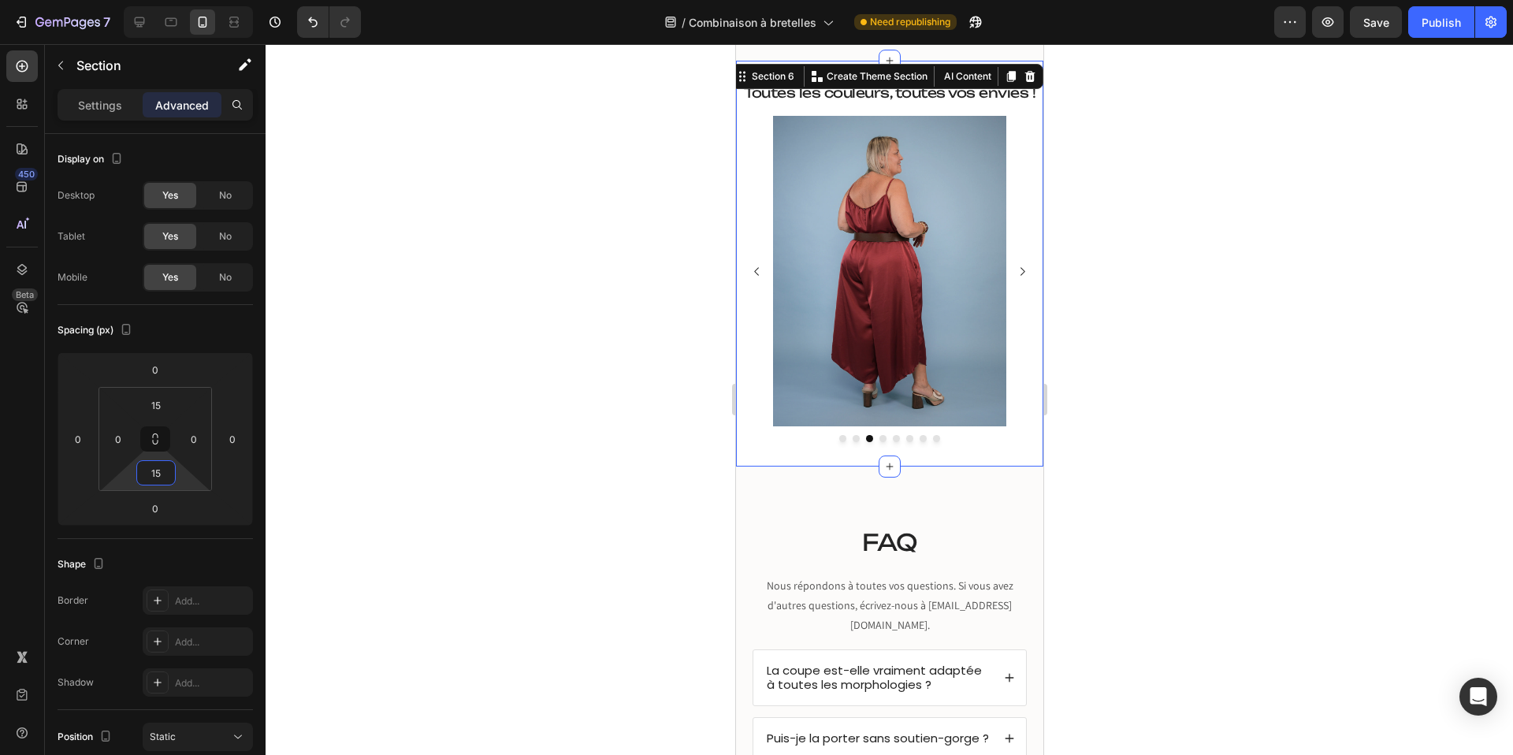
type input "15"
click at [423, 387] on div at bounding box center [889, 399] width 1247 height 711
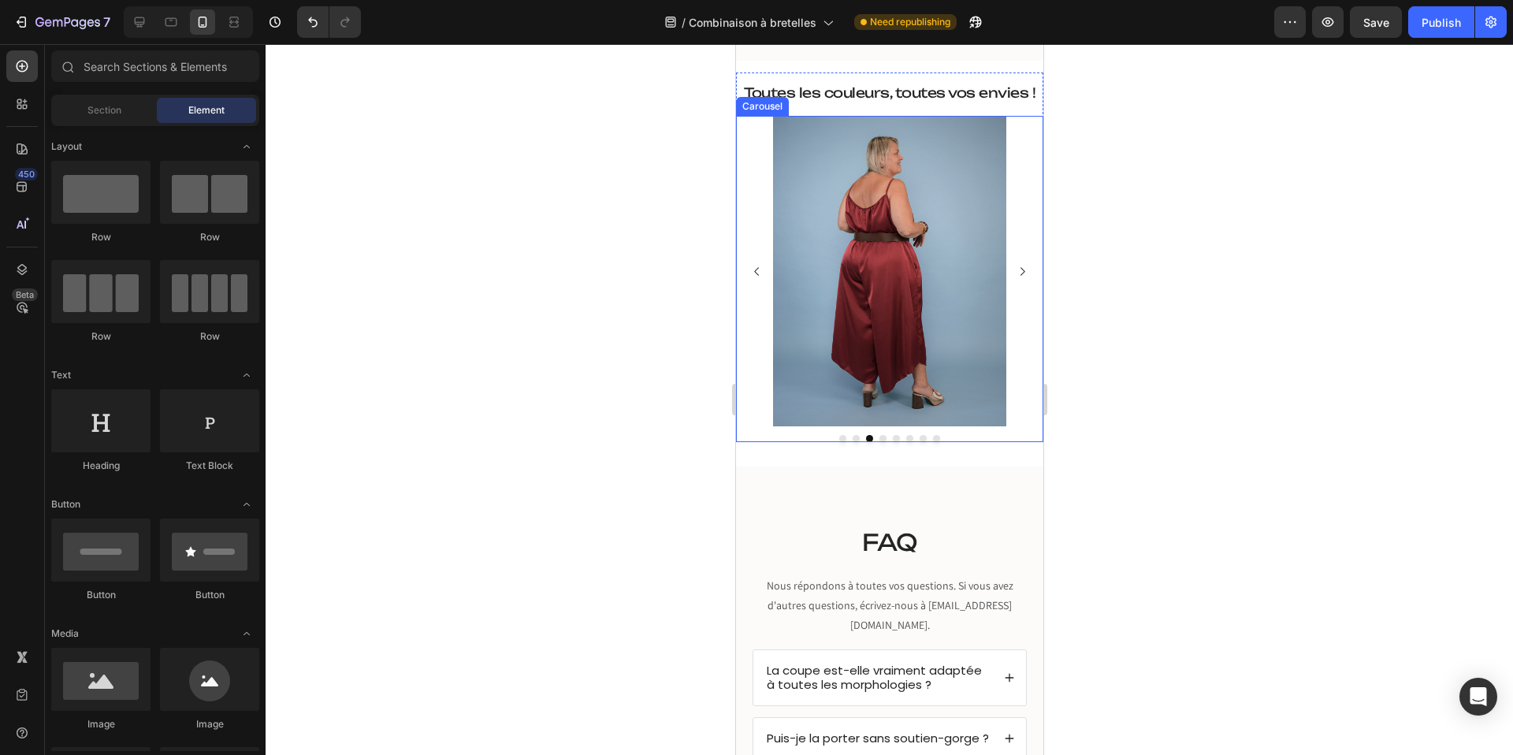
click at [614, 364] on div at bounding box center [889, 399] width 1247 height 711
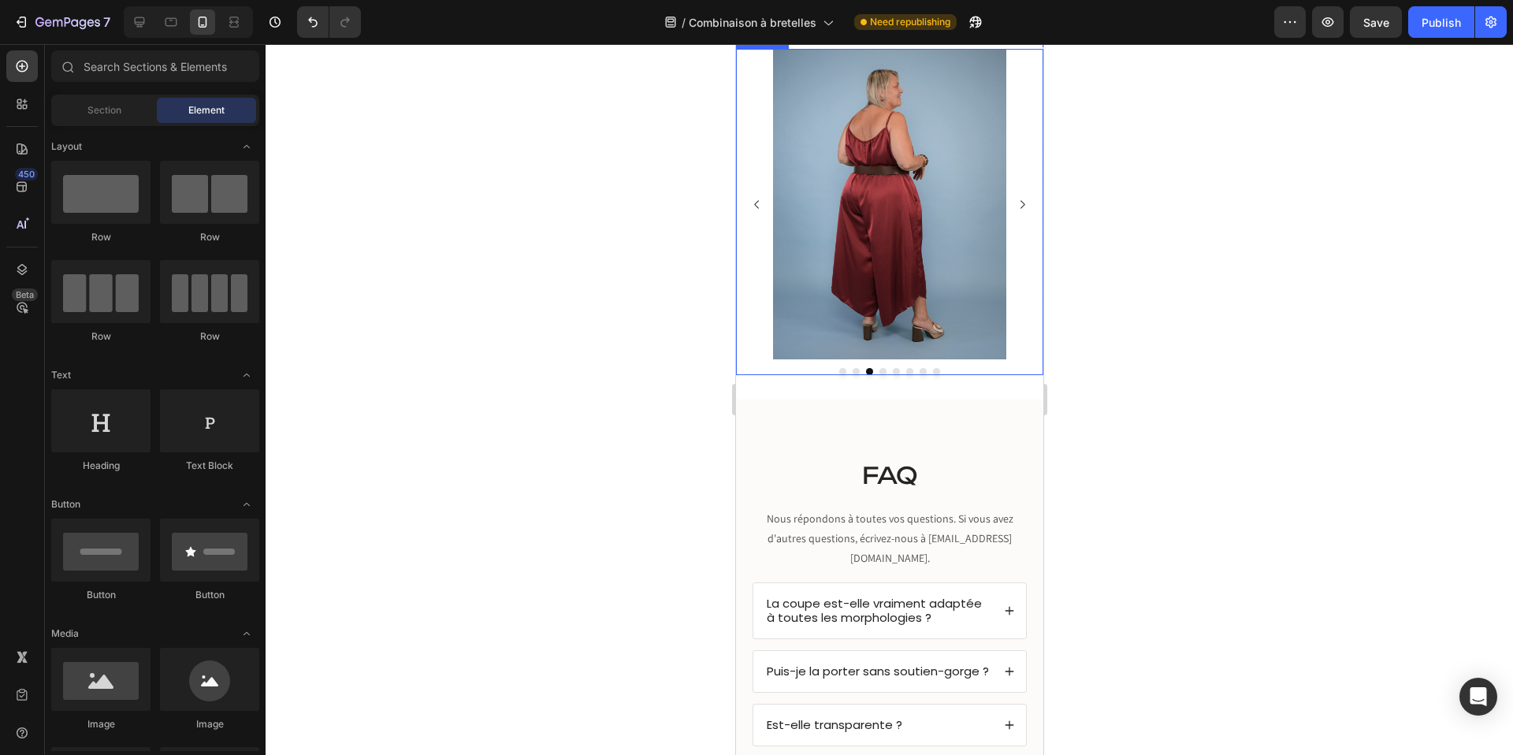
scroll to position [2398, 0]
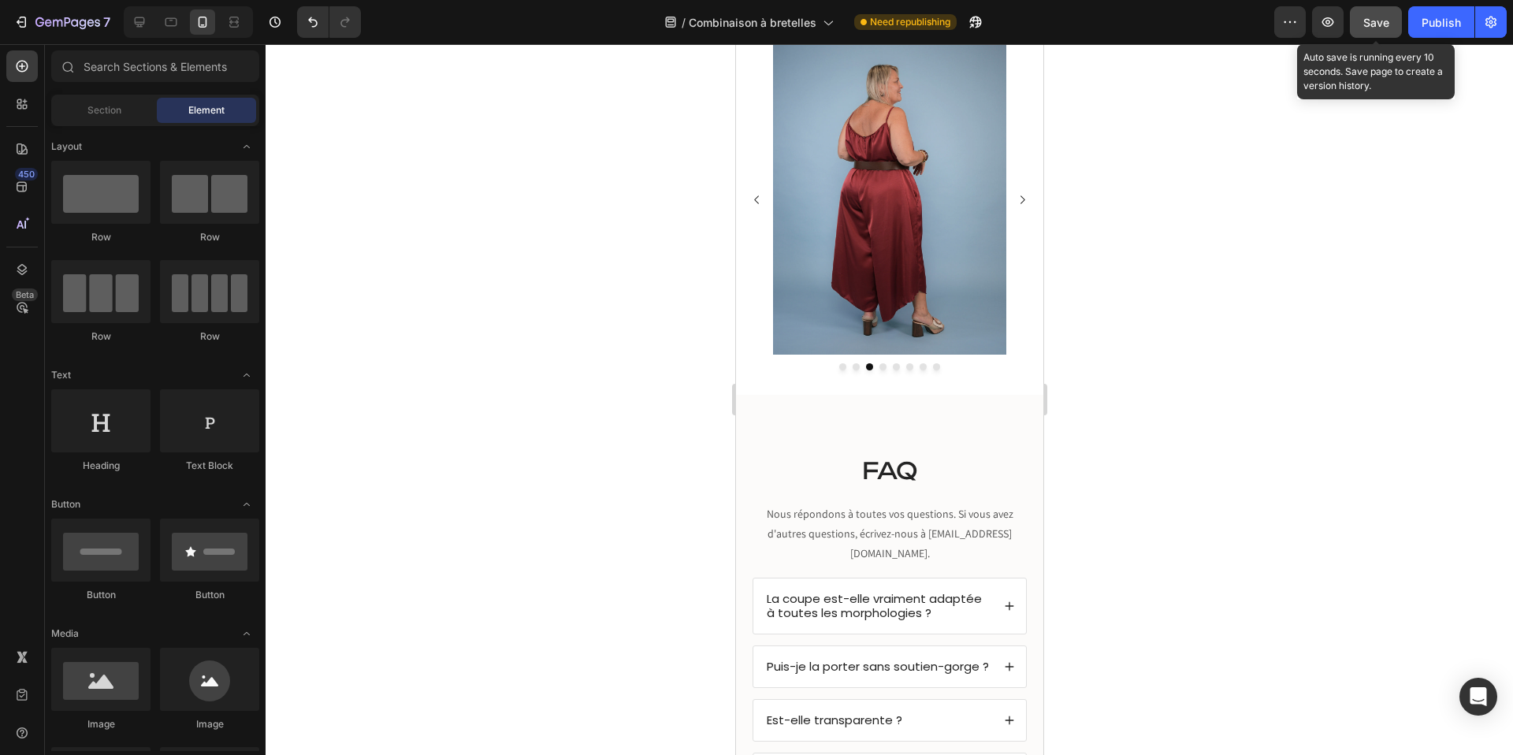
click at [1365, 18] on span "Save" at bounding box center [1376, 22] width 26 height 13
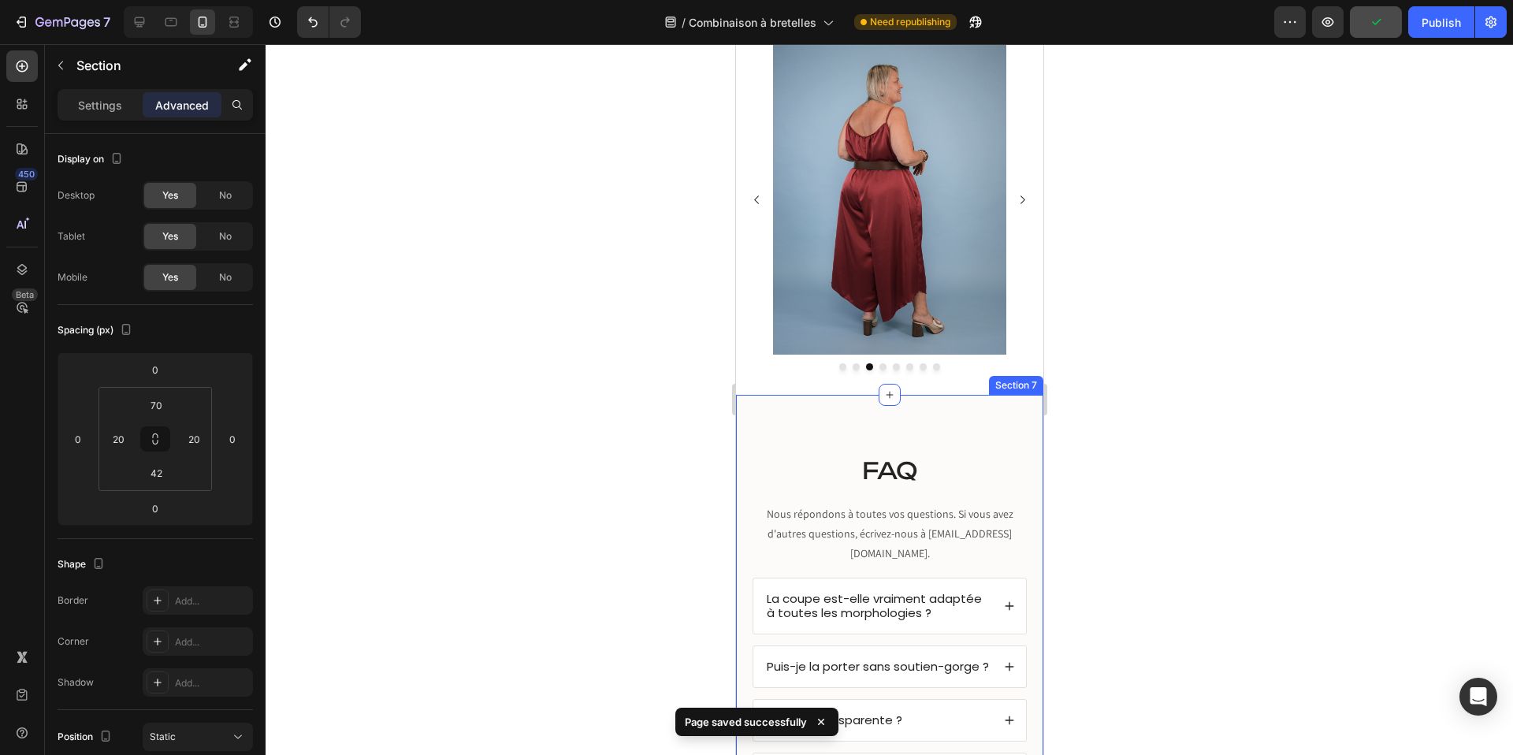
click at [898, 420] on div "FAQ Heading Nous répondons à toutes vos questions. Si vous avez d'autres questi…" at bounding box center [888, 622] width 307 height 455
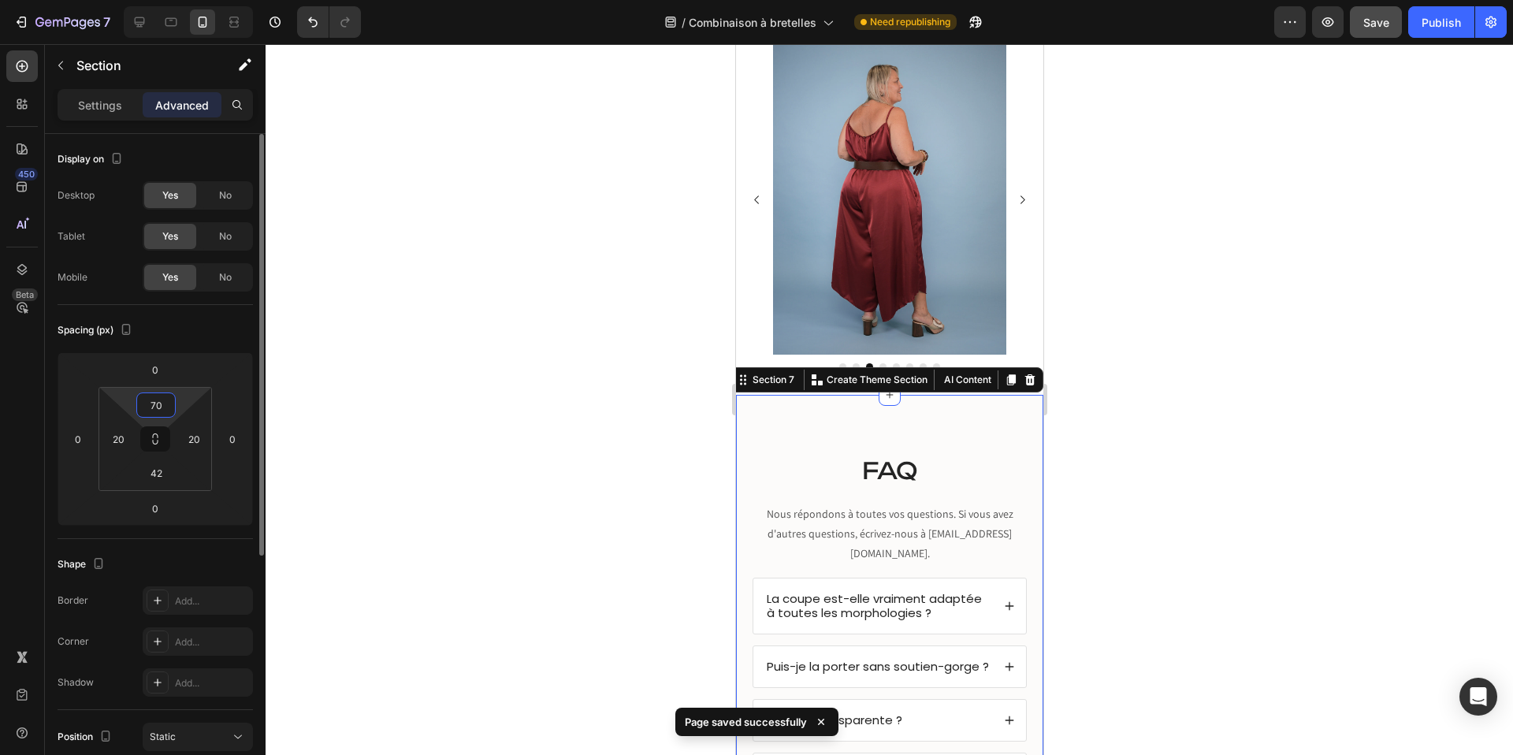
click at [157, 397] on input "70" at bounding box center [156, 405] width 32 height 24
type input "15"
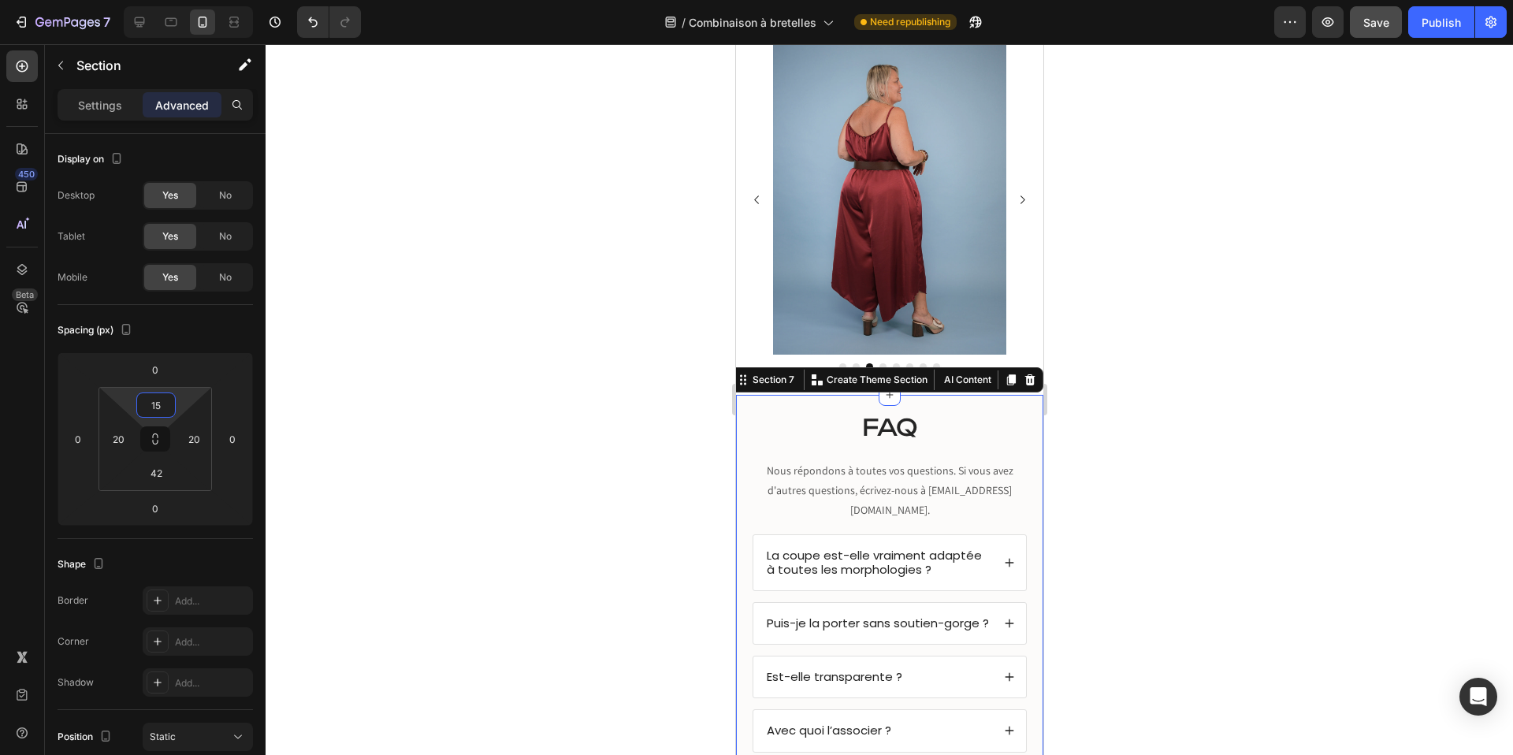
click at [555, 376] on div at bounding box center [889, 399] width 1247 height 711
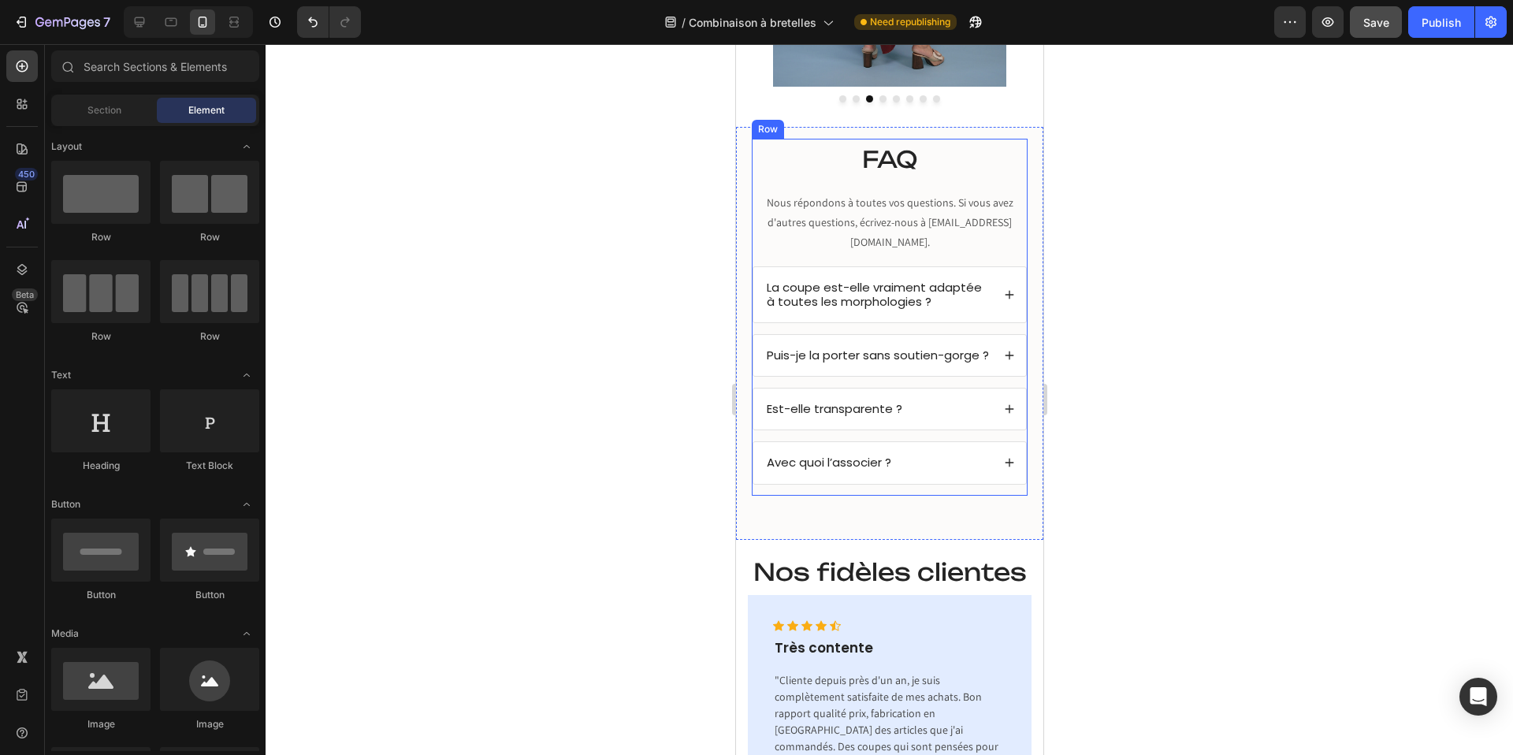
scroll to position [2689, 0]
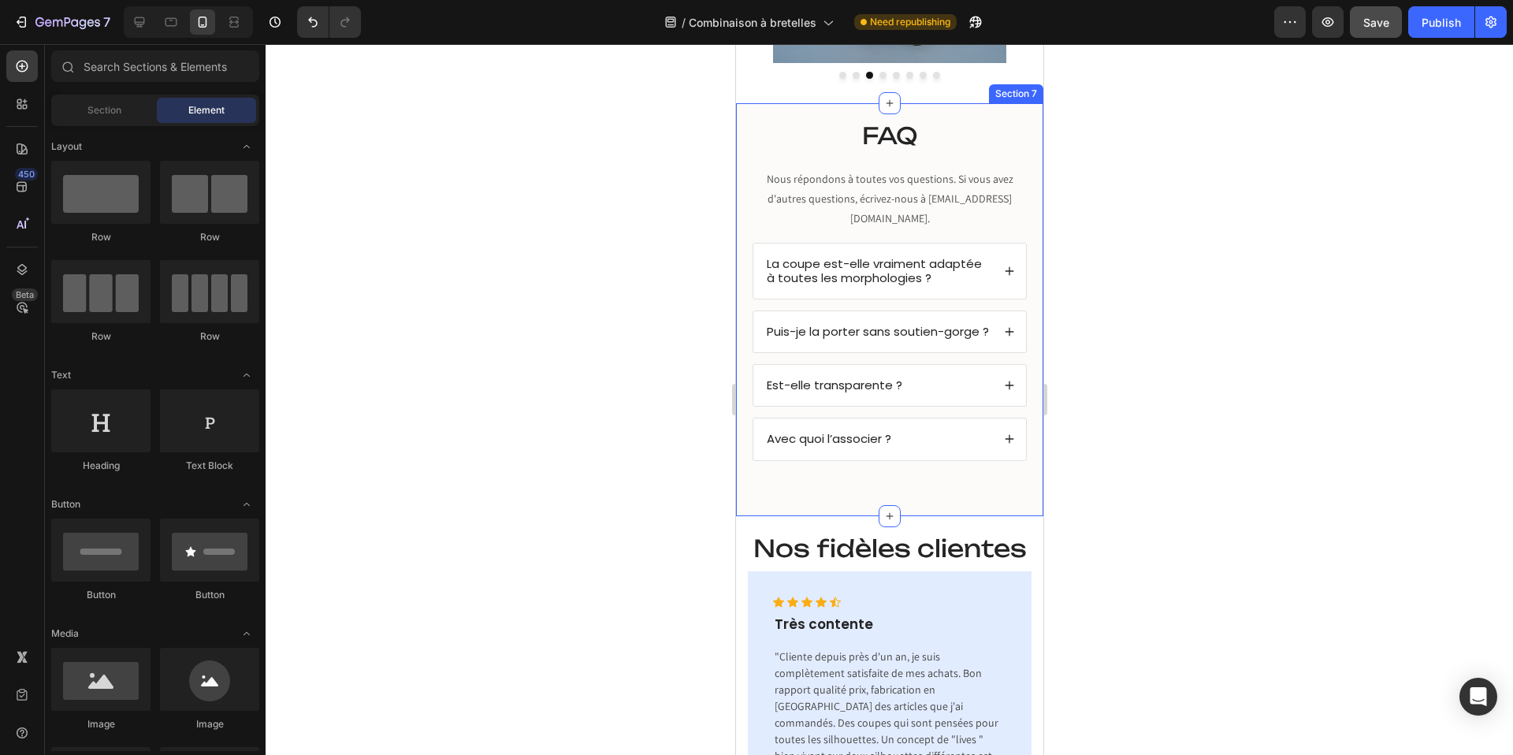
click at [870, 480] on div "FAQ Heading Nous répondons à toutes vos questions. Si vous avez d'autres questi…" at bounding box center [888, 309] width 307 height 412
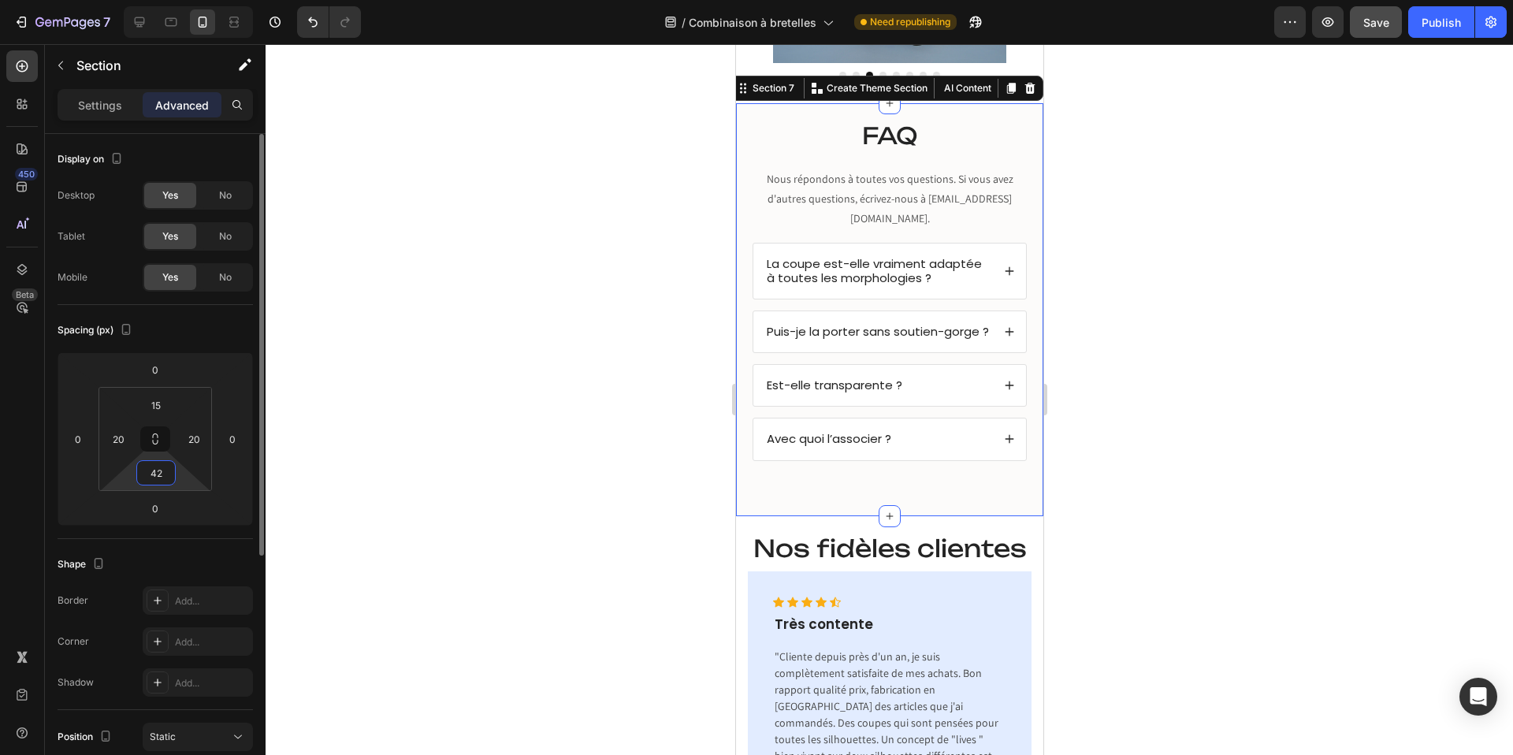
click at [163, 469] on input "42" at bounding box center [156, 473] width 32 height 24
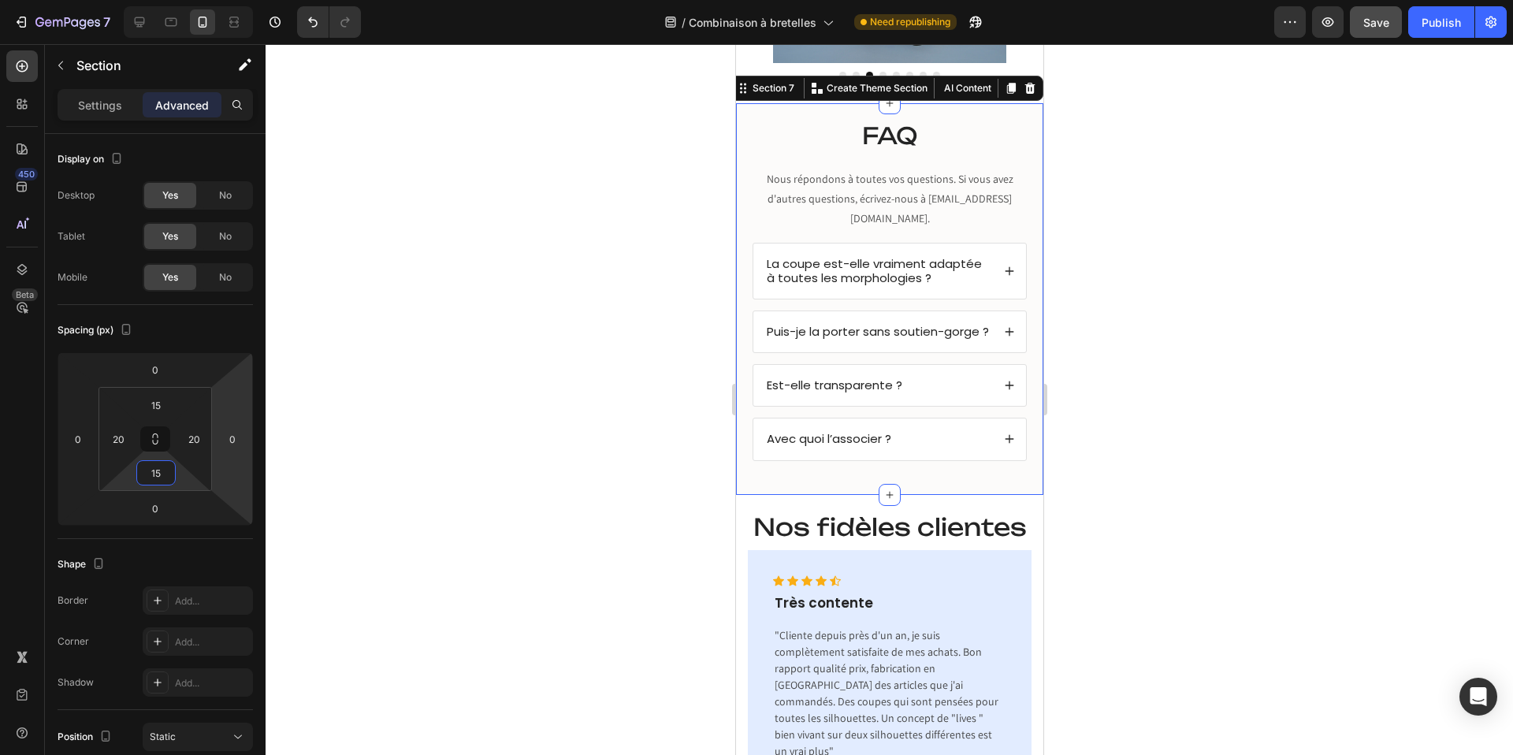
type input "15"
click at [653, 258] on div at bounding box center [889, 399] width 1247 height 711
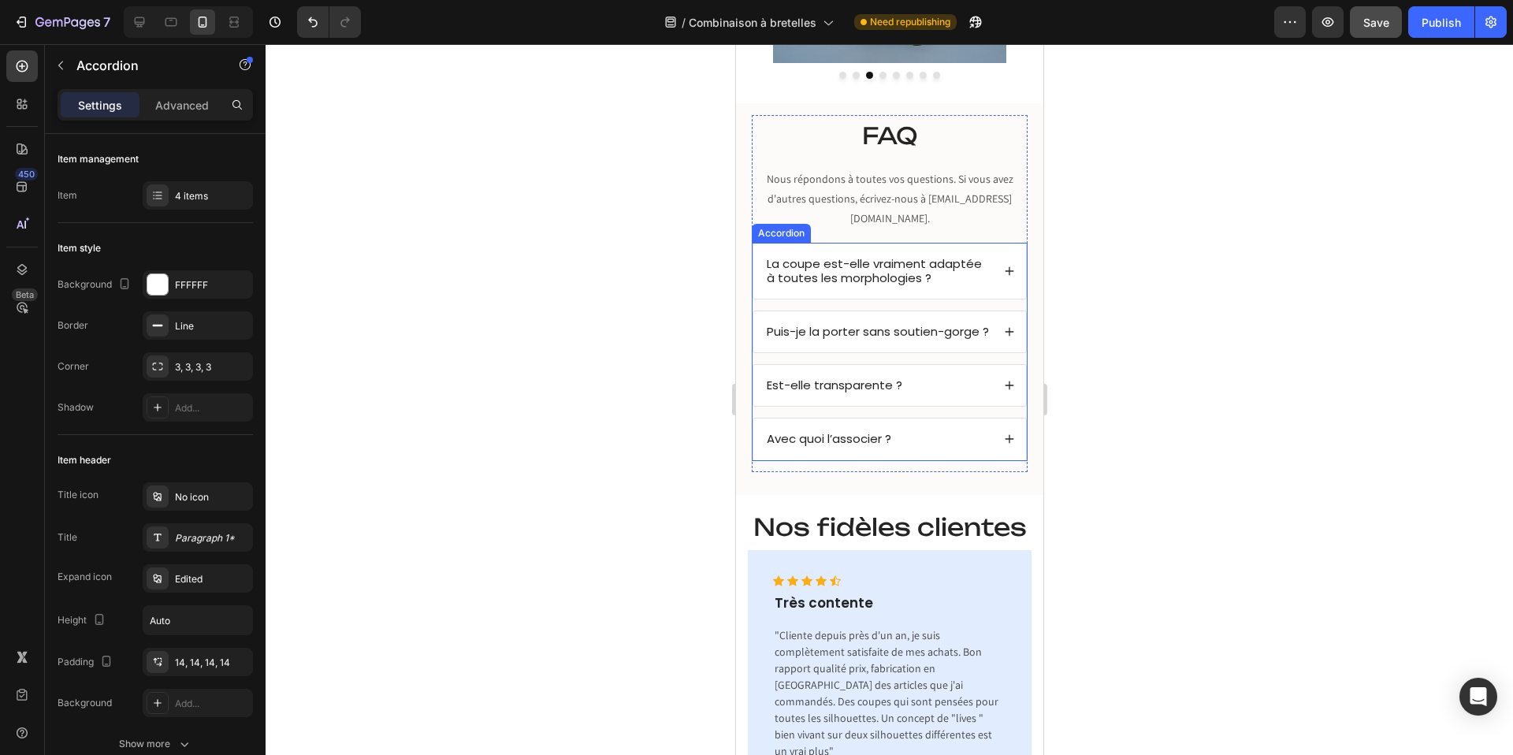
click at [833, 255] on span "La coupe est-elle vraiment adaptée à toutes les morphologies ?" at bounding box center [873, 270] width 215 height 31
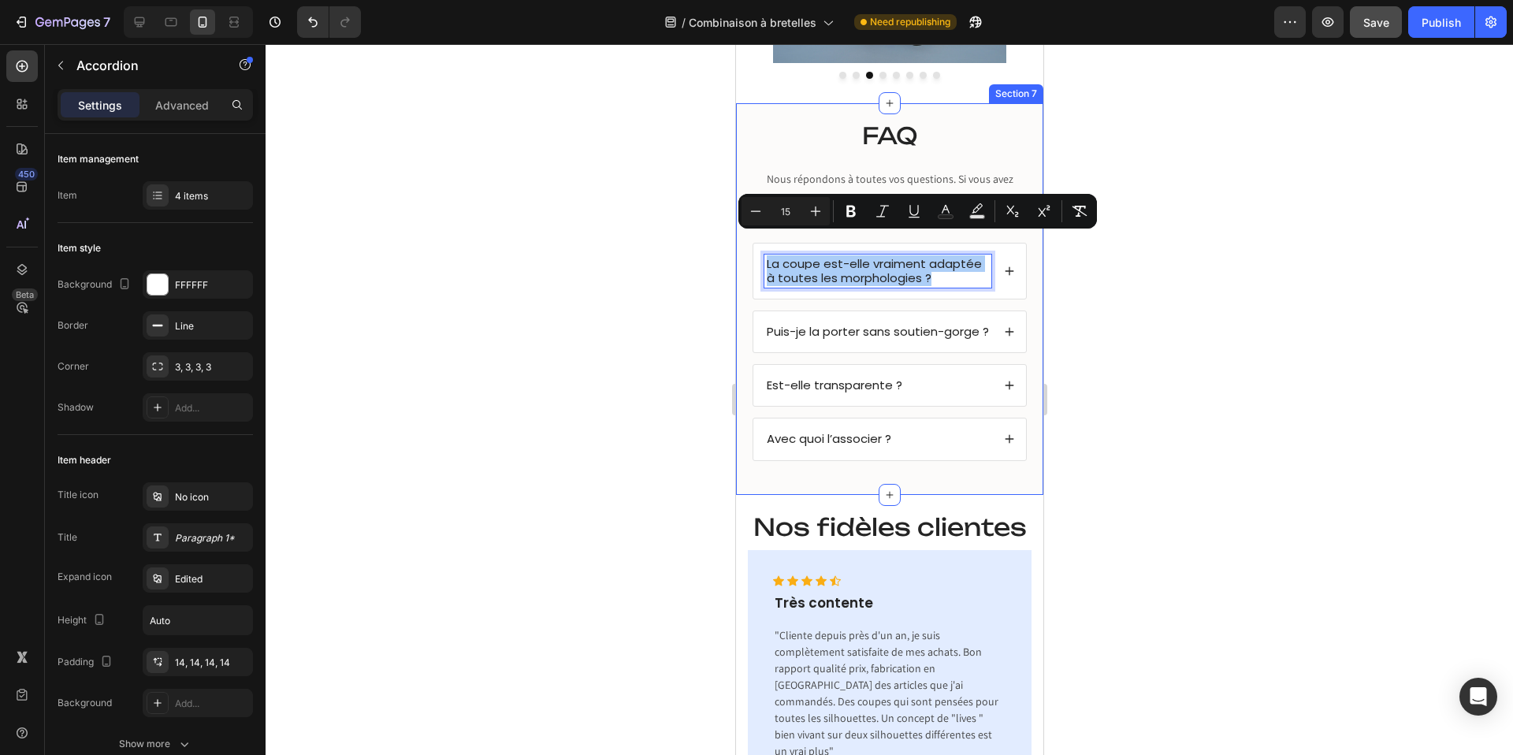
click at [648, 345] on div at bounding box center [889, 399] width 1247 height 711
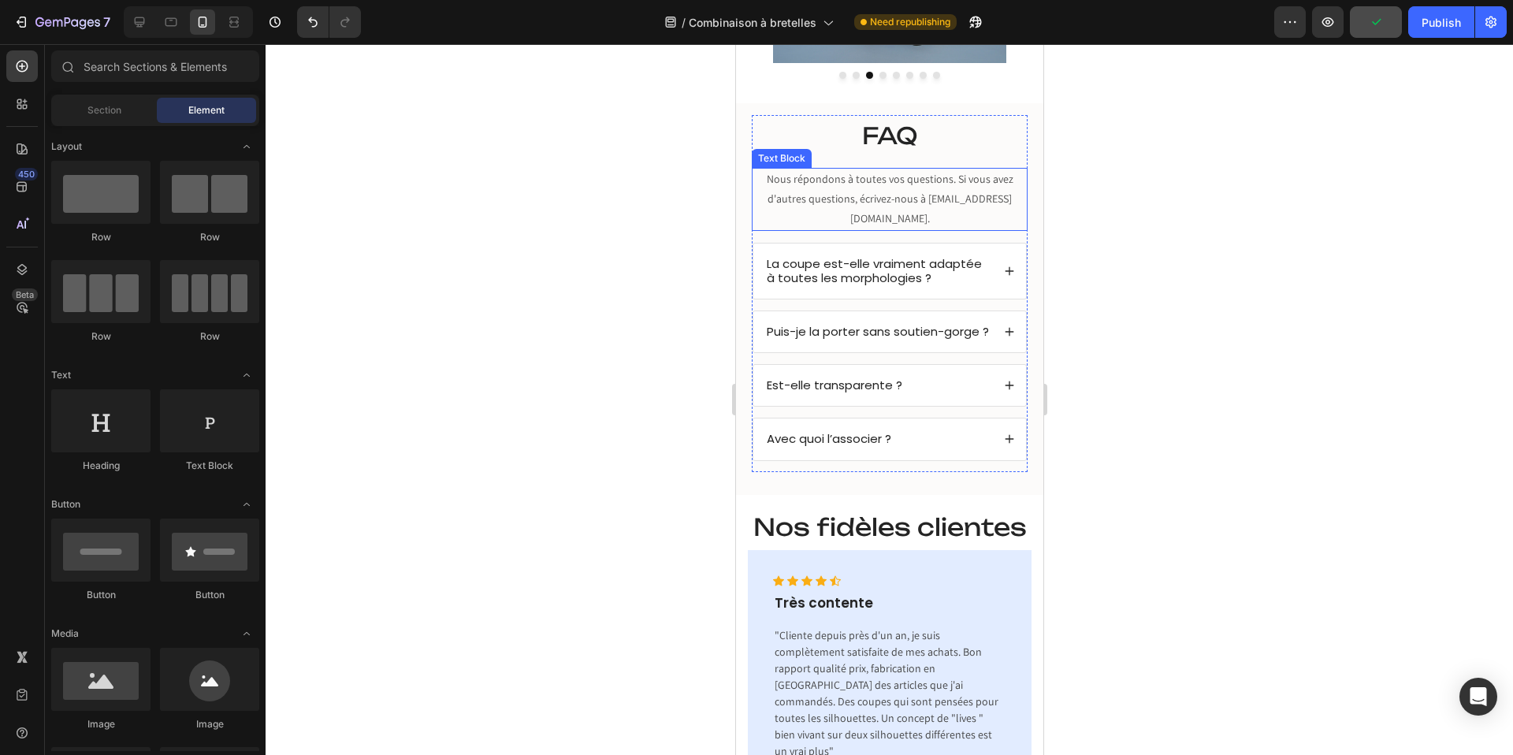
click at [923, 183] on span "Nous répondons à toutes vos questions. Si vous avez d'autres questions, écrivez…" at bounding box center [889, 199] width 247 height 54
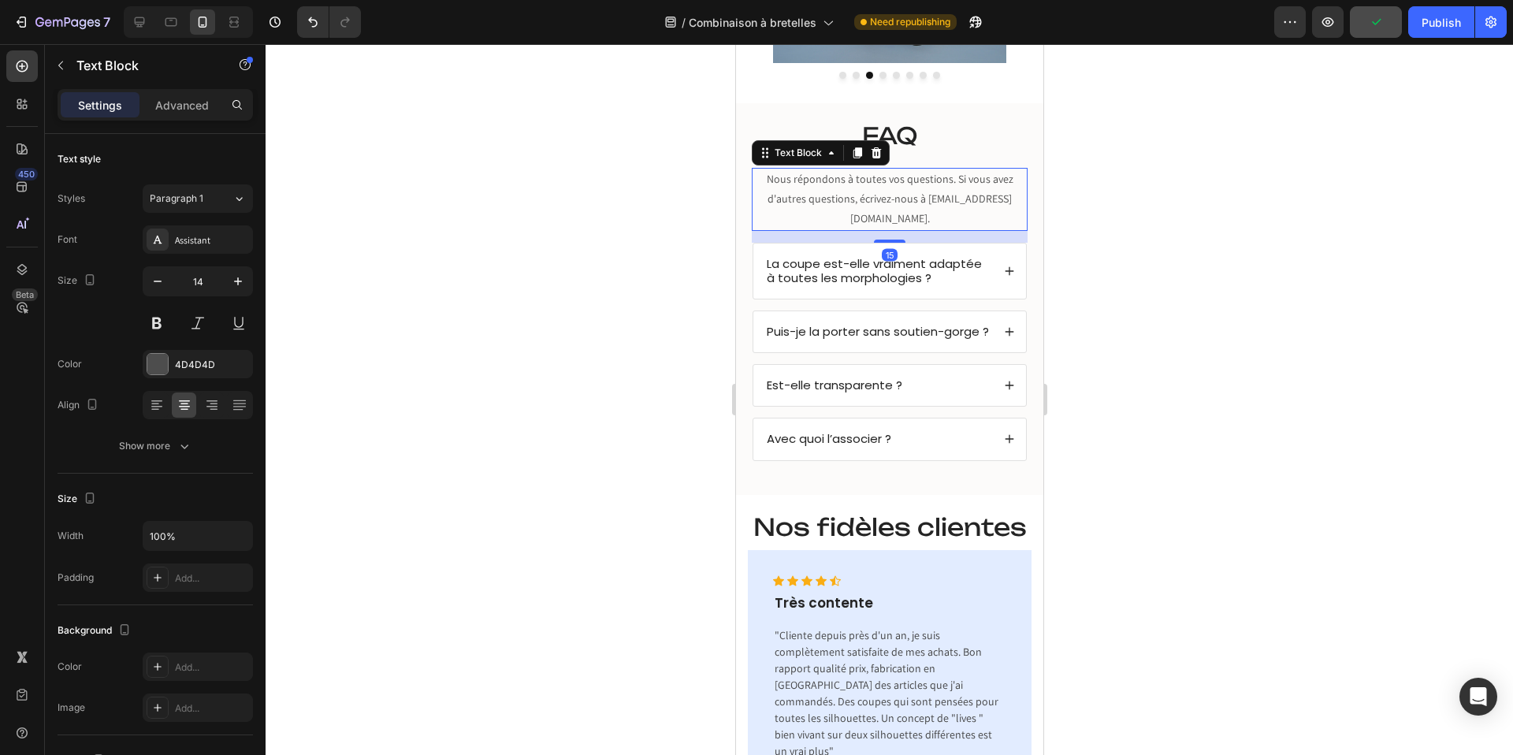
click at [923, 183] on span "Nous répondons à toutes vos questions. Si vous avez d'autres questions, écrivez…" at bounding box center [889, 199] width 247 height 54
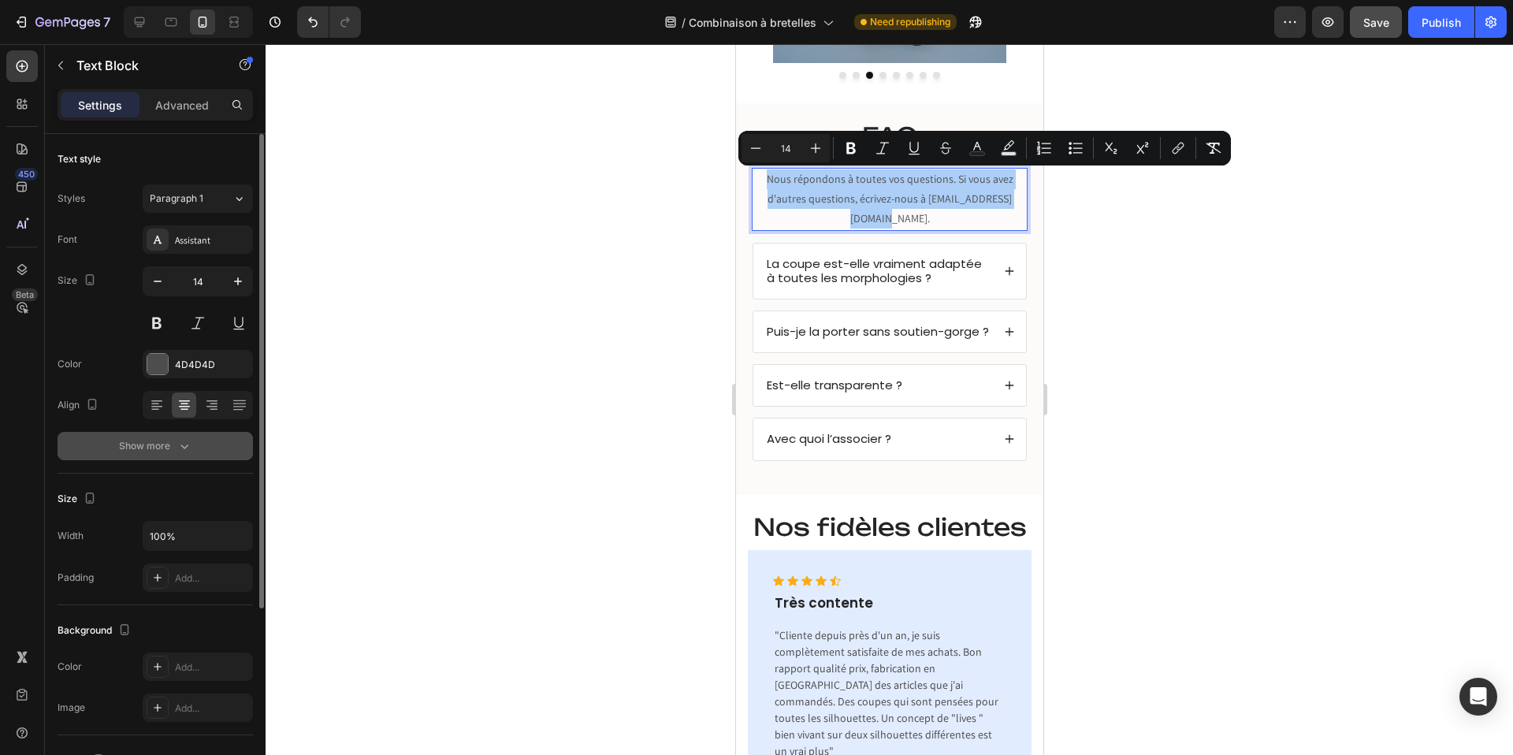
click at [179, 448] on icon "button" at bounding box center [184, 446] width 16 height 16
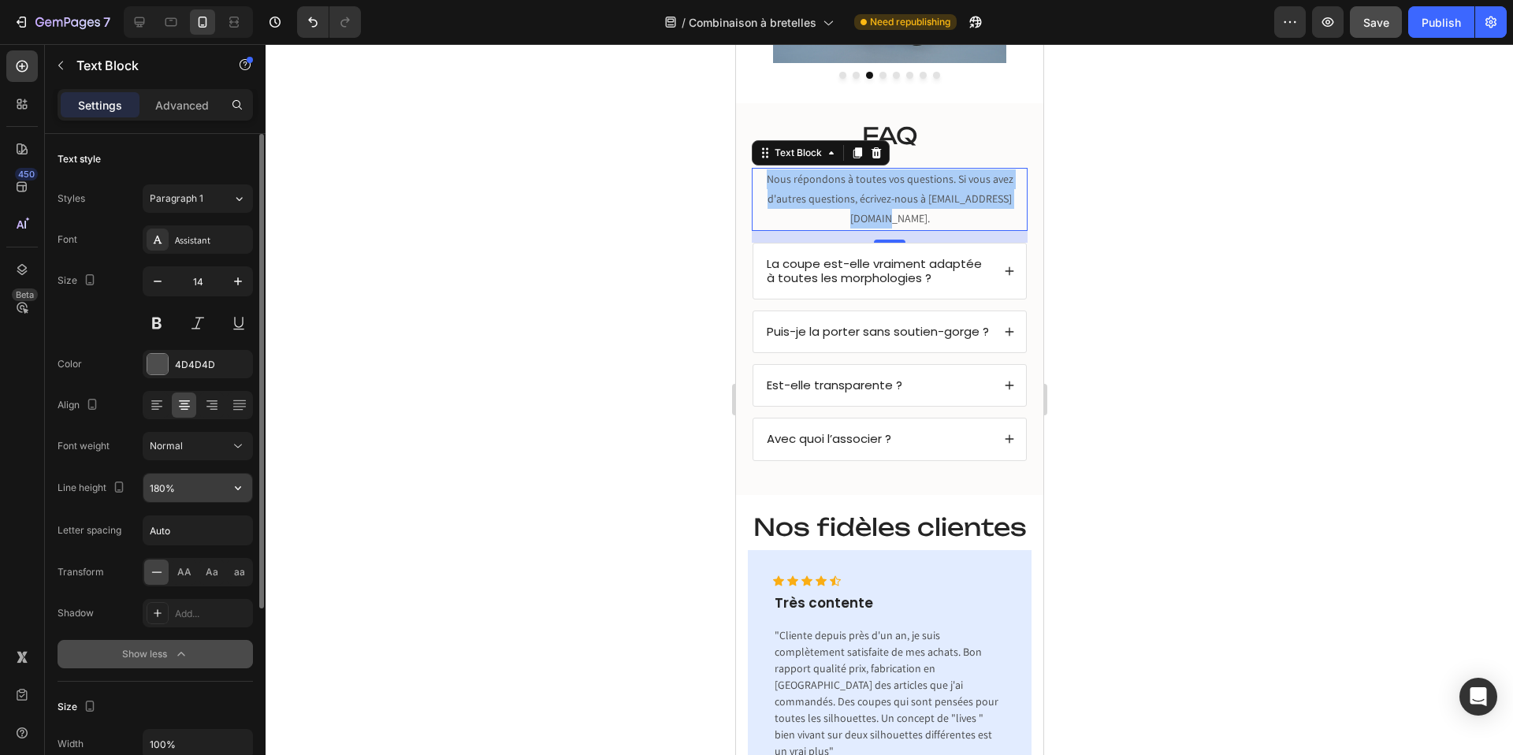
click at [159, 484] on input "180%" at bounding box center [197, 488] width 109 height 28
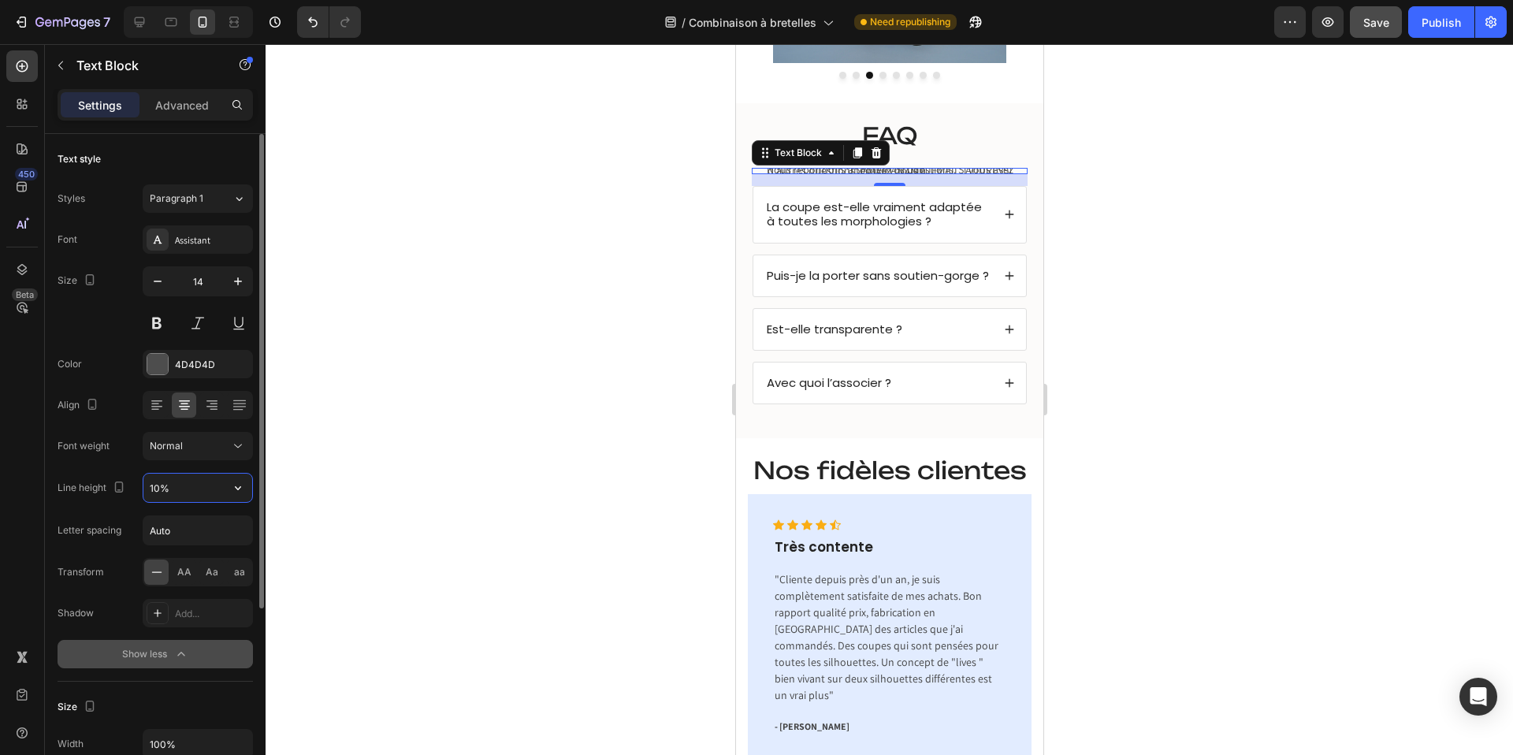
type input "130%"
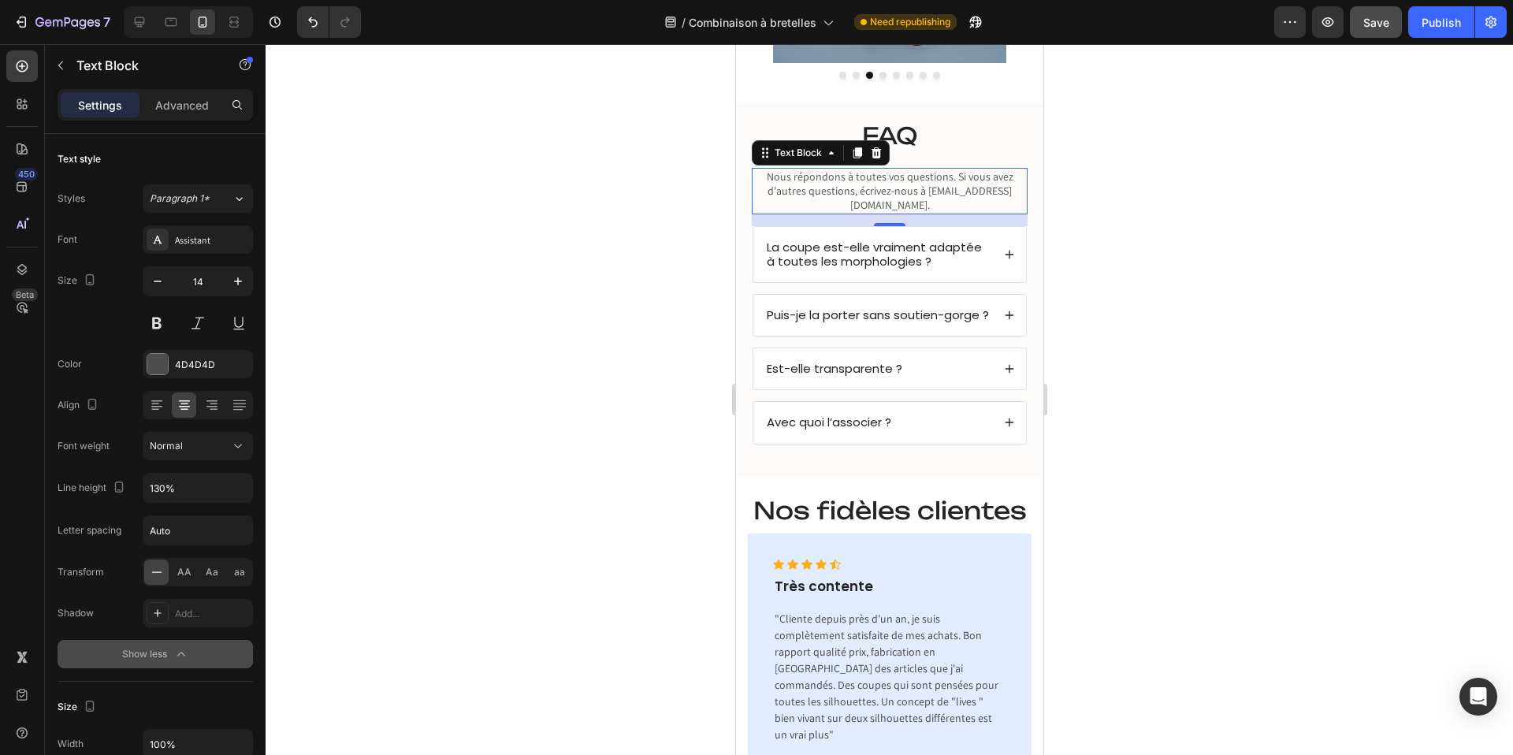
click at [466, 383] on div at bounding box center [889, 399] width 1247 height 711
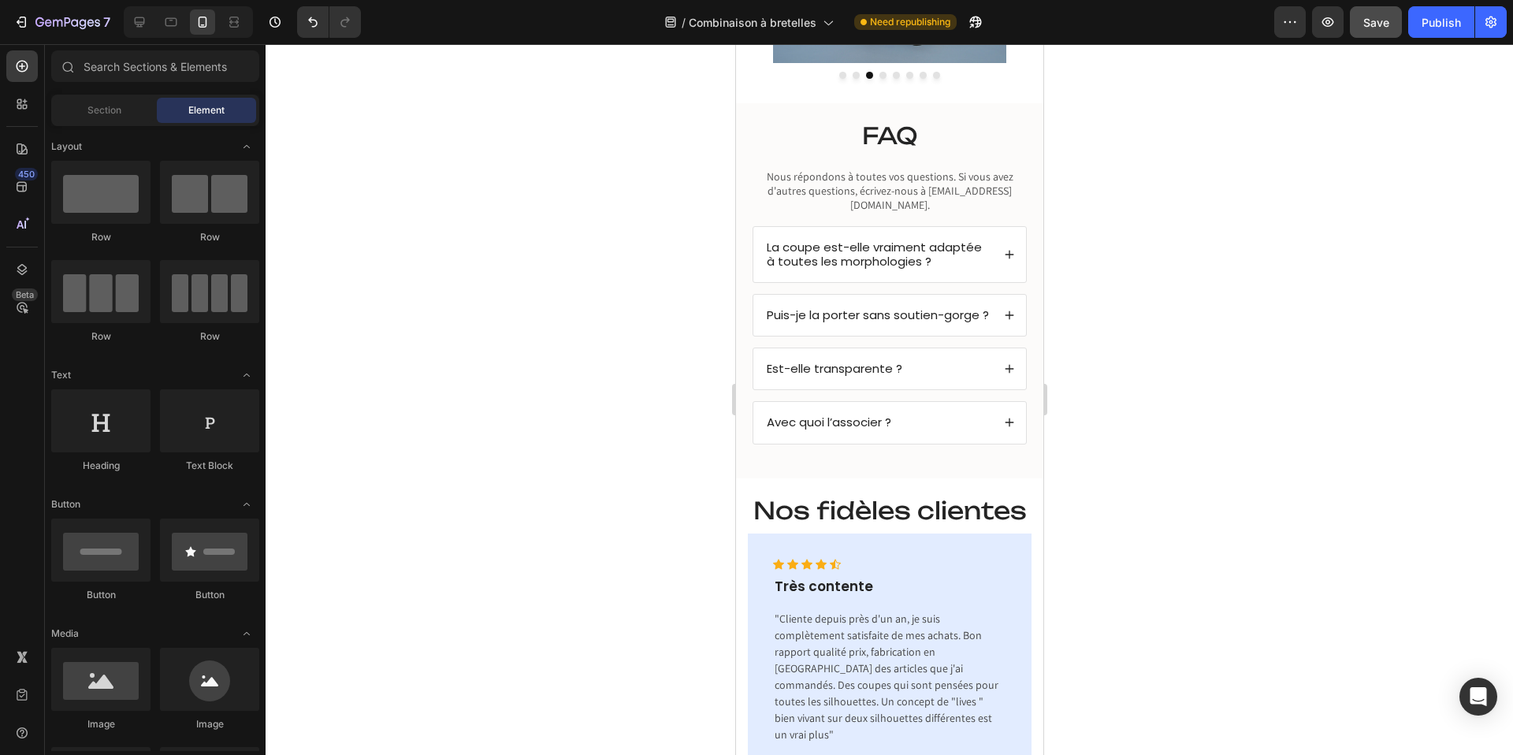
click at [531, 305] on div at bounding box center [889, 399] width 1247 height 711
click at [838, 242] on span "La coupe est-elle vraiment adaptée à toutes les morphologies ?" at bounding box center [873, 254] width 215 height 31
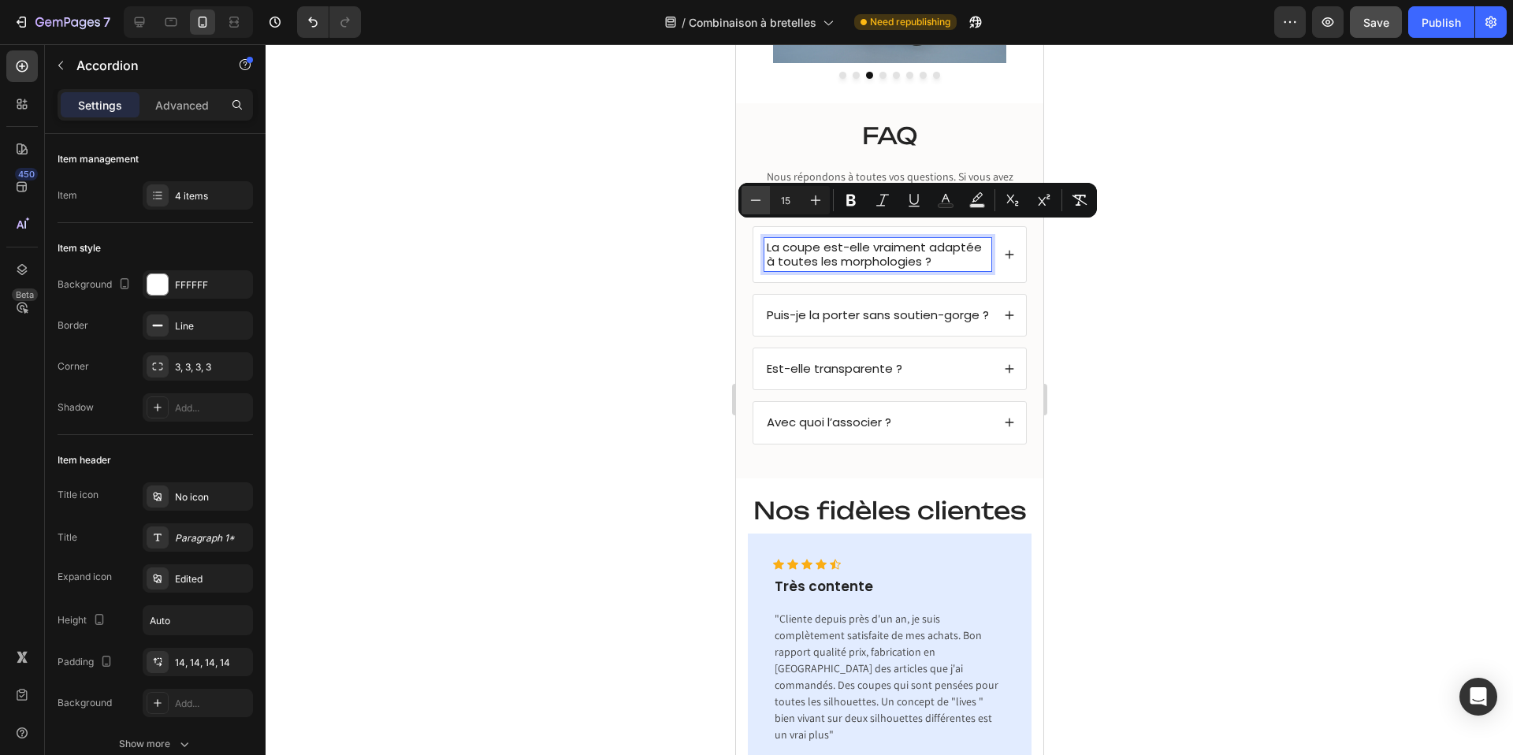
click at [751, 200] on icon "Editor contextual toolbar" at bounding box center [756, 199] width 10 height 1
type input "13"
click at [136, 19] on icon at bounding box center [140, 22] width 16 height 16
type input "16"
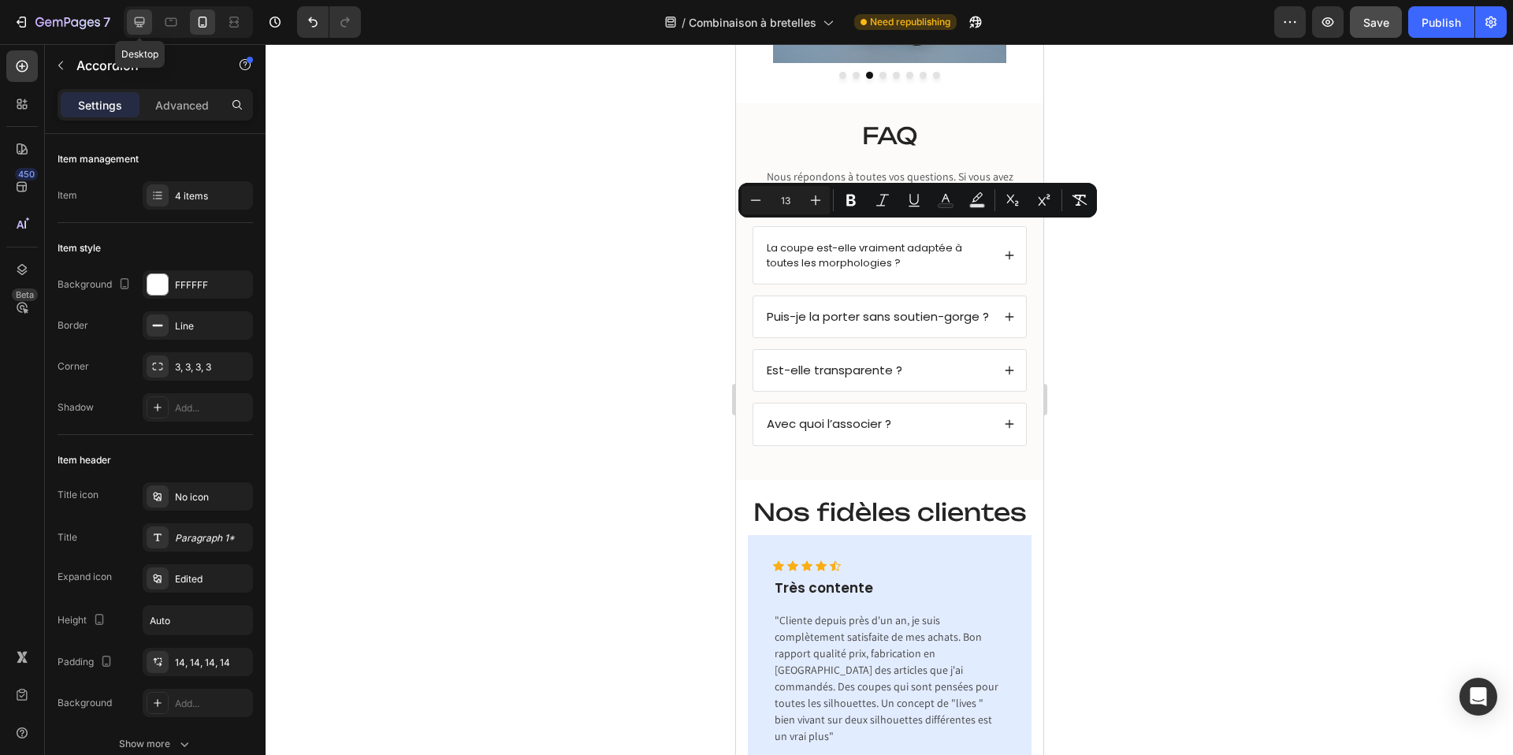
type input "16"
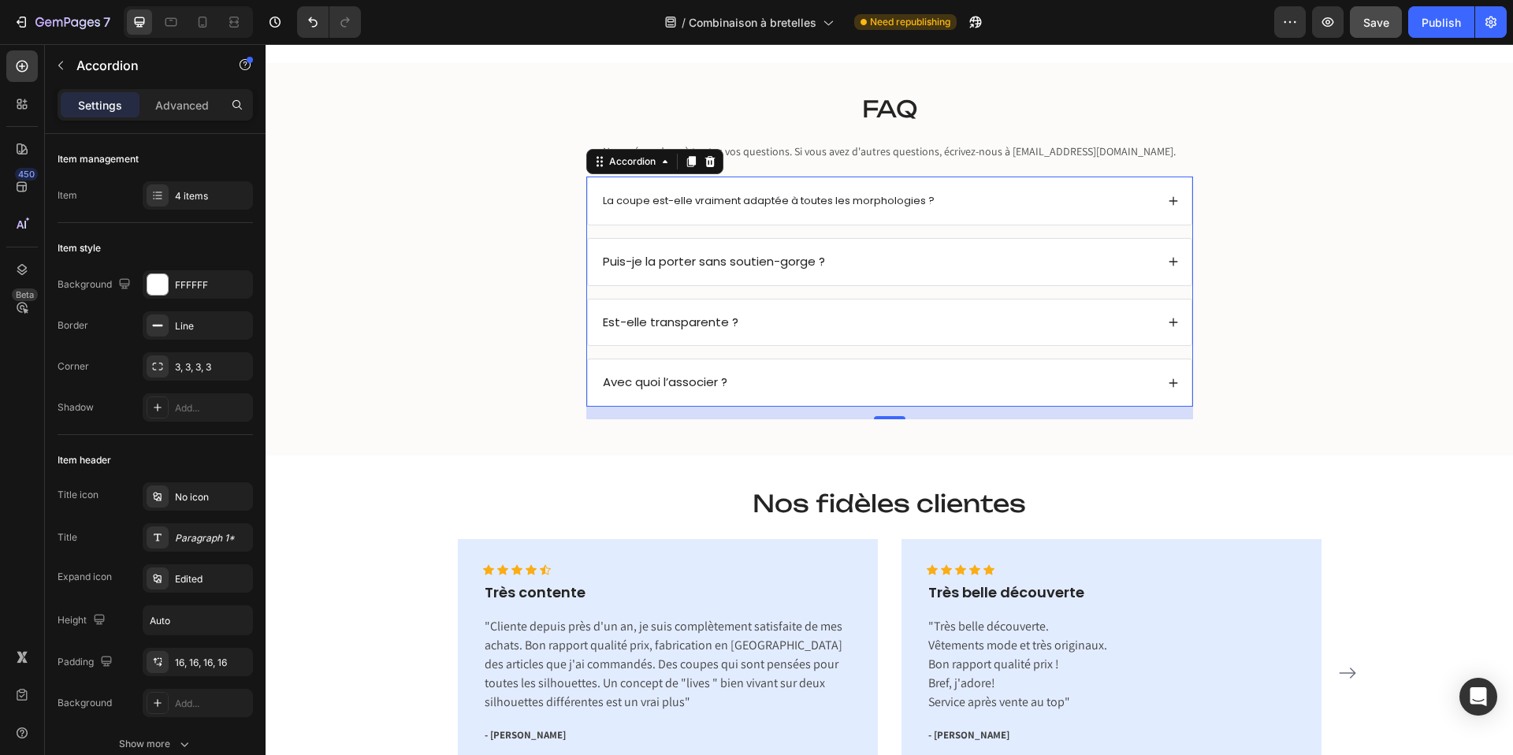
scroll to position [3229, 0]
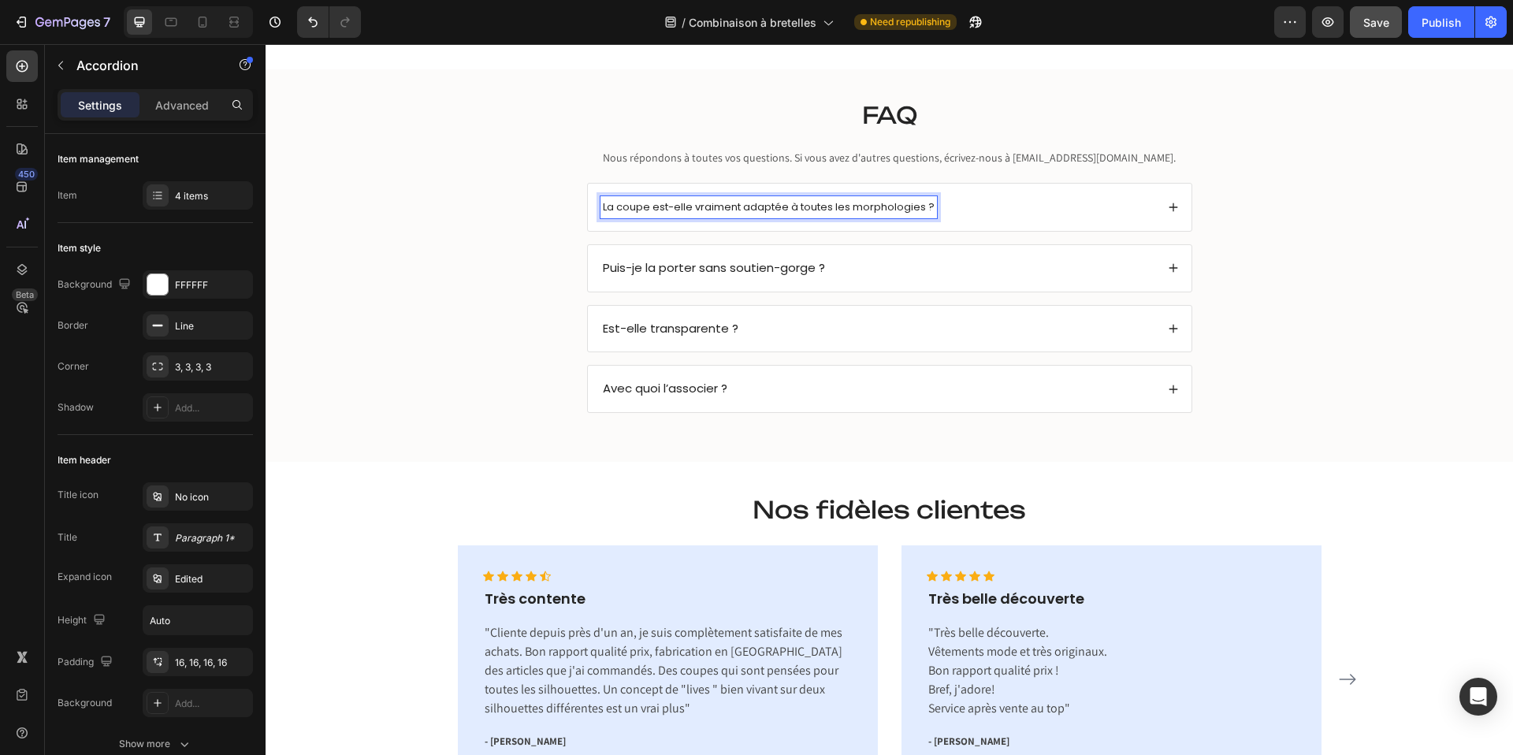
click at [651, 203] on span "La coupe est-elle vraiment adaptée à toutes les morphologies ?" at bounding box center [769, 206] width 332 height 15
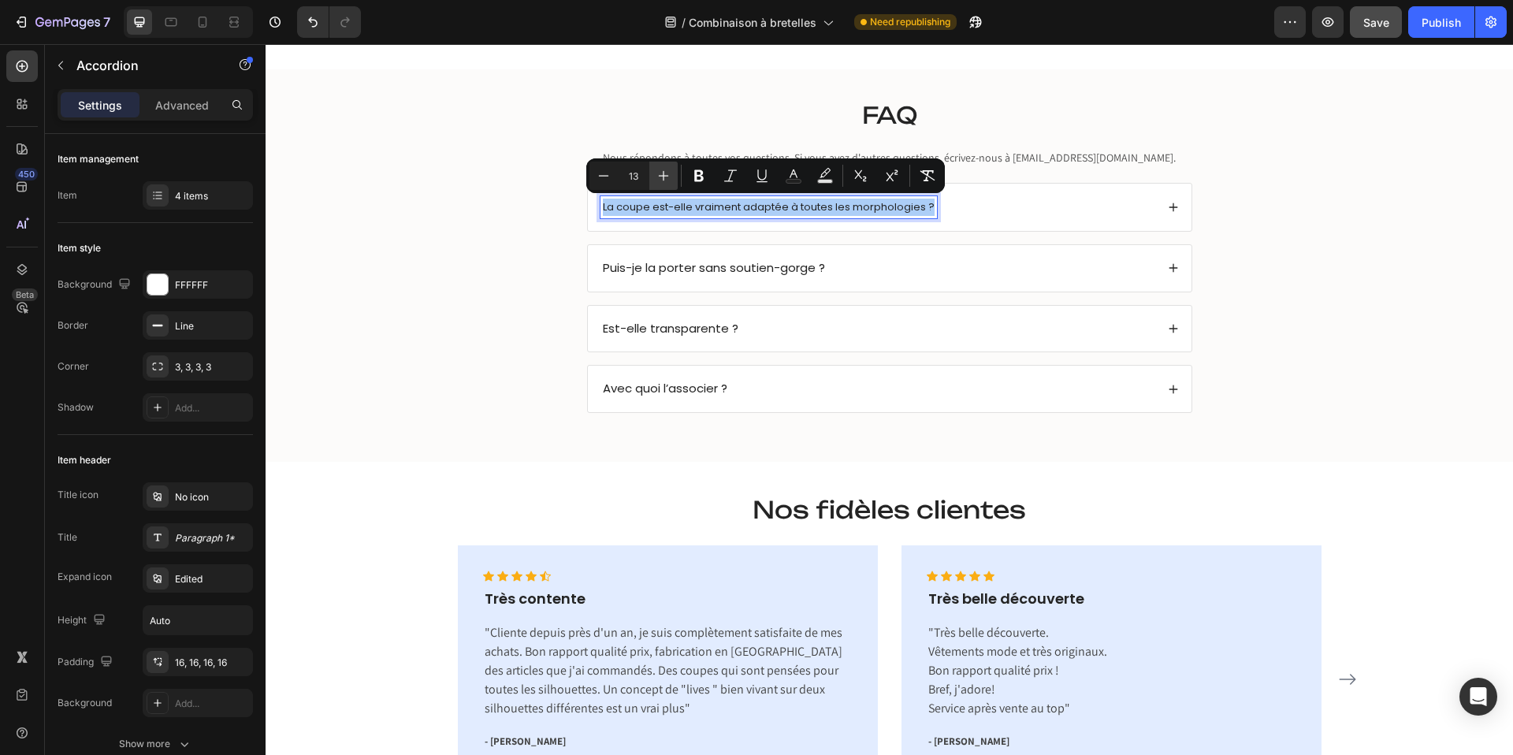
click at [656, 180] on icon "Editor contextual toolbar" at bounding box center [664, 176] width 16 height 16
type input "15"
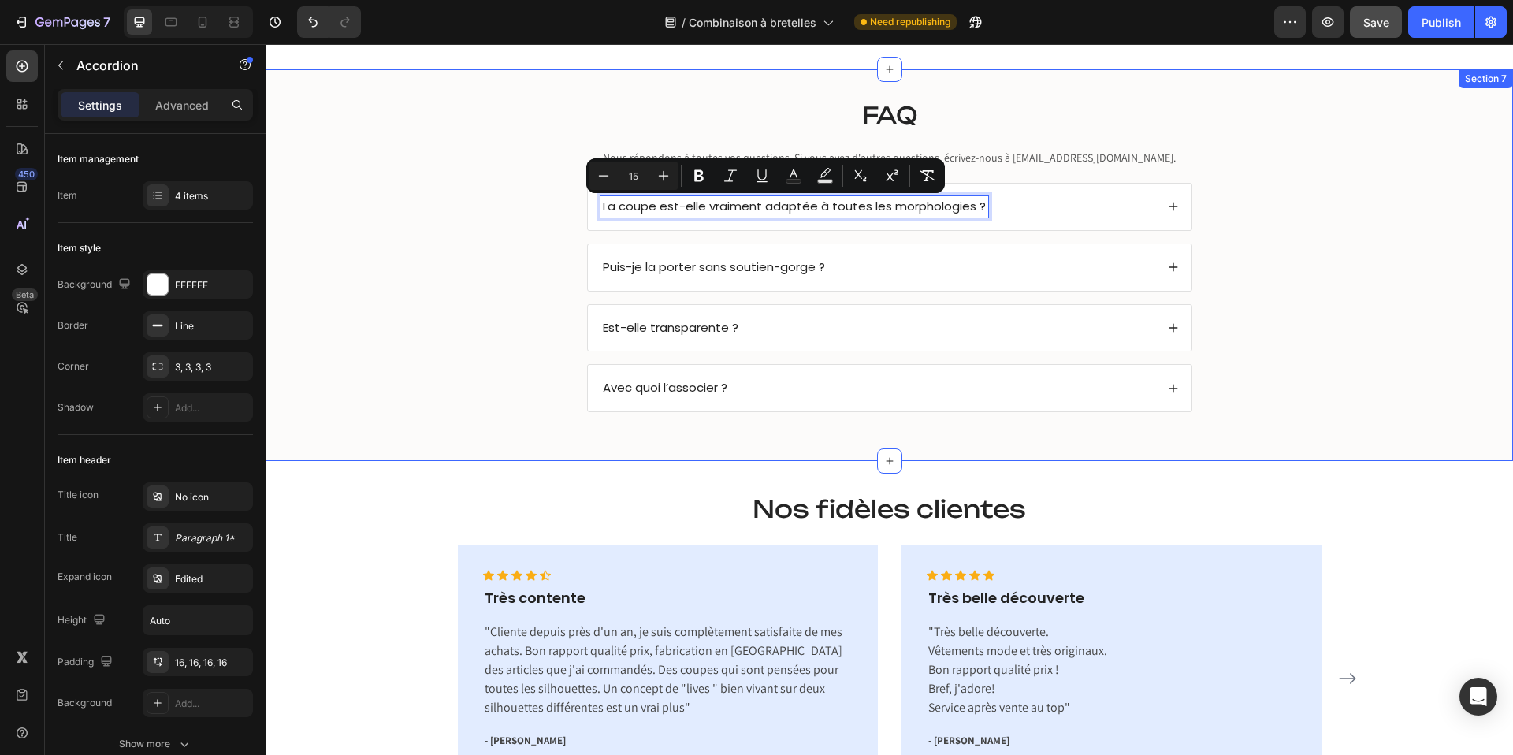
click at [494, 207] on div "FAQ Heading Nous répondons à toutes vos questions. Si vous avez d'autres questi…" at bounding box center [889, 265] width 1216 height 344
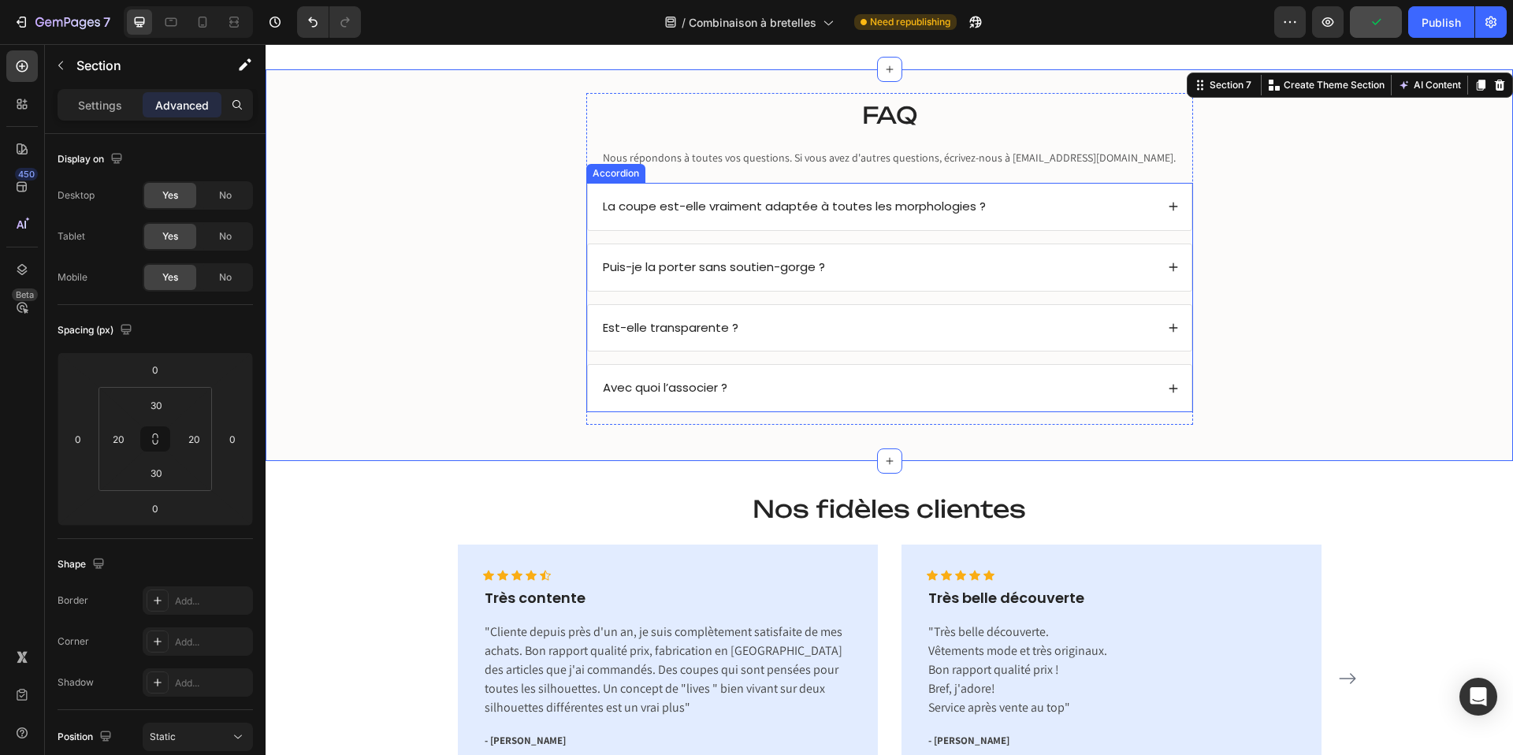
click at [994, 236] on div "La coupe est-elle vraiment adaptée à toutes les morphologies ? Puis-je la porte…" at bounding box center [889, 297] width 607 height 229
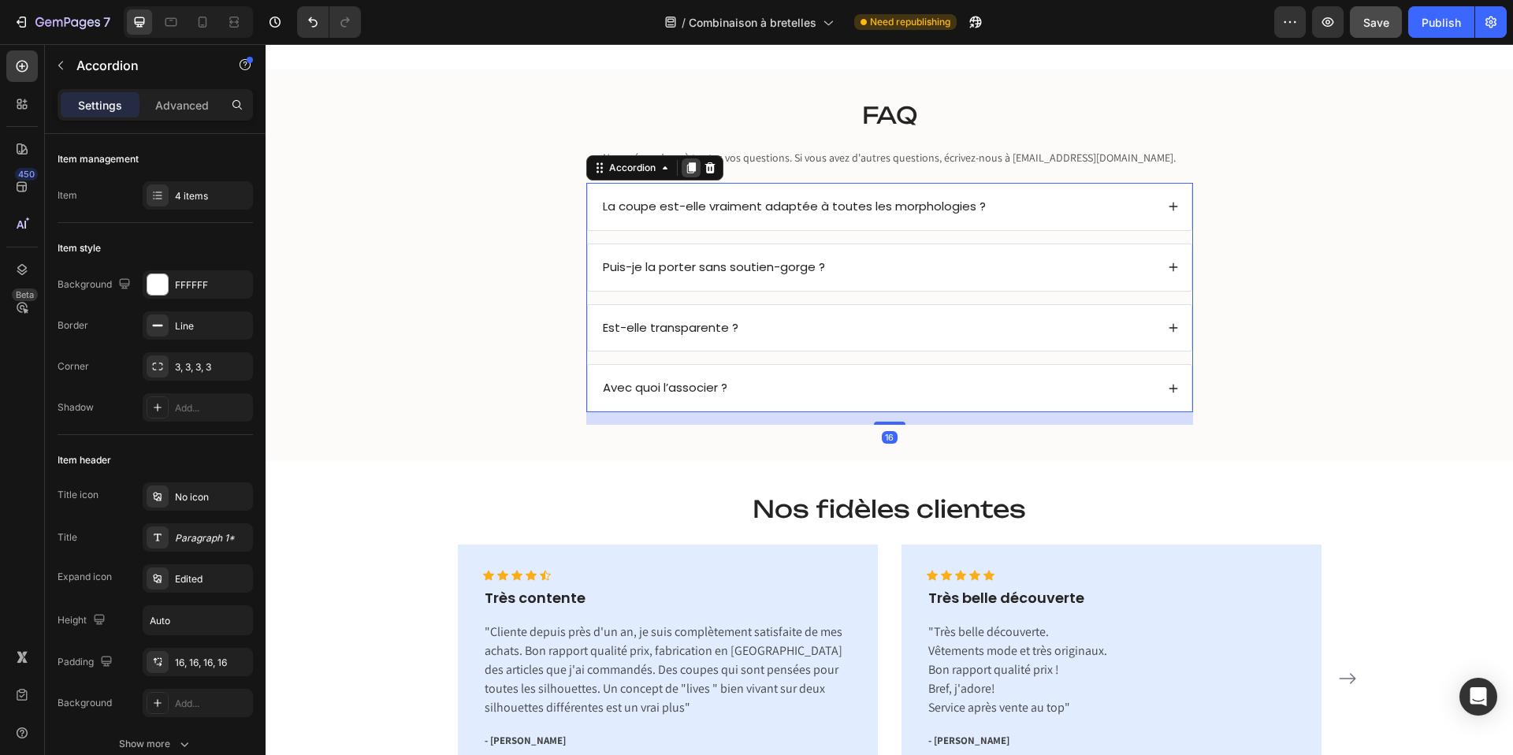
click at [687, 169] on icon at bounding box center [691, 168] width 13 height 13
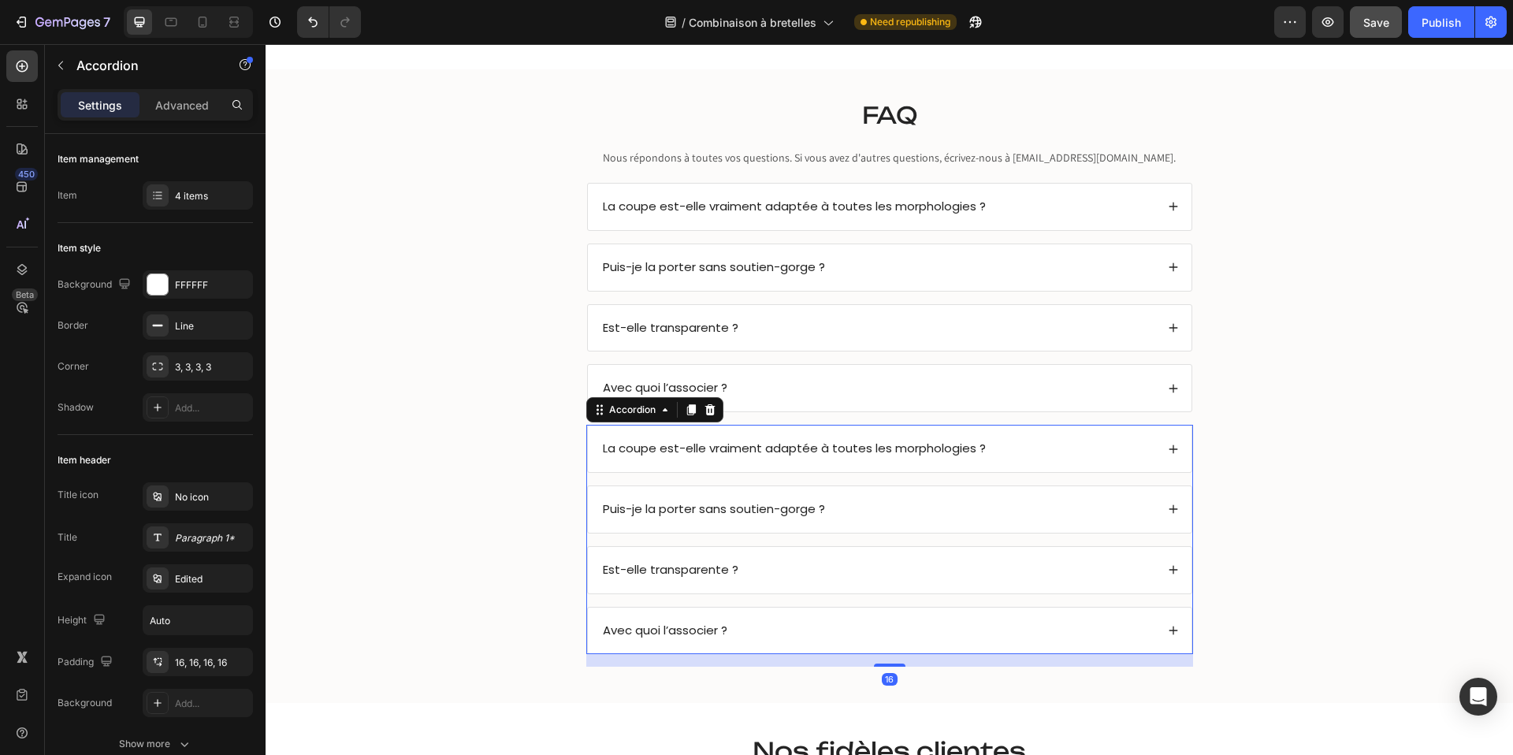
scroll to position [834, 0]
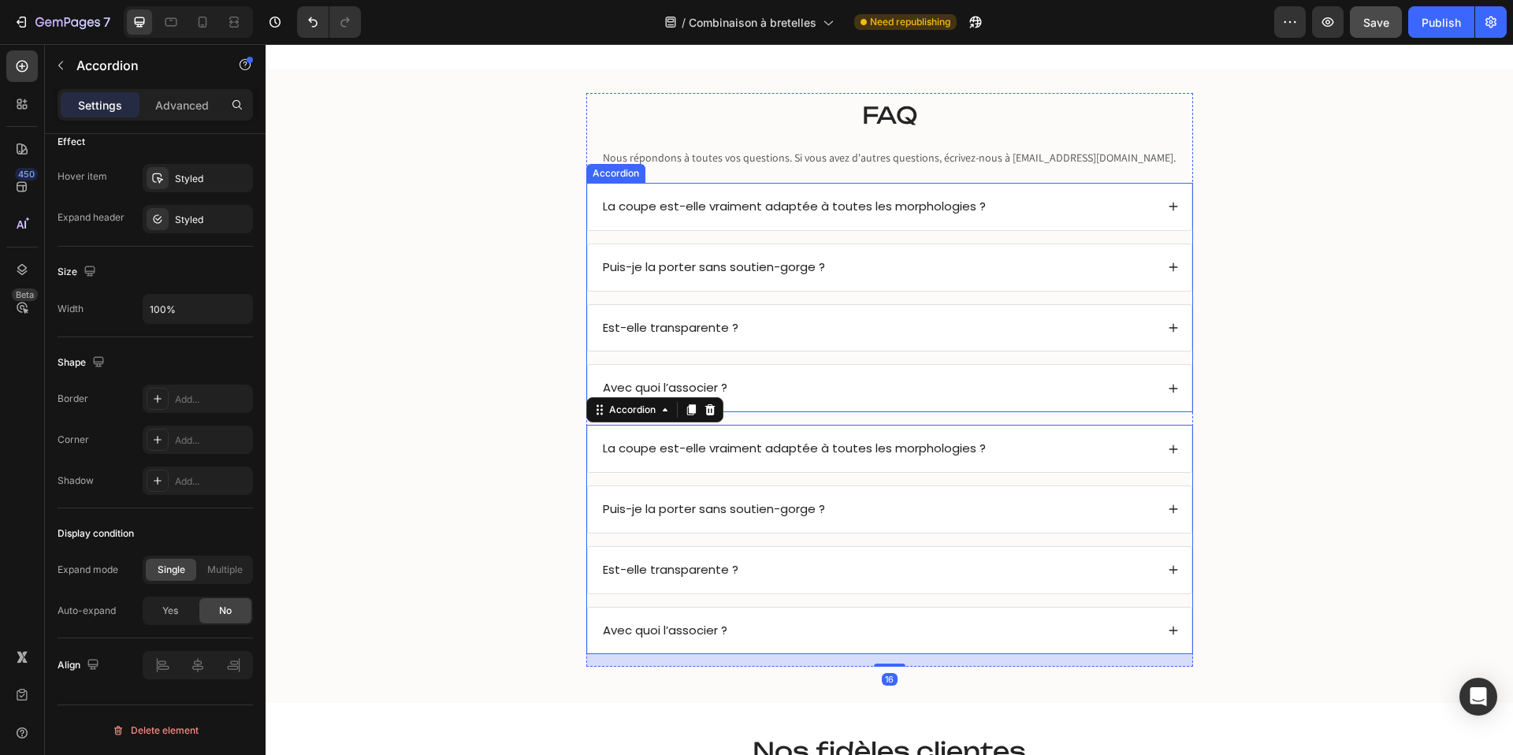
click at [874, 236] on div "La coupe est-elle vraiment adaptée à toutes les morphologies ? Puis-je la porte…" at bounding box center [889, 297] width 607 height 229
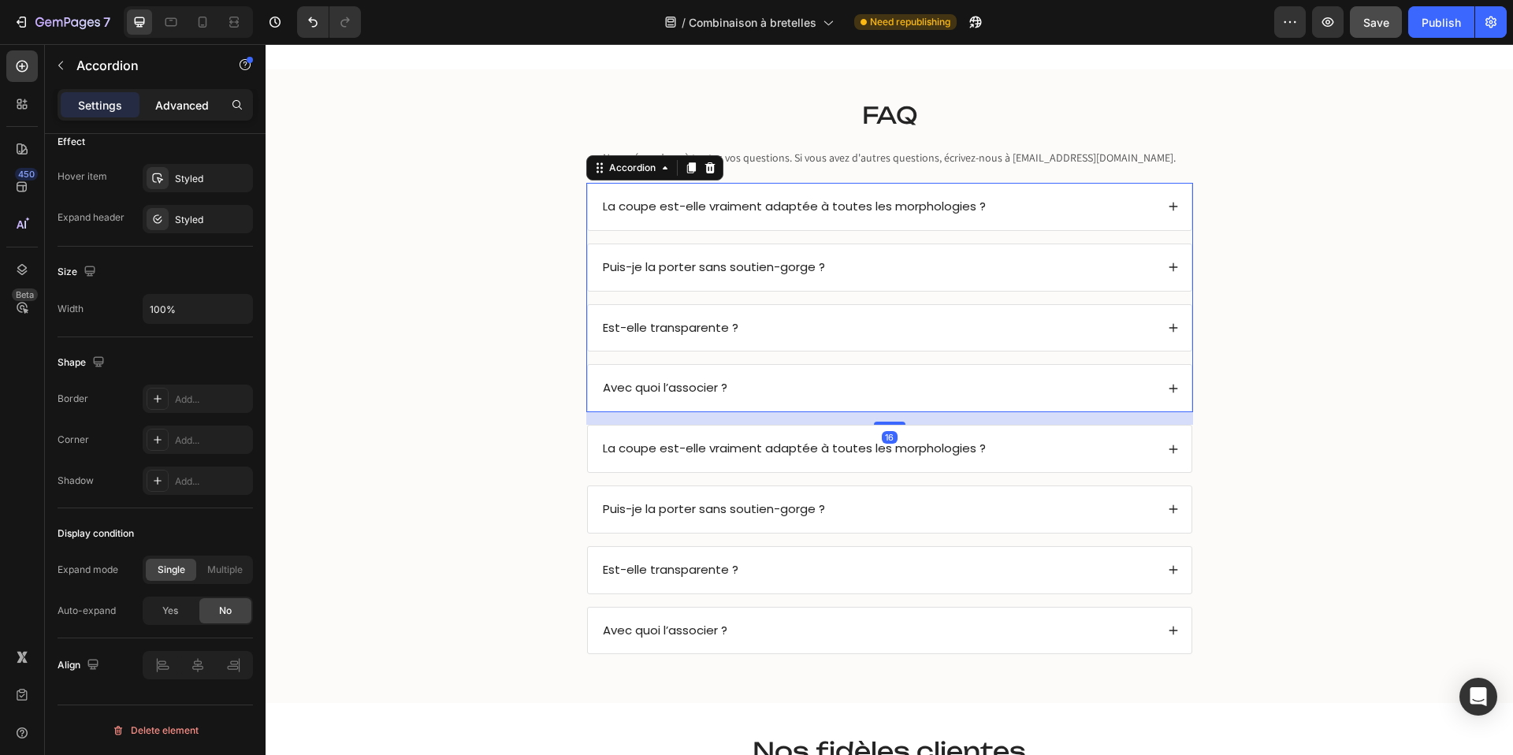
click at [188, 101] on p "Advanced" at bounding box center [182, 105] width 54 height 17
type input "100%"
type input "100"
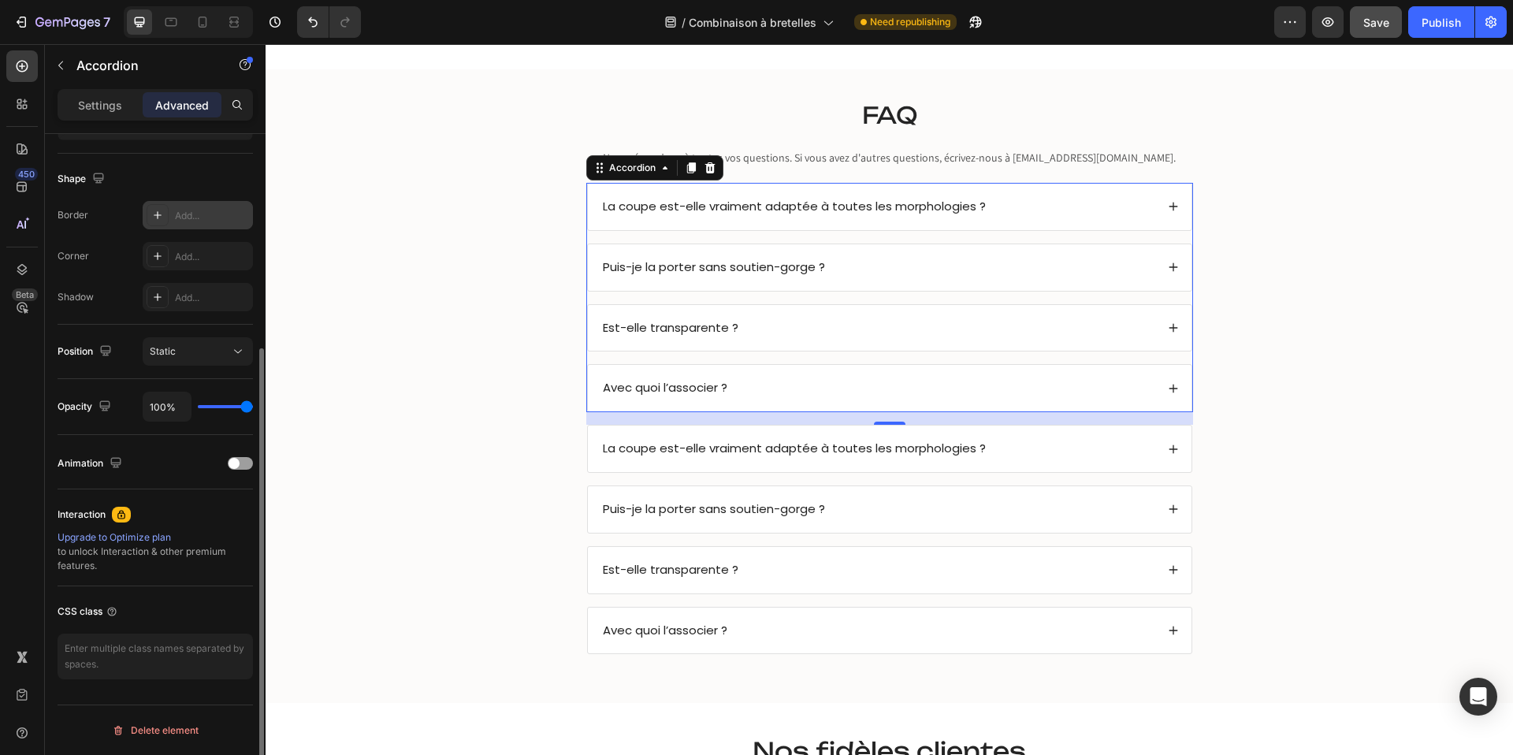
scroll to position [0, 0]
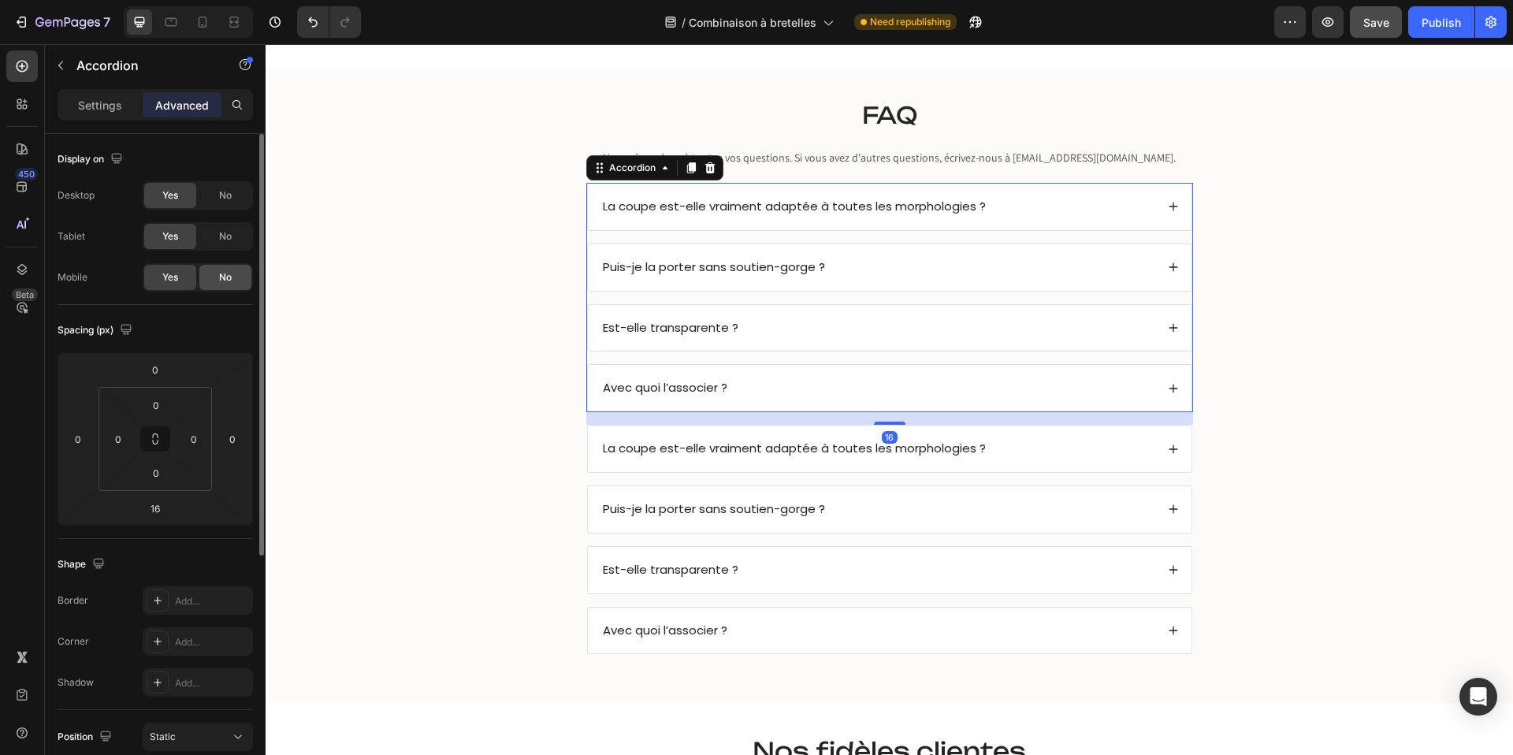
click at [221, 276] on span "No" at bounding box center [225, 277] width 13 height 14
click at [825, 483] on div "La coupe est-elle vraiment adaptée à toutes les morphologies ? Puis-je la porte…" at bounding box center [889, 539] width 607 height 229
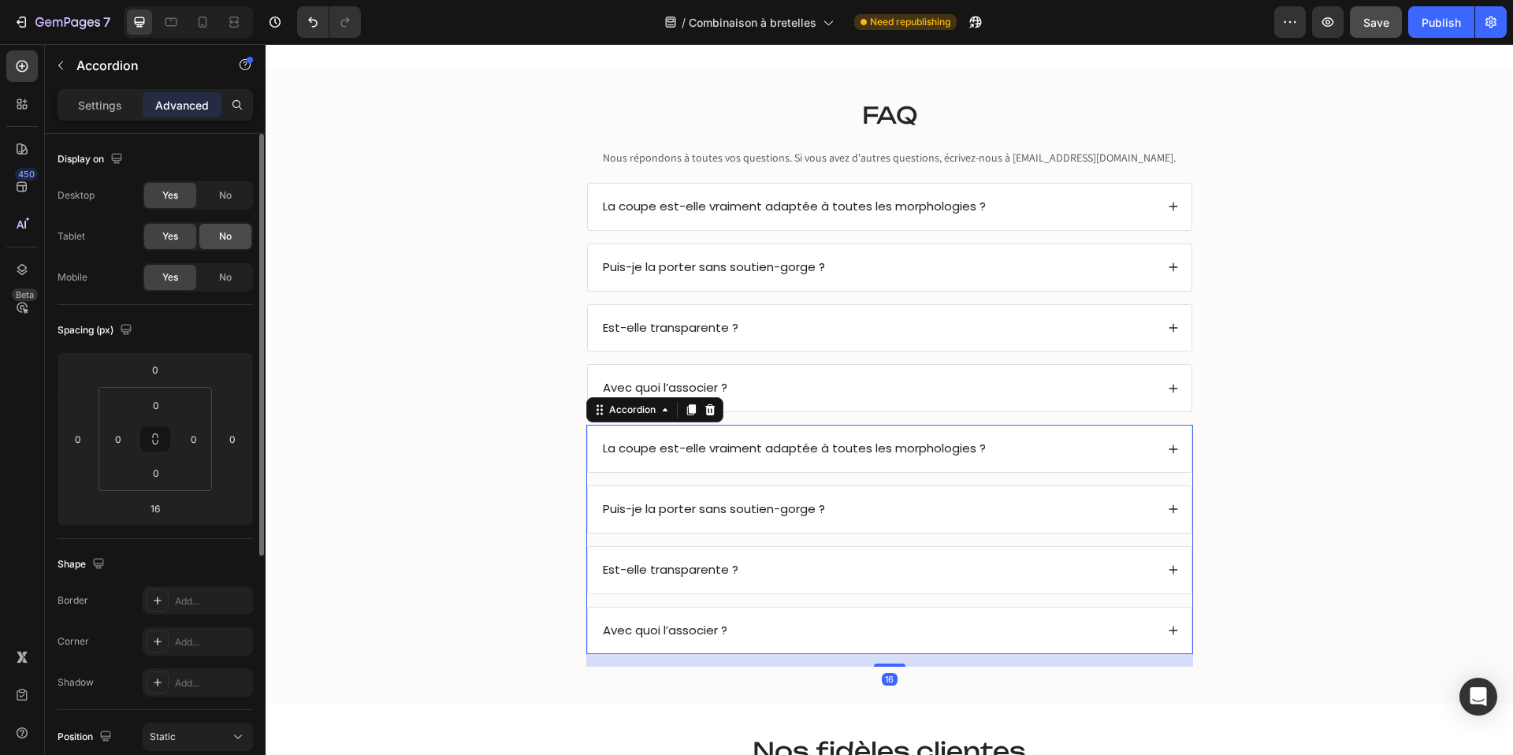
click at [235, 242] on div "No" at bounding box center [225, 236] width 52 height 25
click at [235, 185] on div "No" at bounding box center [225, 195] width 52 height 25
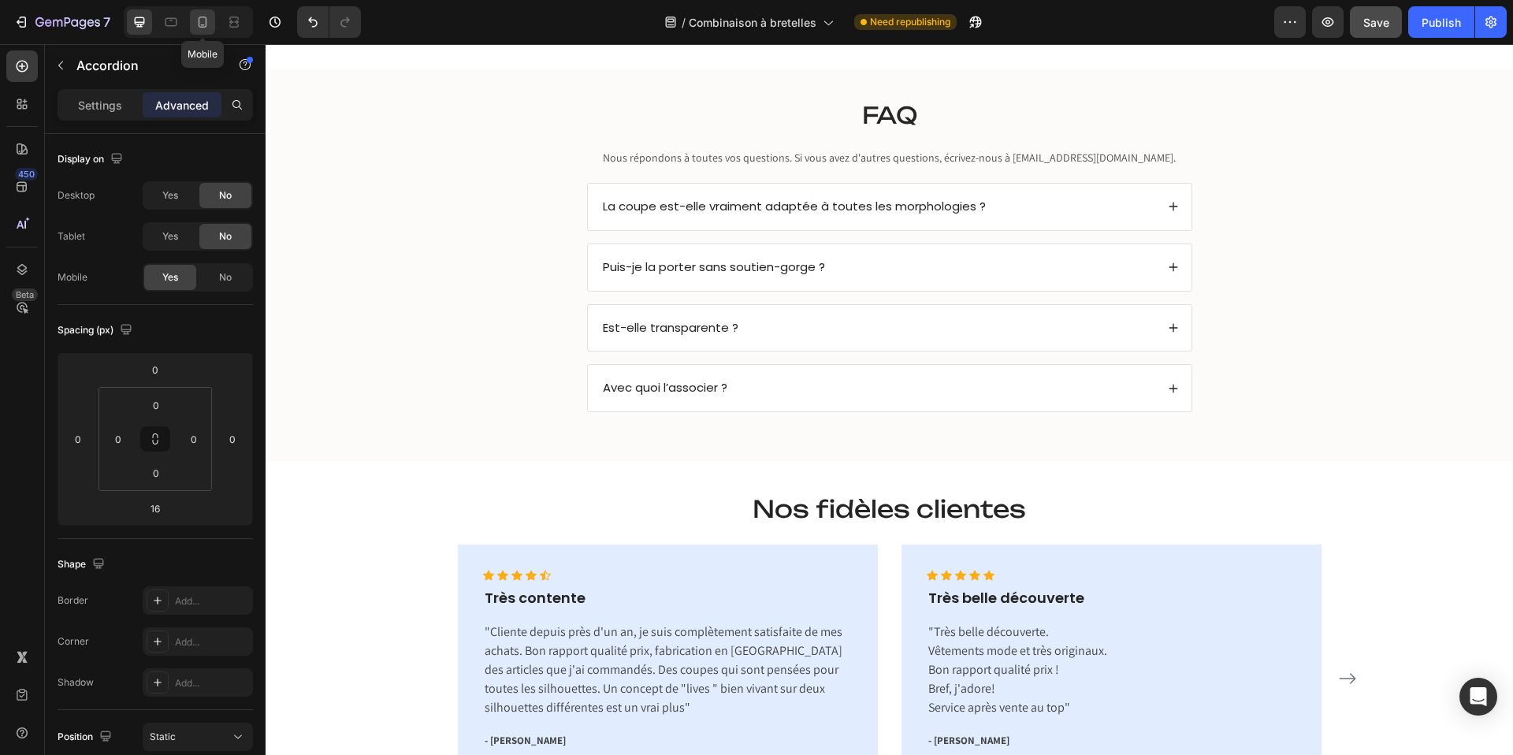
click at [197, 25] on icon at bounding box center [203, 22] width 16 height 16
type input "14"
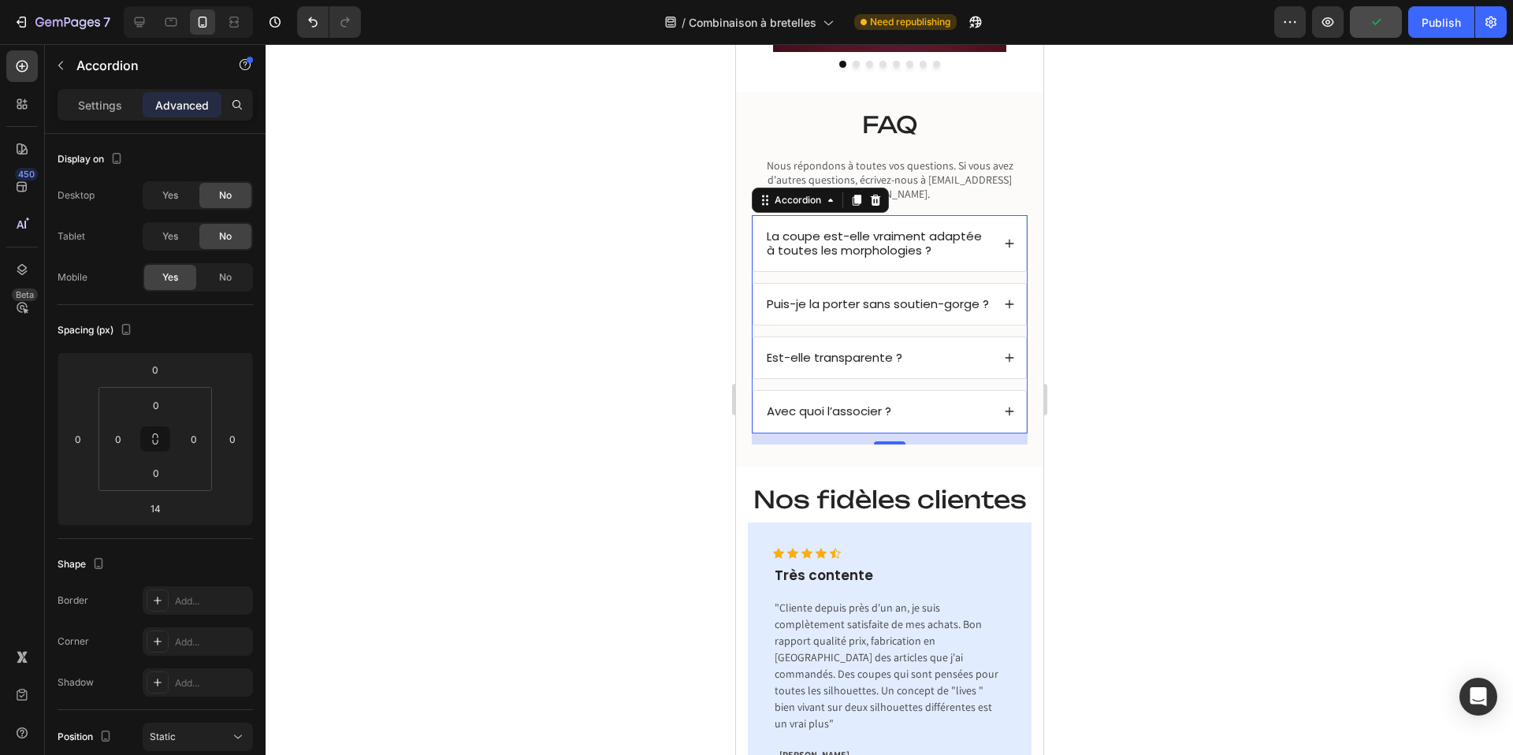
scroll to position [2697, 0]
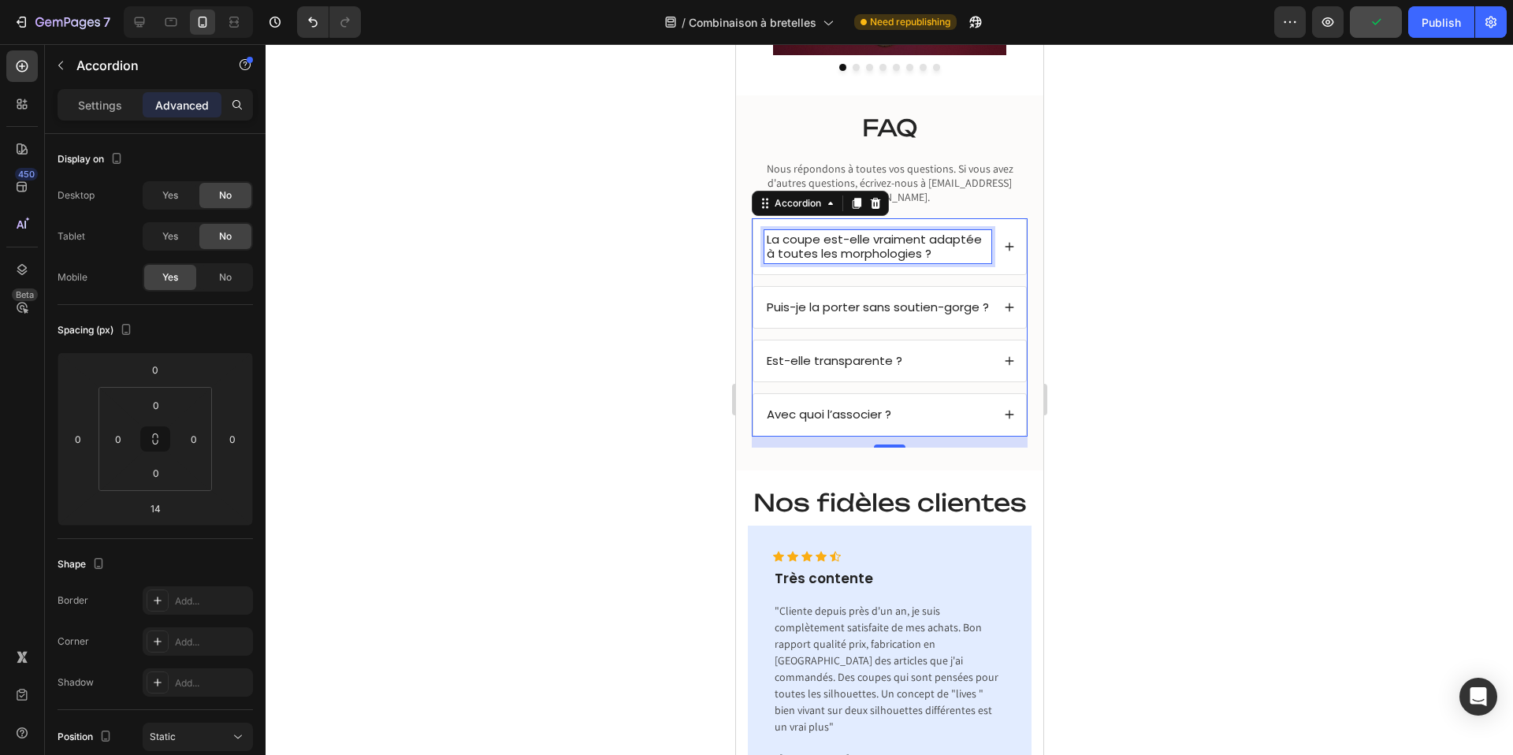
click at [823, 231] on span "La coupe est-elle vraiment adaptée à toutes les morphologies ?" at bounding box center [873, 246] width 215 height 31
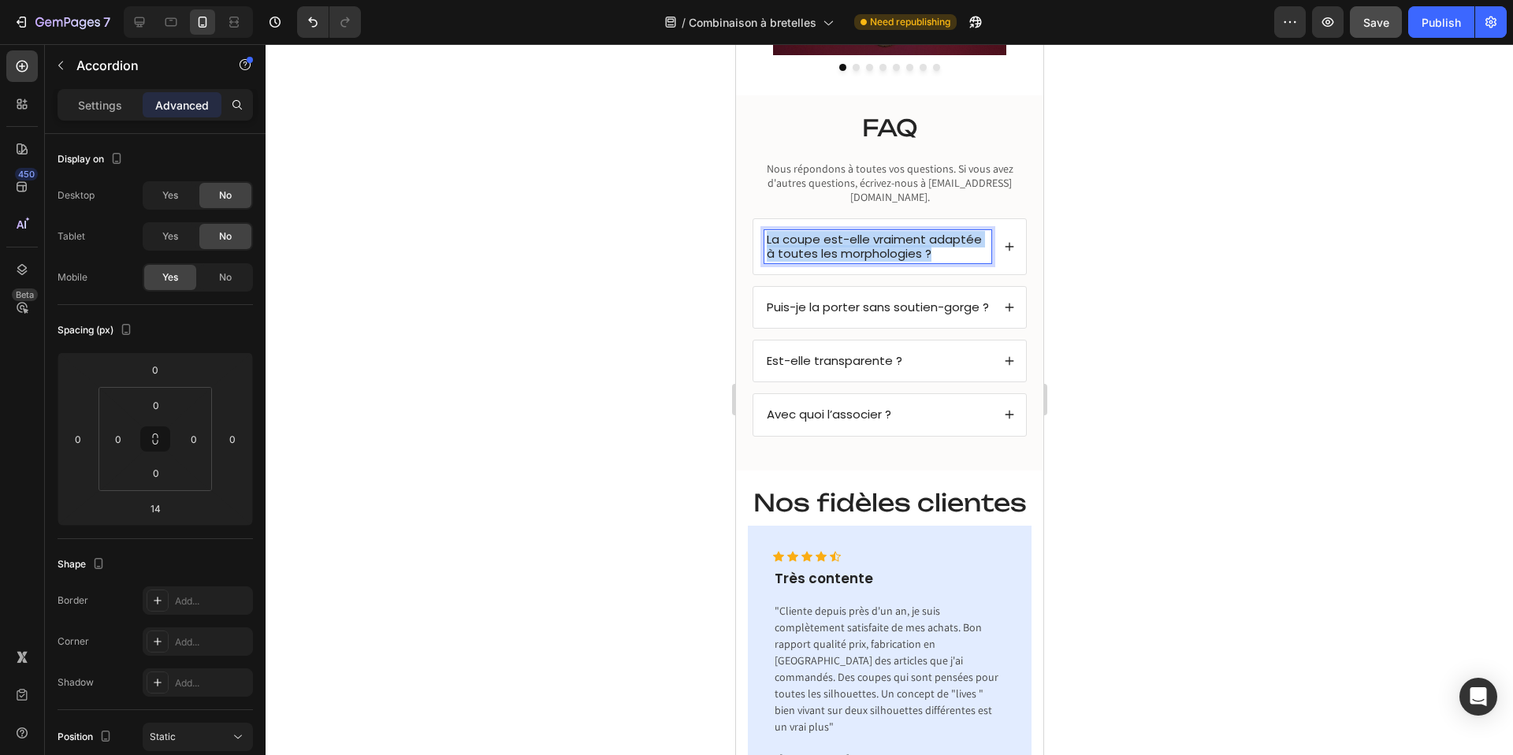
click at [823, 231] on span "La coupe est-elle vraiment adaptée à toutes les morphologies ?" at bounding box center [873, 246] width 215 height 31
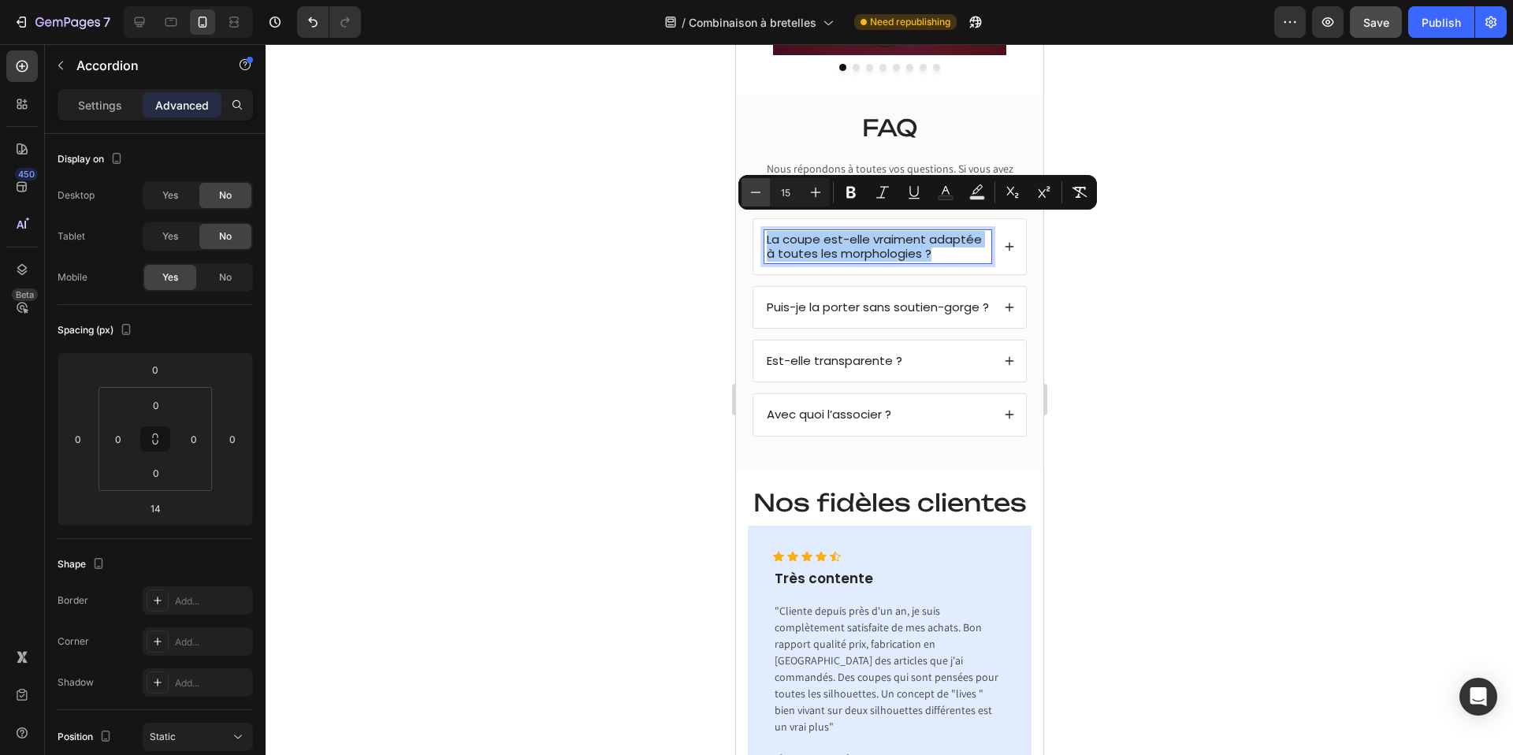
click at [757, 191] on icon "Editor contextual toolbar" at bounding box center [756, 192] width 16 height 16
type input "13"
click at [812, 300] on span "Puis-je la porter sans soutien-gorge ?" at bounding box center [877, 308] width 222 height 17
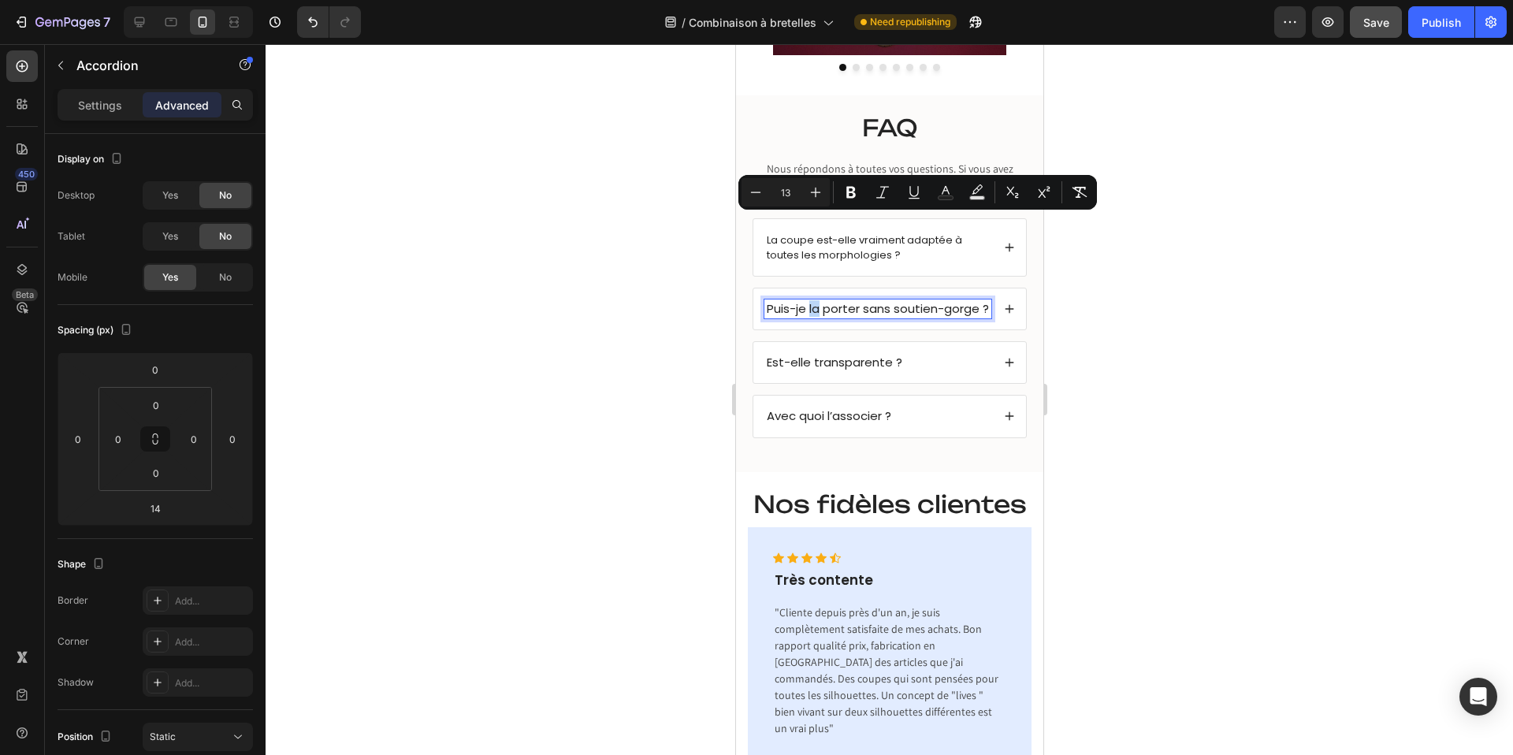
click at [812, 300] on span "Puis-je la porter sans soutien-gorge ?" at bounding box center [877, 308] width 222 height 17
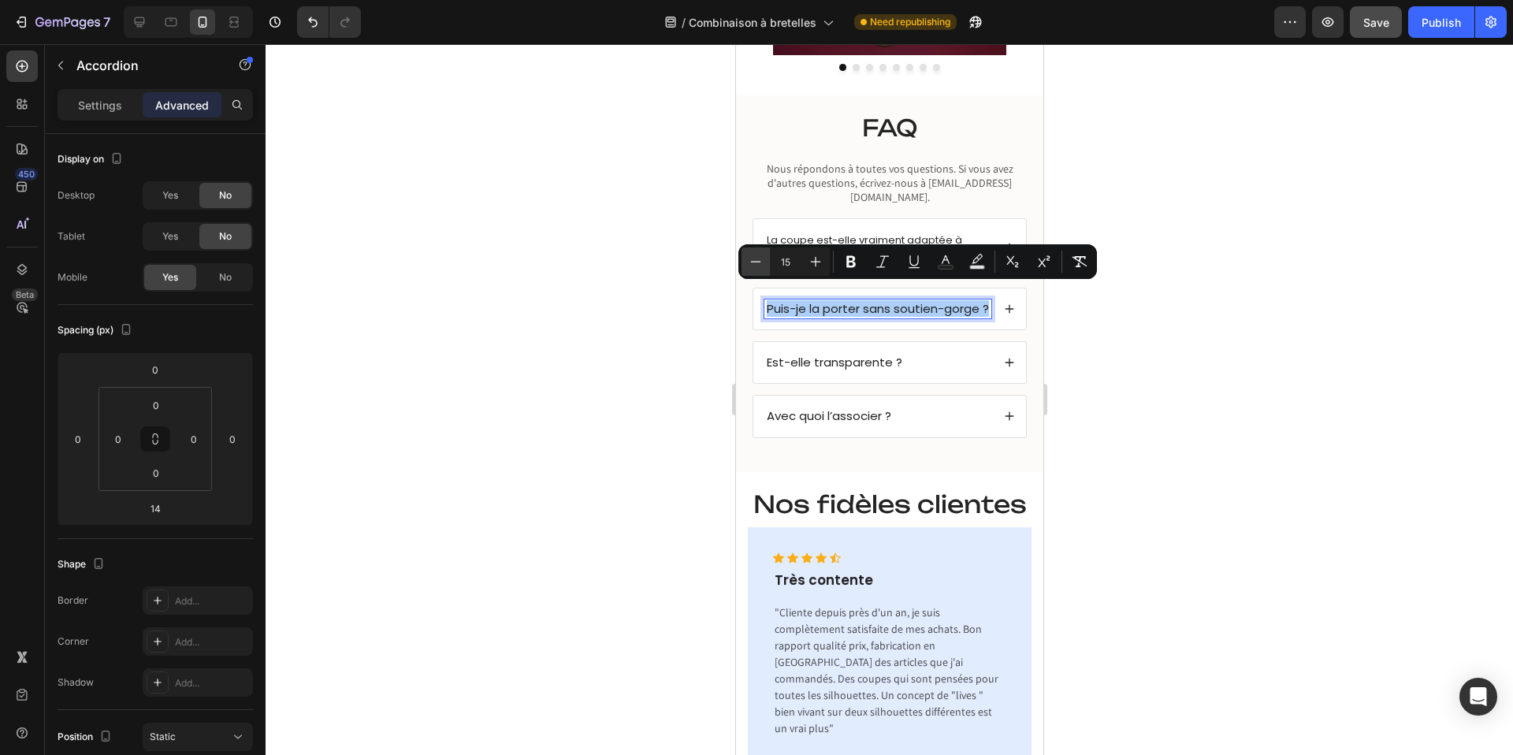
click at [750, 261] on icon "Editor contextual toolbar" at bounding box center [756, 262] width 16 height 16
type input "13"
click at [790, 355] on span "Est-elle transparente ?" at bounding box center [834, 363] width 136 height 17
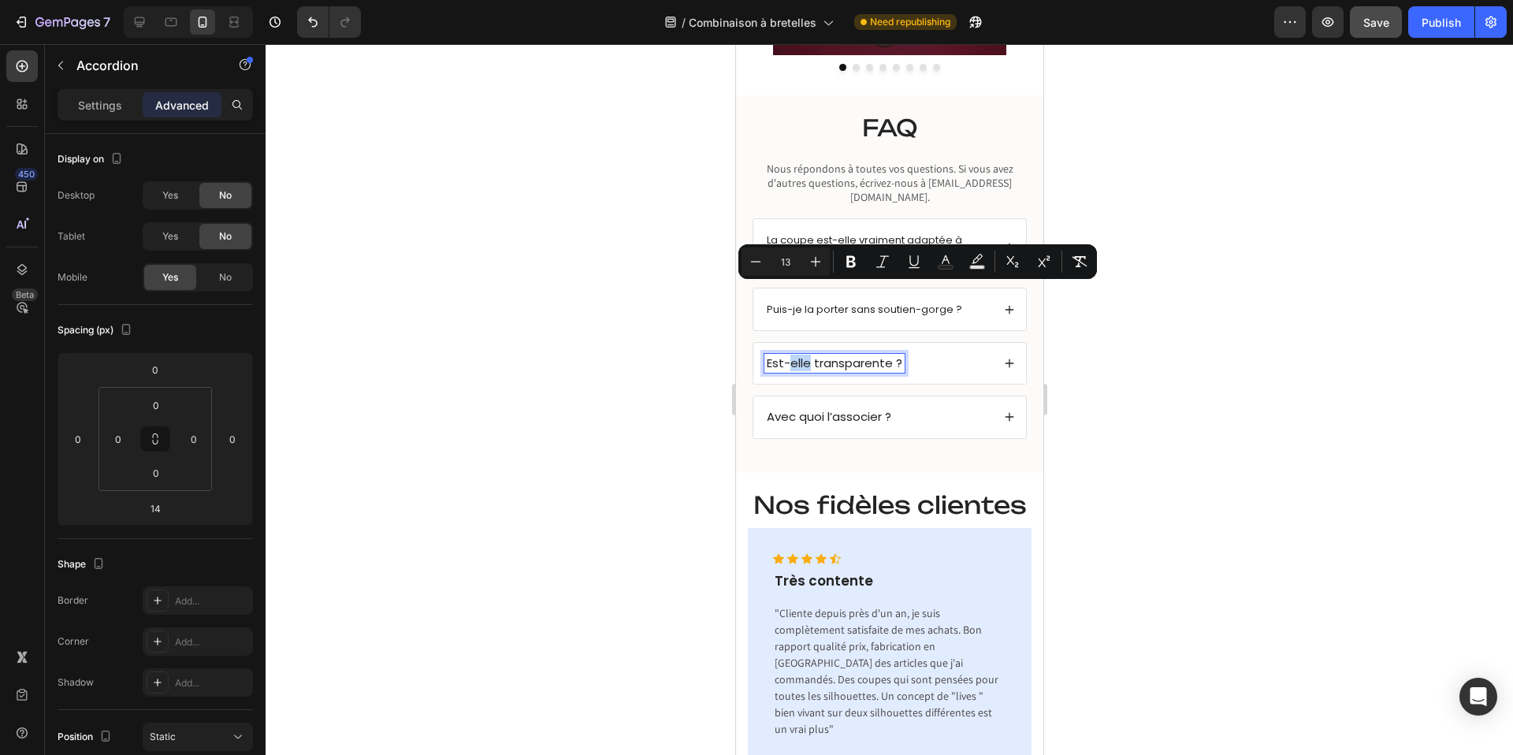
click at [790, 355] on span "Est-elle transparente ?" at bounding box center [834, 363] width 136 height 17
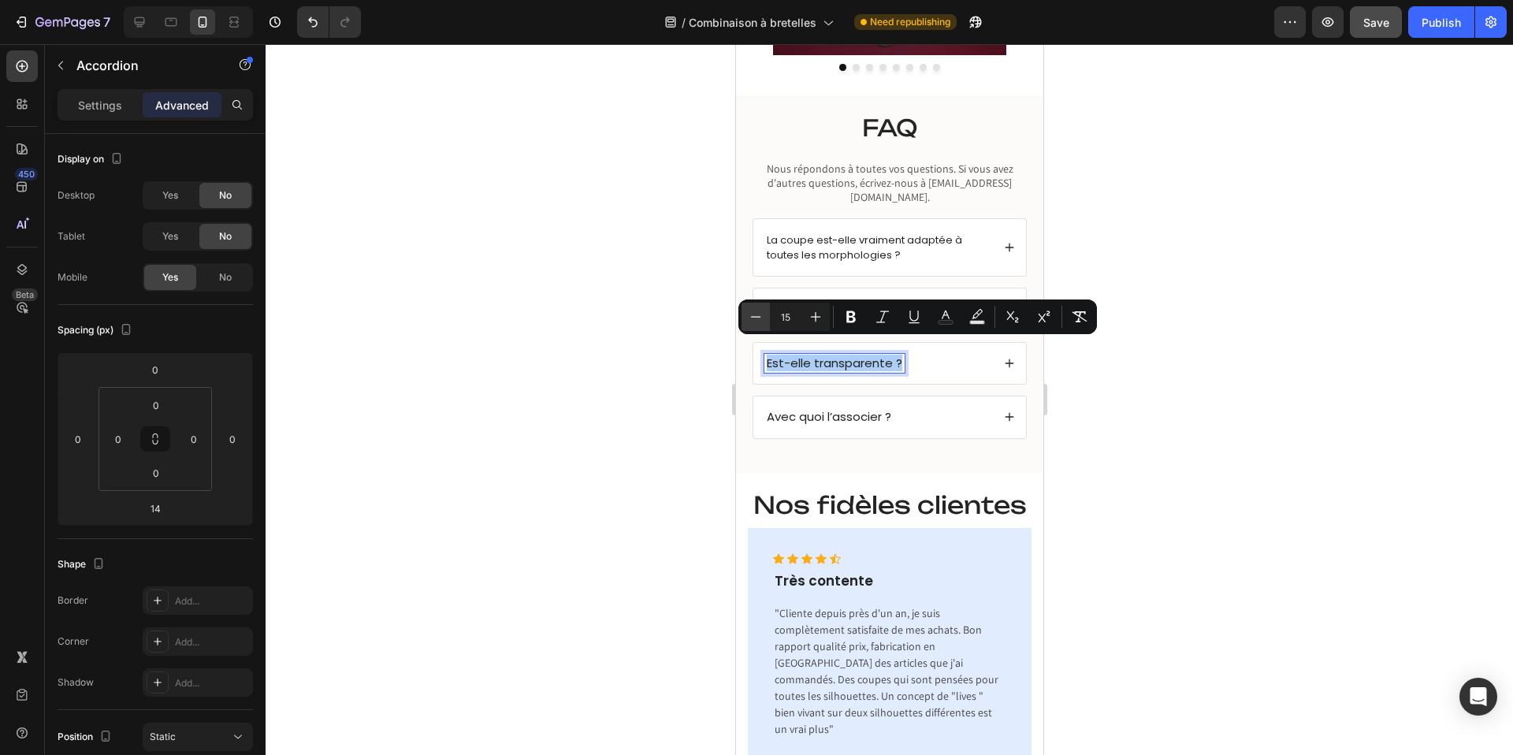
click at [757, 311] on icon "Editor contextual toolbar" at bounding box center [756, 317] width 16 height 16
type input "13"
click at [801, 409] on span "Avec quoi l’associer ?" at bounding box center [828, 417] width 124 height 17
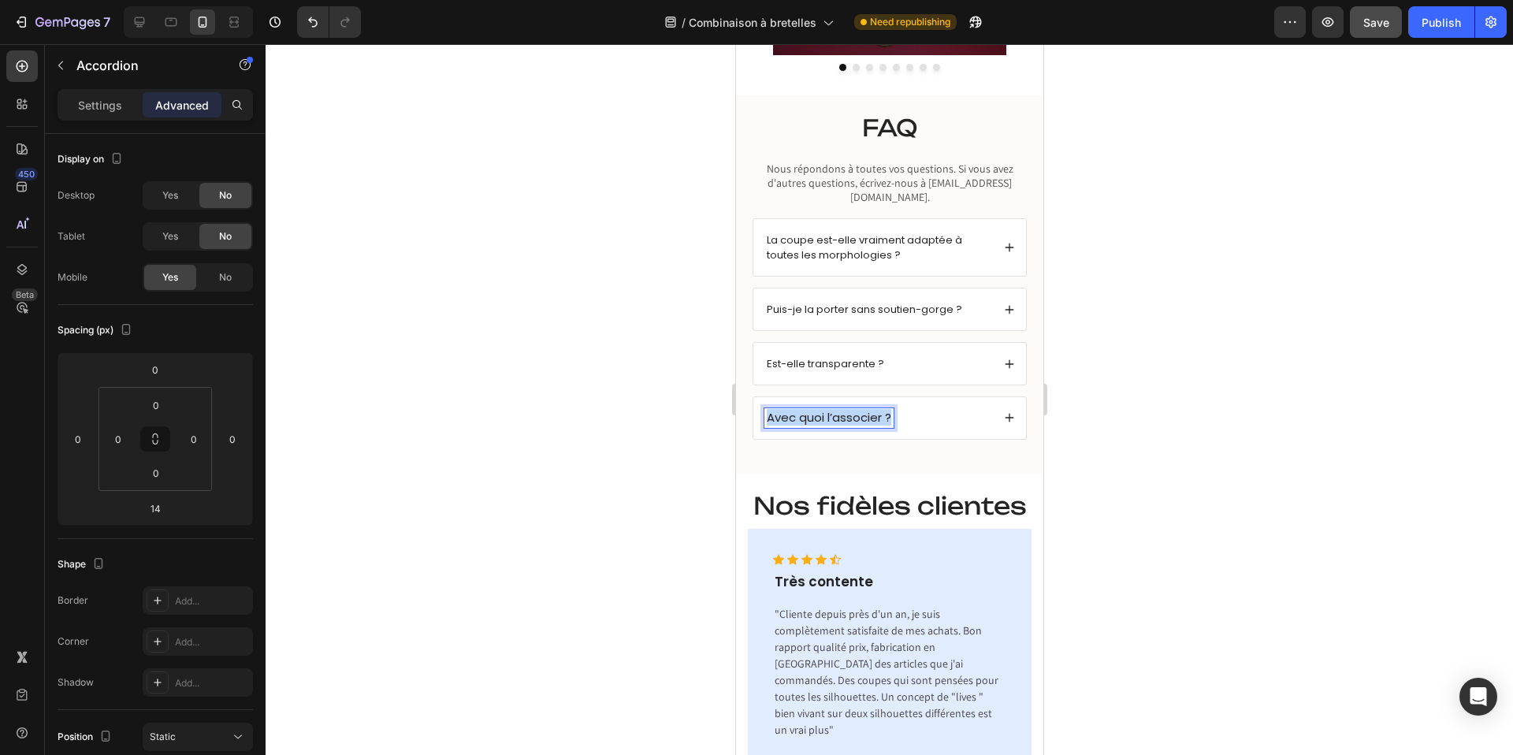
click at [801, 409] on span "Avec quoi l’associer ?" at bounding box center [828, 417] width 124 height 17
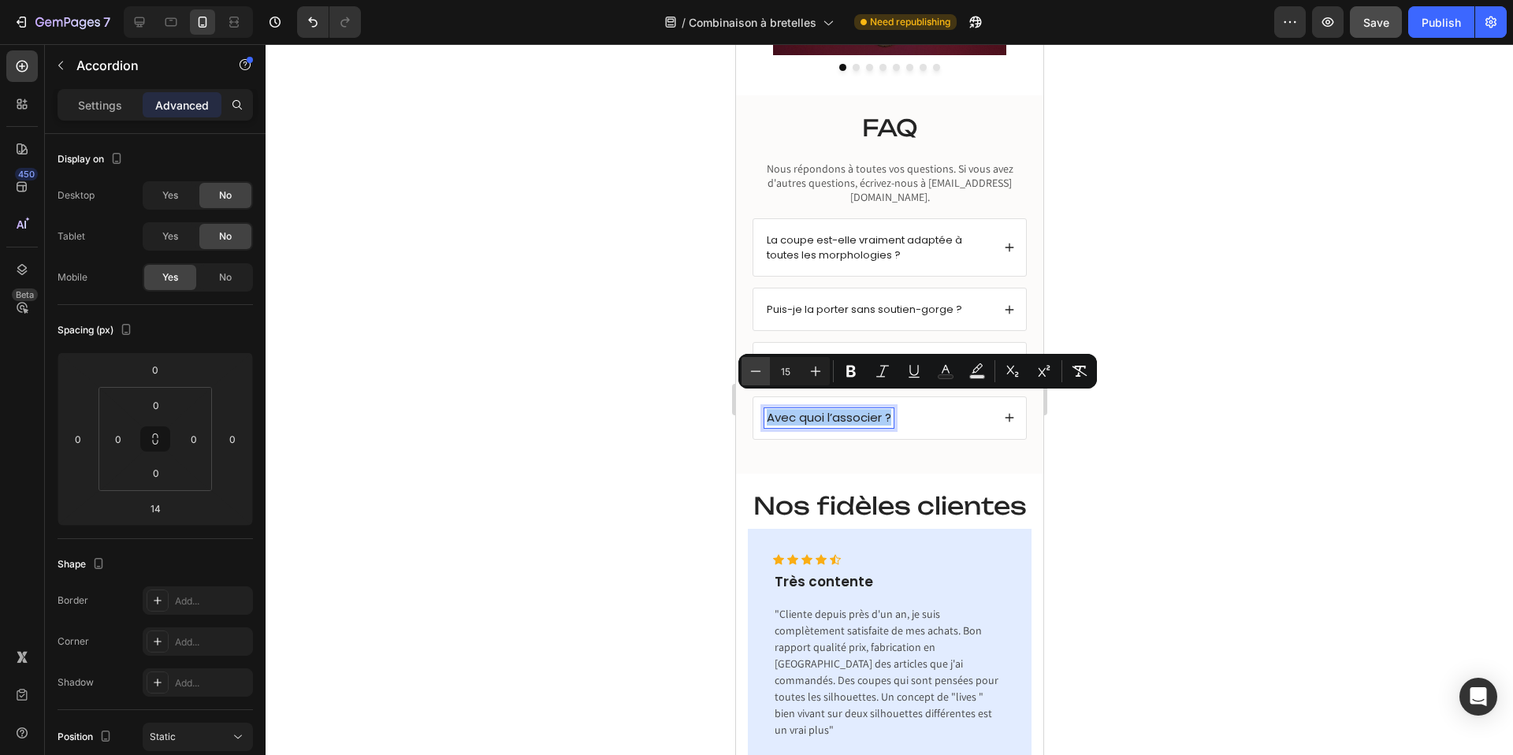
click at [760, 370] on icon "Editor contextual toolbar" at bounding box center [756, 371] width 16 height 16
type input "13"
click at [1162, 188] on div at bounding box center [889, 399] width 1247 height 711
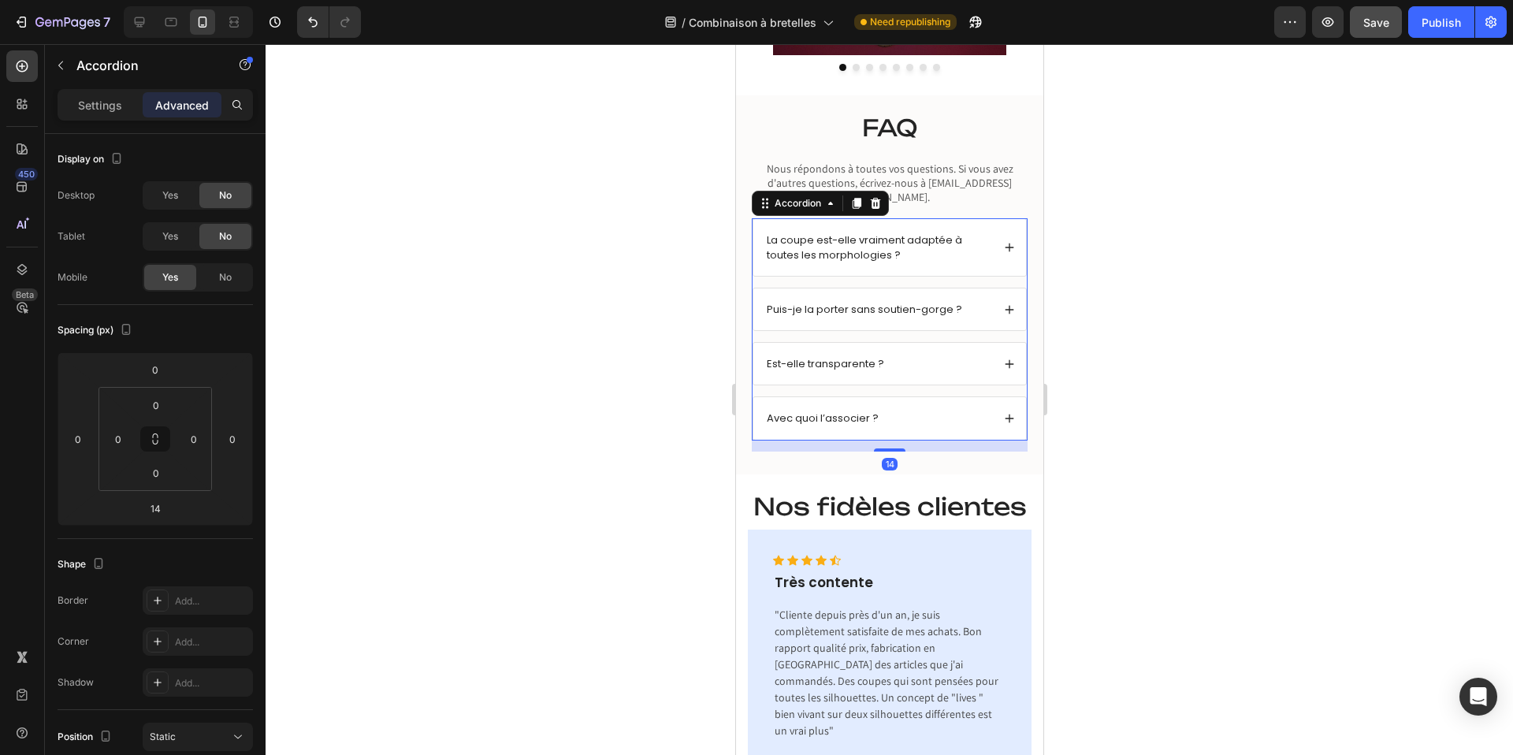
click at [864, 232] on span "La coupe est-elle vraiment adaptée à toutes les morphologies ?" at bounding box center [863, 247] width 195 height 30
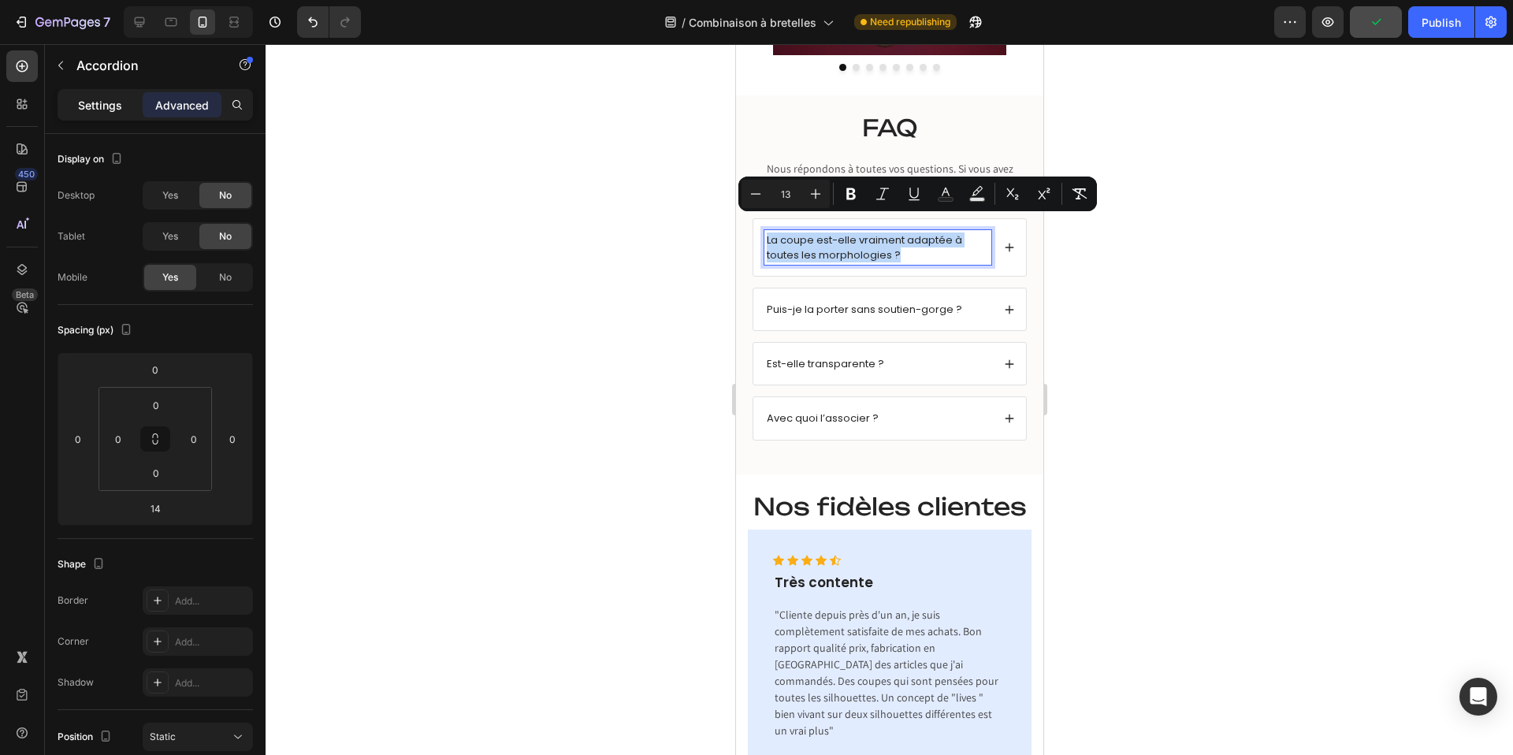
click at [95, 98] on p "Settings" at bounding box center [100, 105] width 44 height 17
type input "14"
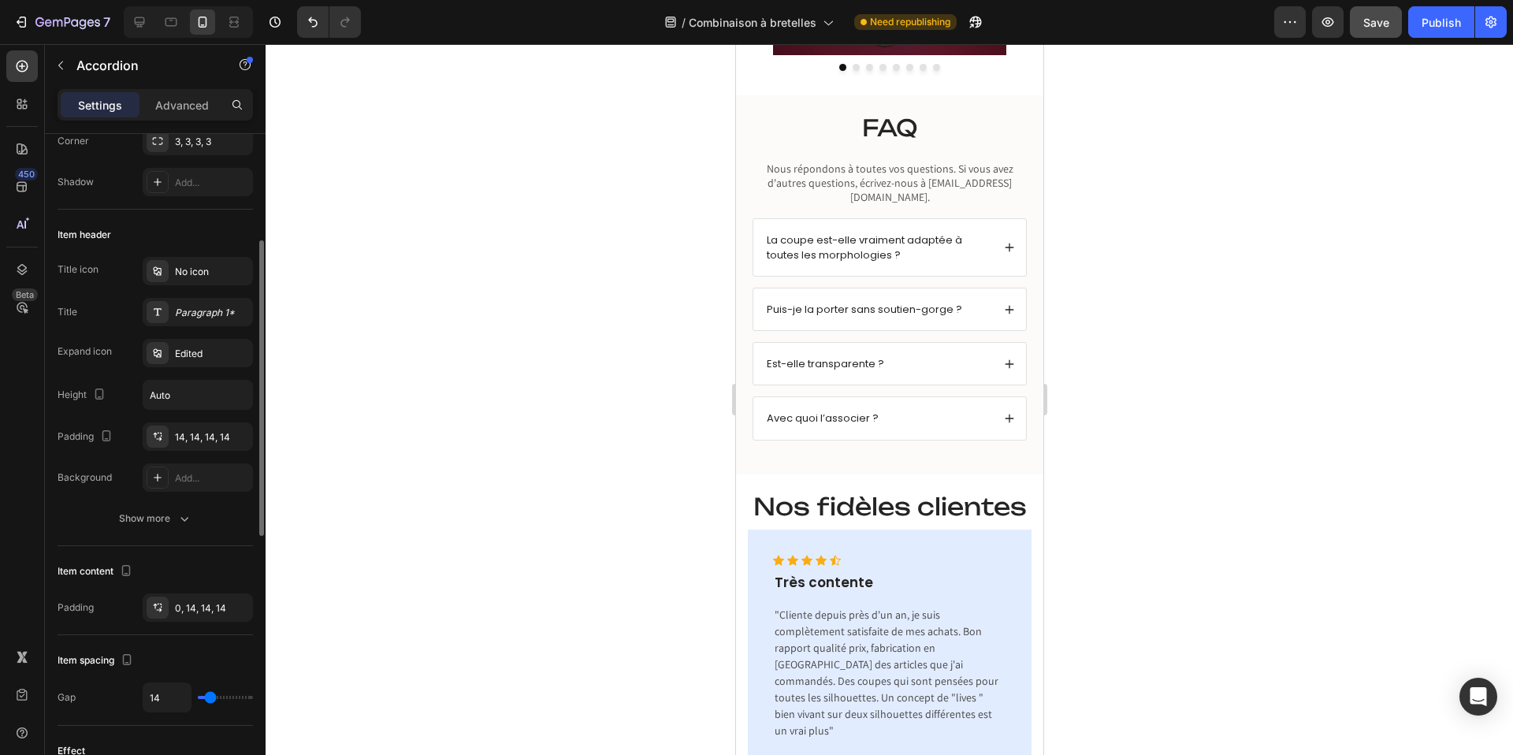
scroll to position [233, 0]
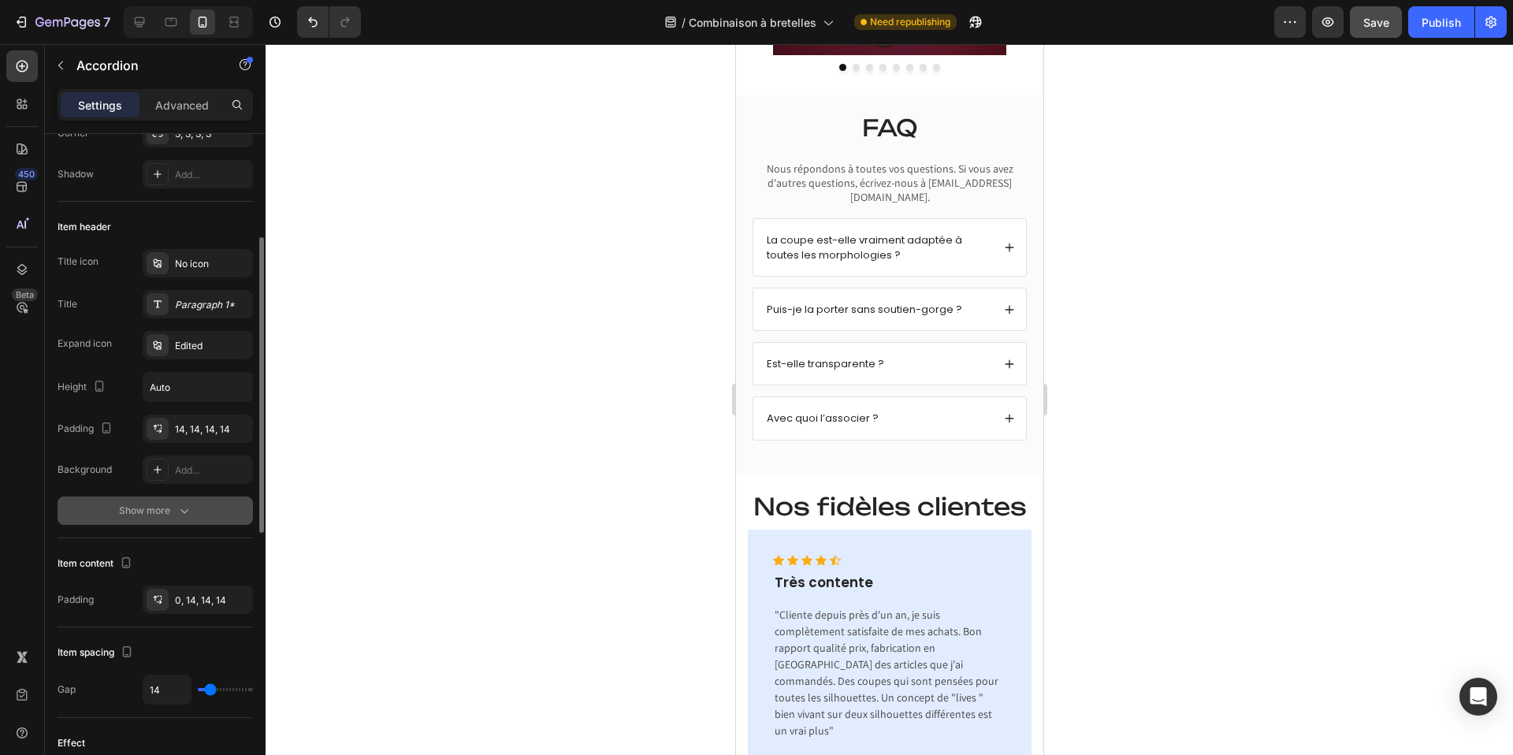
click at [150, 506] on div "Show more" at bounding box center [155, 511] width 73 height 16
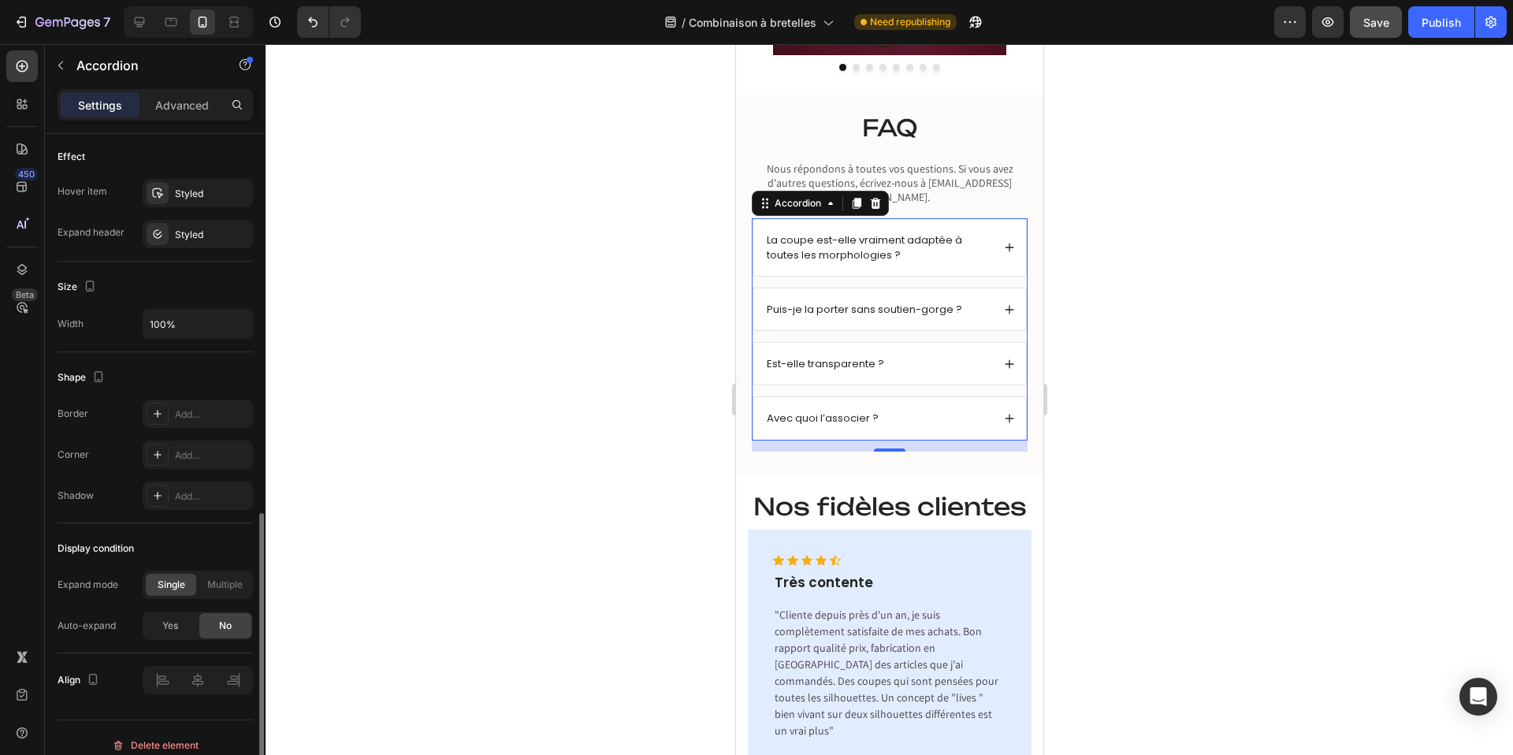
scroll to position [903, 0]
click at [1009, 242] on icon at bounding box center [1008, 247] width 11 height 11
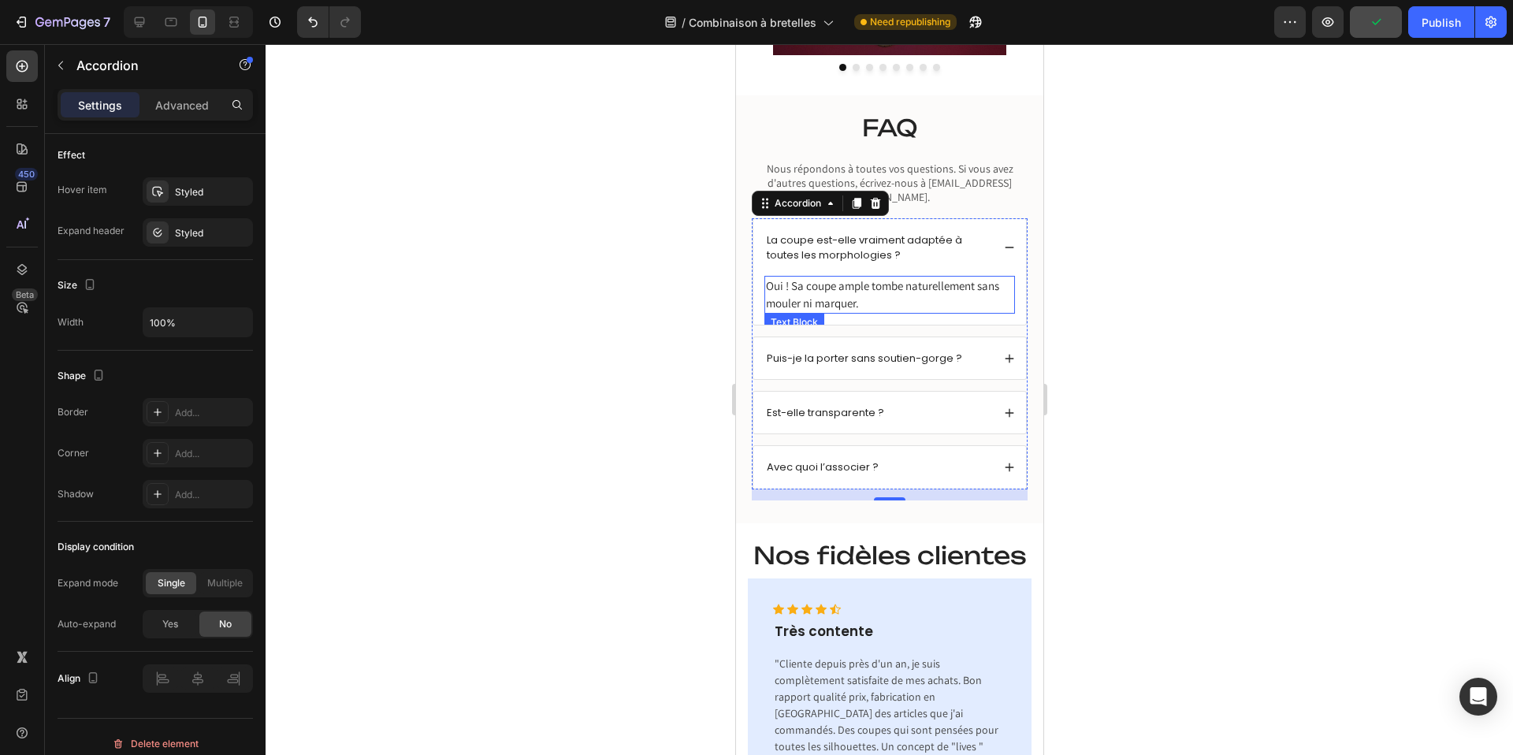
click at [834, 280] on p "Oui ! Sa coupe ample tombe naturellement sans mouler ni marquer." at bounding box center [888, 294] width 247 height 35
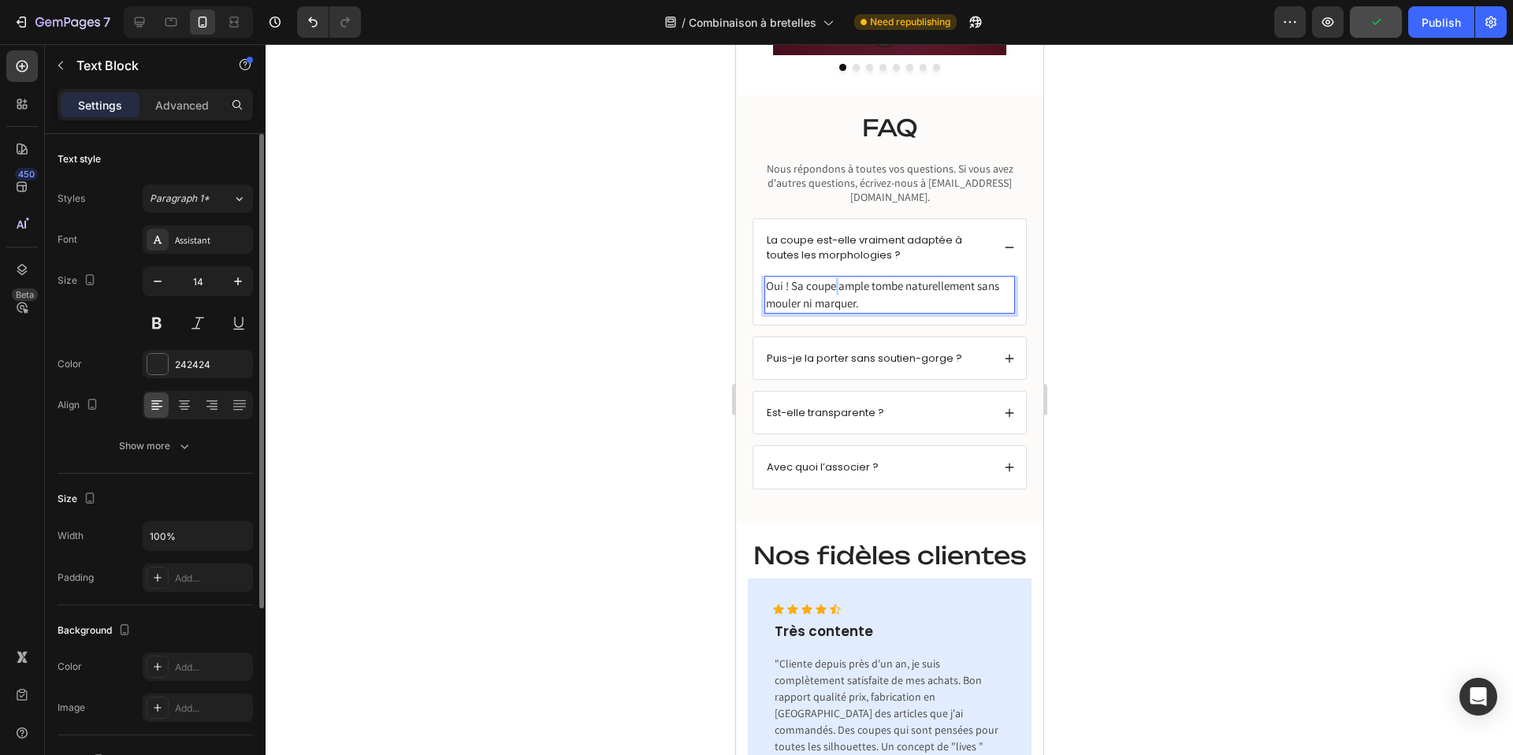
click at [834, 280] on p "Oui ! Sa coupe ample tombe naturellement sans mouler ni marquer." at bounding box center [888, 294] width 247 height 35
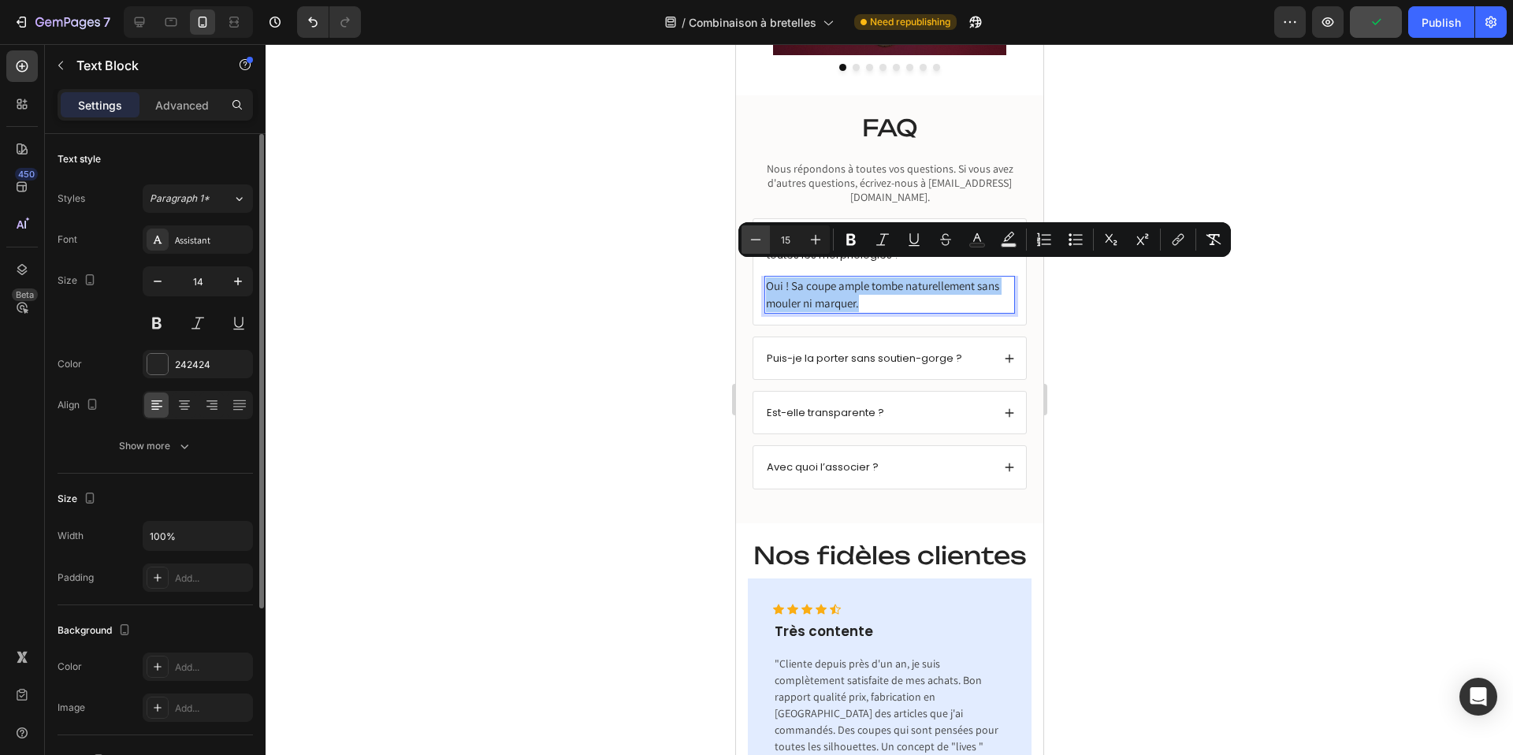
click at [756, 239] on icon "Editor contextual toolbar" at bounding box center [756, 239] width 10 height 1
type input "13"
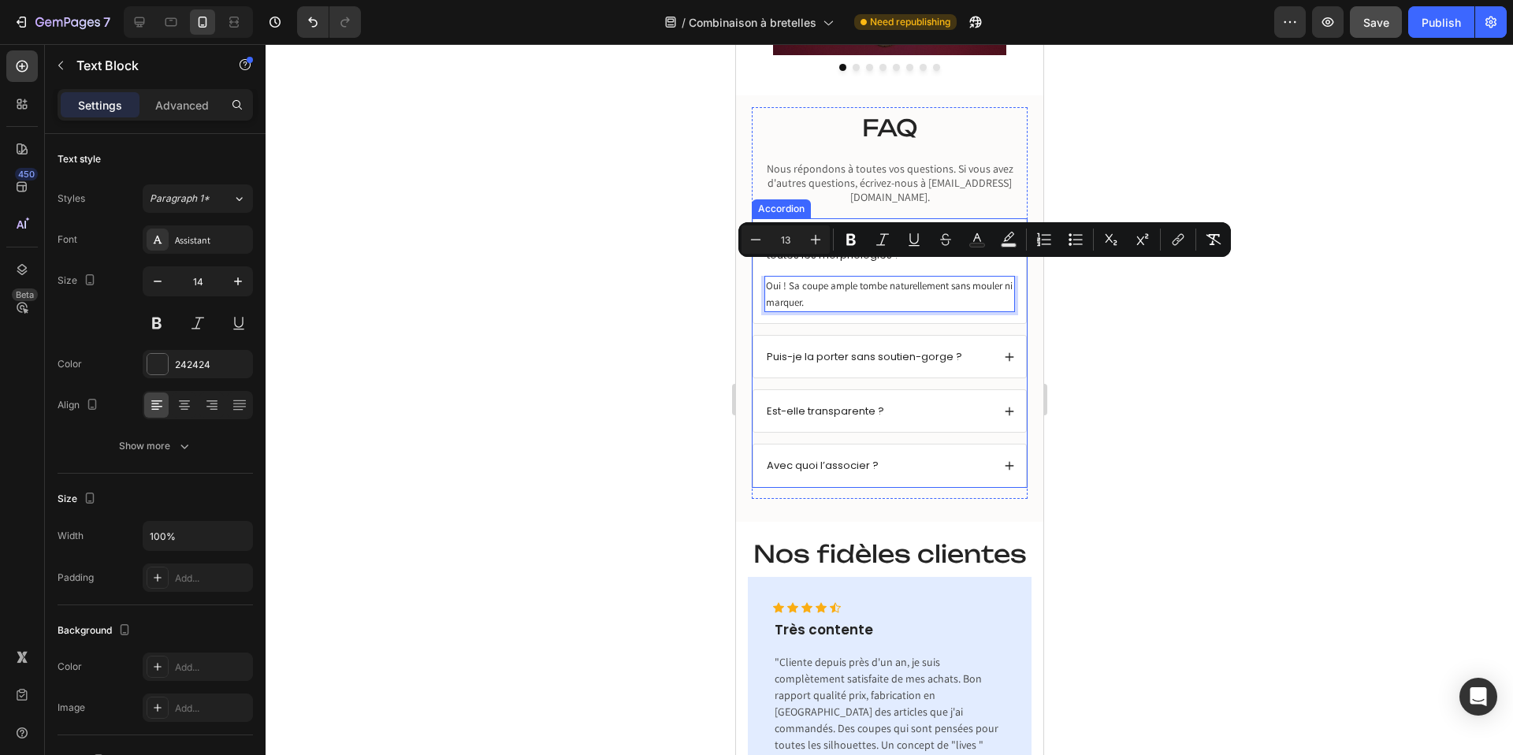
click at [1014, 336] on div "Puis-je la porter sans soutien-gorge ?" at bounding box center [888, 357] width 273 height 42
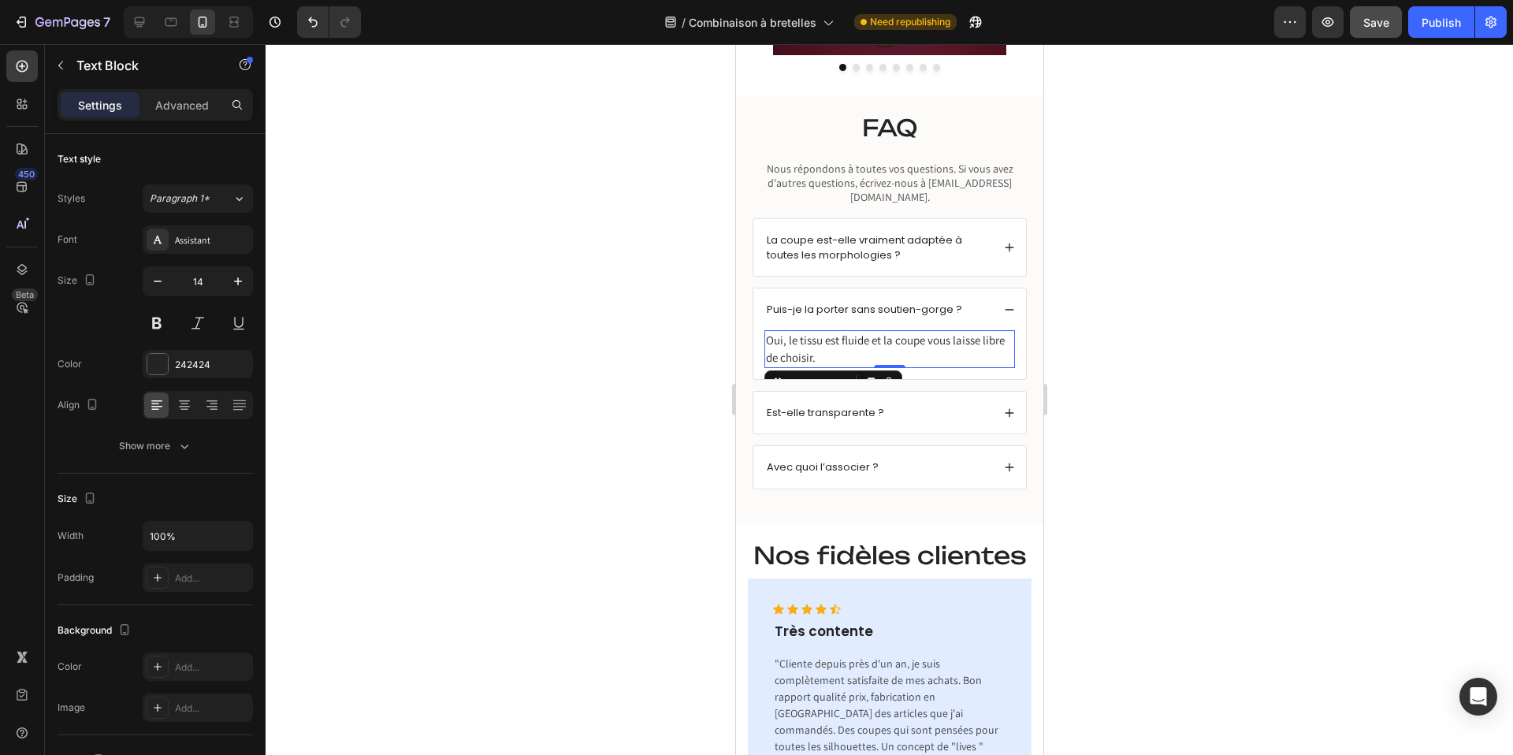
click at [790, 333] on p "Oui, le tissu est fluide et la coupe vous laisse libre de choisir." at bounding box center [888, 349] width 247 height 35
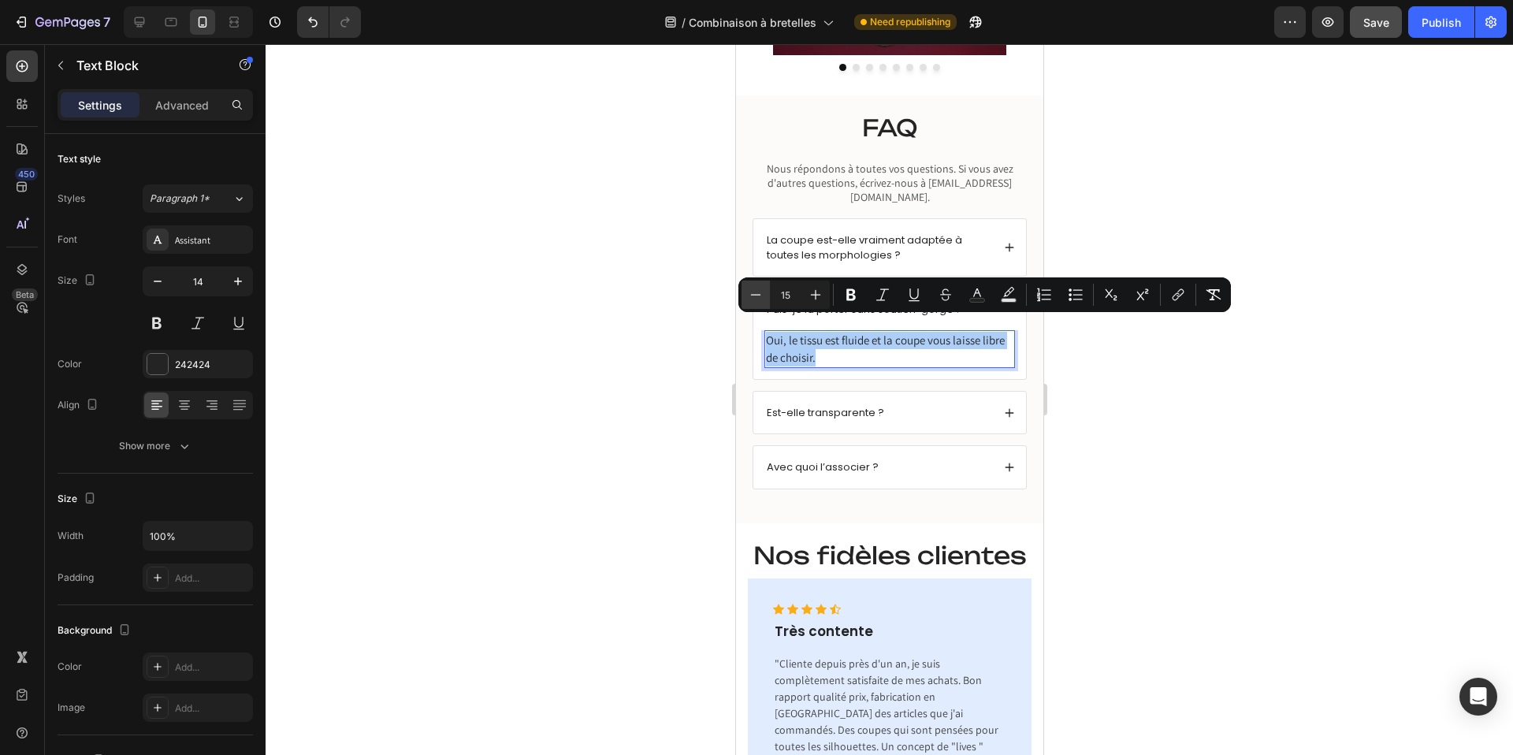
click at [754, 292] on icon "Editor contextual toolbar" at bounding box center [756, 295] width 16 height 16
type input "13"
click at [1010, 406] on icon at bounding box center [1008, 411] width 11 height 11
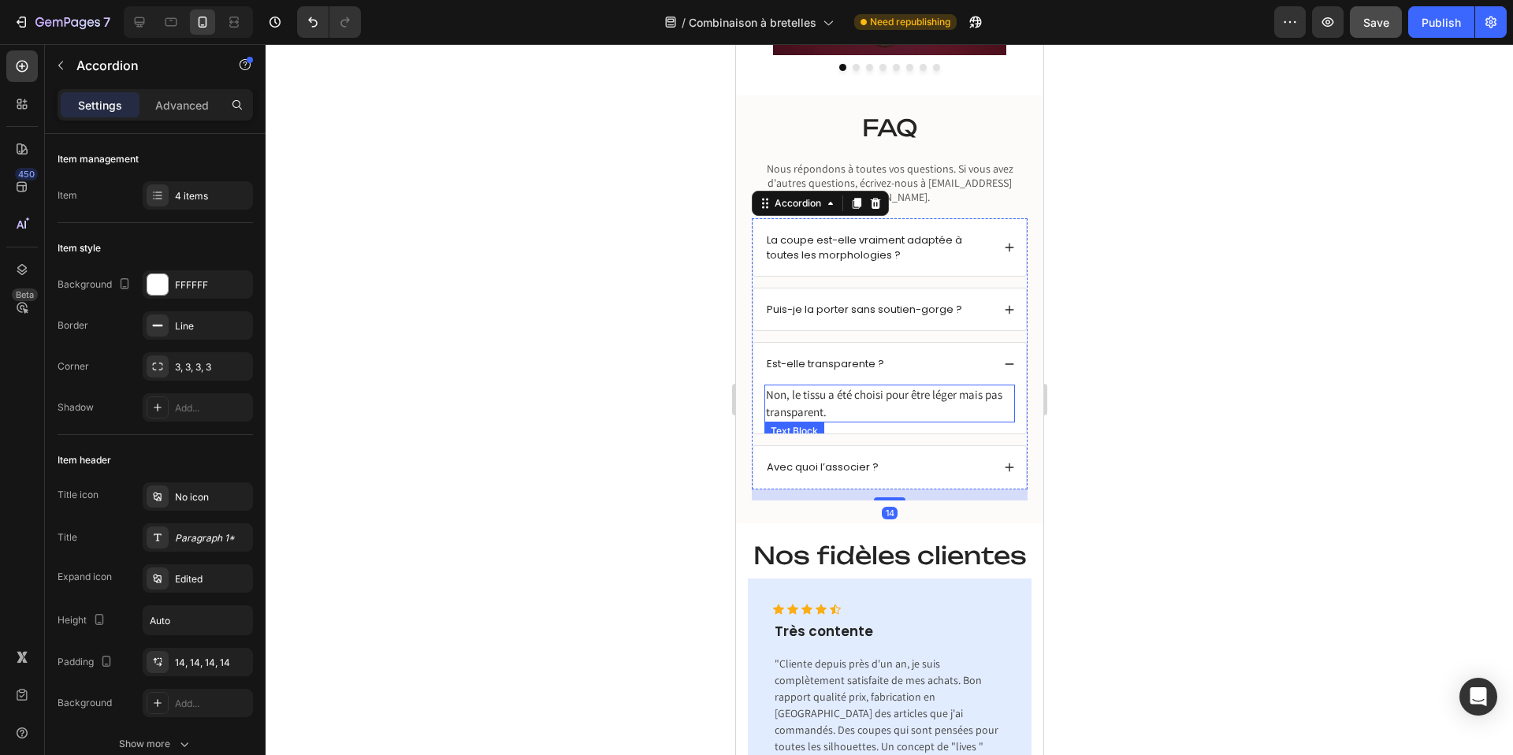
click at [808, 397] on span "Non, le tissu a été choisi pour être léger mais pas transparent." at bounding box center [883, 403] width 236 height 32
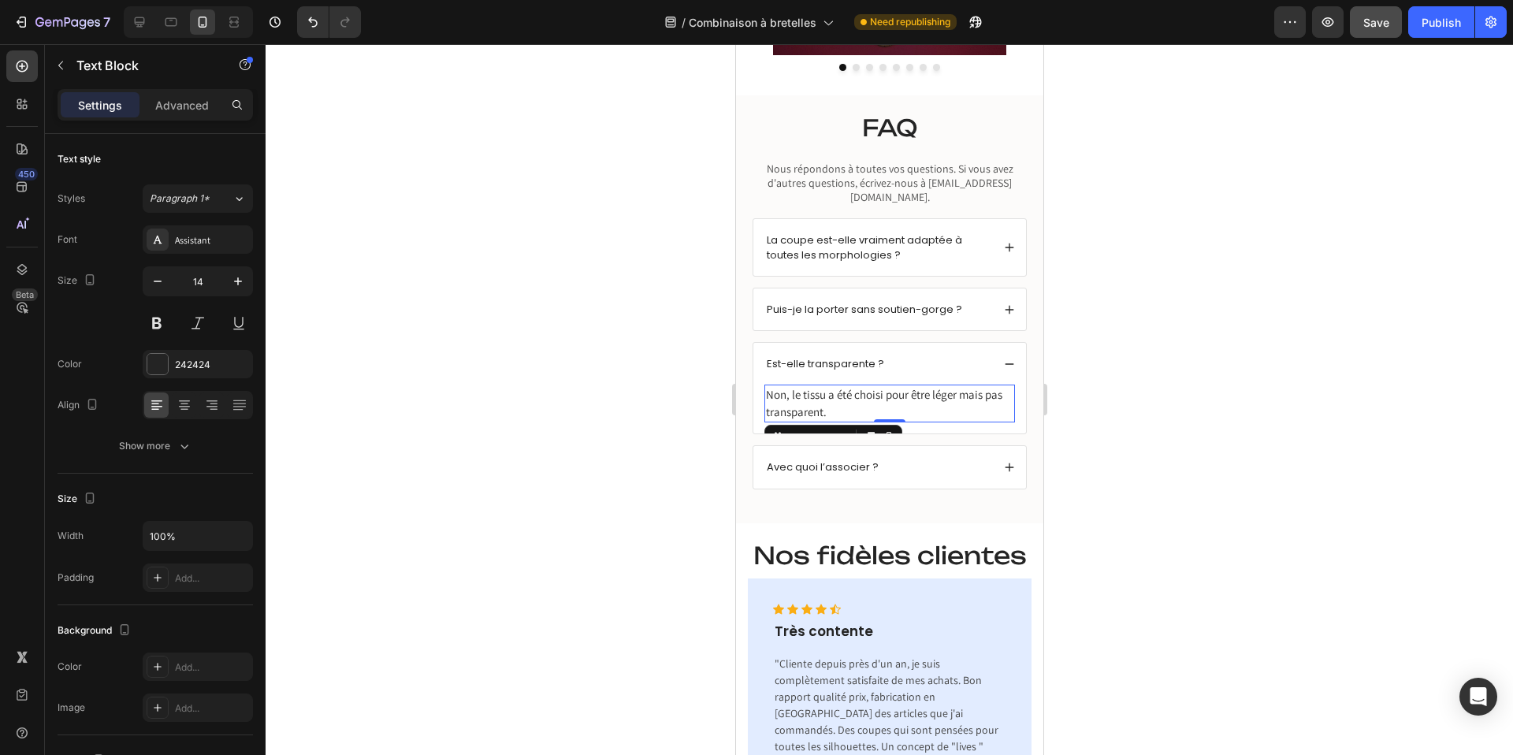
click at [808, 397] on span "Non, le tissu a été choisi pour être léger mais pas transparent." at bounding box center [883, 403] width 236 height 32
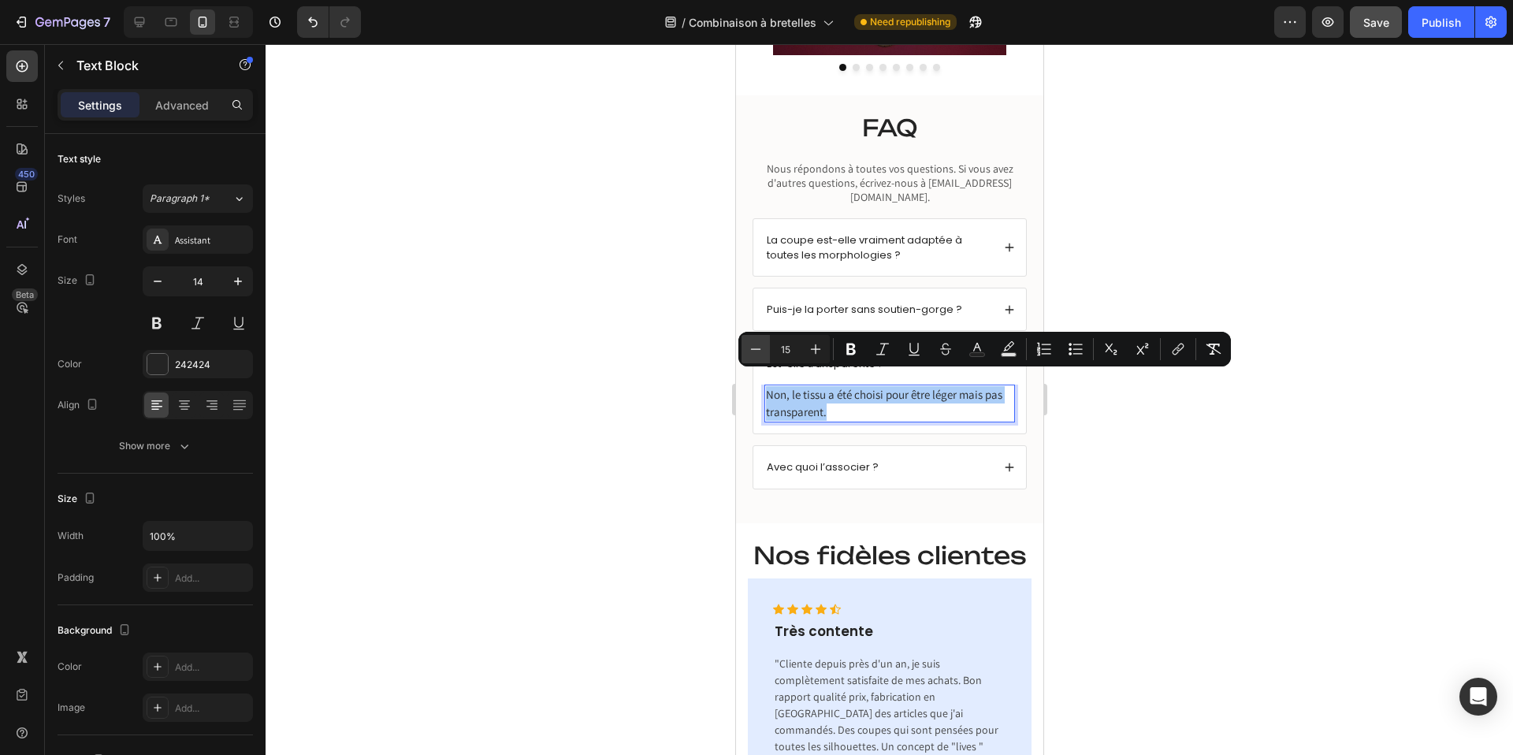
click at [752, 350] on icon "Editor contextual toolbar" at bounding box center [756, 349] width 16 height 16
type input "13"
click at [1009, 460] on icon at bounding box center [1008, 465] width 11 height 11
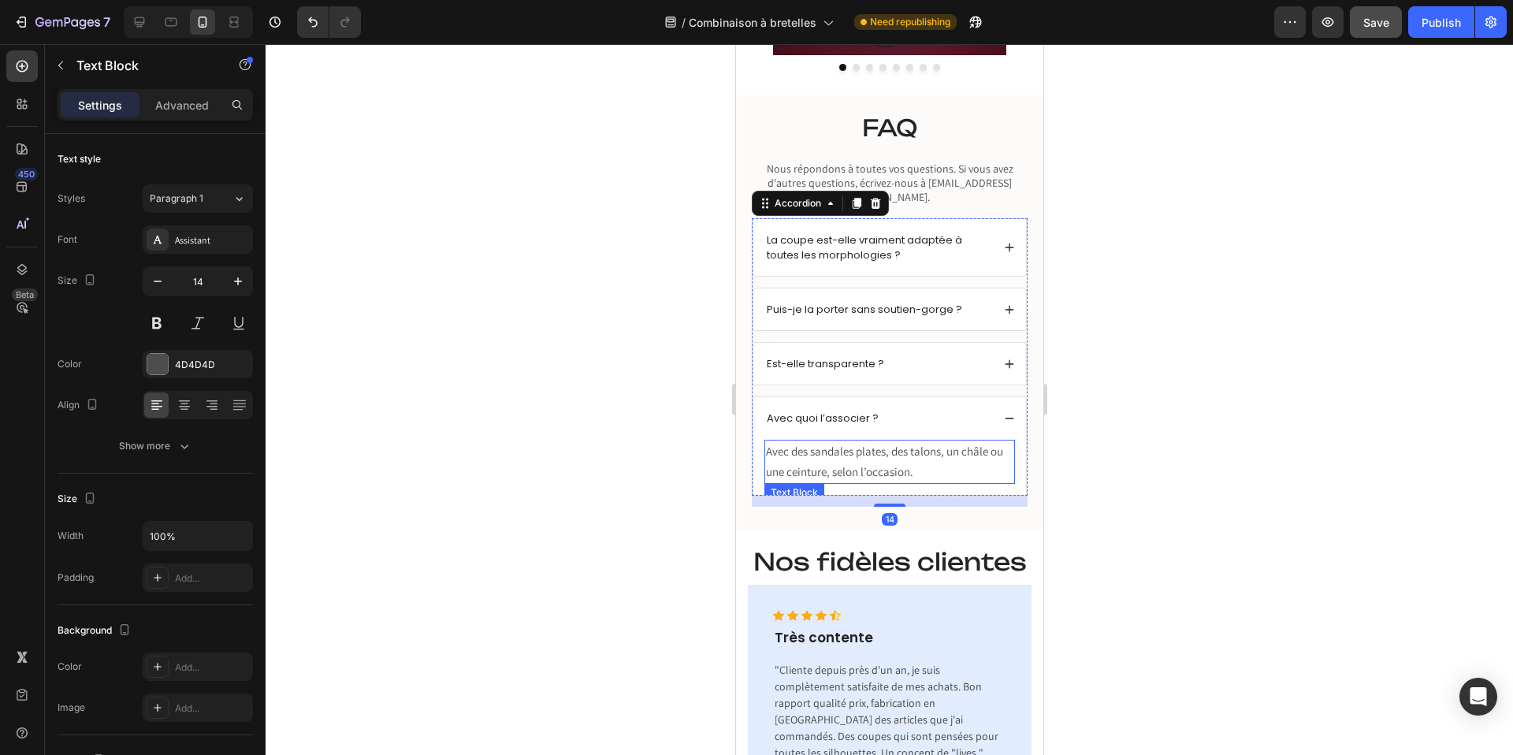
click at [853, 450] on span "Avec des sandales plates, des talons, un châle ou une ceinture, selon l’occasio…" at bounding box center [883, 461] width 237 height 35
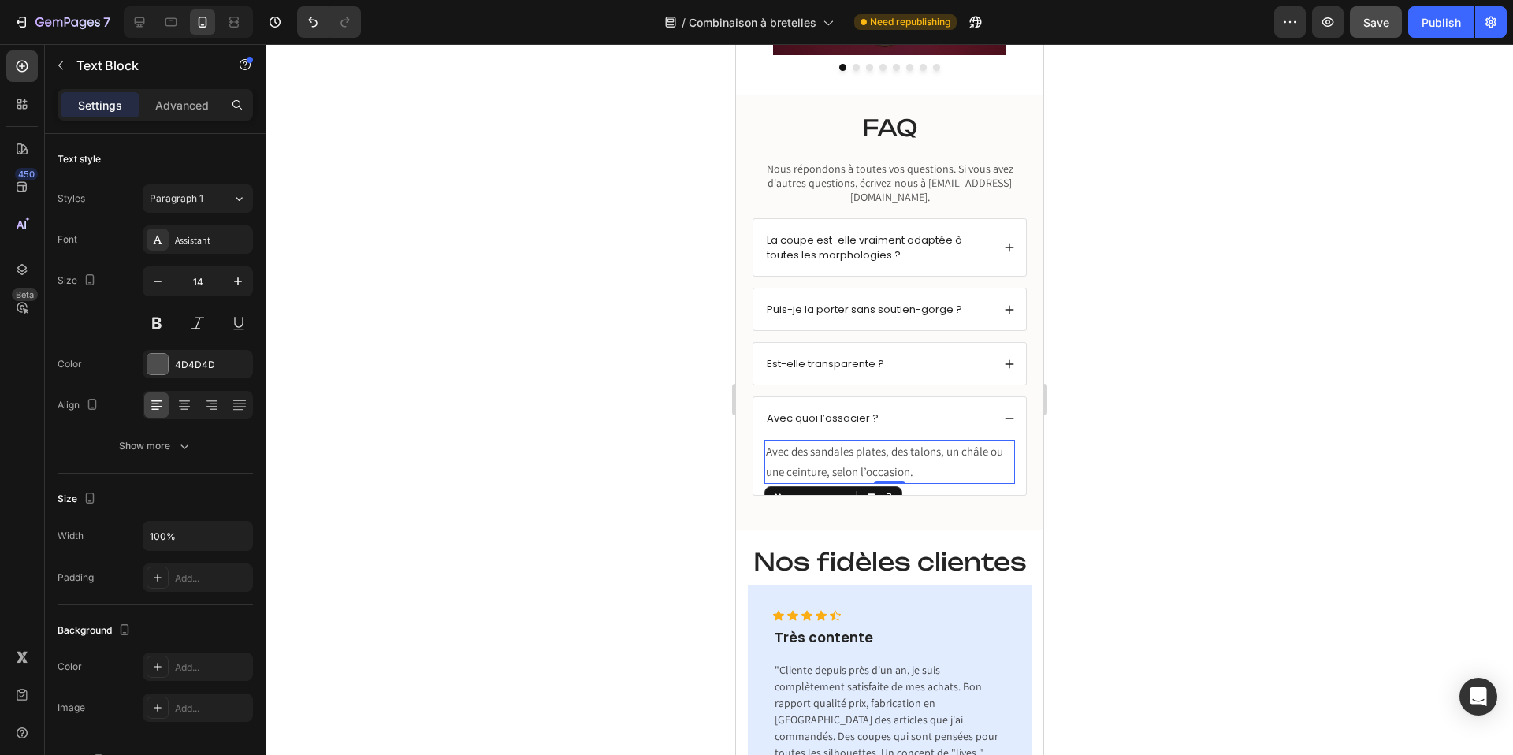
click at [853, 450] on span "Avec des sandales plates, des talons, un châle ou une ceinture, selon l’occasio…" at bounding box center [883, 461] width 237 height 35
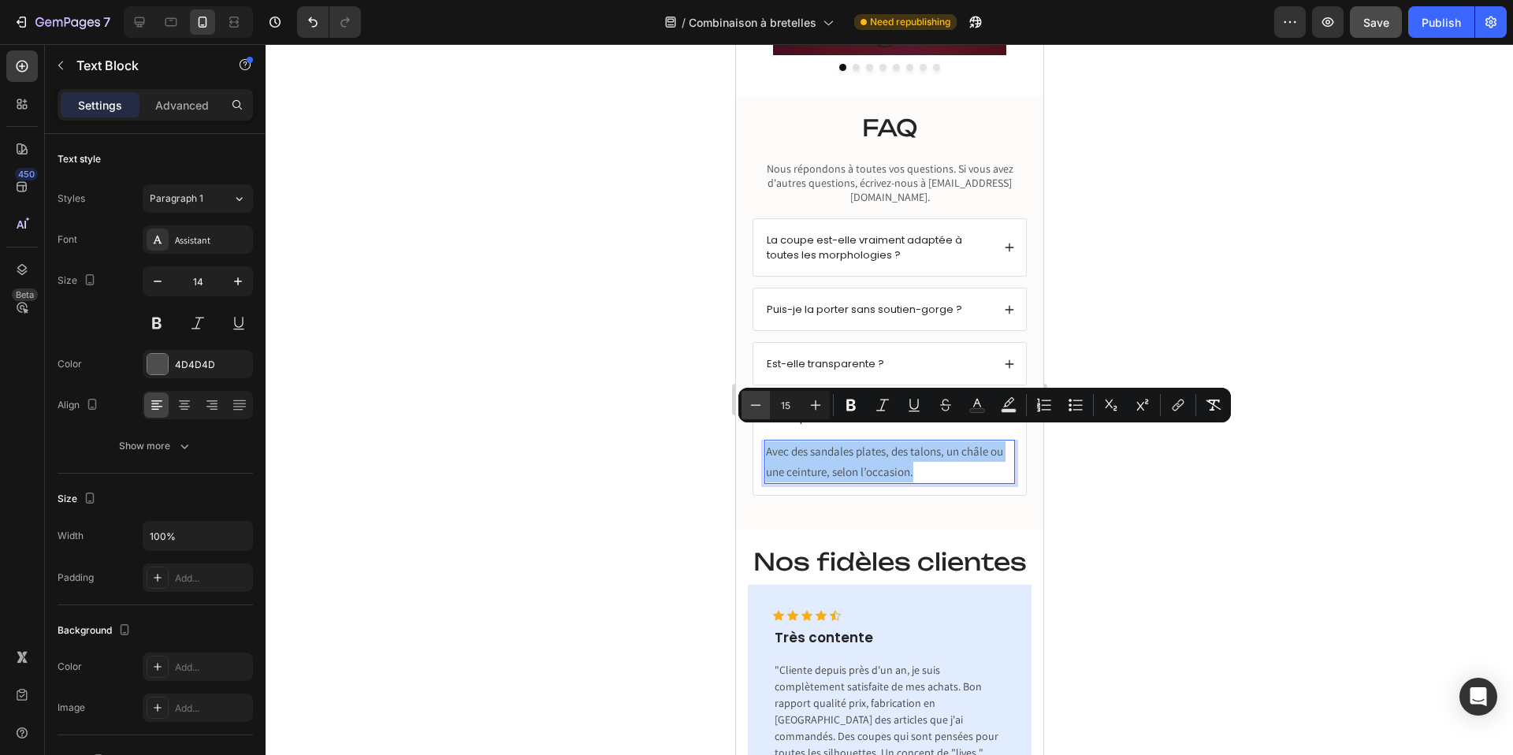
click at [766, 404] on button "Minus" at bounding box center [755, 405] width 28 height 28
type input "13"
click at [638, 365] on div at bounding box center [889, 399] width 1247 height 711
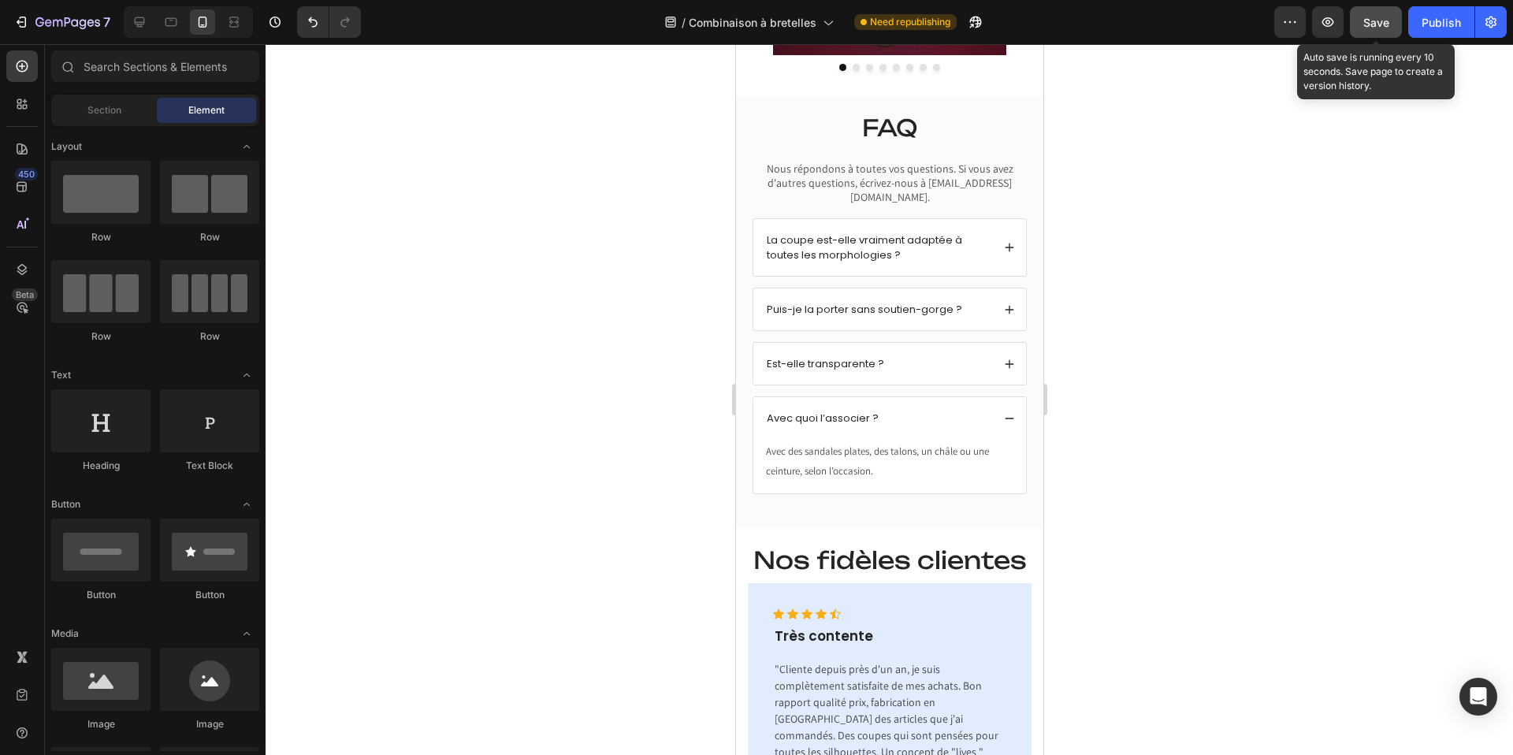
click at [1386, 24] on span "Save" at bounding box center [1376, 22] width 26 height 13
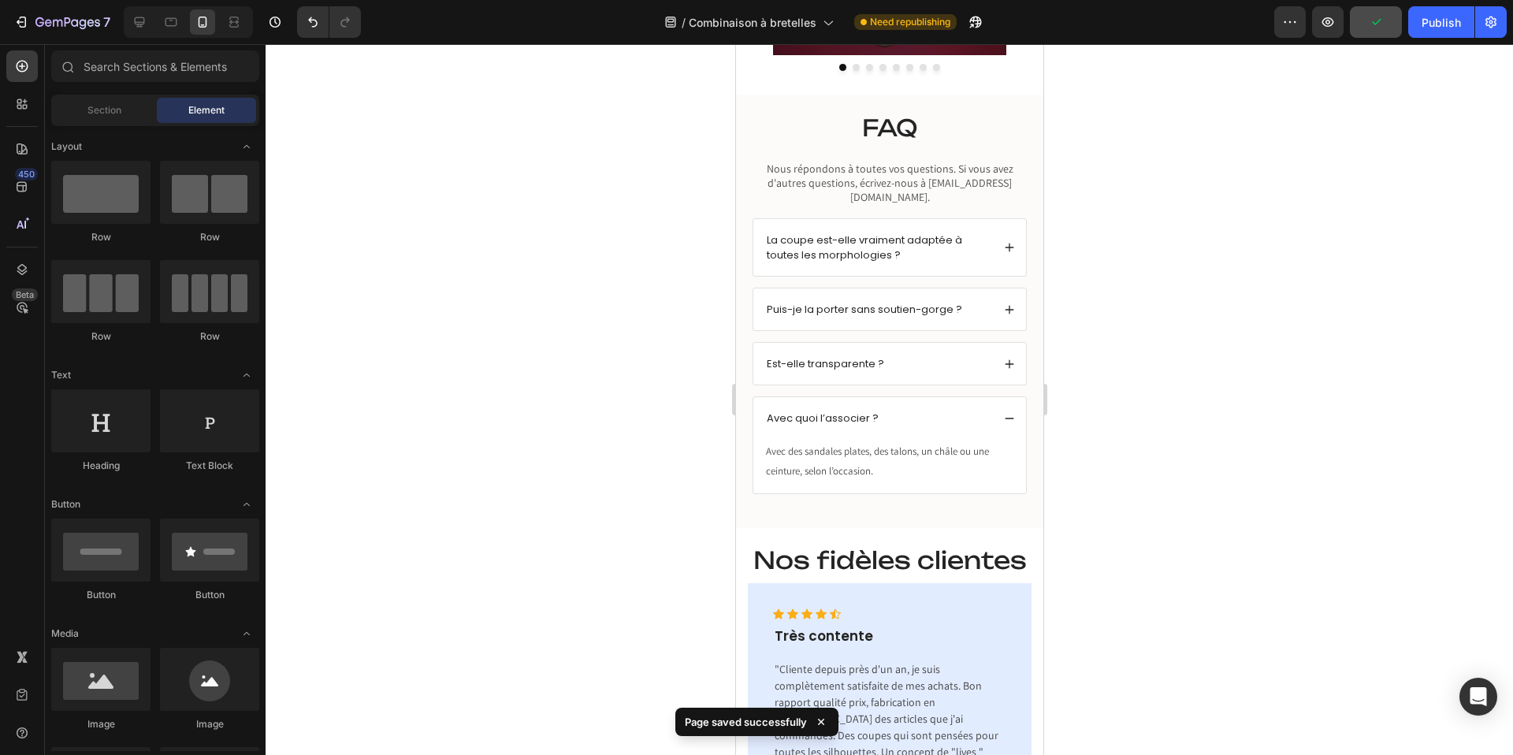
click at [1183, 365] on div at bounding box center [889, 399] width 1247 height 711
click at [1012, 413] on icon at bounding box center [1008, 418] width 11 height 11
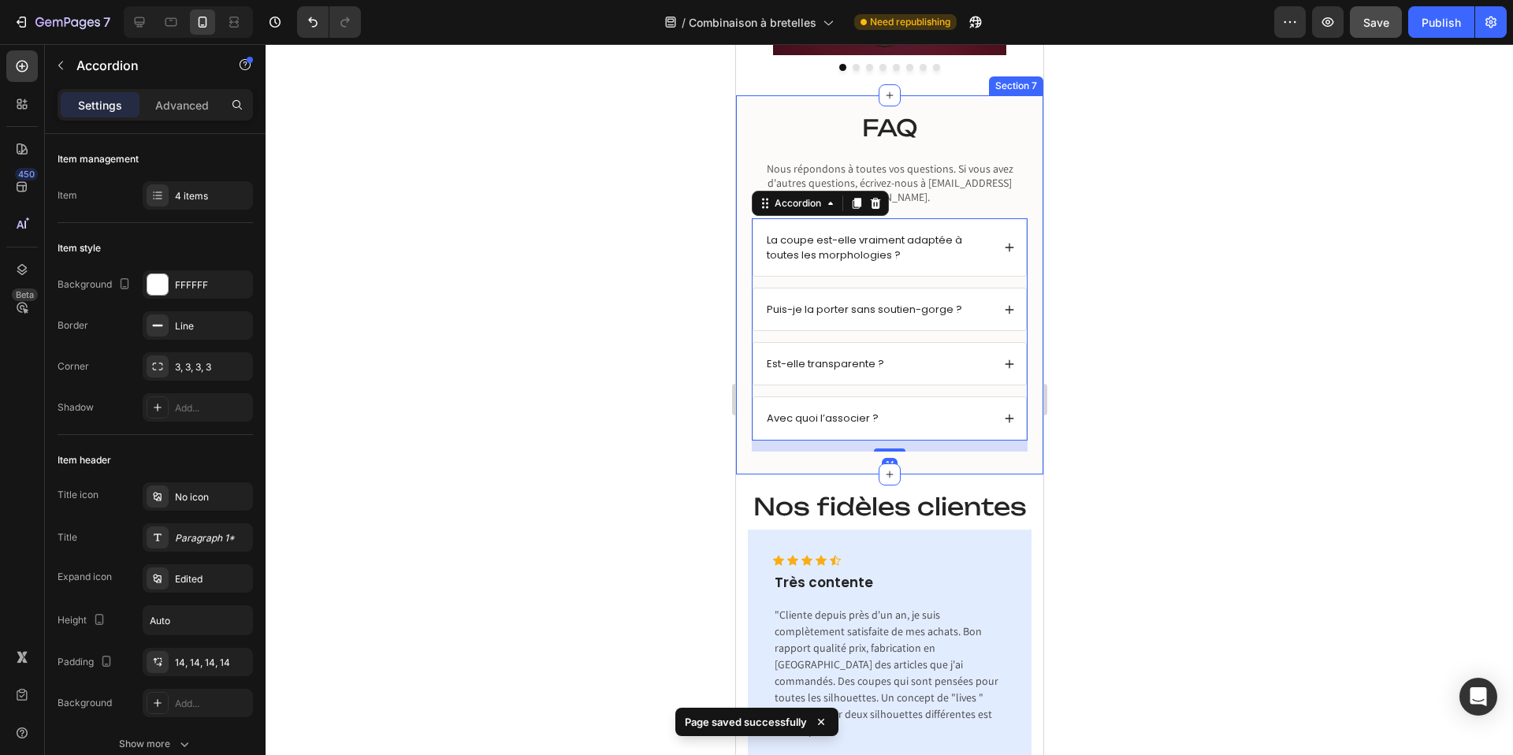
click at [1130, 340] on div at bounding box center [889, 399] width 1247 height 711
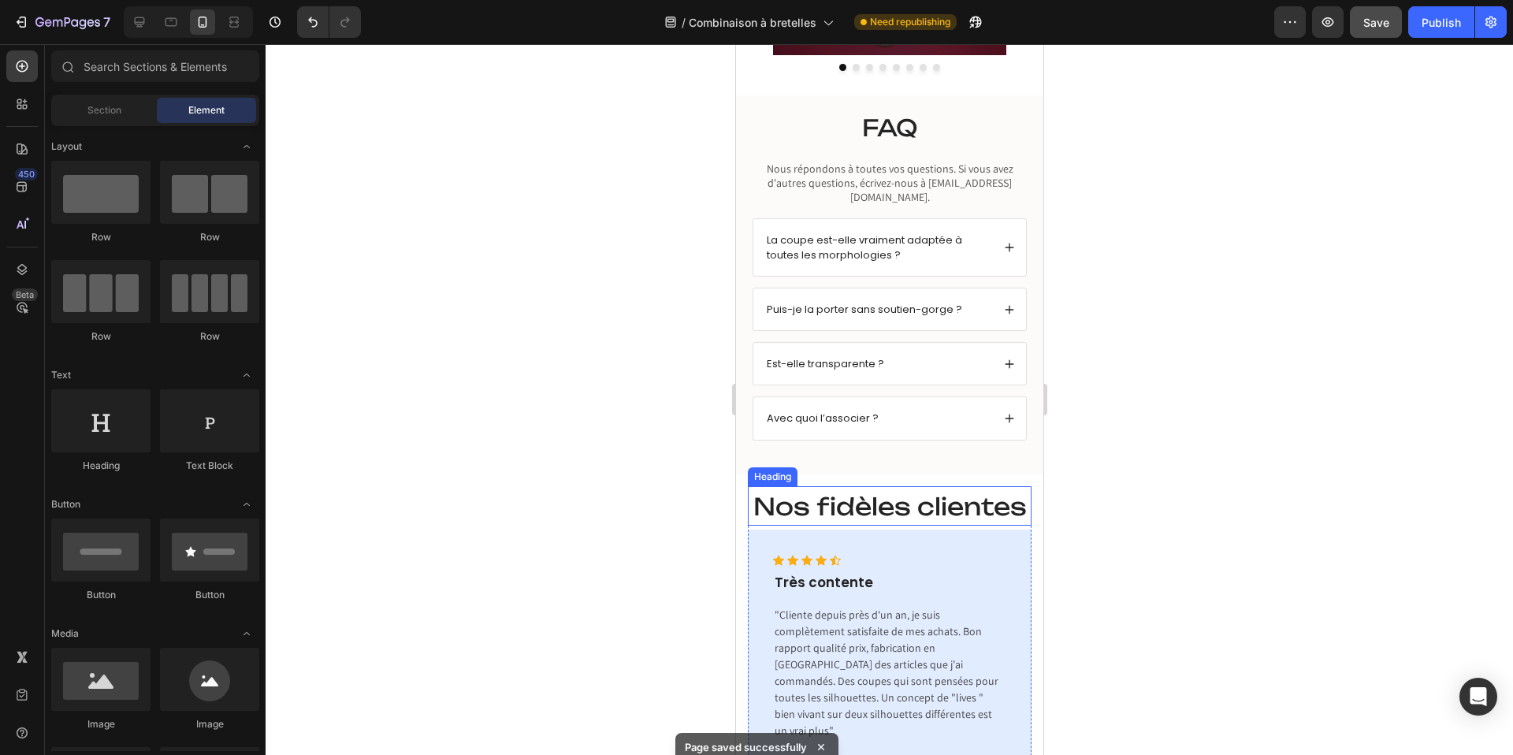
scroll to position [2856, 0]
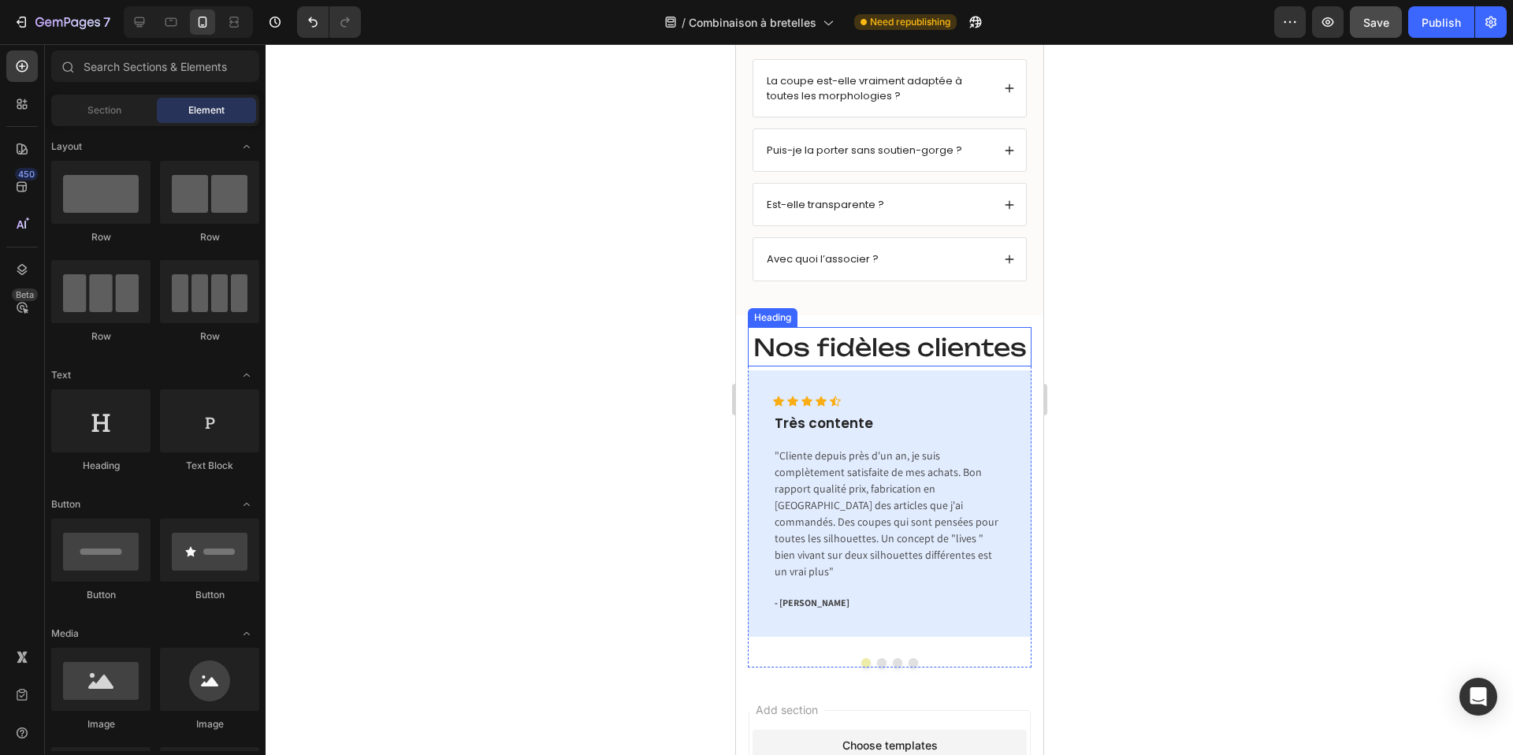
click at [919, 344] on span "Nos fidèles clientes" at bounding box center [888, 347] width 273 height 29
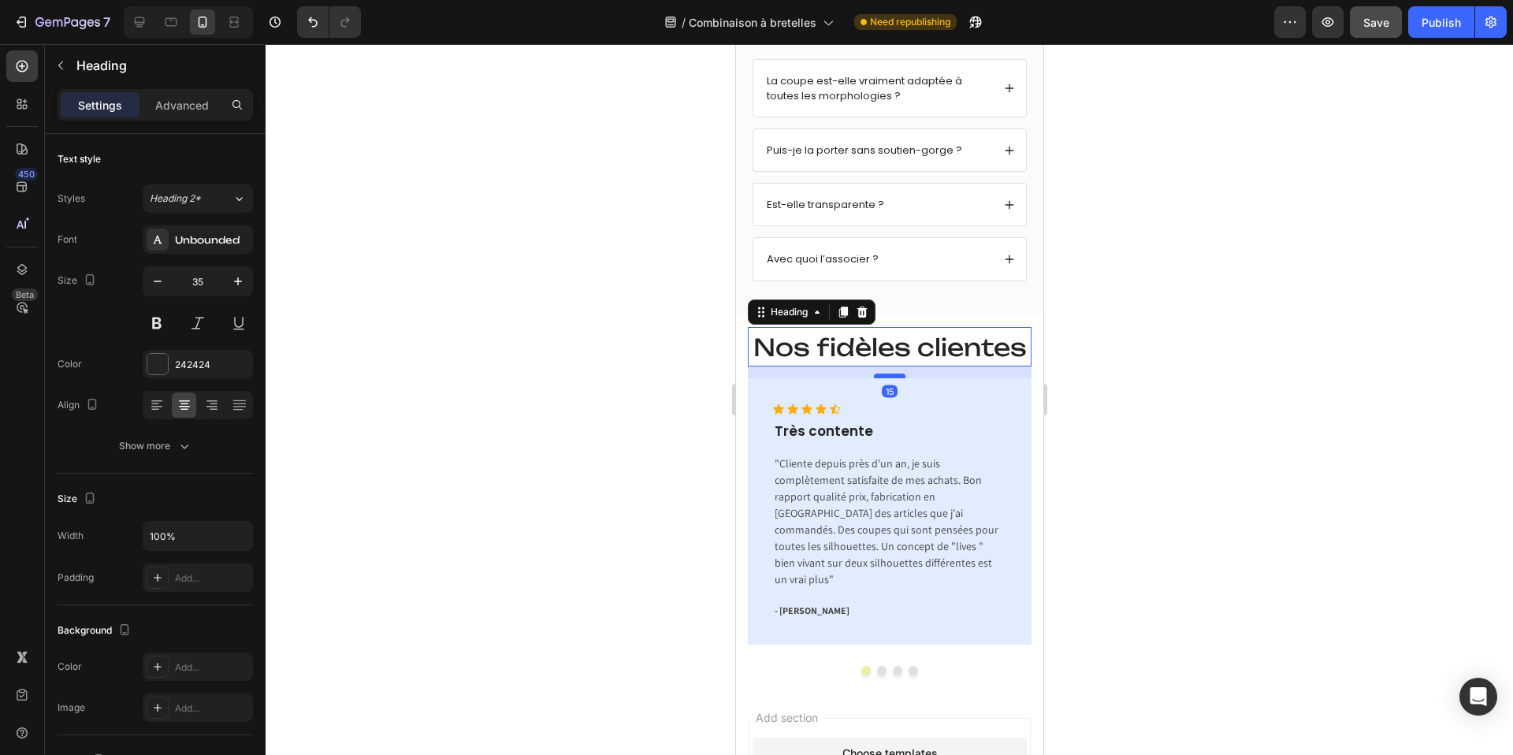
click at [892, 373] on div at bounding box center [889, 375] width 32 height 5
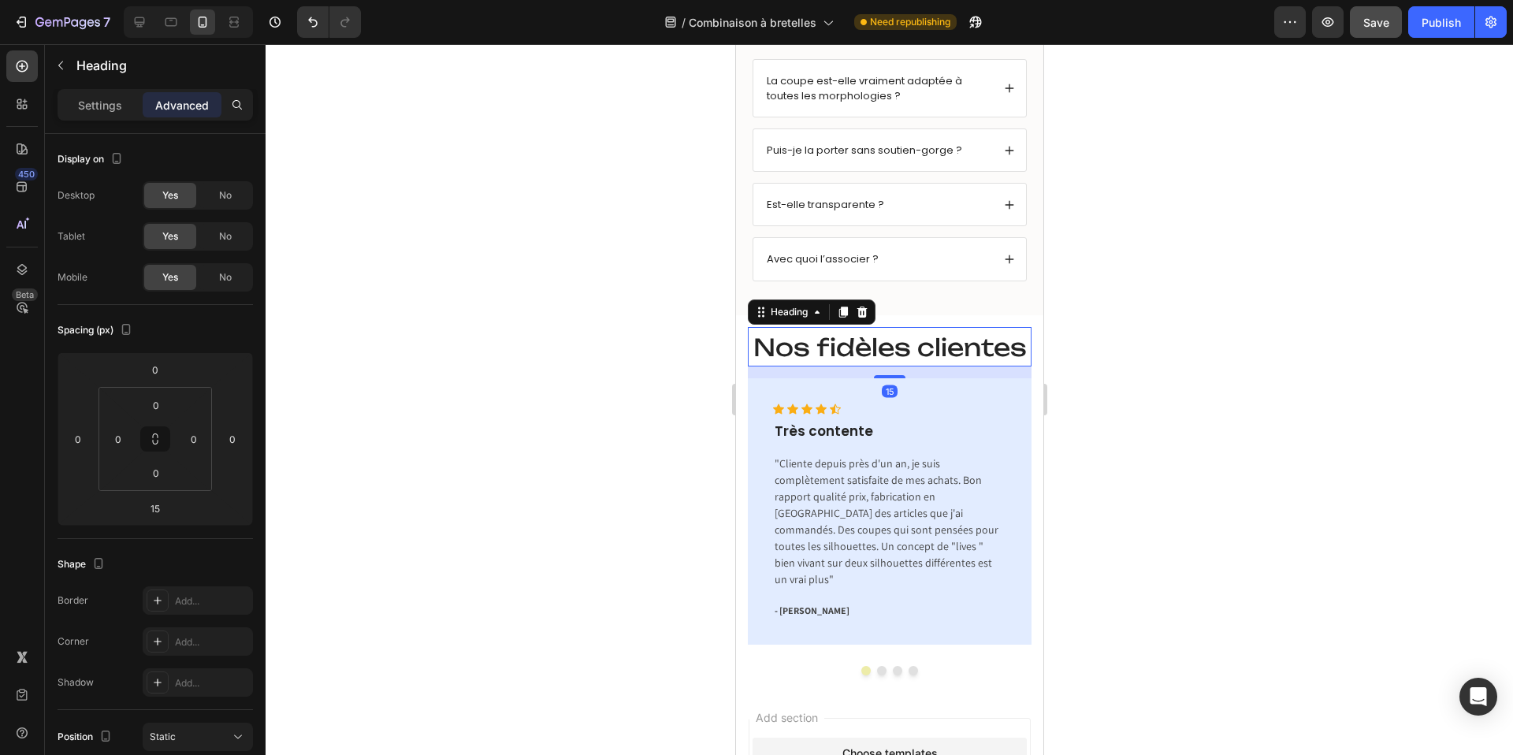
click at [1222, 275] on div at bounding box center [889, 399] width 1247 height 711
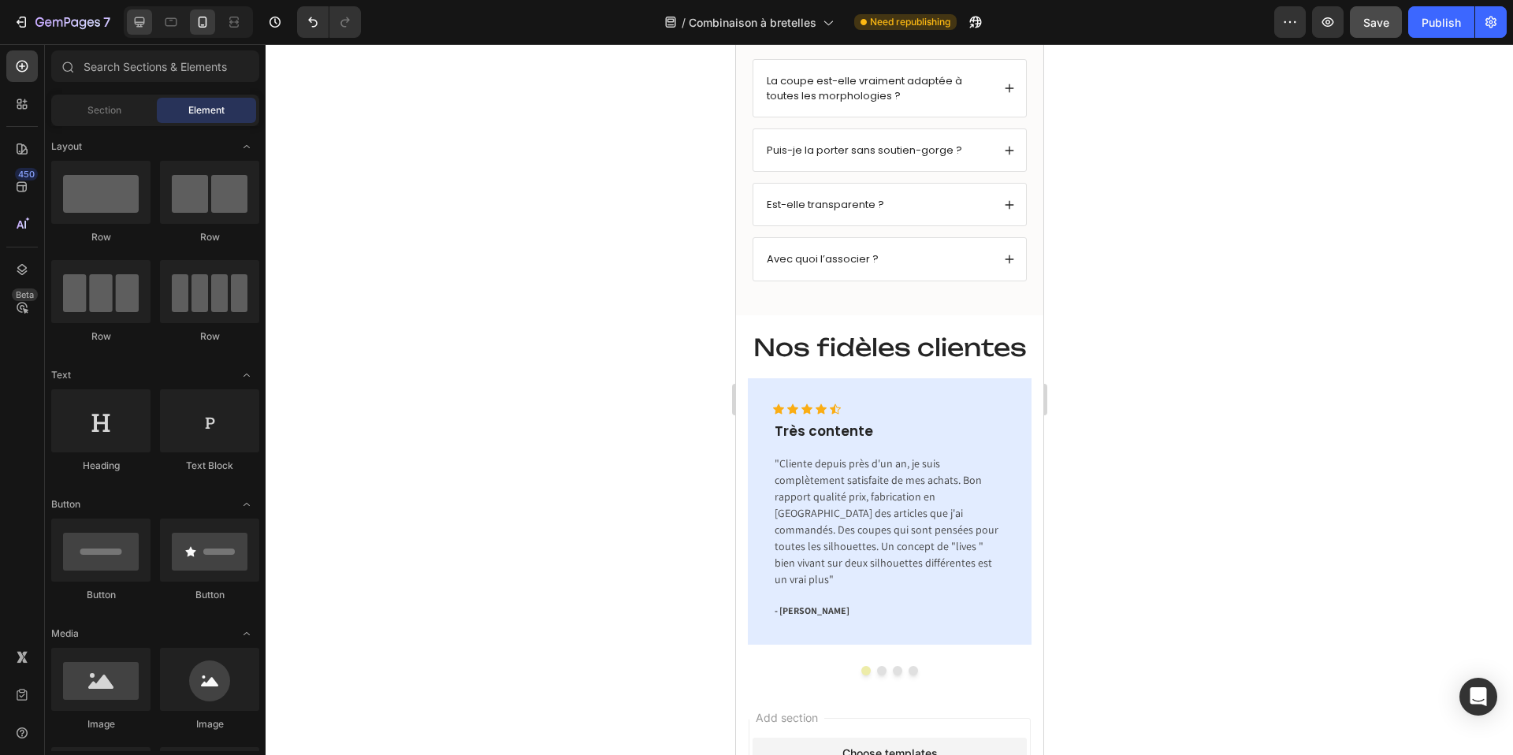
click at [143, 21] on icon at bounding box center [140, 22] width 10 height 10
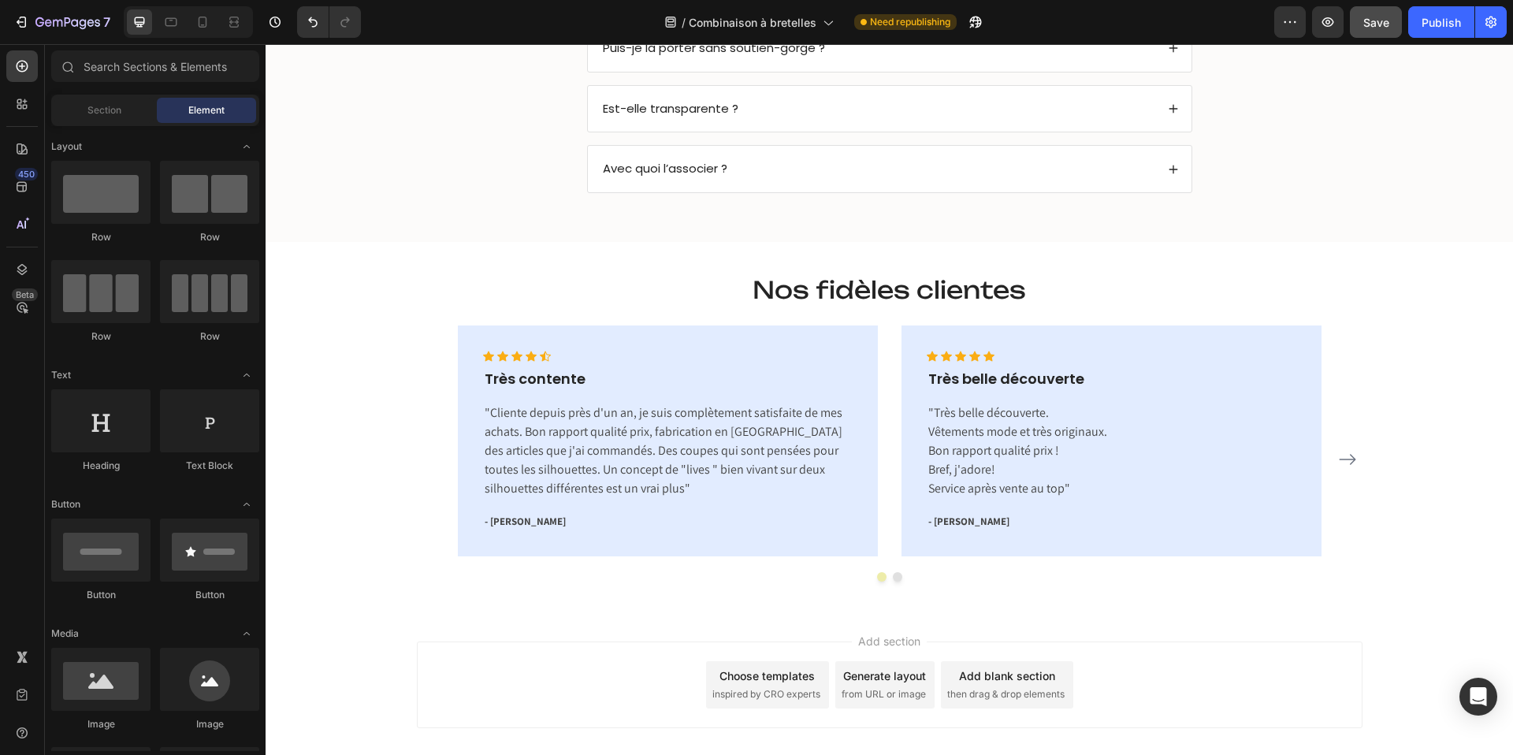
scroll to position [3513, 0]
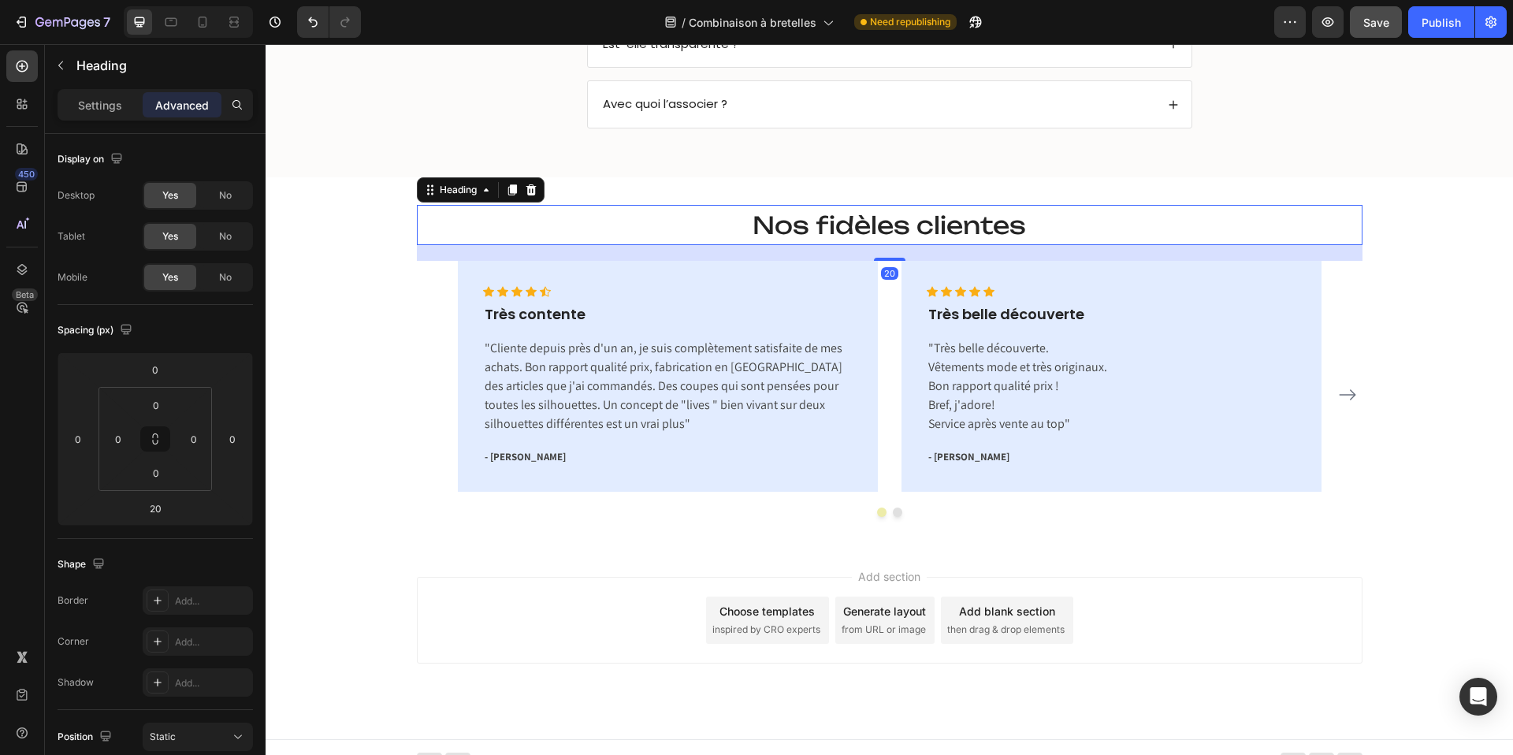
click at [868, 229] on span "Nos fidèles clientes" at bounding box center [888, 224] width 273 height 29
click at [513, 190] on icon at bounding box center [511, 189] width 9 height 11
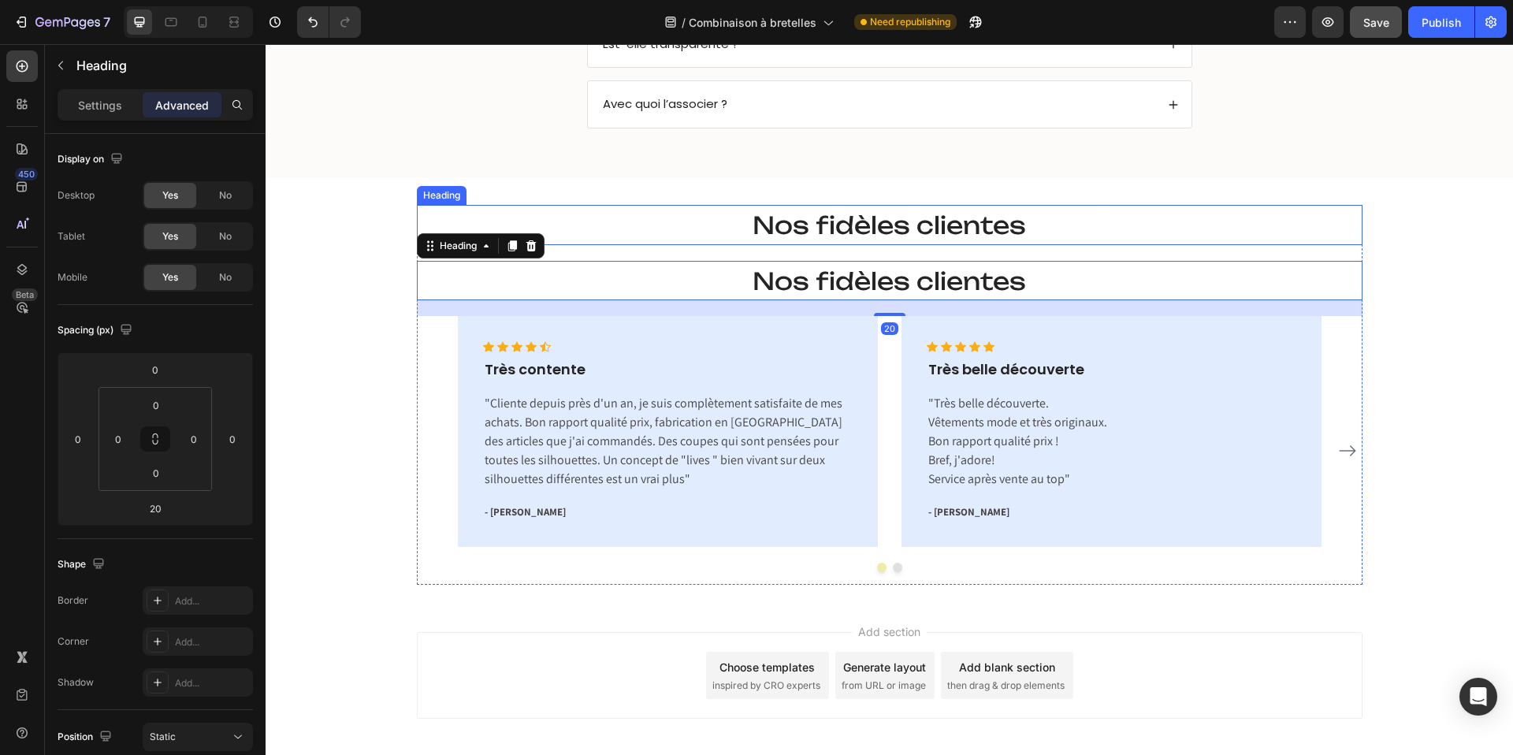
click at [841, 229] on span "Nos fidèles clientes" at bounding box center [888, 224] width 273 height 29
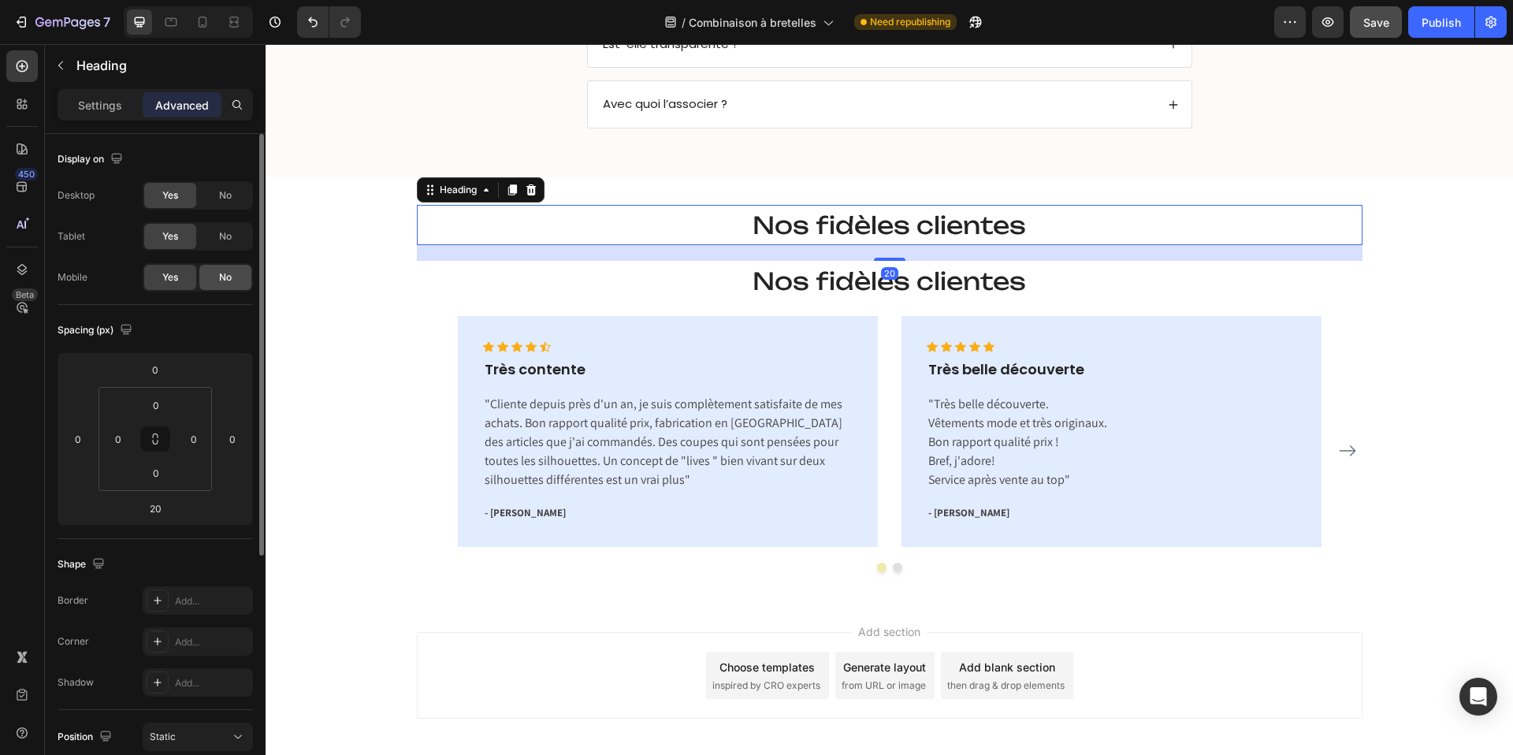
click at [227, 274] on span "No" at bounding box center [225, 277] width 13 height 14
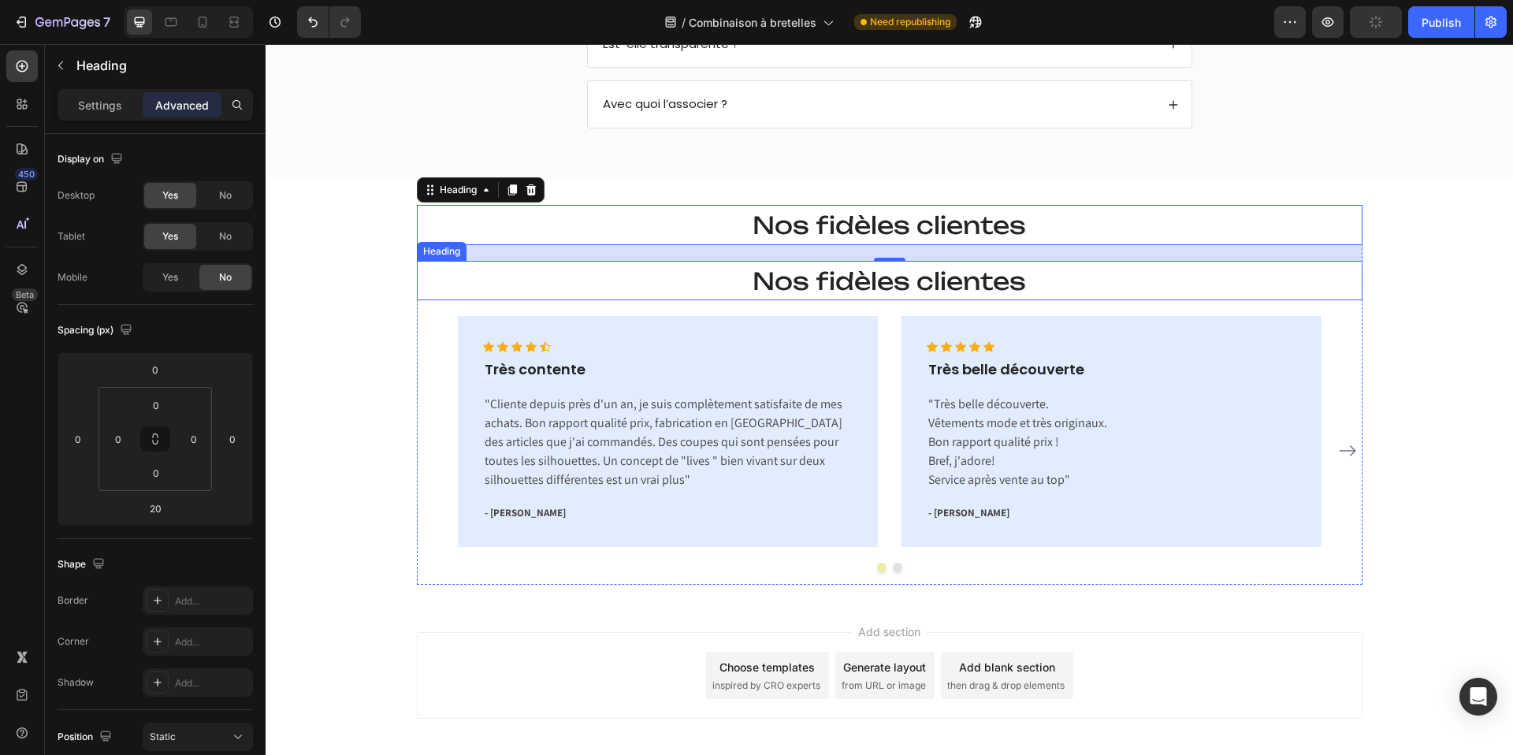
click at [777, 277] on span "Nos fidèles clientes" at bounding box center [888, 280] width 273 height 29
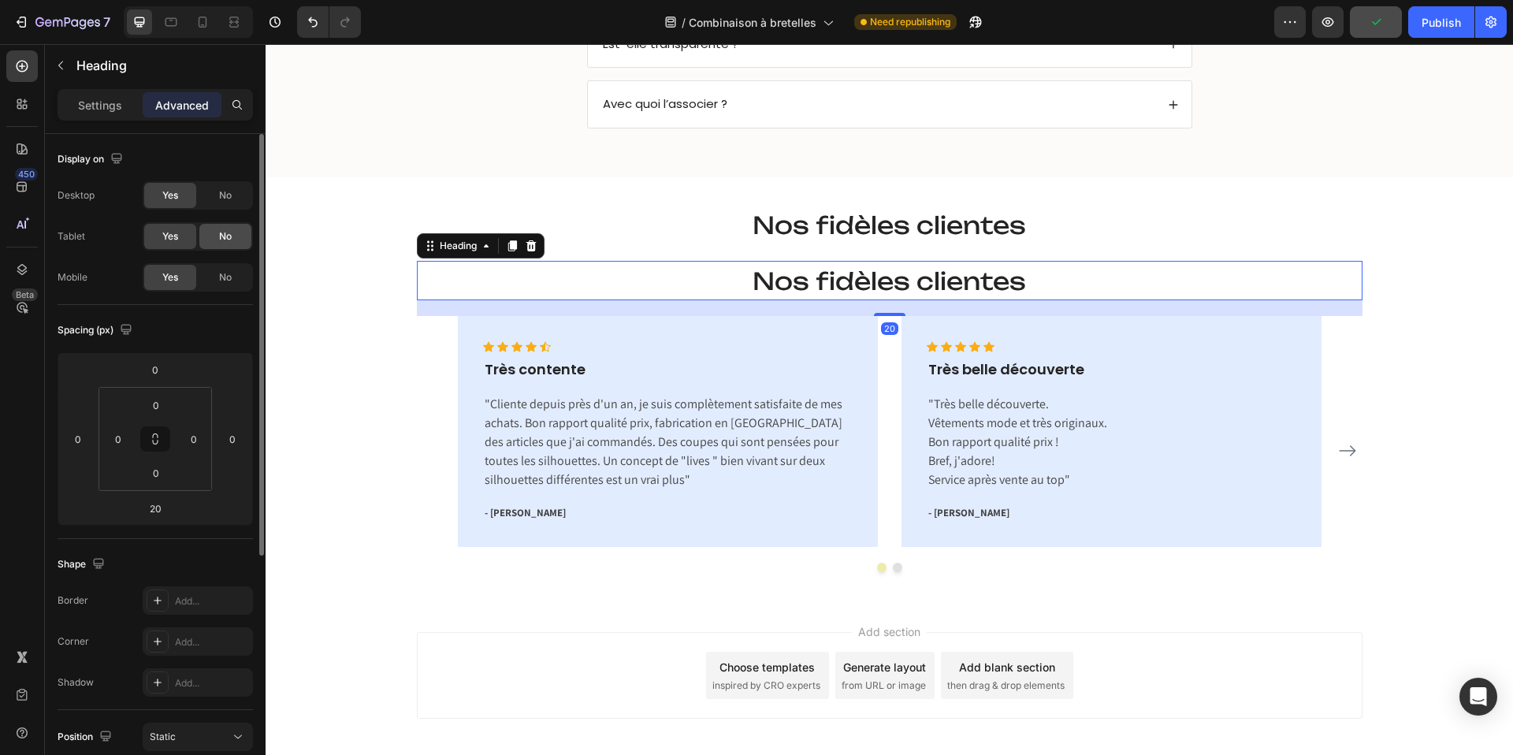
click at [221, 240] on span "No" at bounding box center [225, 236] width 13 height 14
click at [221, 201] on span "No" at bounding box center [225, 195] width 13 height 14
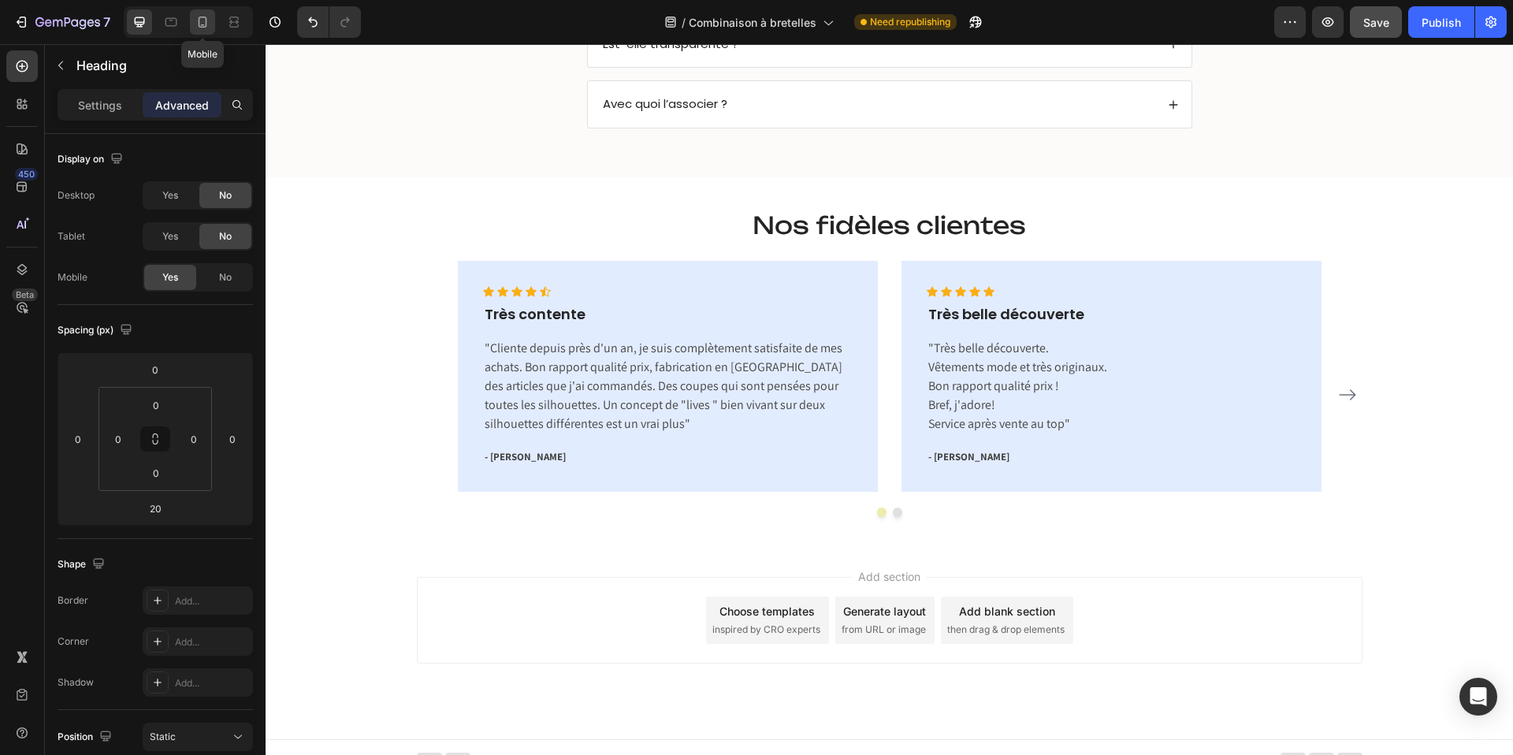
click at [202, 22] on icon at bounding box center [203, 22] width 16 height 16
type input "15"
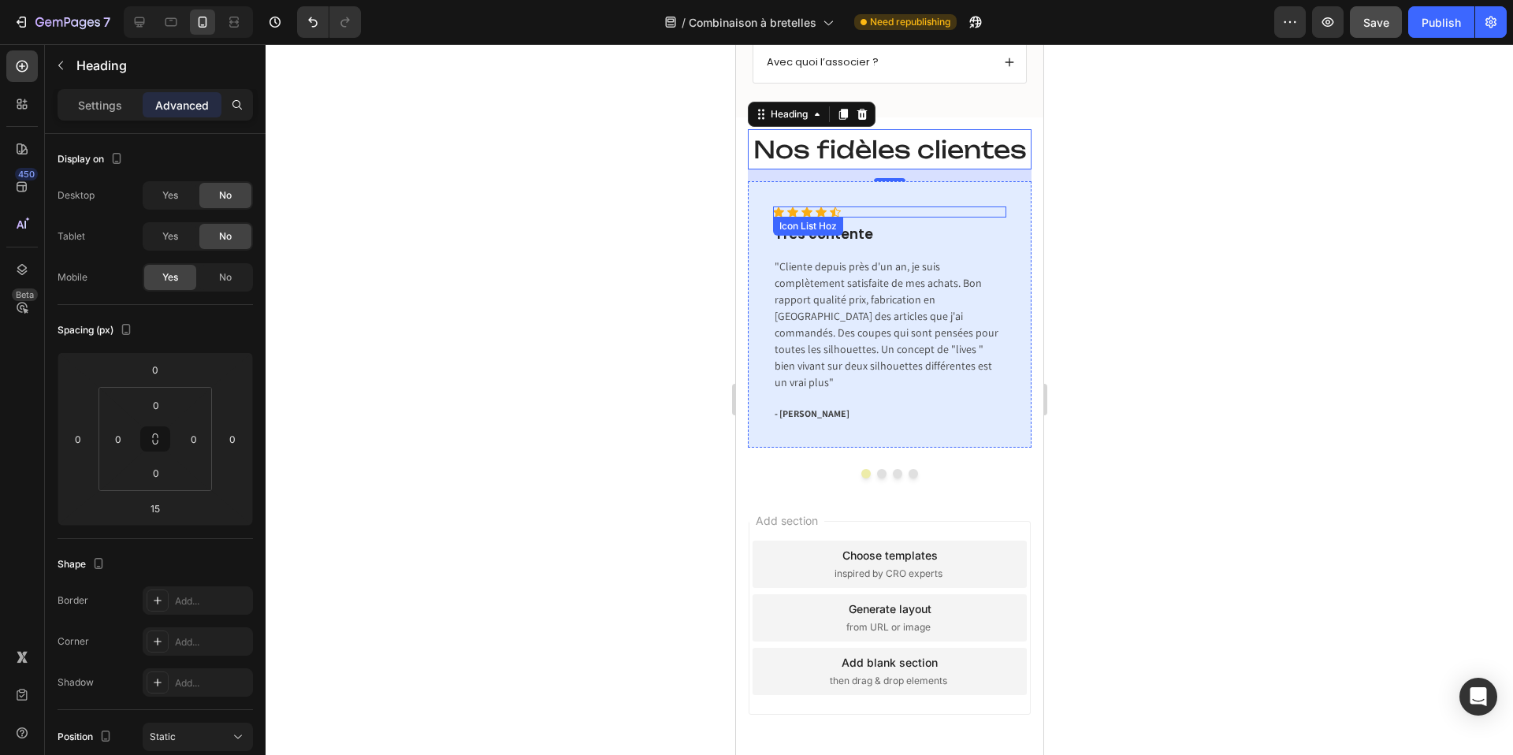
scroll to position [3320, 0]
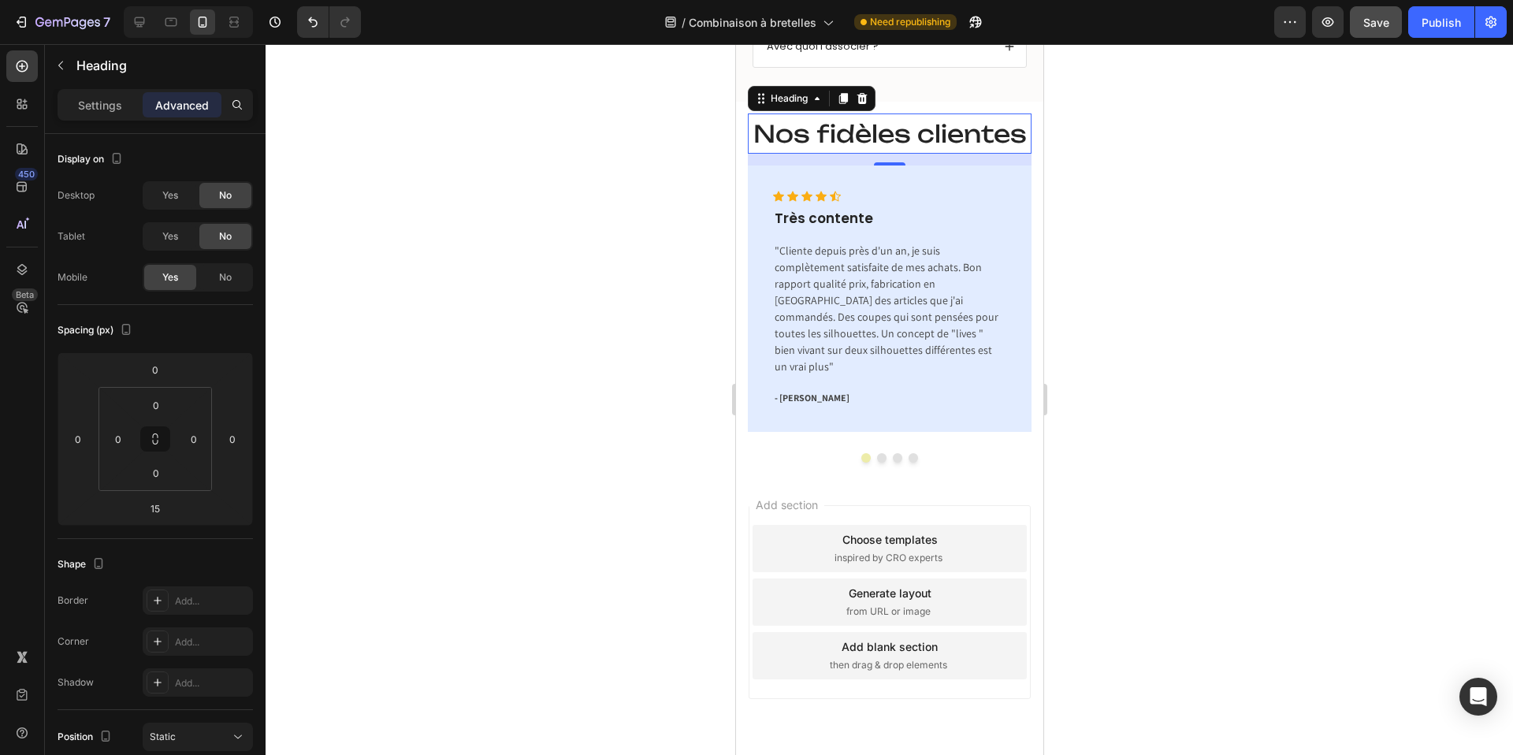
click at [898, 136] on h2 "Nos fidèles clientes" at bounding box center [889, 133] width 284 height 40
click at [898, 136] on p "Nos fidèles clientes" at bounding box center [889, 133] width 281 height 37
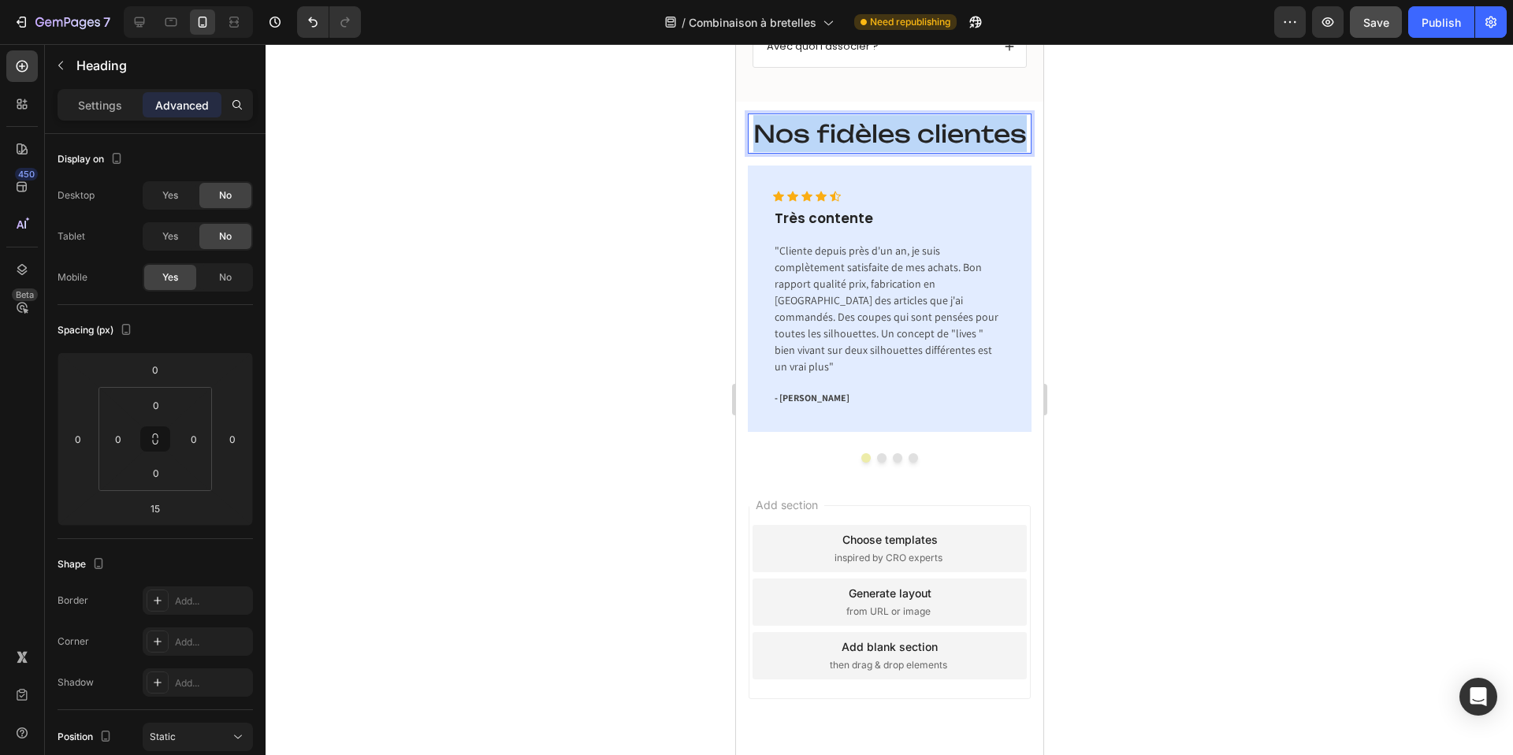
click at [898, 136] on p "Nos fidèles clientes" at bounding box center [889, 133] width 281 height 37
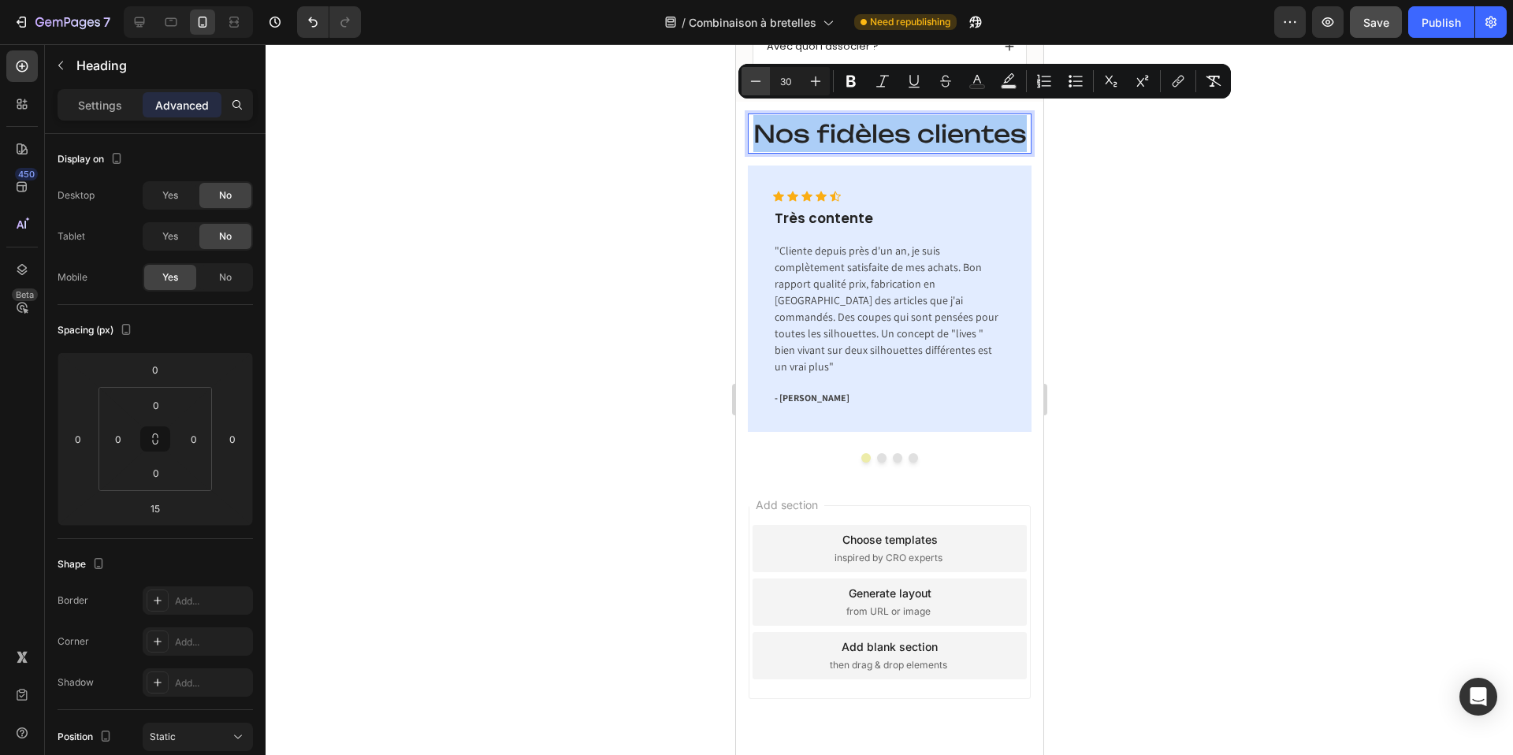
click at [751, 85] on icon "Editor contextual toolbar" at bounding box center [756, 81] width 16 height 16
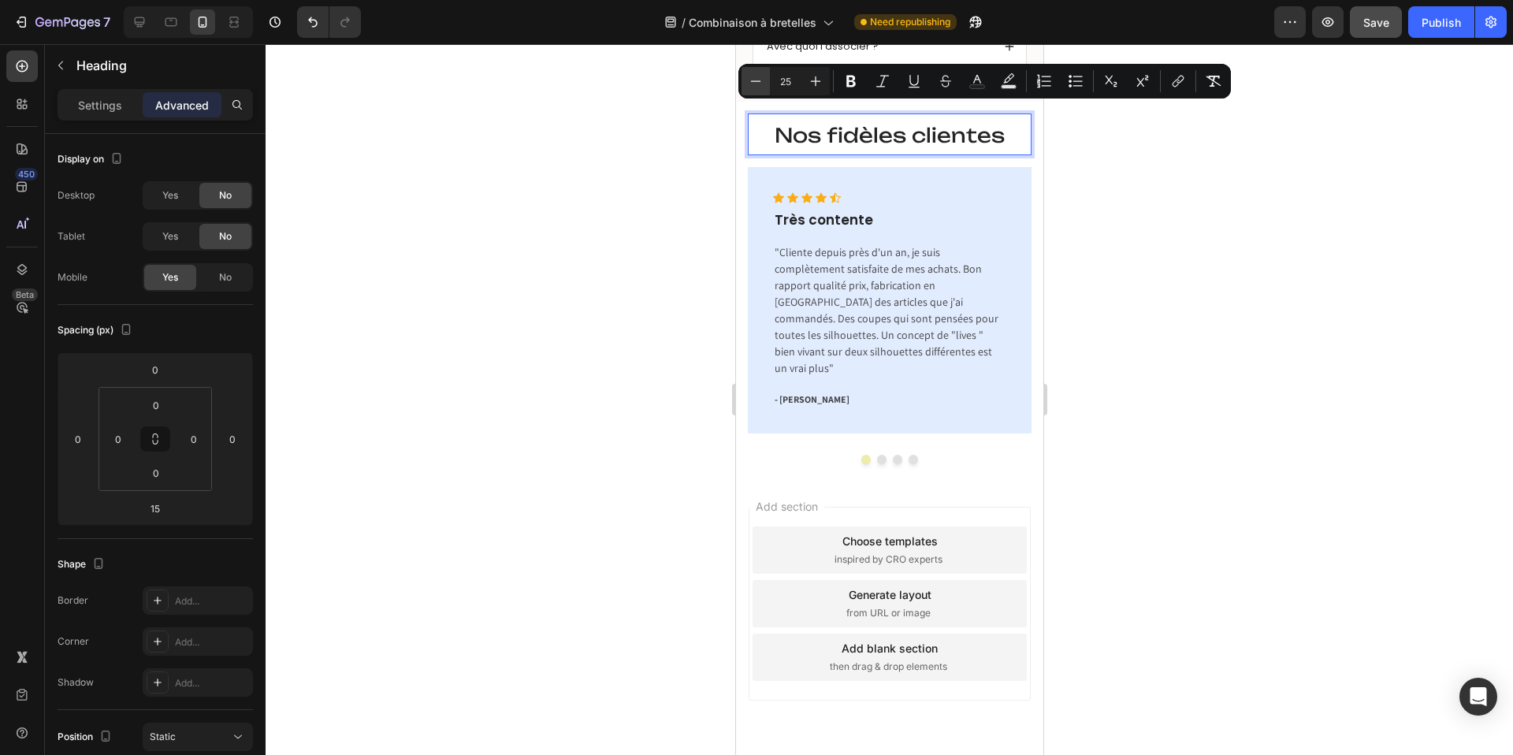
click at [751, 85] on icon "Editor contextual toolbar" at bounding box center [756, 81] width 16 height 16
type input "21"
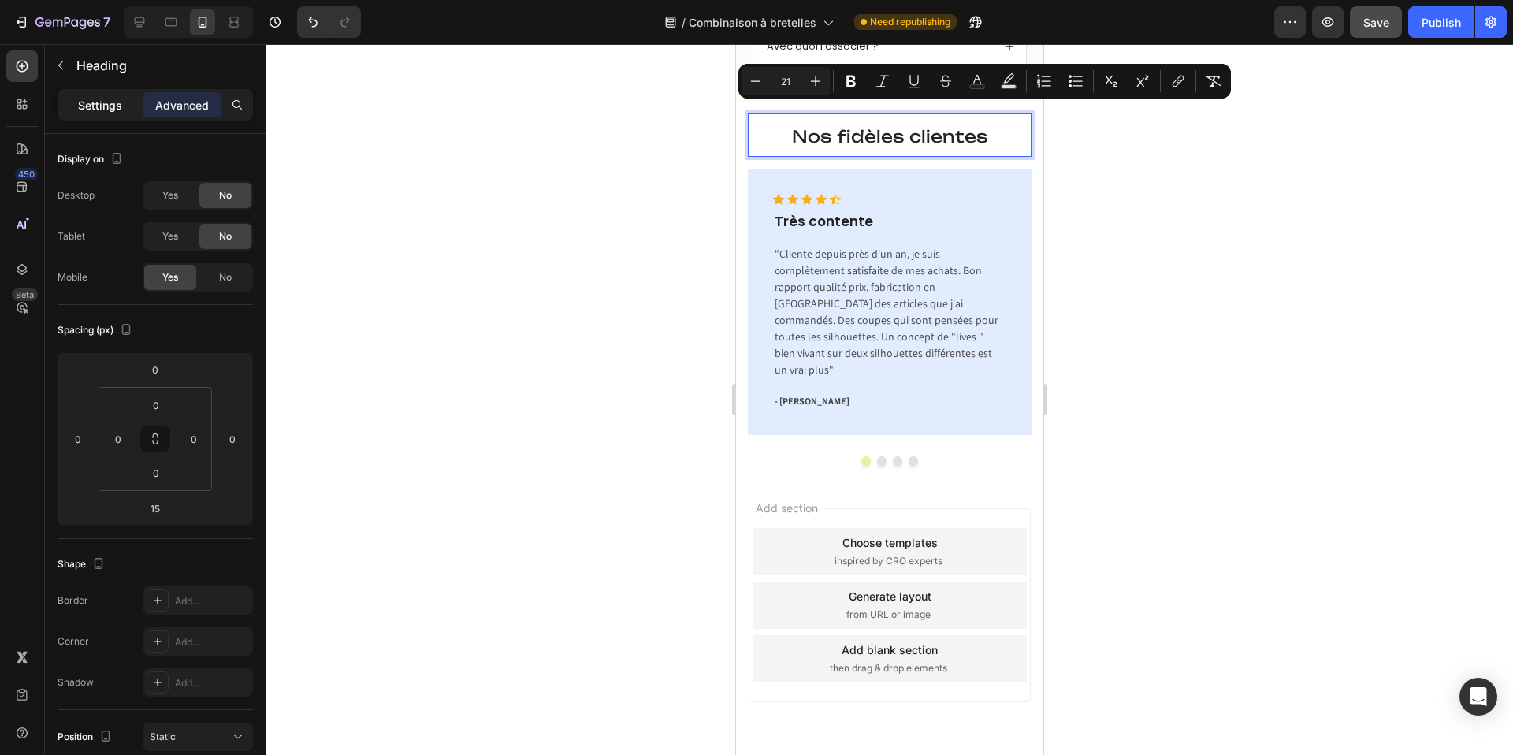
click at [102, 105] on p "Settings" at bounding box center [100, 105] width 44 height 17
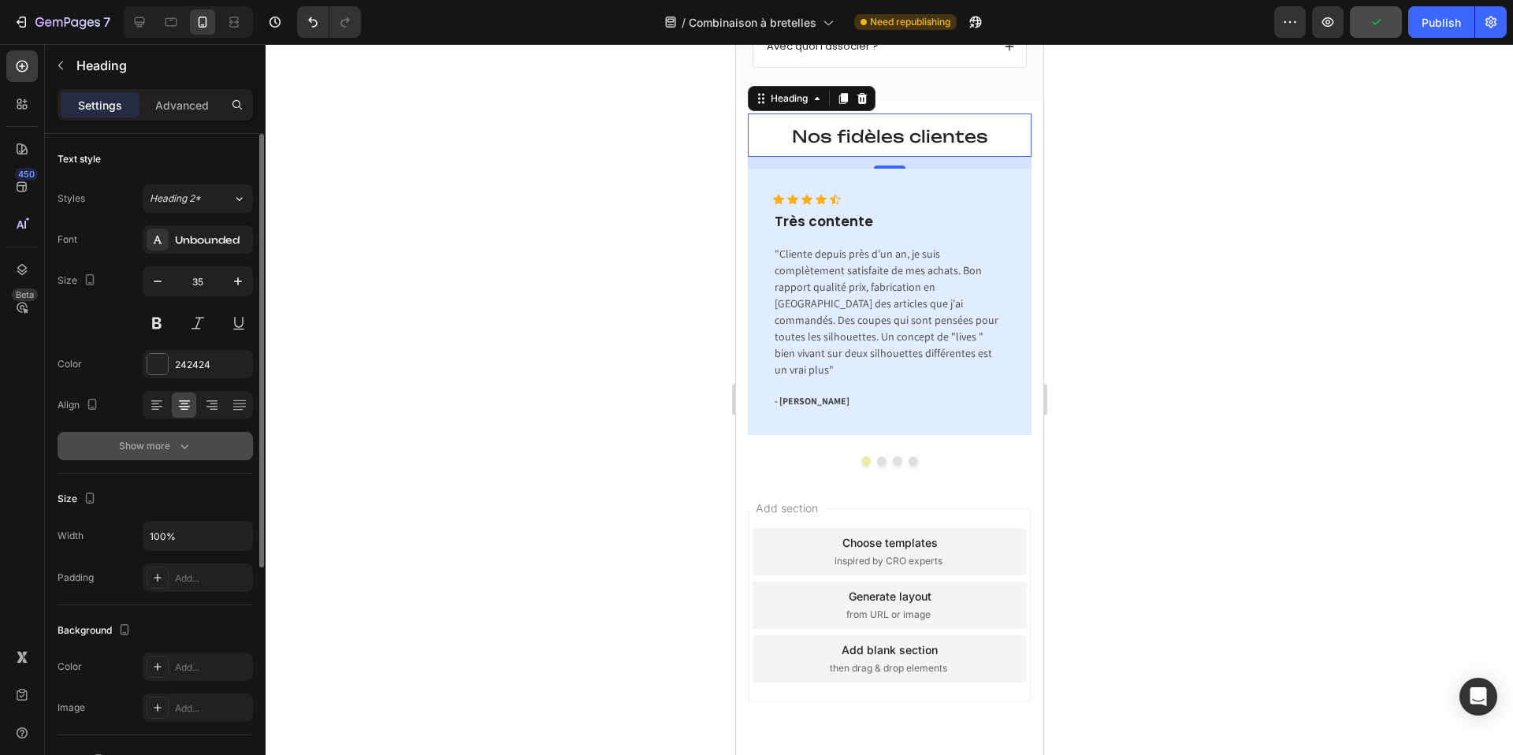
click at [176, 439] on icon "button" at bounding box center [184, 446] width 16 height 16
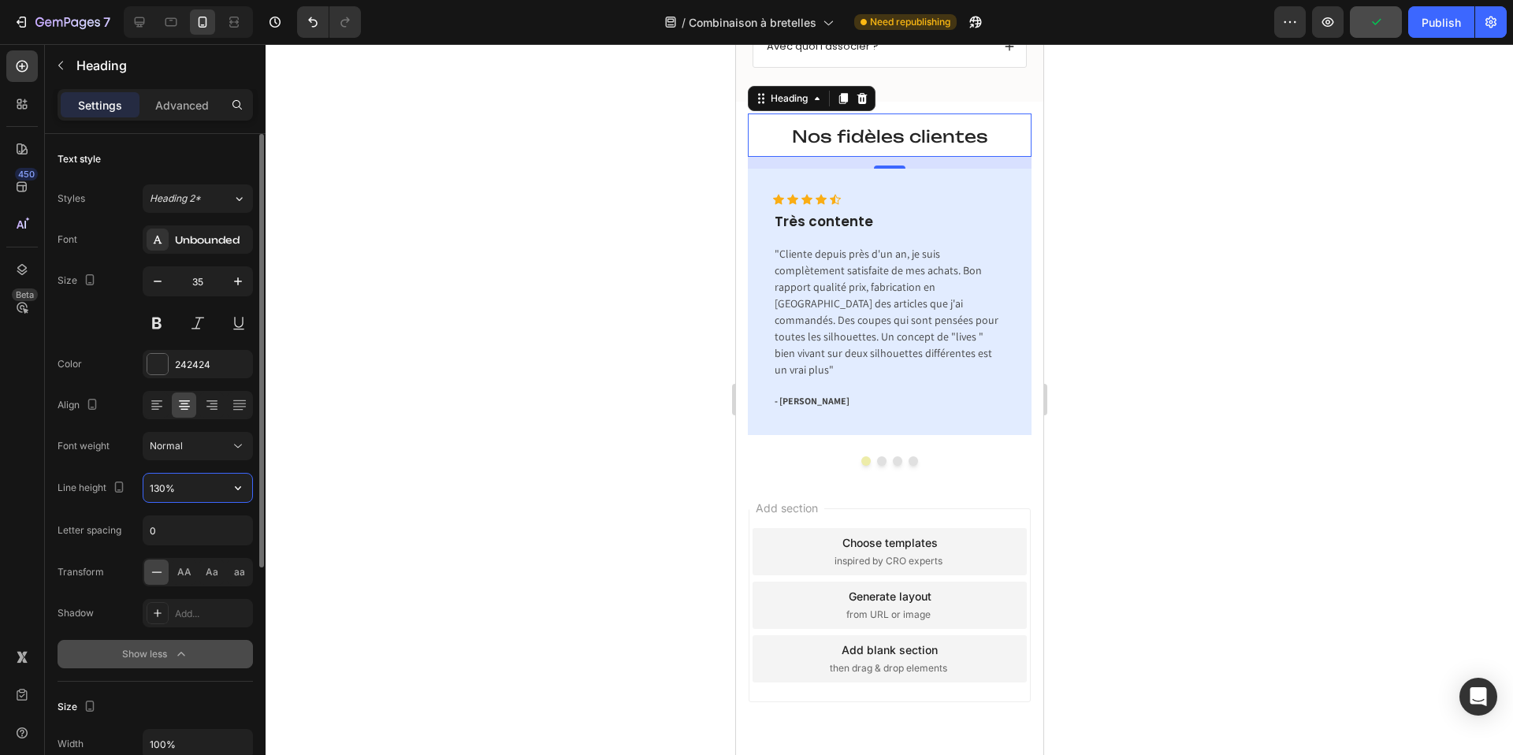
click at [153, 485] on input "130%" at bounding box center [197, 488] width 109 height 28
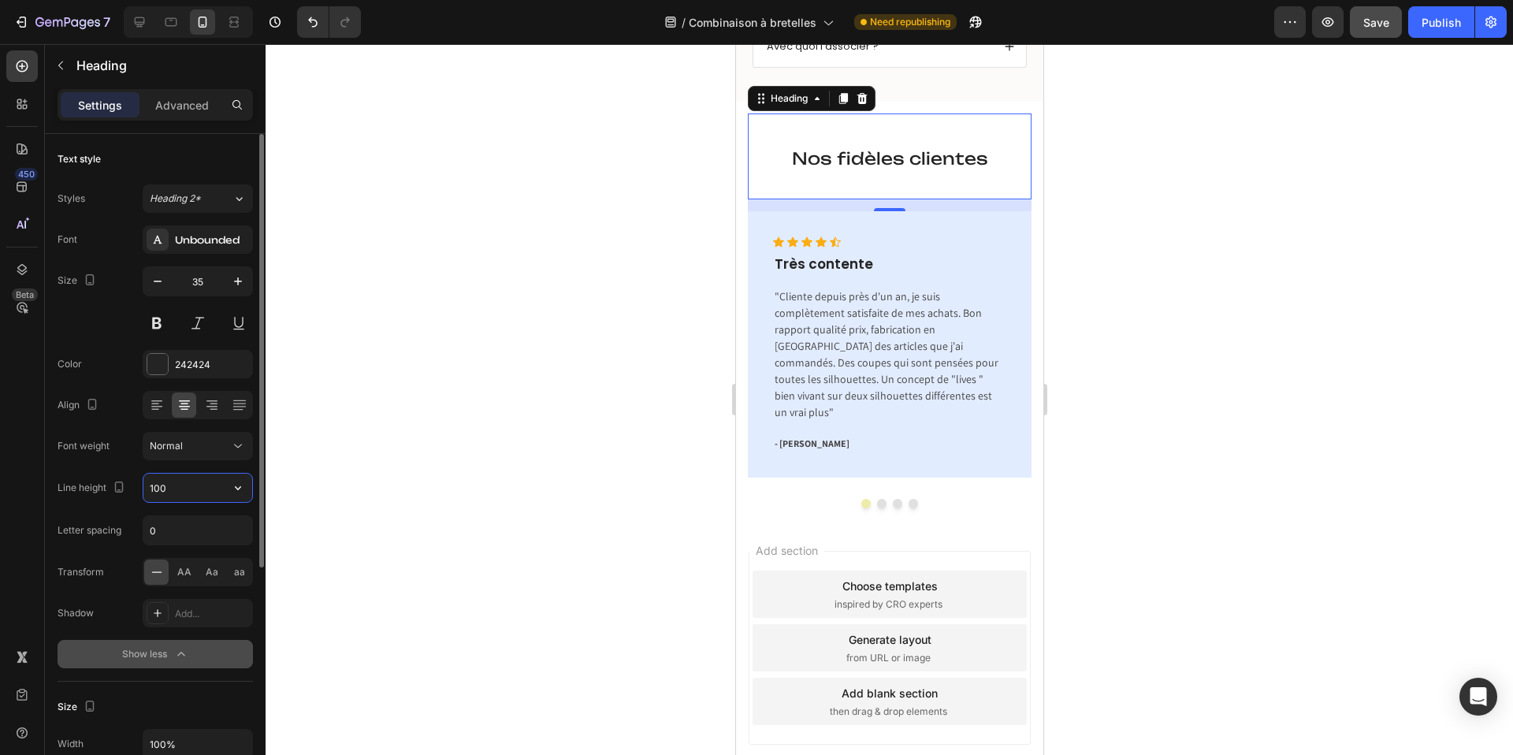
type input "100%"
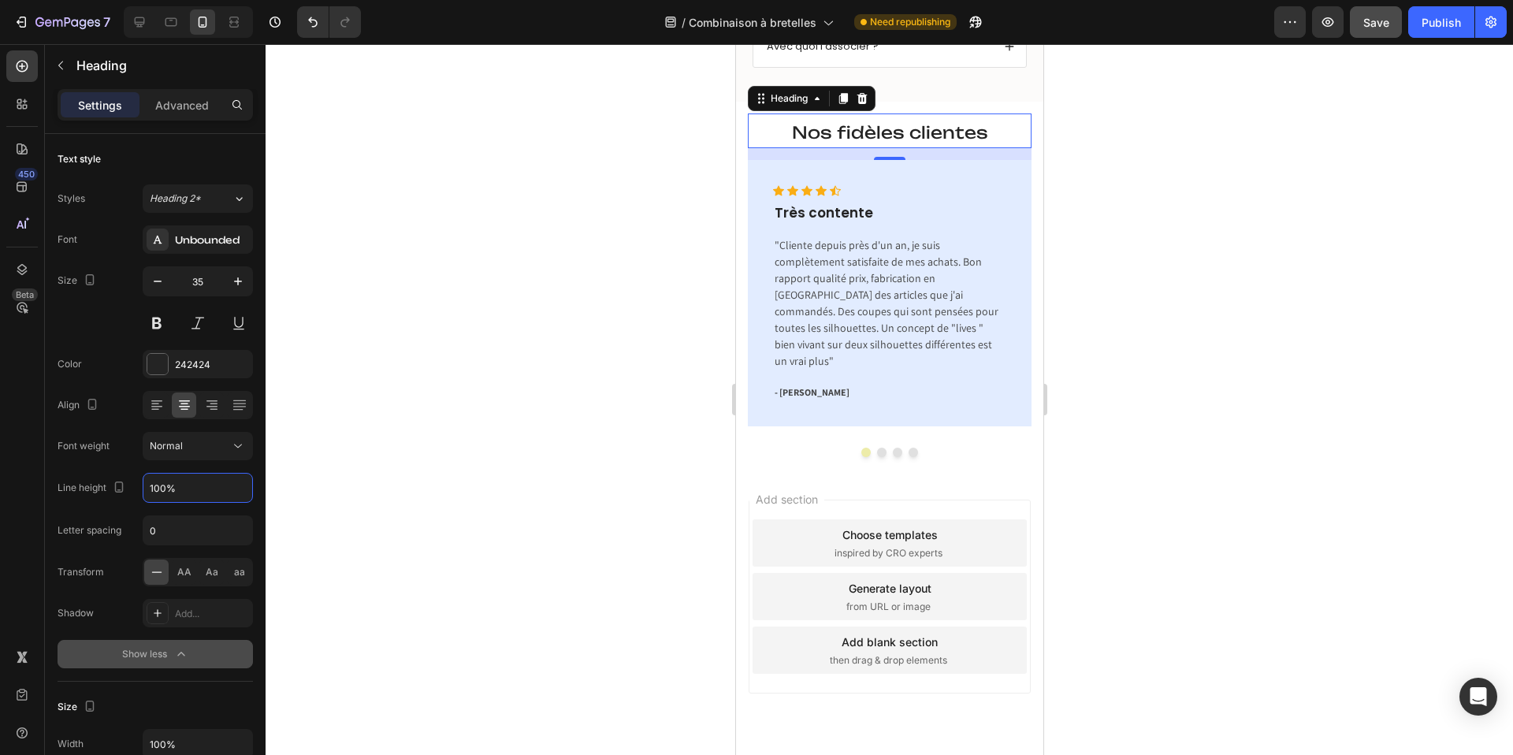
click at [662, 243] on div at bounding box center [889, 399] width 1247 height 711
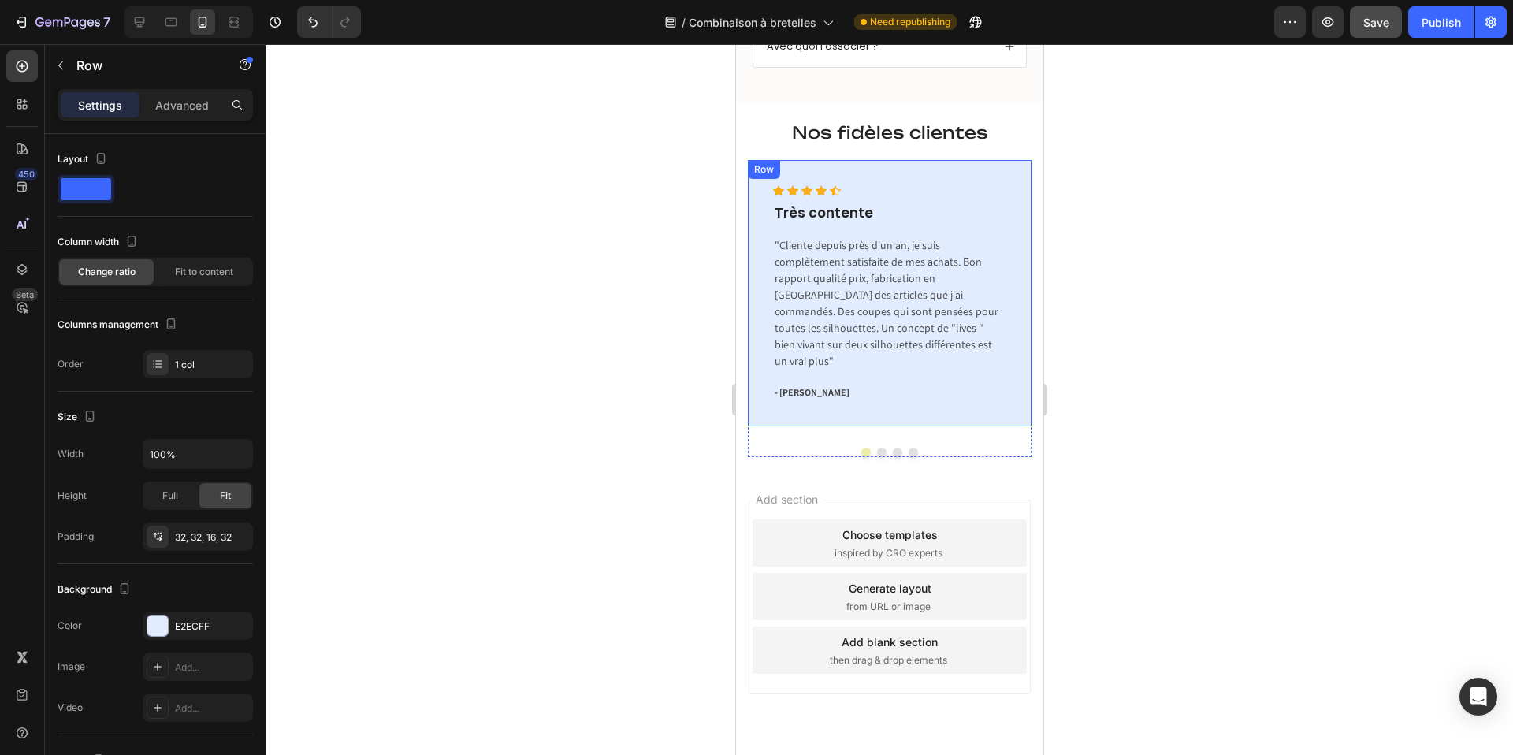
click at [928, 385] on div "Icon Icon Icon Icon Icon Icon List Hoz Très contente Text block "Cliente depuis…" at bounding box center [889, 293] width 284 height 266
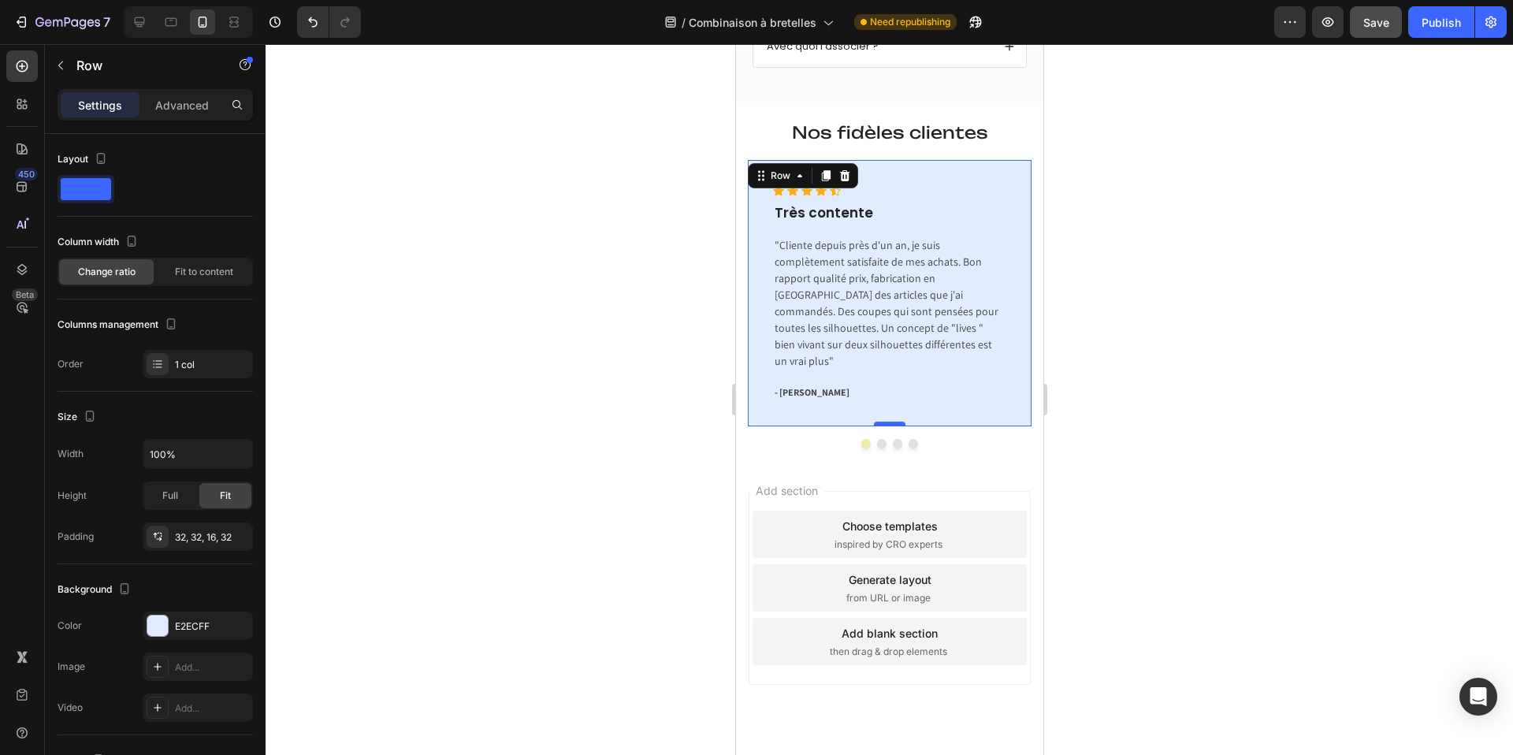
drag, startPoint x: 899, startPoint y: 403, endPoint x: 899, endPoint y: 393, distance: 10.2
click at [899, 422] on div at bounding box center [889, 424] width 32 height 5
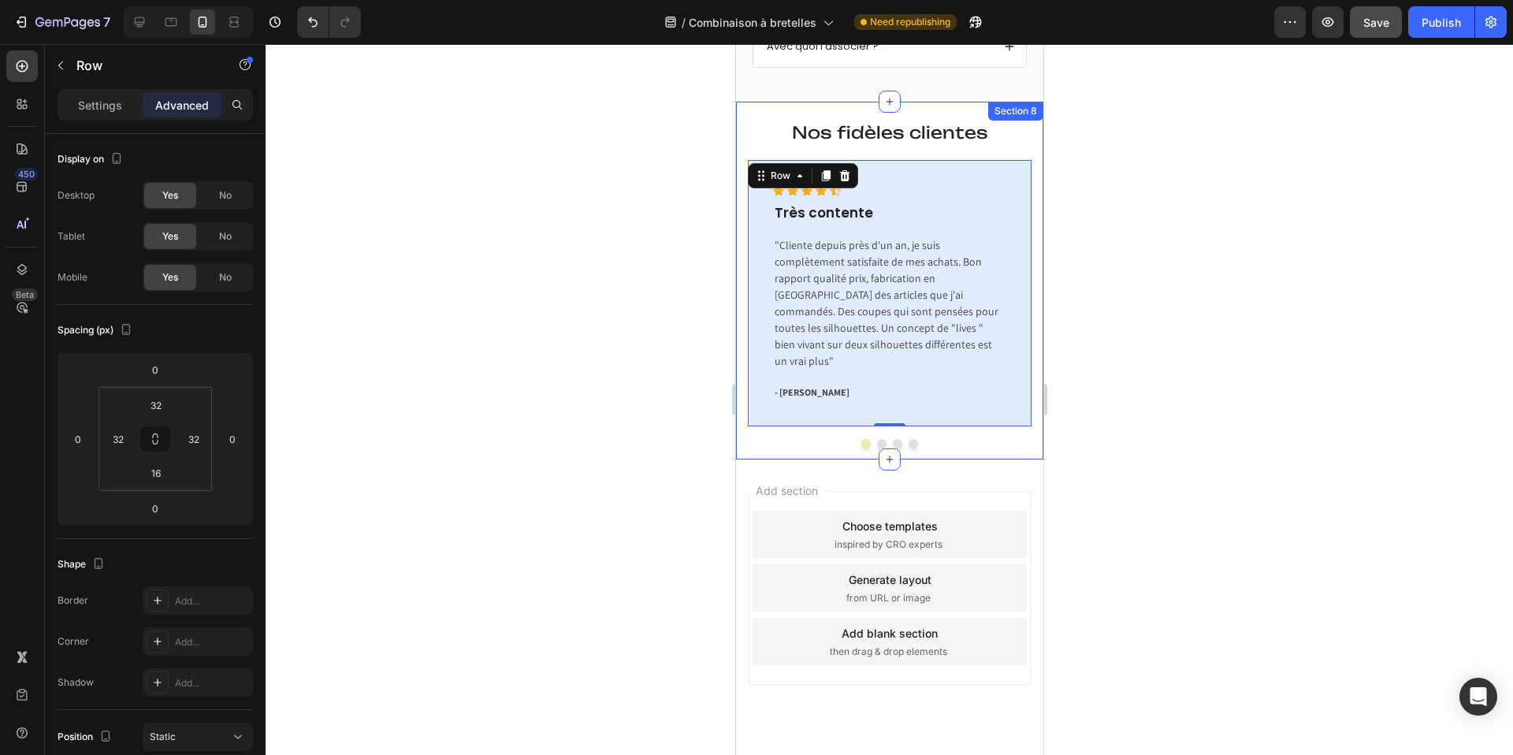
click at [1112, 282] on div at bounding box center [889, 399] width 1247 height 711
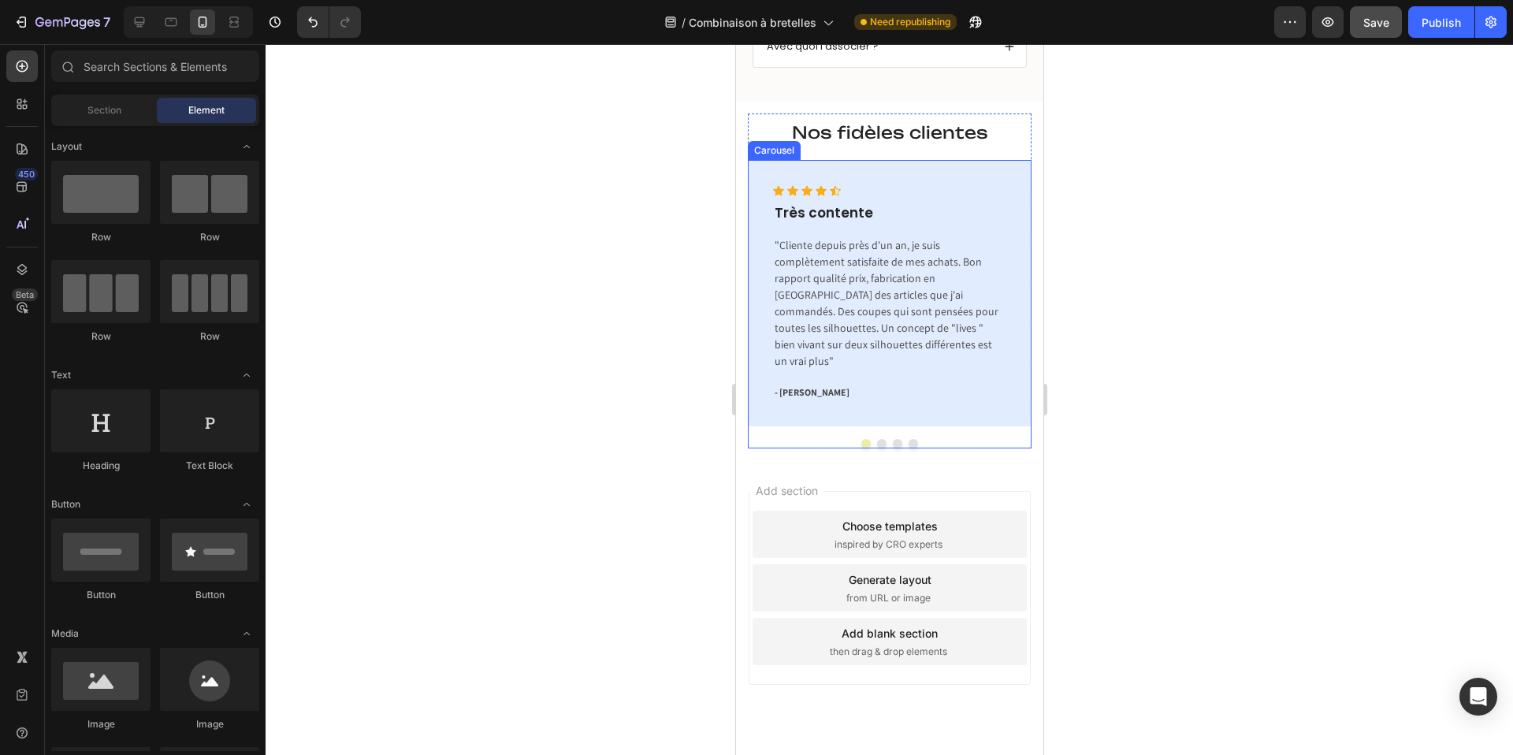
click at [882, 419] on div "Icon Icon Icon Icon Icon Icon List Hoz Très contente Text block "Cliente depuis…" at bounding box center [889, 304] width 284 height 288
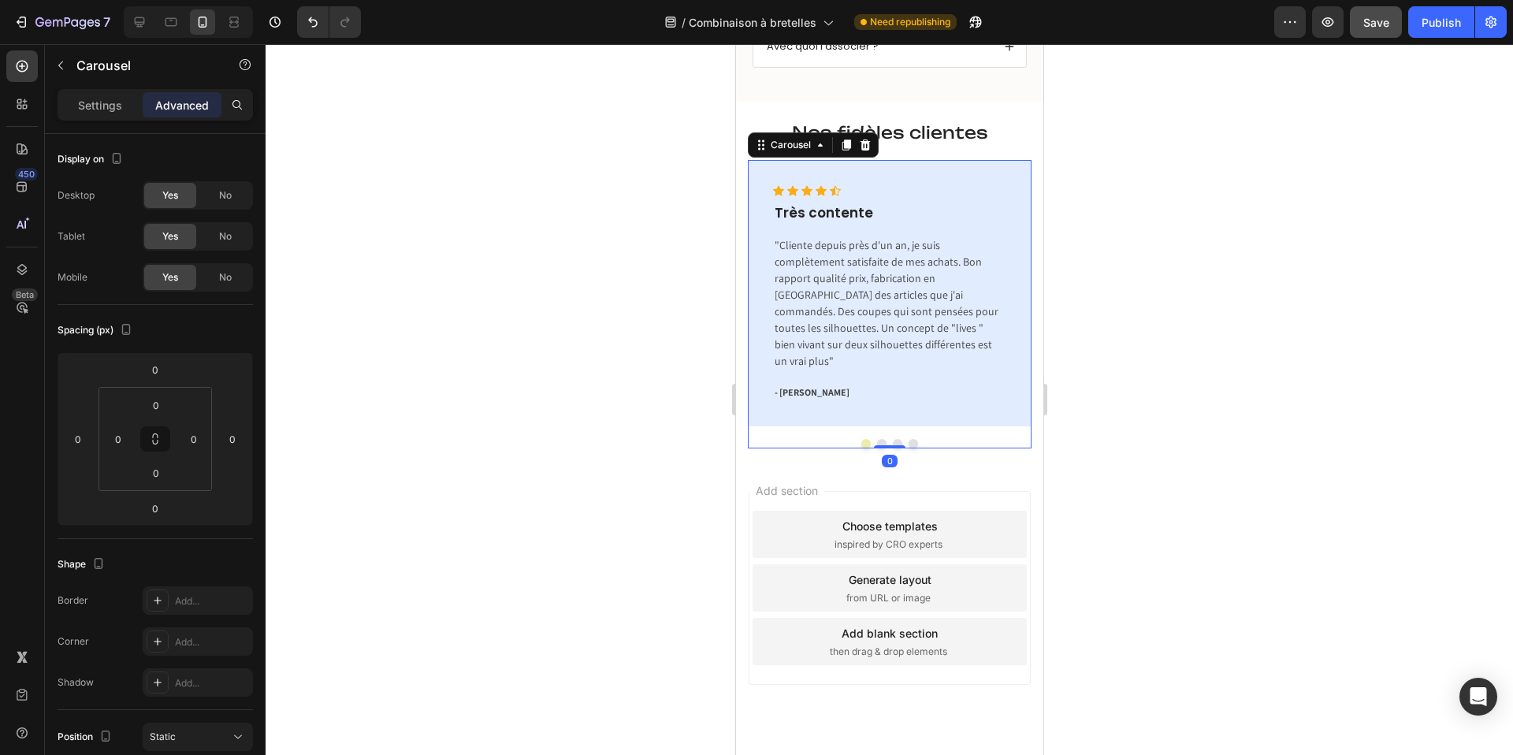
click at [880, 412] on div "Icon Icon Icon Icon Icon Icon List Hoz Très contente Text block "Cliente depuis…" at bounding box center [889, 304] width 284 height 288
click at [883, 444] on div at bounding box center [889, 446] width 32 height 5
click at [671, 385] on div at bounding box center [889, 399] width 1247 height 711
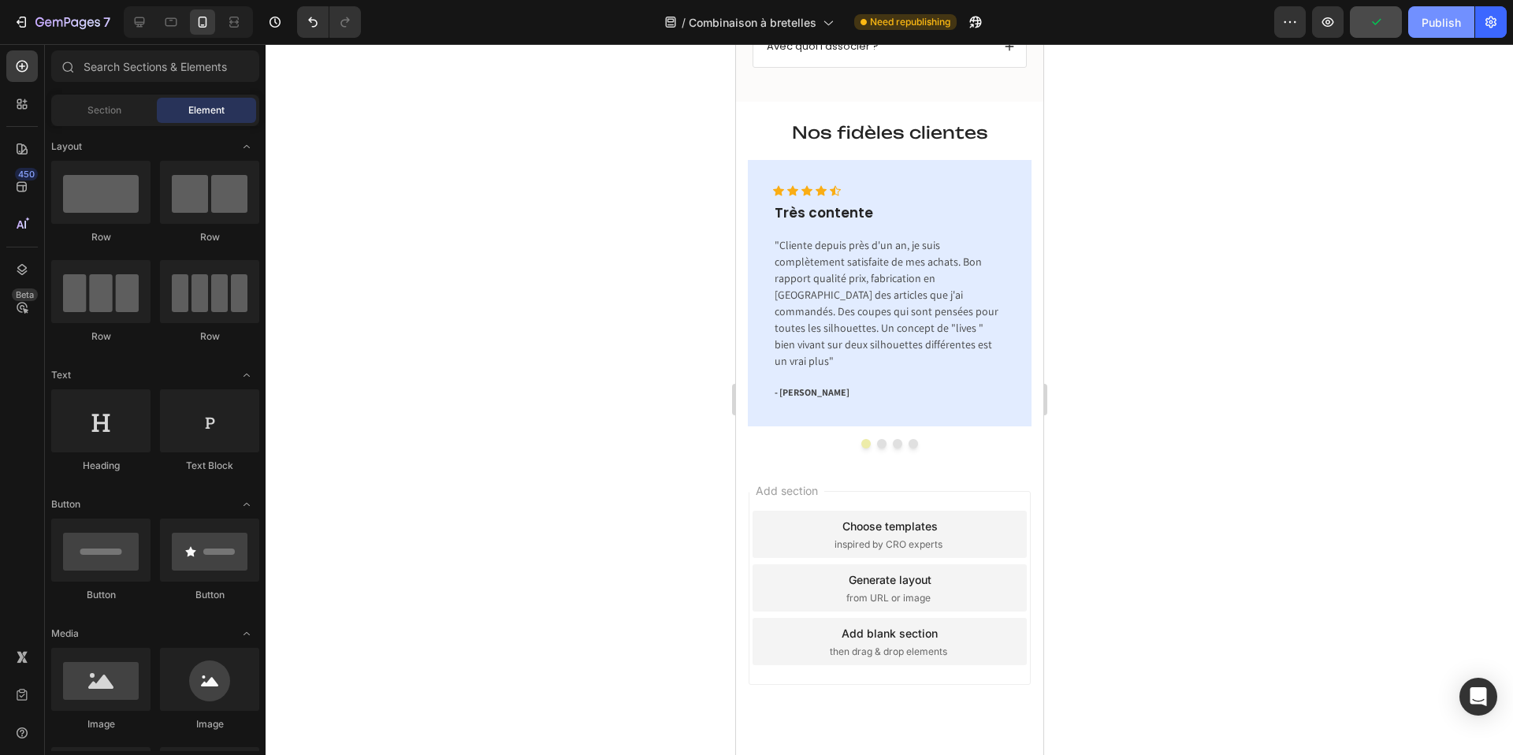
click at [1435, 31] on button "Publish" at bounding box center [1441, 22] width 66 height 32
click at [739, 249] on div "Nos fidèles clientes Heading ⁠⁠⁠⁠⁠⁠⁠ Nos fidèles clientes Heading Icon Icon Ico…" at bounding box center [888, 281] width 307 height 358
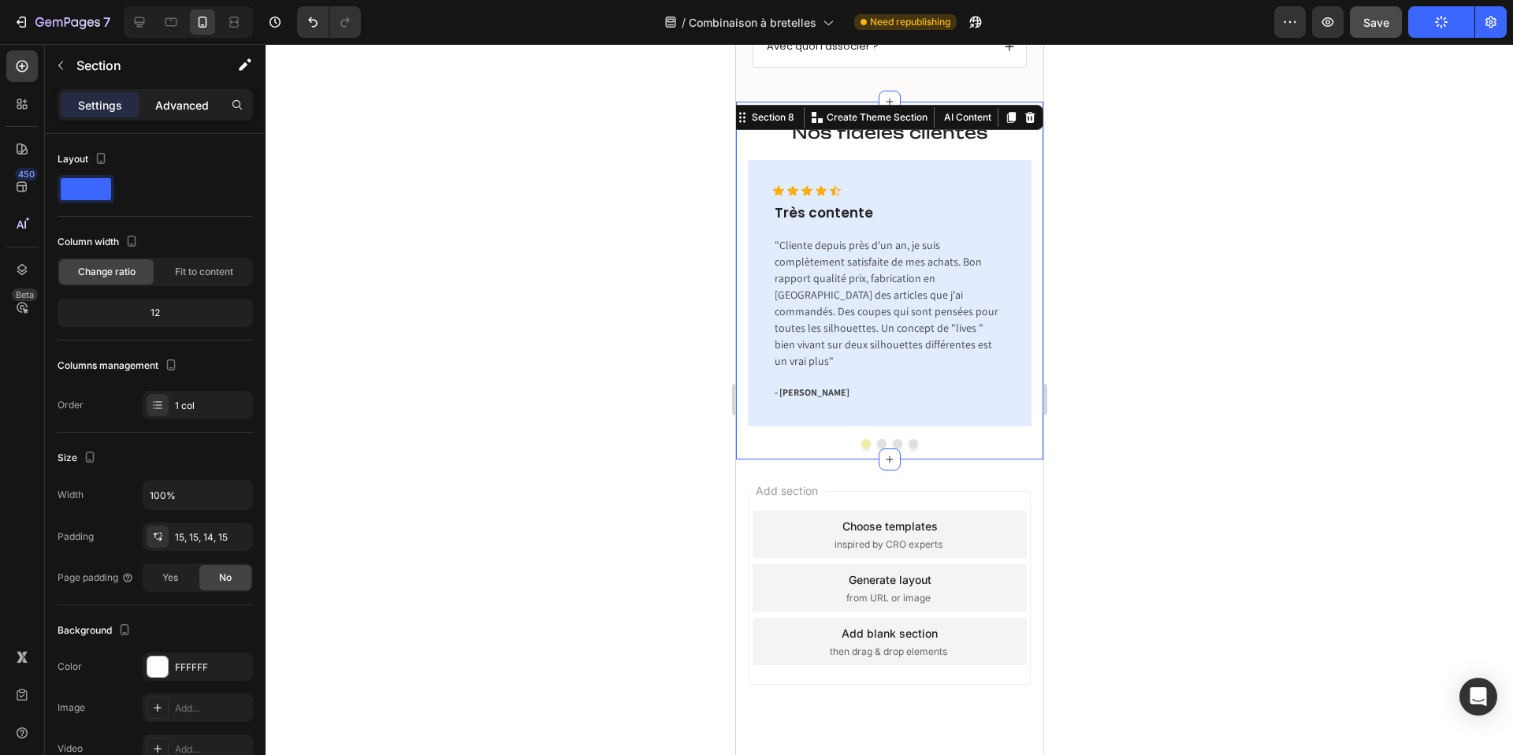
click at [164, 110] on p "Advanced" at bounding box center [182, 105] width 54 height 17
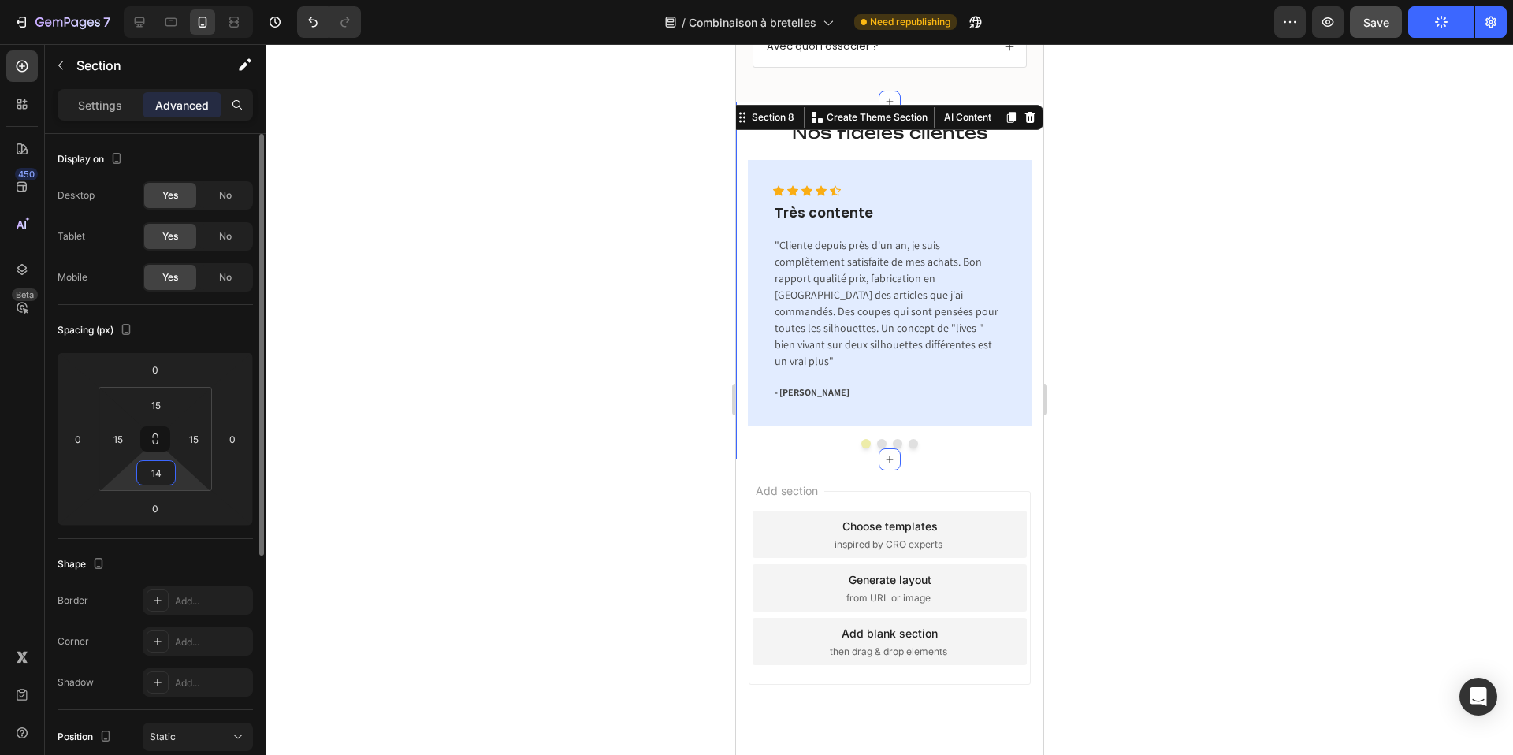
click at [158, 466] on input "14" at bounding box center [156, 473] width 32 height 24
type input "15"
click at [534, 350] on div at bounding box center [889, 399] width 1247 height 711
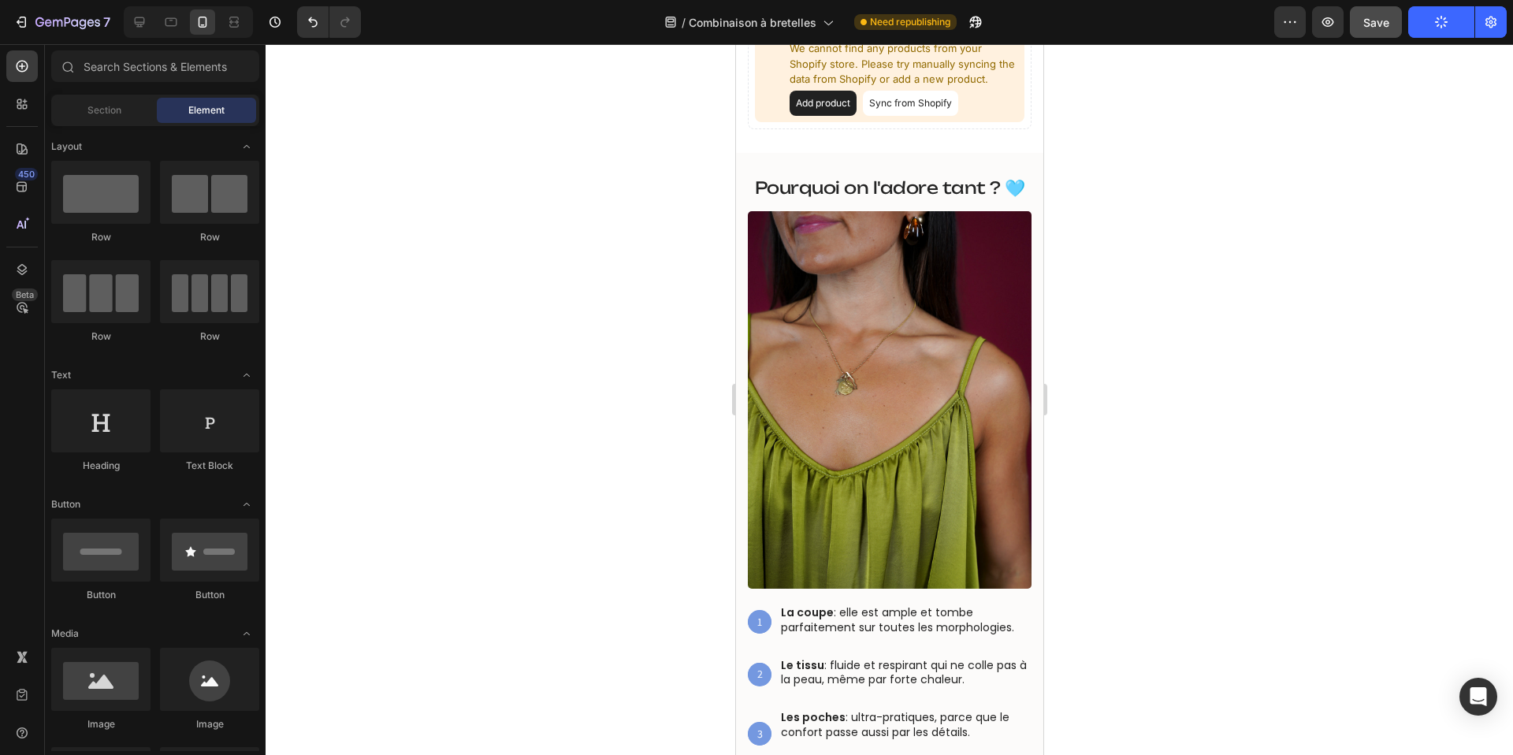
scroll to position [0, 0]
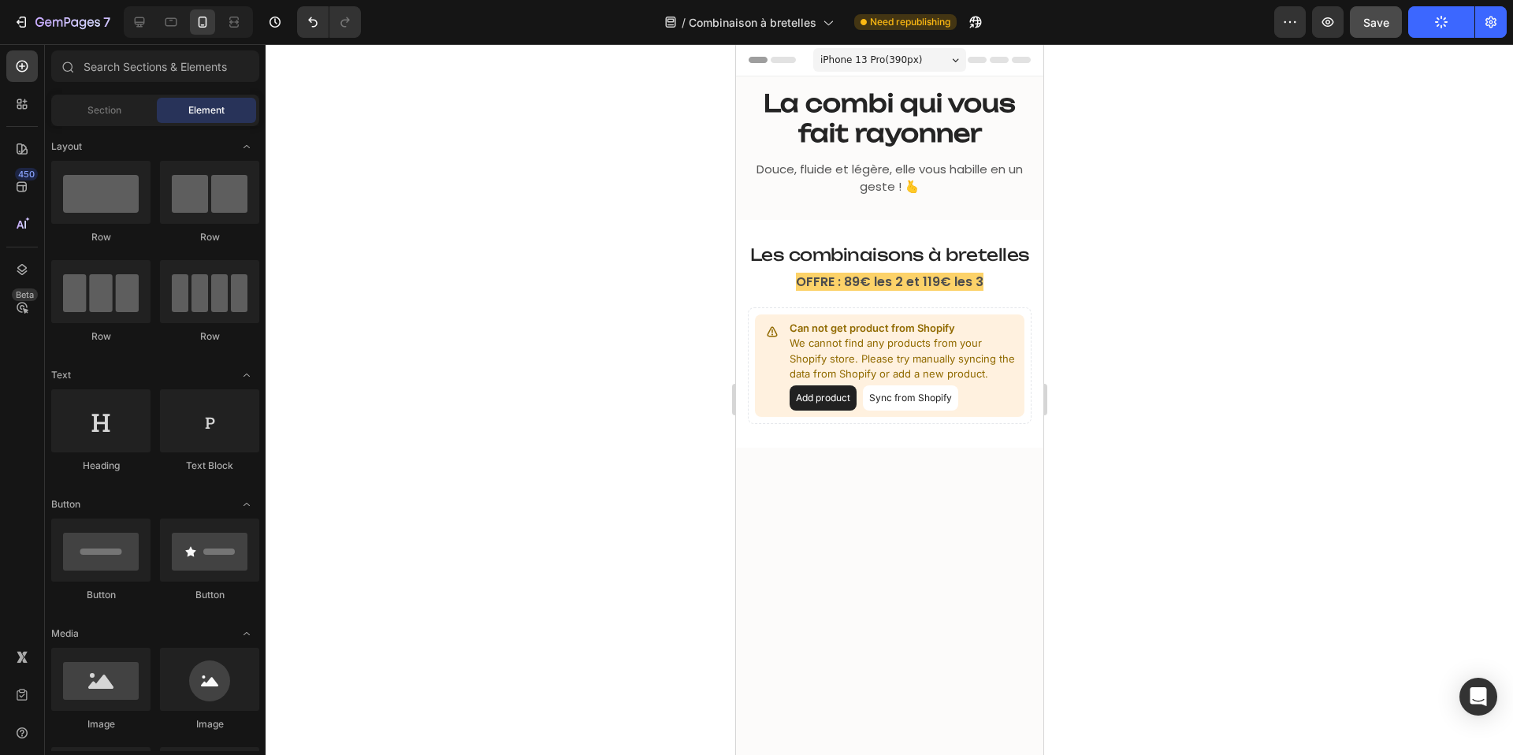
click at [1196, 214] on div at bounding box center [889, 399] width 1247 height 711
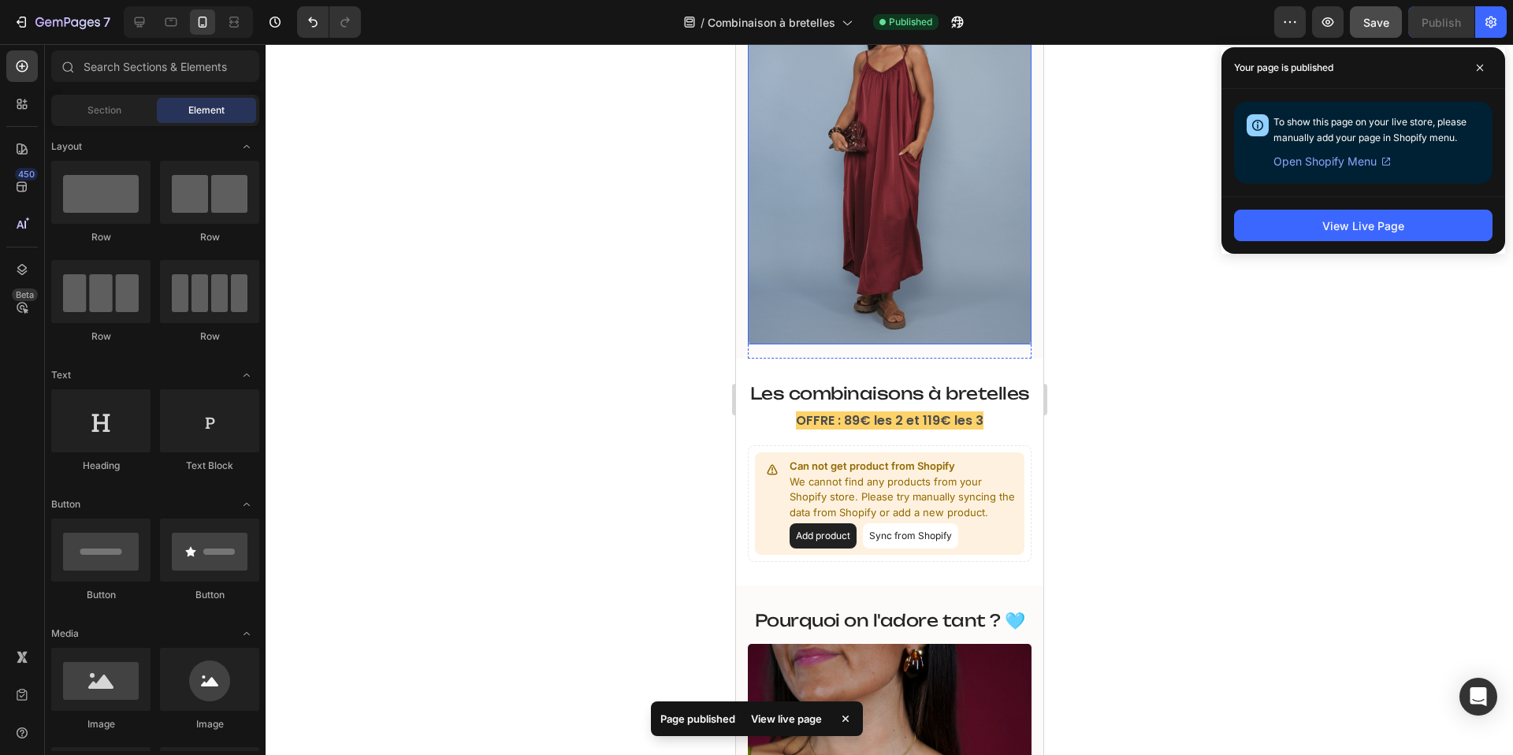
scroll to position [263, 0]
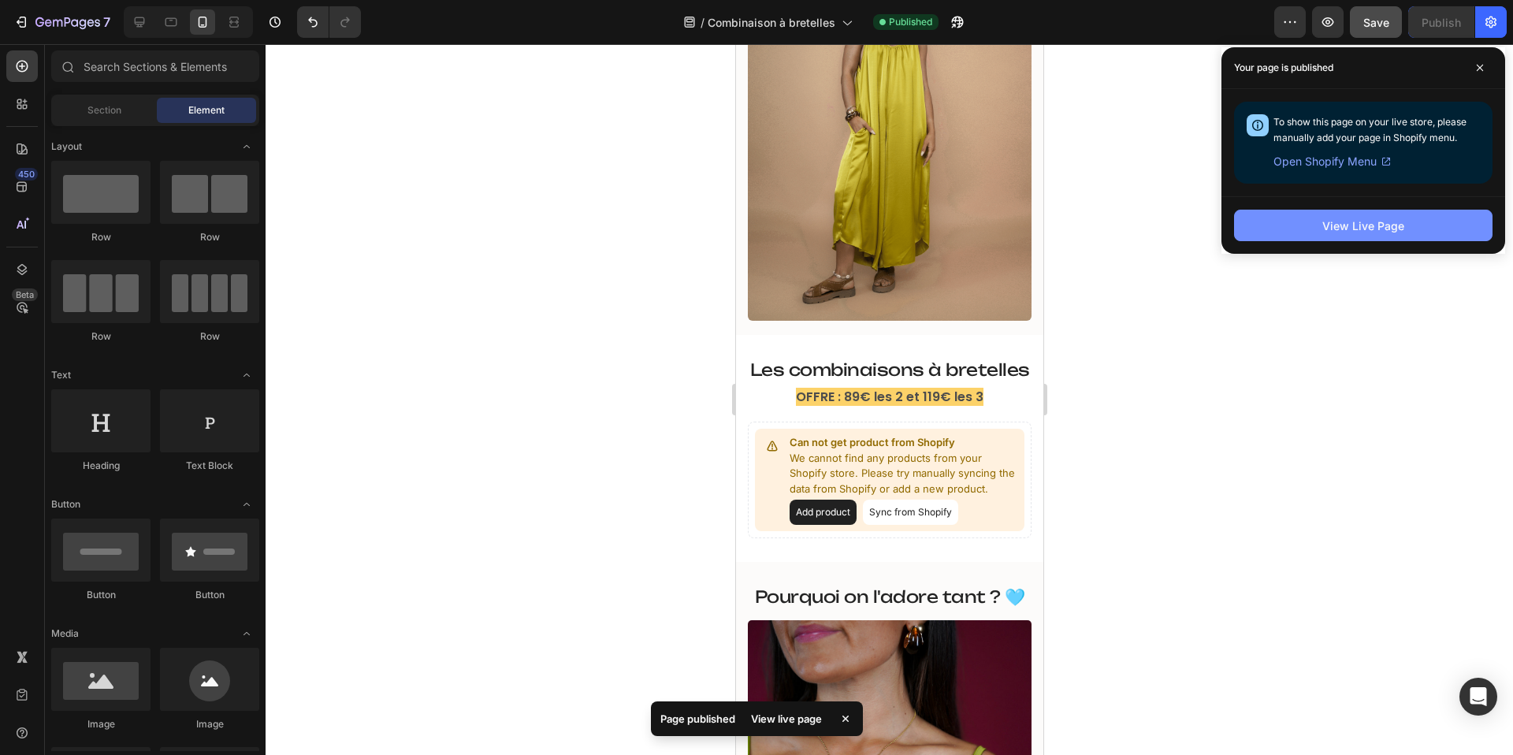
click at [1302, 230] on button "View Live Page" at bounding box center [1363, 226] width 258 height 32
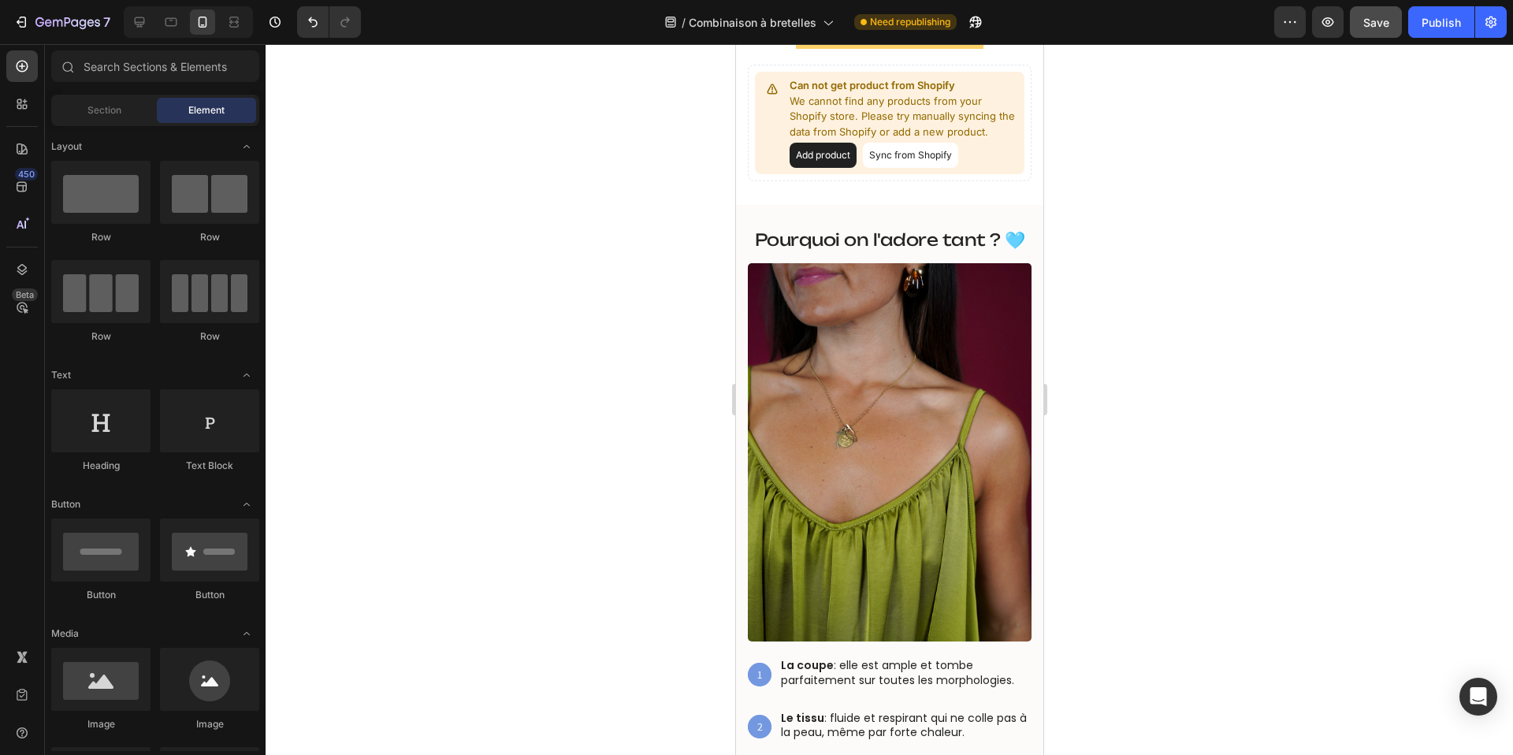
scroll to position [641, 0]
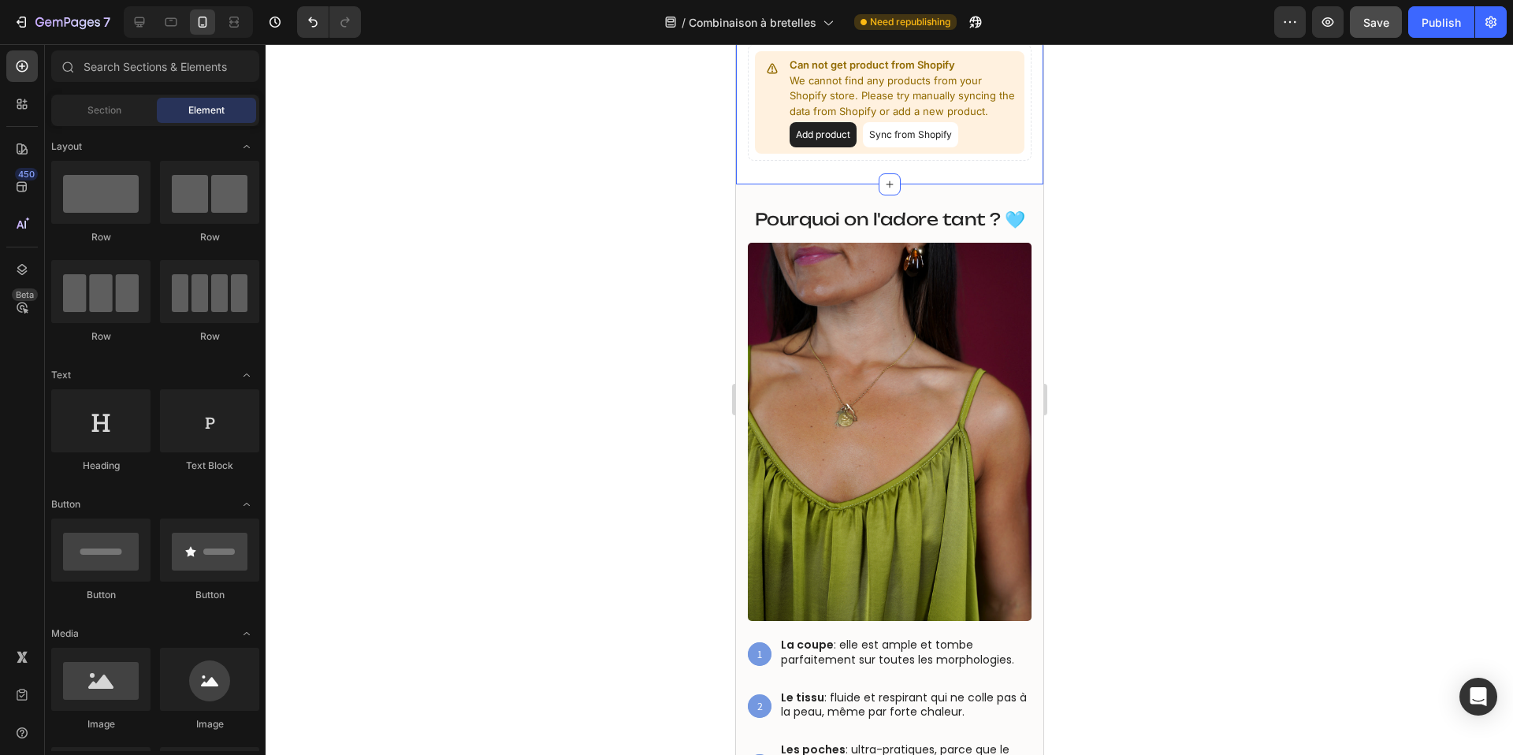
click at [938, 174] on div "Les combinaisons à bretelles Heading Les combinaisons à bretelles Heading OFFRE…" at bounding box center [888, 70] width 307 height 227
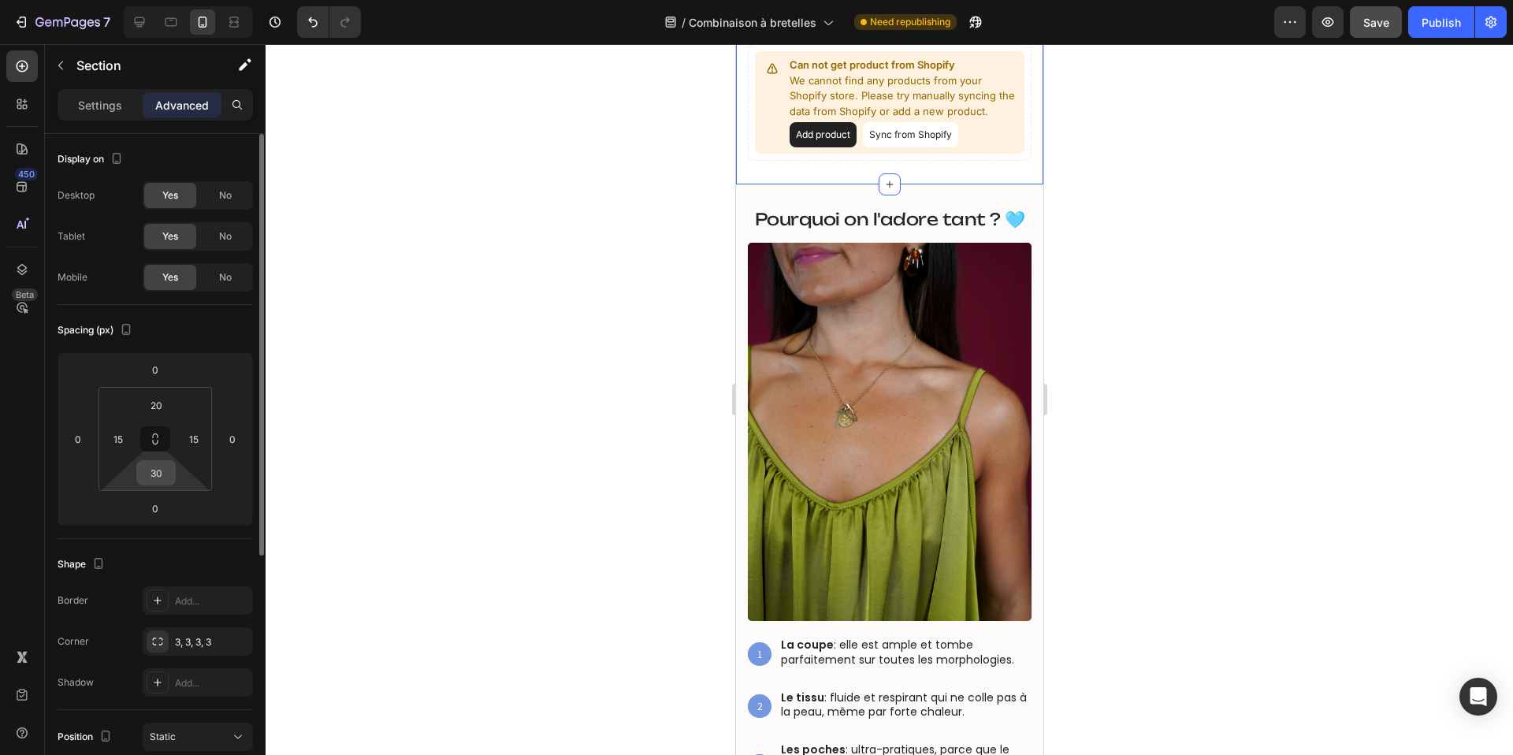
click at [158, 470] on input "30" at bounding box center [156, 473] width 32 height 24
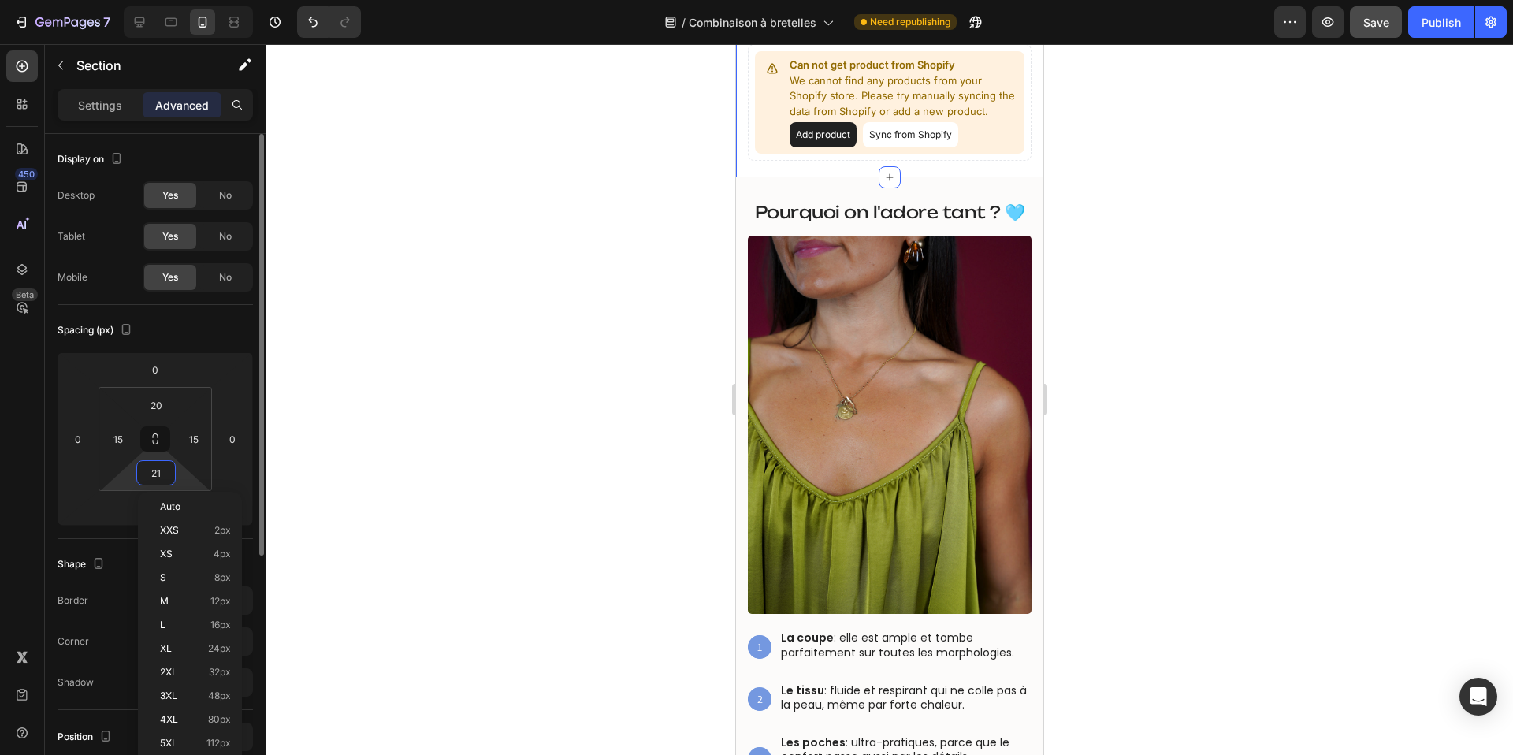
type input "20"
click at [552, 368] on div at bounding box center [889, 399] width 1247 height 711
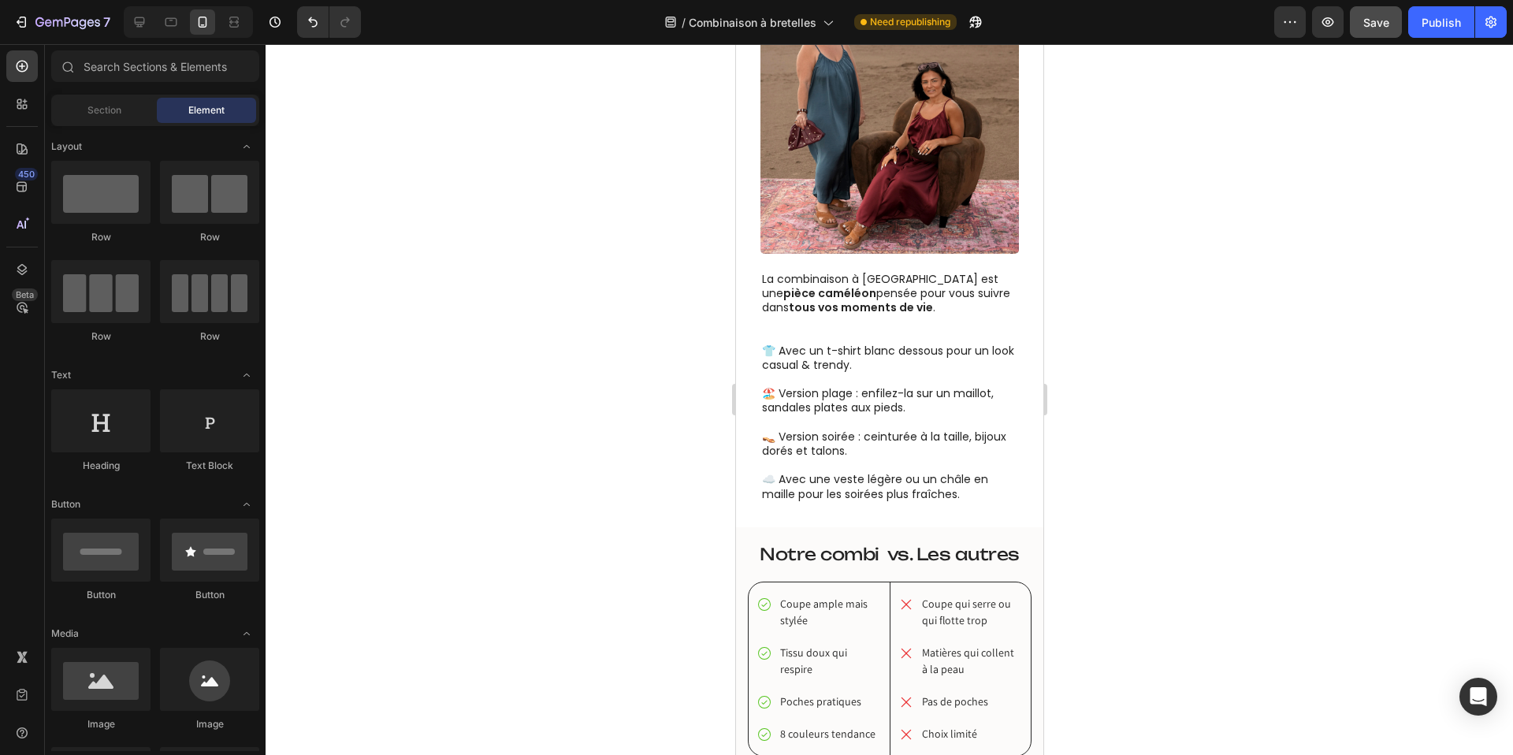
scroll to position [1604, 0]
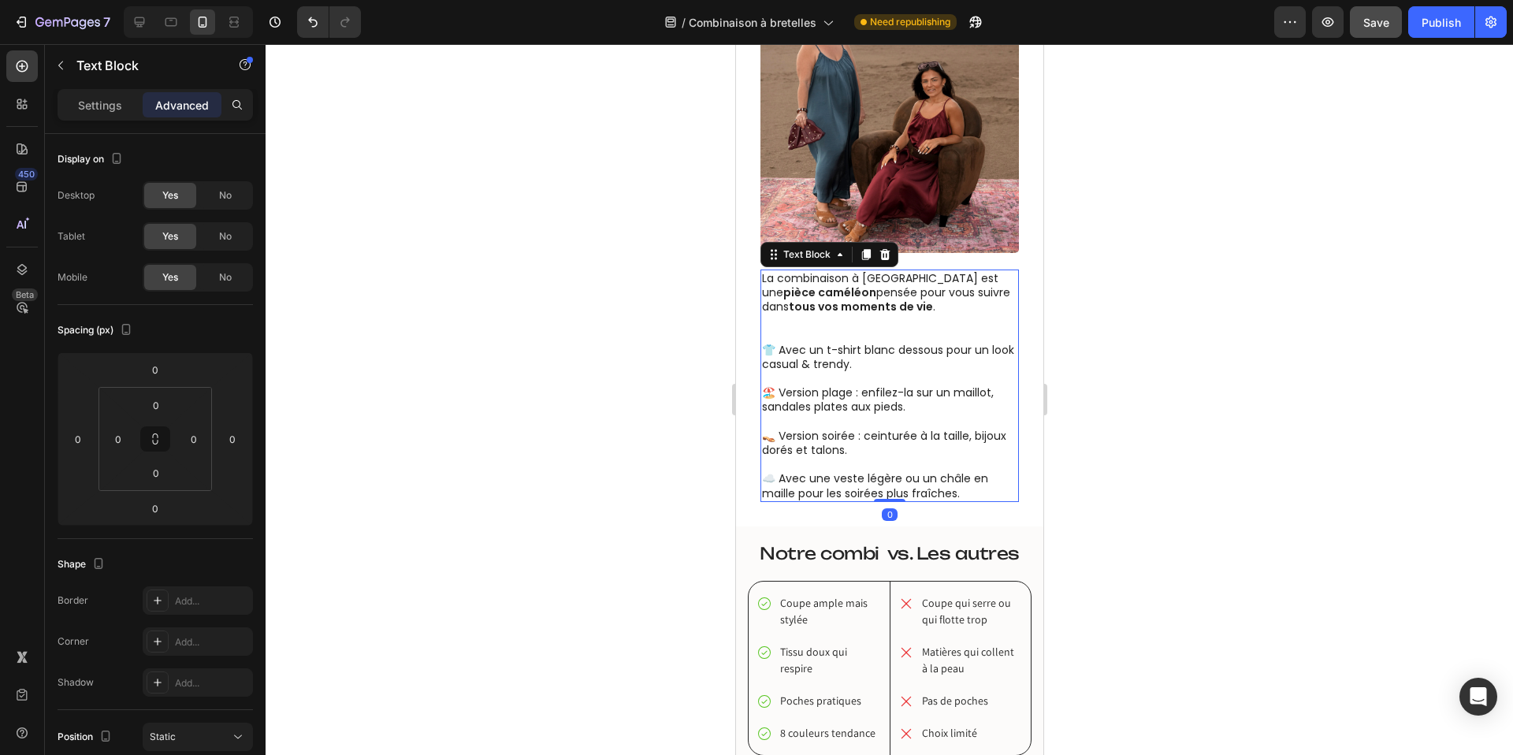
click at [871, 362] on p "👕 Avec un t-shirt blanc dessous pour un look casual & trendy." at bounding box center [888, 364] width 255 height 43
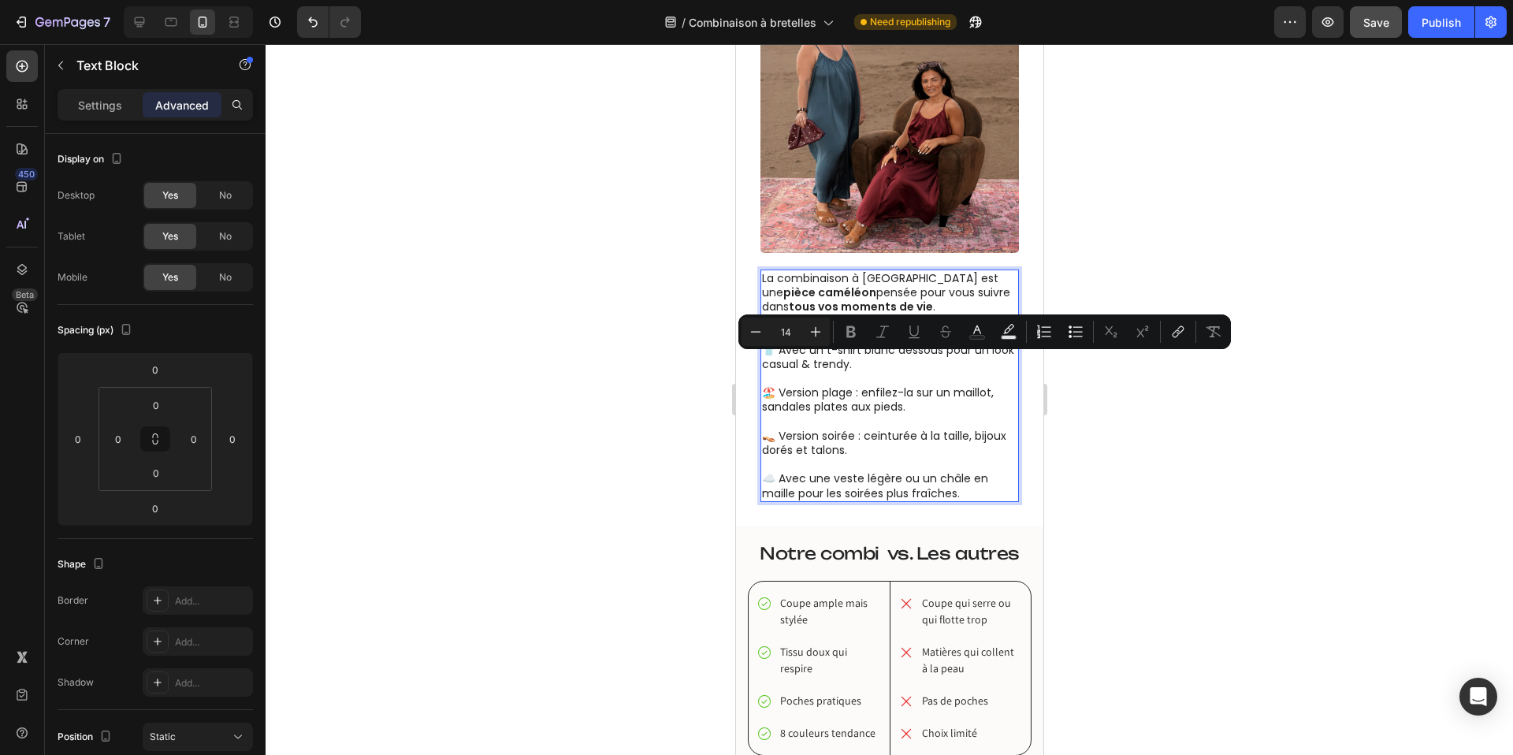
click at [854, 351] on p "👕 Avec un t-shirt blanc dessous pour un look casual & trendy." at bounding box center [888, 364] width 255 height 43
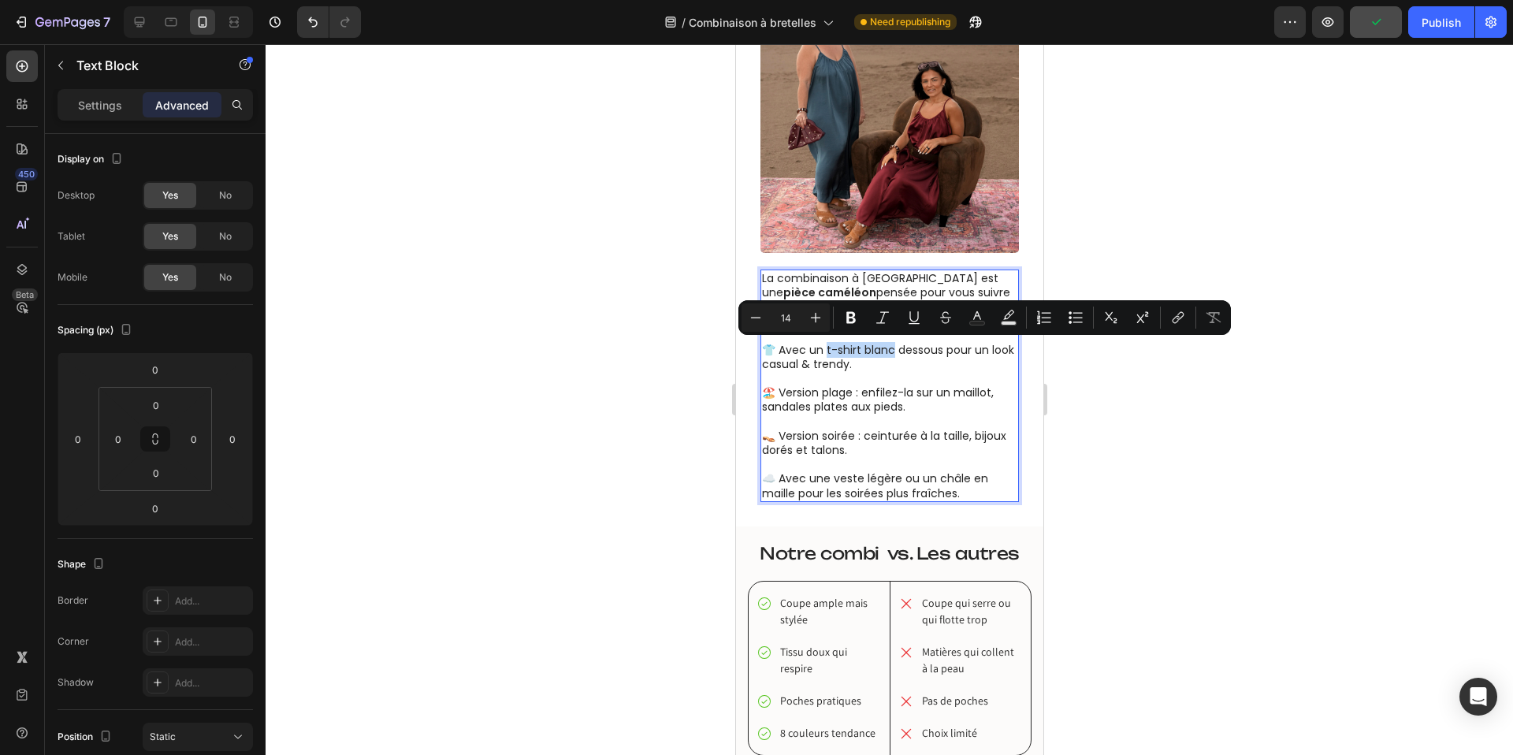
drag, startPoint x: 891, startPoint y: 351, endPoint x: 827, endPoint y: 351, distance: 63.8
click at [827, 351] on p "👕 Avec un t-shirt blanc dessous pour un look casual & trendy." at bounding box center [888, 364] width 255 height 43
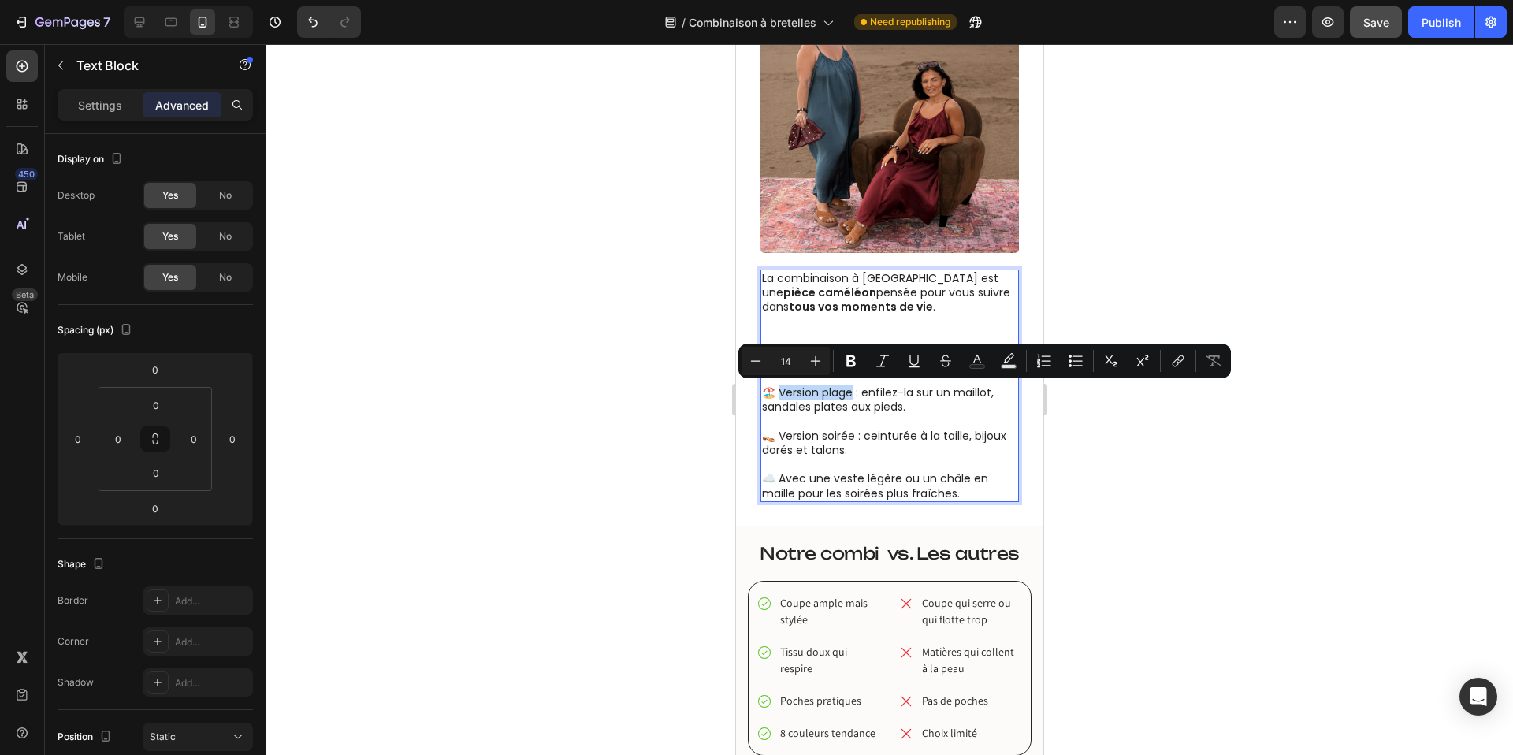
drag, startPoint x: 854, startPoint y: 396, endPoint x: 779, endPoint y: 395, distance: 74.9
click at [779, 395] on p "🏖️ Version plage : enfilez-la sur un maillot, sandales plates aux pieds." at bounding box center [888, 406] width 255 height 43
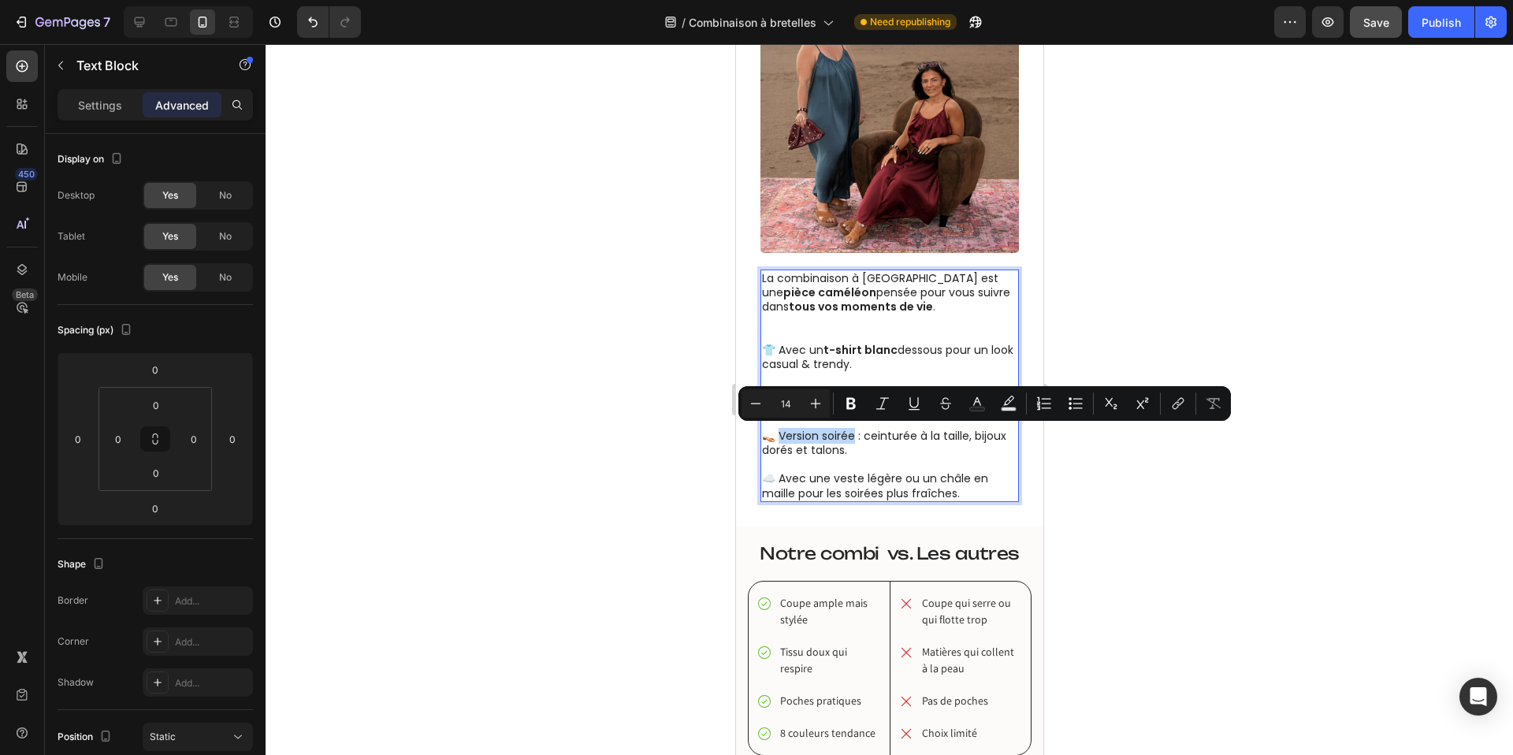
drag, startPoint x: 854, startPoint y: 438, endPoint x: 780, endPoint y: 438, distance: 74.1
click at [780, 438] on p "👡 Version soirée : ceinturée à la taille, bijoux dorés et talons." at bounding box center [888, 450] width 255 height 43
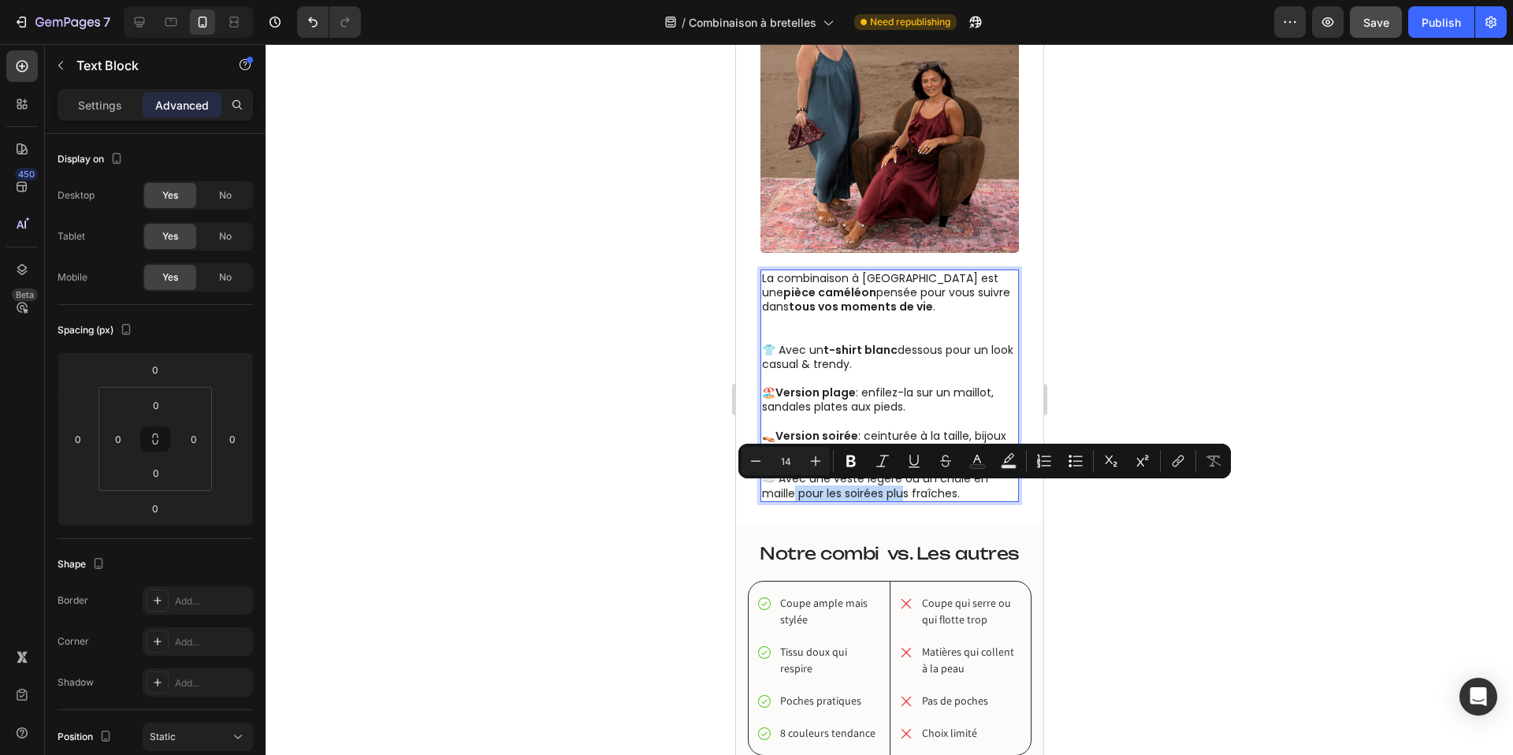
drag, startPoint x: 793, startPoint y: 495, endPoint x: 902, endPoint y: 495, distance: 109.5
click at [902, 495] on p "☁️ Avec une veste légère ou un châle en maille pour les soirées plus fraîches." at bounding box center [888, 485] width 255 height 28
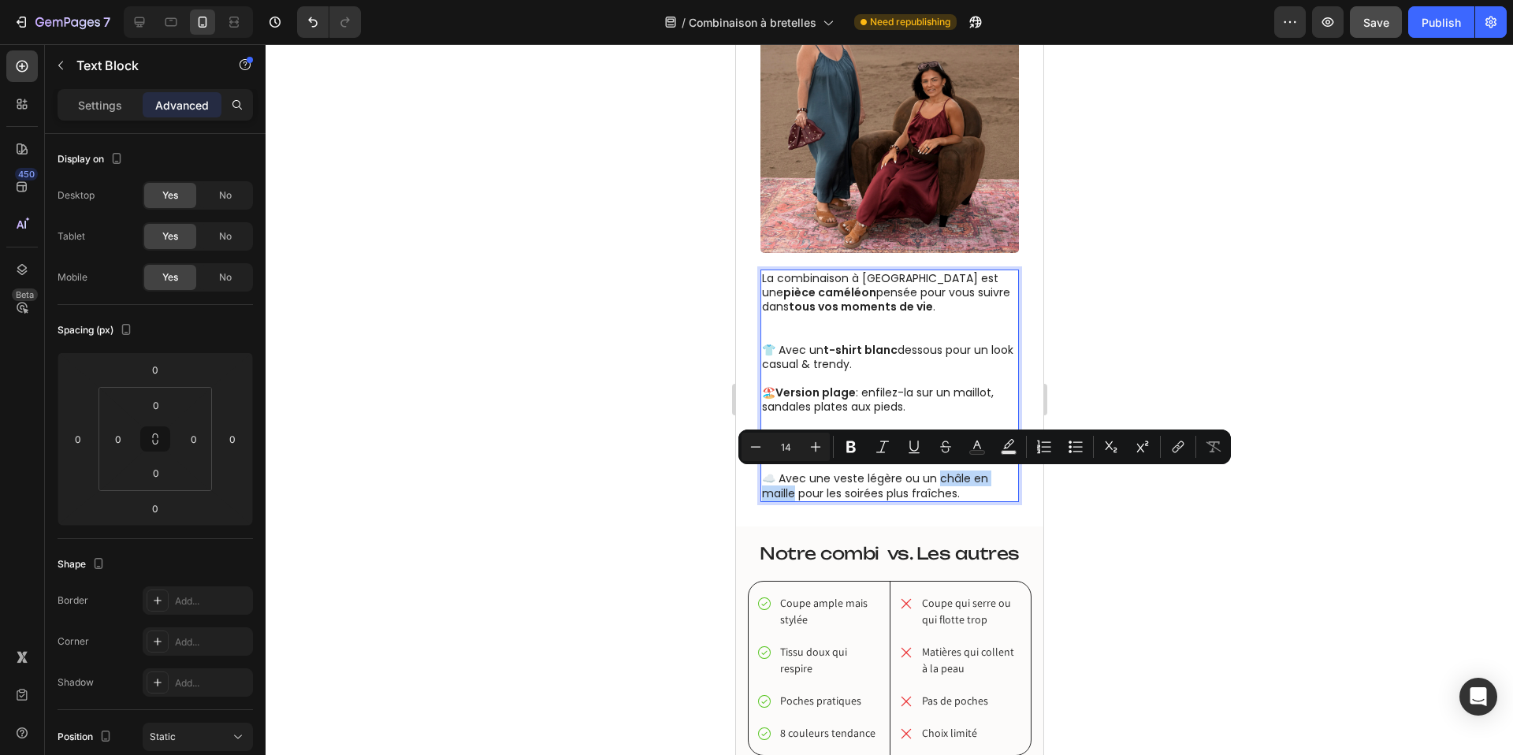
drag, startPoint x: 938, startPoint y: 479, endPoint x: 795, endPoint y: 496, distance: 144.4
click at [795, 496] on p "☁️ Avec une veste légère ou un châle en maille pour les soirées plus fraîches." at bounding box center [888, 485] width 255 height 28
click at [578, 417] on div at bounding box center [889, 399] width 1247 height 711
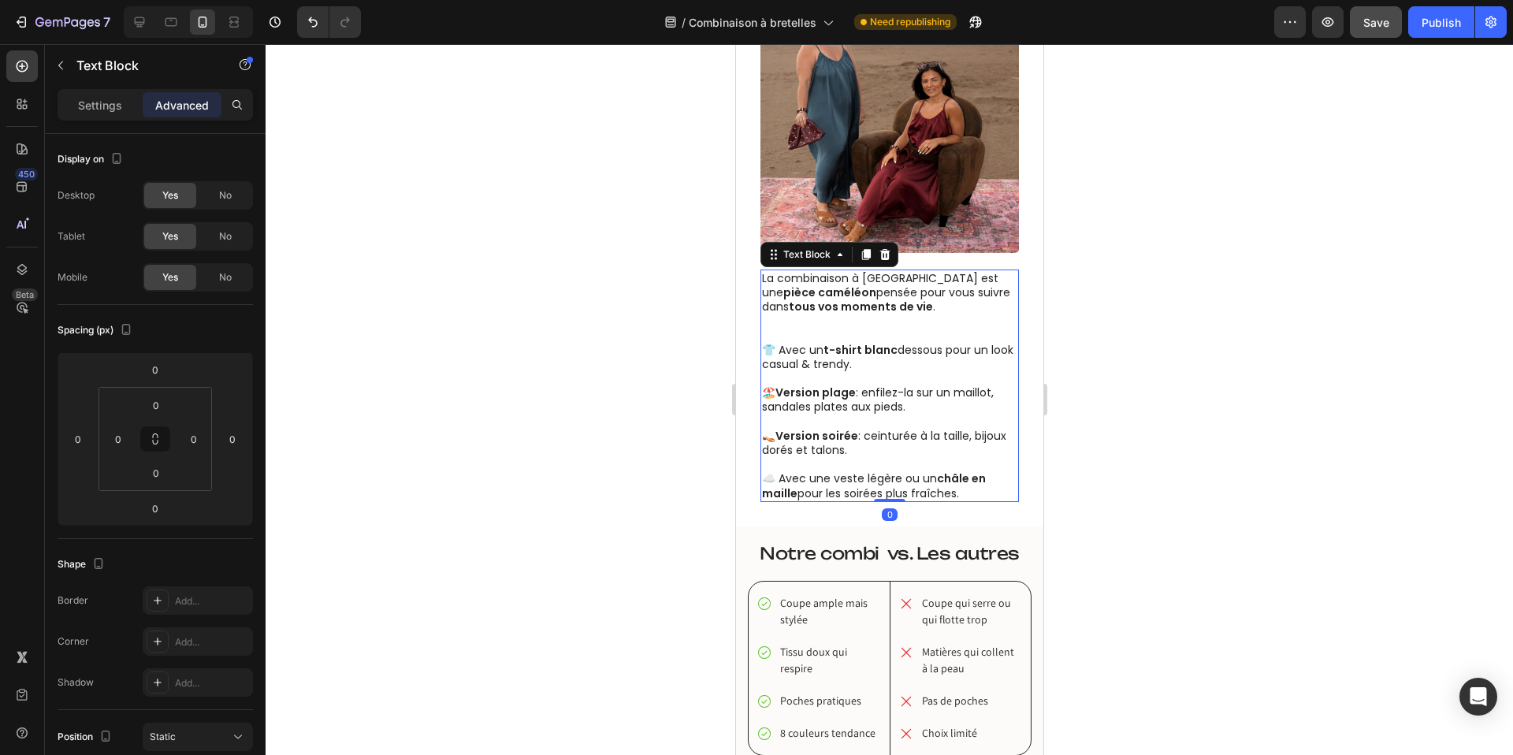
click at [901, 291] on p "La combinaison à bretelles est une pièce caméléon pensée pour vous suivre dans …" at bounding box center [888, 300] width 255 height 58
click at [875, 284] on strong "pièce caméléon" at bounding box center [828, 292] width 93 height 16
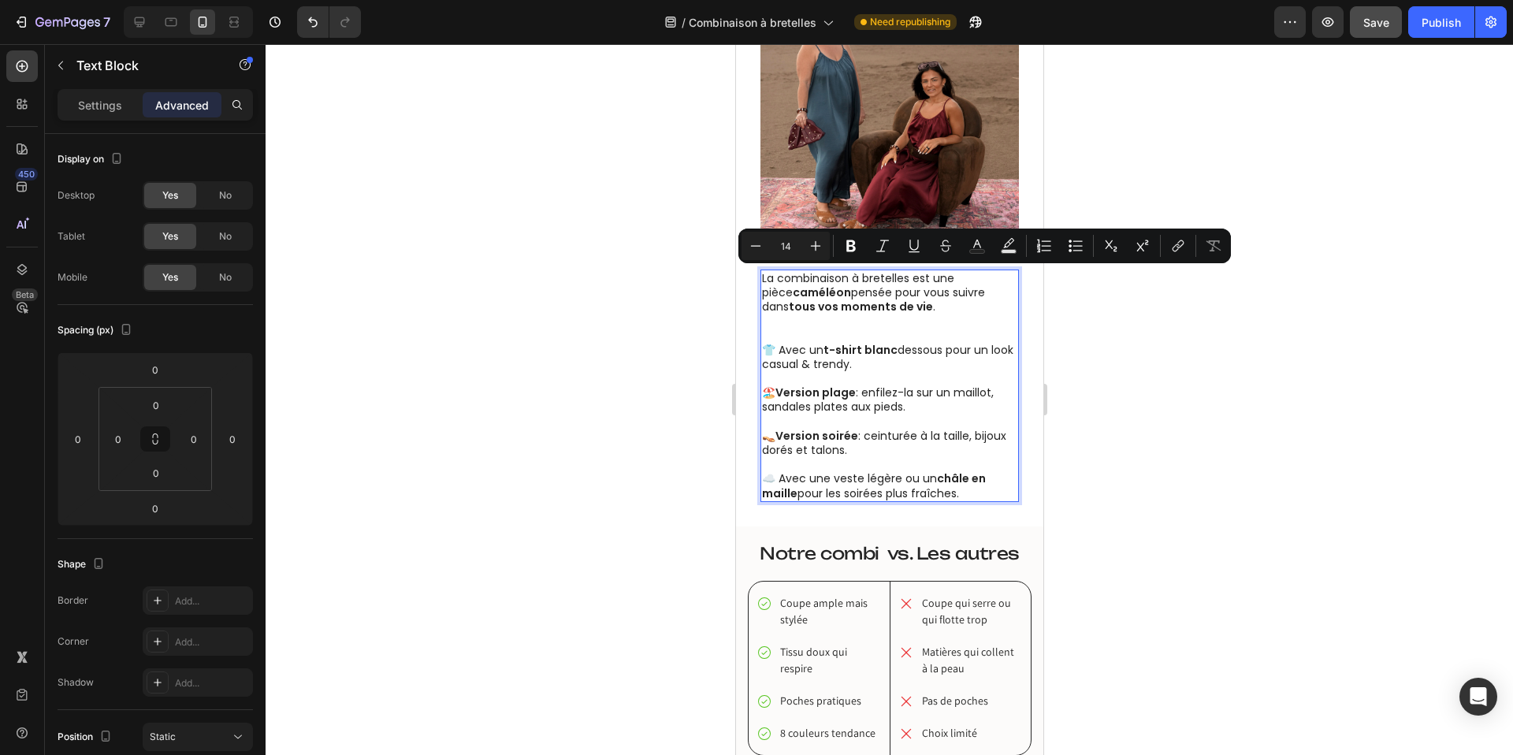
click at [792, 292] on strong "caméléon" at bounding box center [821, 292] width 58 height 16
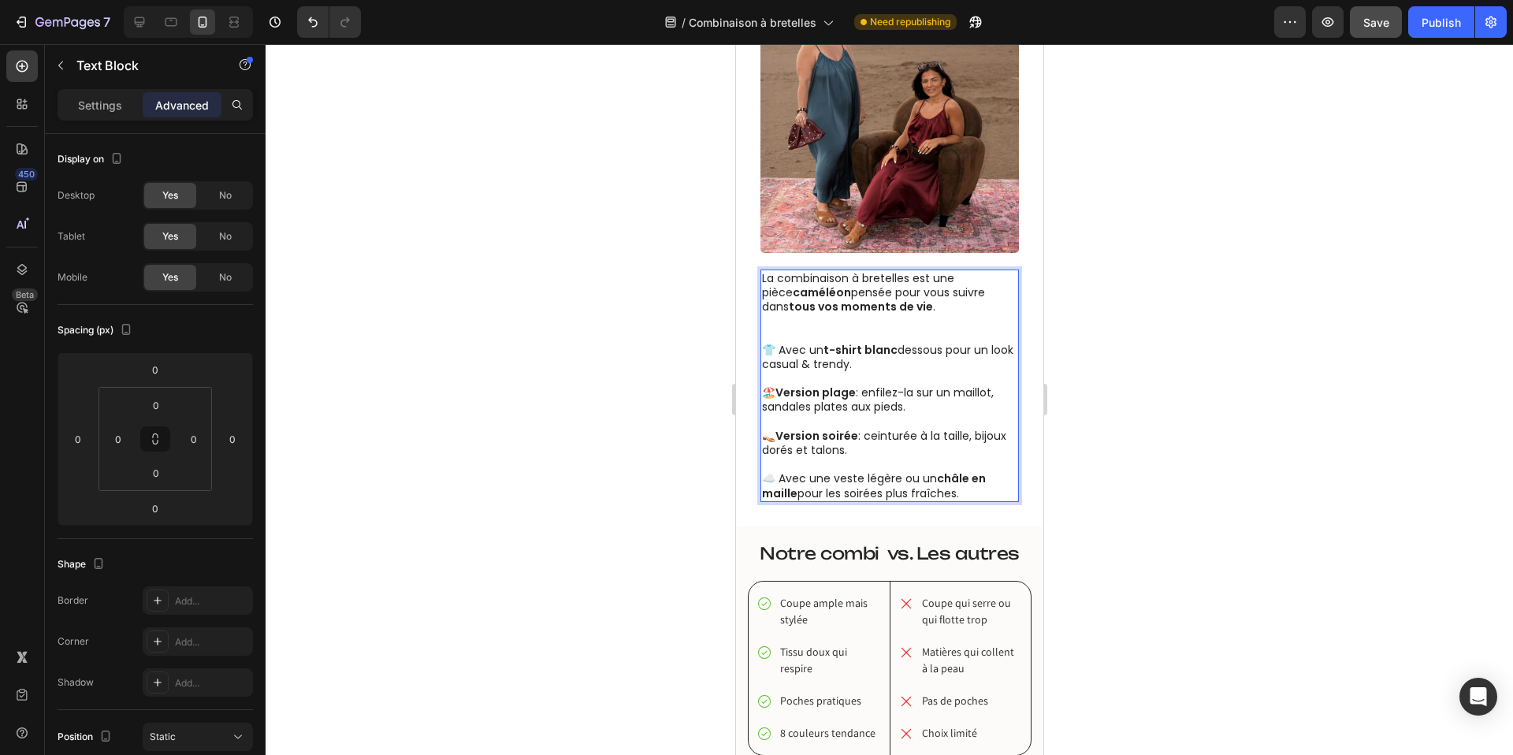
click at [792, 292] on strong "caméléon" at bounding box center [821, 292] width 58 height 16
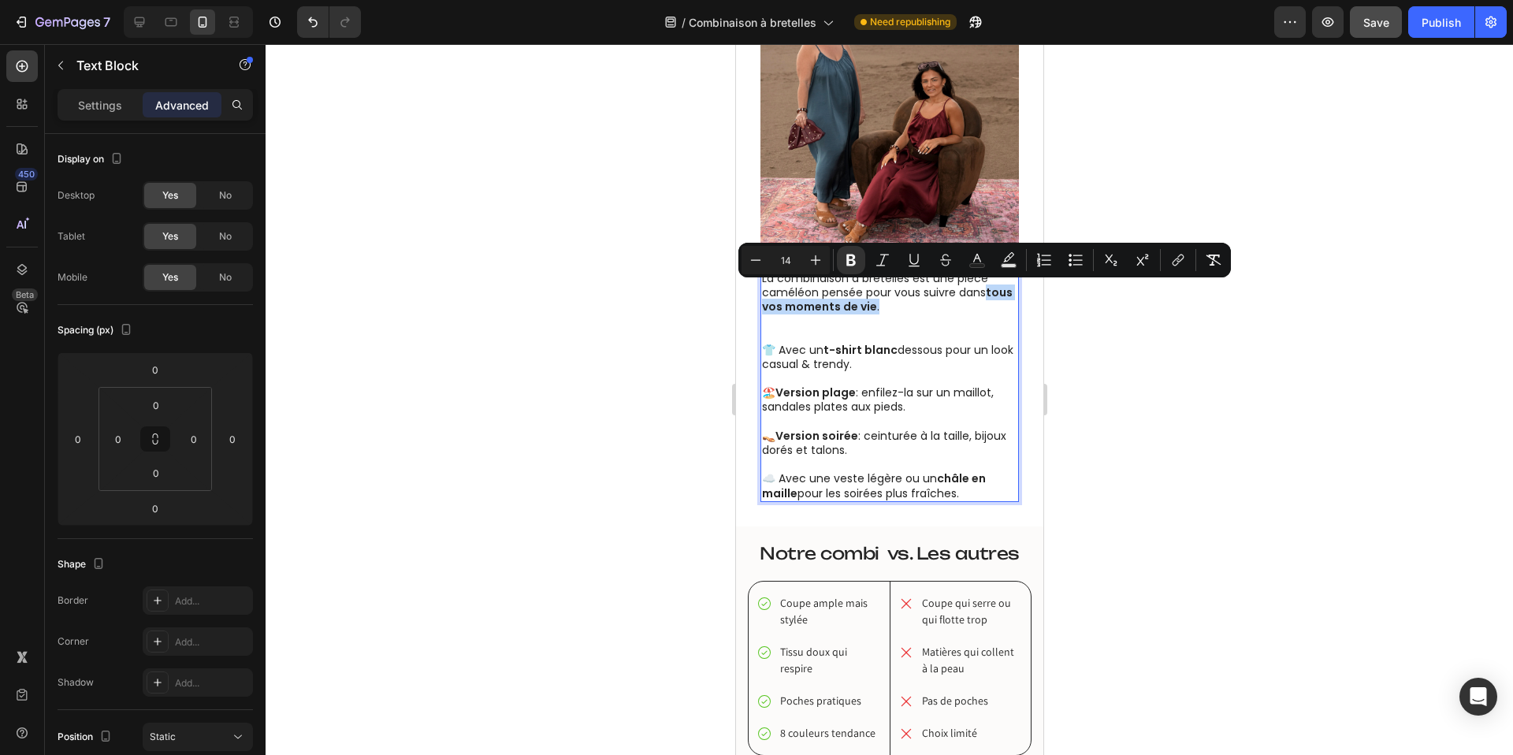
drag, startPoint x: 906, startPoint y: 308, endPoint x: 987, endPoint y: 294, distance: 82.4
click at [987, 294] on p "La combinaison à bretelles est une pièce caméléon pensée pour vous suivre dans …" at bounding box center [888, 300] width 255 height 58
click at [661, 333] on div at bounding box center [889, 399] width 1247 height 711
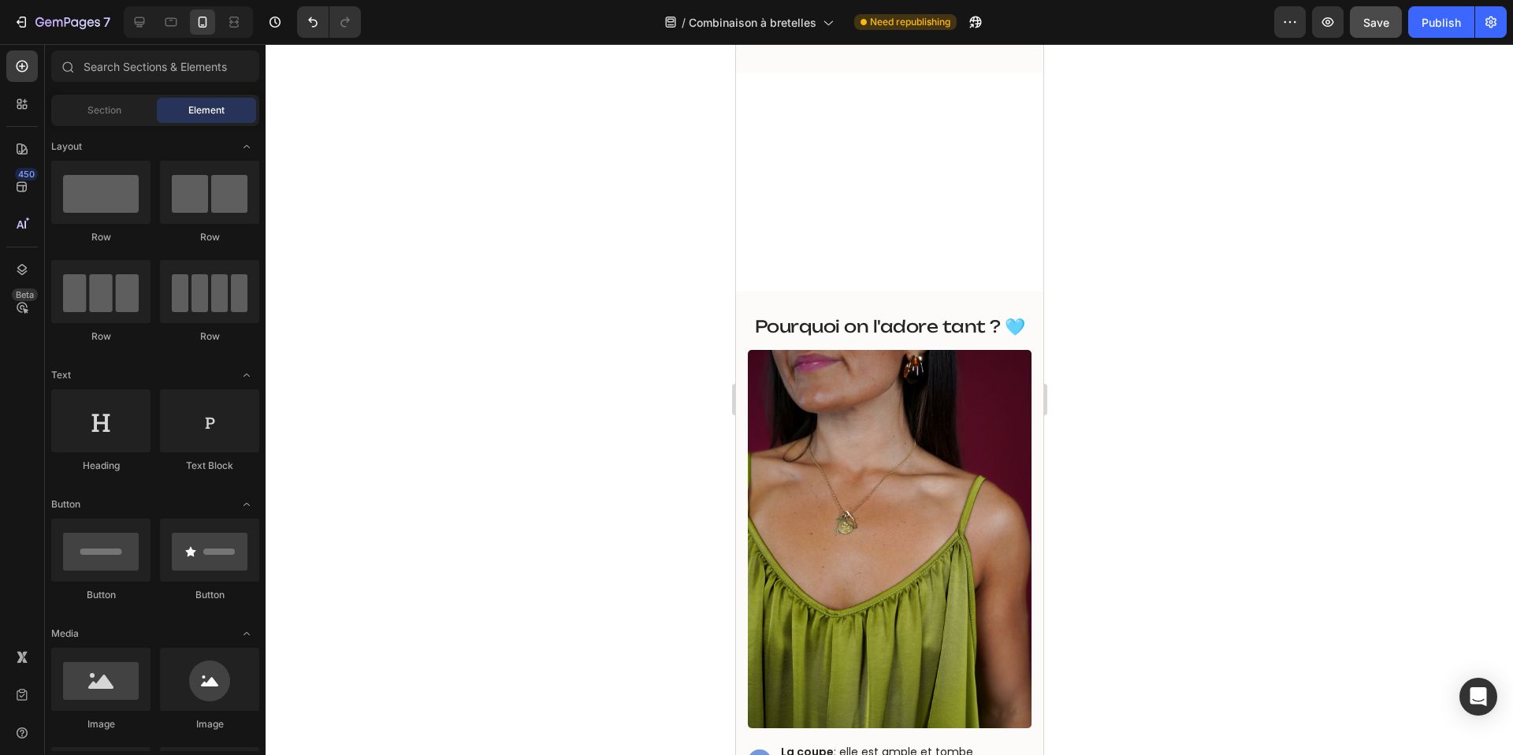
scroll to position [0, 0]
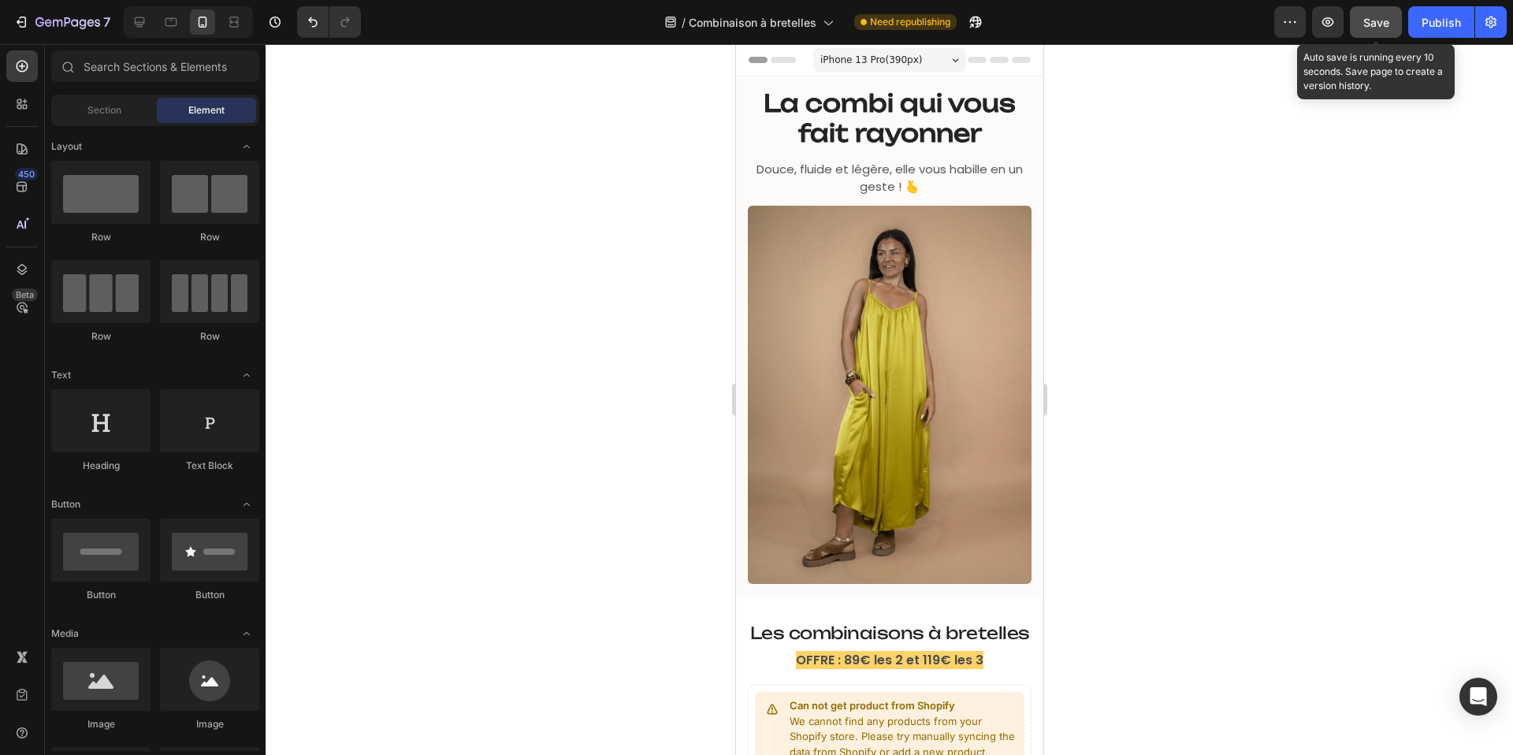
click at [1374, 21] on span "Save" at bounding box center [1376, 22] width 26 height 13
click at [1444, 18] on div "Publish" at bounding box center [1440, 22] width 39 height 17
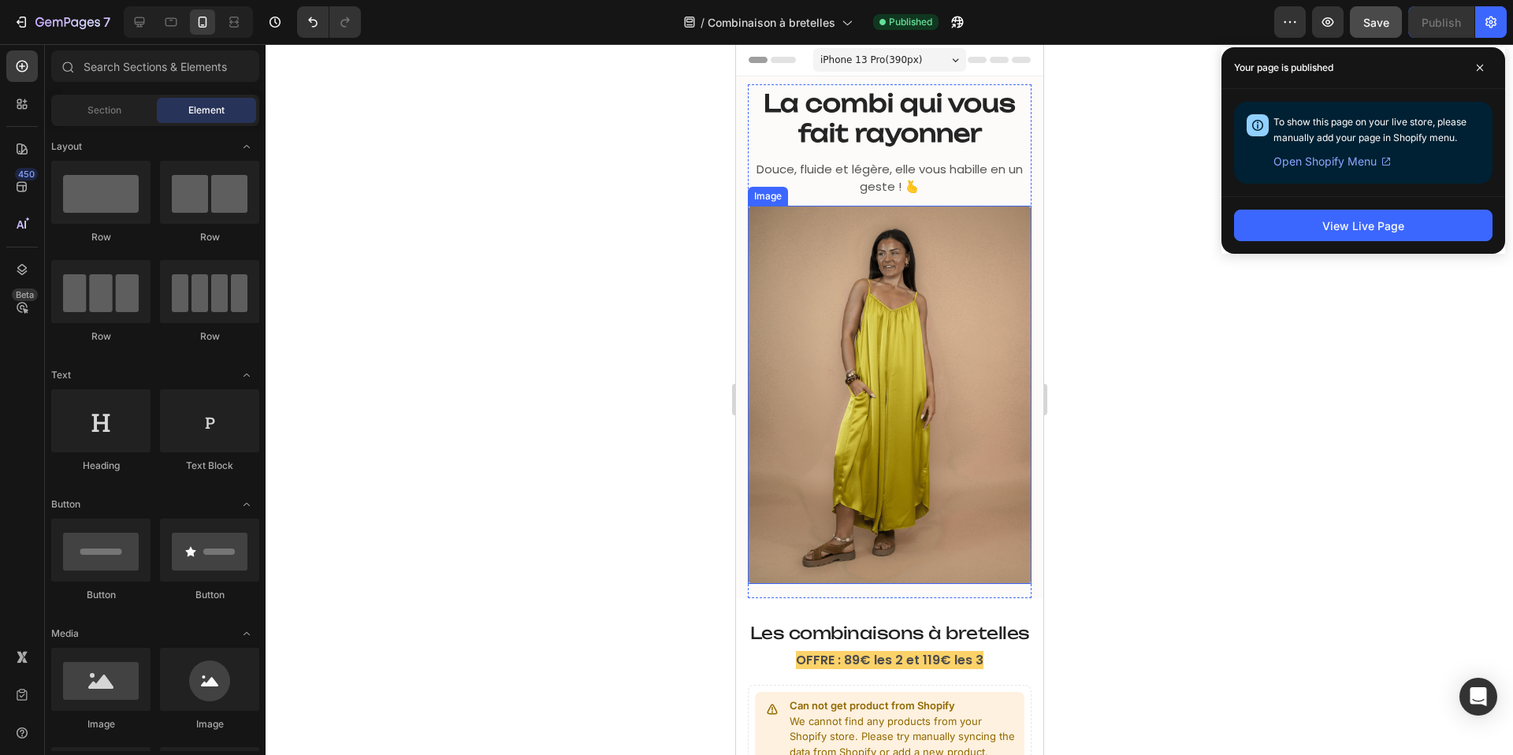
click at [893, 281] on img at bounding box center [889, 395] width 284 height 378
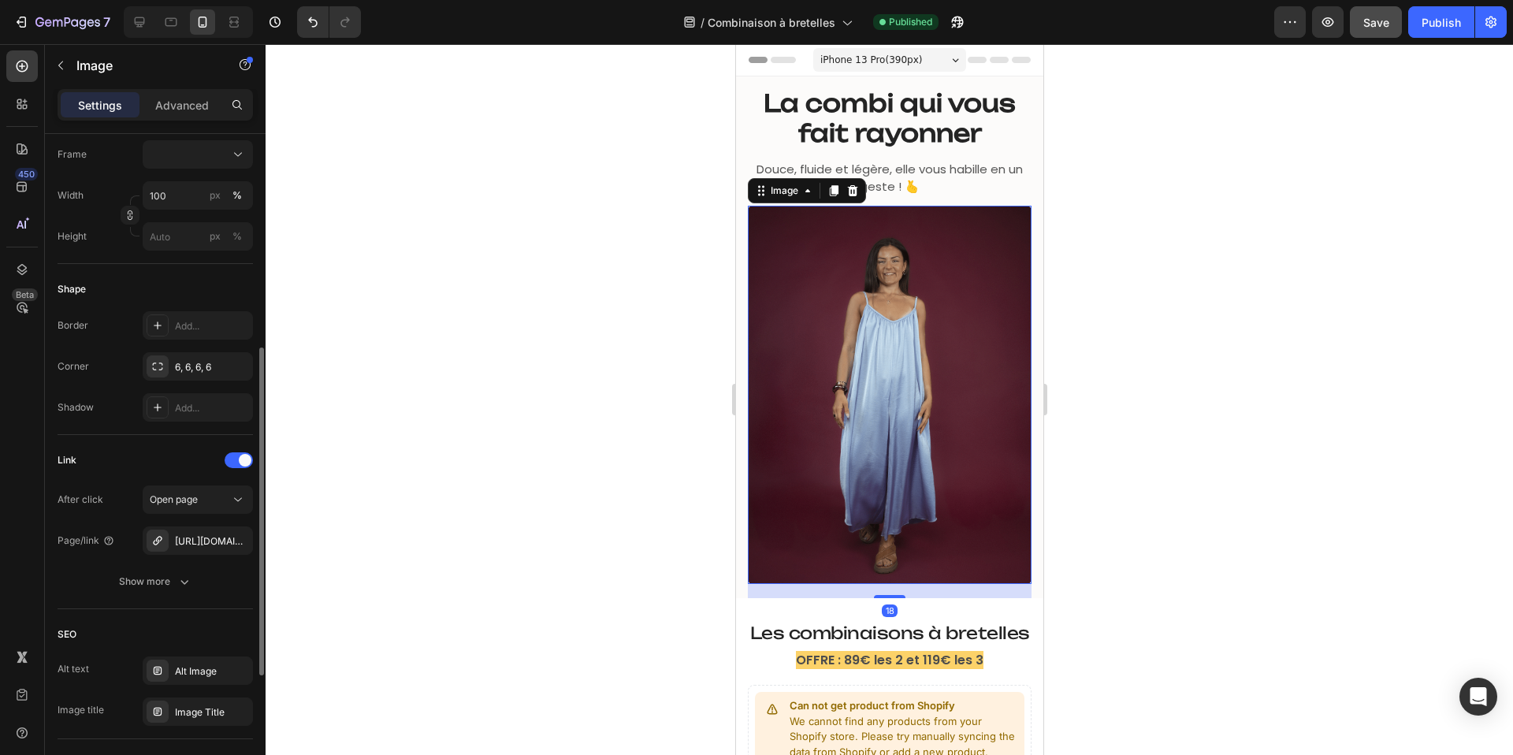
scroll to position [458, 0]
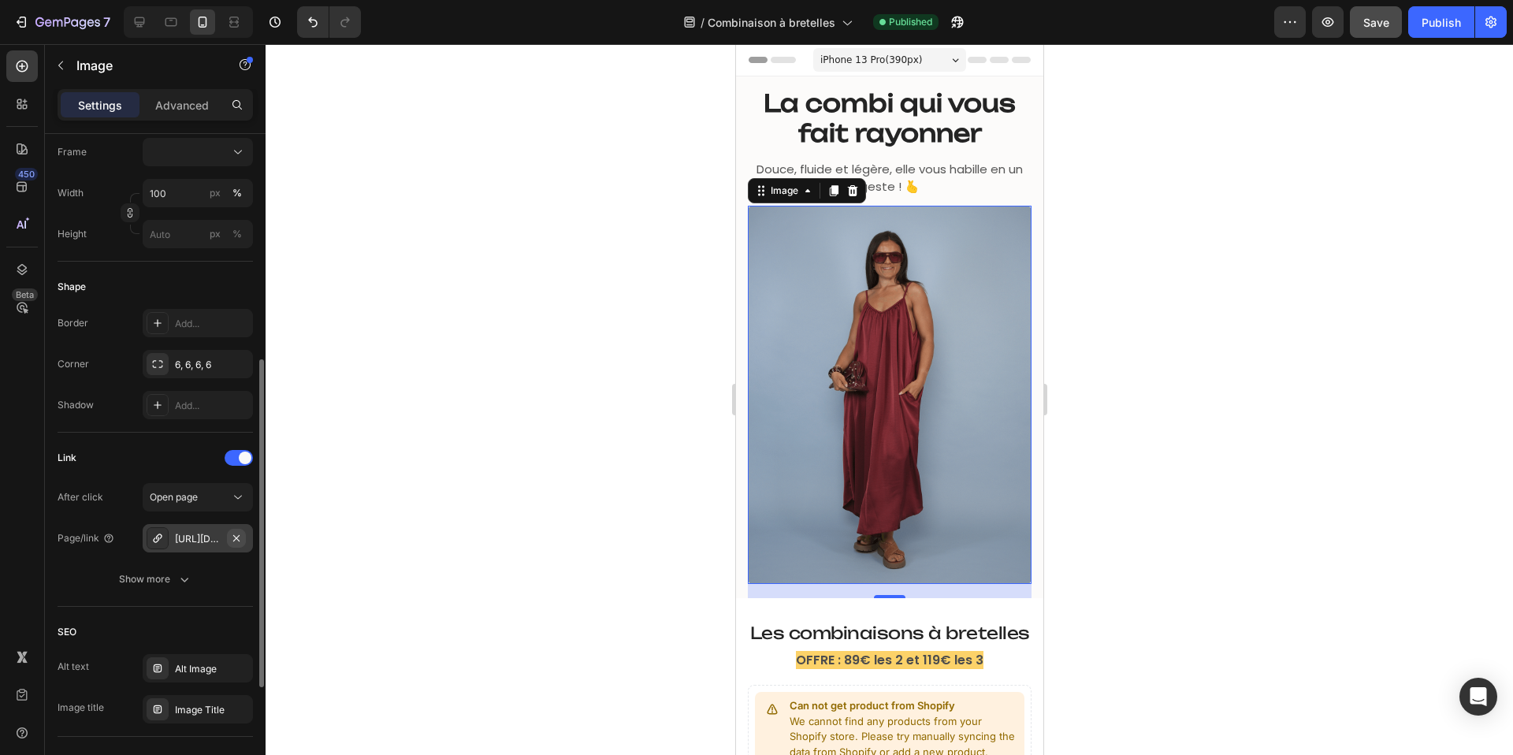
click at [238, 536] on icon "button" at bounding box center [236, 538] width 13 height 13
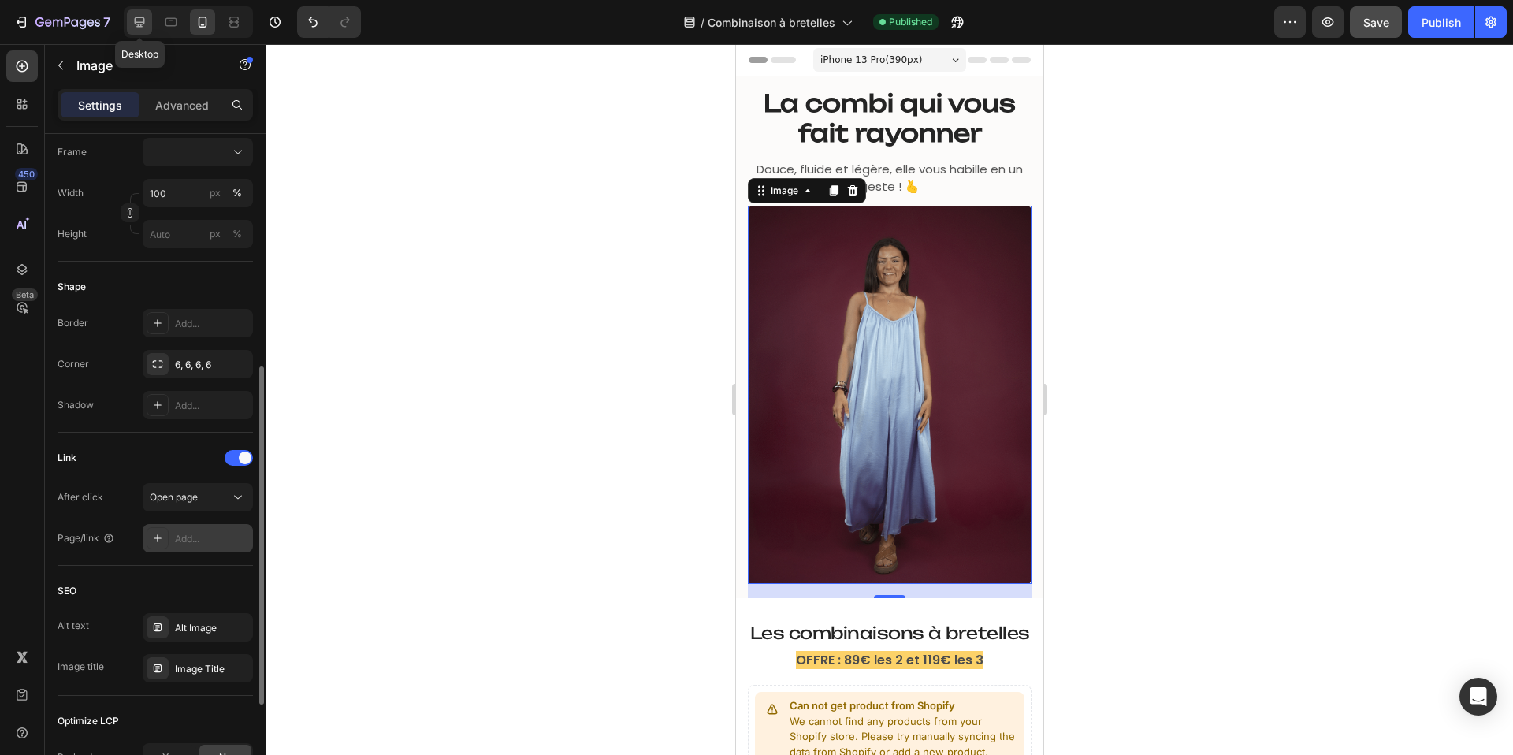
click at [142, 22] on icon at bounding box center [140, 22] width 10 height 10
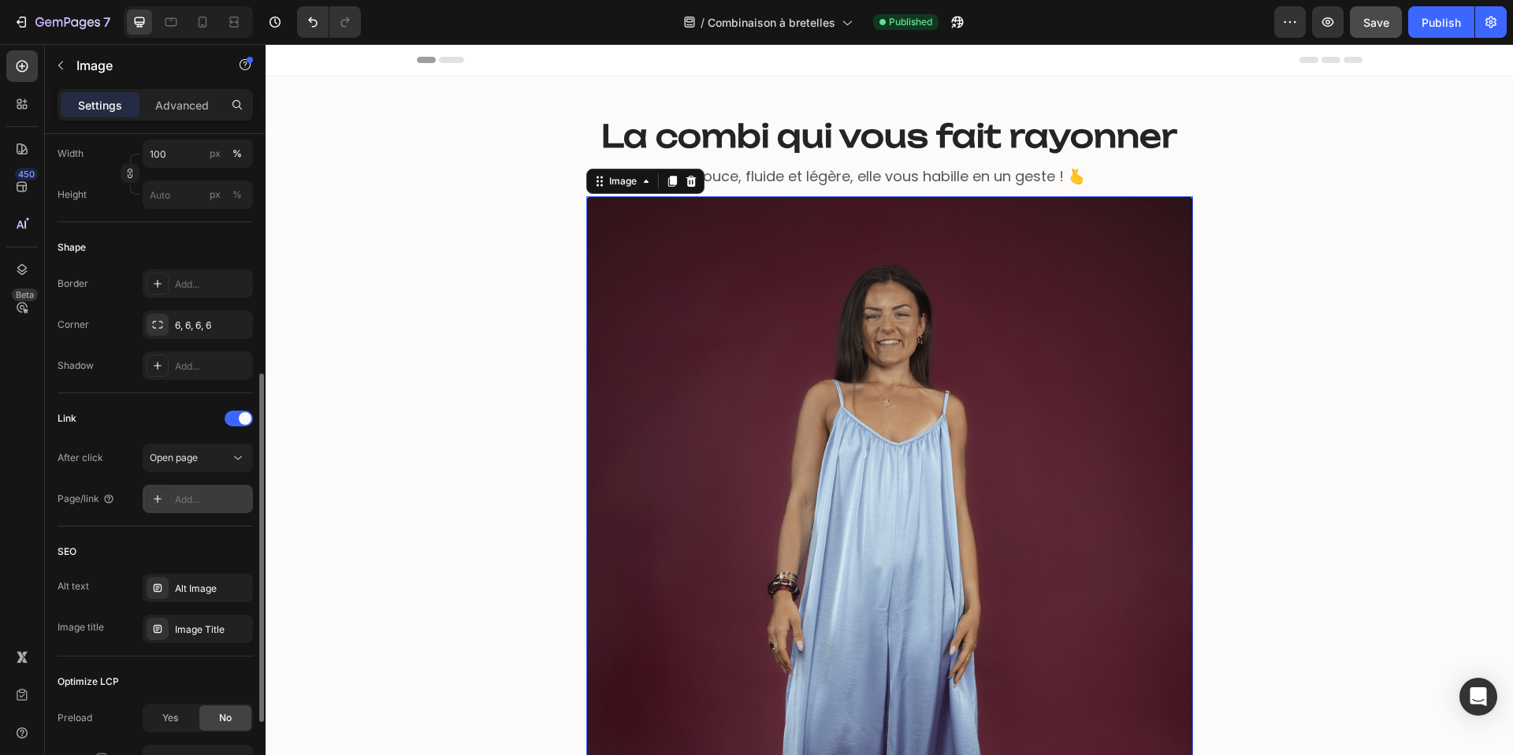
scroll to position [97, 0]
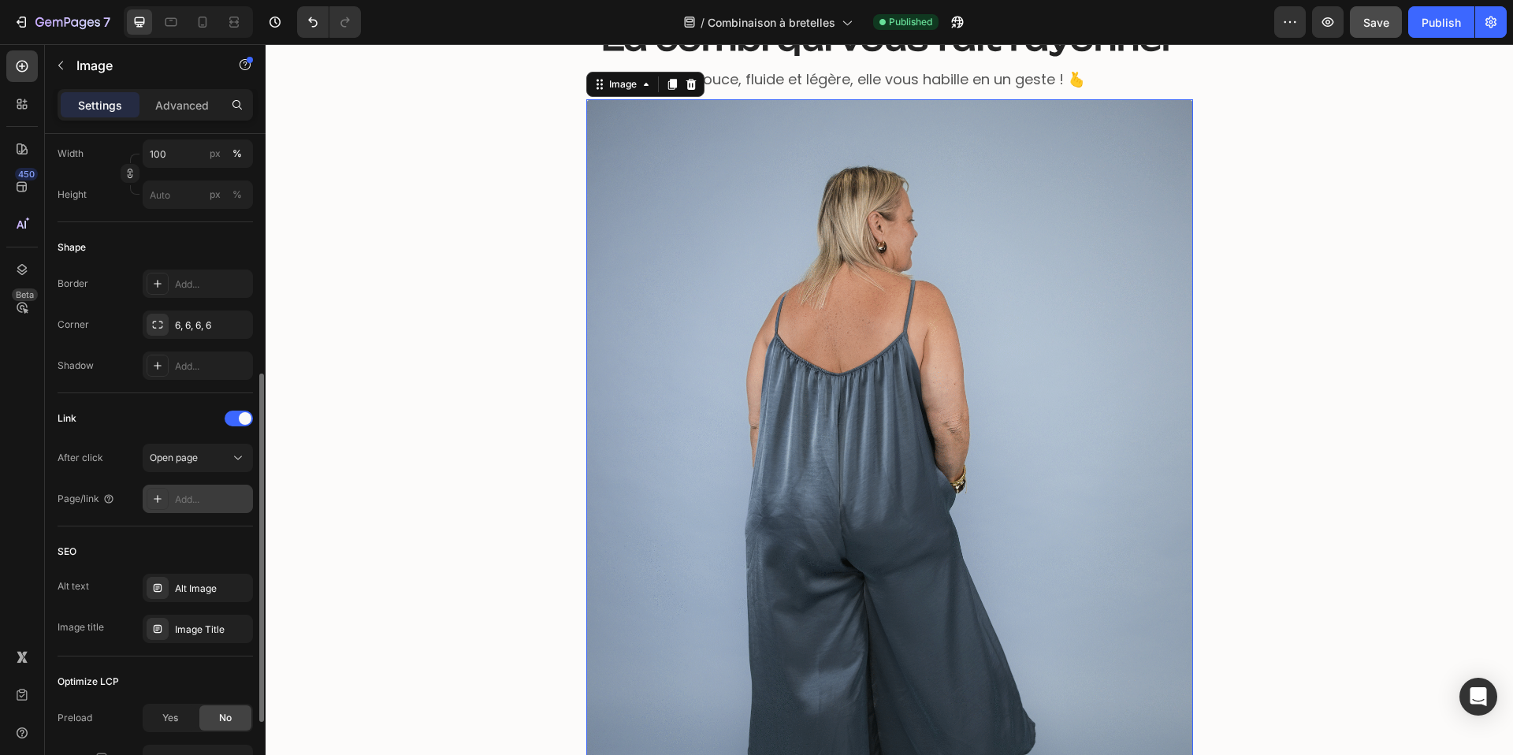
click at [897, 325] on img at bounding box center [889, 503] width 607 height 809
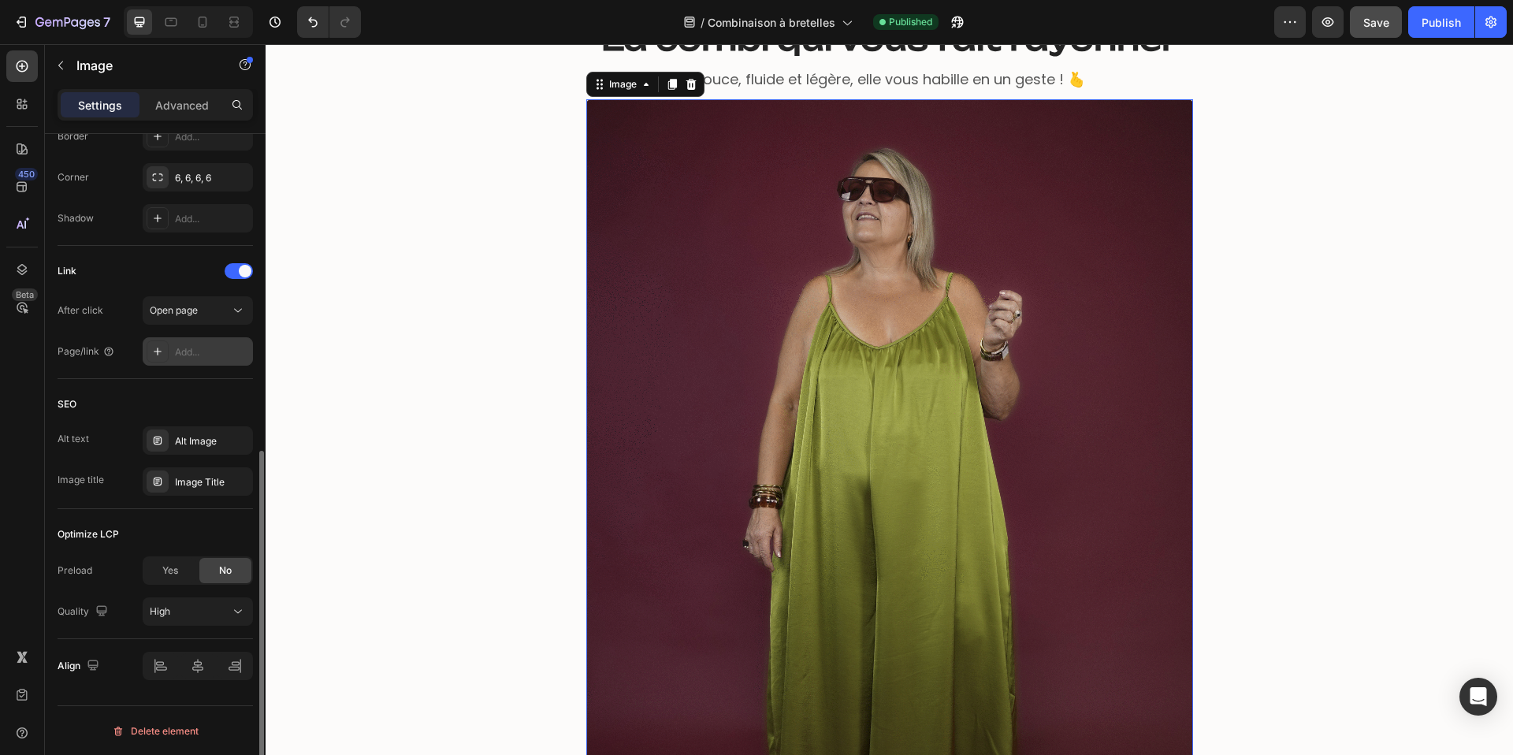
scroll to position [606, 0]
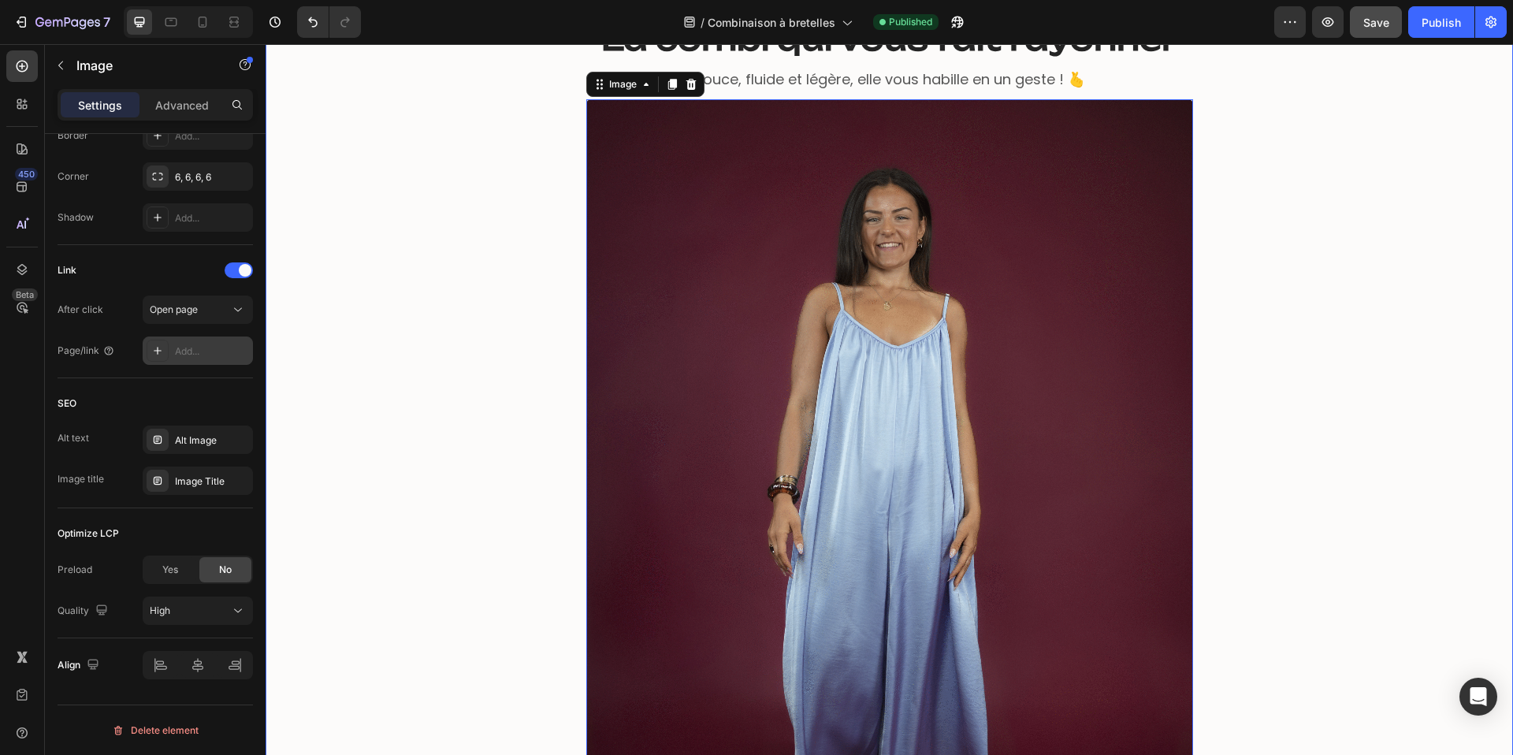
click at [1243, 211] on div "La combi qui vous fait rayonner Heading La combi qui vous fait rayonner Heading…" at bounding box center [889, 457] width 1224 height 901
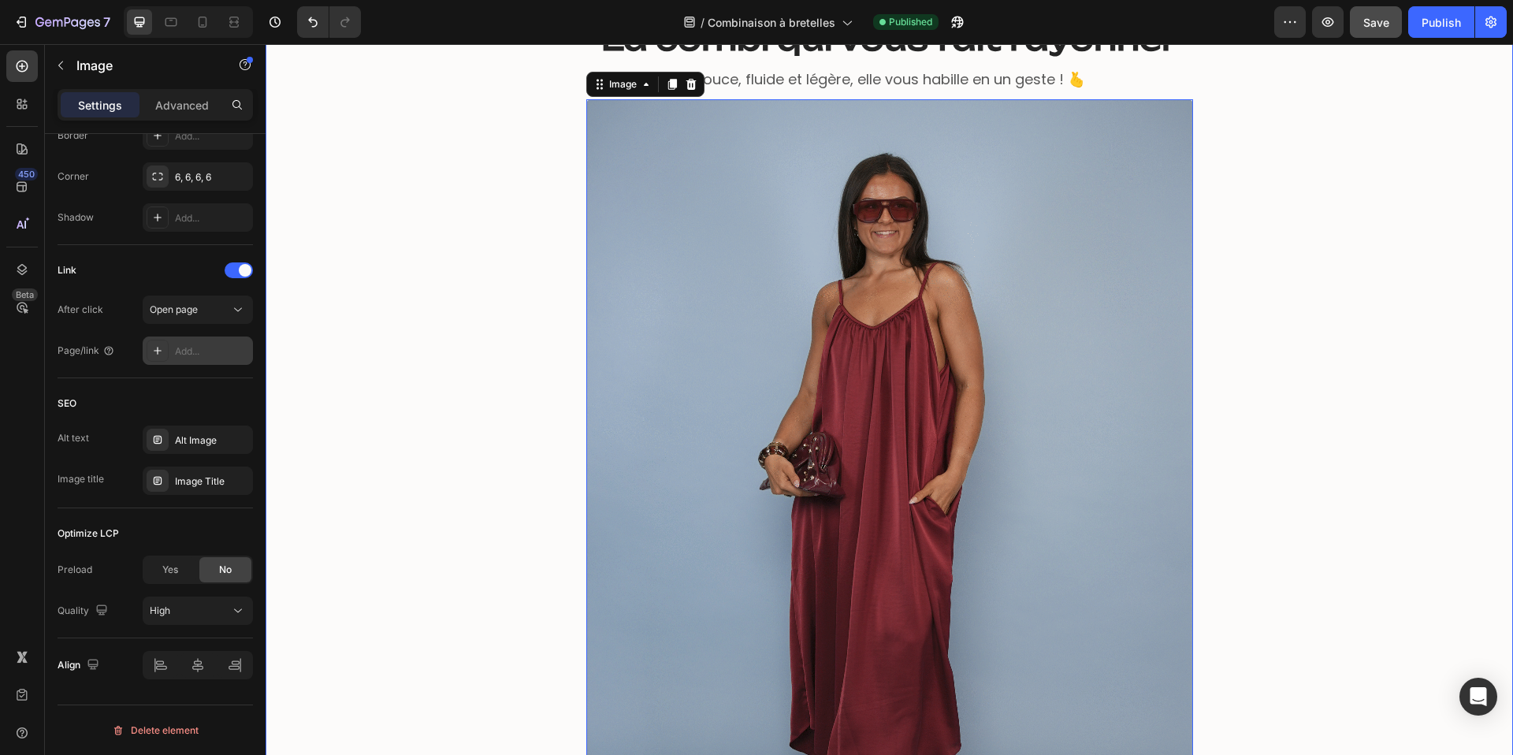
scroll to position [0, 0]
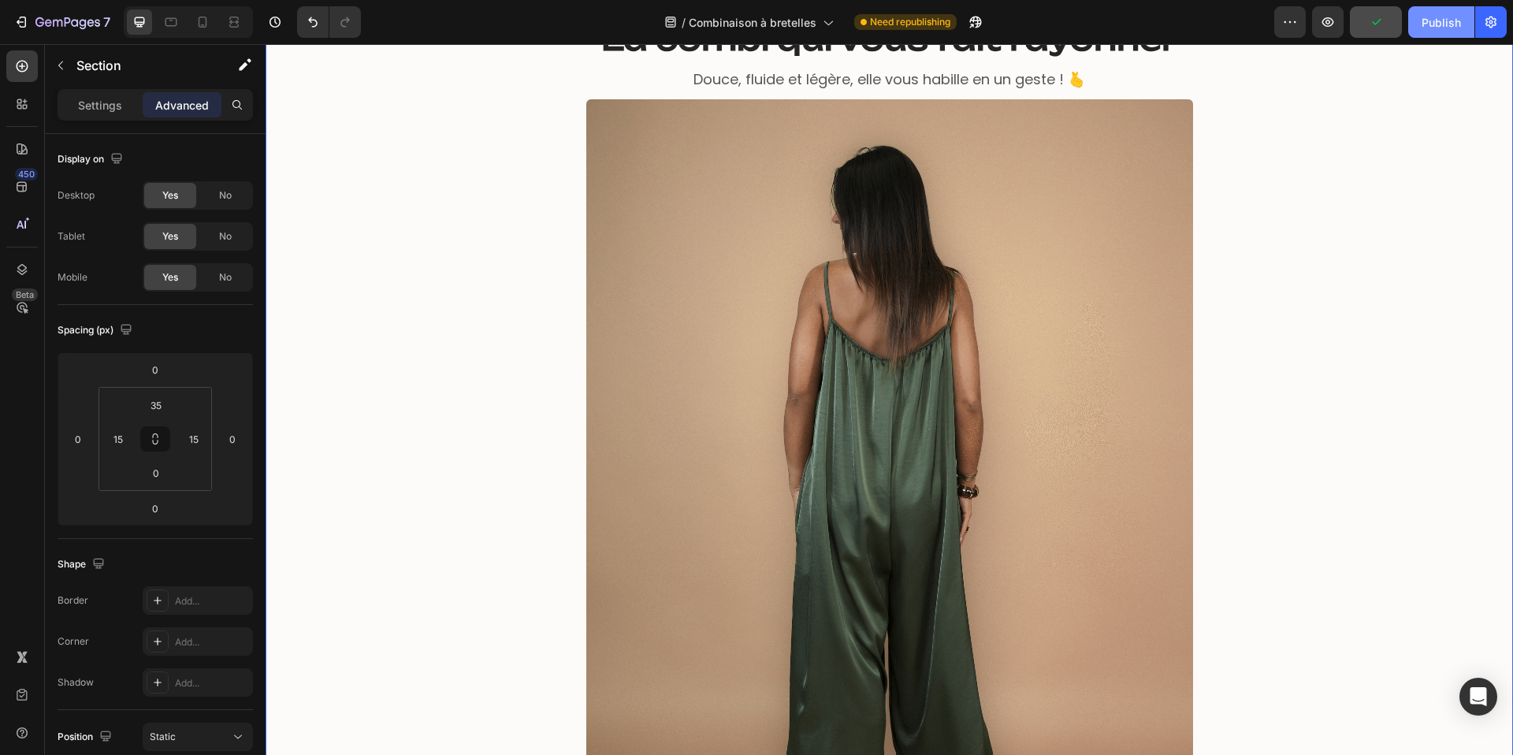
click at [1430, 21] on div "Publish" at bounding box center [1440, 22] width 39 height 17
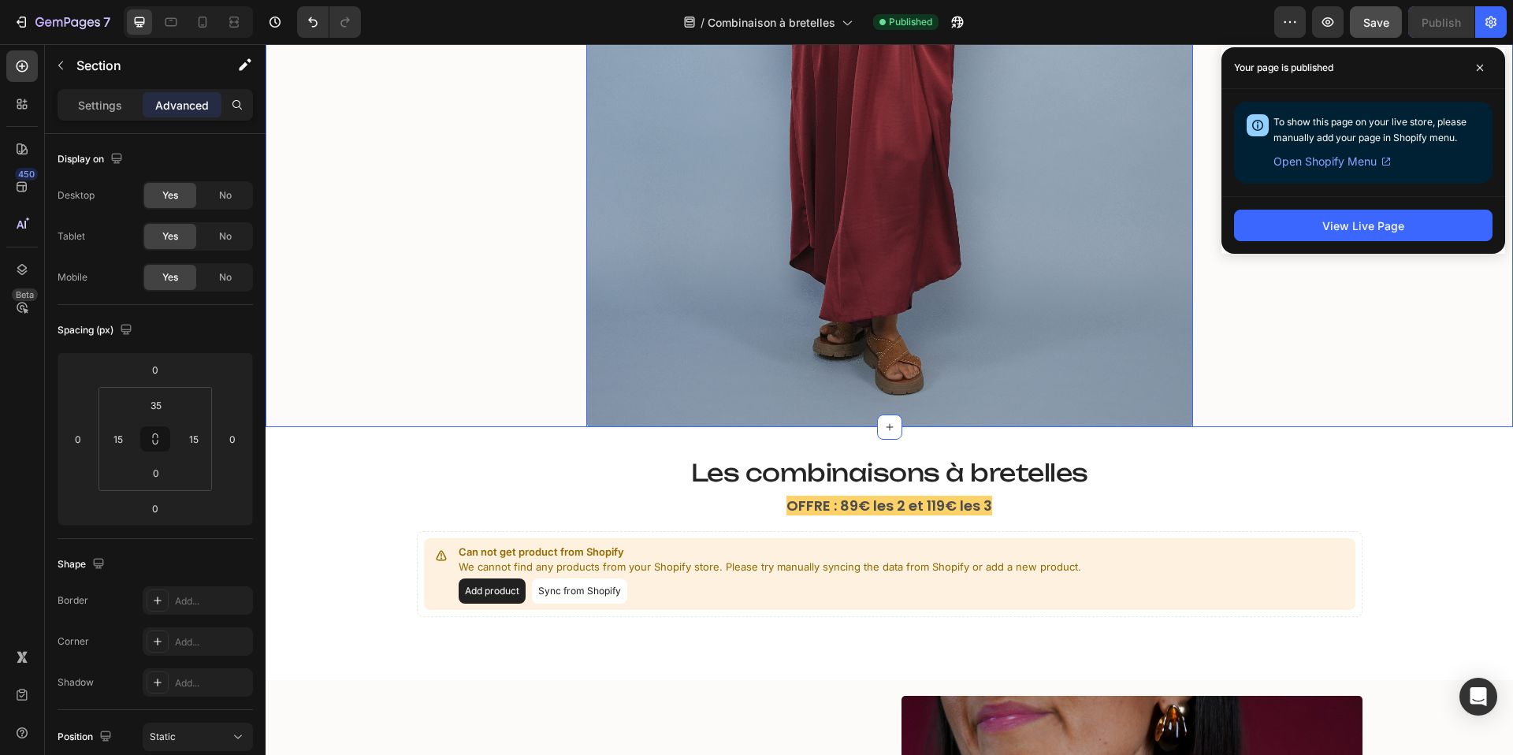
scroll to position [579, 0]
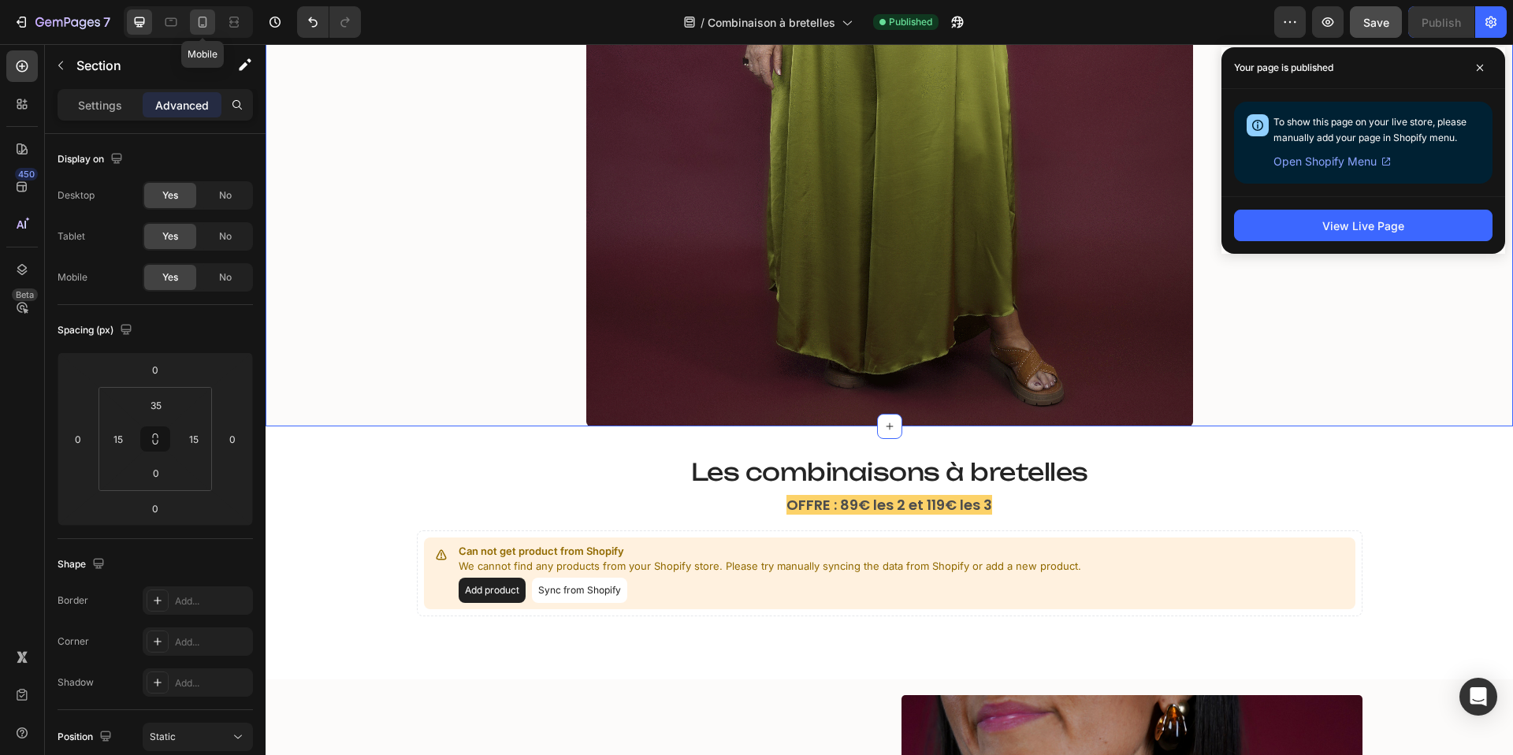
click at [197, 30] on div at bounding box center [202, 21] width 25 height 25
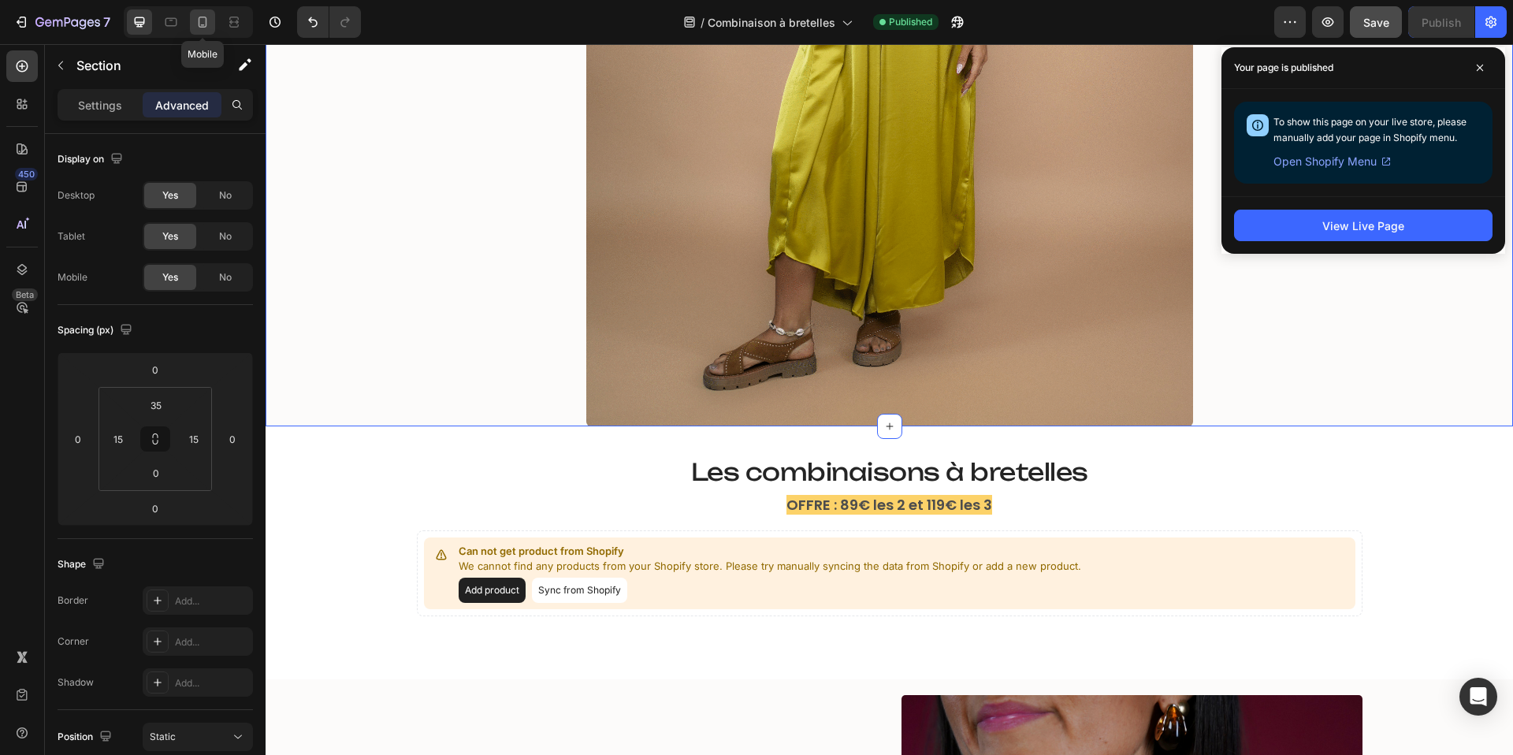
type input "10"
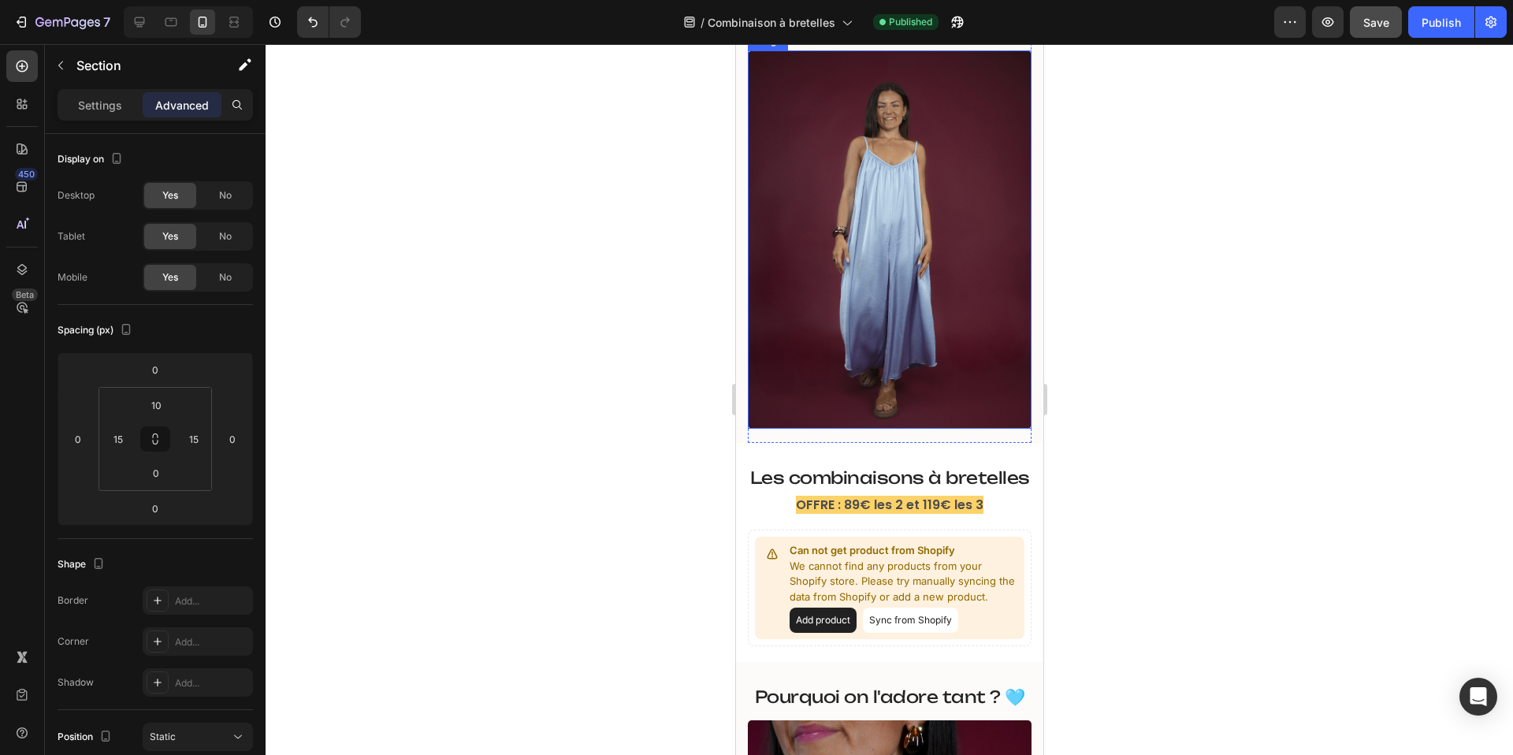
scroll to position [195, 0]
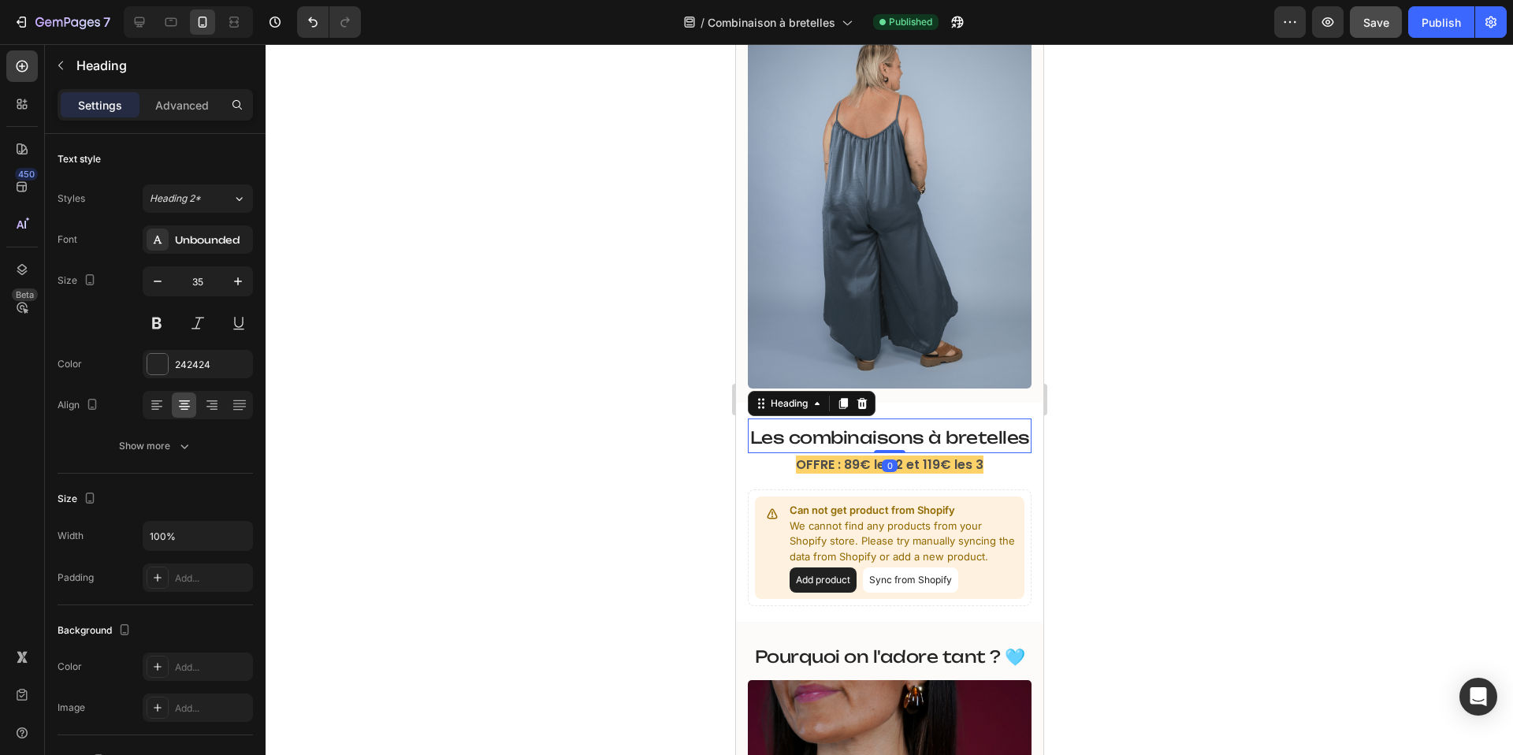
click at [885, 432] on span "Les combinaisons à bretelles" at bounding box center [889, 437] width 280 height 20
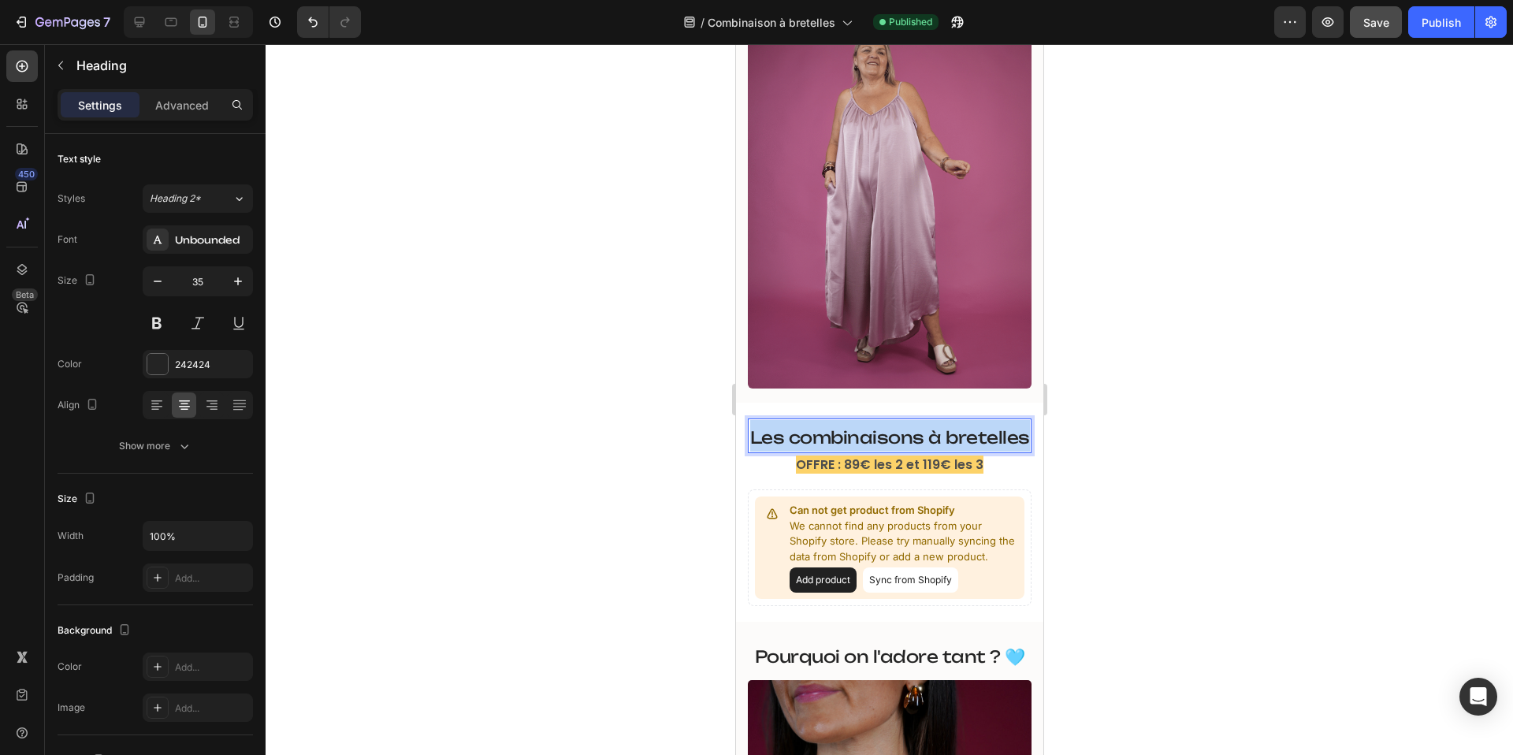
click at [885, 432] on span "Les combinaisons à bretelles" at bounding box center [889, 437] width 280 height 20
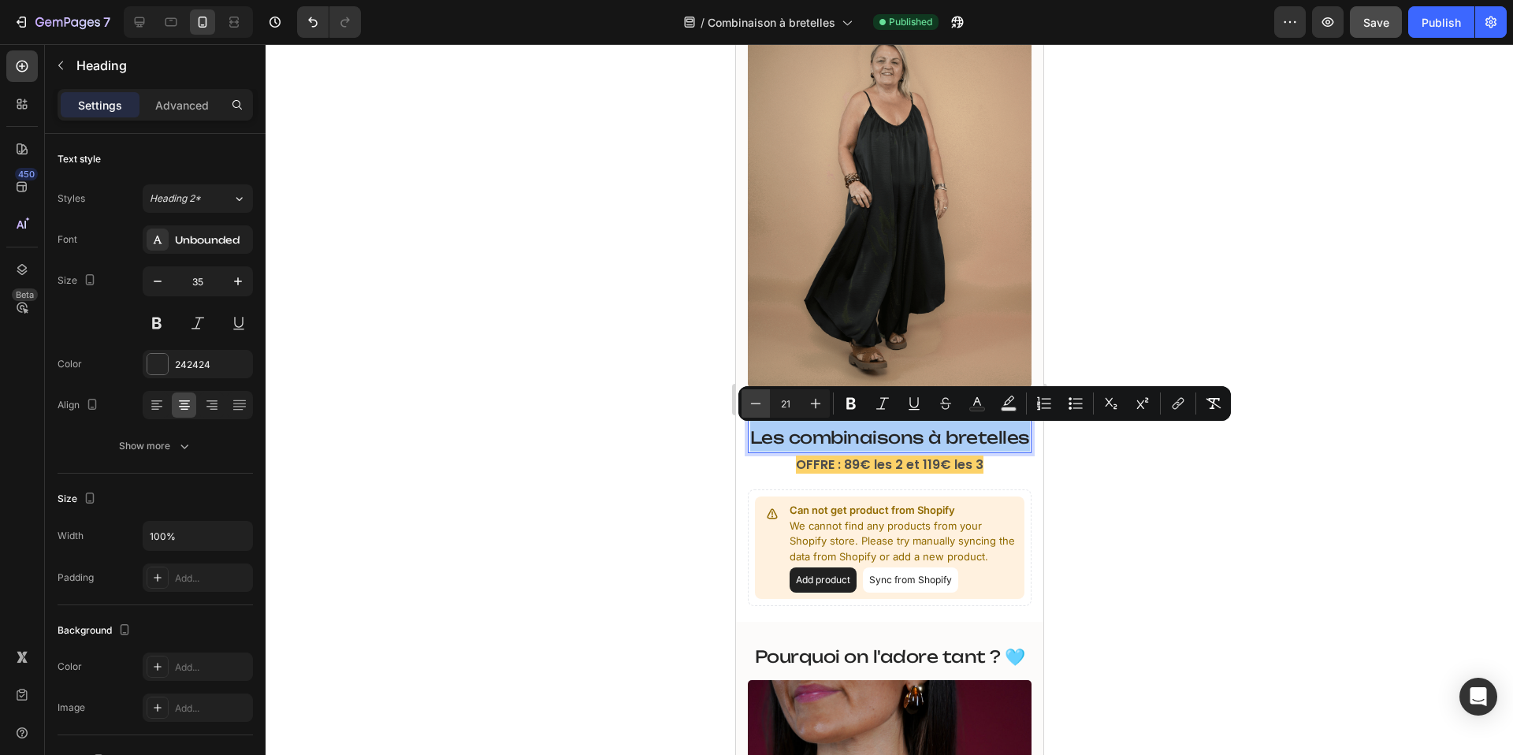
click at [758, 400] on icon "Editor contextual toolbar" at bounding box center [756, 404] width 16 height 16
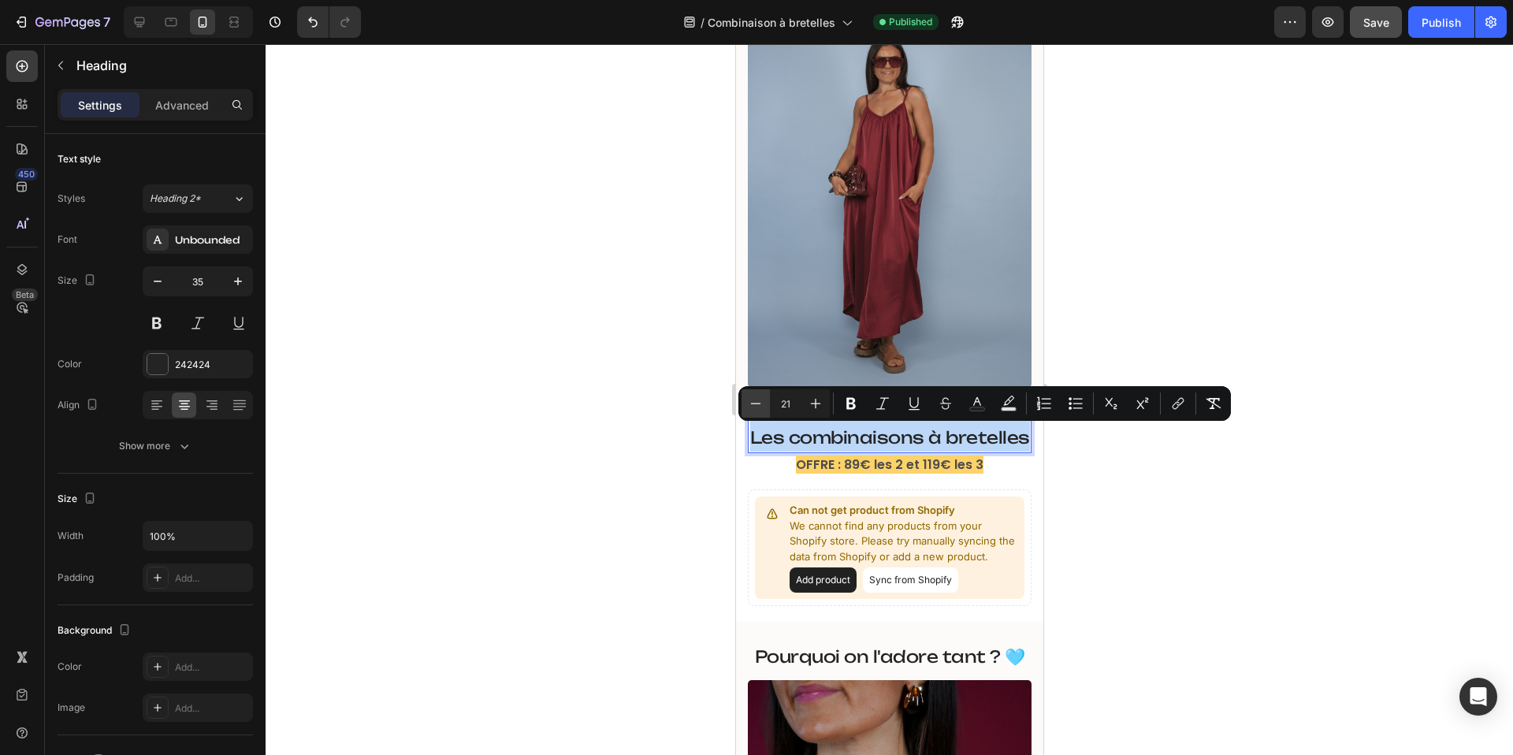
type input "20"
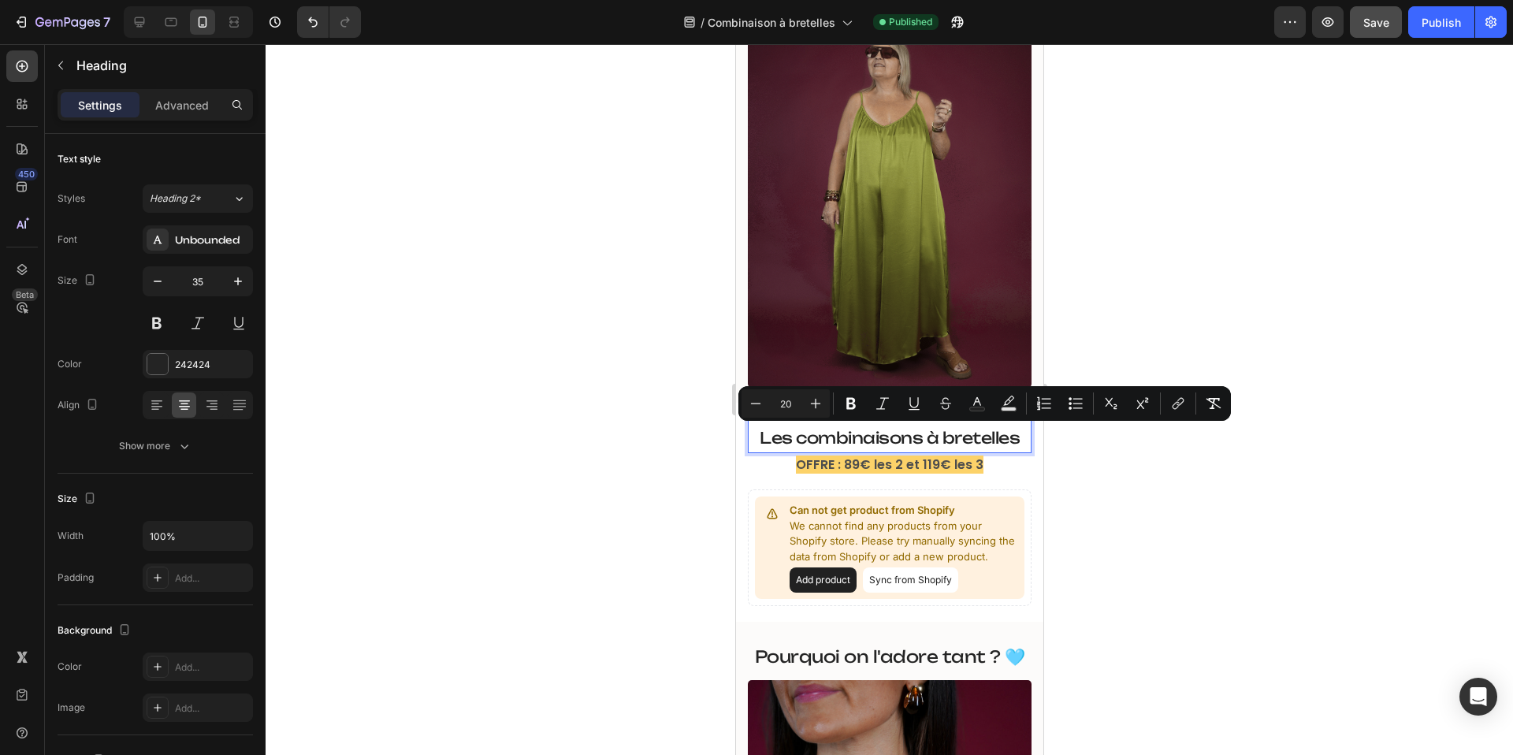
click at [1202, 154] on div at bounding box center [889, 399] width 1247 height 711
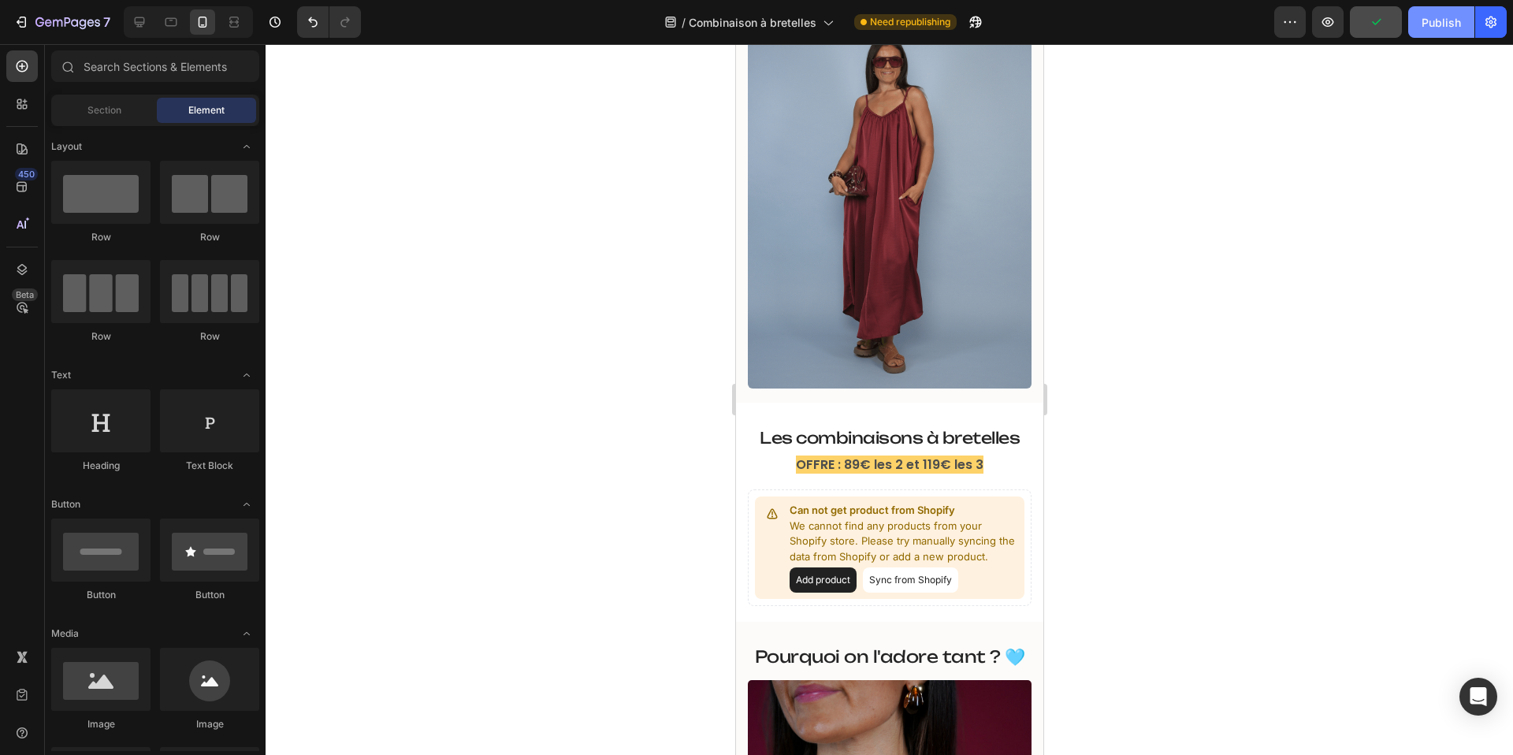
click at [1440, 19] on div "Publish" at bounding box center [1440, 22] width 39 height 17
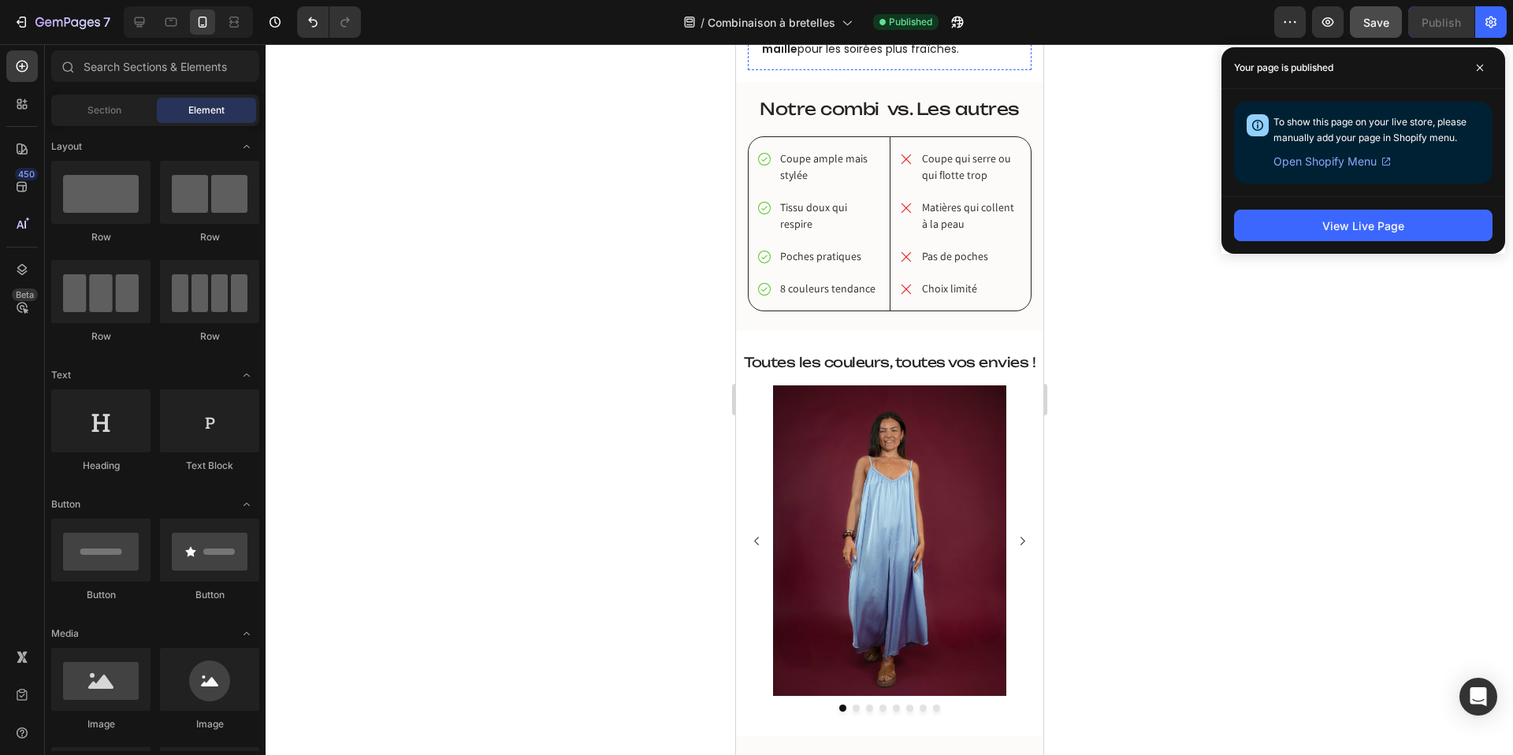
scroll to position [2091, 0]
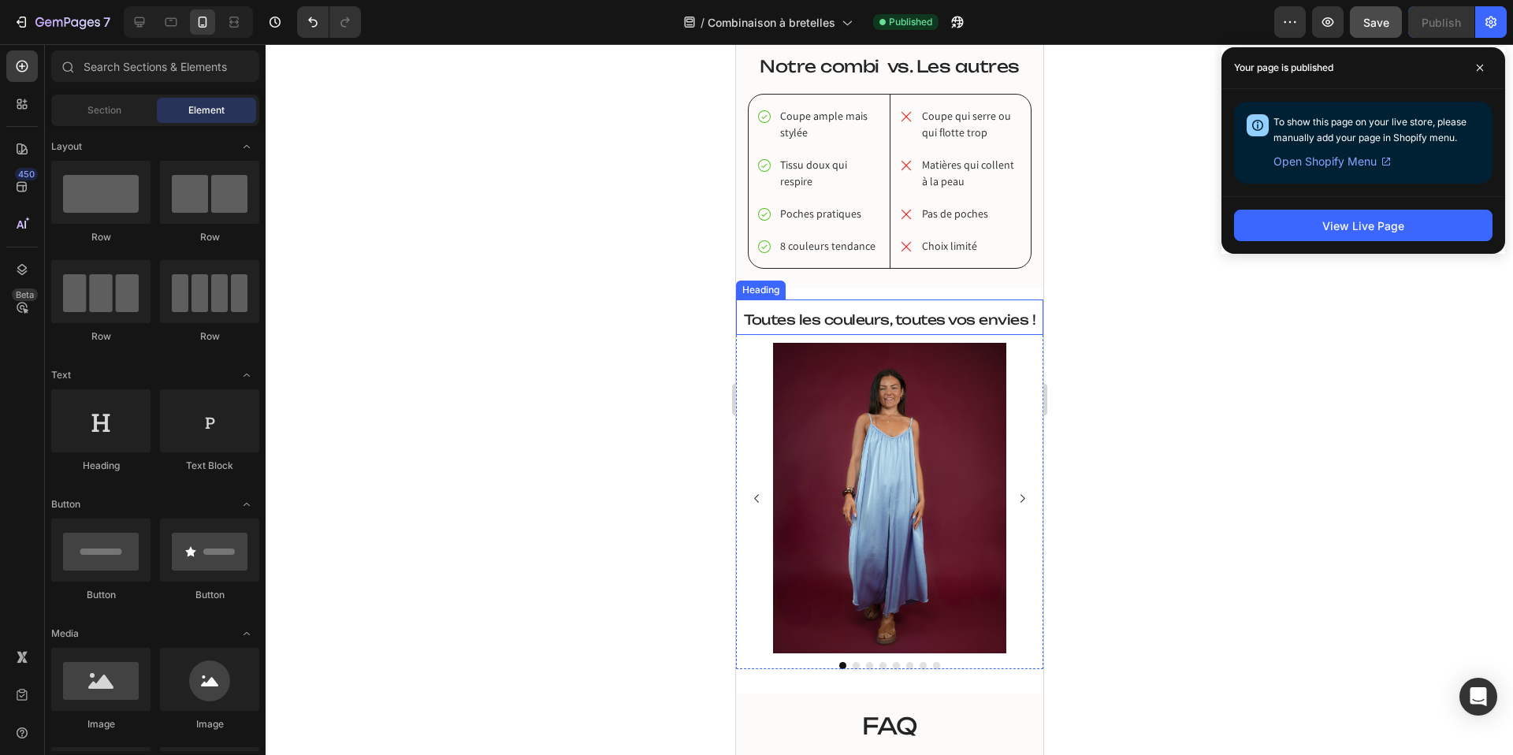
click at [878, 321] on span "Toutes les couleurs, toutes vos envies !" at bounding box center [889, 319] width 292 height 17
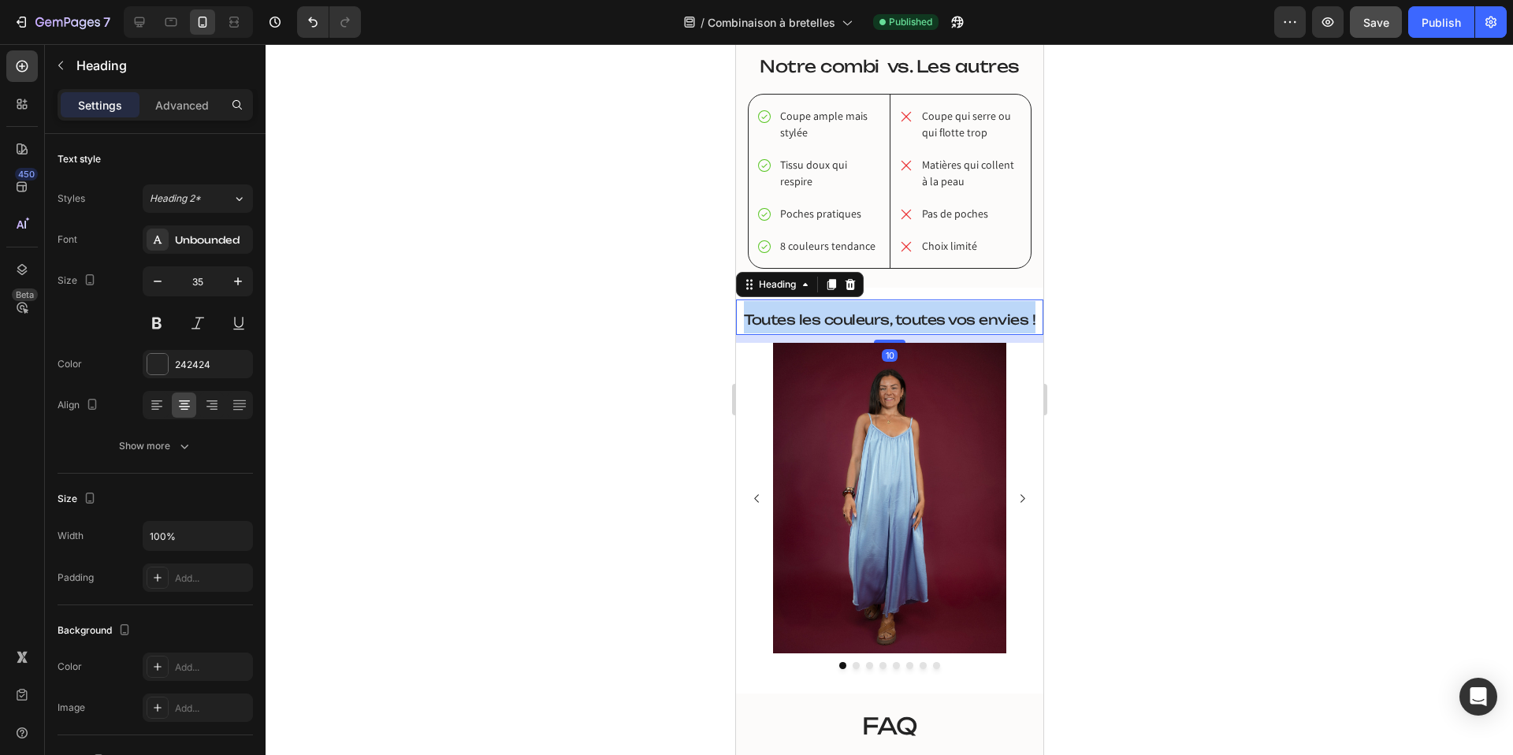
click at [878, 321] on span "Toutes les couleurs, toutes vos envies !" at bounding box center [889, 319] width 292 height 17
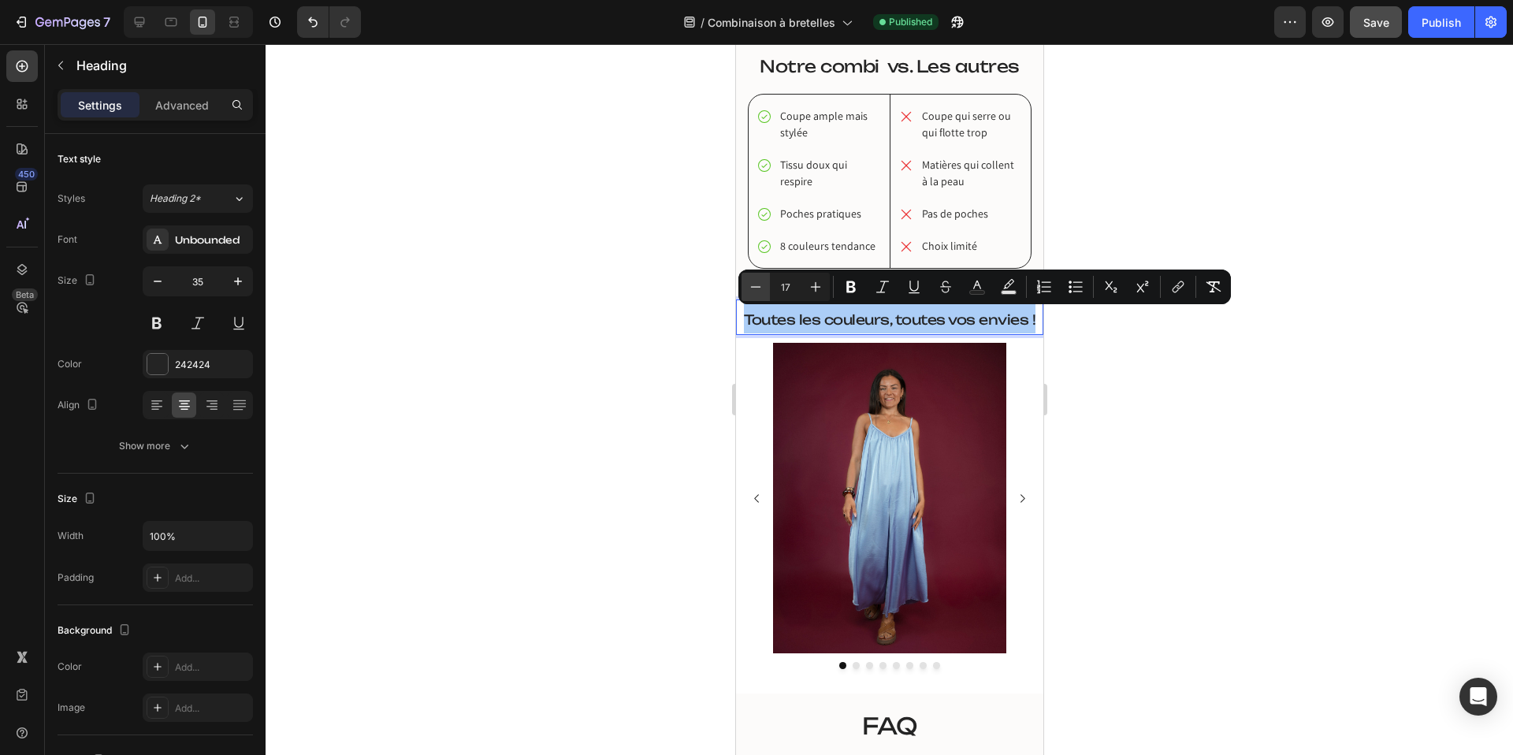
click at [752, 284] on icon "Editor contextual toolbar" at bounding box center [756, 287] width 16 height 16
type input "16"
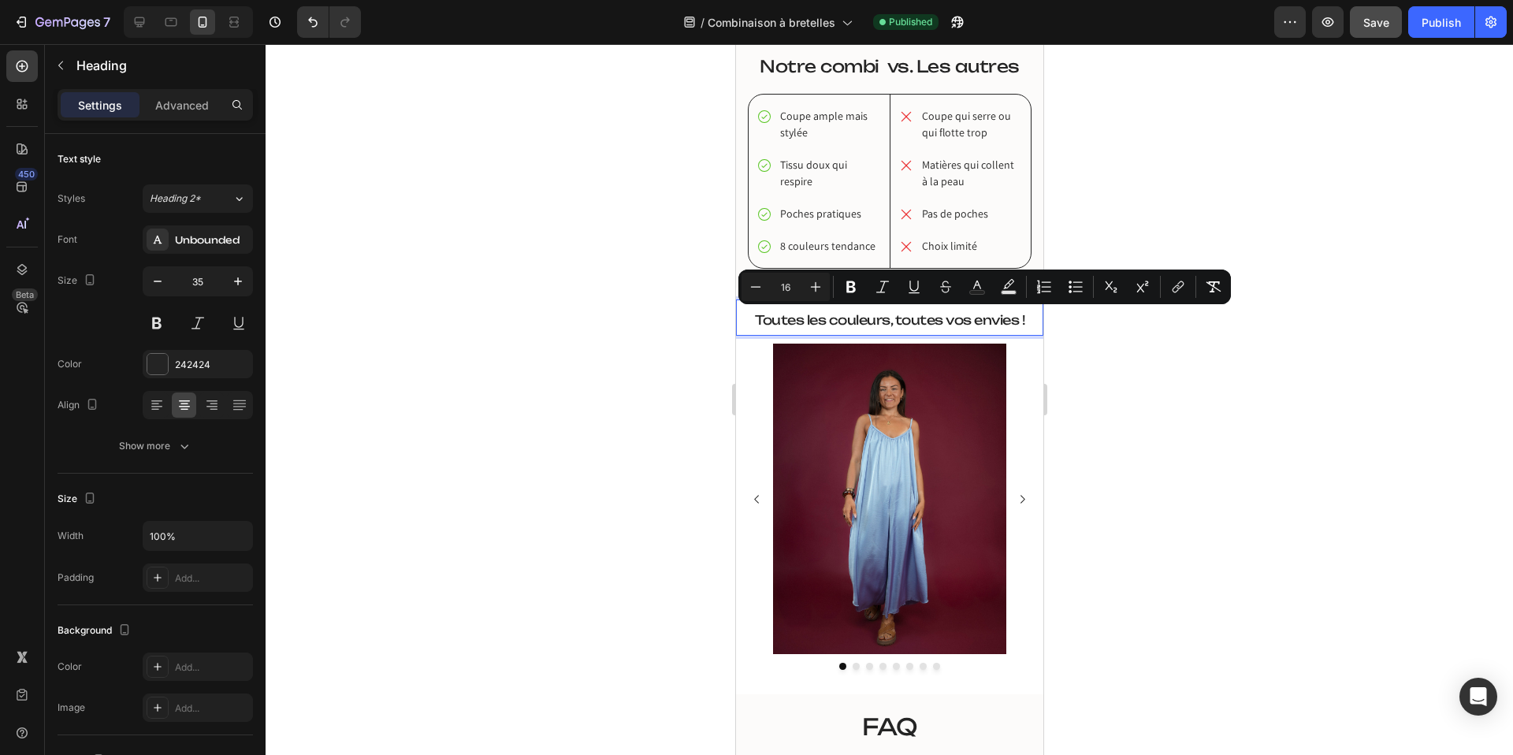
click at [1249, 169] on div at bounding box center [889, 399] width 1247 height 711
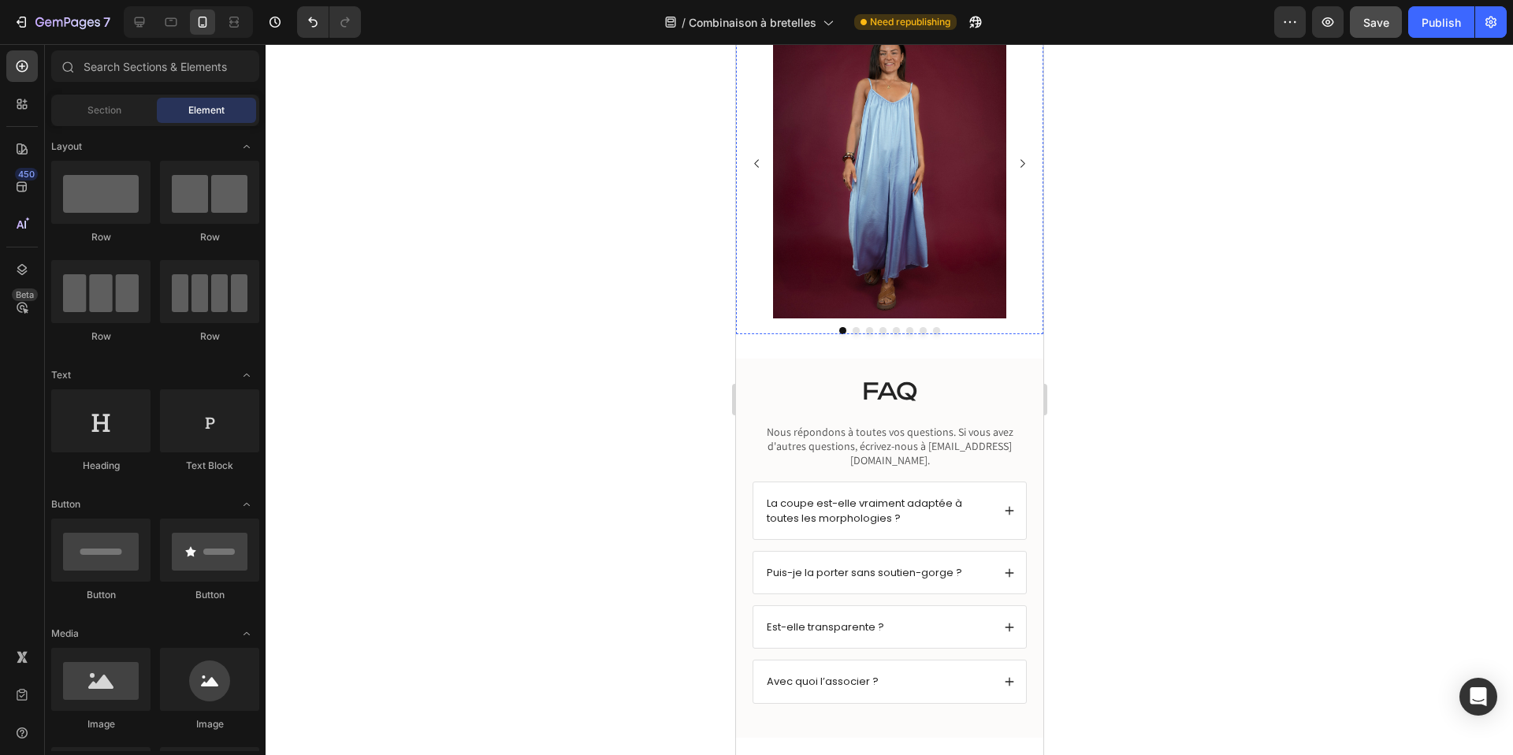
scroll to position [2428, 0]
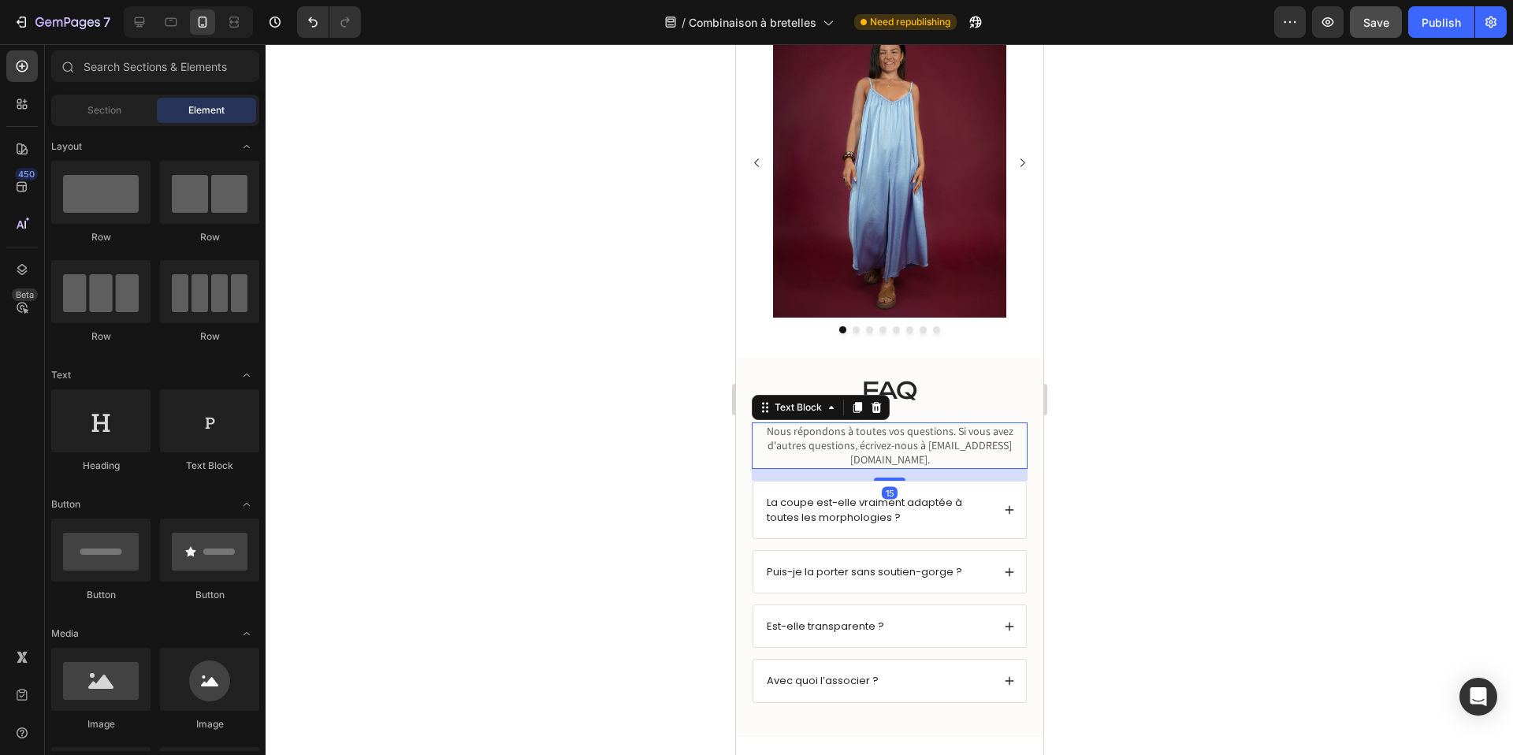
click at [850, 439] on span "Nous répondons à toutes vos questions. Si vous avez d'autres questions, écrivez…" at bounding box center [889, 445] width 247 height 43
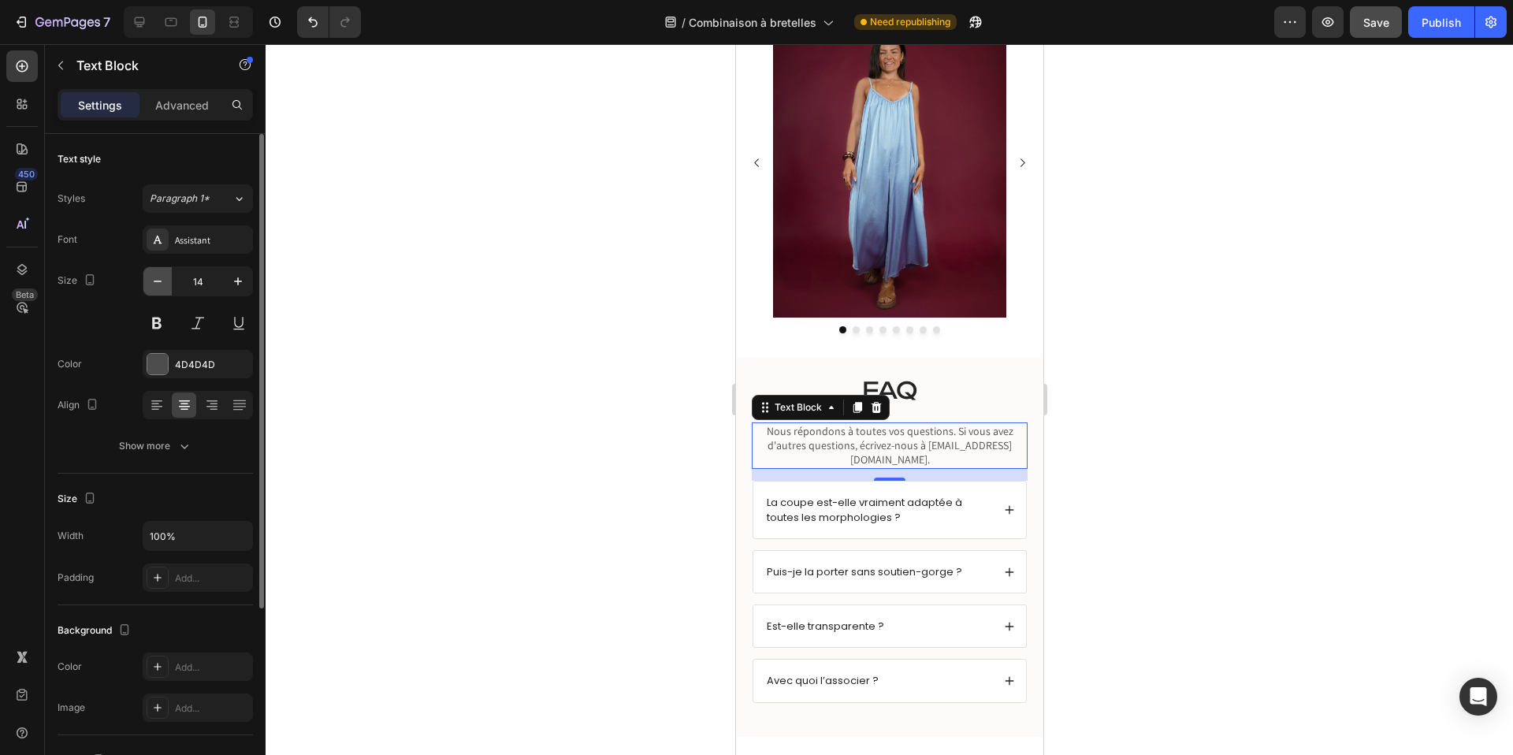
click at [161, 281] on icon "button" at bounding box center [158, 282] width 8 height 2
type input "13"
click at [644, 374] on div at bounding box center [889, 399] width 1247 height 711
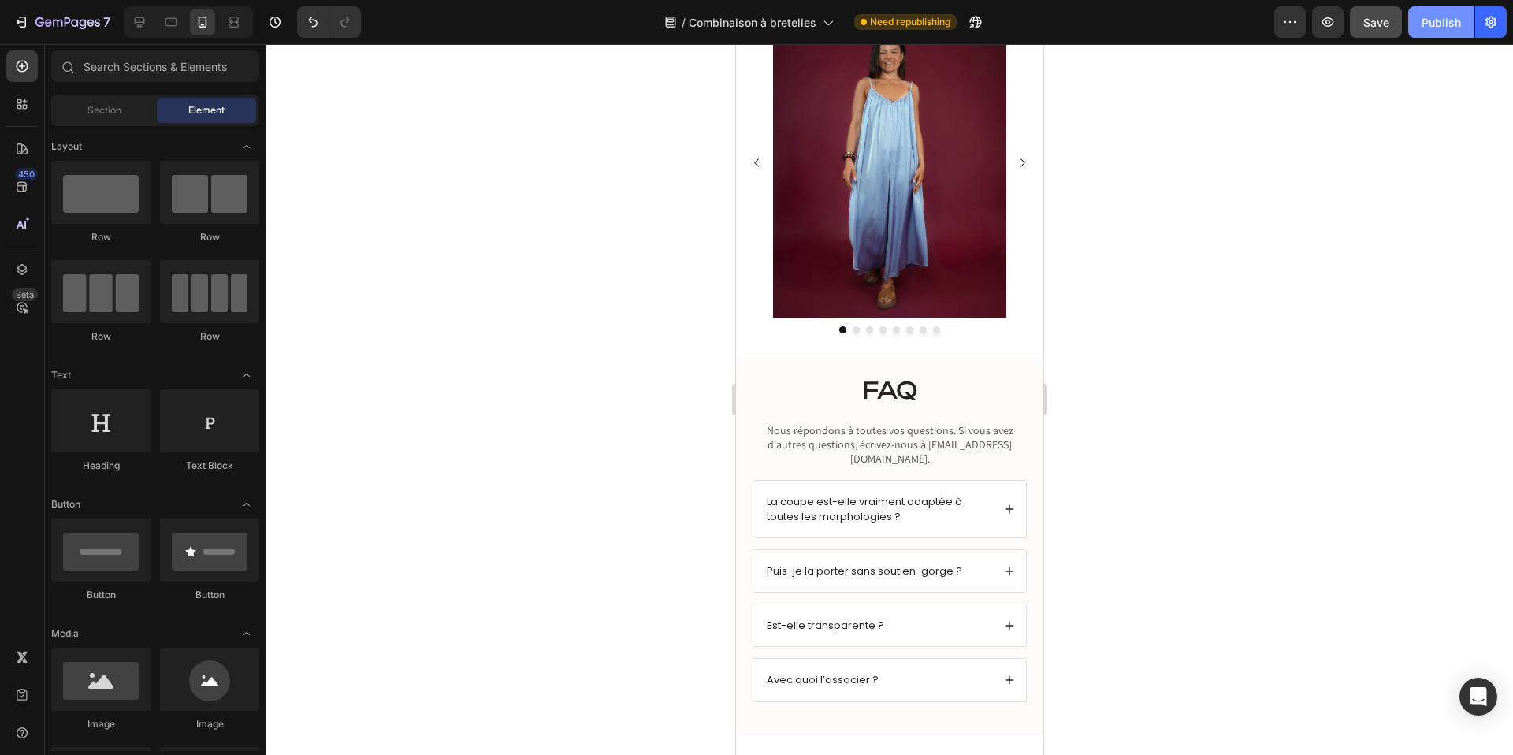
click at [1428, 31] on button "Publish" at bounding box center [1441, 22] width 66 height 32
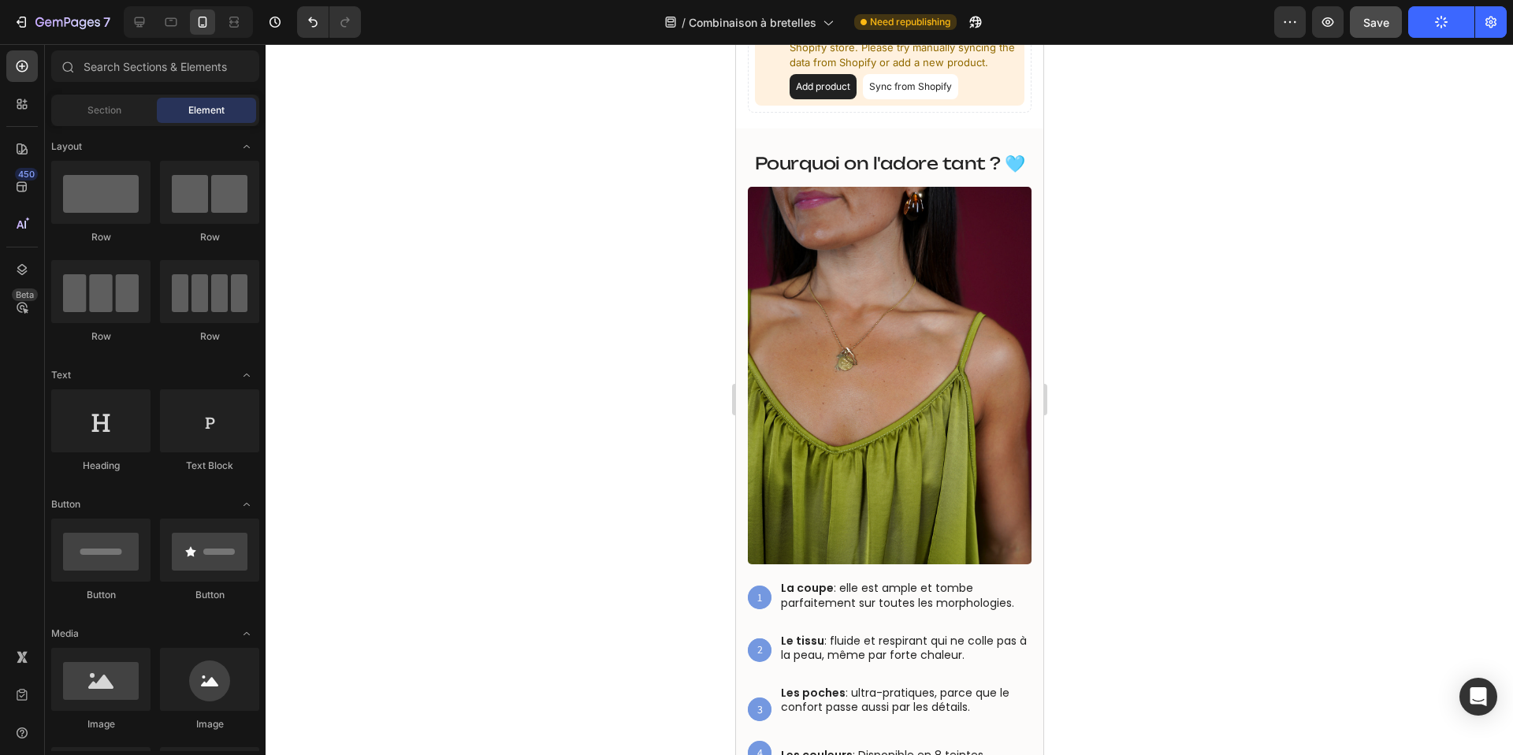
scroll to position [0, 0]
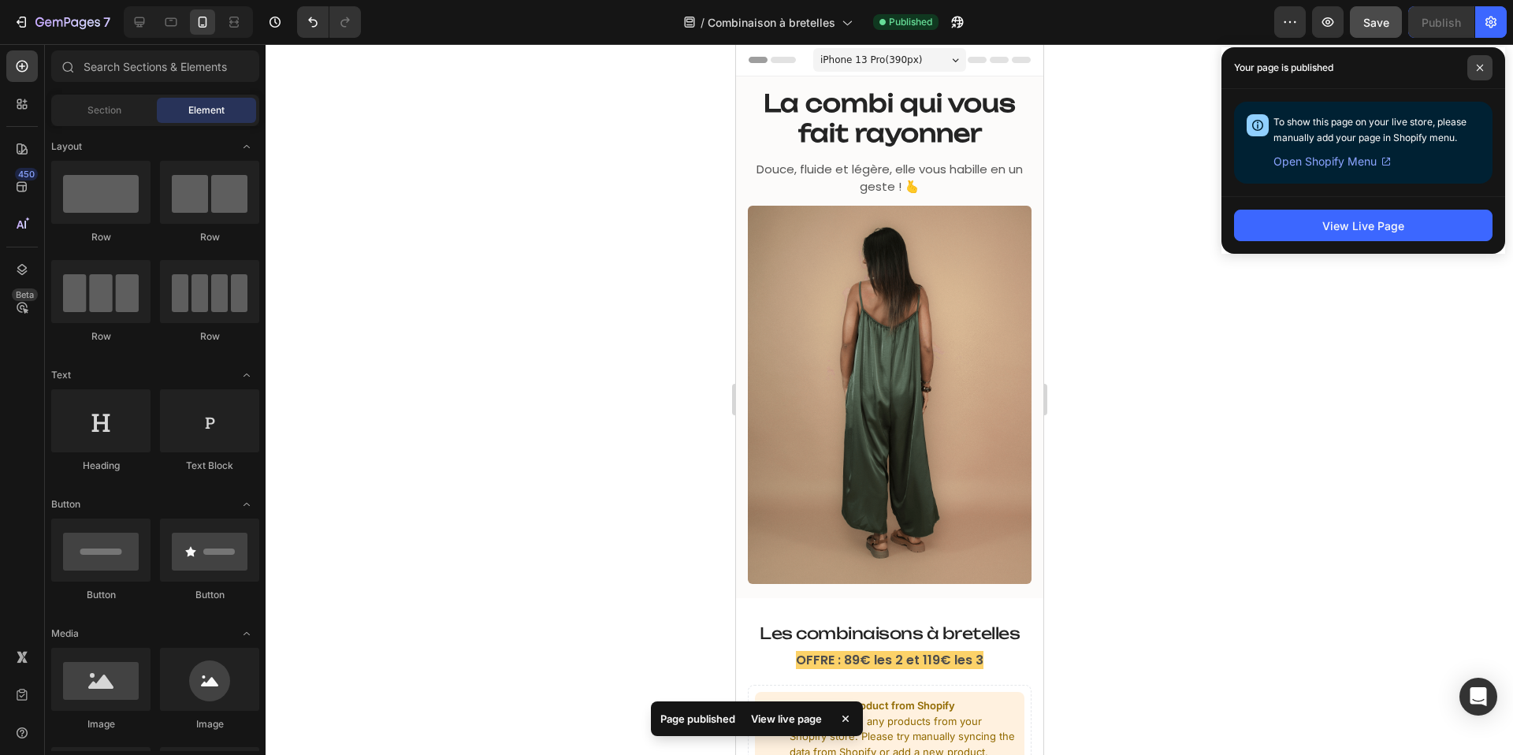
click at [1481, 62] on span at bounding box center [1479, 67] width 25 height 25
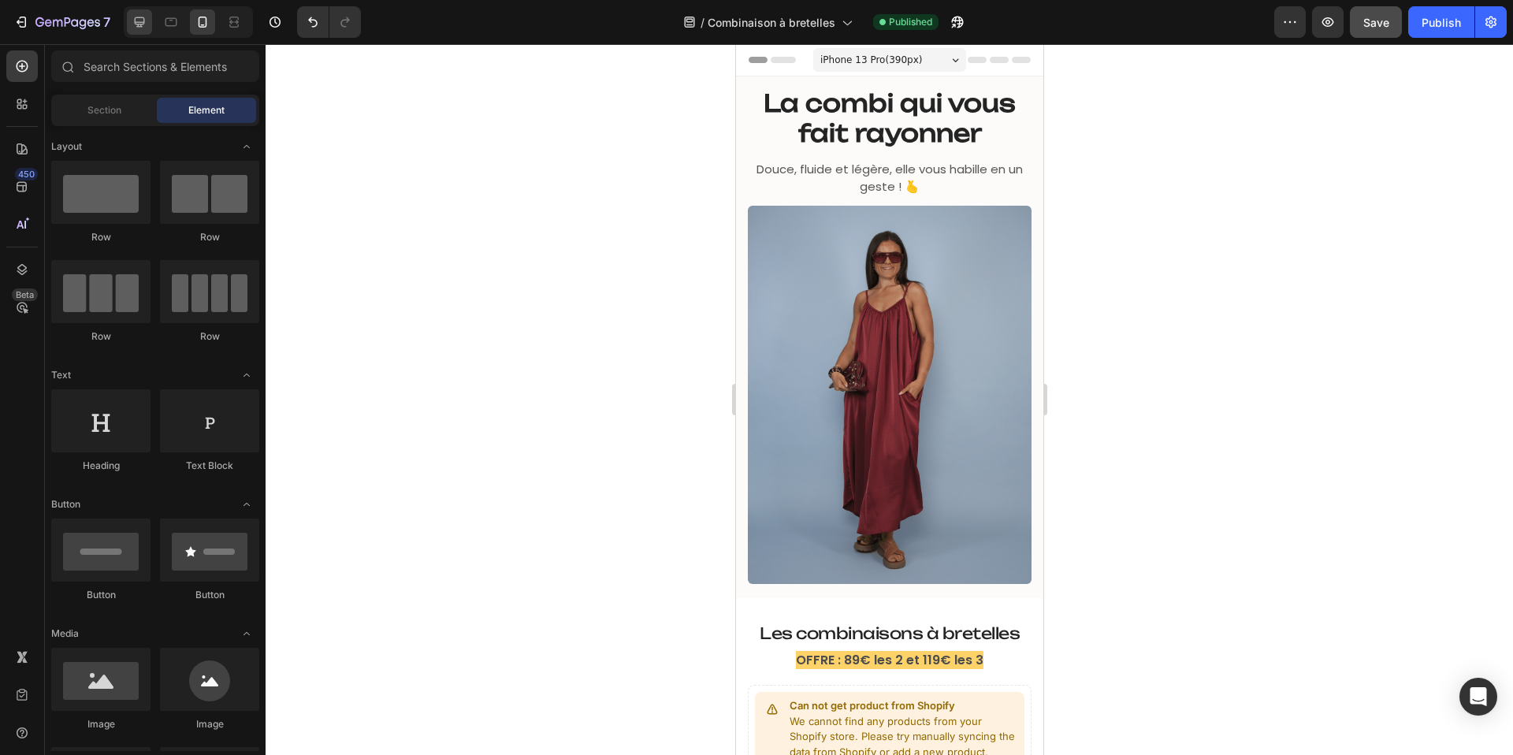
click at [139, 21] on icon at bounding box center [140, 22] width 10 height 10
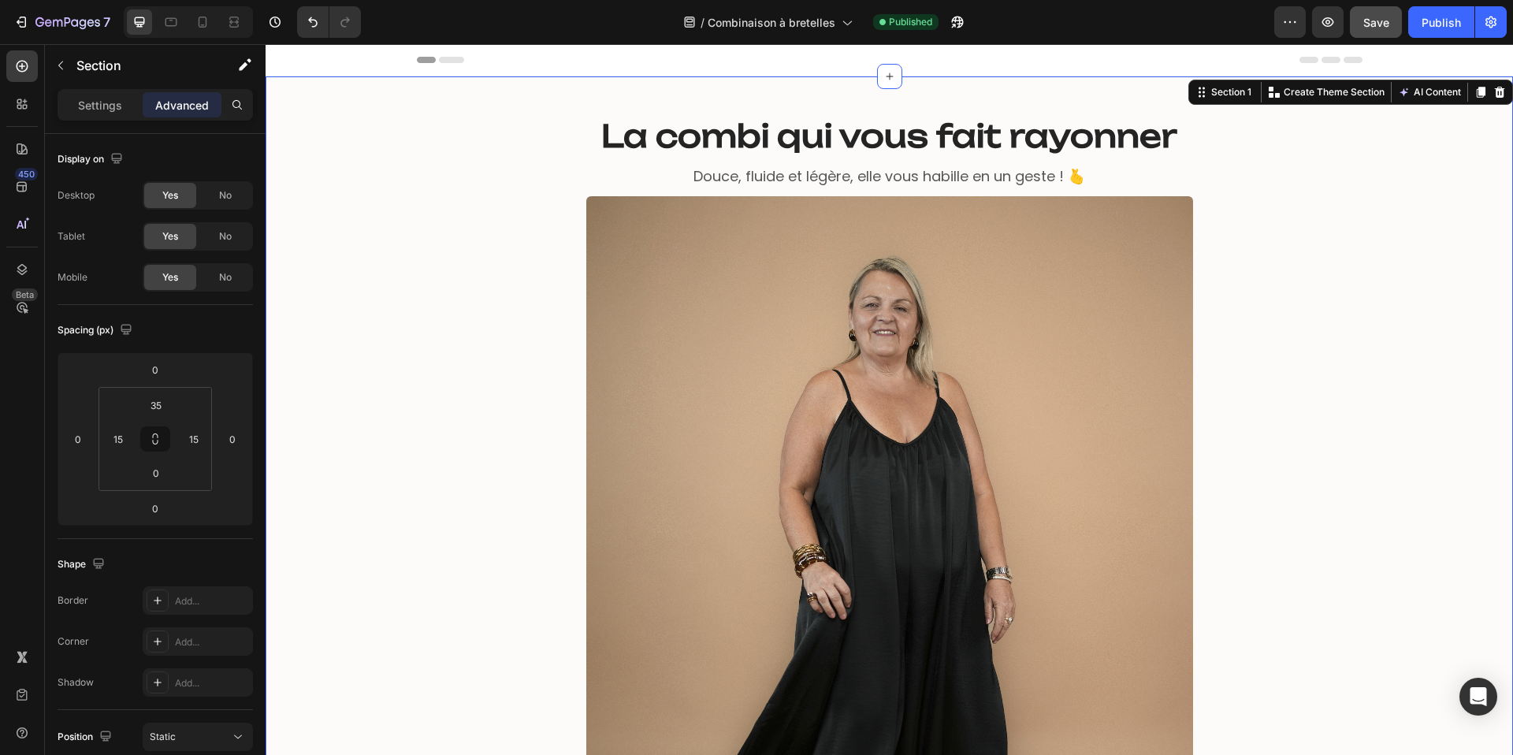
click at [410, 303] on div "La combi qui vous fait rayonner Heading La combi qui vous fait rayonner Heading…" at bounding box center [889, 554] width 1224 height 901
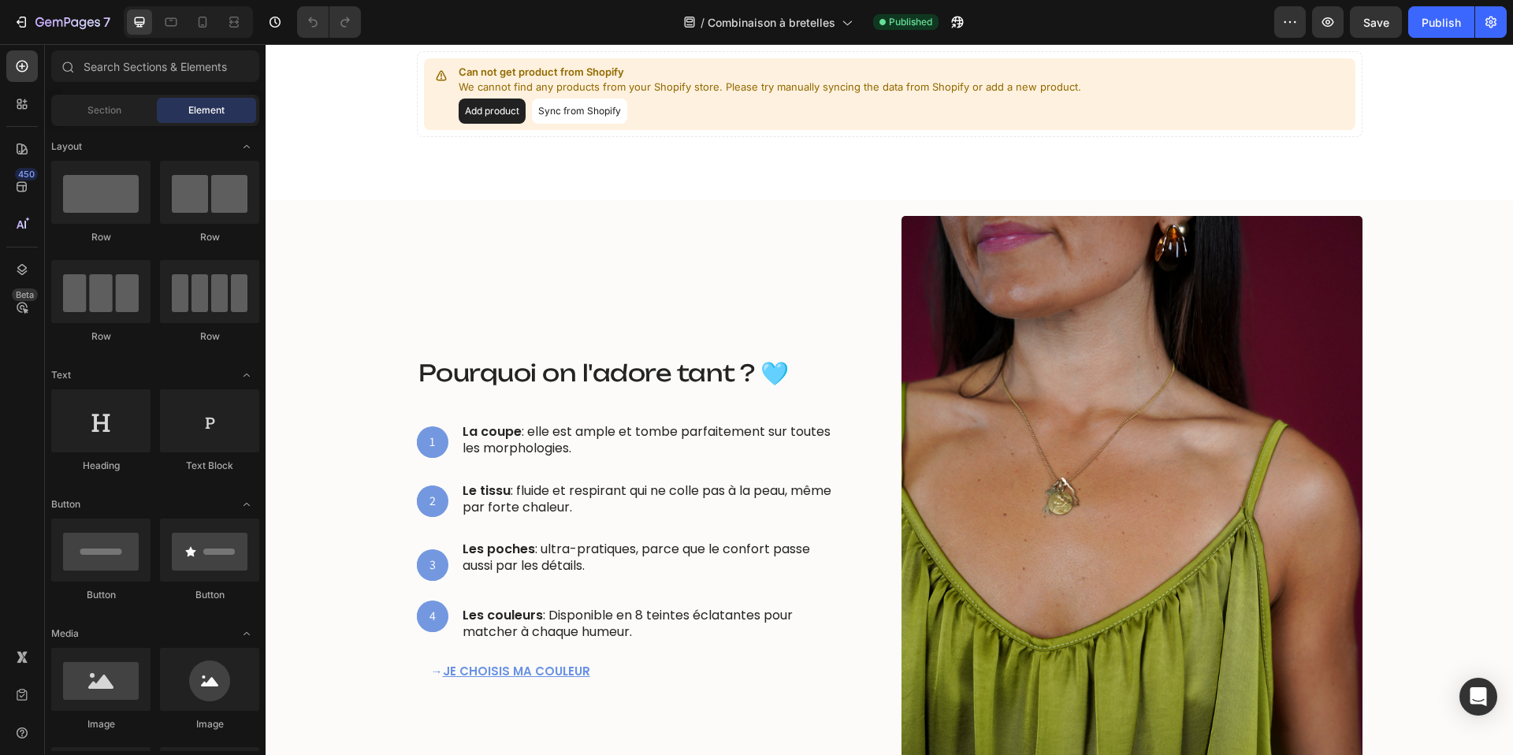
scroll to position [878, 0]
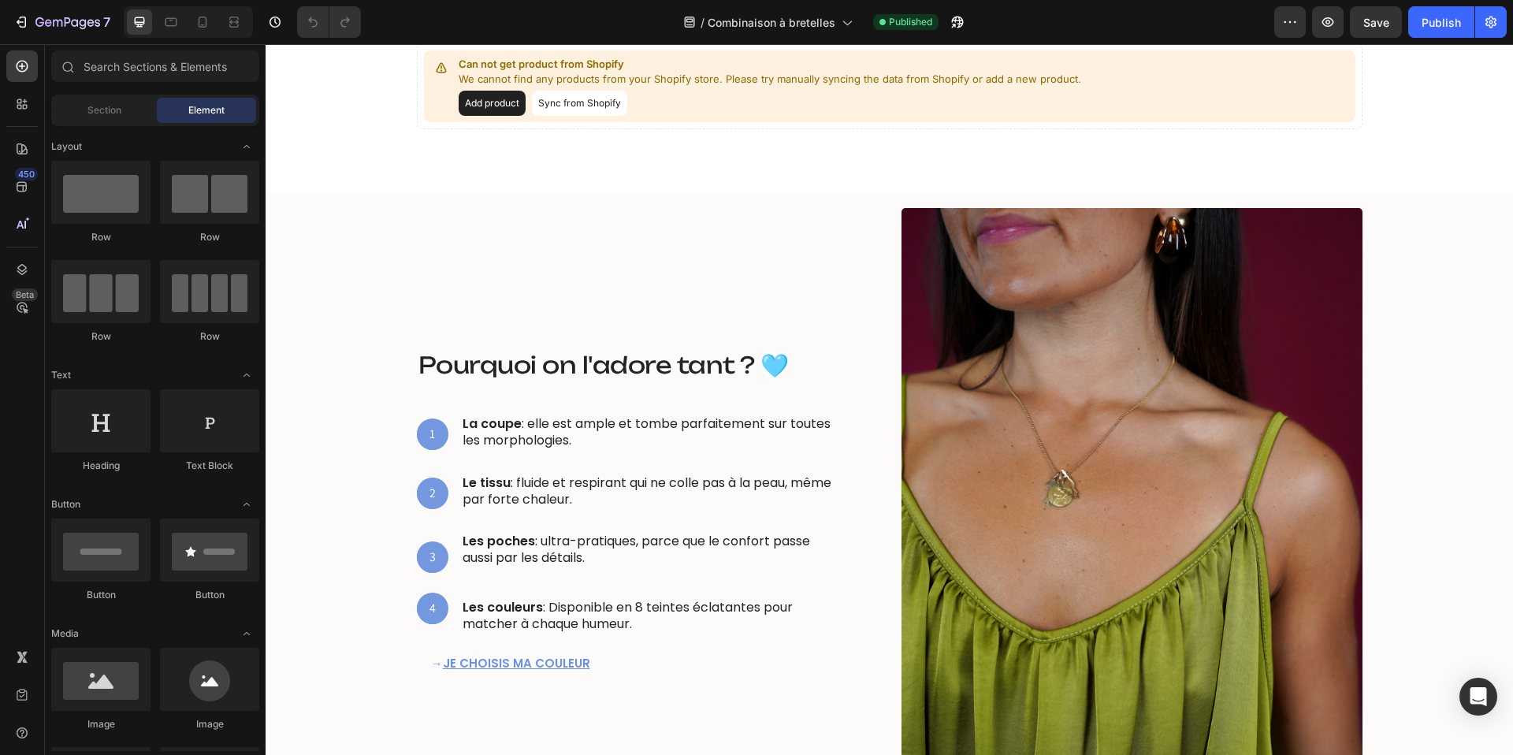
scroll to position [1071, 0]
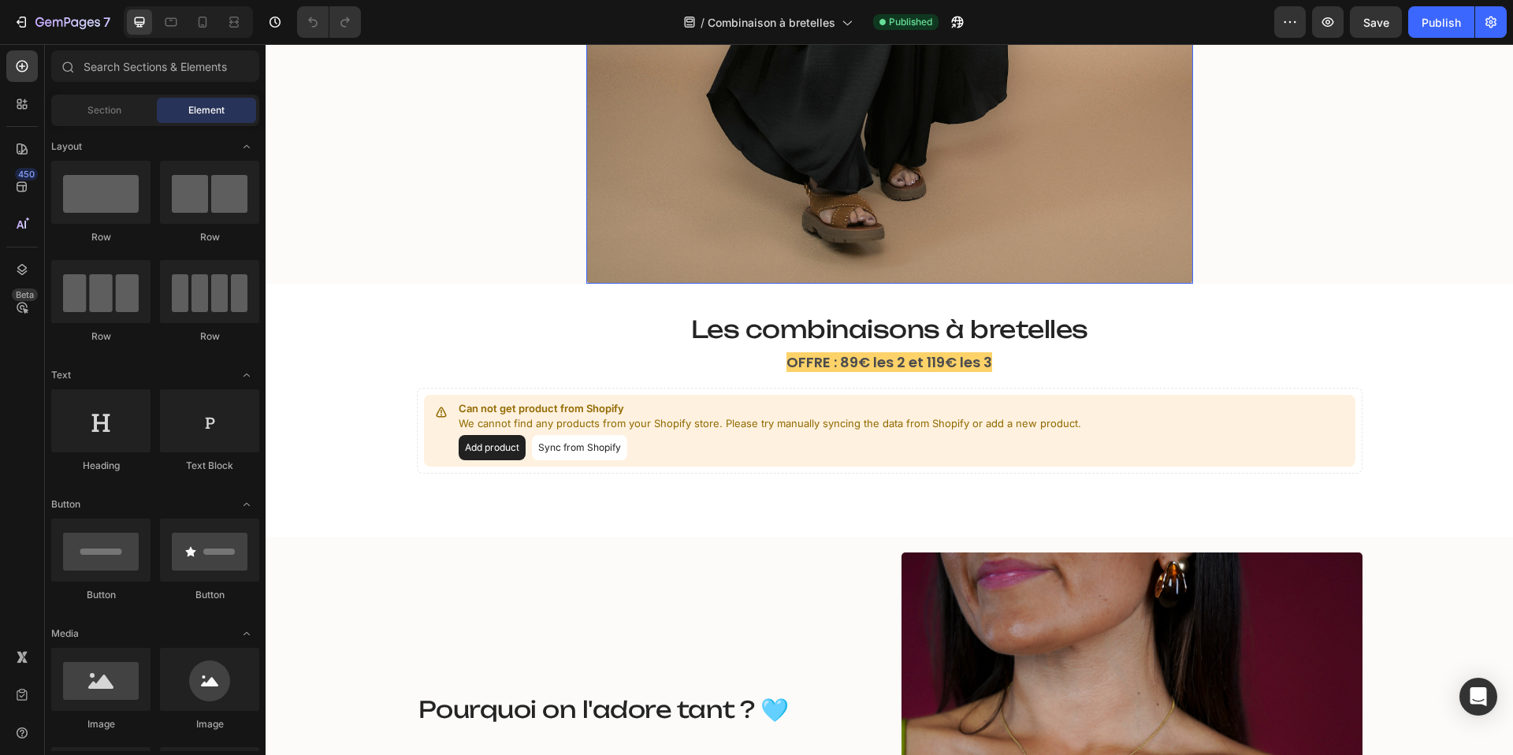
scroll to position [742, 0]
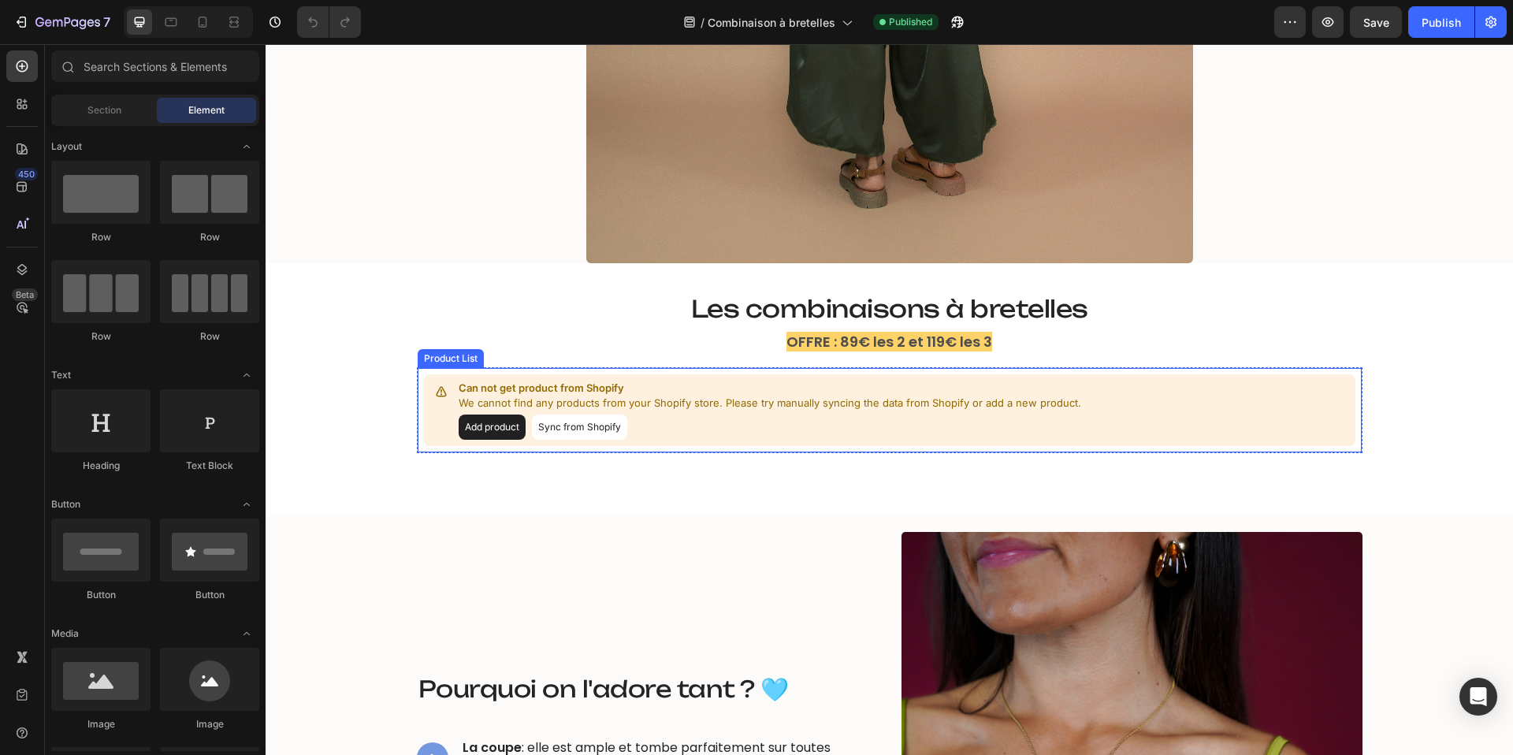
click at [574, 433] on button "Sync from Shopify" at bounding box center [579, 426] width 95 height 25
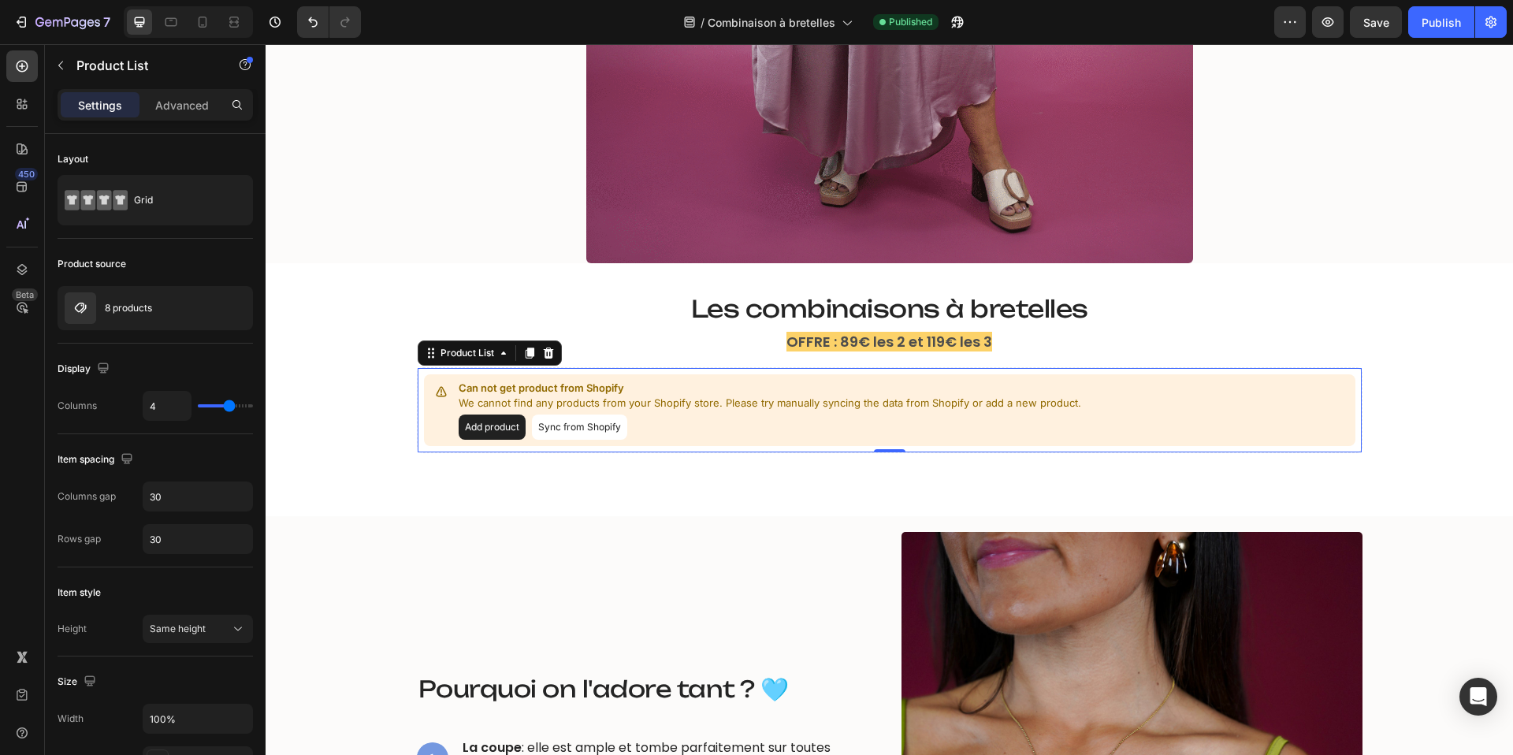
click at [575, 425] on button "Sync from Shopify" at bounding box center [579, 426] width 95 height 25
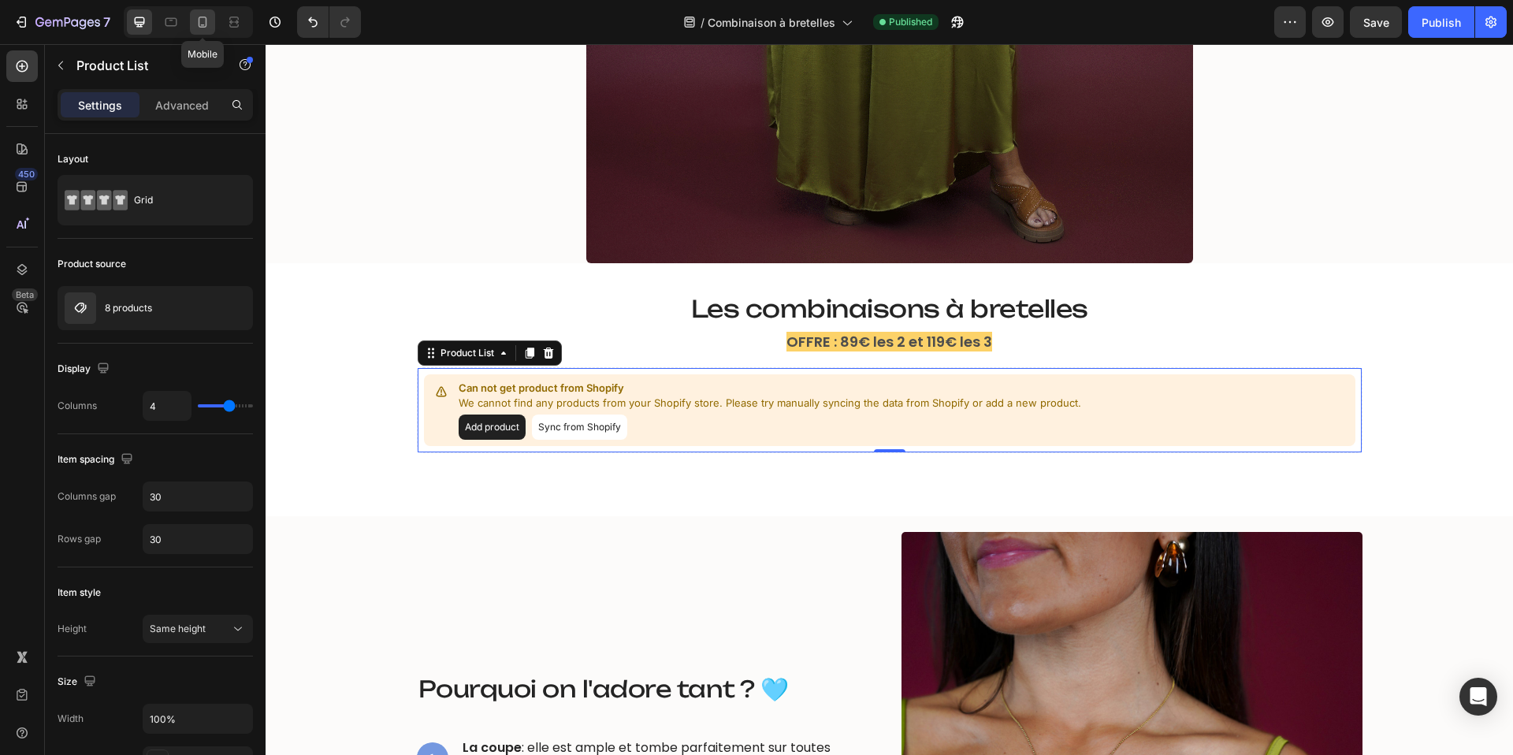
click at [203, 28] on icon at bounding box center [203, 22] width 16 height 16
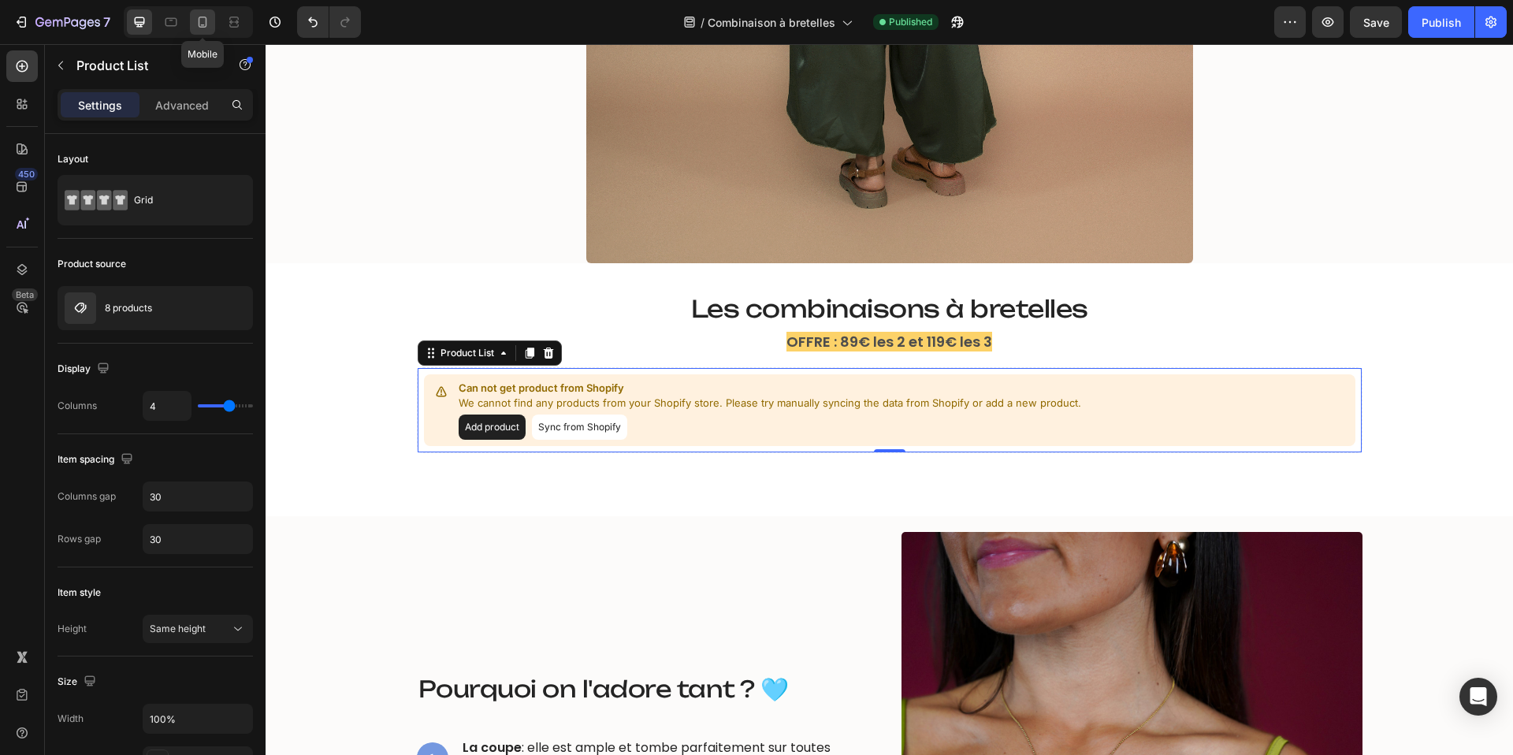
type input "2"
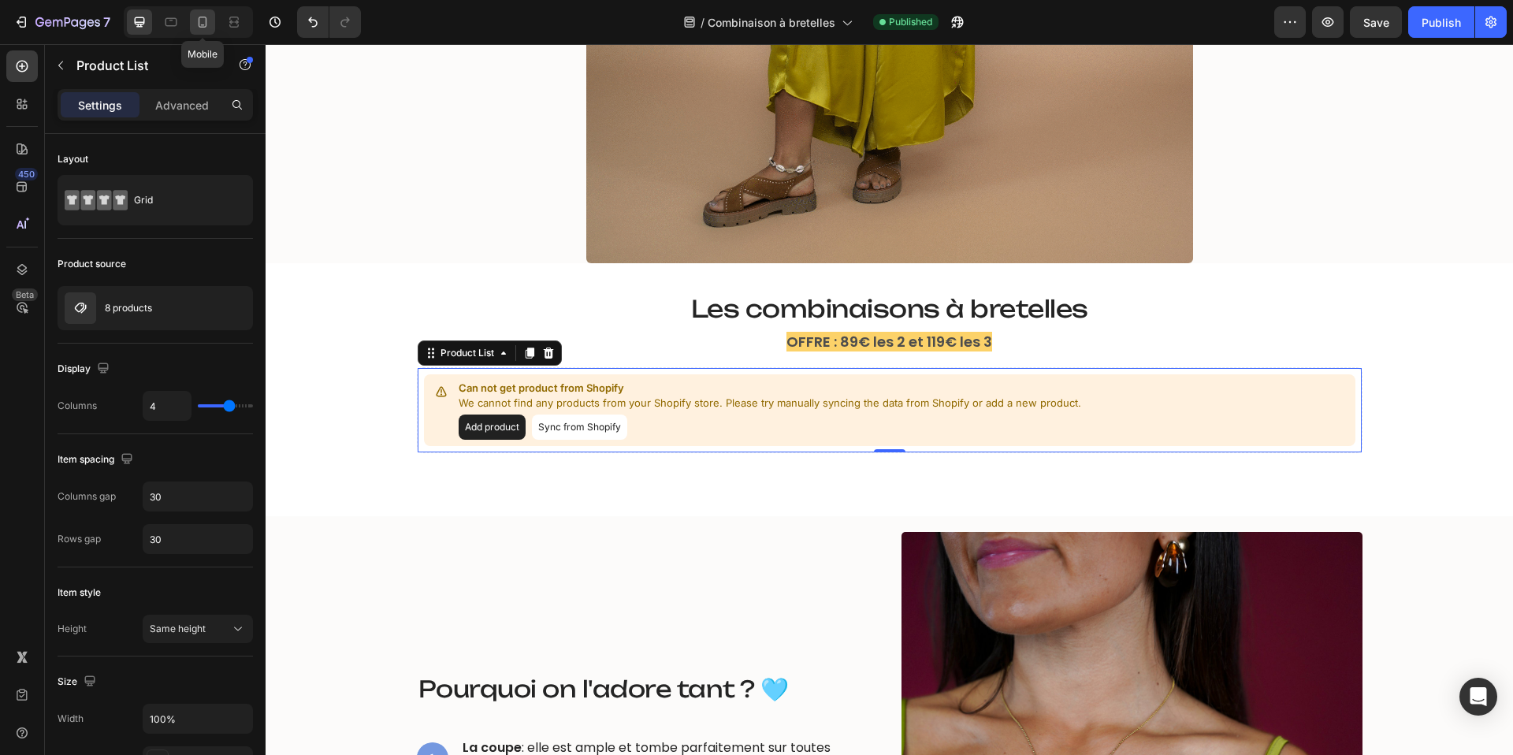
type input "2"
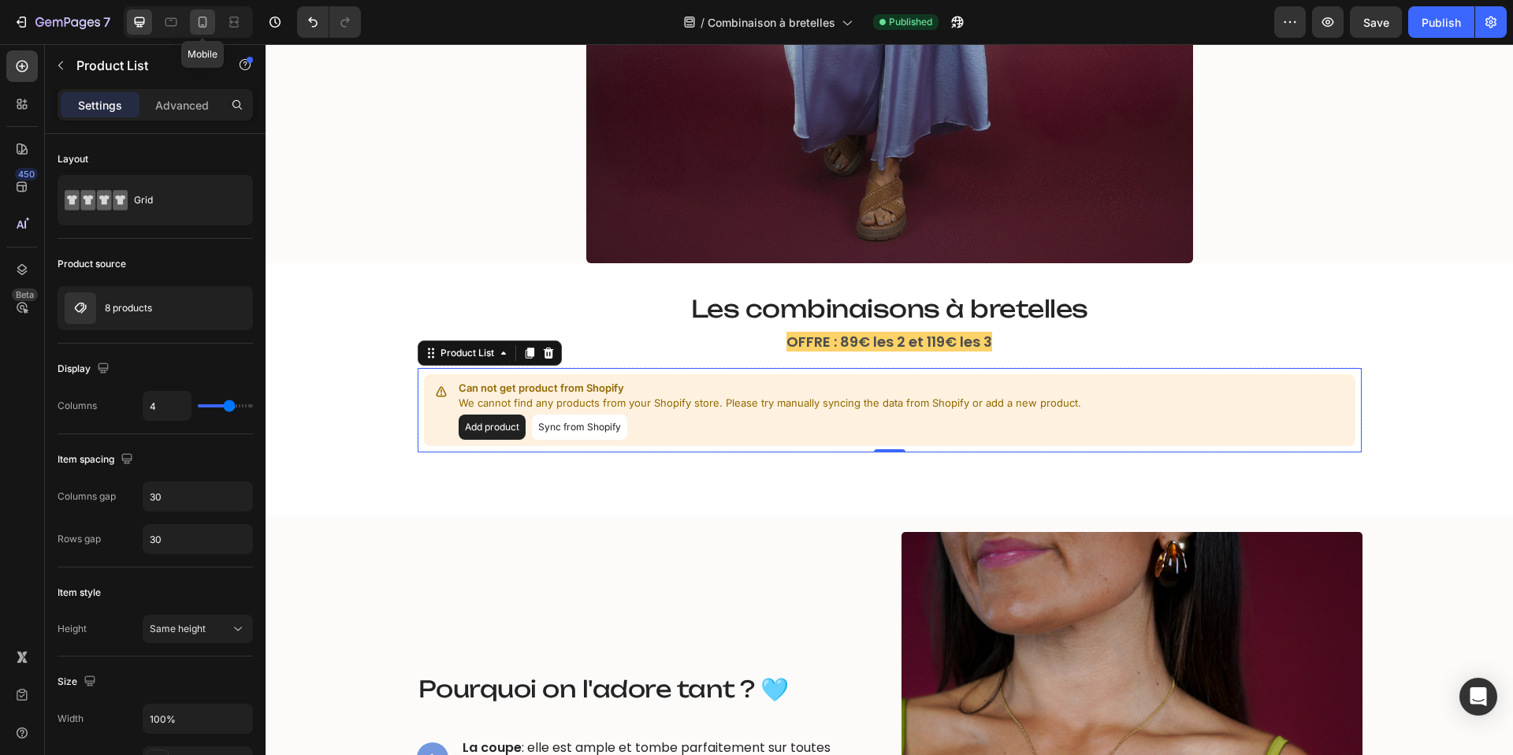
type input "24"
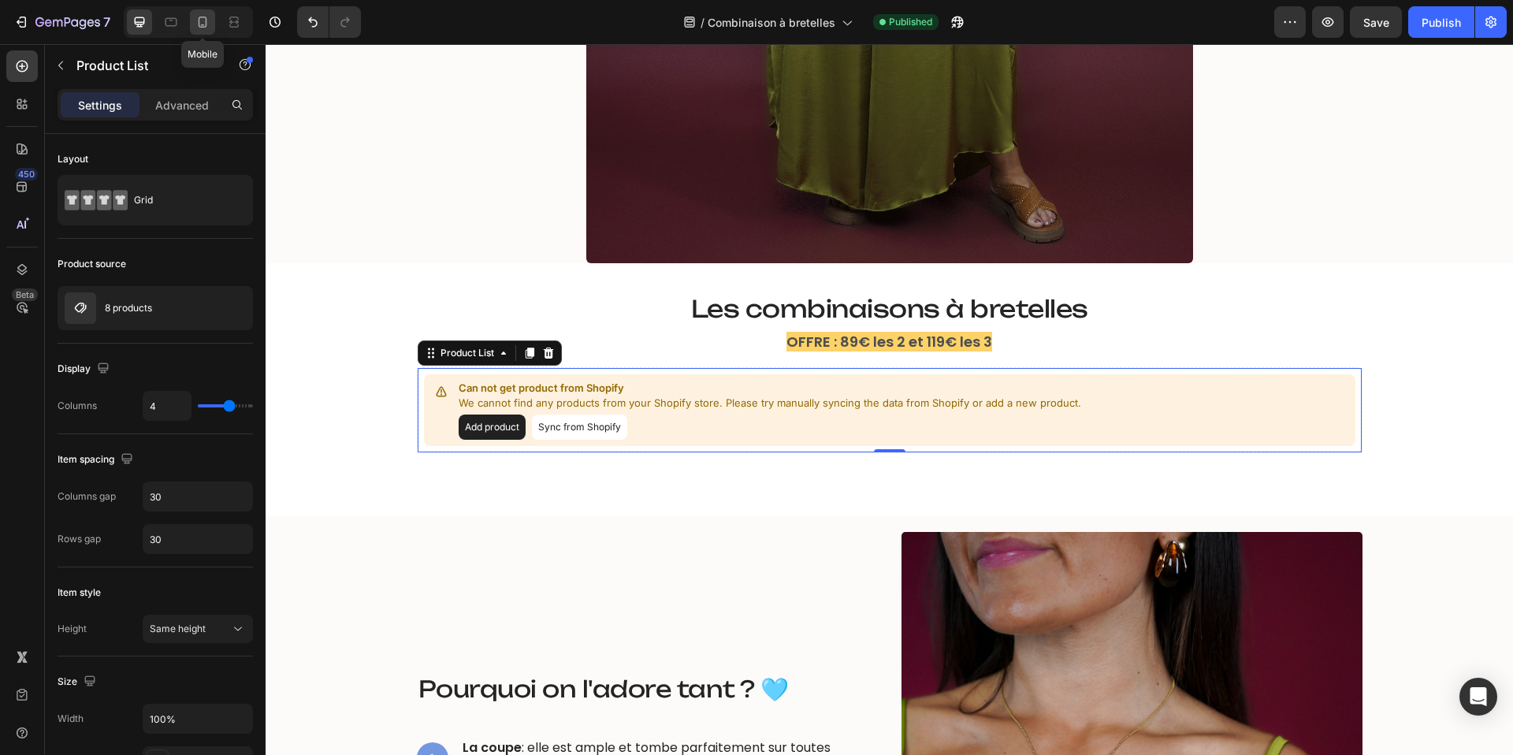
type input "24"
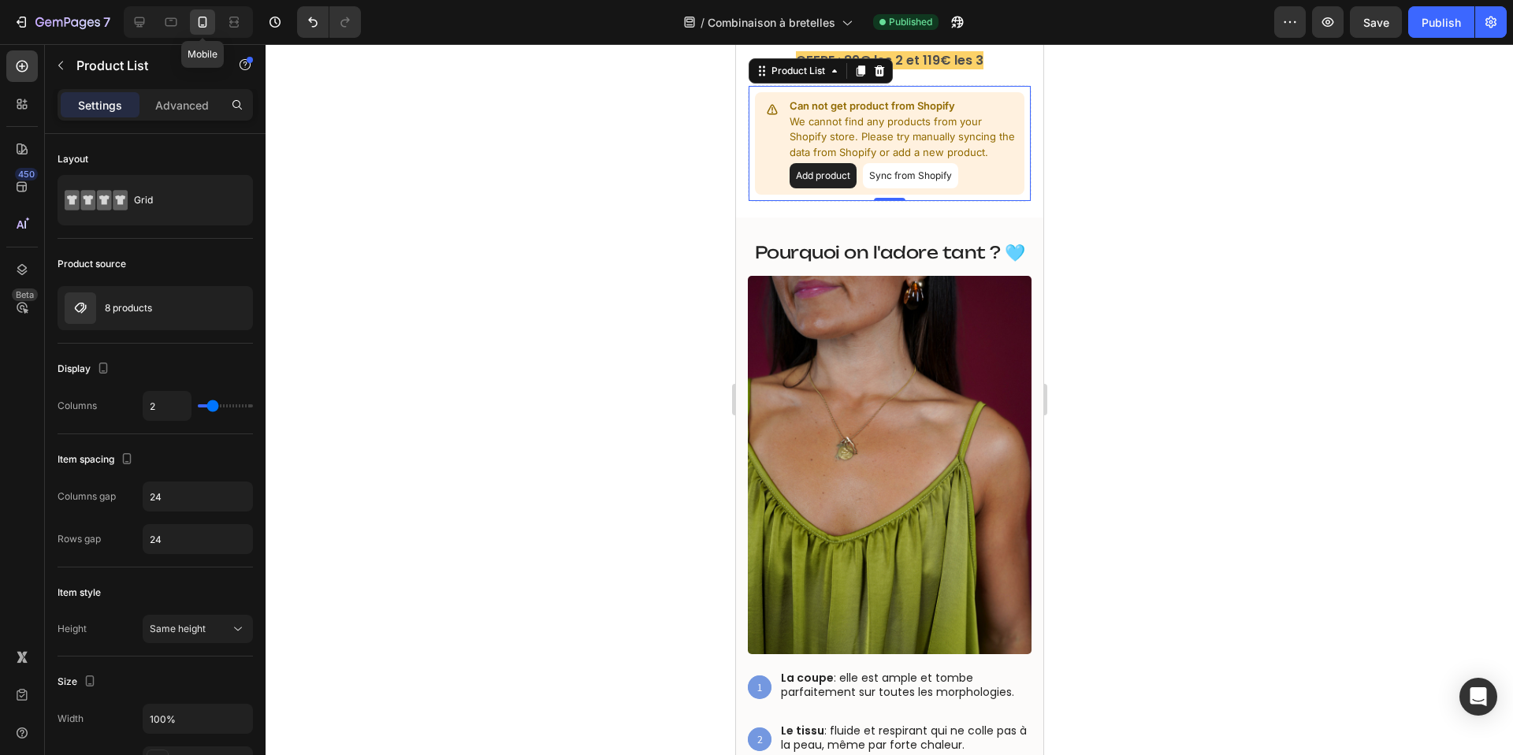
scroll to position [674, 0]
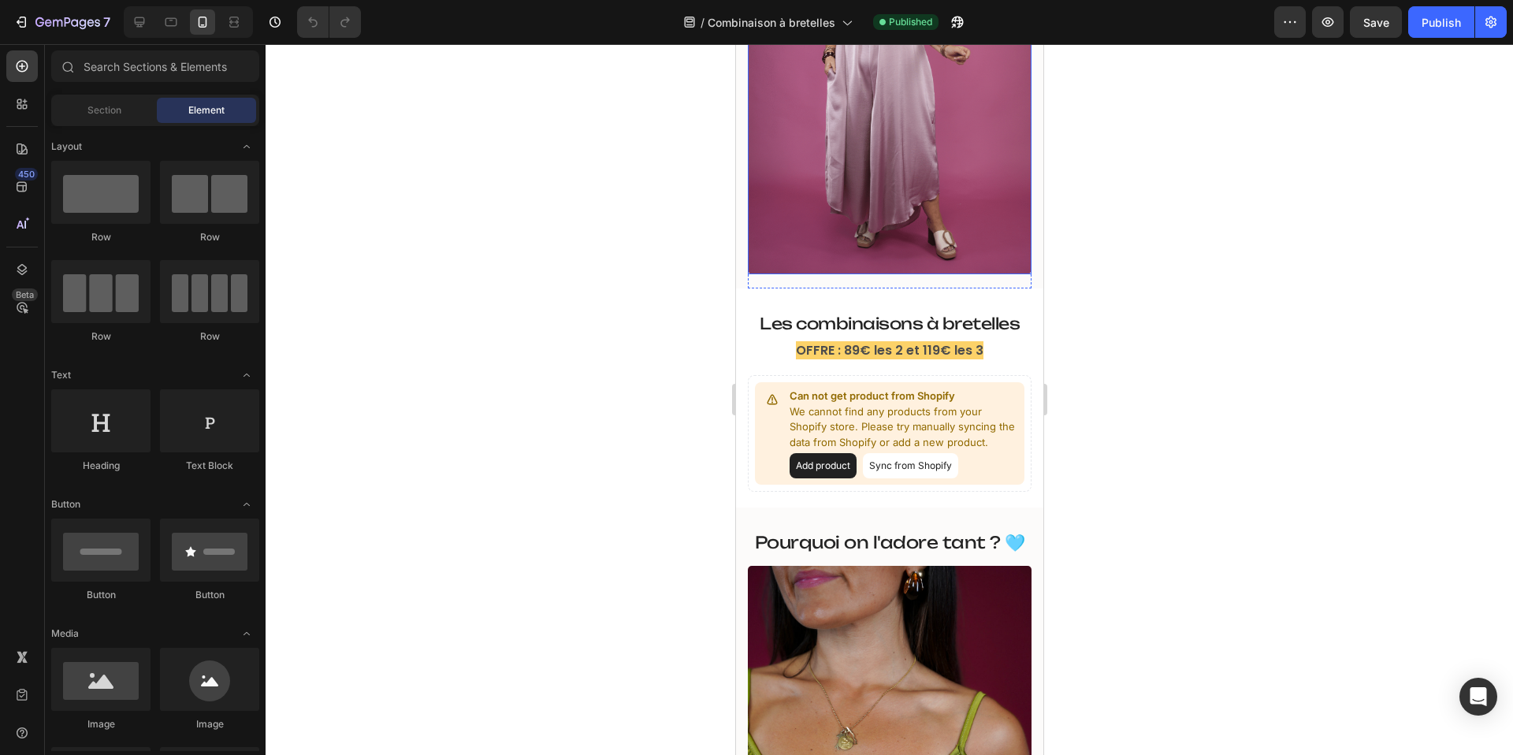
scroll to position [308, 0]
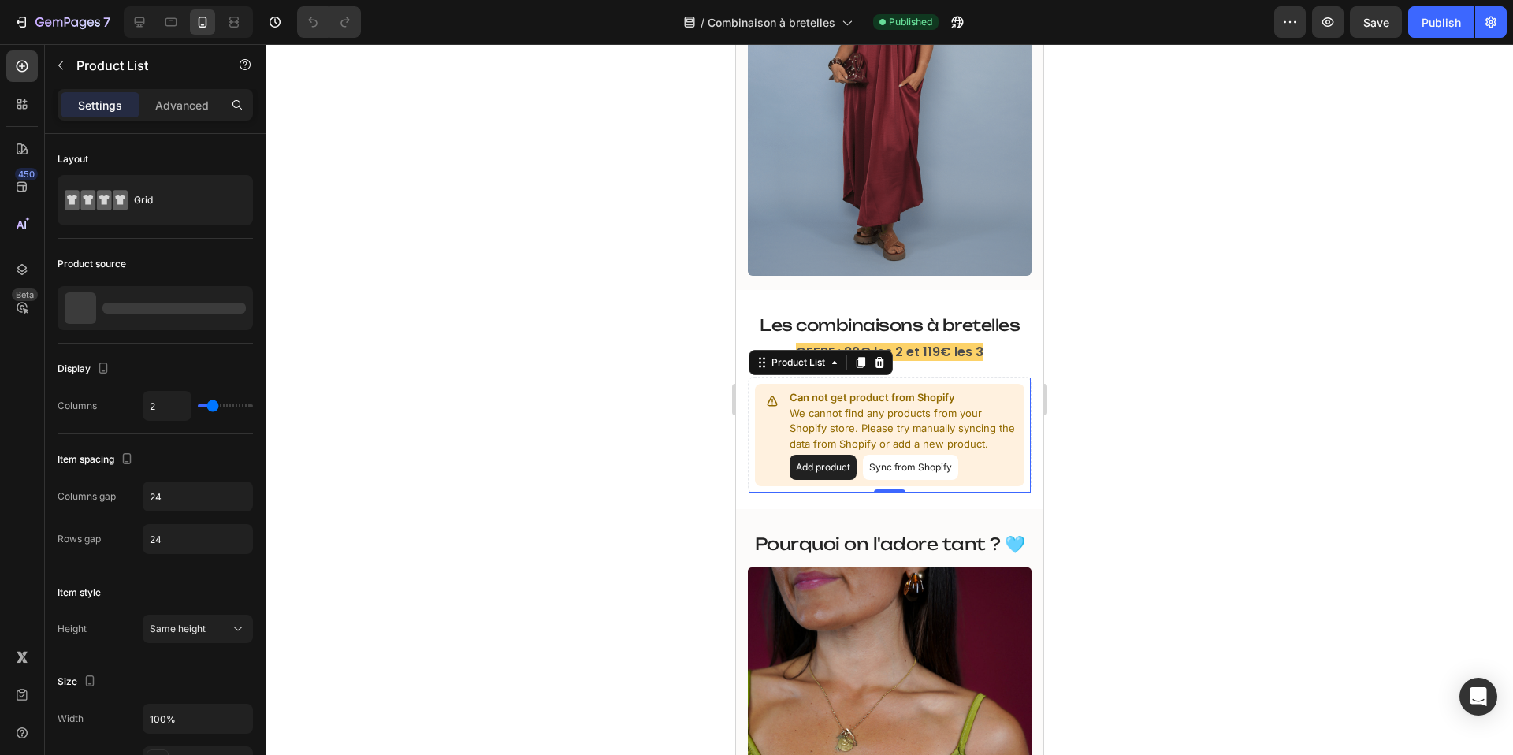
click at [880, 463] on button "Sync from Shopify" at bounding box center [909, 467] width 95 height 25
click at [903, 467] on button "Sync from Shopify" at bounding box center [909, 467] width 95 height 25
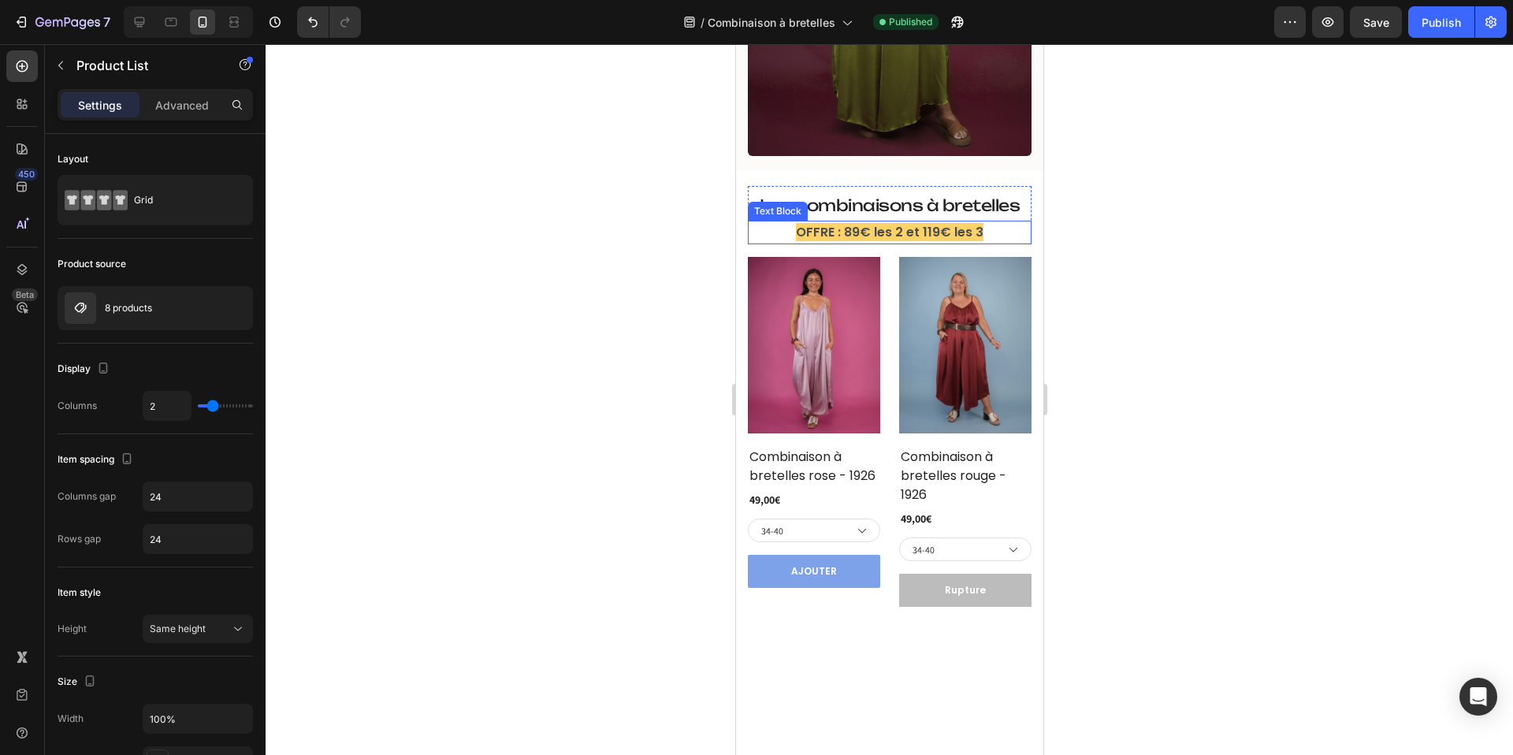
scroll to position [459, 0]
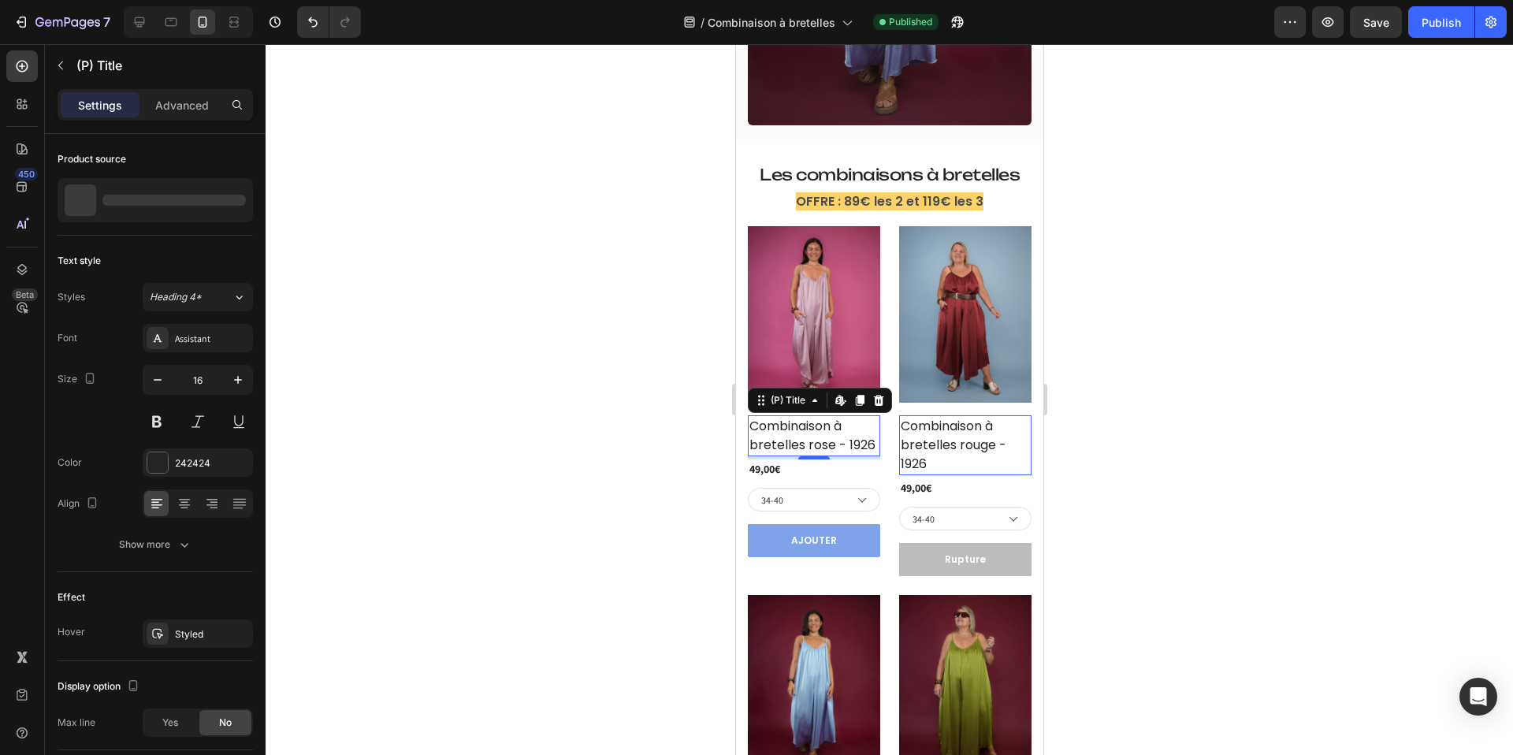
click at [813, 440] on h2 "Combinaison à bretelles rose - 1926" at bounding box center [813, 435] width 132 height 41
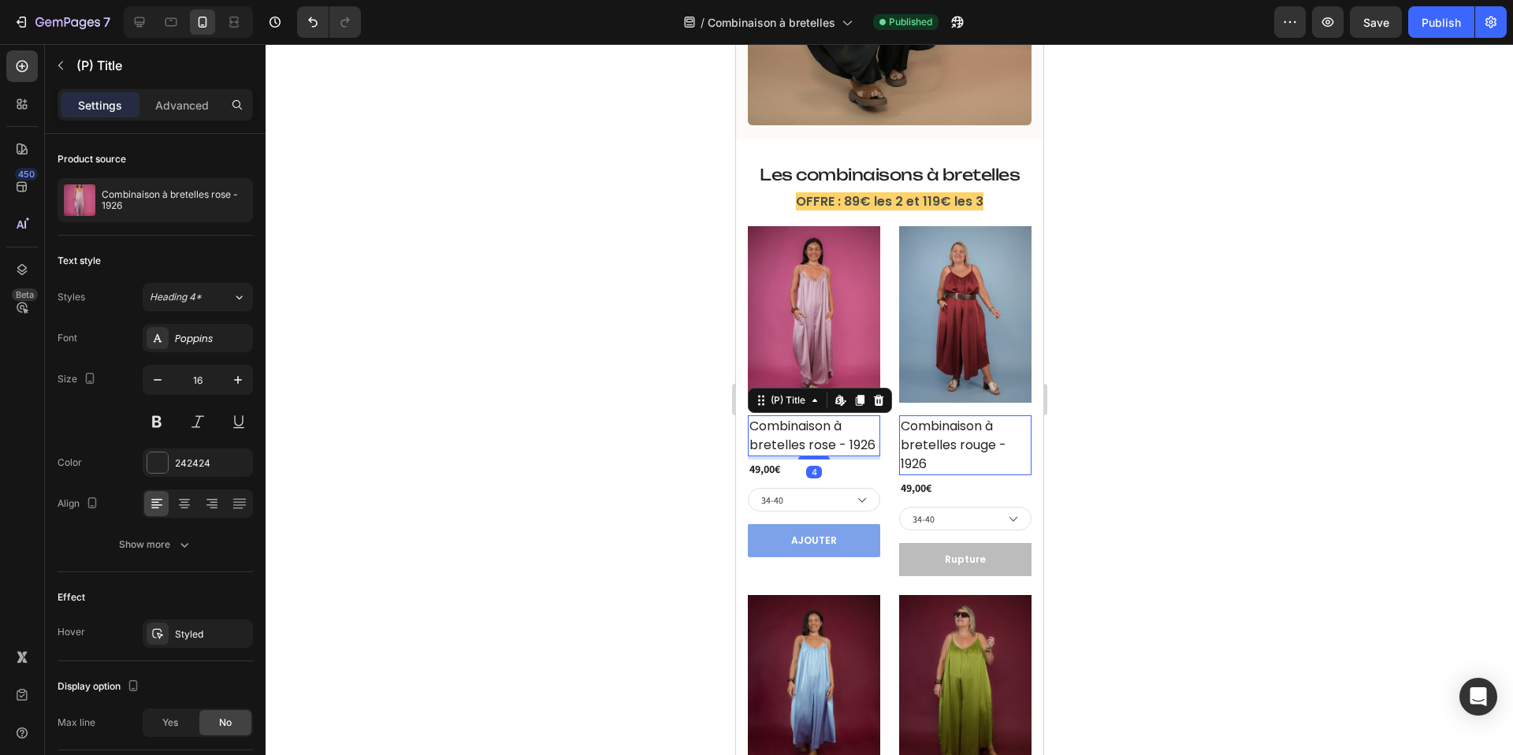
click at [813, 440] on h2 "Combinaison à bretelles rose - 1926" at bounding box center [813, 435] width 132 height 41
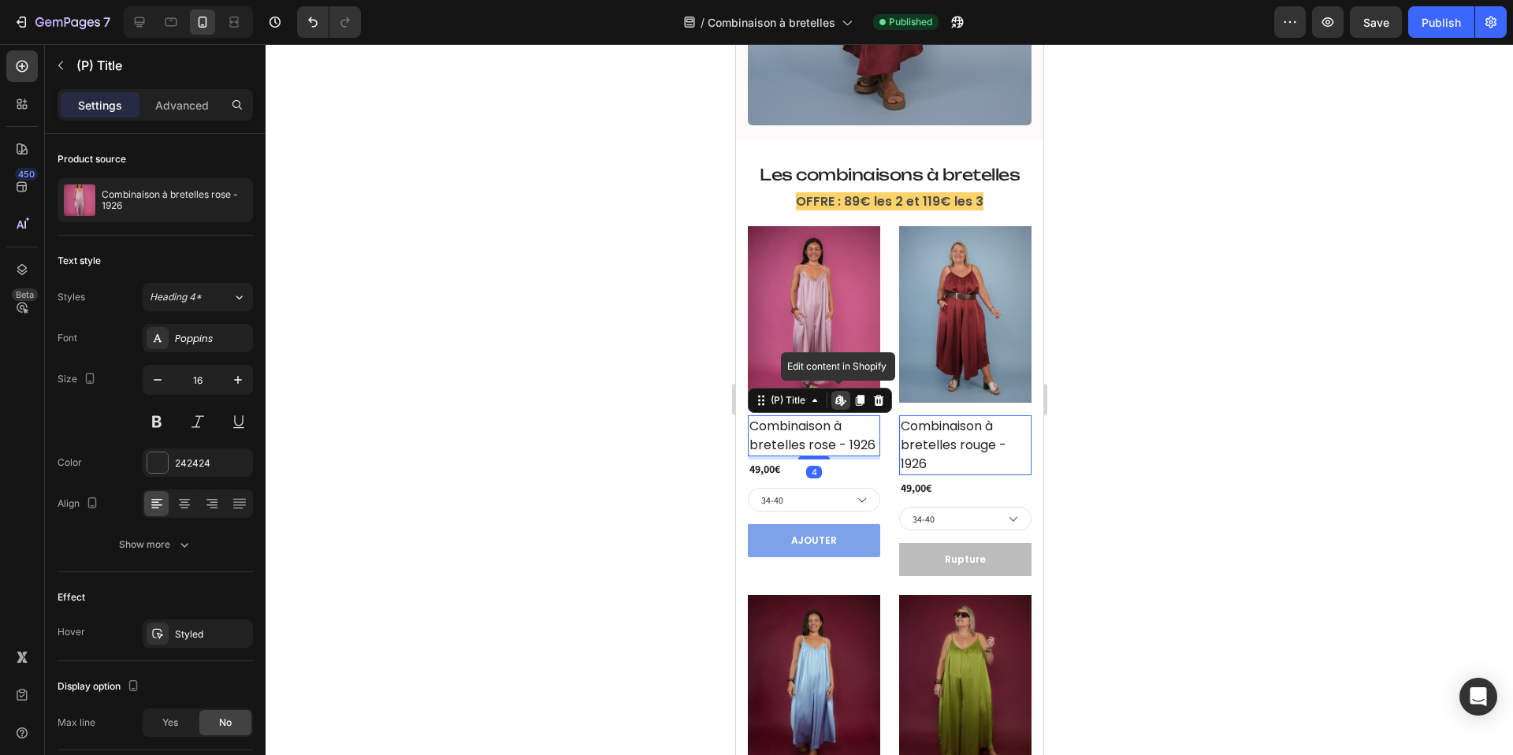
click at [813, 440] on h2 "Combinaison à bretelles rose - 1926" at bounding box center [813, 435] width 132 height 41
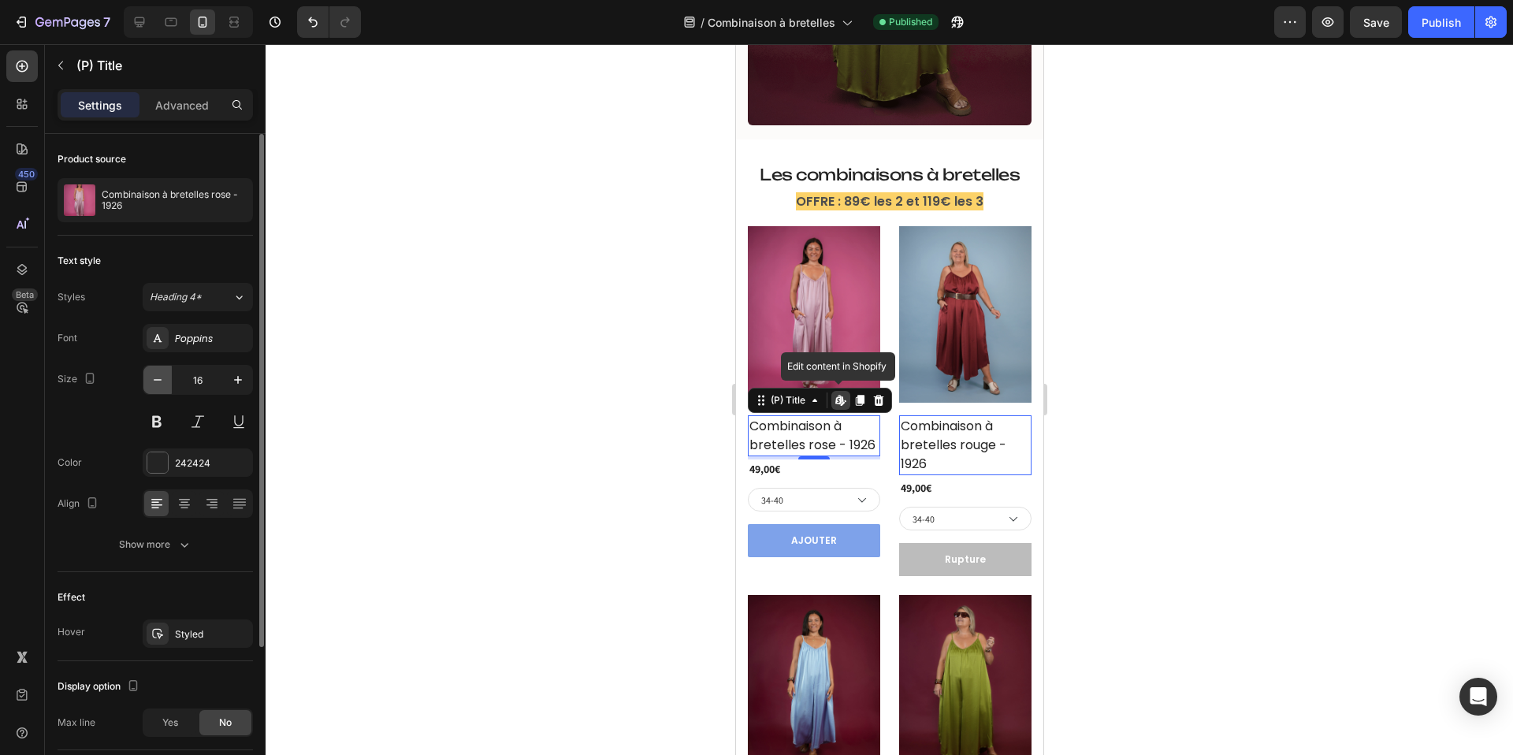
click at [156, 377] on icon "button" at bounding box center [158, 380] width 16 height 16
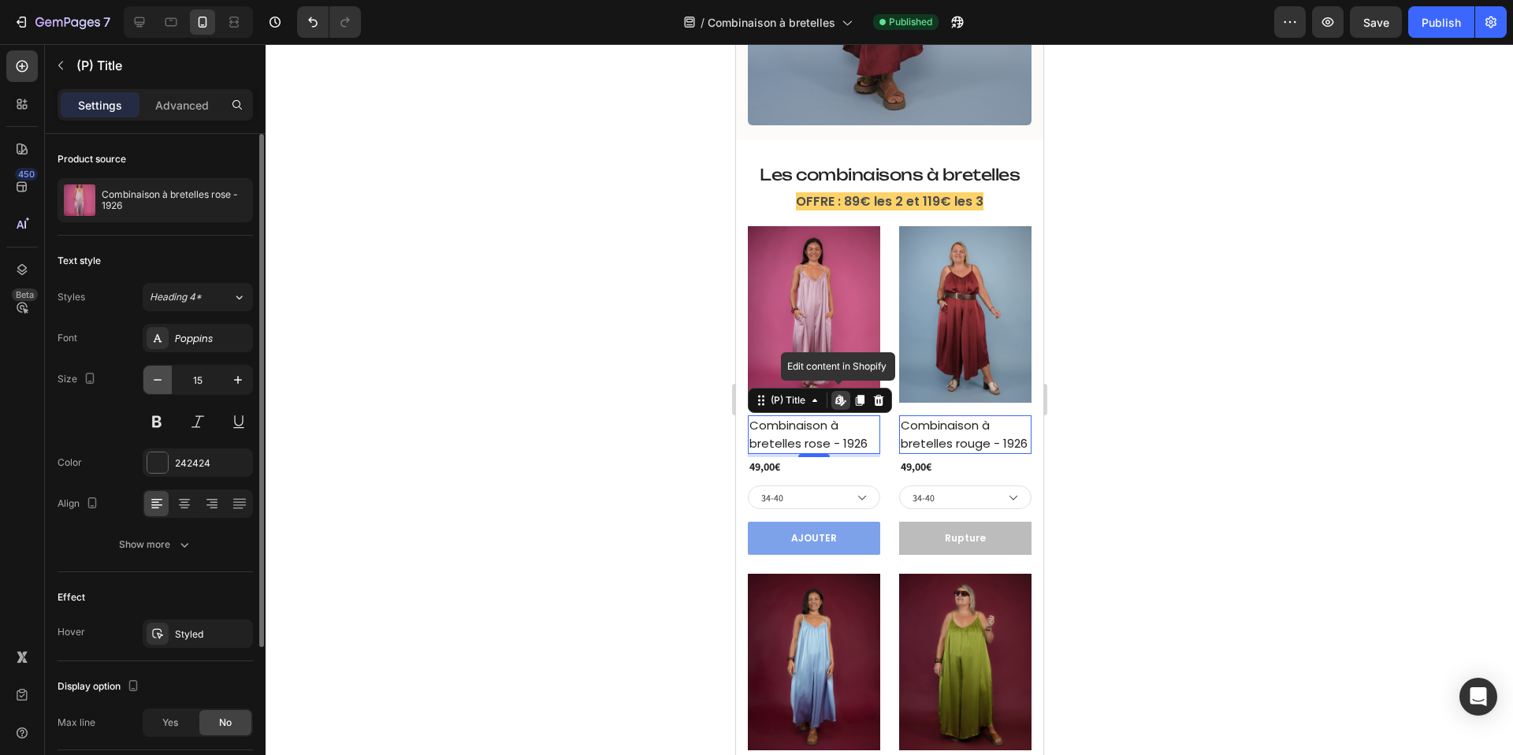
click at [156, 377] on icon "button" at bounding box center [158, 380] width 16 height 16
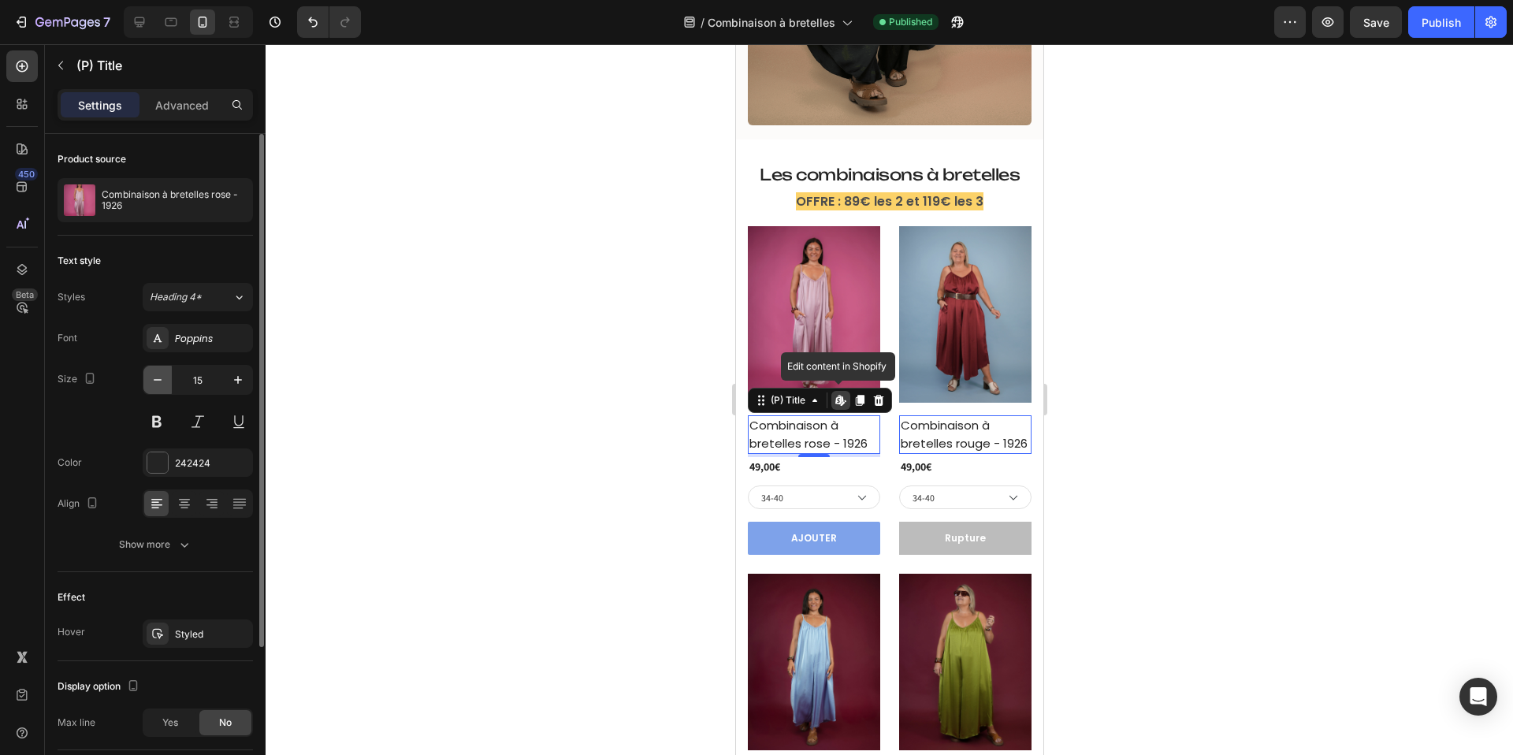
type input "14"
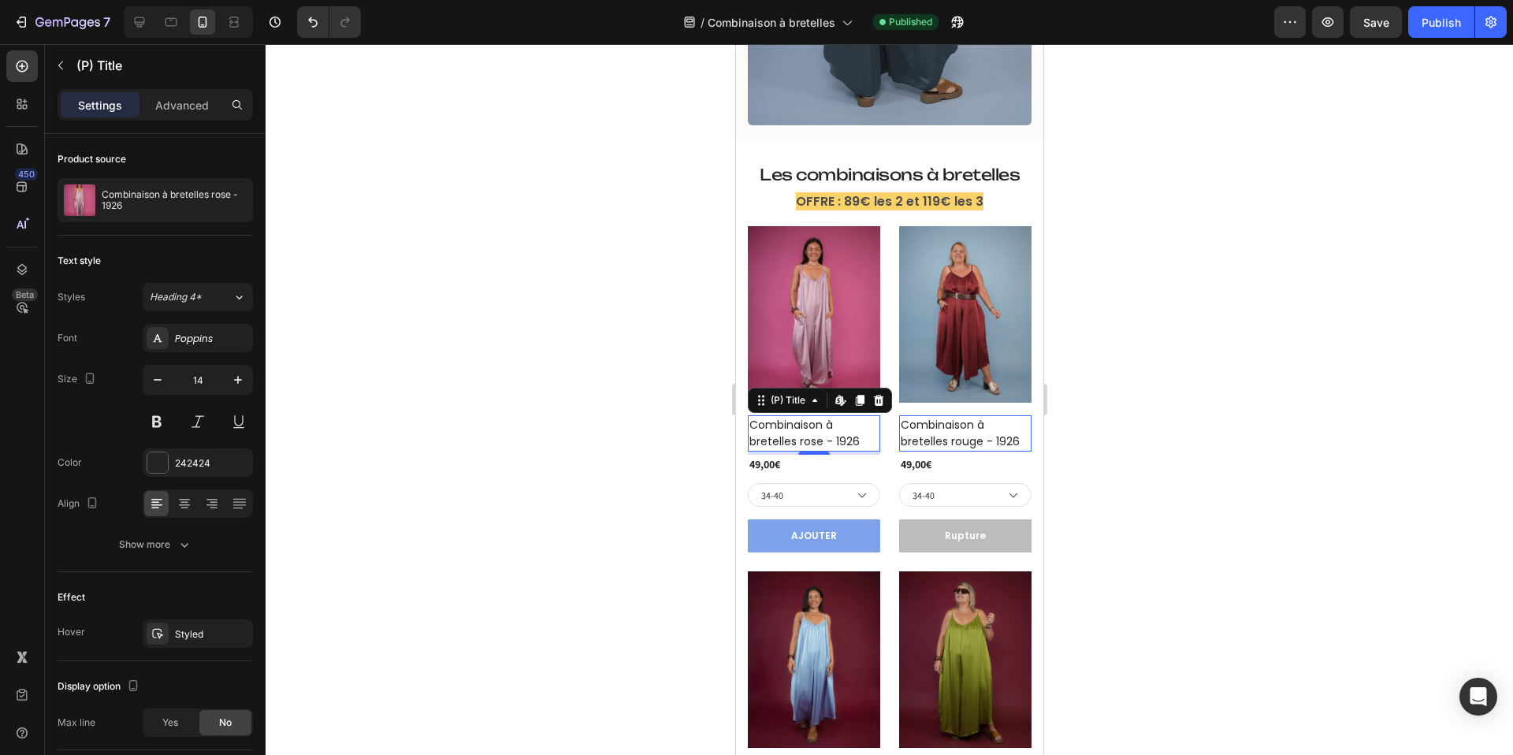
click at [1334, 75] on div at bounding box center [889, 399] width 1247 height 711
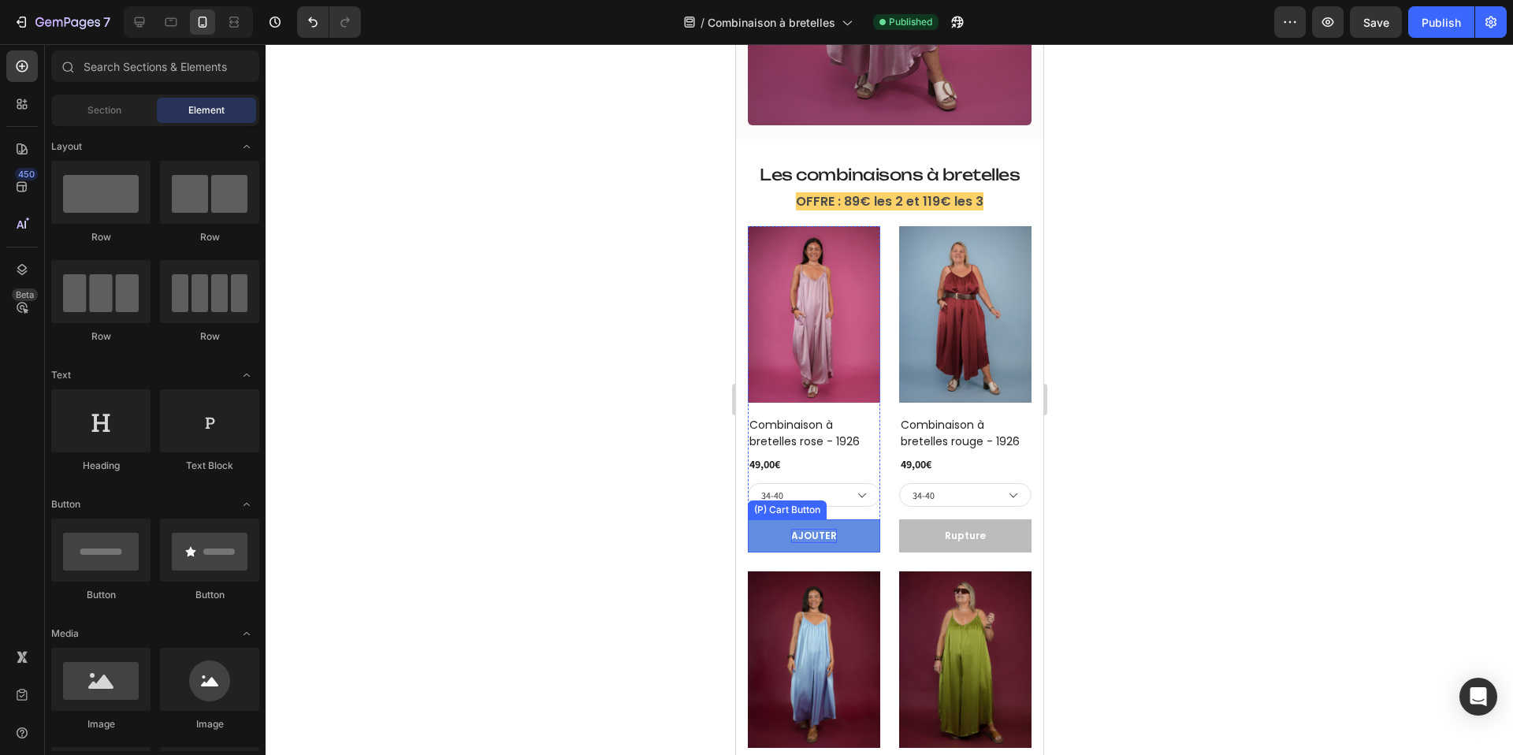
click at [812, 537] on div "AJOUTER" at bounding box center [813, 536] width 46 height 14
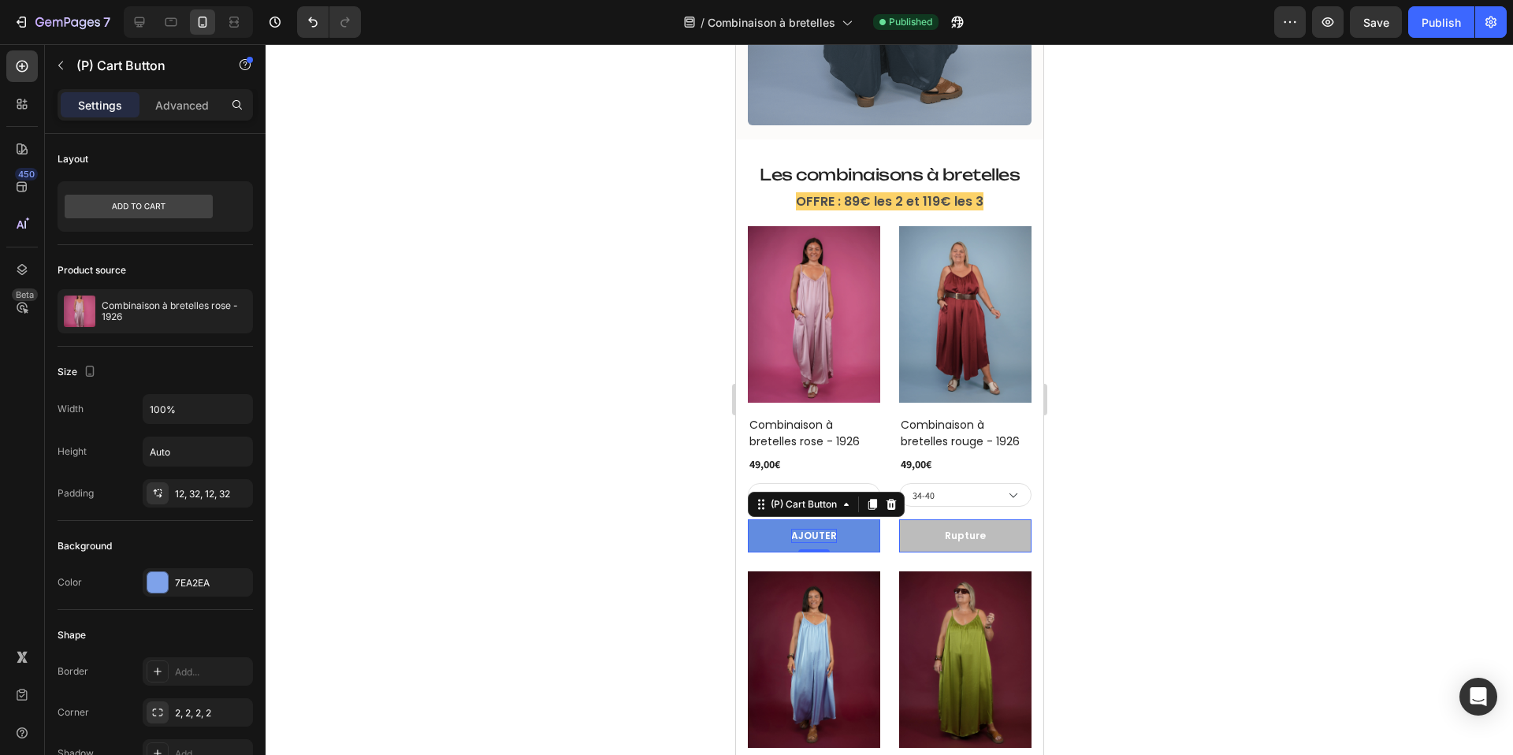
click at [812, 537] on div "AJOUTER" at bounding box center [813, 536] width 46 height 14
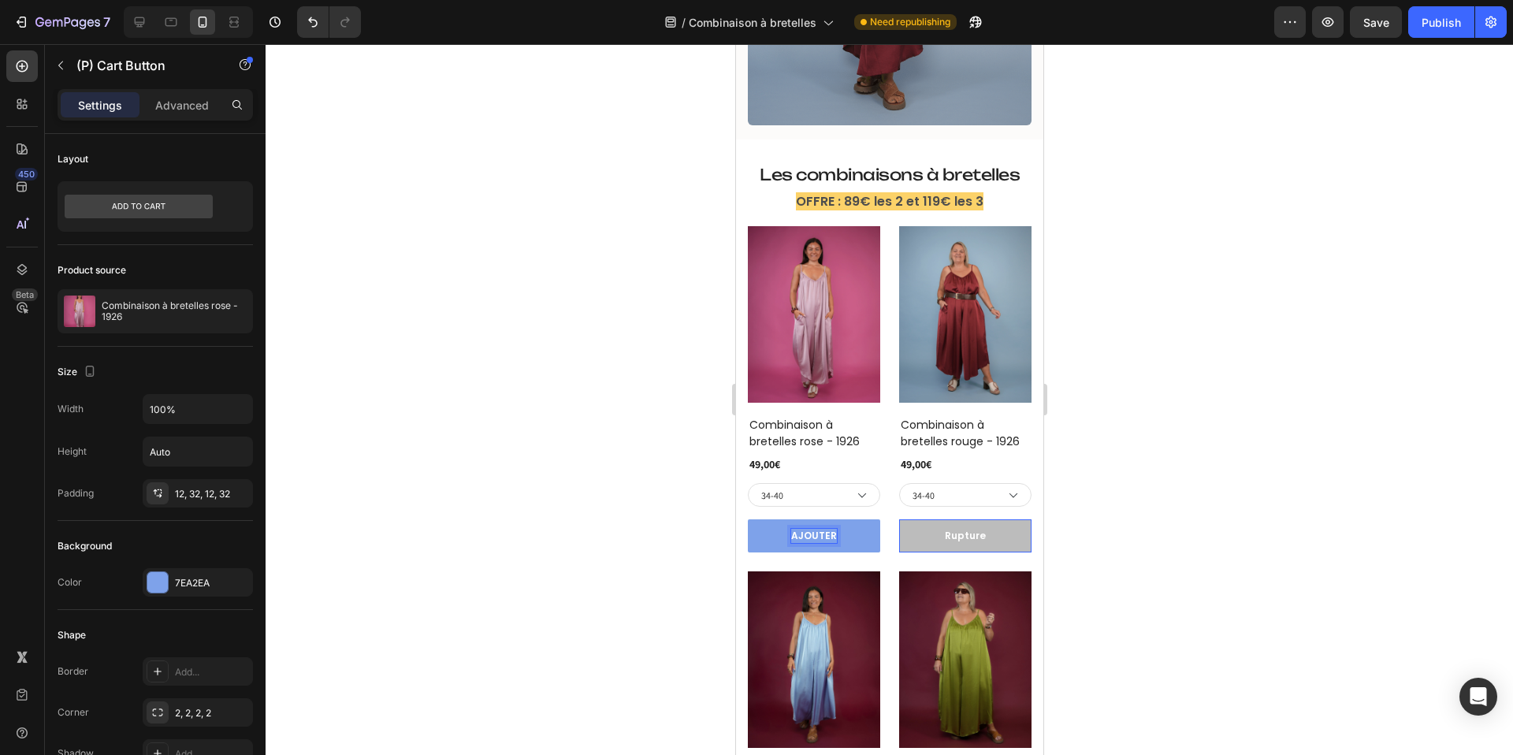
click at [1141, 303] on div at bounding box center [889, 399] width 1247 height 711
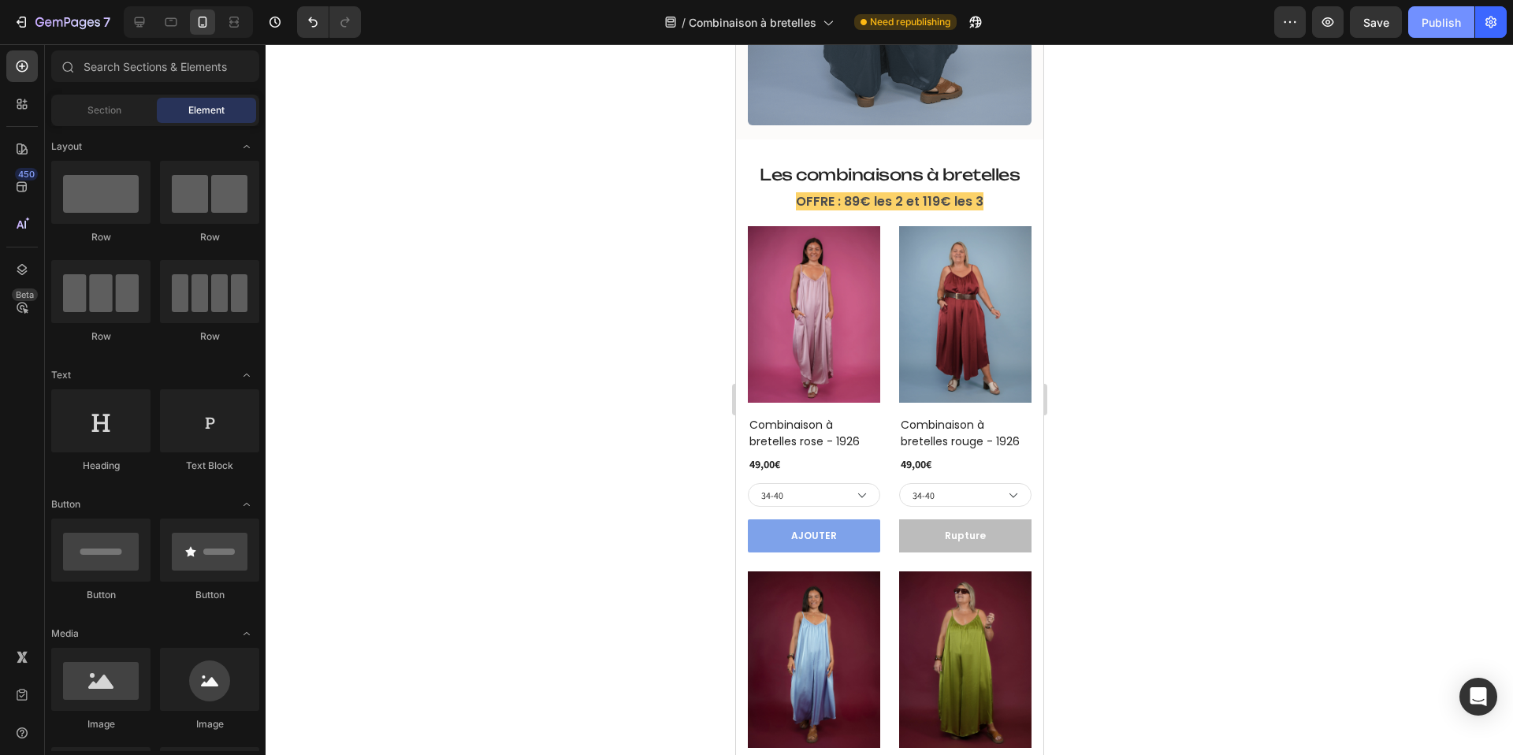
click at [1432, 23] on div "Publish" at bounding box center [1440, 22] width 39 height 17
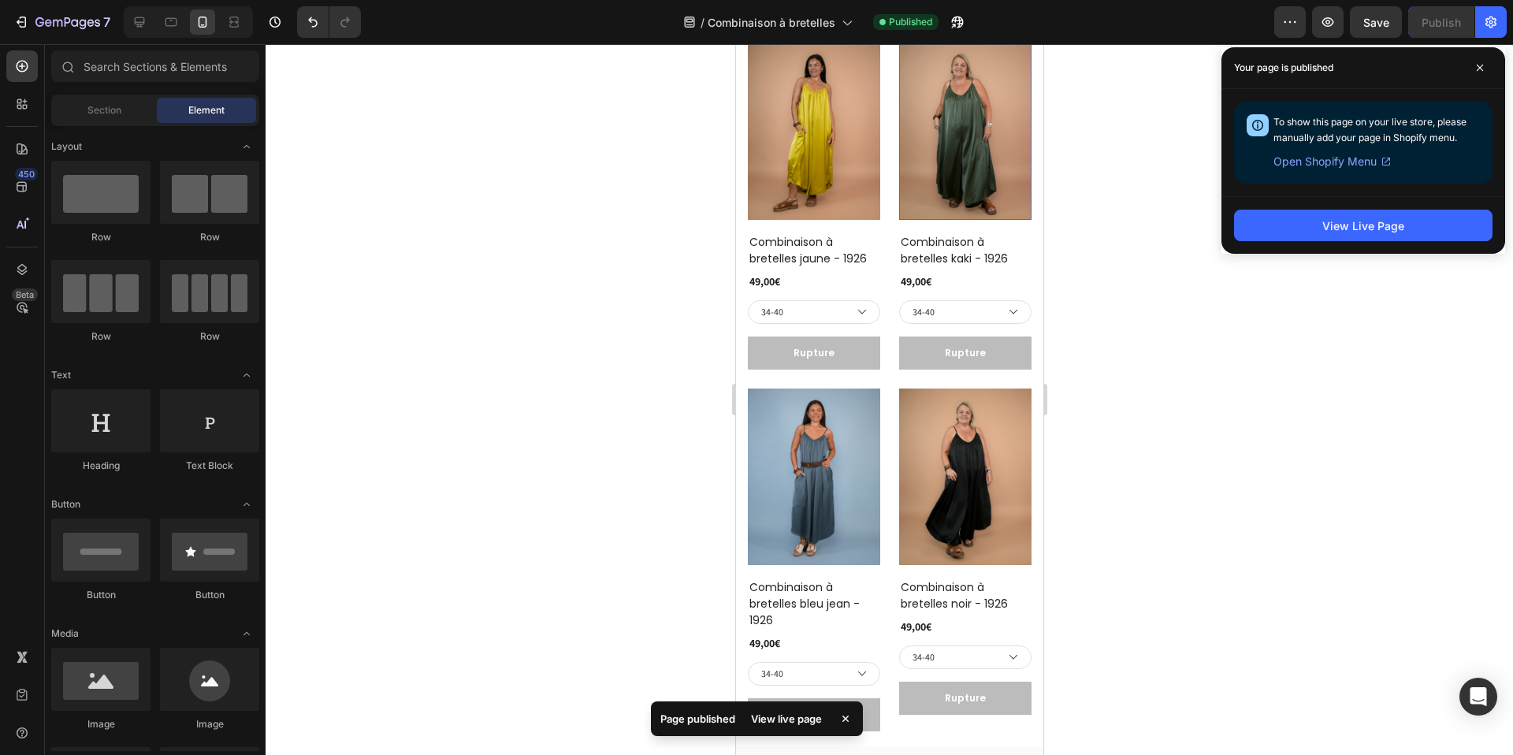
scroll to position [982, 0]
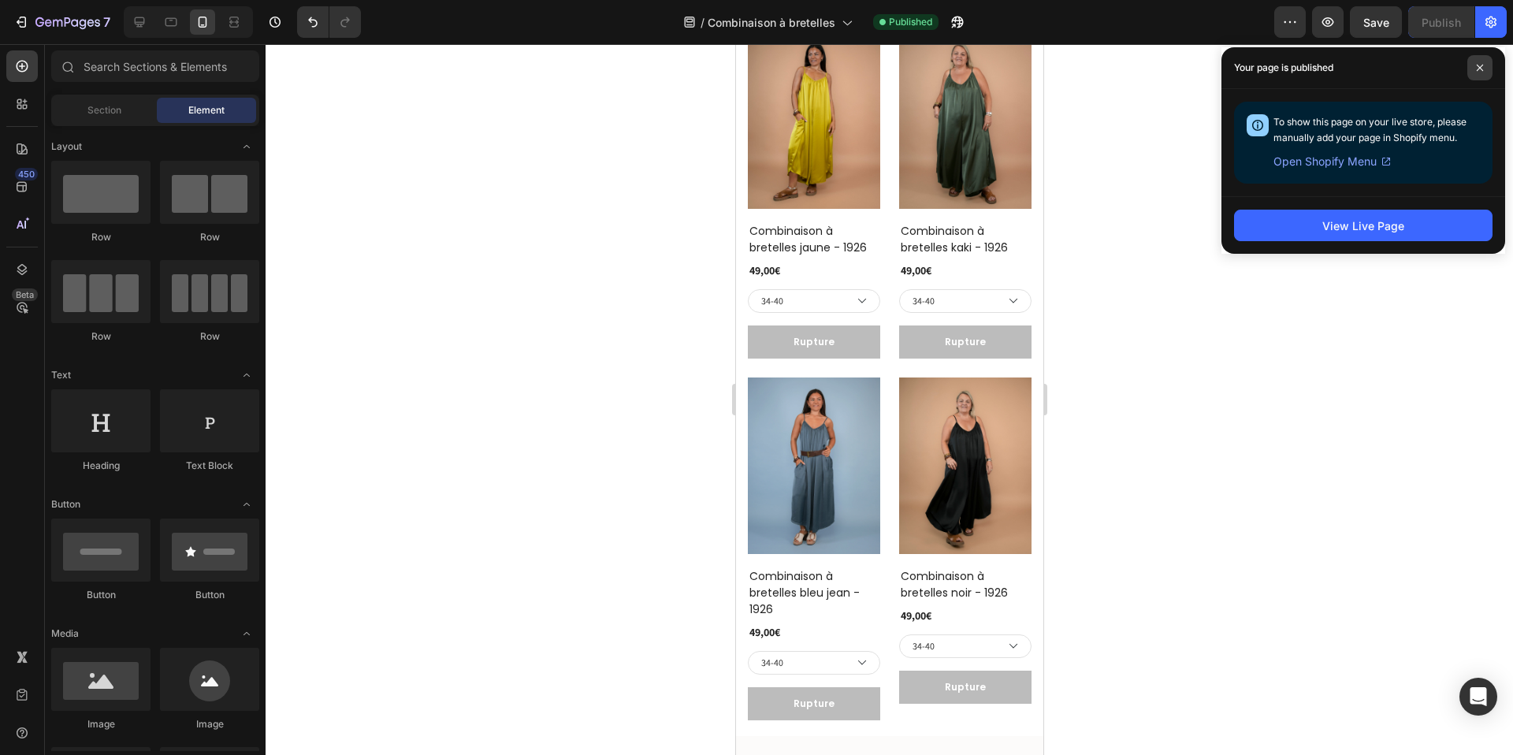
click at [1480, 64] on icon at bounding box center [1480, 68] width 8 height 8
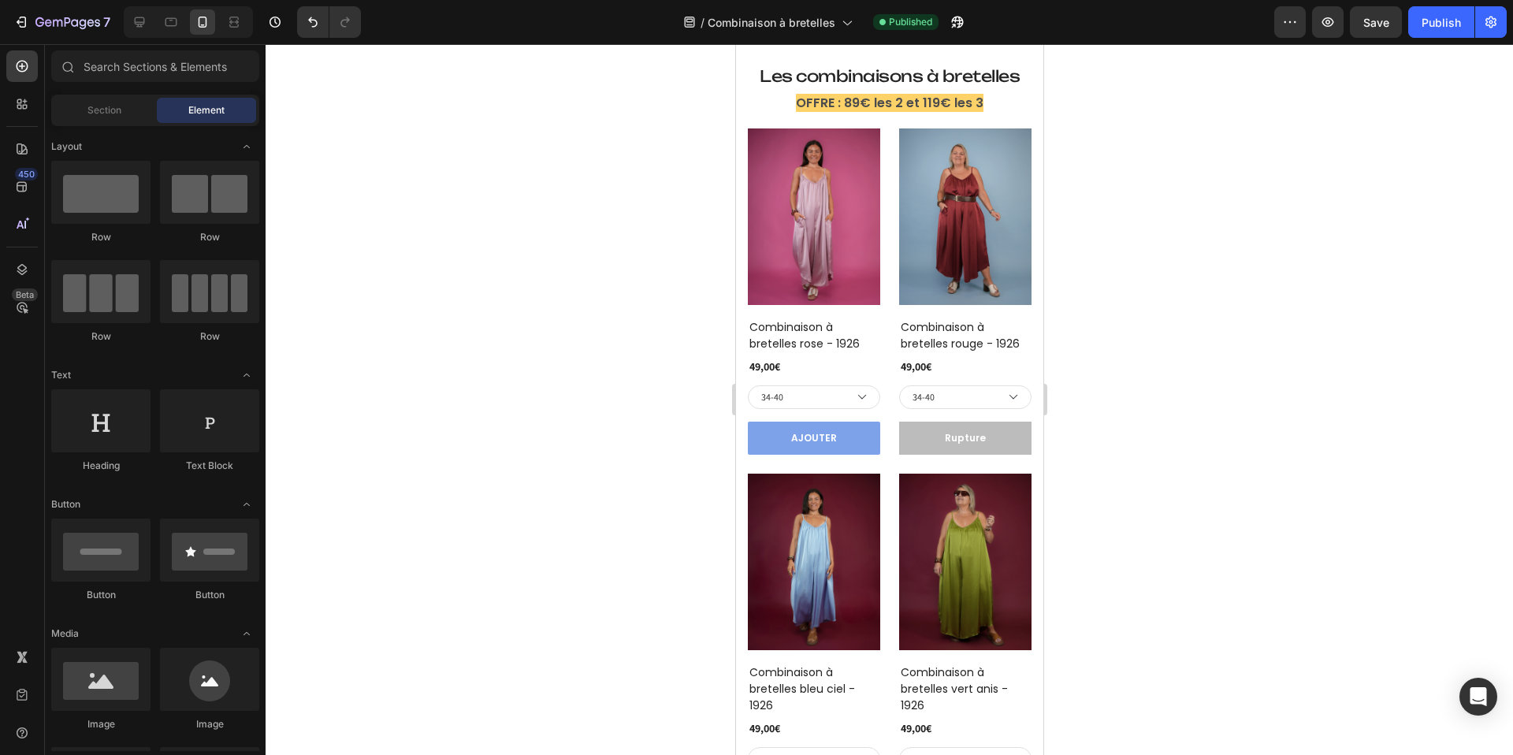
scroll to position [0, 0]
